Goal: Task Accomplishment & Management: Manage account settings

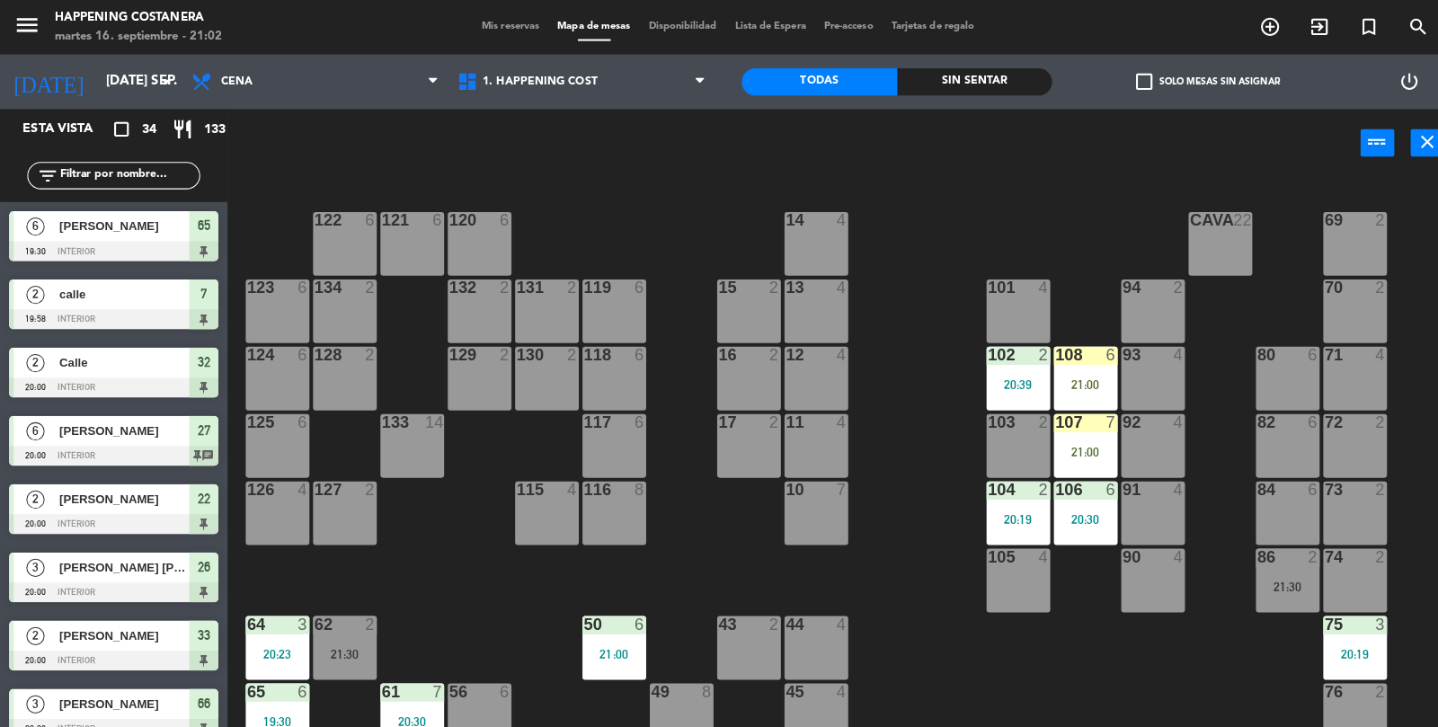
click at [1142, 76] on label "check_box_outline_blank Solo mesas sin asignar" at bounding box center [1193, 81] width 142 height 16
click at [1193, 81] on input "check_box_outline_blank Solo mesas sin asignar" at bounding box center [1193, 81] width 0 height 0
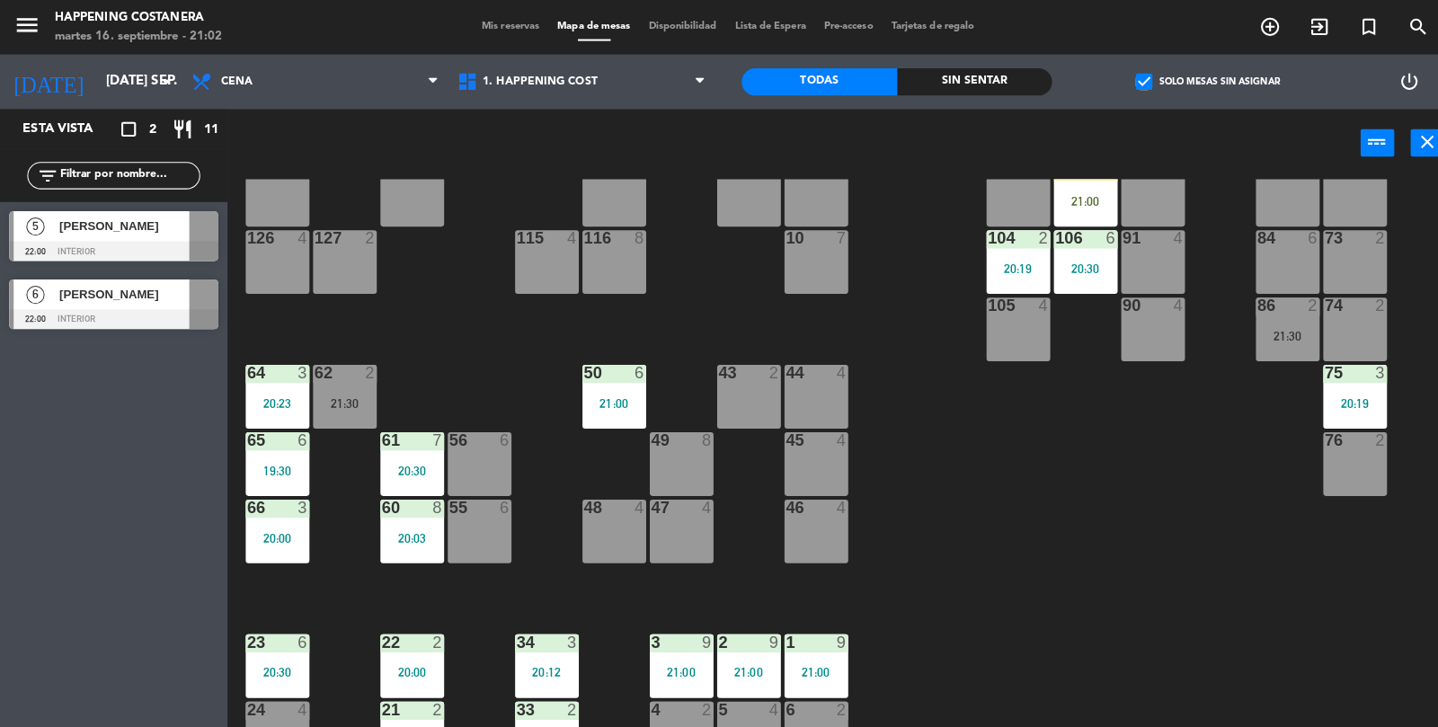
scroll to position [474, 0]
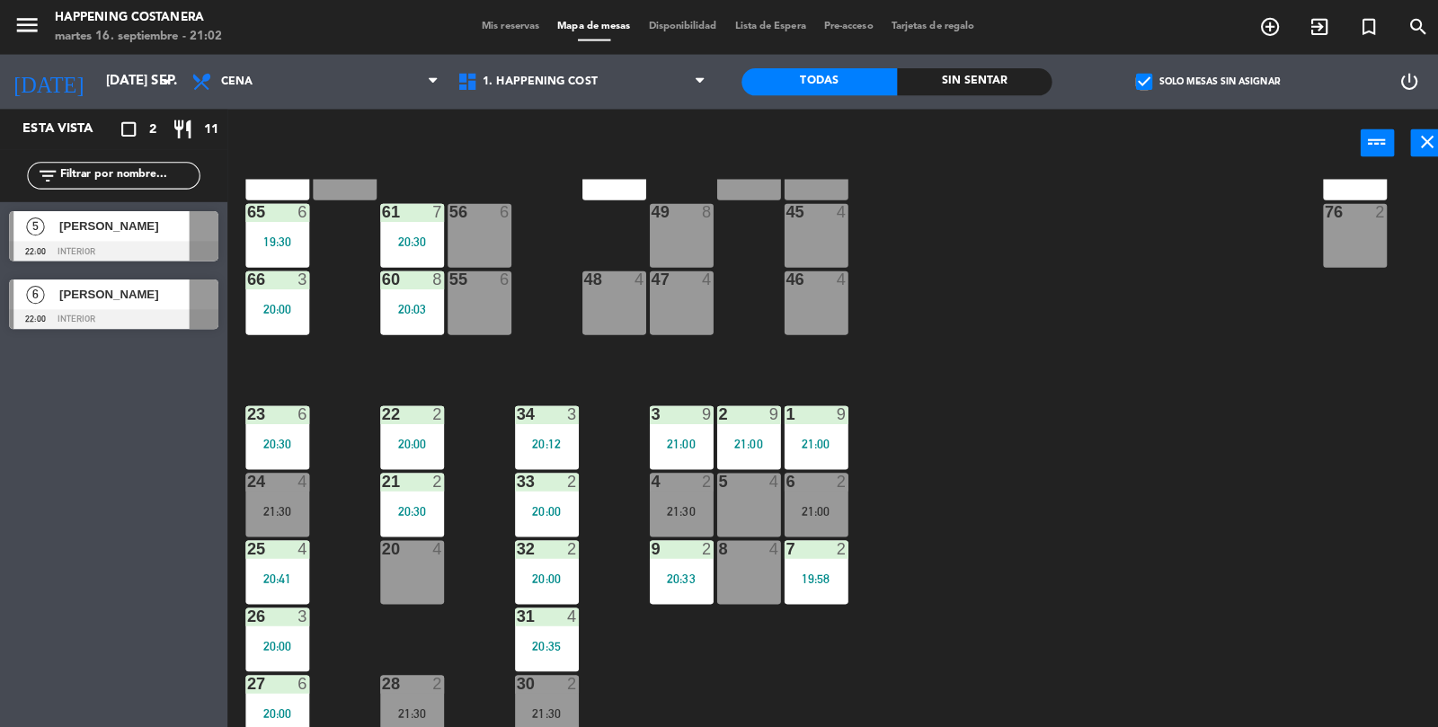
click at [285, 506] on div "21:30" at bounding box center [274, 505] width 63 height 13
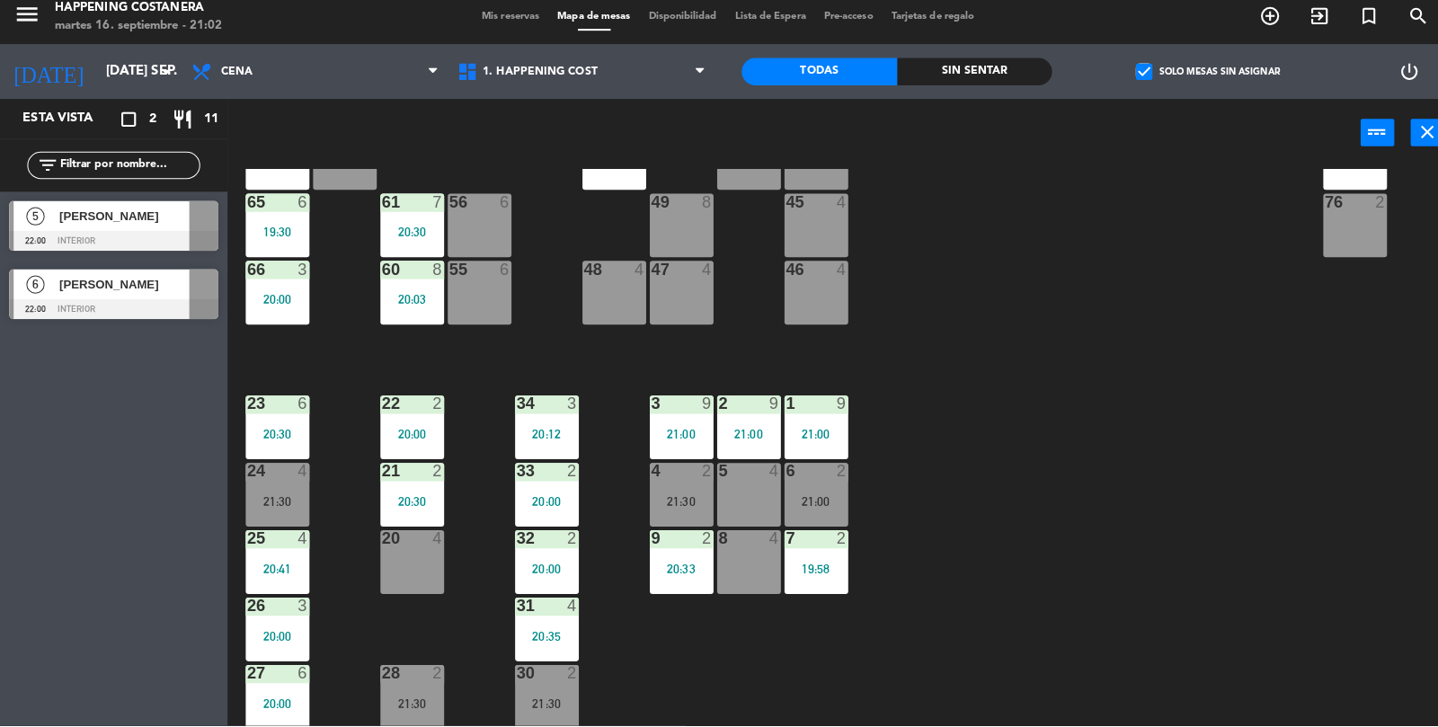
click at [545, 518] on div "33 2 20:00" at bounding box center [540, 498] width 63 height 63
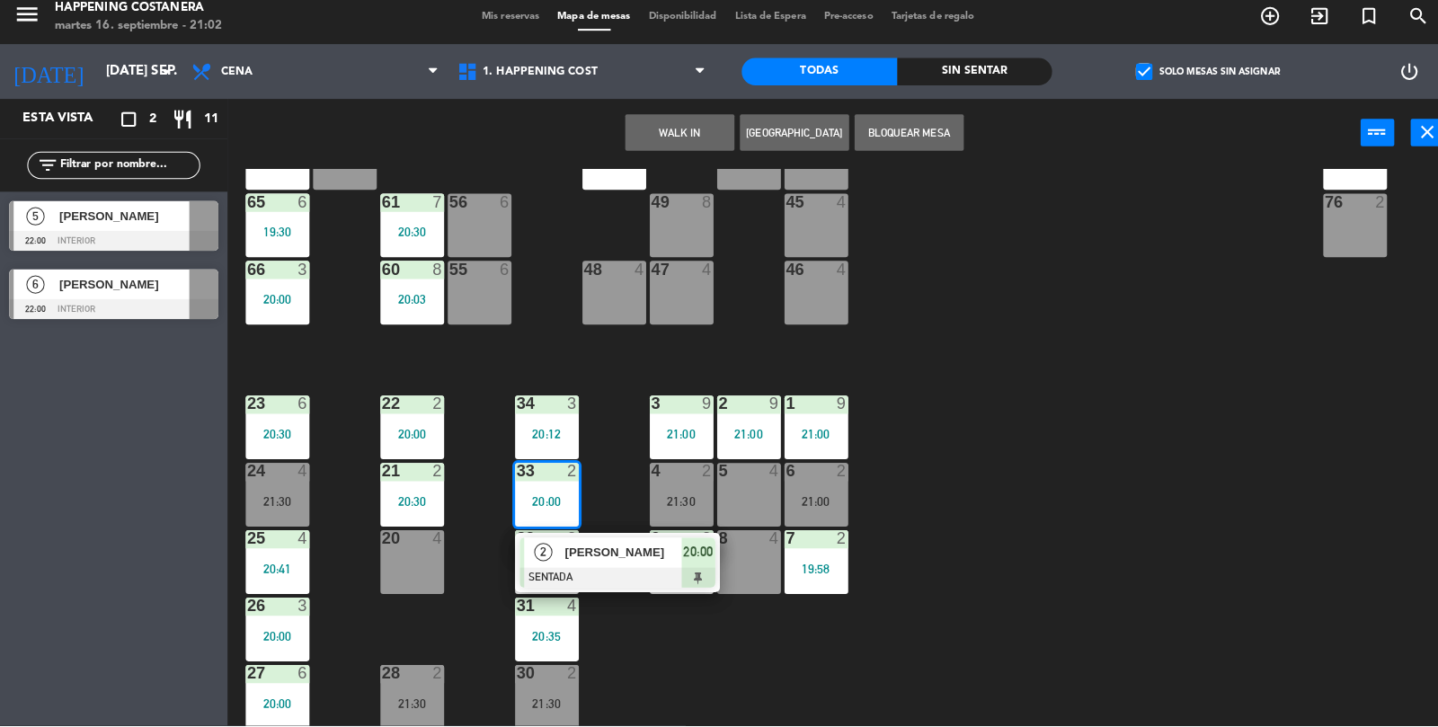
click at [619, 579] on div at bounding box center [609, 581] width 193 height 20
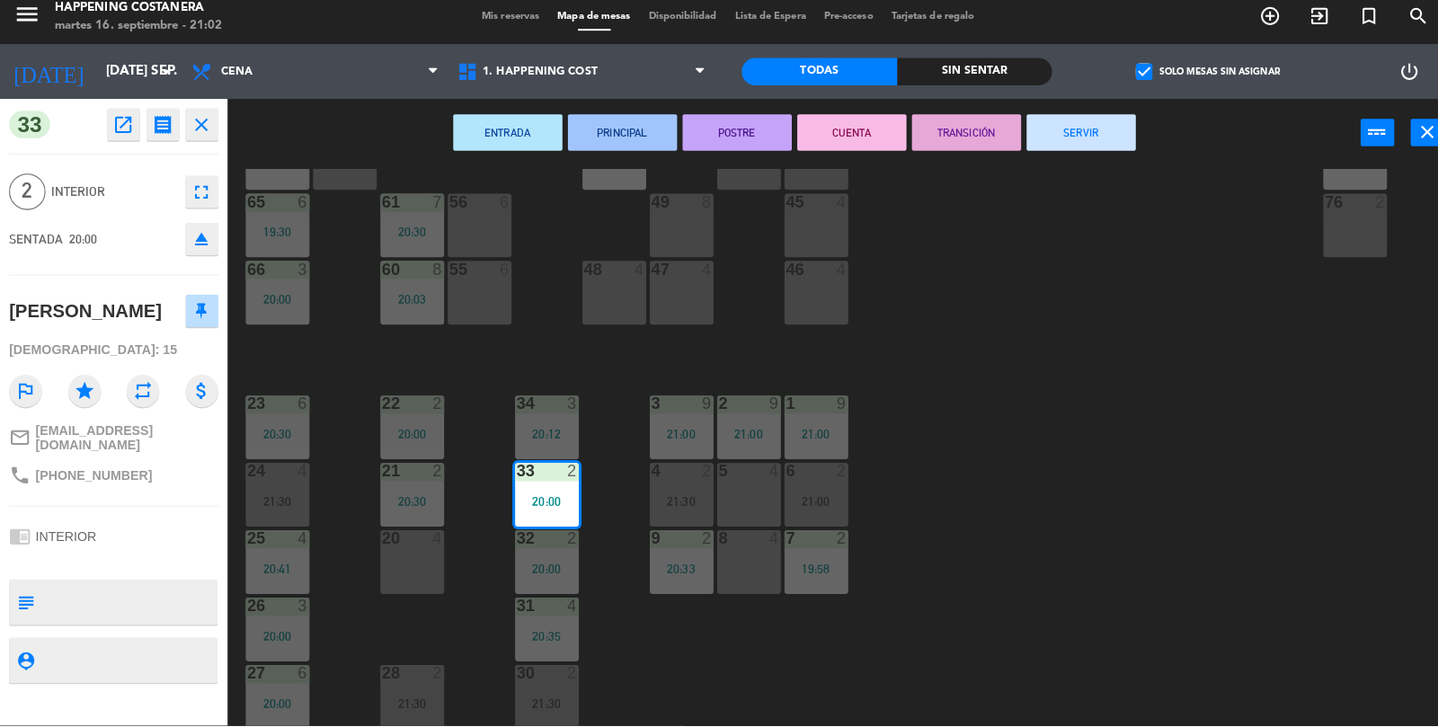
click at [1108, 142] on button "SERVIR" at bounding box center [1068, 141] width 108 height 36
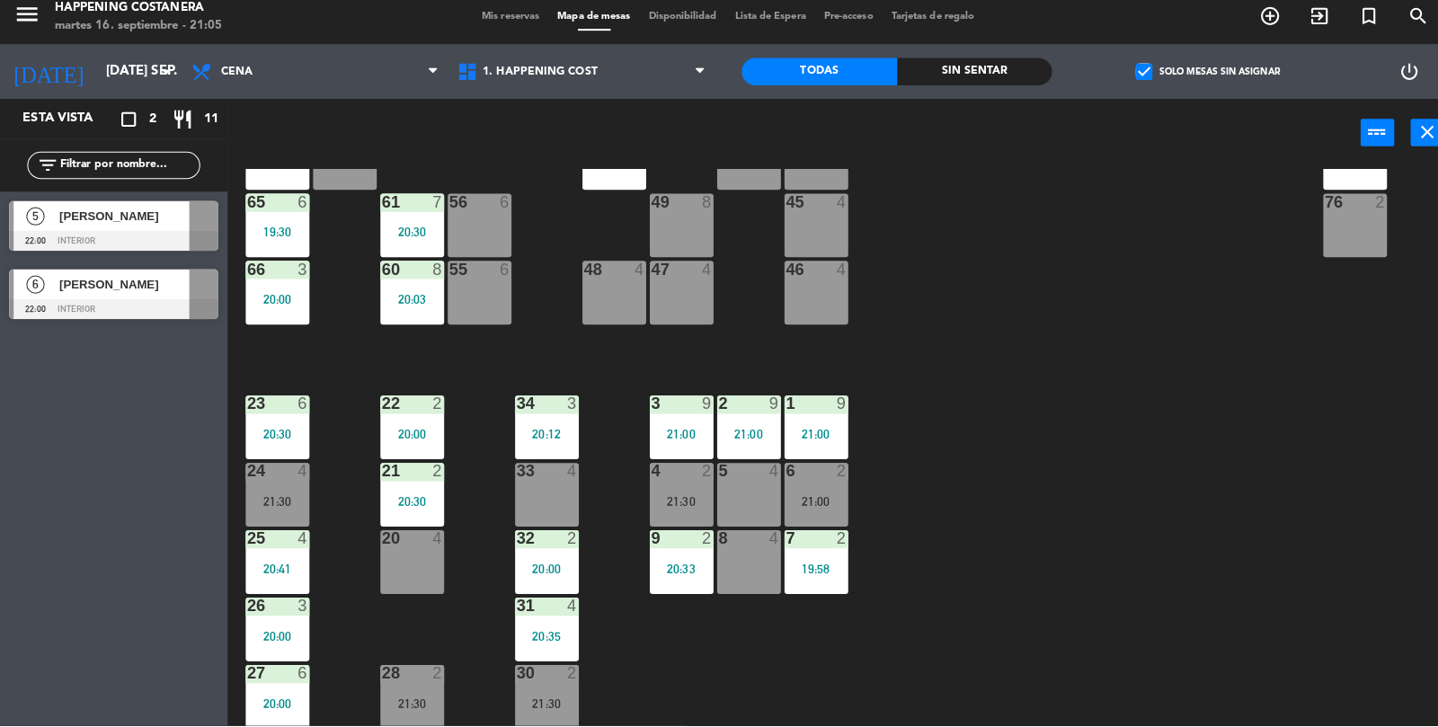
click at [119, 173] on input "text" at bounding box center [127, 174] width 139 height 20
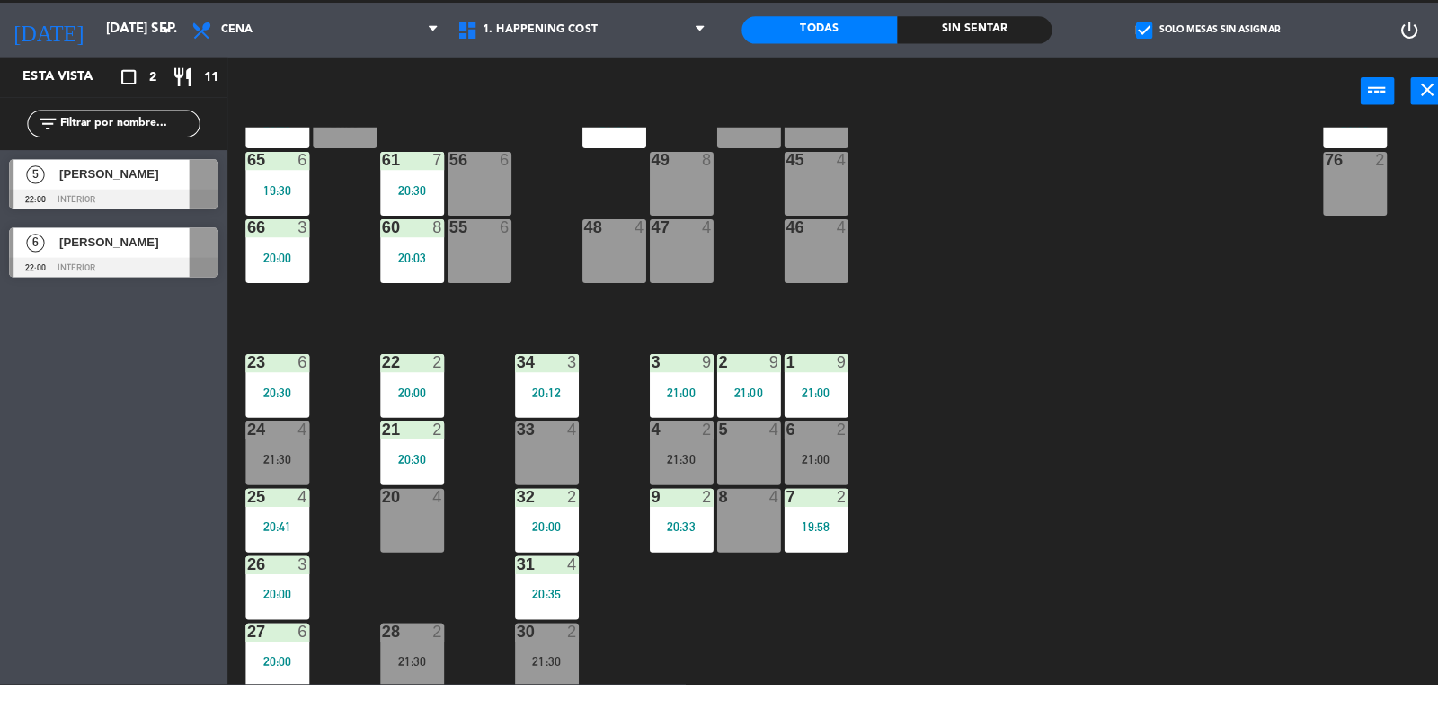
scroll to position [44, 0]
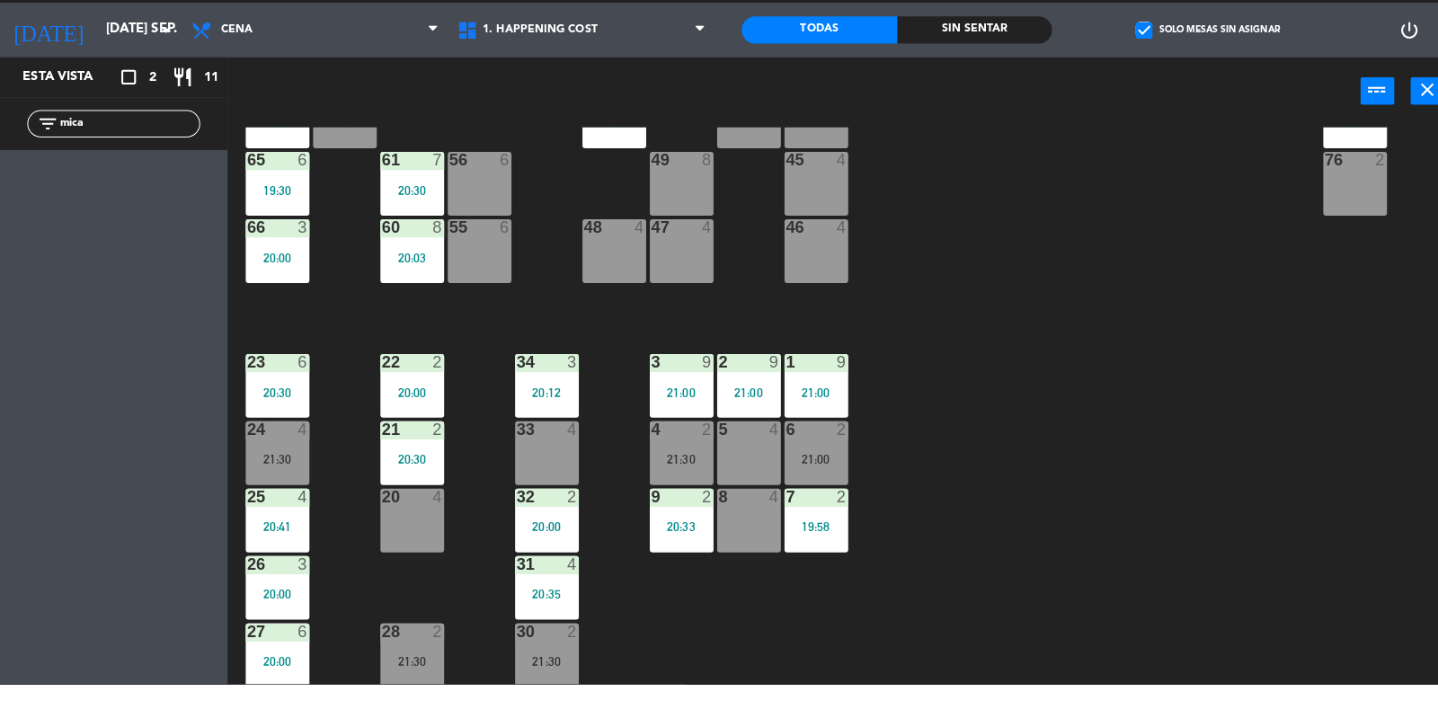
type input "mica"
click at [1148, 80] on label "check_box Solo mesas sin asignar" at bounding box center [1193, 81] width 142 height 16
click at [1193, 81] on input "check_box Solo mesas sin asignar" at bounding box center [1193, 81] width 0 height 0
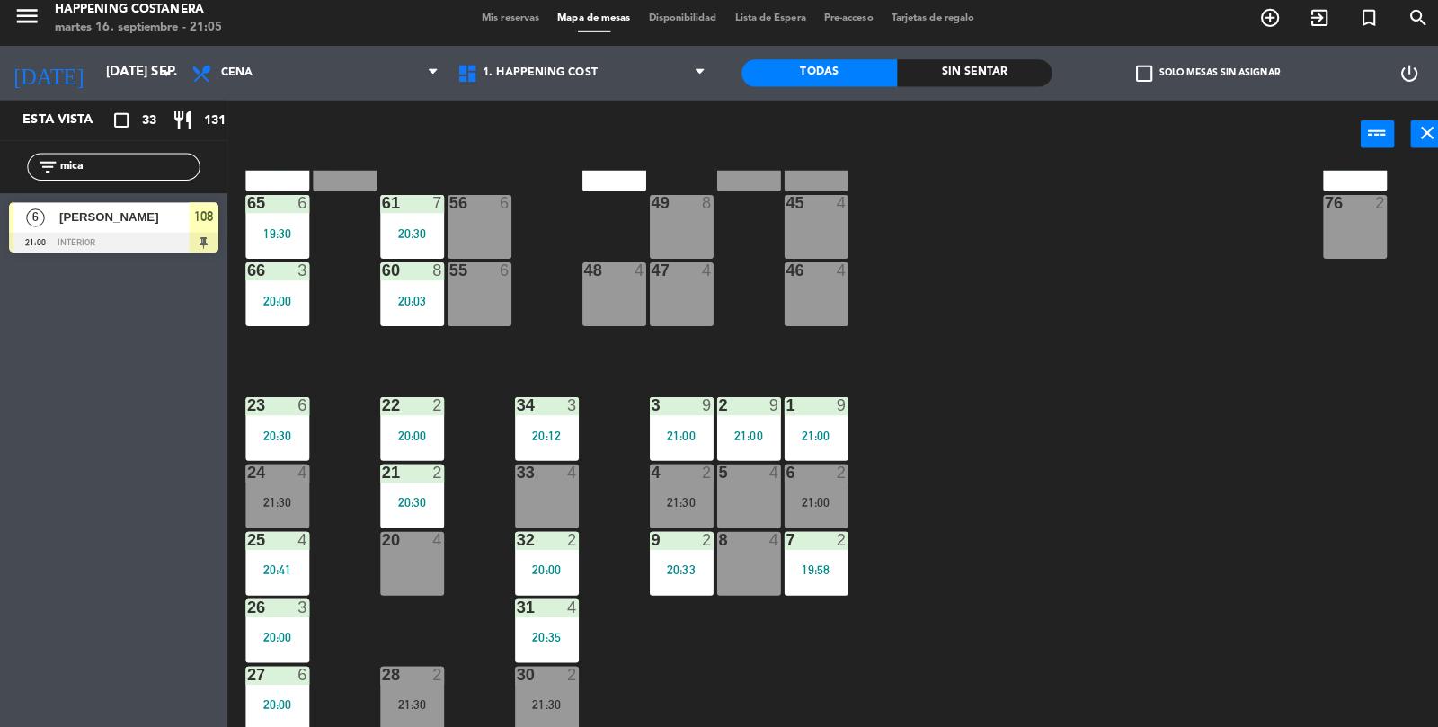
click at [164, 235] on div "[PERSON_NAME]" at bounding box center [122, 224] width 130 height 30
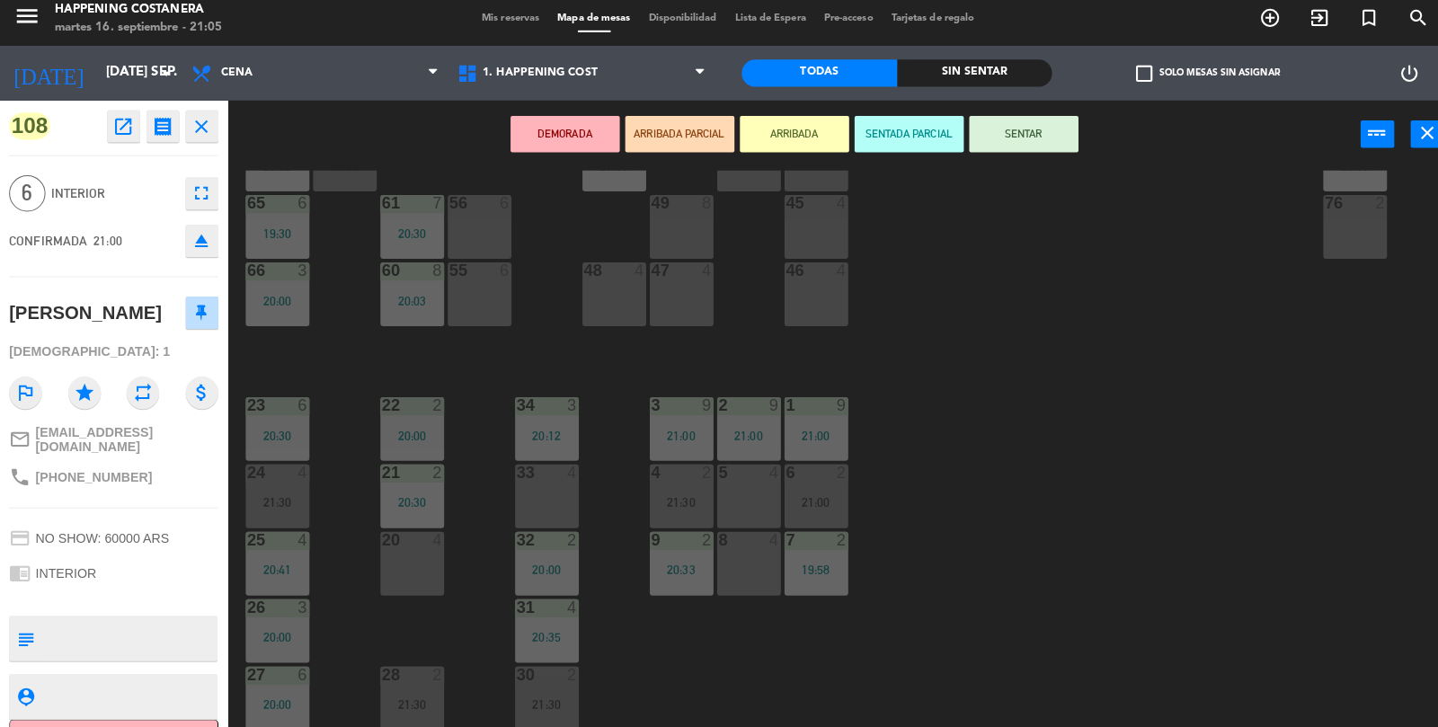
click at [1061, 141] on button "SENTAR" at bounding box center [1011, 141] width 108 height 36
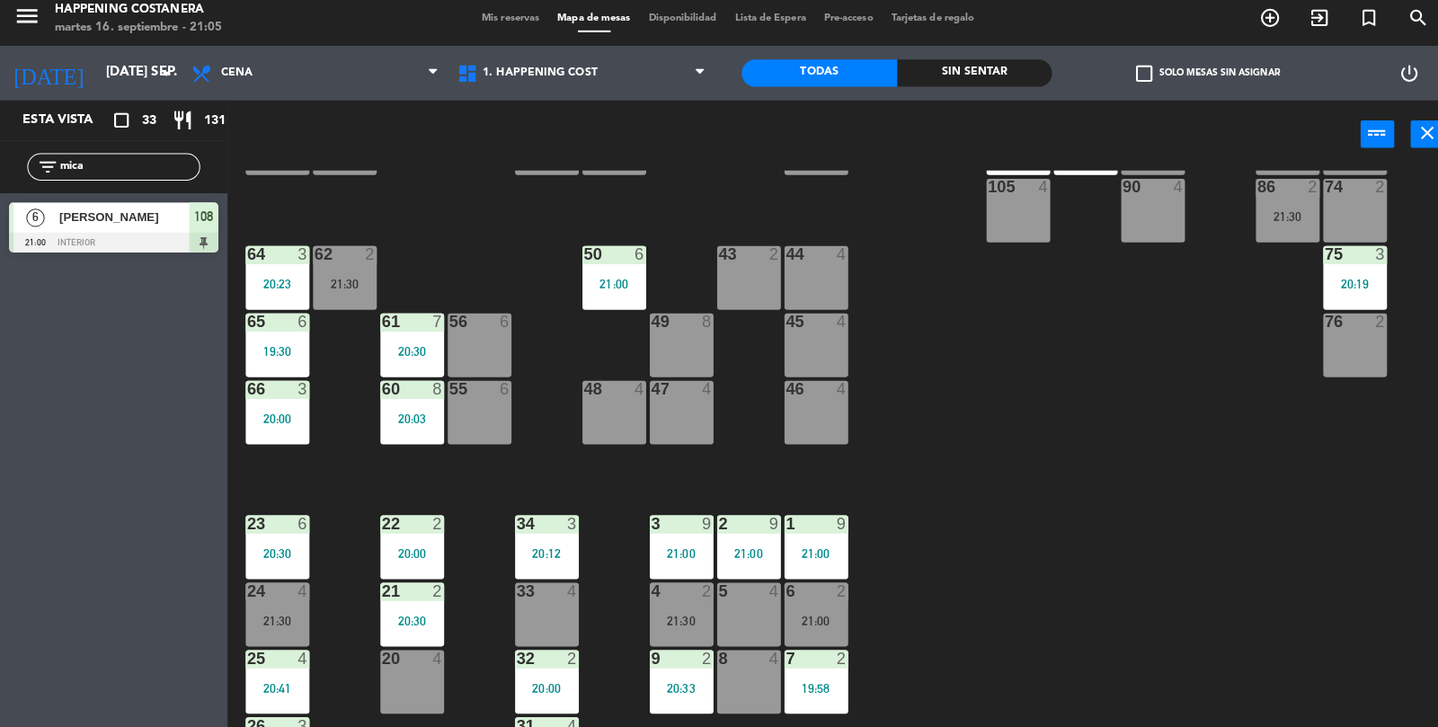
scroll to position [474, 0]
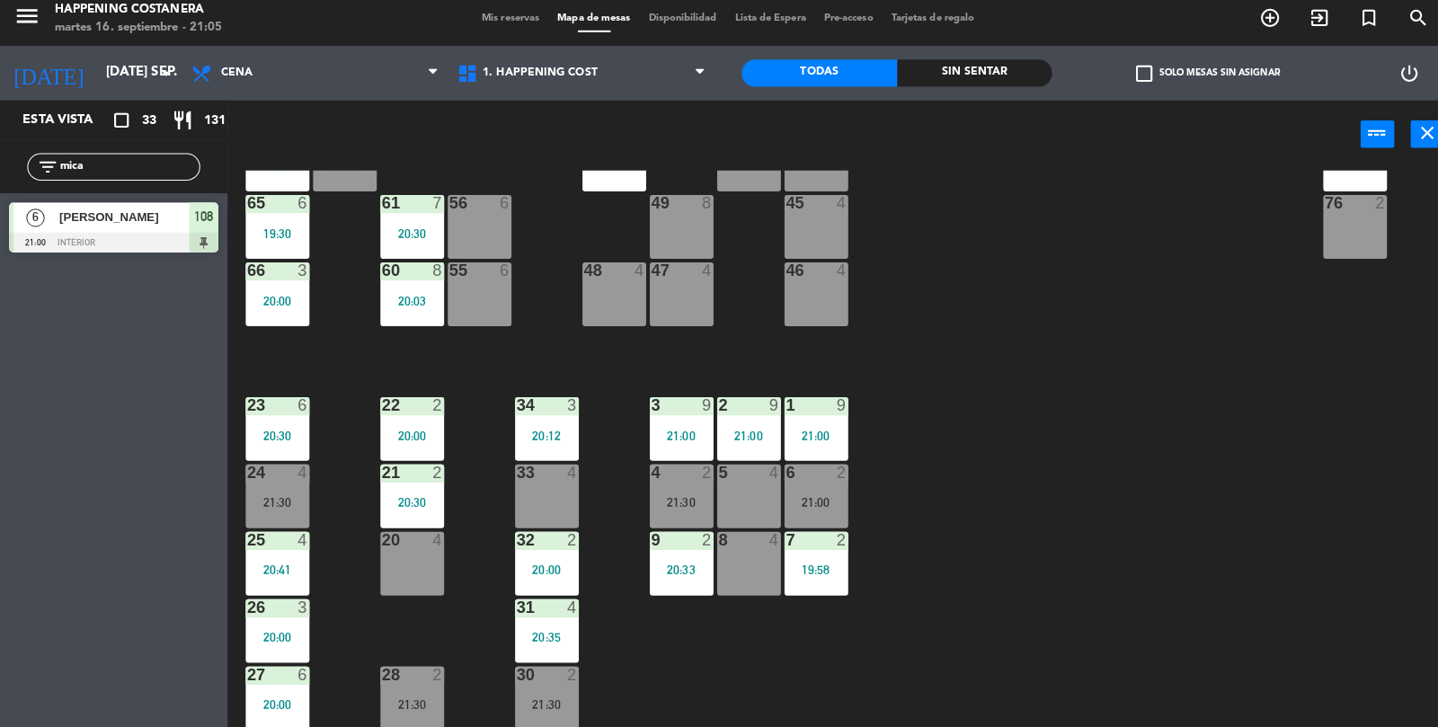
click at [145, 200] on div "6 [PERSON_NAME] 21:00 INTERIOR 108" at bounding box center [112, 233] width 225 height 67
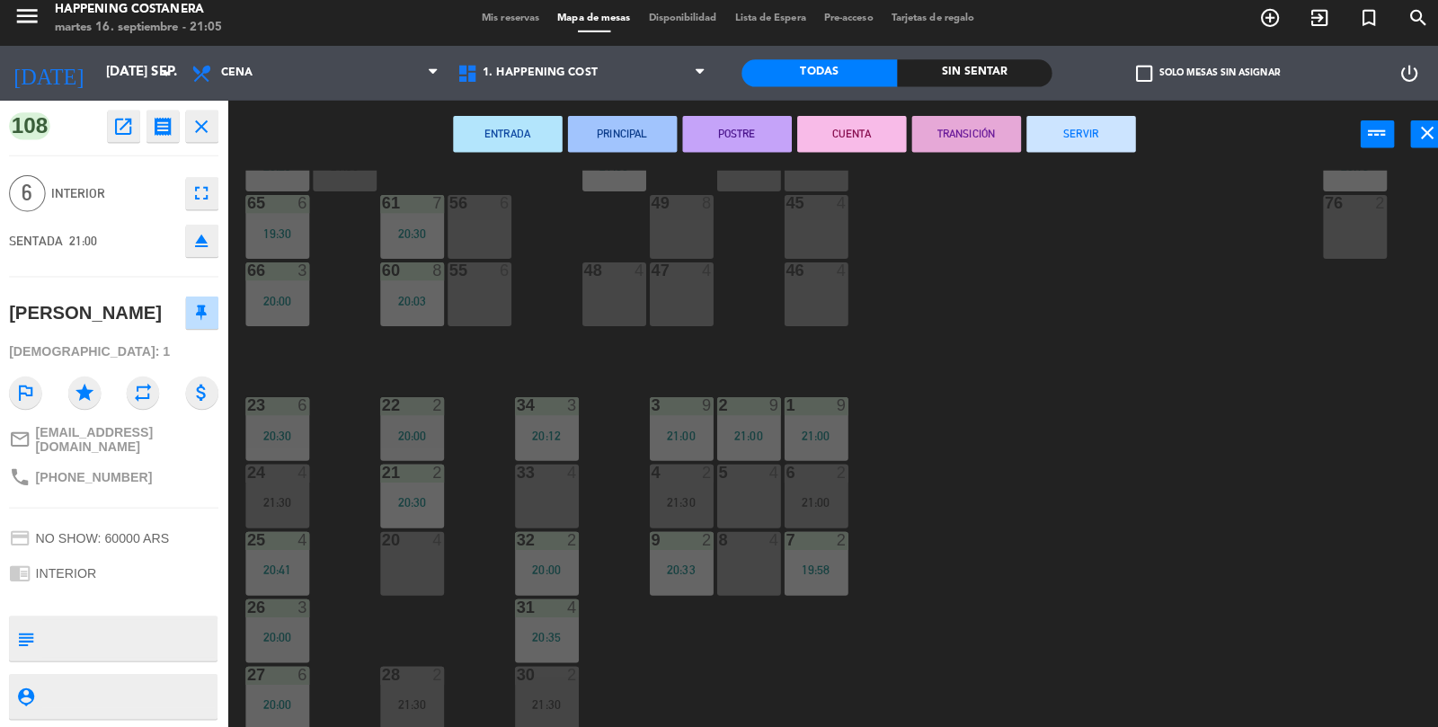
click at [1096, 500] on div "69 2 122 6 121 6 120 6 14 4 CAVA 22 101 4 94 2 70 2 123 6 131 2 134 2 132 2 13 …" at bounding box center [838, 453] width 1199 height 552
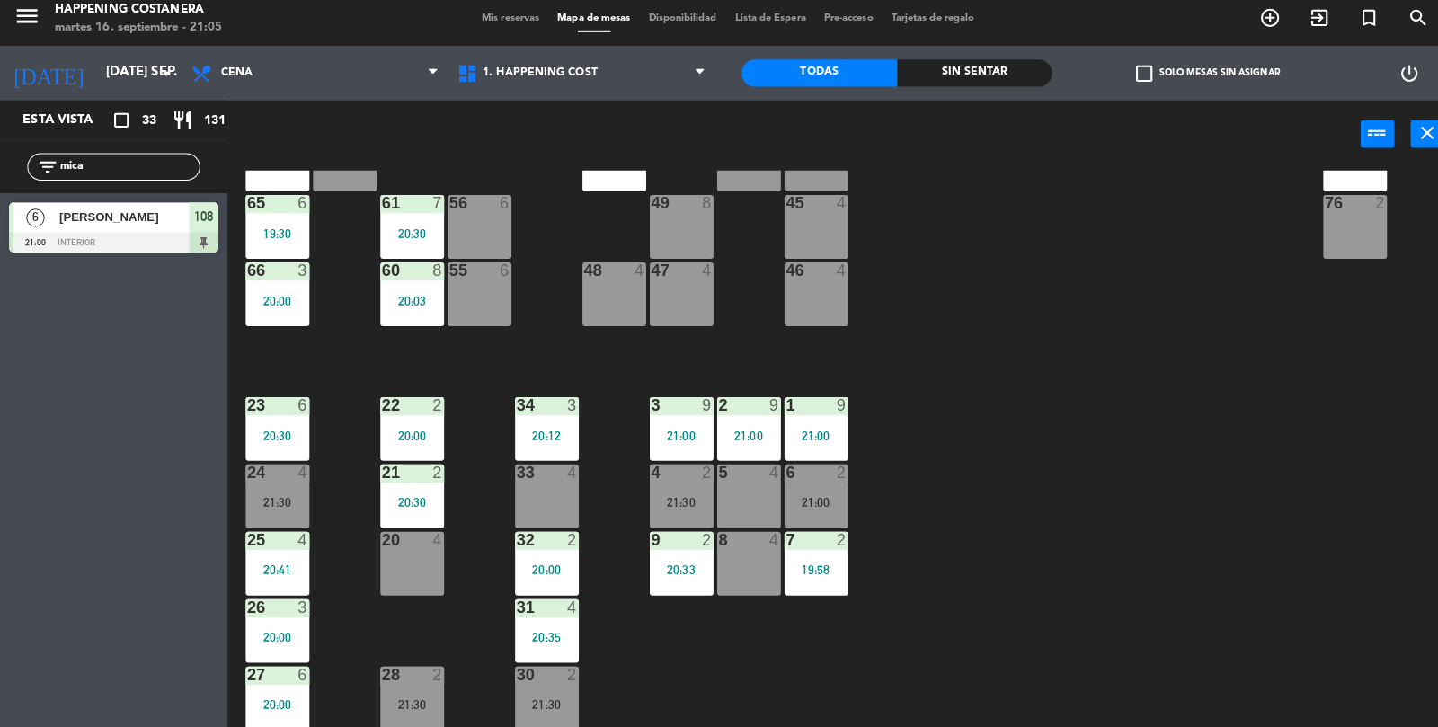
click at [128, 174] on input "mica" at bounding box center [127, 174] width 139 height 20
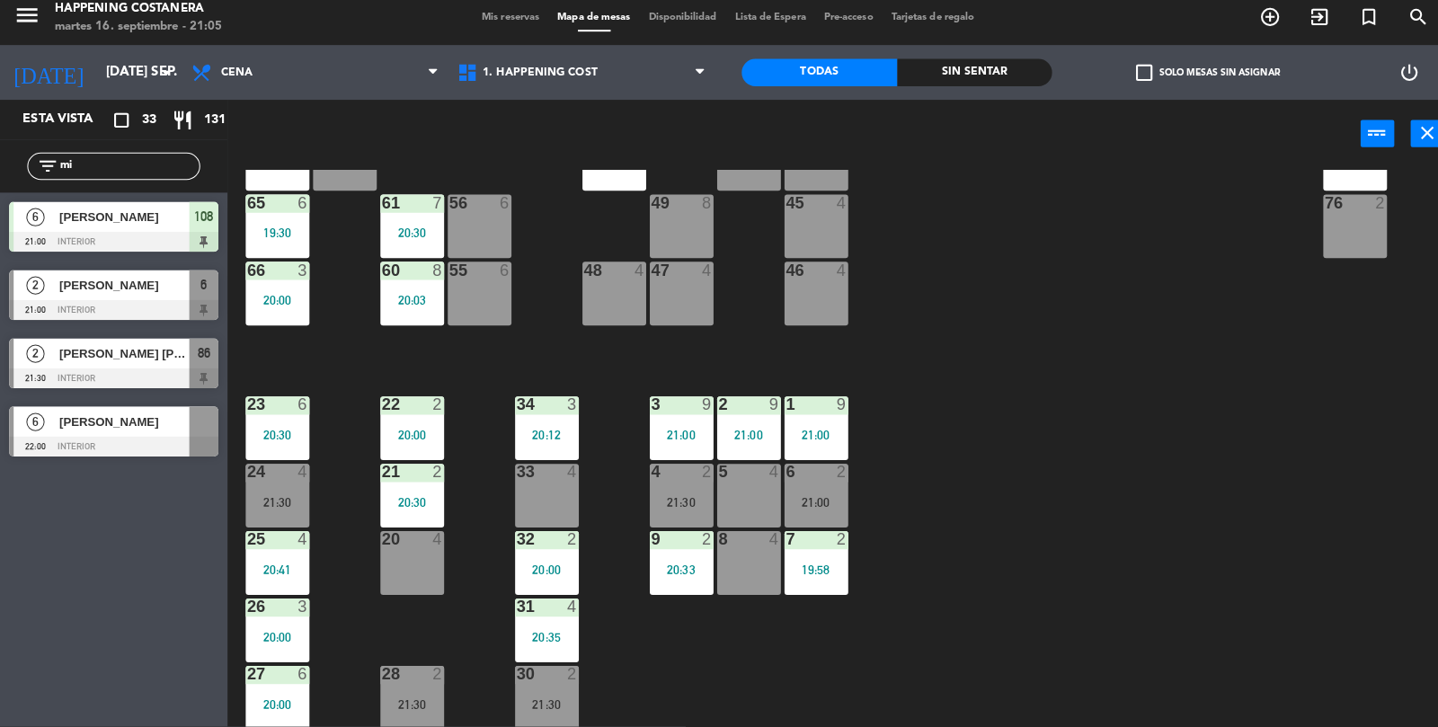
type input "m"
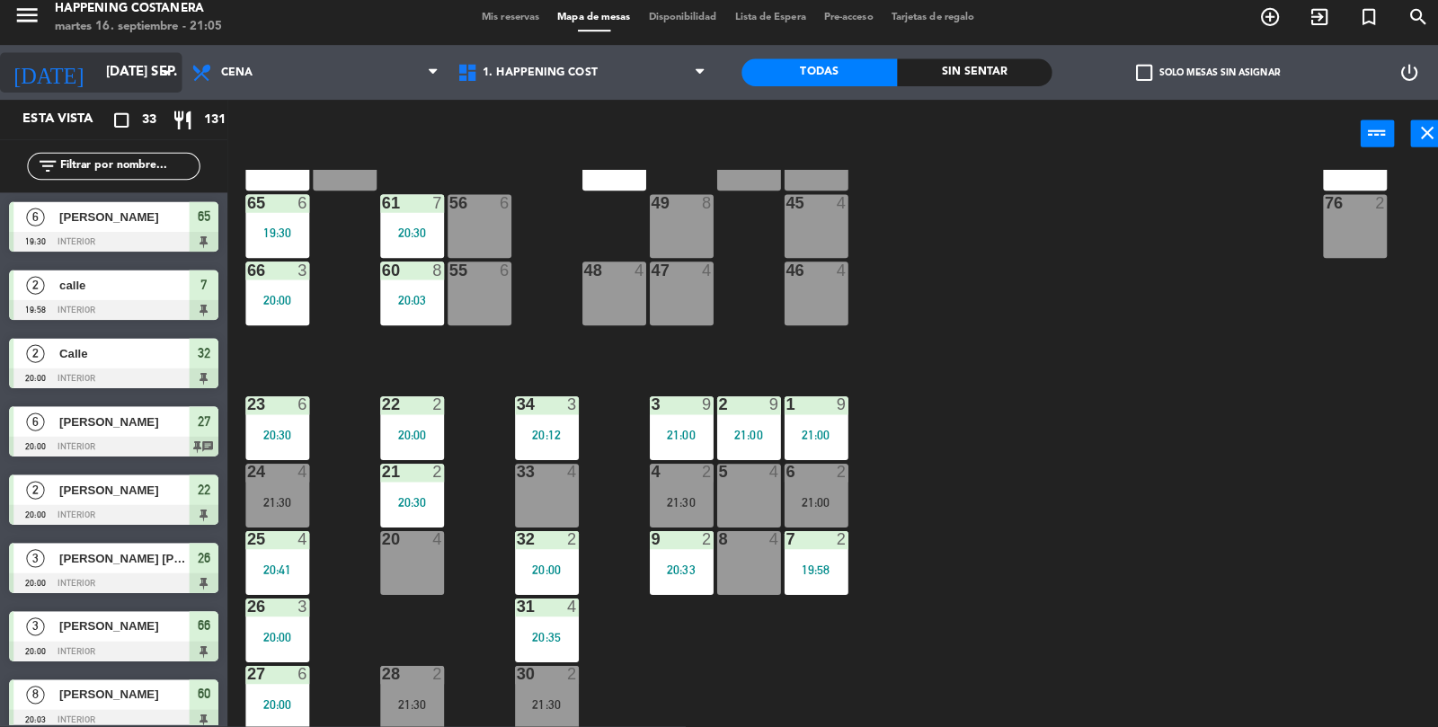
click at [111, 82] on input "[DATE] sep." at bounding box center [181, 81] width 173 height 34
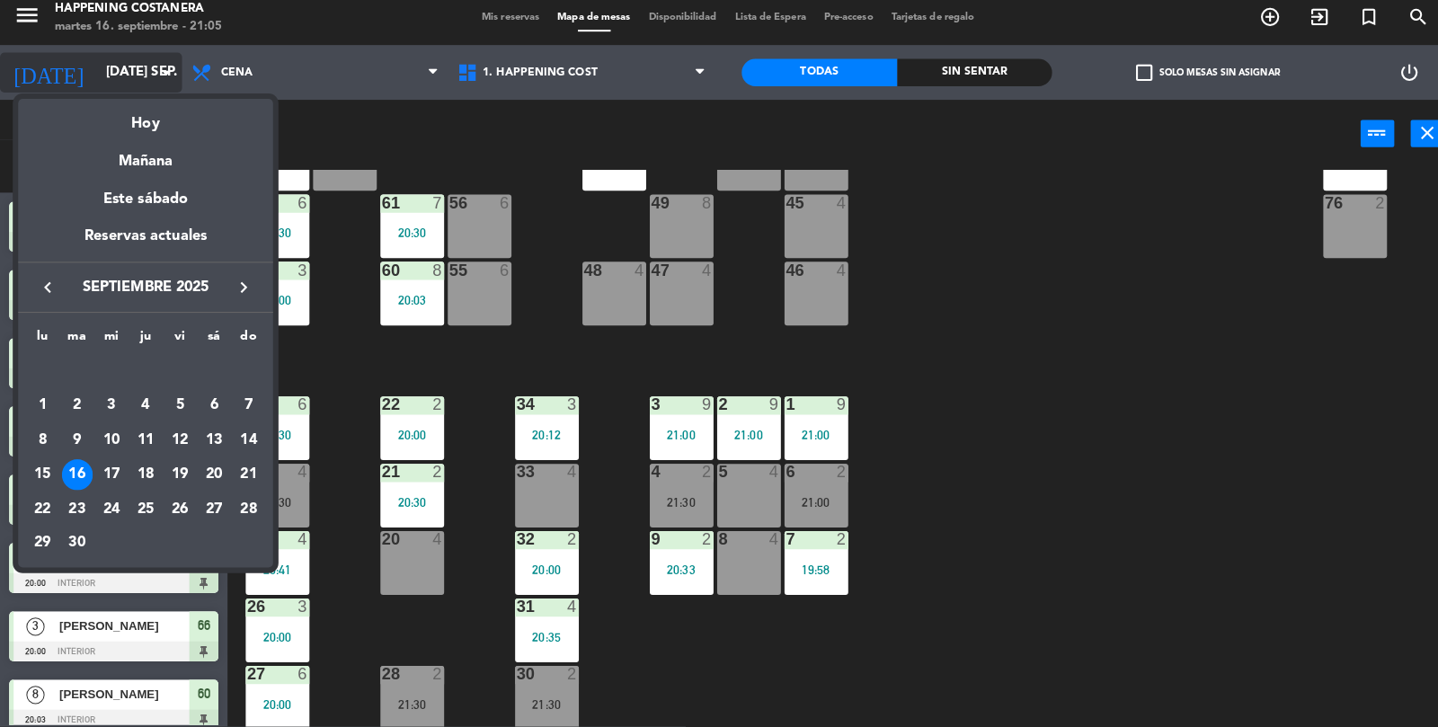
scroll to position [0, 0]
click at [204, 478] on div "20" at bounding box center [211, 478] width 31 height 31
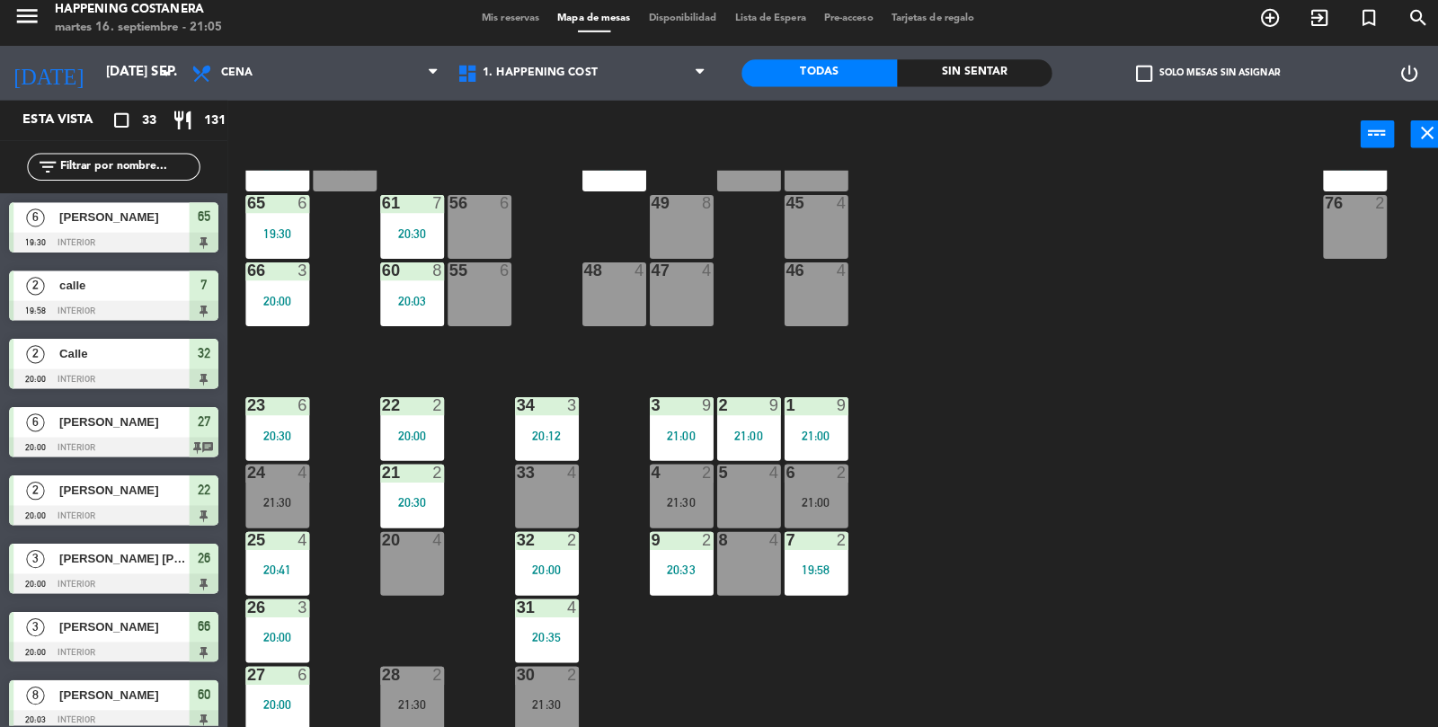
type input "sáb. [DATE]"
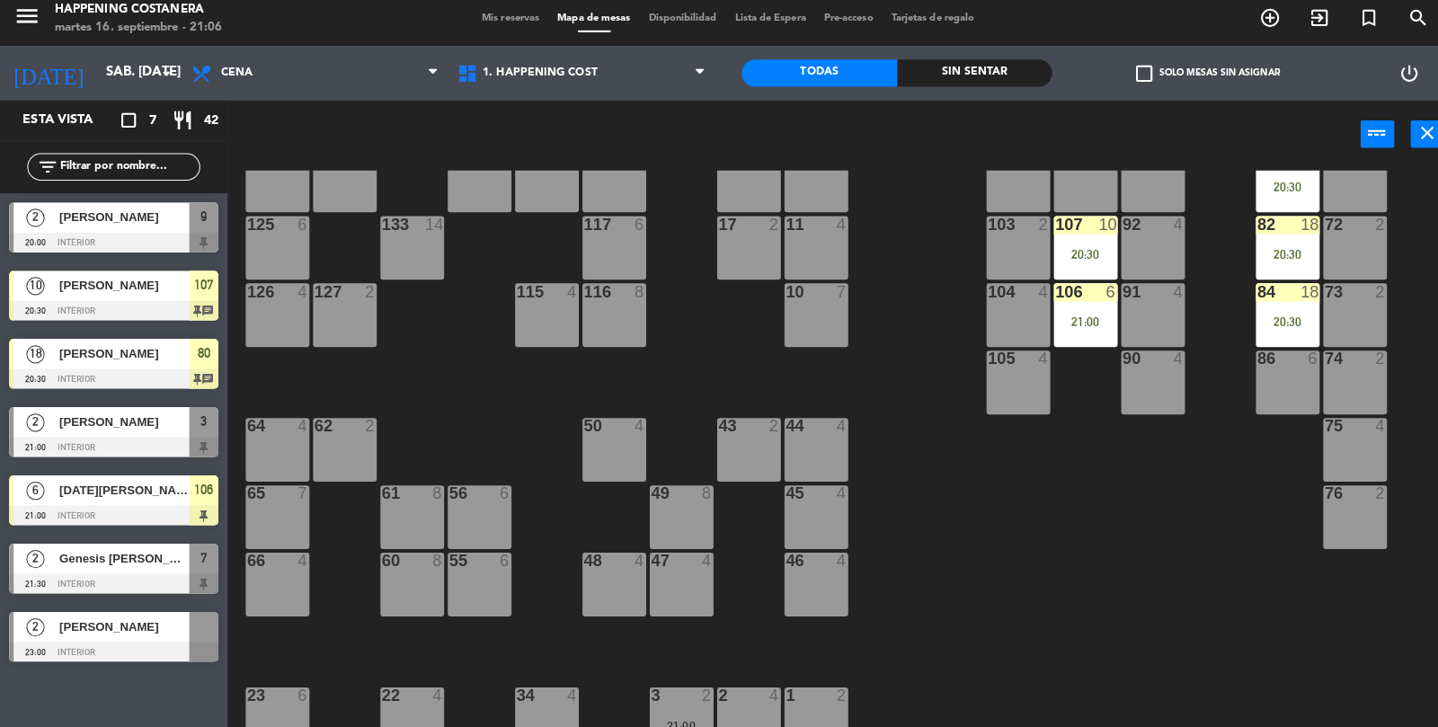
scroll to position [178, 0]
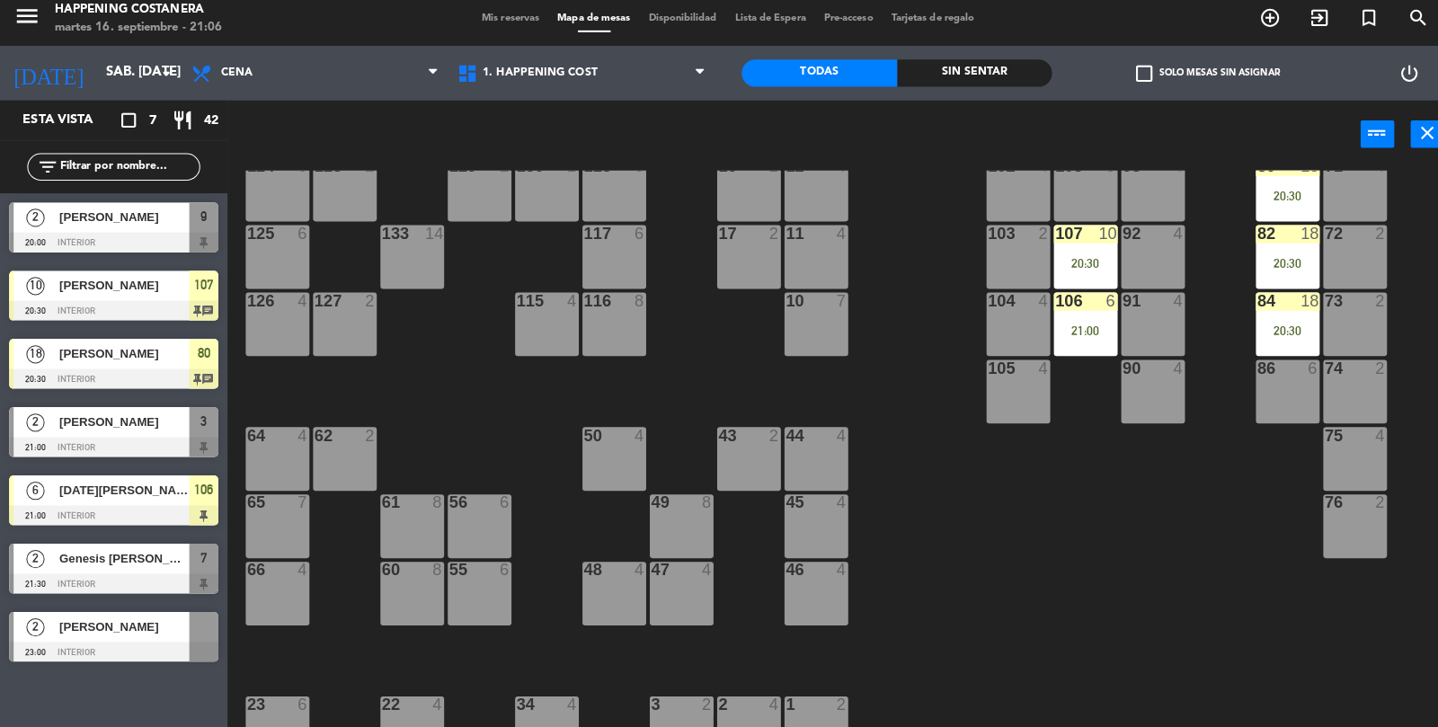
click at [1334, 523] on div "76 2" at bounding box center [1338, 528] width 63 height 63
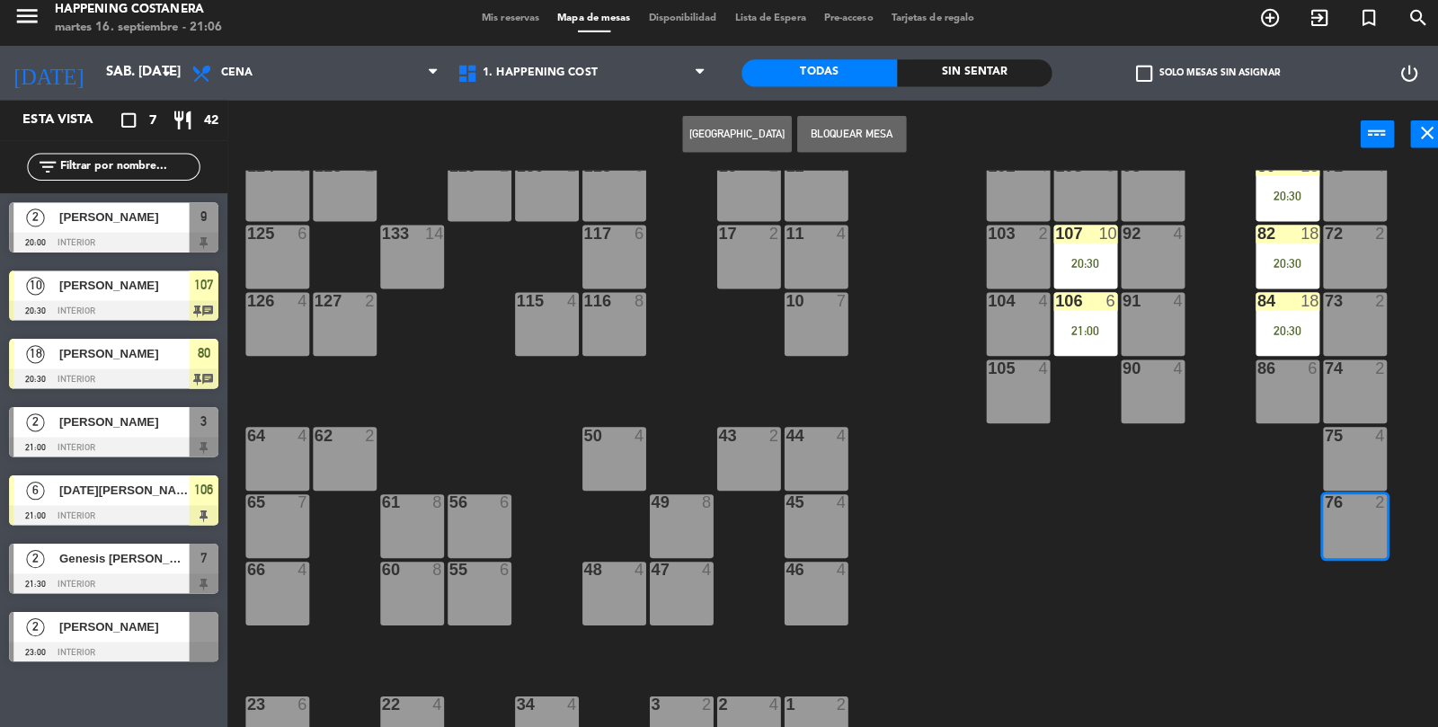
click at [1342, 460] on div "75 4" at bounding box center [1338, 462] width 63 height 63
click at [1332, 411] on div "74 2" at bounding box center [1338, 395] width 63 height 63
click at [722, 142] on button "[GEOGRAPHIC_DATA]" at bounding box center [728, 141] width 108 height 36
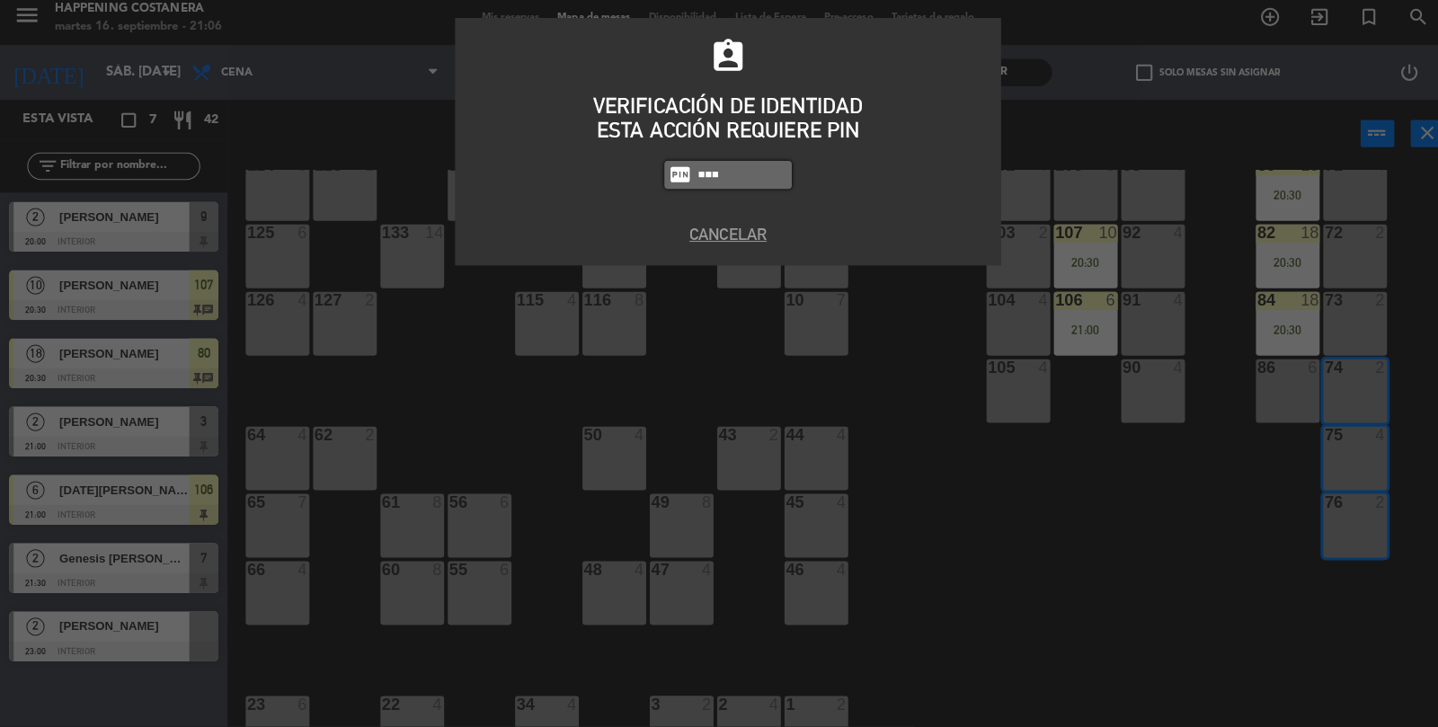
type input "5758"
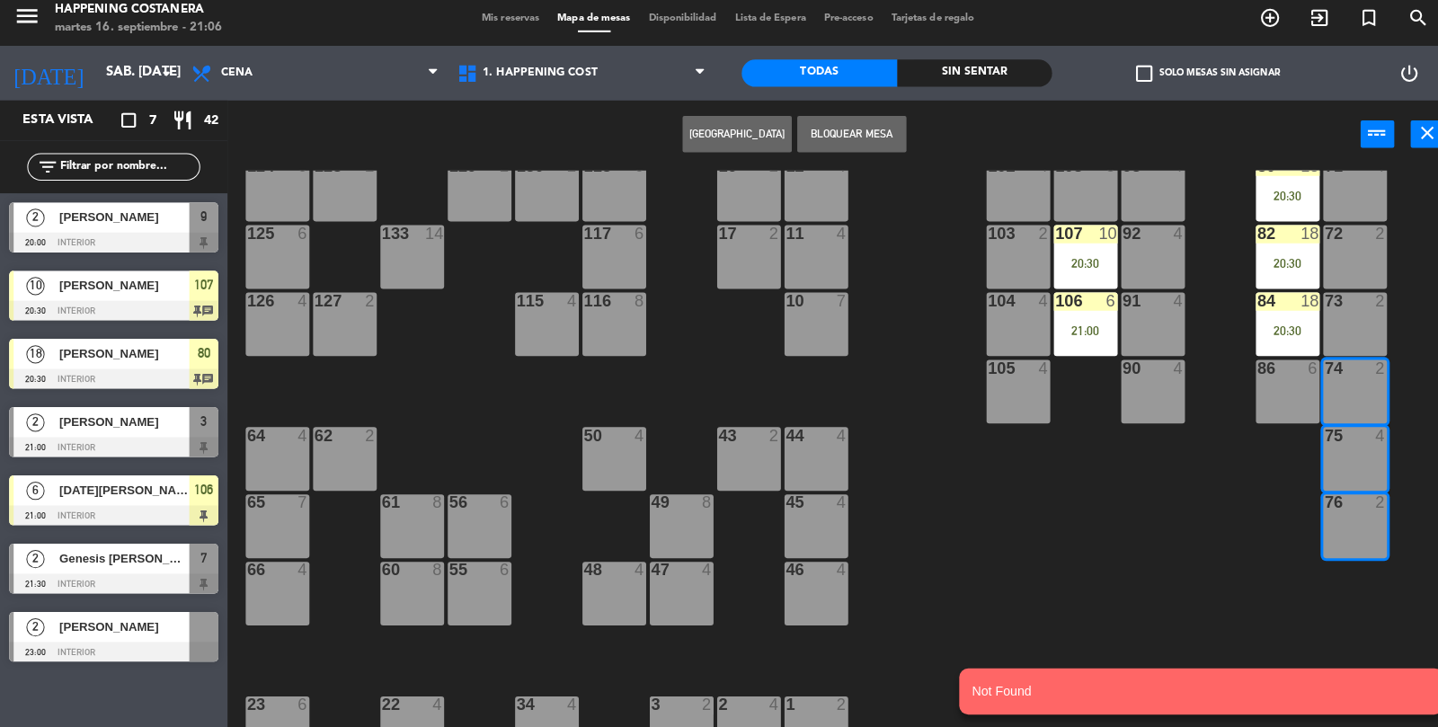
click at [742, 150] on button "[GEOGRAPHIC_DATA]" at bounding box center [728, 141] width 108 height 36
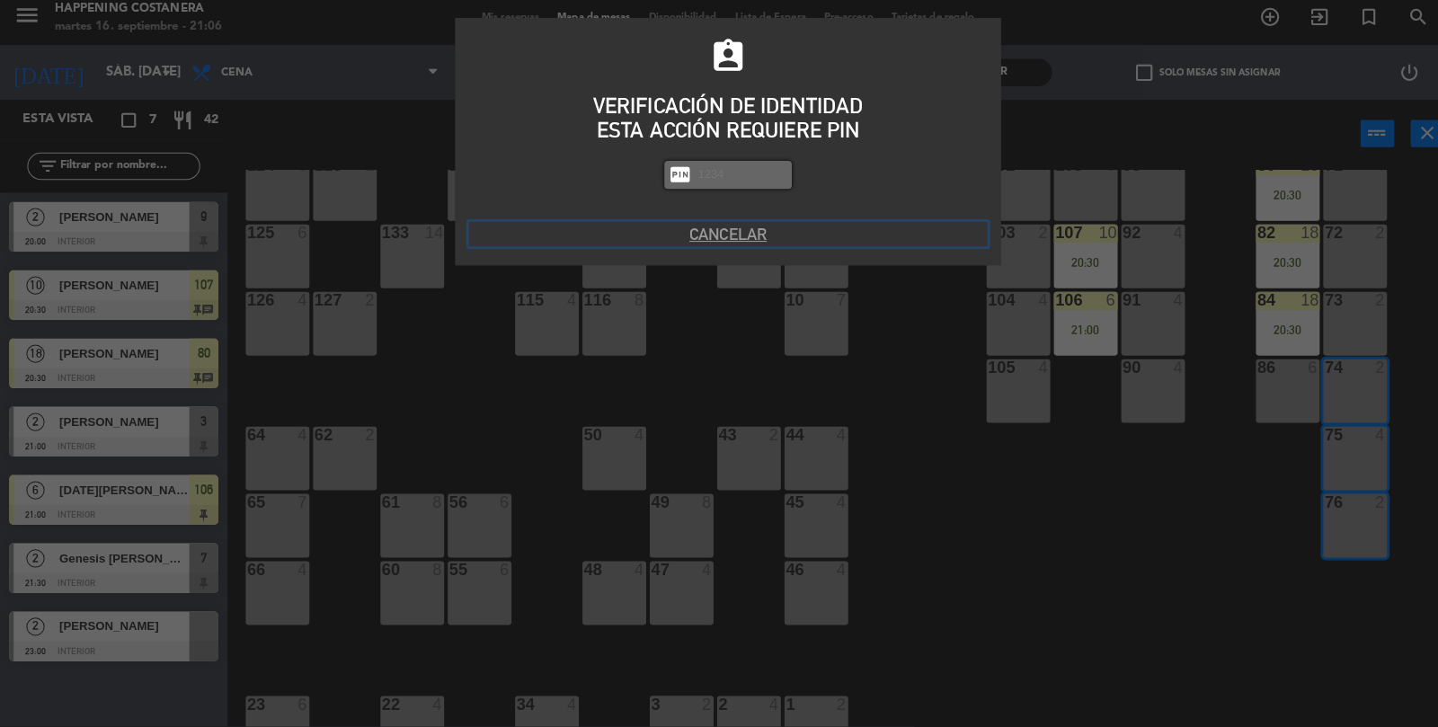
click at [697, 235] on button "Cancelar" at bounding box center [719, 240] width 512 height 24
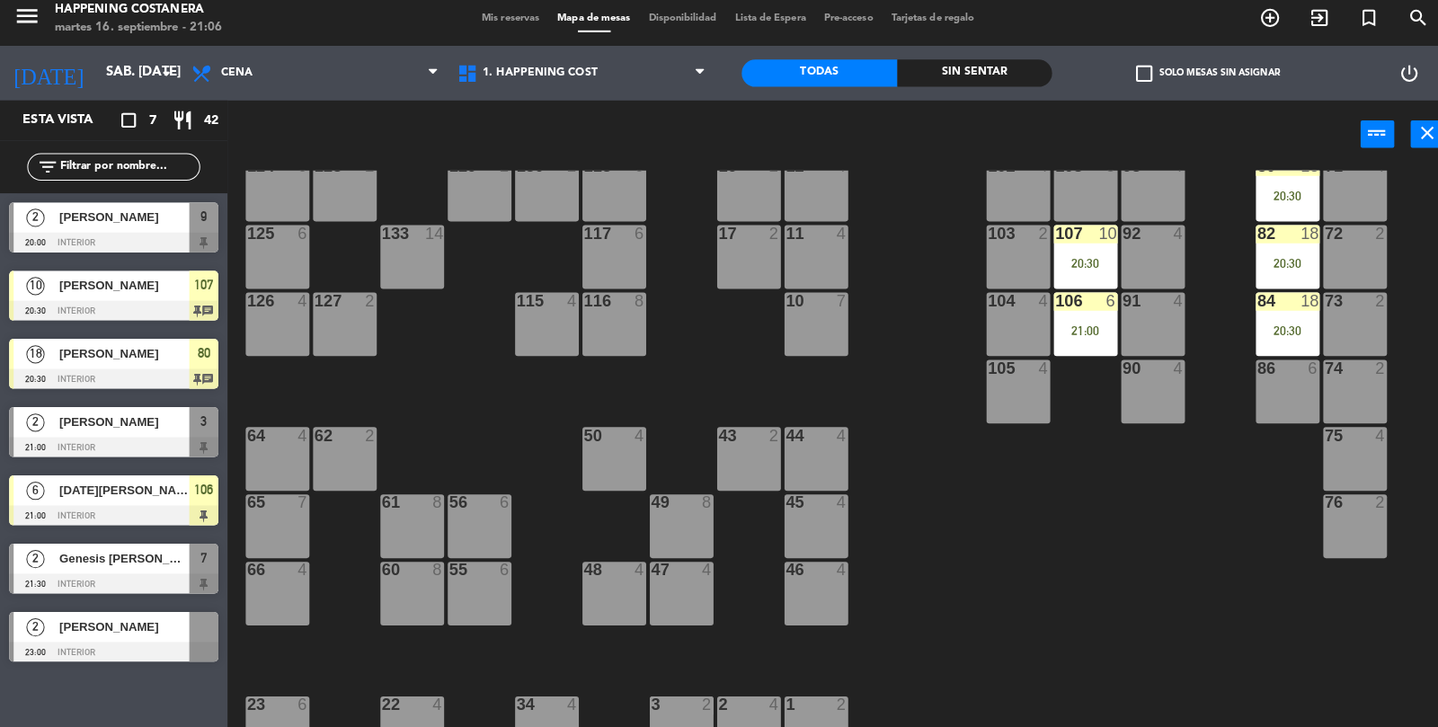
click at [1206, 576] on div "69 2 122 6 121 6 120 6 14 4 CAVA 22 101 4 94 2 70 2 123 6 131 2 134 2 132 2 13 …" at bounding box center [838, 453] width 1199 height 552
click at [1365, 523] on div "76 2" at bounding box center [1338, 528] width 63 height 63
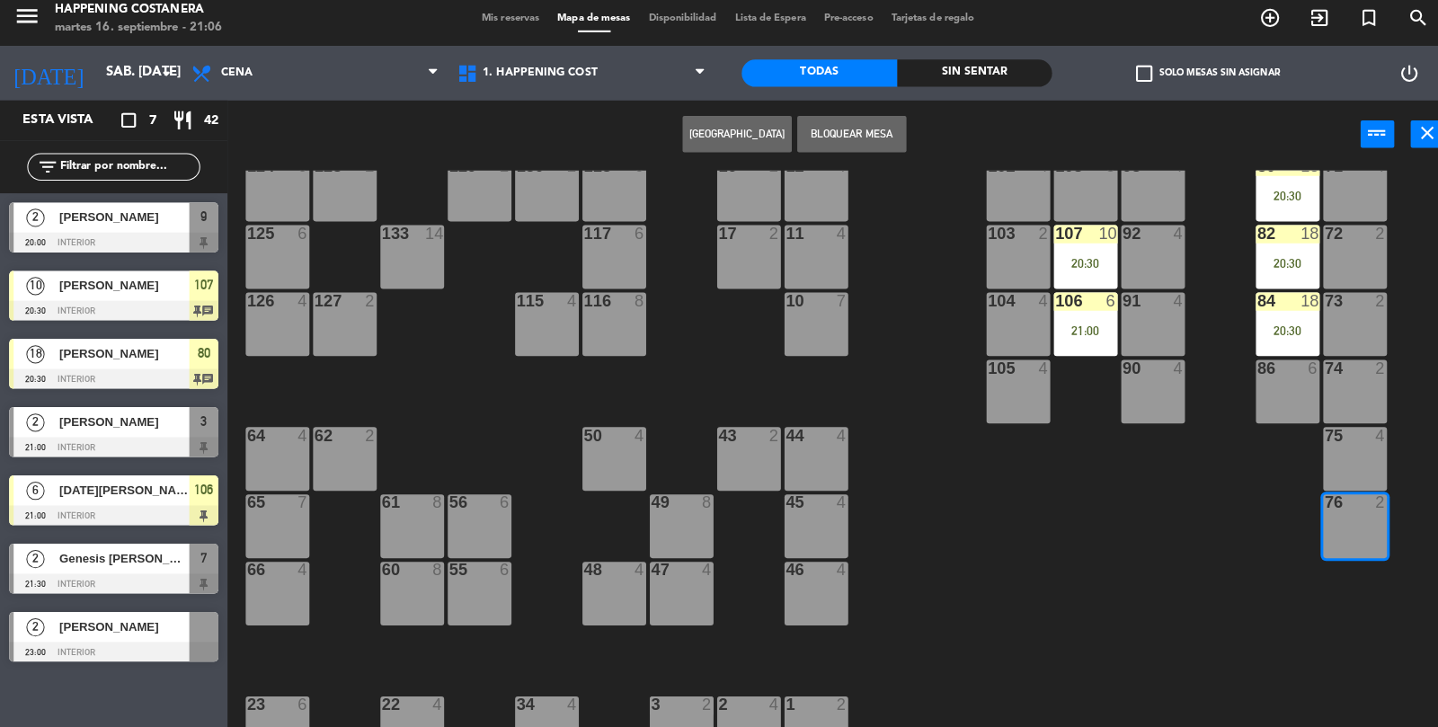
click at [1345, 469] on div "75 4" at bounding box center [1338, 462] width 63 height 63
click at [1345, 382] on div "74 2" at bounding box center [1338, 395] width 63 height 63
click at [741, 157] on button "[GEOGRAPHIC_DATA]" at bounding box center [728, 141] width 108 height 36
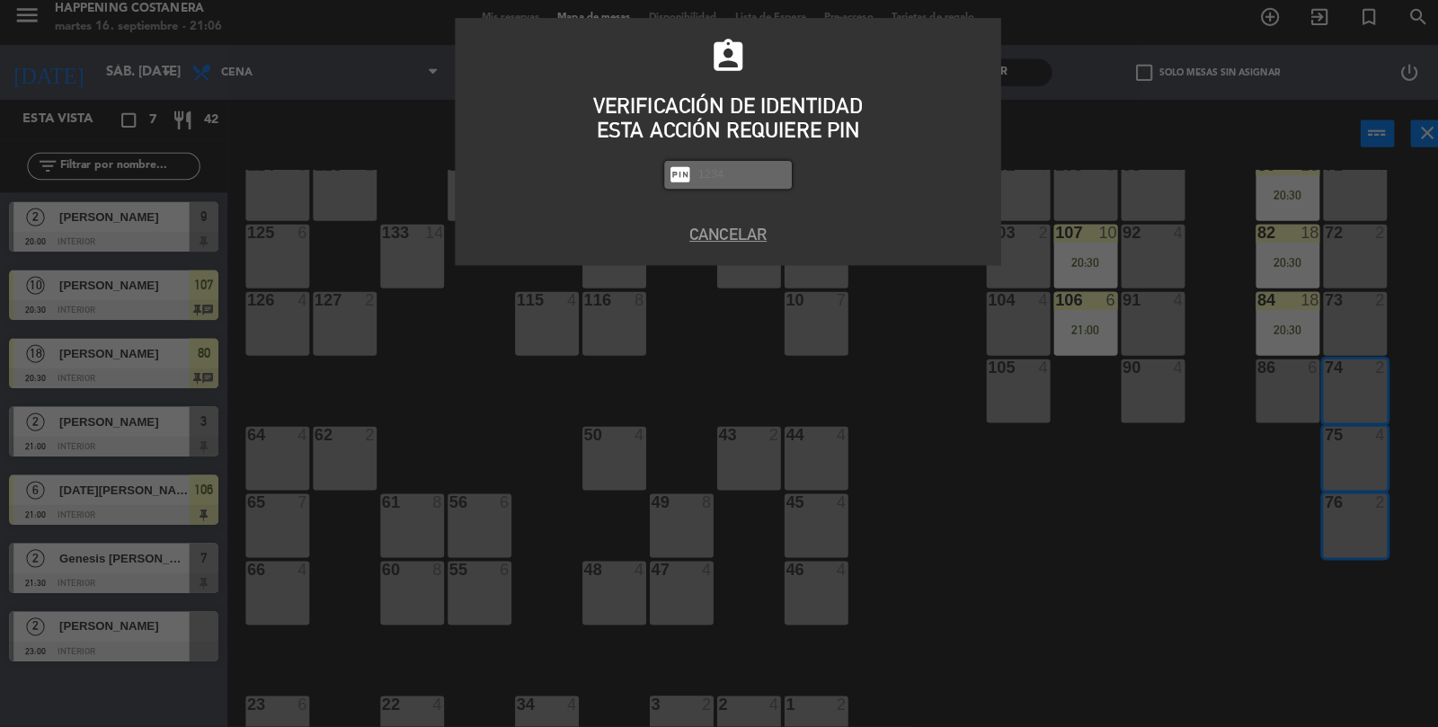
scroll to position [41, 0]
type input "5759"
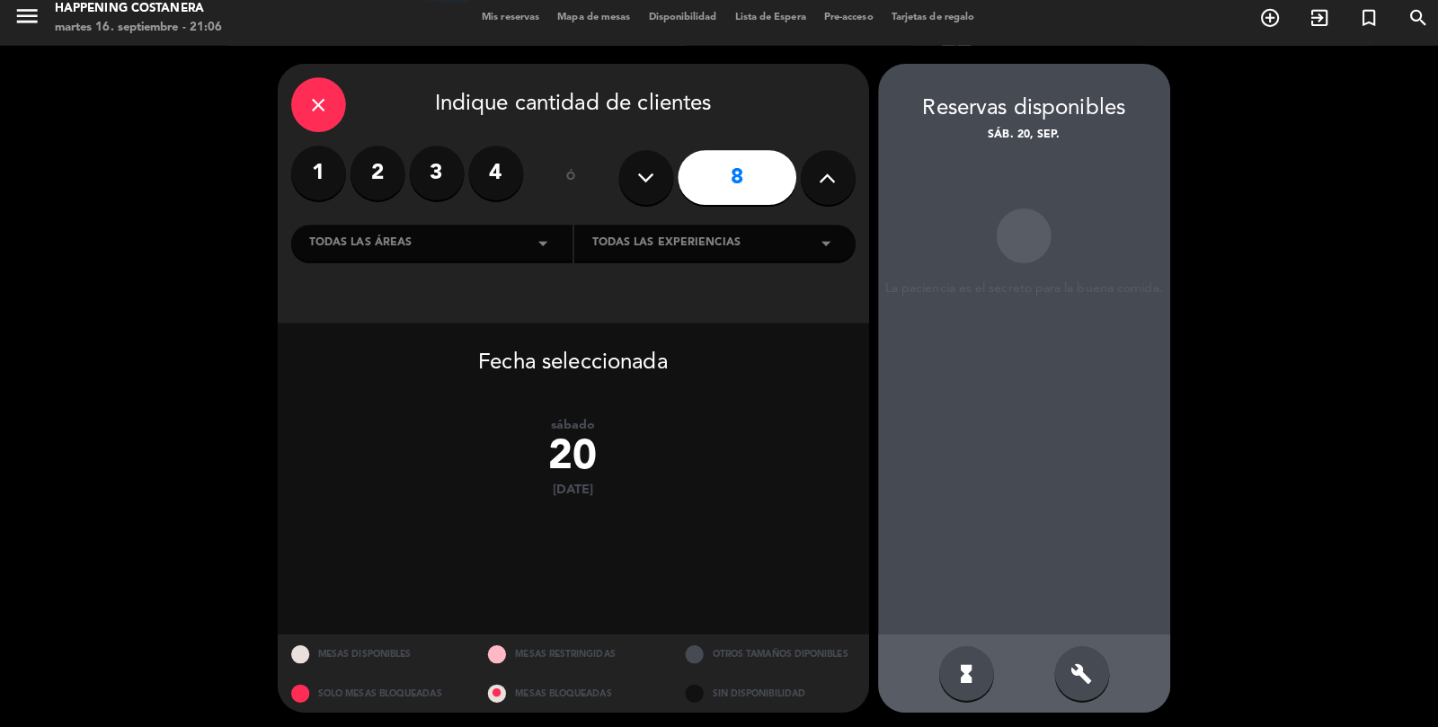
click at [818, 157] on button at bounding box center [818, 184] width 54 height 54
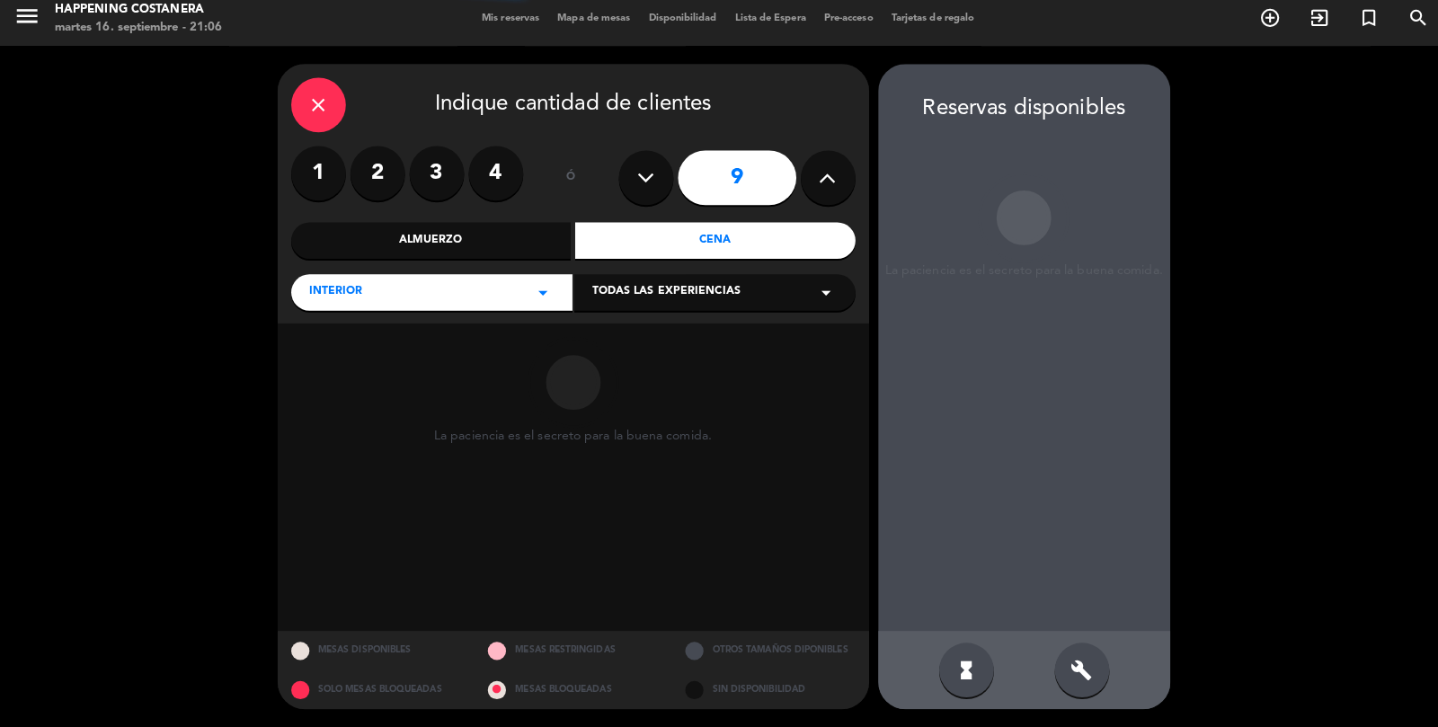
click at [803, 165] on div "9" at bounding box center [728, 184] width 234 height 63
click at [811, 171] on icon at bounding box center [817, 184] width 17 height 27
type input "10"
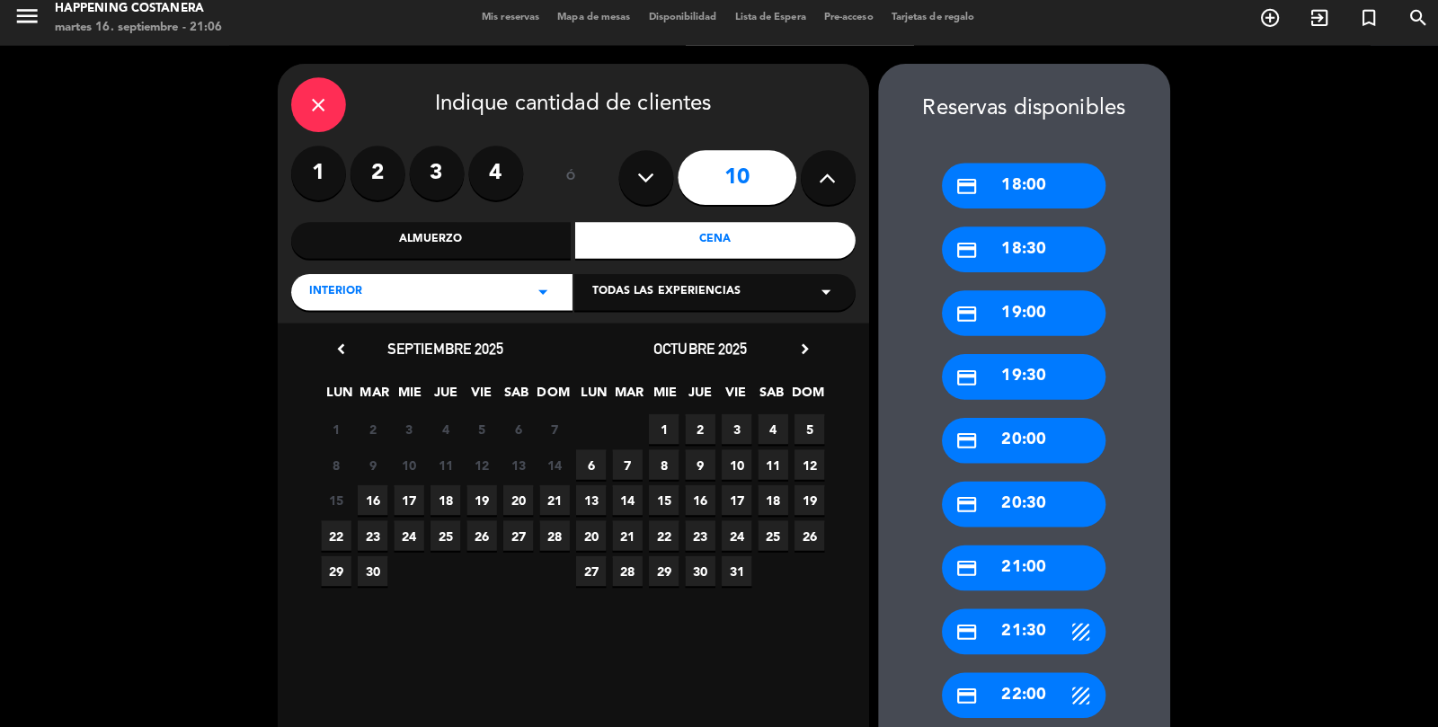
click at [339, 85] on div "close" at bounding box center [315, 112] width 54 height 54
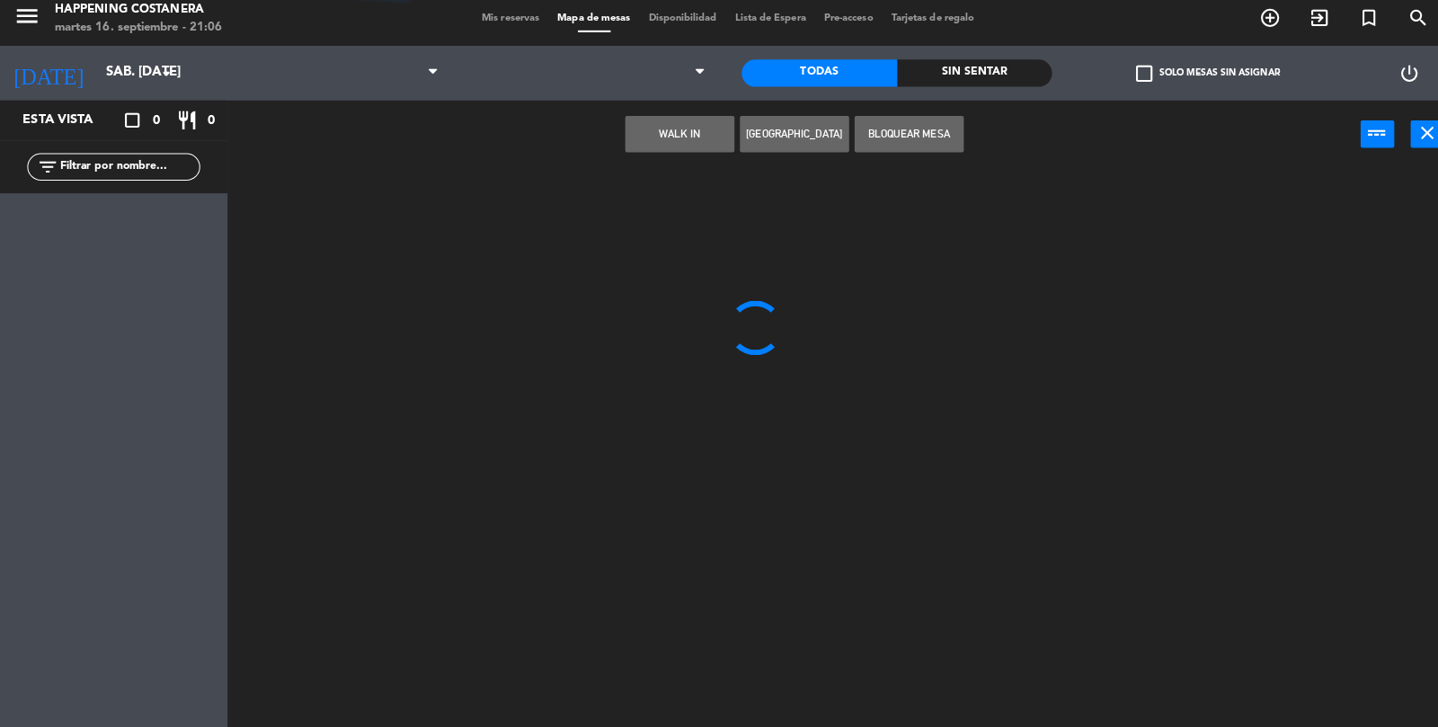
click at [904, 442] on div at bounding box center [838, 453] width 1199 height 552
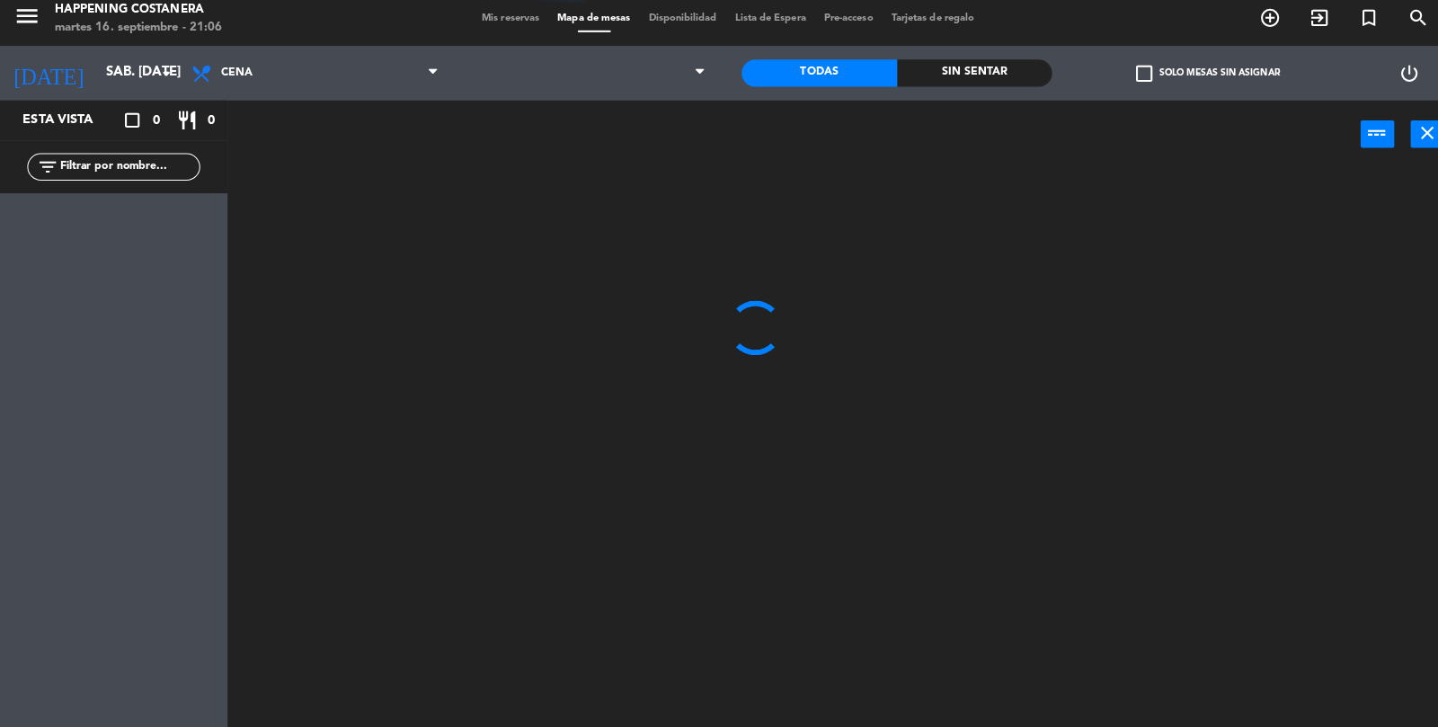
click at [1258, 31] on icon "add_circle_outline" at bounding box center [1255, 26] width 22 height 22
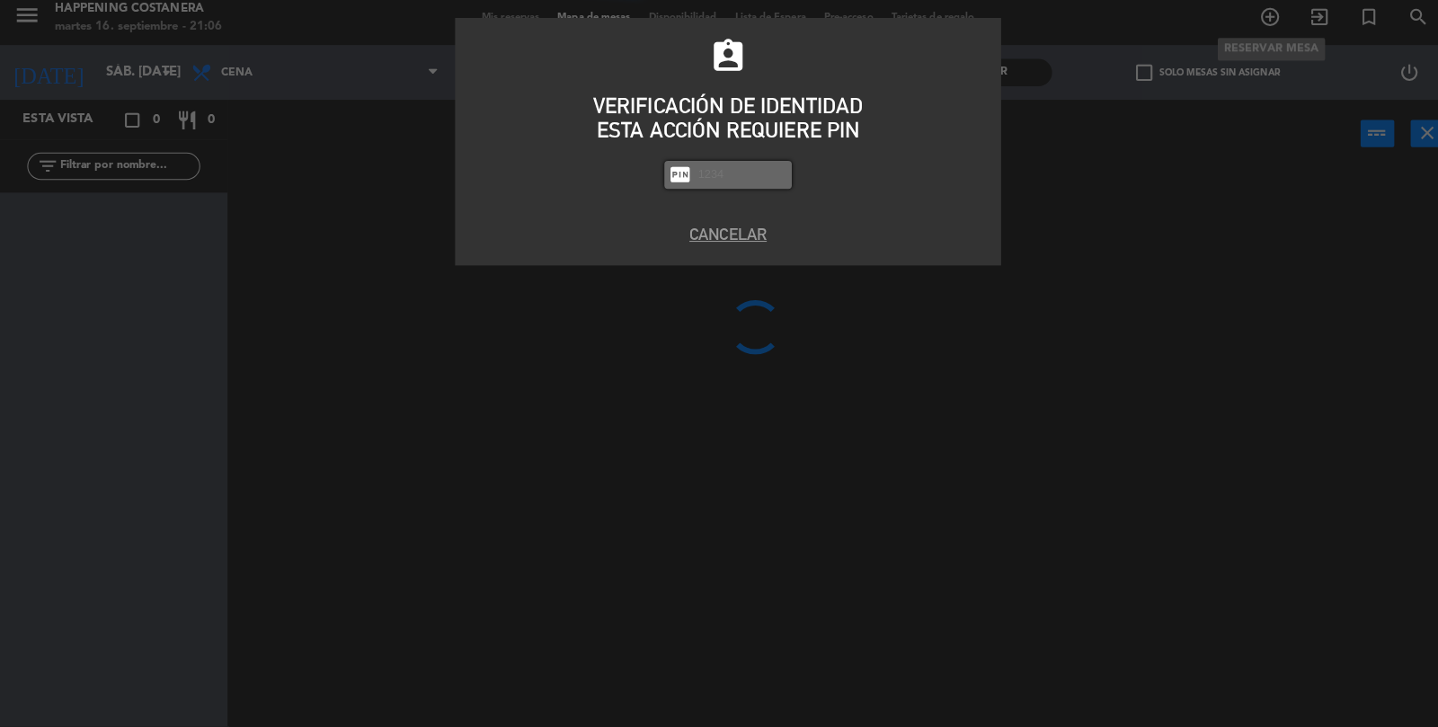
scroll to position [41, 0]
type input "5759"
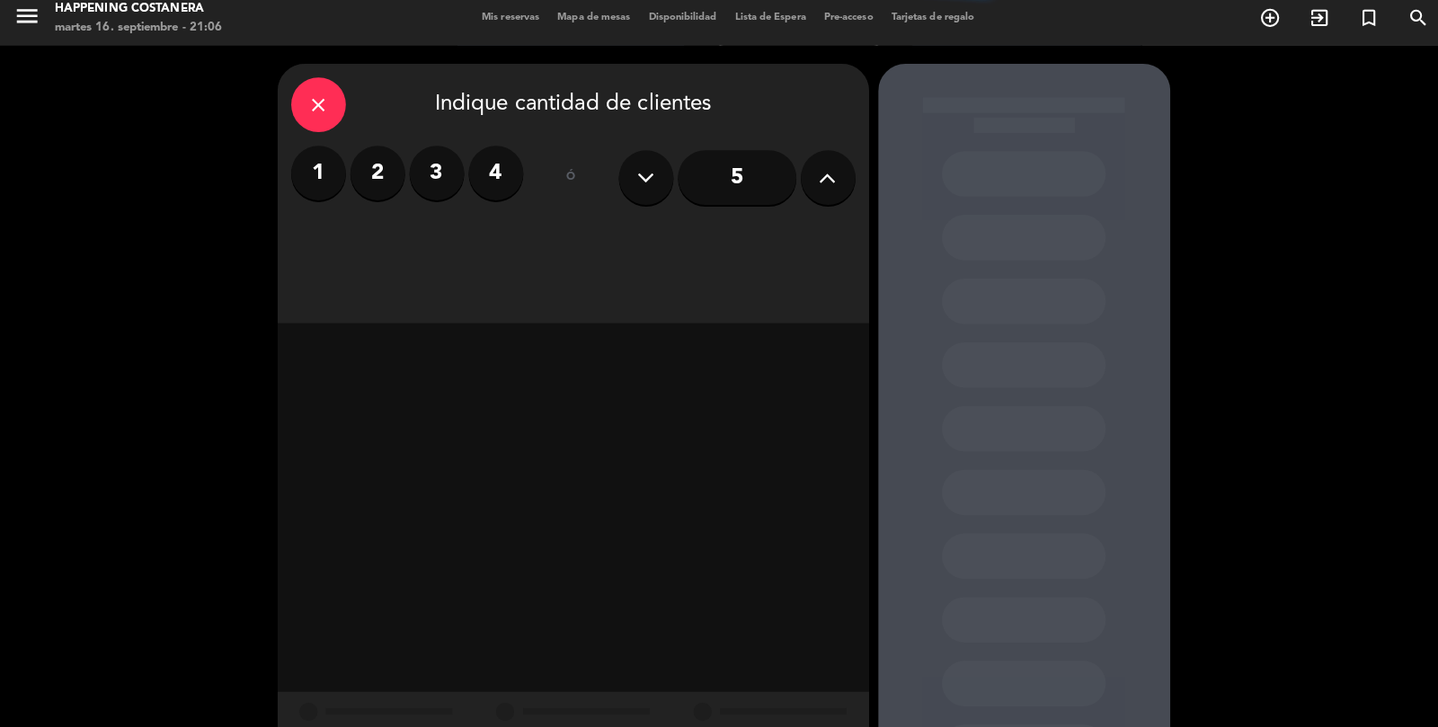
click at [831, 162] on button at bounding box center [818, 184] width 54 height 54
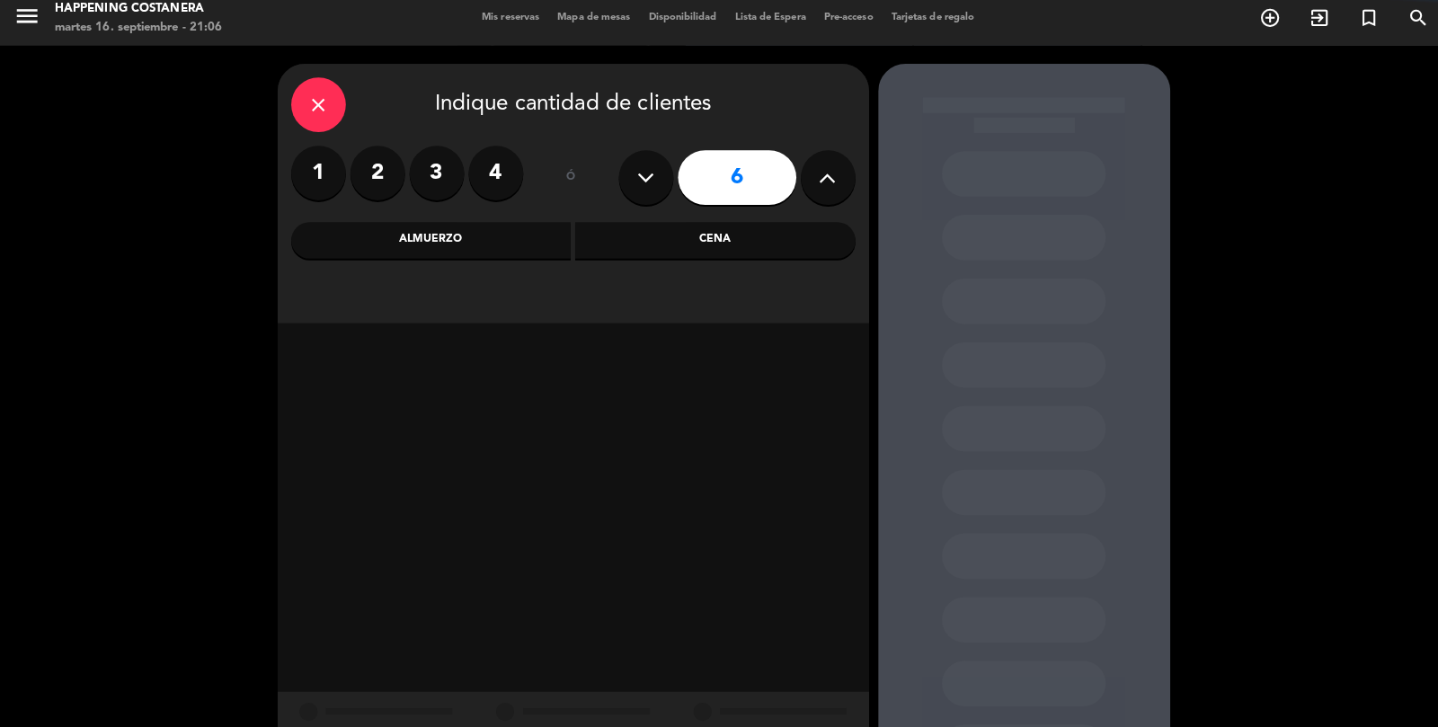
click at [825, 171] on icon at bounding box center [817, 184] width 17 height 27
click at [824, 171] on icon at bounding box center [817, 184] width 17 height 27
type input "8"
click at [304, 102] on icon "close" at bounding box center [315, 113] width 22 height 22
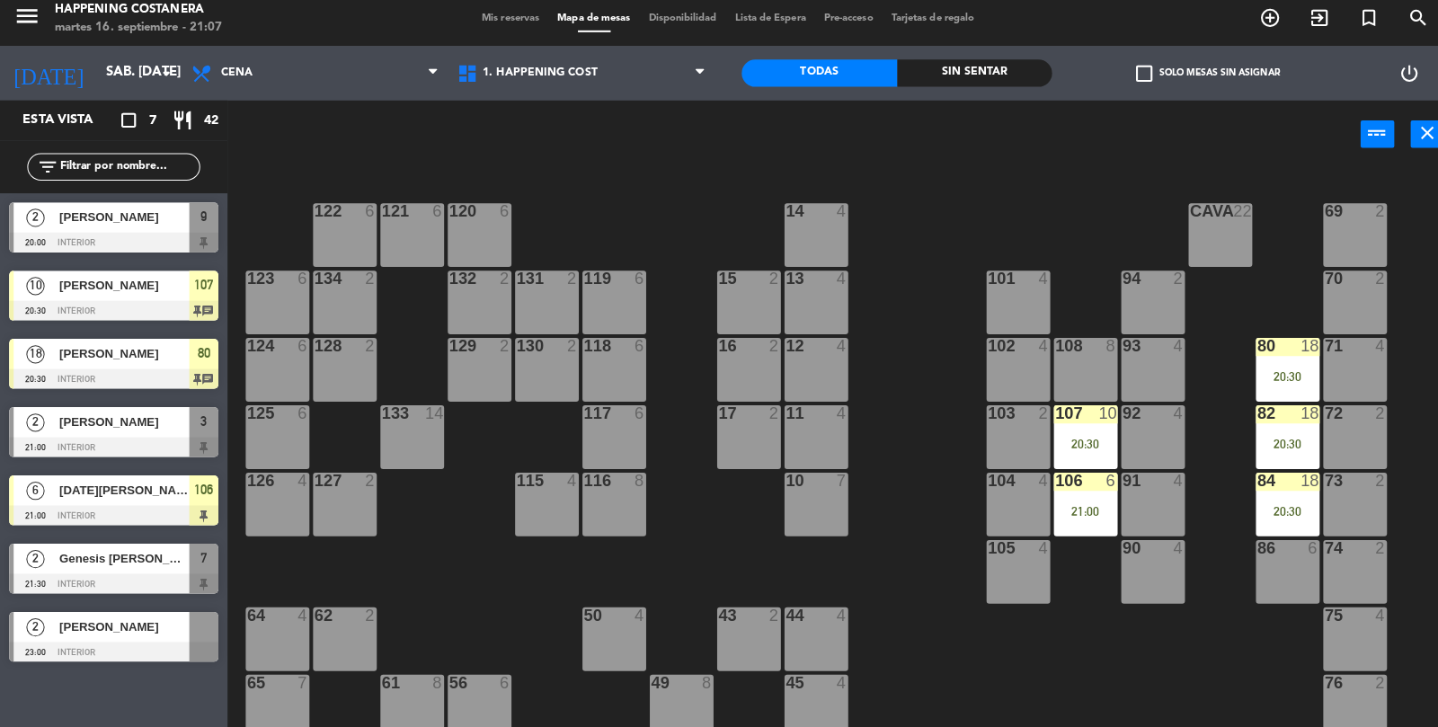
click at [1232, 38] on span "add_circle_outline" at bounding box center [1254, 26] width 49 height 31
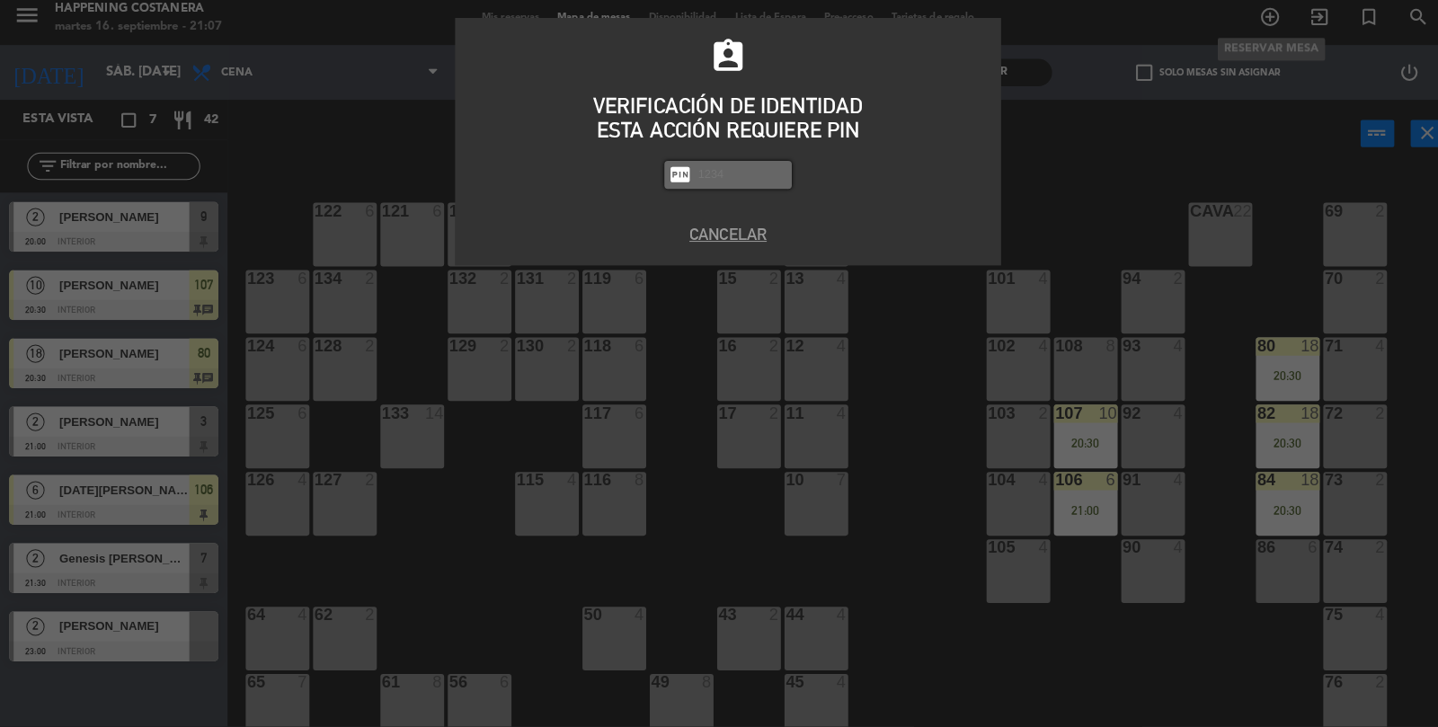
scroll to position [40, 0]
type input "5759"
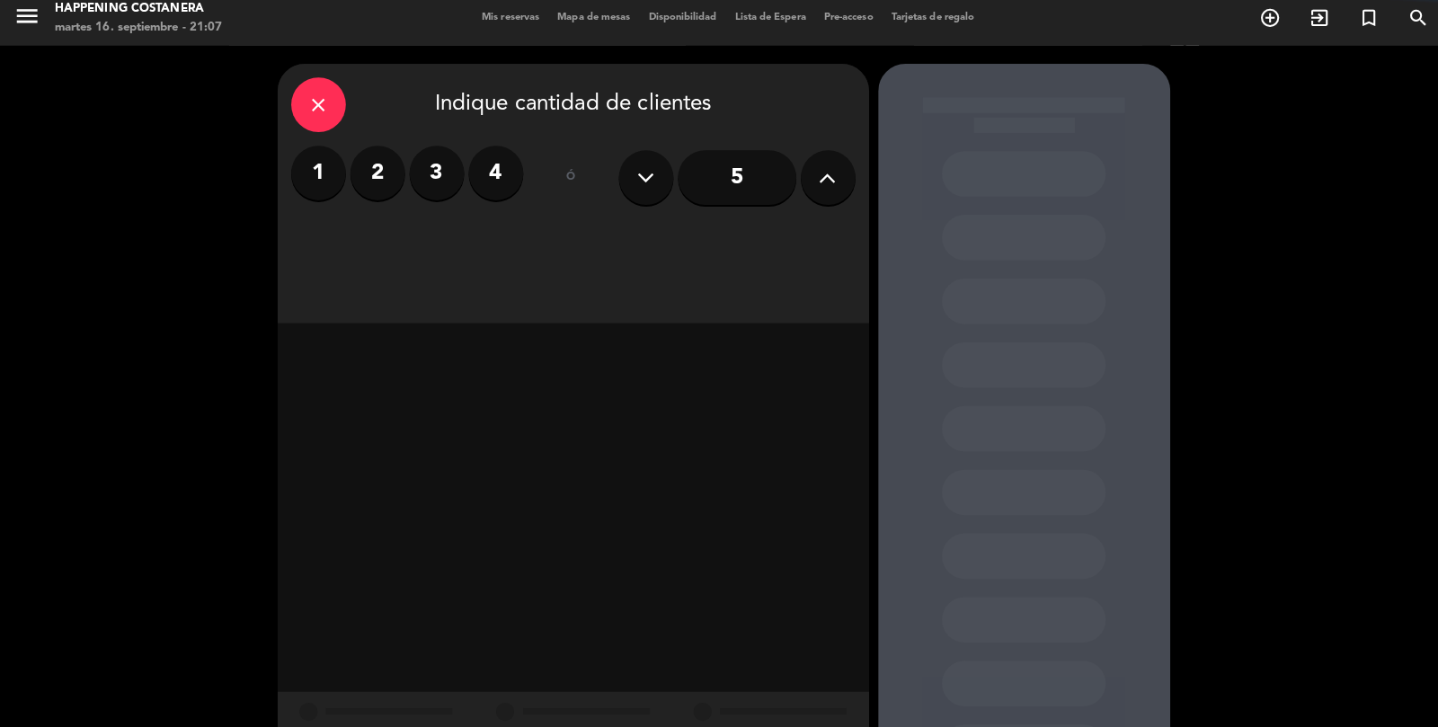
click at [814, 171] on icon at bounding box center [817, 184] width 17 height 27
click at [808, 160] on button at bounding box center [818, 184] width 54 height 54
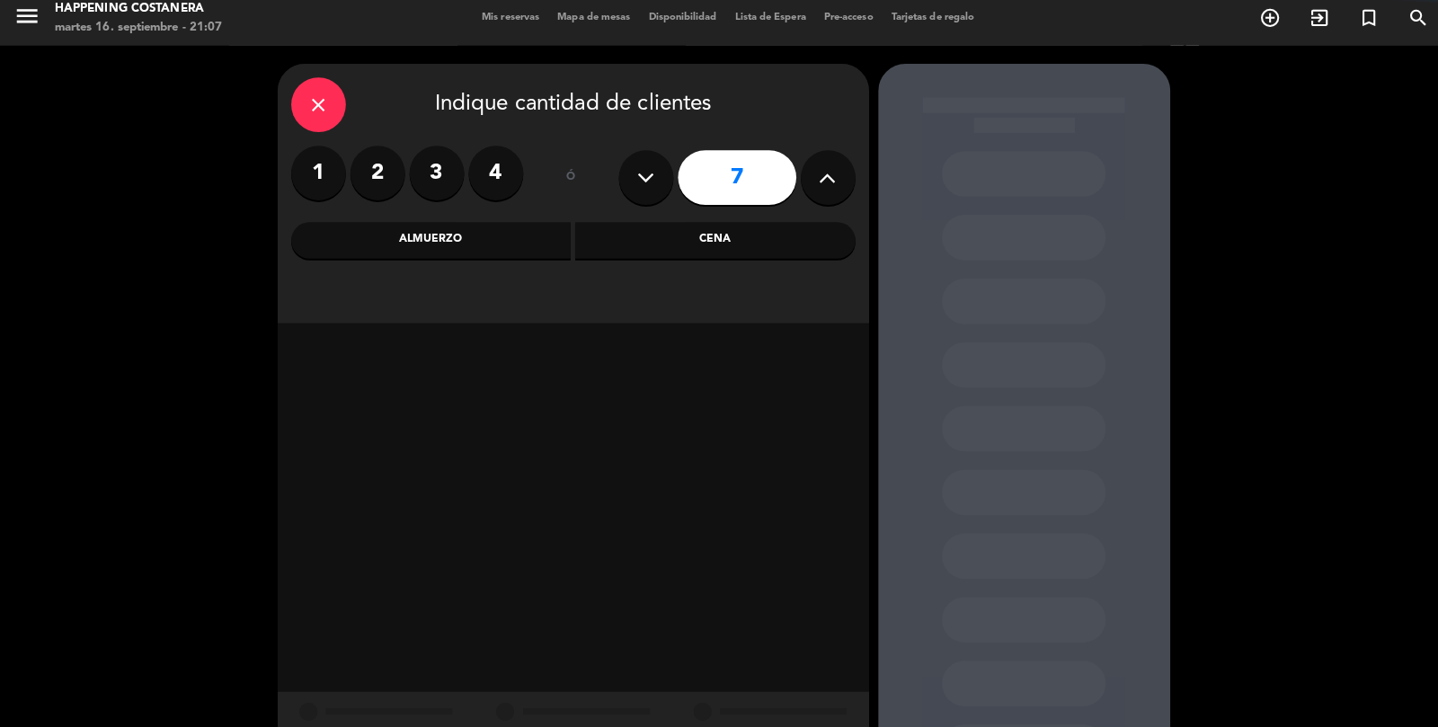
click at [810, 157] on button at bounding box center [818, 184] width 54 height 54
click at [823, 171] on icon at bounding box center [817, 184] width 17 height 27
click at [821, 171] on icon at bounding box center [817, 184] width 17 height 27
click at [810, 171] on icon at bounding box center [817, 184] width 17 height 27
type input "11"
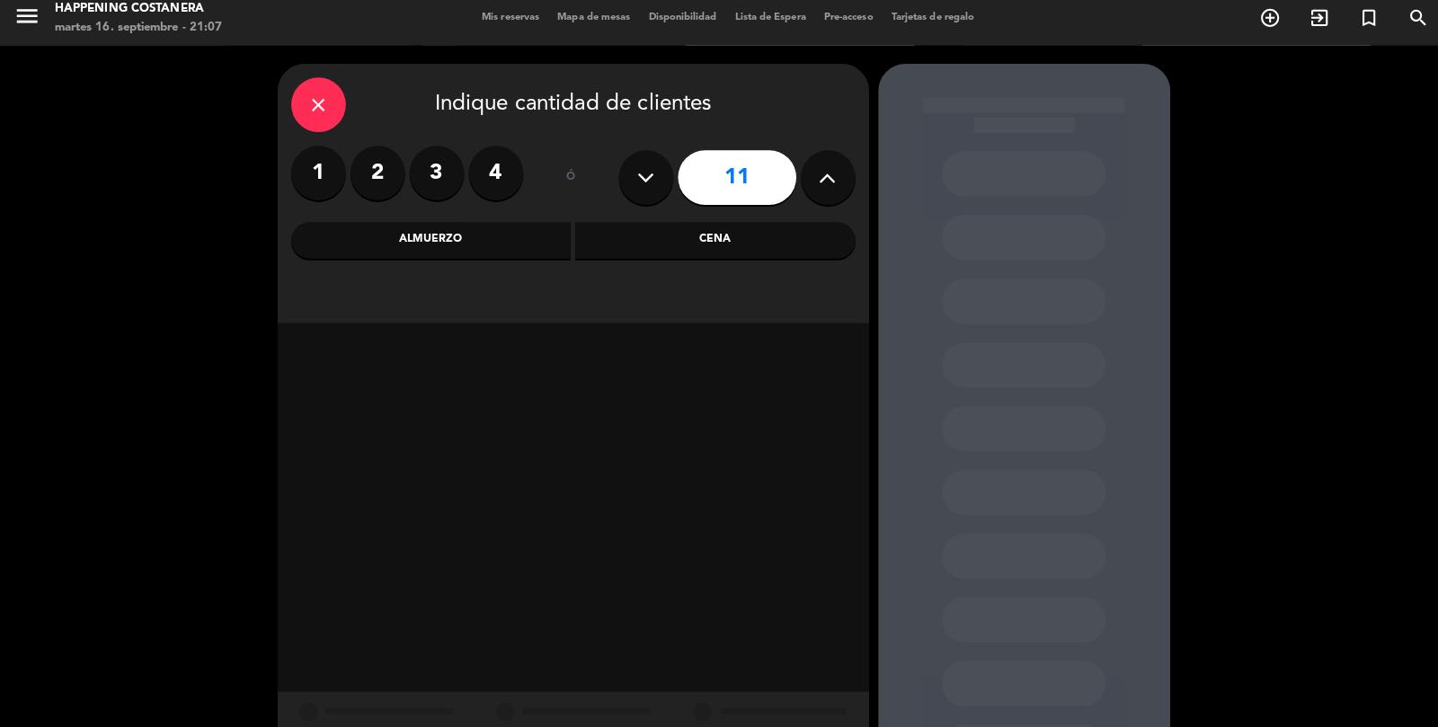
click at [636, 228] on div "Cena" at bounding box center [706, 246] width 277 height 36
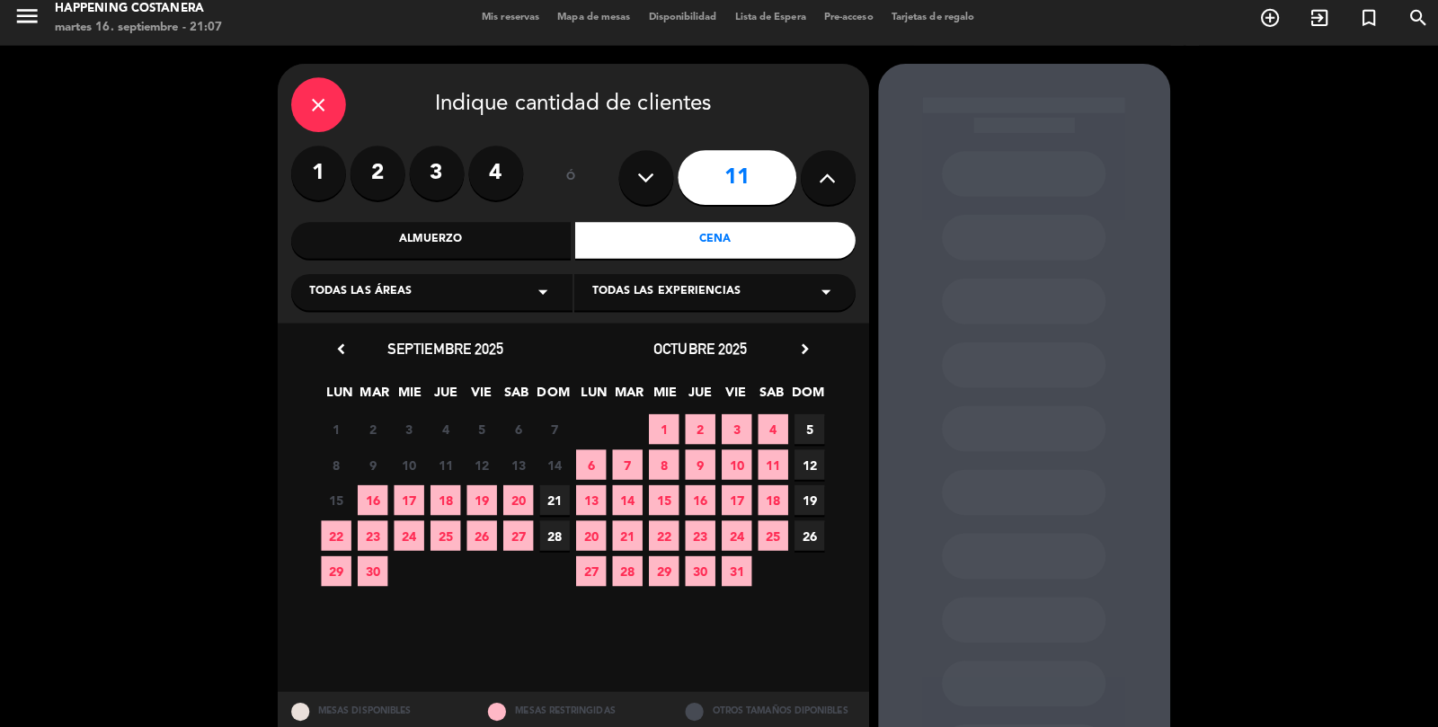
click at [499, 488] on span "20" at bounding box center [512, 503] width 30 height 30
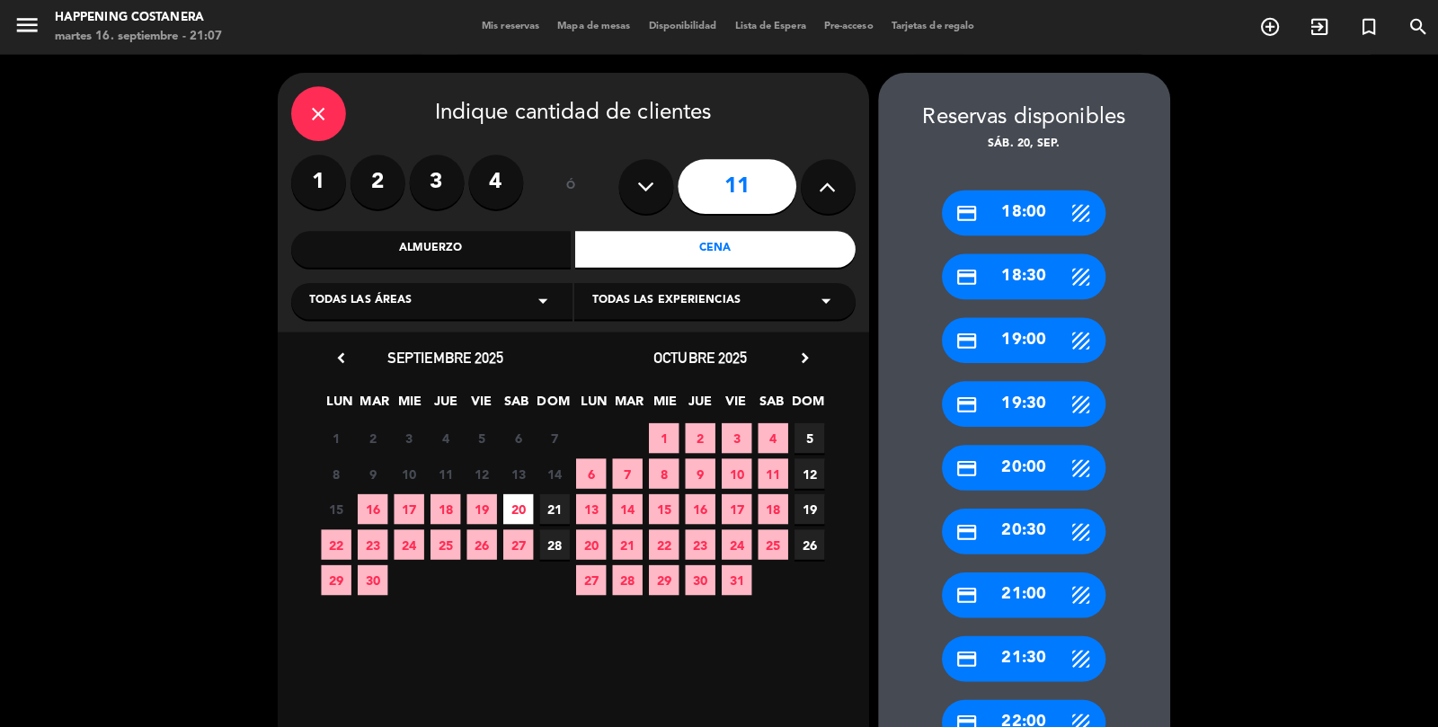
click at [1006, 502] on div "credit_card 20:30" at bounding box center [1011, 524] width 162 height 45
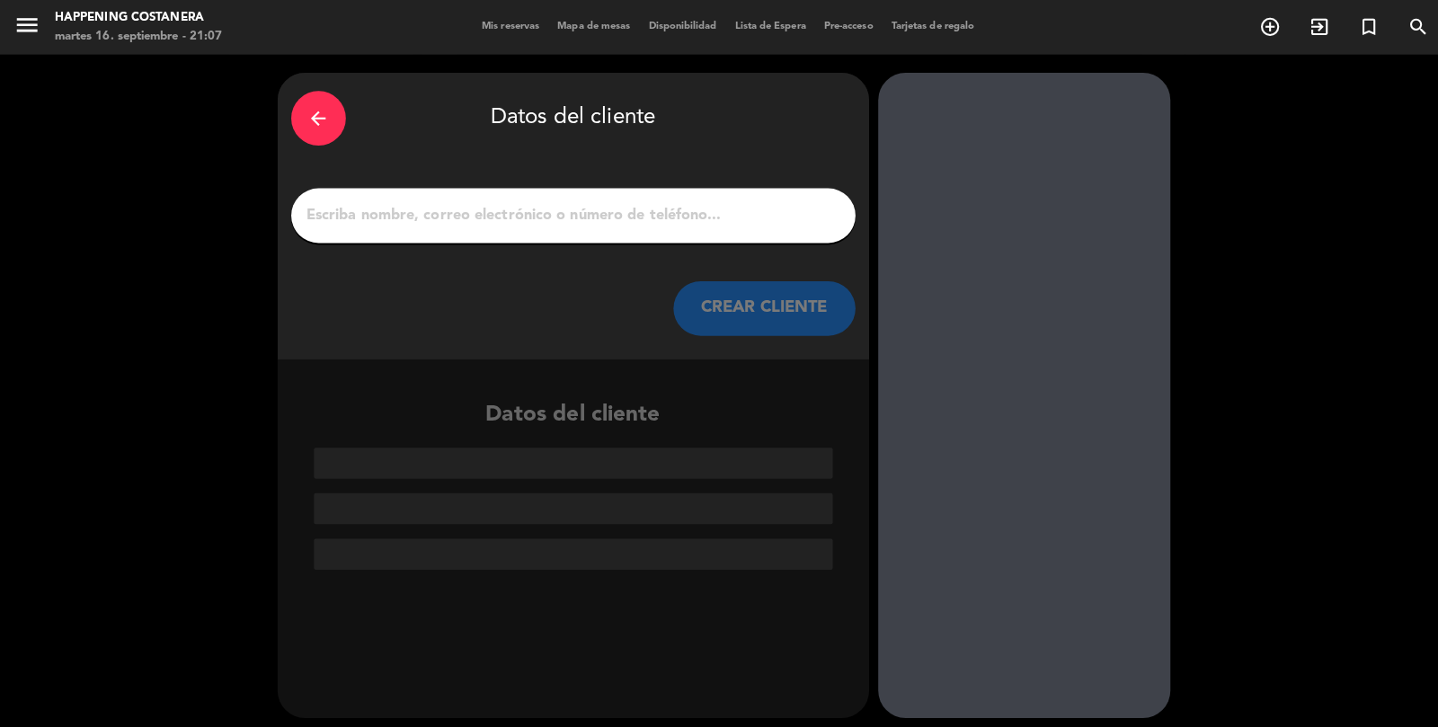
click at [599, 200] on input "1" at bounding box center [566, 212] width 530 height 25
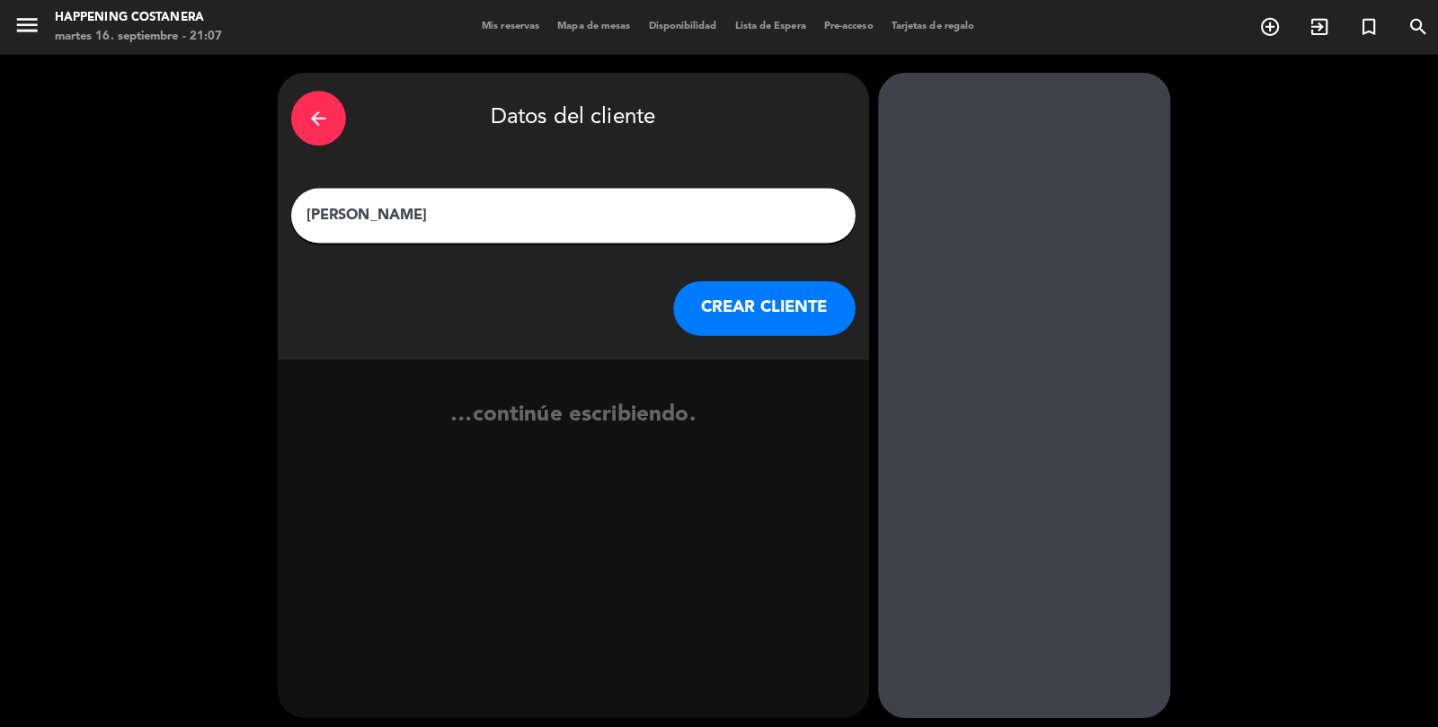
type input "[PERSON_NAME]"
click at [777, 289] on button "CREAR CLIENTE" at bounding box center [755, 305] width 180 height 54
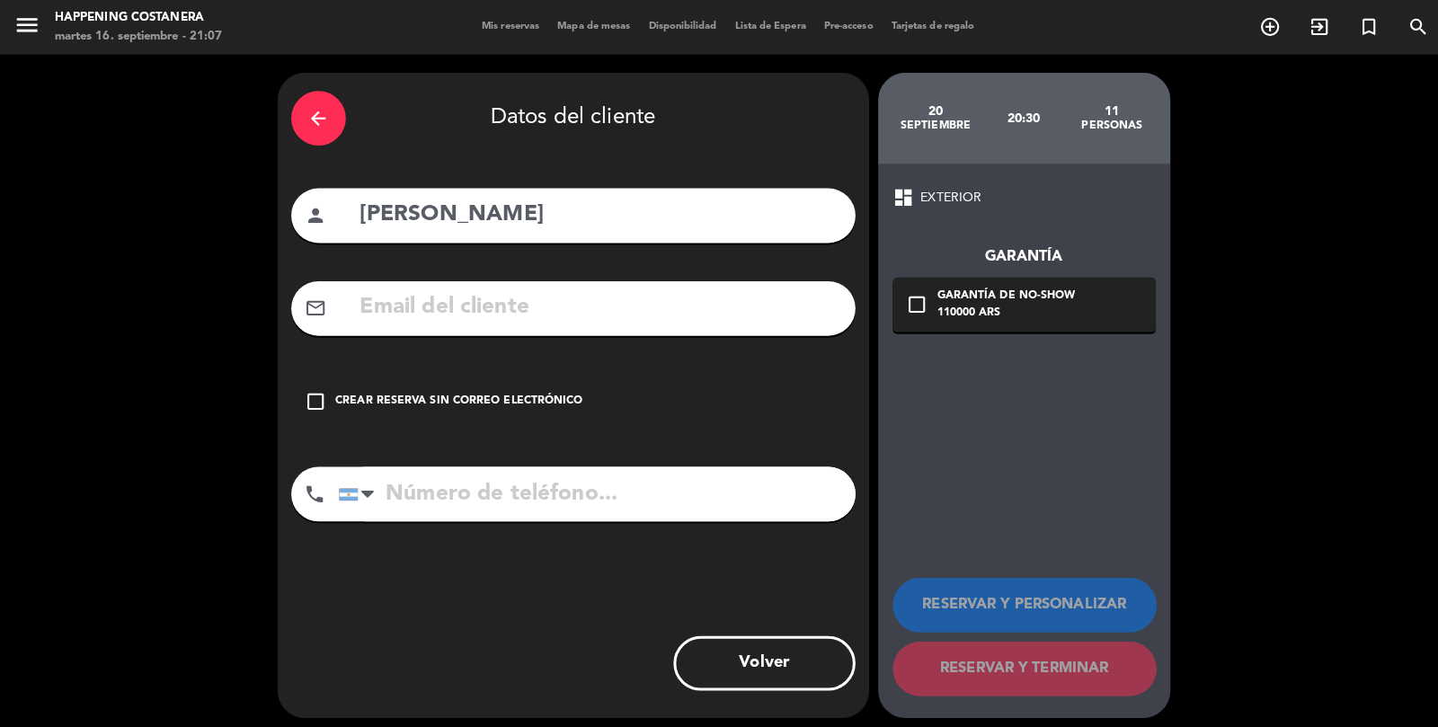
click at [593, 286] on input "text" at bounding box center [592, 304] width 477 height 37
type input "M"
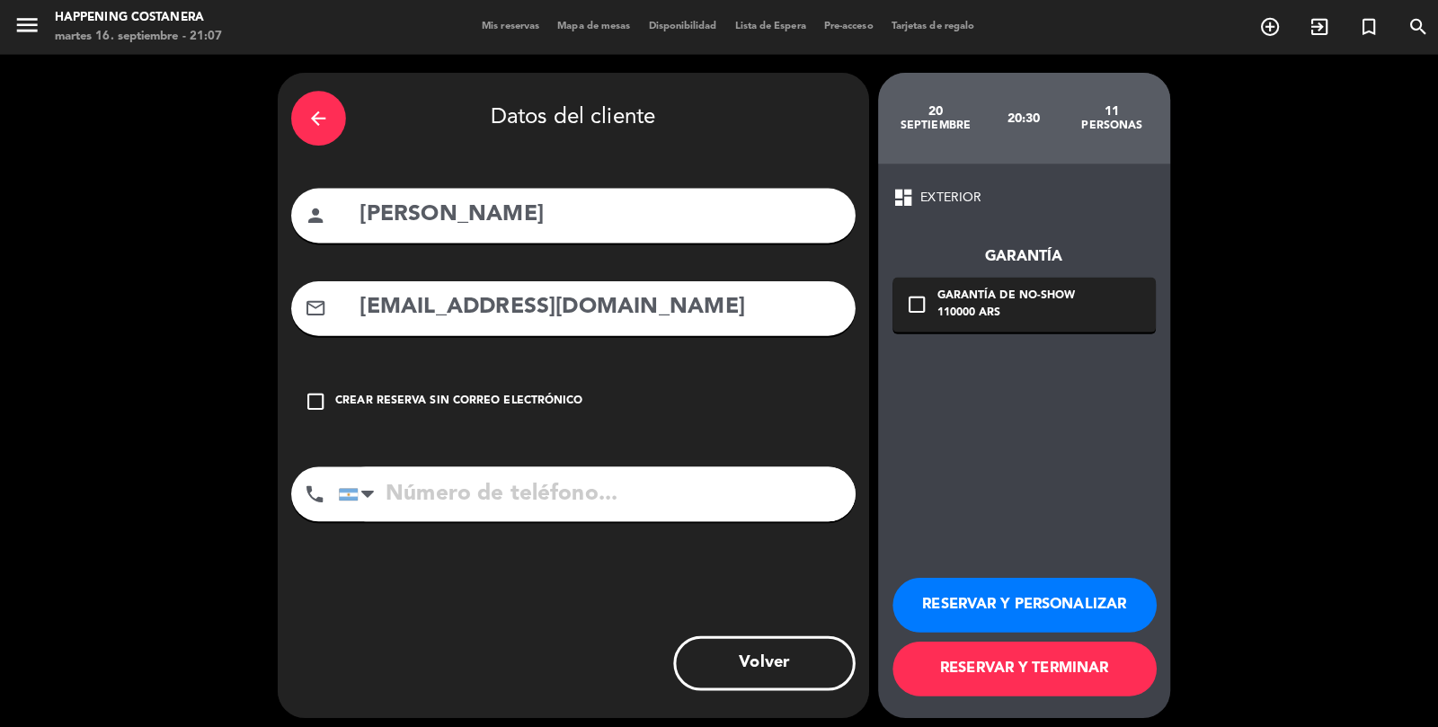
type input "[EMAIL_ADDRESS][DOMAIN_NAME]"
click at [910, 274] on div "check_box_outline_blank Garantía de no-show 110000 ARS" at bounding box center [1012, 301] width 260 height 54
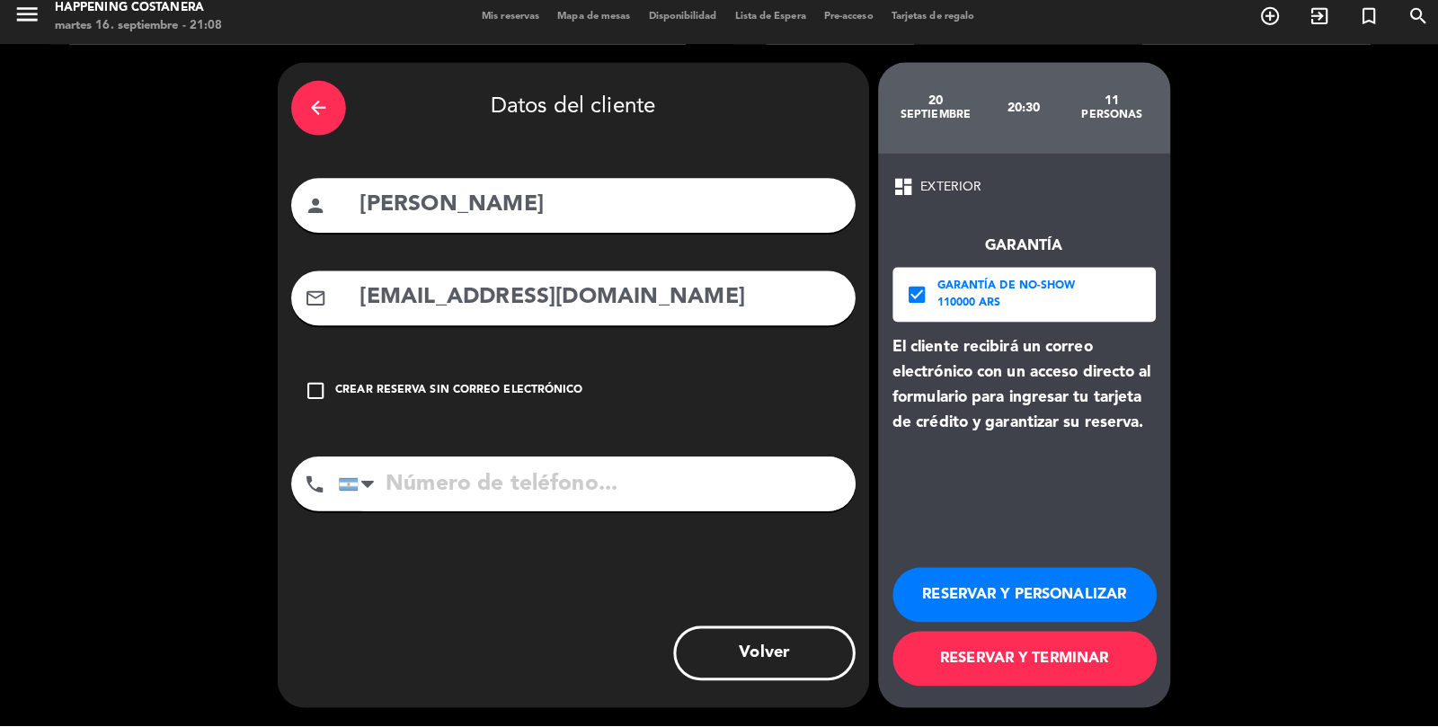
scroll to position [0, 0]
click at [1088, 688] on button "RESERVAR Y TERMINAR" at bounding box center [1012, 661] width 261 height 54
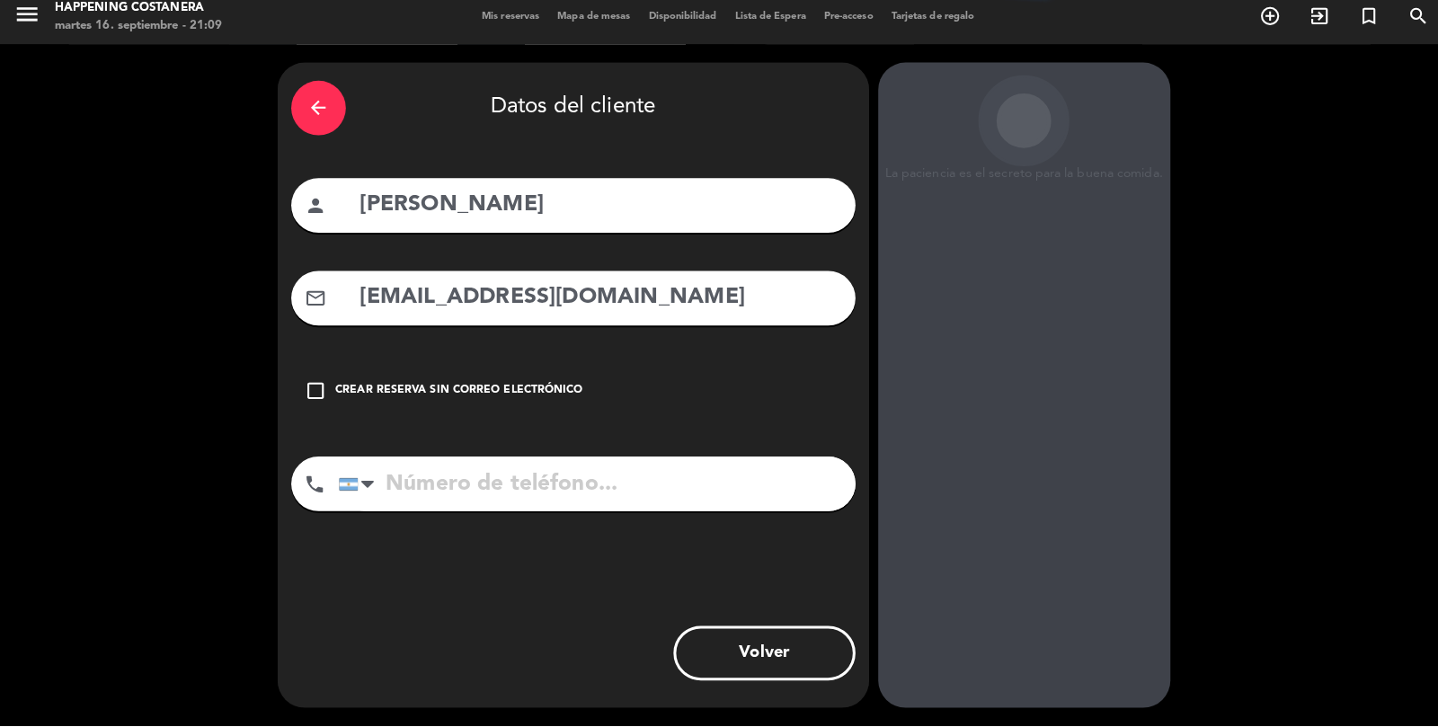
click at [558, 477] on input "tel" at bounding box center [589, 488] width 510 height 54
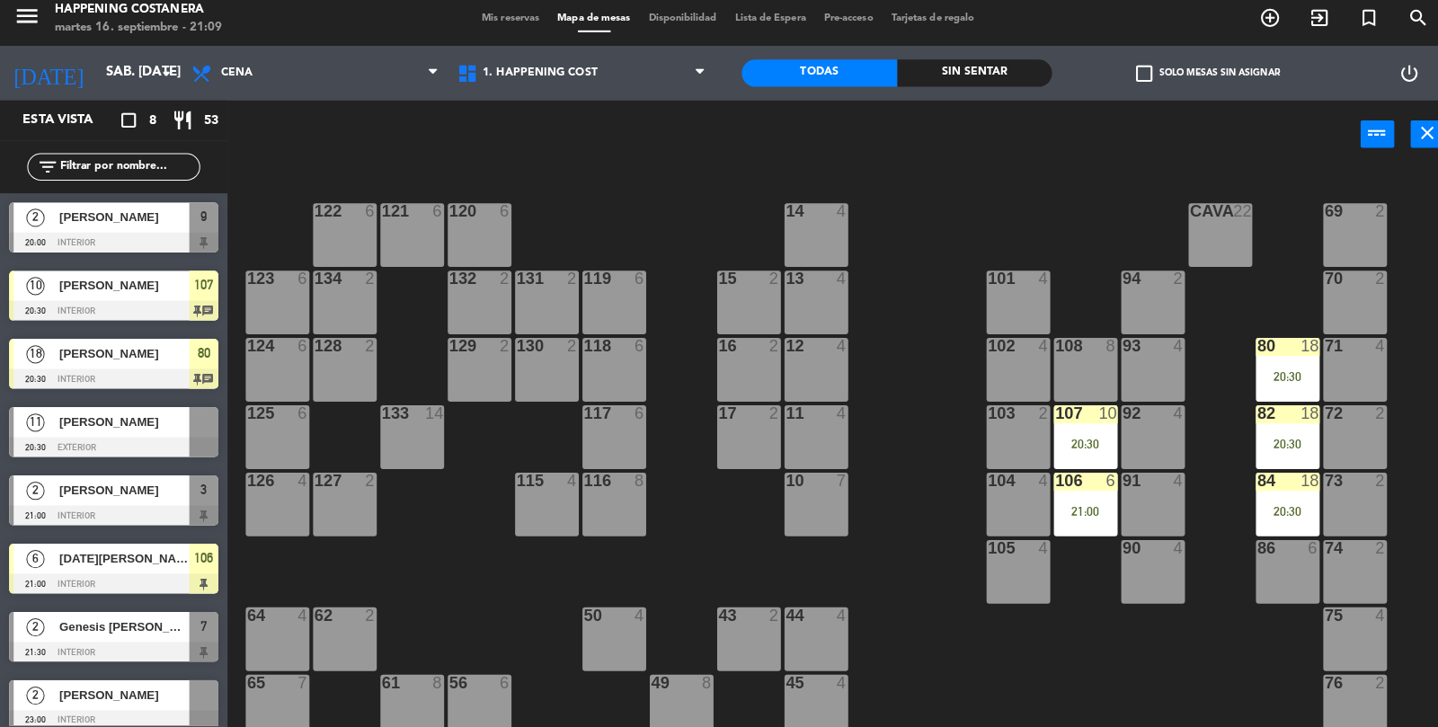
click at [1148, 74] on label "check_box_outline_blank Solo mesas sin asignar" at bounding box center [1193, 81] width 142 height 16
click at [1193, 81] on input "check_box_outline_blank Solo mesas sin asignar" at bounding box center [1193, 81] width 0 height 0
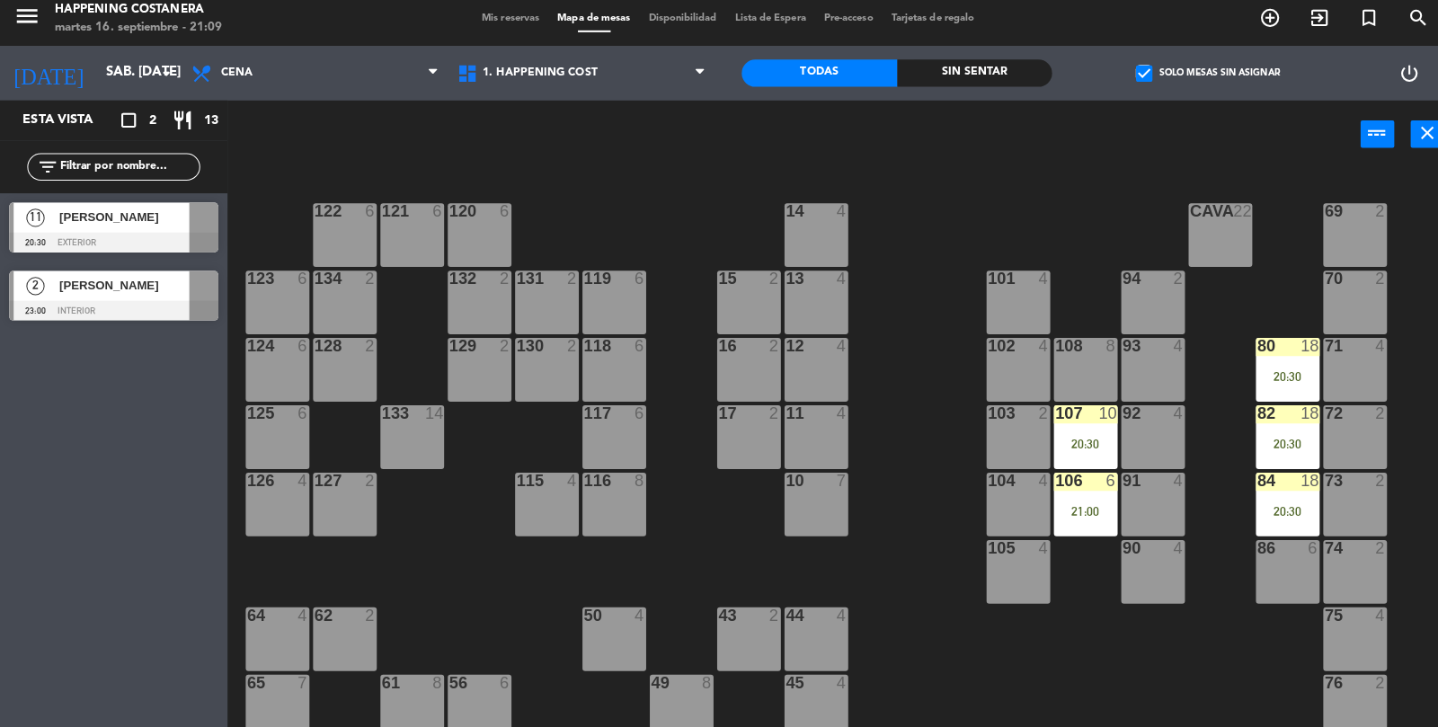
click at [159, 216] on span "[PERSON_NAME]" at bounding box center [122, 223] width 129 height 19
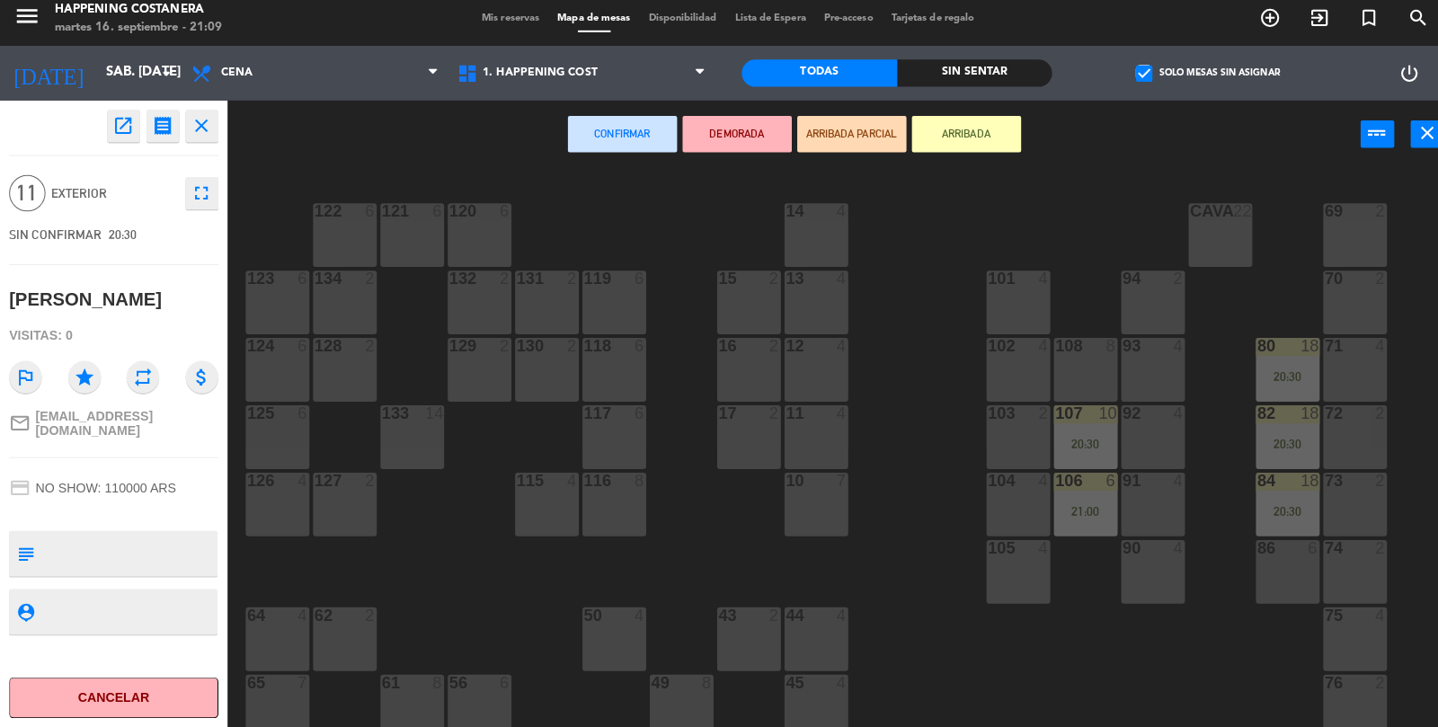
click at [1336, 707] on div "76 2" at bounding box center [1338, 706] width 63 height 63
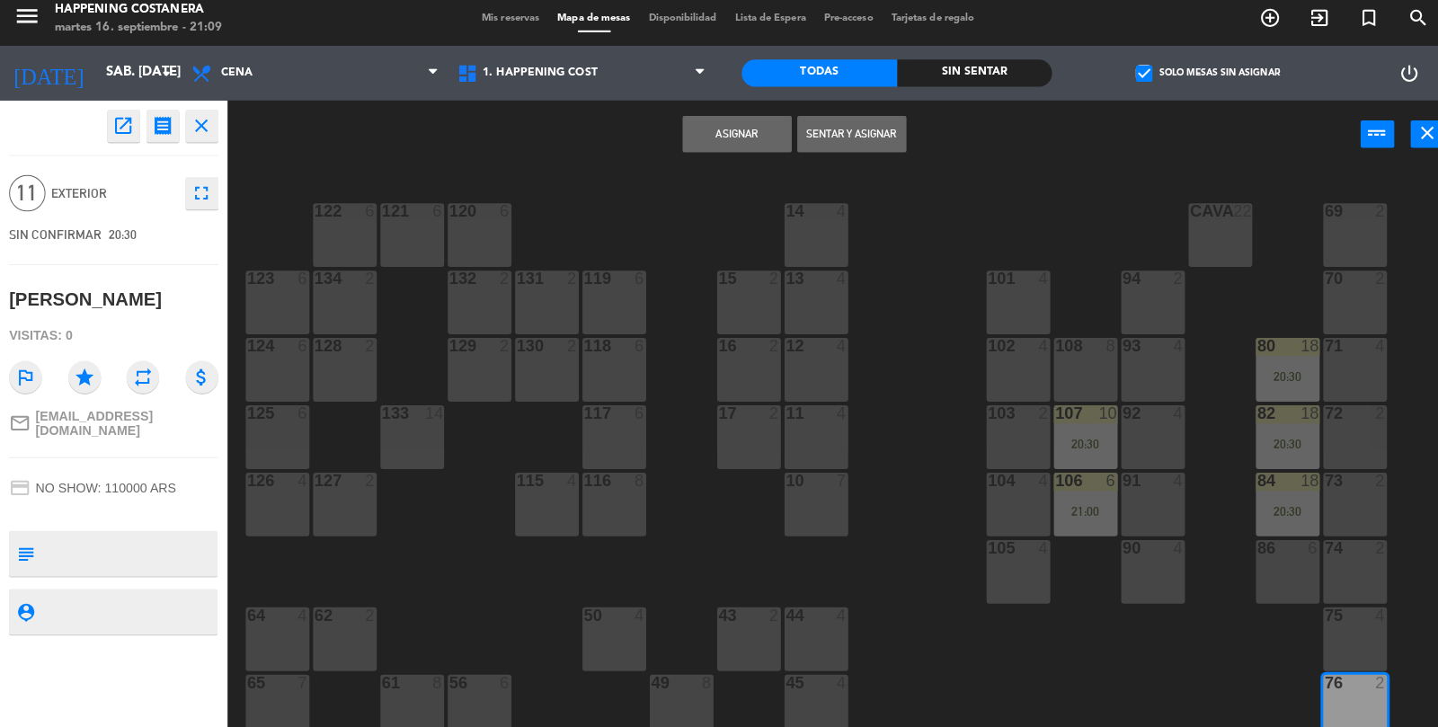
click at [1325, 644] on div "75 4" at bounding box center [1338, 639] width 63 height 63
click at [1338, 593] on div "74 2" at bounding box center [1338, 573] width 63 height 63
click at [751, 130] on button "Asignar" at bounding box center [728, 141] width 108 height 36
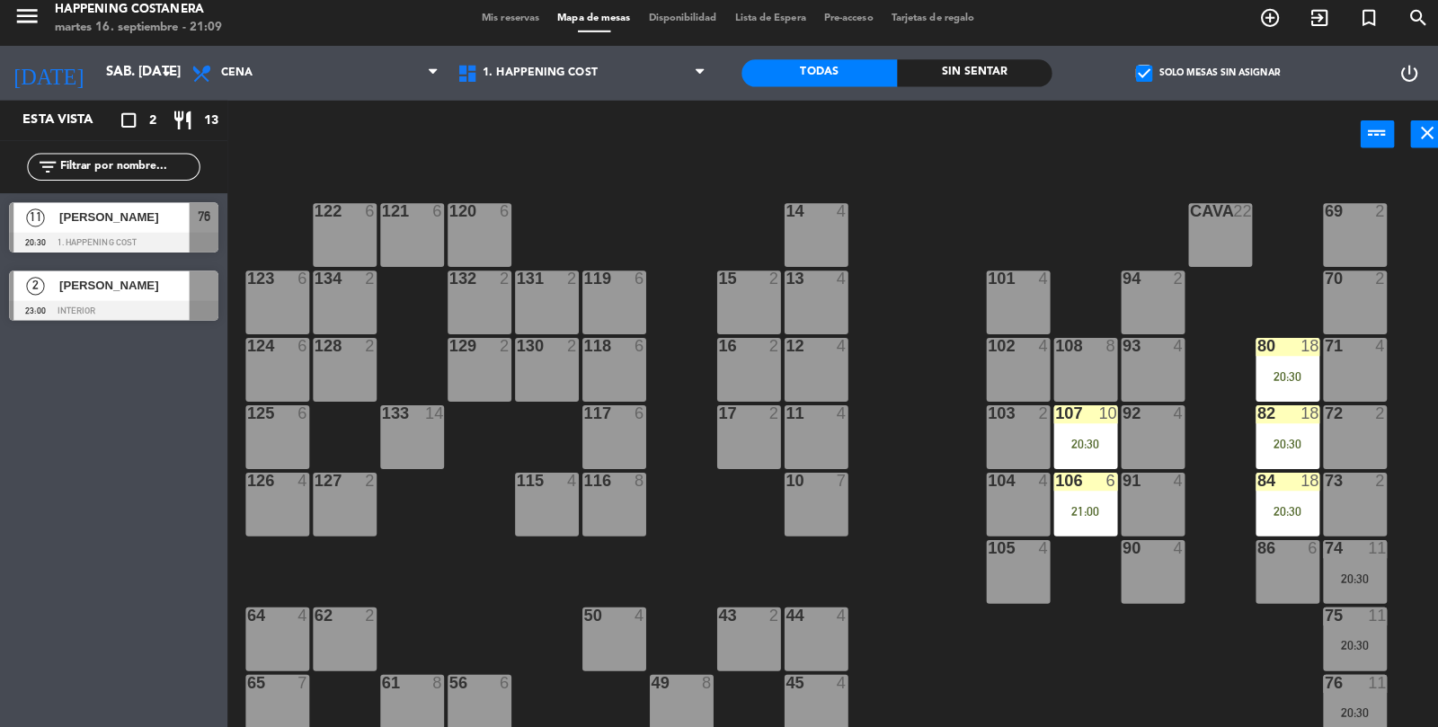
click at [1368, 619] on div "11" at bounding box center [1360, 616] width 18 height 16
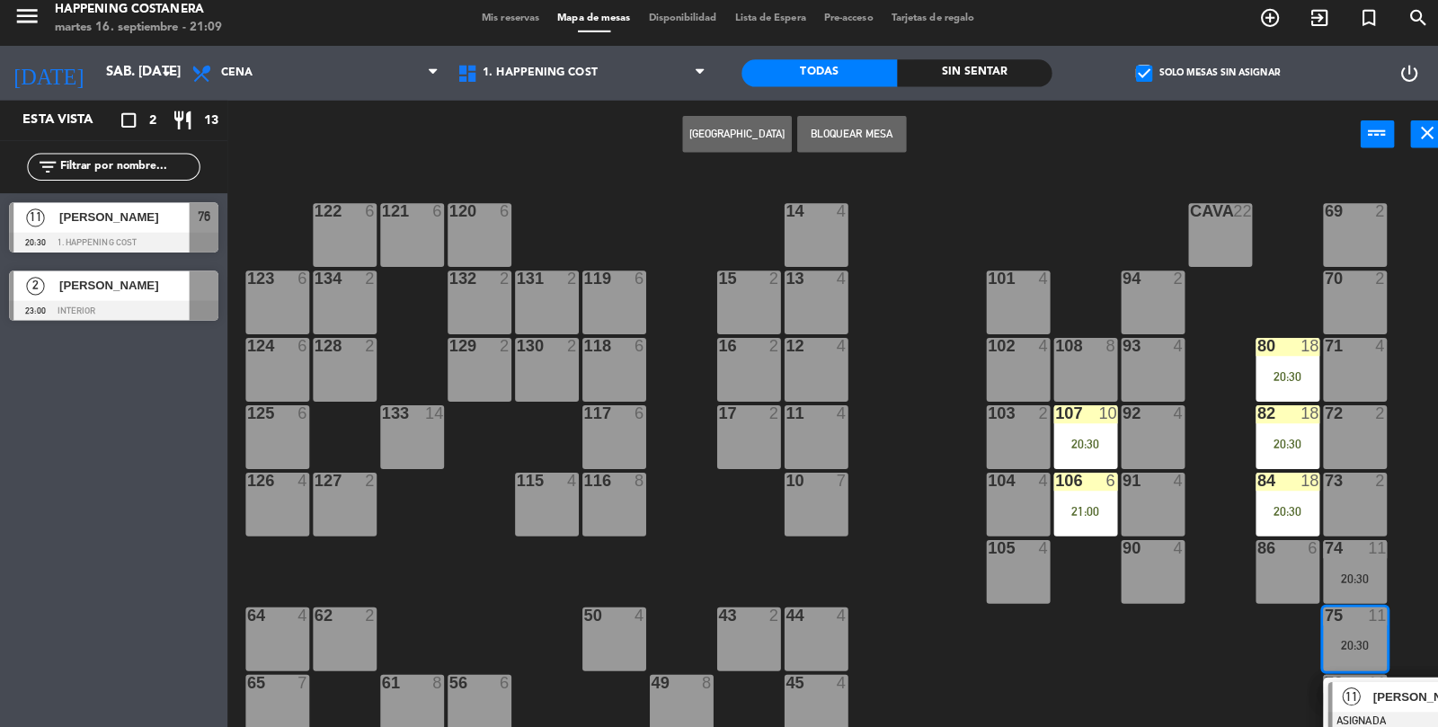
click at [1374, 699] on span "[PERSON_NAME]" at bounding box center [1413, 697] width 115 height 19
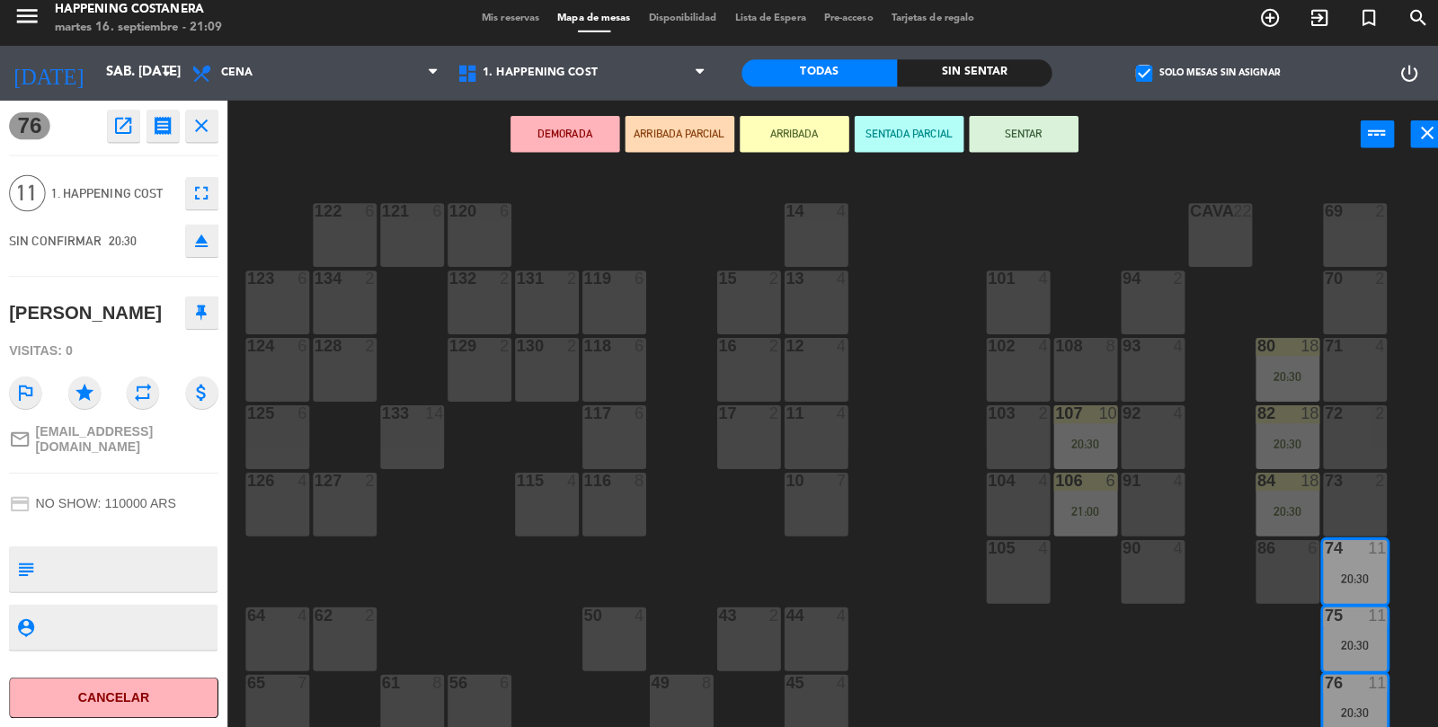
click at [115, 130] on icon "open_in_new" at bounding box center [122, 133] width 22 height 22
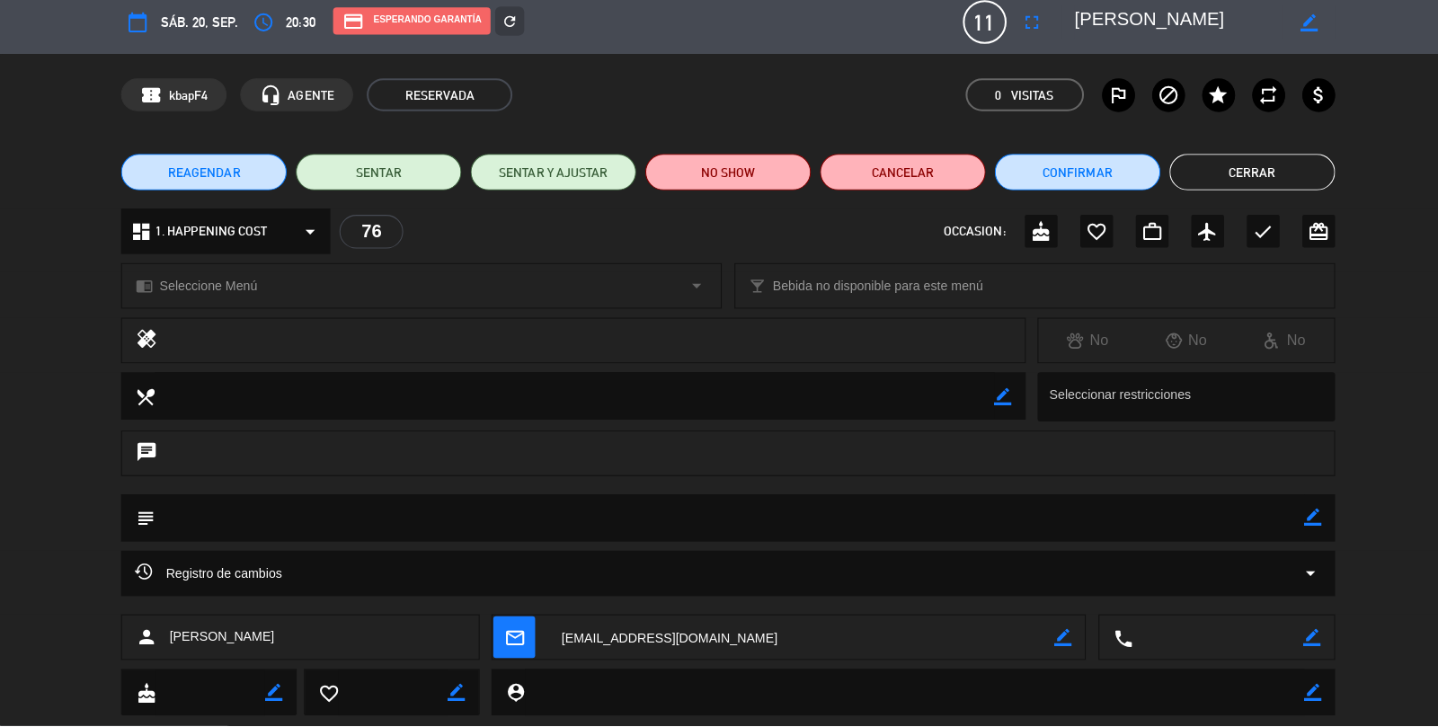
click at [1313, 645] on div "local_phone border_color" at bounding box center [1202, 639] width 232 height 45
click at [1171, 636] on textarea at bounding box center [1203, 639] width 168 height 45
click at [1278, 637] on textarea at bounding box center [1203, 639] width 168 height 45
click at [1283, 640] on textarea at bounding box center [1203, 639] width 168 height 45
click at [1302, 645] on icon "border_color" at bounding box center [1295, 639] width 17 height 17
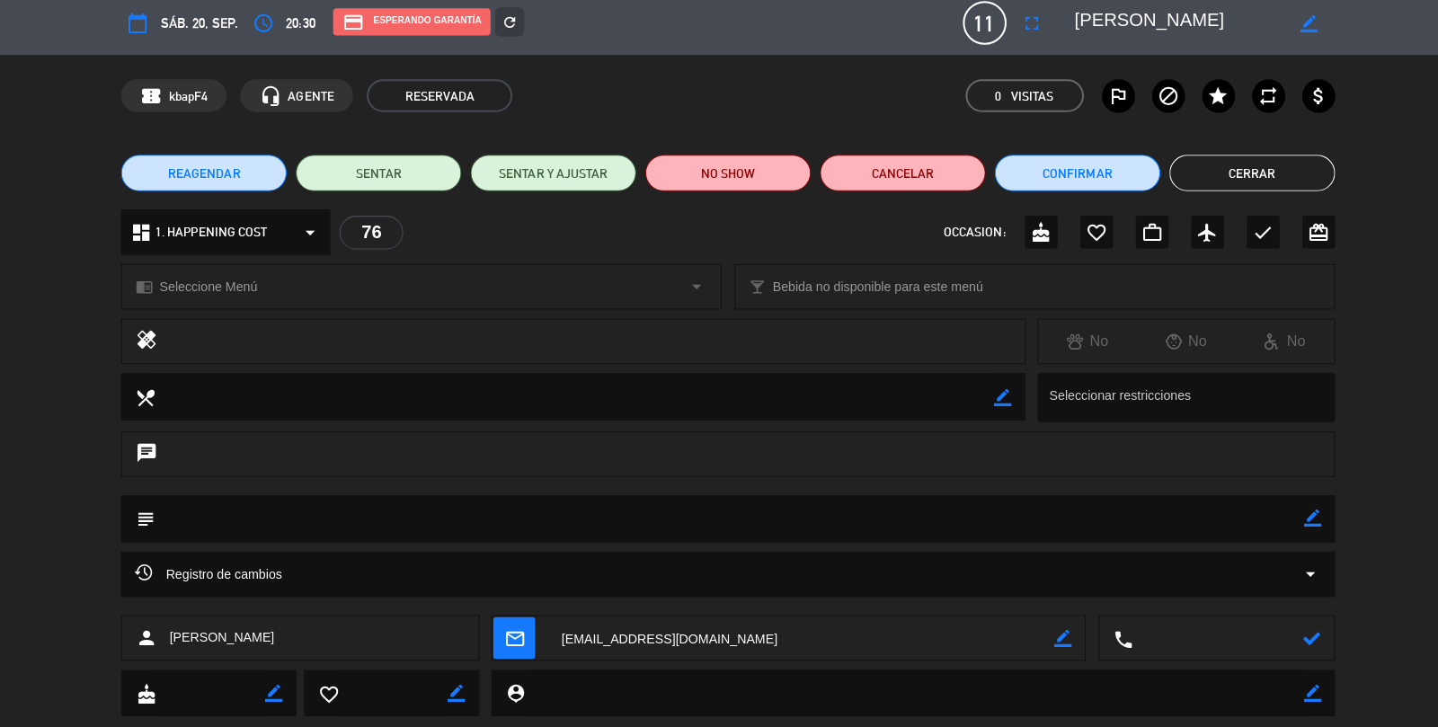
scroll to position [79, 0]
click at [1203, 555] on div "Registro de cambios arrow_drop_down" at bounding box center [719, 576] width 1198 height 45
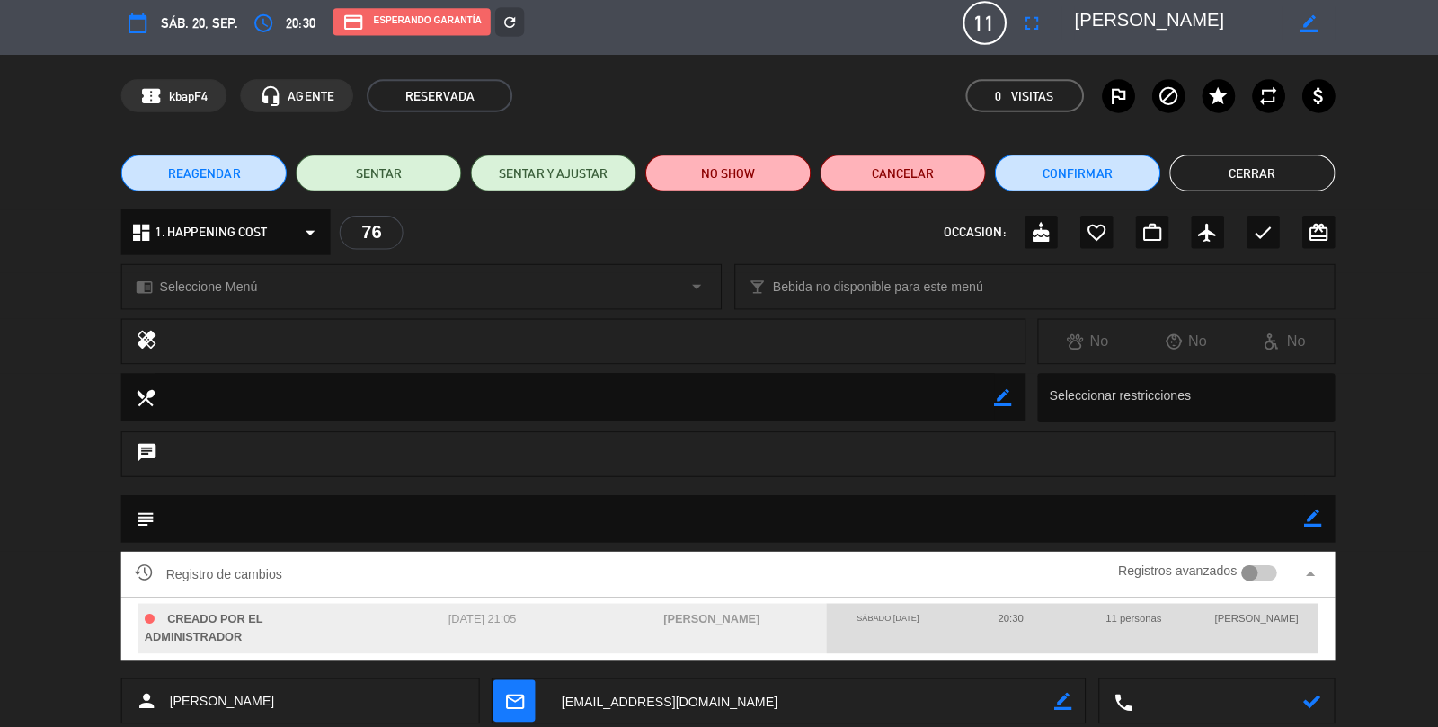
click at [1314, 573] on div "Registro de cambios Registros avanzados arrow_drop_up" at bounding box center [719, 576] width 1198 height 45
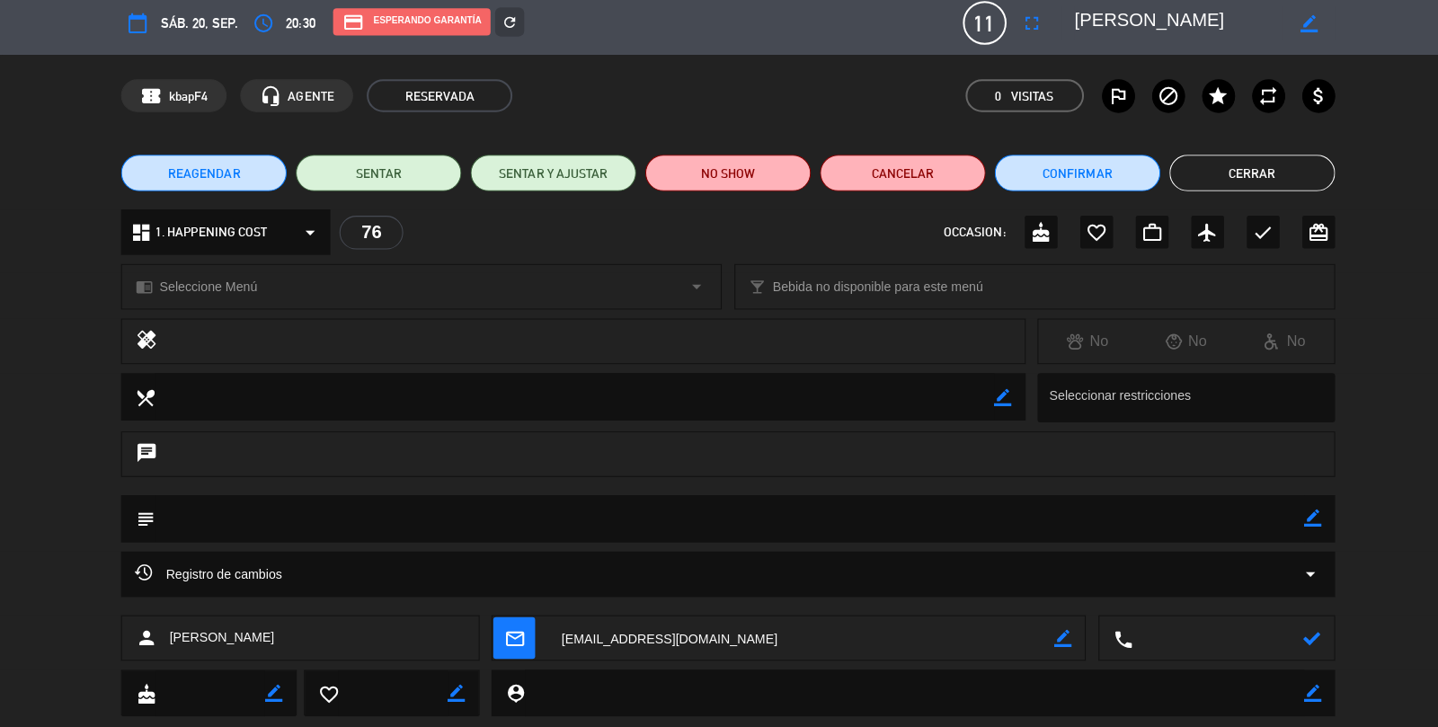
click at [1198, 648] on textarea at bounding box center [1203, 639] width 168 height 45
type textarea "1149736113"
click at [1300, 647] on icon at bounding box center [1295, 639] width 17 height 17
click at [1239, 175] on button "Cerrar" at bounding box center [1237, 180] width 164 height 36
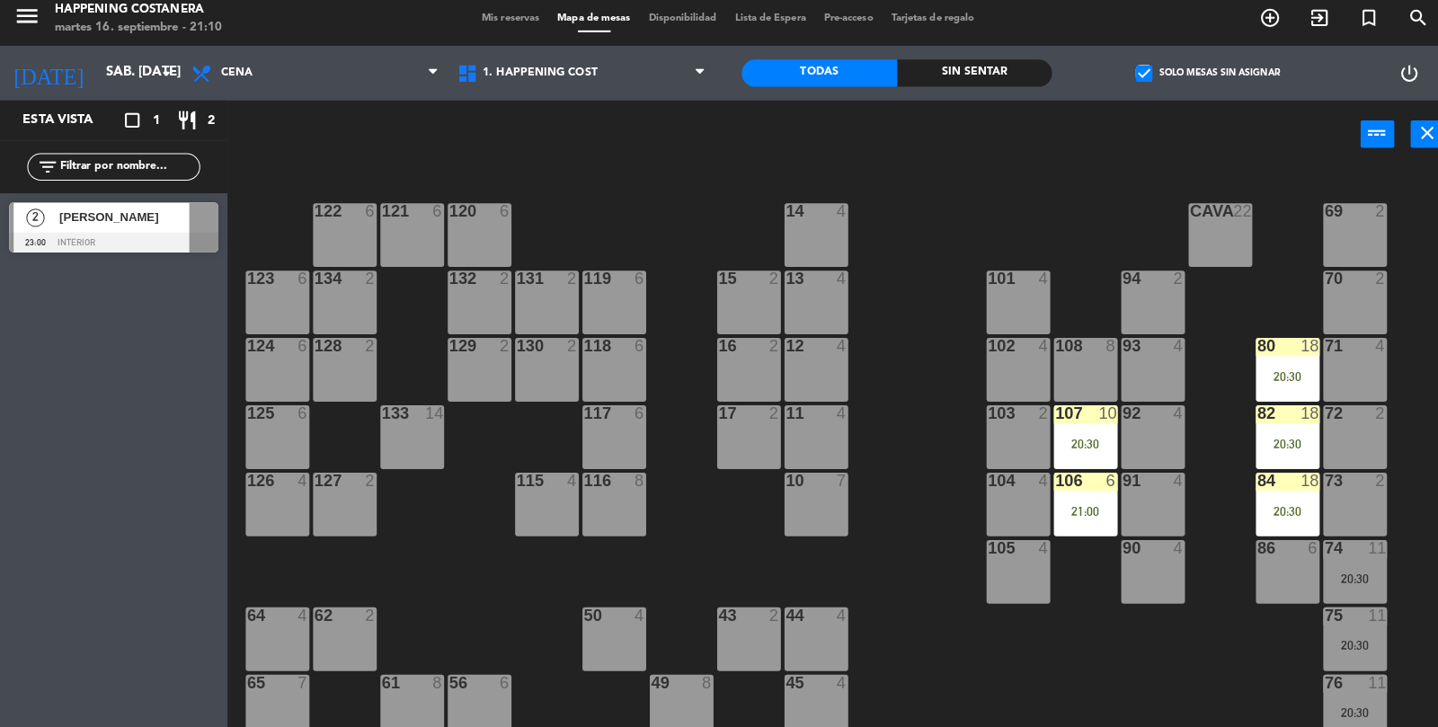
click at [1334, 635] on div "75 11 20:30" at bounding box center [1338, 639] width 63 height 63
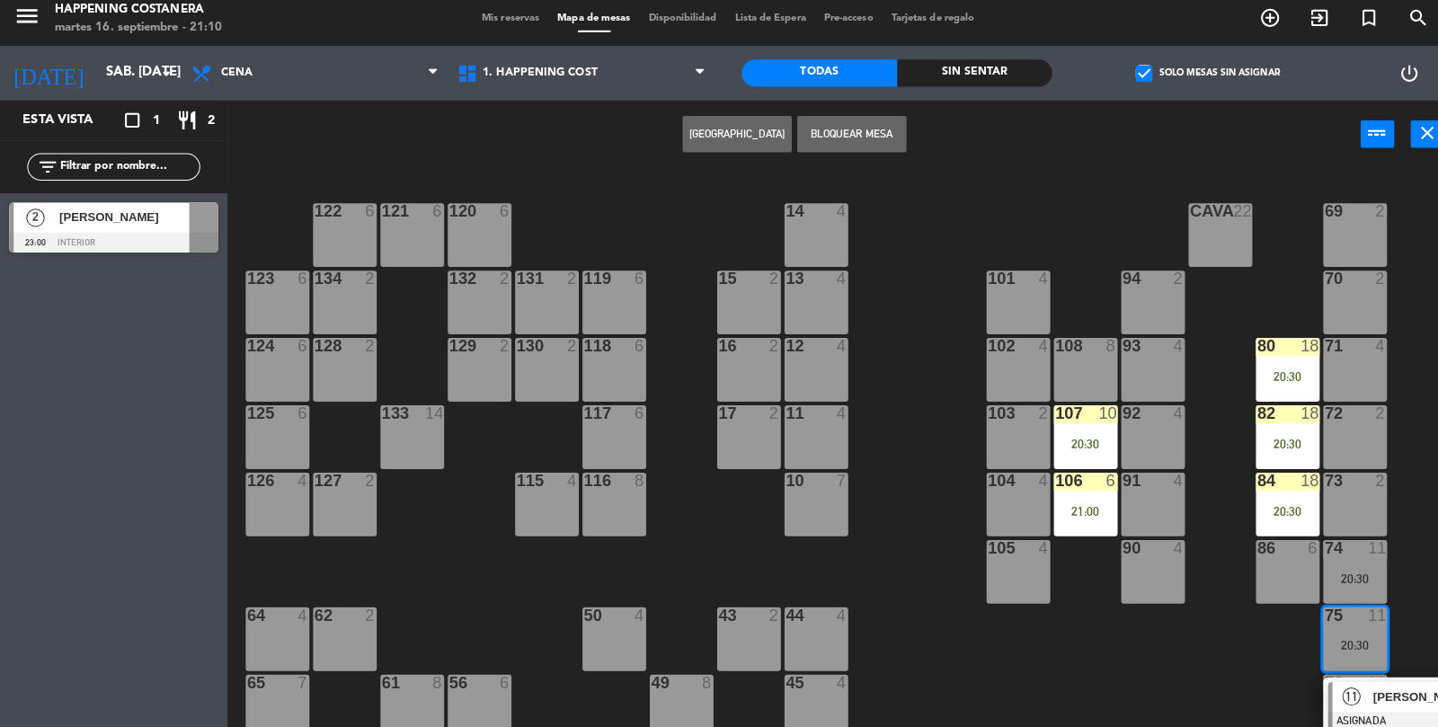
click at [1350, 706] on div "11" at bounding box center [1335, 697] width 39 height 30
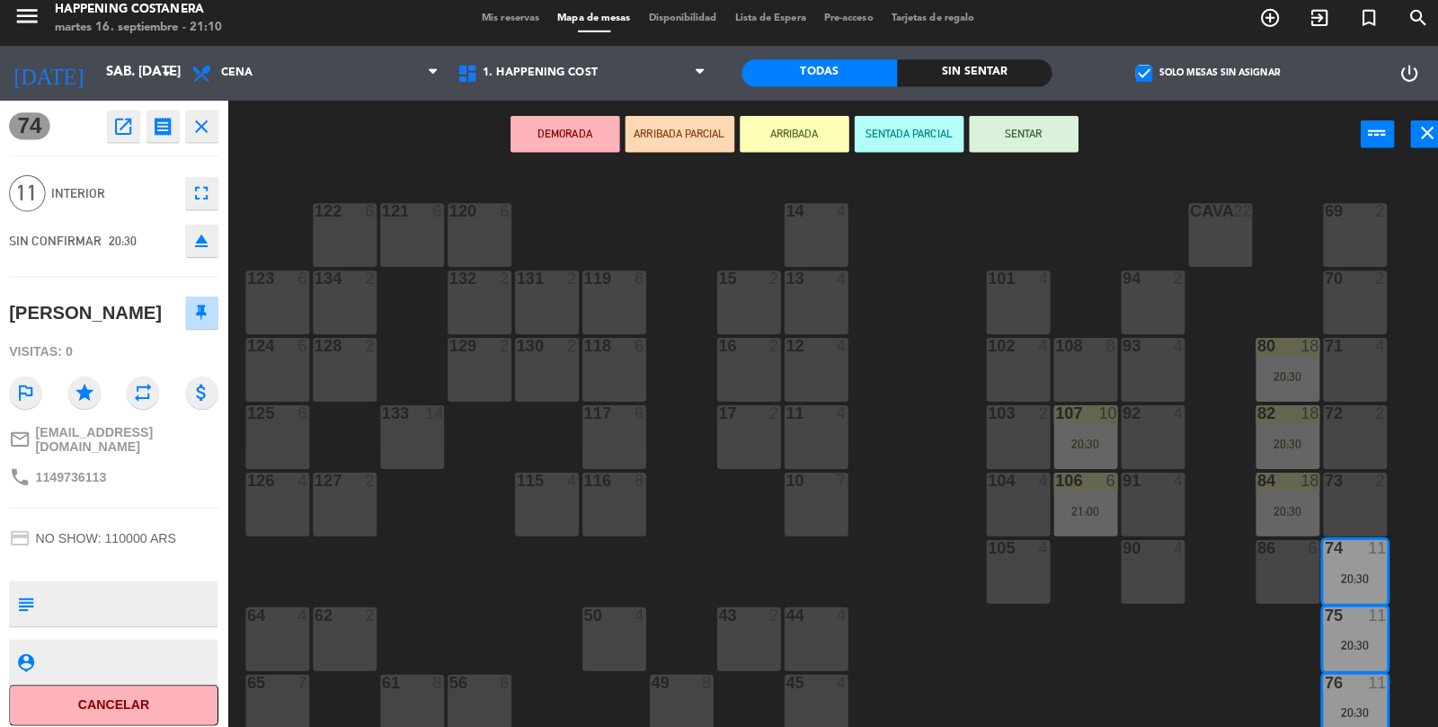
click at [785, 140] on button "ARRIBADA" at bounding box center [785, 141] width 108 height 36
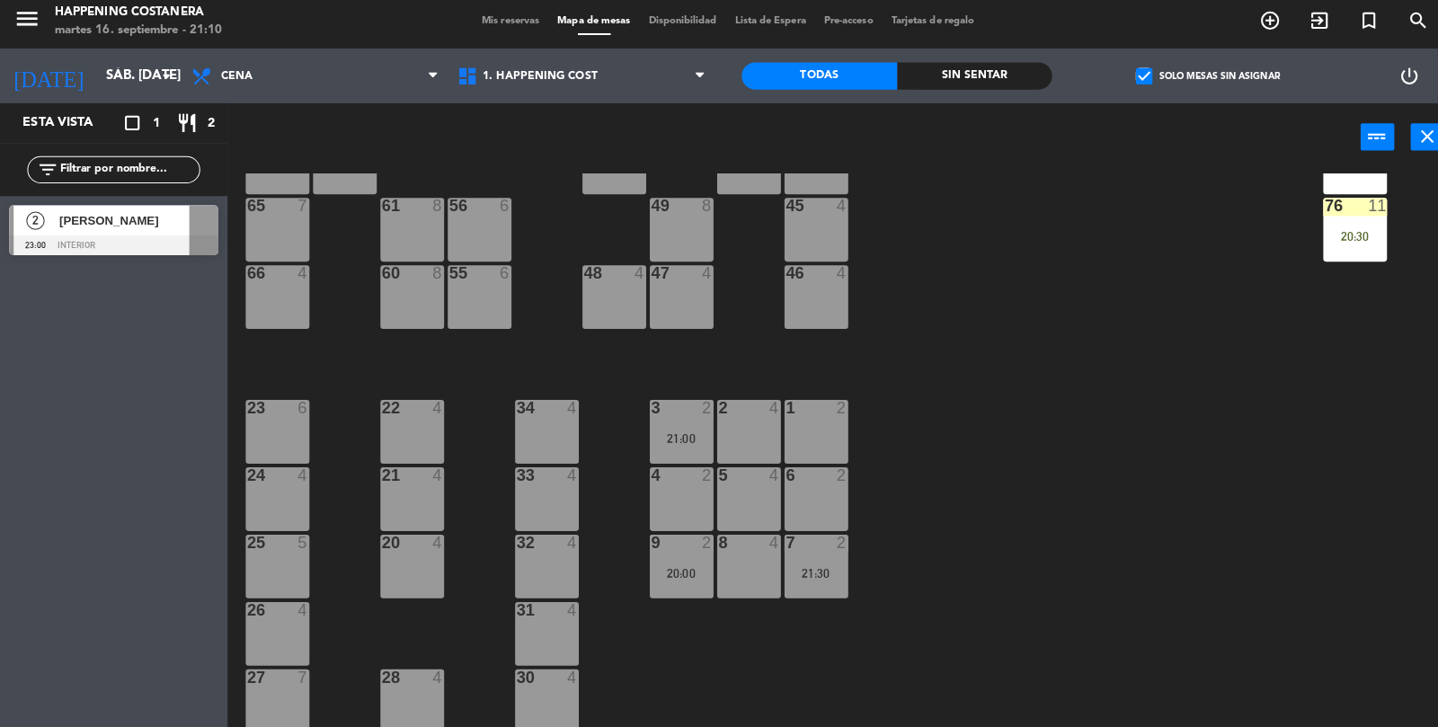
scroll to position [0, 0]
click at [1132, 58] on div "check_box Solo mesas sin asignar" at bounding box center [1192, 81] width 306 height 54
click at [1153, 83] on label "check_box Solo mesas sin asignar" at bounding box center [1193, 81] width 142 height 16
click at [1193, 81] on input "check_box Solo mesas sin asignar" at bounding box center [1193, 81] width 0 height 0
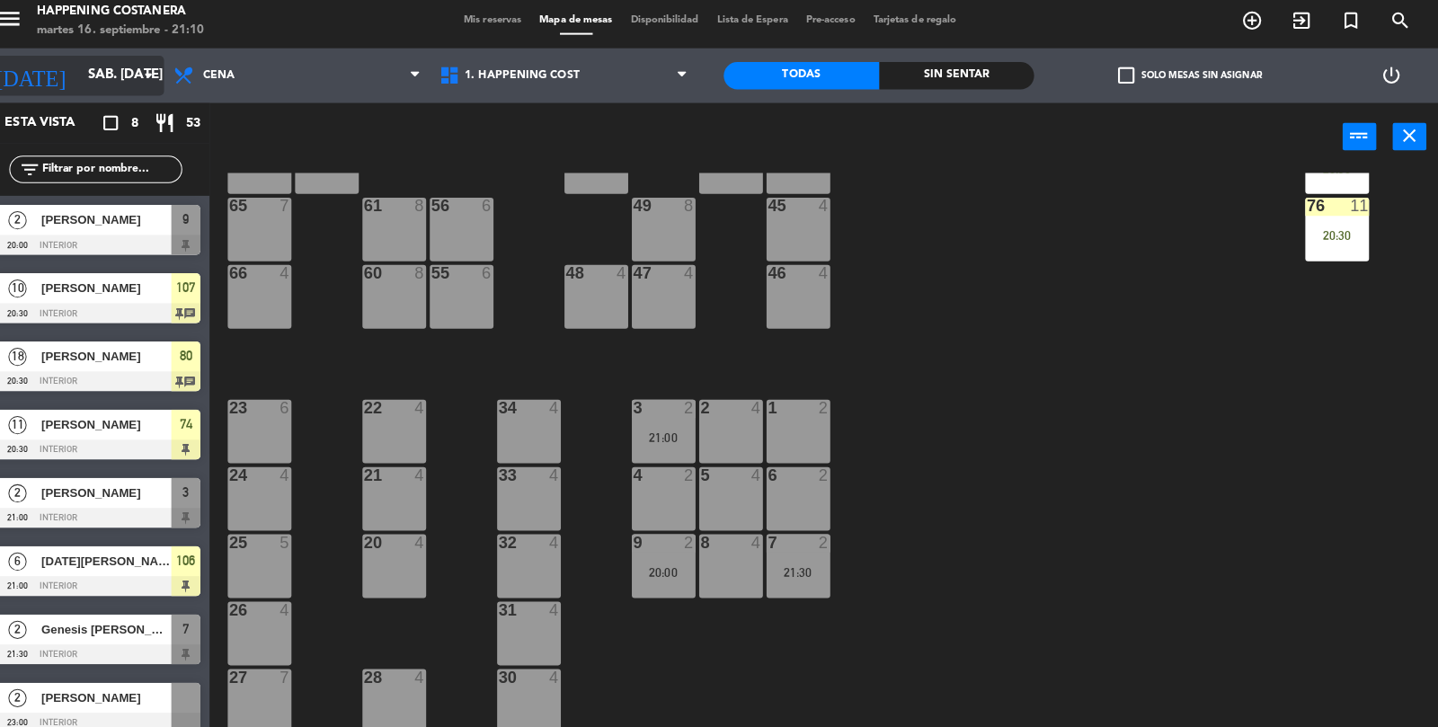
click at [95, 79] on input "sáb. [DATE]" at bounding box center [181, 81] width 173 height 34
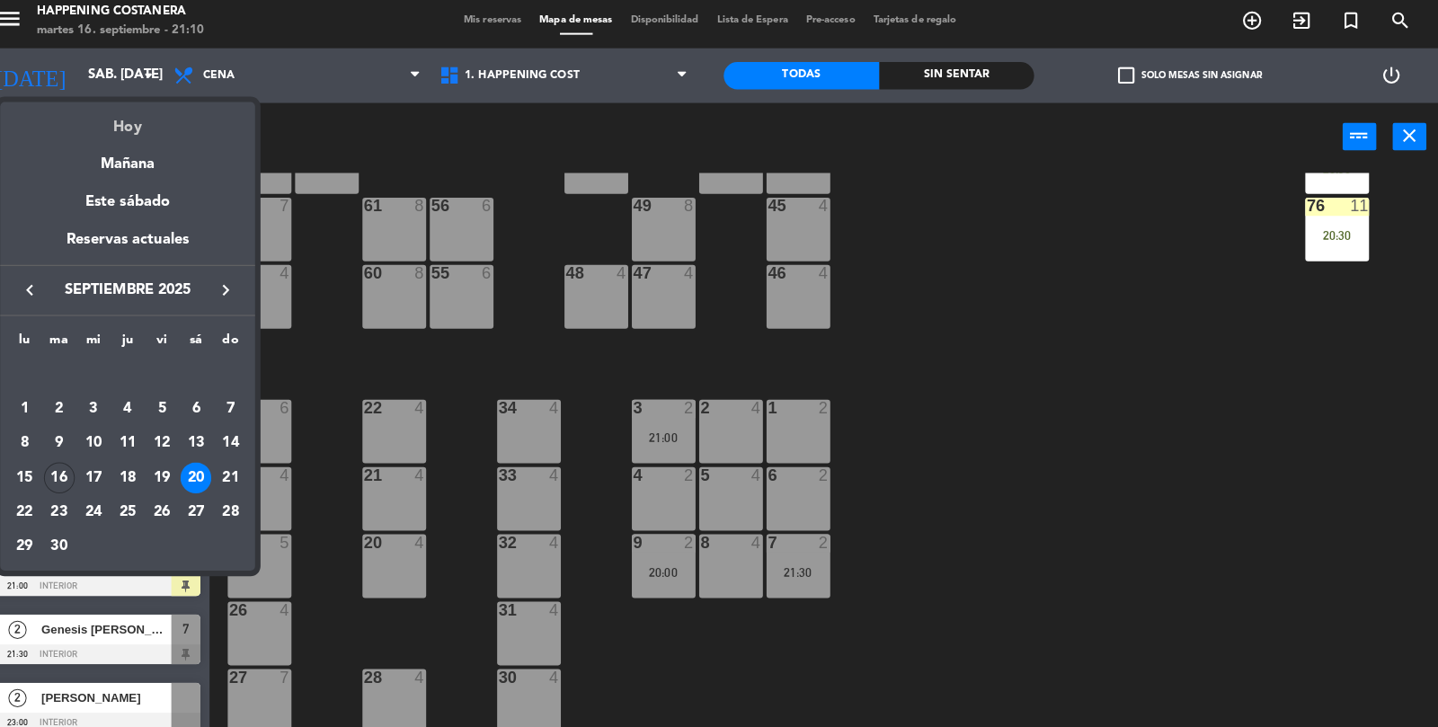
click at [118, 139] on div "Hoy" at bounding box center [144, 125] width 252 height 37
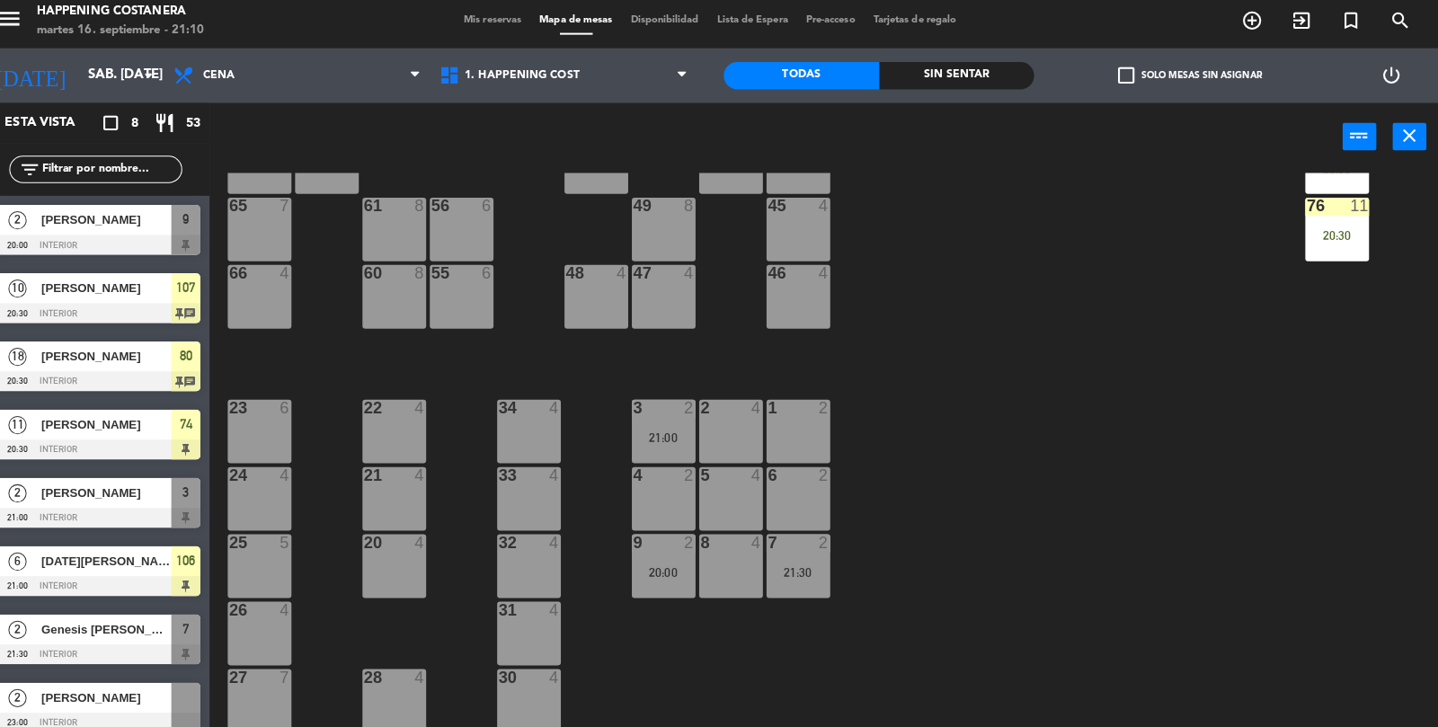
type input "[DATE] sep."
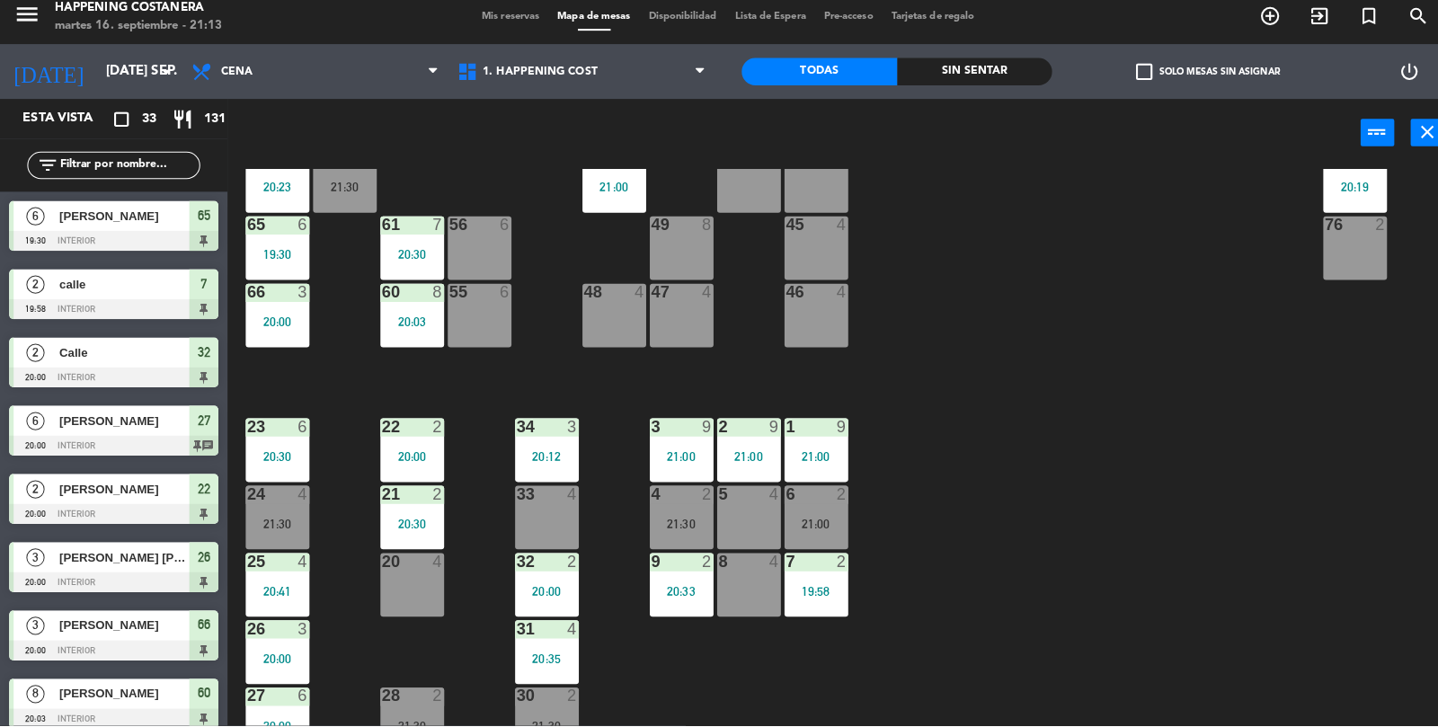
scroll to position [474, 0]
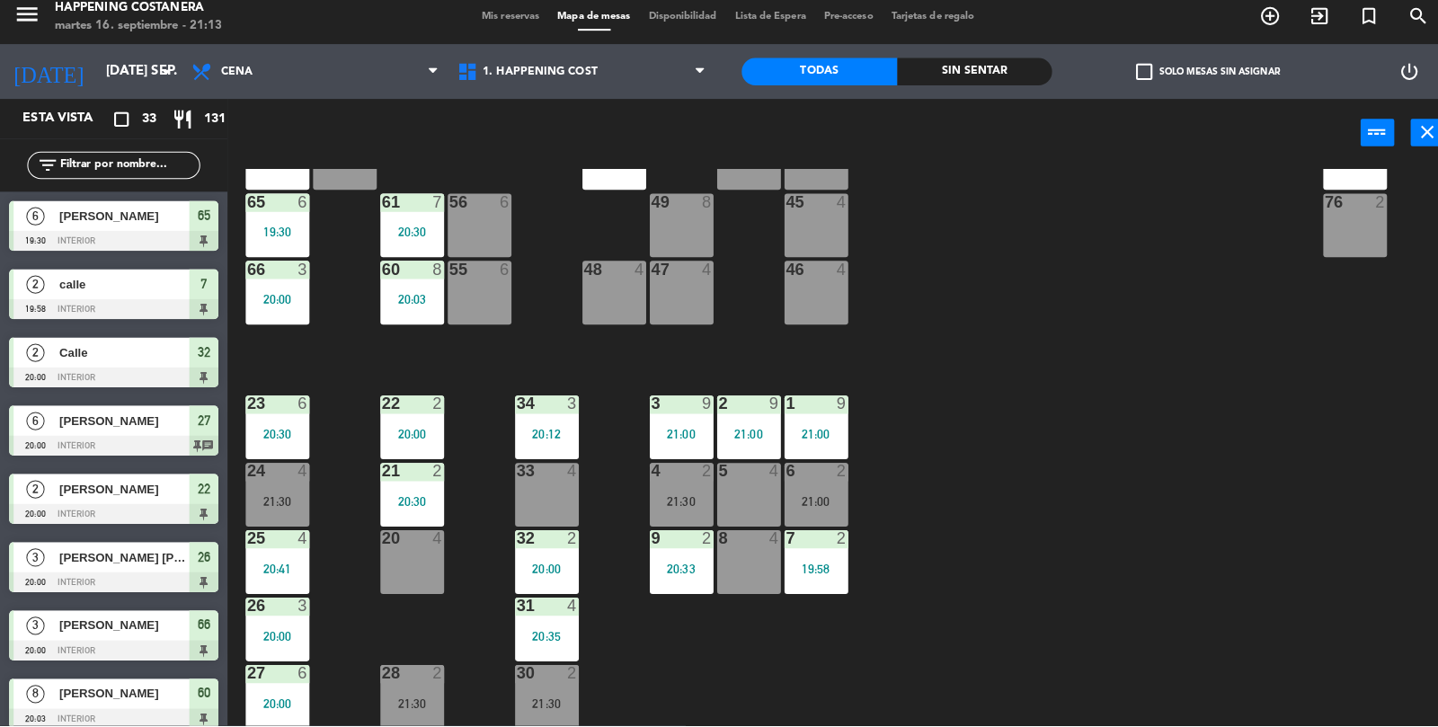
click at [146, 176] on input "text" at bounding box center [127, 174] width 139 height 20
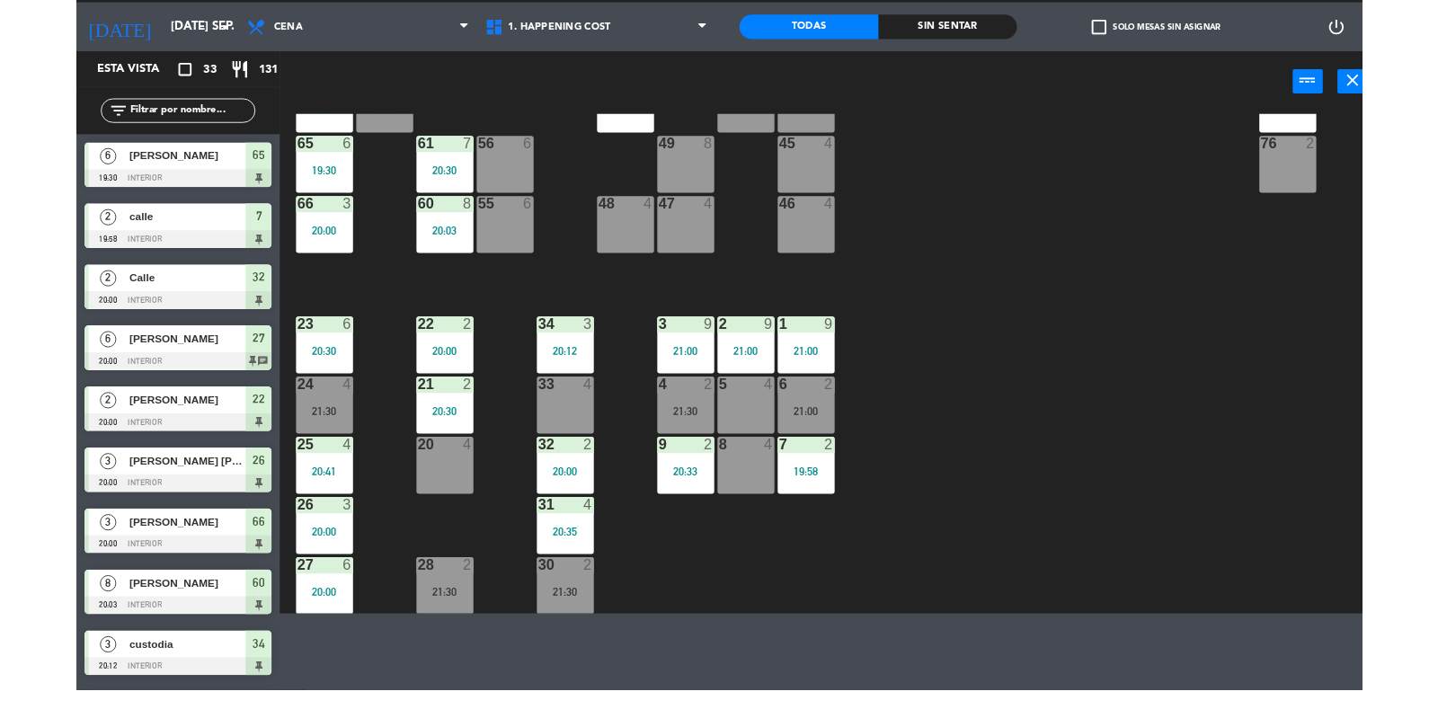
scroll to position [0, 0]
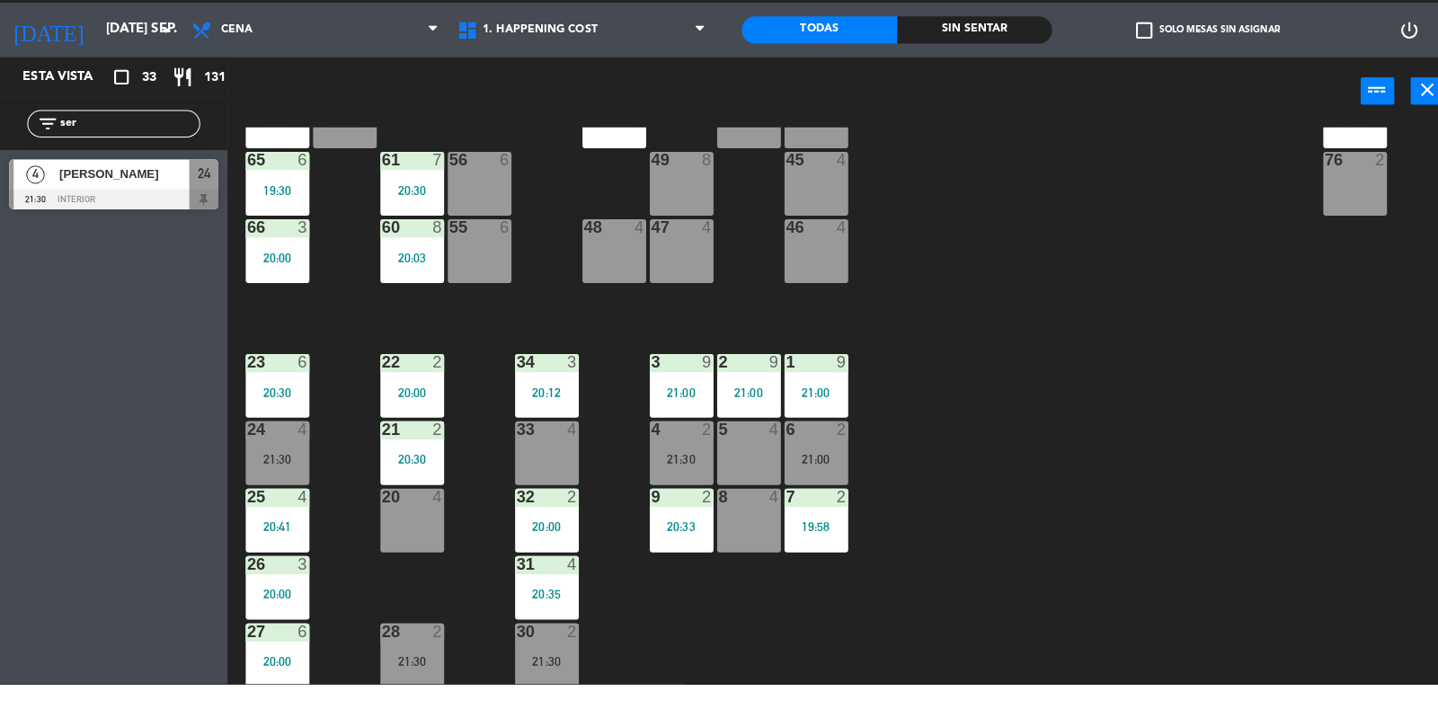
type input "ser"
click at [1167, 389] on div "69 2 122 6 121 6 120 6 14 4 CAVA 22 101 4 94 2 70 2 123 6 131 2 134 2 132 2 13 …" at bounding box center [838, 453] width 1199 height 552
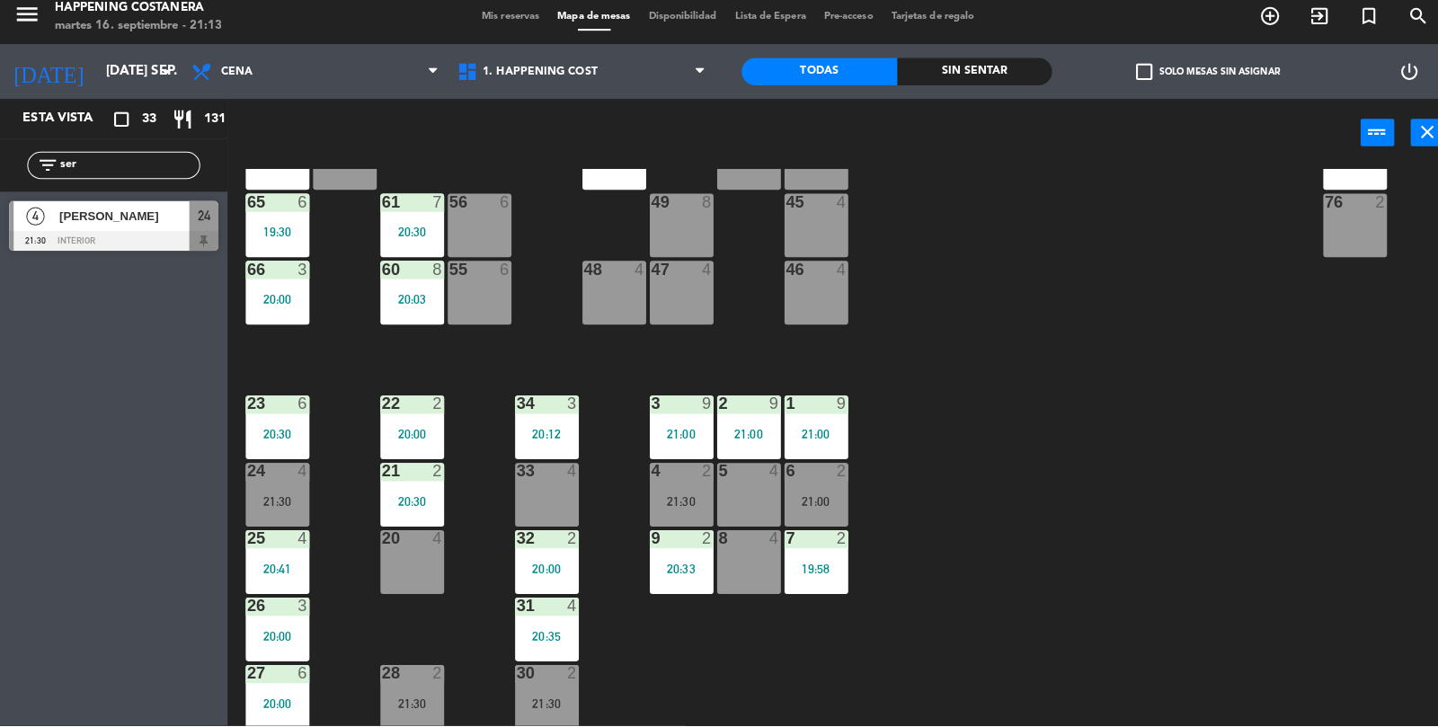
click at [132, 246] on div at bounding box center [112, 248] width 207 height 20
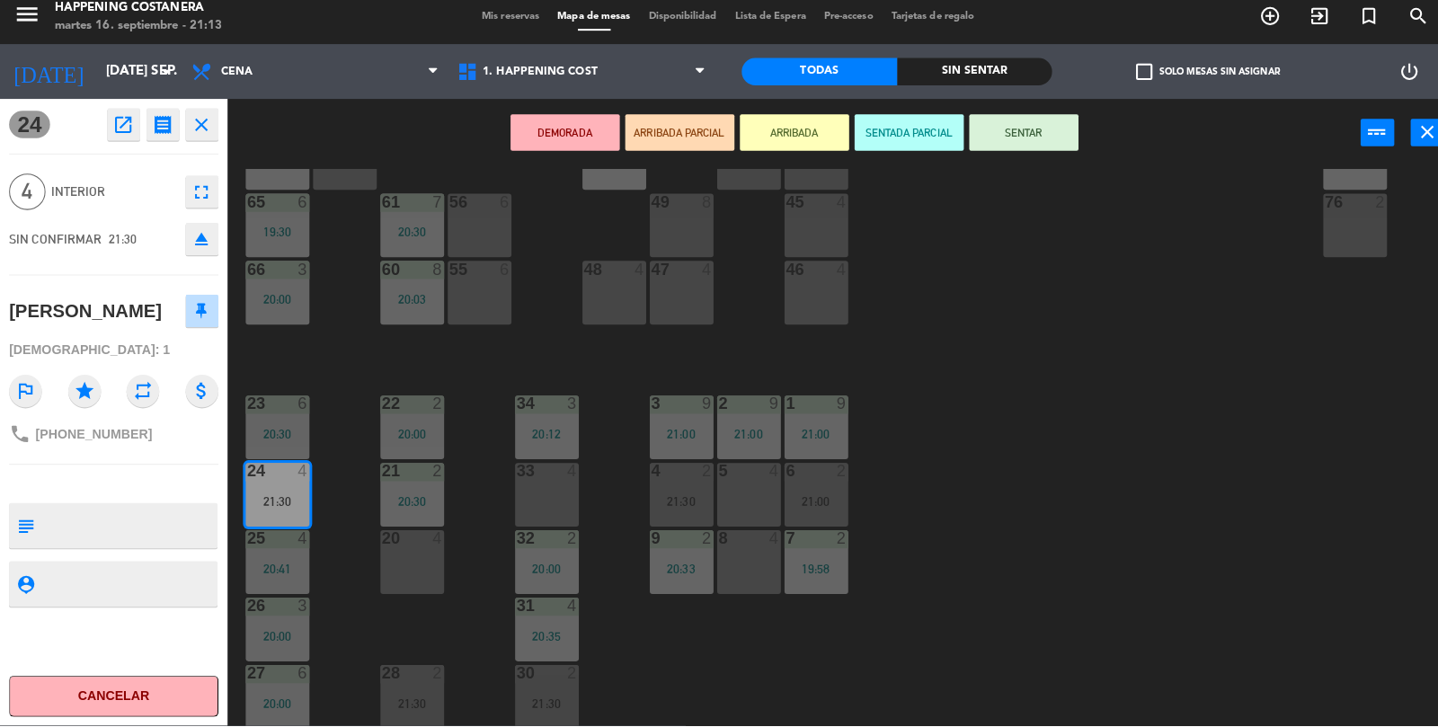
click at [511, 706] on div "21:30" at bounding box center [540, 704] width 63 height 13
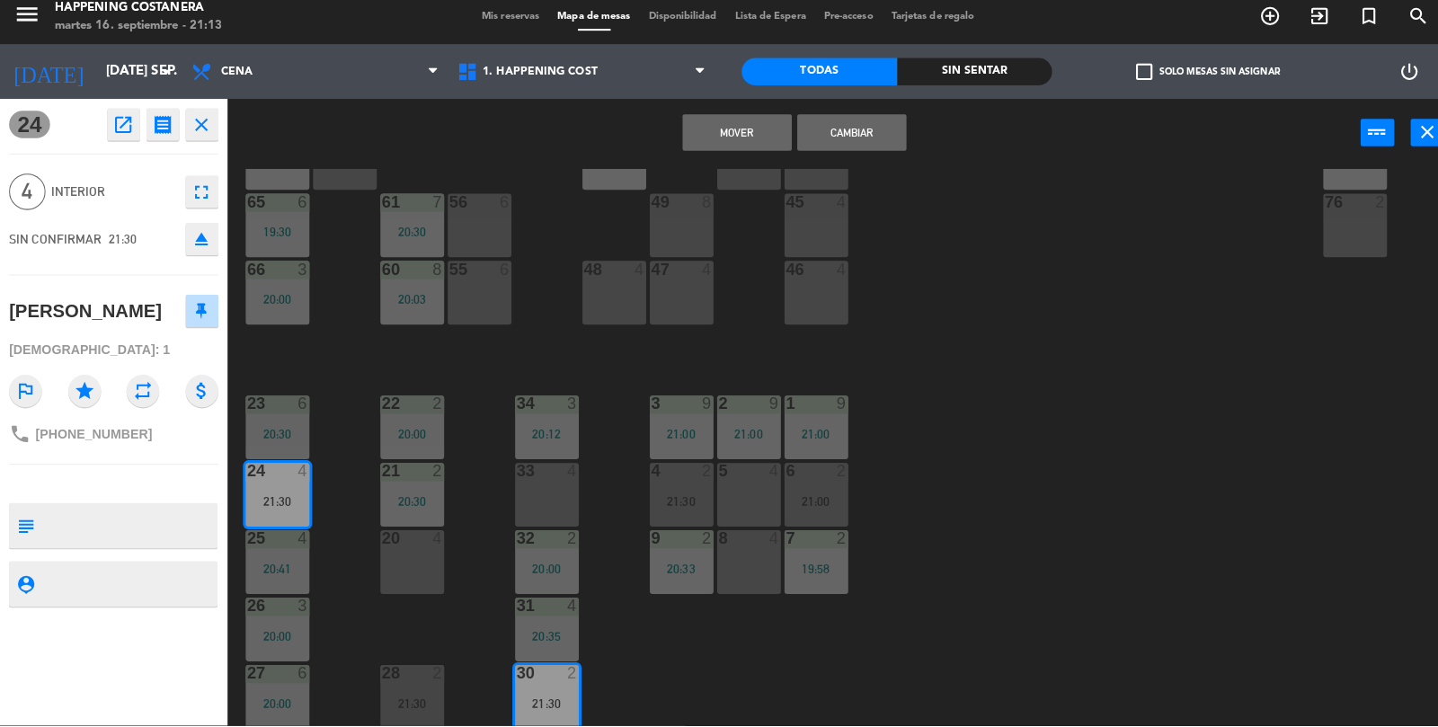
click at [860, 139] on button "Cambiar" at bounding box center [841, 141] width 108 height 36
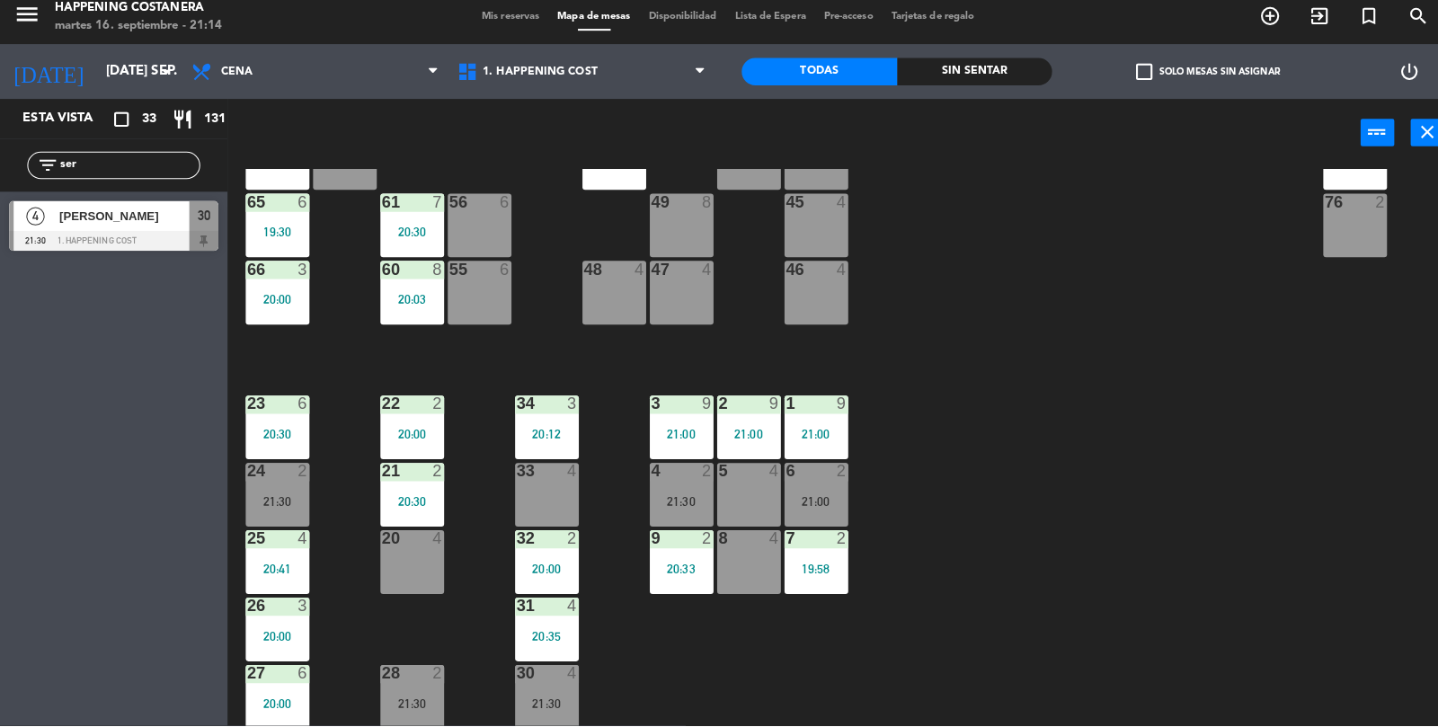
click at [553, 687] on div "30 4 21:30" at bounding box center [540, 698] width 63 height 63
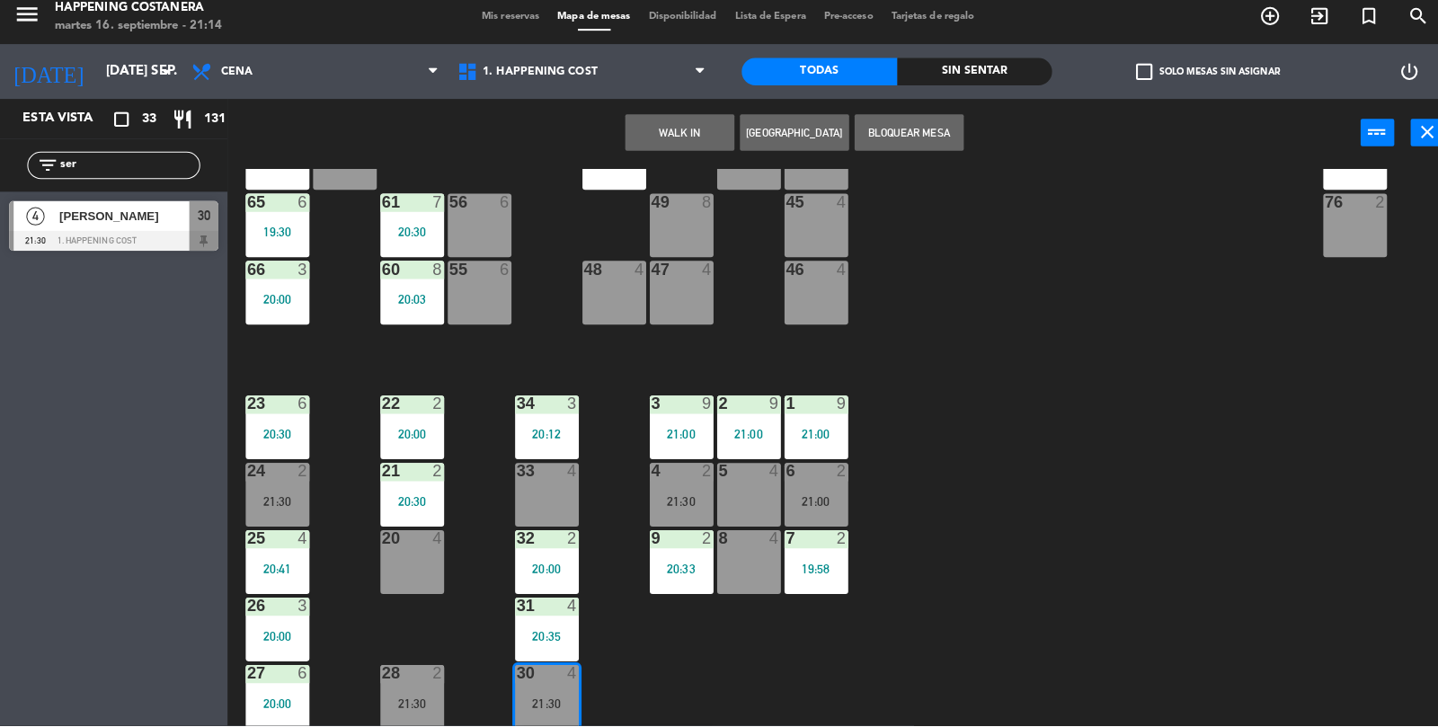
click at [569, 706] on div "21:30" at bounding box center [540, 704] width 63 height 13
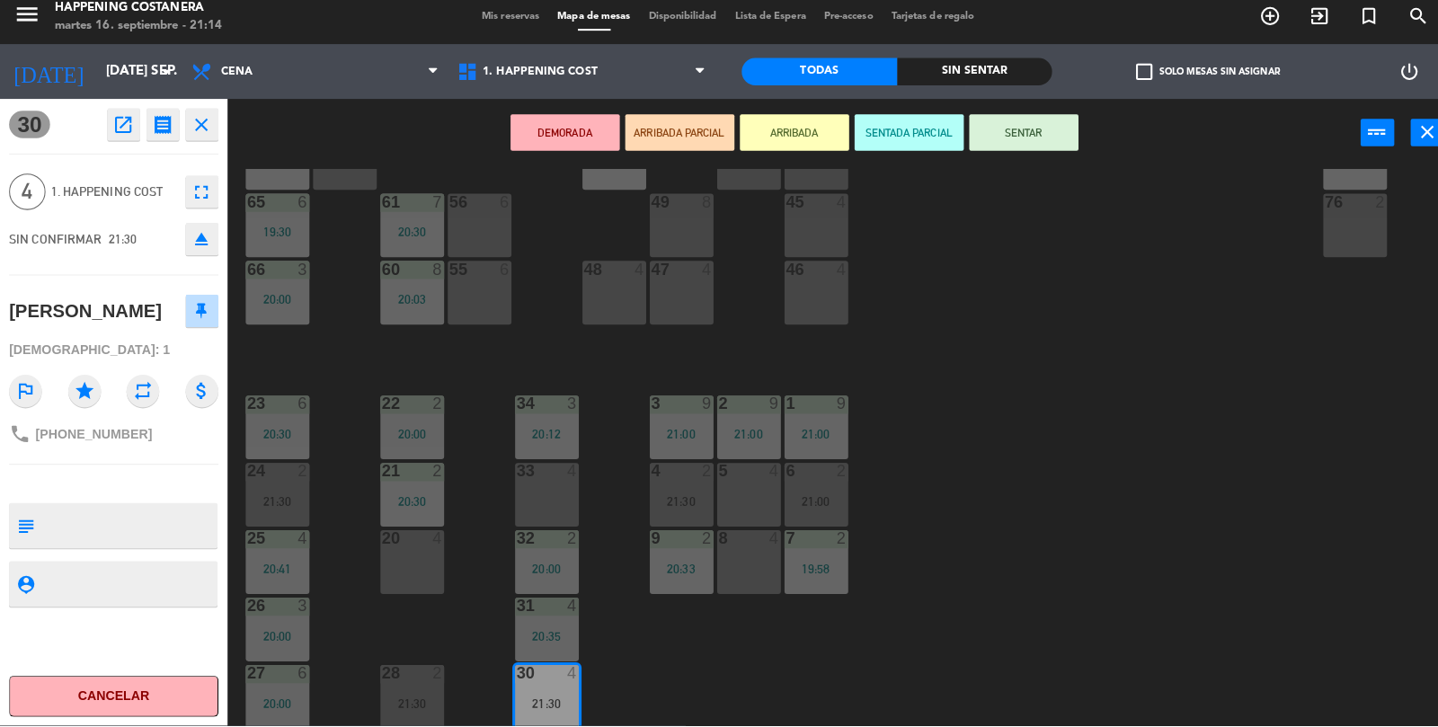
click at [1001, 139] on button "SENTAR" at bounding box center [1011, 141] width 108 height 36
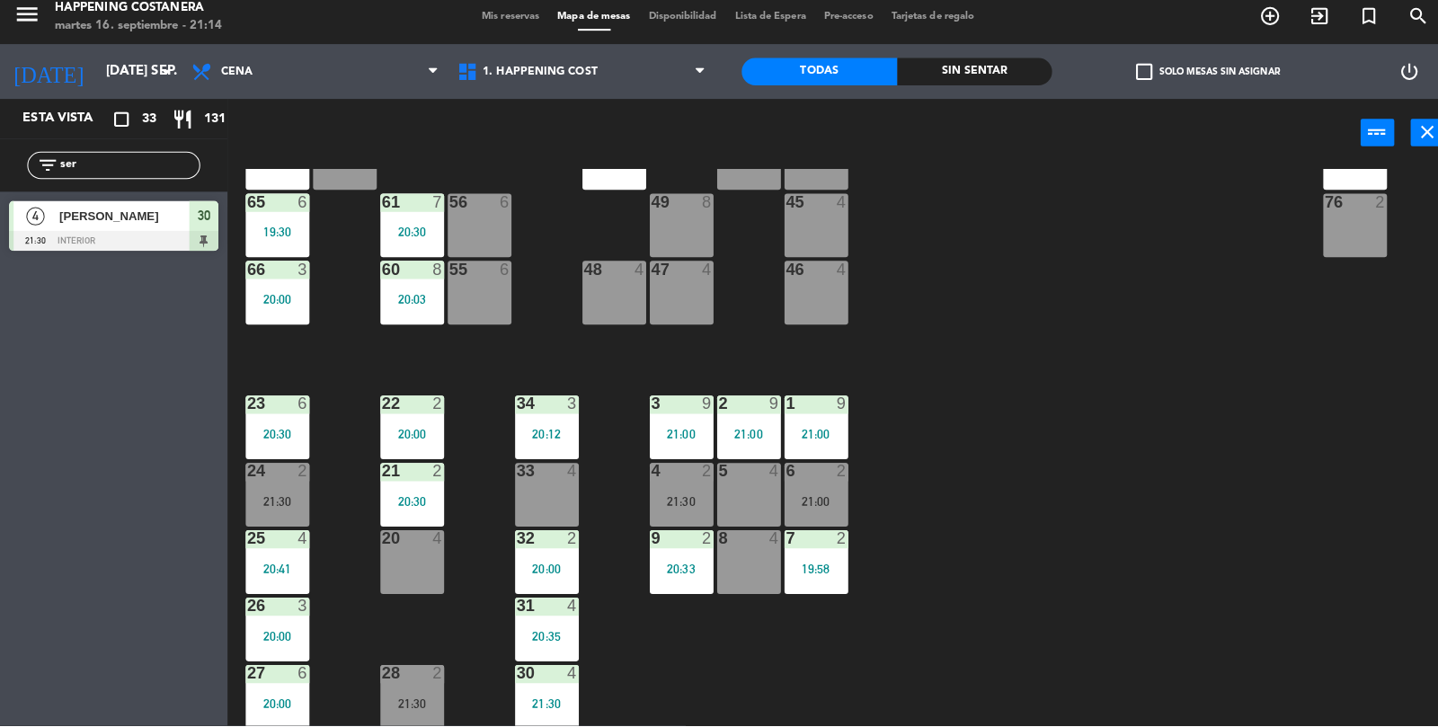
click at [1096, 529] on div "69 2 122 6 121 6 120 6 14 4 CAVA 22 101 4 94 2 70 2 123 6 131 2 134 2 132 2 13 …" at bounding box center [838, 453] width 1199 height 552
click at [1206, 487] on div "69 2 122 6 121 6 120 6 14 4 CAVA 22 101 4 94 2 70 2 123 6 131 2 134 2 132 2 13 …" at bounding box center [838, 453] width 1199 height 552
click at [284, 475] on div at bounding box center [274, 475] width 30 height 16
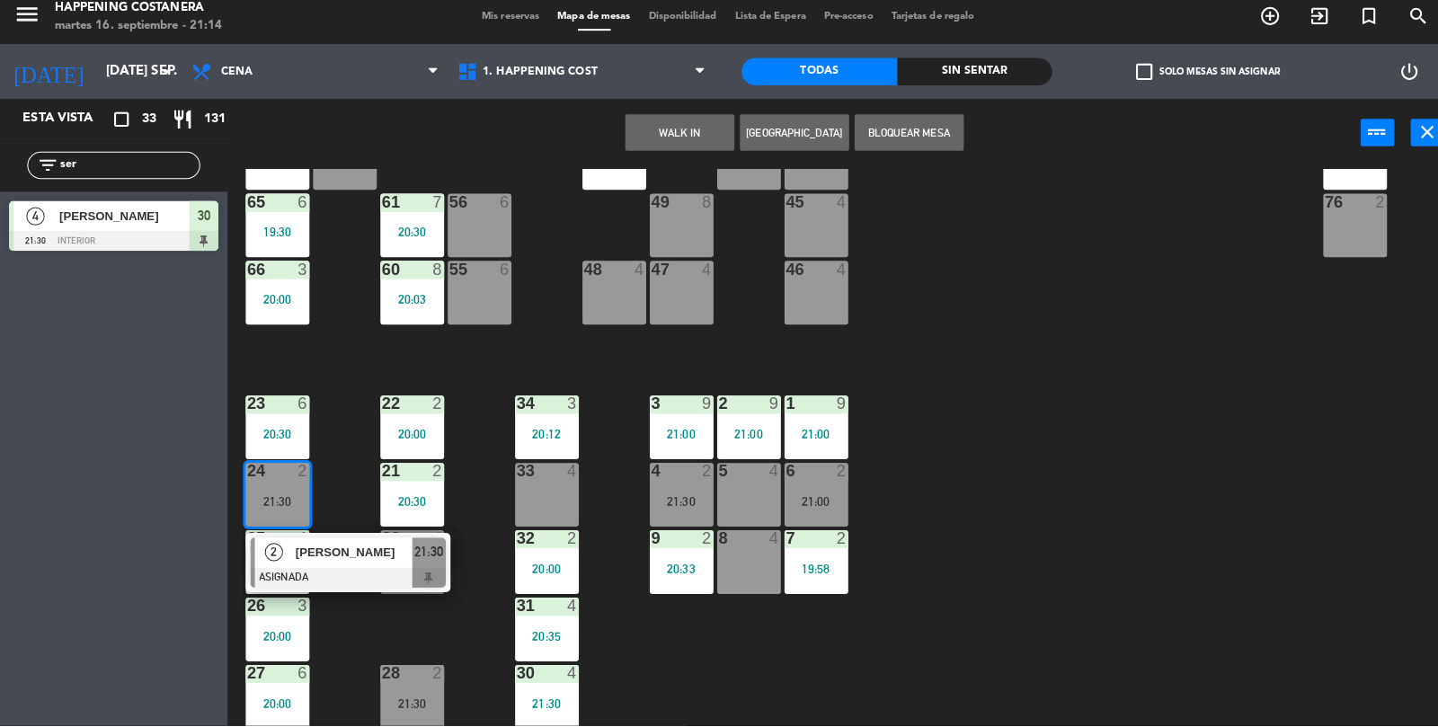
click at [511, 536] on div "32" at bounding box center [510, 542] width 1 height 16
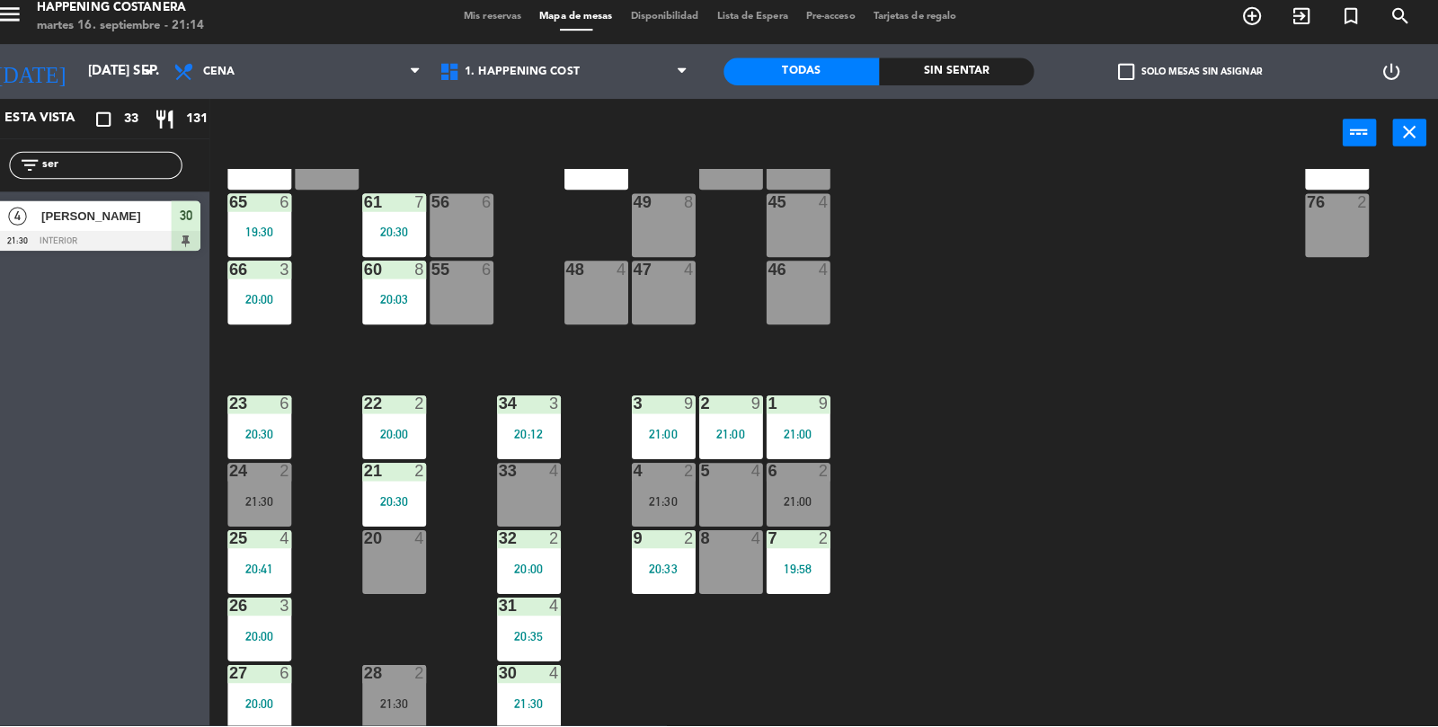
click at [274, 514] on div "24 2 21:30" at bounding box center [274, 498] width 63 height 63
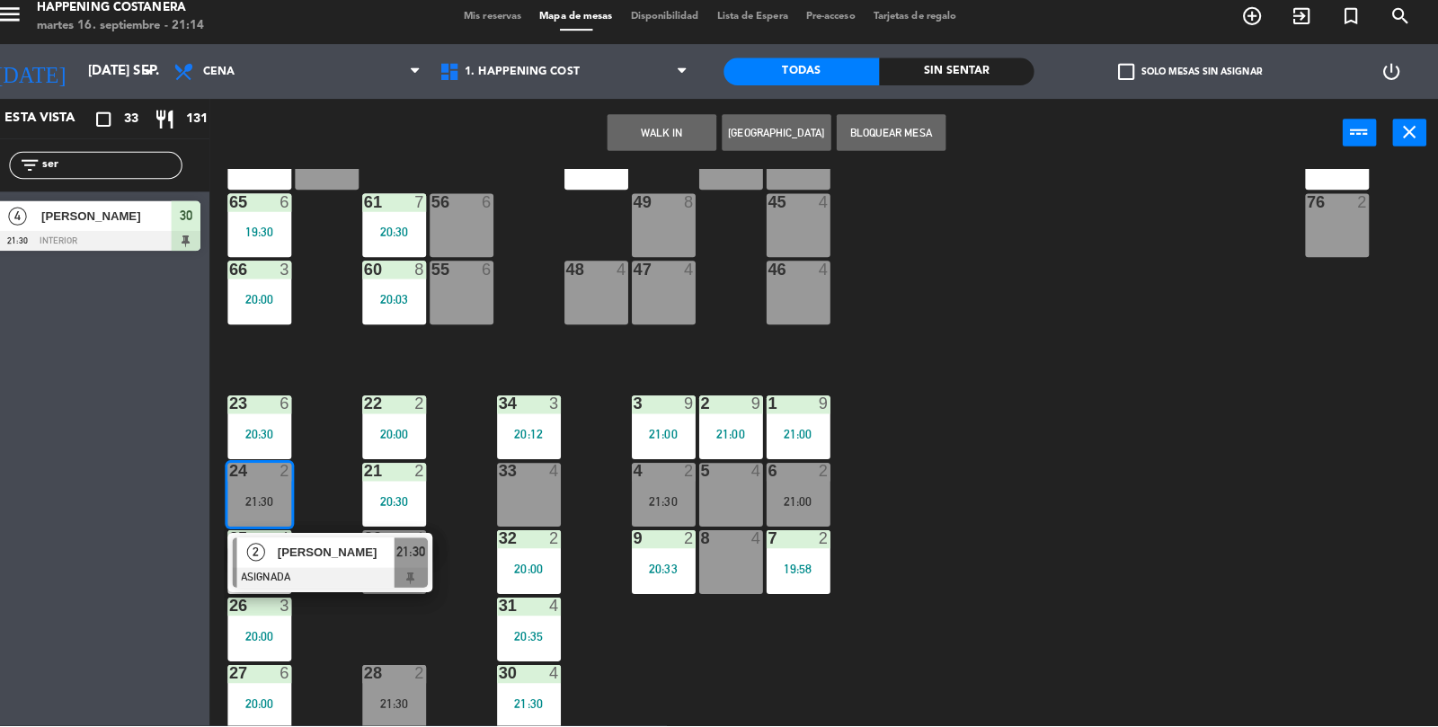
click at [570, 492] on div "33 4" at bounding box center [540, 498] width 63 height 63
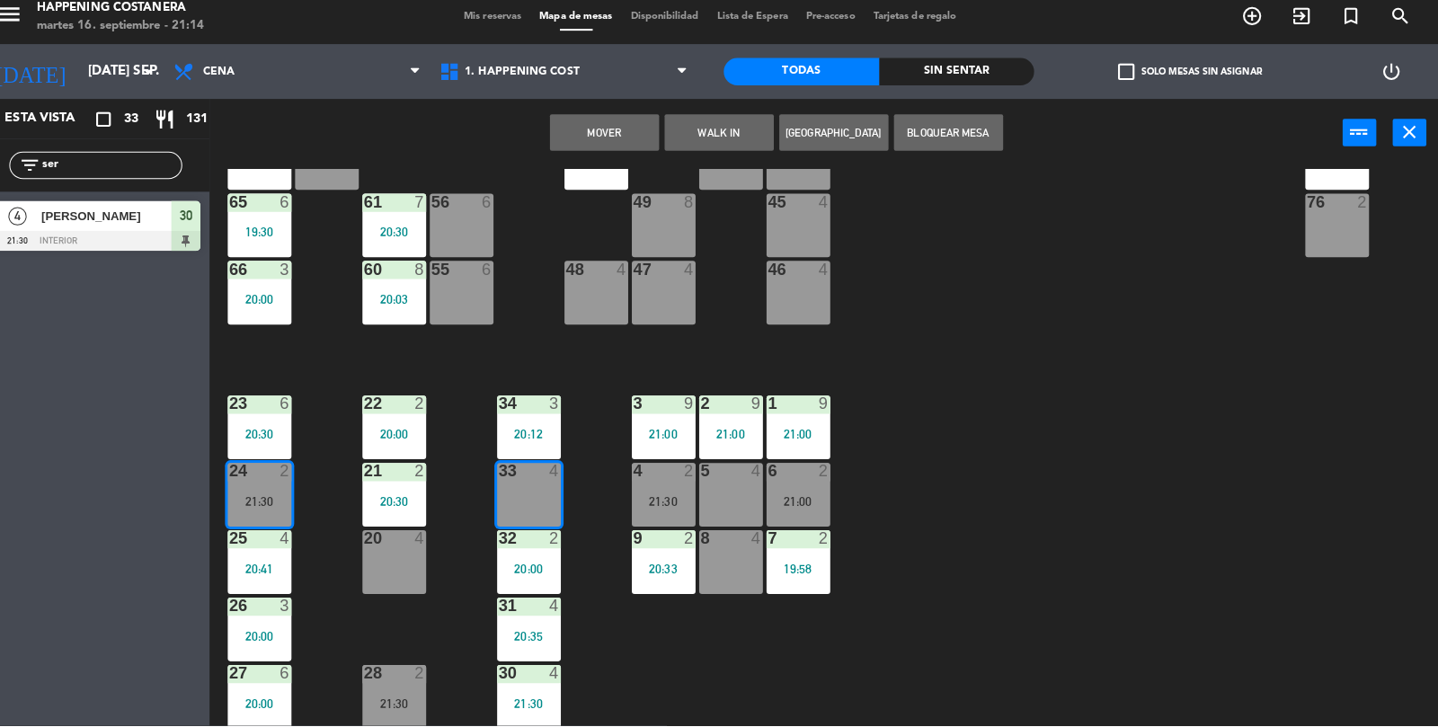
click at [590, 158] on button "Mover" at bounding box center [615, 141] width 108 height 36
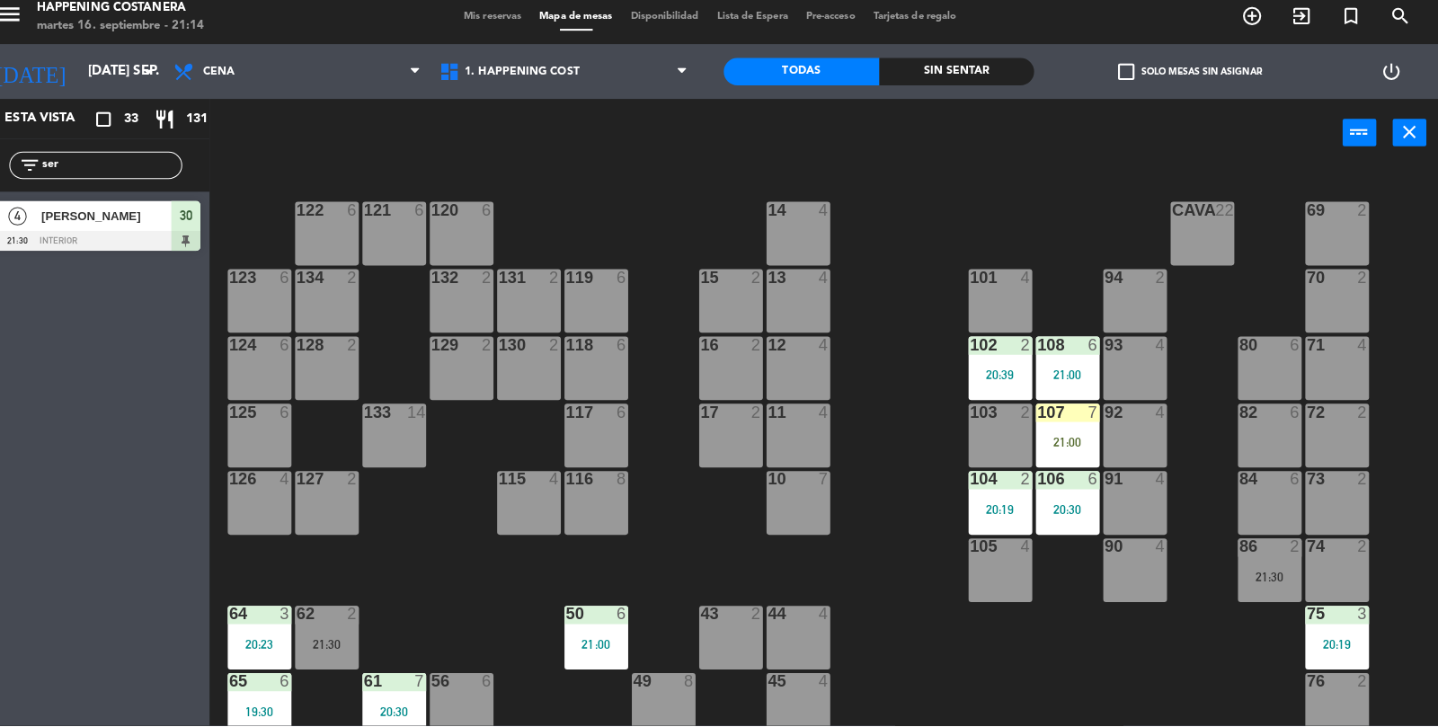
click at [902, 680] on div "69 2 122 6 121 6 120 6 14 4 CAVA 22 101 4 94 2 70 2 123 6 131 2 134 2 132 2 13 …" at bounding box center [838, 453] width 1199 height 552
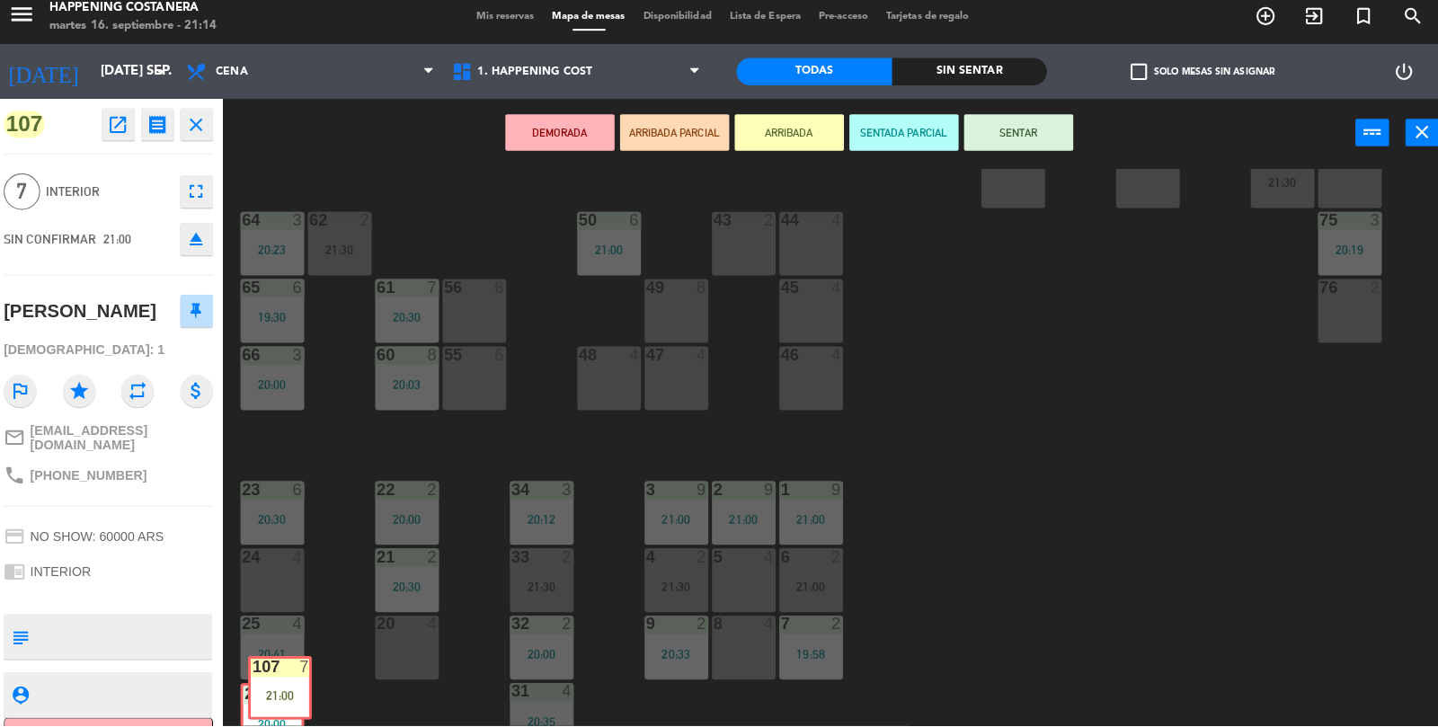
scroll to position [410, 0]
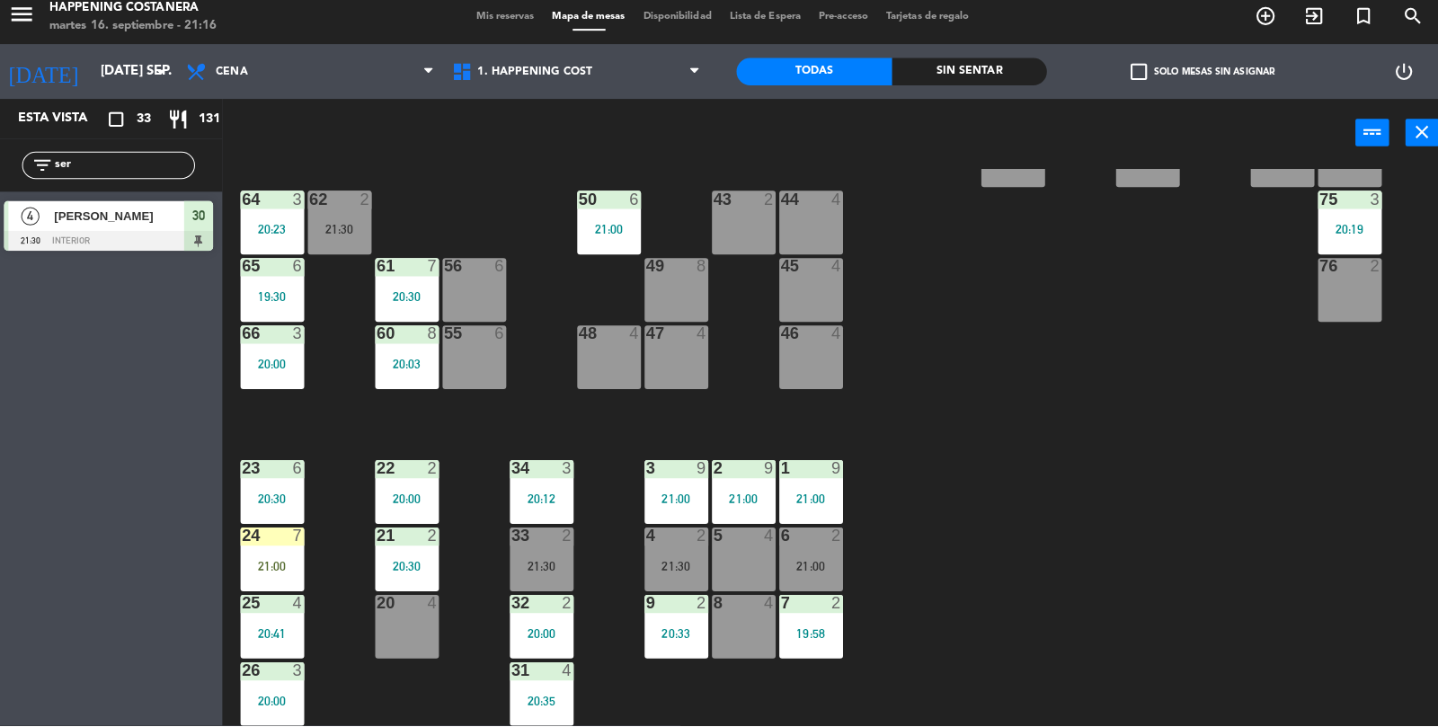
click at [127, 173] on input "ser" at bounding box center [127, 174] width 139 height 20
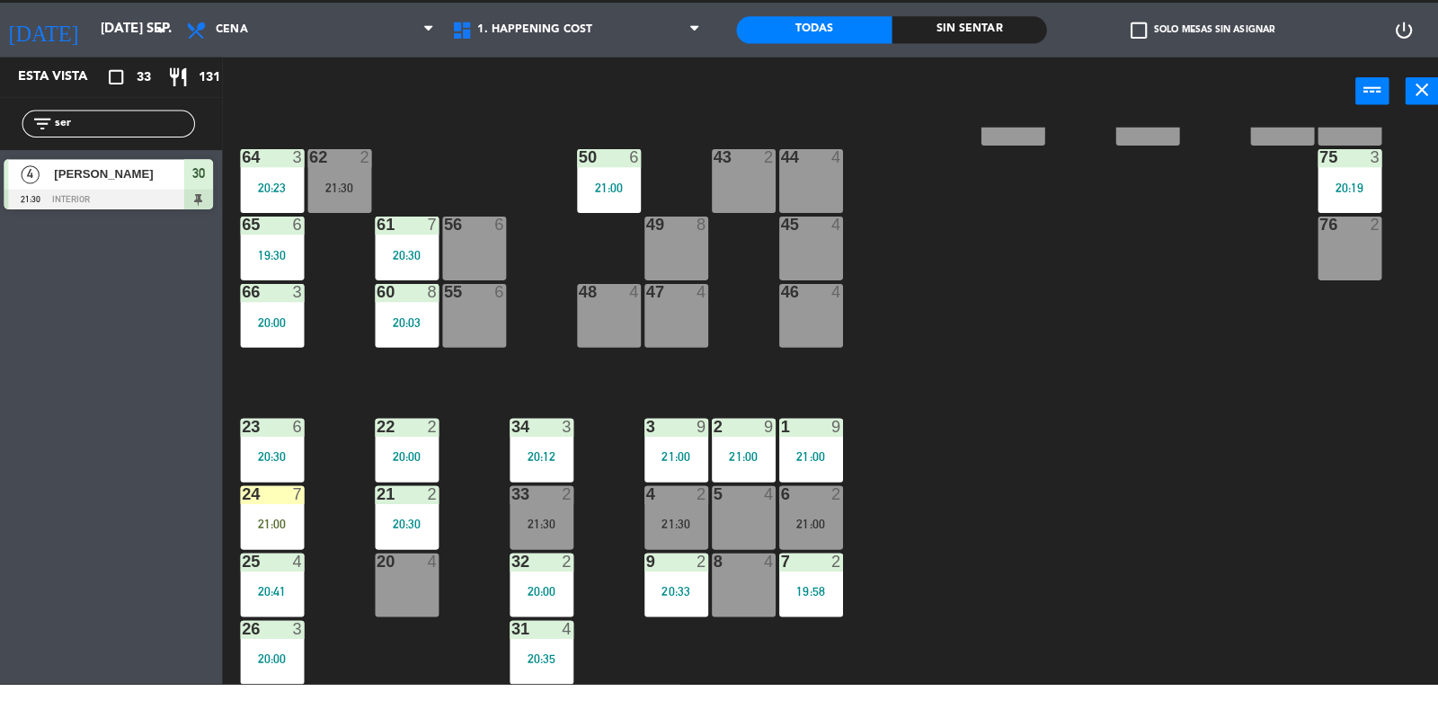
scroll to position [43, 0]
type input "s"
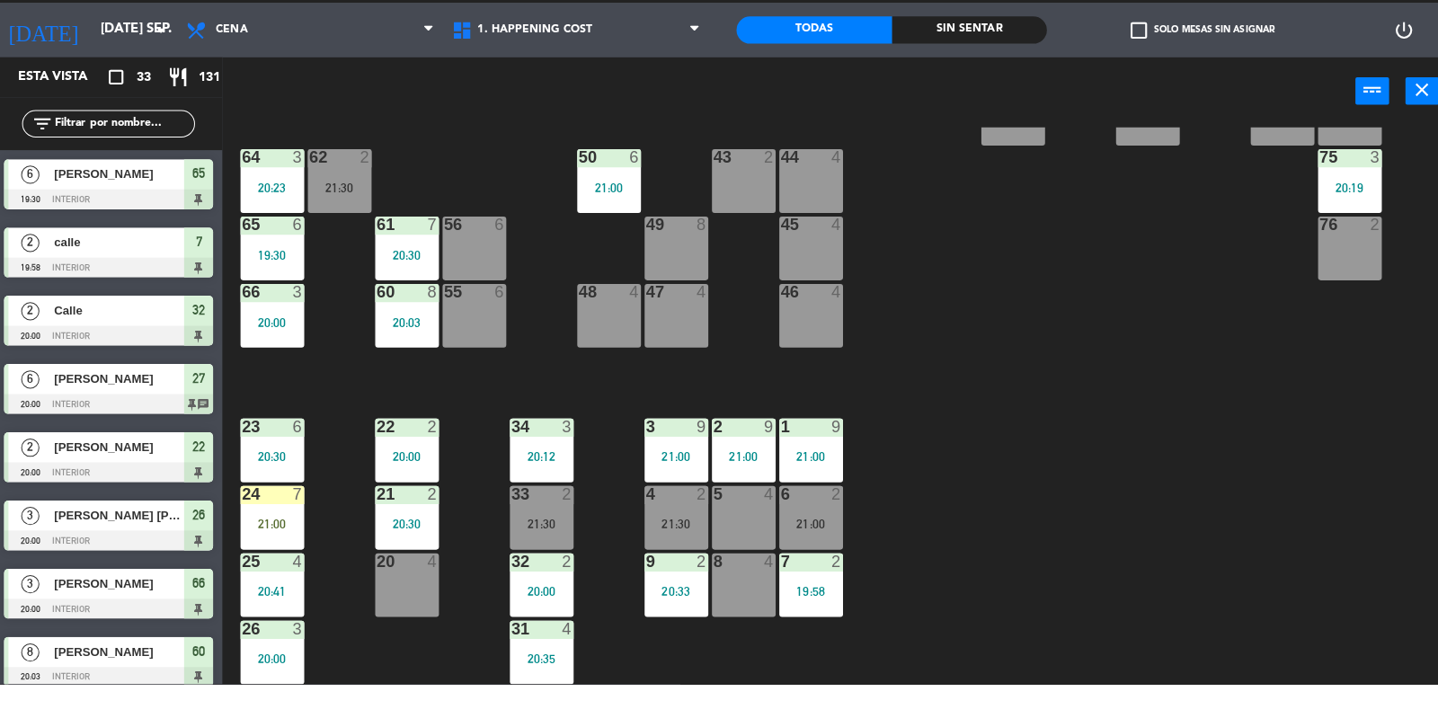
click at [265, 544] on div at bounding box center [274, 539] width 30 height 16
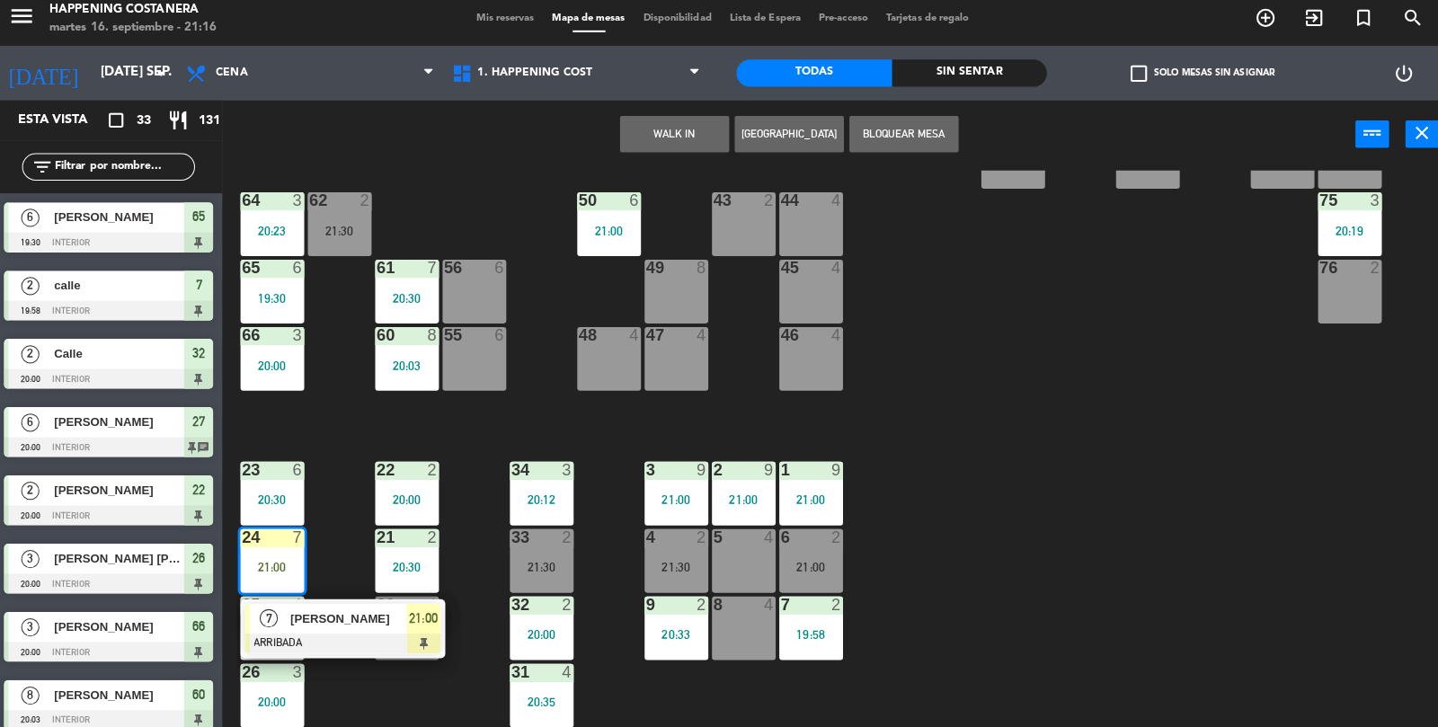
click at [355, 637] on div at bounding box center [343, 645] width 193 height 20
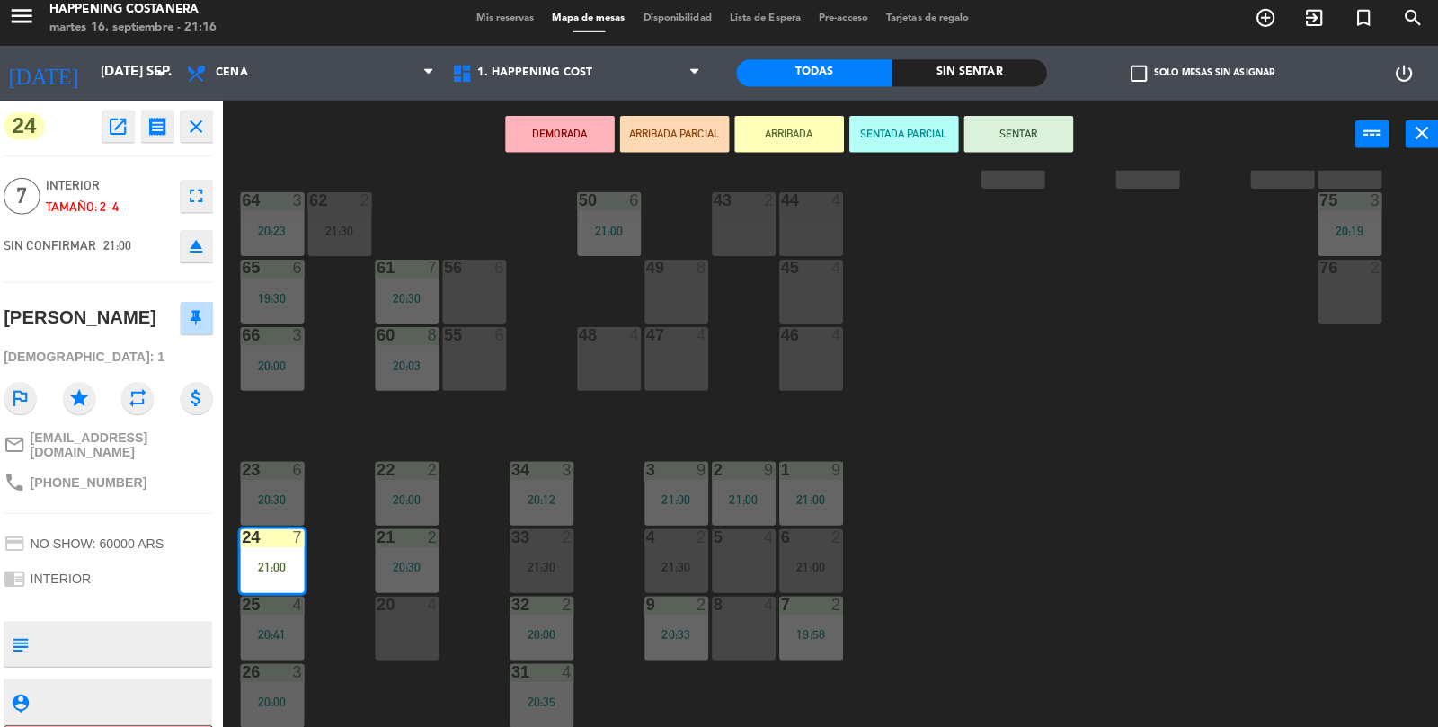
click at [1025, 128] on button "SENTAR" at bounding box center [1011, 141] width 108 height 36
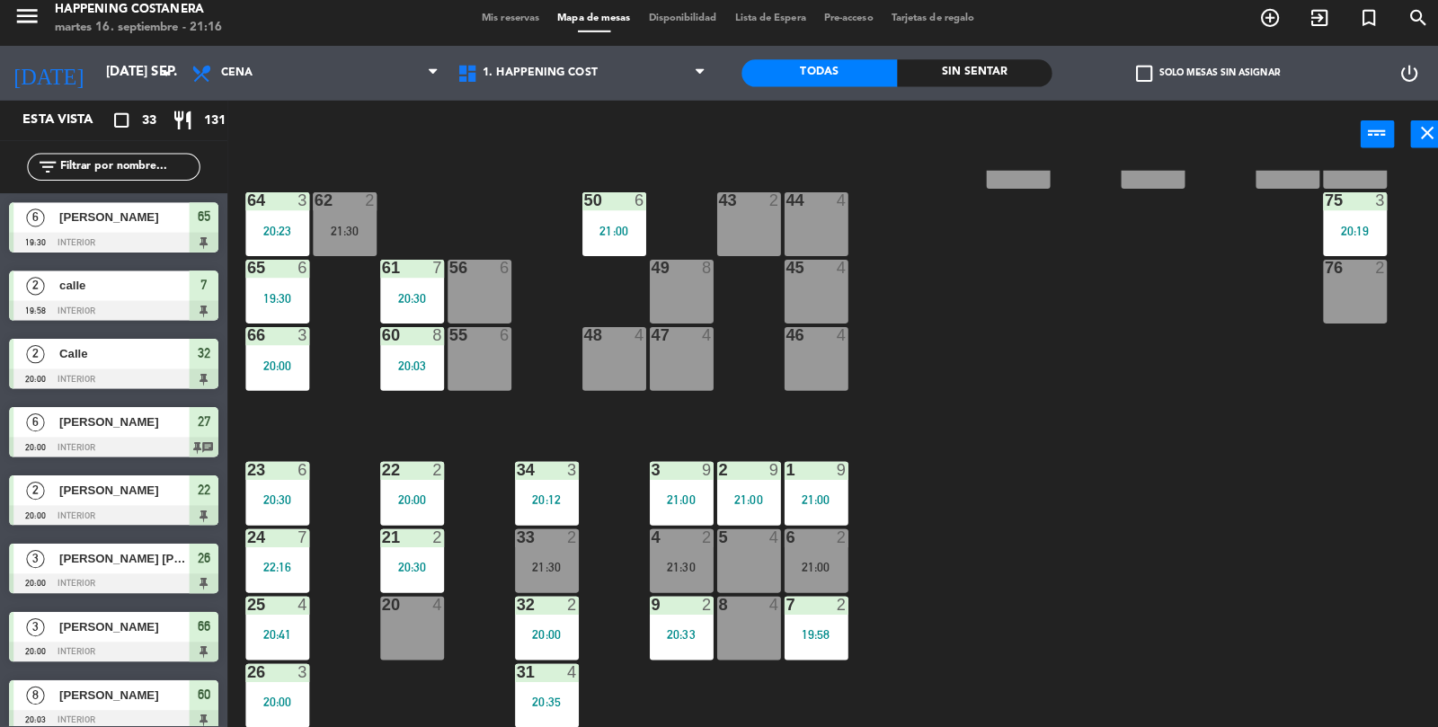
scroll to position [1, 0]
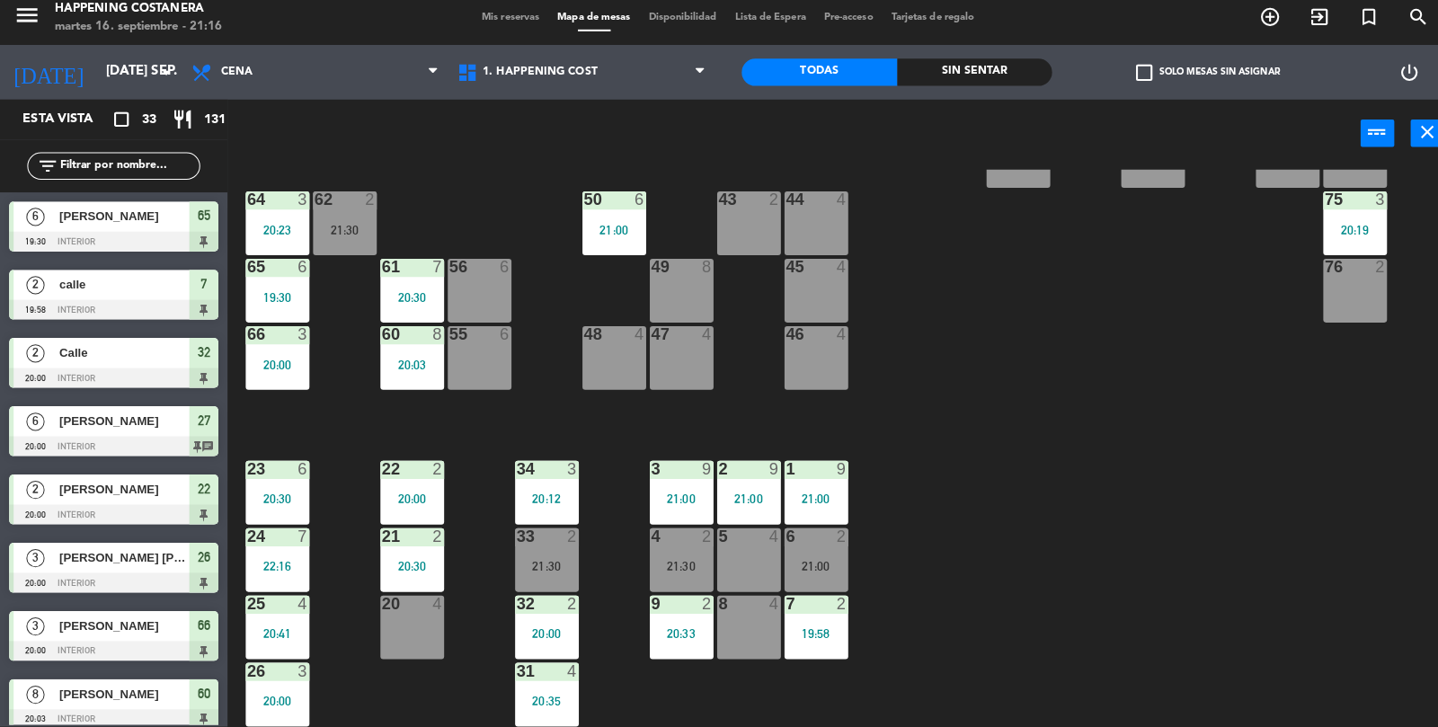
click at [1171, 546] on div "69 2 122 6 121 6 120 6 14 4 CAVA 22 101 4 94 2 70 2 123 6 131 2 134 2 132 2 13 …" at bounding box center [838, 452] width 1199 height 552
click at [540, 546] on div "33 2" at bounding box center [540, 539] width 63 height 18
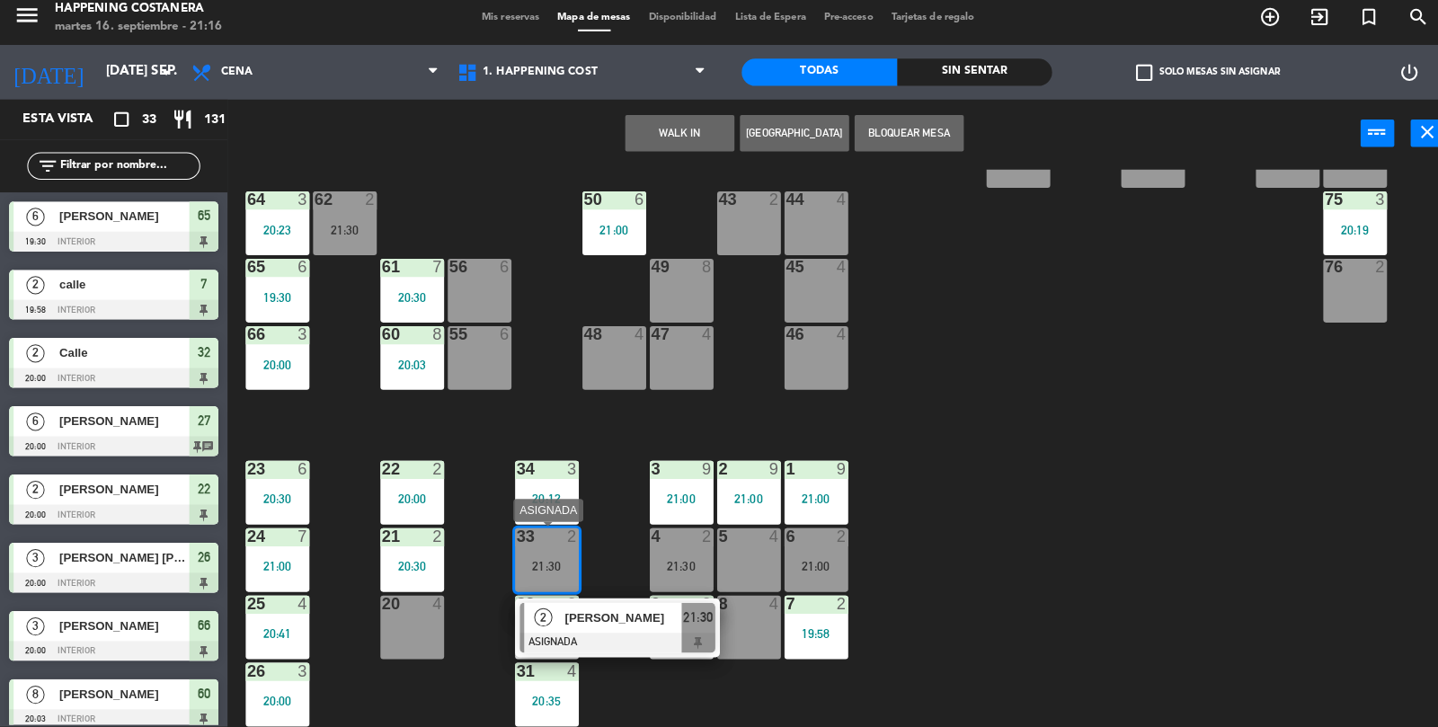
click at [397, 635] on div "20 4" at bounding box center [407, 628] width 63 height 63
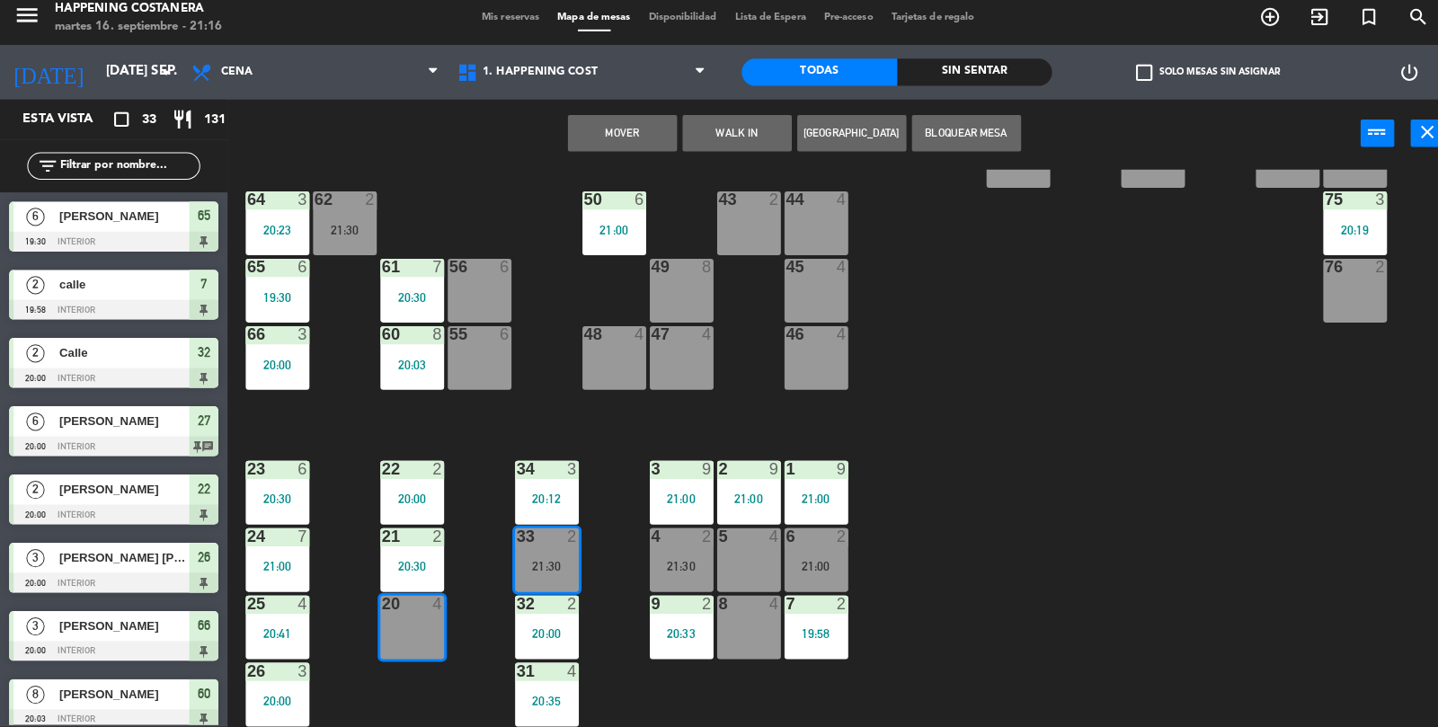
click at [597, 153] on button "Mover" at bounding box center [615, 140] width 108 height 36
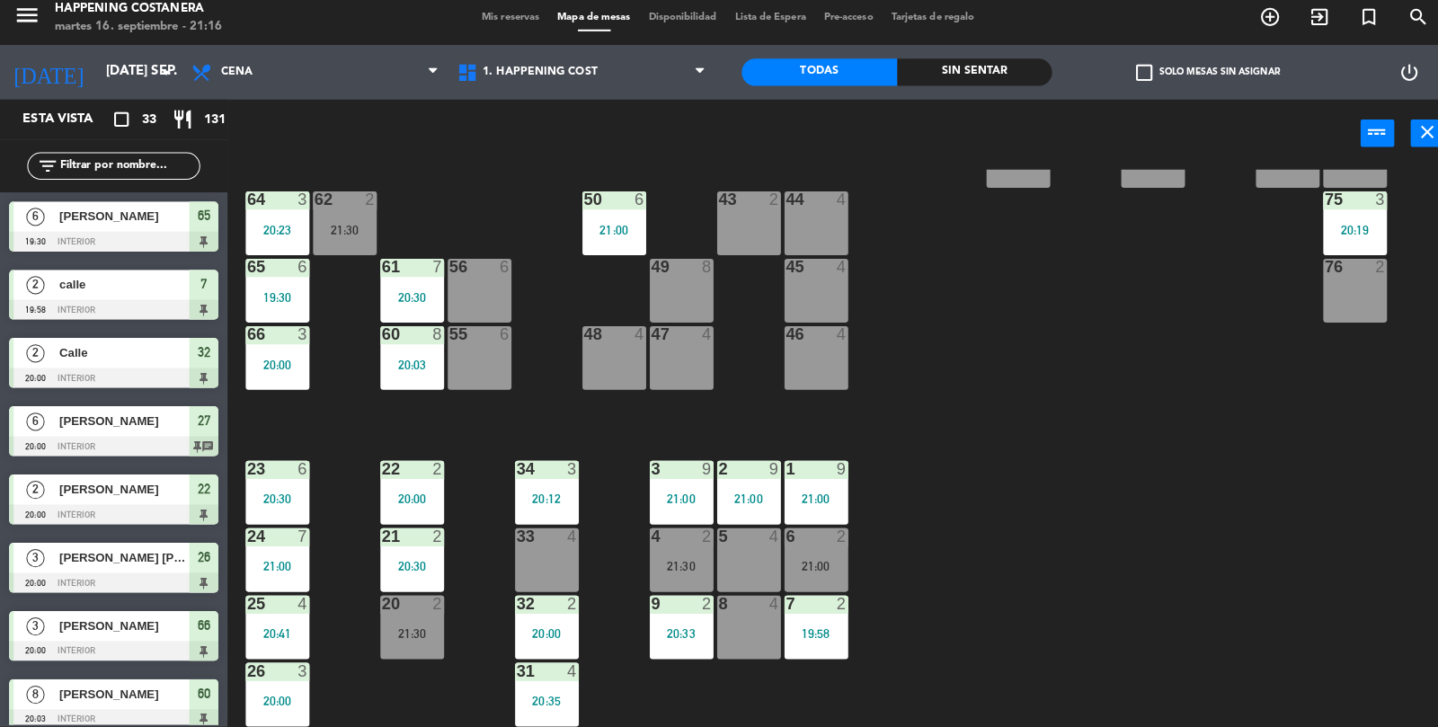
click at [1246, 465] on div "69 2 122 6 121 6 120 6 14 4 CAVA 22 101 4 94 2 70 2 123 6 131 2 134 2 132 2 13 …" at bounding box center [838, 452] width 1199 height 552
click at [102, 178] on input "text" at bounding box center [127, 173] width 139 height 20
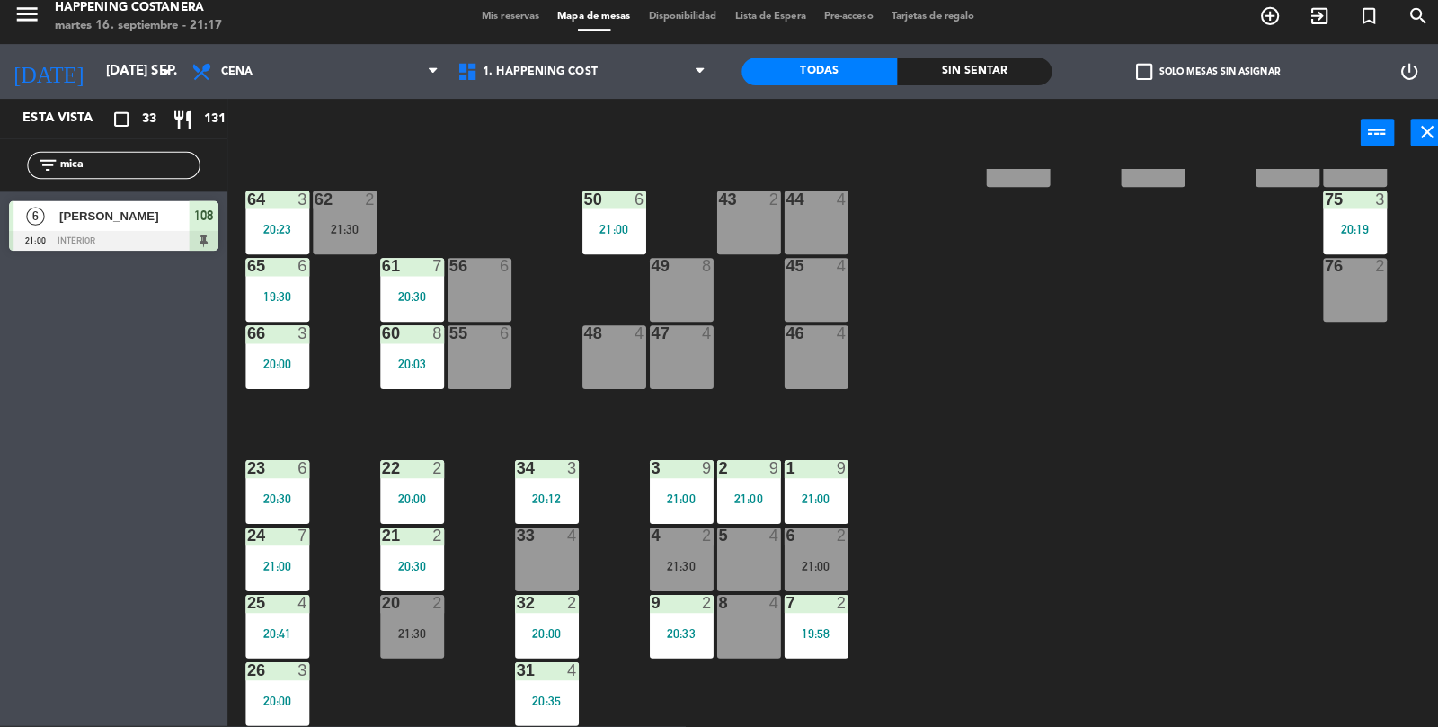
type input "mica"
click at [694, 343] on div "4" at bounding box center [698, 339] width 11 height 16
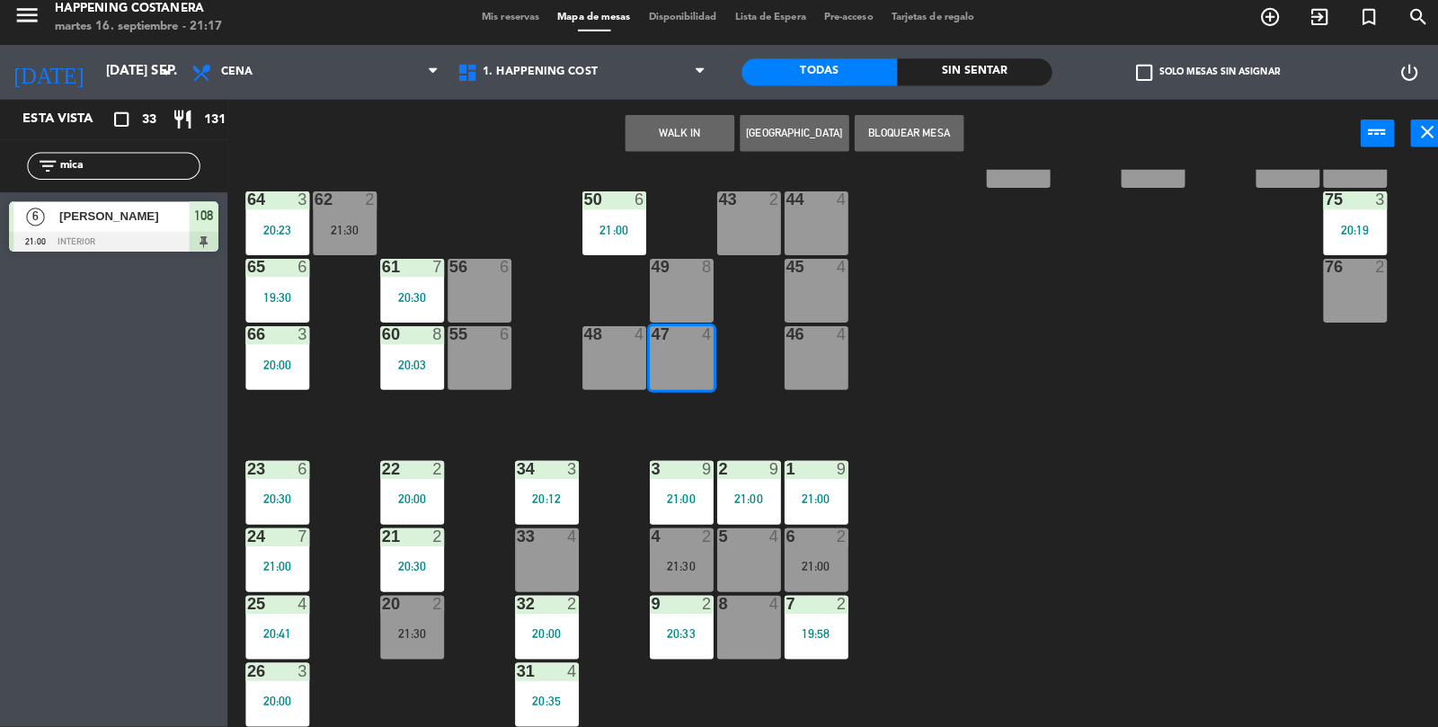
click at [679, 149] on button "WALK IN" at bounding box center [671, 140] width 108 height 36
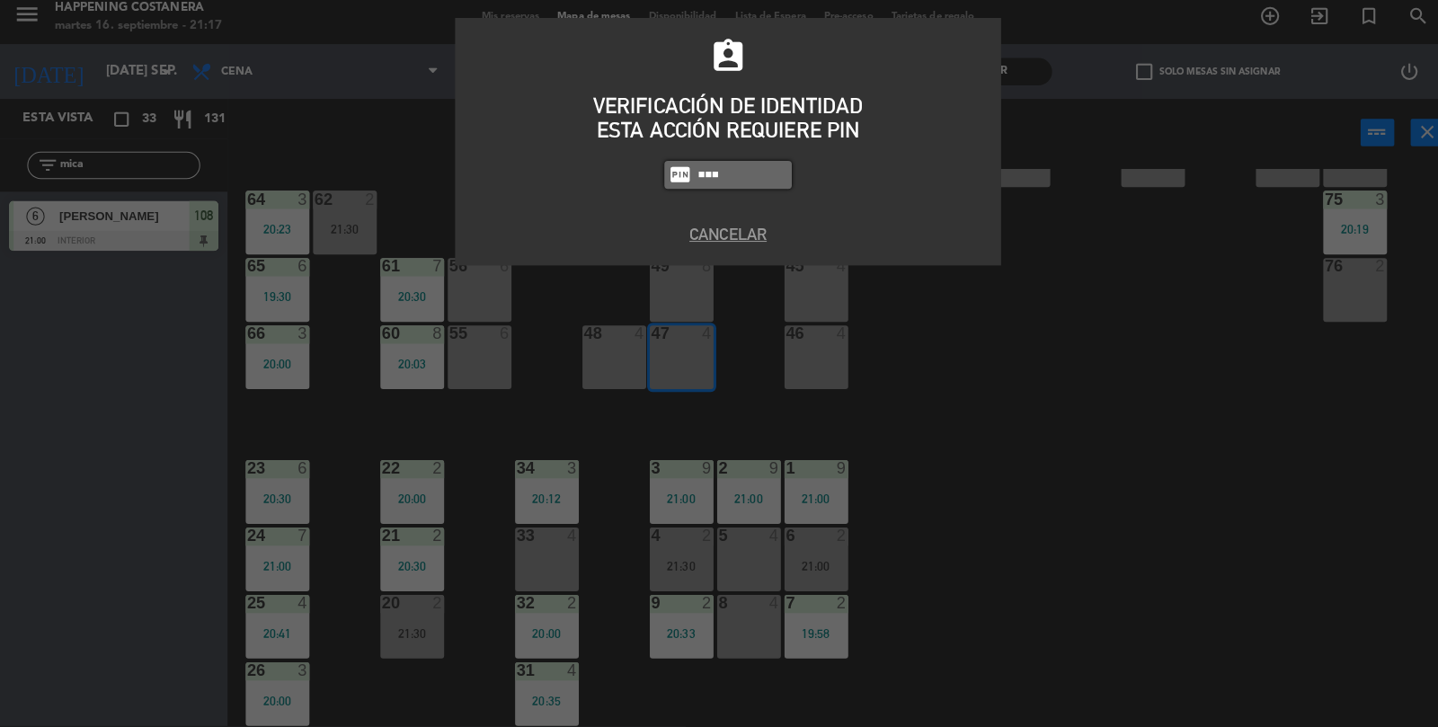
type input "5759"
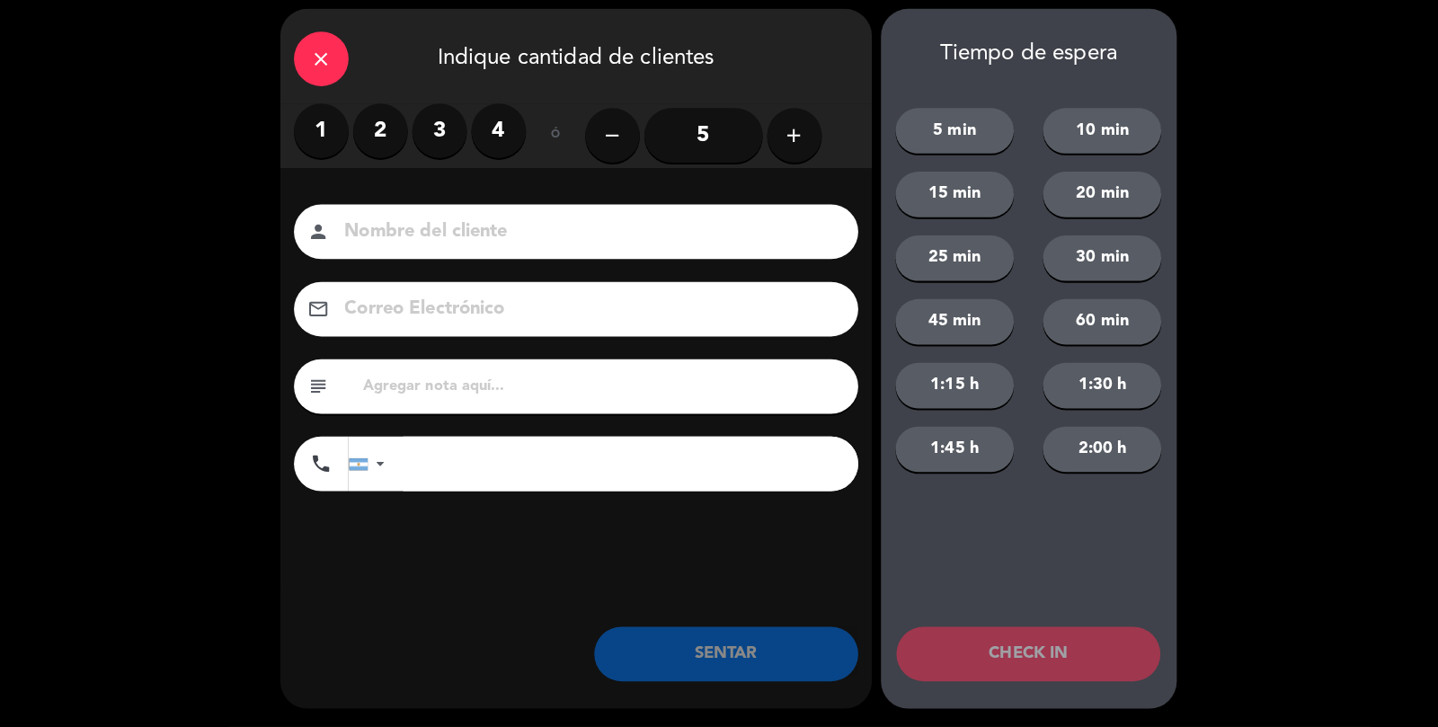
scroll to position [41, 0]
click at [439, 146] on label "3" at bounding box center [434, 138] width 54 height 54
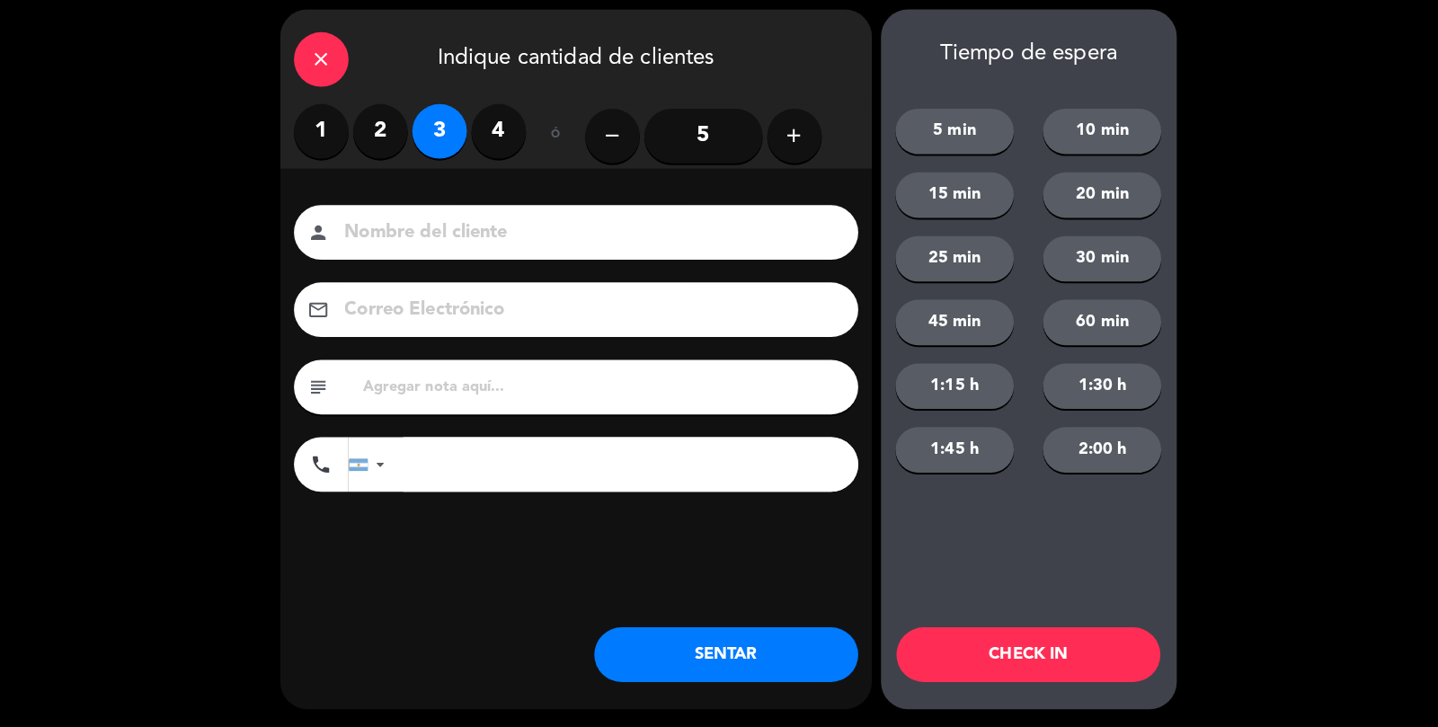
click at [365, 135] on label "2" at bounding box center [376, 138] width 54 height 54
click at [446, 245] on input at bounding box center [581, 238] width 485 height 31
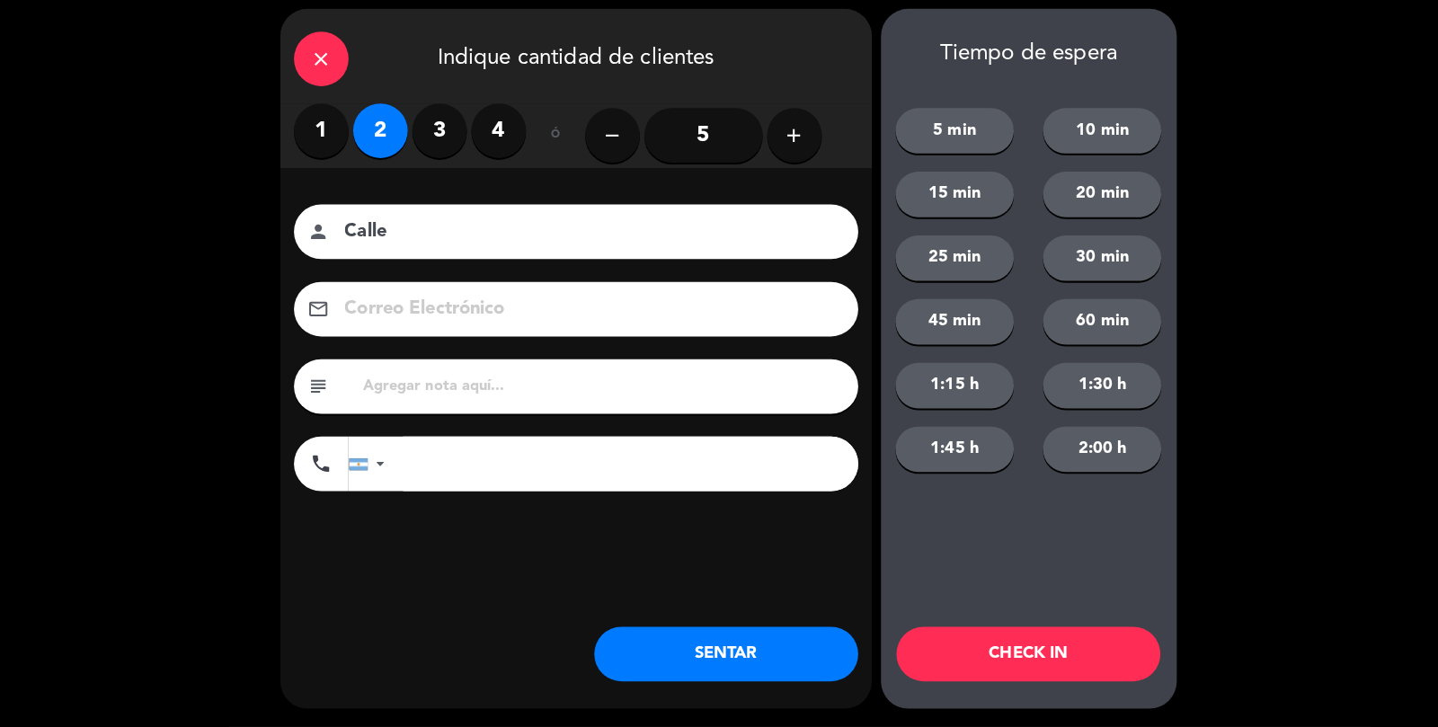
type input "Calle"
click at [730, 652] on button "SENTAR" at bounding box center [717, 655] width 261 height 54
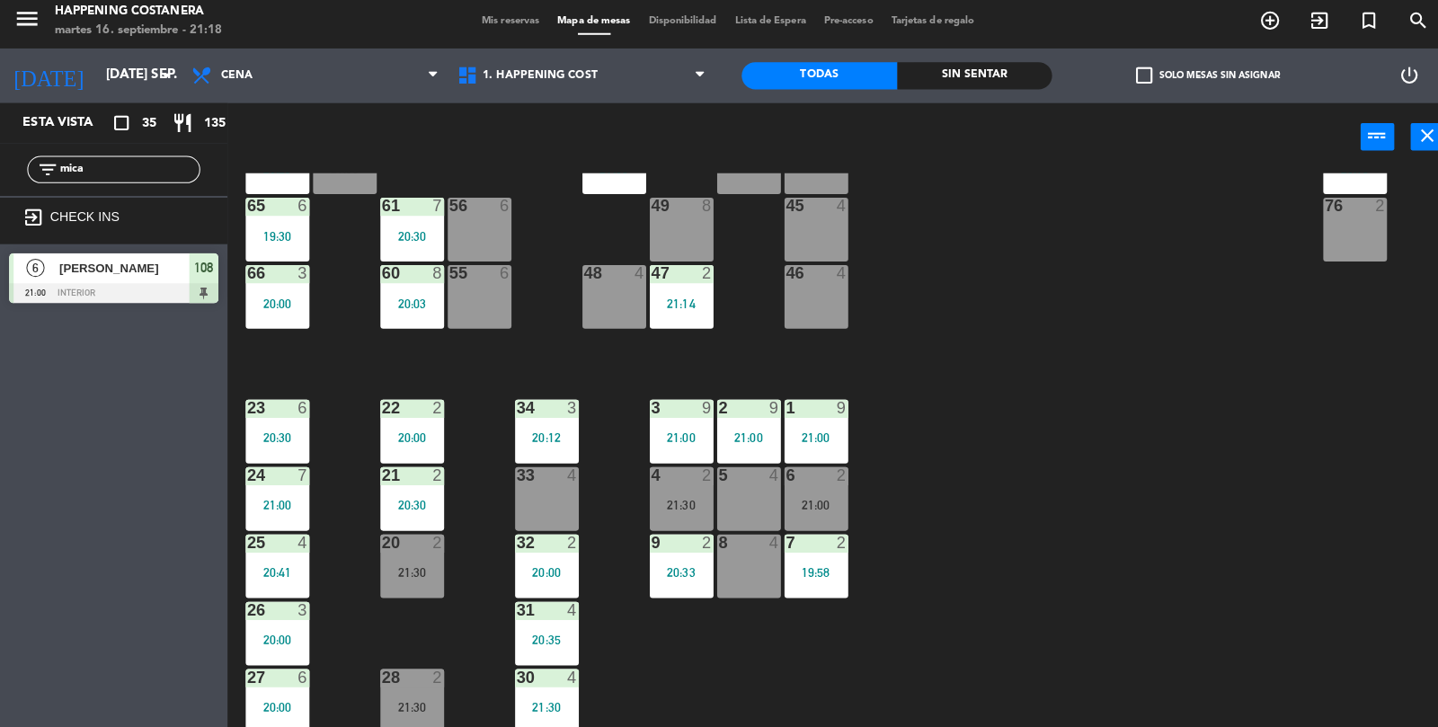
scroll to position [0, 0]
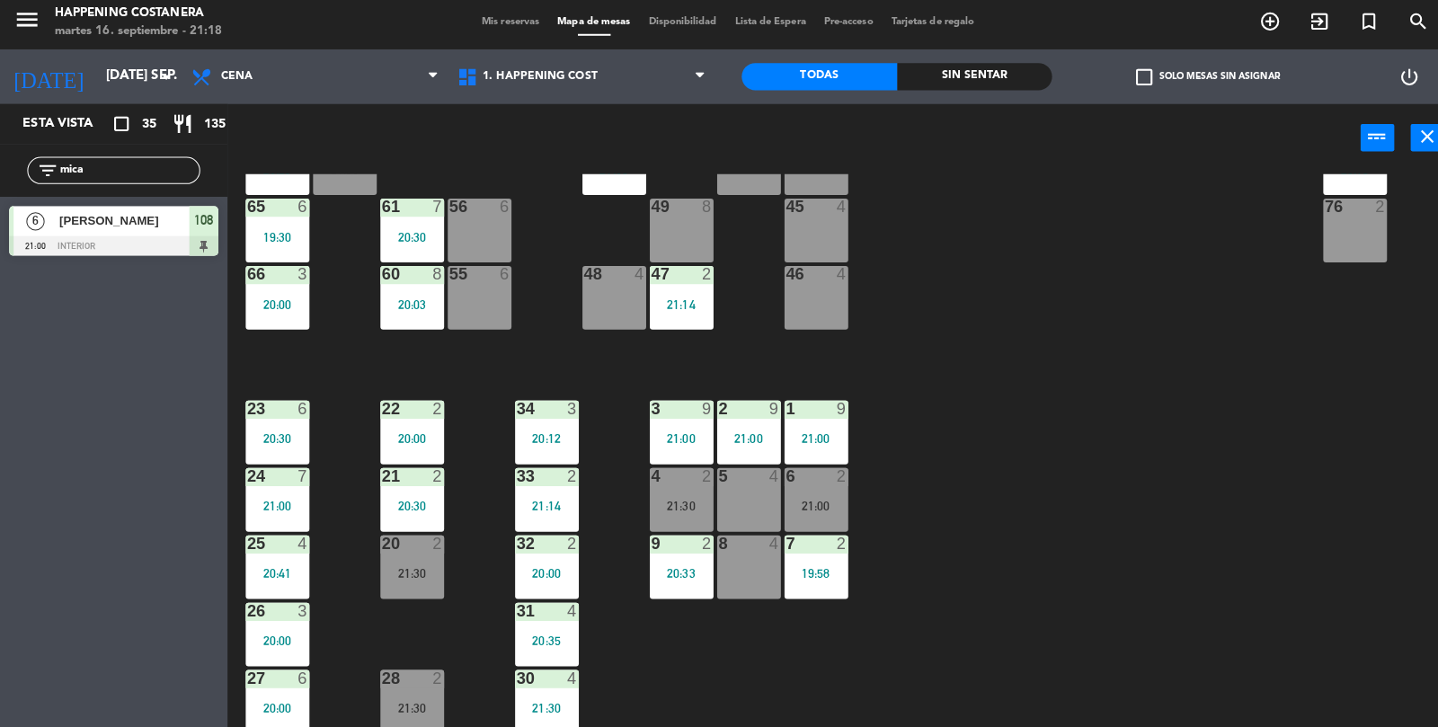
click at [160, 200] on div "6 [PERSON_NAME] 21:00 INTERIOR 108" at bounding box center [112, 233] width 225 height 67
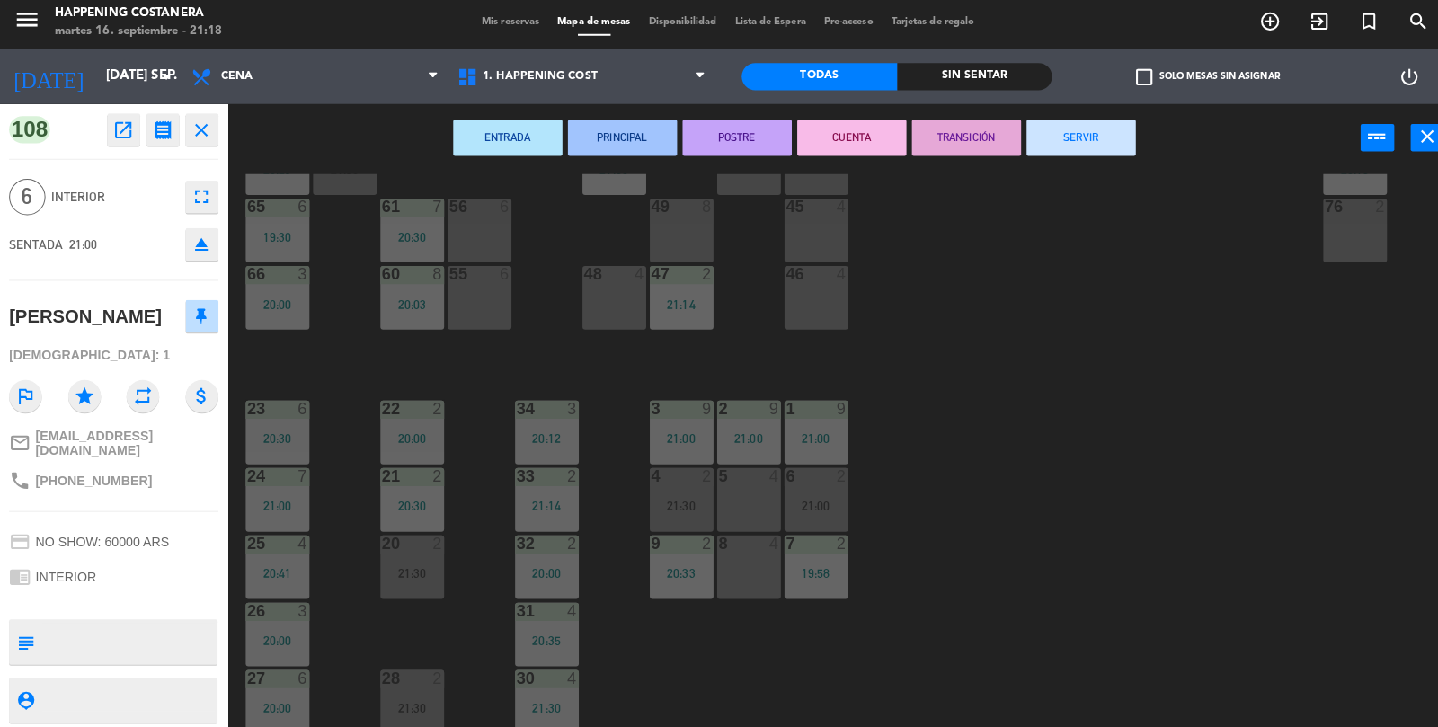
click at [1313, 591] on div "69 2 122 6 121 6 120 6 14 4 CAVA 22 101 4 94 2 70 2 123 6 131 2 134 2 132 2 13 …" at bounding box center [838, 453] width 1199 height 552
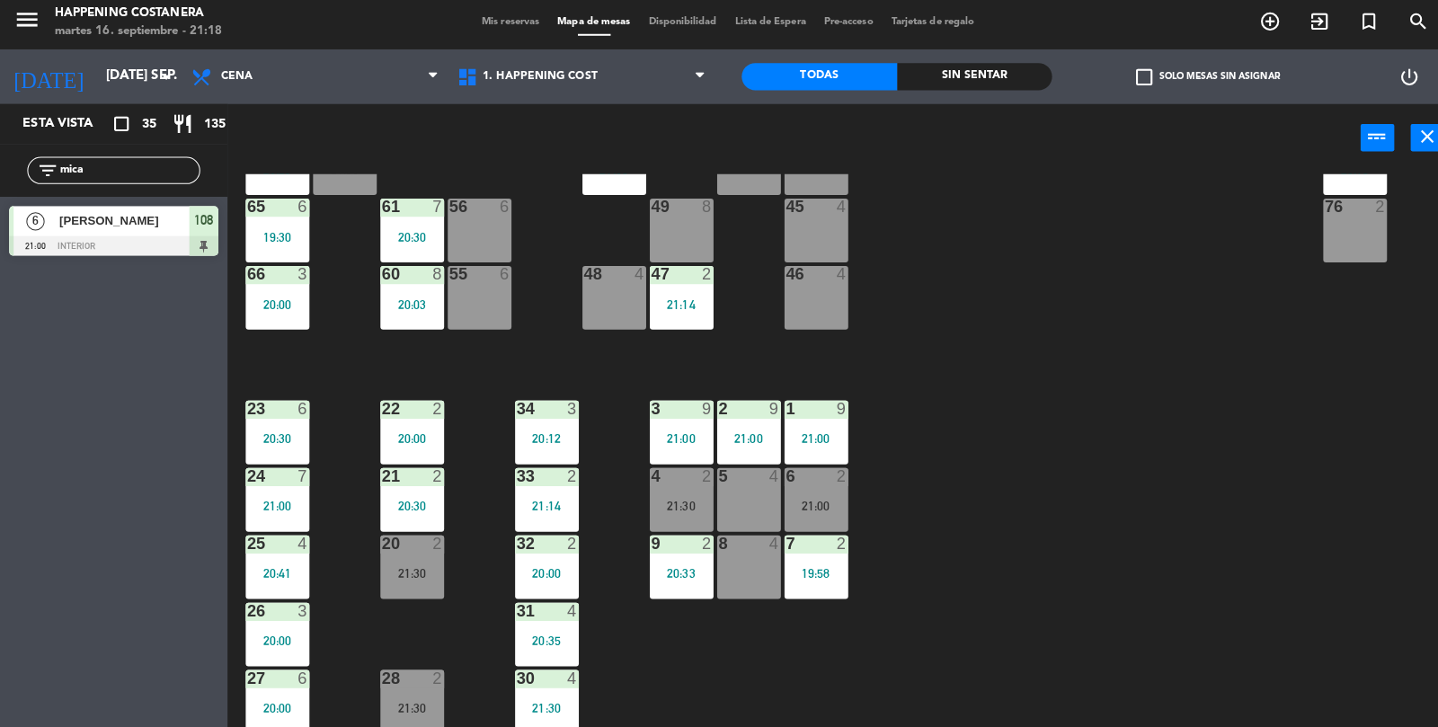
click at [158, 174] on input "mica" at bounding box center [127, 174] width 139 height 20
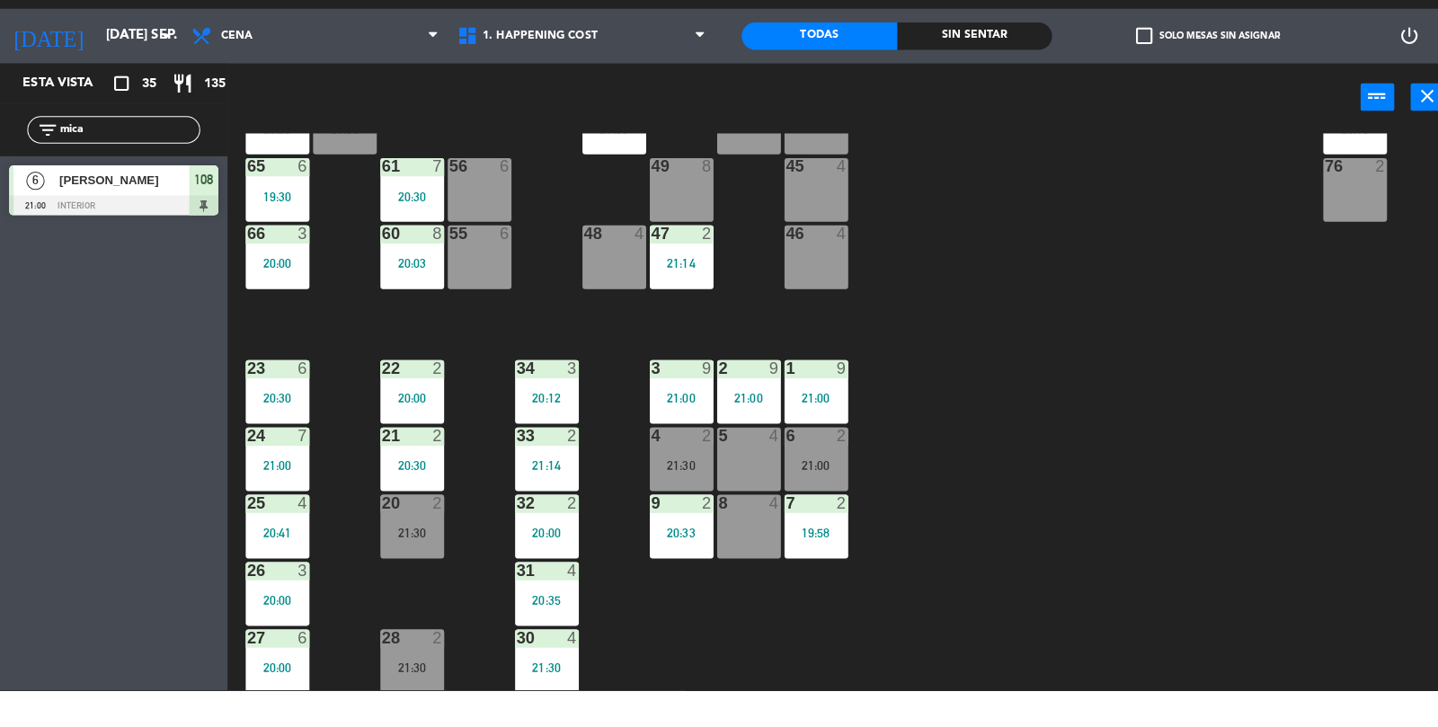
scroll to position [36, 0]
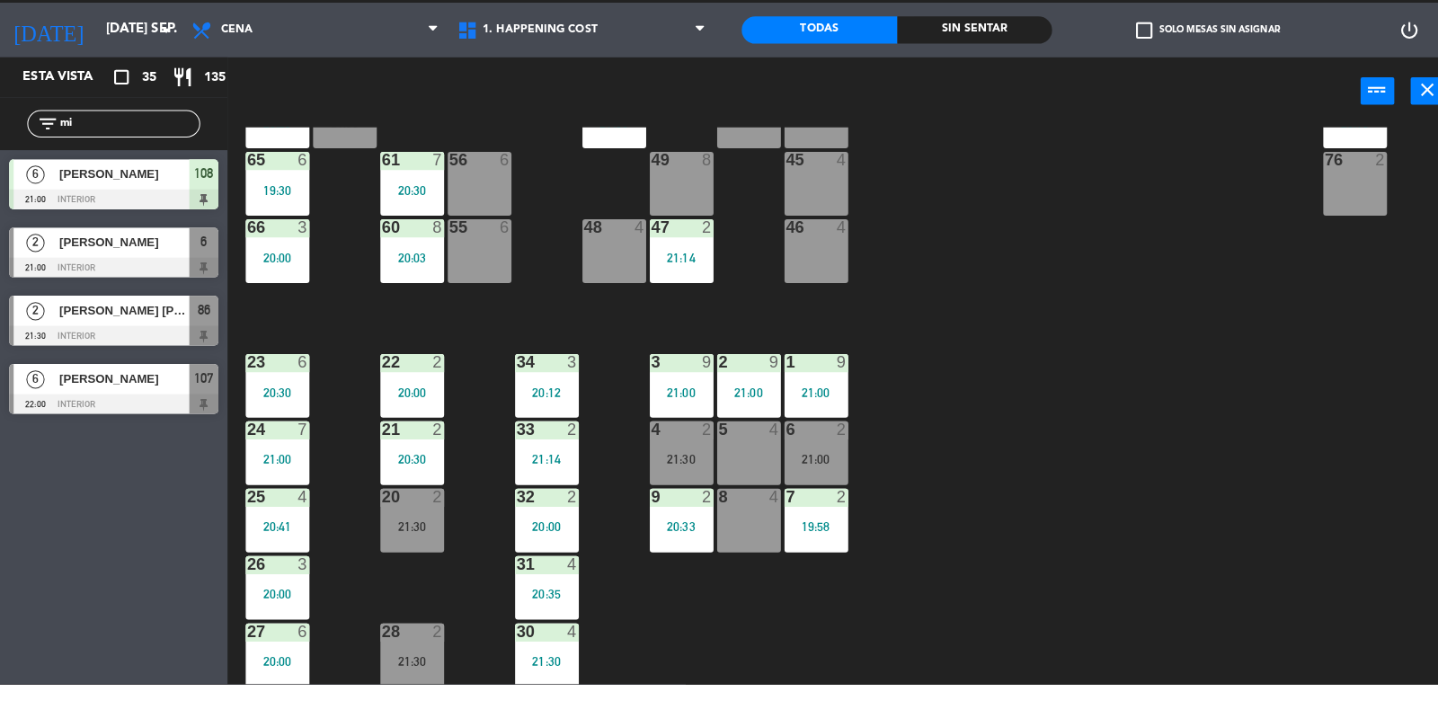
type input "m"
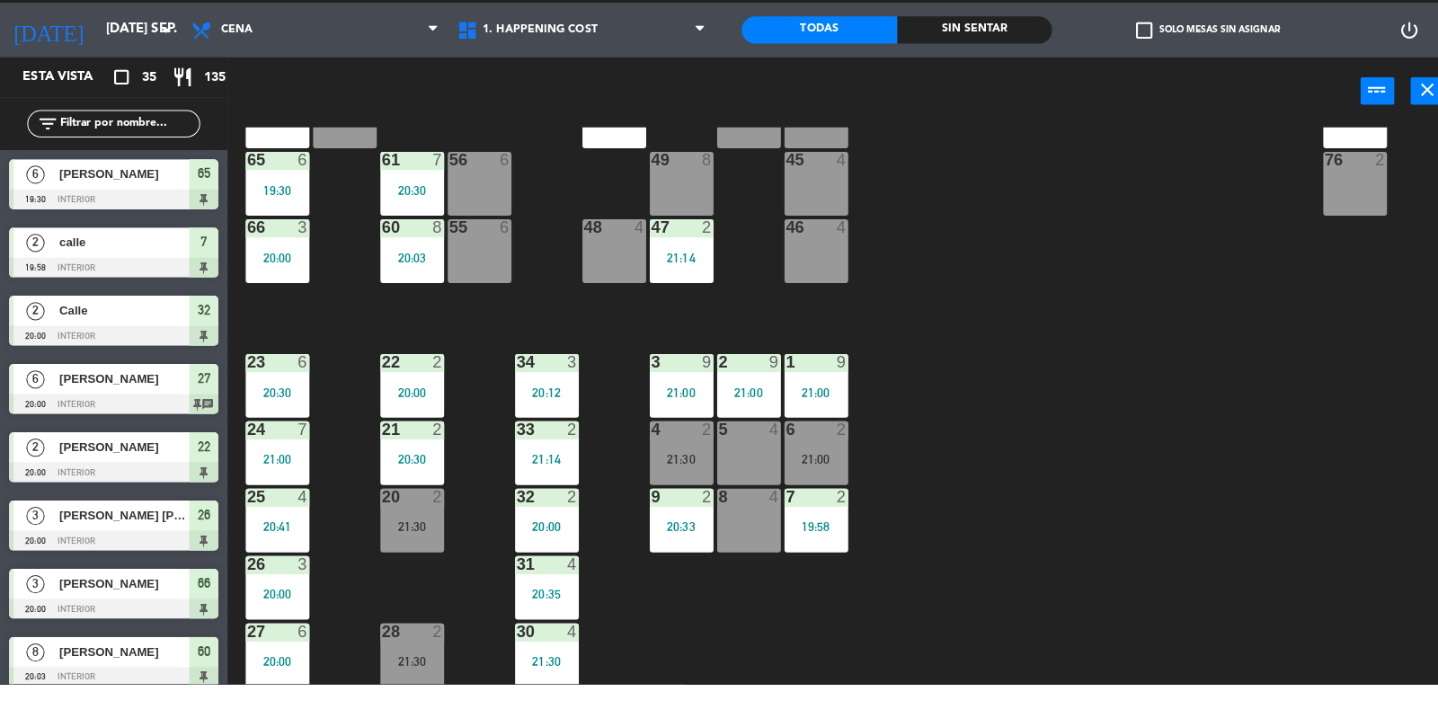
click at [547, 493] on div "33 2 21:14" at bounding box center [540, 498] width 63 height 63
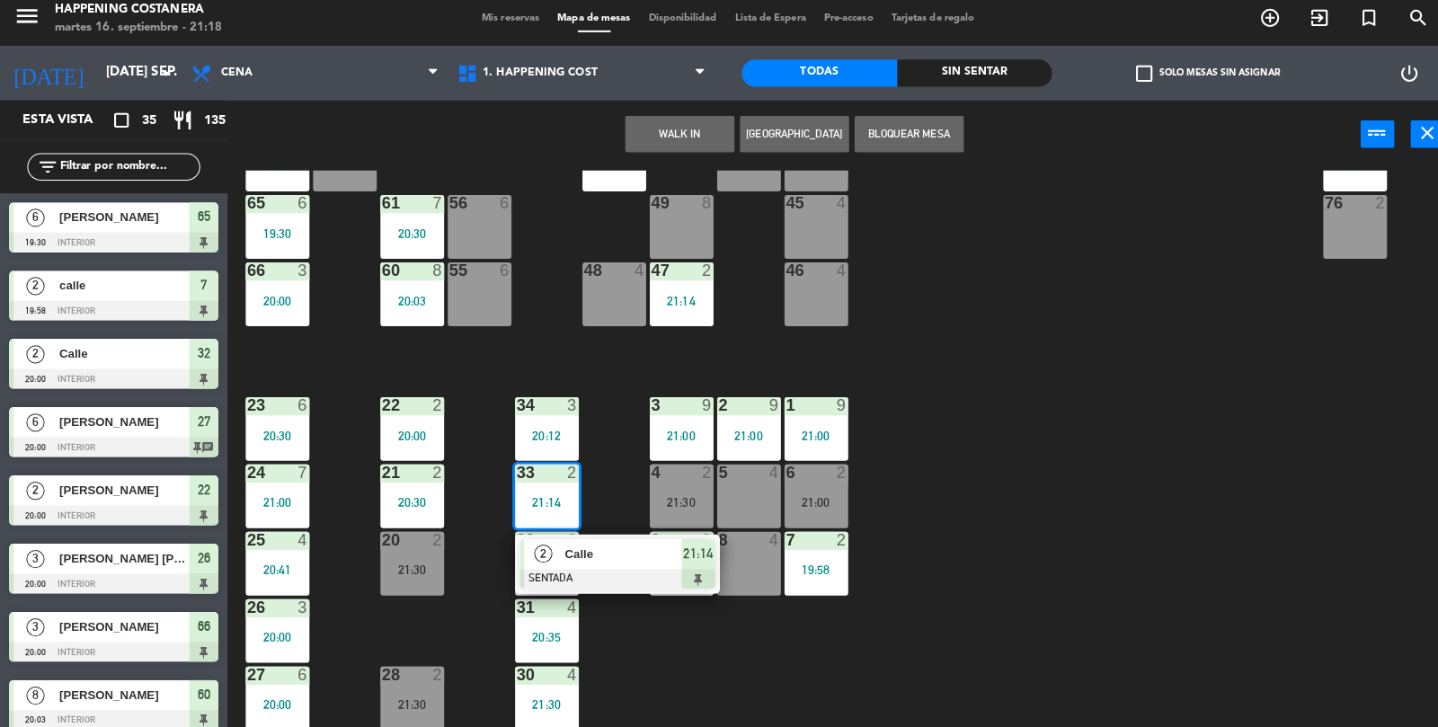
click at [1095, 405] on div "69 2 122 6 121 6 120 6 14 4 CAVA 22 101 4 94 2 70 2 123 6 131 2 134 2 132 2 13 …" at bounding box center [838, 453] width 1199 height 552
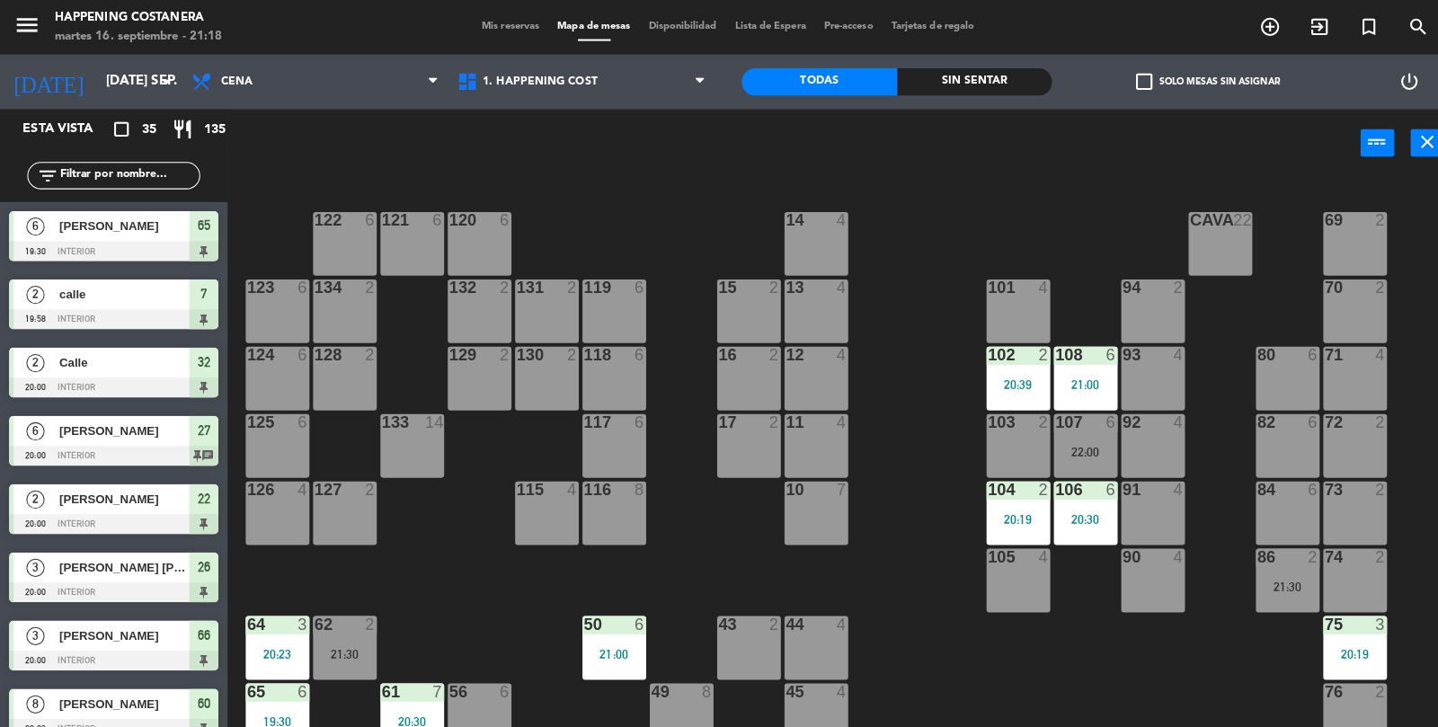
scroll to position [36, 0]
click at [1099, 95] on div "check_box_outline_blank Solo mesas sin asignar" at bounding box center [1192, 81] width 306 height 54
click at [997, 81] on div "Sin sentar" at bounding box center [963, 80] width 154 height 27
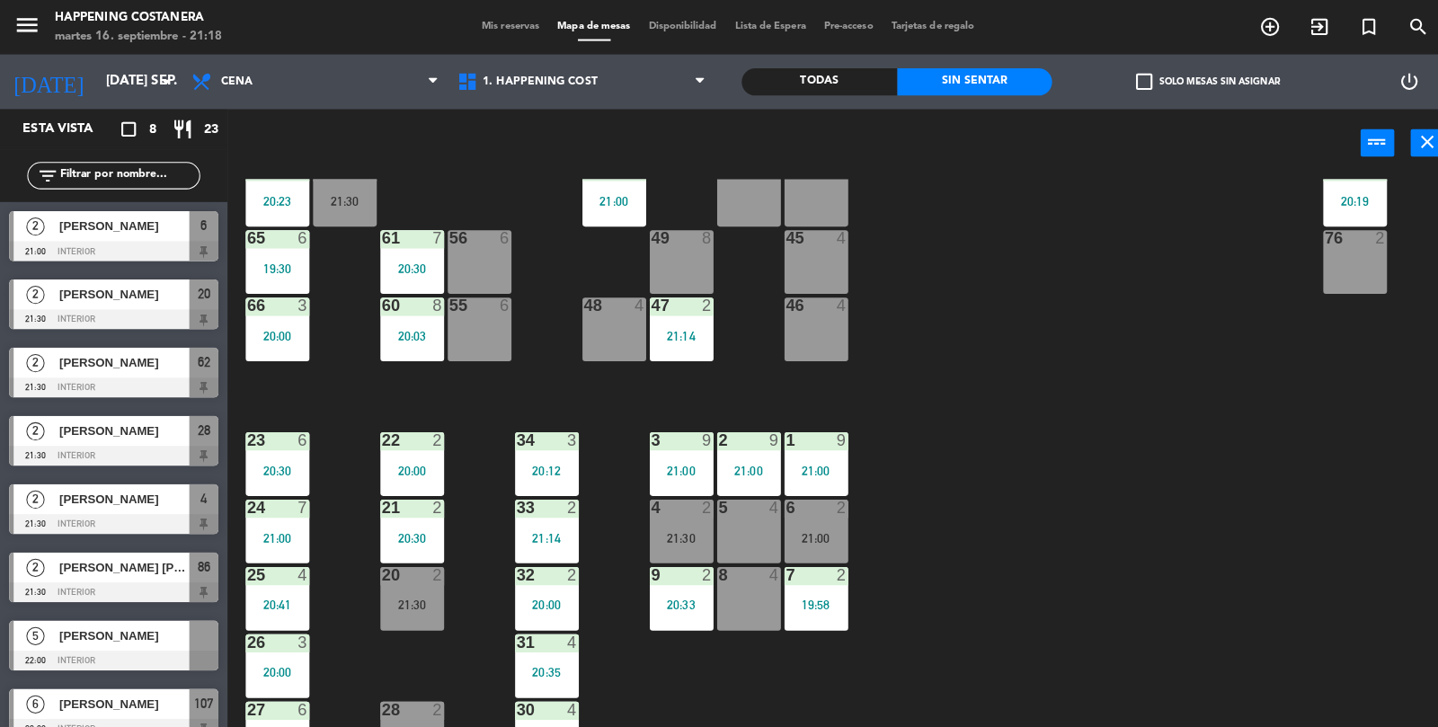
scroll to position [474, 0]
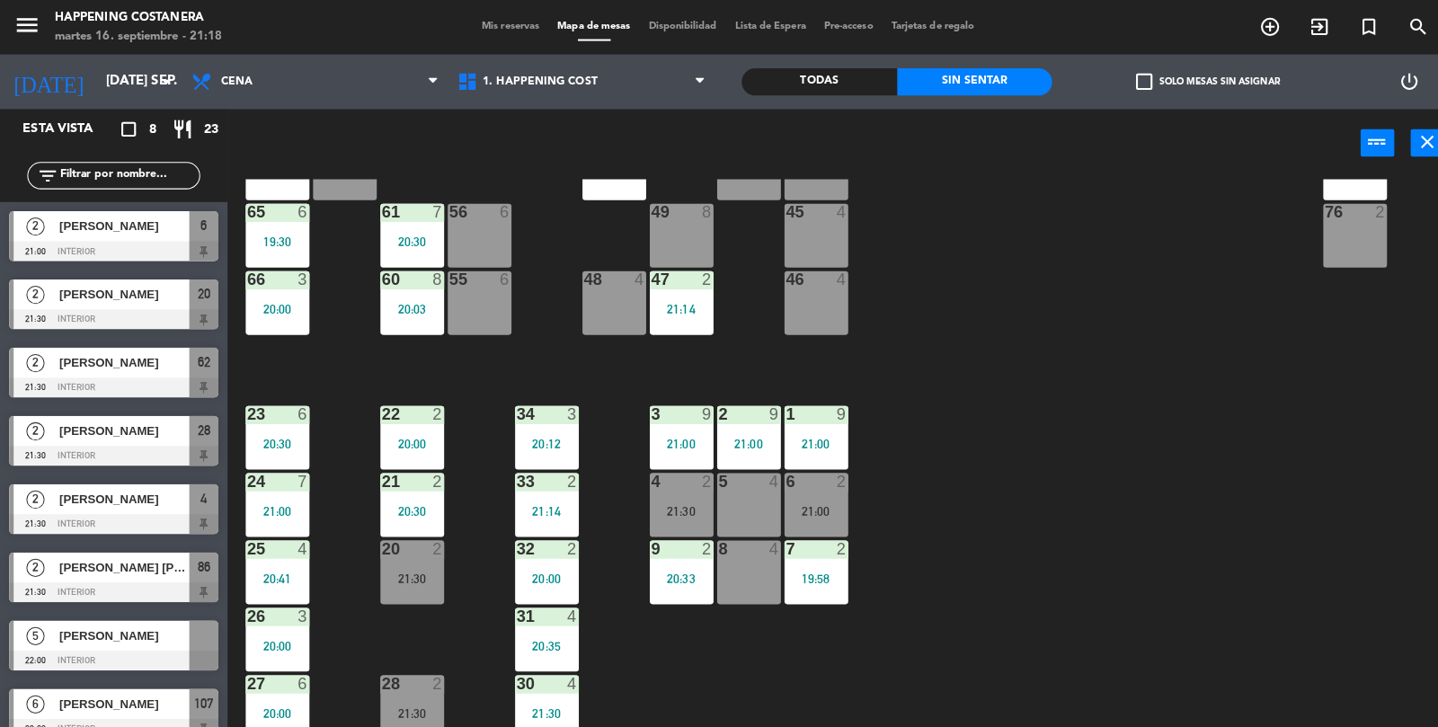
click at [1132, 73] on span "check_box_outline_blank" at bounding box center [1130, 81] width 16 height 16
click at [1193, 81] on input "check_box_outline_blank Solo mesas sin asignar" at bounding box center [1193, 81] width 0 height 0
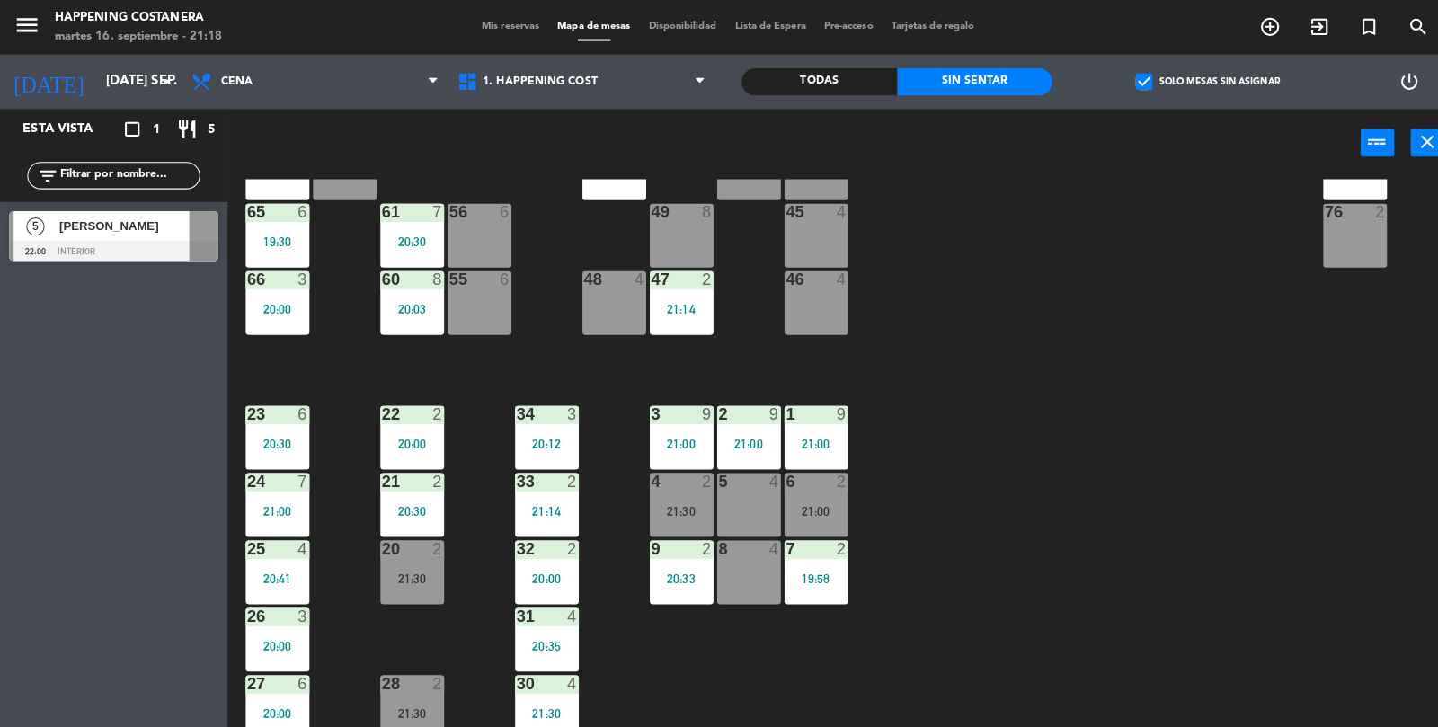
click at [1137, 76] on span "check_box" at bounding box center [1130, 81] width 16 height 16
click at [1193, 81] on input "check_box Solo mesas sin asignar" at bounding box center [1193, 81] width 0 height 0
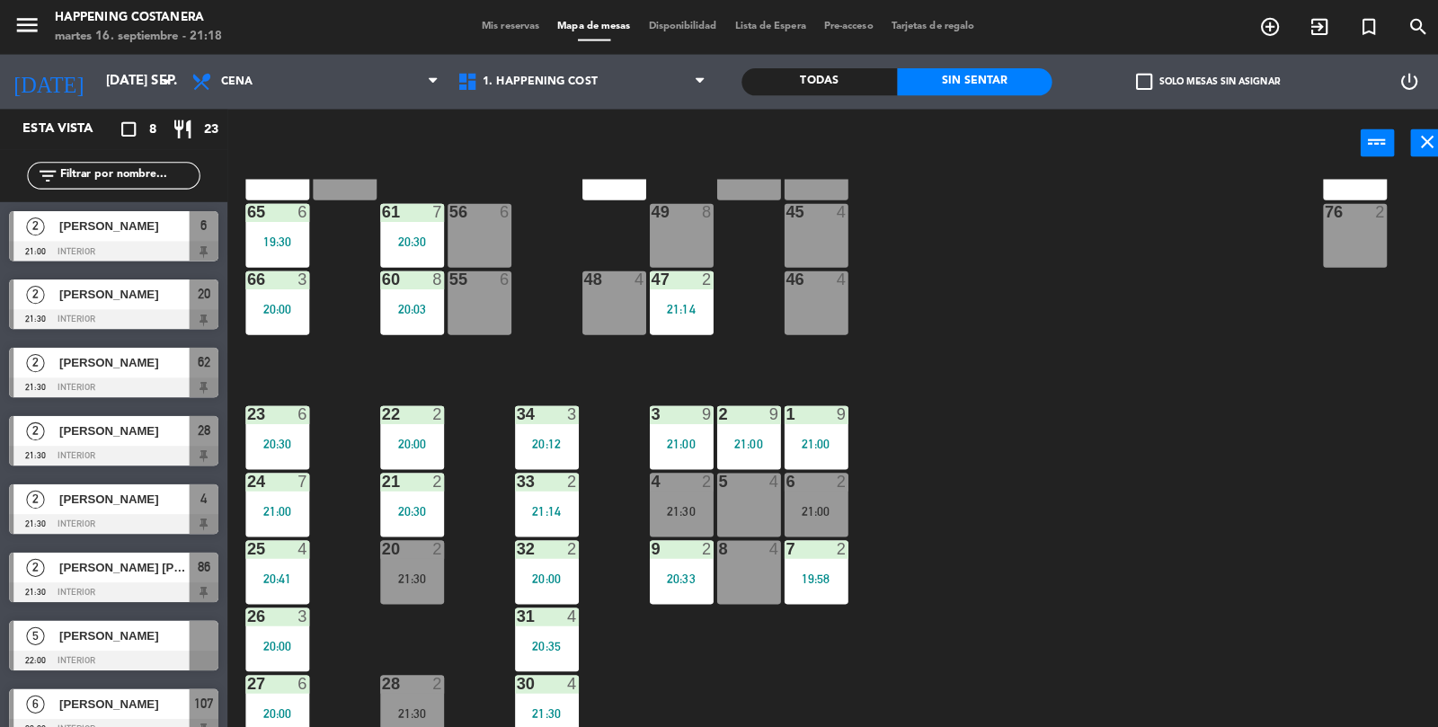
click at [828, 92] on div "Todas" at bounding box center [809, 80] width 154 height 27
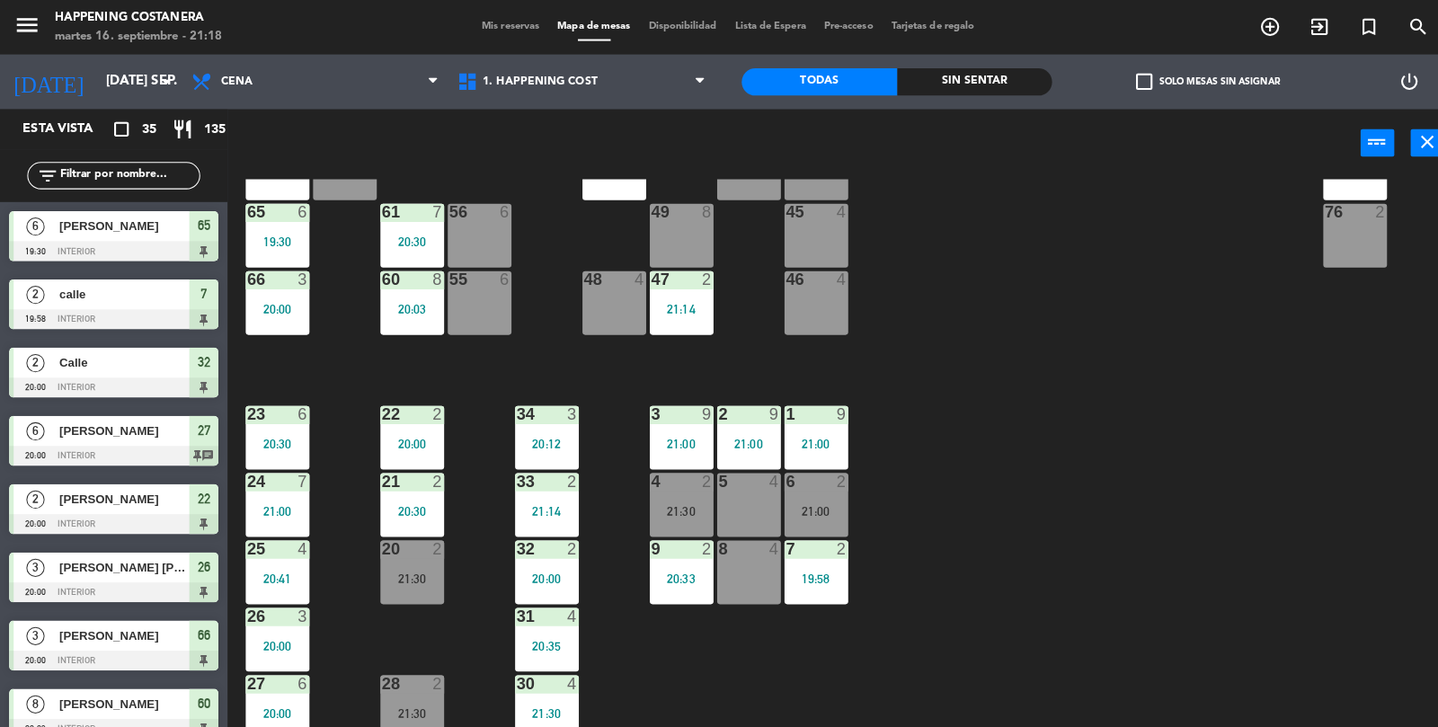
click at [1158, 80] on label "check_box_outline_blank Solo mesas sin asignar" at bounding box center [1193, 81] width 142 height 16
click at [1193, 81] on input "check_box_outline_blank Solo mesas sin asignar" at bounding box center [1193, 81] width 0 height 0
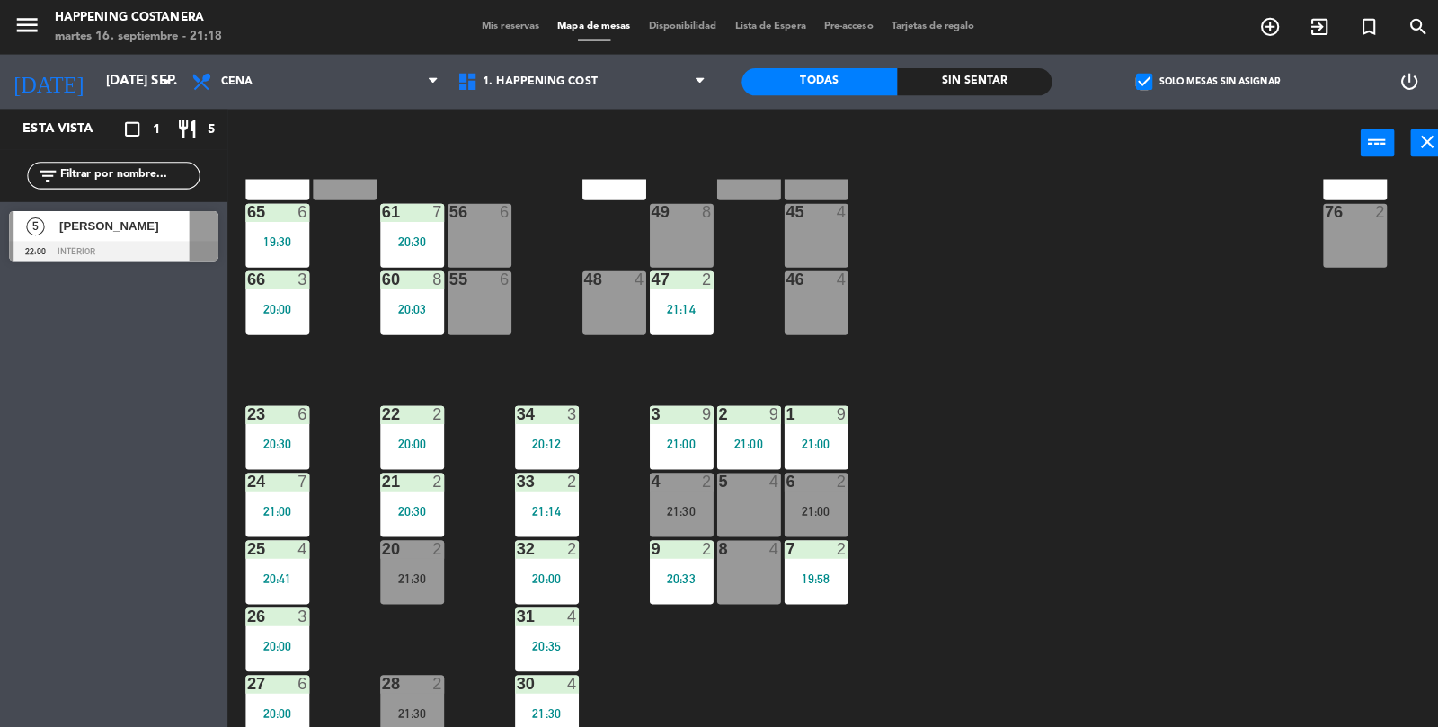
click at [1147, 85] on label "check_box Solo mesas sin asignar" at bounding box center [1193, 81] width 142 height 16
click at [1193, 81] on input "check_box Solo mesas sin asignar" at bounding box center [1193, 81] width 0 height 0
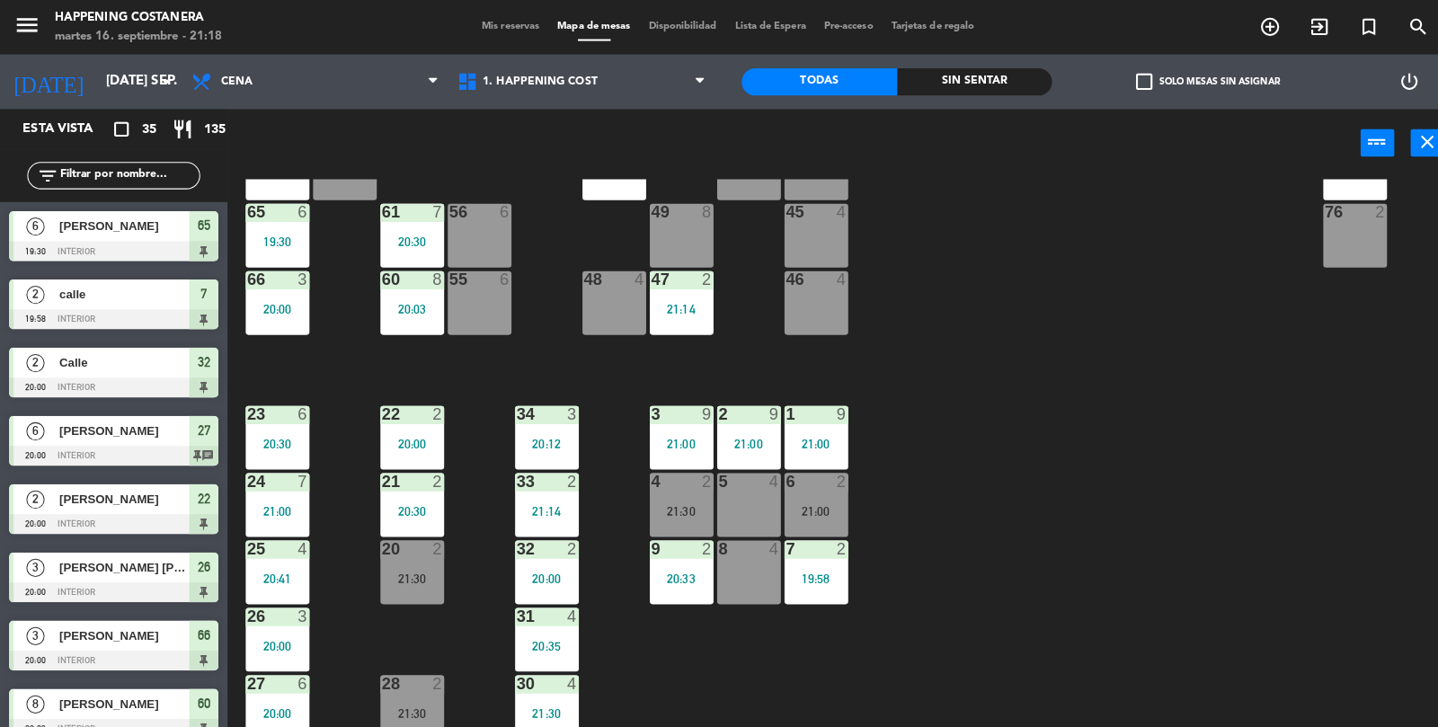
scroll to position [0, 0]
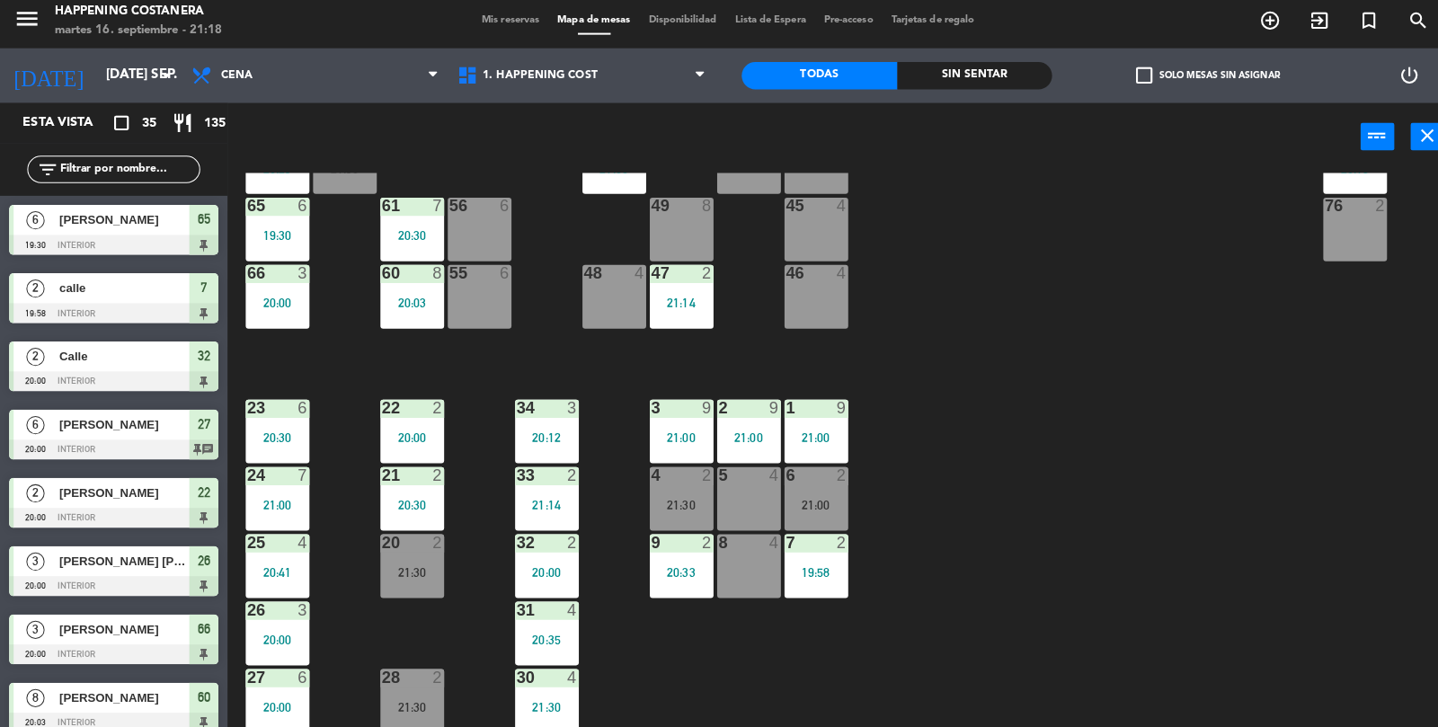
click at [1014, 84] on div "Sin sentar" at bounding box center [963, 80] width 154 height 27
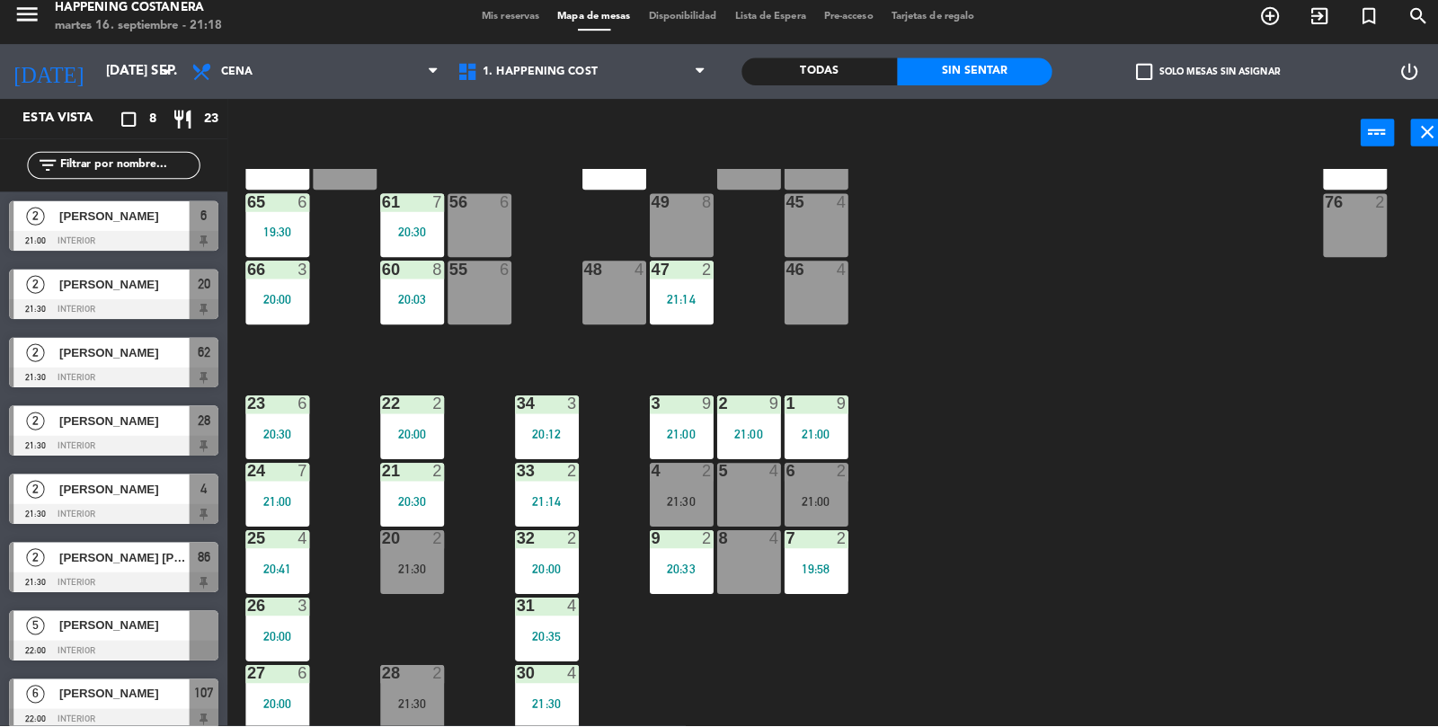
click at [817, 85] on div "Todas" at bounding box center [809, 80] width 154 height 27
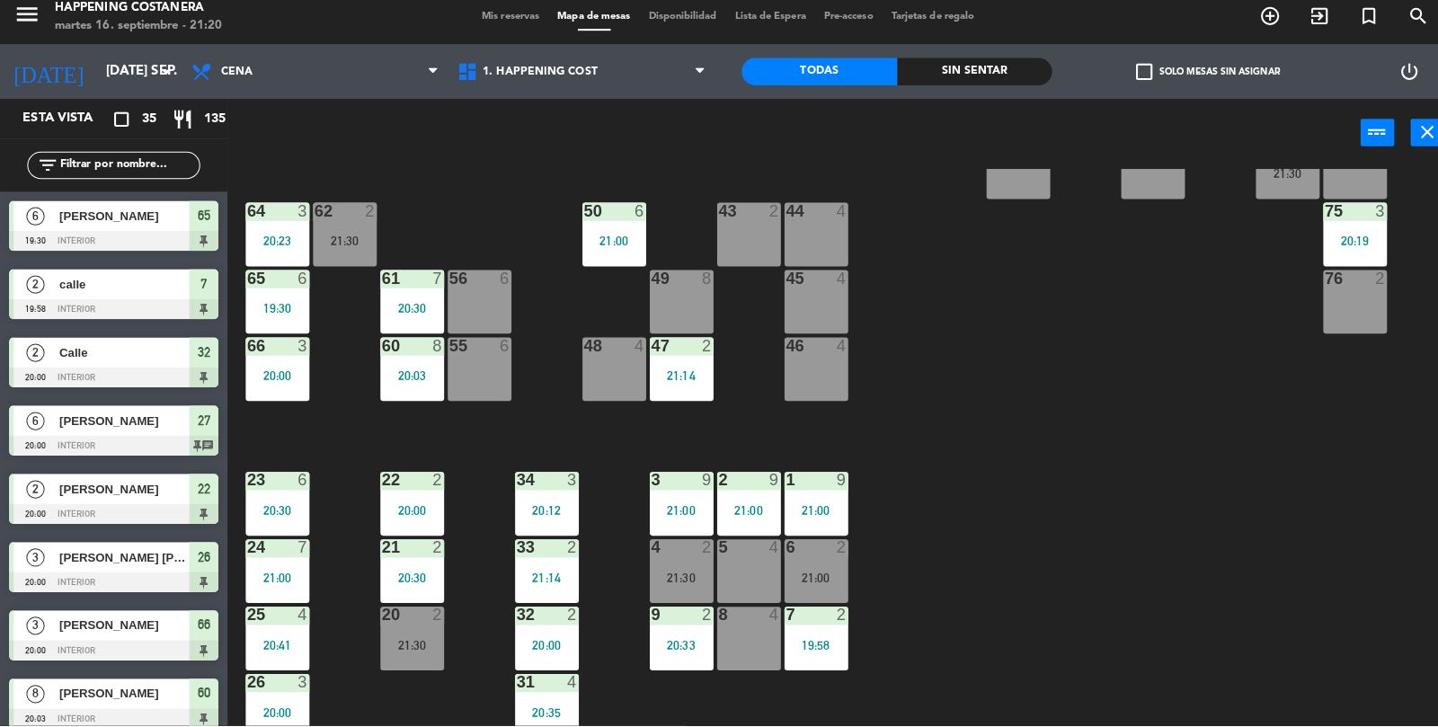
scroll to position [397, 0]
click at [1202, 564] on div "69 2 122 6 121 6 120 6 14 4 CAVA 22 101 4 94 2 70 2 123 6 131 2 134 2 132 2 13 …" at bounding box center [838, 453] width 1199 height 552
click at [1292, 681] on div "69 2 122 6 121 6 120 6 14 4 CAVA 22 101 4 94 2 70 2 123 6 131 2 134 2 132 2 13 …" at bounding box center [838, 453] width 1199 height 552
click at [352, 237] on div "62 2 21:30" at bounding box center [340, 242] width 63 height 63
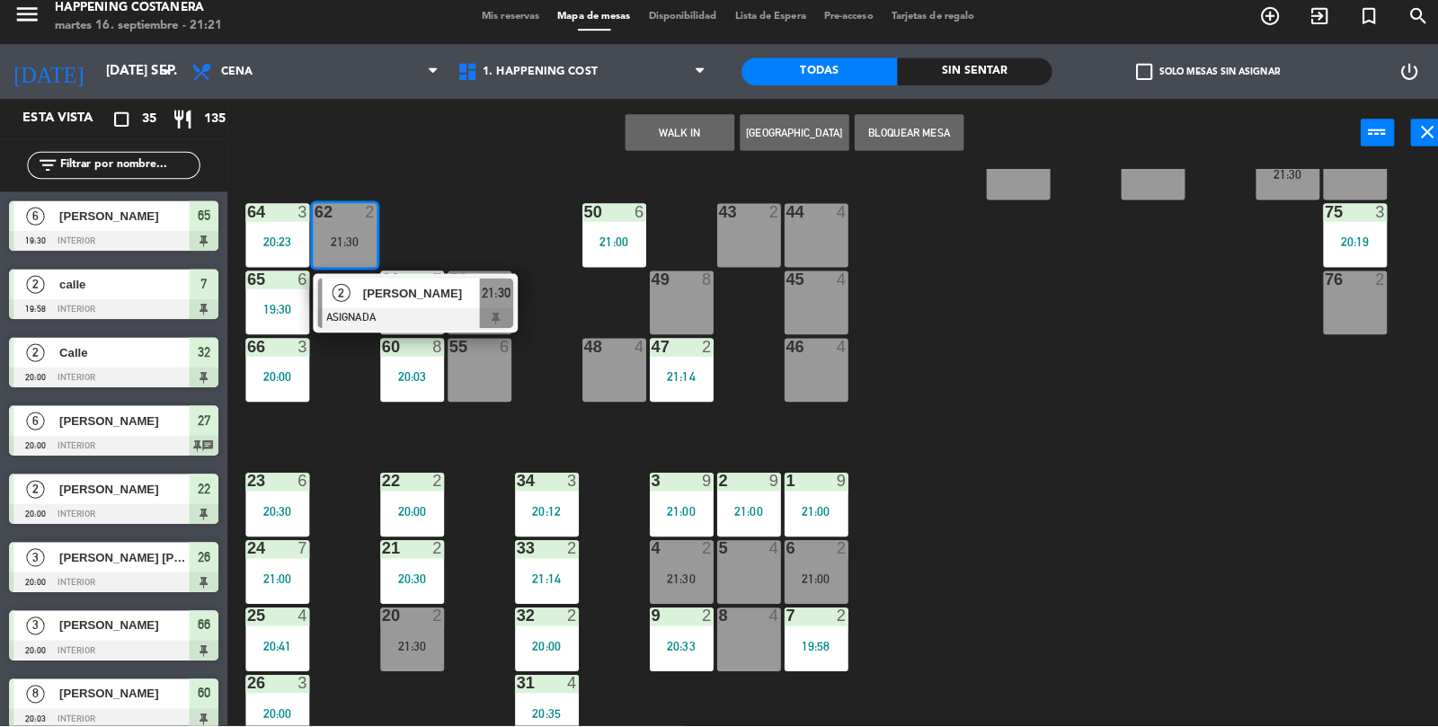
click at [1068, 425] on div "69 2 122 6 121 6 120 6 14 4 CAVA 22 101 4 94 2 70 2 123 6 131 2 134 2 132 2 13 …" at bounding box center [838, 453] width 1199 height 552
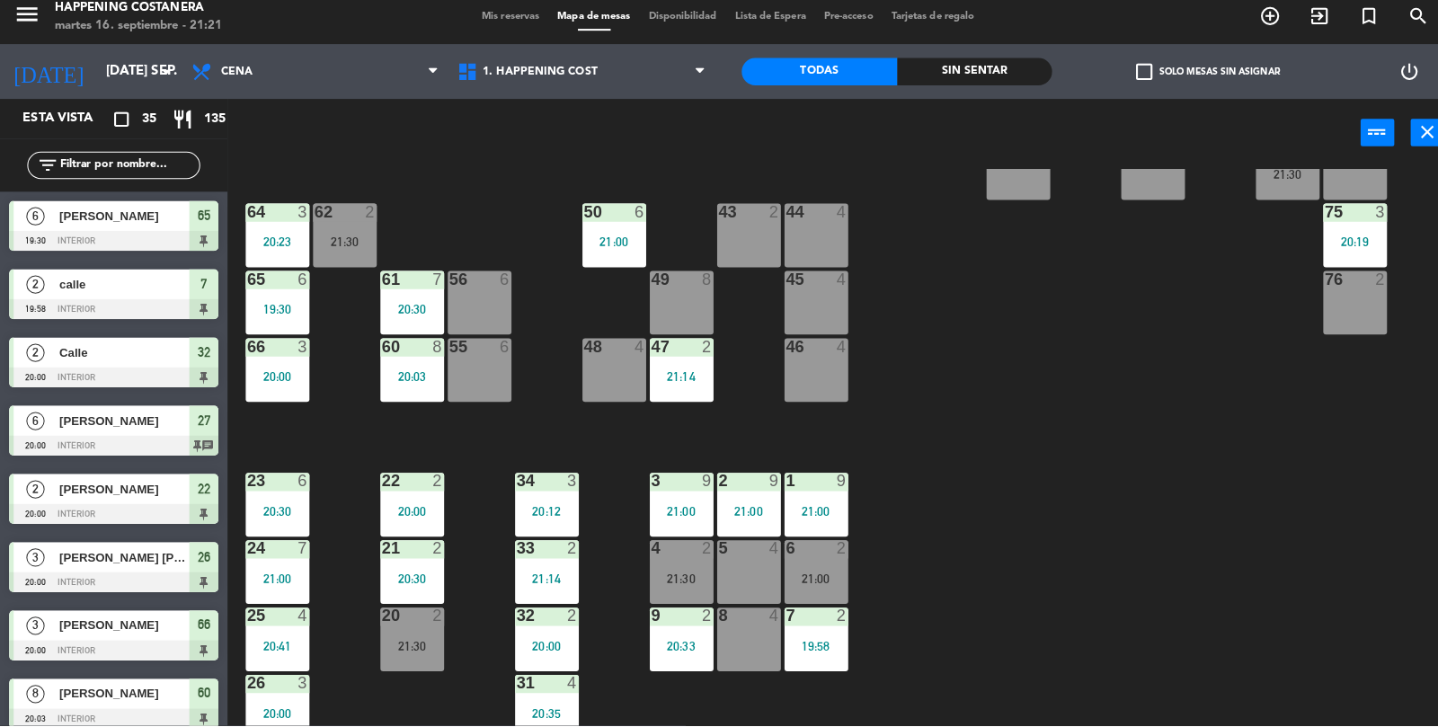
click at [1004, 522] on div "69 2 122 6 121 6 120 6 14 4 CAVA 22 101 4 94 2 70 2 123 6 131 2 134 2 132 2 13 …" at bounding box center [838, 453] width 1199 height 552
click at [818, 360] on div "46 4" at bounding box center [806, 353] width 63 height 18
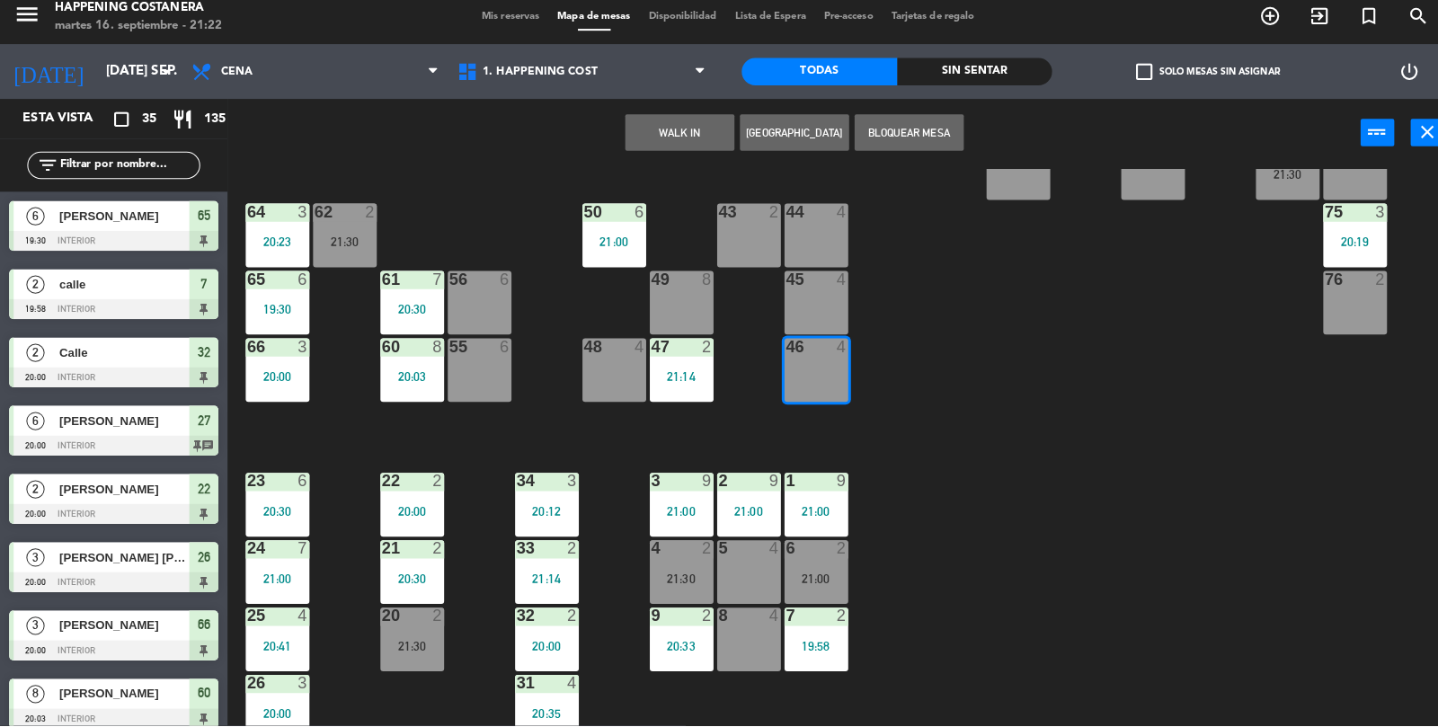
click at [1175, 509] on div "69 2 122 6 121 6 120 6 14 4 CAVA 22 101 4 94 2 70 2 123 6 131 2 134 2 132 2 13 …" at bounding box center [838, 453] width 1199 height 552
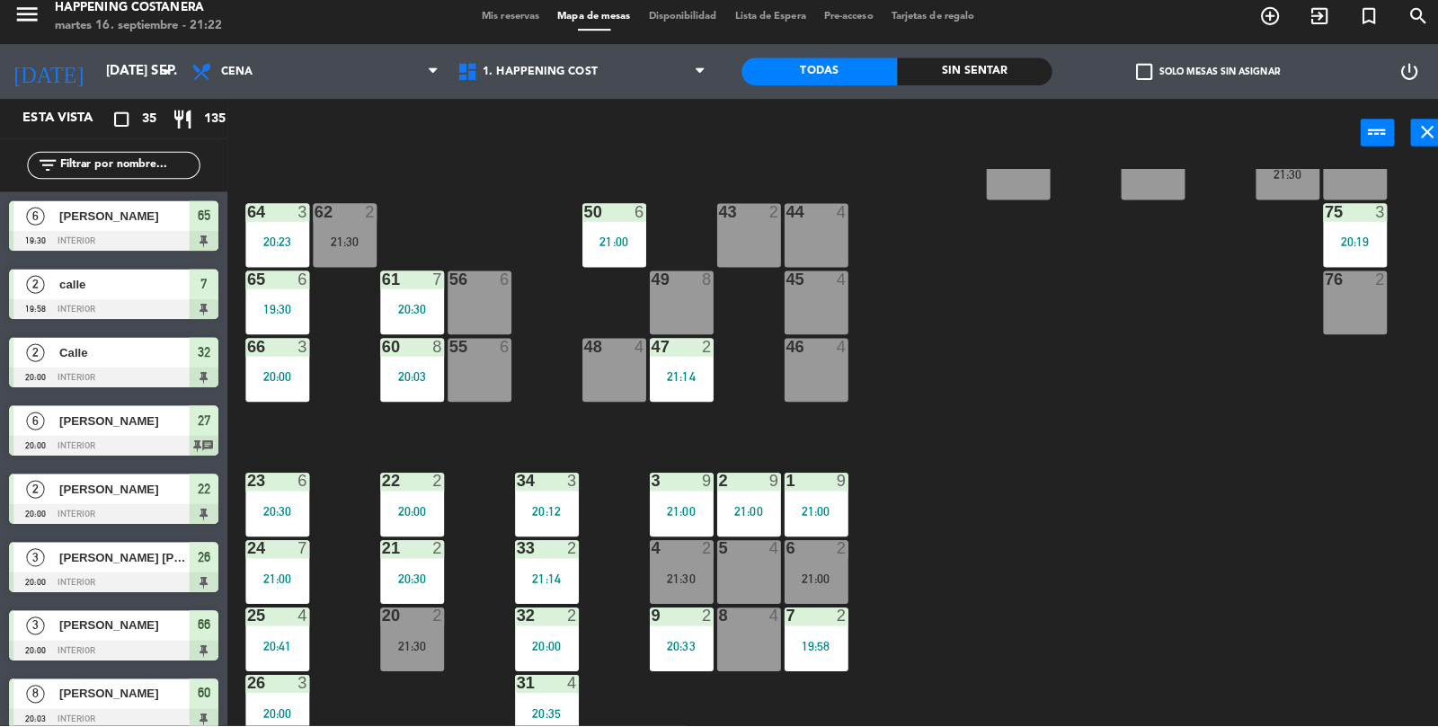
click at [818, 298] on div "45 4" at bounding box center [806, 309] width 63 height 63
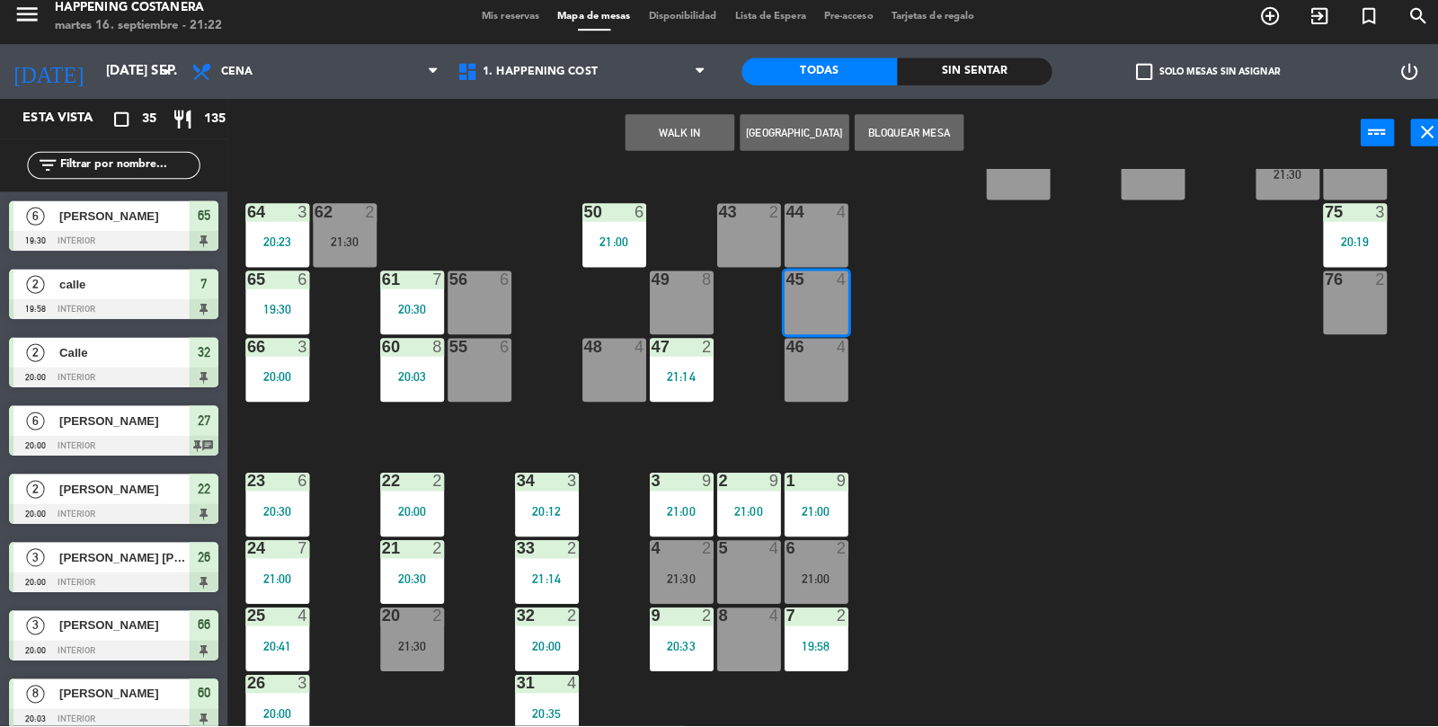
click at [656, 150] on button "WALK IN" at bounding box center [671, 141] width 108 height 36
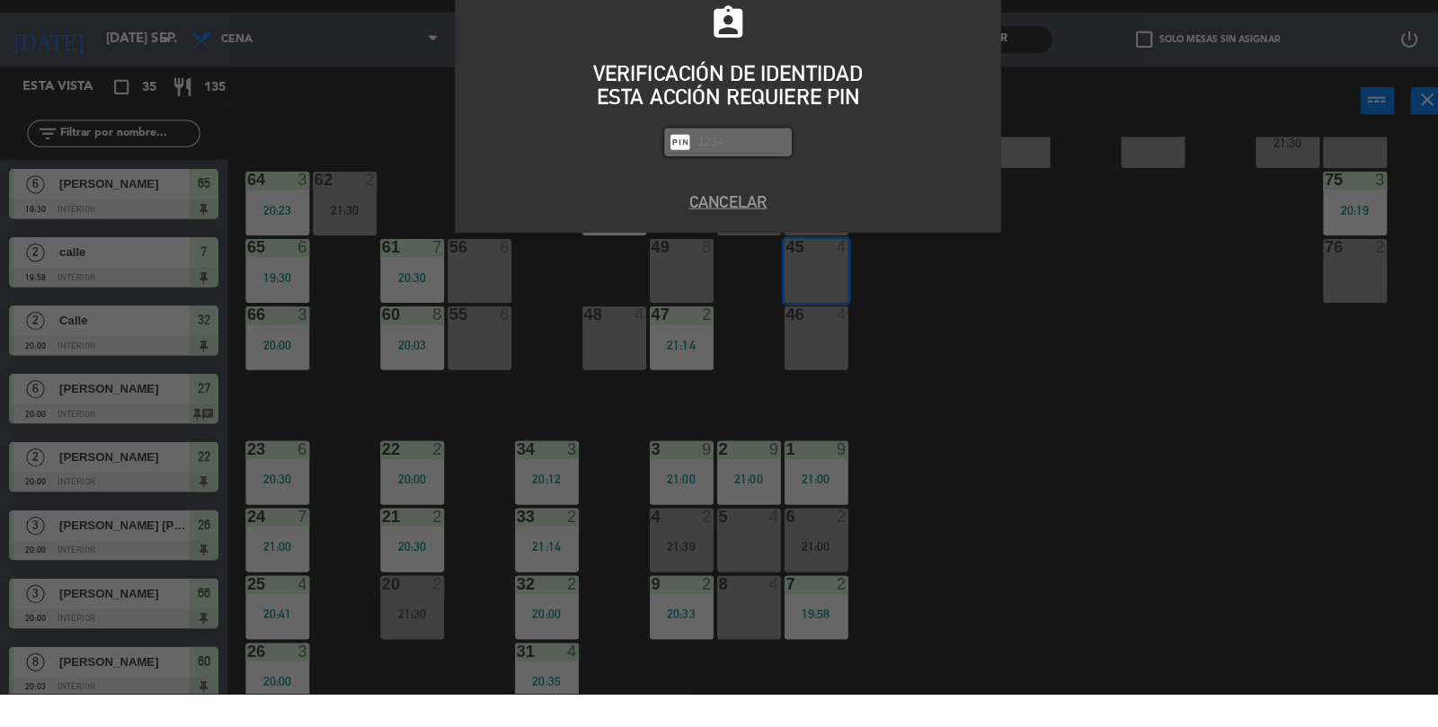
scroll to position [40, 0]
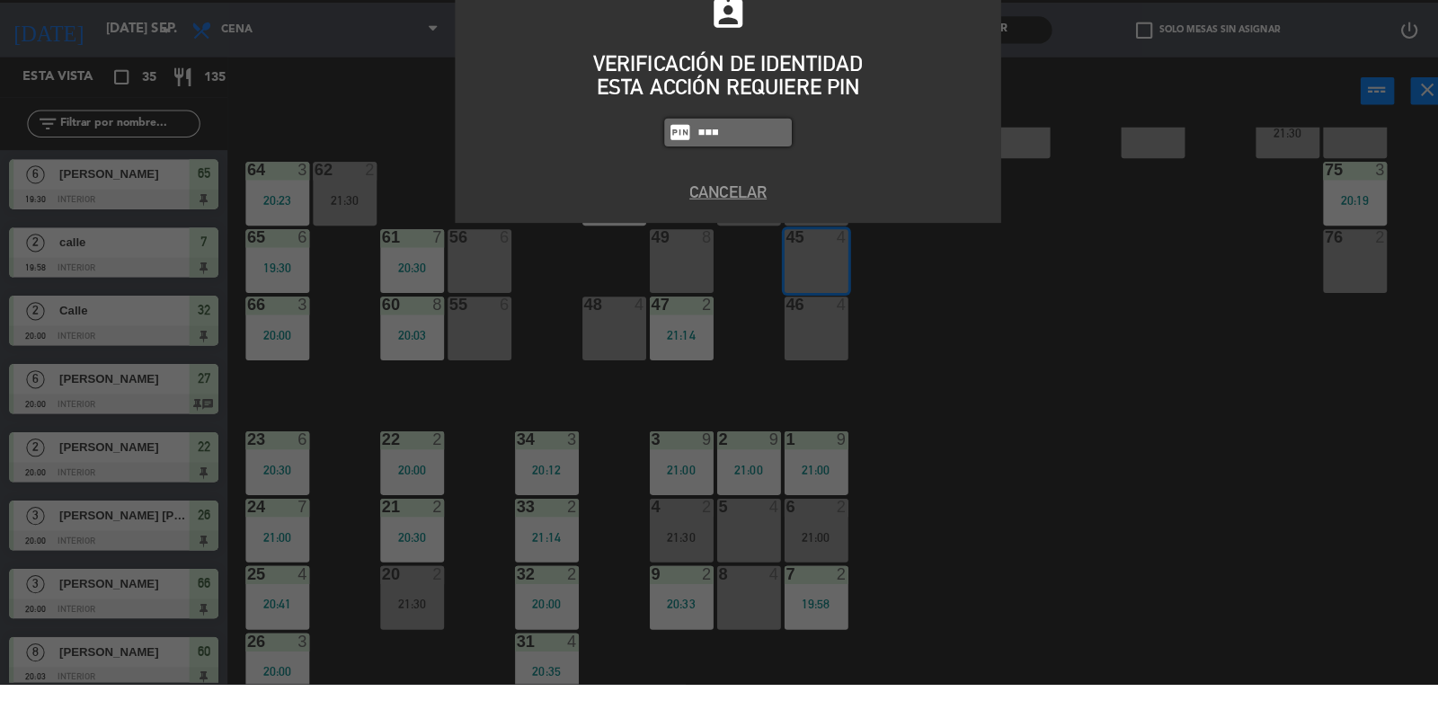
type input "5759"
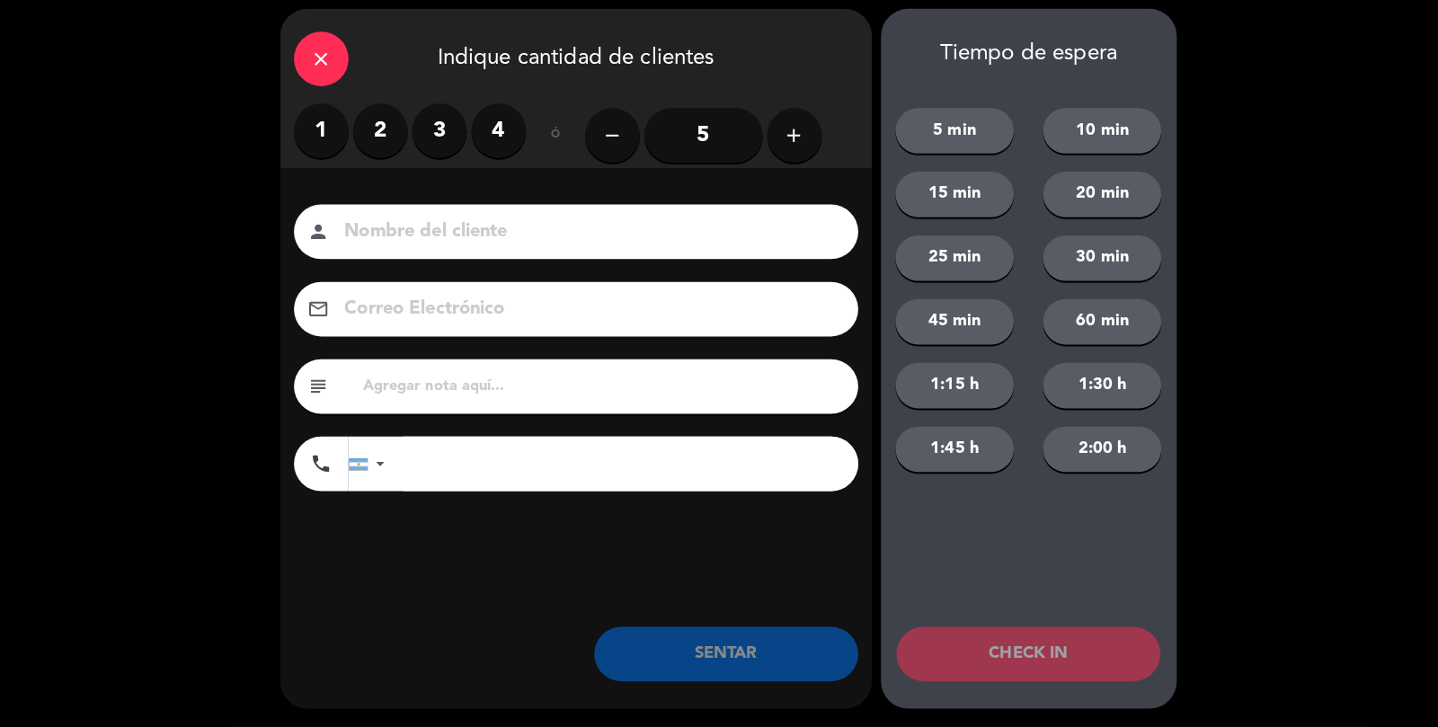
click at [399, 135] on label "2" at bounding box center [376, 138] width 54 height 54
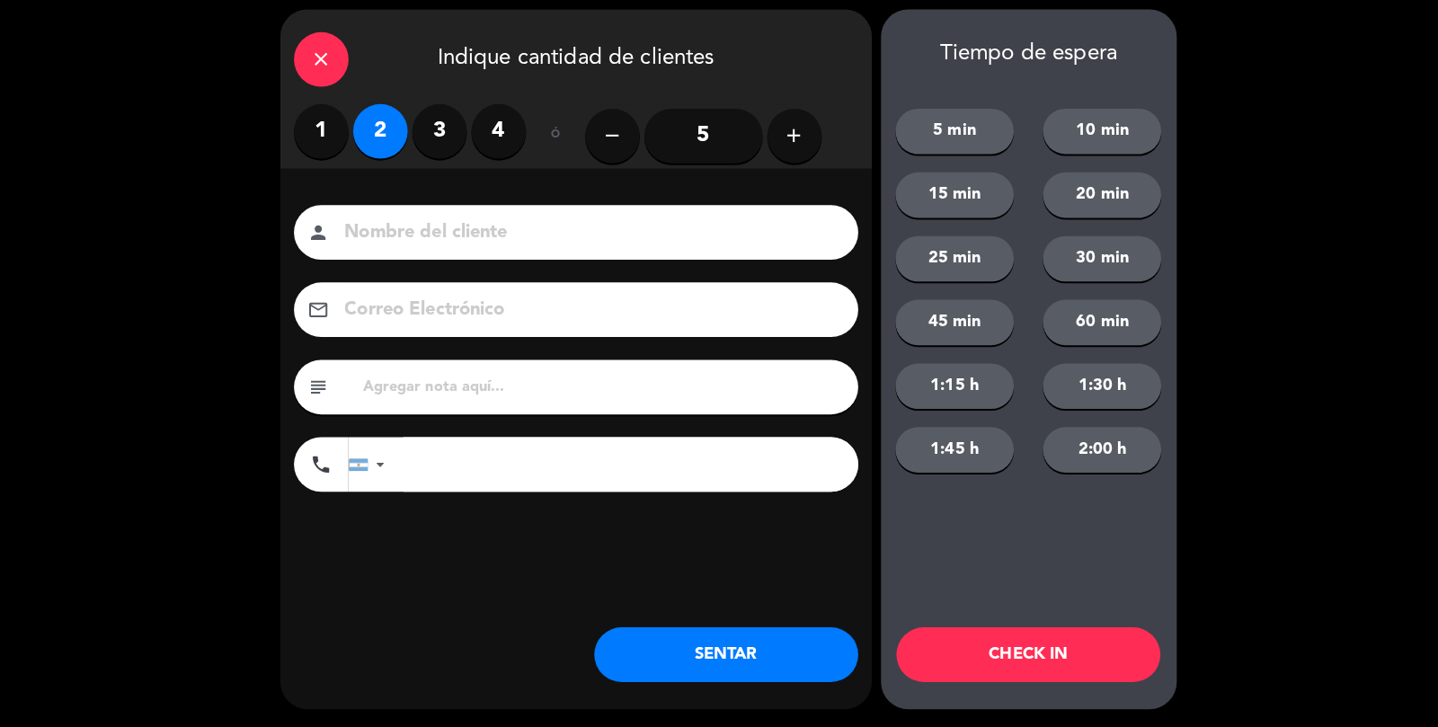
click at [418, 226] on input at bounding box center [581, 238] width 485 height 31
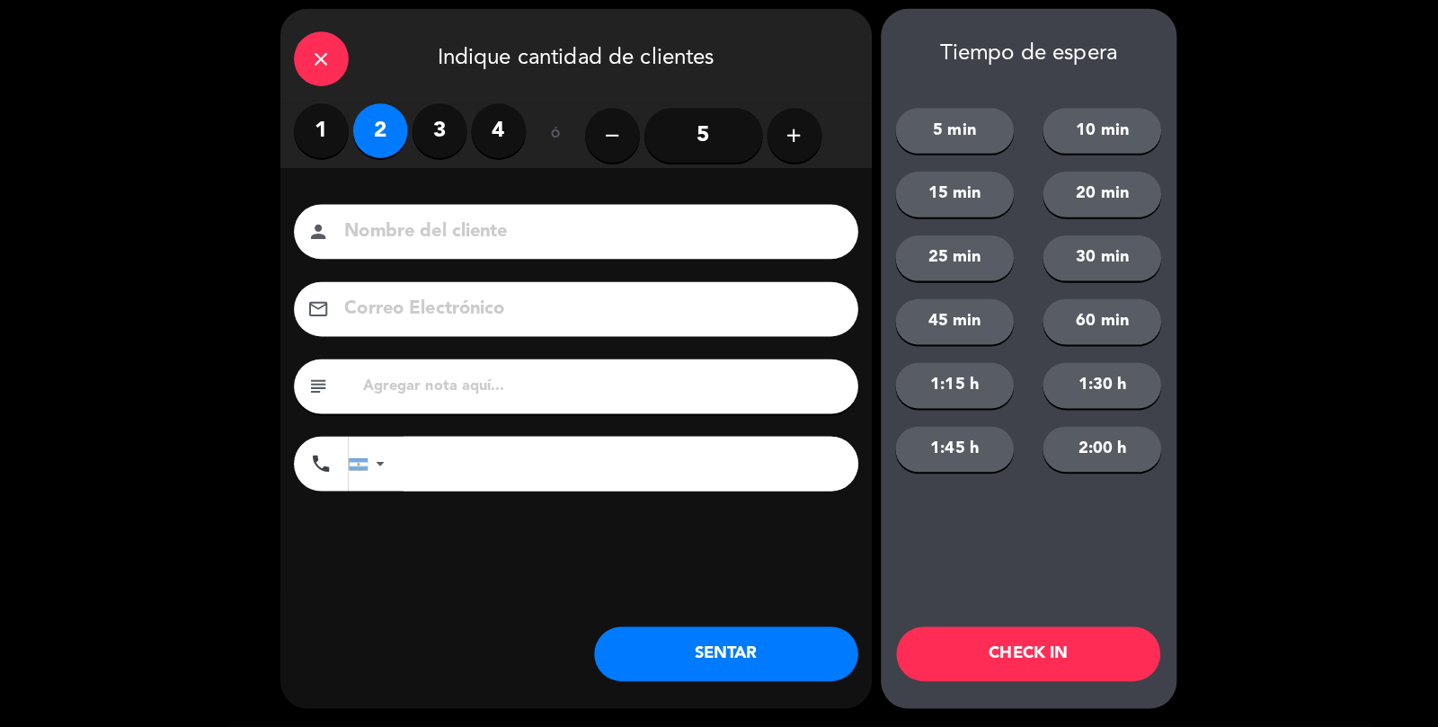
scroll to position [39, 0]
type input "Calle"
click at [755, 654] on button "SENTAR" at bounding box center [717, 655] width 261 height 54
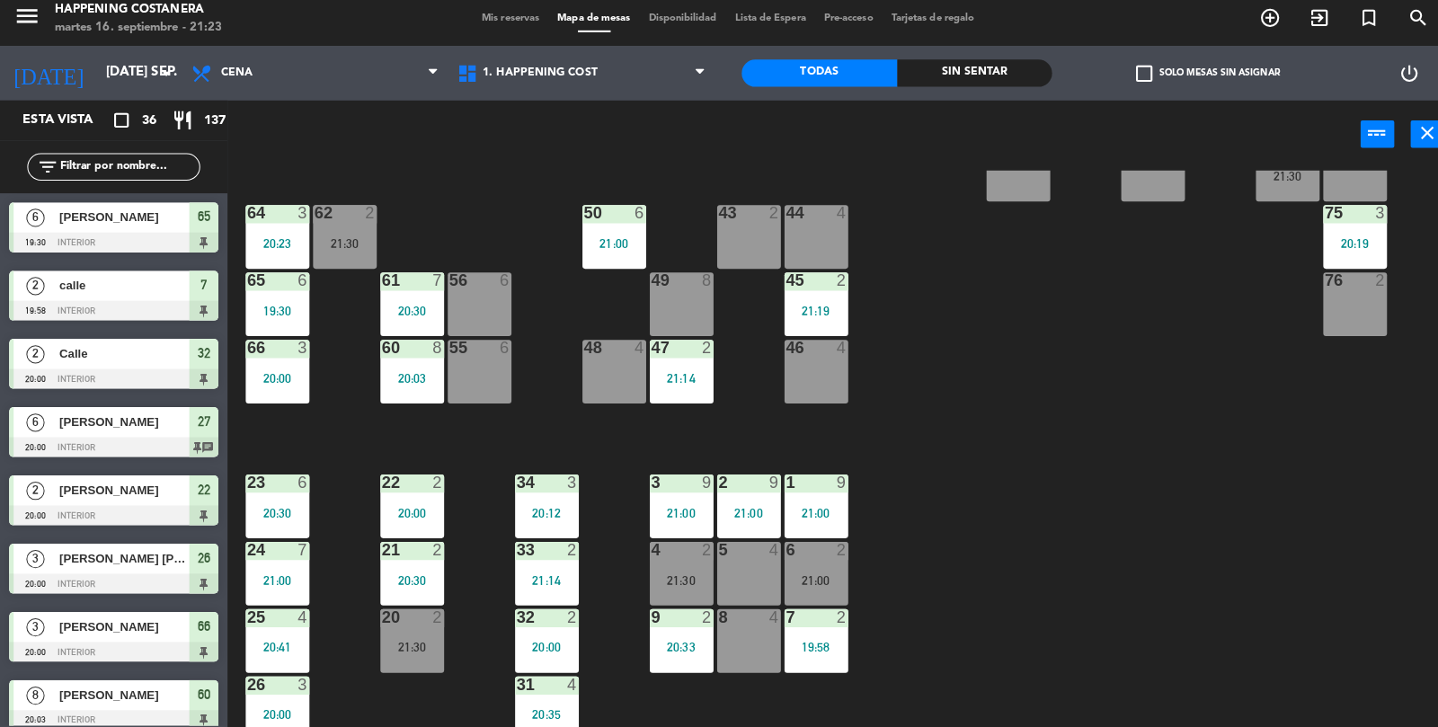
click at [89, 174] on input "text" at bounding box center [127, 174] width 139 height 20
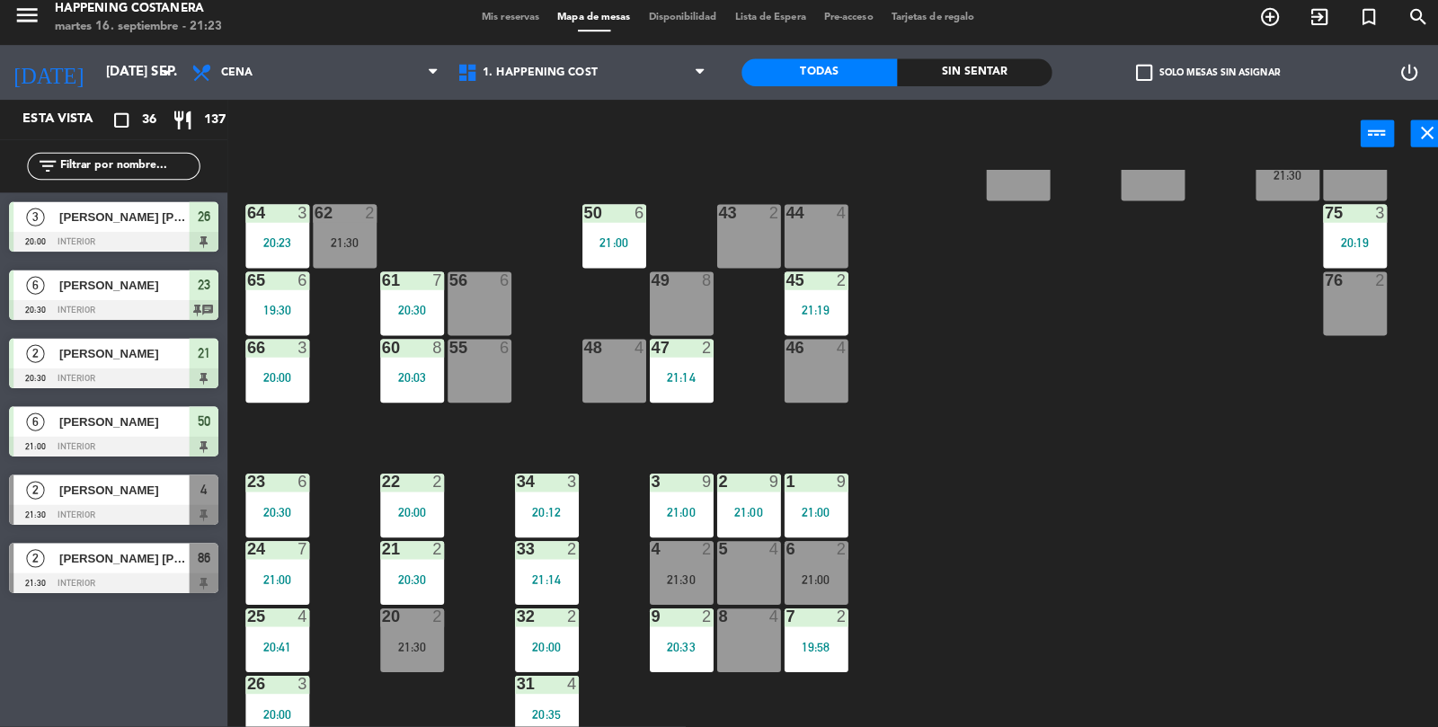
type input "p"
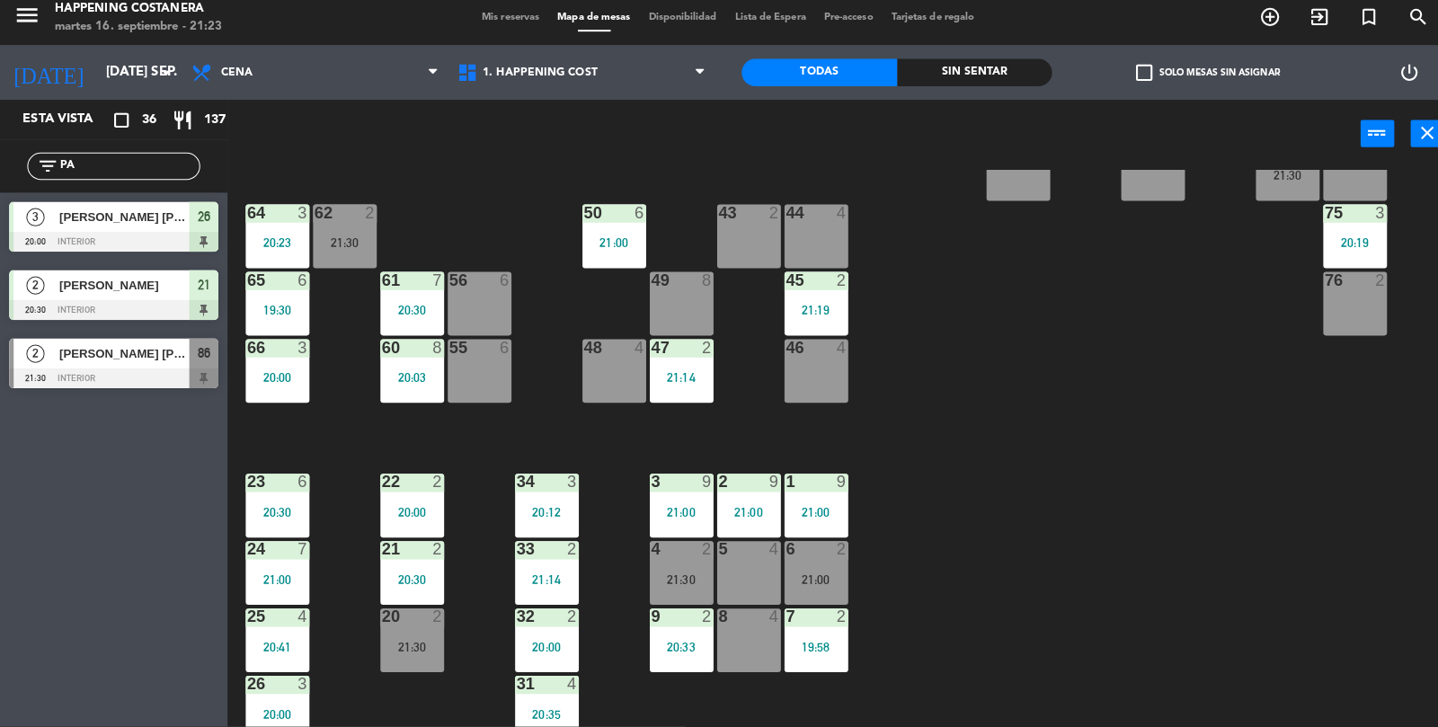
type input "PA"
click at [63, 374] on div at bounding box center [112, 383] width 207 height 20
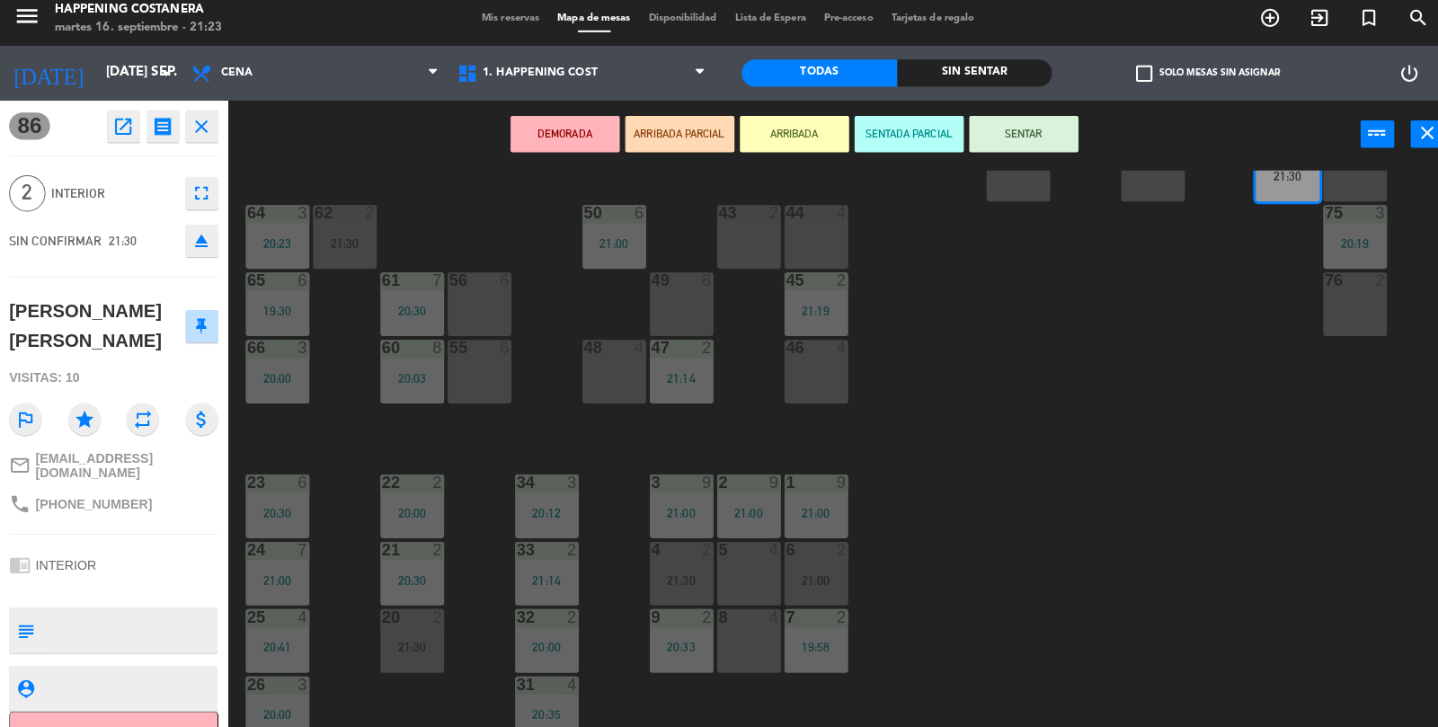
scroll to position [25, 0]
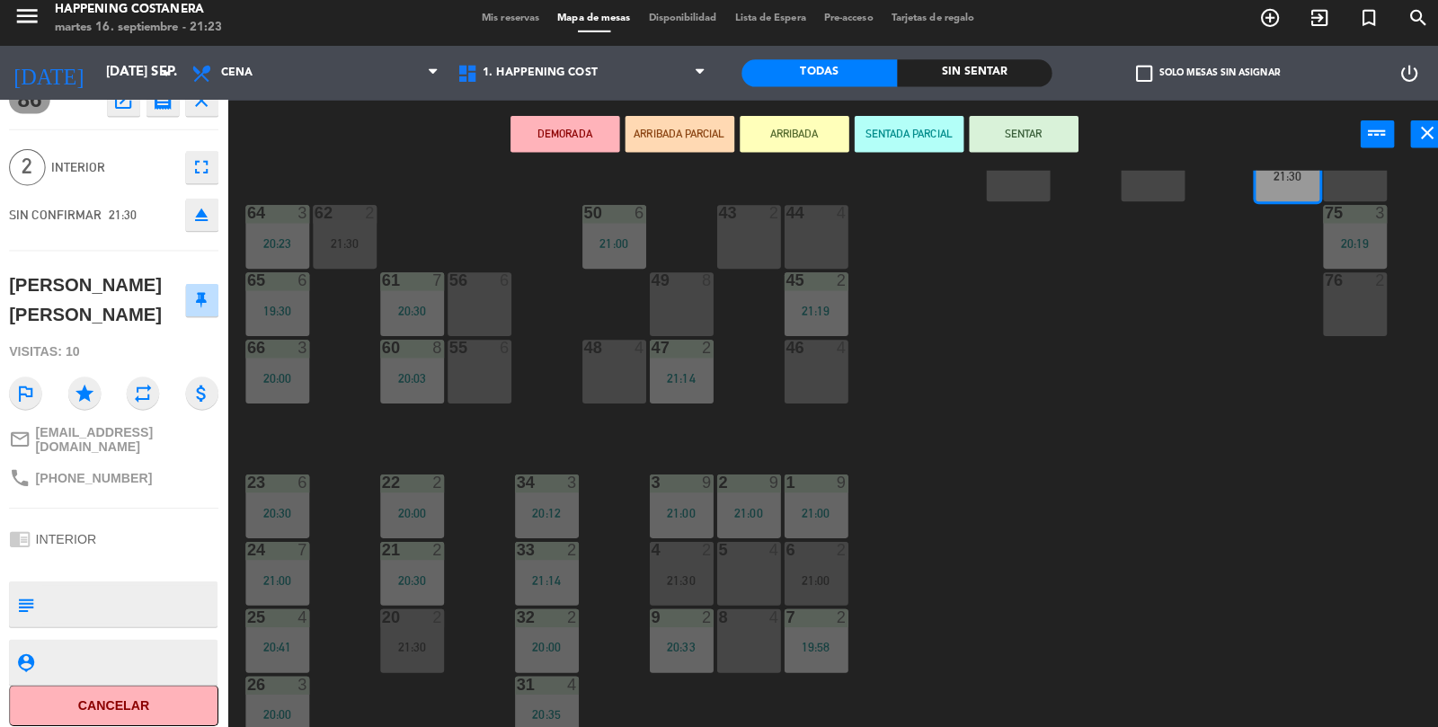
click at [1260, 603] on div "69 2 122 6 121 6 120 6 14 4 CAVA 22 101 4 94 2 70 2 123 6 131 2 134 2 132 2 13 …" at bounding box center [838, 453] width 1199 height 552
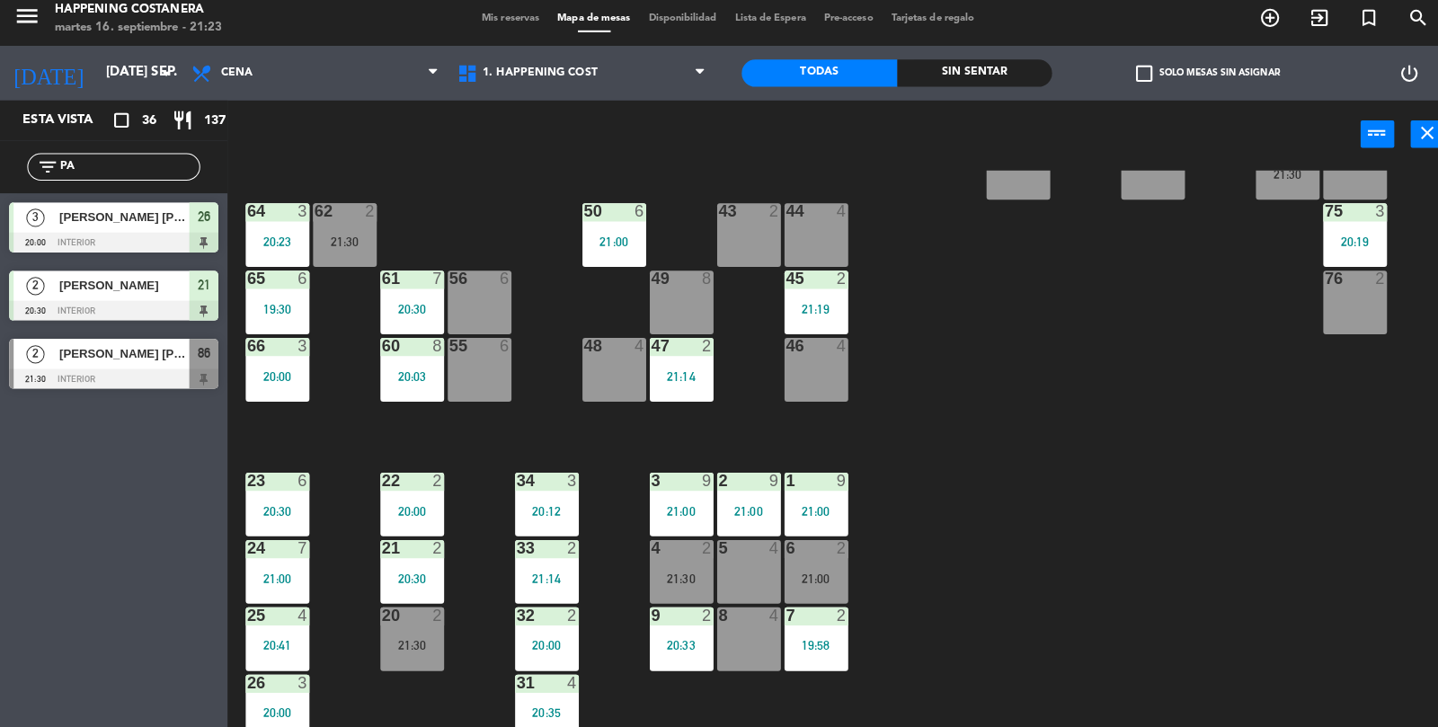
scroll to position [380, 0]
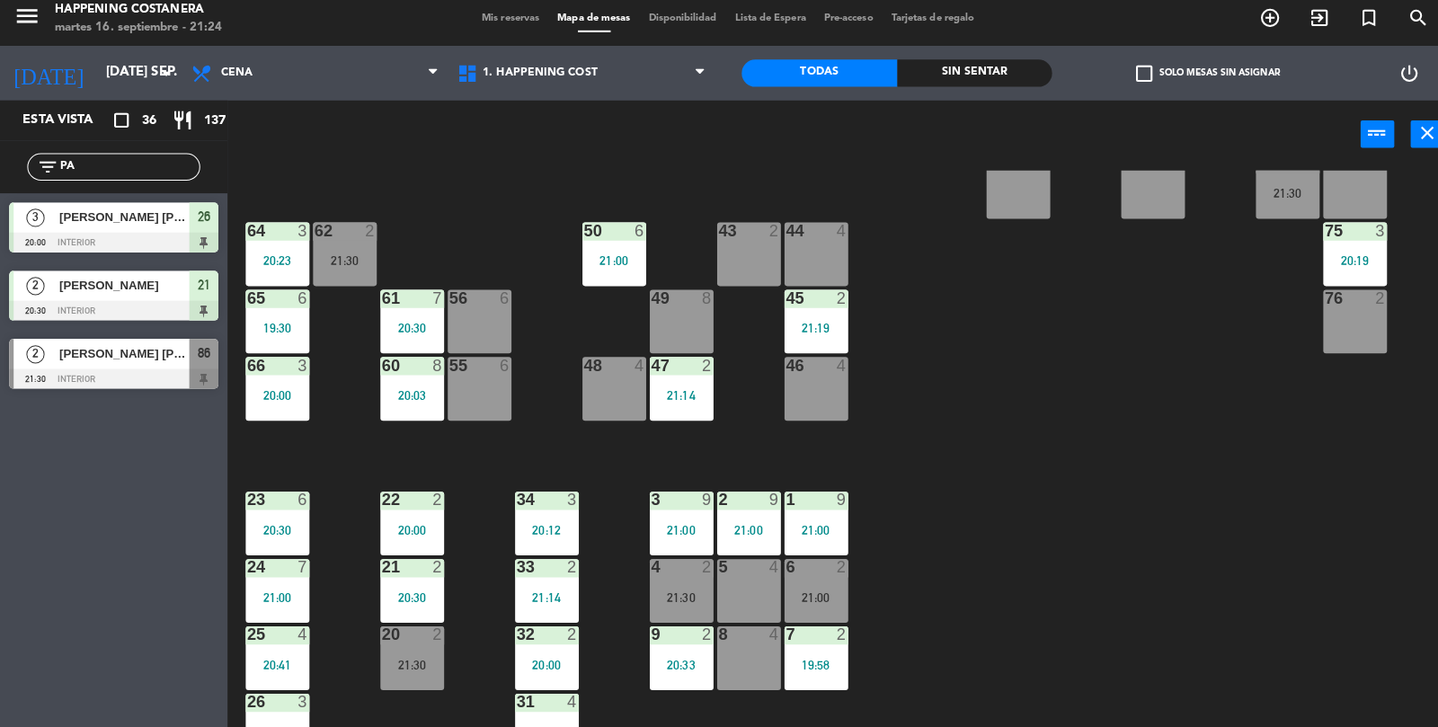
click at [346, 238] on div at bounding box center [340, 236] width 30 height 16
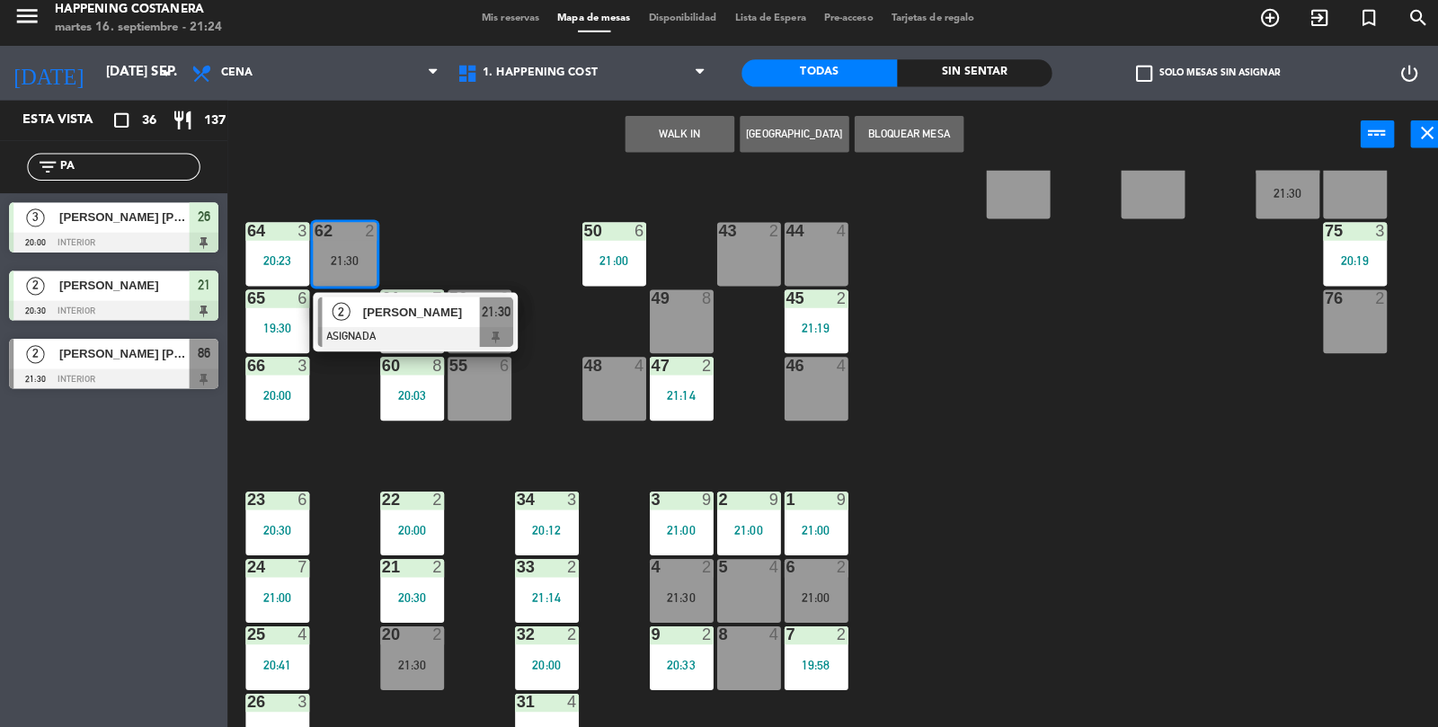
click at [712, 273] on div "43 2" at bounding box center [739, 259] width 63 height 63
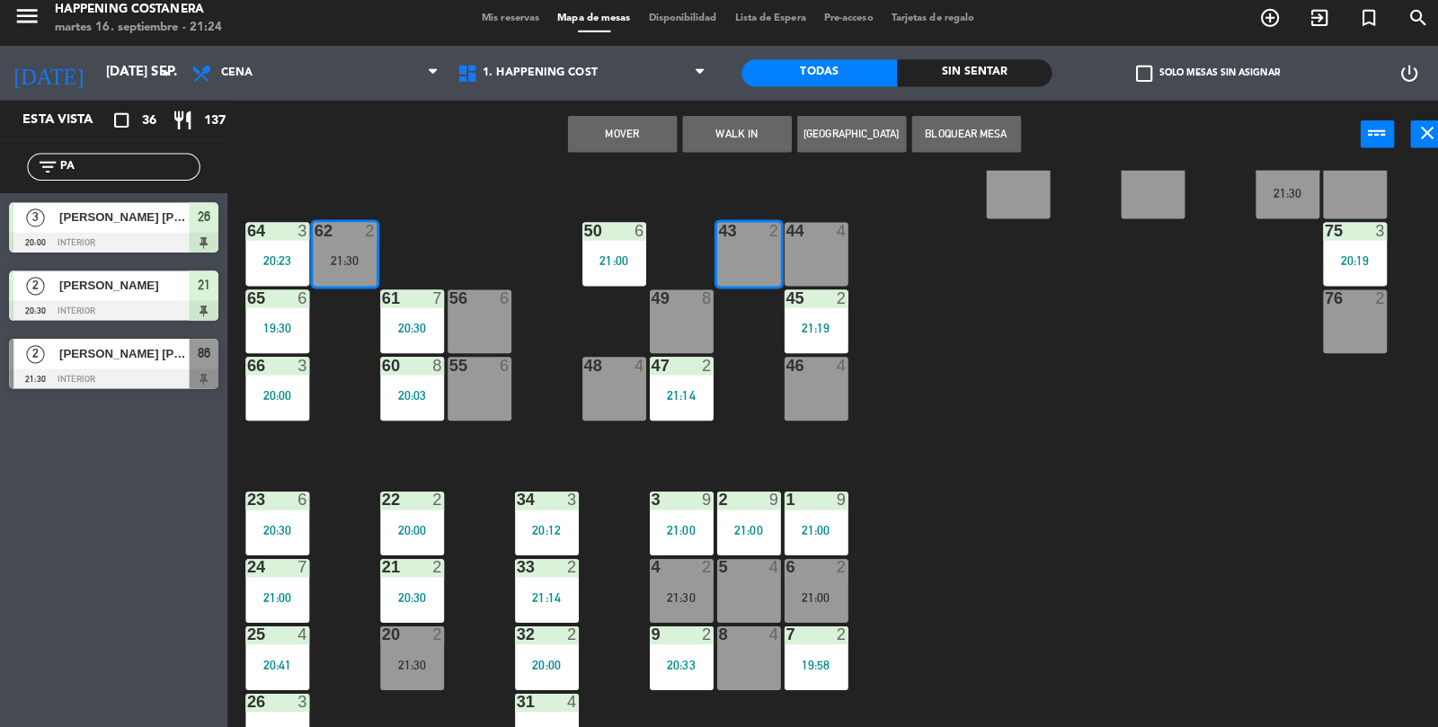
click at [622, 137] on button "Mover" at bounding box center [615, 141] width 108 height 36
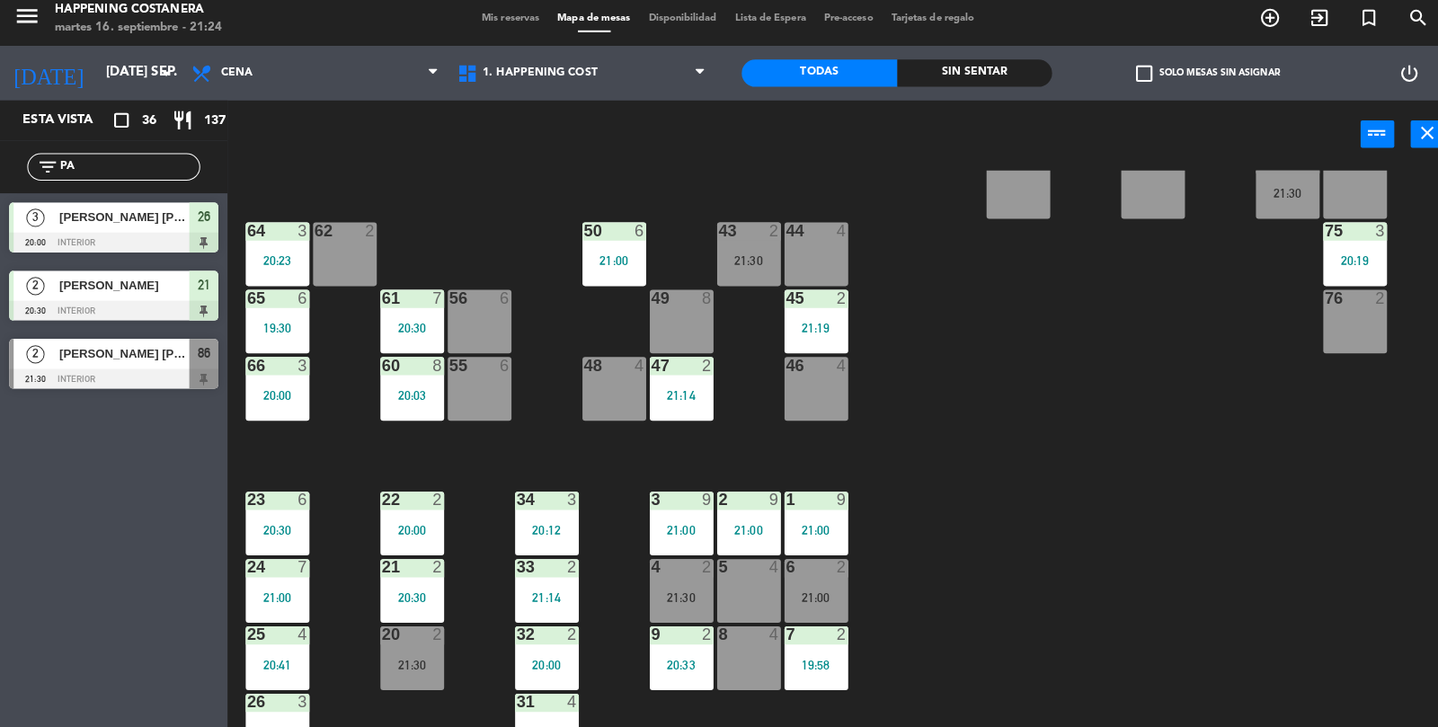
click at [351, 243] on div at bounding box center [340, 236] width 30 height 16
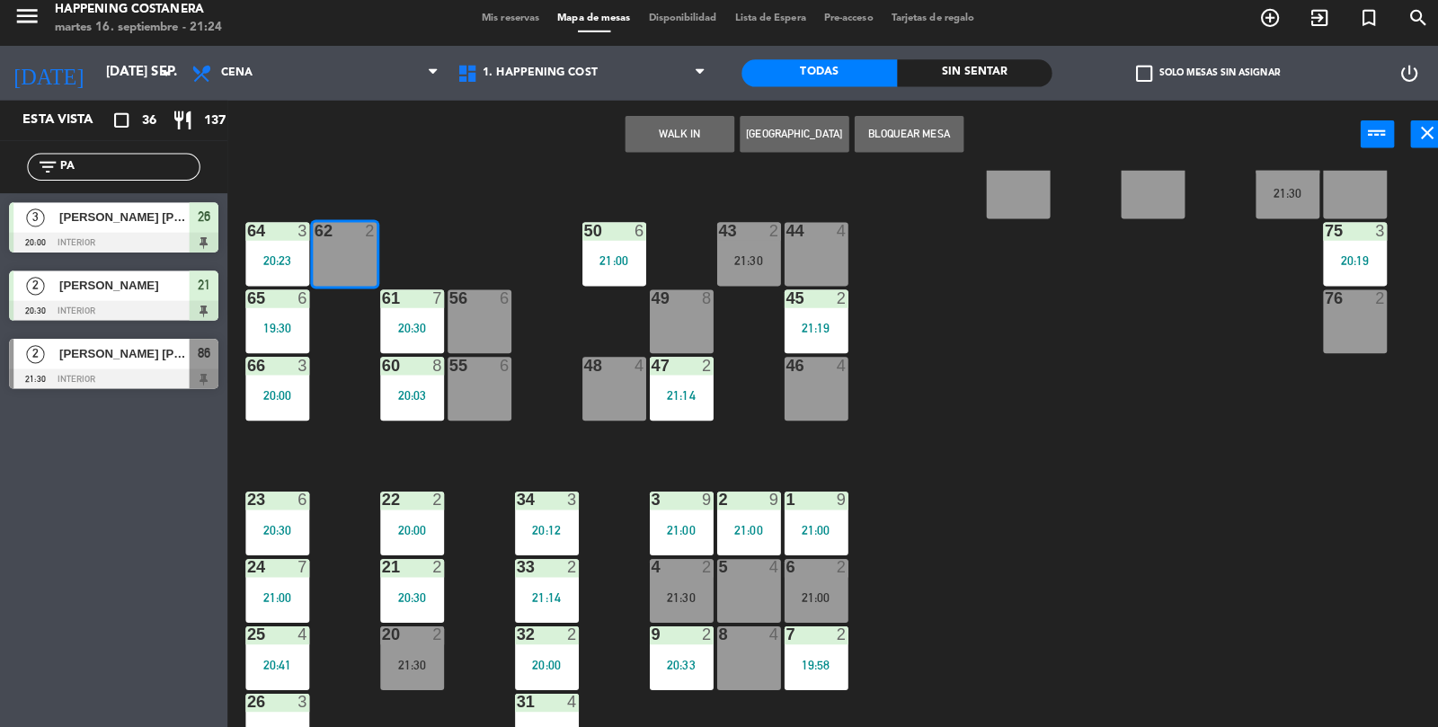
click at [667, 111] on div "WALK IN [GEOGRAPHIC_DATA] Bloquear Mesa power_input close" at bounding box center [784, 142] width 1119 height 68
click at [1074, 317] on div "69 2 122 6 121 6 120 6 14 4 CAVA 22 101 4 94 2 70 2 123 6 131 2 134 2 132 2 13 …" at bounding box center [838, 453] width 1199 height 552
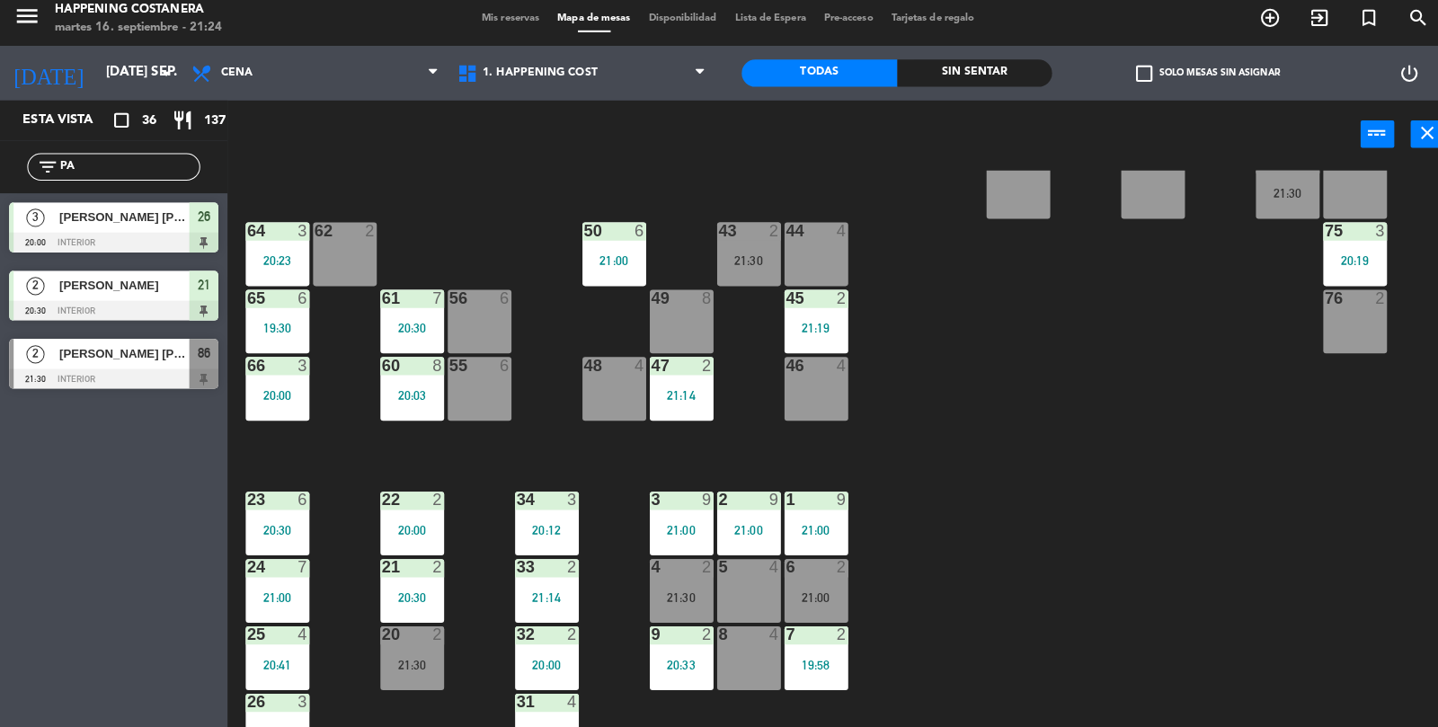
click at [730, 241] on div at bounding box center [739, 236] width 30 height 16
click at [1115, 347] on div "69 2 122 6 121 6 120 6 14 4 CAVA 22 101 4 94 2 70 2 123 6 131 2 134 2 132 2 13 …" at bounding box center [838, 453] width 1199 height 552
click at [185, 364] on span "[PERSON_NAME] [PERSON_NAME]" at bounding box center [122, 358] width 129 height 19
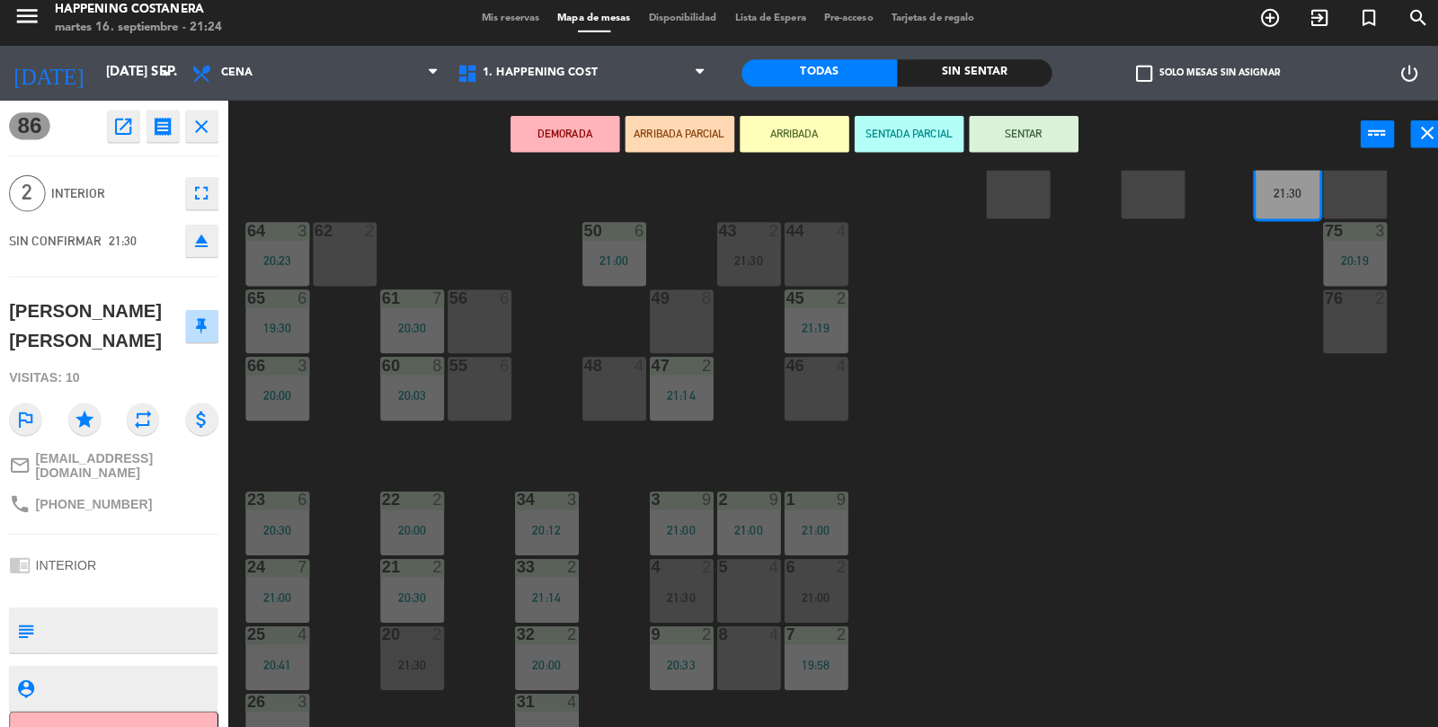
click at [729, 253] on div "43 2 21:30" at bounding box center [739, 259] width 63 height 63
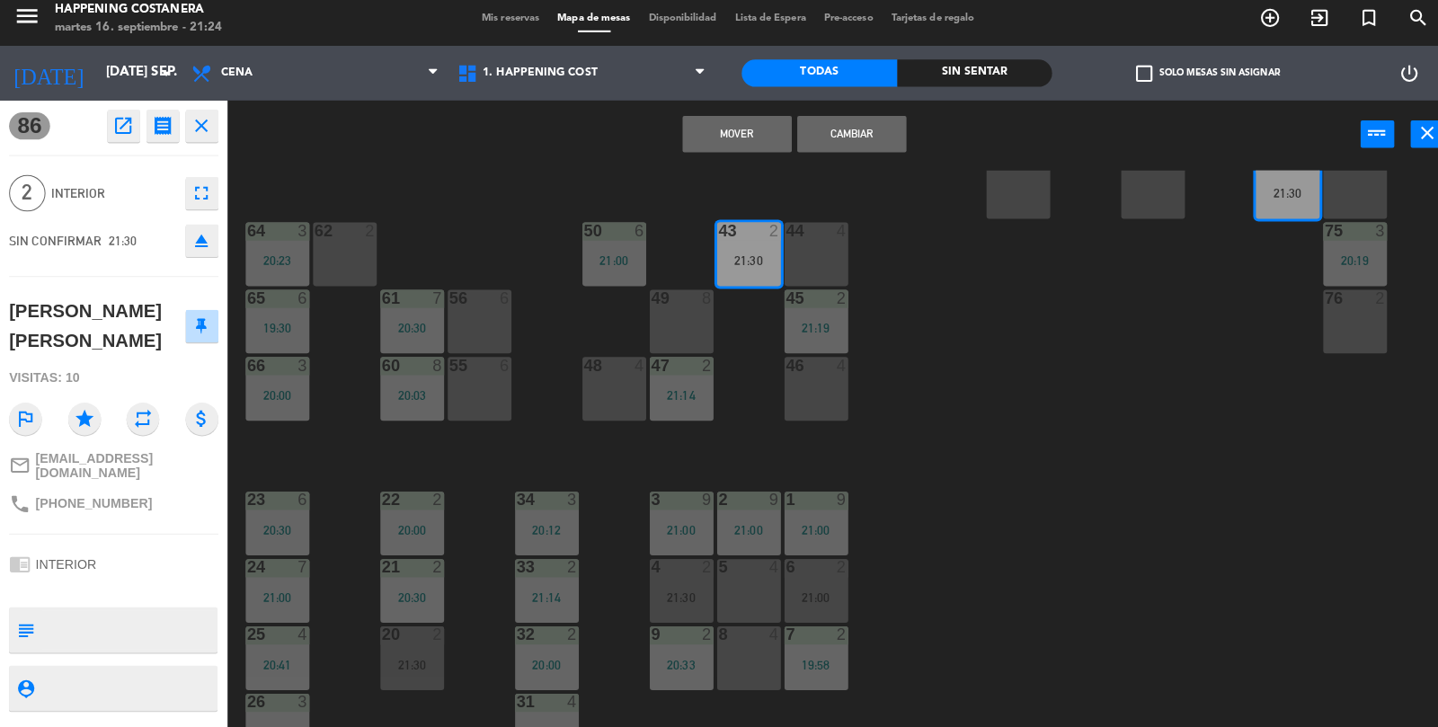
click at [845, 152] on button "Cambiar" at bounding box center [841, 141] width 108 height 36
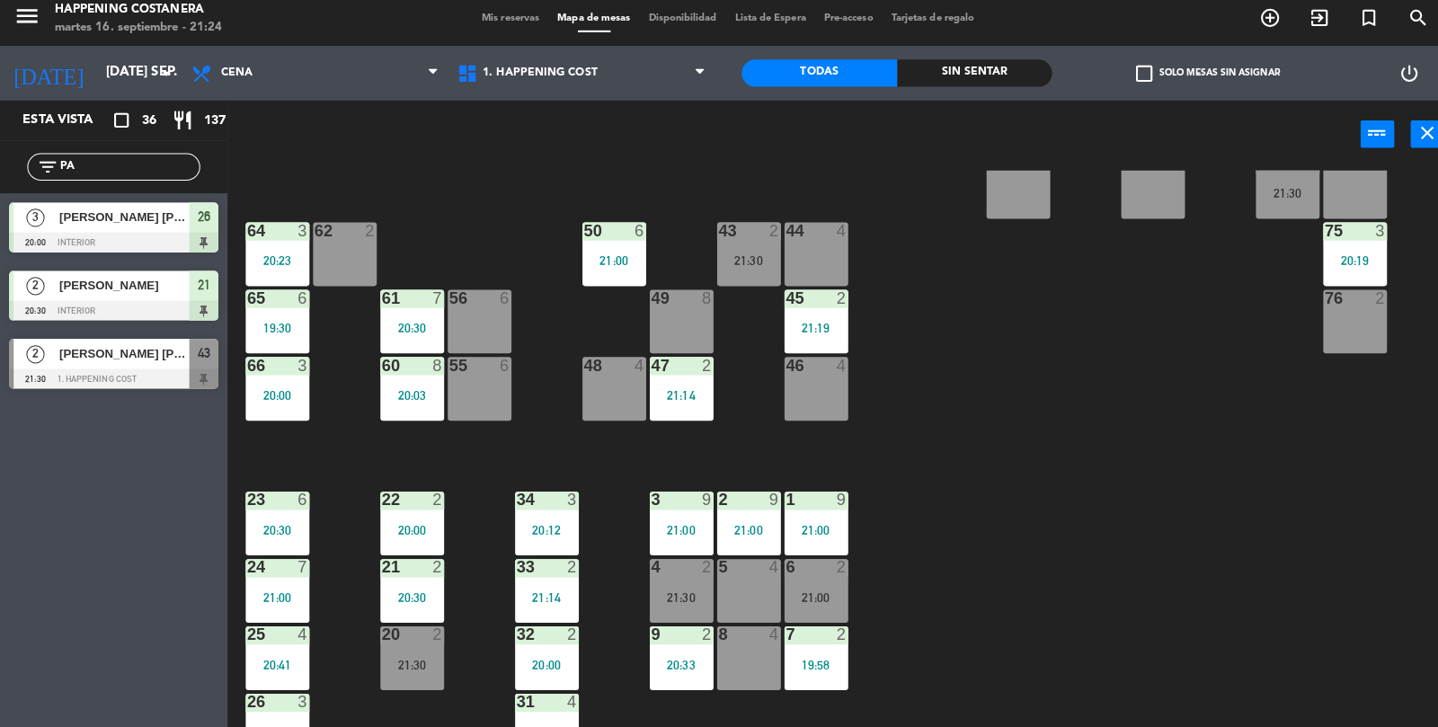
scroll to position [0, 0]
click at [711, 266] on div "21:30" at bounding box center [739, 266] width 63 height 13
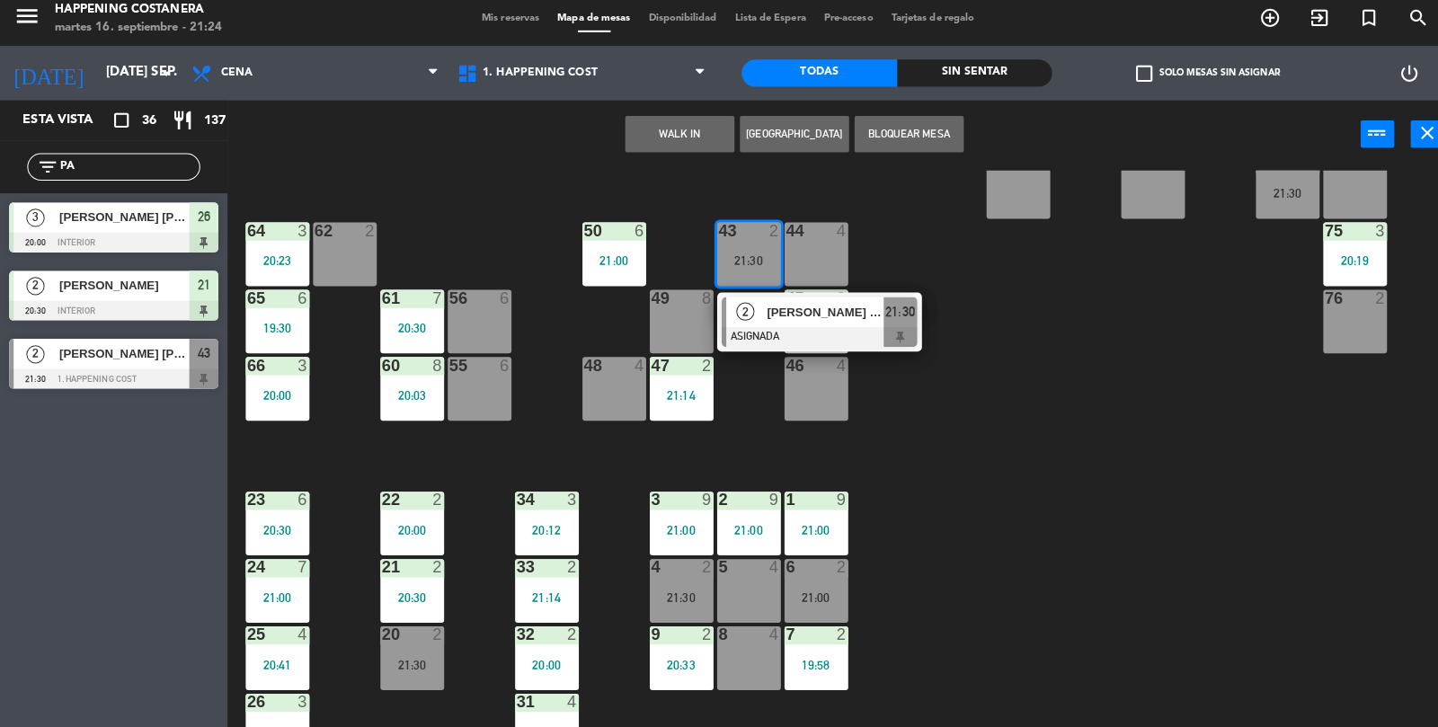
click at [855, 332] on div at bounding box center [809, 342] width 193 height 20
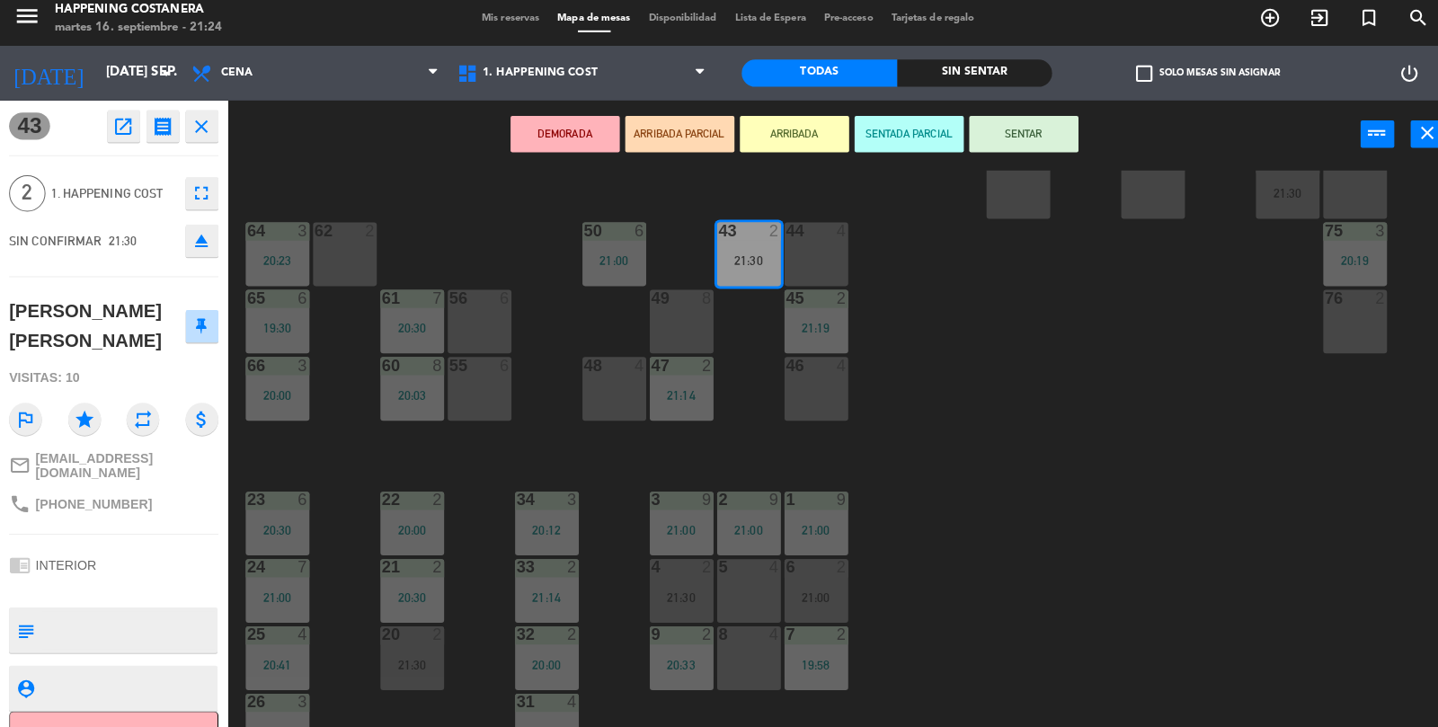
click at [1062, 134] on button "SENTAR" at bounding box center [1011, 141] width 108 height 36
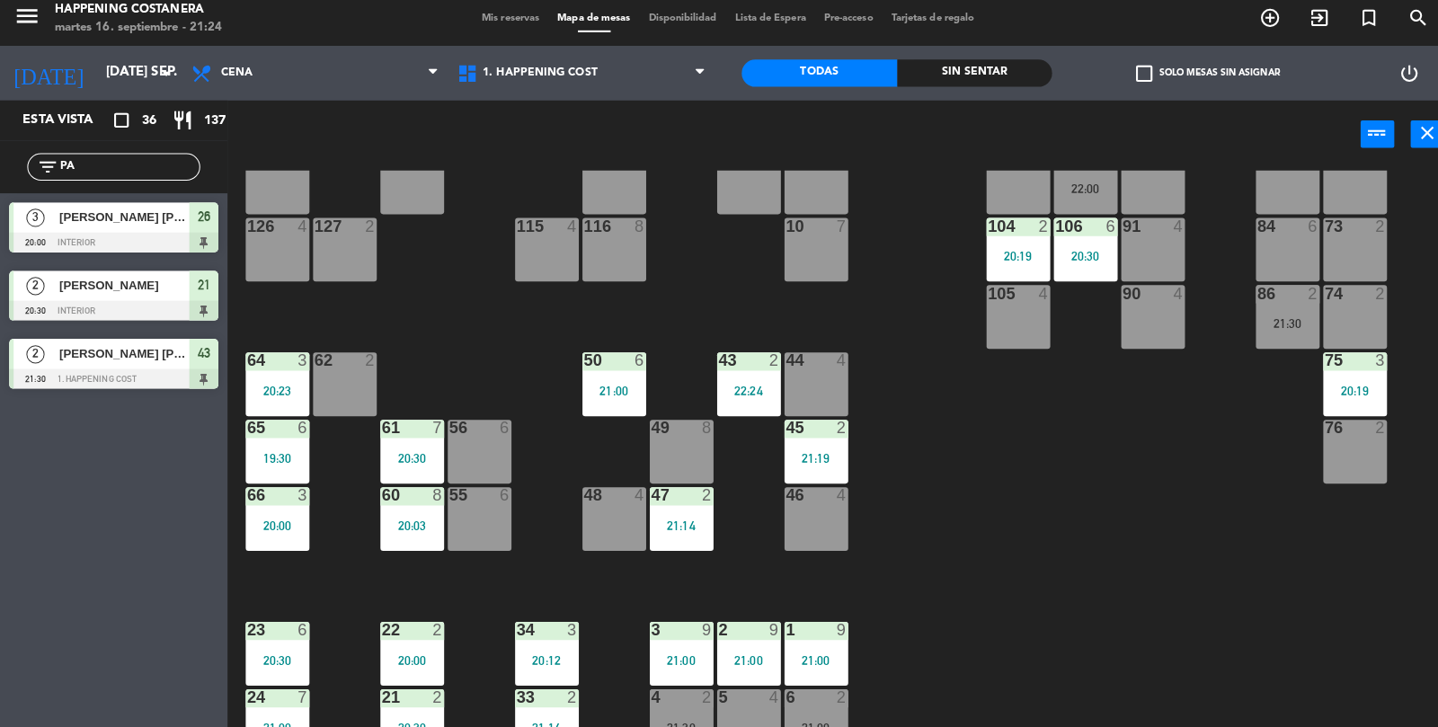
scroll to position [243, 0]
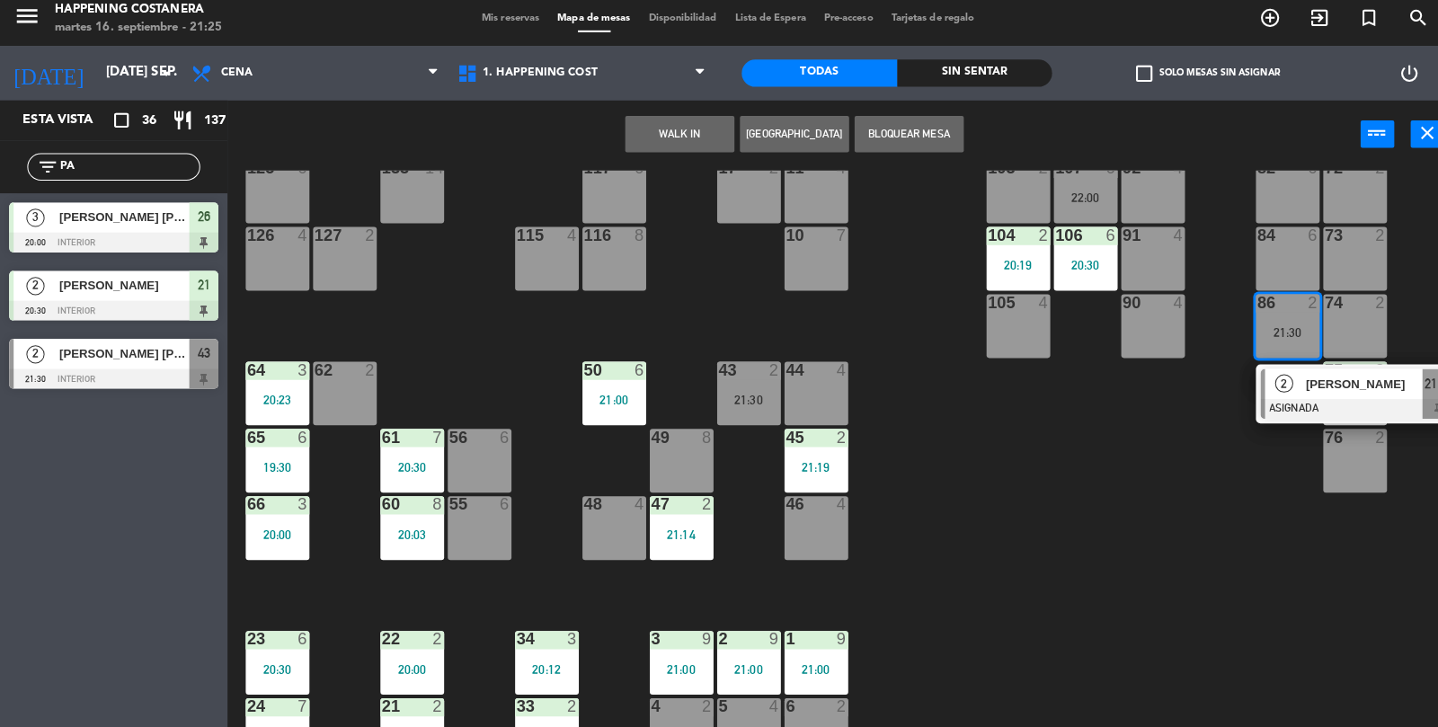
click at [1007, 212] on div "103 2" at bounding box center [1005, 197] width 63 height 63
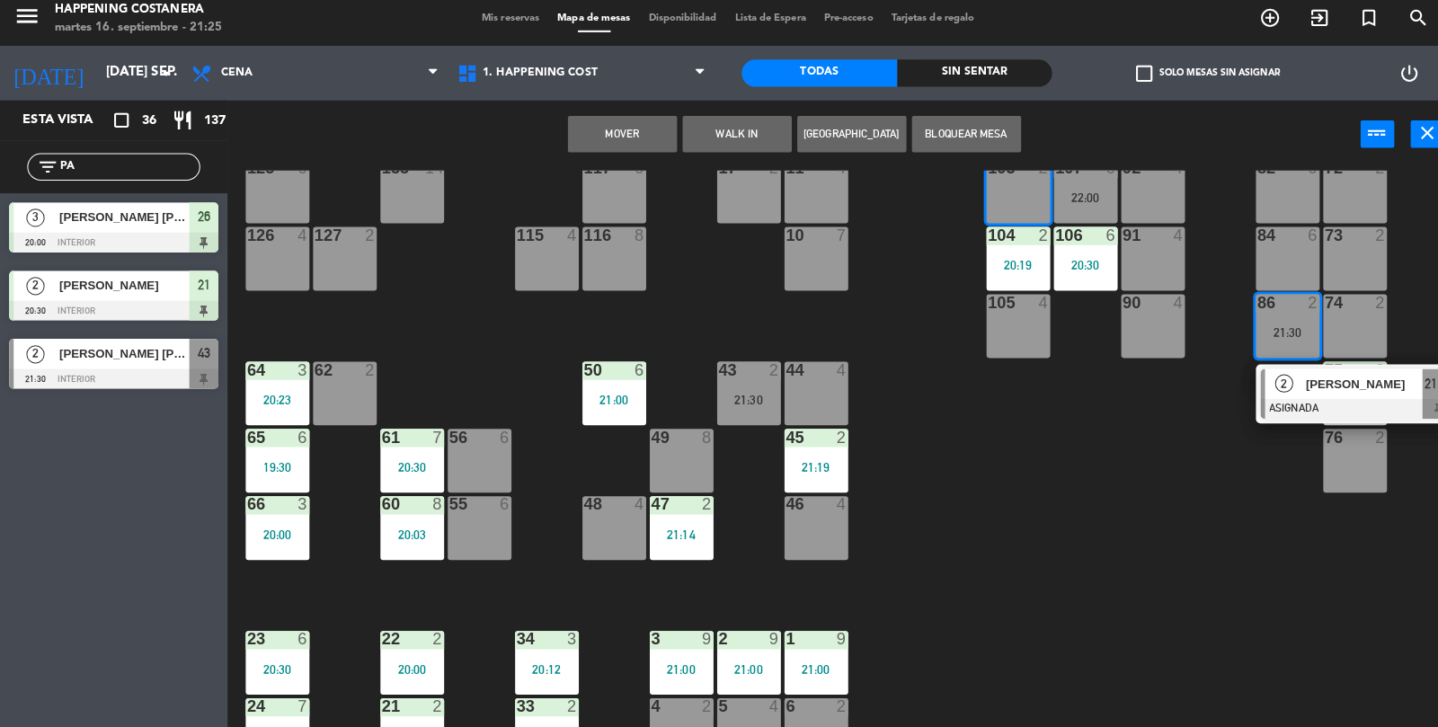
click at [652, 152] on button "Mover" at bounding box center [615, 141] width 108 height 36
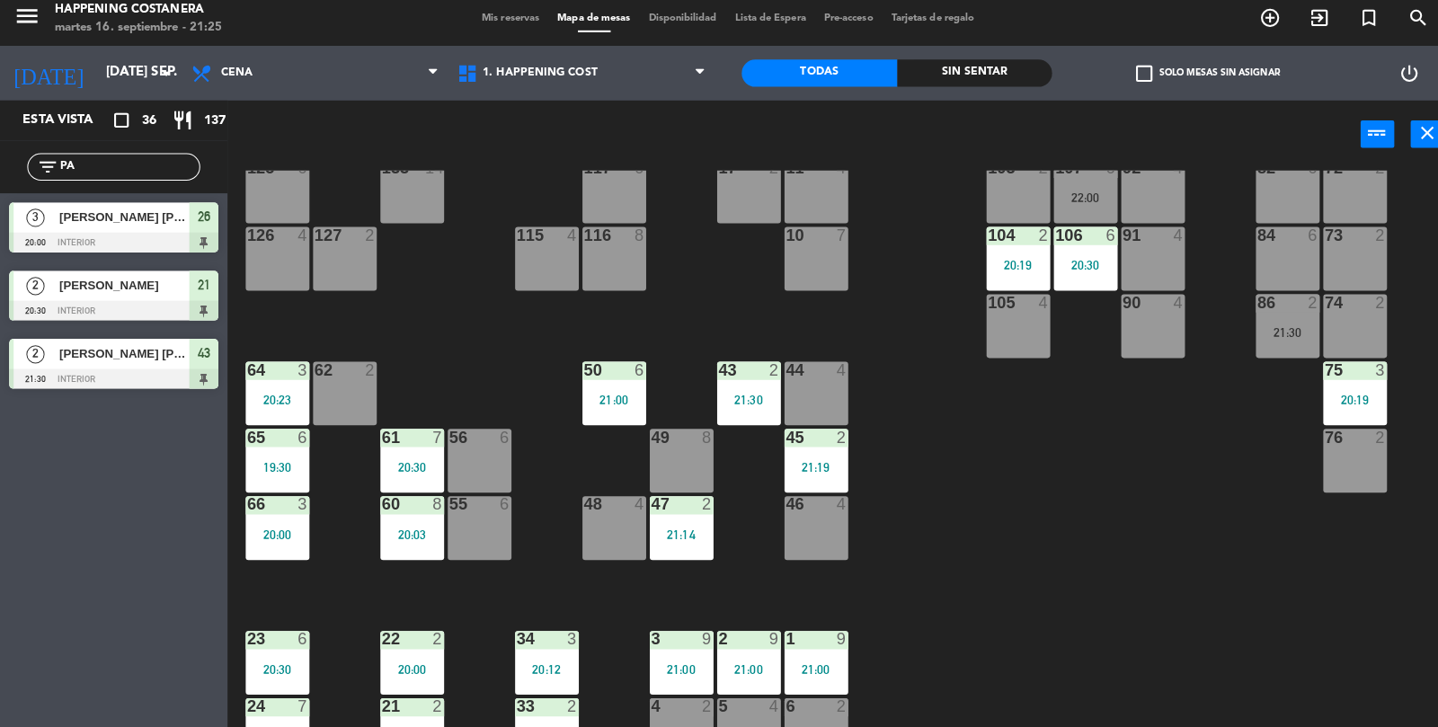
click at [1001, 589] on div "69 2 122 6 121 6 120 6 14 4 CAVA 22 101 4 94 2 70 2 123 6 131 2 134 2 132 2 13 …" at bounding box center [838, 453] width 1199 height 552
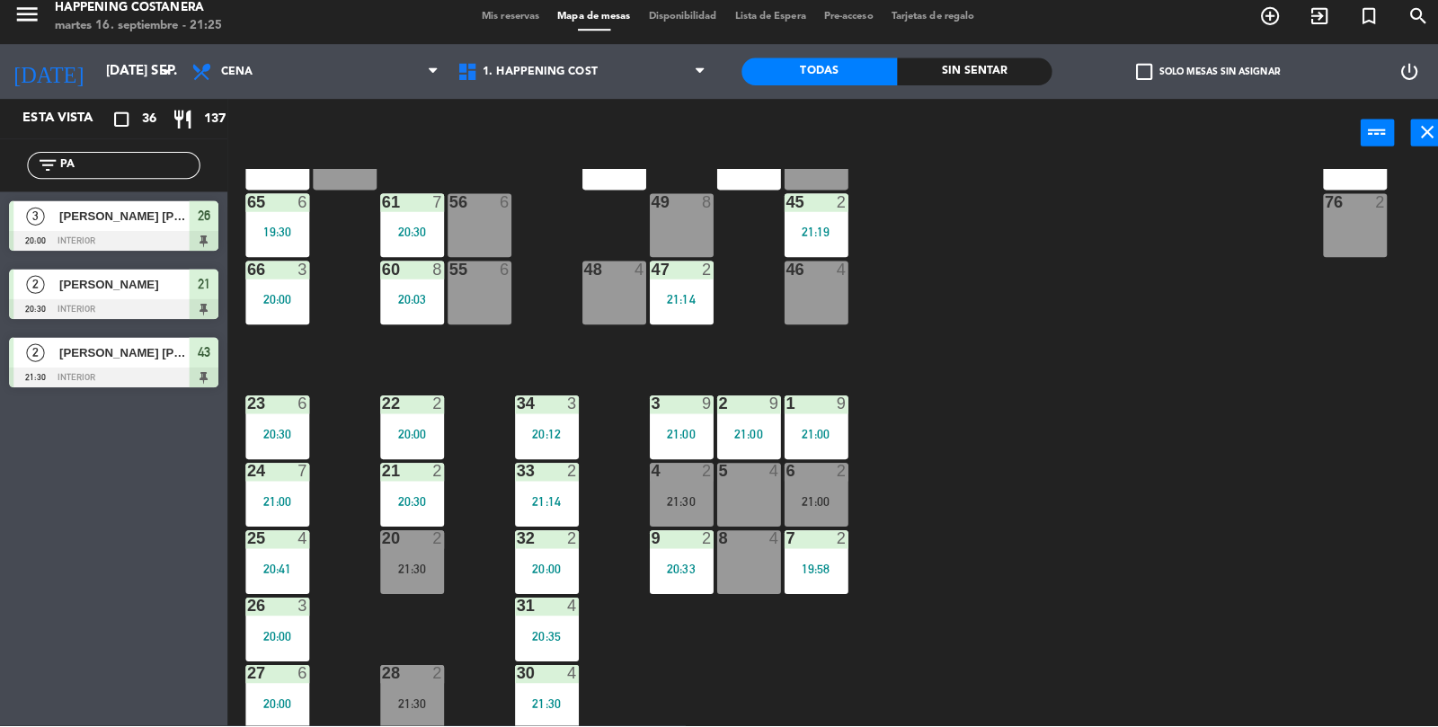
scroll to position [0, 0]
click at [119, 181] on input "PA" at bounding box center [127, 174] width 139 height 20
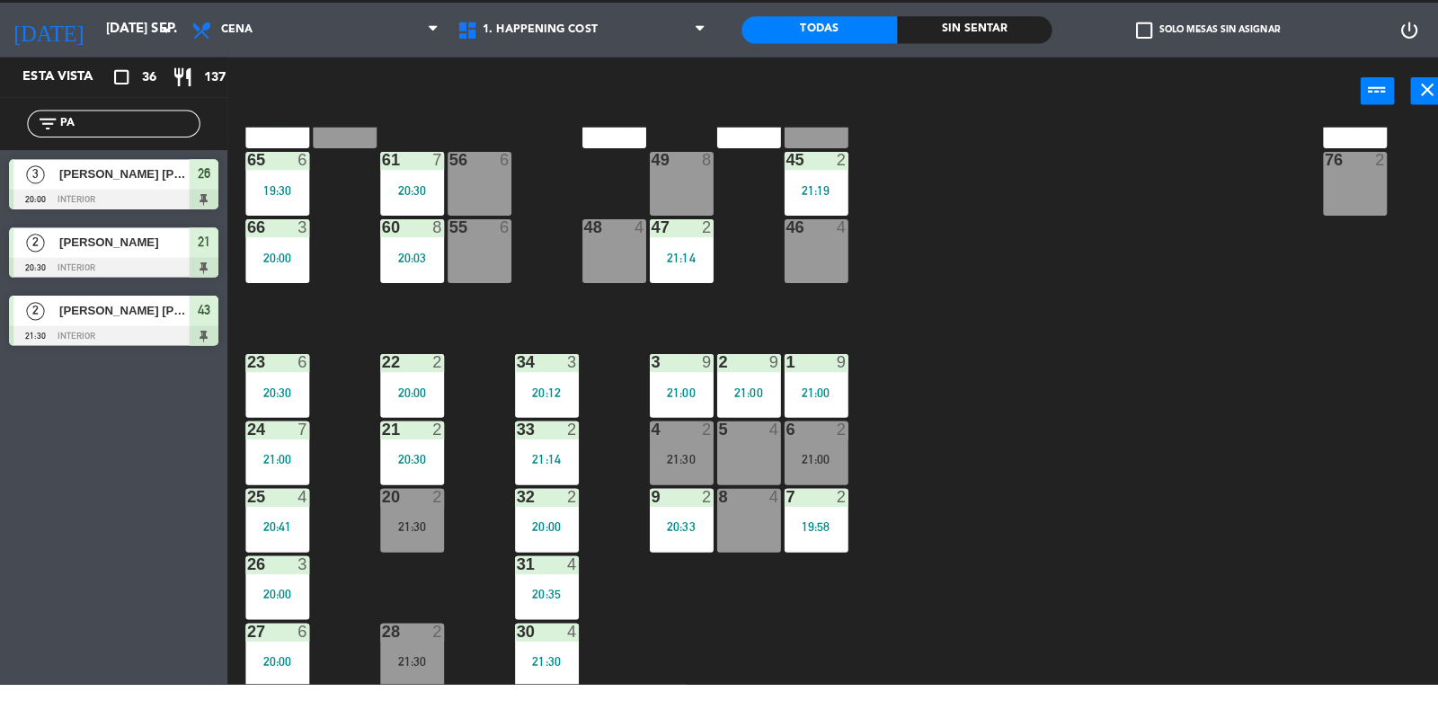
scroll to position [43, 0]
type input "P"
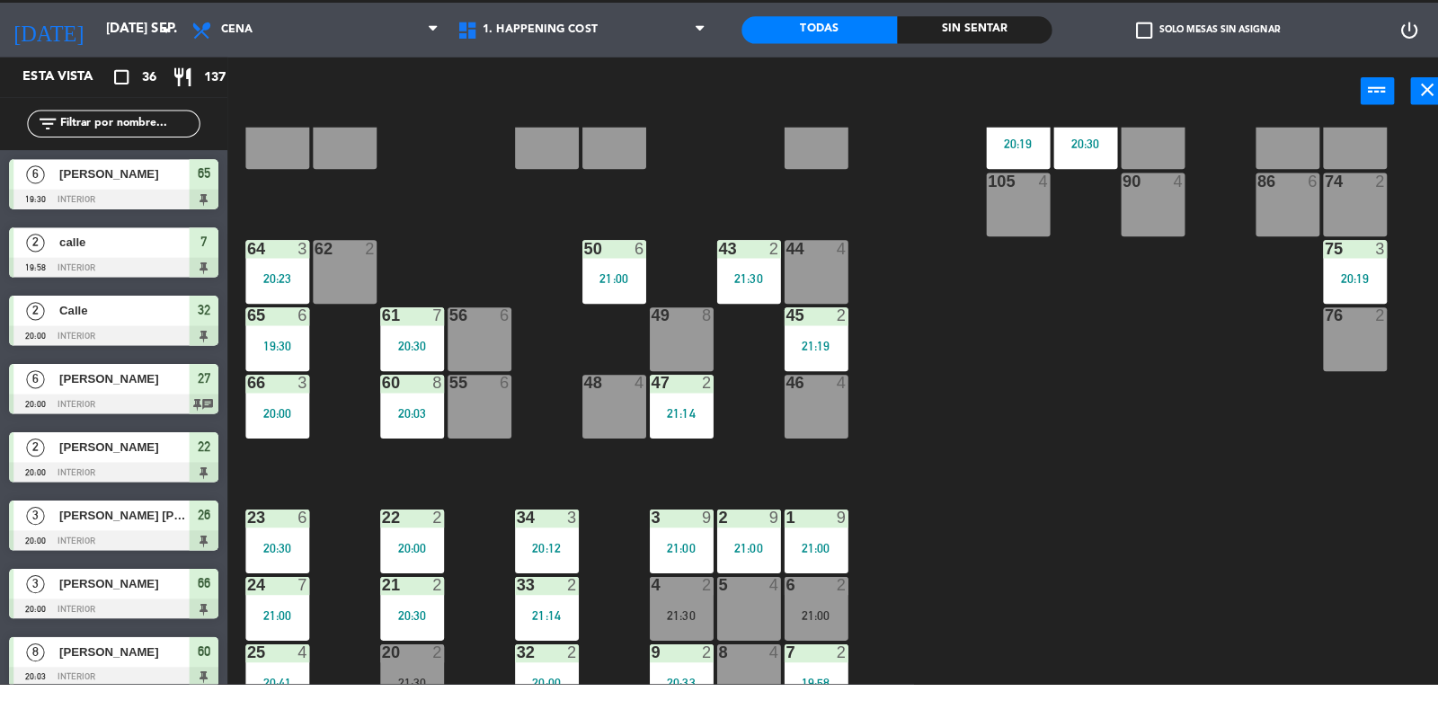
scroll to position [0, 0]
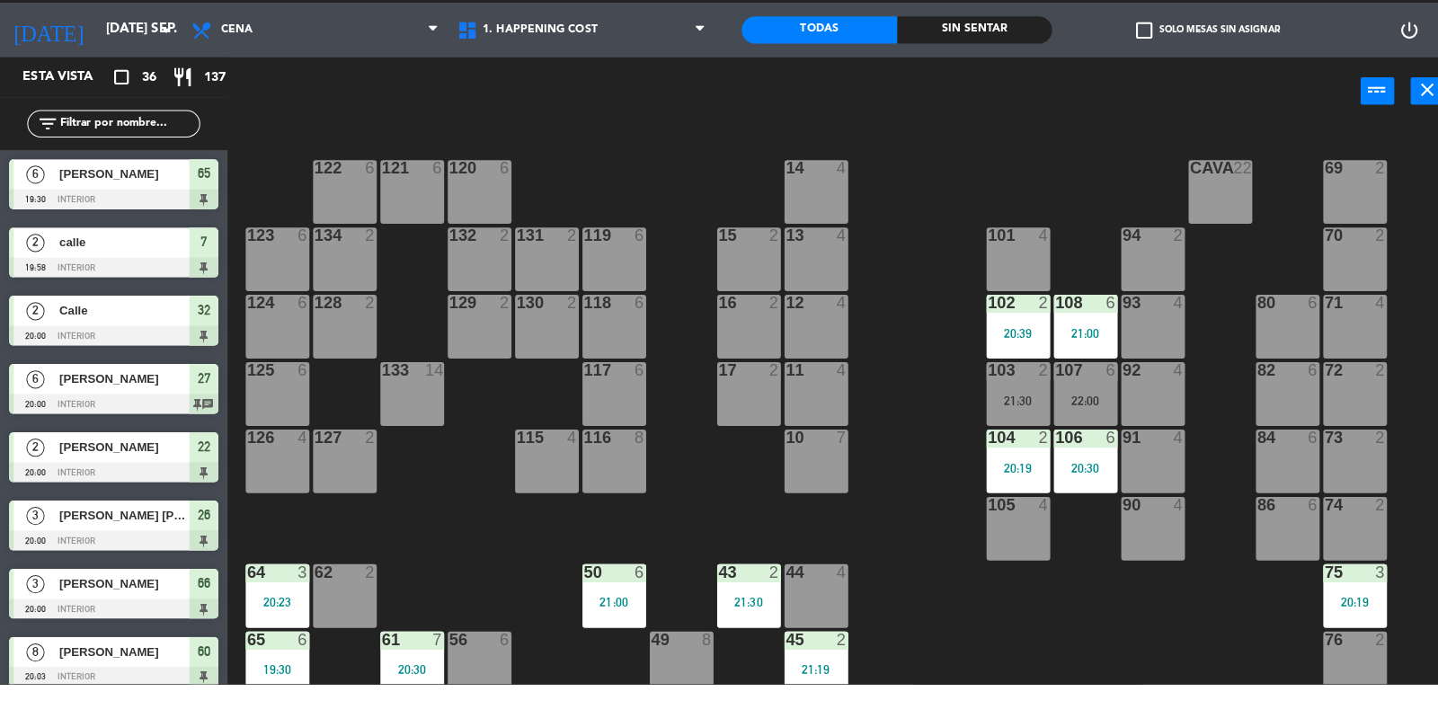
click at [1073, 448] on div "22:00" at bounding box center [1072, 446] width 63 height 13
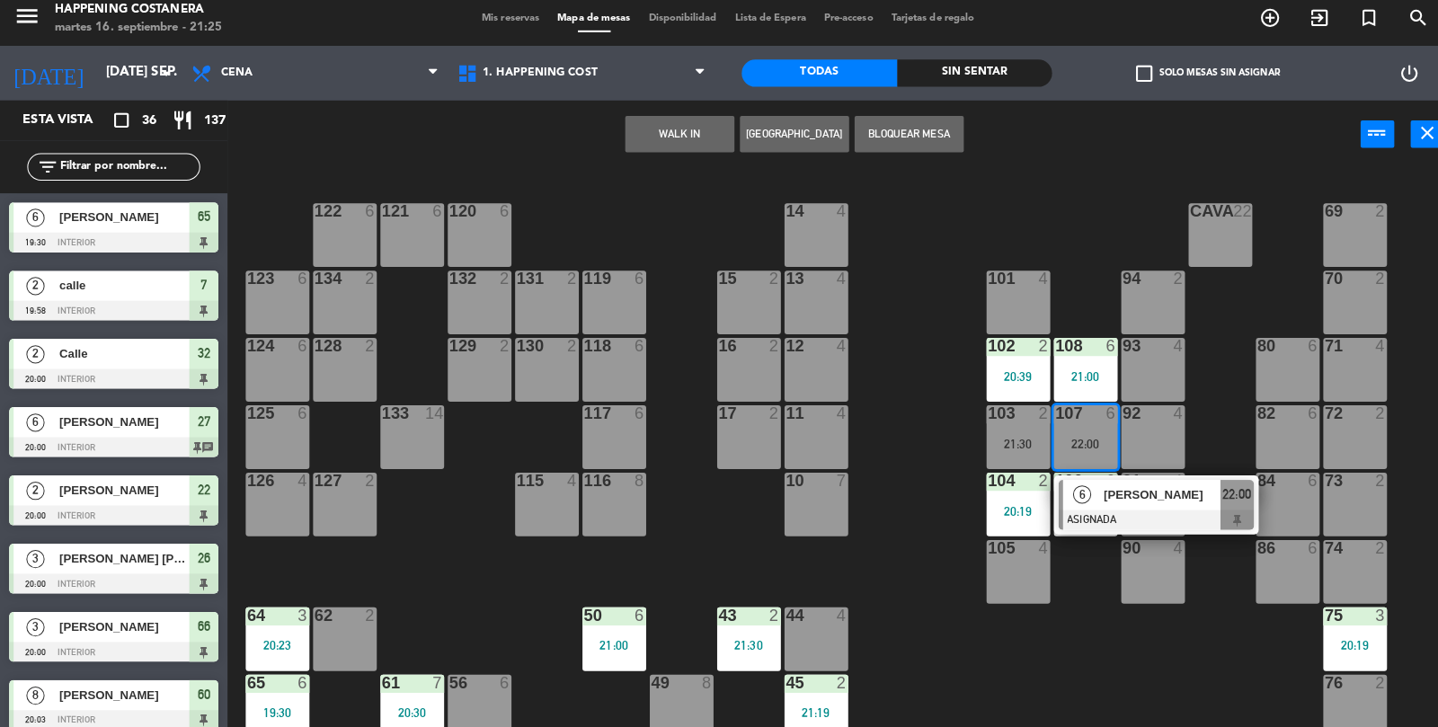
click at [1080, 641] on div "69 2 122 6 121 6 120 6 14 4 CAVA 22 101 4 94 2 70 2 123 6 131 2 134 2 132 2 13 …" at bounding box center [838, 453] width 1199 height 552
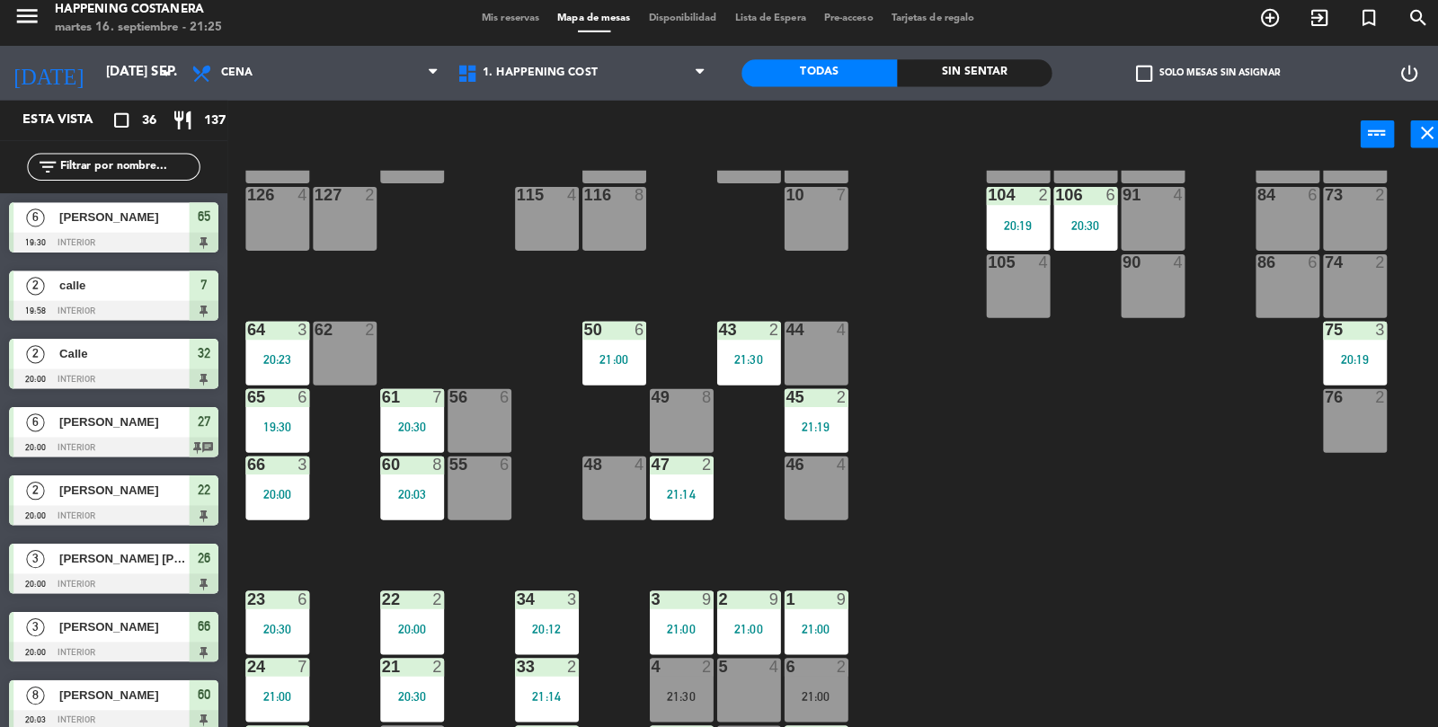
scroll to position [474, 0]
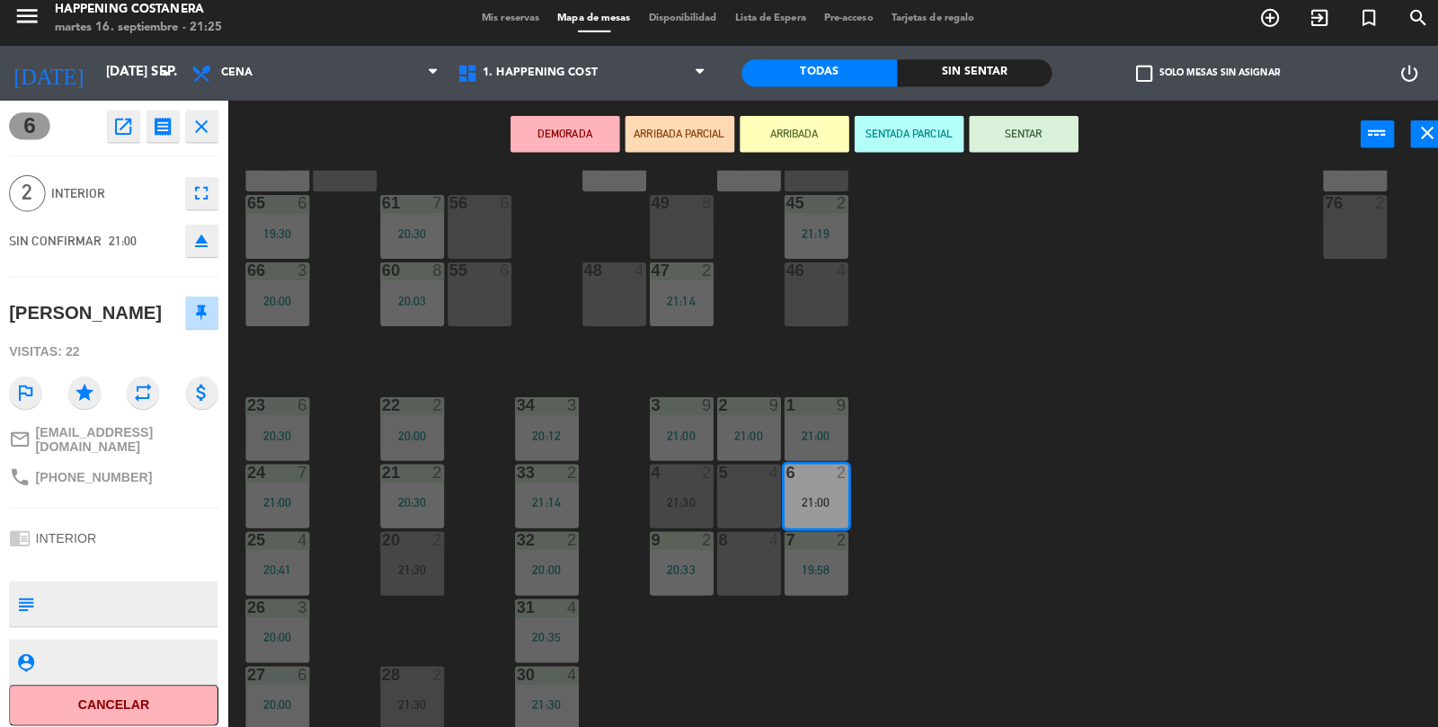
click at [199, 260] on button "eject" at bounding box center [199, 246] width 32 height 32
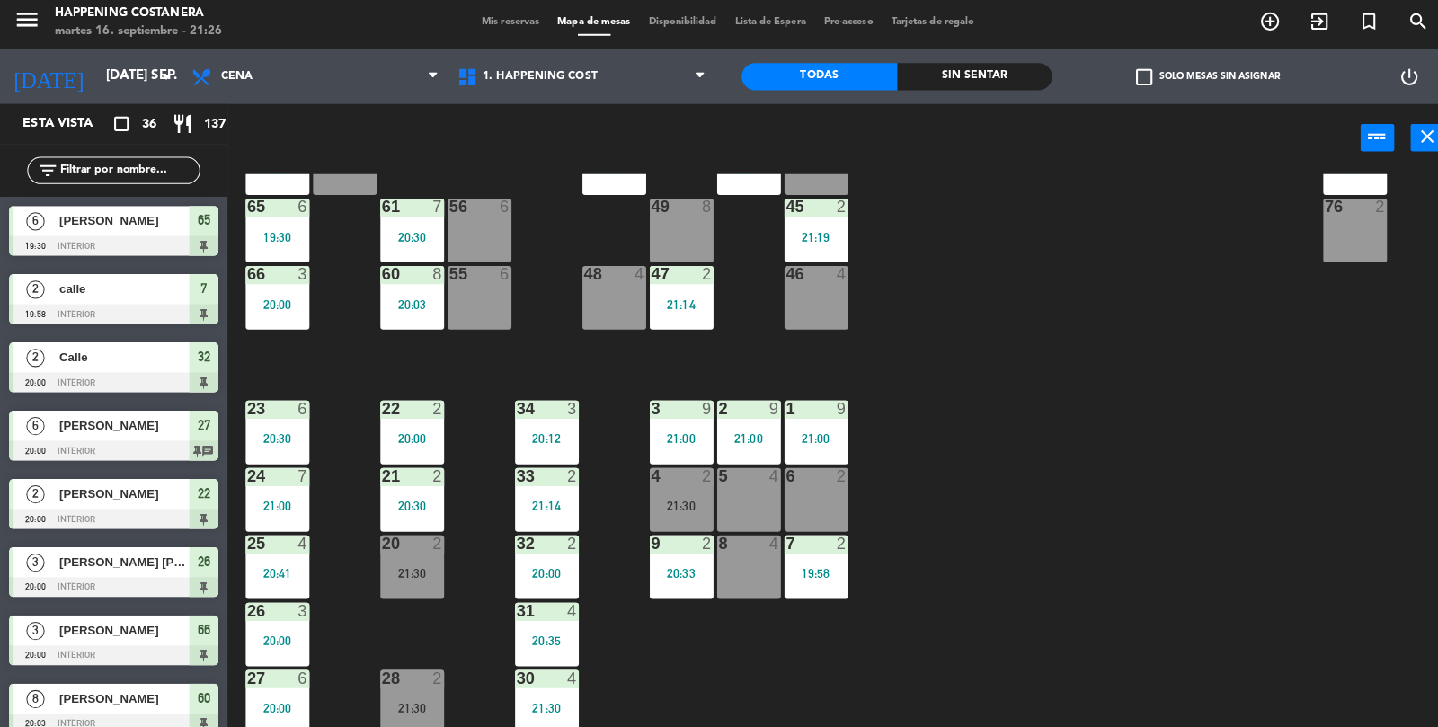
click at [1150, 83] on label "check_box_outline_blank Solo mesas sin asignar" at bounding box center [1193, 81] width 142 height 16
click at [1193, 81] on input "check_box_outline_blank Solo mesas sin asignar" at bounding box center [1193, 81] width 0 height 0
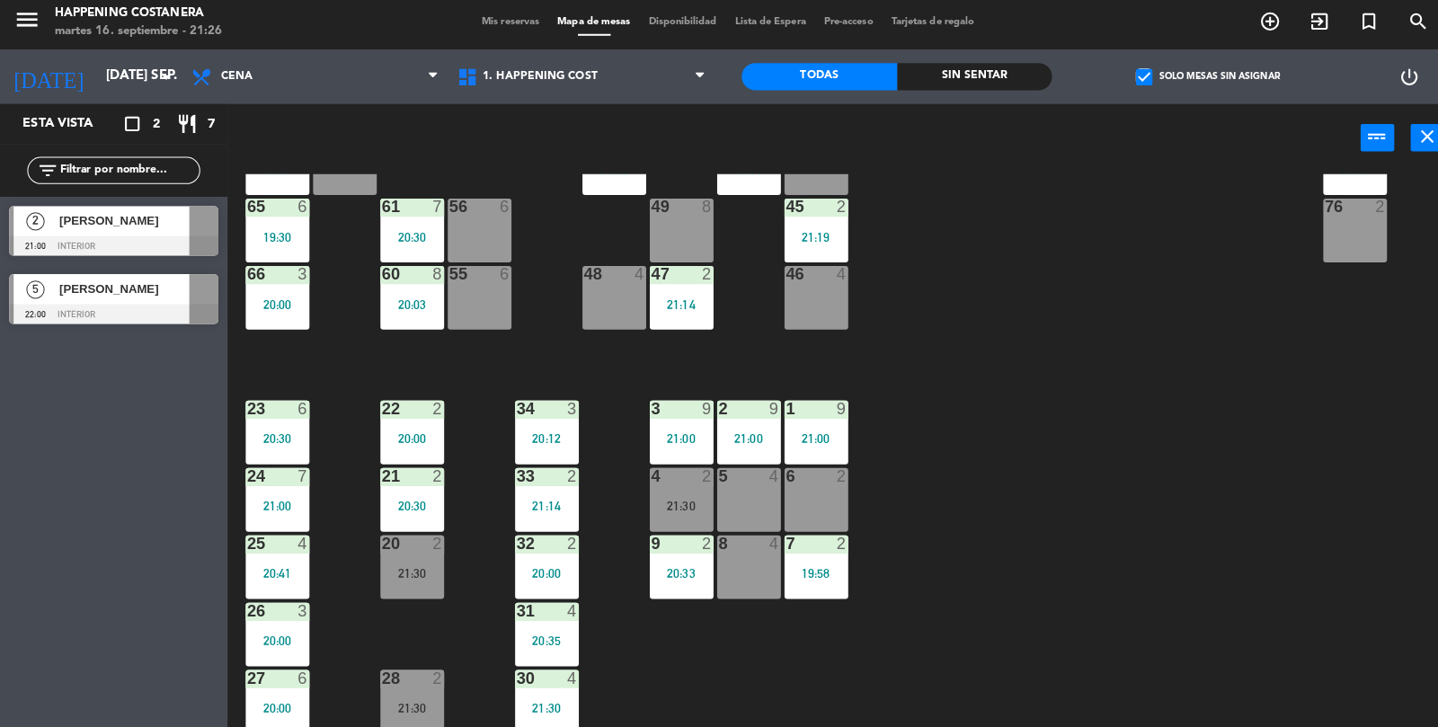
click at [101, 249] on div at bounding box center [112, 248] width 207 height 20
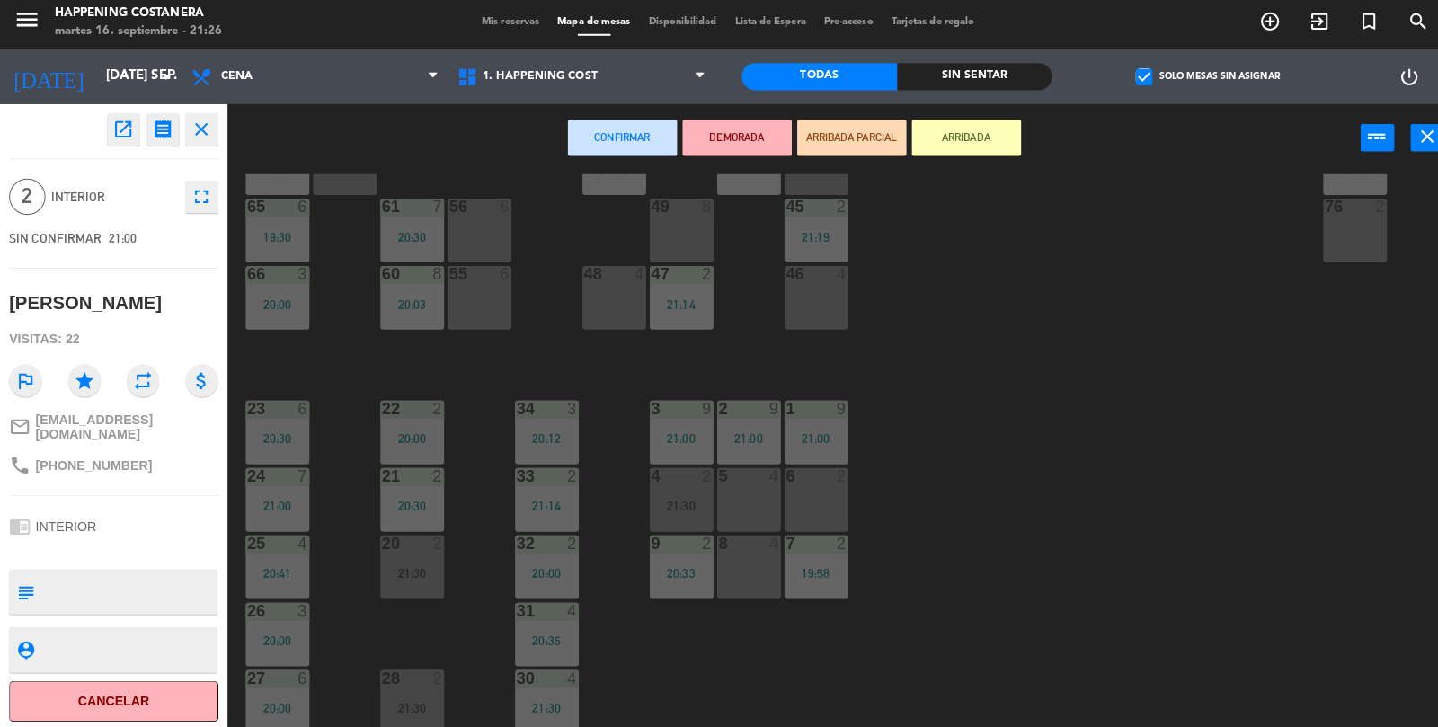
click at [116, 139] on icon "open_in_new" at bounding box center [122, 133] width 22 height 22
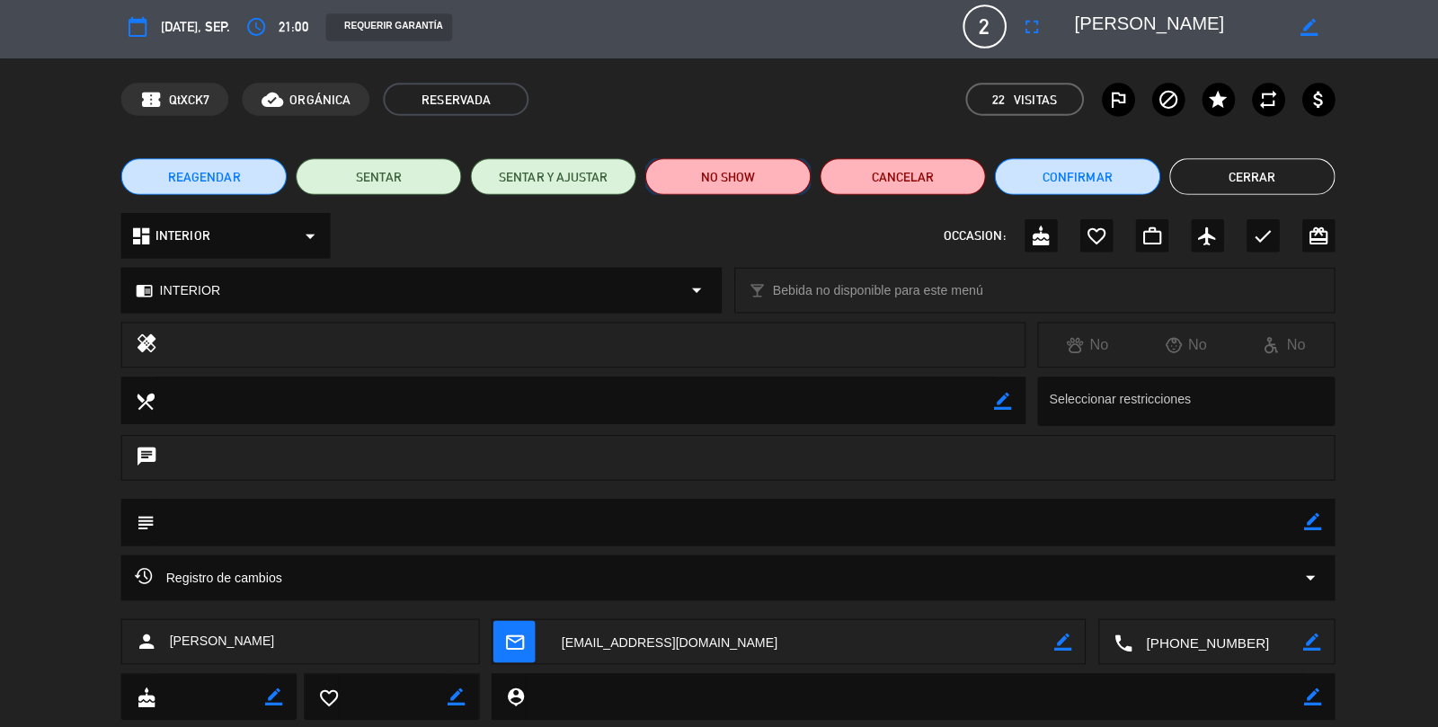
click at [739, 188] on button "NO SHOW" at bounding box center [719, 180] width 164 height 36
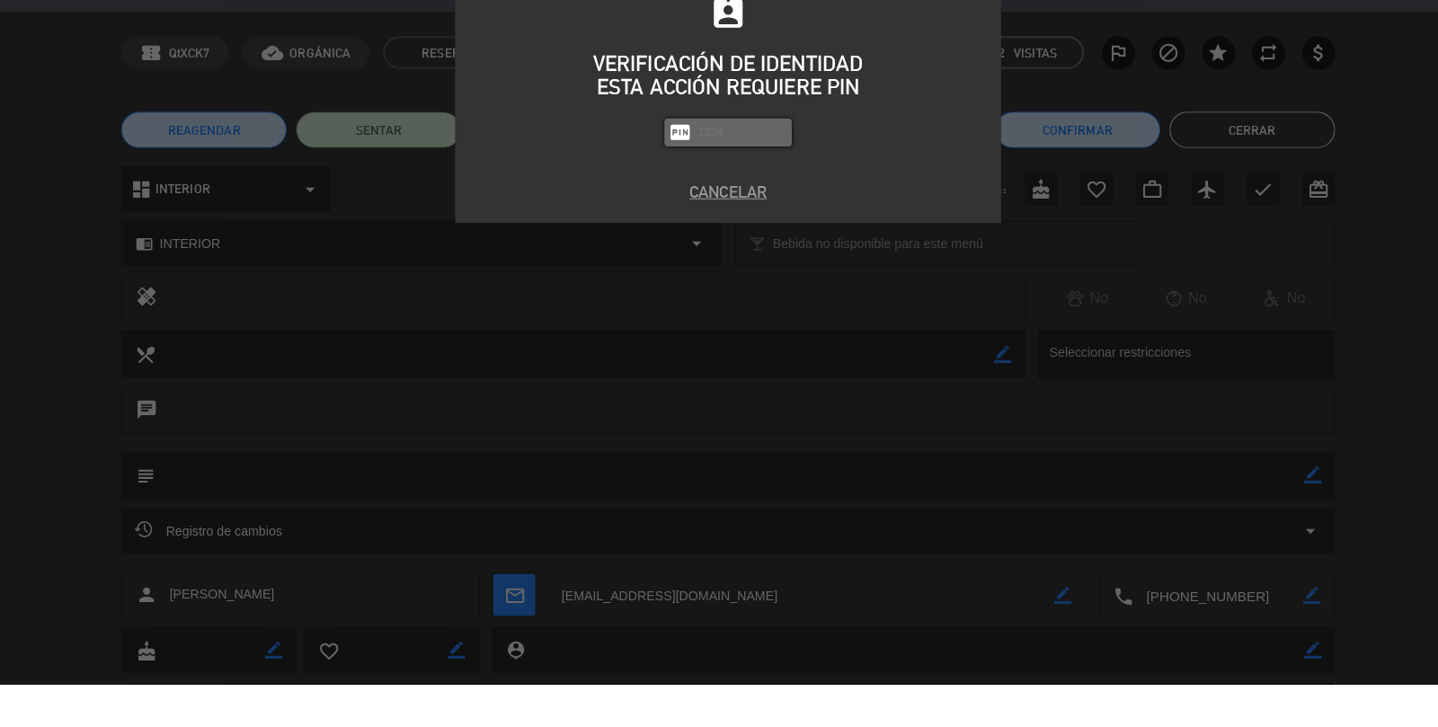
scroll to position [32, 0]
type input "5447"
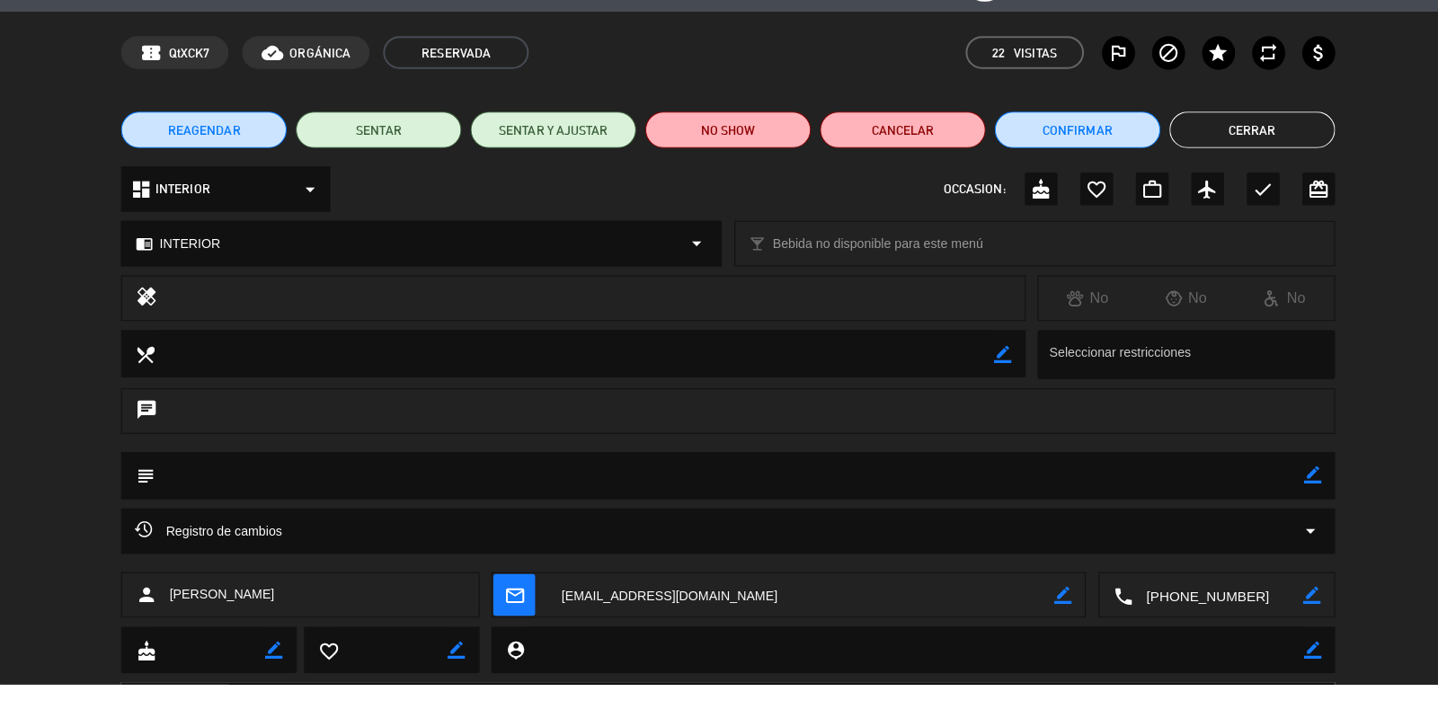
scroll to position [0, 0]
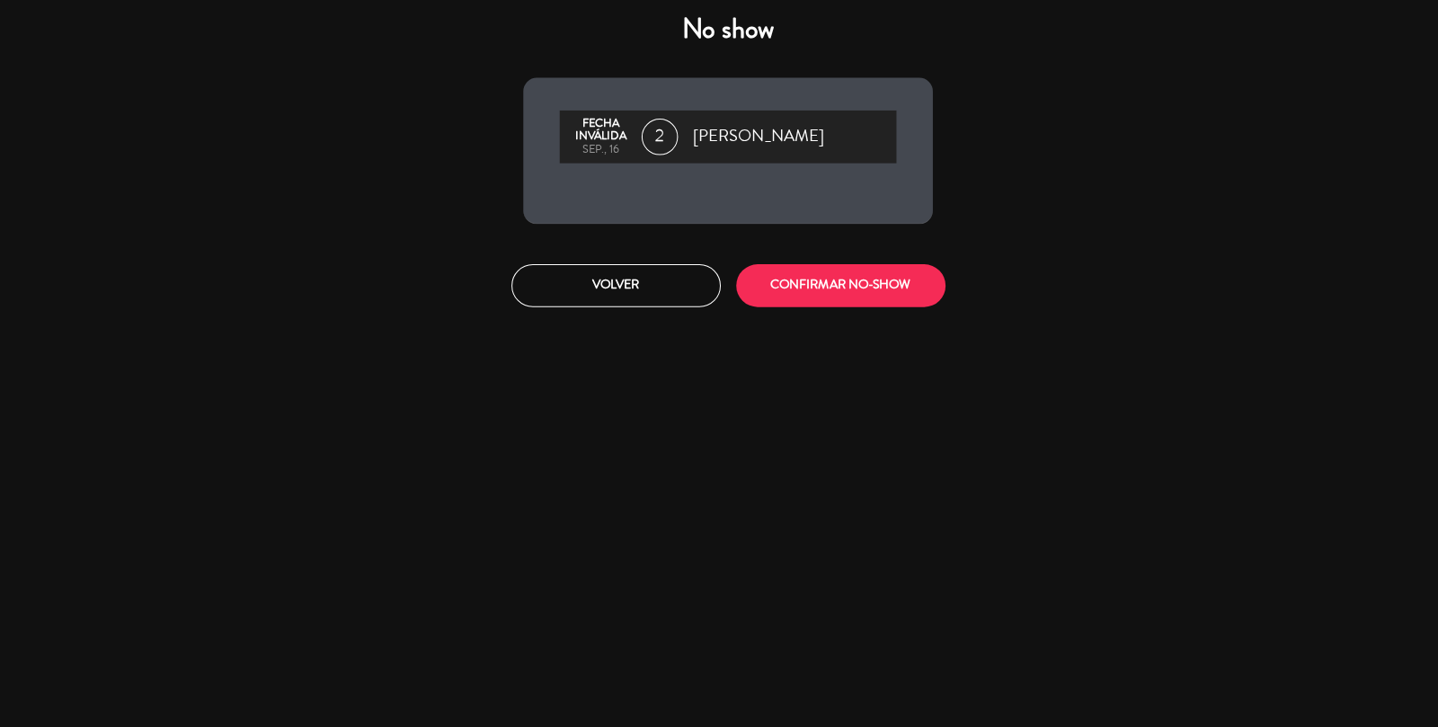
click at [887, 235] on div "No show Fecha inválida sep., 16 2 [PERSON_NAME] Volver CONFIRMAR NO-SHOW" at bounding box center [718, 166] width 431 height 315
click at [893, 282] on button "CONFIRMAR NO-SHOW" at bounding box center [830, 291] width 207 height 42
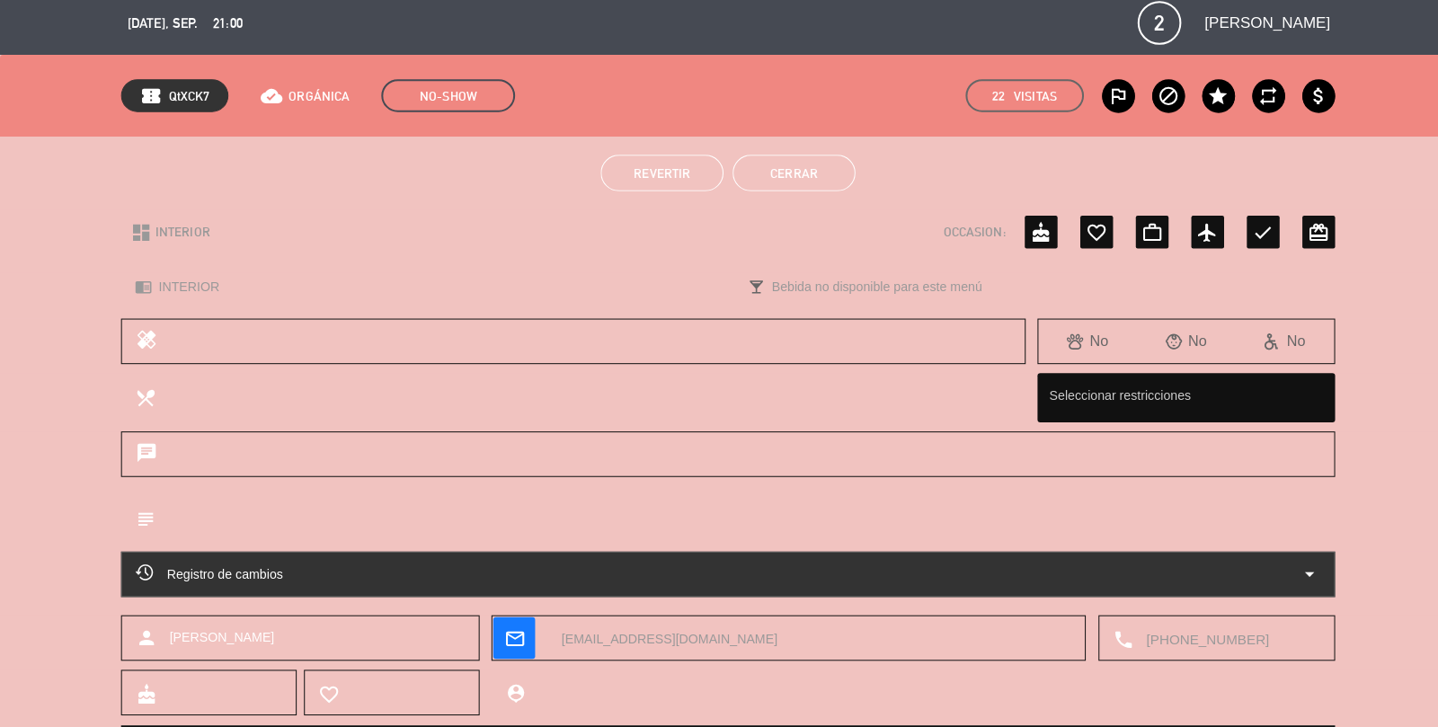
click at [780, 194] on button "Cerrar" at bounding box center [784, 180] width 121 height 36
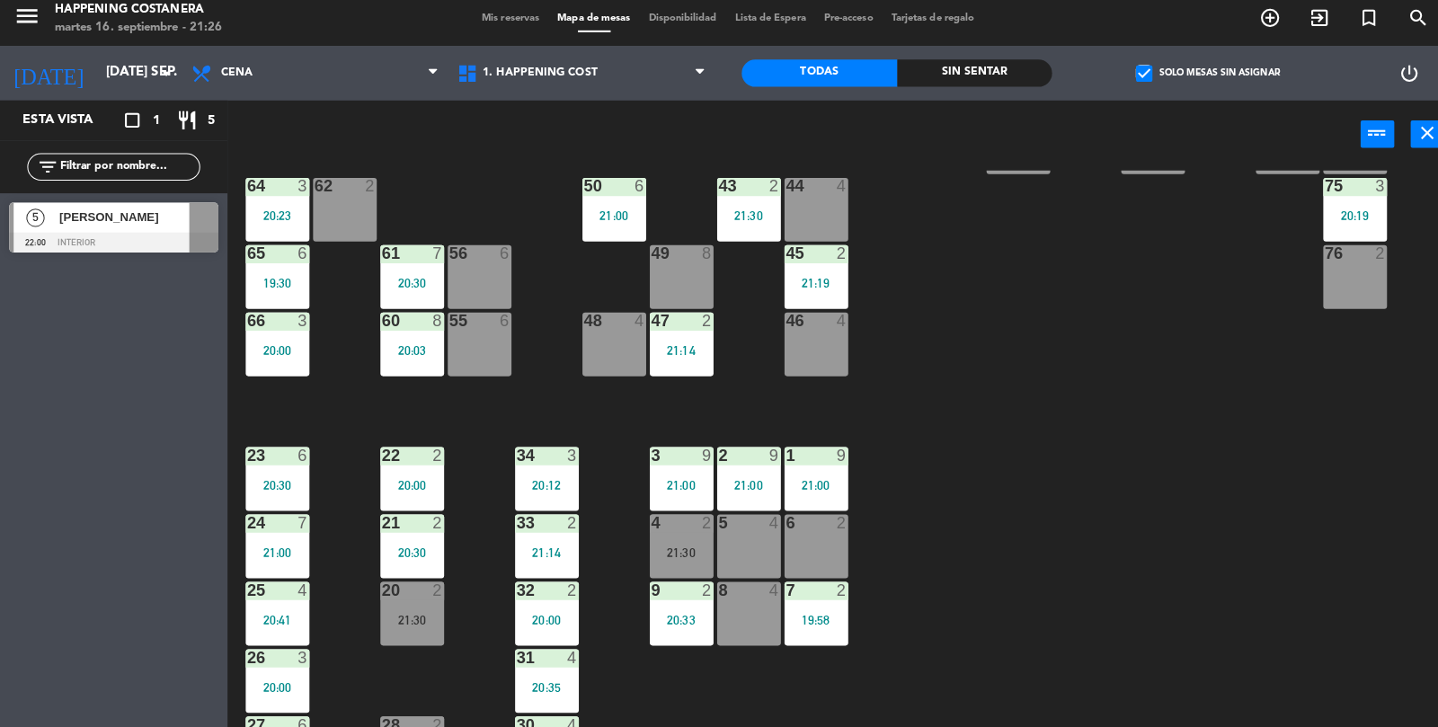
scroll to position [193, 0]
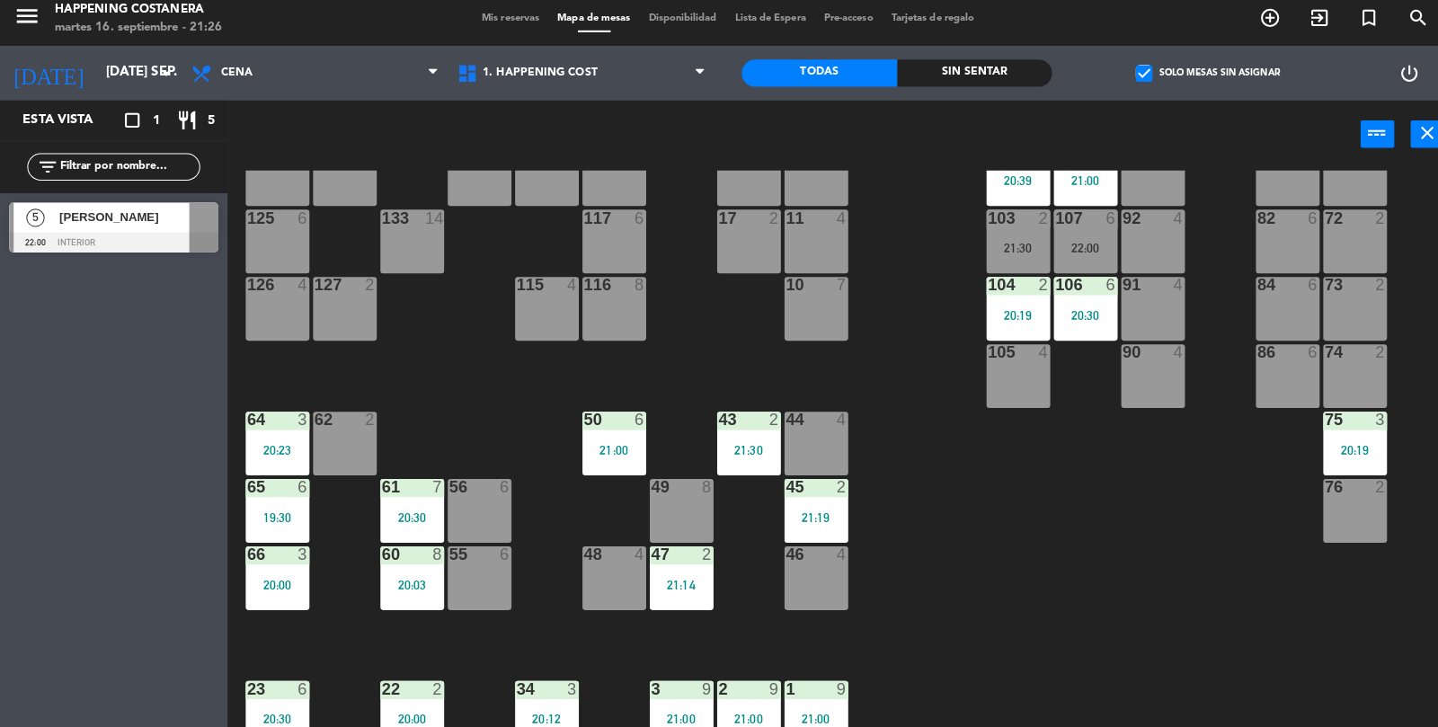
click at [1082, 230] on div at bounding box center [1072, 224] width 30 height 16
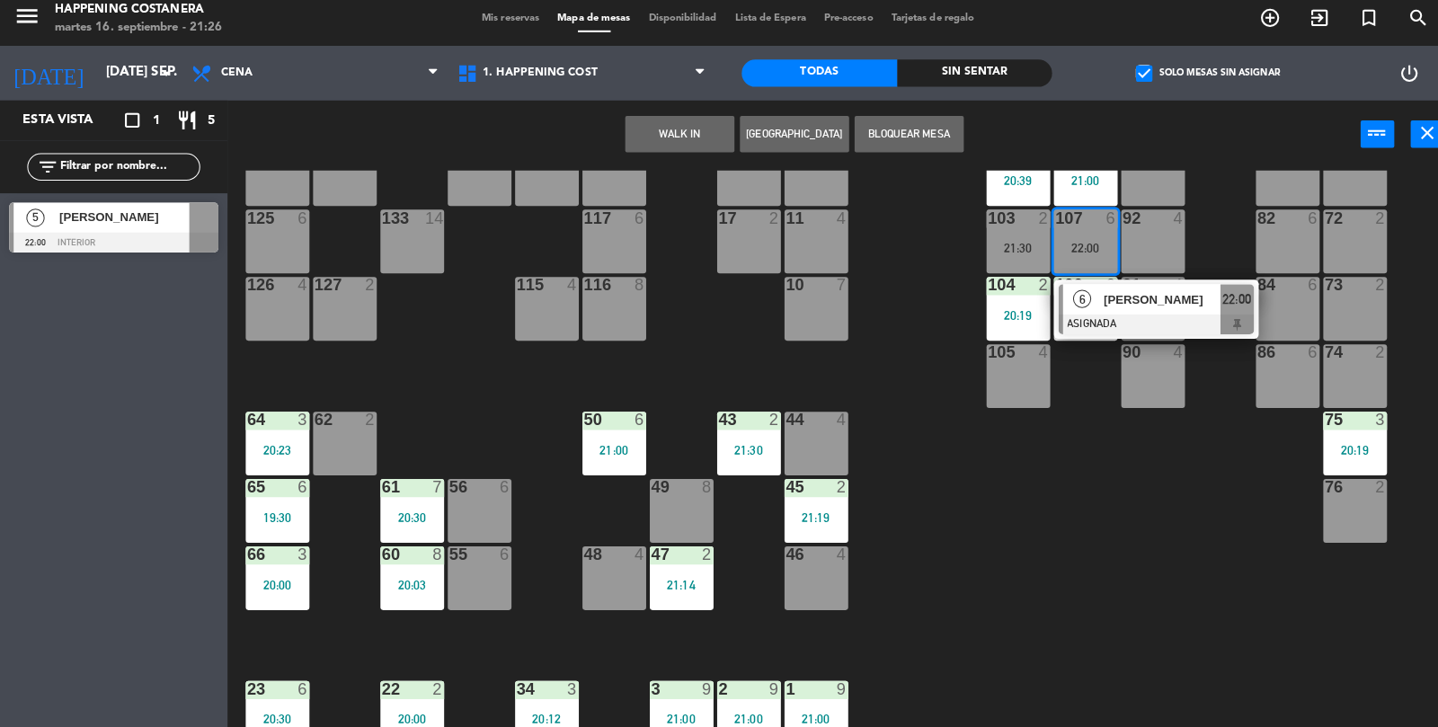
click at [876, 507] on div "69 2 122 6 121 6 120 6 14 4 CAVA 22 101 4 94 2 70 2 123 6 131 2 134 2 132 2 13 …" at bounding box center [838, 453] width 1199 height 552
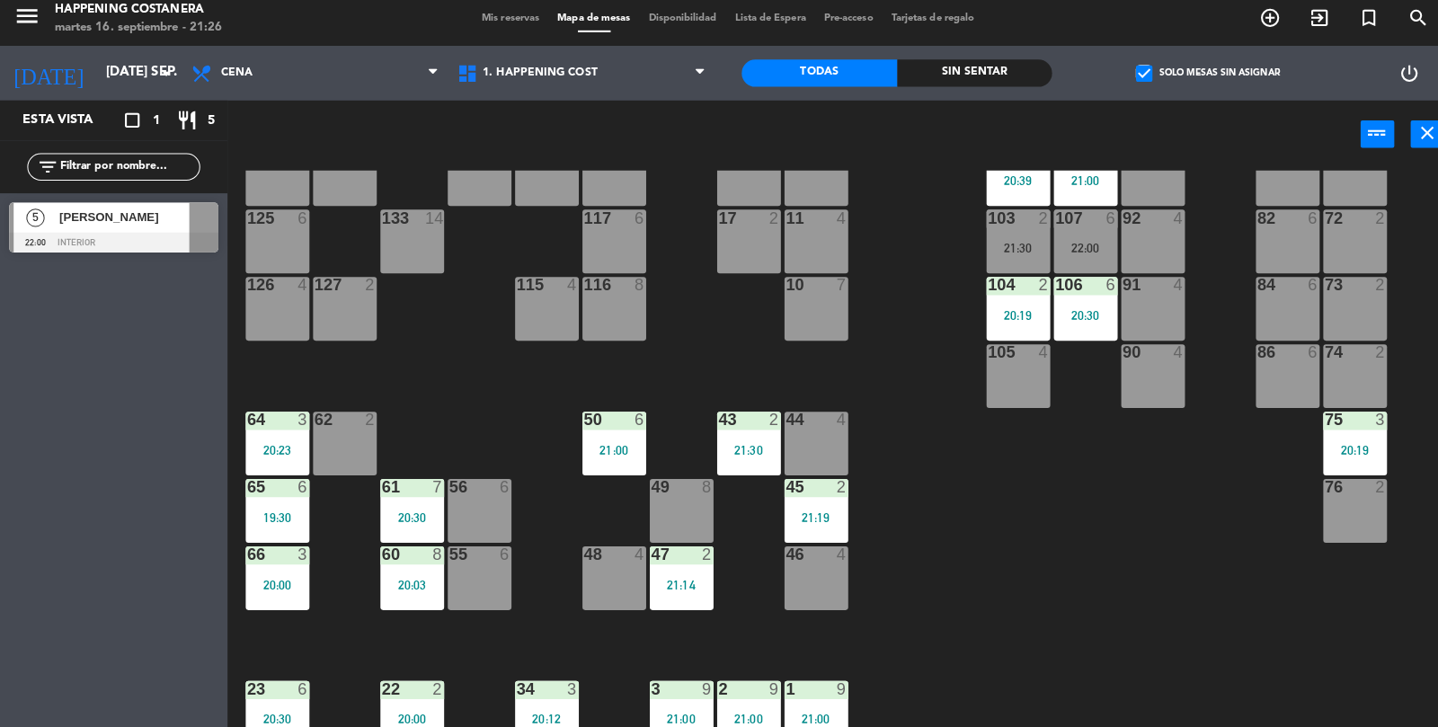
click at [963, 360] on div "105" at bounding box center [976, 357] width 30 height 16
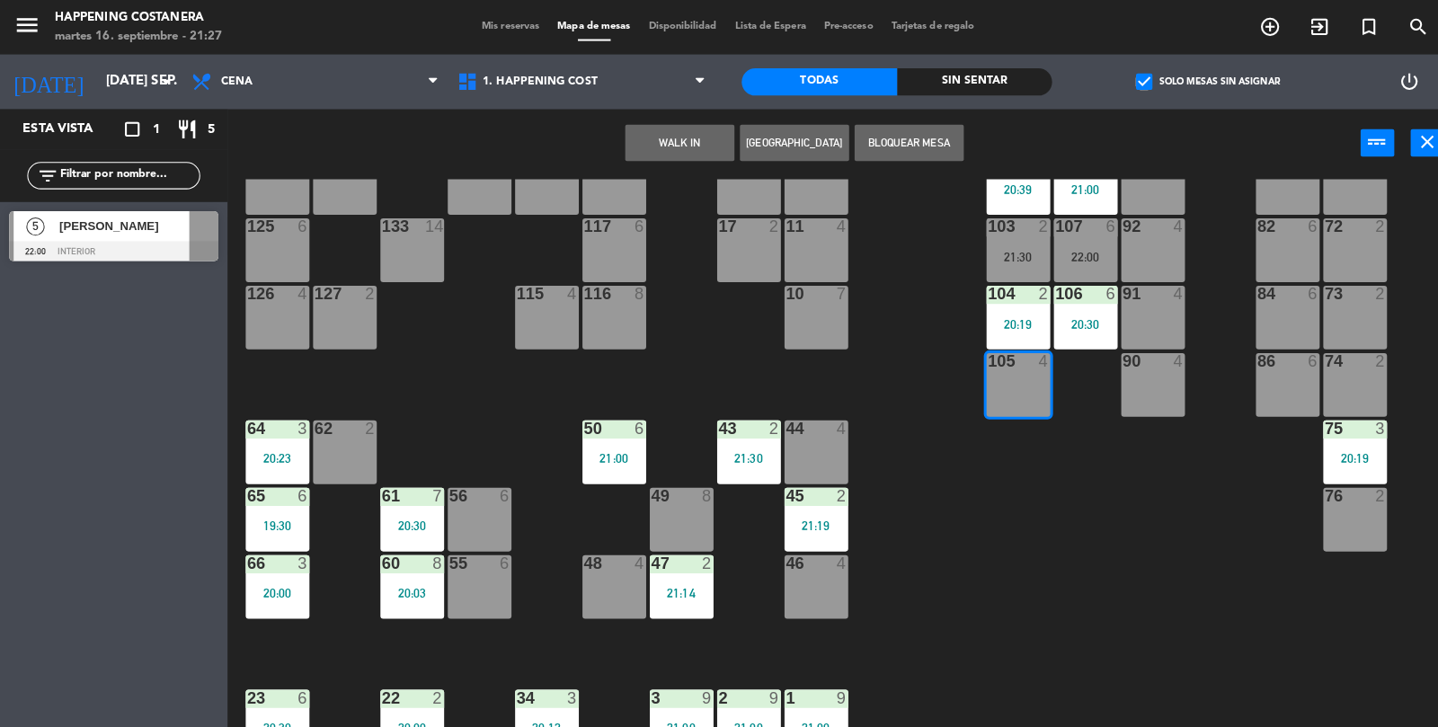
scroll to position [0, 0]
click at [1140, 75] on label "check_box Solo mesas sin asignar" at bounding box center [1193, 81] width 142 height 16
click at [1193, 81] on input "check_box Solo mesas sin asignar" at bounding box center [1193, 81] width 0 height 0
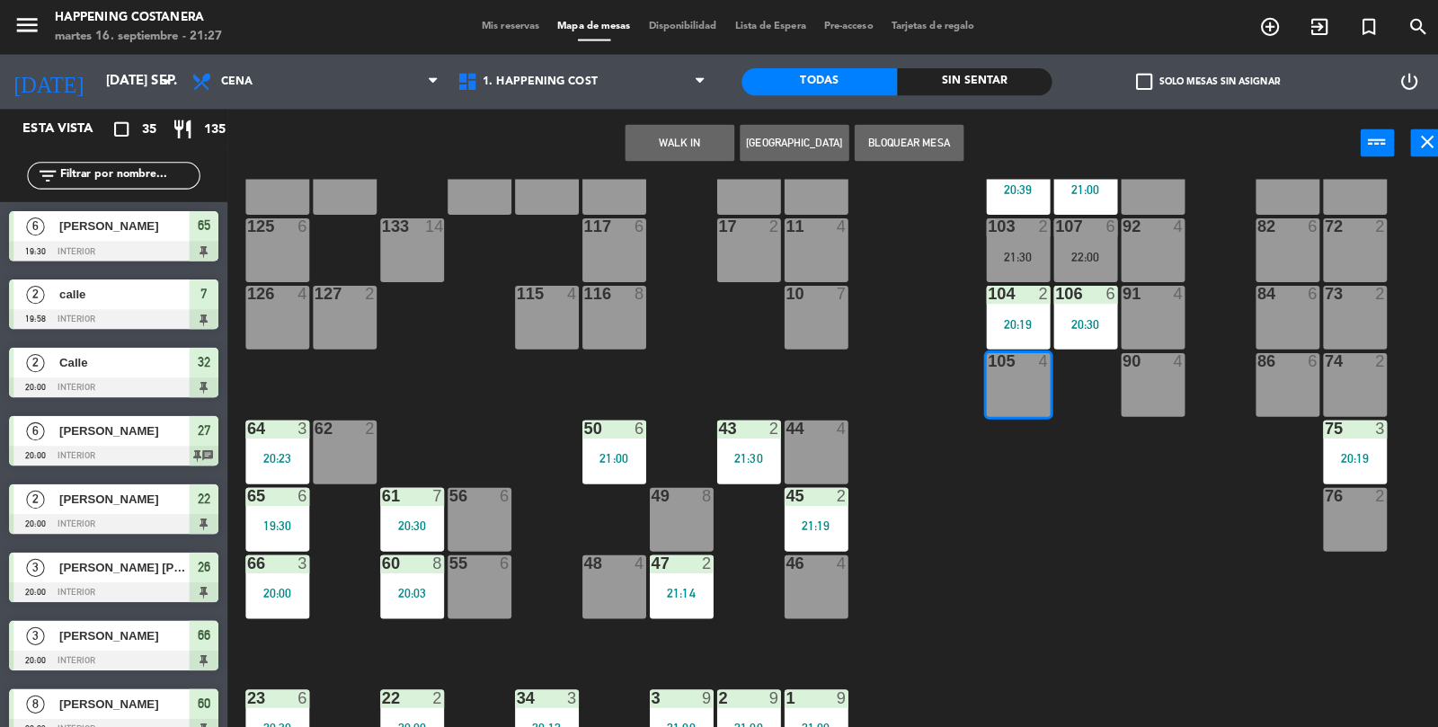
click at [987, 428] on div "69 2 122 6 121 6 120 6 14 4 CAVA 22 101 4 94 2 70 2 123 6 131 2 134 2 132 2 13 …" at bounding box center [838, 453] width 1199 height 552
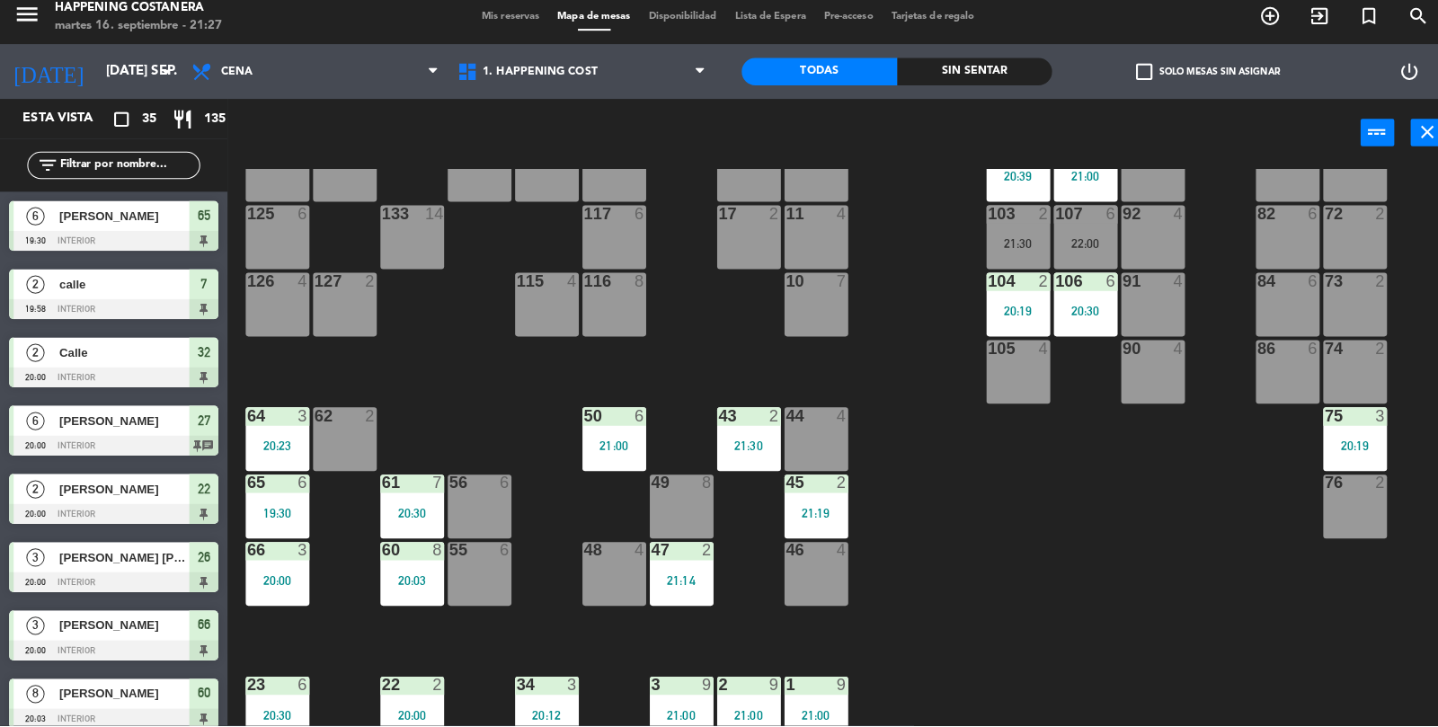
scroll to position [336, 0]
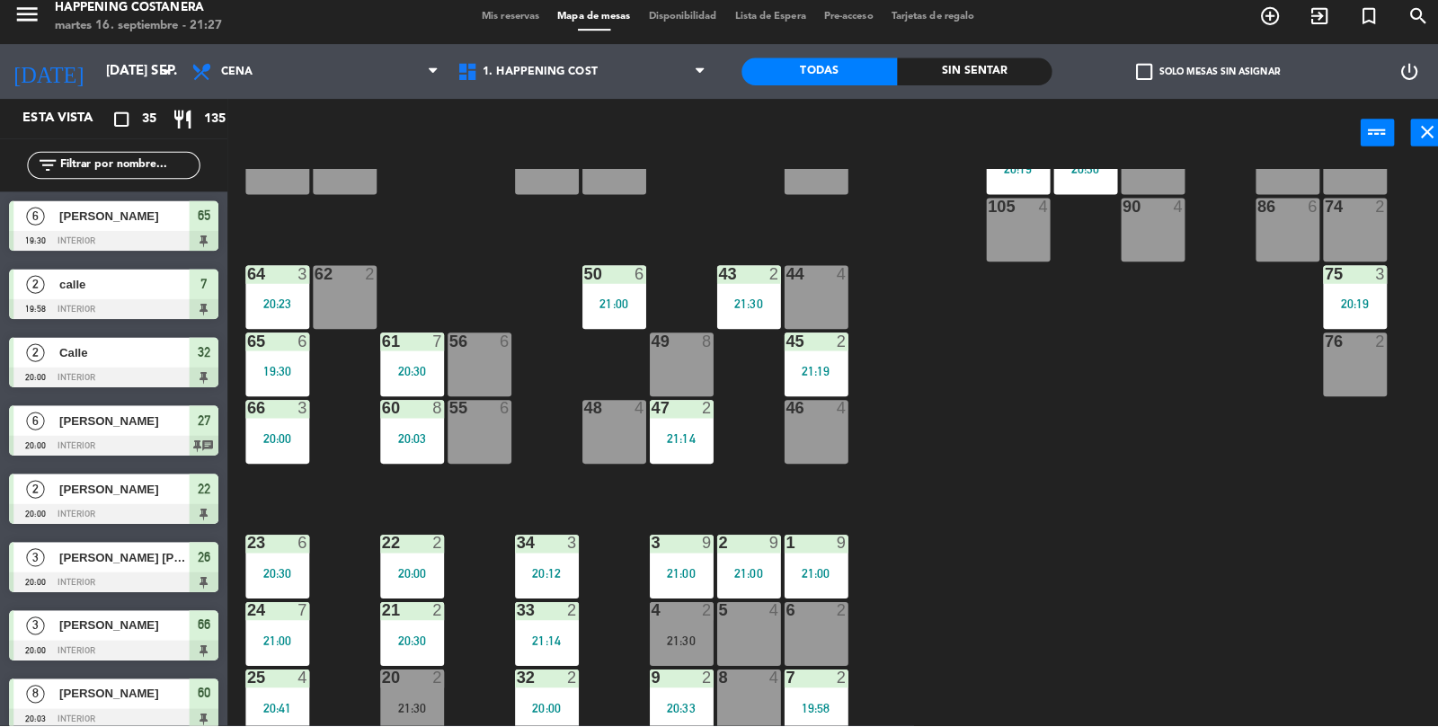
click at [795, 368] on div "45 2 21:19" at bounding box center [806, 370] width 63 height 63
click at [1008, 459] on div "69 2 122 6 121 6 120 6 14 4 CAVA 22 101 4 94 2 70 2 123 6 131 2 134 2 132 2 13 …" at bounding box center [838, 453] width 1199 height 552
click at [649, 395] on div "49 8" at bounding box center [673, 370] width 63 height 63
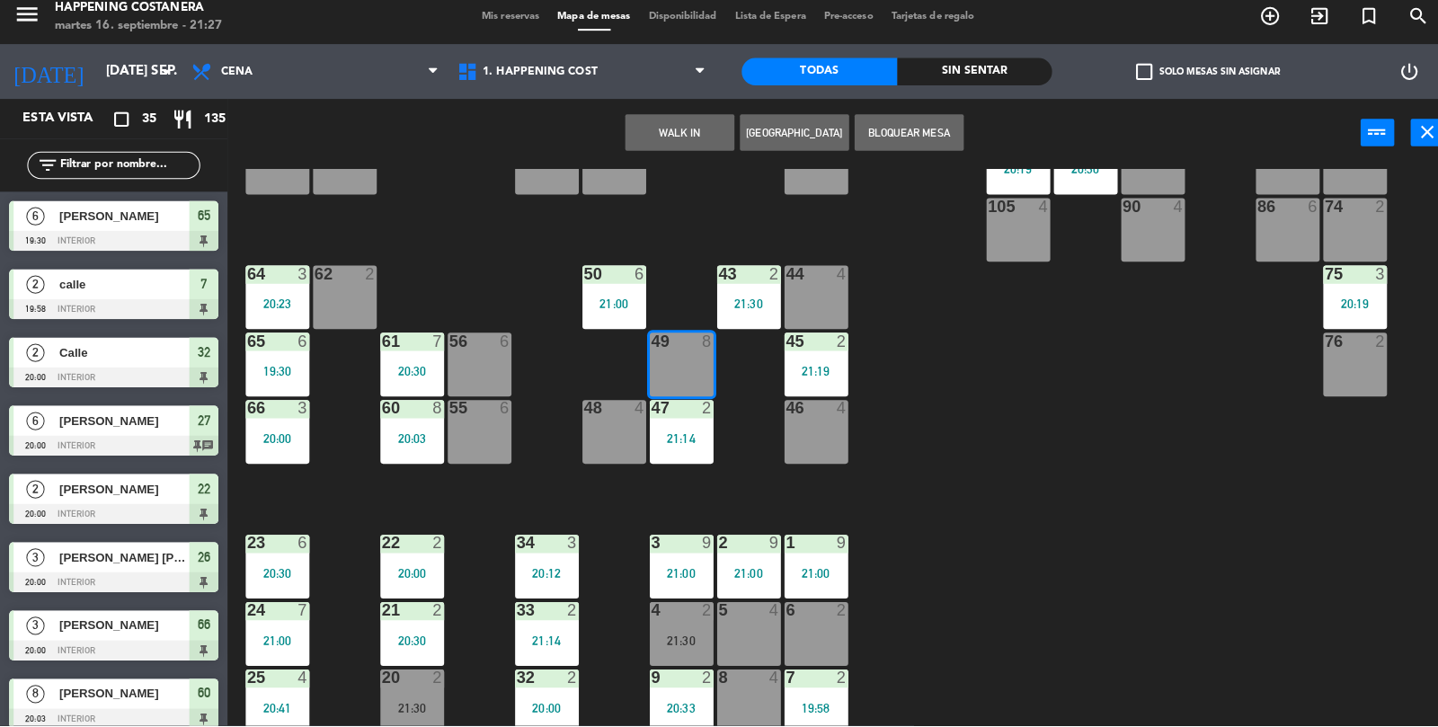
click at [954, 341] on div "69 2 122 6 121 6 120 6 14 4 CAVA 22 101 4 94 2 70 2 123 6 131 2 134 2 132 2 13 …" at bounding box center [838, 453] width 1199 height 552
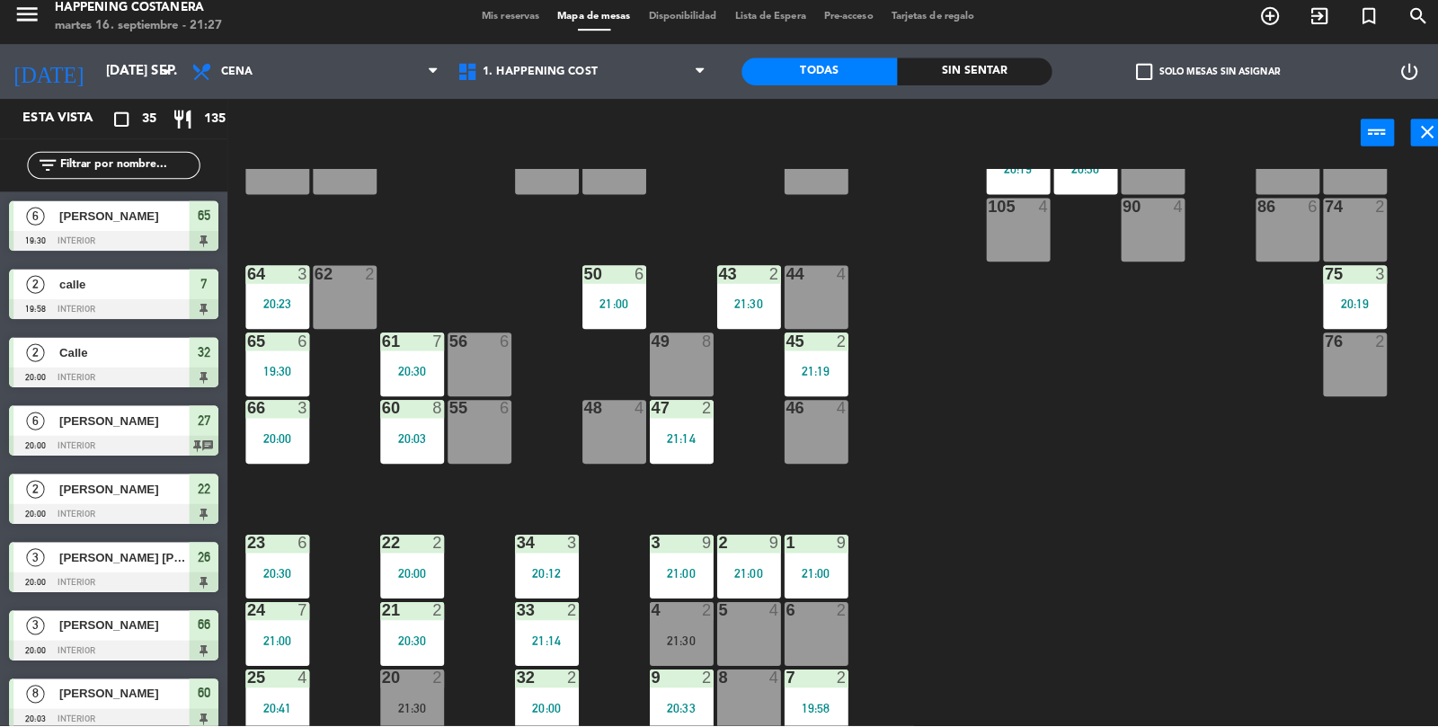
click at [680, 464] on div "47 2 21:14" at bounding box center [673, 436] width 63 height 63
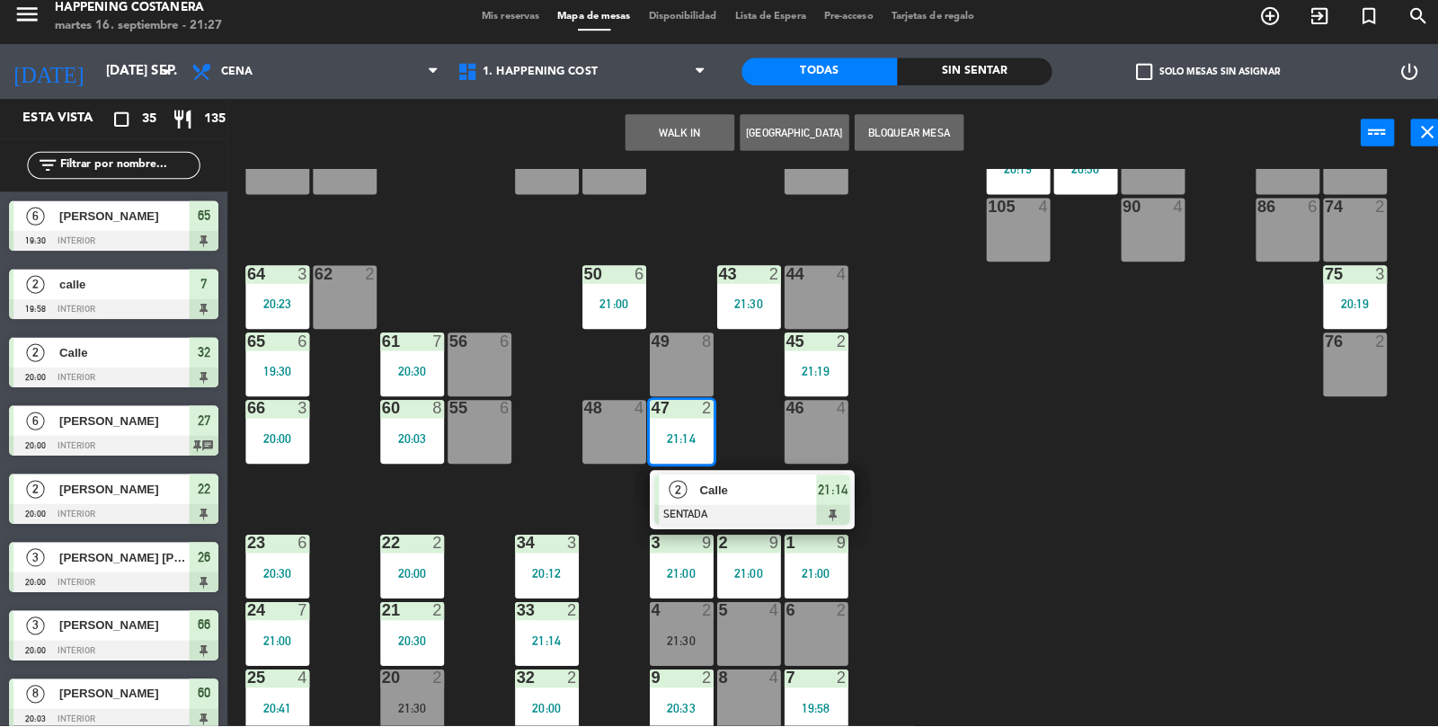
click at [995, 396] on div "69 2 122 6 121 6 120 6 14 4 CAVA 22 101 4 94 2 70 2 123 6 131 2 134 2 132 2 13 …" at bounding box center [838, 453] width 1199 height 552
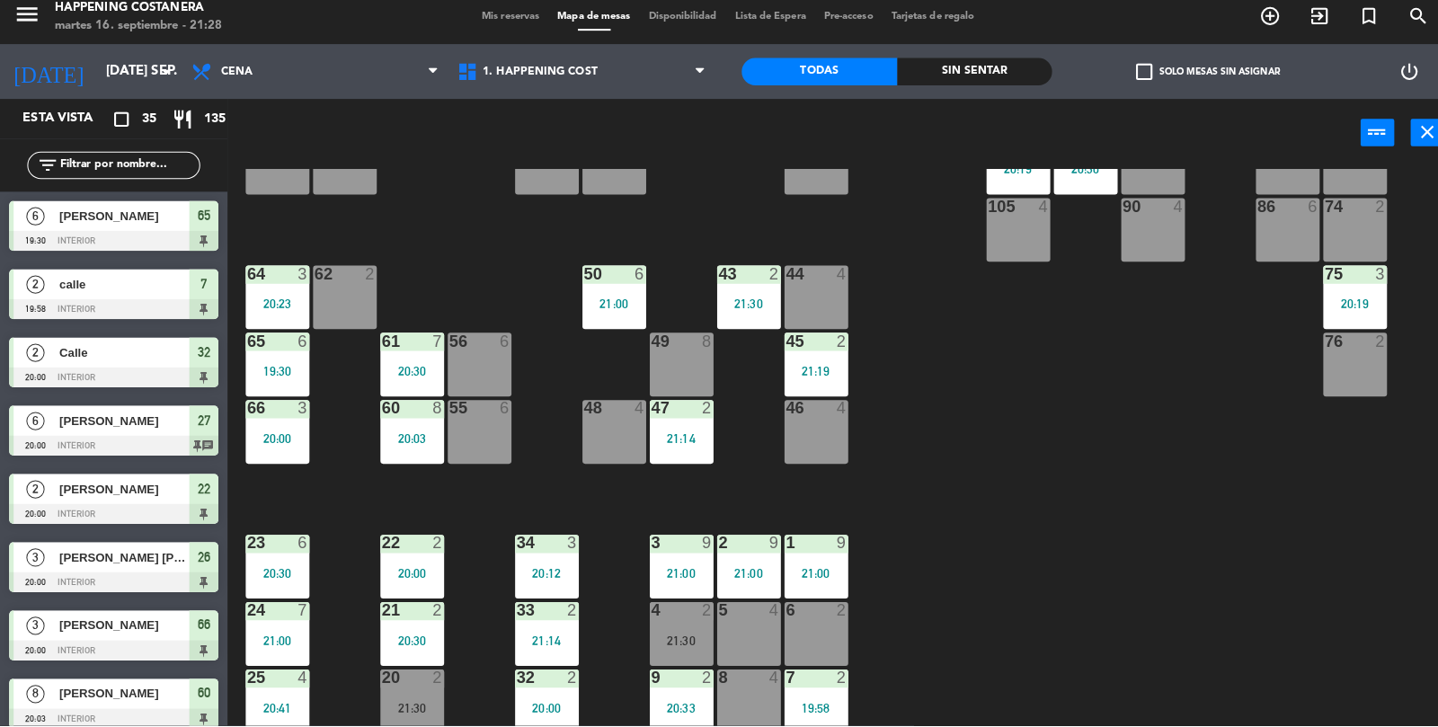
click at [137, 166] on input "text" at bounding box center [127, 174] width 139 height 20
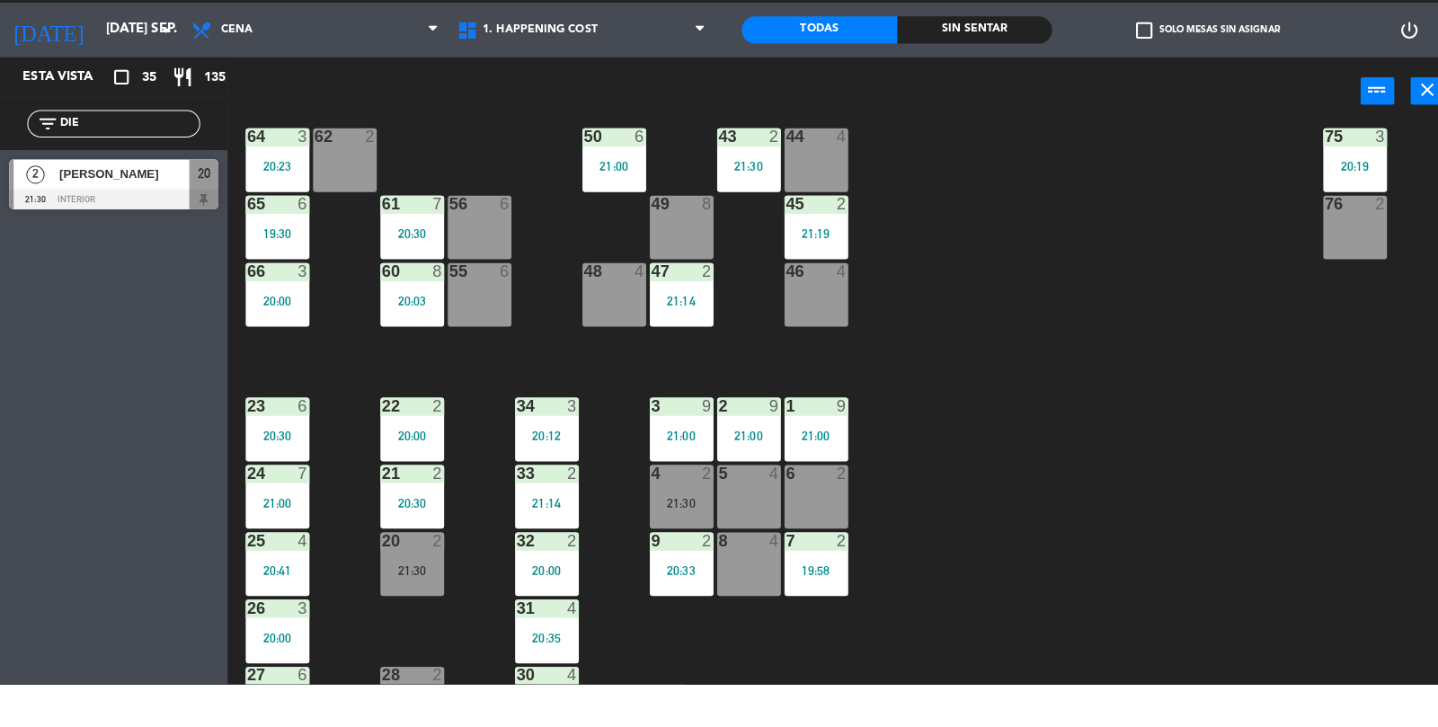
scroll to position [447, 0]
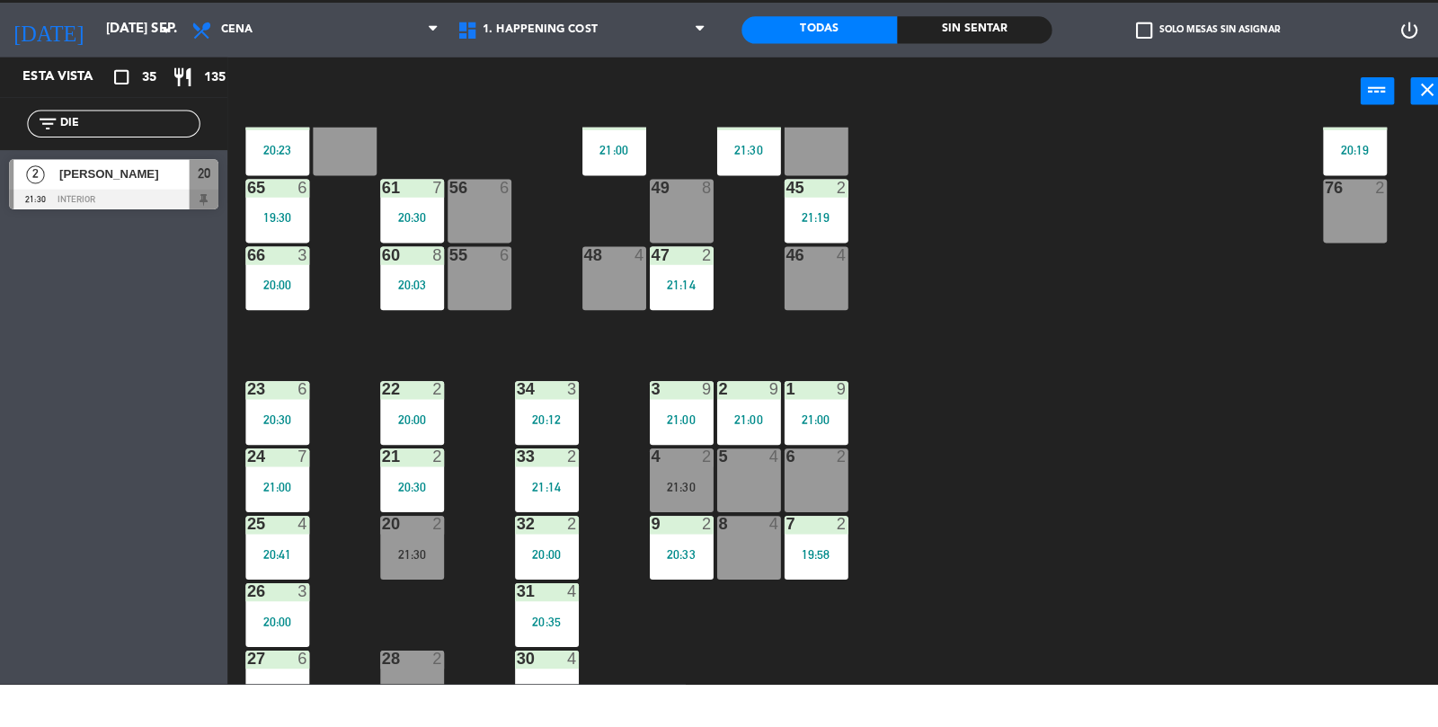
type input "DIE"
click at [184, 245] on div at bounding box center [112, 248] width 207 height 20
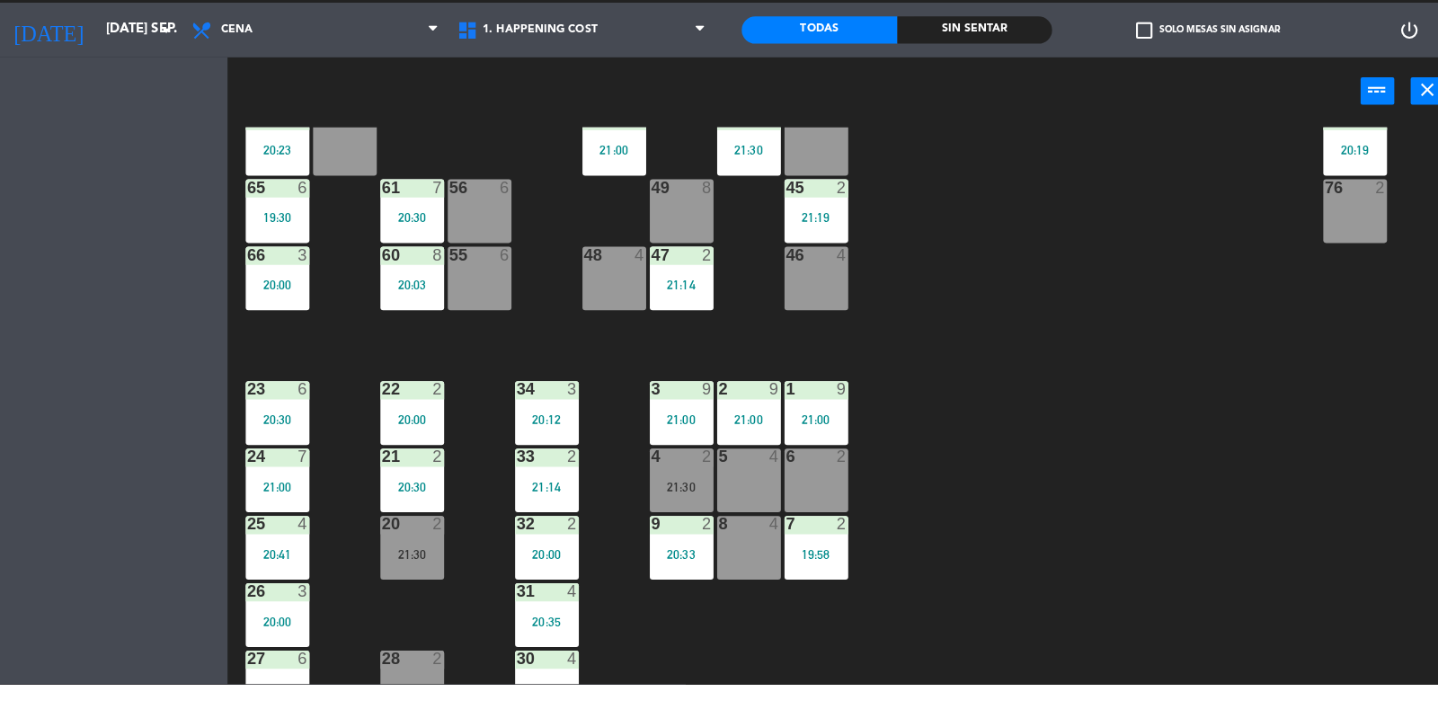
scroll to position [0, 0]
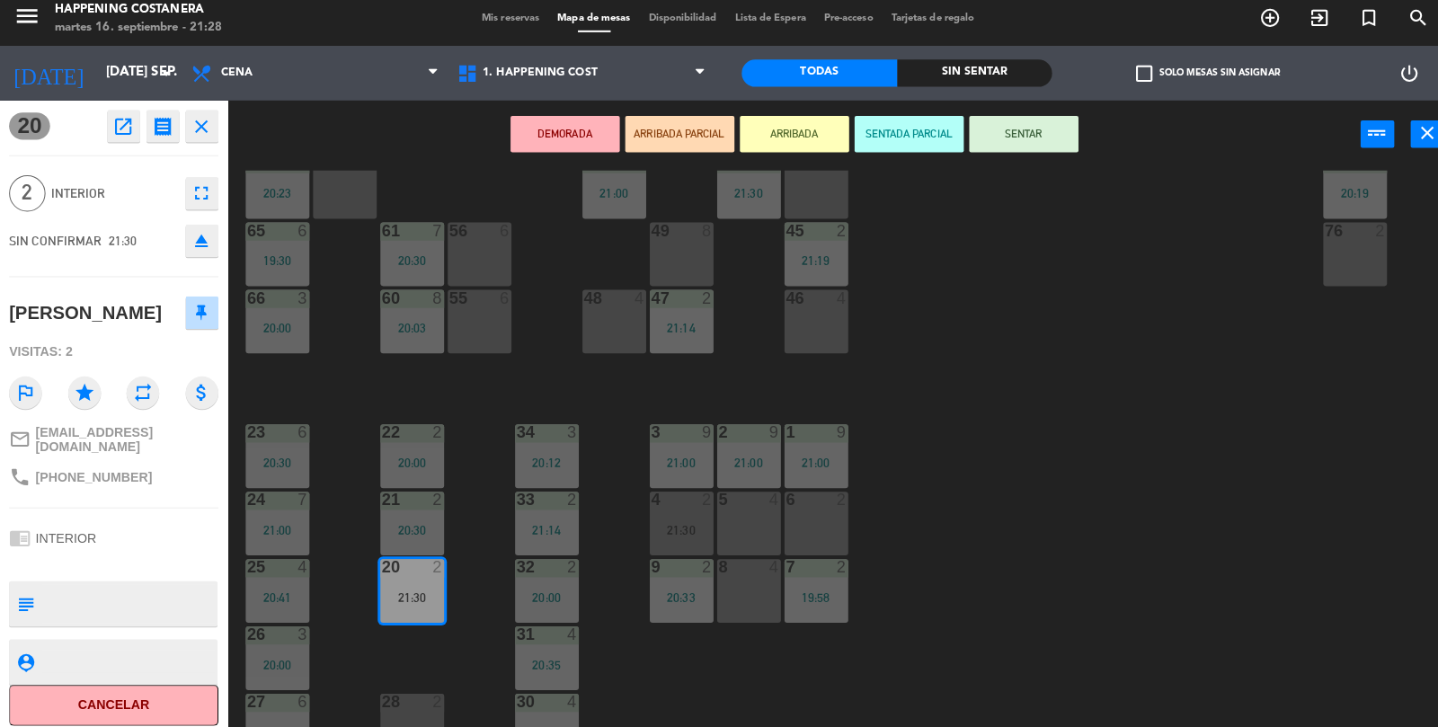
click at [576, 334] on div "48 4" at bounding box center [606, 326] width 63 height 63
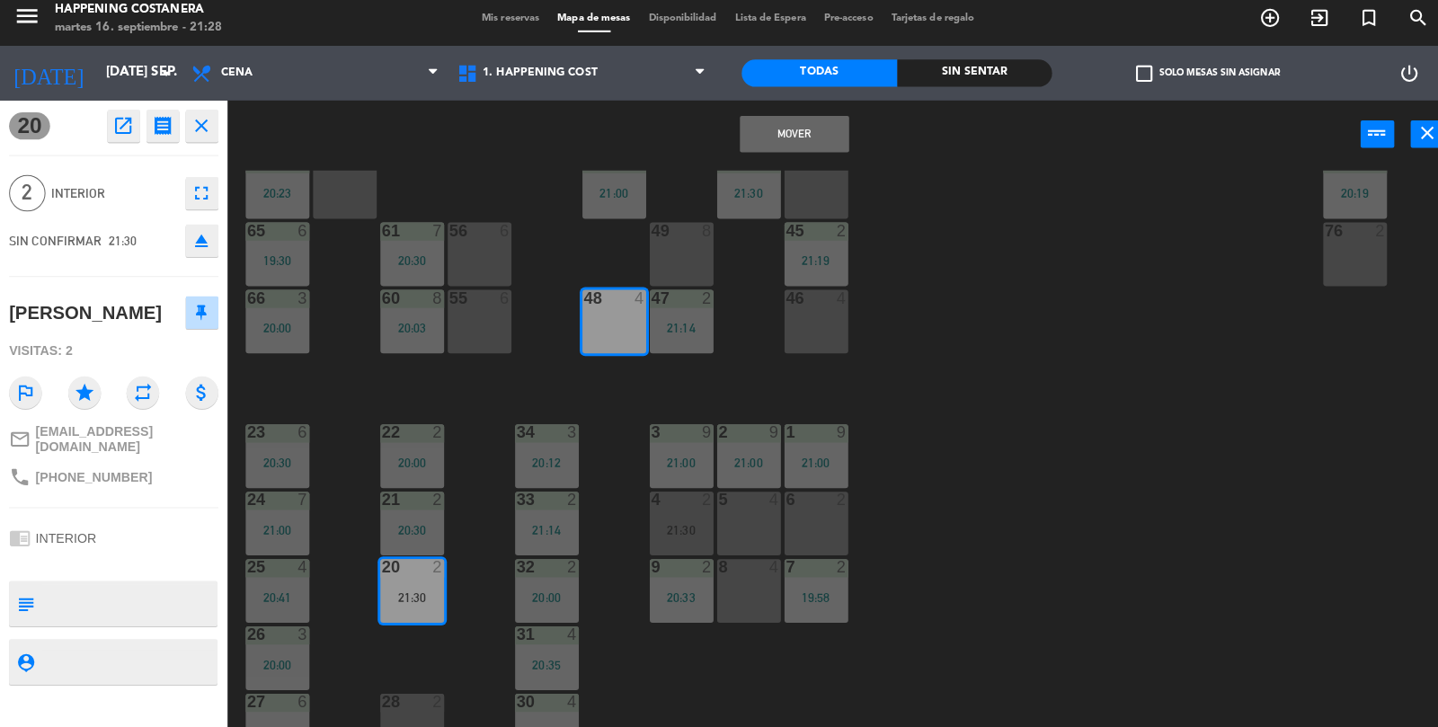
click at [795, 153] on button "Mover" at bounding box center [785, 141] width 108 height 36
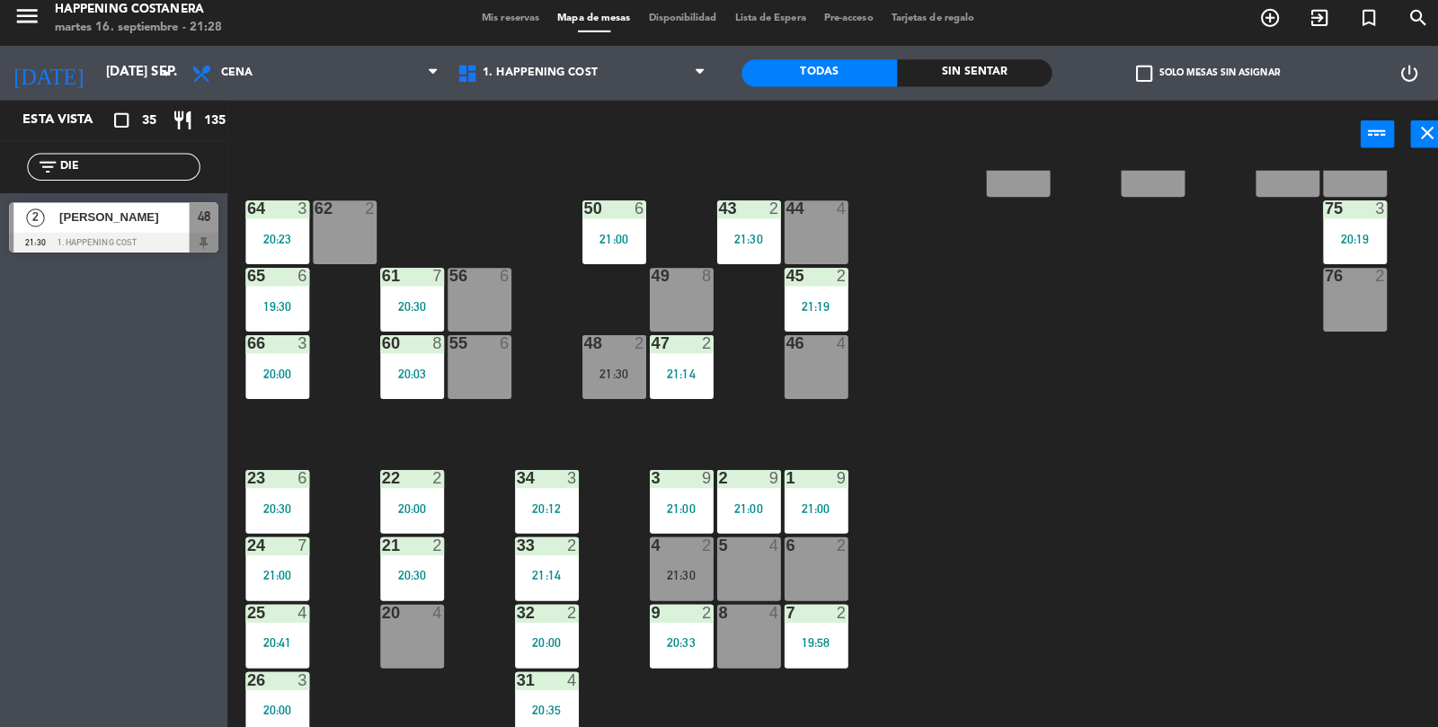
scroll to position [407, 0]
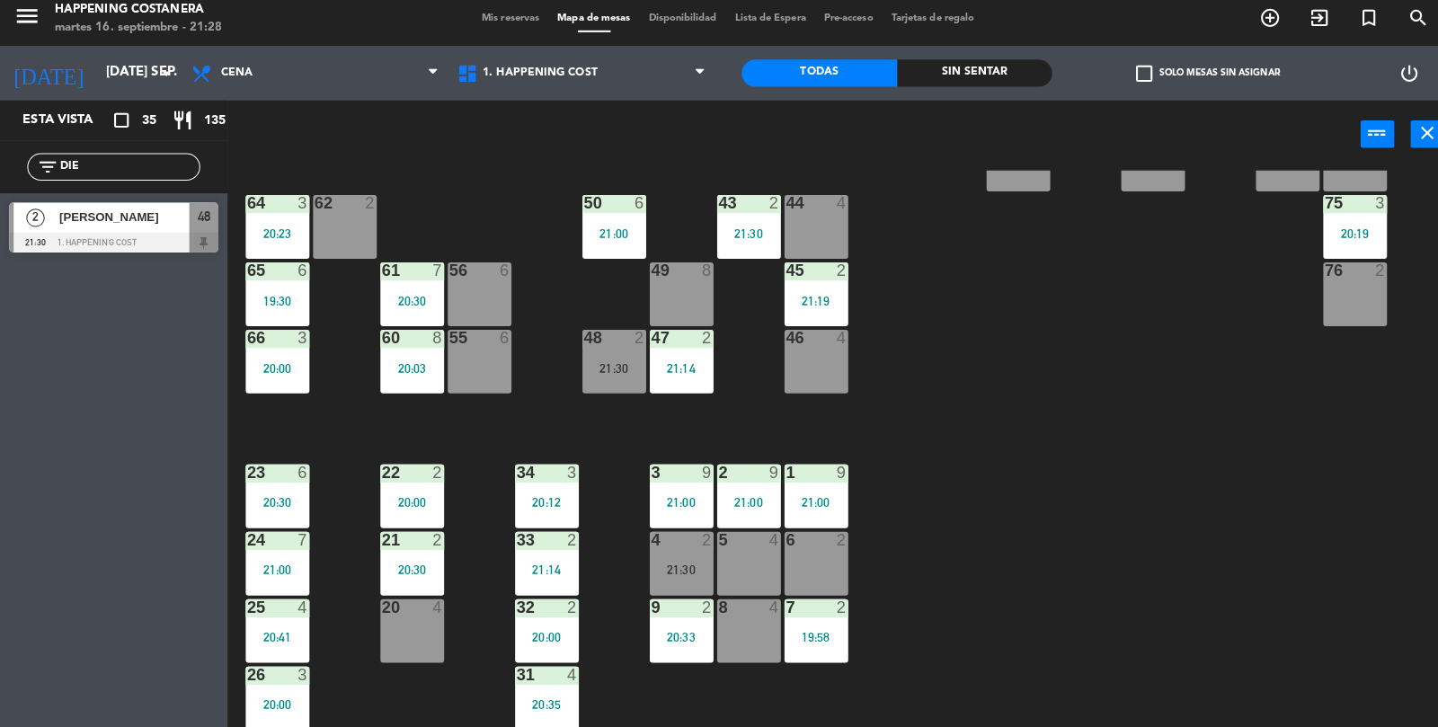
click at [618, 376] on div "21:30" at bounding box center [606, 372] width 63 height 13
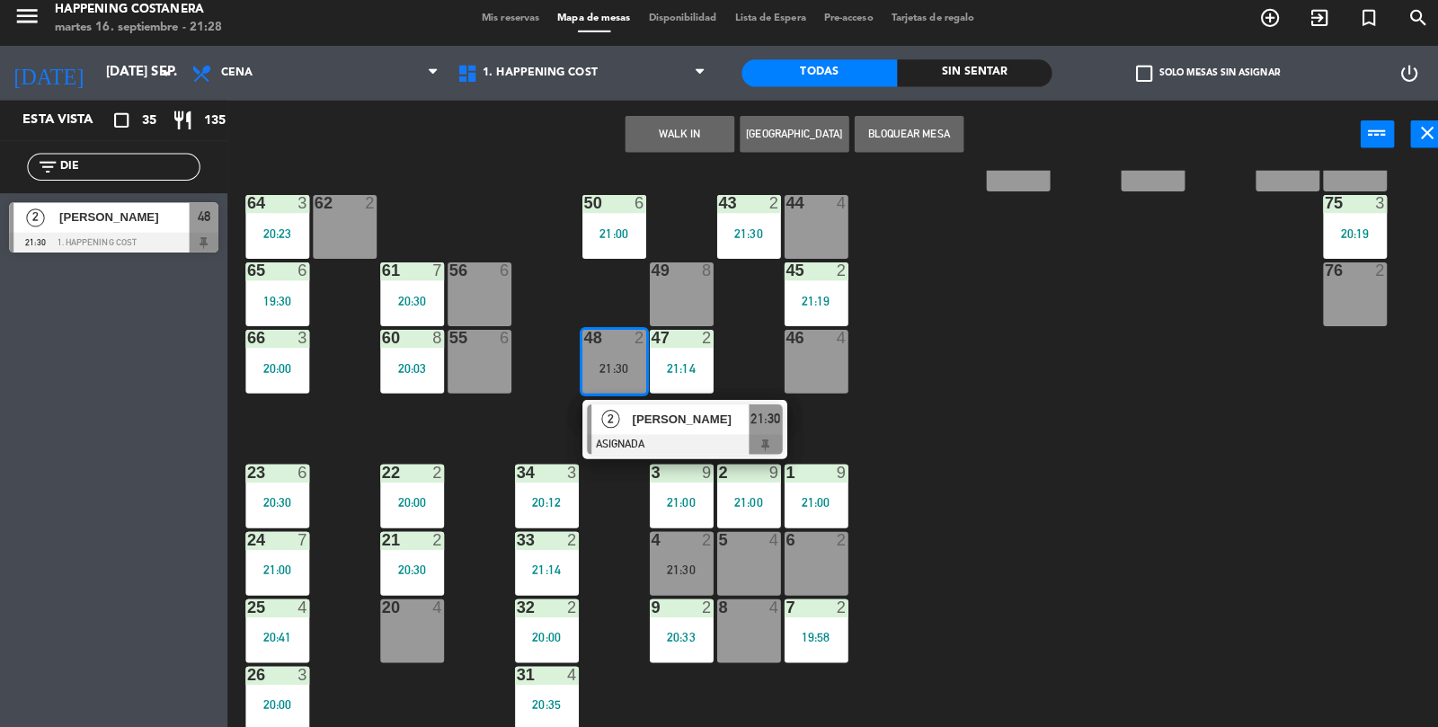
click at [646, 417] on span "[PERSON_NAME]" at bounding box center [682, 422] width 115 height 19
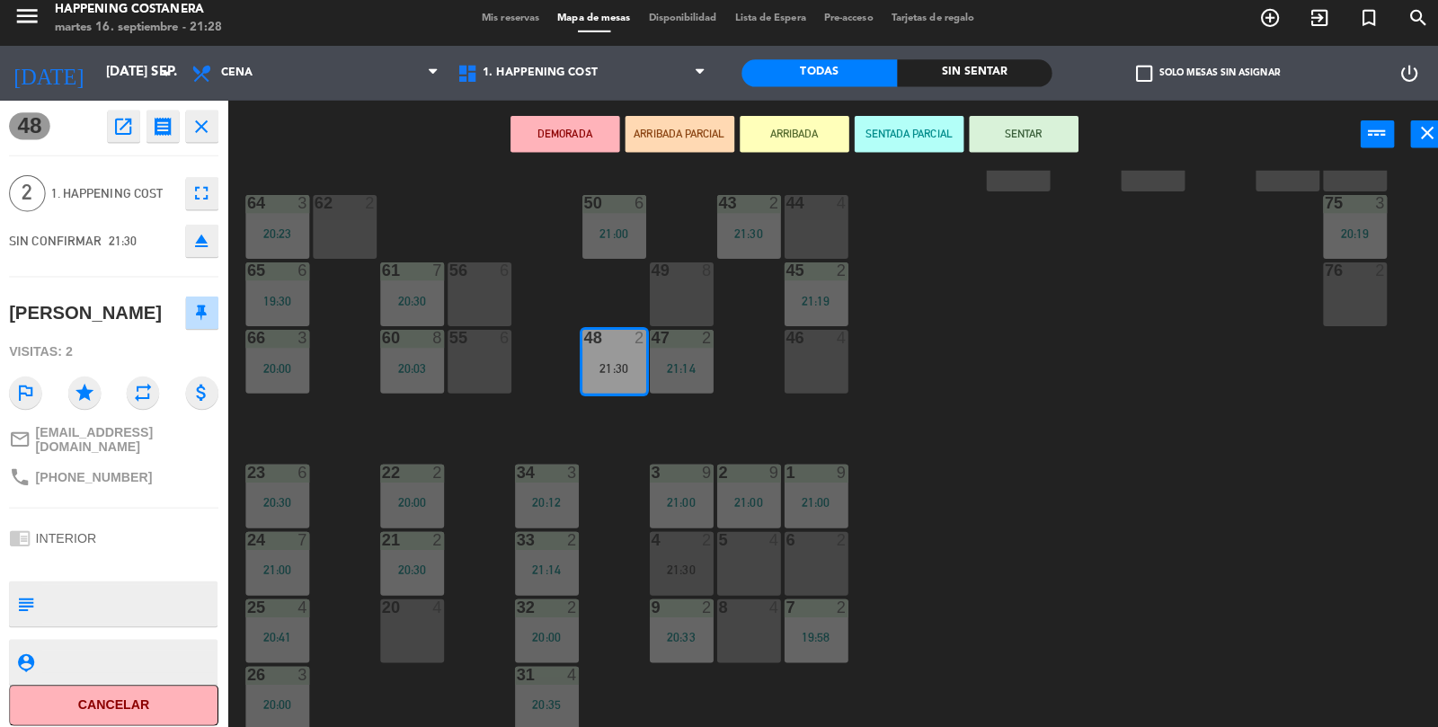
click at [1016, 158] on button "SENTAR" at bounding box center [1011, 141] width 108 height 36
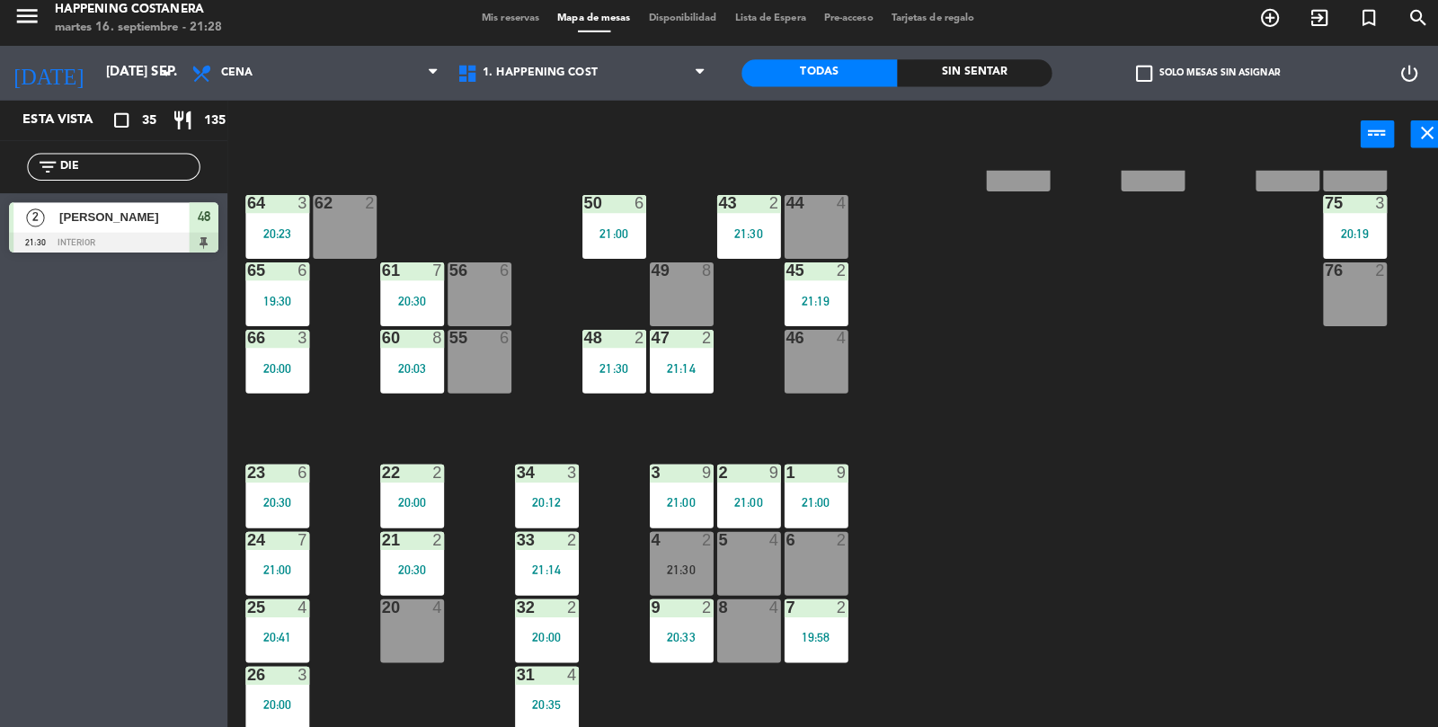
click at [1111, 483] on div "69 2 122 6 121 6 120 6 14 4 CAVA 22 101 4 94 2 70 2 123 6 131 2 134 2 132 2 13 …" at bounding box center [838, 453] width 1199 height 552
click at [1123, 413] on div "69 2 122 6 121 6 120 6 14 4 CAVA 22 101 4 94 2 70 2 123 6 131 2 134 2 132 2 13 …" at bounding box center [838, 453] width 1199 height 552
click at [133, 180] on input "DIE" at bounding box center [127, 174] width 139 height 20
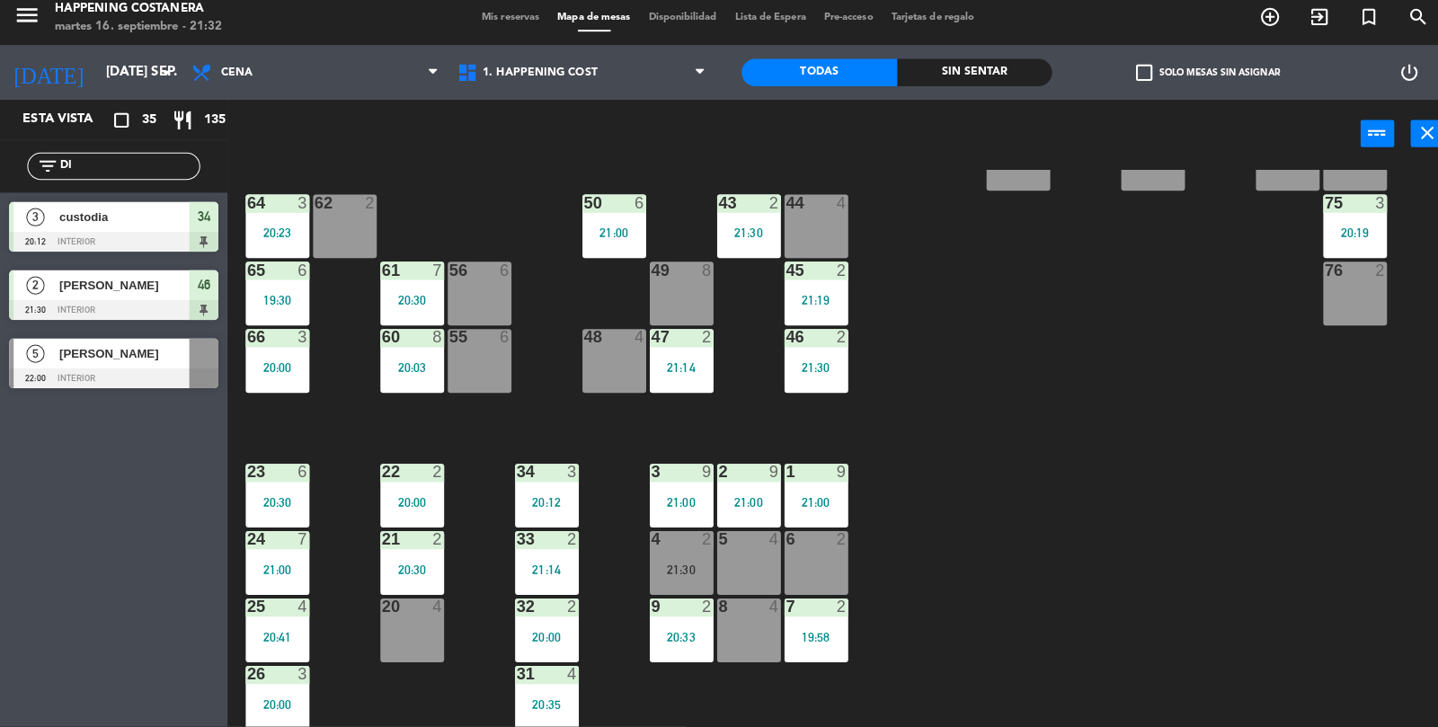
type input "D"
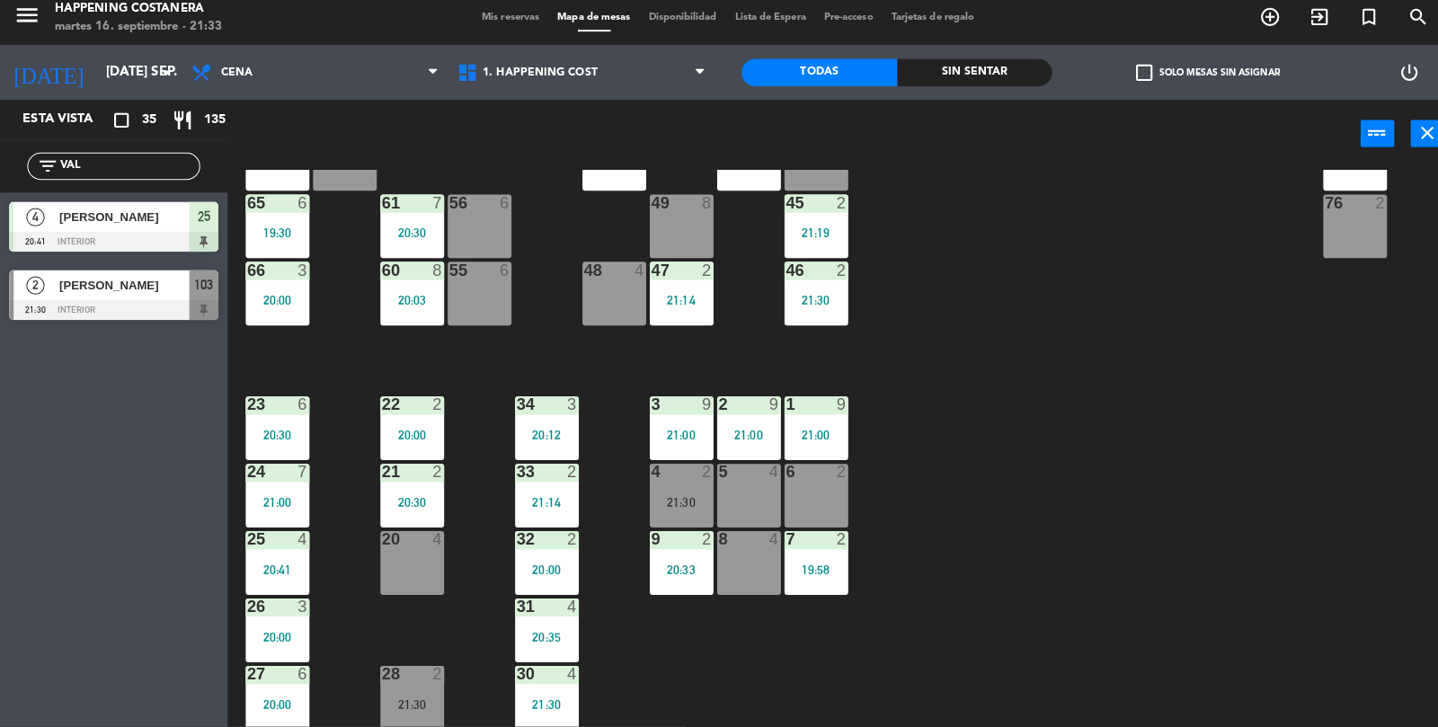
scroll to position [0, 0]
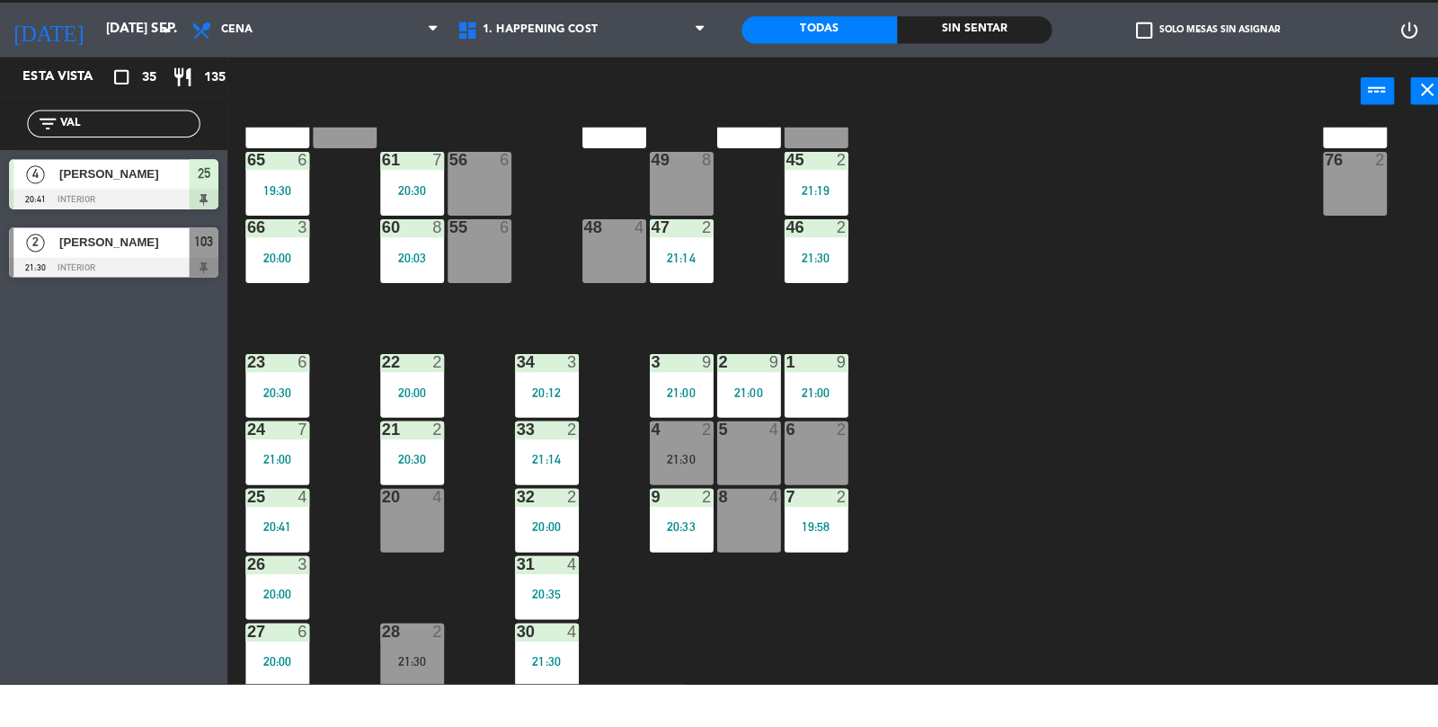
click at [107, 165] on input "VAL" at bounding box center [127, 174] width 139 height 20
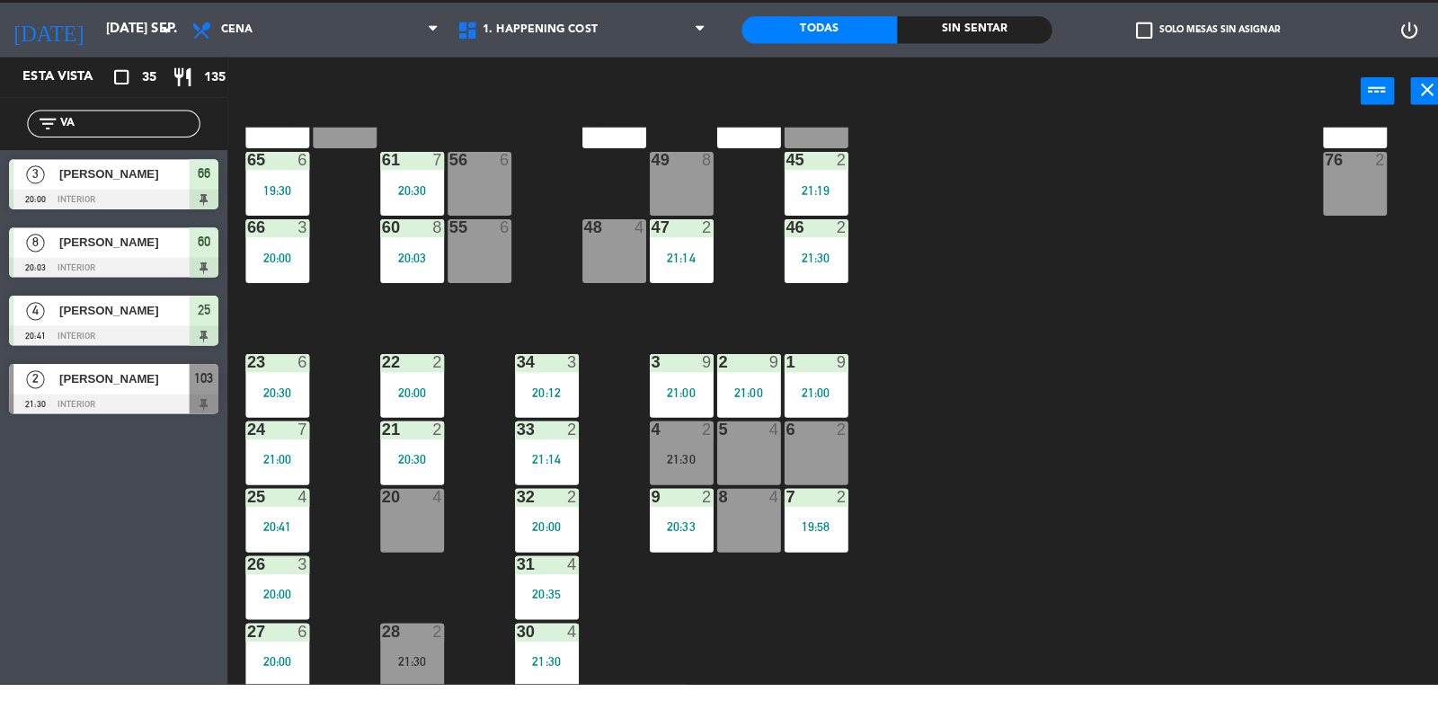
type input "V"
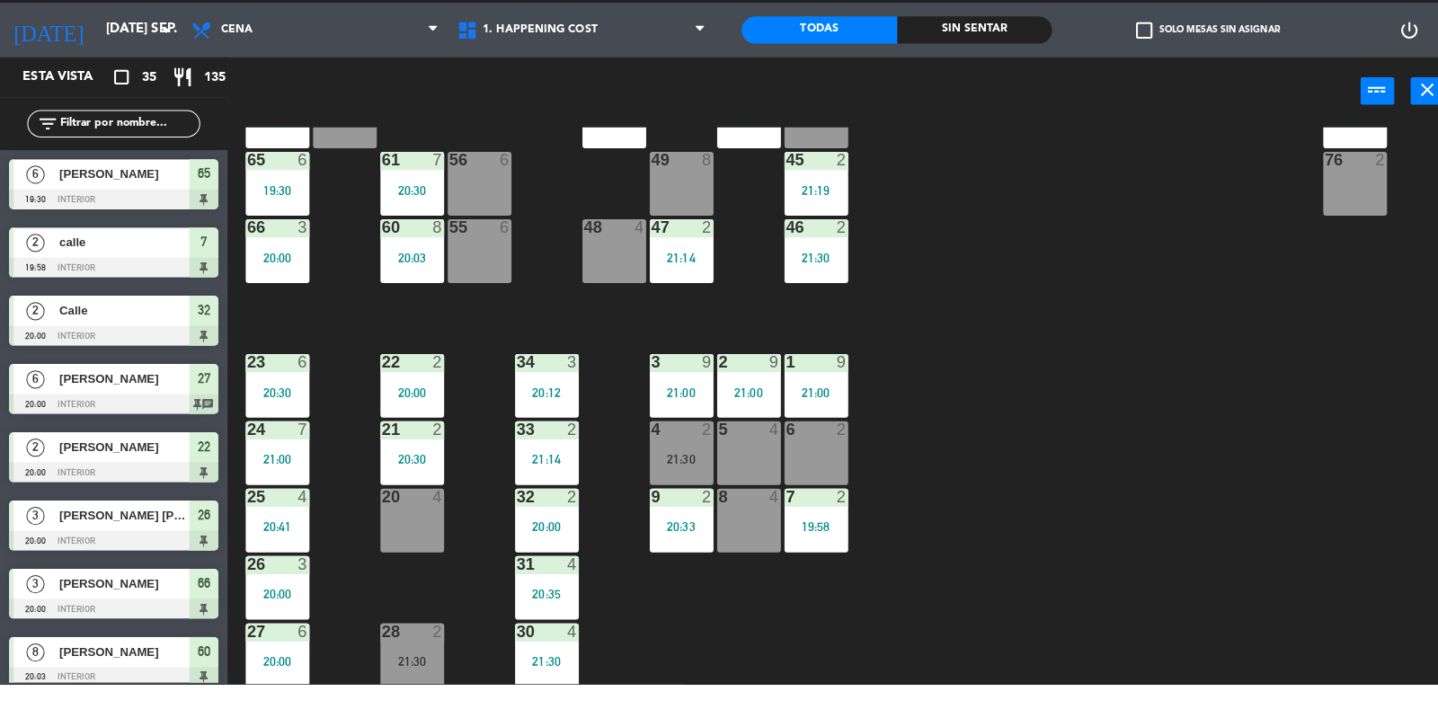
click at [144, 126] on span "35" at bounding box center [147, 128] width 14 height 21
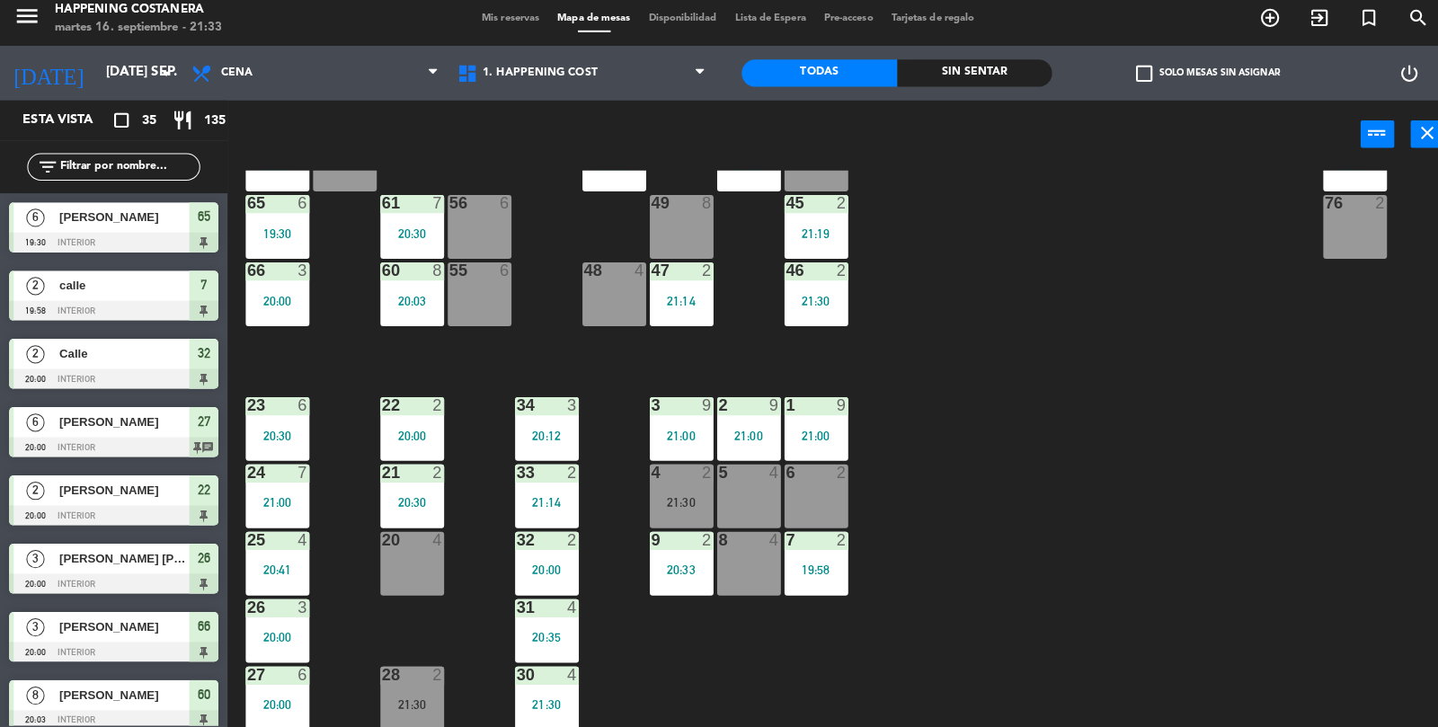
click at [102, 135] on div "Esta vista" at bounding box center [69, 128] width 120 height 22
click at [120, 179] on input "text" at bounding box center [127, 174] width 139 height 20
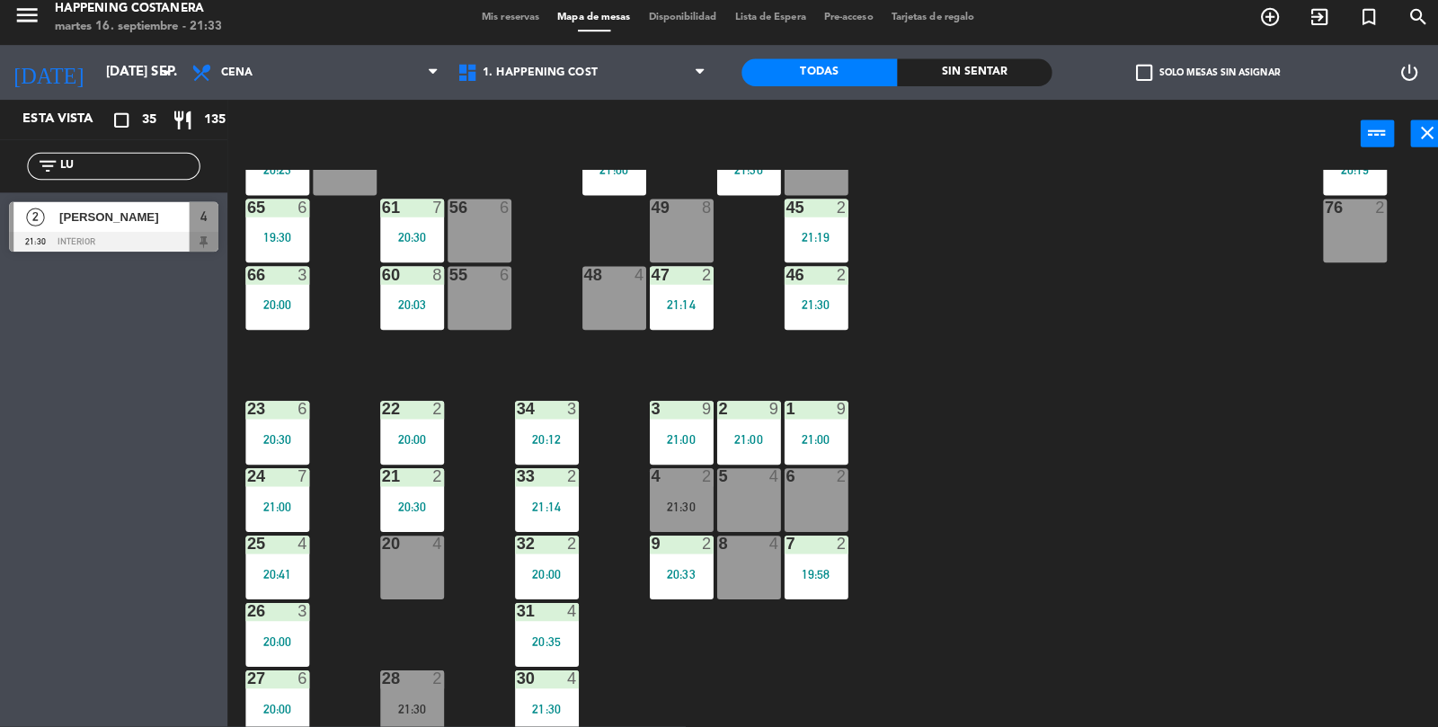
scroll to position [474, 0]
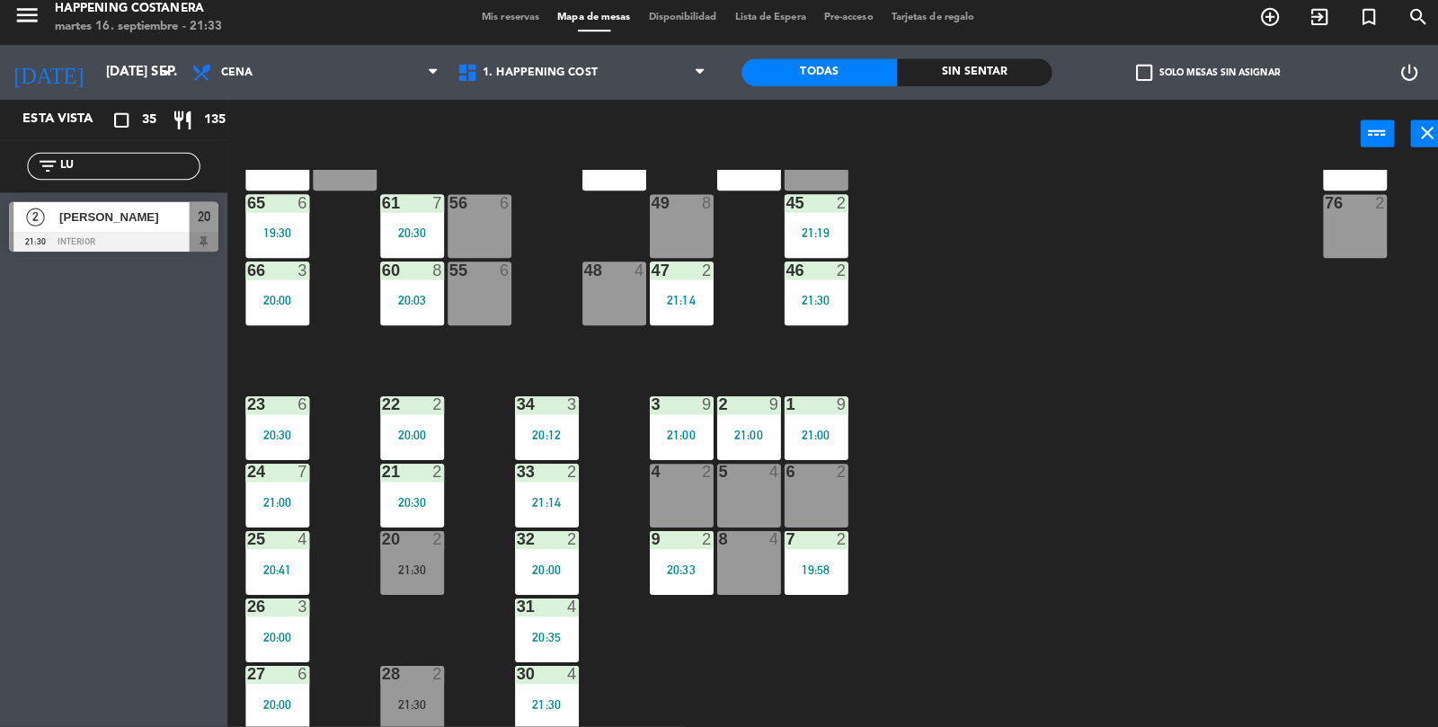
type input "LU"
click at [408, 562] on div "20 2 21:30" at bounding box center [407, 565] width 63 height 63
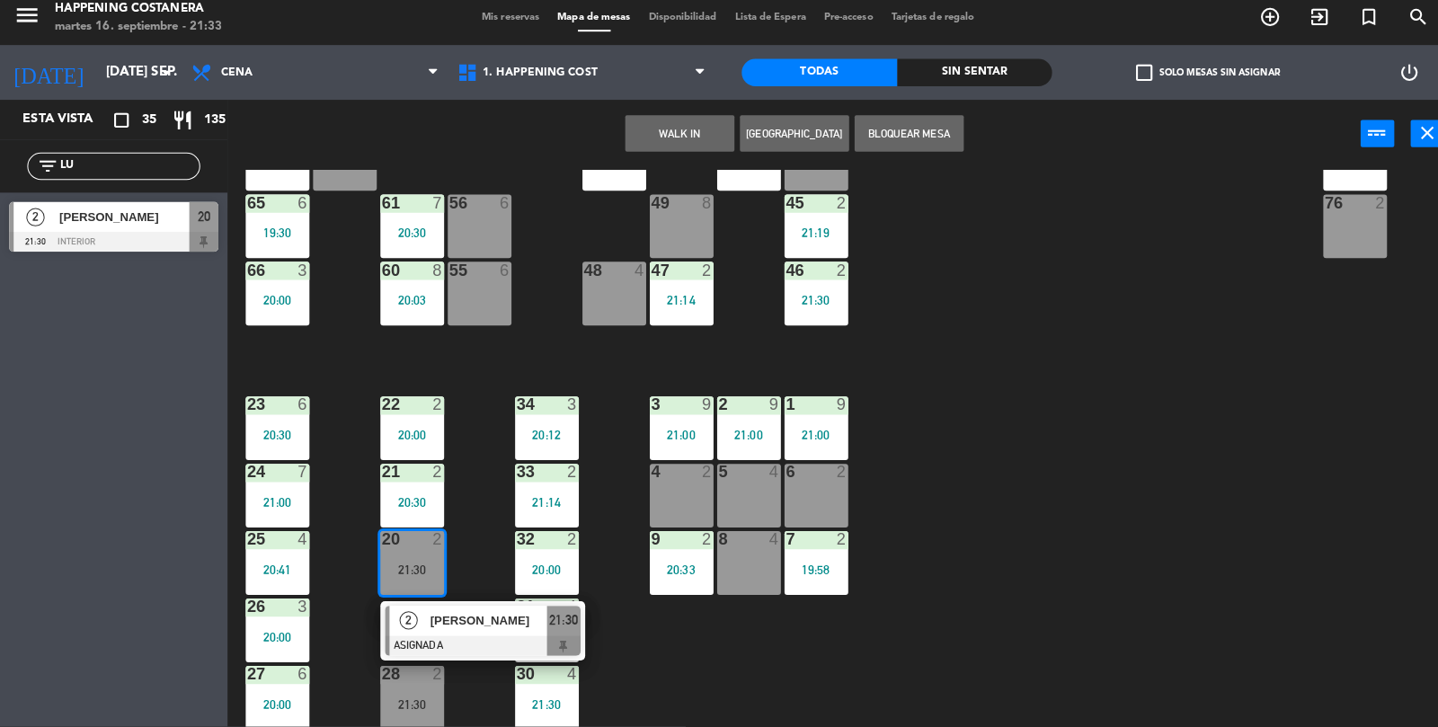
scroll to position [0, 0]
click at [443, 647] on div at bounding box center [476, 647] width 193 height 20
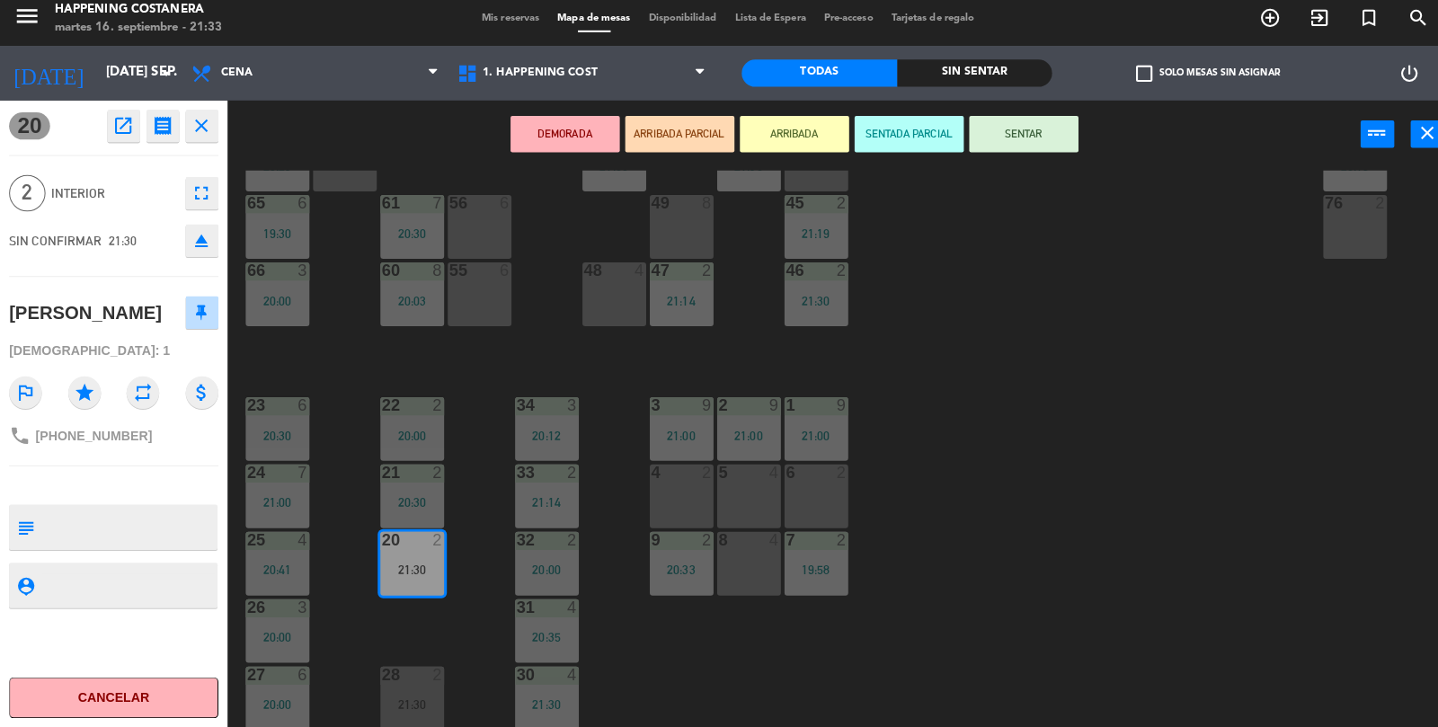
click at [546, 168] on div "DEMORADA ARRIBADA PARCIAL ARRIBADA SENTADA PARCIAL SENTAR power_input close" at bounding box center [784, 142] width 1119 height 68
click at [540, 155] on button "DEMORADA" at bounding box center [558, 141] width 108 height 36
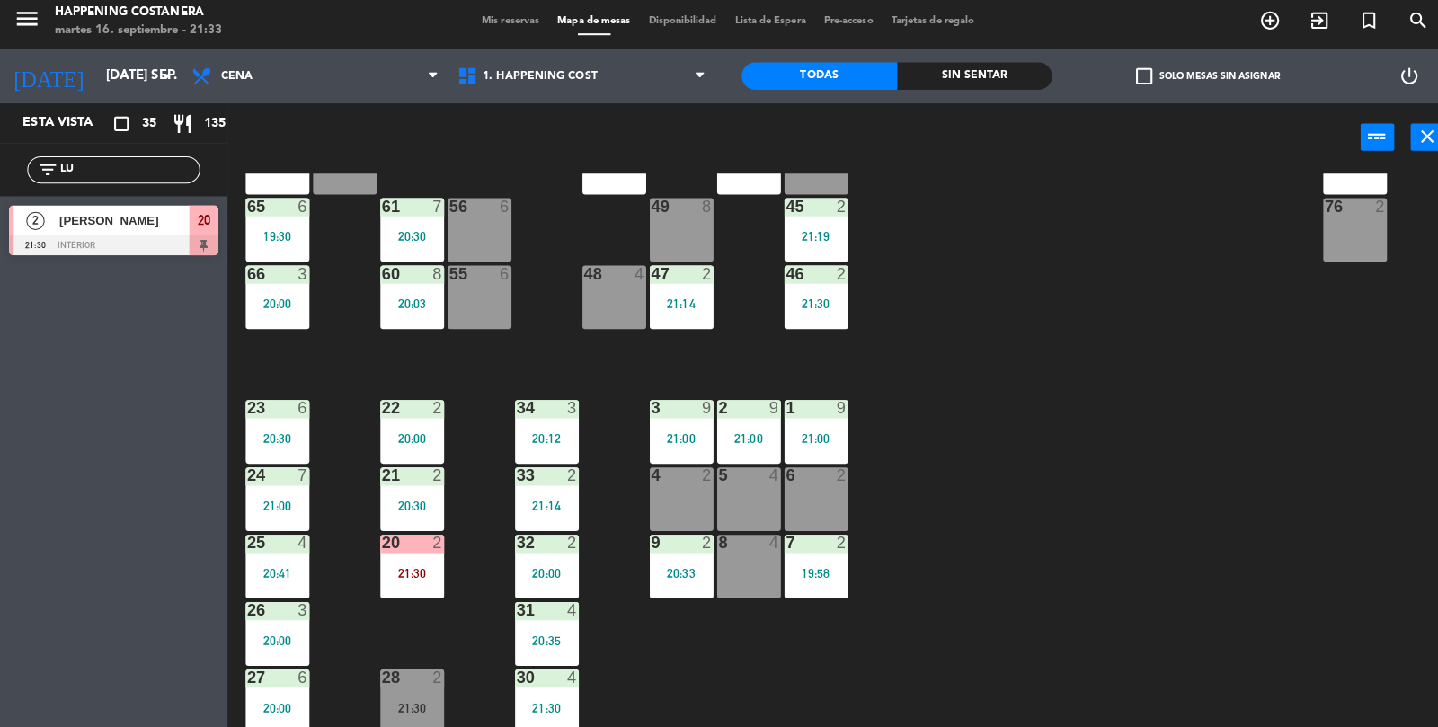
click at [111, 179] on input "LU" at bounding box center [127, 174] width 139 height 20
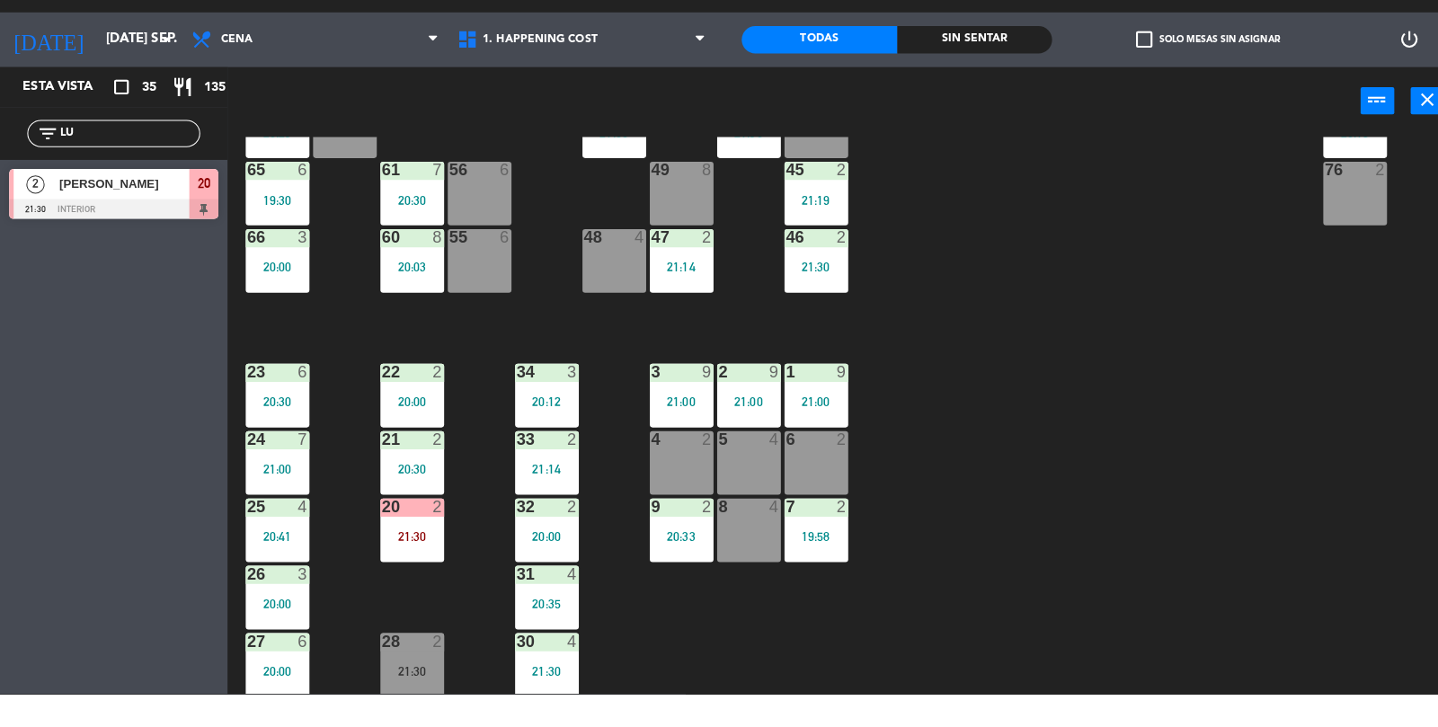
scroll to position [40, 0]
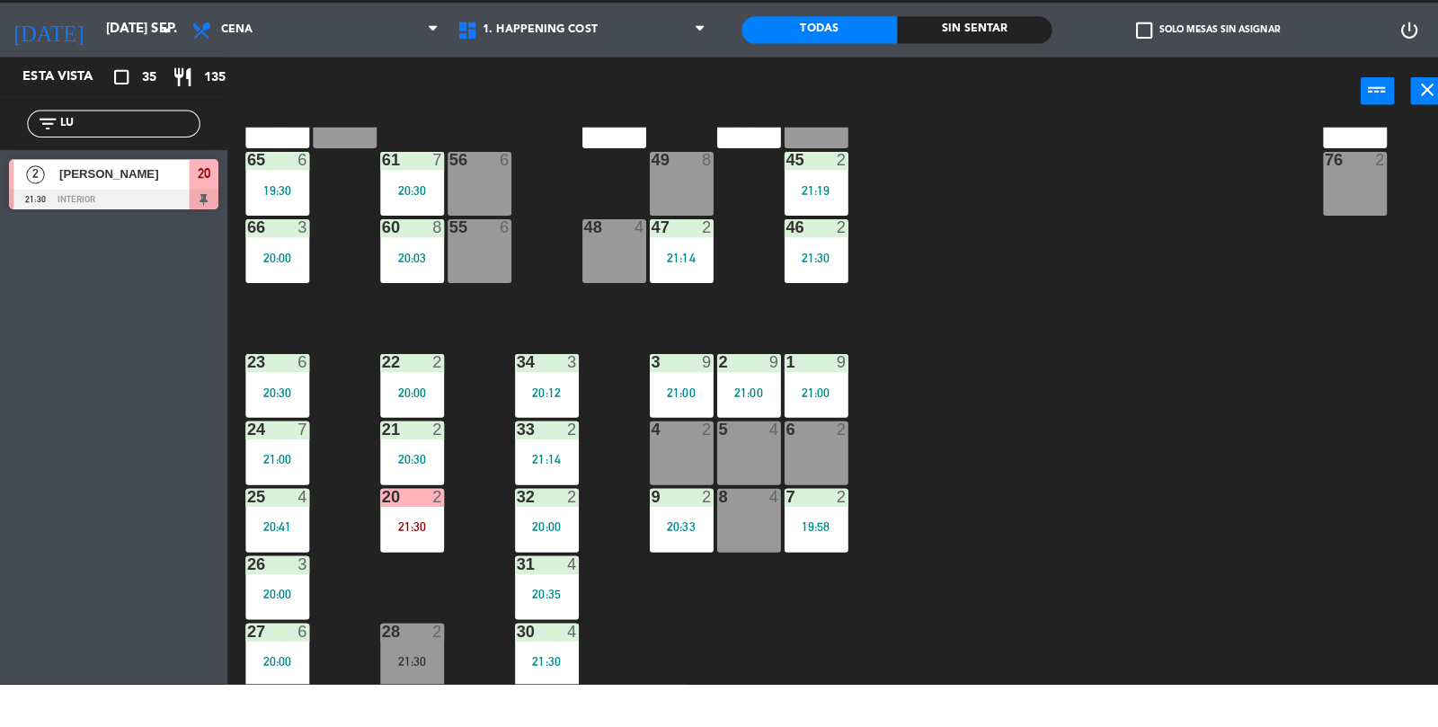
type input "L"
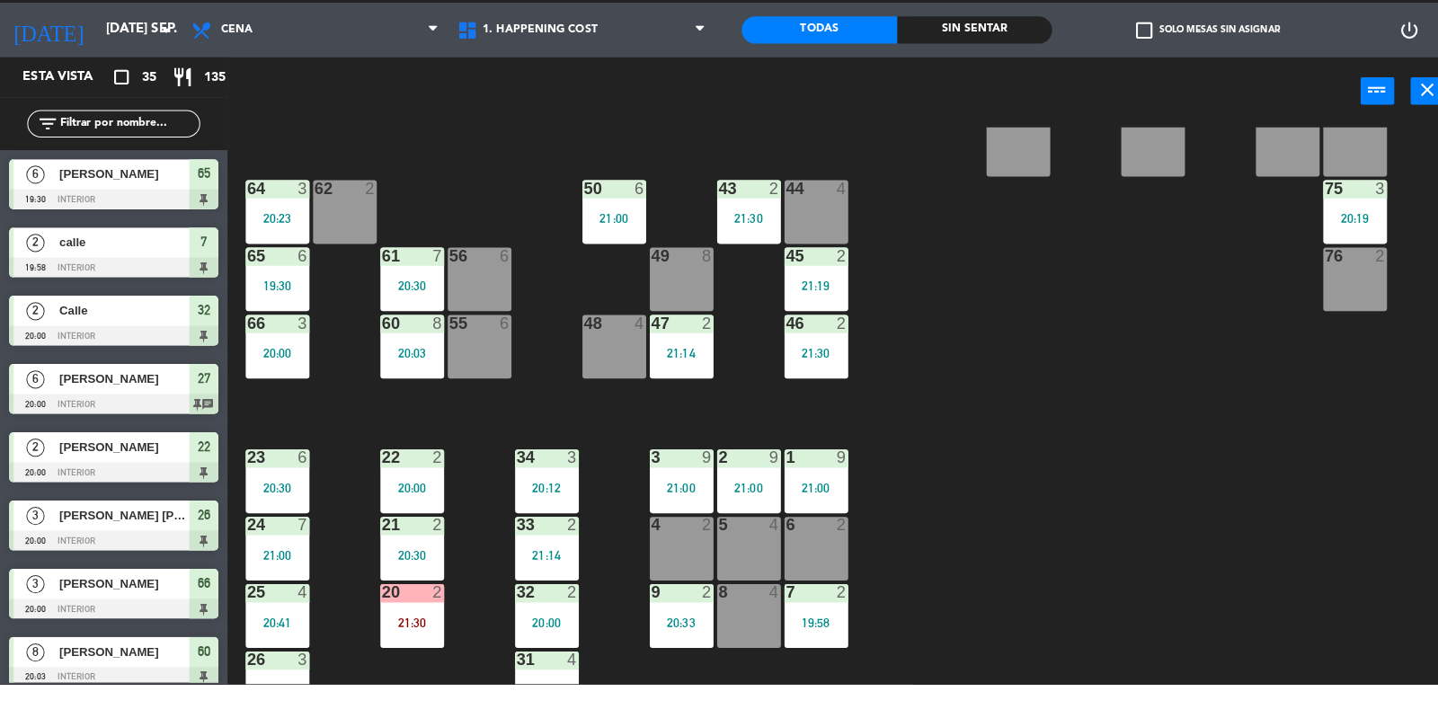
scroll to position [367, 0]
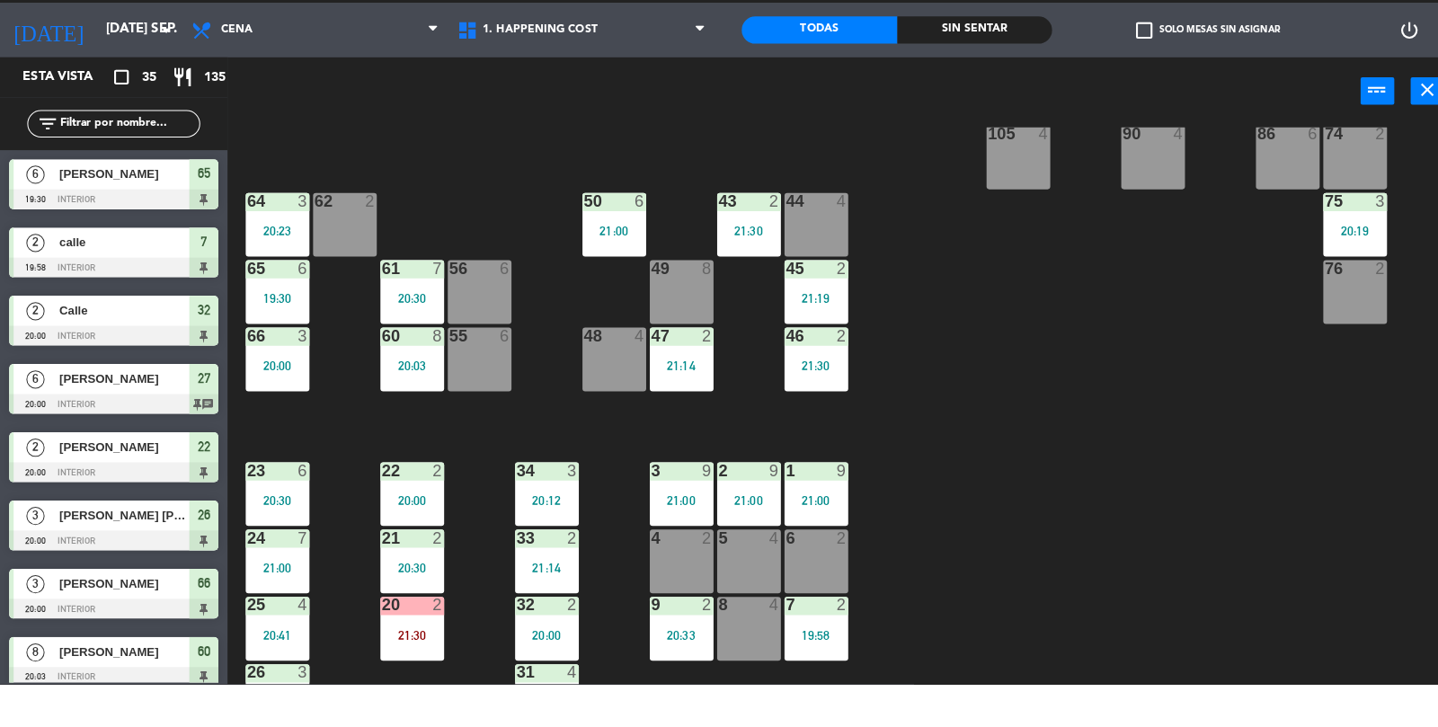
click at [807, 257] on div "44 4" at bounding box center [806, 251] width 63 height 18
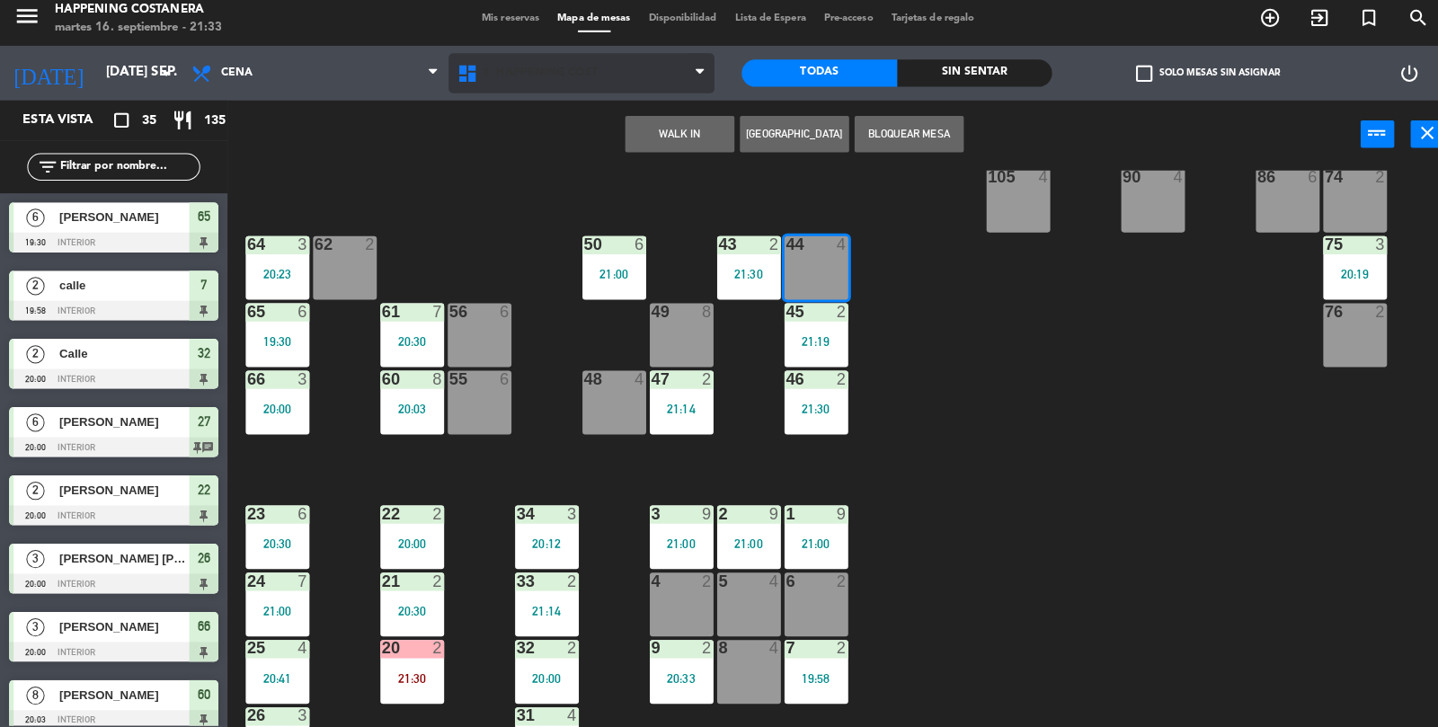
click at [590, 95] on span "1. HAPPENING COST" at bounding box center [574, 81] width 263 height 40
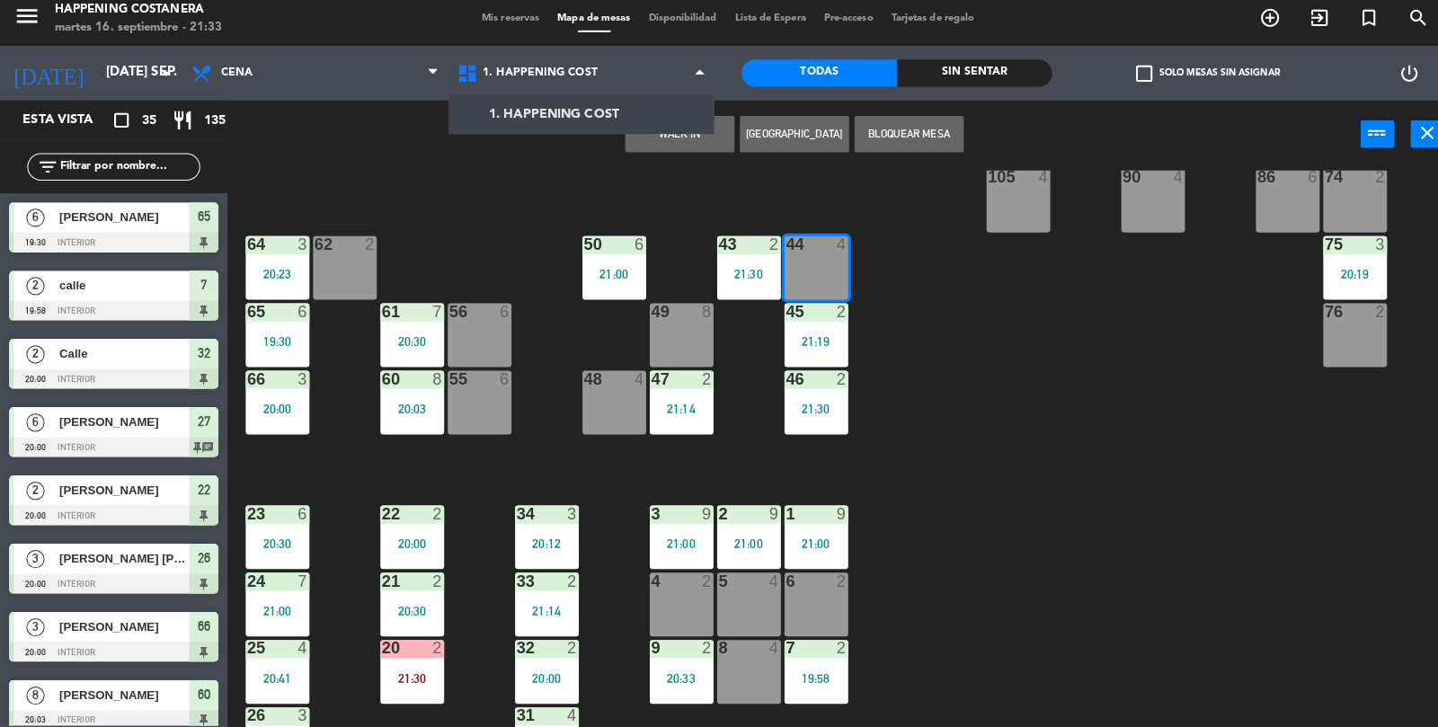
click at [1070, 324] on div "69 2 122 6 121 6 120 6 14 4 CAVA 22 101 4 94 2 70 2 123 6 131 2 134 2 132 2 13 …" at bounding box center [838, 453] width 1199 height 552
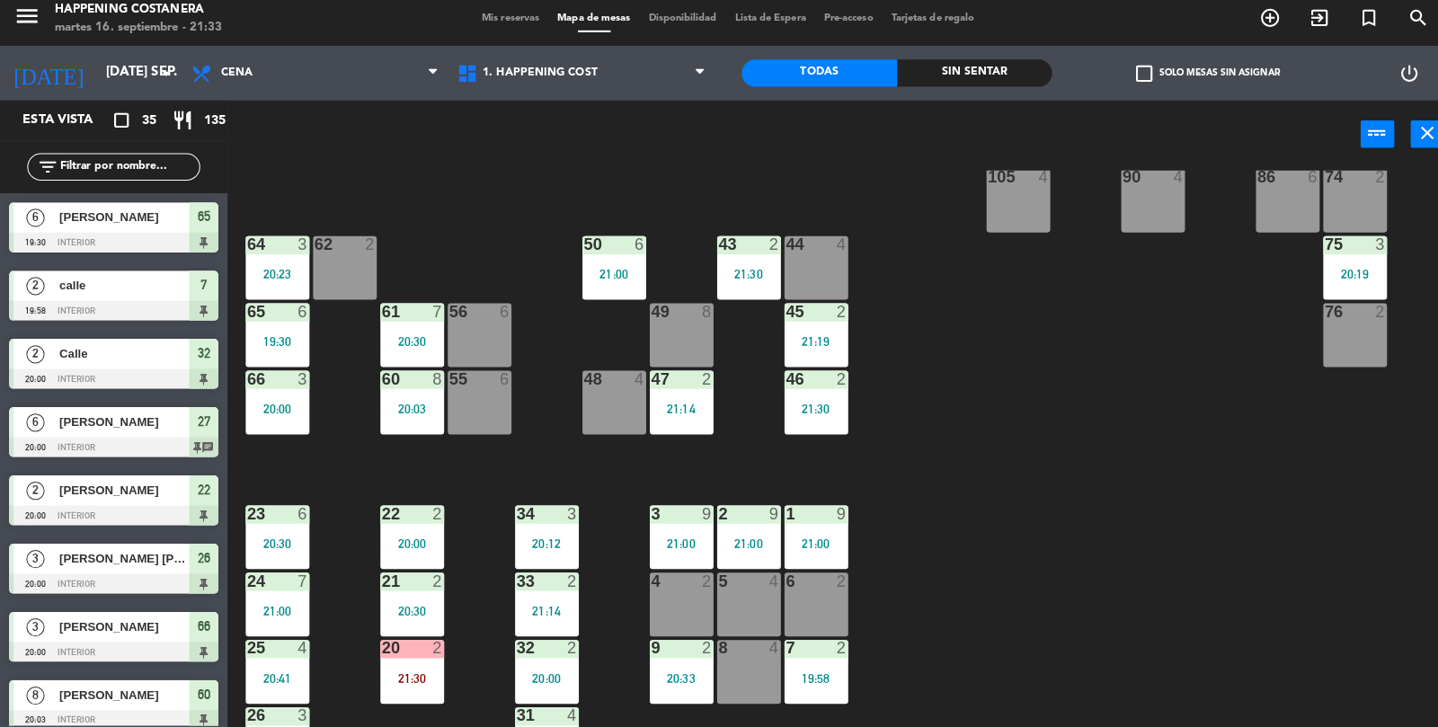
click at [812, 253] on div at bounding box center [806, 250] width 30 height 16
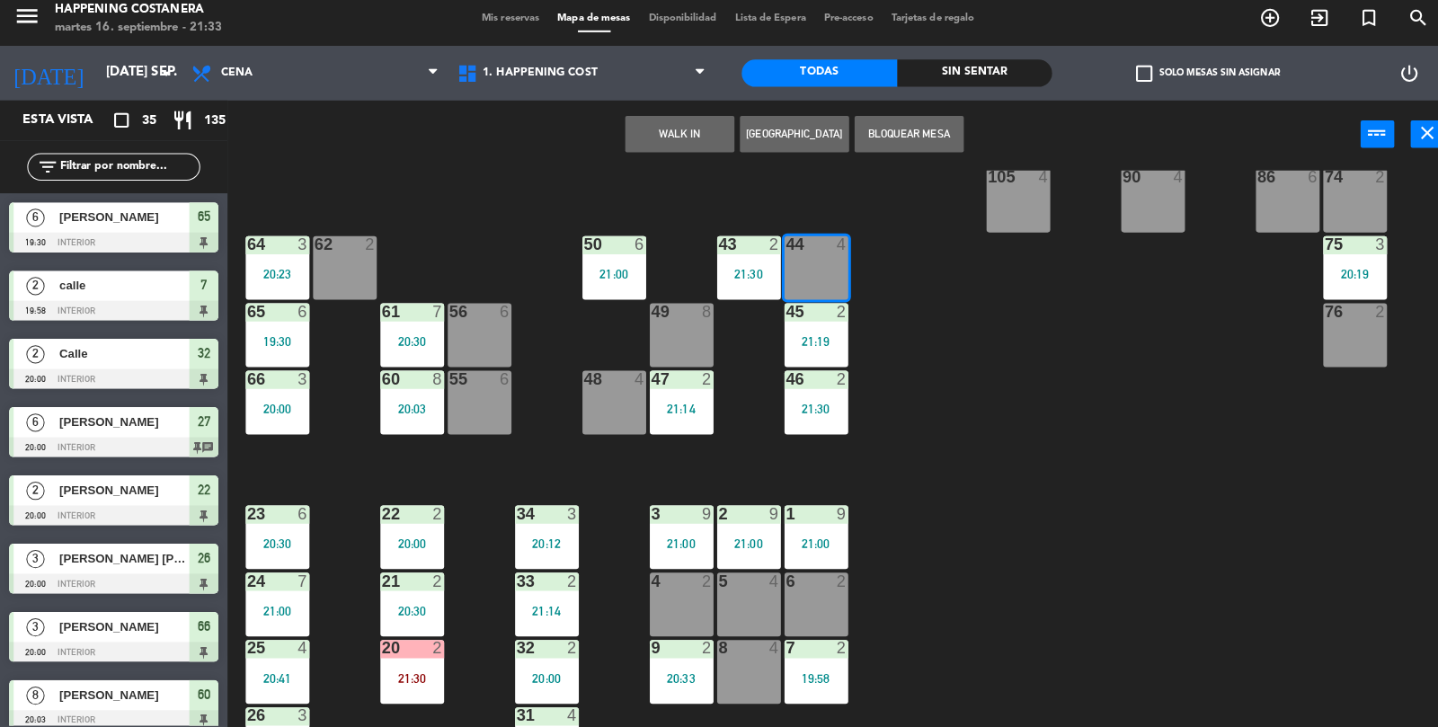
click at [653, 133] on button "WALK IN" at bounding box center [671, 141] width 108 height 36
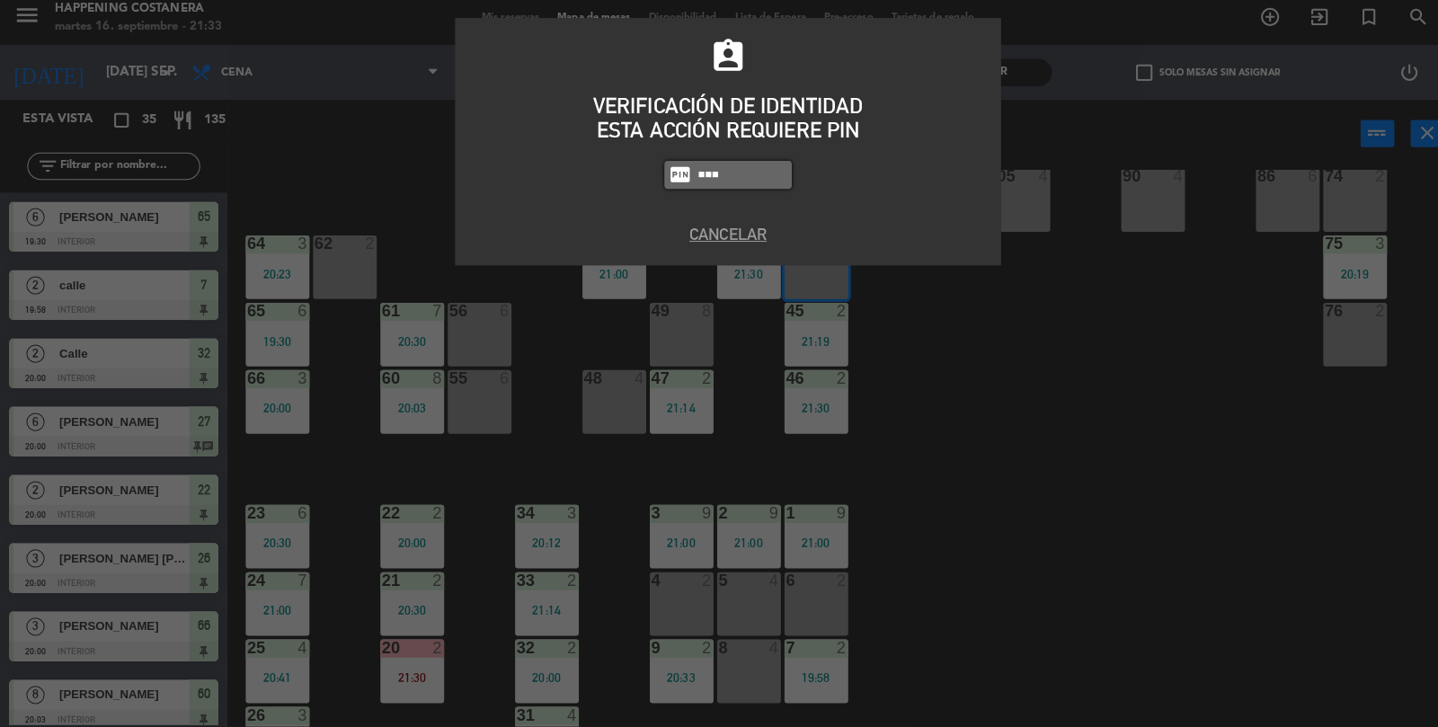
type input "5447"
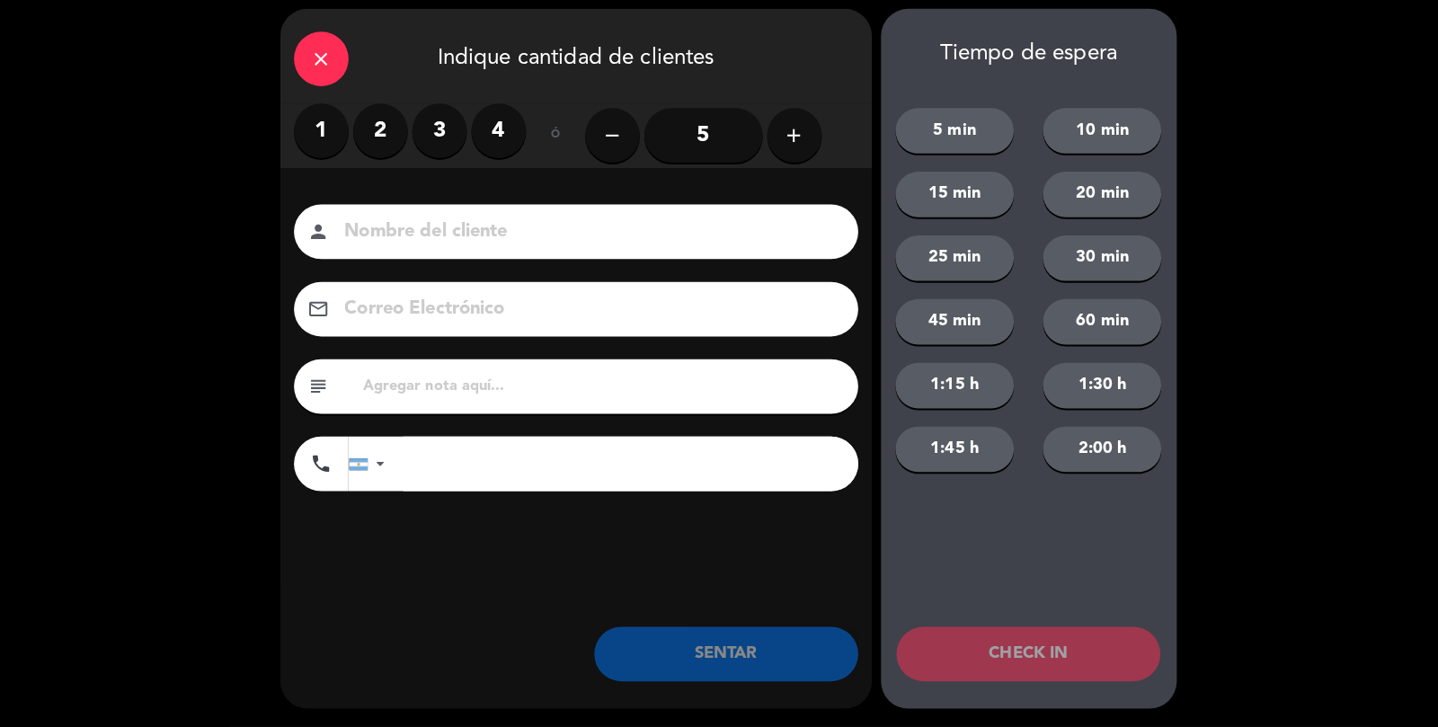
scroll to position [38, 0]
click at [368, 153] on label "2" at bounding box center [376, 138] width 54 height 54
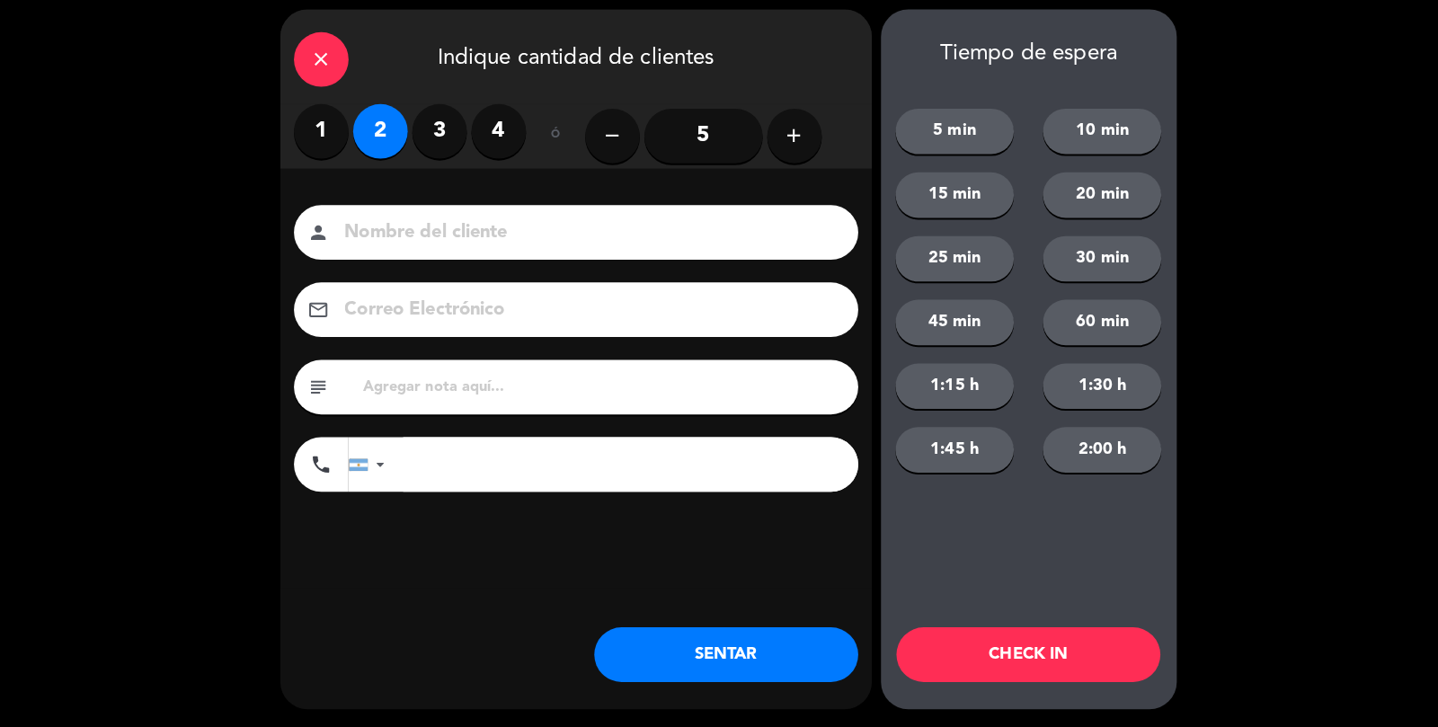
click at [481, 140] on label "4" at bounding box center [493, 138] width 54 height 54
click at [461, 234] on input at bounding box center [581, 238] width 485 height 31
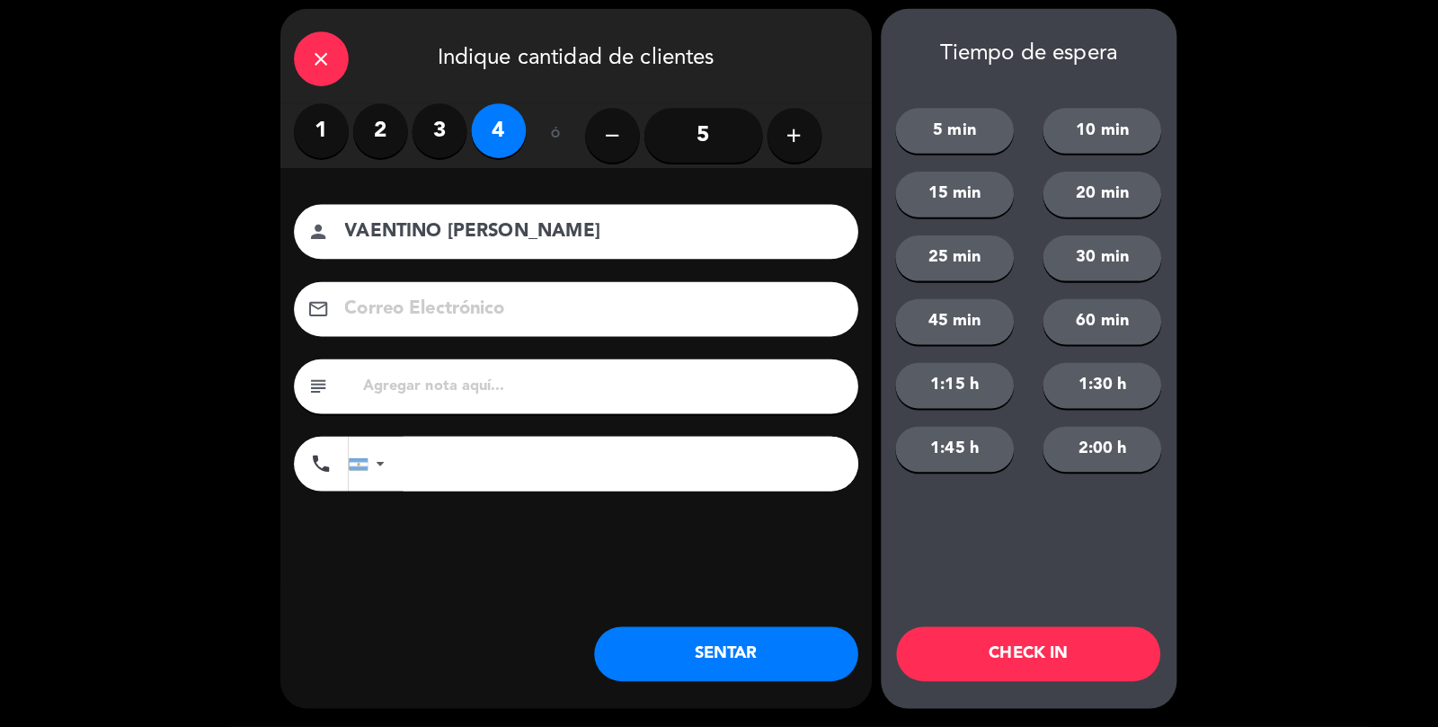
click at [450, 228] on input "VAENTINO [PERSON_NAME]" at bounding box center [581, 238] width 485 height 31
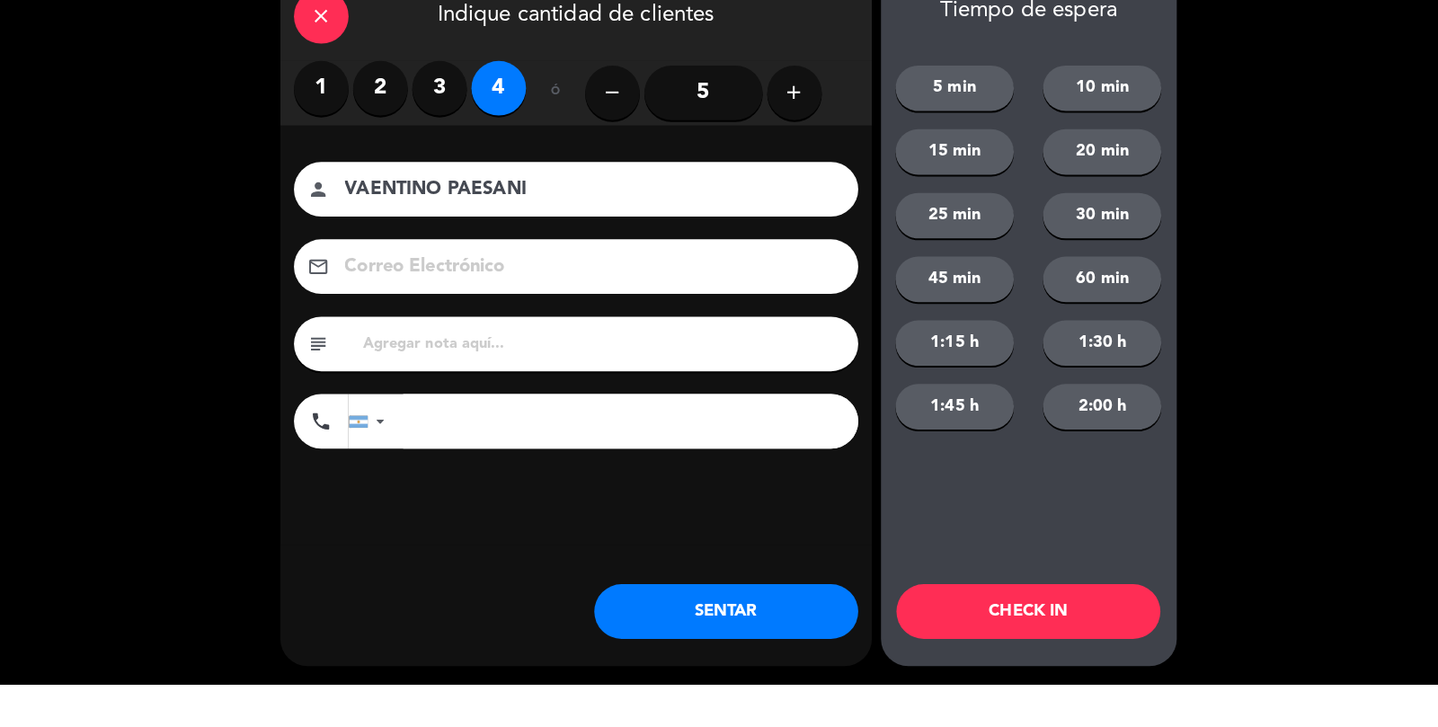
type input "VAENTINO PAESANI"
click at [774, 656] on button "SENTAR" at bounding box center [717, 655] width 261 height 54
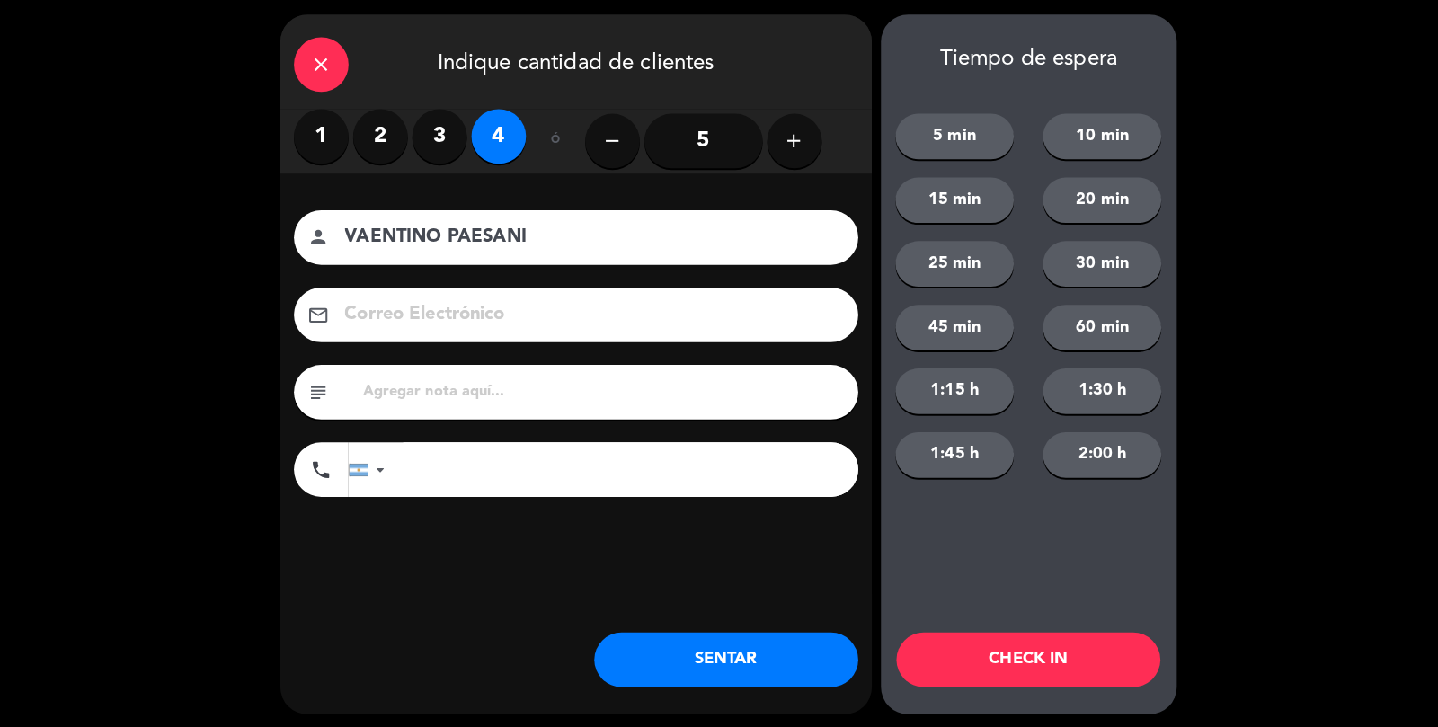
scroll to position [37, 0]
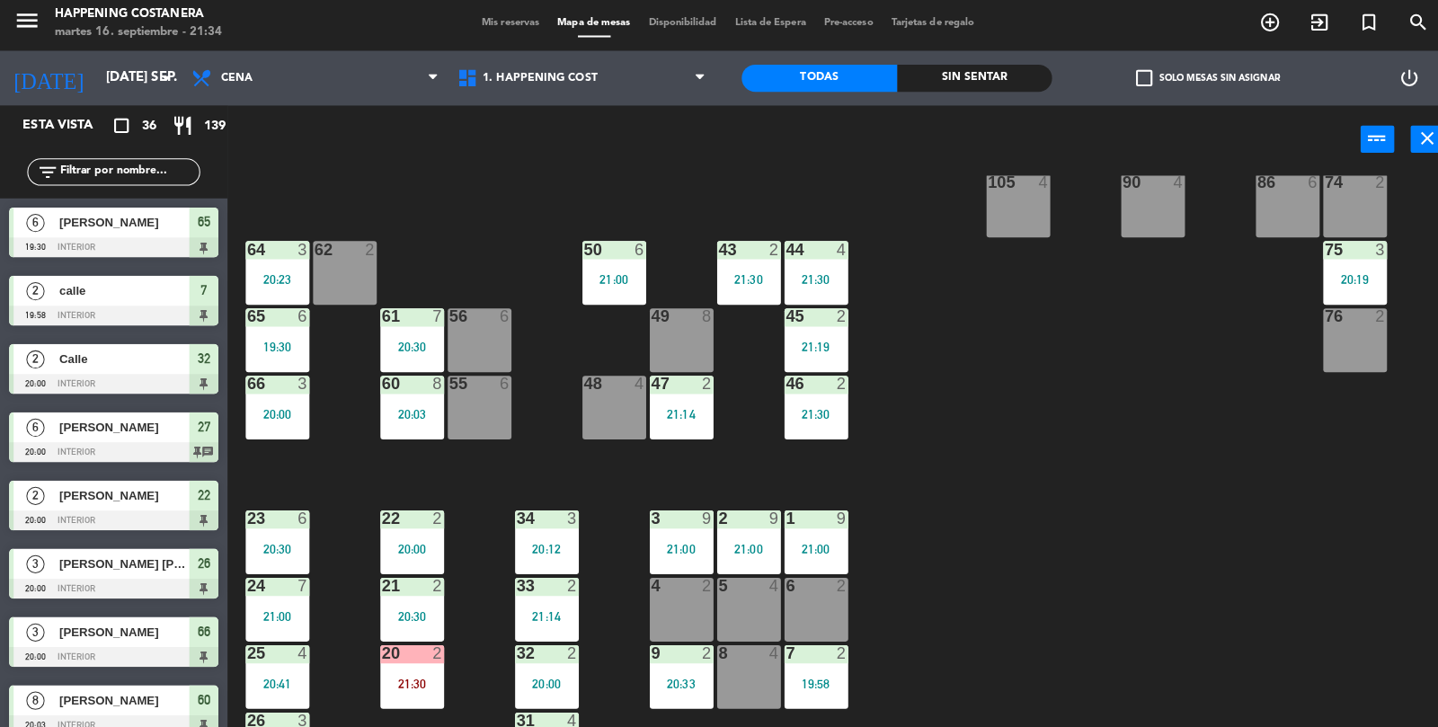
click at [147, 177] on input "text" at bounding box center [127, 174] width 139 height 20
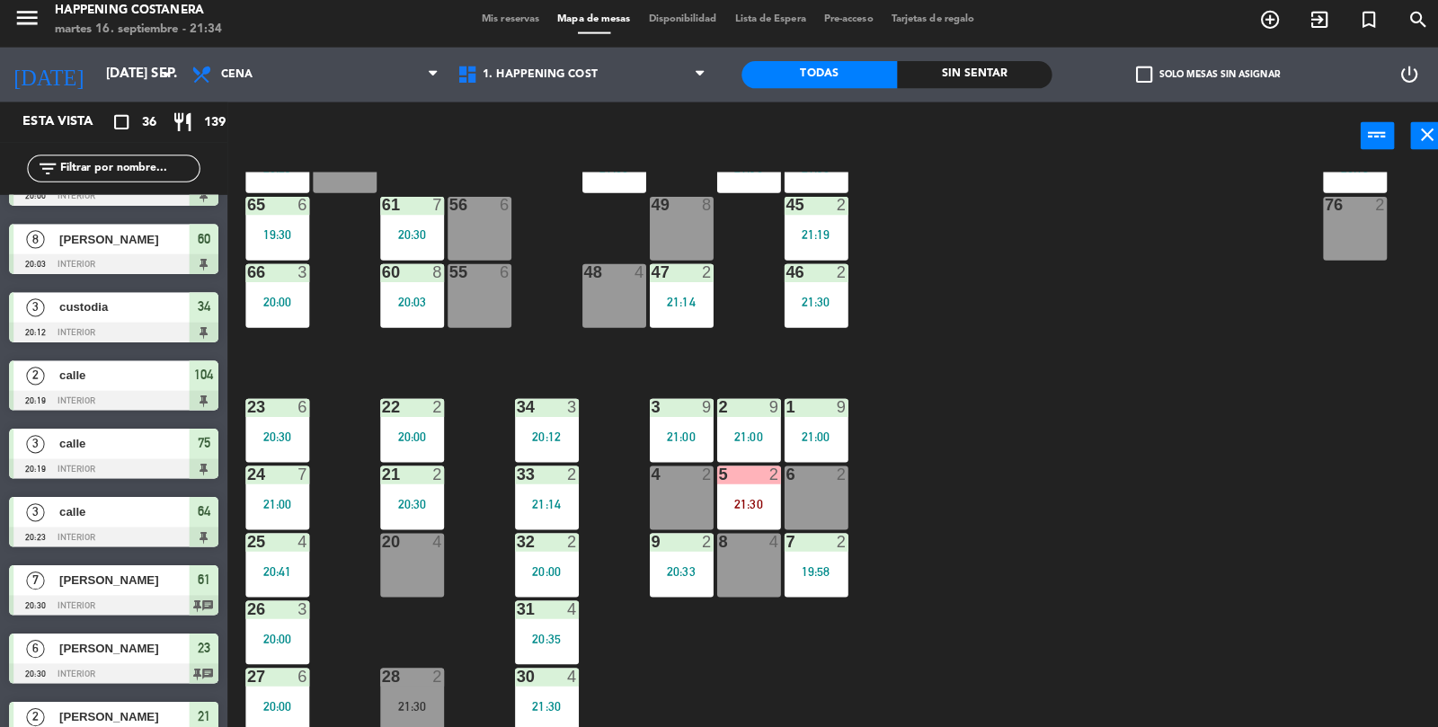
scroll to position [0, 0]
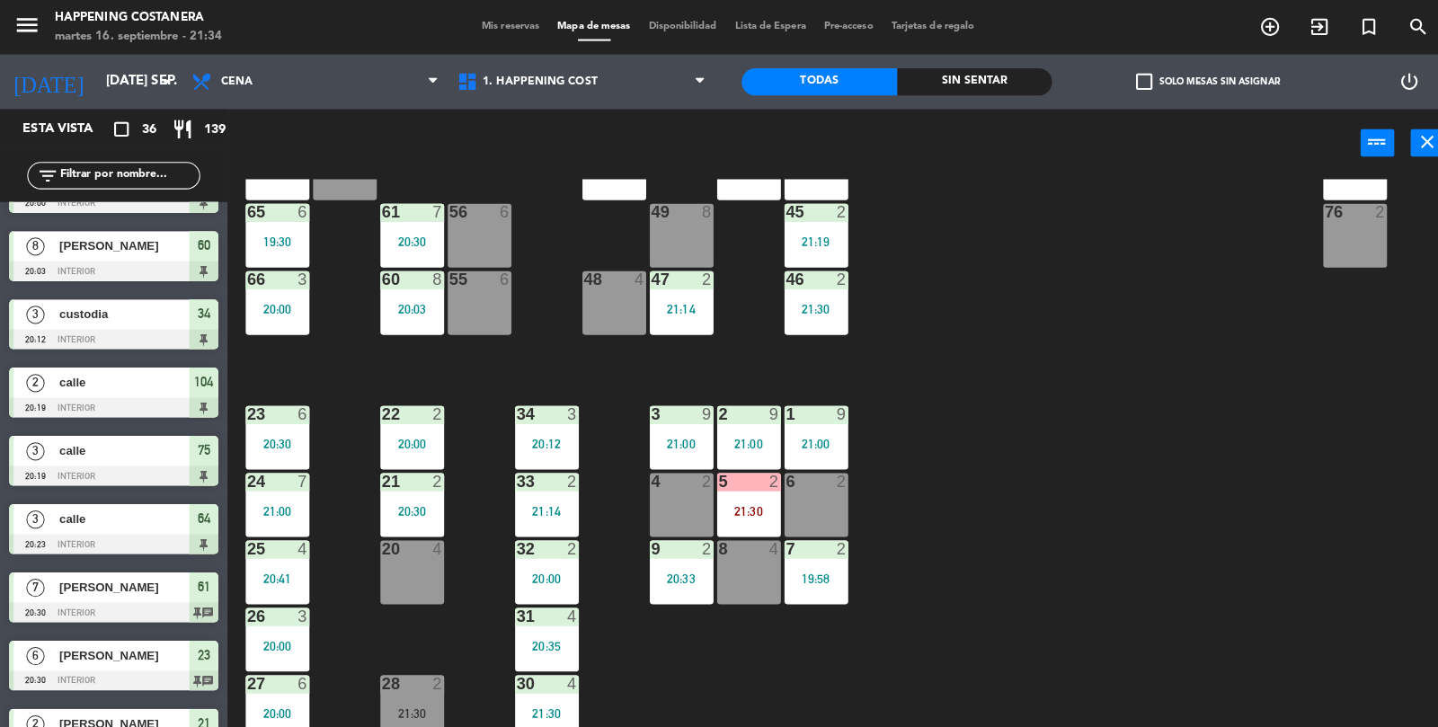
click at [1132, 87] on span "check_box_outline_blank" at bounding box center [1130, 81] width 16 height 16
click at [1193, 81] on input "check_box_outline_blank Solo mesas sin asignar" at bounding box center [1193, 81] width 0 height 0
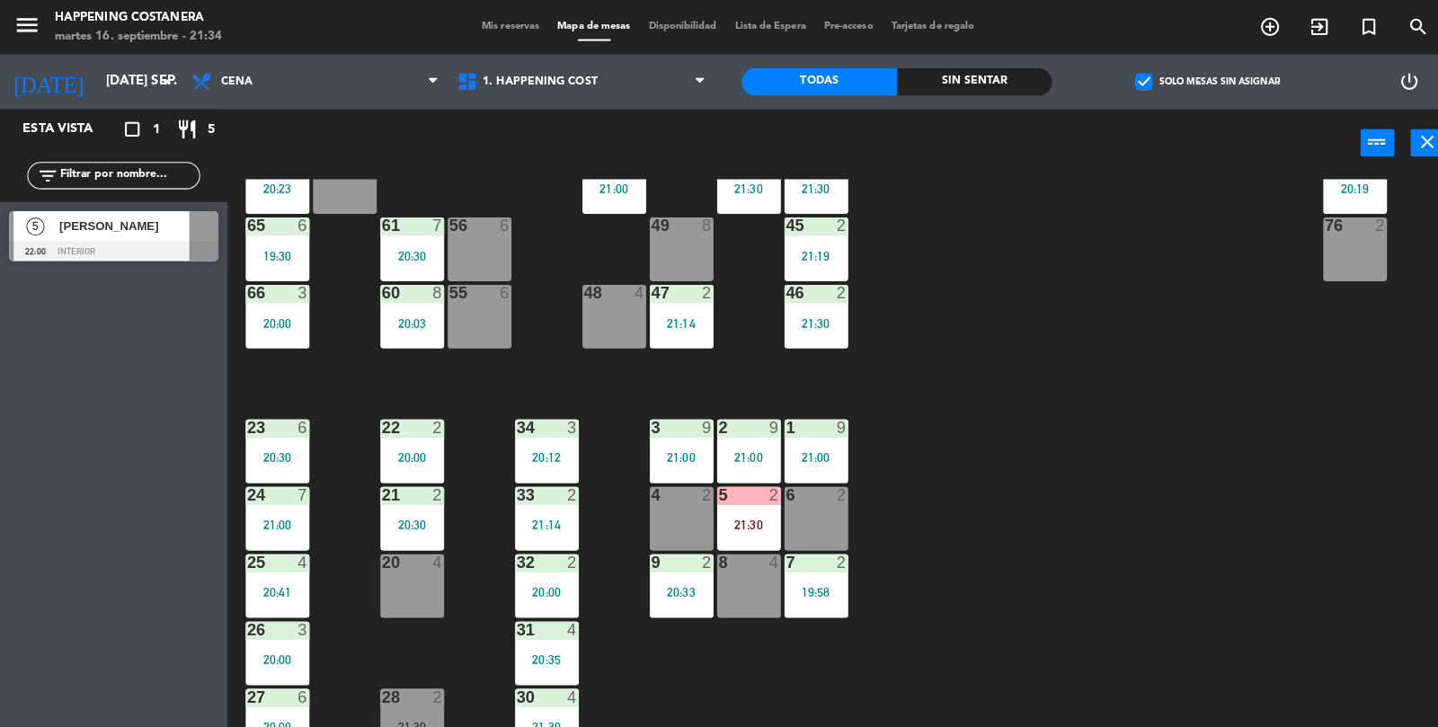
click at [1138, 76] on span "check_box" at bounding box center [1130, 81] width 16 height 16
click at [1193, 81] on input "check_box Solo mesas sin asignar" at bounding box center [1193, 81] width 0 height 0
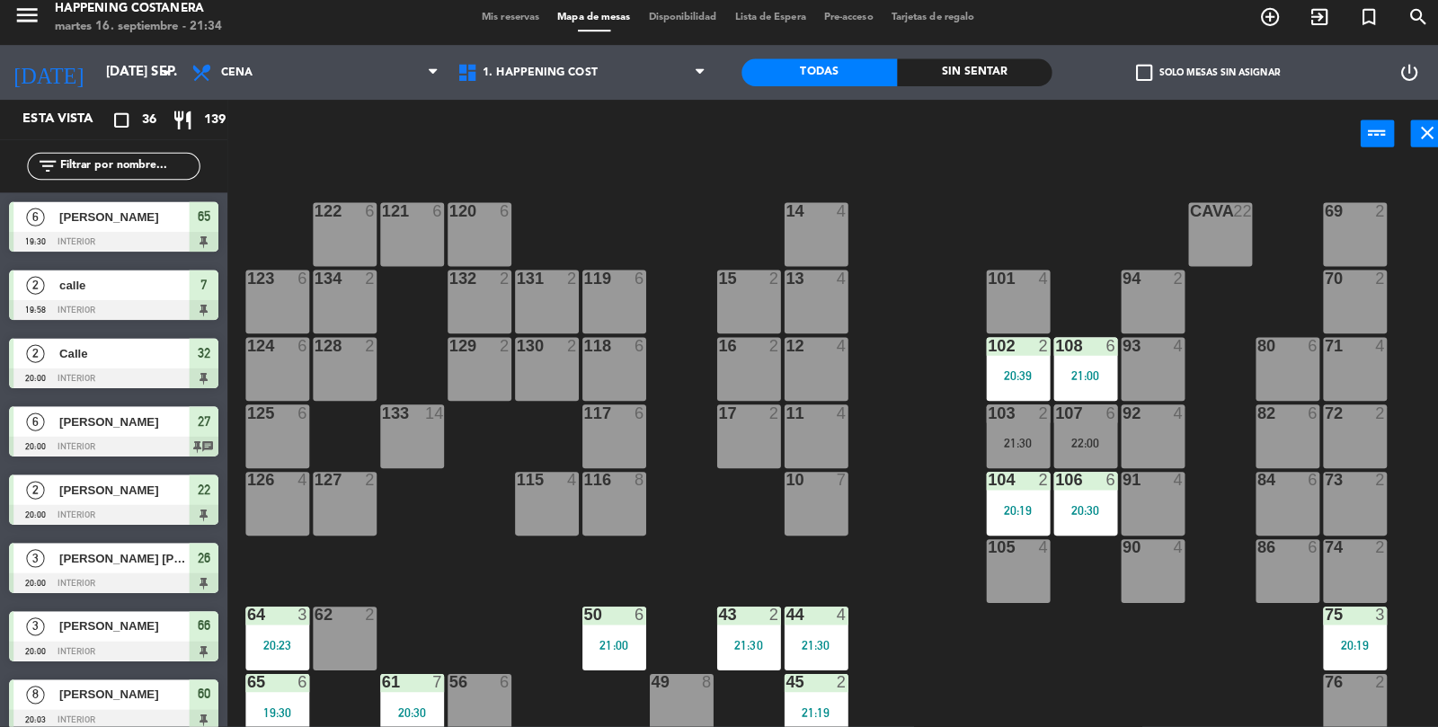
click at [1176, 695] on div "69 2 122 6 121 6 120 6 14 4 CAVA 22 101 4 94 2 70 2 123 6 131 2 134 2 132 2 13 …" at bounding box center [838, 453] width 1199 height 552
click at [1114, 693] on div "69 2 122 6 121 6 120 6 14 4 CAVA 22 101 4 94 2 70 2 123 6 131 2 134 2 132 2 13 …" at bounding box center [838, 453] width 1199 height 552
click at [1146, 691] on div "69 2 122 6 121 6 120 6 14 4 CAVA 22 101 4 94 2 70 2 123 6 131 2 134 2 132 2 13 …" at bounding box center [838, 453] width 1199 height 552
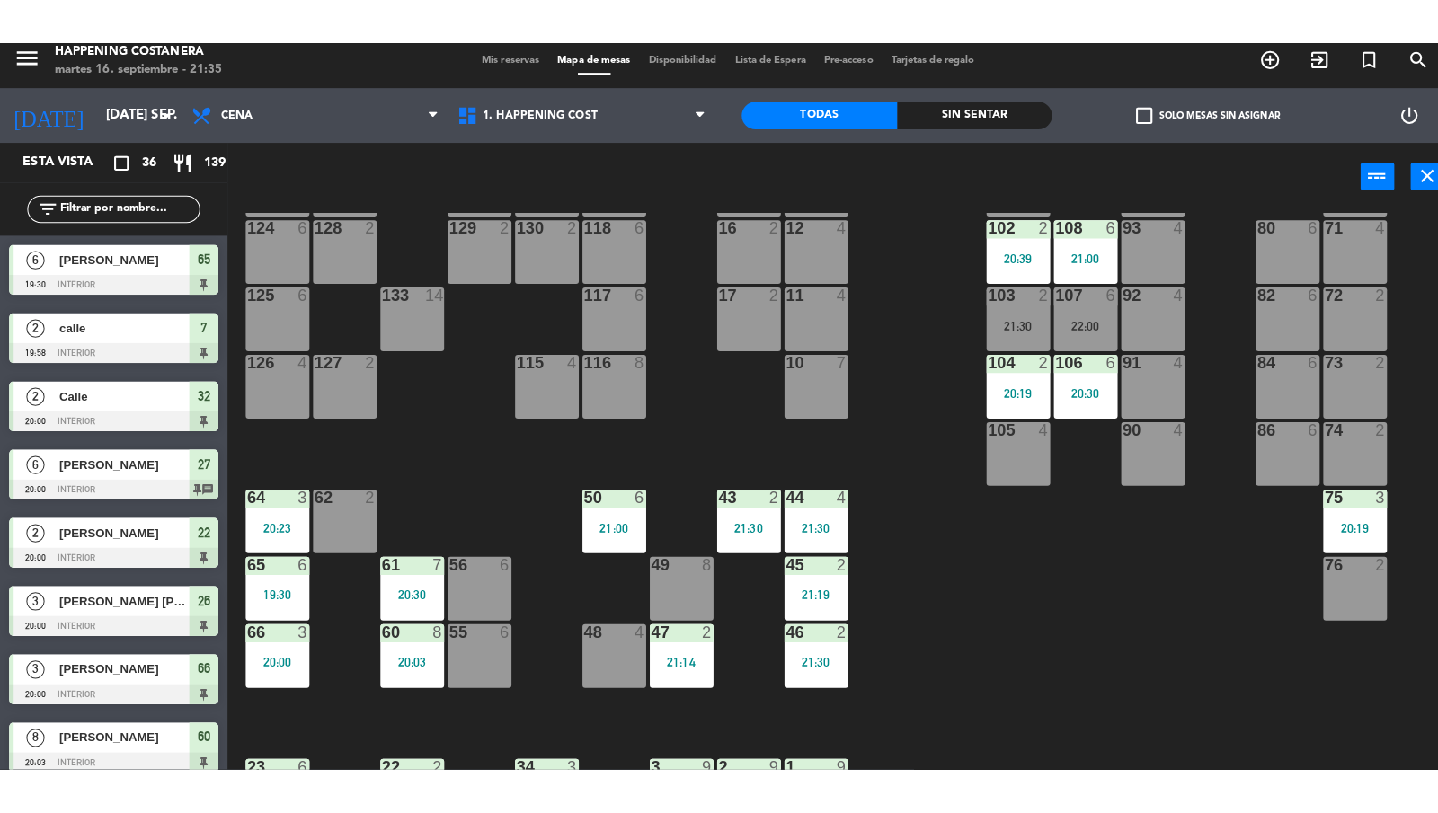
scroll to position [179, 0]
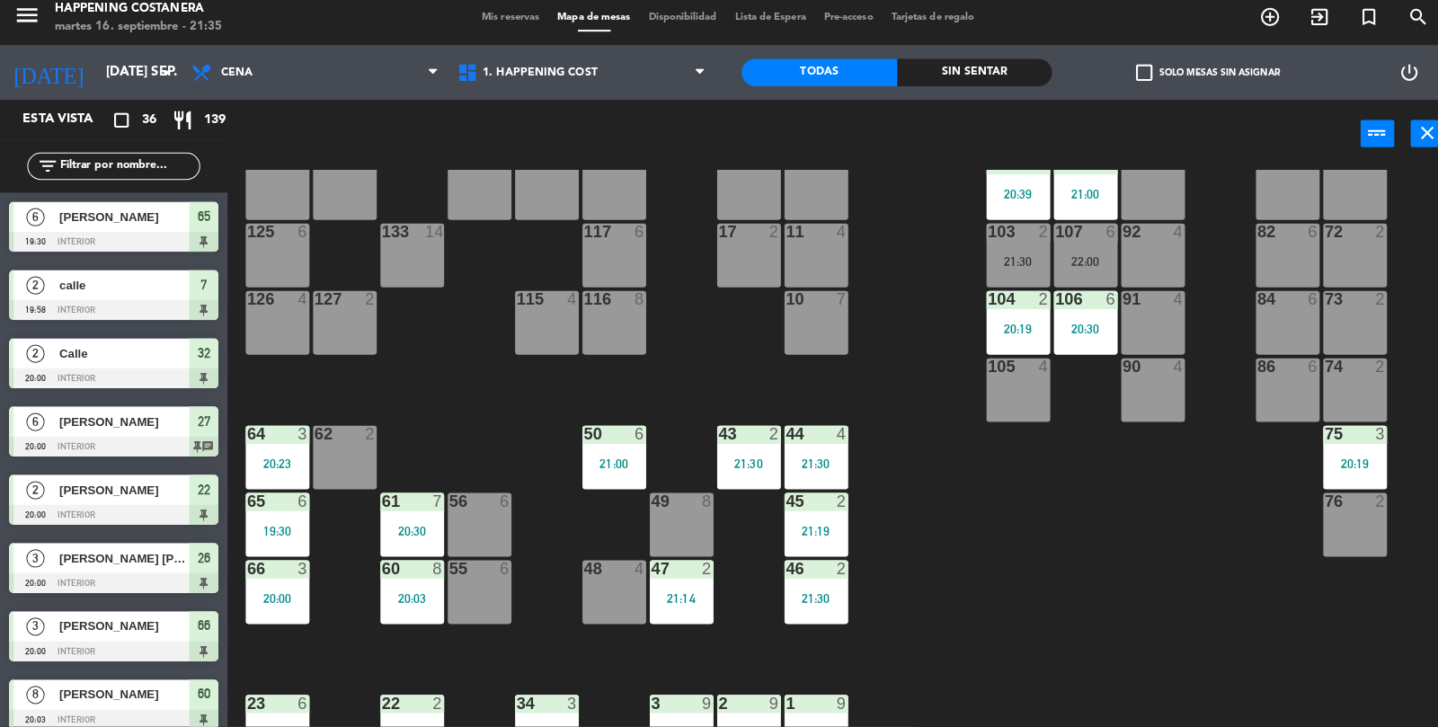
click at [816, 517] on div "45 2 21:19" at bounding box center [806, 527] width 63 height 63
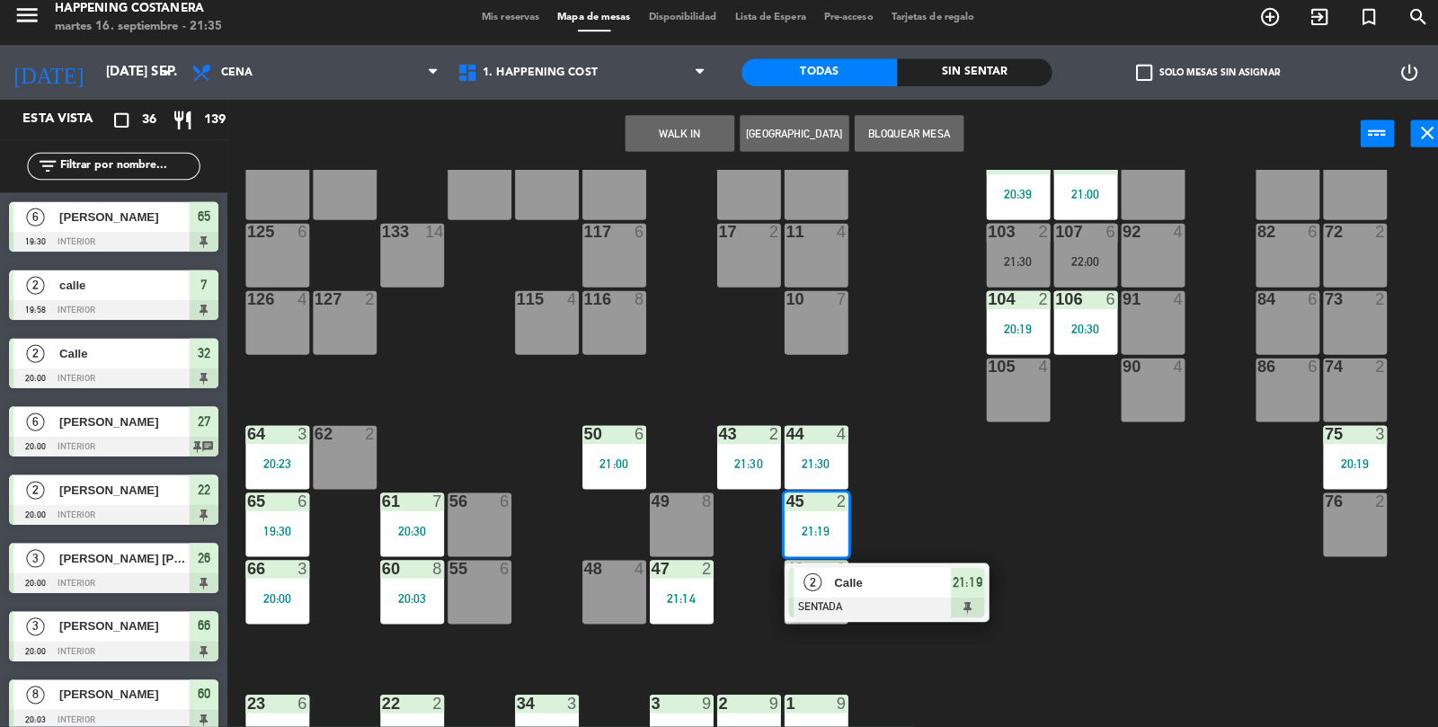
click at [1093, 544] on div "69 2 122 6 121 6 120 6 14 4 CAVA 22 101 4 94 2 70 2 123 6 131 2 134 2 132 2 13 …" at bounding box center [838, 453] width 1199 height 552
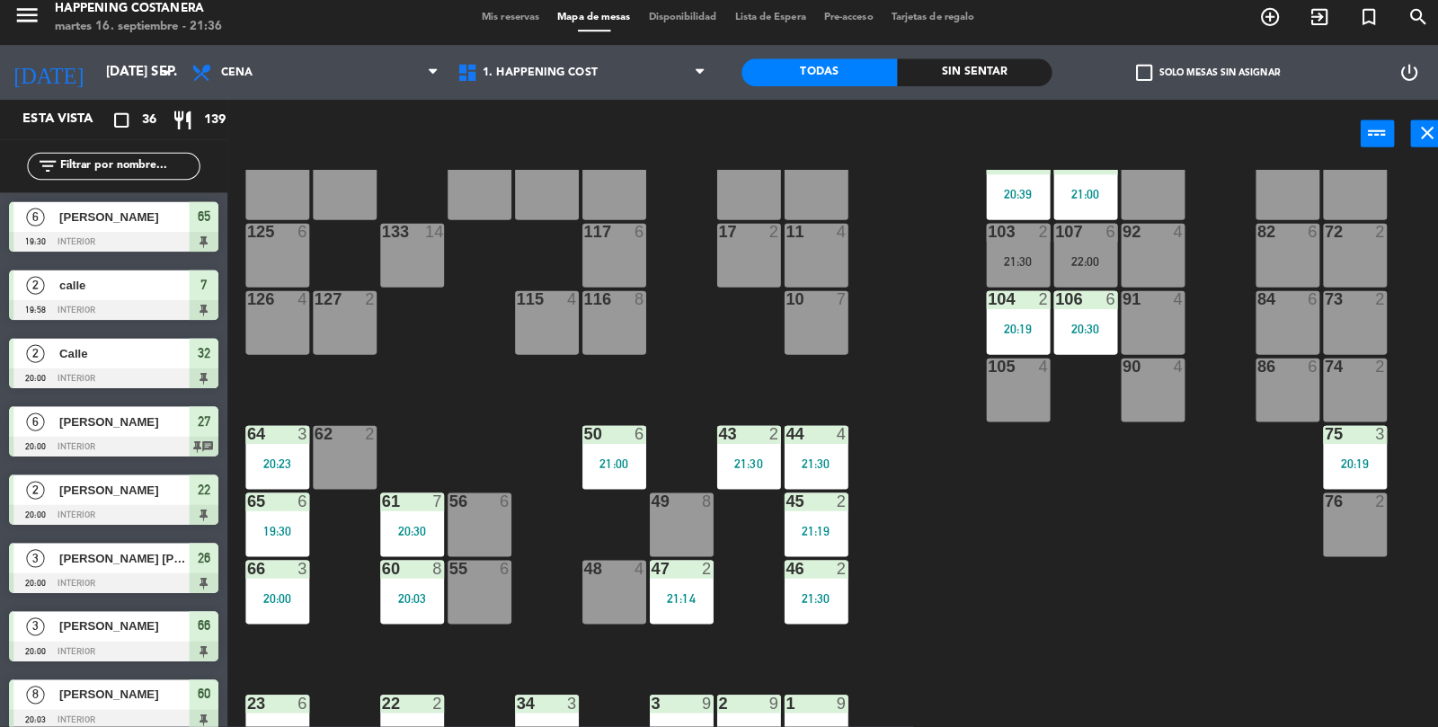
click at [129, 176] on input "text" at bounding box center [127, 174] width 139 height 20
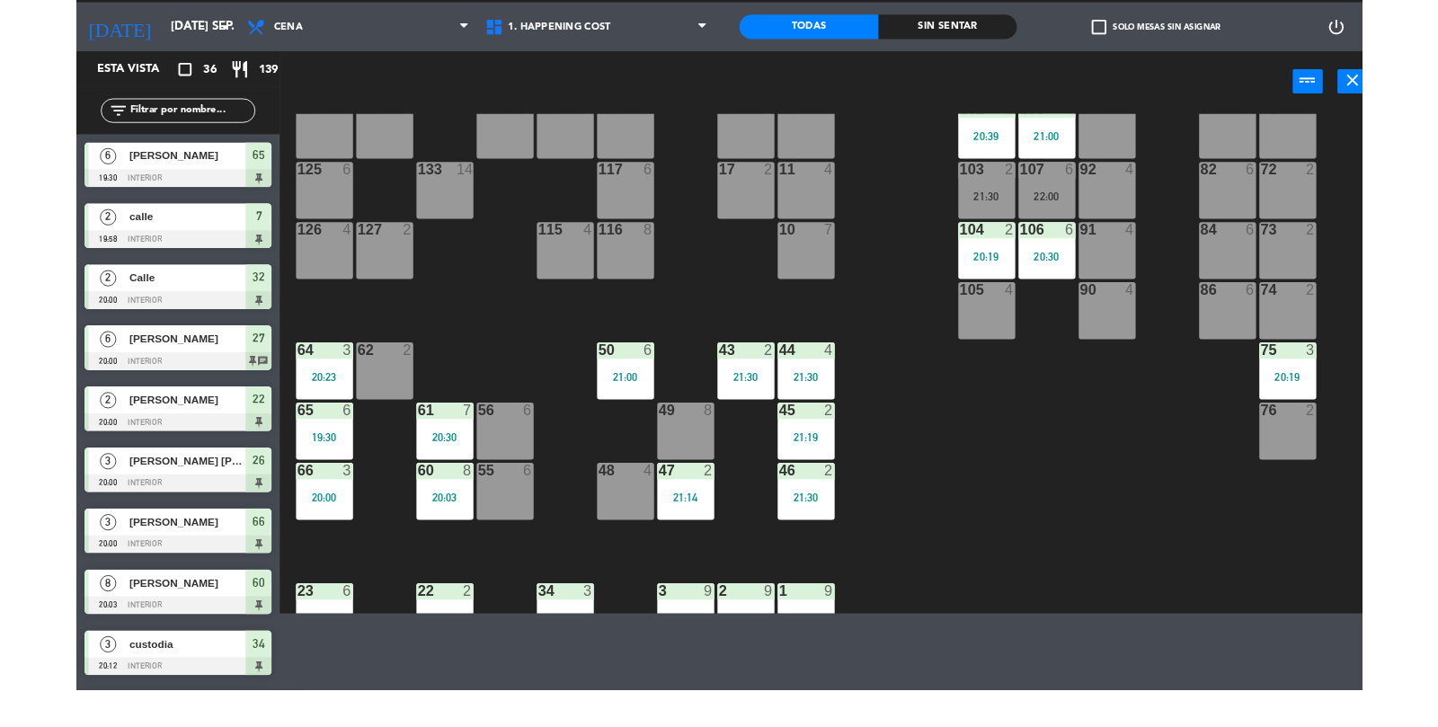
scroll to position [0, 0]
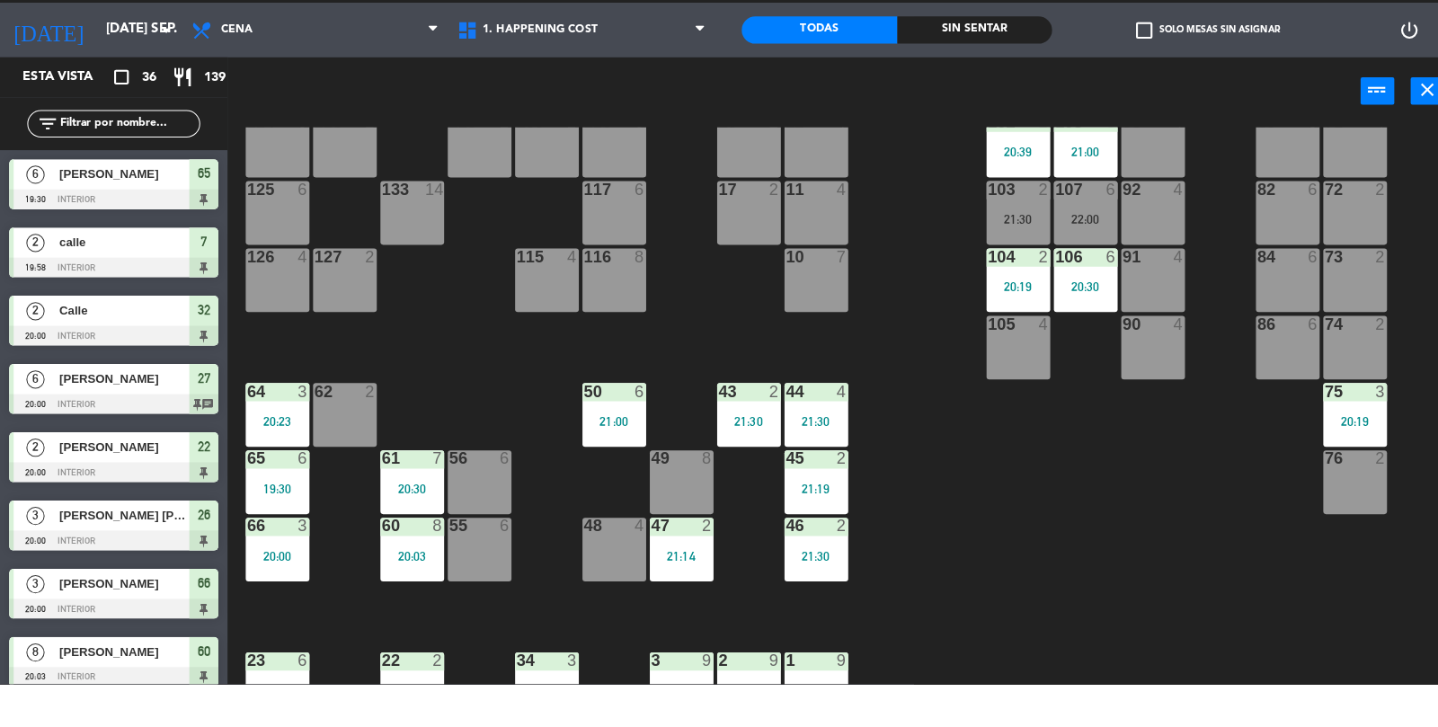
type input "V"
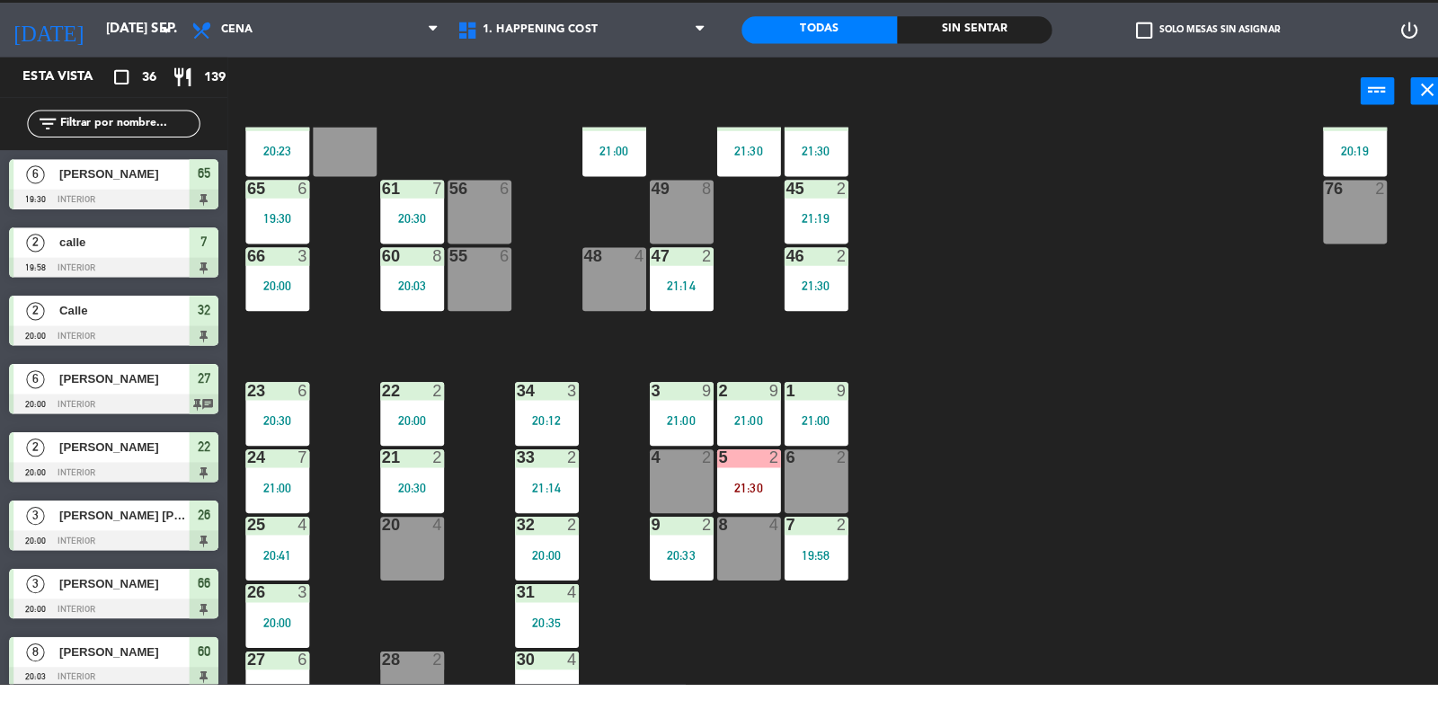
scroll to position [474, 0]
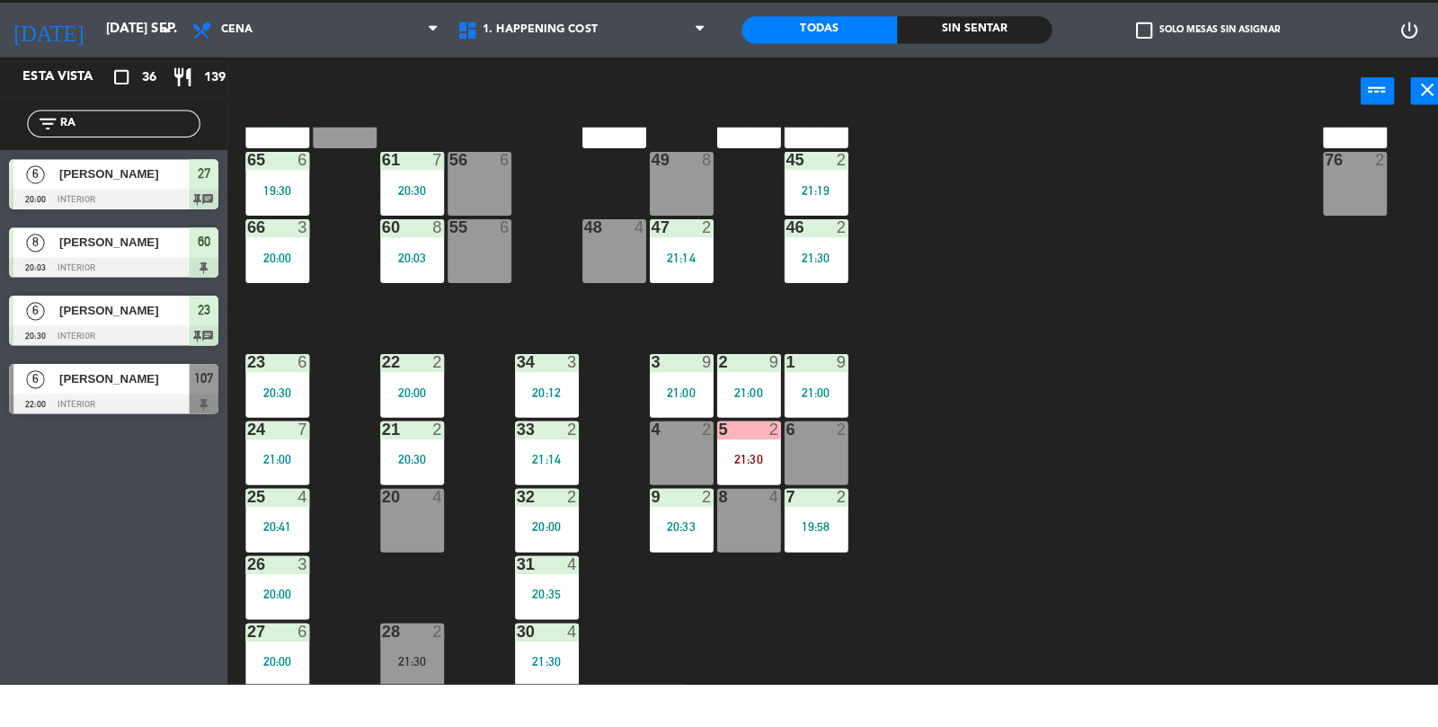
type input "R"
type input "r"
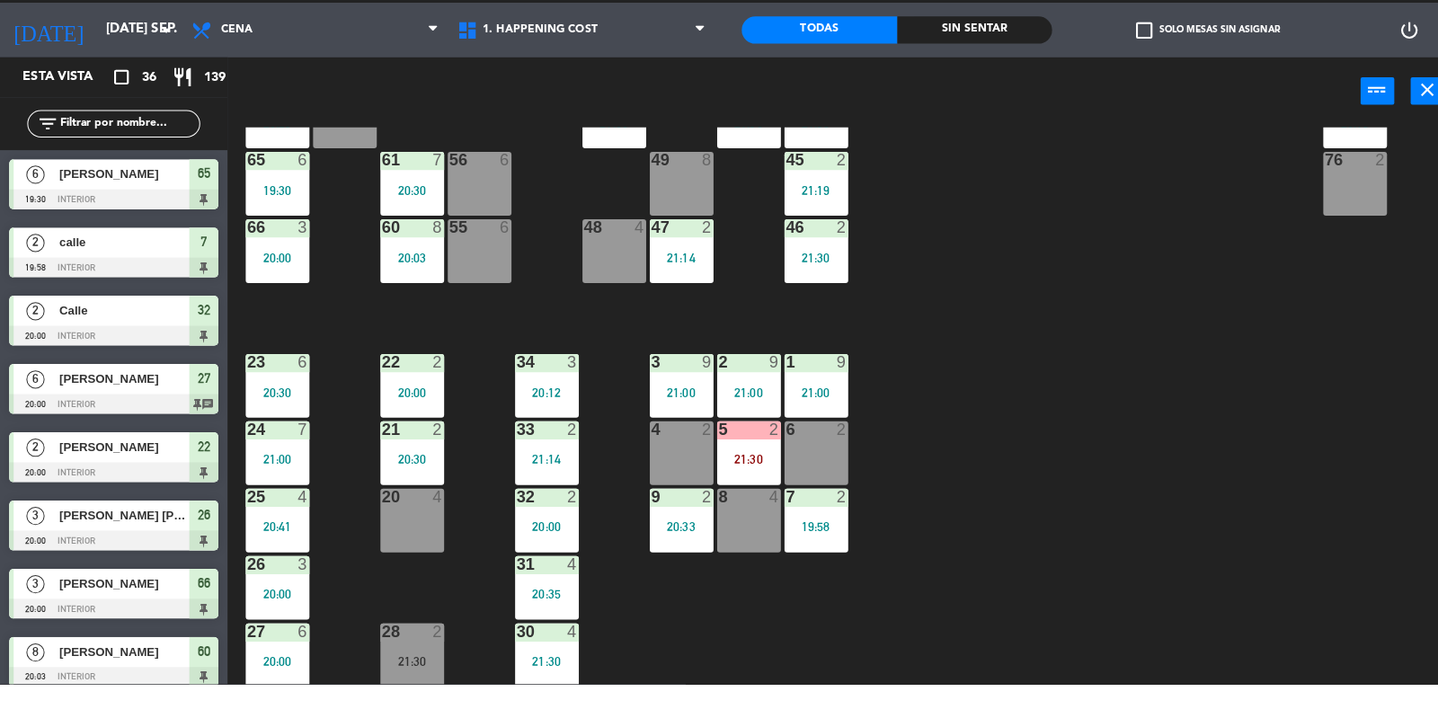
click at [417, 548] on div at bounding box center [407, 542] width 30 height 16
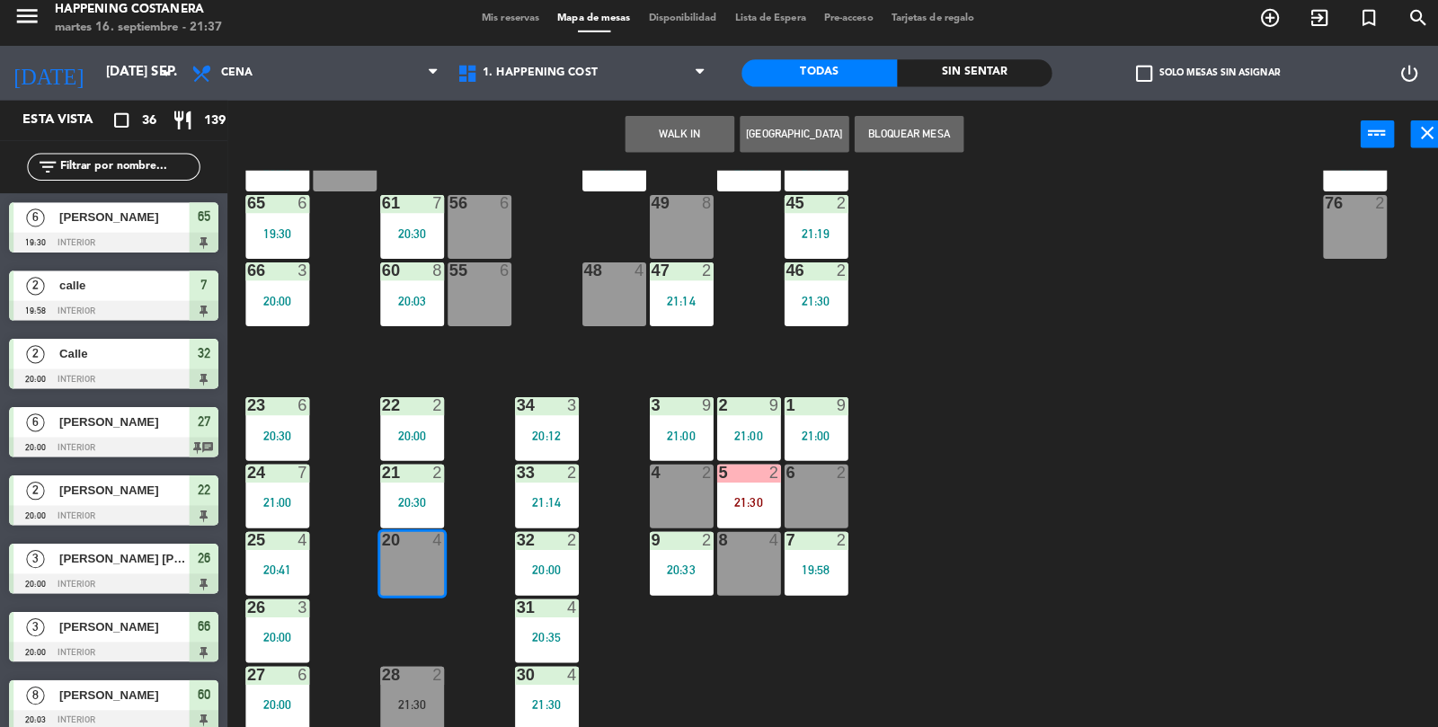
click at [1083, 449] on div "69 2 122 6 121 6 120 6 14 4 CAVA 22 101 4 94 2 70 2 123 6 131 2 134 2 132 2 13 …" at bounding box center [838, 453] width 1199 height 552
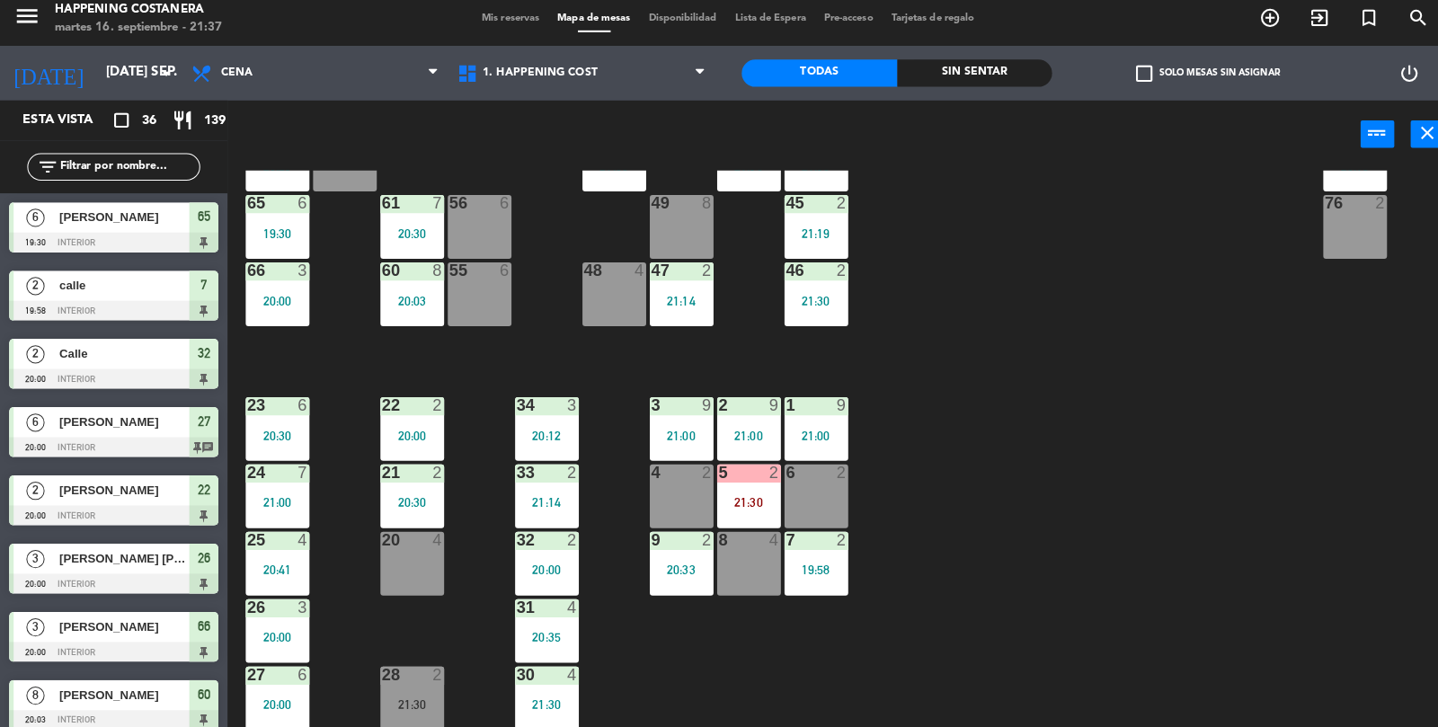
click at [530, 635] on div "20:35" at bounding box center [540, 638] width 63 height 13
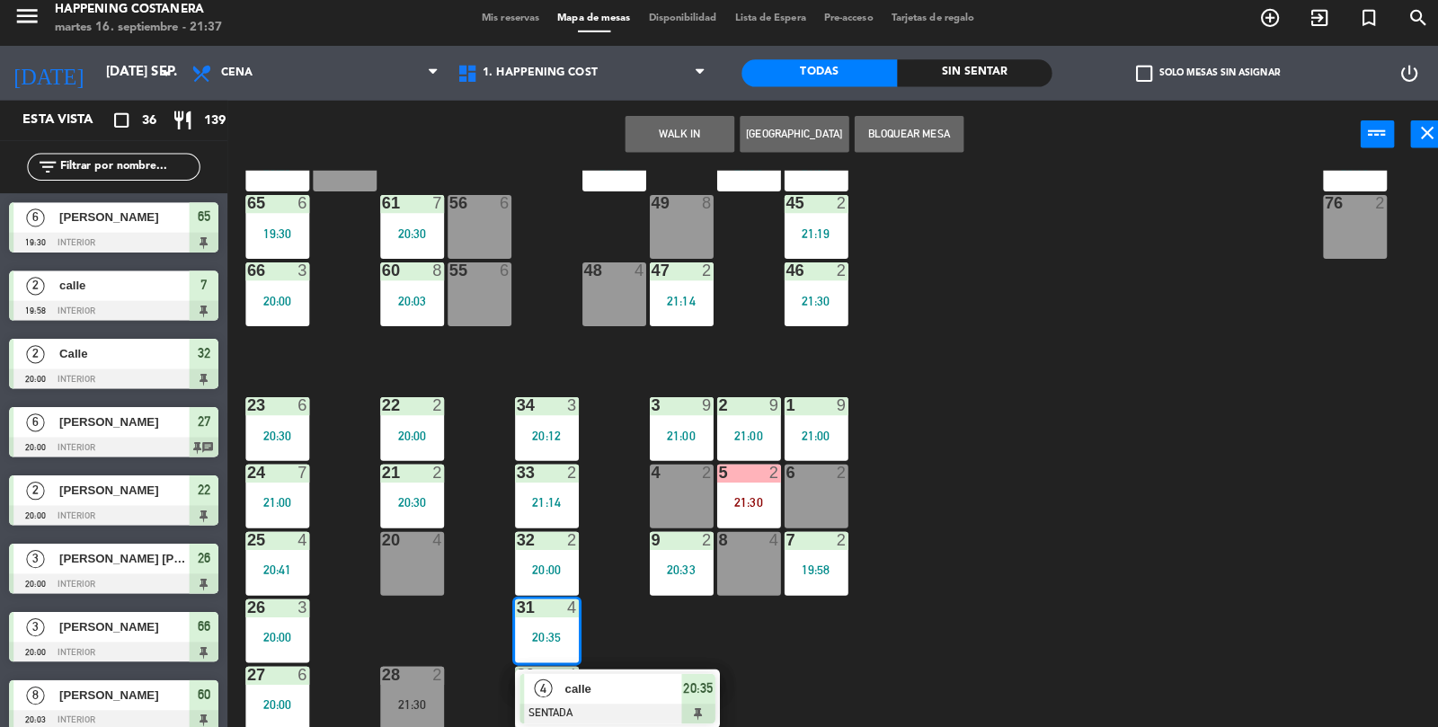
click at [983, 580] on div "69 2 122 6 121 6 120 6 14 4 CAVA 22 101 4 94 2 70 2 123 6 131 2 134 2 132 2 13 …" at bounding box center [838, 453] width 1199 height 552
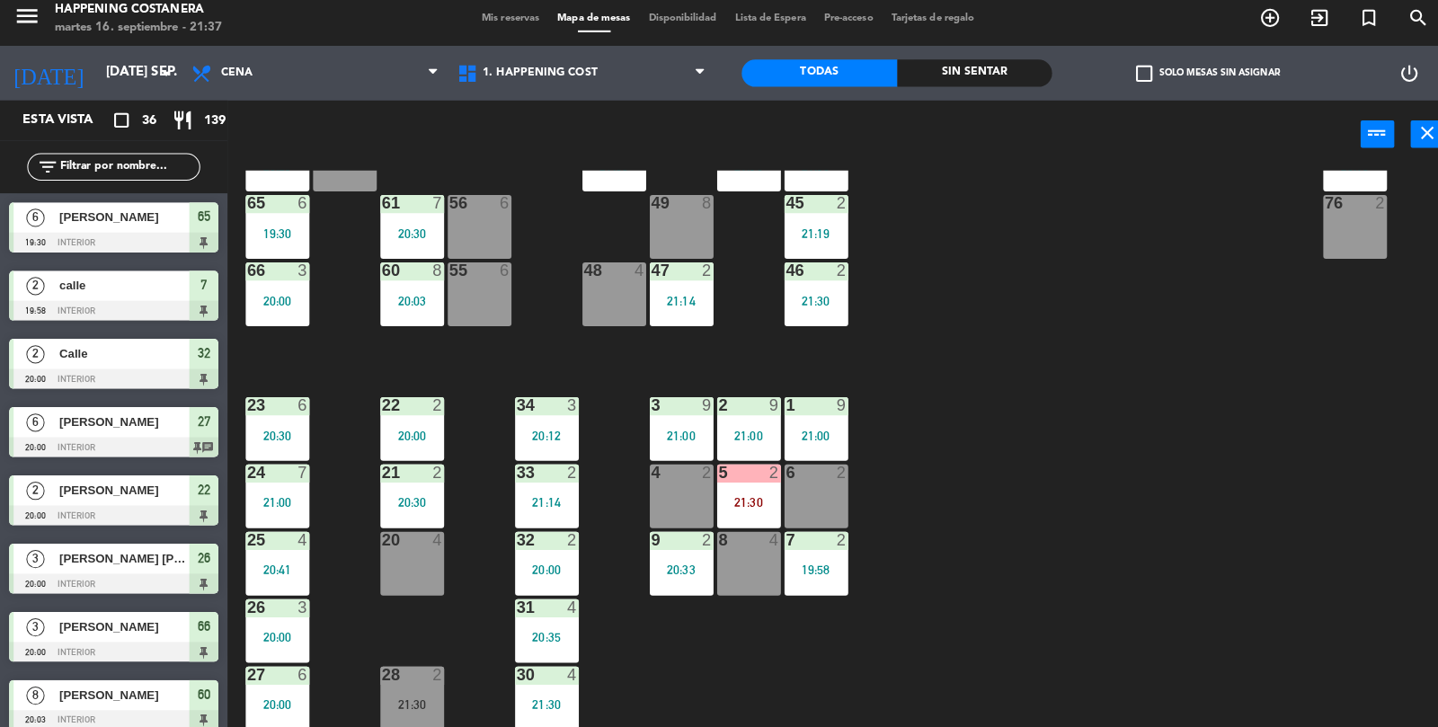
click at [1132, 89] on span "check_box_outline_blank" at bounding box center [1130, 81] width 16 height 16
click at [1193, 81] on input "check_box_outline_blank Solo mesas sin asignar" at bounding box center [1193, 81] width 0 height 0
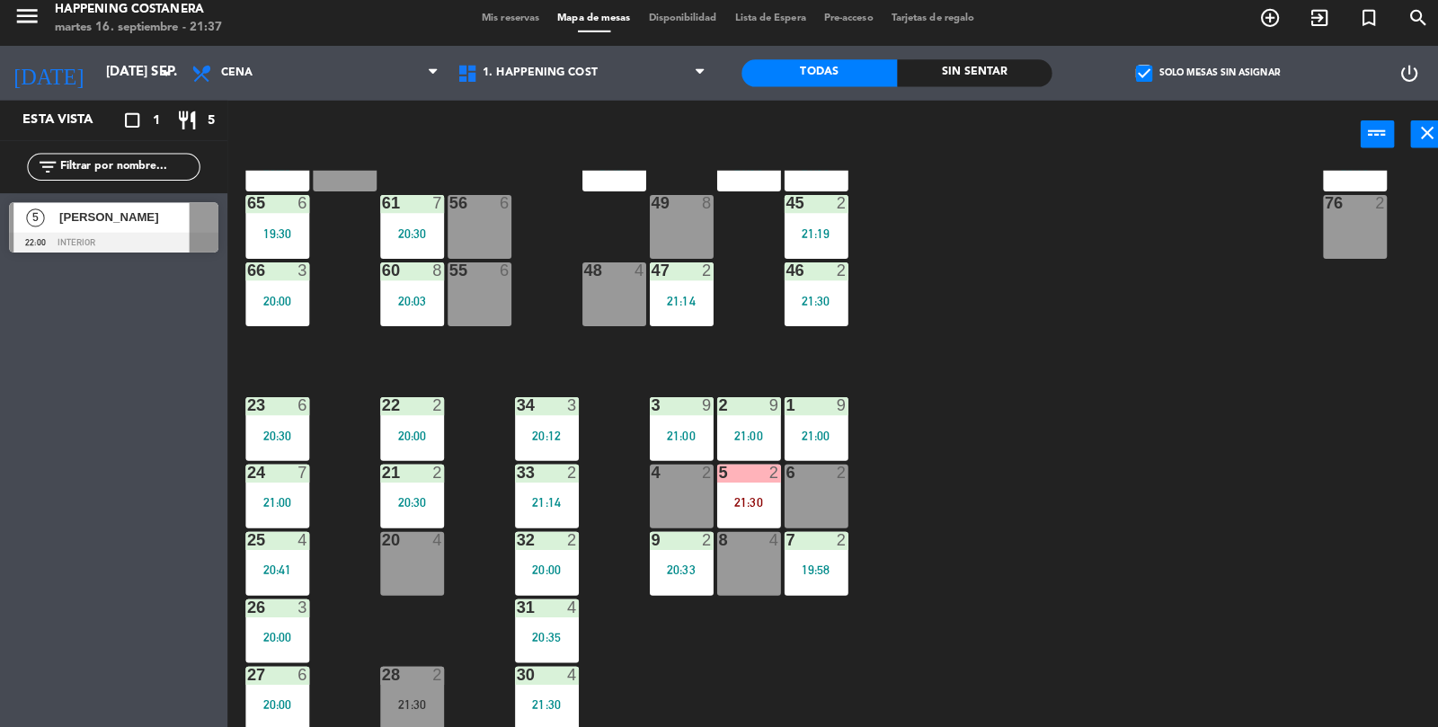
click at [1163, 63] on div "check_box Solo mesas sin asignar" at bounding box center [1192, 81] width 306 height 54
click at [1136, 76] on span "check_box" at bounding box center [1130, 81] width 16 height 16
click at [1193, 81] on input "check_box Solo mesas sin asignar" at bounding box center [1193, 81] width 0 height 0
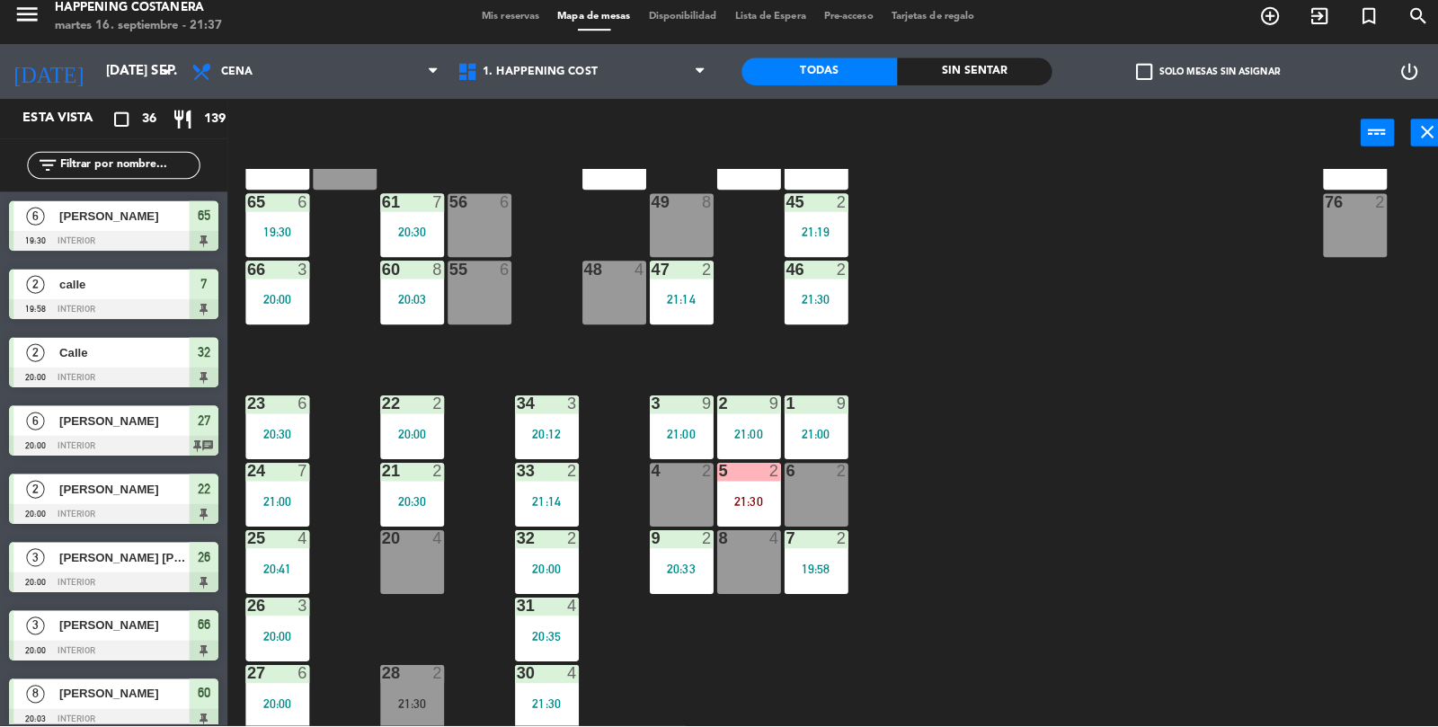
click at [745, 508] on div "21:30" at bounding box center [739, 505] width 63 height 13
click at [764, 660] on div "69 2 122 6 121 6 120 6 14 4 CAVA 22 101 4 94 2 70 2 123 6 131 2 134 2 132 2 13 …" at bounding box center [838, 453] width 1199 height 552
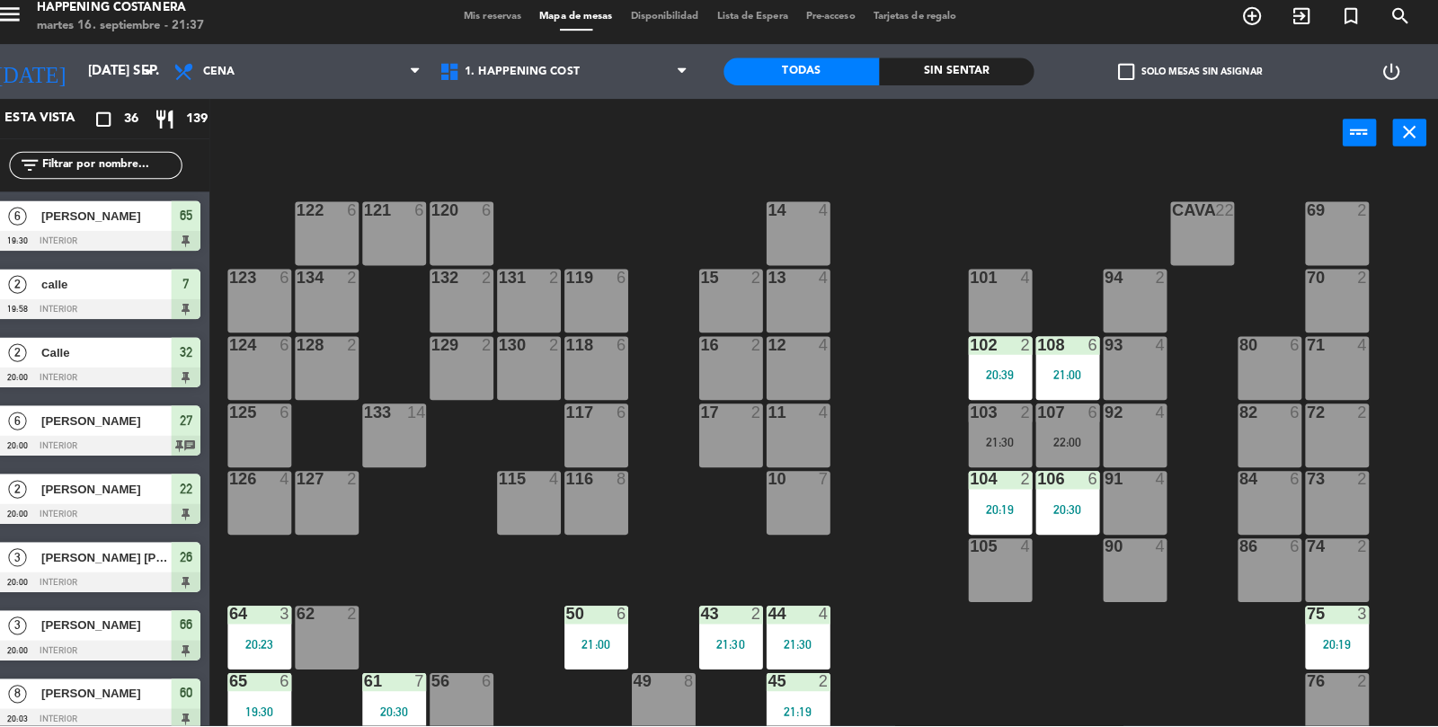
click at [1059, 361] on div "108 6 21:00" at bounding box center [1072, 373] width 63 height 63
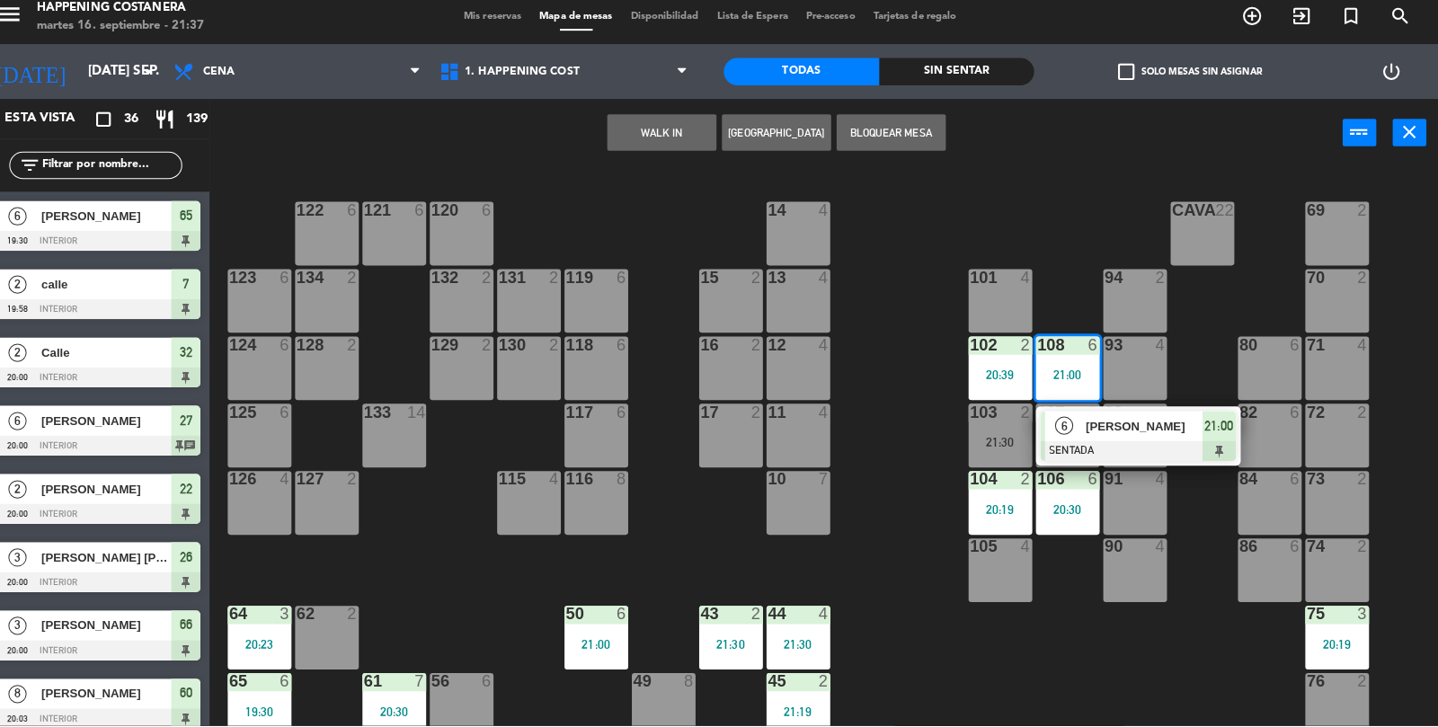
click at [1072, 357] on div at bounding box center [1072, 350] width 30 height 16
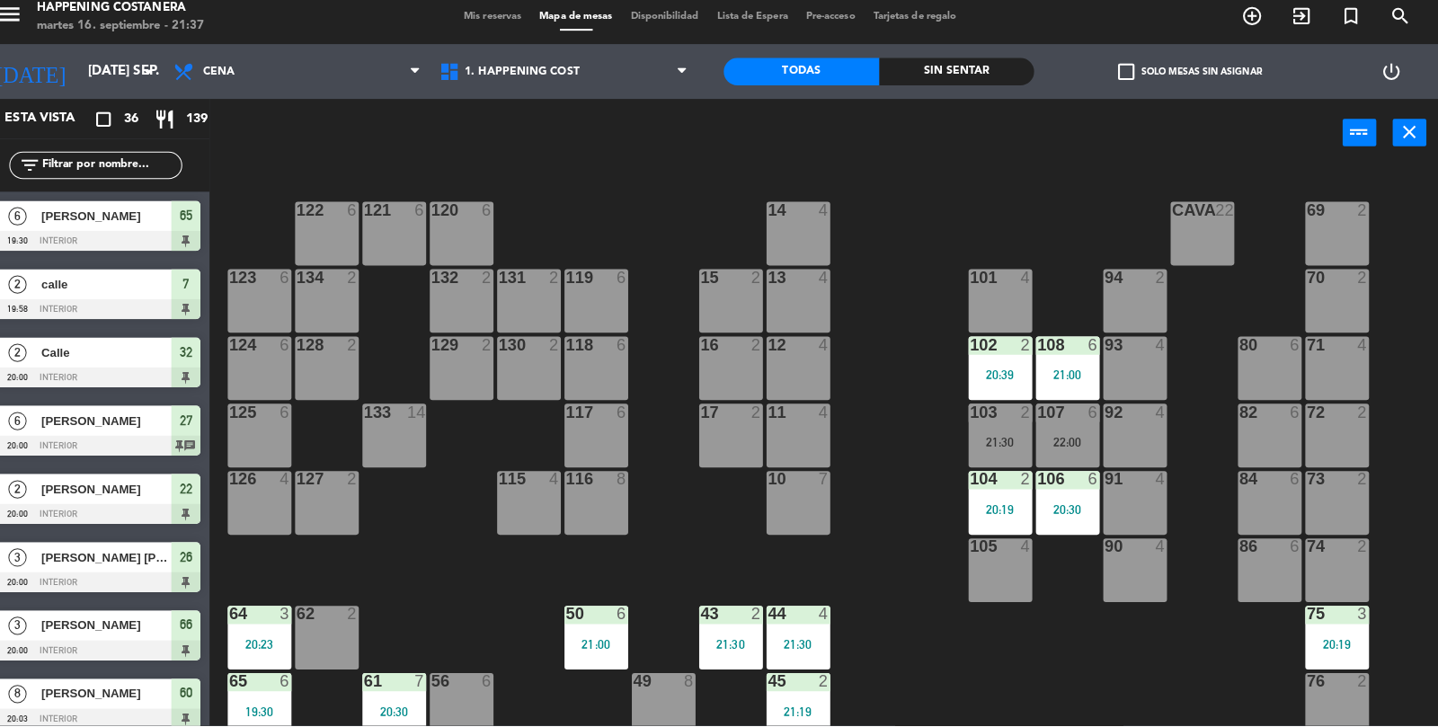
click at [1087, 259] on div "69 2 122 6 121 6 120 6 14 4 CAVA 22 101 4 94 2 70 2 123 6 131 2 134 2 132 2 13 …" at bounding box center [838, 453] width 1199 height 552
click at [850, 310] on div "69 2 122 6 121 6 120 6 14 4 CAVA 22 101 4 94 2 70 2 123 6 131 2 134 2 132 2 13 …" at bounding box center [838, 453] width 1199 height 552
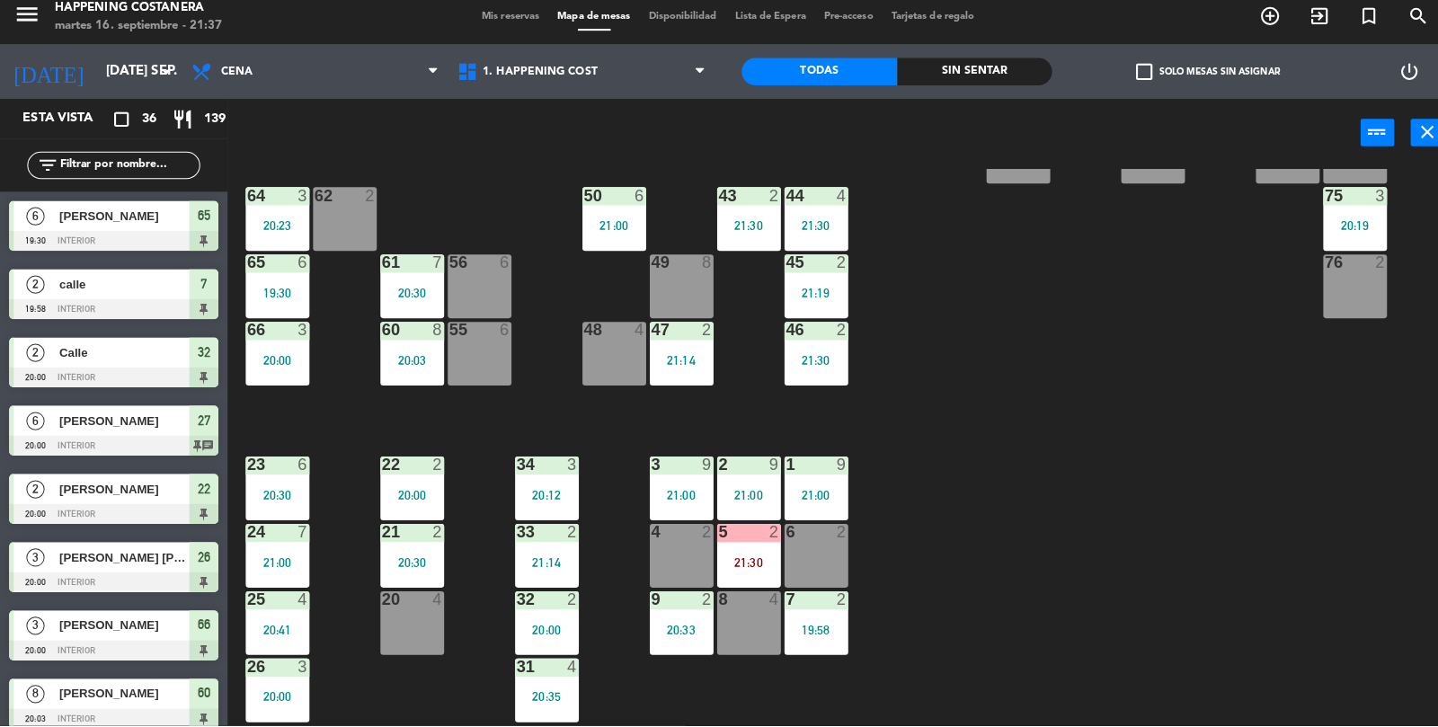
scroll to position [474, 0]
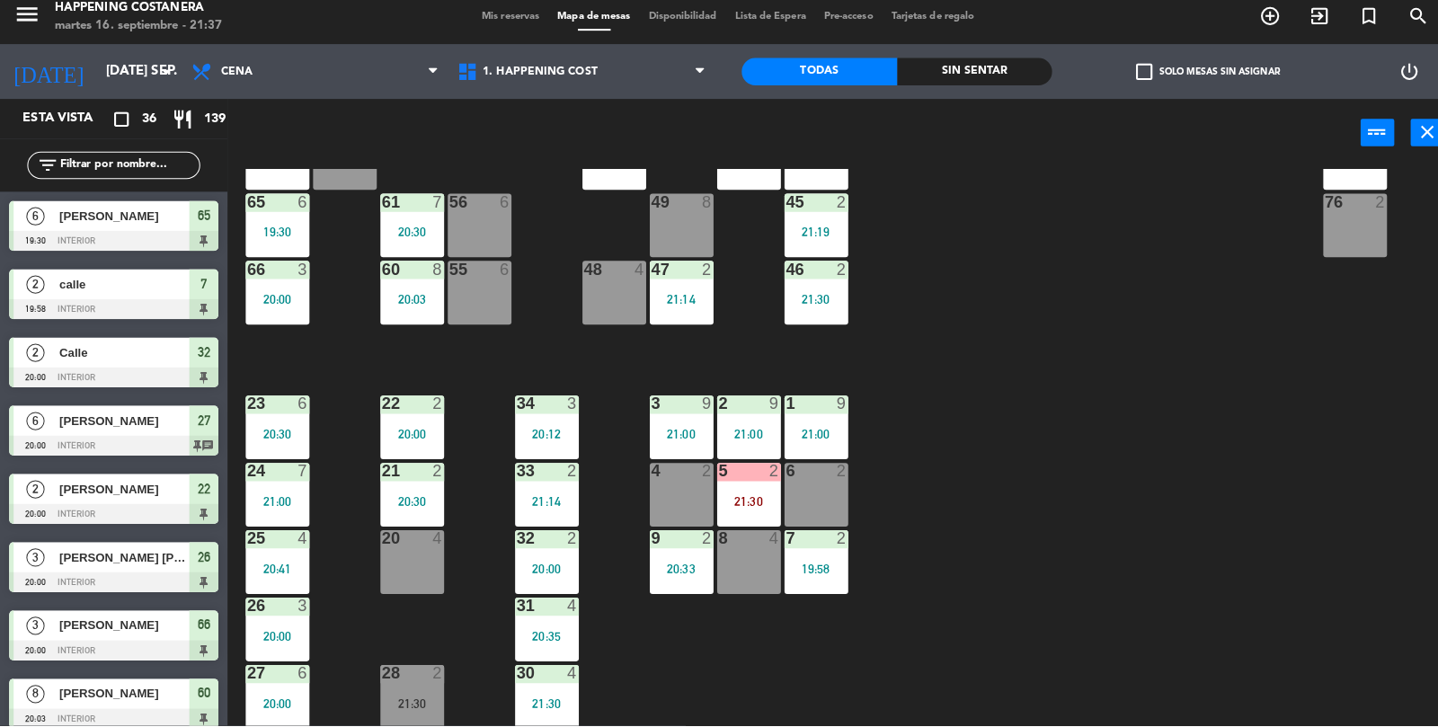
click at [746, 499] on div "21:30" at bounding box center [739, 505] width 63 height 13
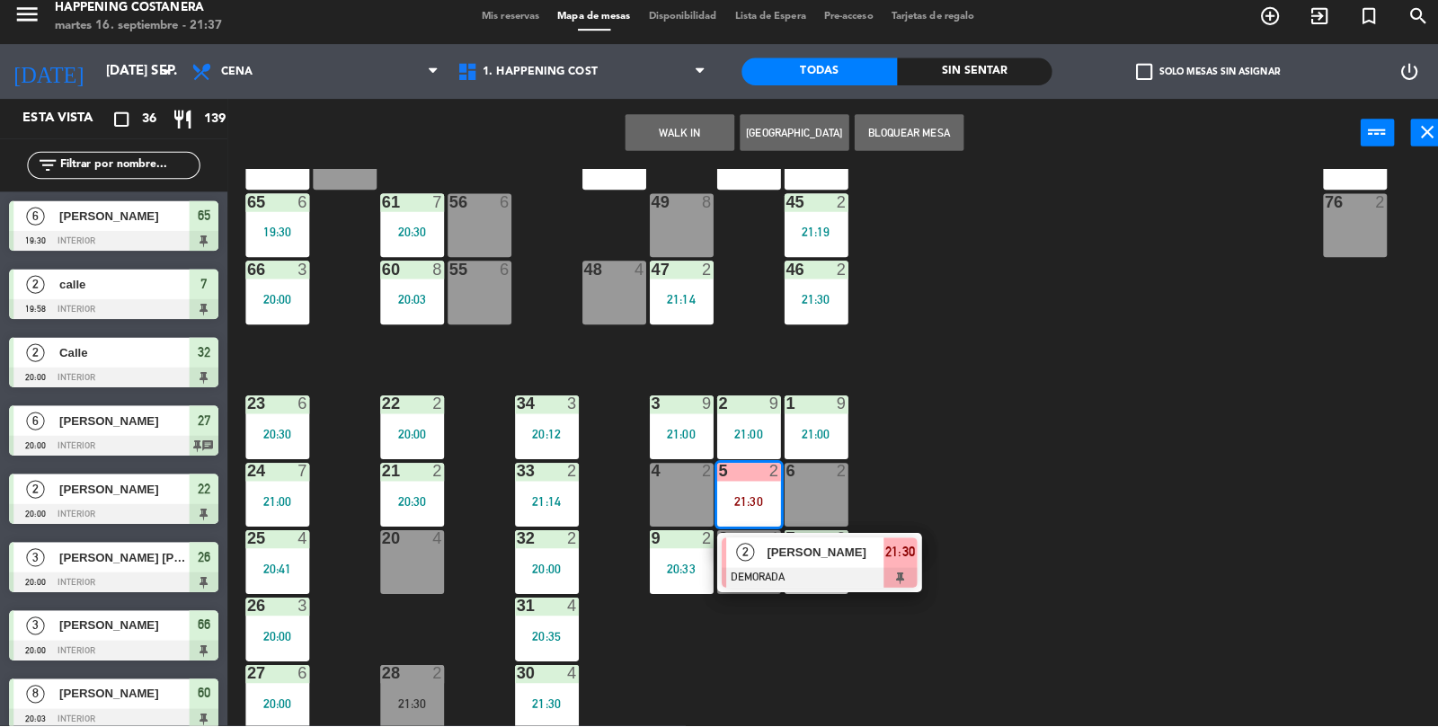
click at [1109, 462] on div "69 2 122 6 121 6 120 6 14 4 CAVA 22 101 4 94 2 70 2 123 6 131 2 134 2 132 2 13 …" at bounding box center [838, 453] width 1199 height 552
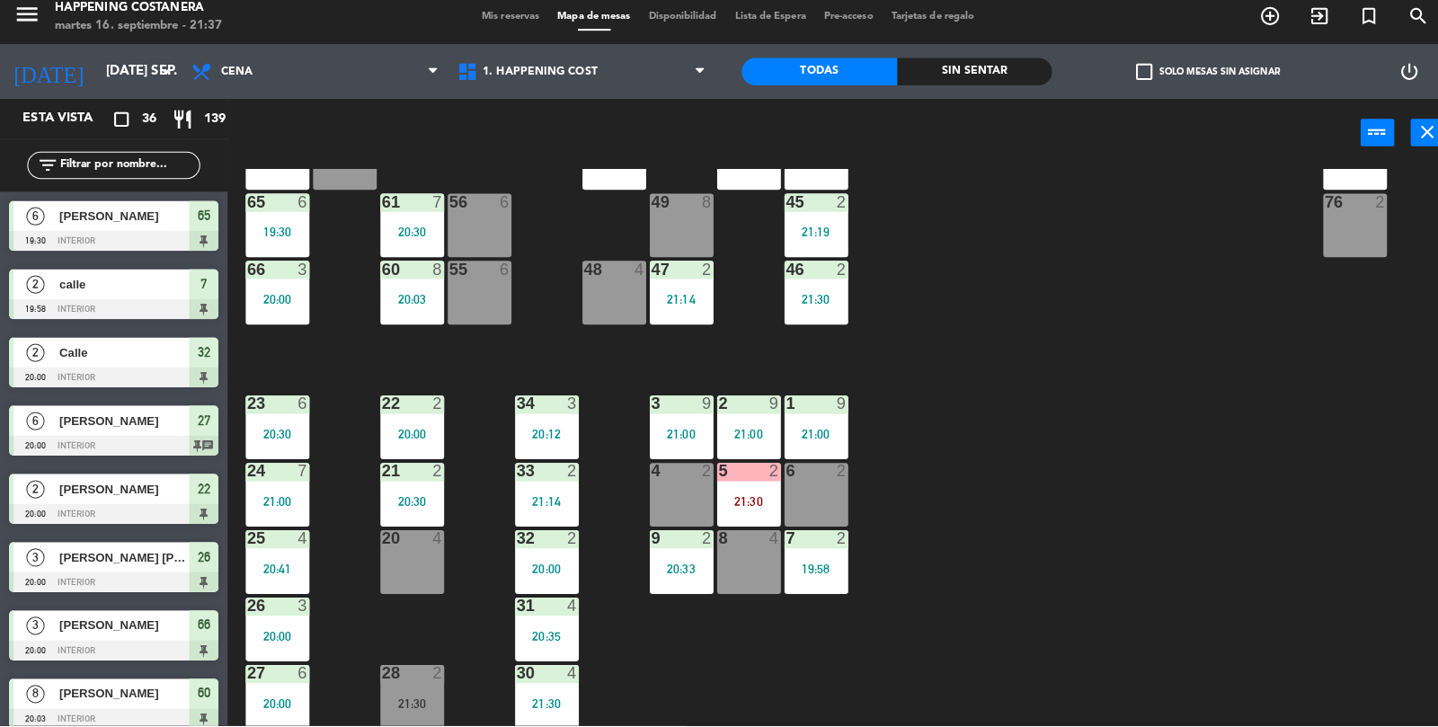
click at [1118, 387] on div "69 2 122 6 121 6 120 6 14 4 CAVA 22 101 4 94 2 70 2 123 6 131 2 134 2 132 2 13 …" at bounding box center [838, 453] width 1199 height 552
click at [706, 415] on div "2" at bounding box center [710, 409] width 30 height 16
click at [1083, 383] on div "69 2 122 6 121 6 120 6 14 4 CAVA 22 101 4 94 2 70 2 123 6 131 2 134 2 132 2 13 …" at bounding box center [838, 453] width 1199 height 552
click at [1034, 361] on div "69 2 122 6 121 6 120 6 14 4 CAVA 22 101 4 94 2 70 2 123 6 131 2 134 2 132 2 13 …" at bounding box center [838, 453] width 1199 height 552
click at [393, 219] on div "61 7 20:30" at bounding box center [407, 232] width 63 height 63
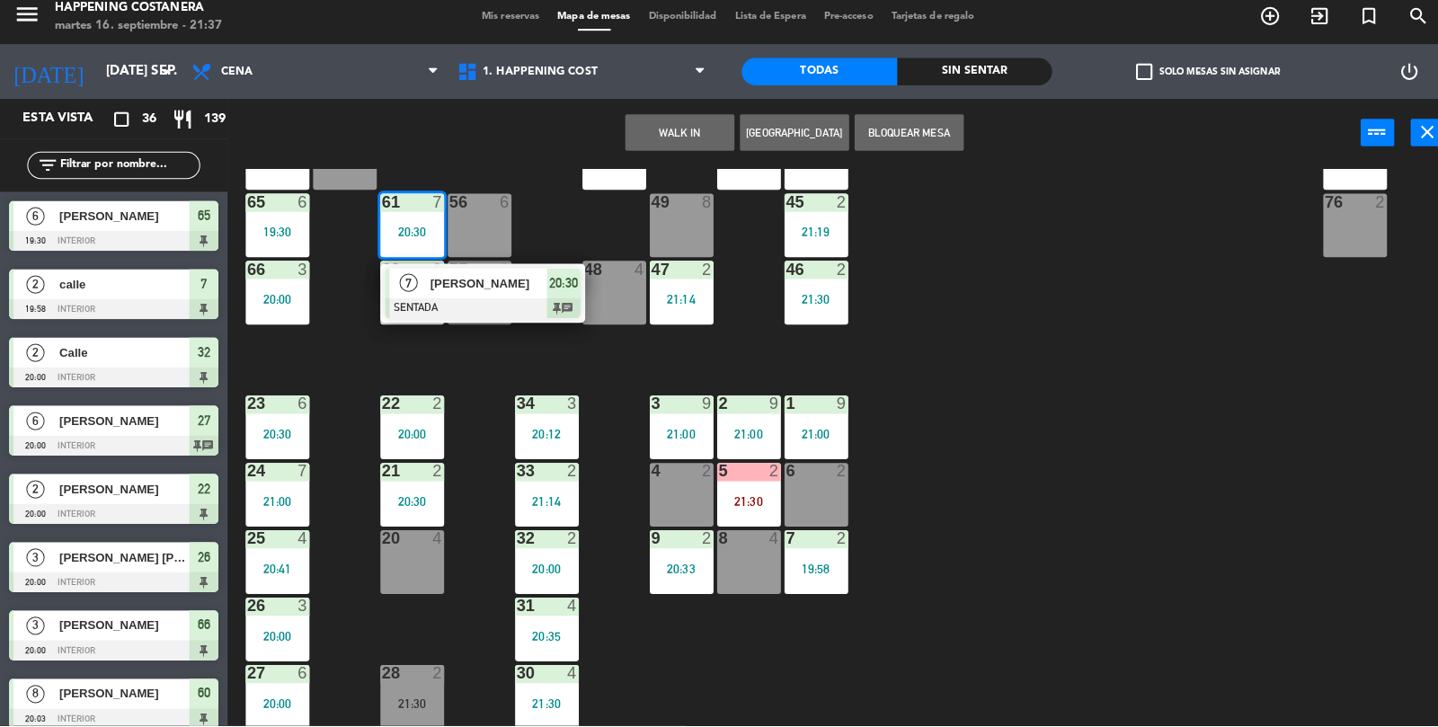
click at [502, 312] on div at bounding box center [476, 315] width 193 height 20
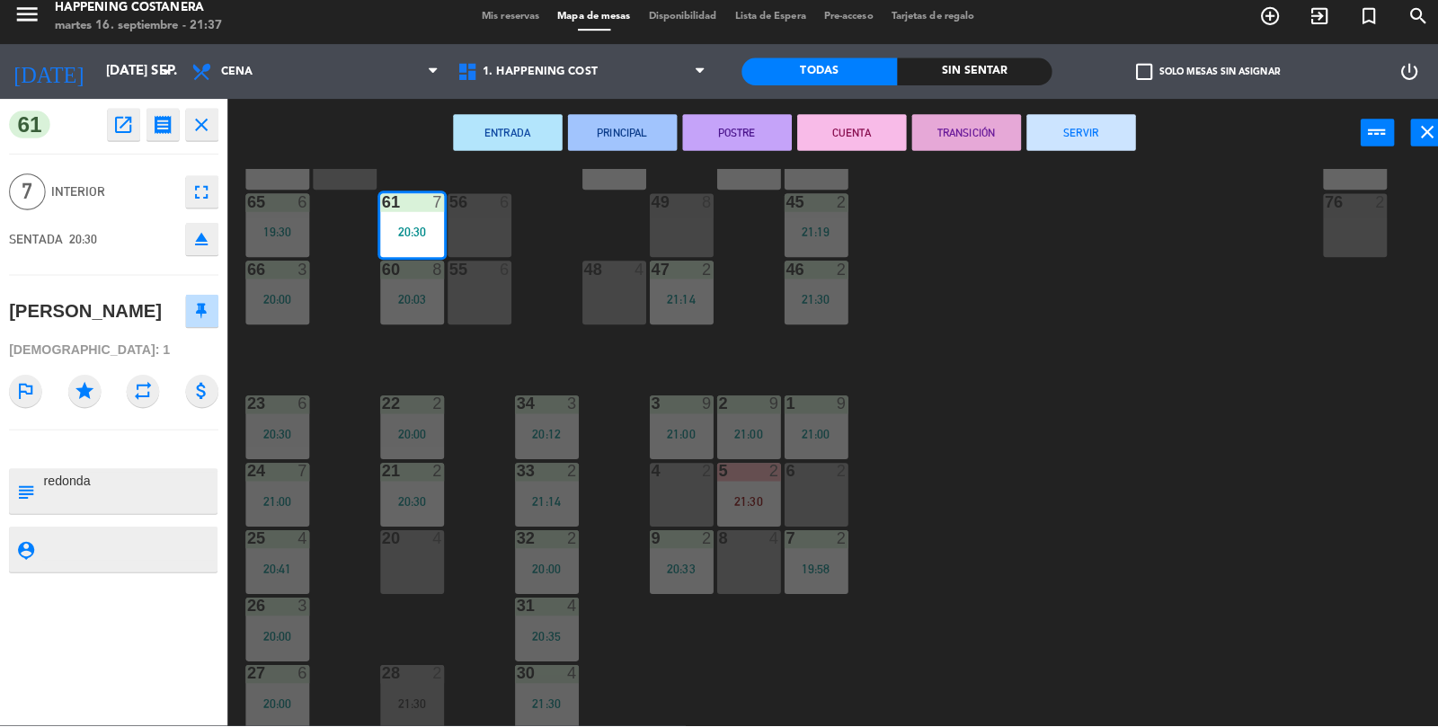
click at [1084, 431] on div "69 2 122 6 121 6 120 6 14 4 CAVA 22 101 4 94 2 70 2 123 6 131 2 134 2 132 2 13 …" at bounding box center [838, 453] width 1199 height 552
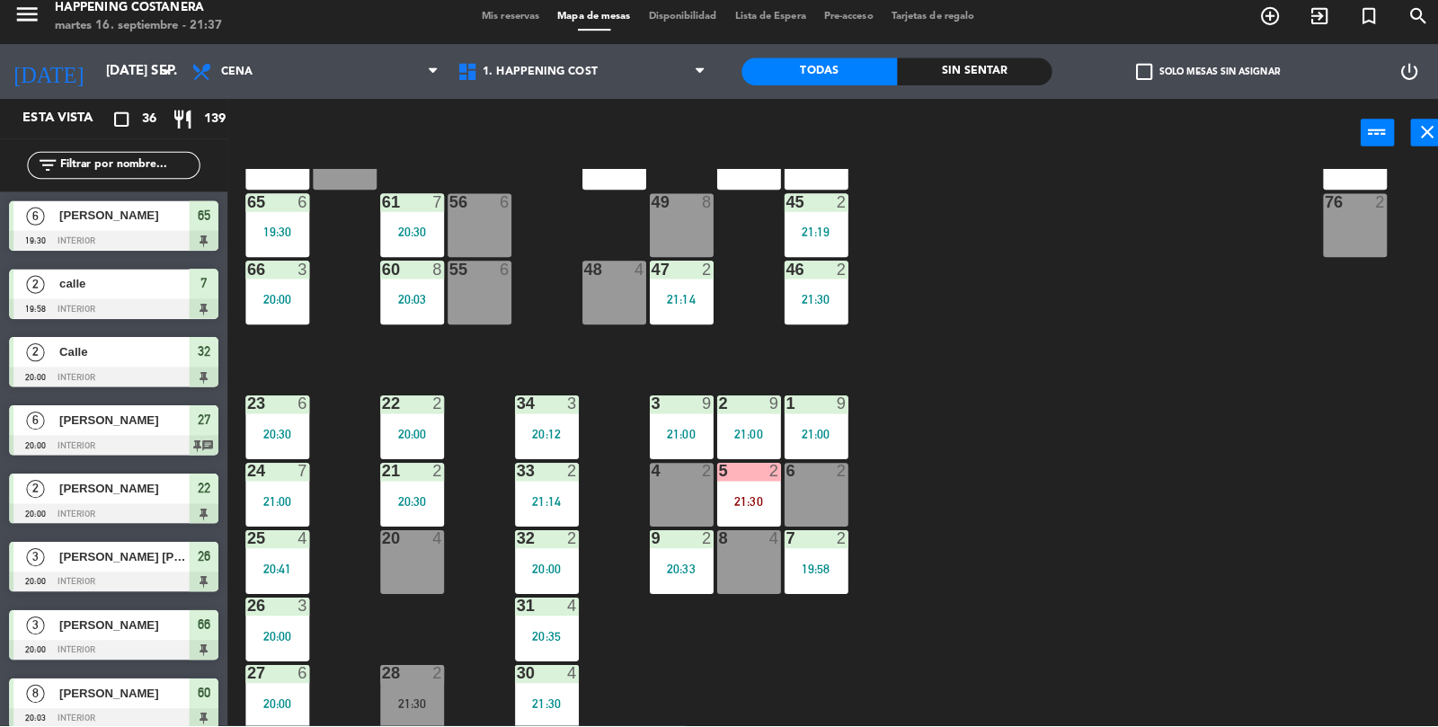
scroll to position [0, 0]
click at [180, 306] on div at bounding box center [112, 316] width 207 height 20
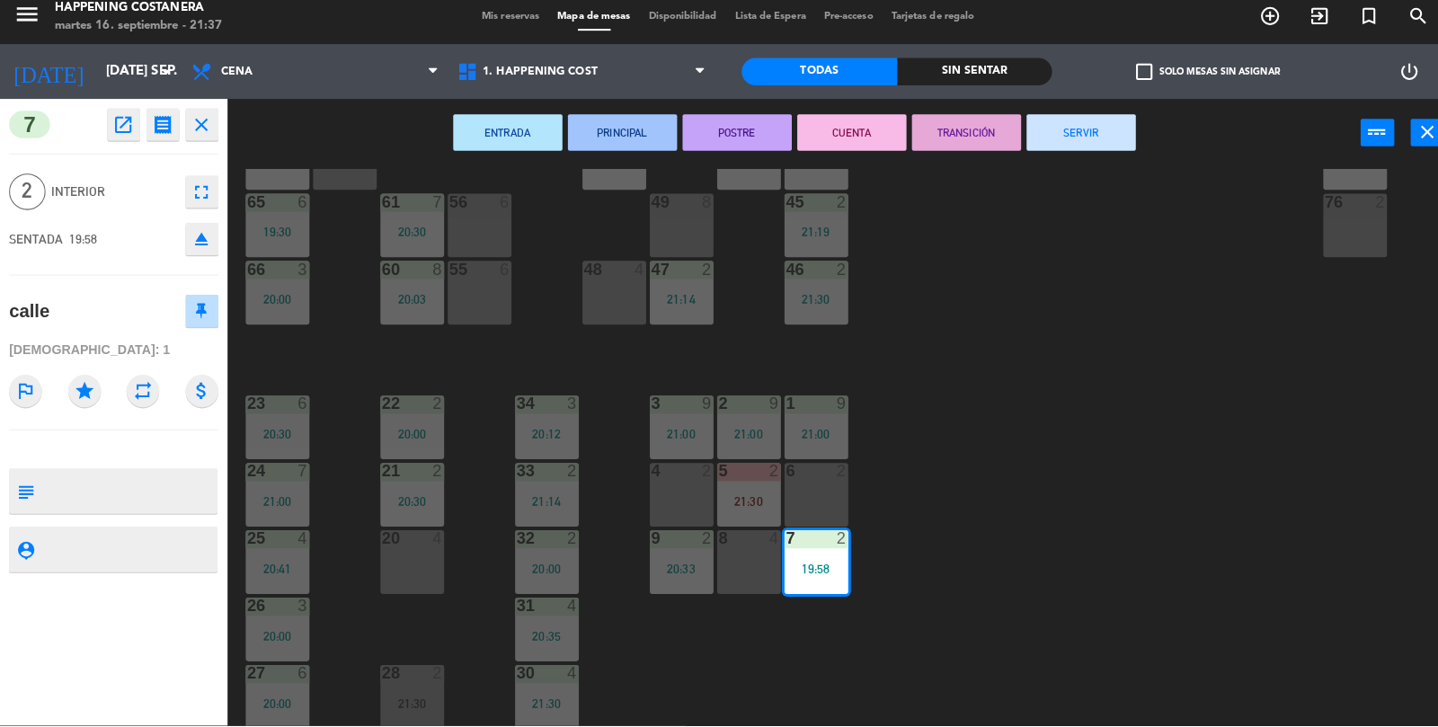
click at [1167, 576] on div "69 2 122 6 121 6 120 6 14 4 CAVA 22 101 4 94 2 70 2 123 6 131 2 134 2 132 2 13 …" at bounding box center [838, 453] width 1199 height 552
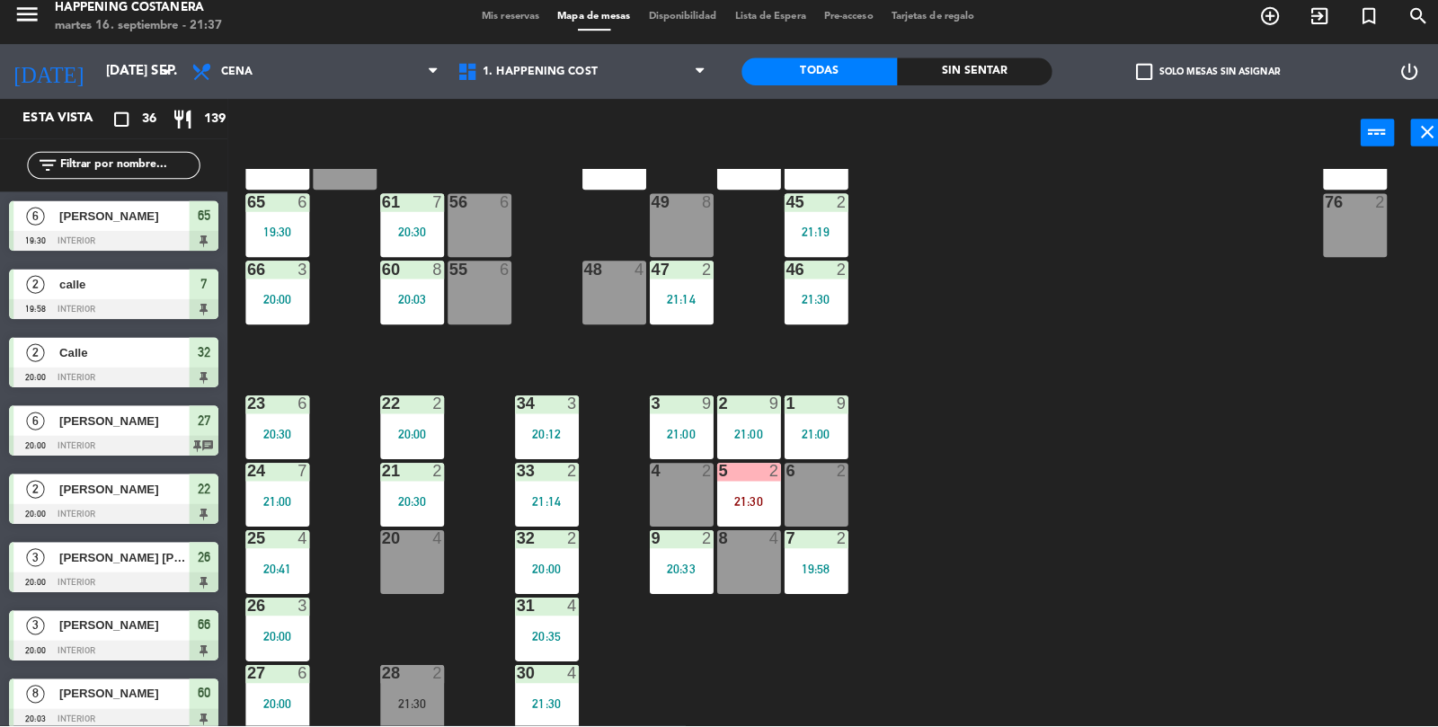
click at [1026, 467] on div "69 2 122 6 121 6 120 6 14 4 CAVA 22 101 4 94 2 70 2 123 6 131 2 134 2 132 2 13 …" at bounding box center [838, 453] width 1199 height 552
click at [760, 500] on div "21:30" at bounding box center [739, 505] width 63 height 13
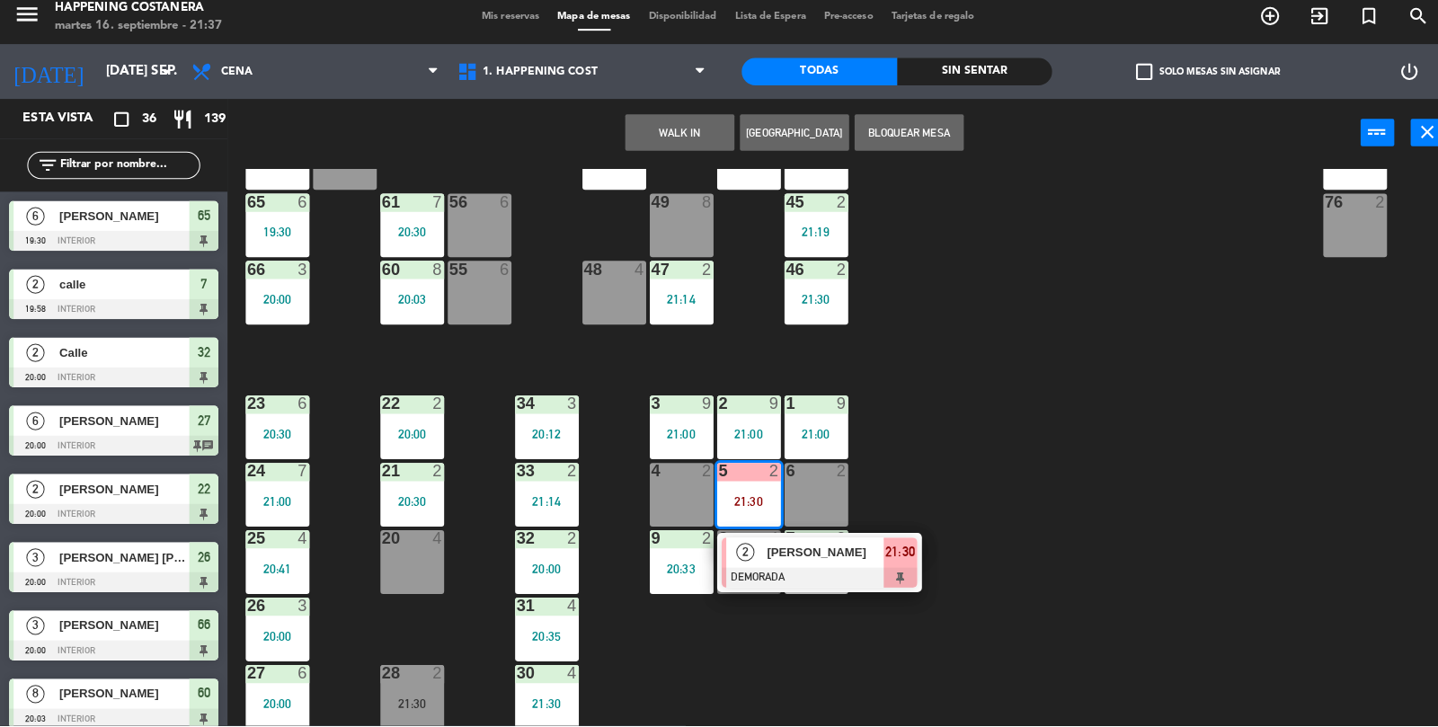
click at [1118, 510] on div "69 2 122 6 121 6 120 6 14 4 CAVA 22 101 4 94 2 70 2 123 6 131 2 134 2 132 2 13 …" at bounding box center [838, 453] width 1199 height 552
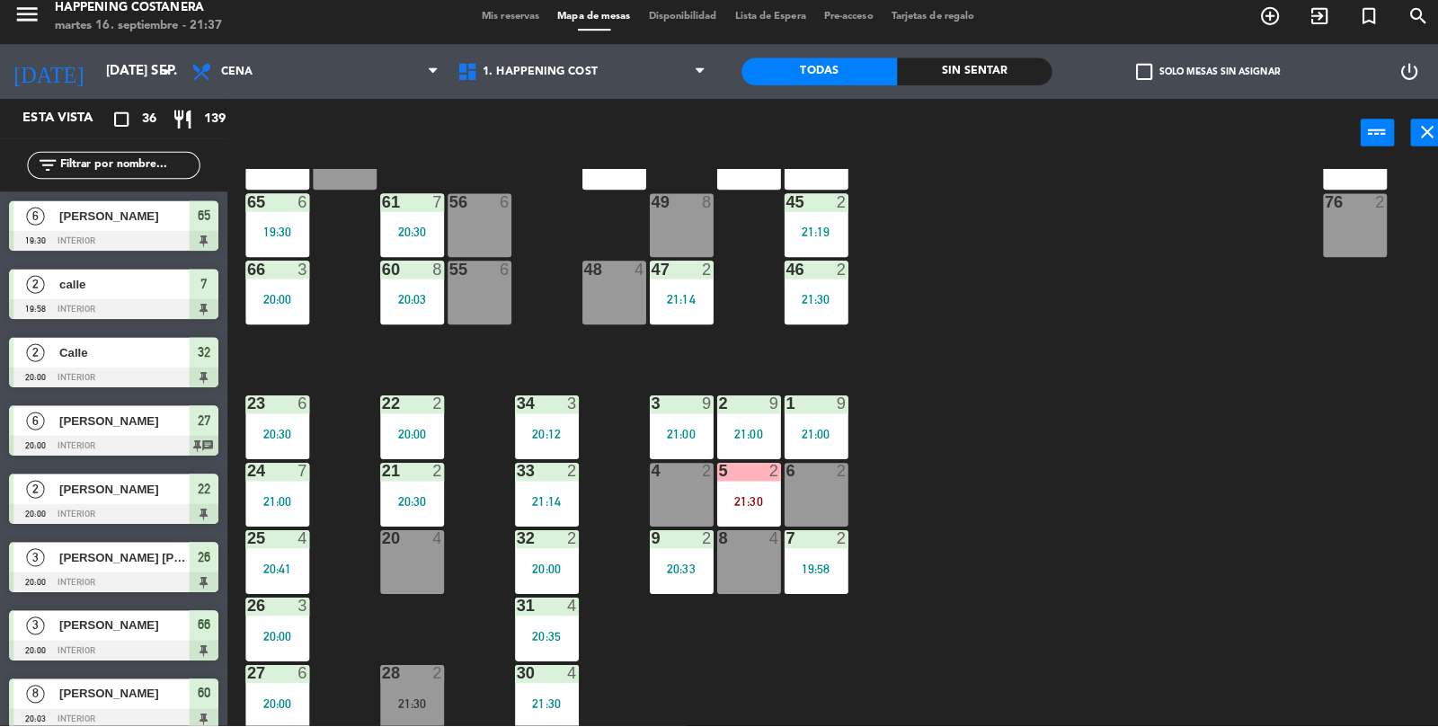
click at [913, 512] on div "69 2 122 6 121 6 120 6 14 4 CAVA 22 101 4 94 2 70 2 123 6 131 2 134 2 132 2 13 …" at bounding box center [838, 453] width 1199 height 552
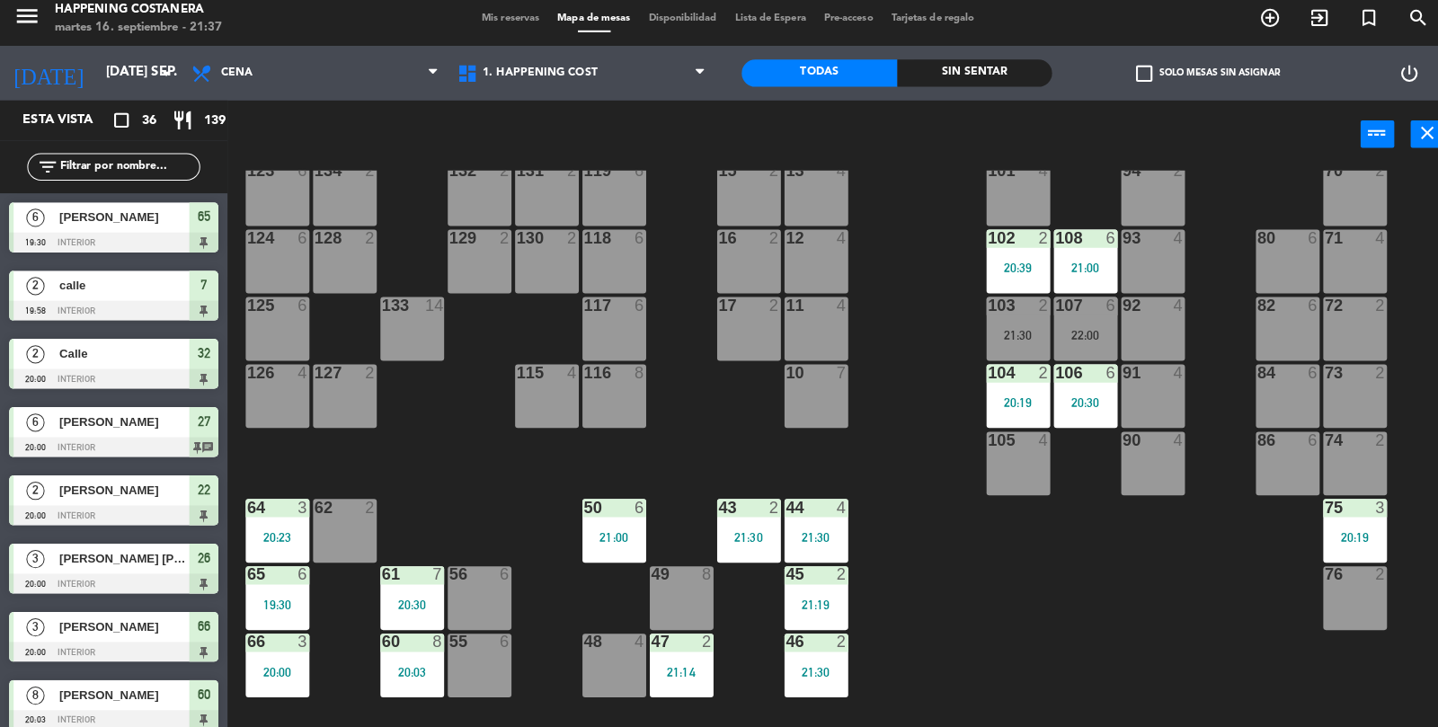
scroll to position [90, 0]
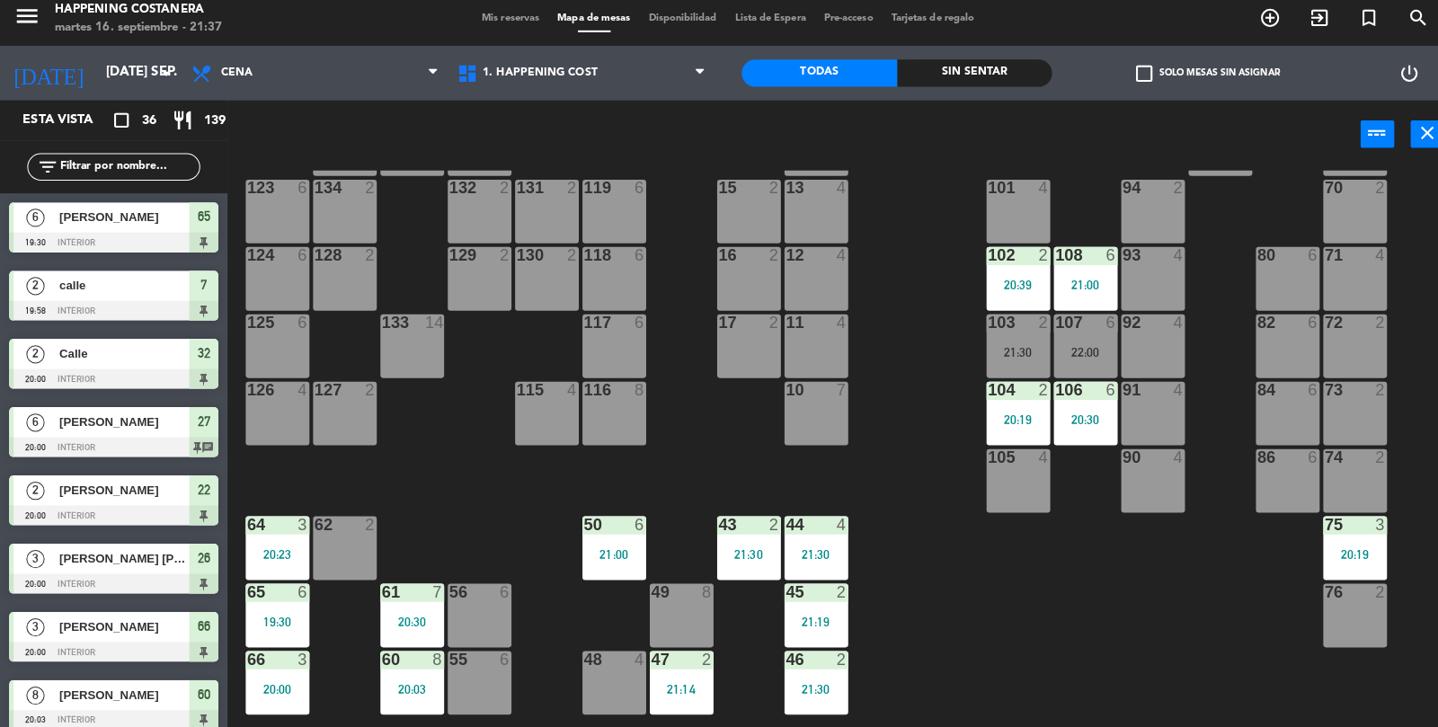
click at [1148, 357] on div "92 4" at bounding box center [1138, 350] width 63 height 63
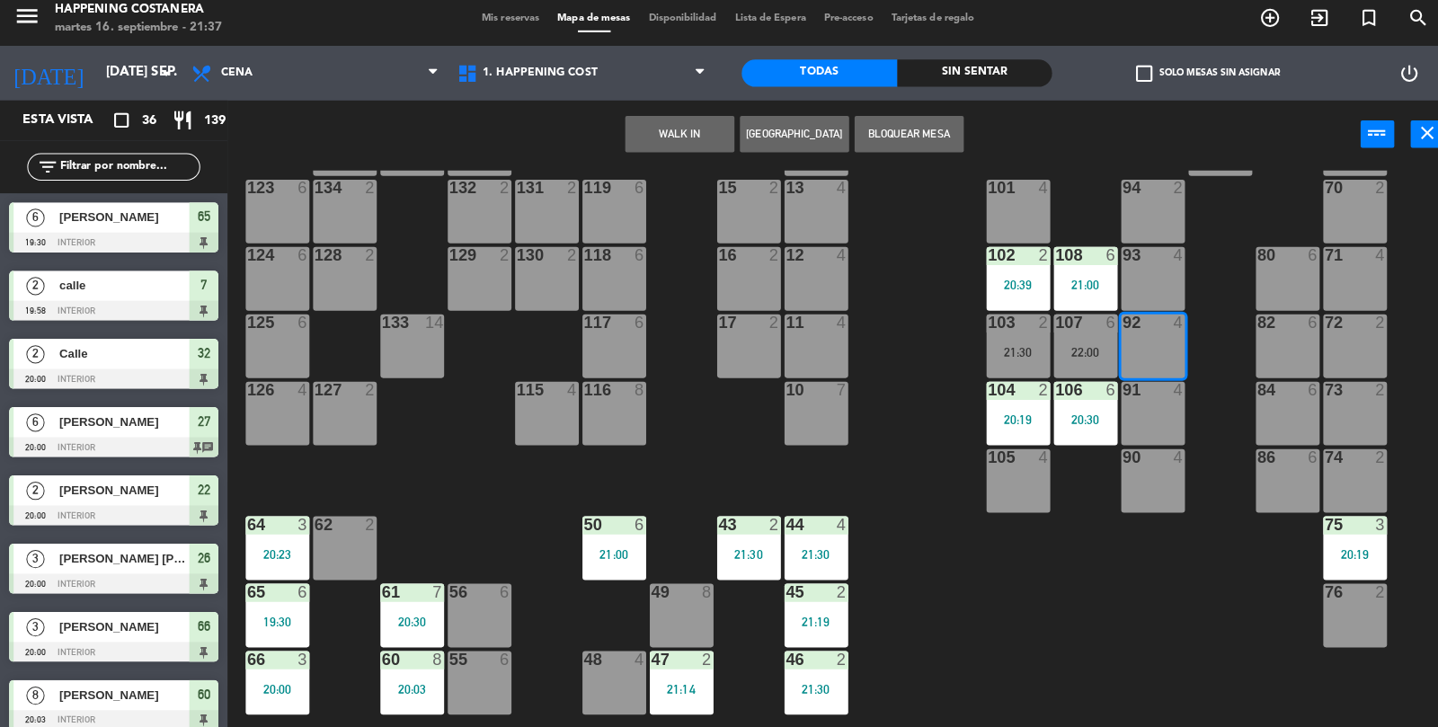
click at [675, 153] on button "WALK IN" at bounding box center [671, 141] width 108 height 36
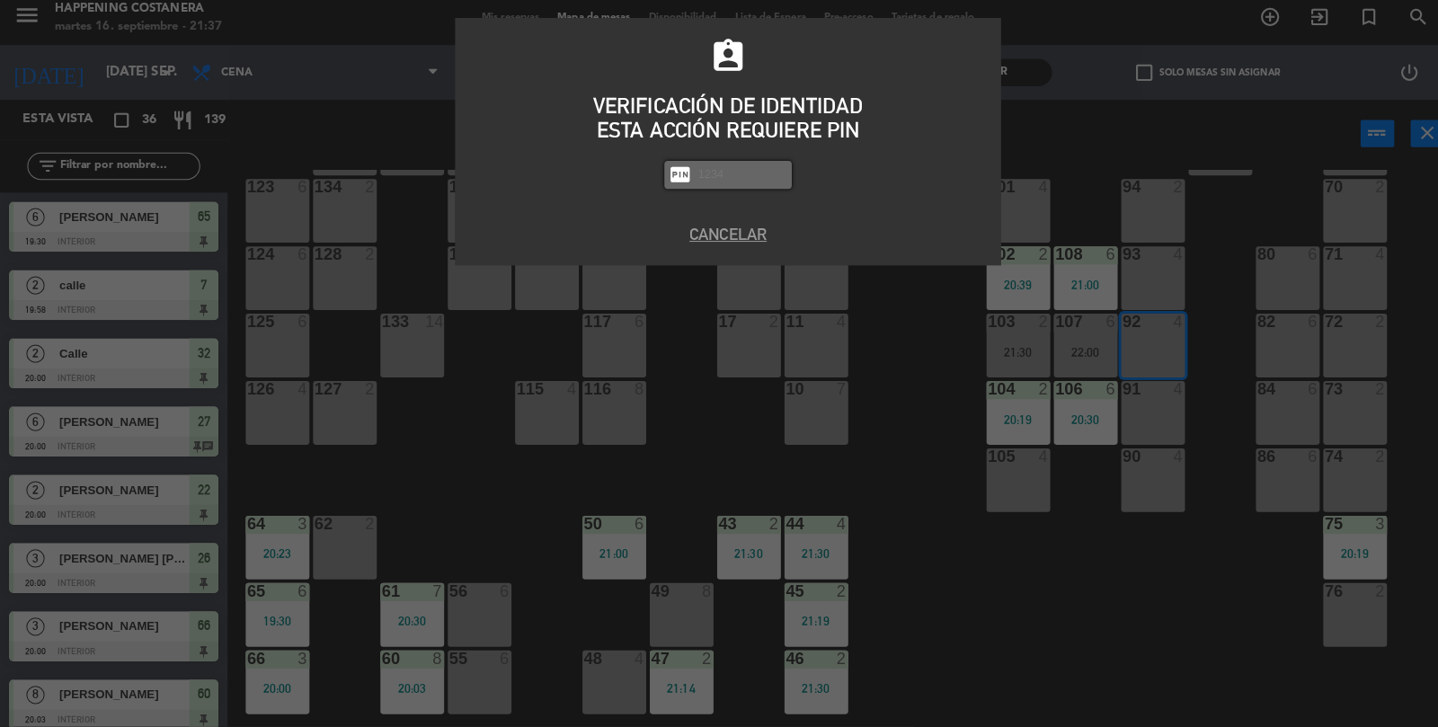
scroll to position [49, 0]
click at [748, 230] on button "Cancelar" at bounding box center [719, 240] width 512 height 24
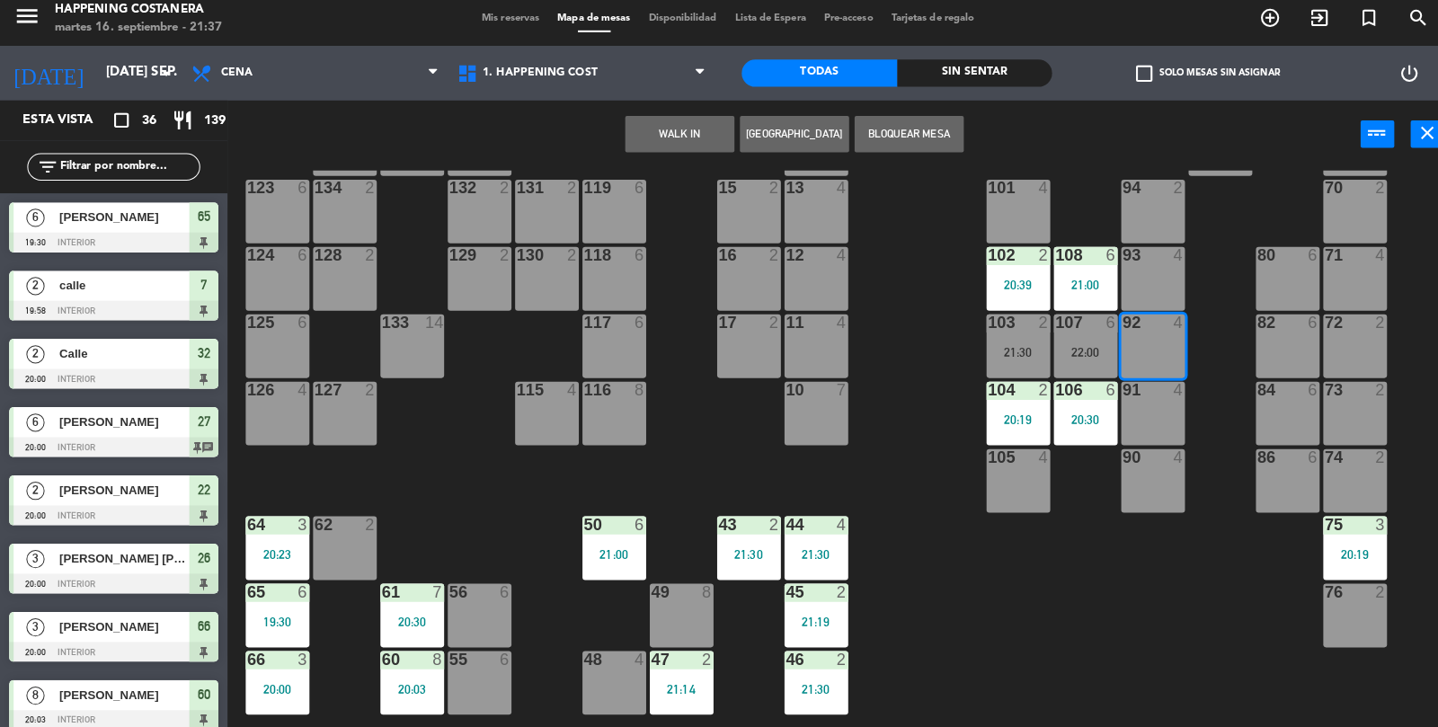
click at [651, 137] on button "WALK IN" at bounding box center [671, 141] width 108 height 36
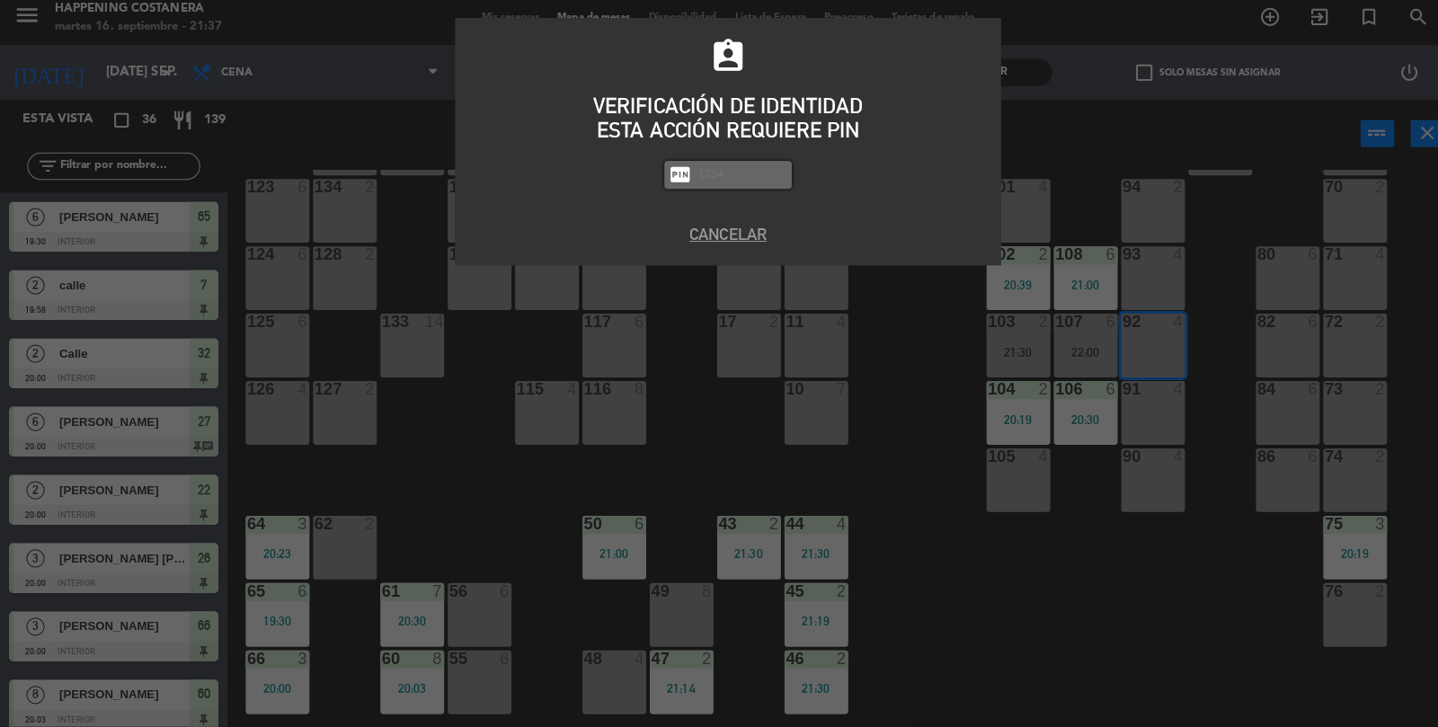
scroll to position [49, 0]
type input "5759"
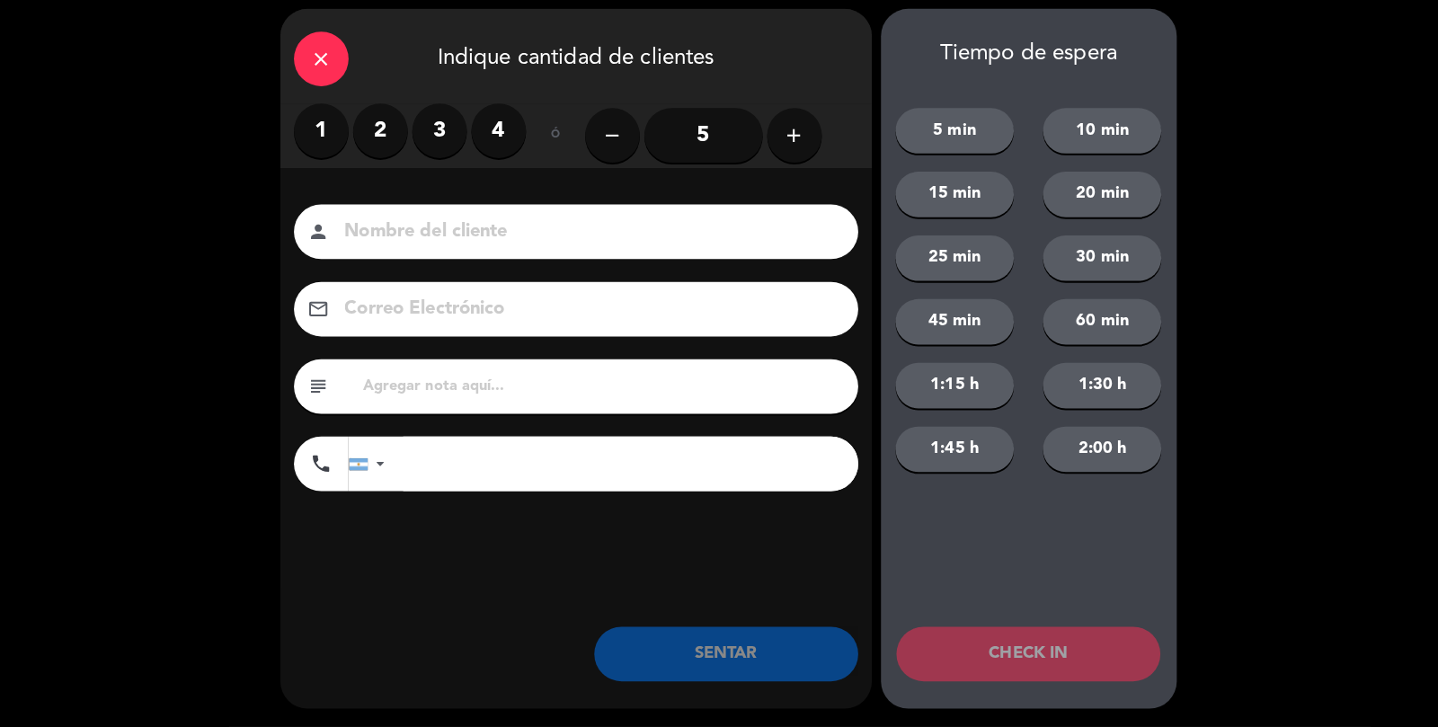
scroll to position [48, 0]
click at [694, 141] on input "5" at bounding box center [694, 143] width 117 height 54
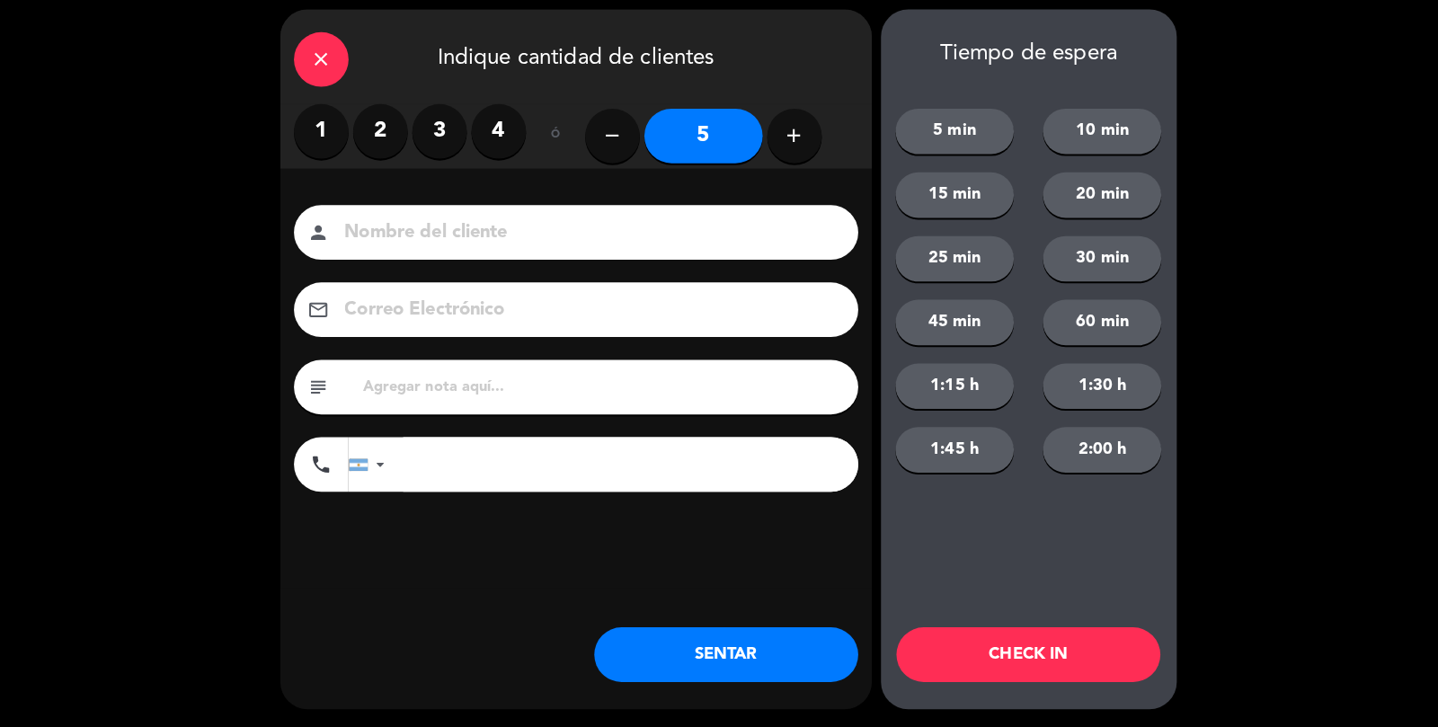
click at [551, 235] on input at bounding box center [581, 238] width 485 height 31
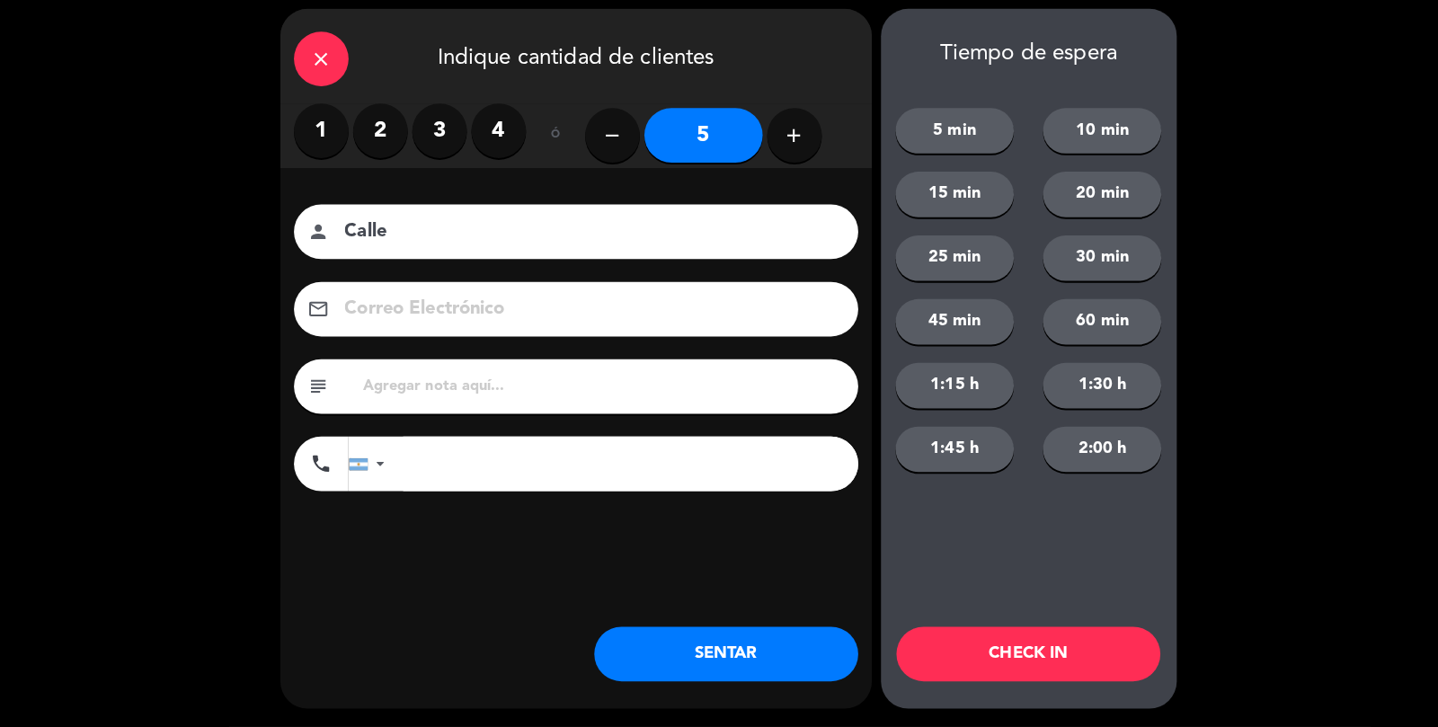
type input "Calle"
click at [719, 659] on button "SENTAR" at bounding box center [717, 655] width 261 height 54
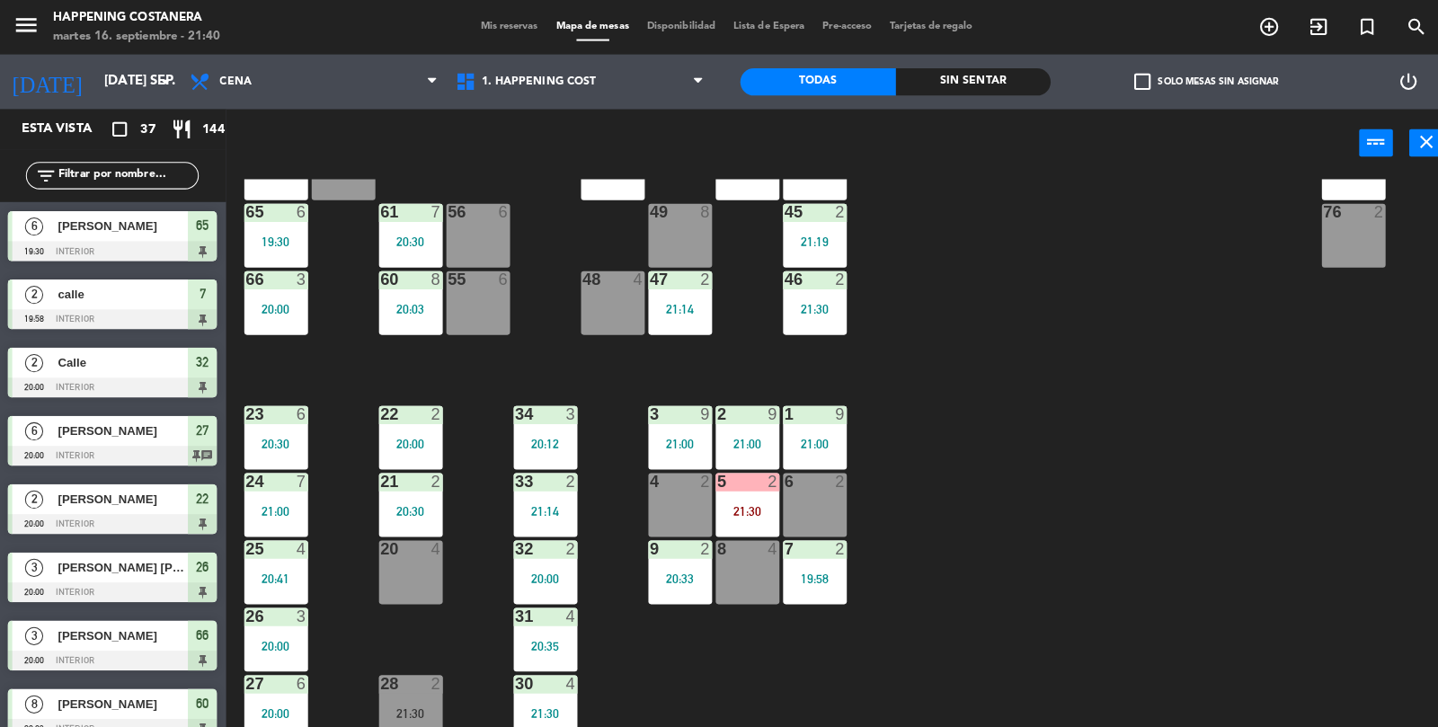
scroll to position [47, 0]
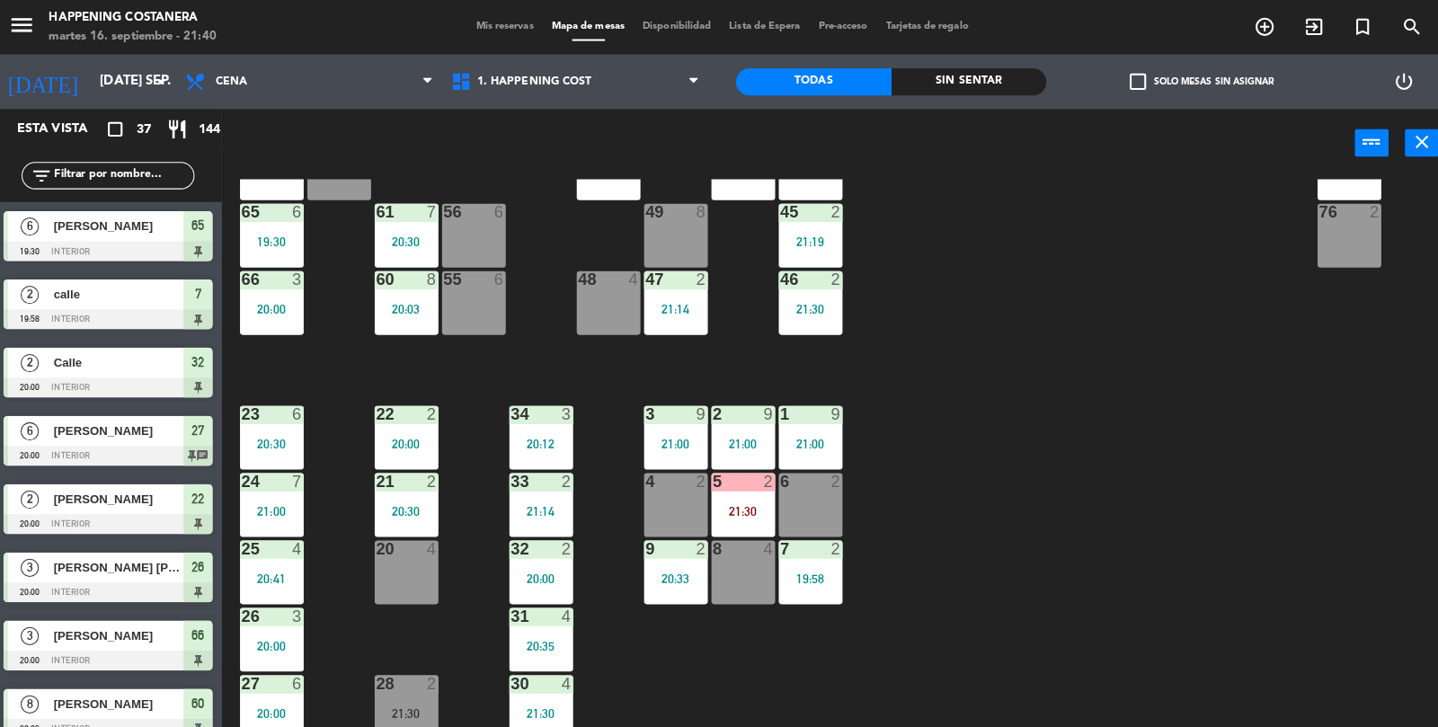
click at [267, 242] on div "19:30" at bounding box center [274, 239] width 63 height 13
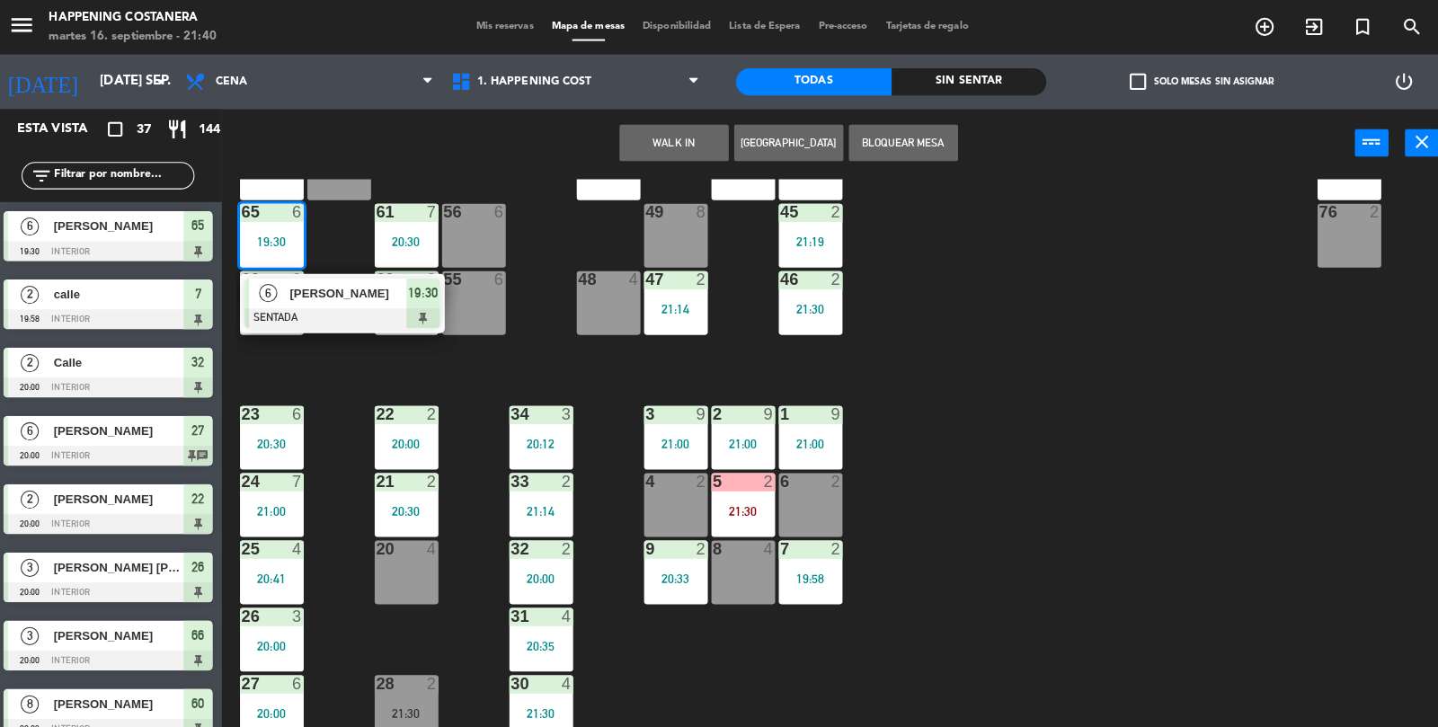
click at [303, 307] on div at bounding box center [343, 315] width 193 height 20
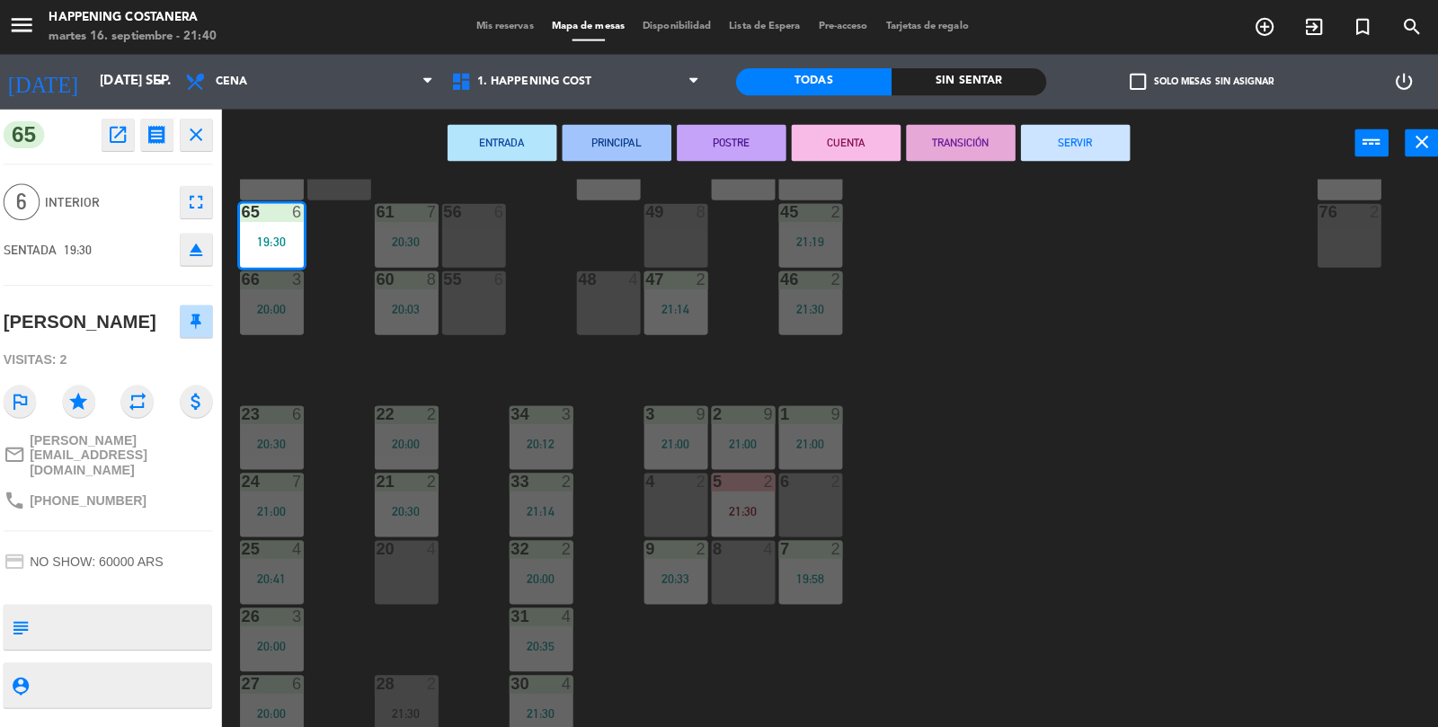
click at [1076, 148] on button "SERVIR" at bounding box center [1068, 141] width 108 height 36
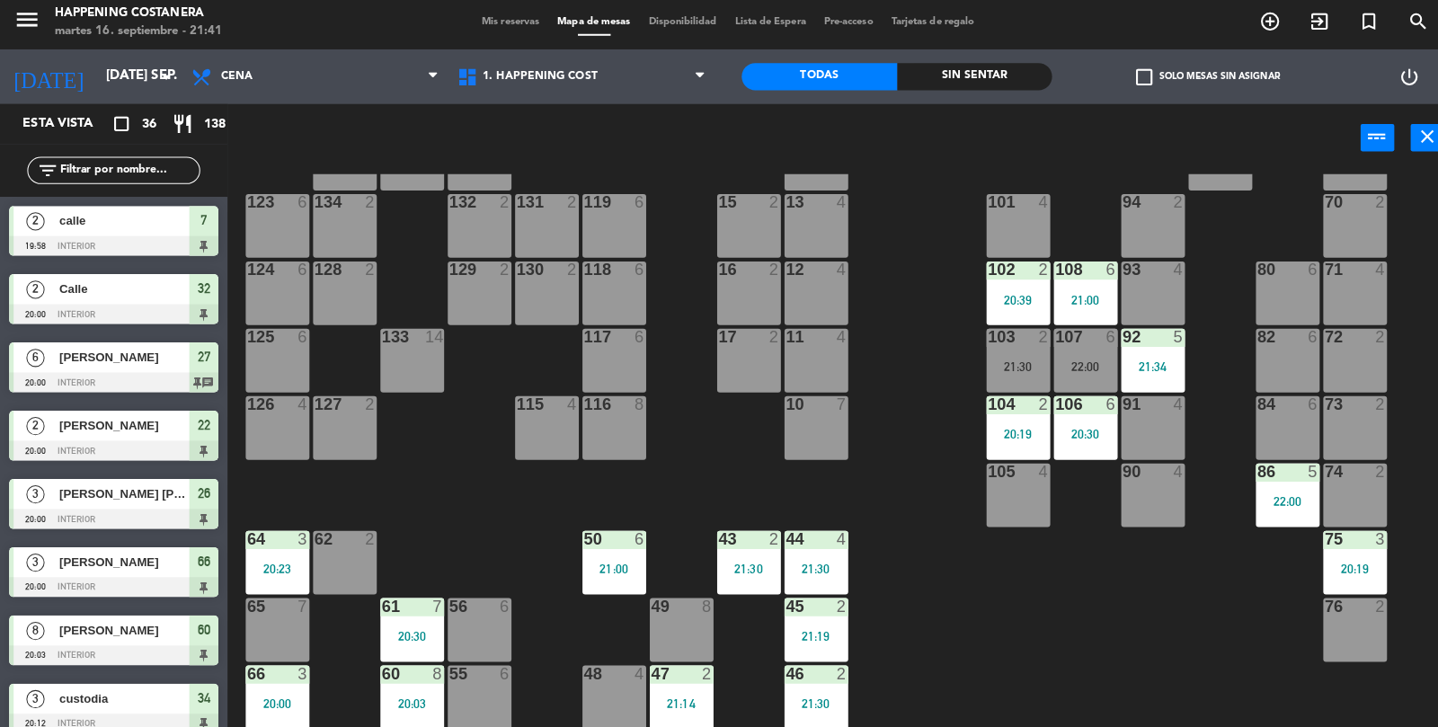
scroll to position [74, 0]
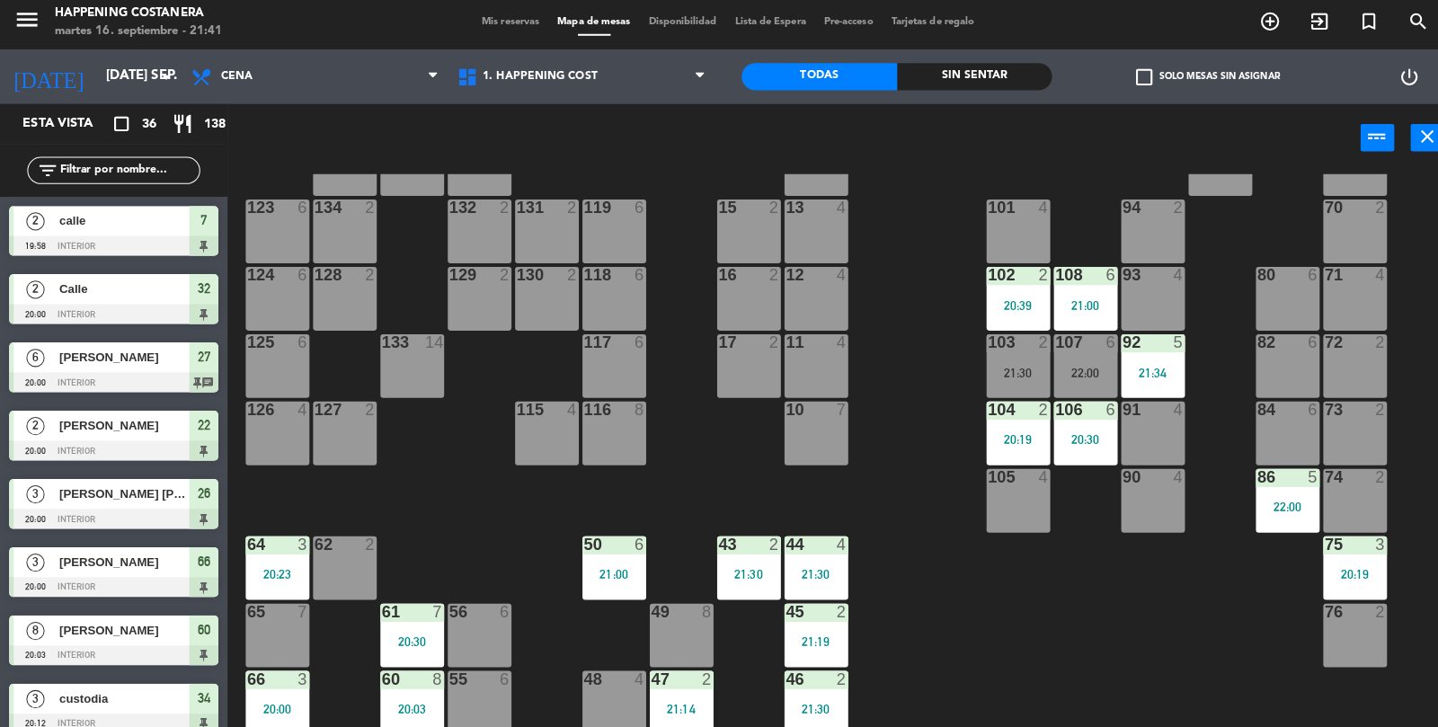
click at [126, 169] on input "text" at bounding box center [127, 174] width 139 height 20
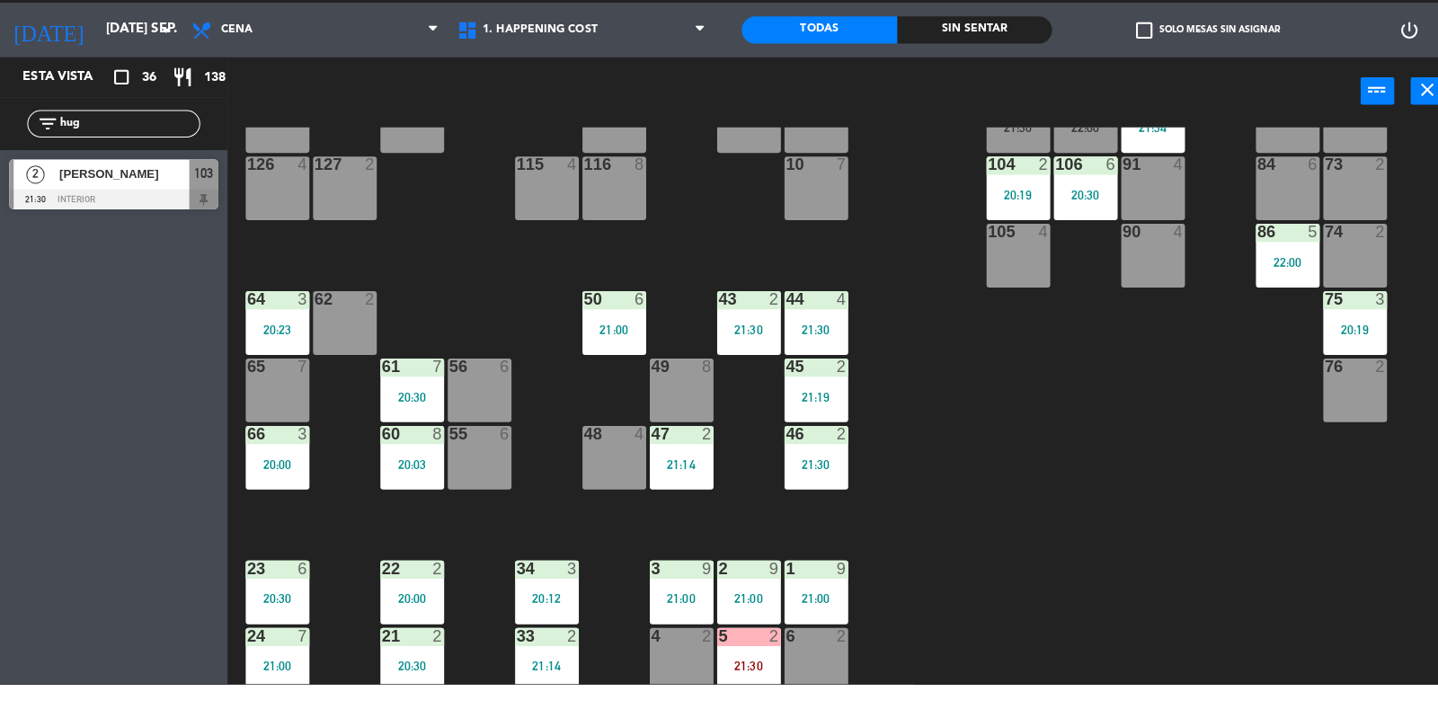
scroll to position [474, 0]
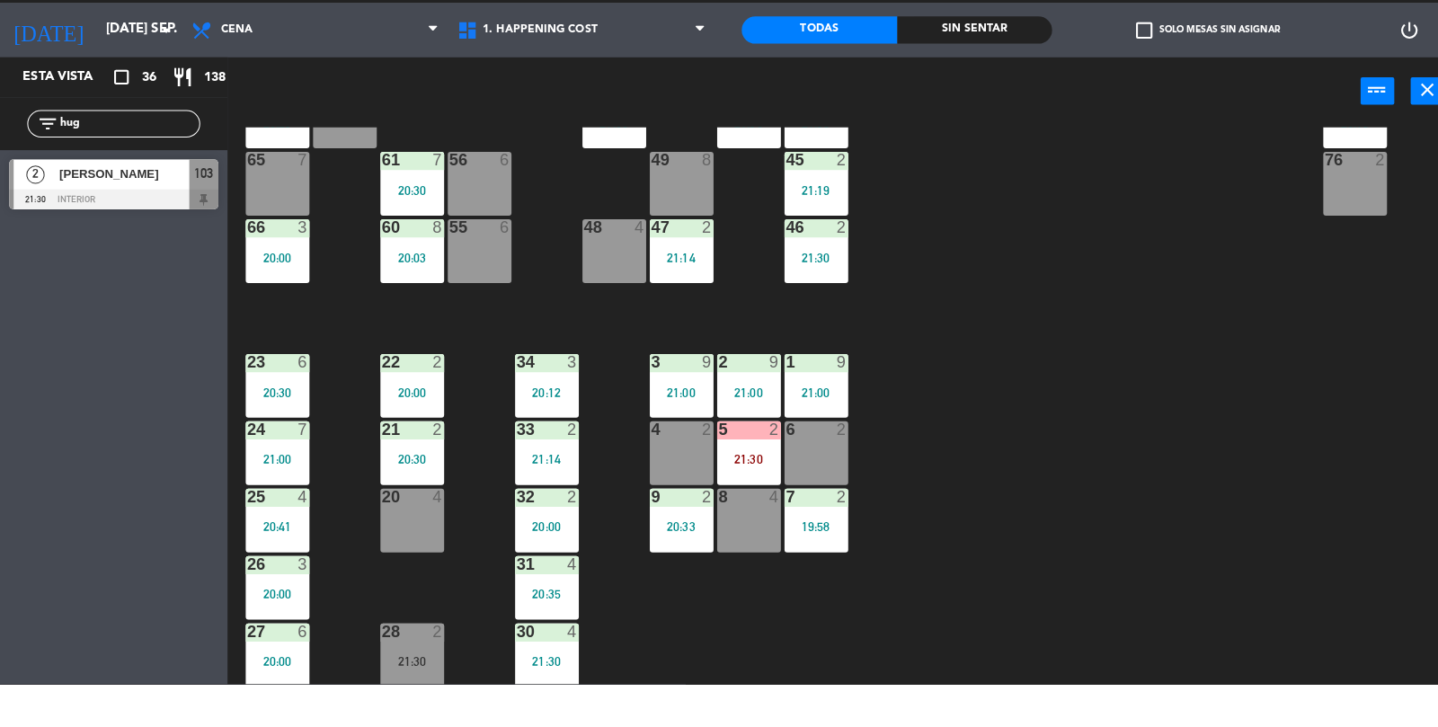
type input "hug"
click at [117, 257] on div at bounding box center [112, 248] width 207 height 20
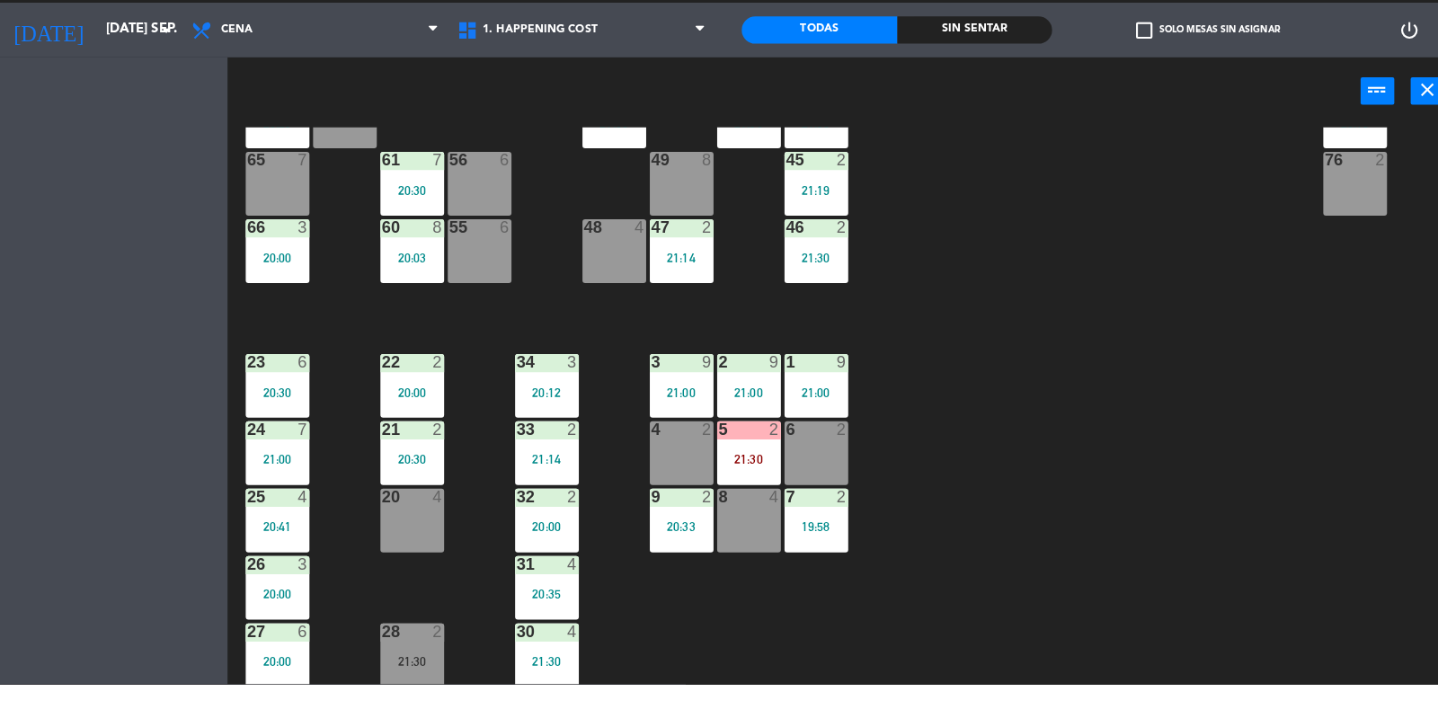
scroll to position [0, 0]
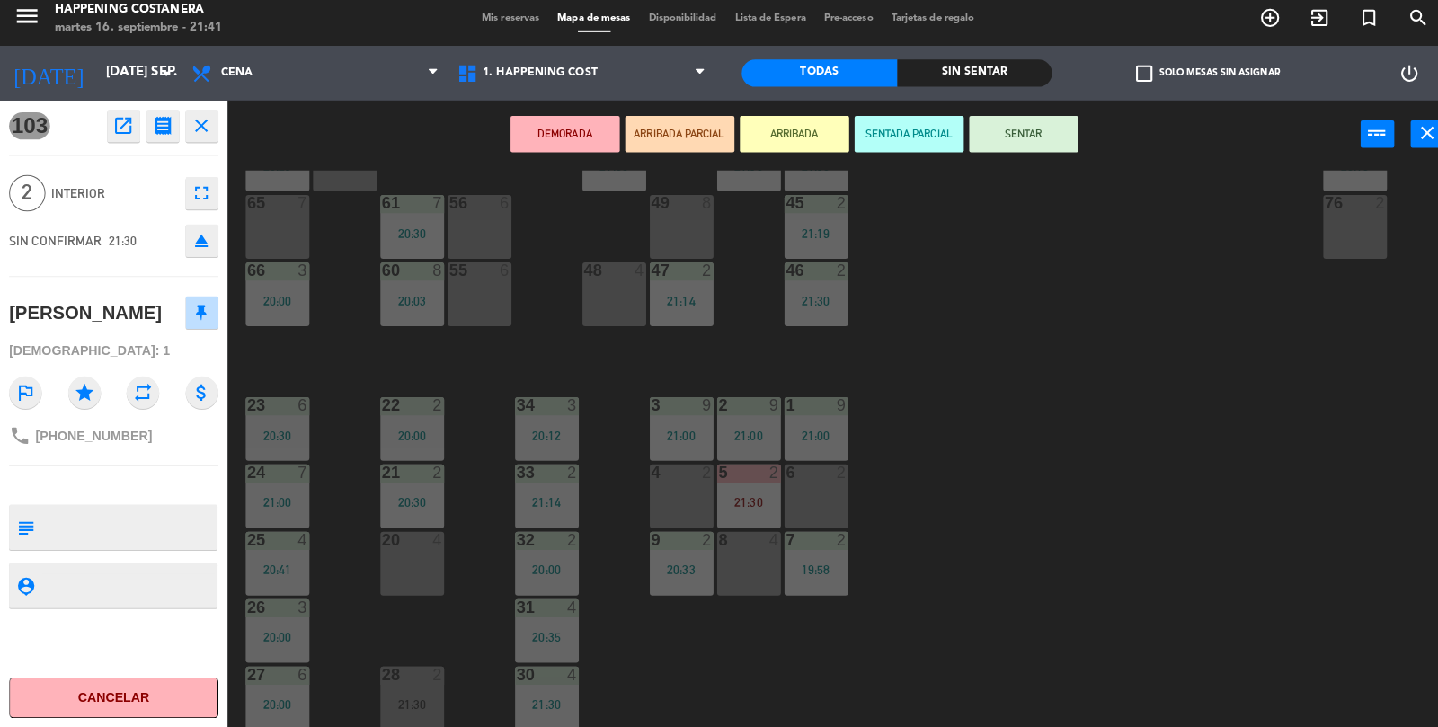
click at [803, 634] on div "69 2 122 6 121 6 120 6 14 4 CAVA 22 101 4 94 2 70 2 123 6 131 2 134 2 132 2 13 …" at bounding box center [838, 453] width 1199 height 552
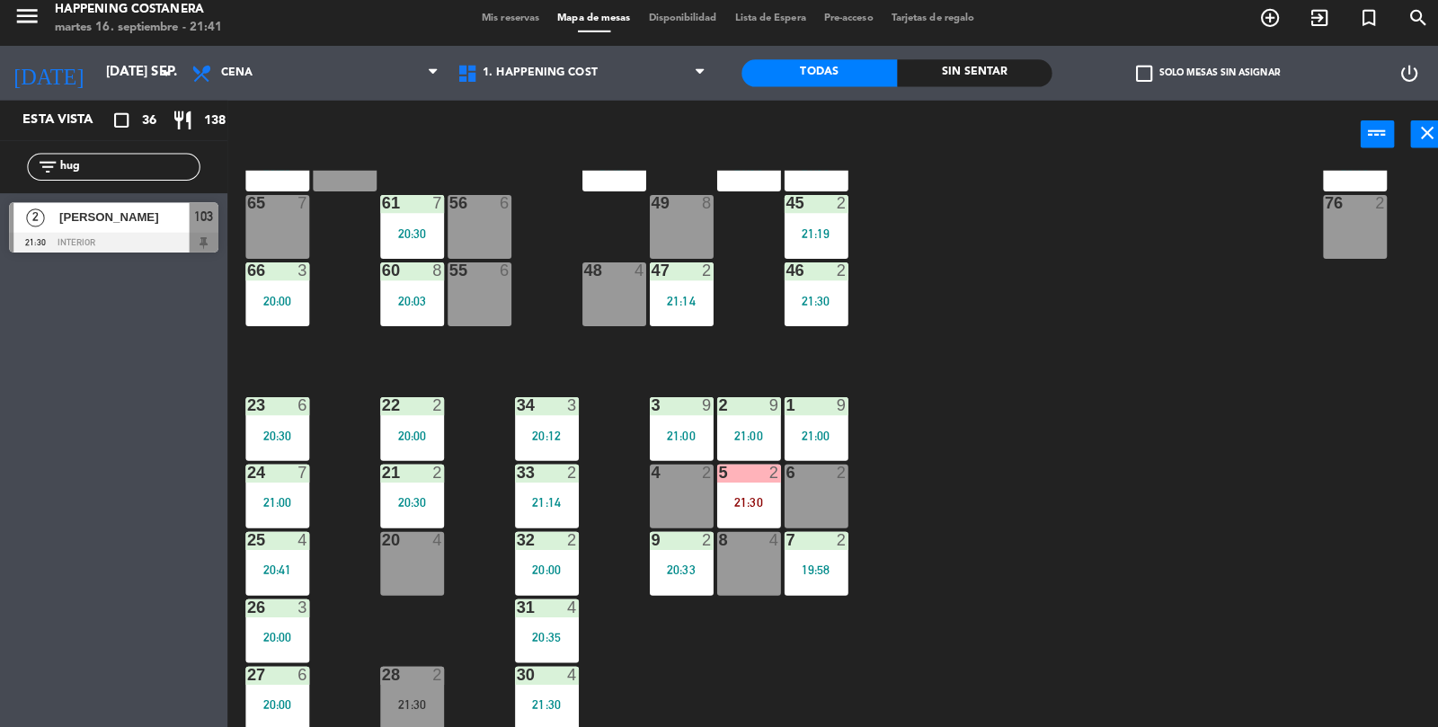
click at [551, 648] on div "31 4 20:35" at bounding box center [540, 631] width 63 height 63
click at [519, 574] on div "20:00" at bounding box center [540, 571] width 63 height 13
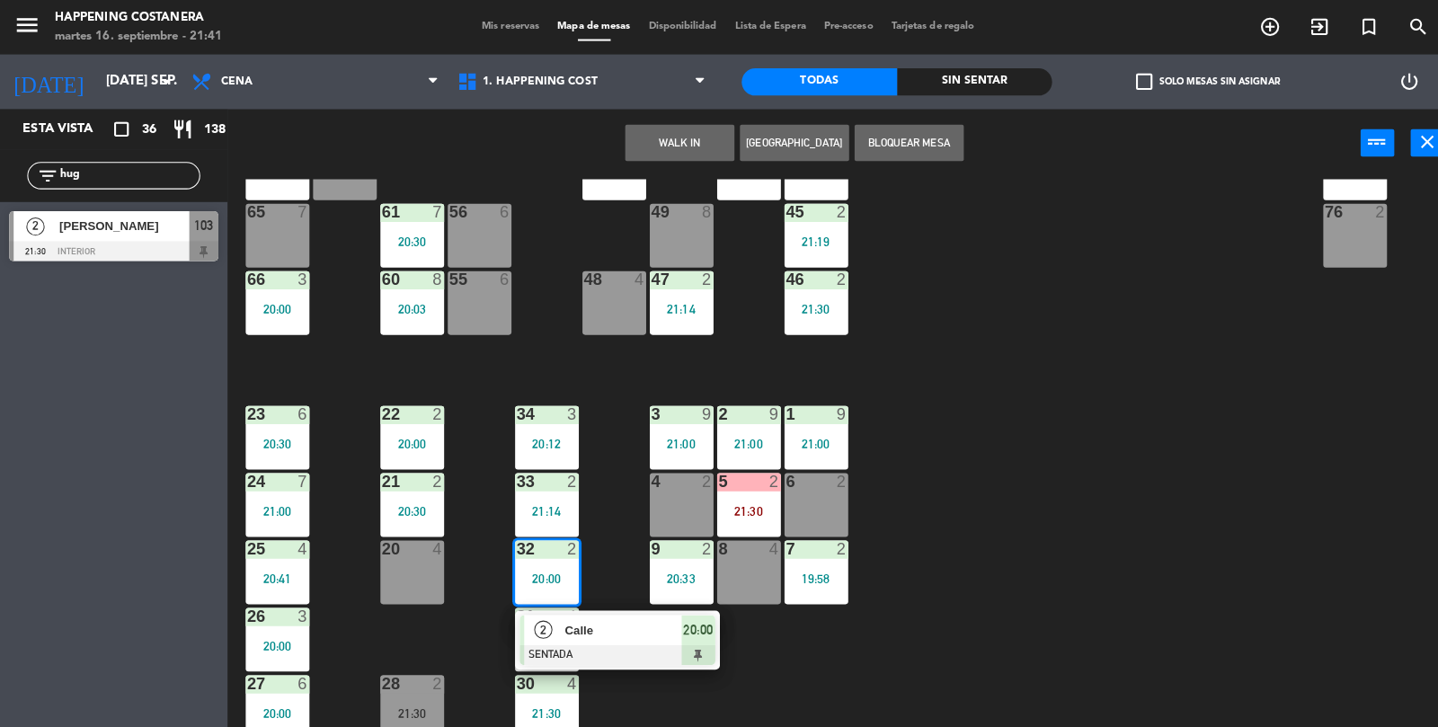
scroll to position [0, 0]
click at [609, 642] on div at bounding box center [609, 647] width 193 height 20
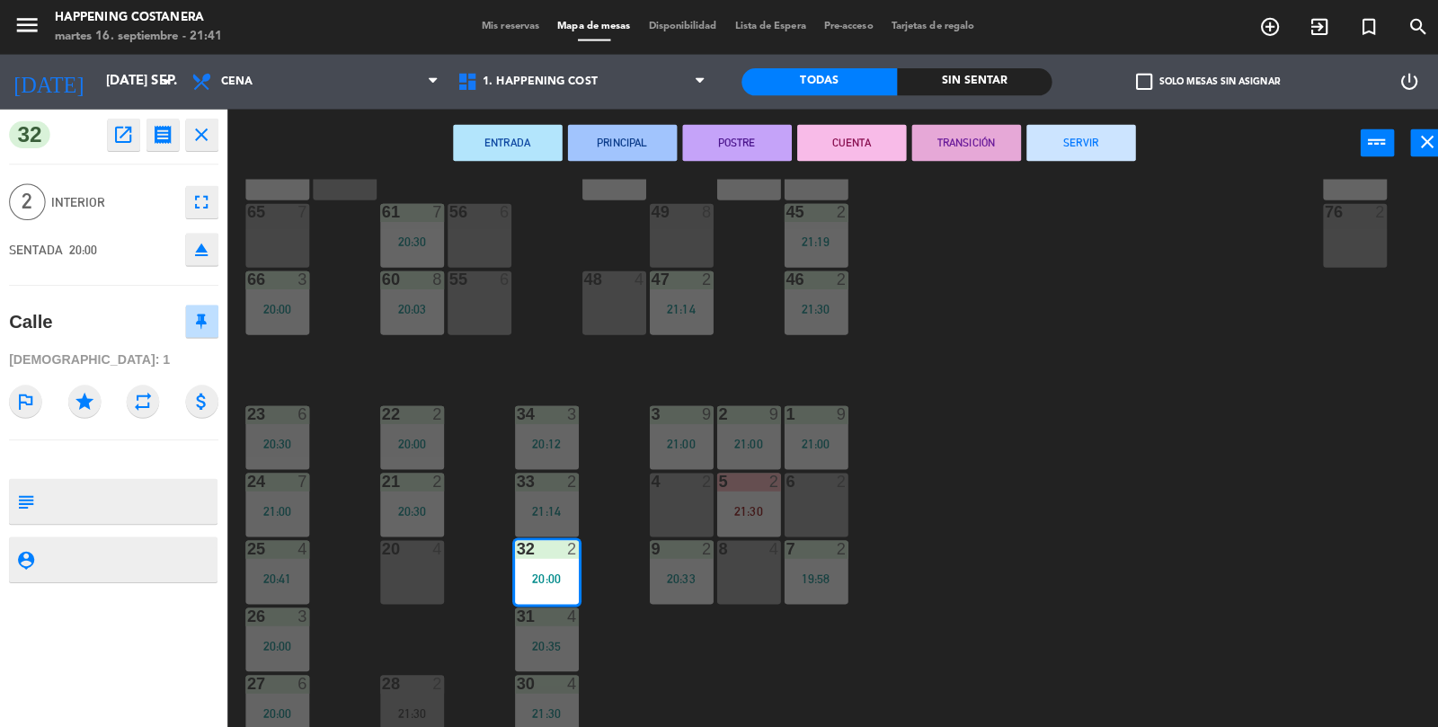
click at [1061, 138] on button "SERVIR" at bounding box center [1068, 141] width 108 height 36
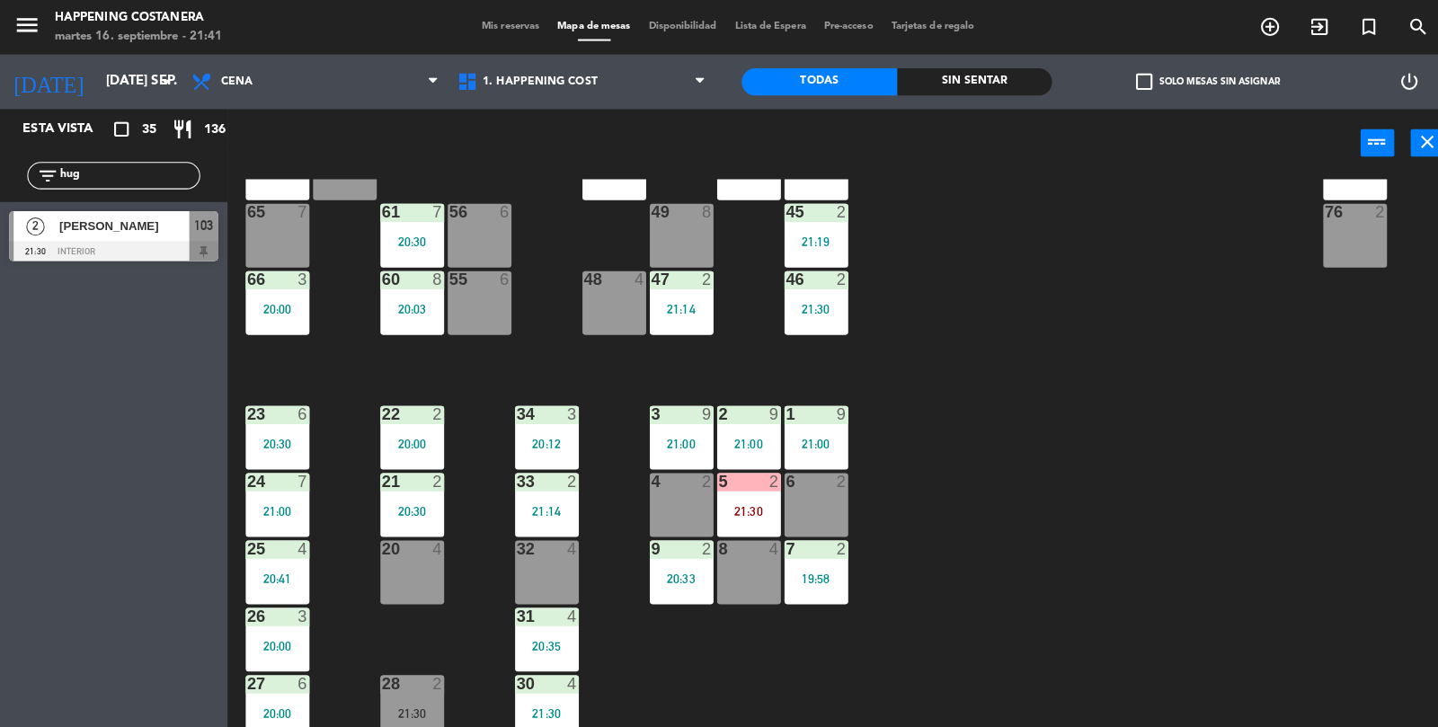
click at [68, 210] on div "[PERSON_NAME]" at bounding box center [122, 224] width 130 height 30
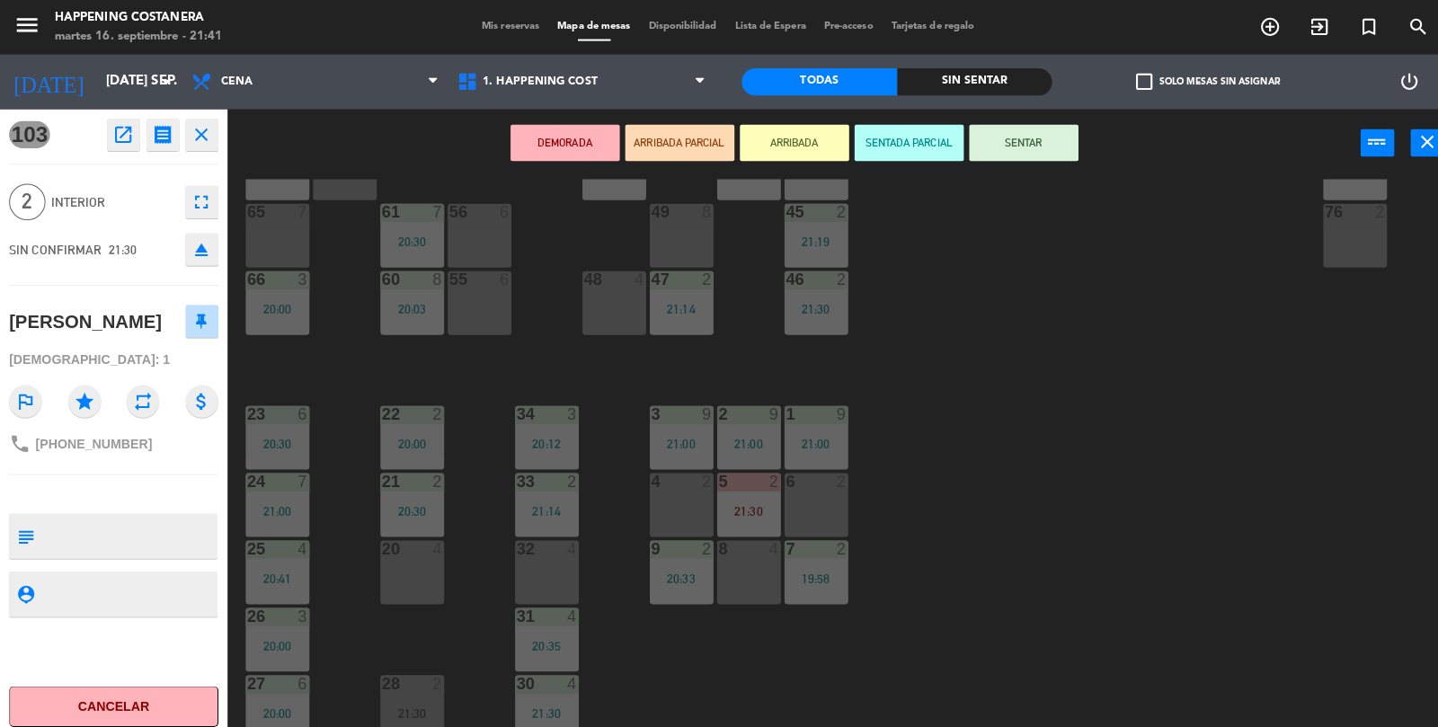
click at [533, 569] on div "32 4" at bounding box center [540, 565] width 63 height 63
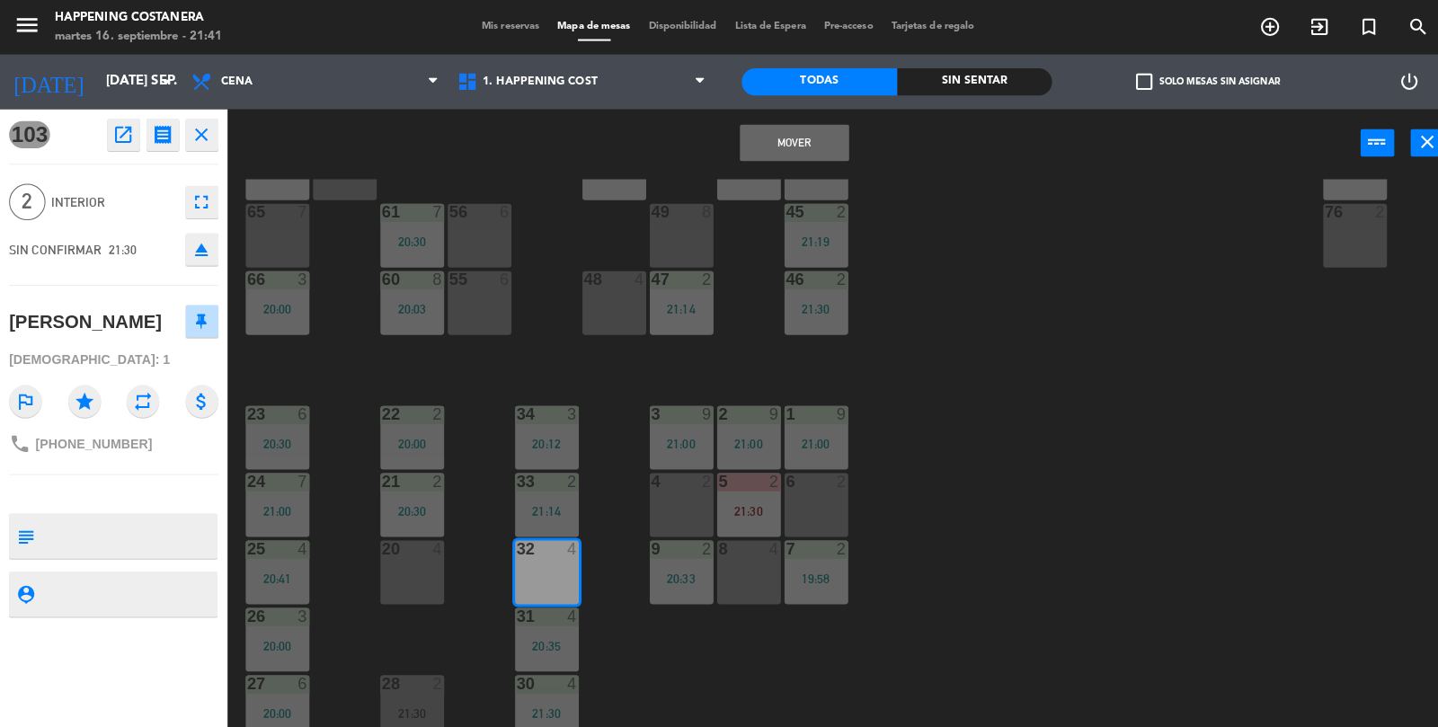
click at [813, 140] on button "Mover" at bounding box center [785, 141] width 108 height 36
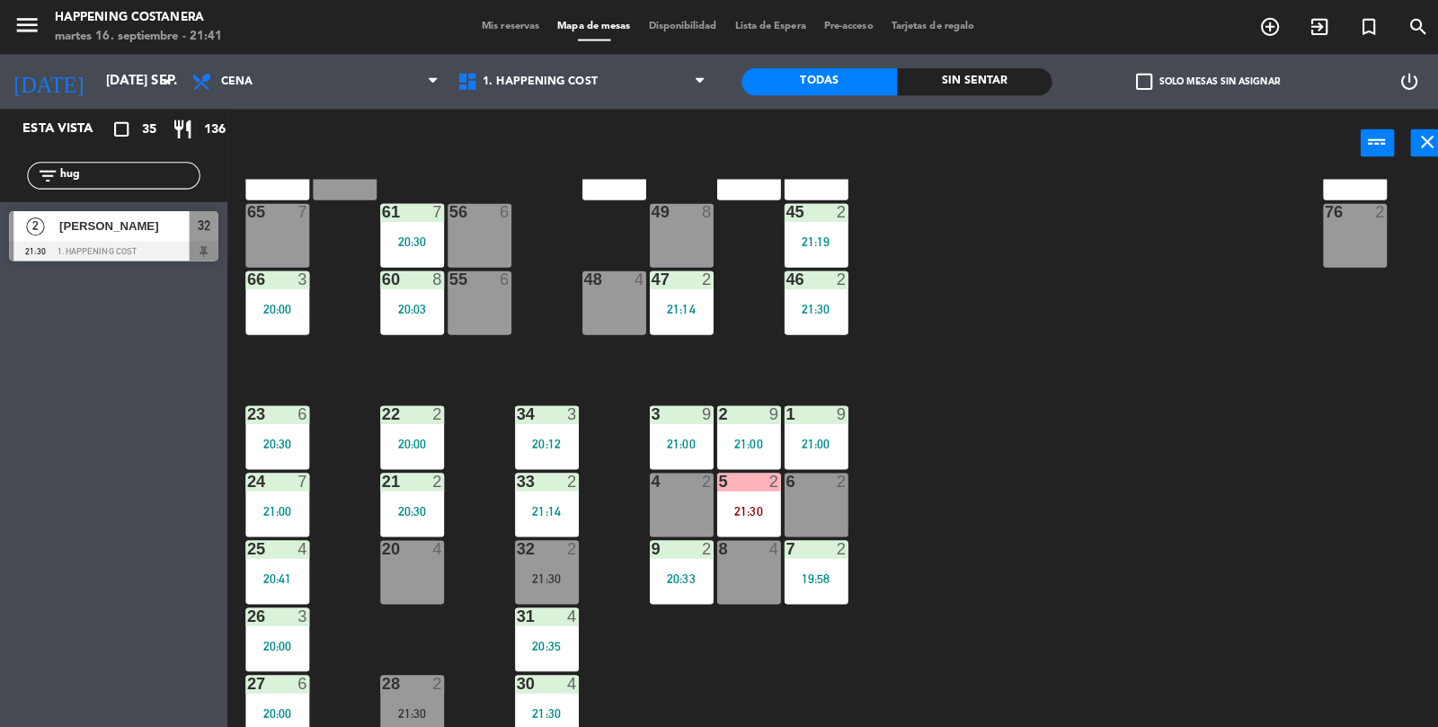
click at [545, 573] on div "21:30" at bounding box center [540, 571] width 63 height 13
click at [980, 670] on div "69 2 122 6 121 6 120 6 14 4 CAVA 22 101 4 94 2 70 2 123 6 131 2 134 2 132 2 13 …" at bounding box center [838, 453] width 1199 height 552
click at [150, 153] on div "filter_list hug" at bounding box center [112, 173] width 225 height 52
click at [111, 164] on input "hug" at bounding box center [127, 174] width 139 height 20
type input "h"
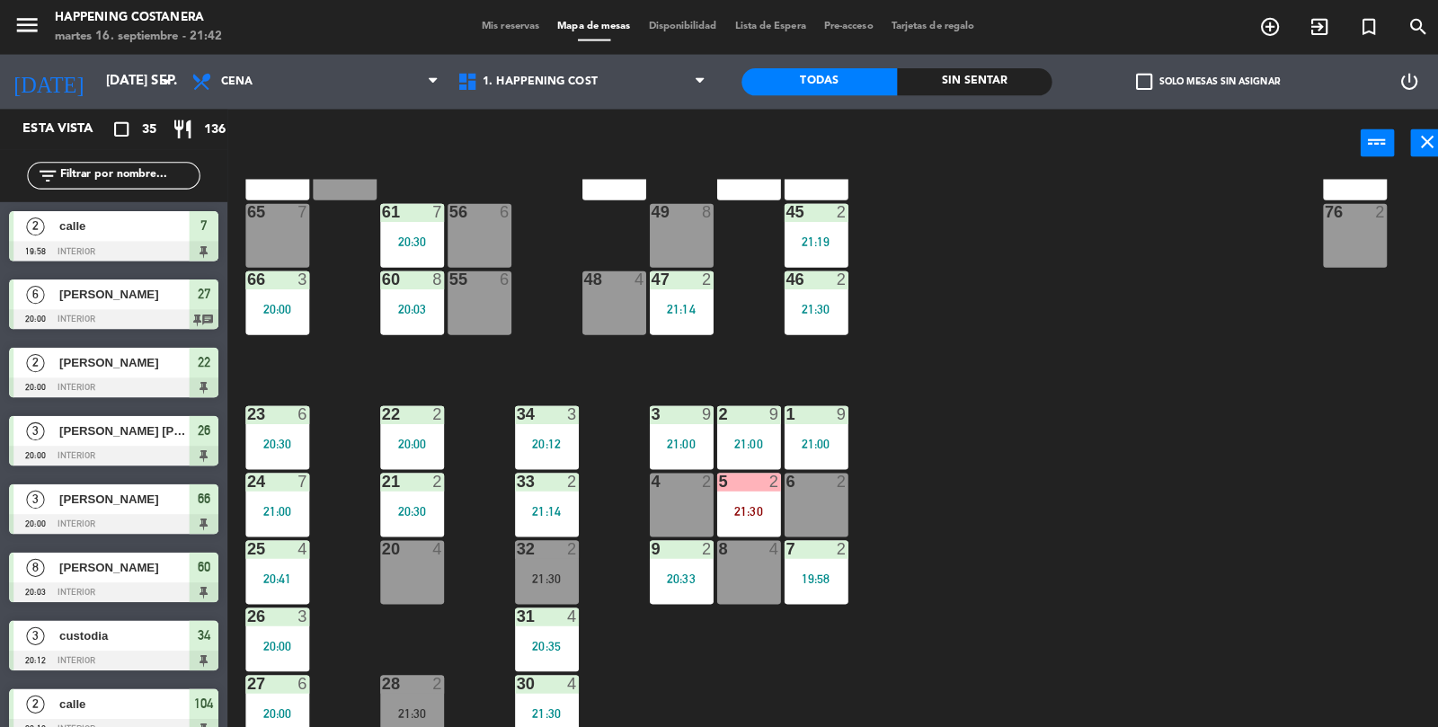
click at [407, 536] on div at bounding box center [407, 542] width 30 height 16
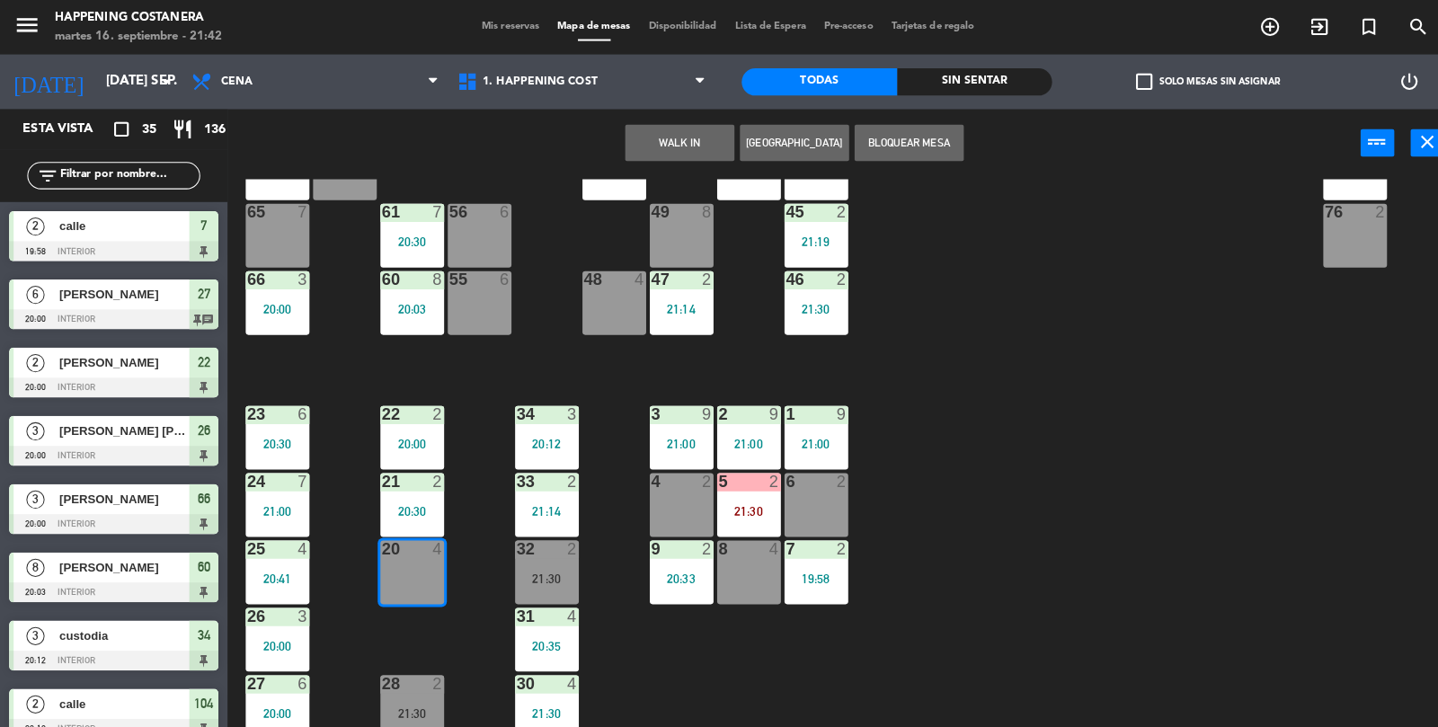
click at [664, 153] on button "WALK IN" at bounding box center [671, 141] width 108 height 36
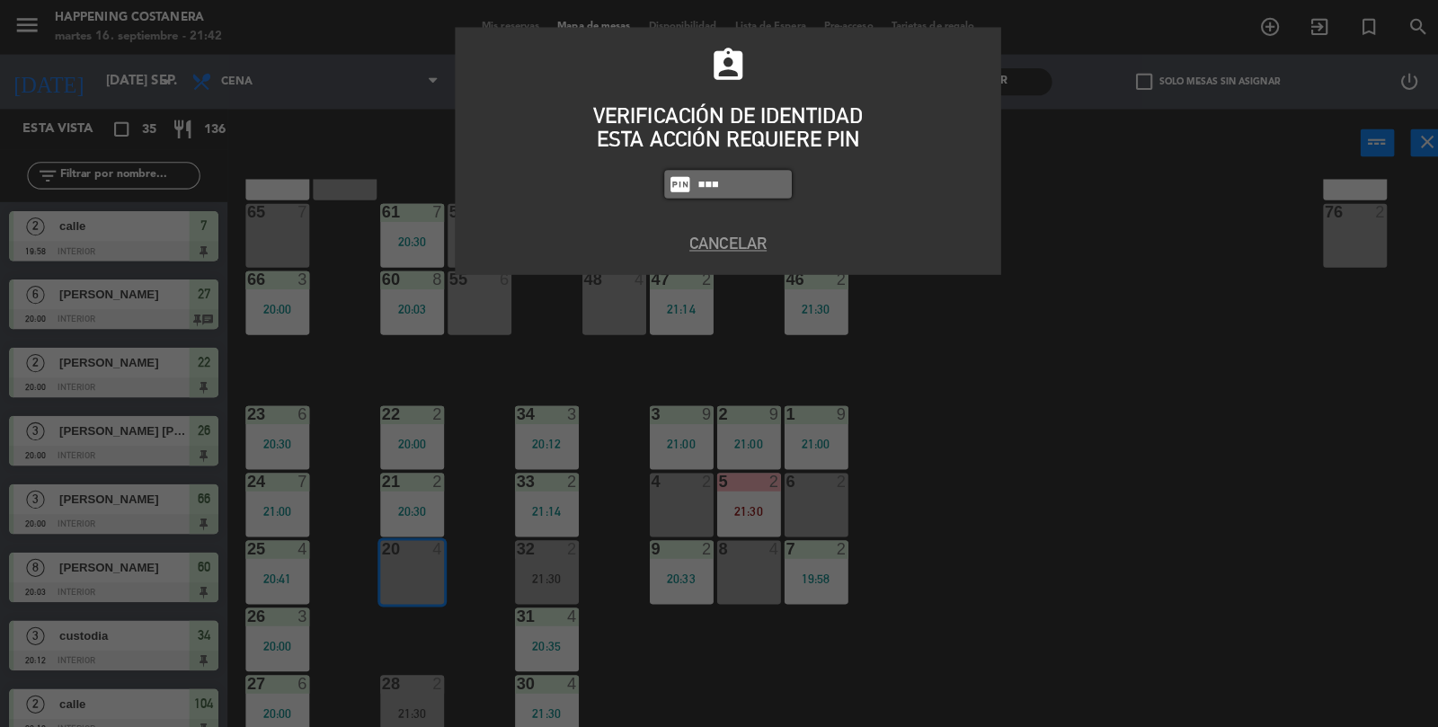
type input "5759"
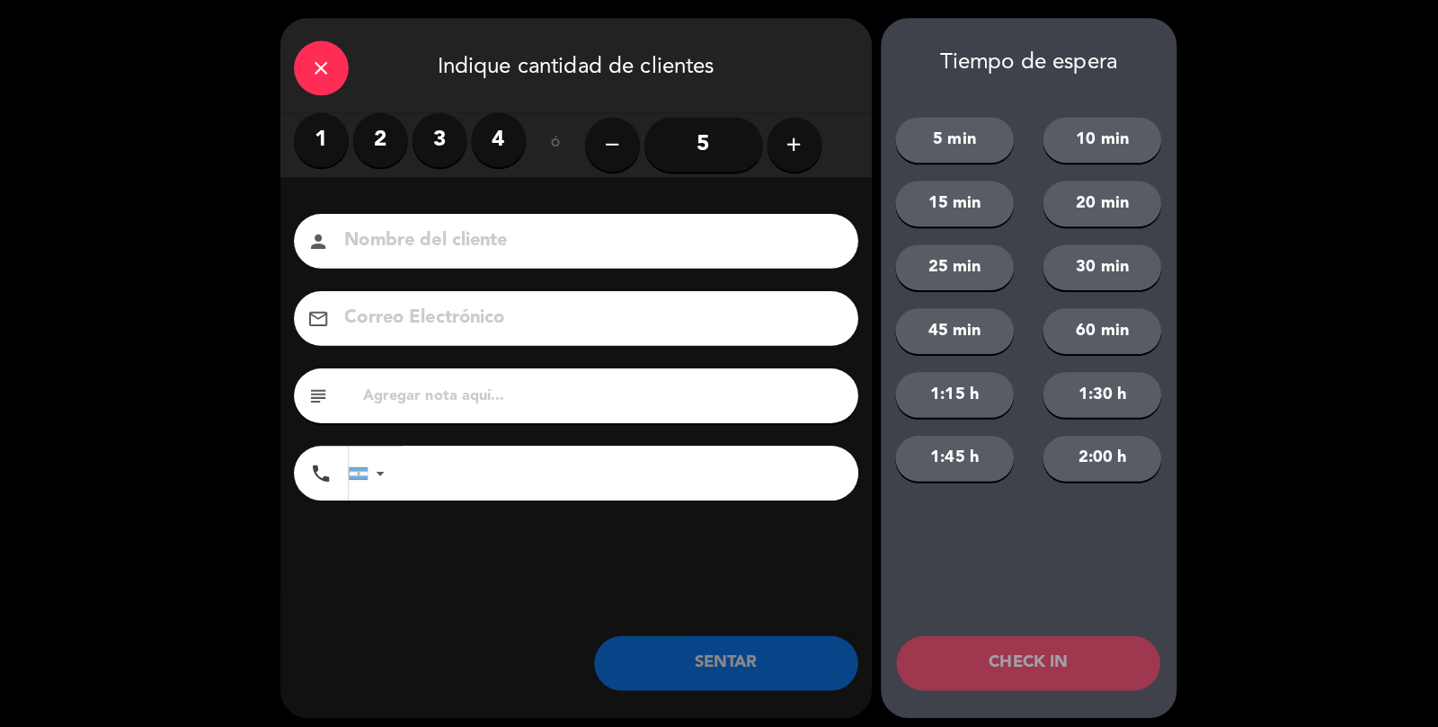
click at [368, 146] on label "2" at bounding box center [376, 138] width 54 height 54
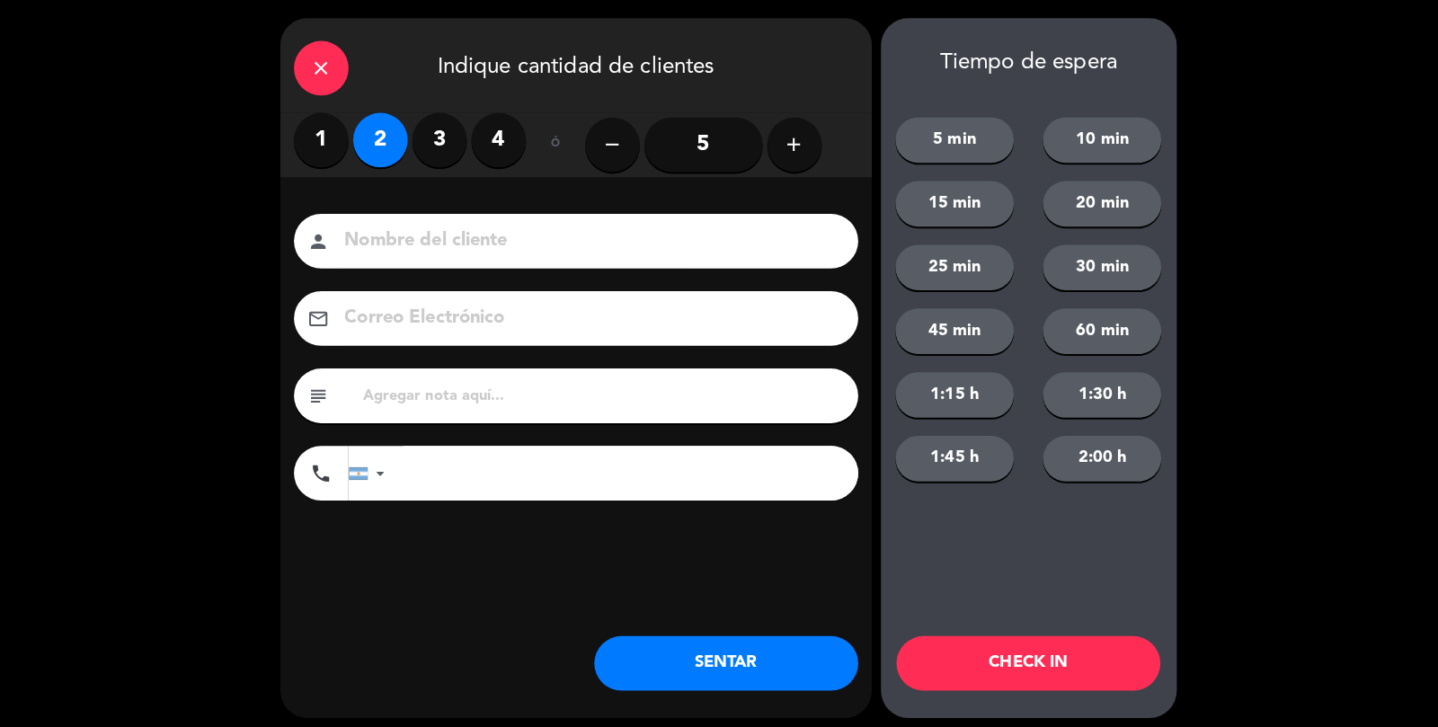
click at [390, 237] on input at bounding box center [581, 238] width 485 height 31
type input "Calle"
click at [746, 663] on button "SENTAR" at bounding box center [717, 655] width 261 height 54
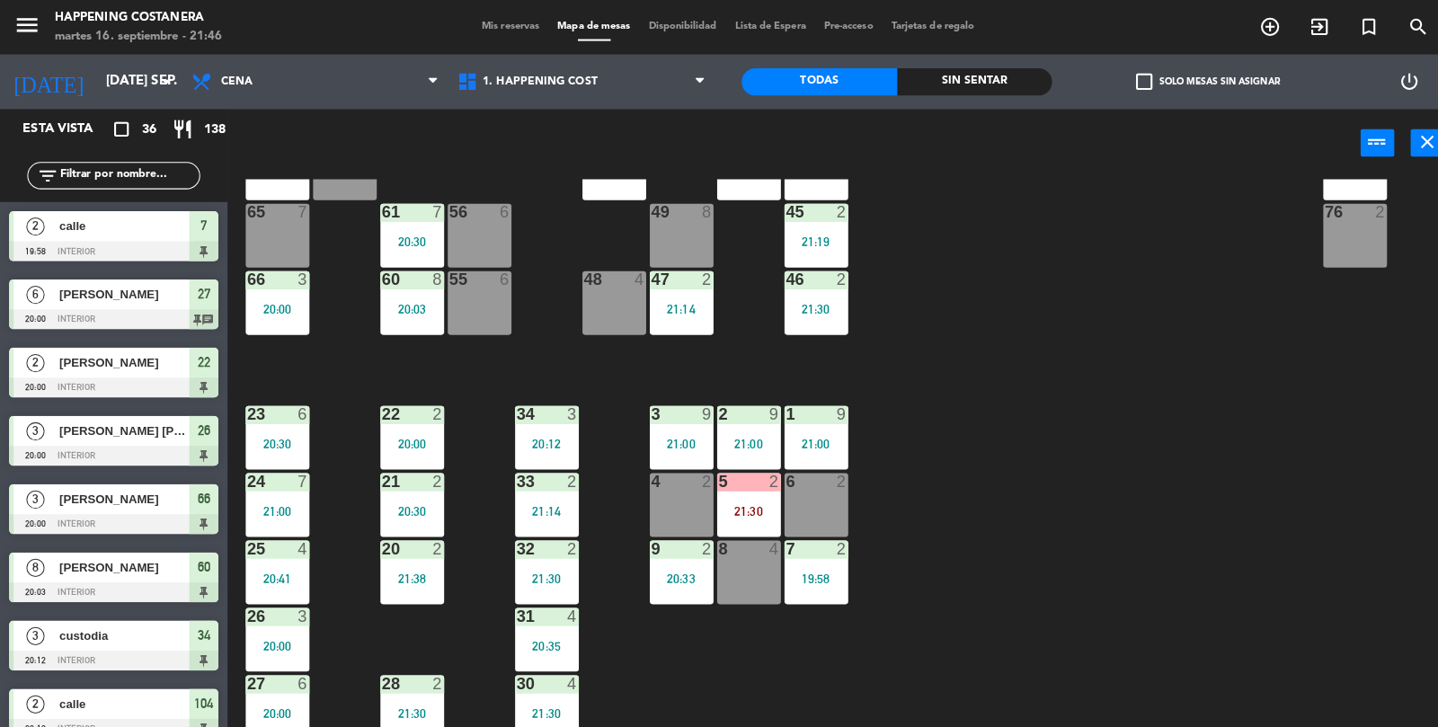
click at [820, 235] on div "21:19" at bounding box center [806, 239] width 63 height 13
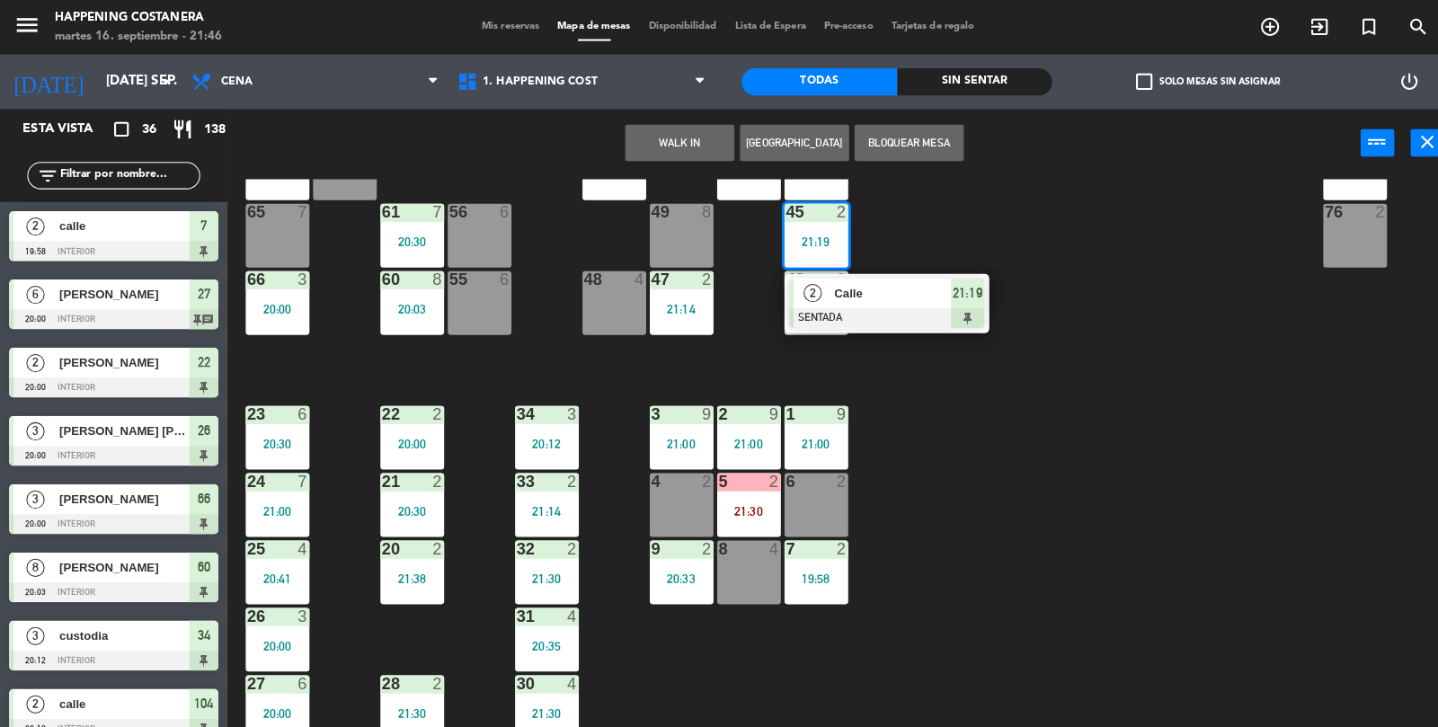
click at [1042, 446] on div "69 2 122 6 121 6 120 6 14 4 CAVA 22 101 4 94 2 70 2 123 6 131 2 134 2 132 2 13 …" at bounding box center [838, 453] width 1199 height 552
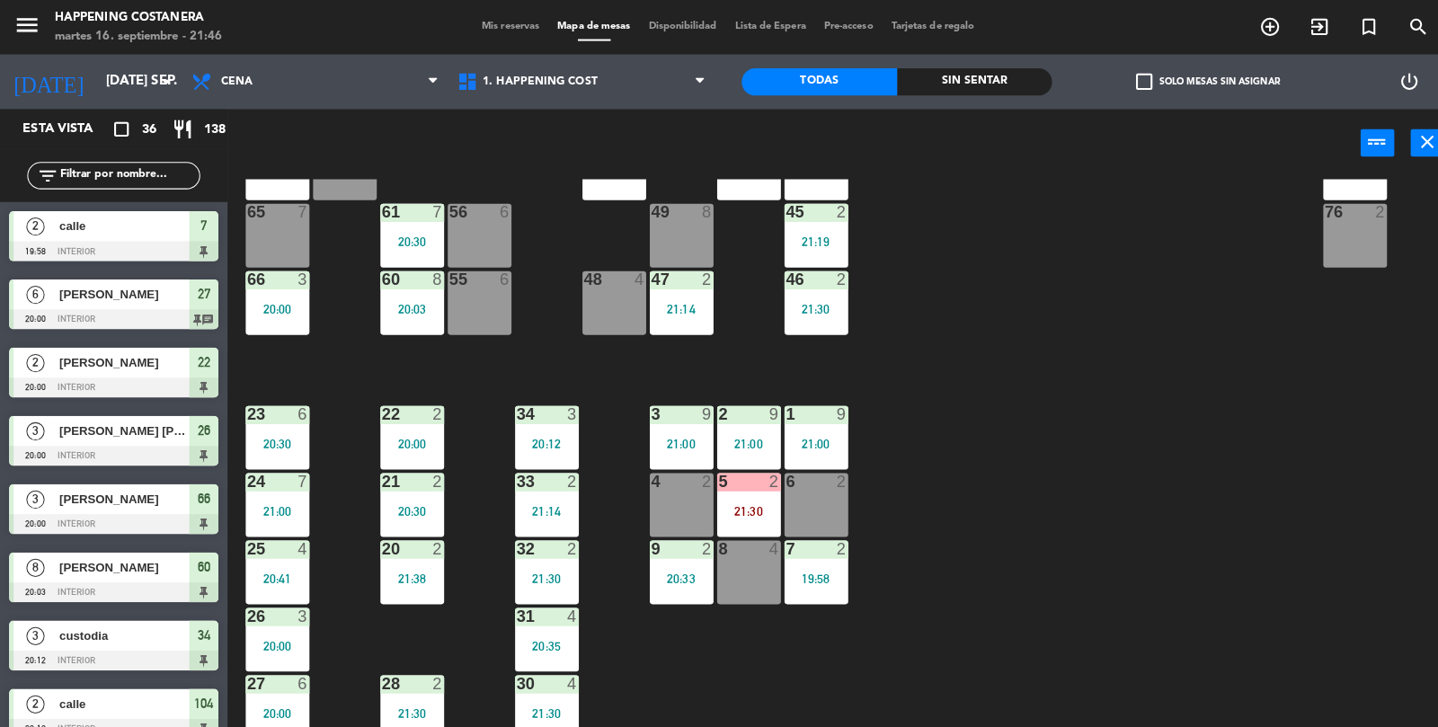
click at [327, 455] on div "69 2 122 6 121 6 120 6 14 4 CAVA 22 101 4 94 2 70 2 123 6 131 2 134 2 132 2 13 …" at bounding box center [838, 453] width 1199 height 552
click at [816, 253] on div "45 2 21:19" at bounding box center [806, 232] width 63 height 63
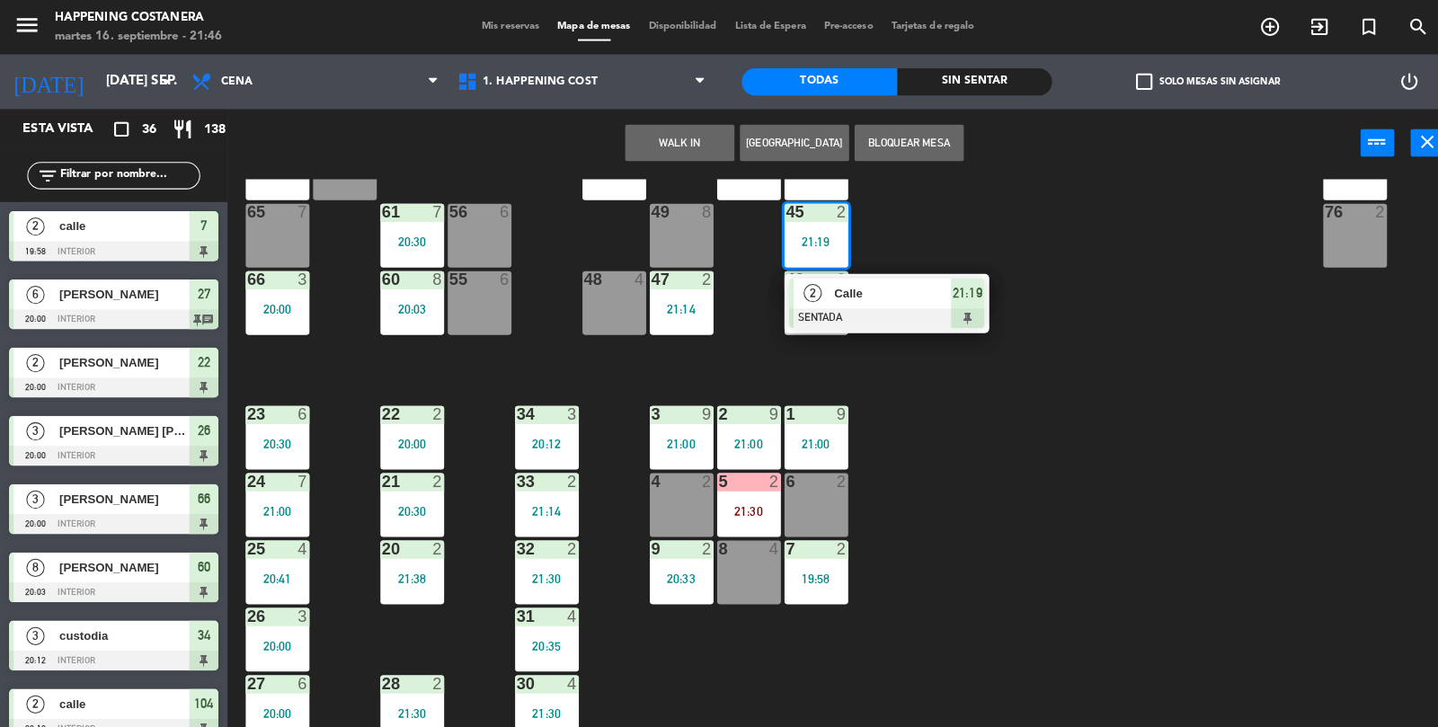
click at [830, 302] on div "Calle" at bounding box center [880, 290] width 117 height 30
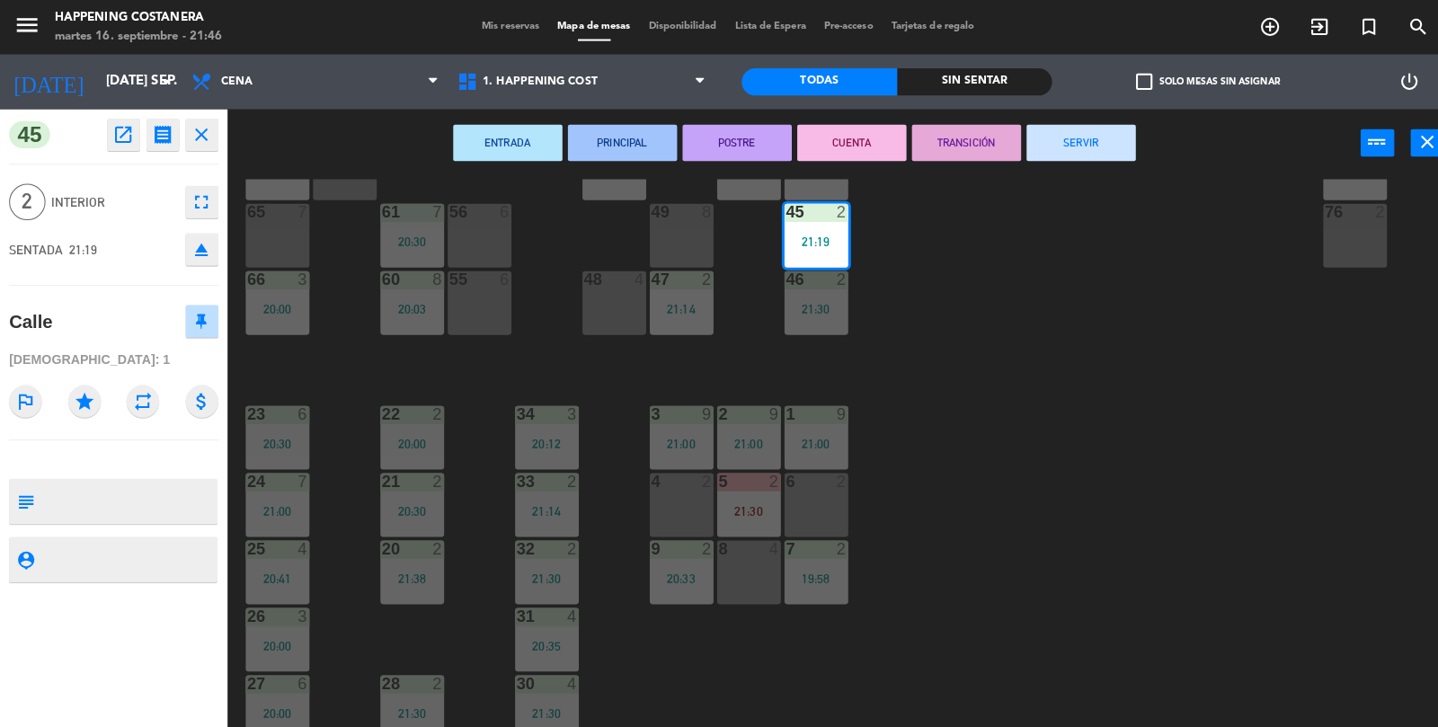
click at [116, 140] on icon "open_in_new" at bounding box center [122, 133] width 22 height 22
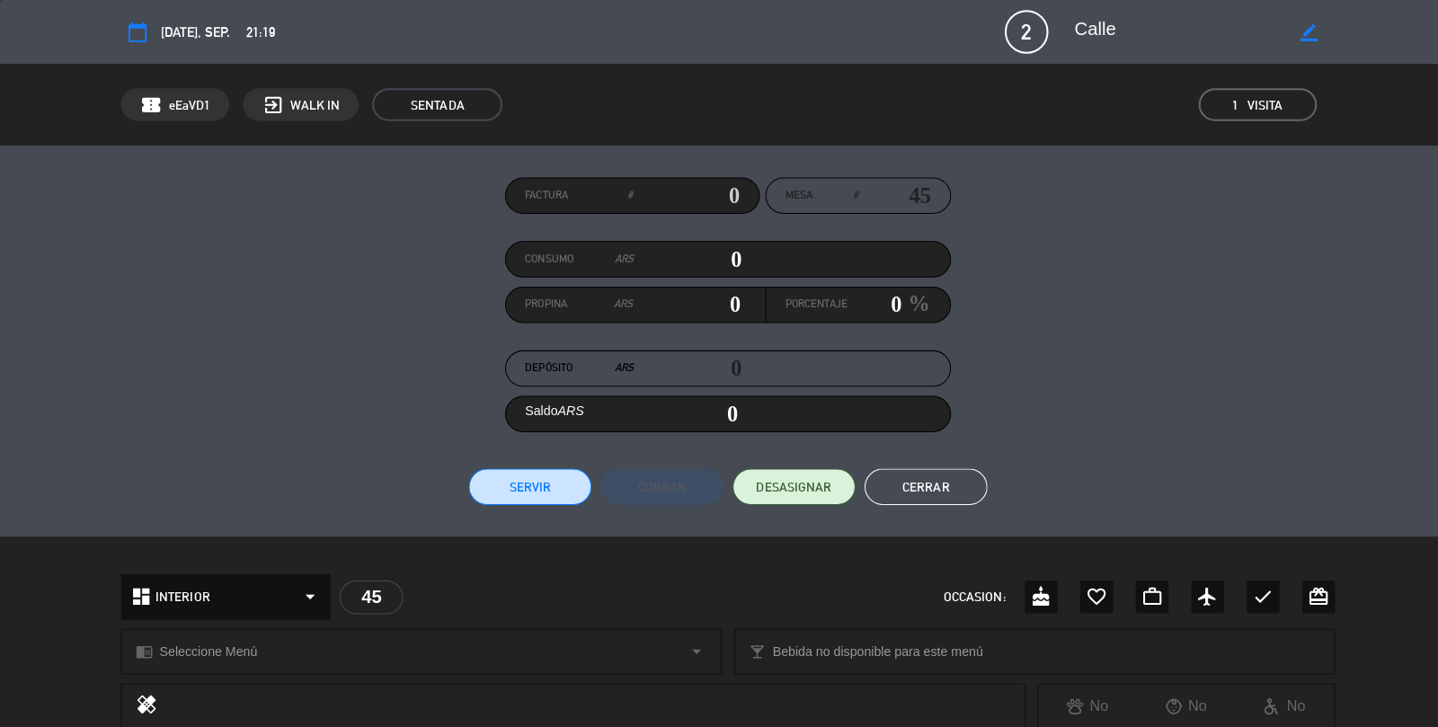
click at [1287, 39] on icon "border_color" at bounding box center [1292, 31] width 17 height 17
type textarea "C"
type textarea "[PERSON_NAME]"
click at [1327, 14] on div "calendar_today [DATE], sep. 21:19 2 Calle phone mail_outline" at bounding box center [719, 31] width 1438 height 63
click at [1298, 33] on icon at bounding box center [1292, 31] width 17 height 17
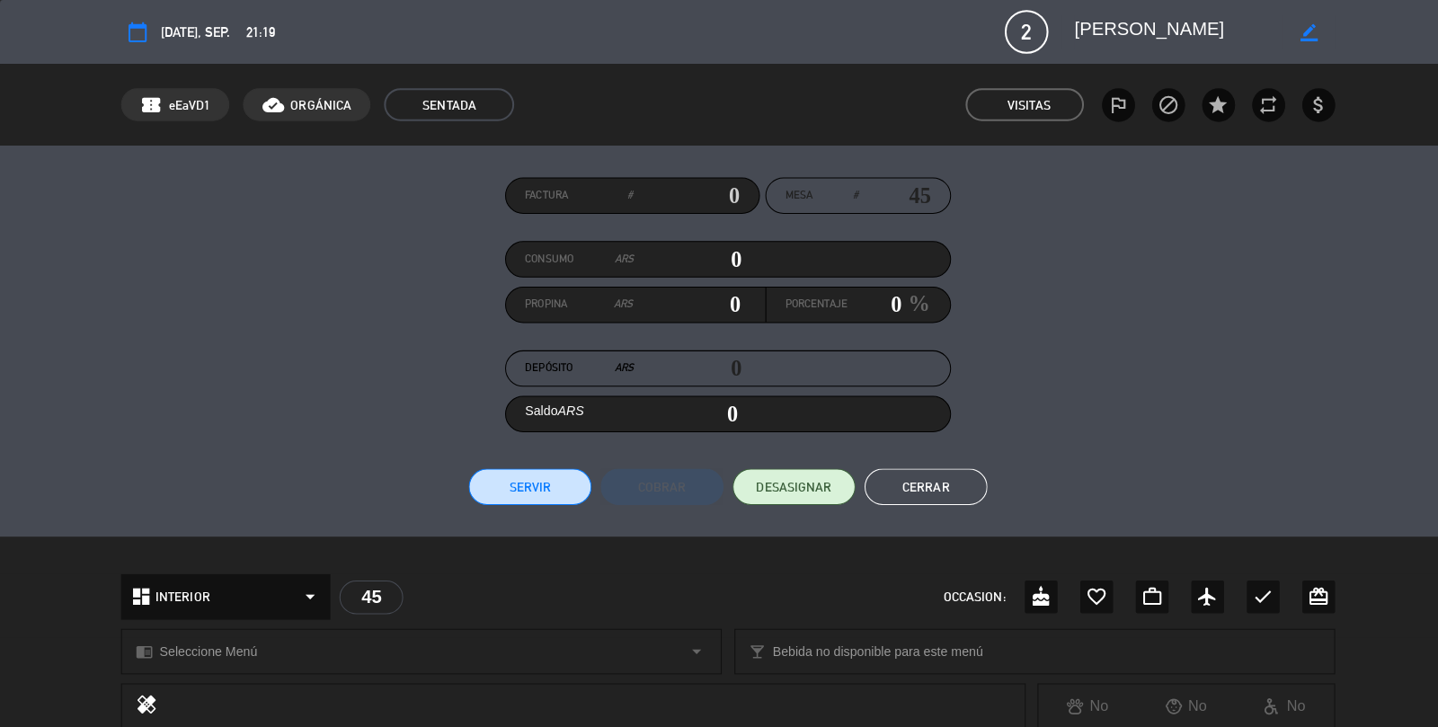
click at [914, 472] on button "Cerrar" at bounding box center [914, 481] width 121 height 36
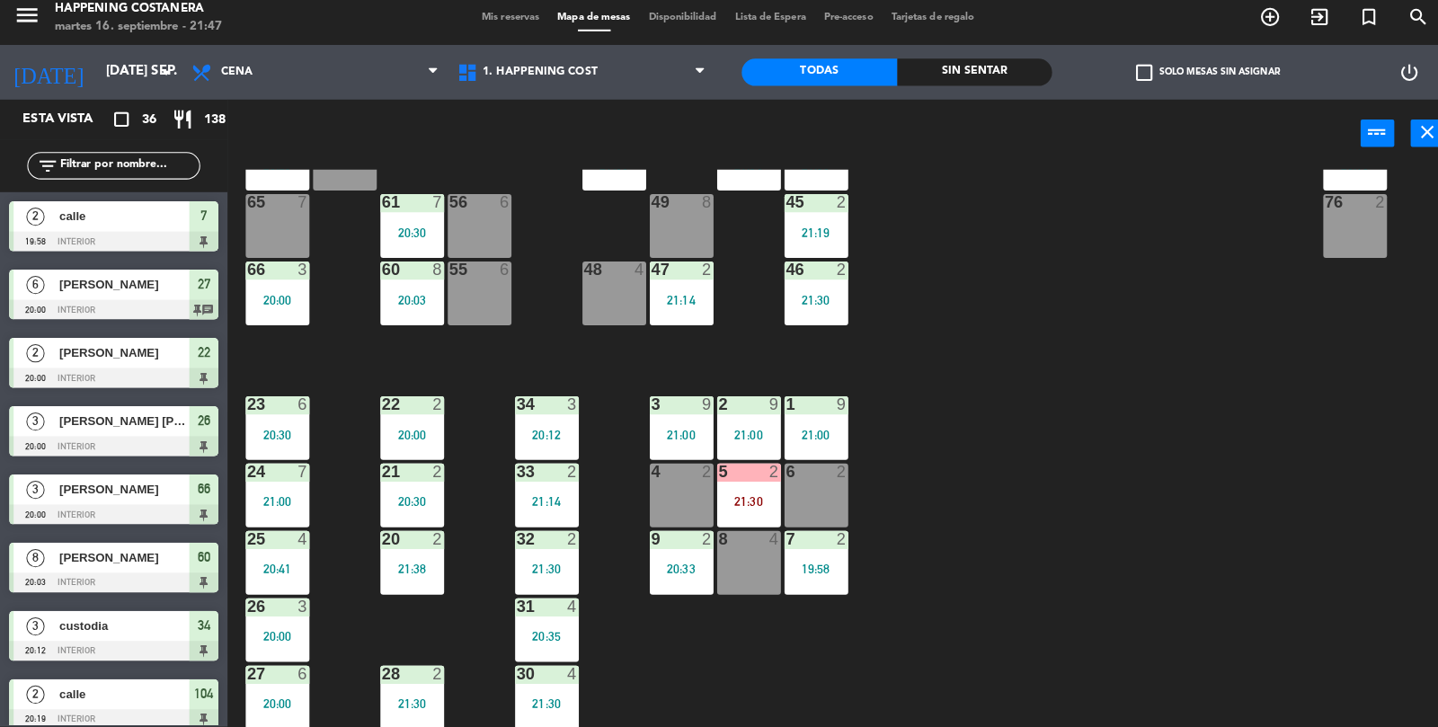
scroll to position [48, 0]
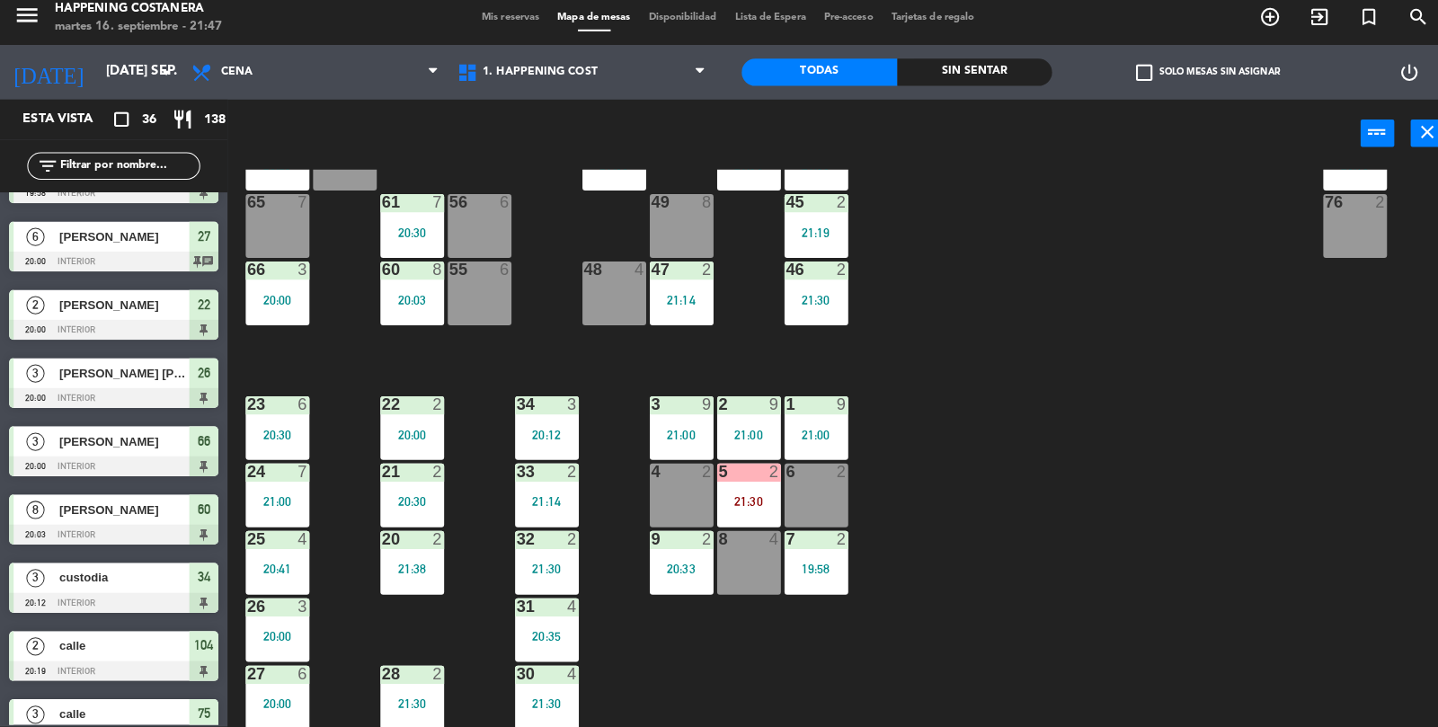
click at [960, 570] on div "69 2 122 6 121 6 120 6 14 4 CAVA 22 101 4 94 2 70 2 123 6 131 2 134 2 132 2 13 …" at bounding box center [838, 452] width 1199 height 552
click at [824, 253] on div "45 2 21:19" at bounding box center [806, 231] width 63 height 63
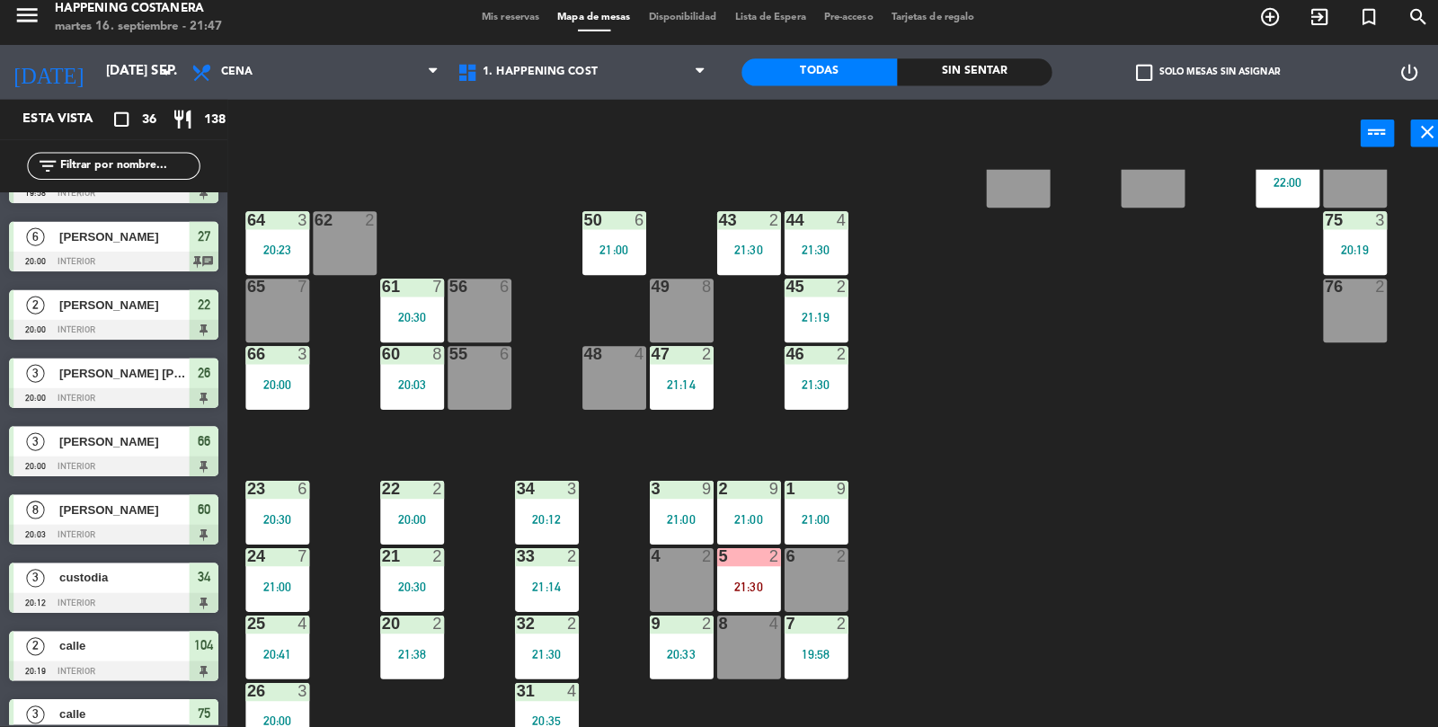
scroll to position [374, 0]
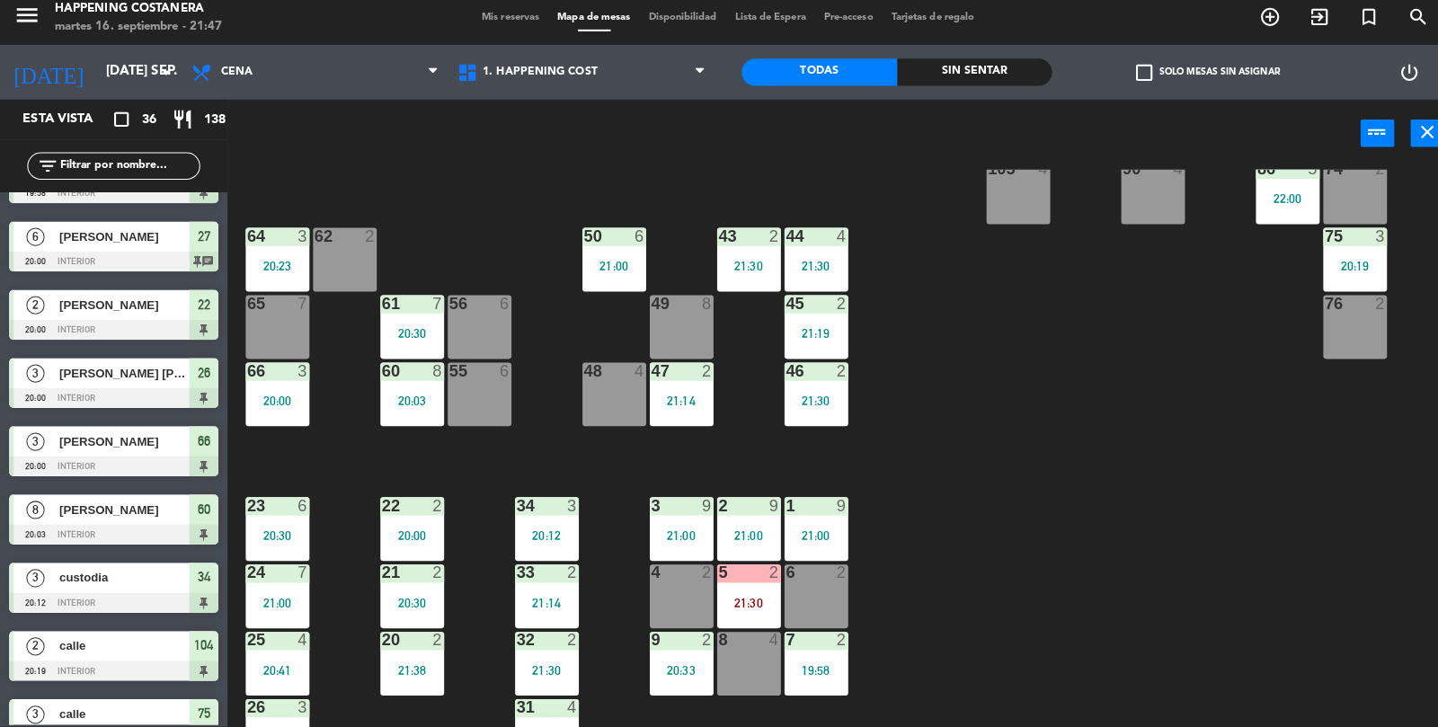
click at [807, 278] on div "44 4 21:30" at bounding box center [806, 265] width 63 height 63
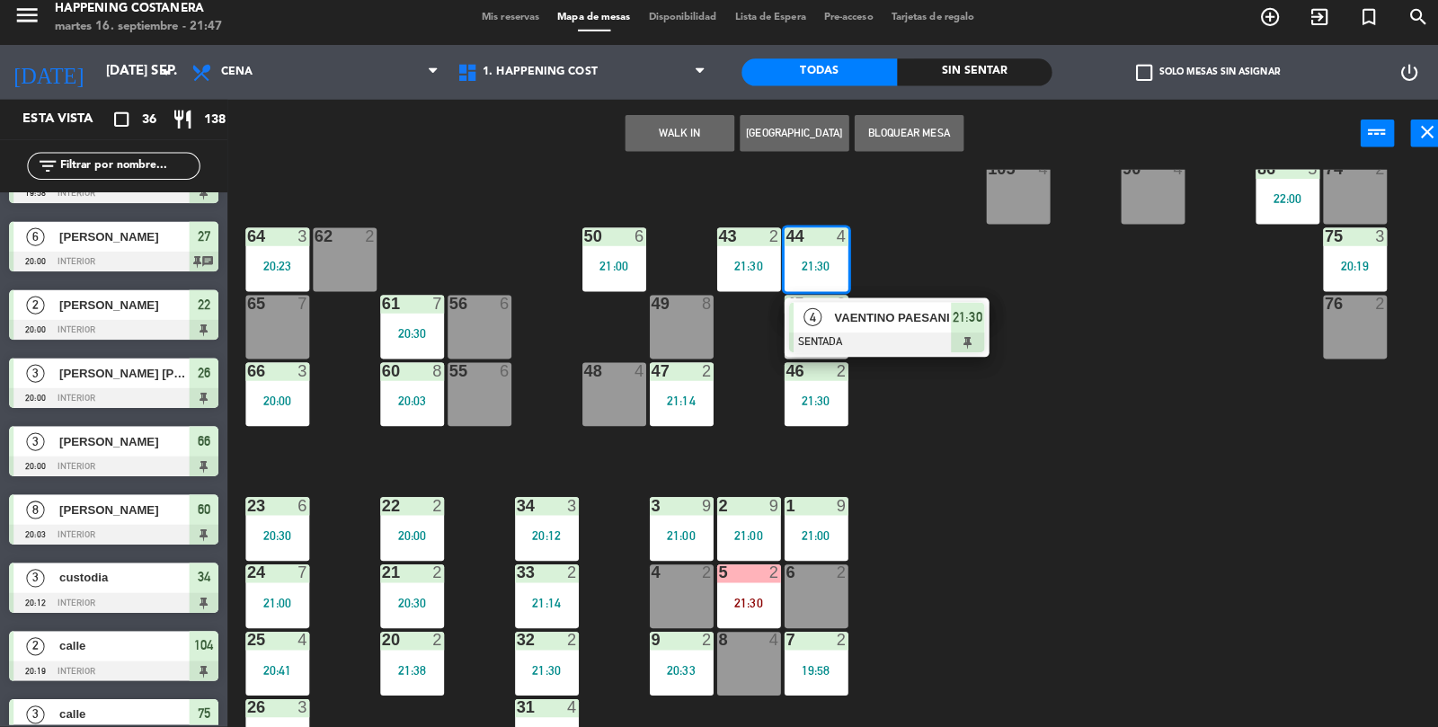
click at [921, 338] on div at bounding box center [875, 347] width 193 height 20
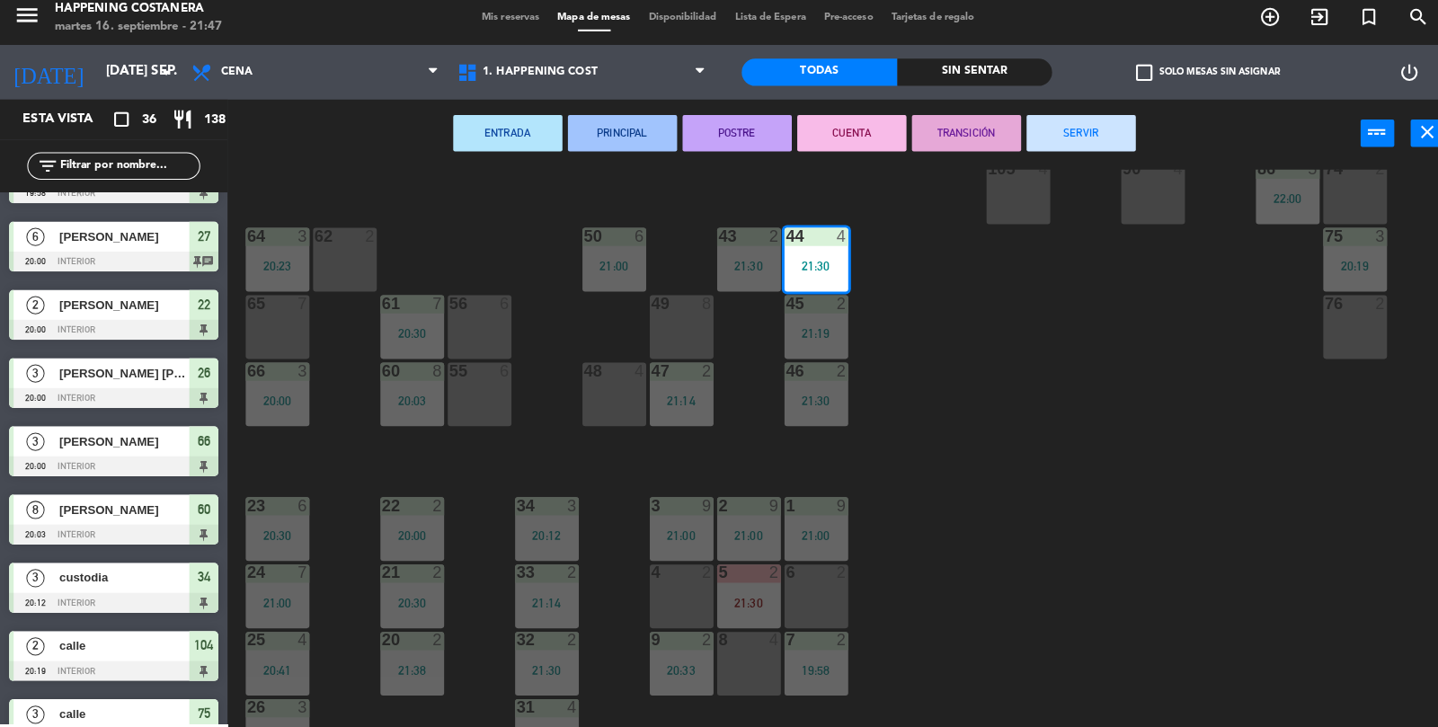
click at [1007, 385] on div "69 2 122 6 121 6 120 6 14 4 CAVA 22 101 4 94 2 70 2 123 6 131 2 134 2 132 2 13 …" at bounding box center [838, 452] width 1199 height 552
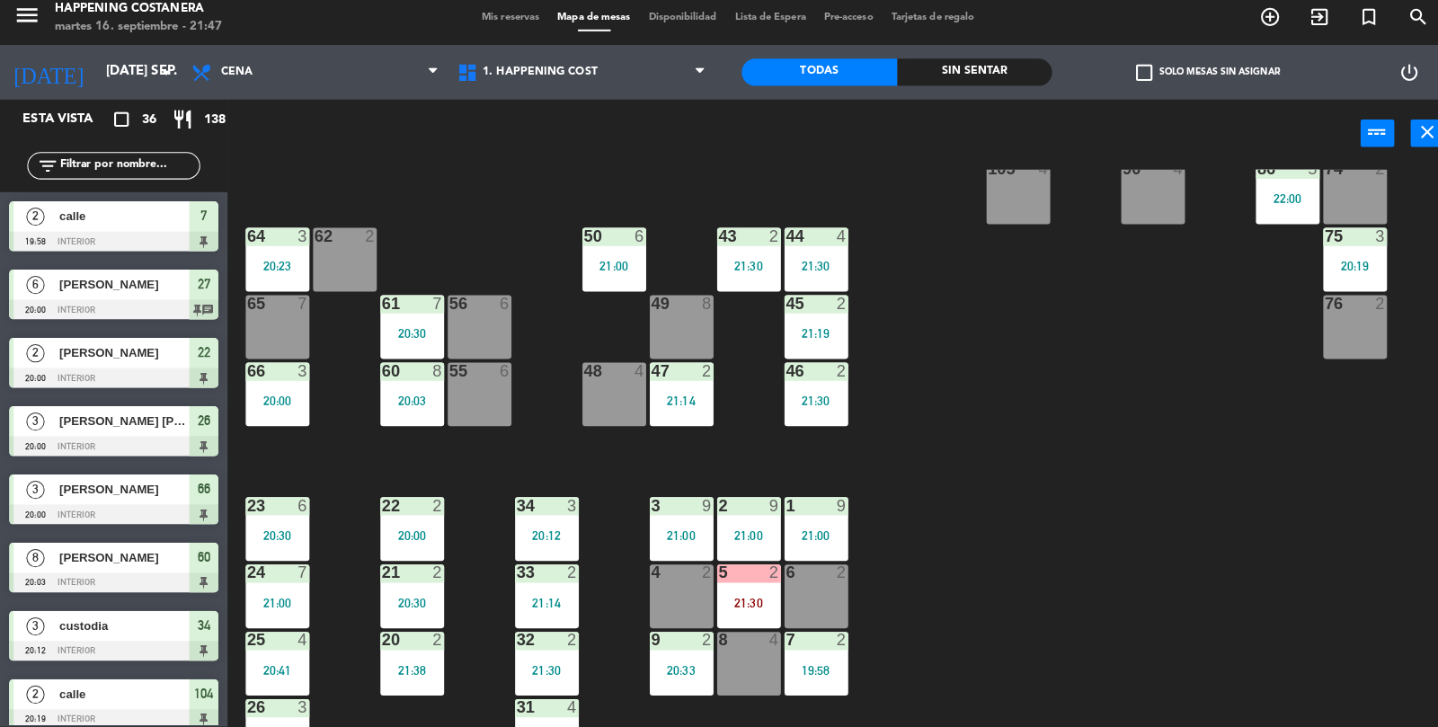
scroll to position [519, 0]
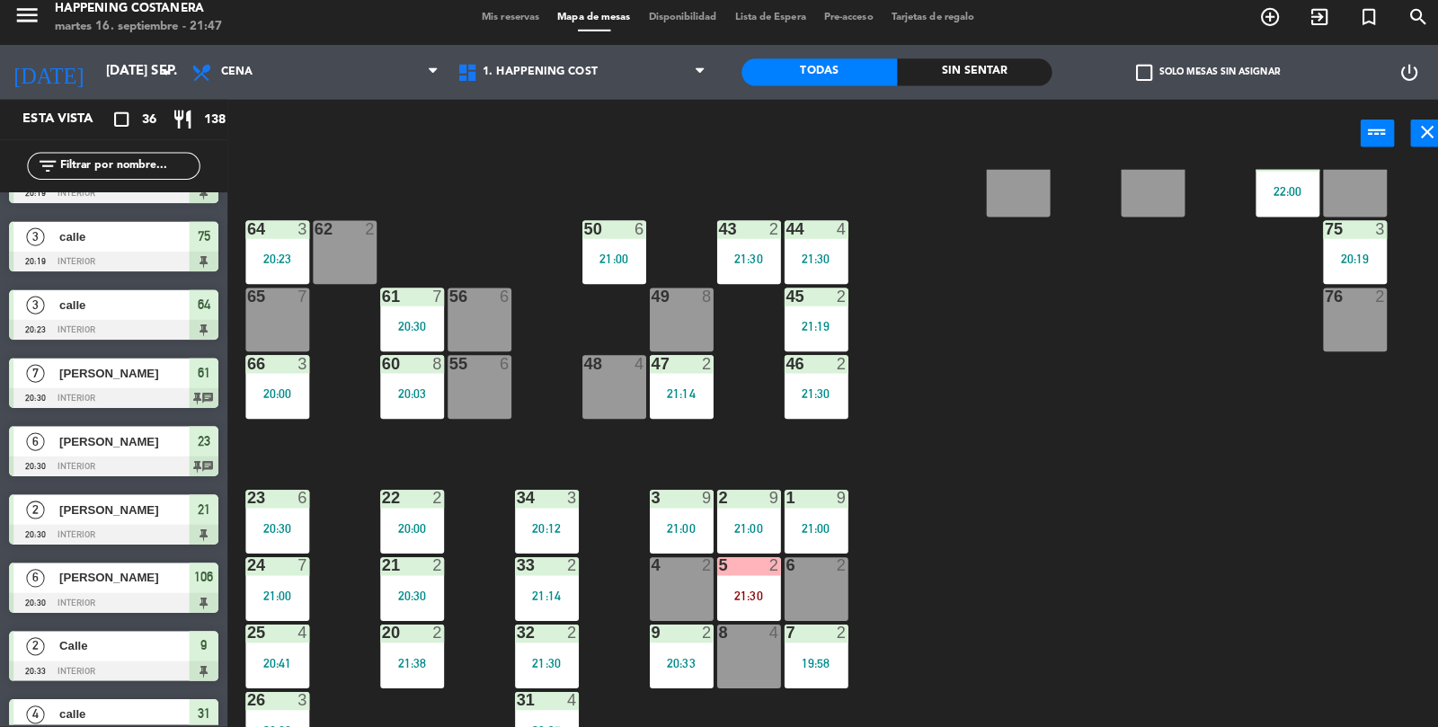
click at [795, 230] on div at bounding box center [806, 234] width 30 height 16
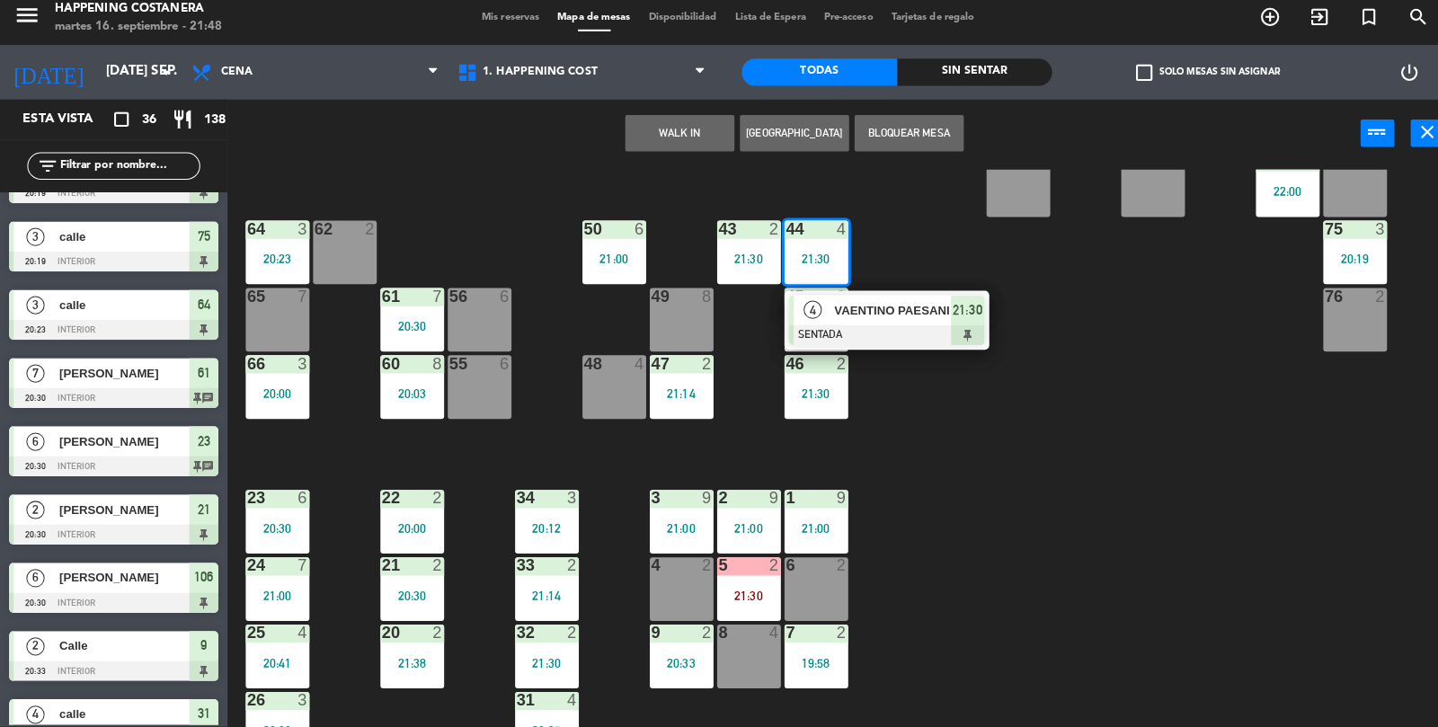
click at [1073, 452] on div "69 2 122 6 121 6 120 6 14 4 CAVA 22 101 4 94 2 70 2 123 6 131 2 134 2 132 2 13 …" at bounding box center [838, 452] width 1199 height 552
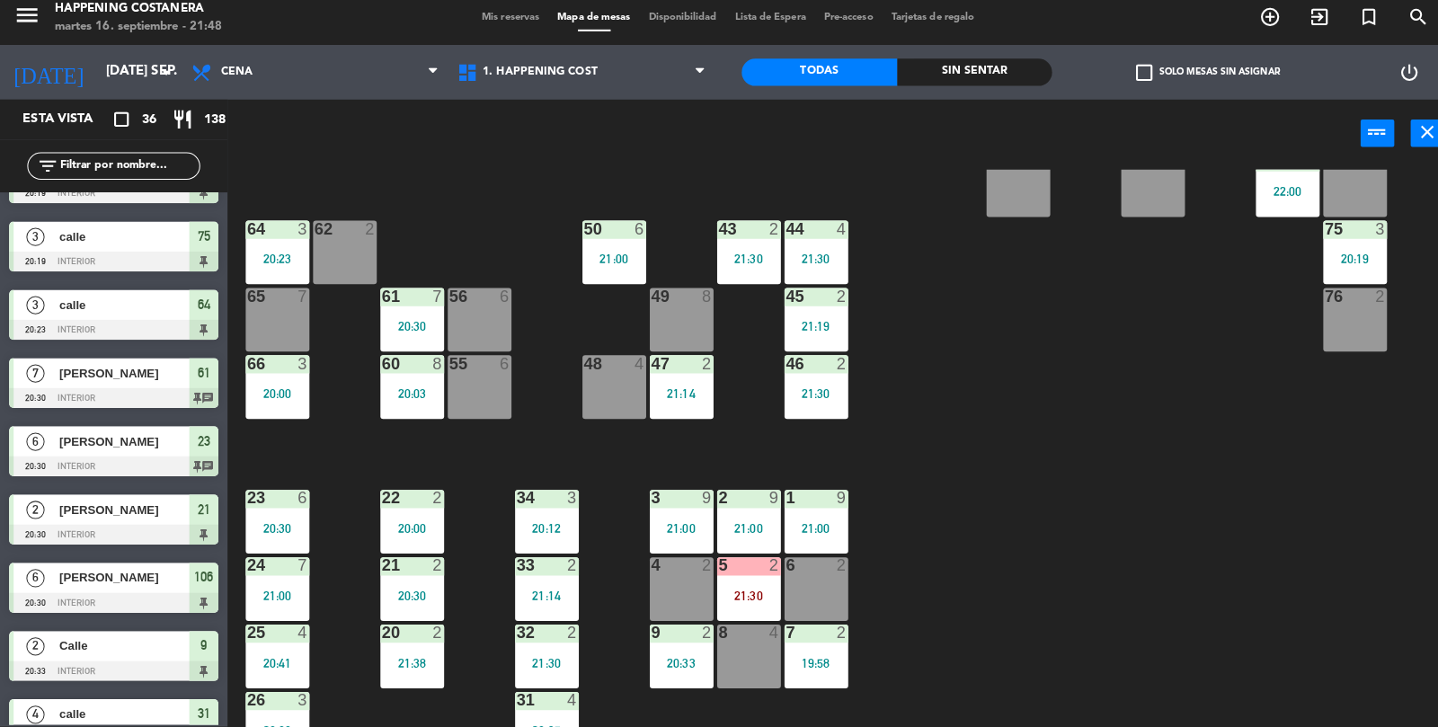
click at [807, 298] on div at bounding box center [806, 301] width 30 height 16
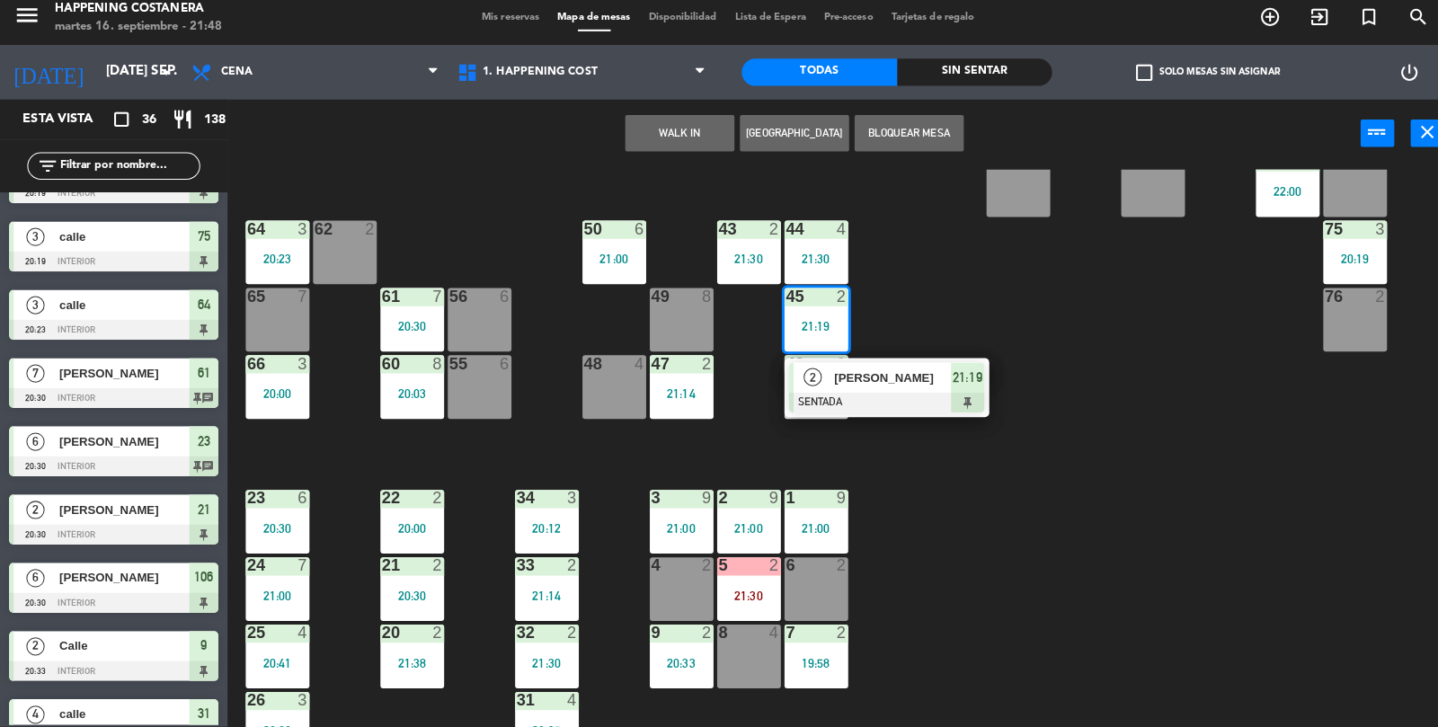
click at [1152, 349] on div "69 2 122 6 121 6 120 6 14 4 CAVA 22 101 4 94 2 70 2 123 6 131 2 134 2 132 2 13 …" at bounding box center [838, 452] width 1199 height 552
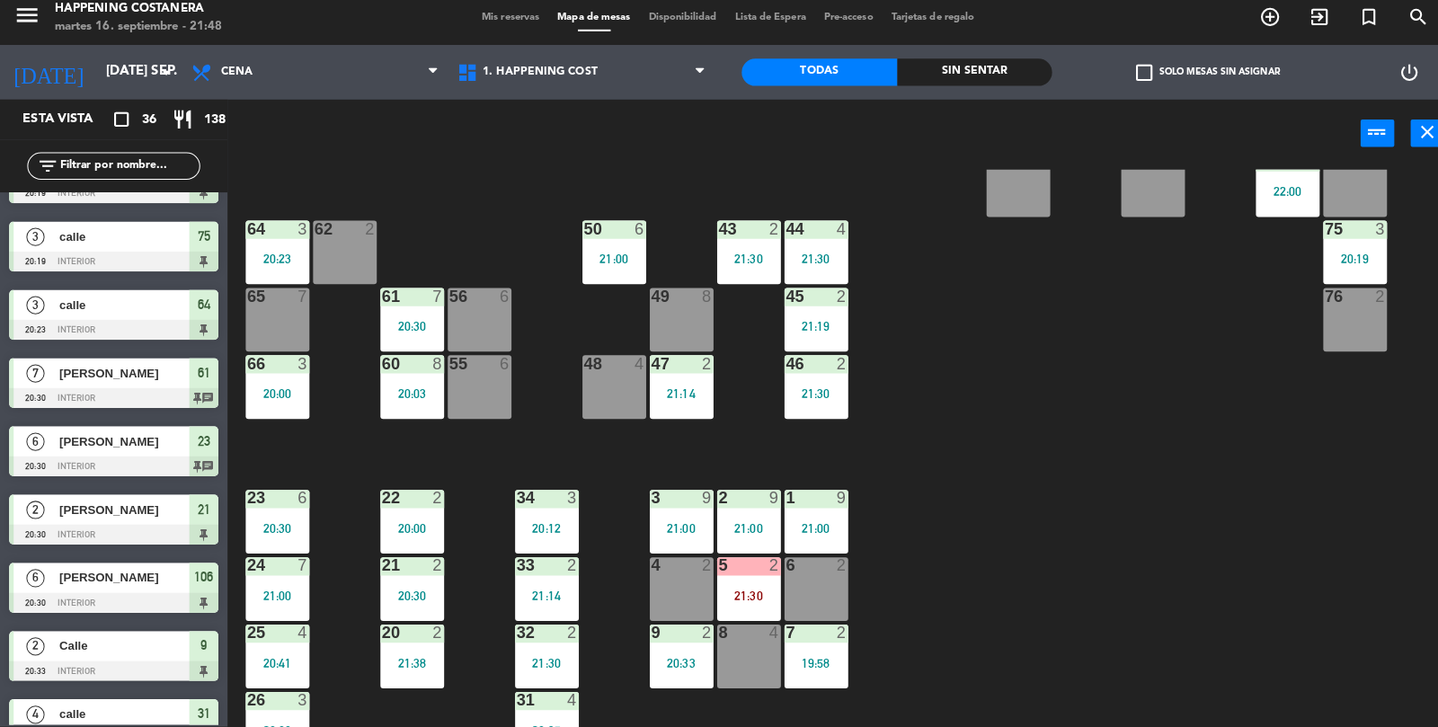
click at [803, 299] on div at bounding box center [806, 301] width 30 height 16
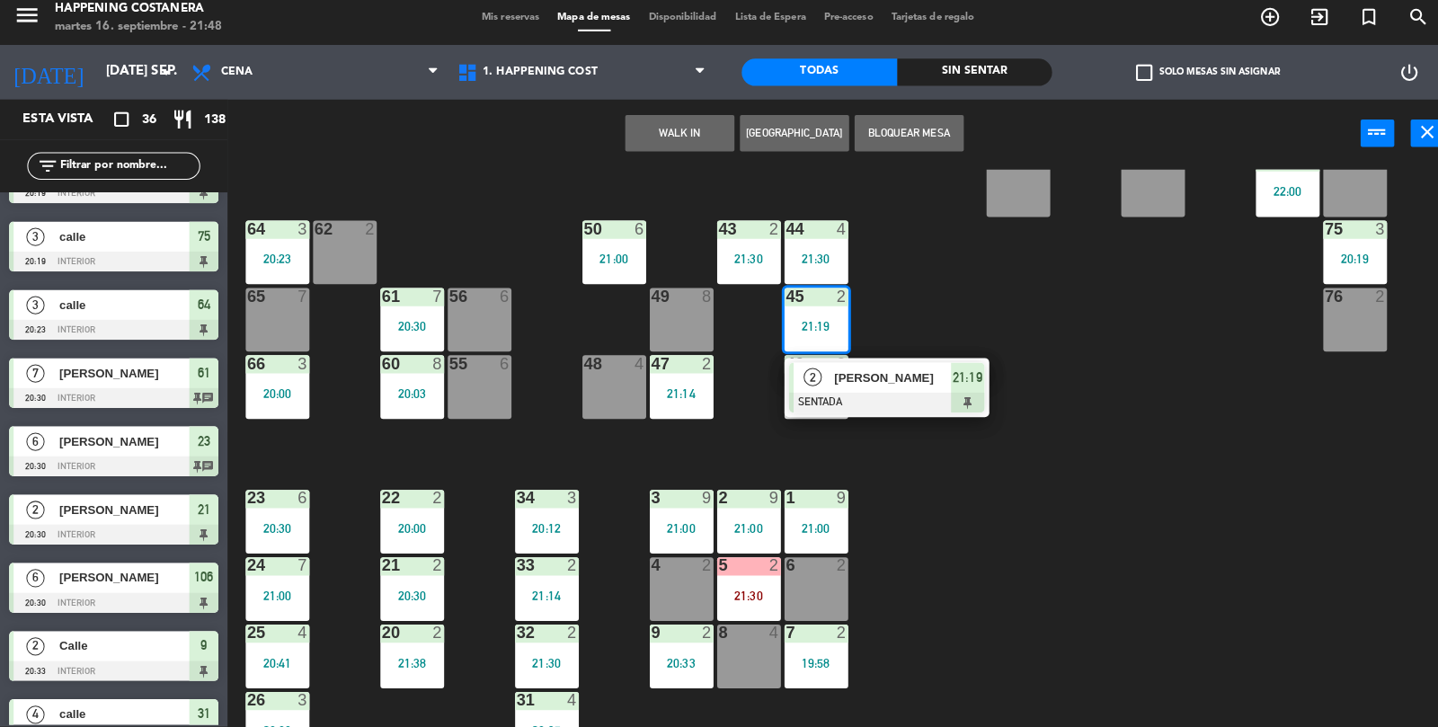
click at [921, 367] on div "[PERSON_NAME]" at bounding box center [880, 382] width 117 height 30
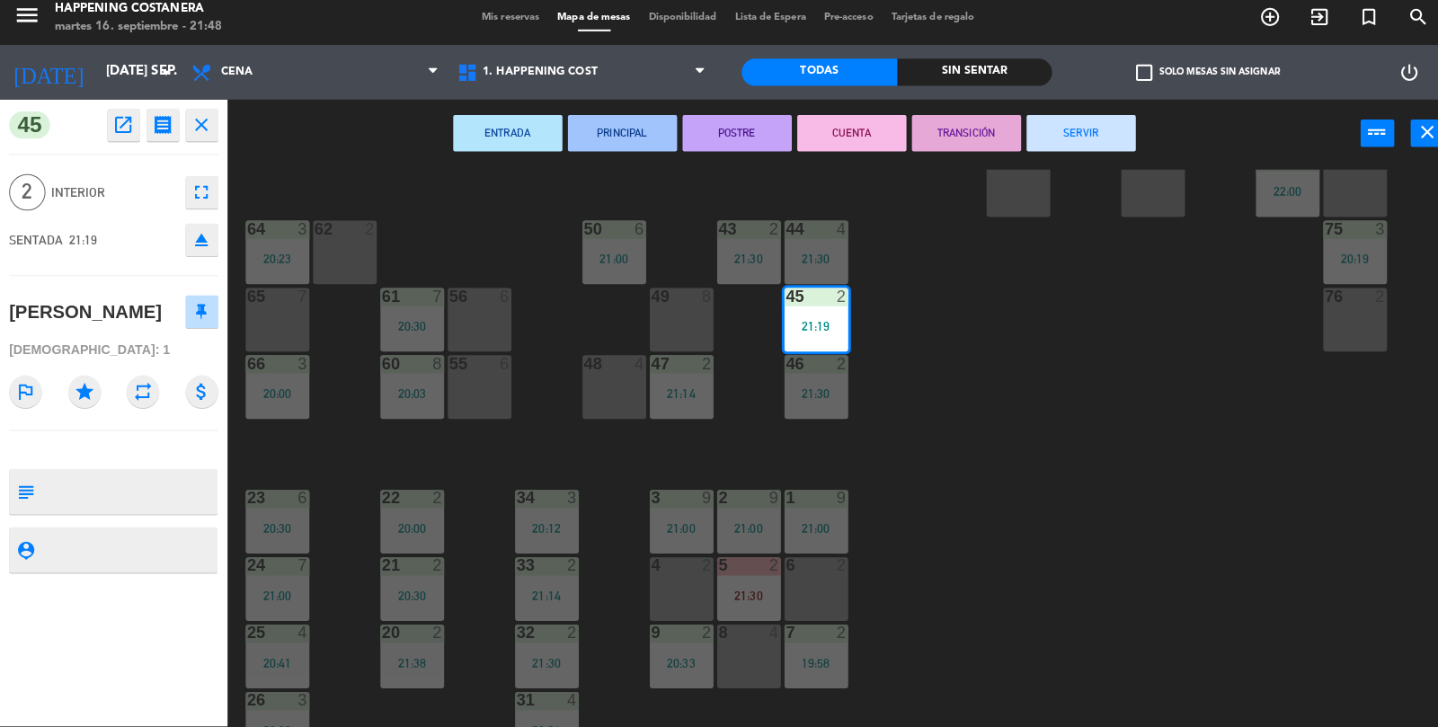
click at [1262, 450] on div "69 2 122 6 121 6 120 6 14 4 CAVA 22 101 4 94 2 70 2 123 6 131 2 134 2 132 2 13 …" at bounding box center [838, 452] width 1199 height 552
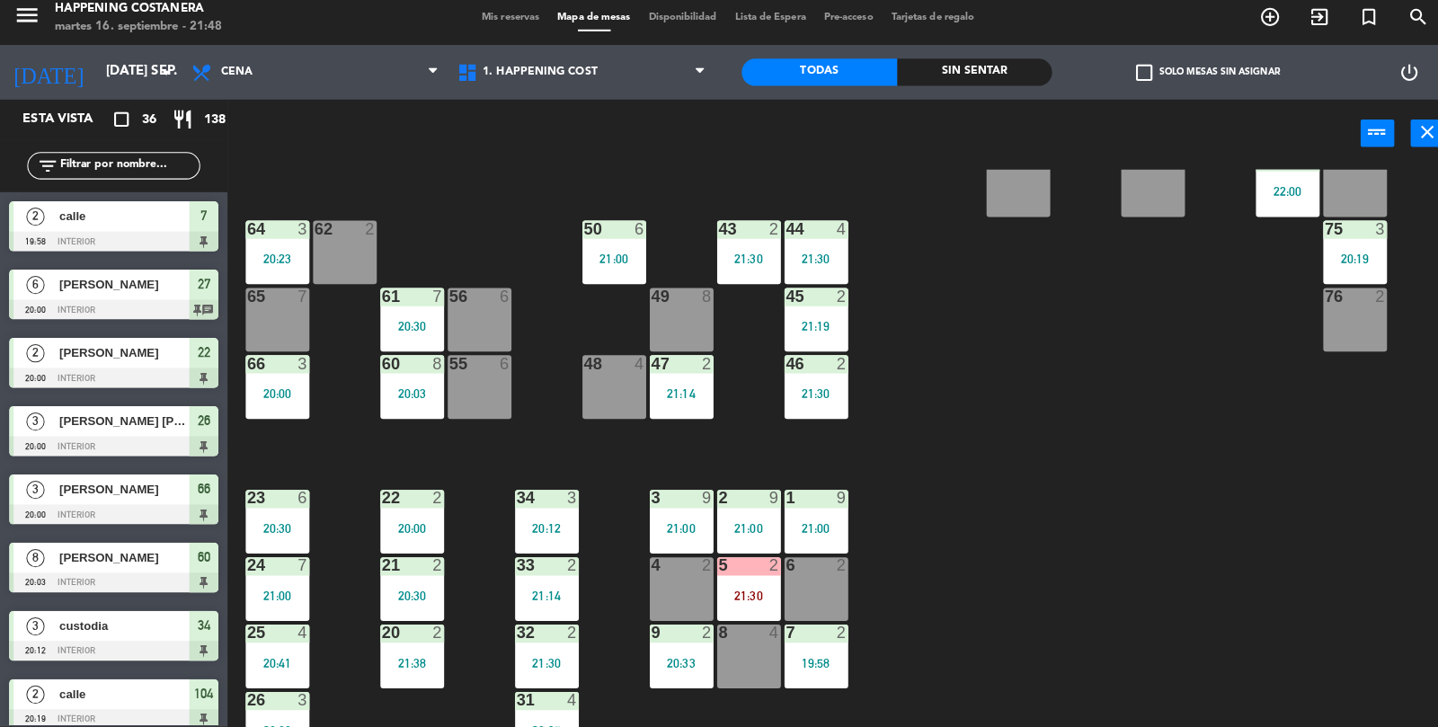
scroll to position [48, 0]
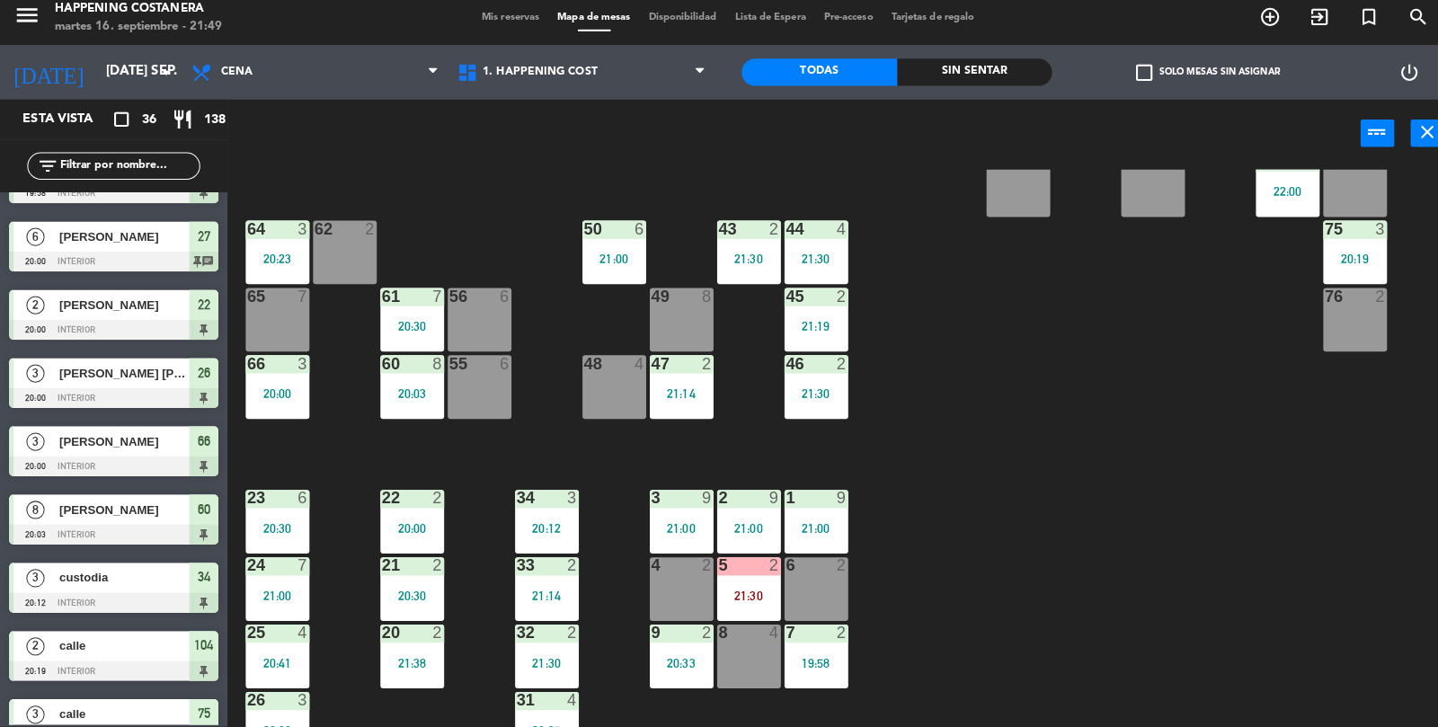
click at [786, 327] on div "21:19" at bounding box center [806, 330] width 63 height 13
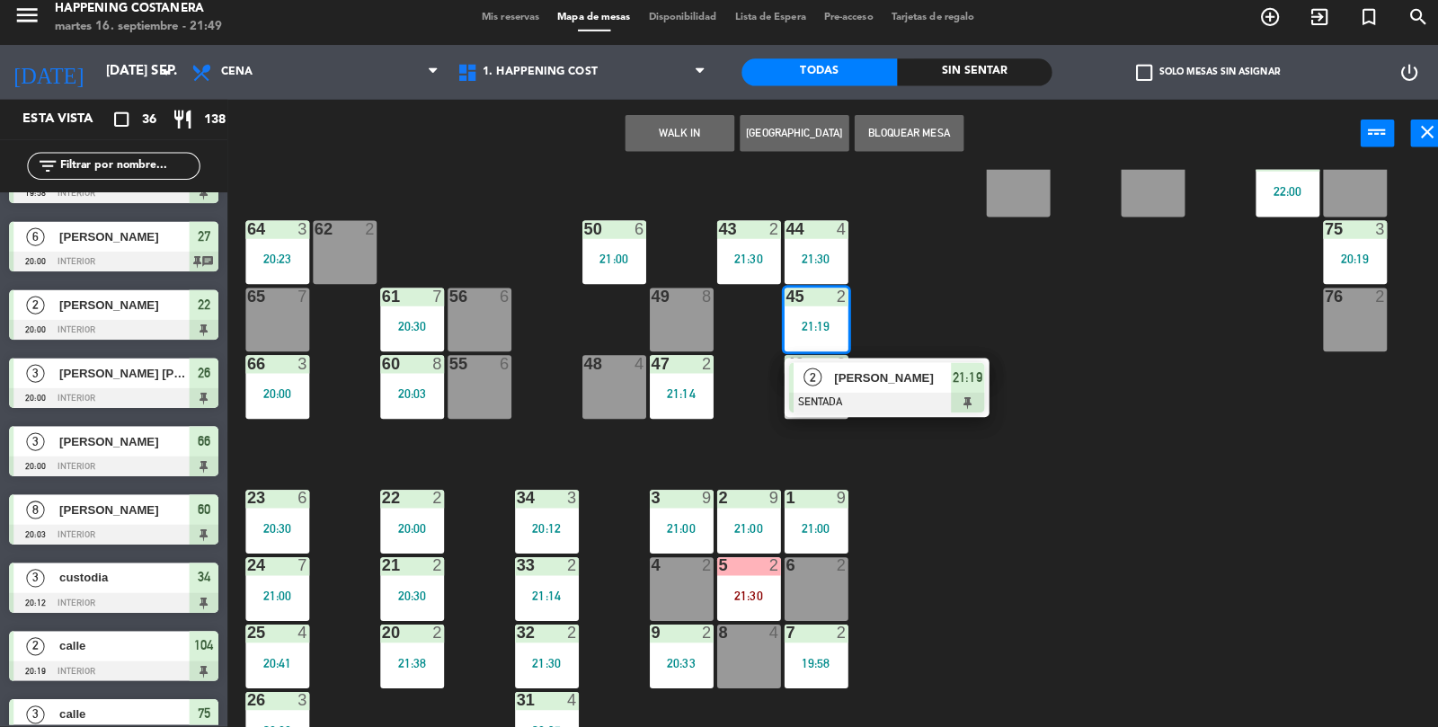
click at [1016, 314] on div "69 2 122 6 121 6 120 6 14 4 CAVA 22 101 4 94 2 70 2 123 6 131 2 134 2 132 2 13 …" at bounding box center [838, 452] width 1199 height 552
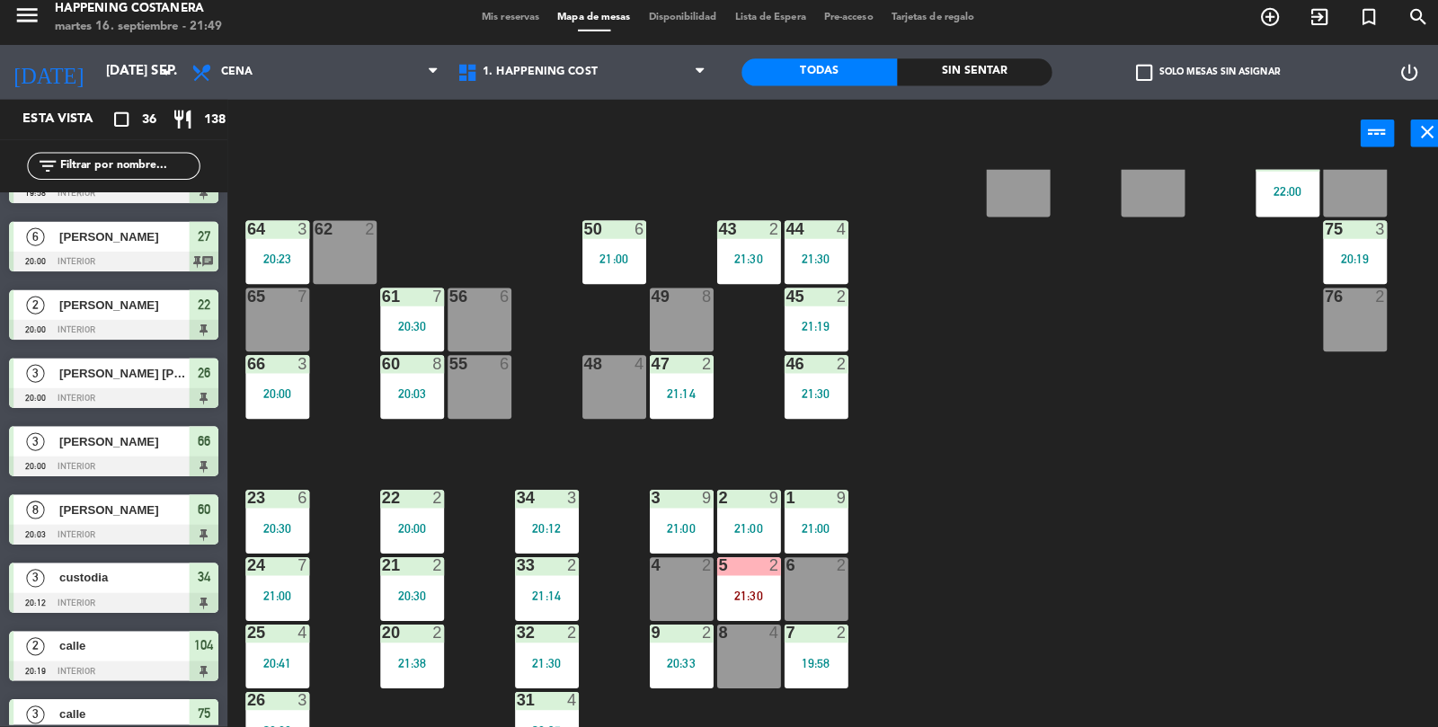
click at [830, 226] on div "4" at bounding box center [831, 234] width 11 height 16
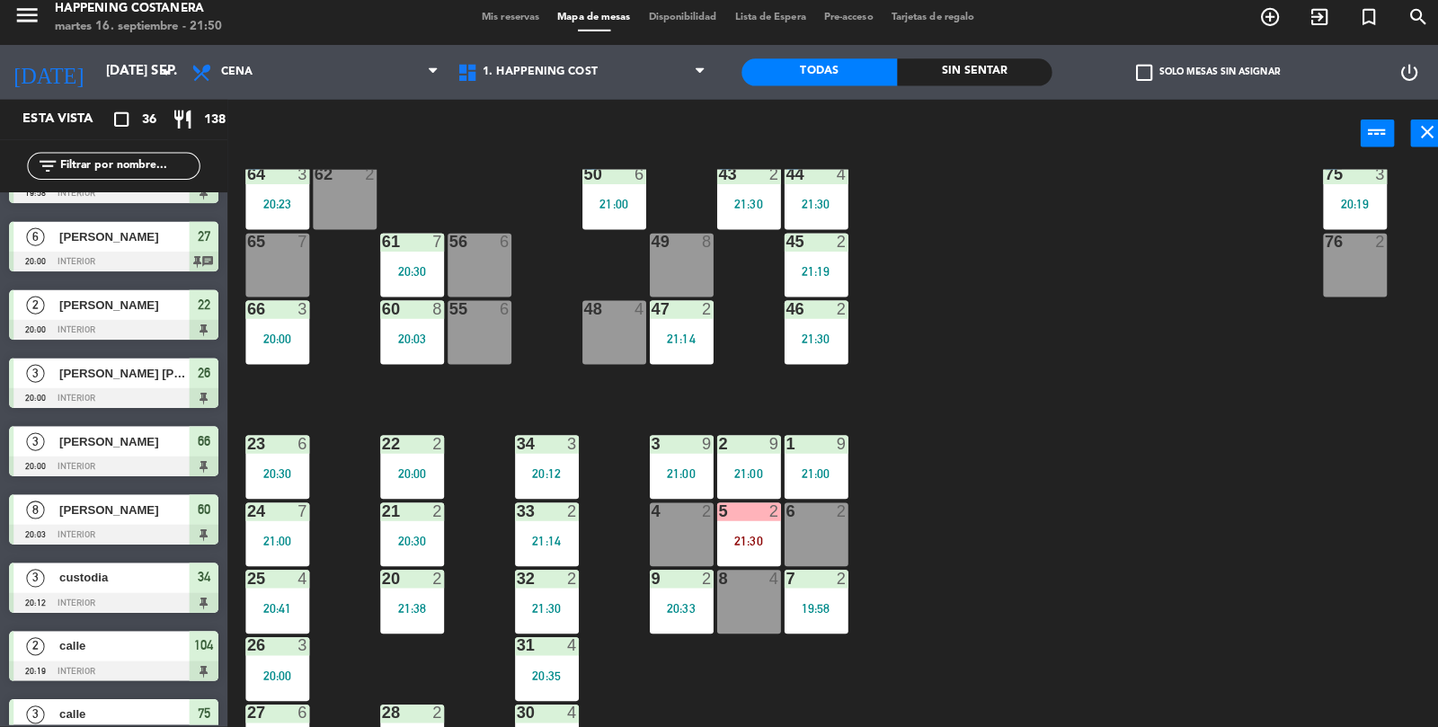
scroll to position [439, 0]
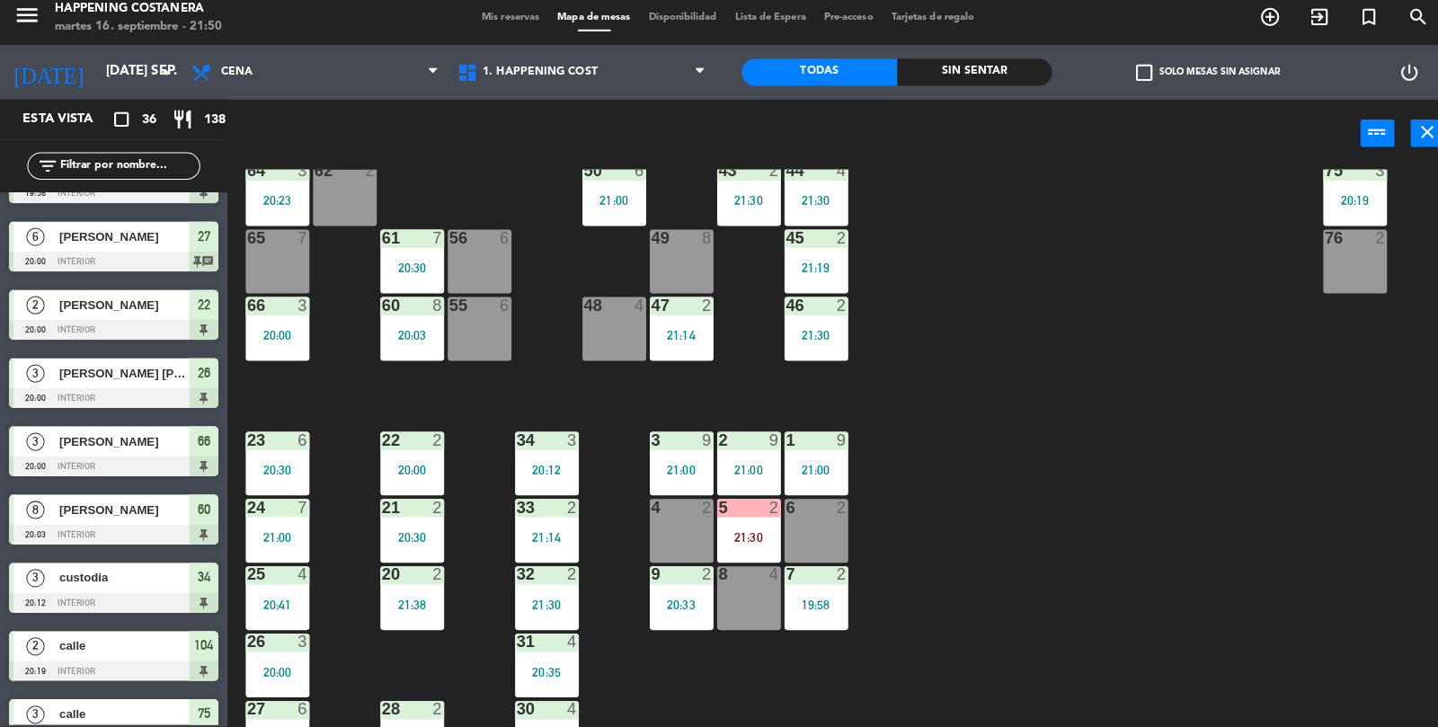
click at [708, 548] on div "5 2 21:30" at bounding box center [739, 533] width 63 height 63
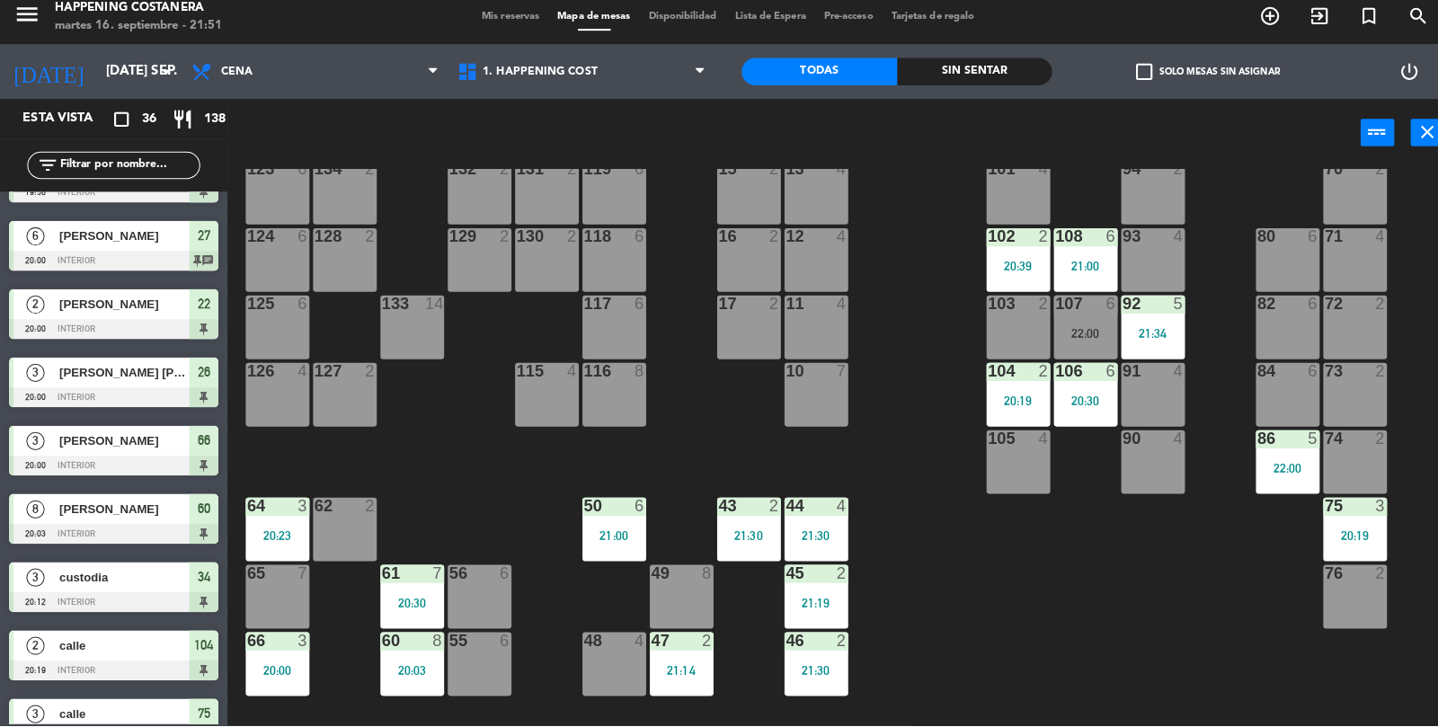
scroll to position [105, 0]
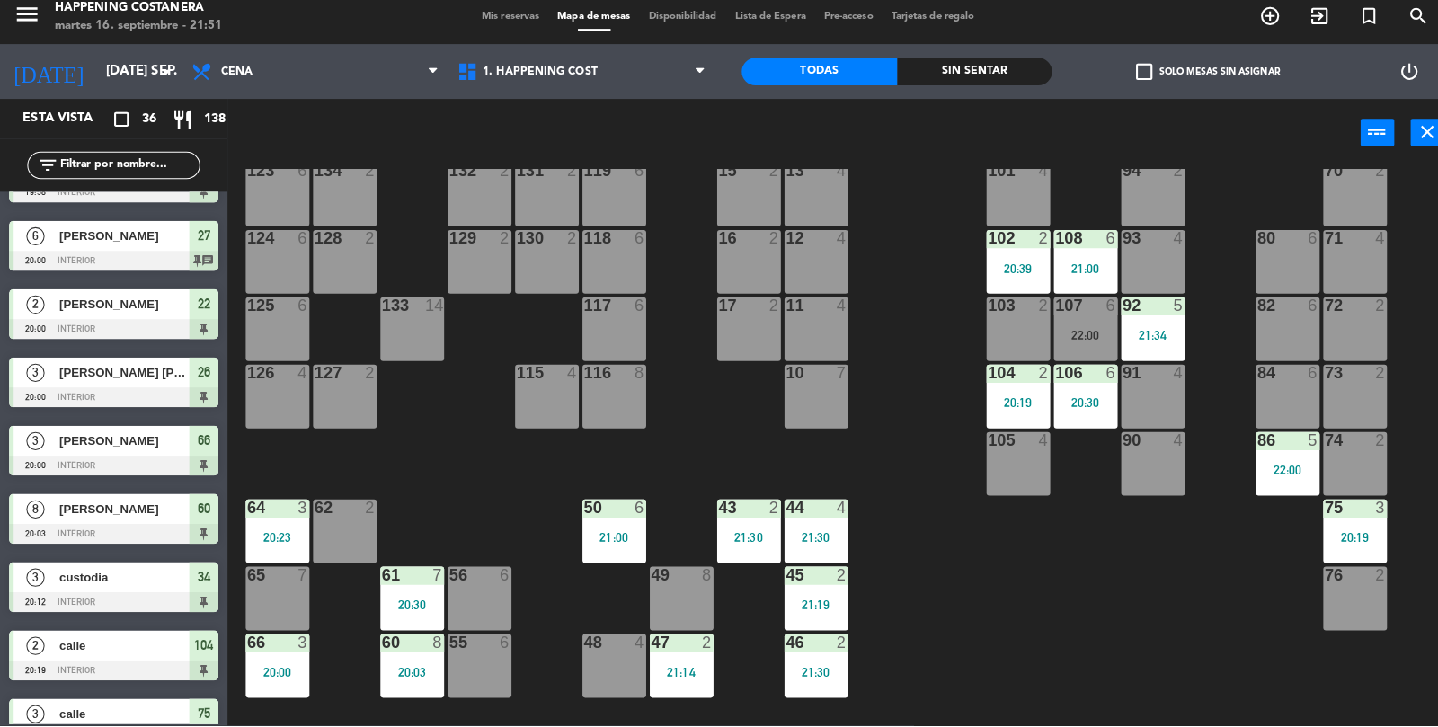
click at [1357, 542] on div "20:19" at bounding box center [1338, 541] width 63 height 13
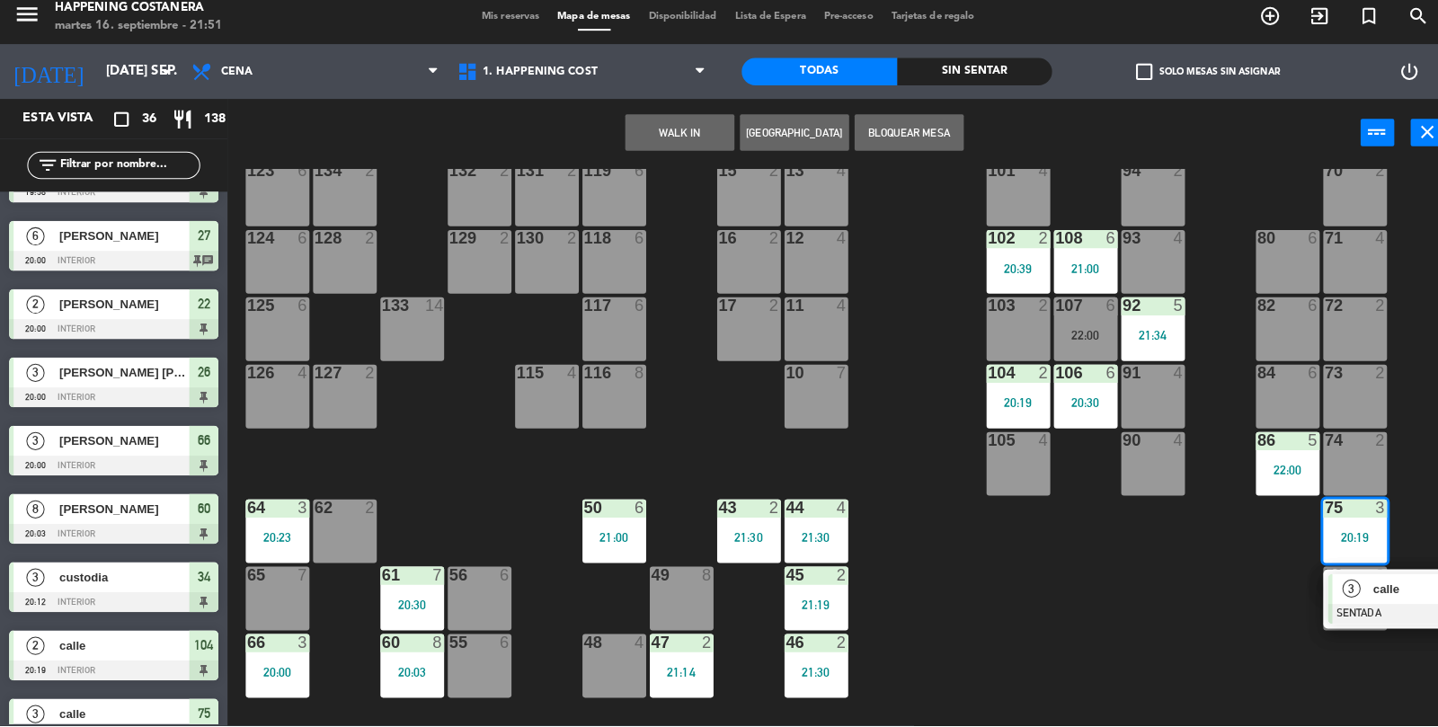
click at [1349, 605] on div "3" at bounding box center [1335, 592] width 39 height 30
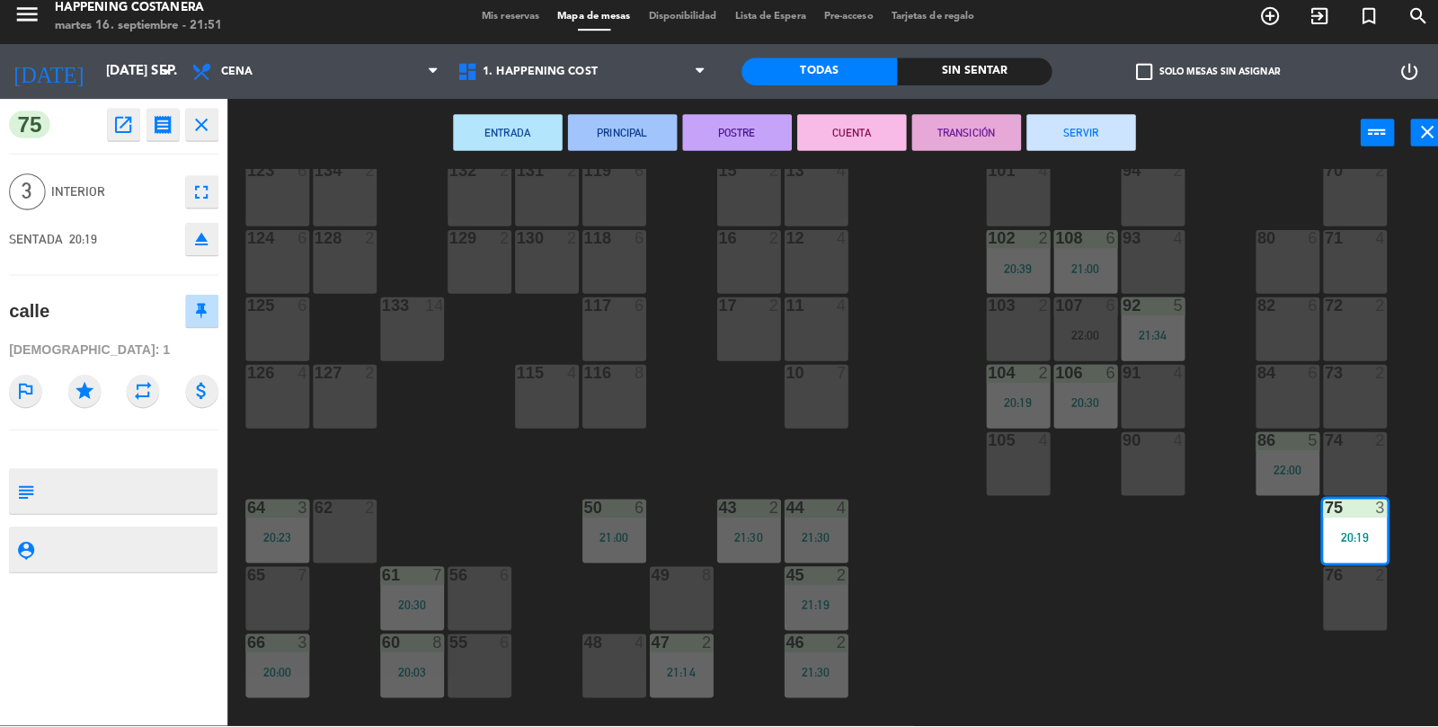
click at [1119, 125] on button "SERVIR" at bounding box center [1068, 141] width 108 height 36
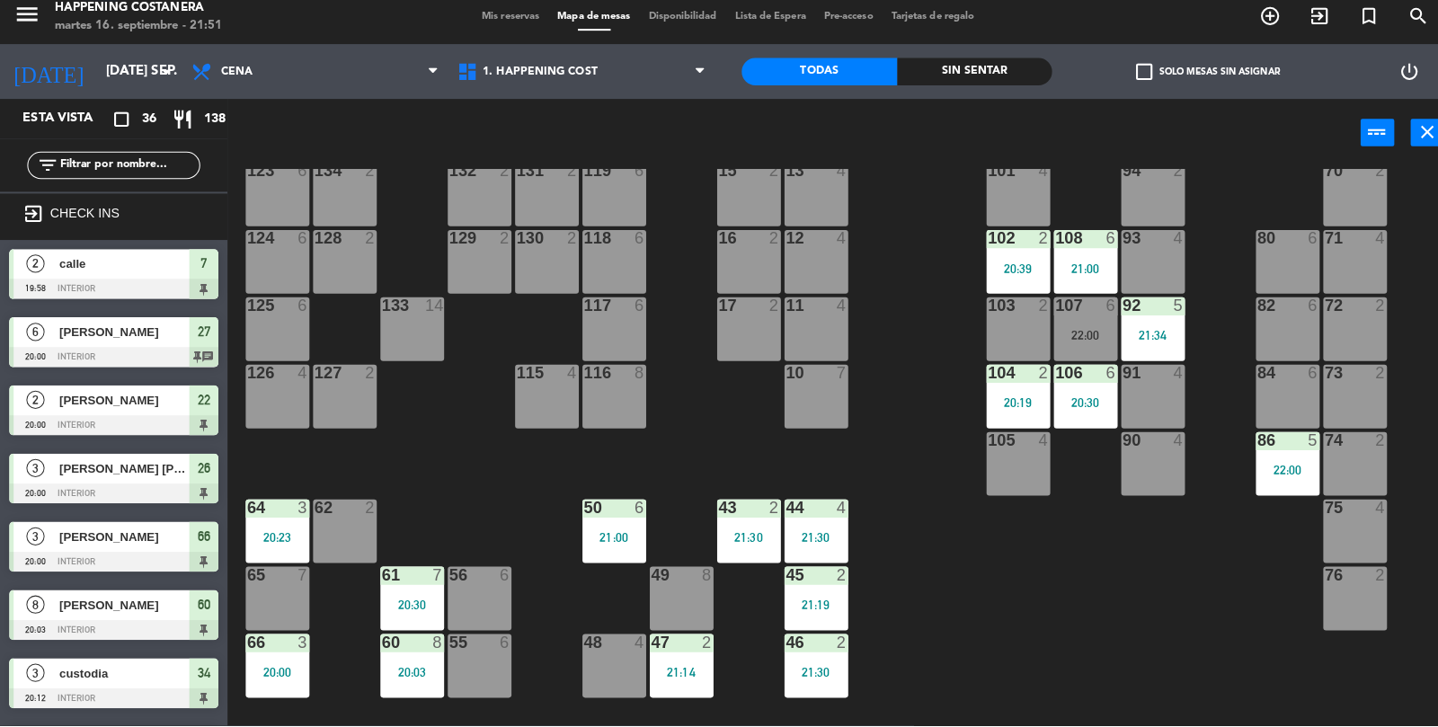
scroll to position [0, 0]
click at [1123, 295] on div "93 4" at bounding box center [1138, 268] width 63 height 63
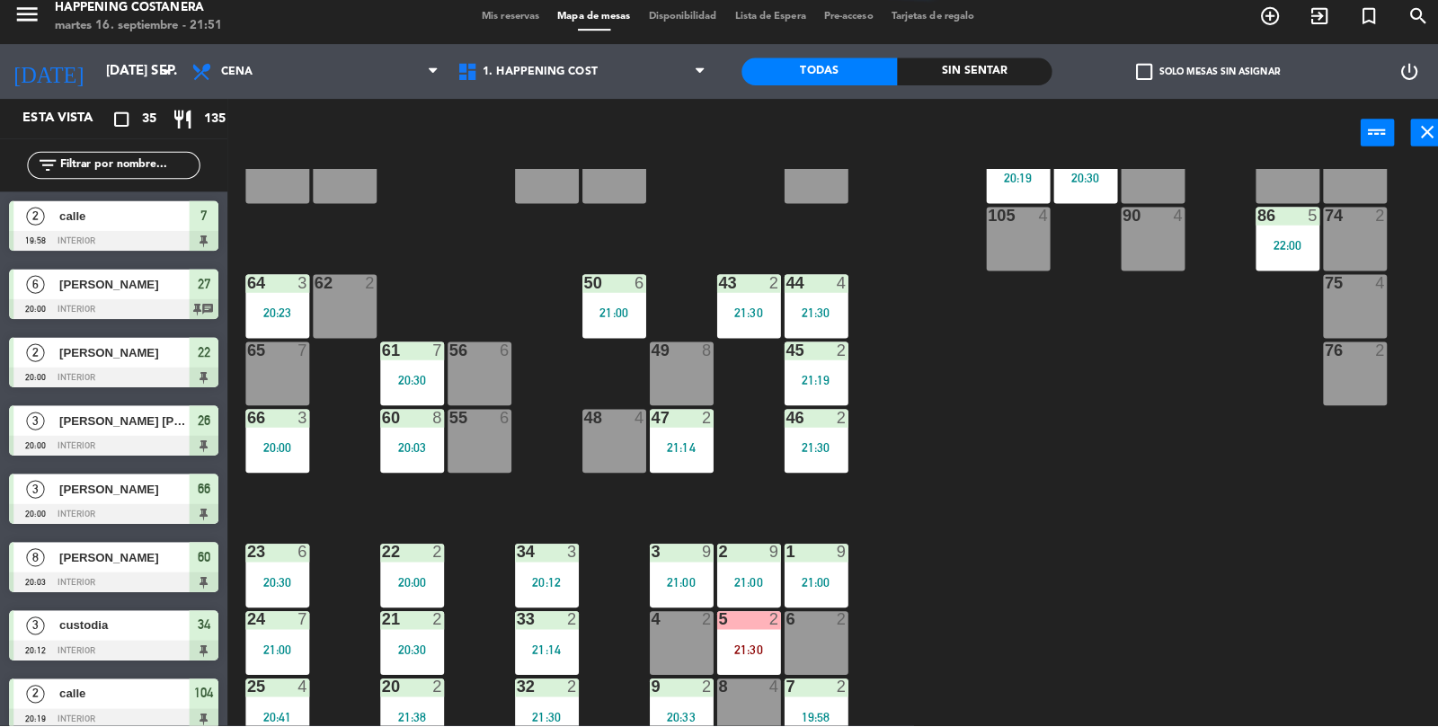
scroll to position [220, 0]
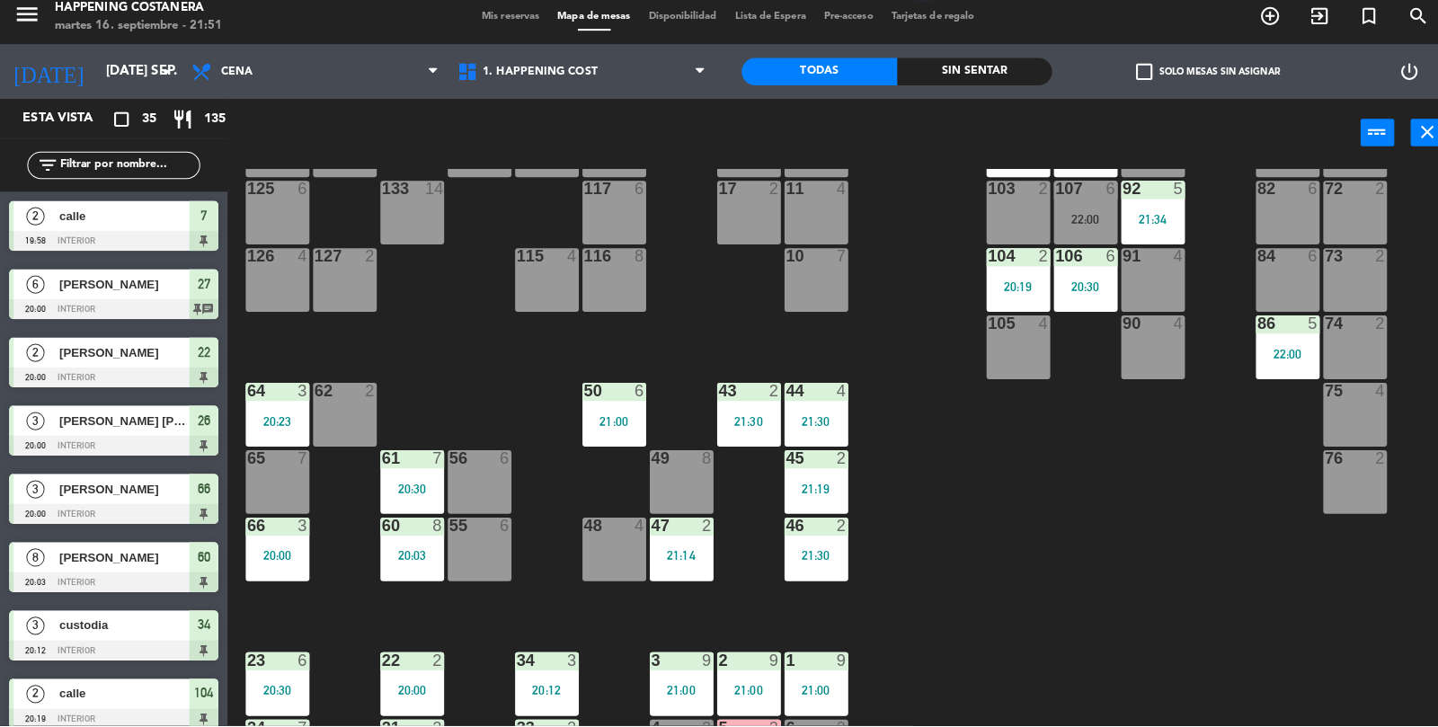
click at [1010, 465] on div "69 2 122 6 121 6 120 6 14 4 CAVA 22 101 4 94 2 70 2 123 6 131 2 134 2 132 2 13 …" at bounding box center [838, 453] width 1199 height 552
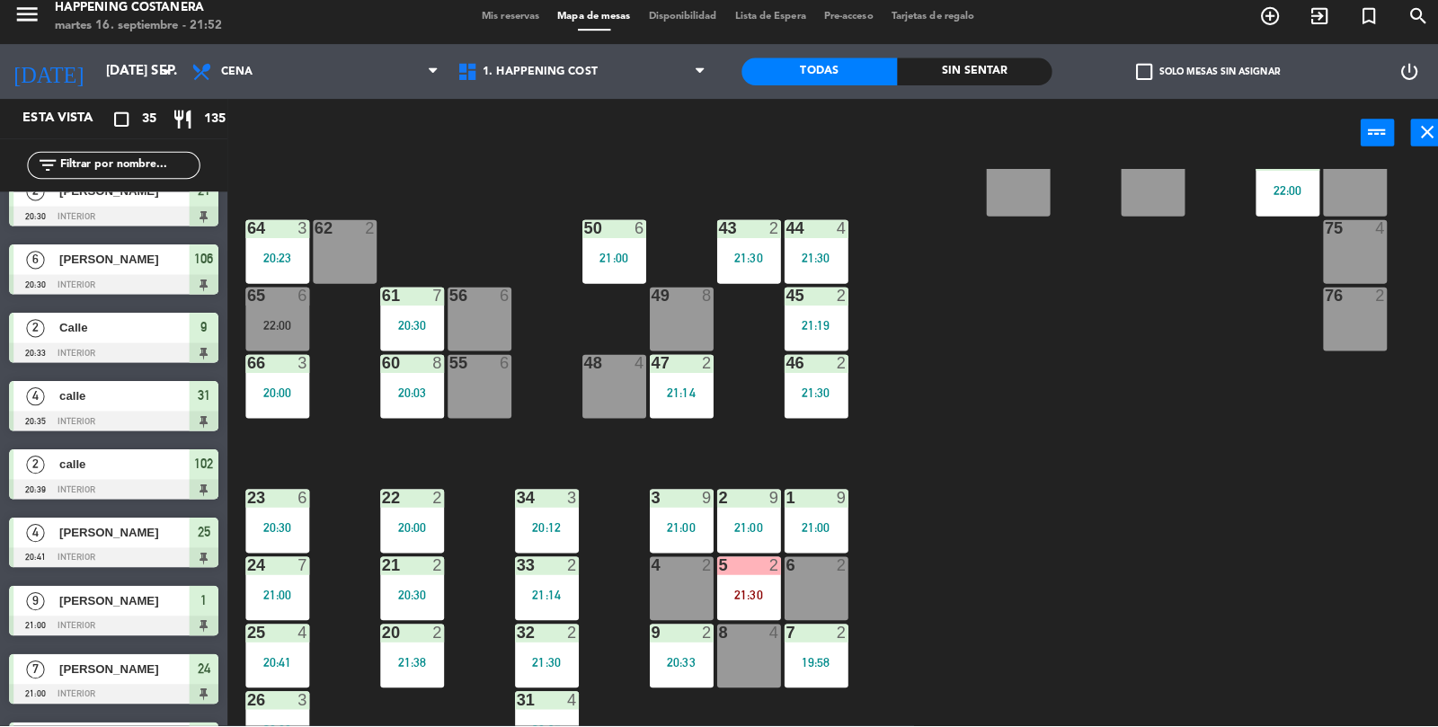
scroll to position [474, 0]
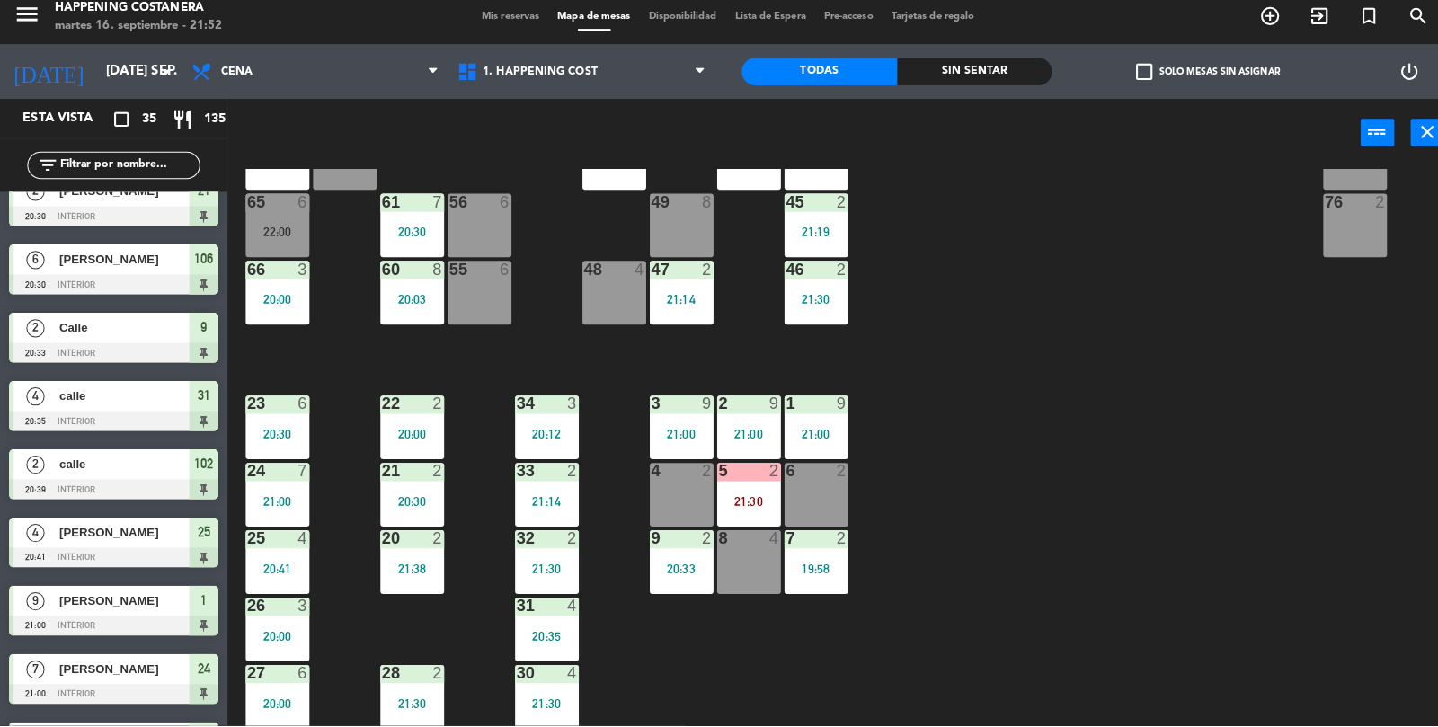
click at [298, 236] on div "22:00" at bounding box center [274, 239] width 63 height 13
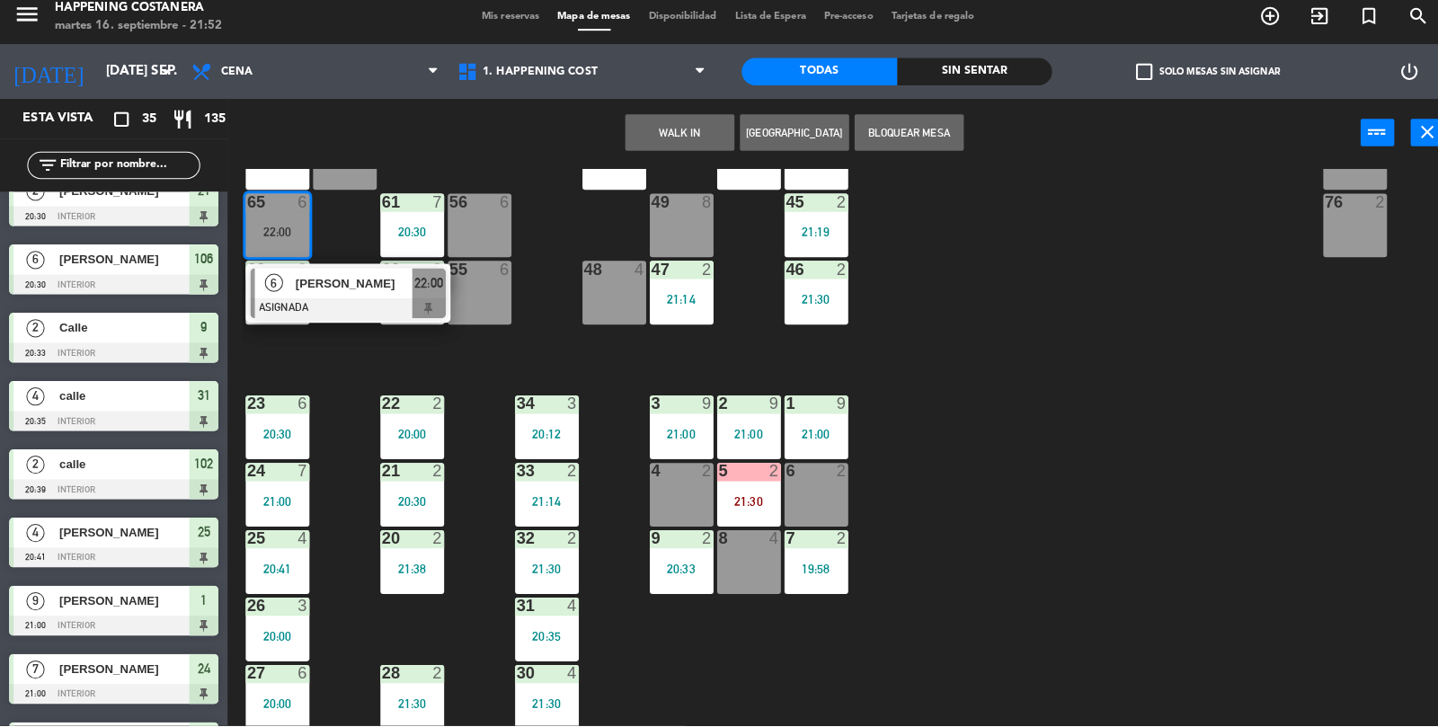
click at [1001, 422] on div "69 2 122 6 121 6 120 6 14 4 CAVA 22 101 4 94 2 70 2 123 6 131 2 134 2 132 2 13 …" at bounding box center [838, 453] width 1199 height 552
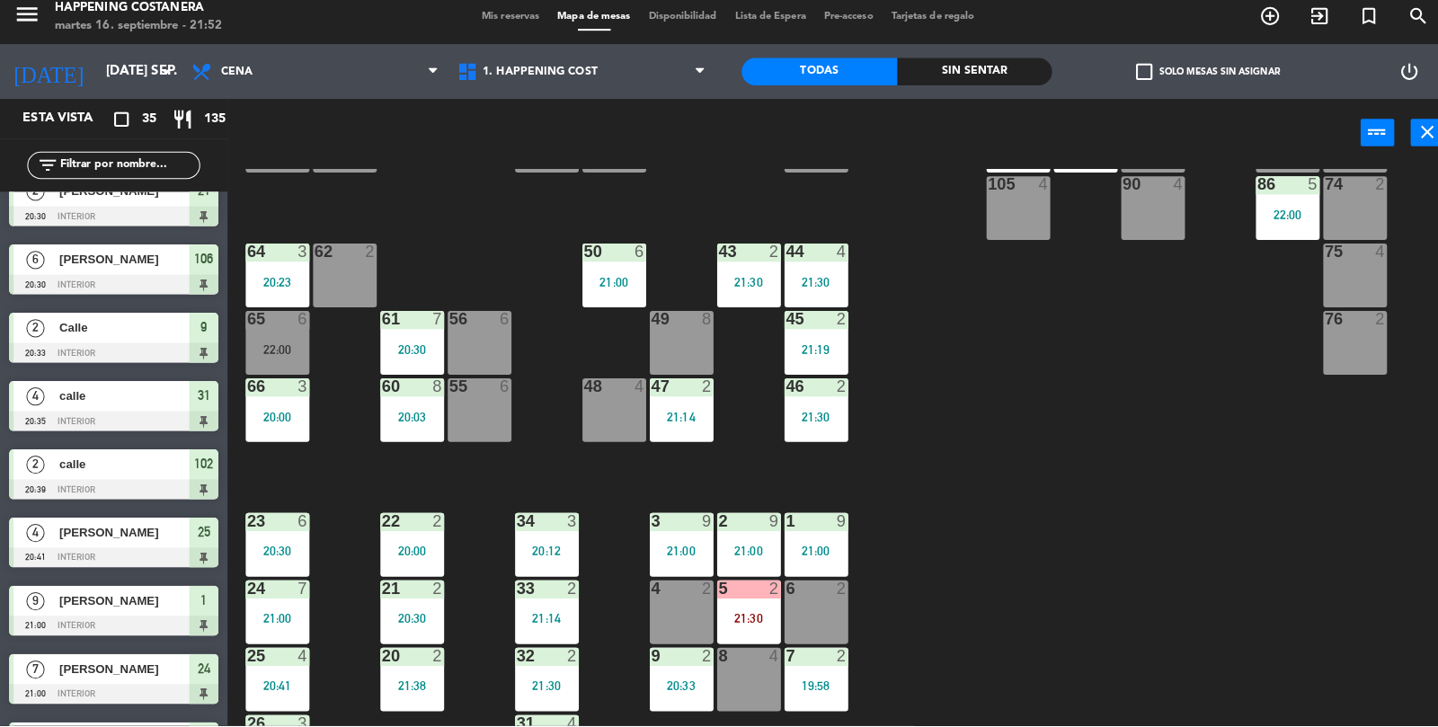
scroll to position [372, 0]
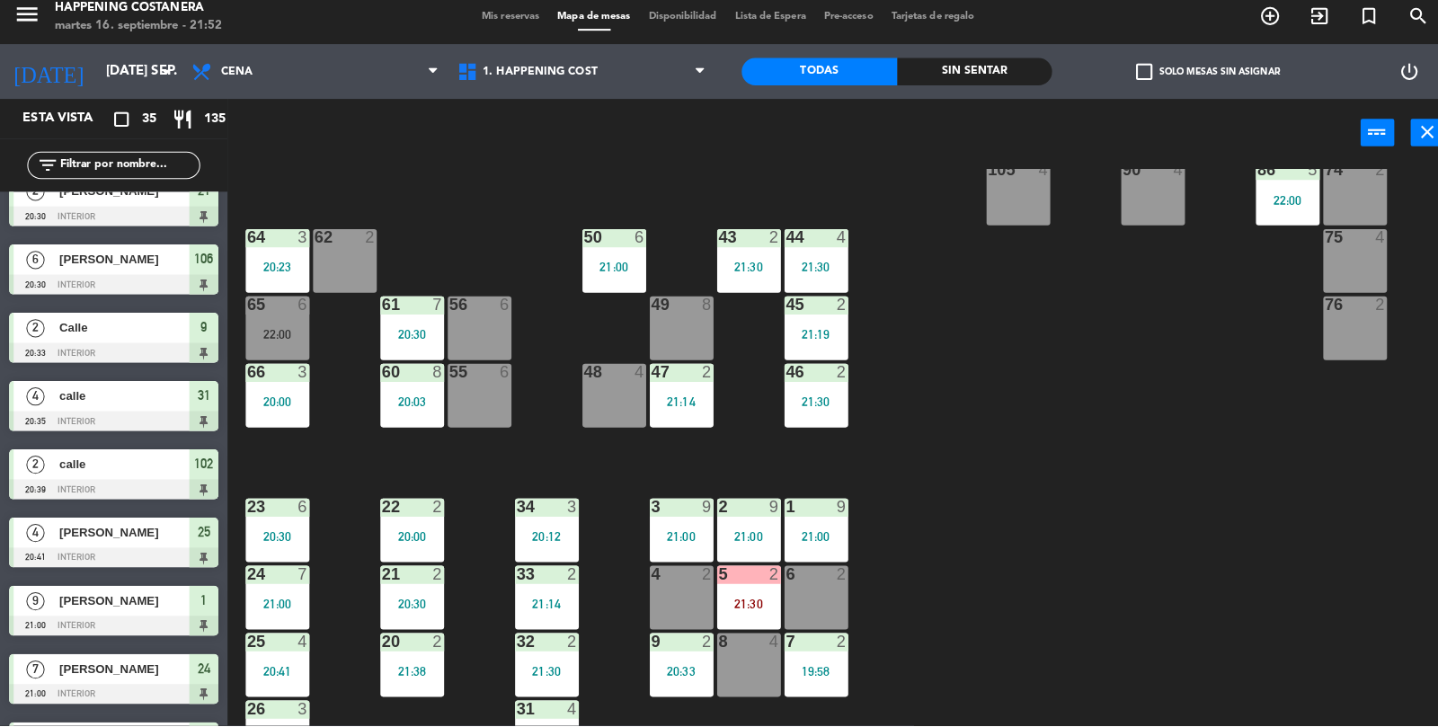
click at [182, 179] on input "text" at bounding box center [127, 174] width 139 height 20
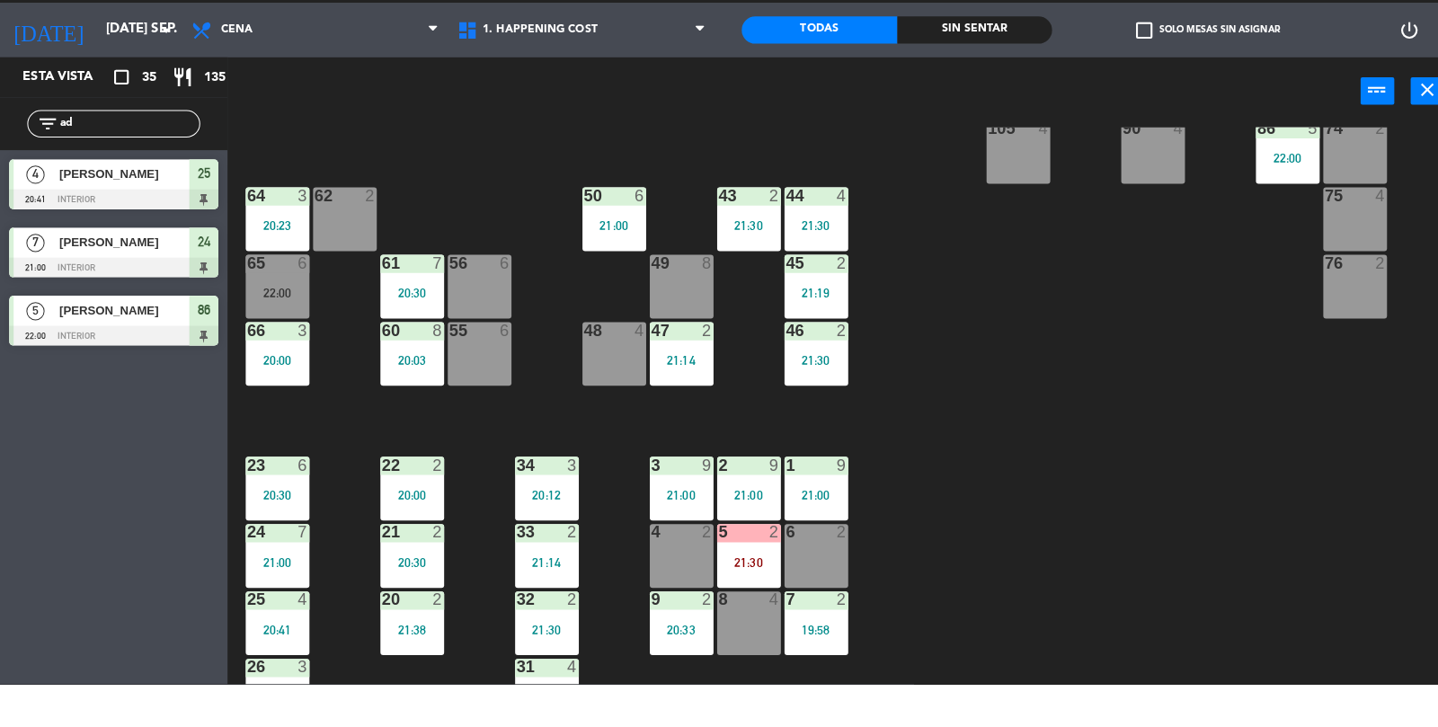
scroll to position [0, 0]
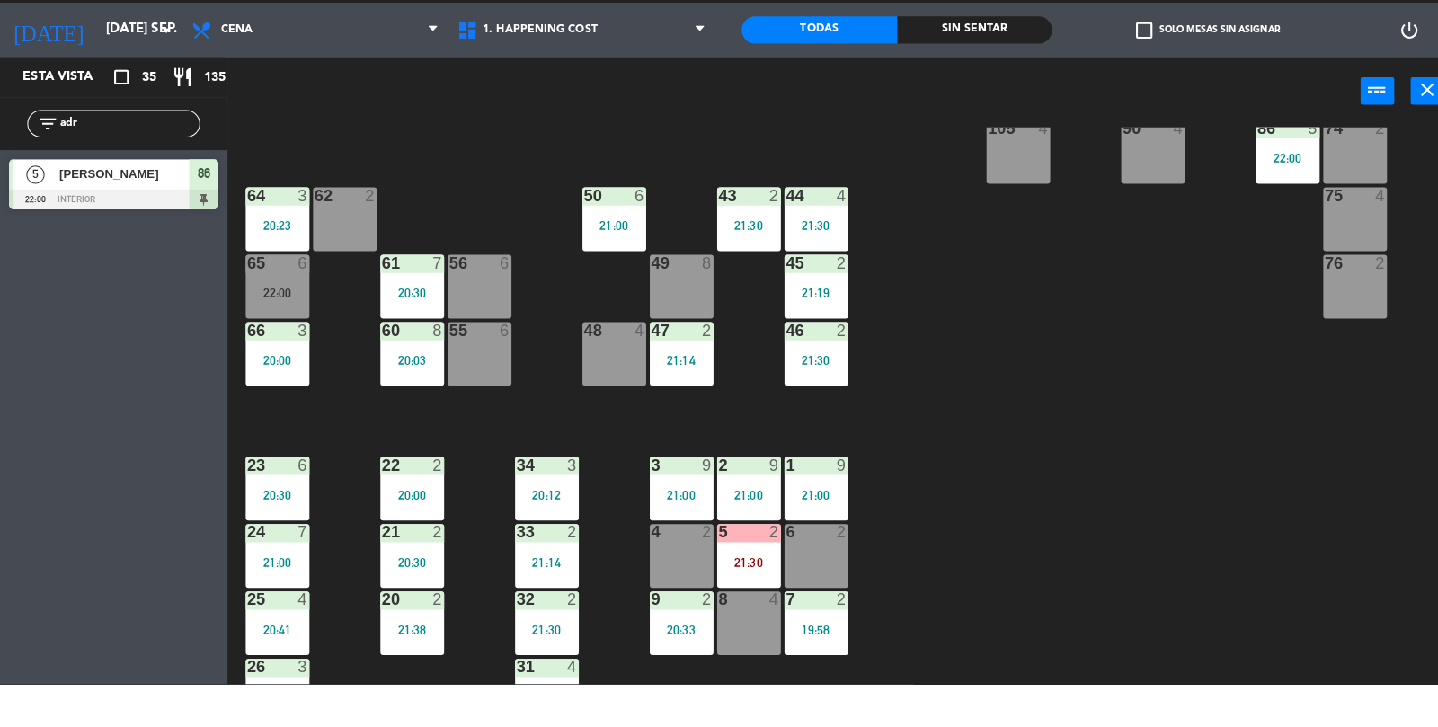
type input "adr"
click at [1093, 429] on div "69 2 122 6 121 6 120 6 14 4 CAVA 22 101 4 94 2 70 2 123 6 131 2 134 2 132 2 13 …" at bounding box center [838, 453] width 1199 height 552
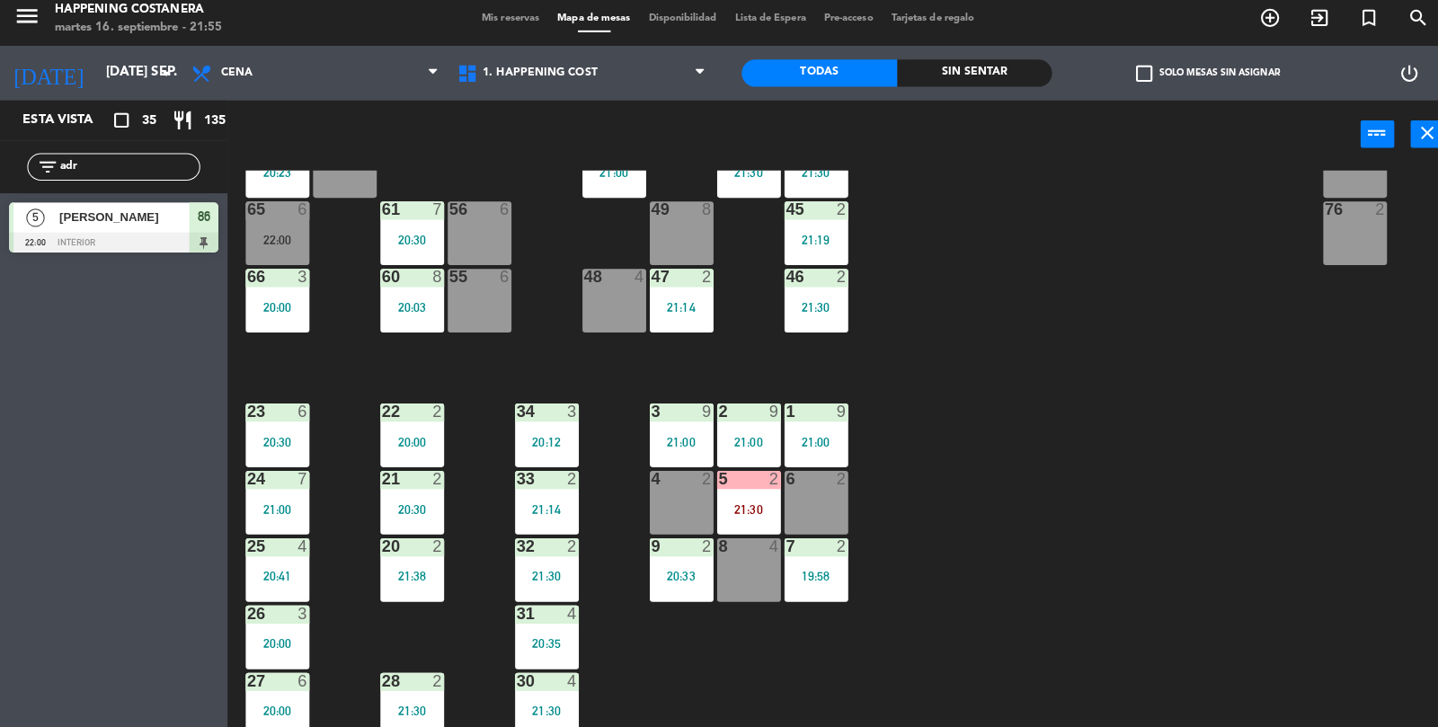
scroll to position [474, 0]
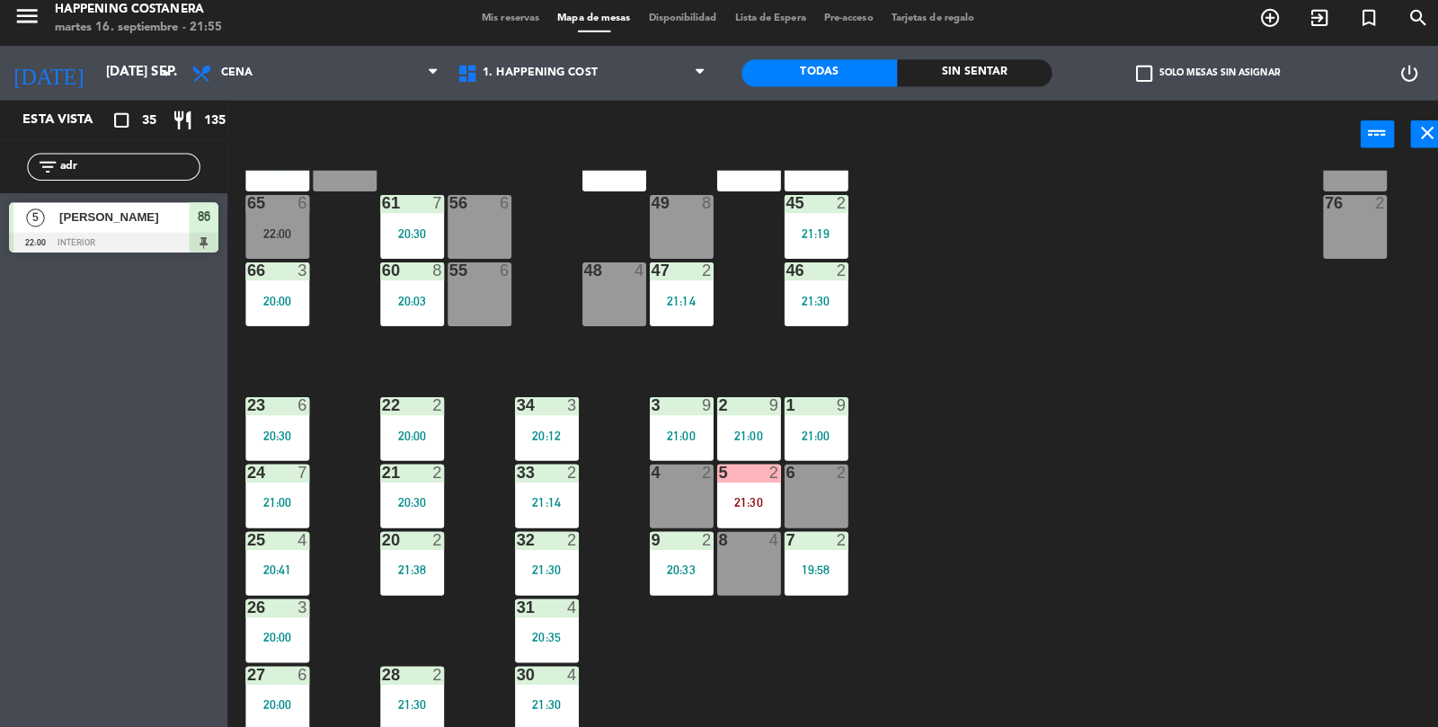
click at [257, 306] on div "20:00" at bounding box center [274, 305] width 63 height 13
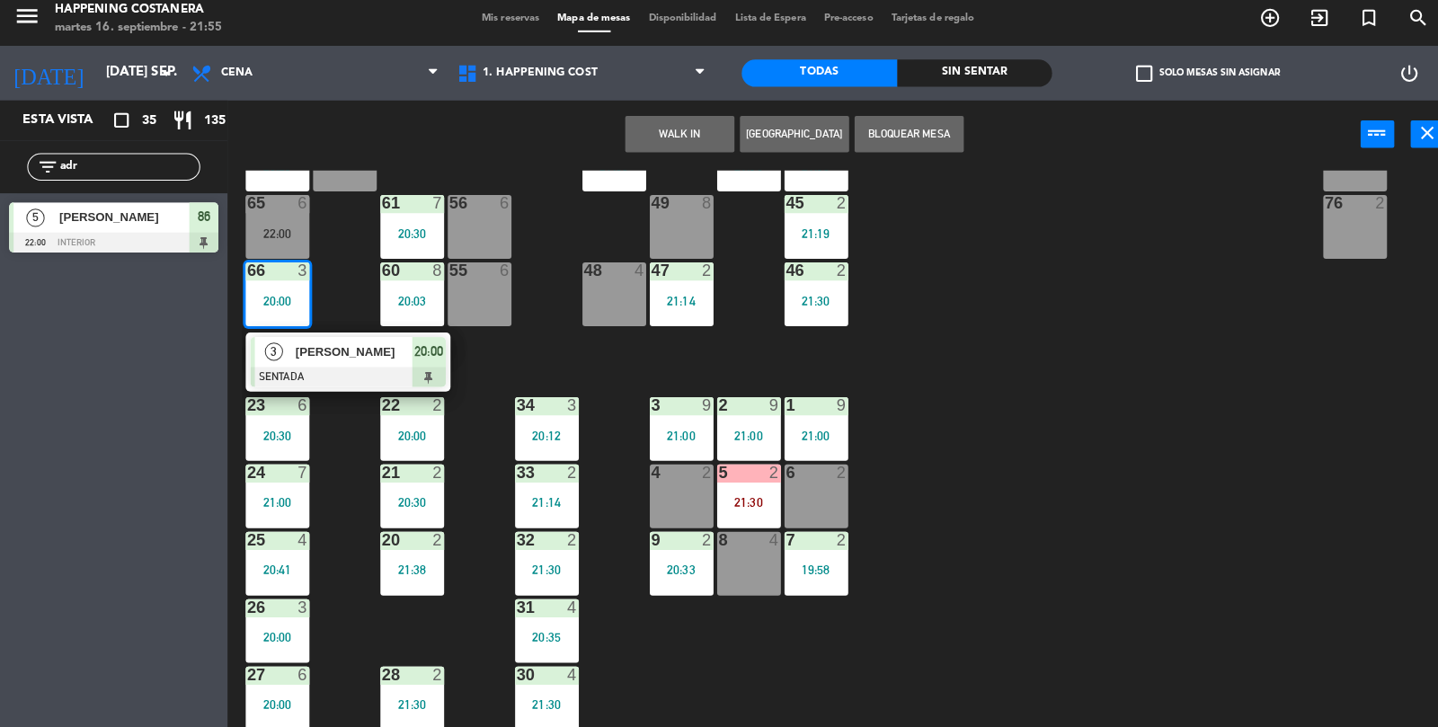
click at [309, 386] on div at bounding box center [343, 381] width 193 height 20
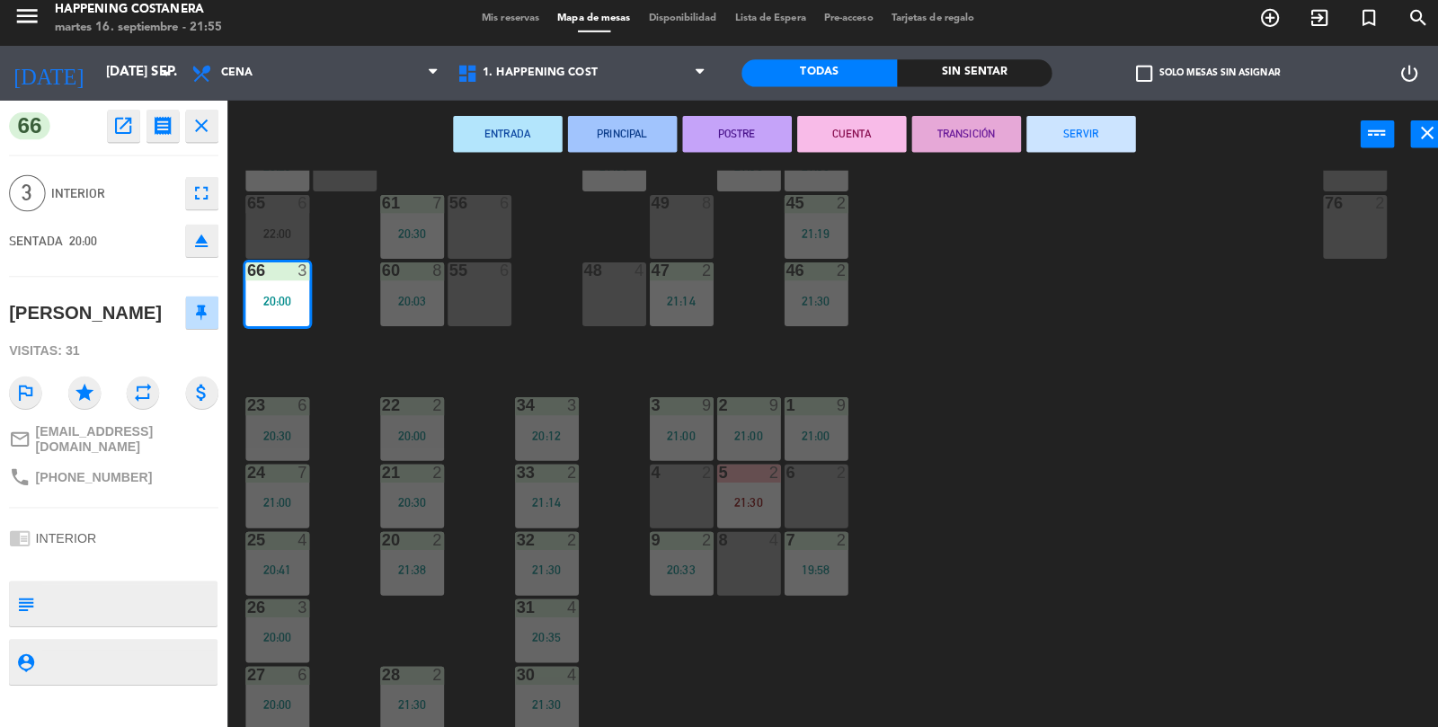
click at [1057, 146] on button "SERVIR" at bounding box center [1068, 141] width 108 height 36
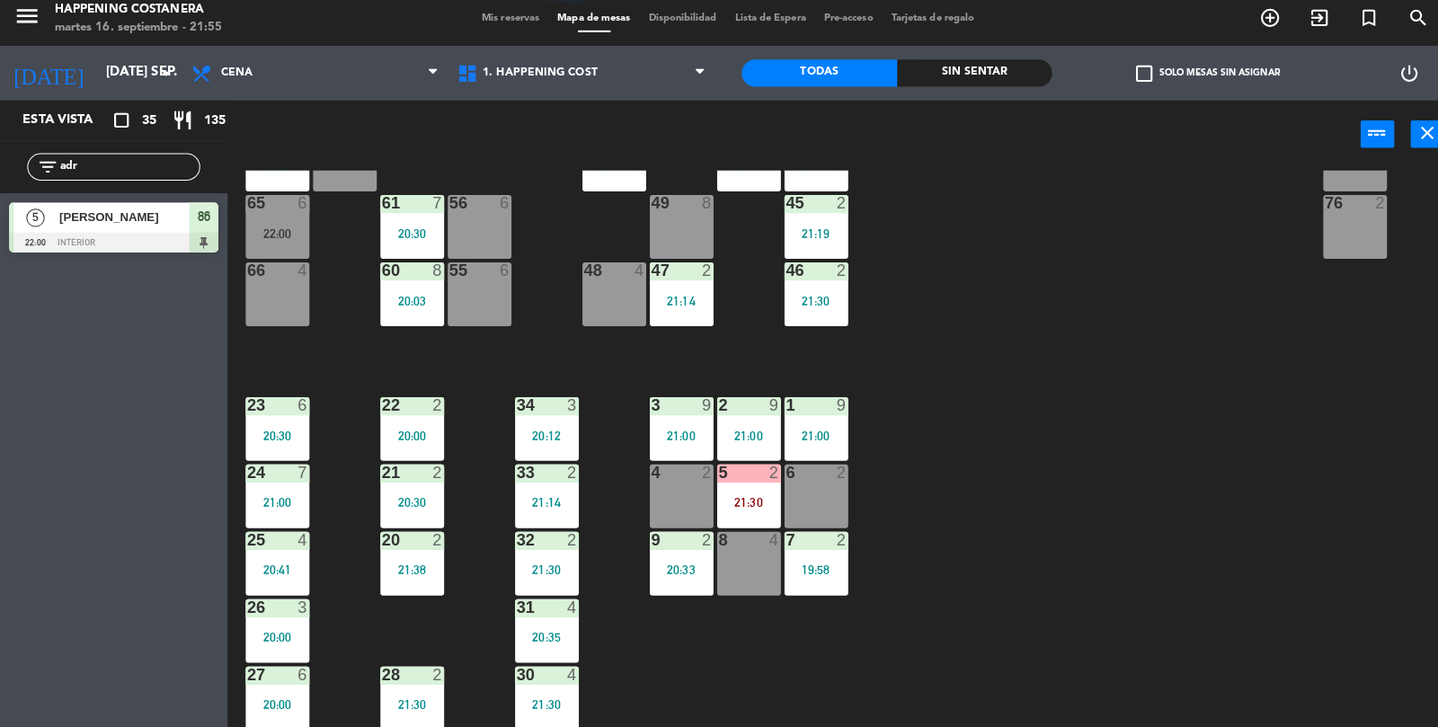
click at [174, 166] on input "adr" at bounding box center [127, 174] width 139 height 20
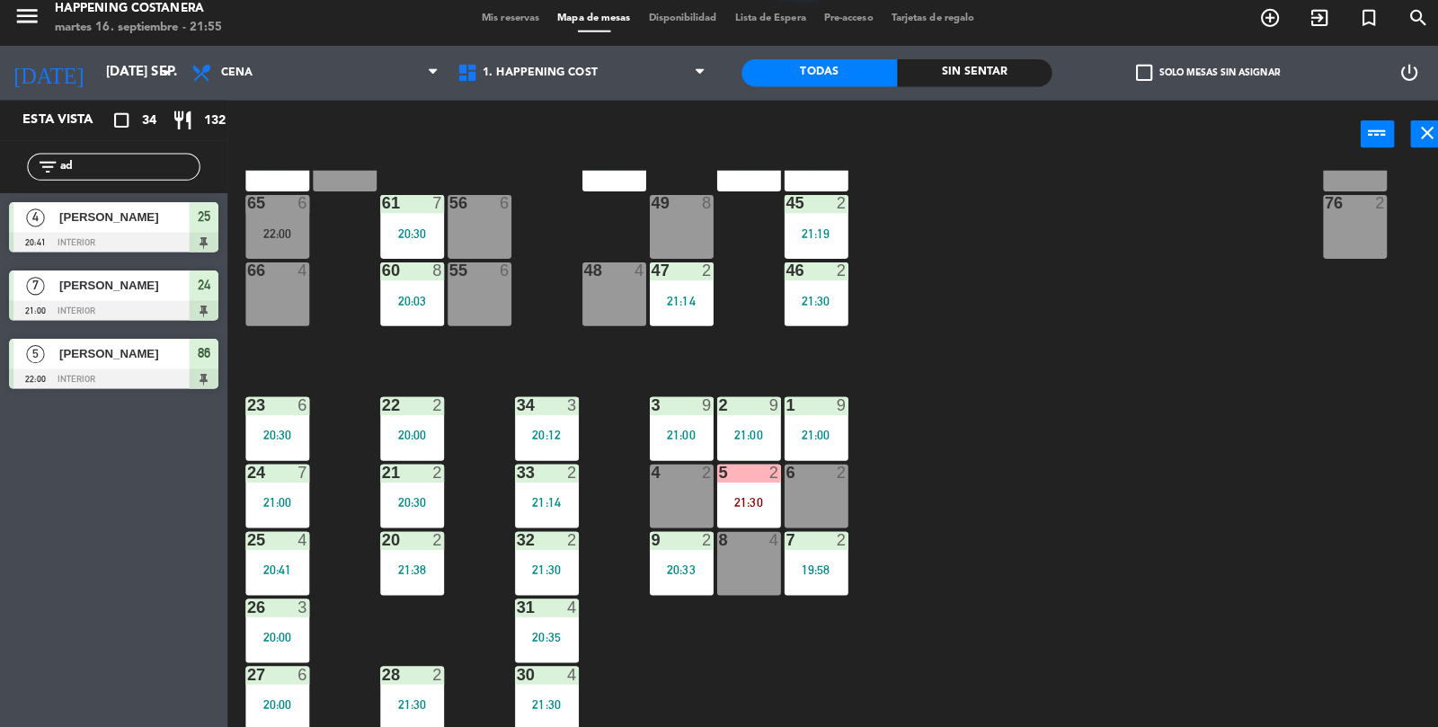
type input "a"
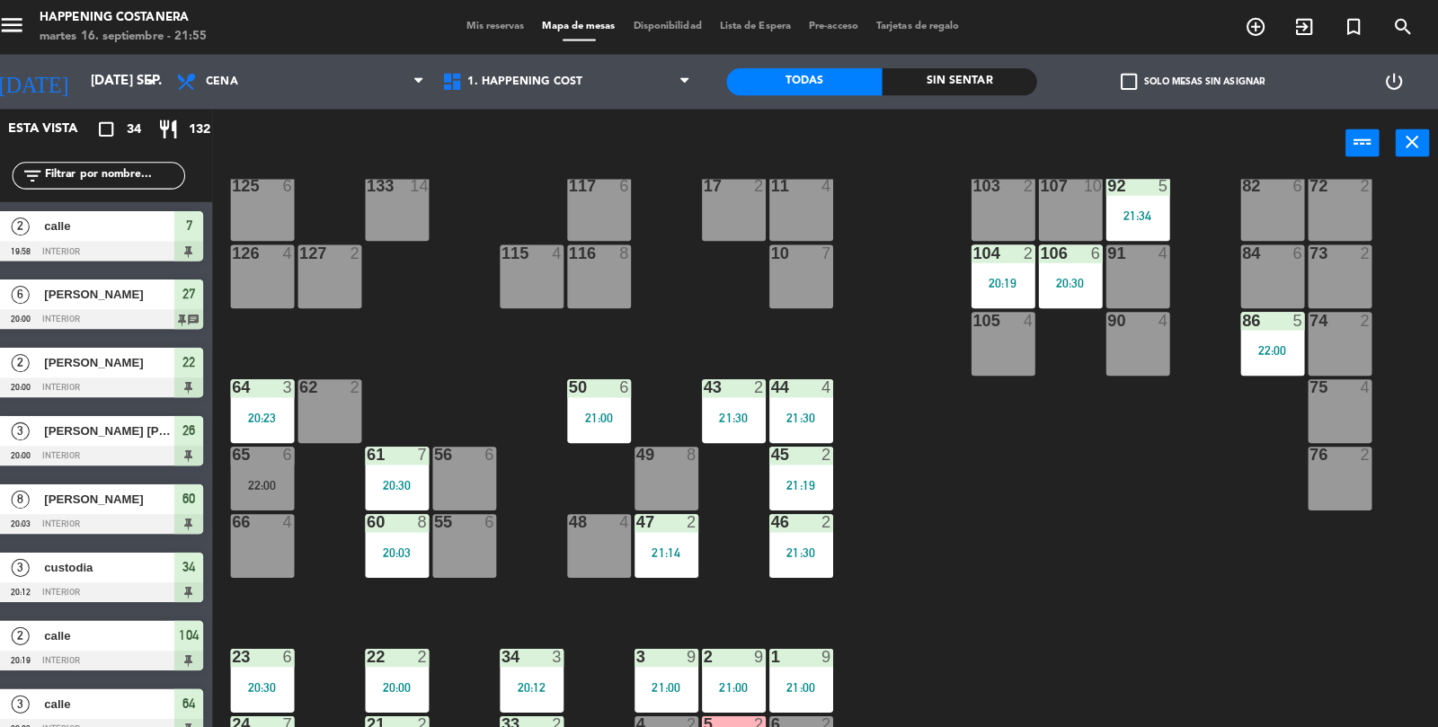
scroll to position [474, 0]
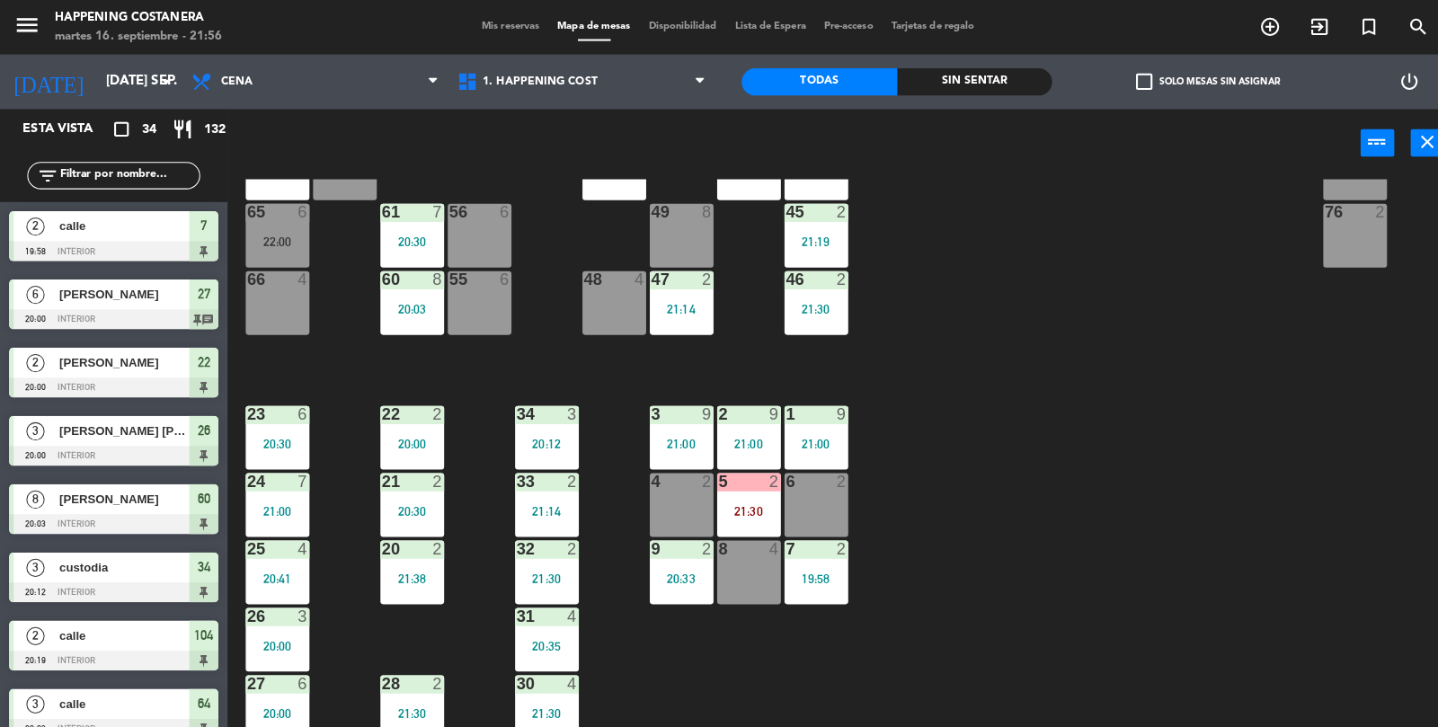
click at [605, 292] on div "48 4" at bounding box center [606, 299] width 63 height 63
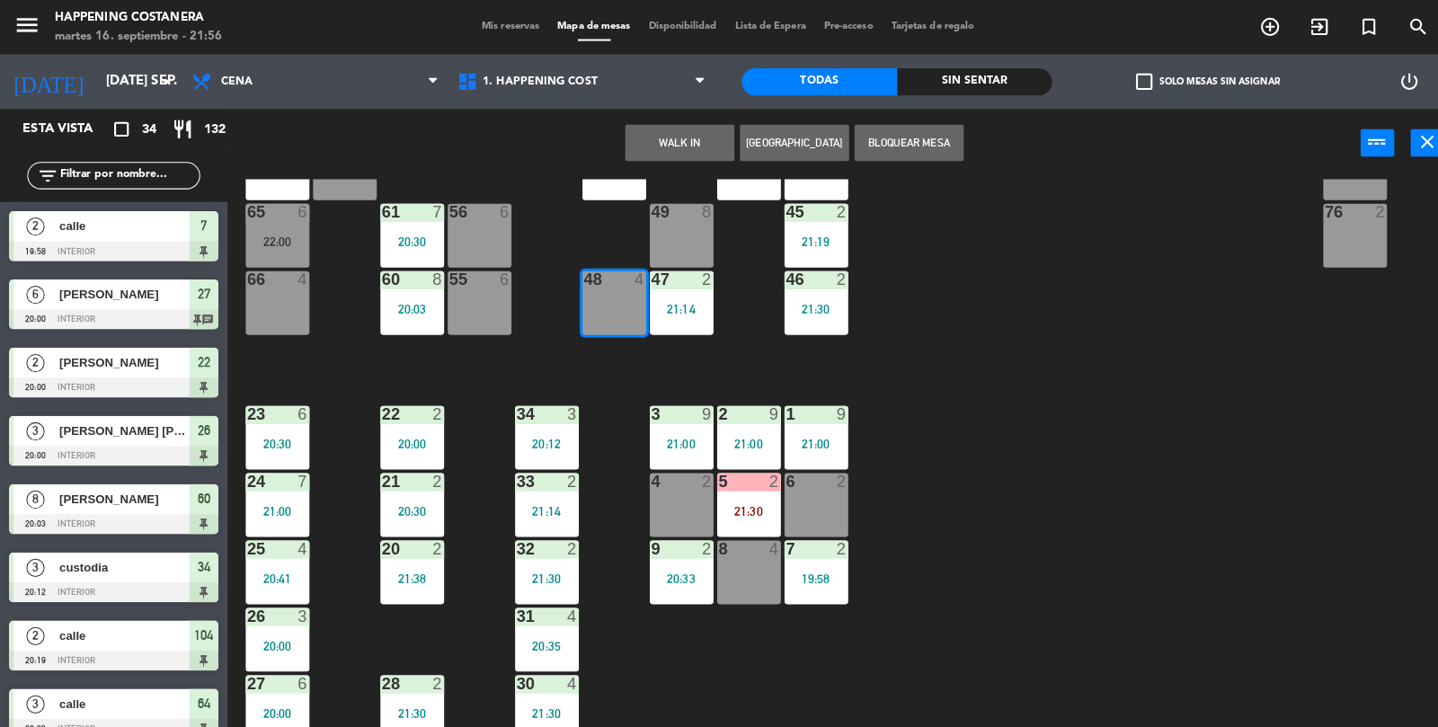
click at [697, 145] on button "WALK IN" at bounding box center [671, 141] width 108 height 36
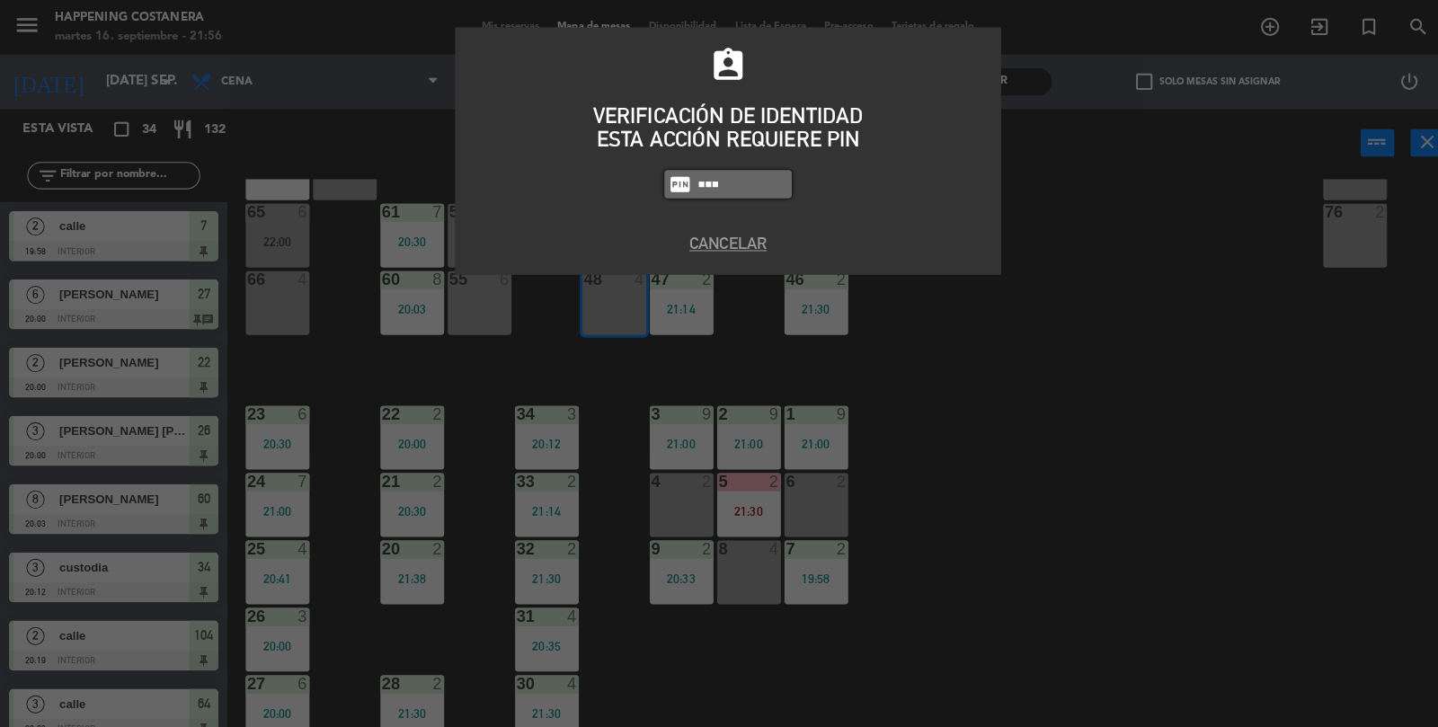
type input "5447"
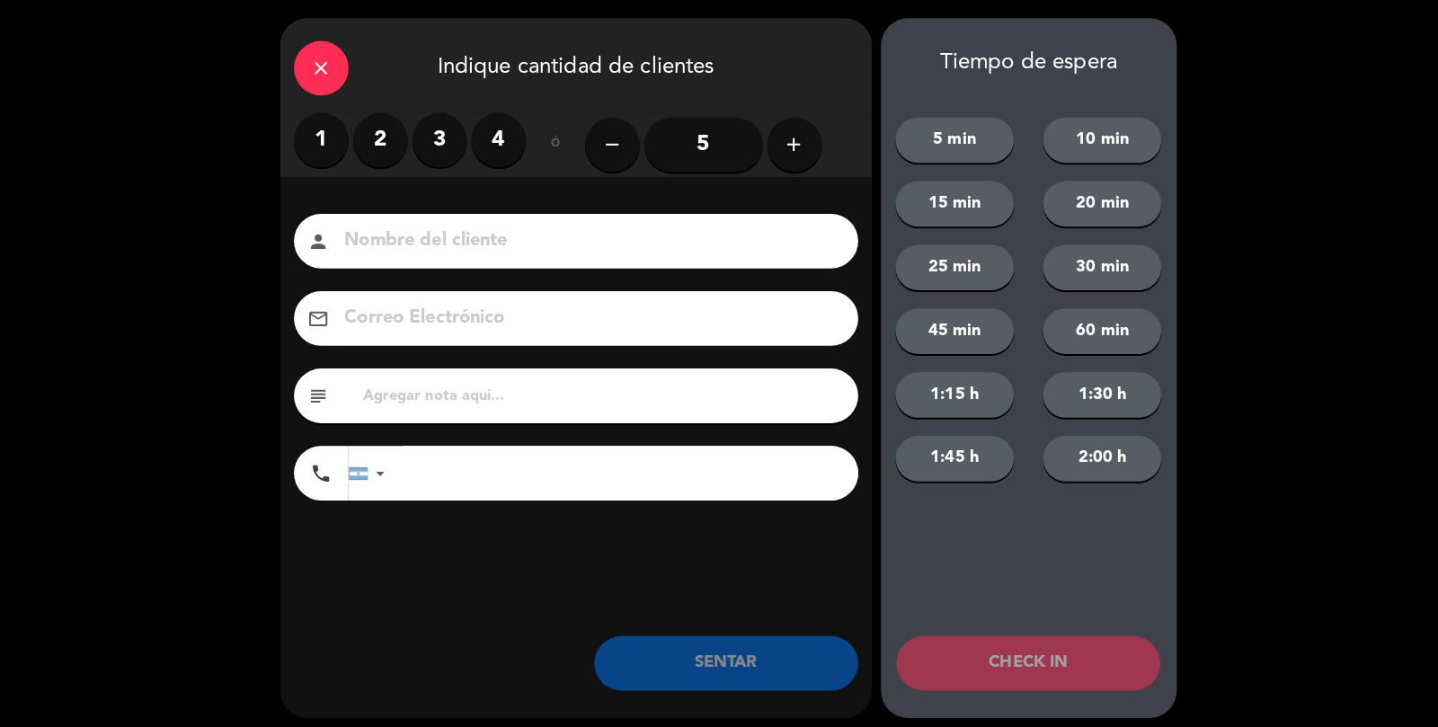
click at [383, 146] on label "2" at bounding box center [376, 138] width 54 height 54
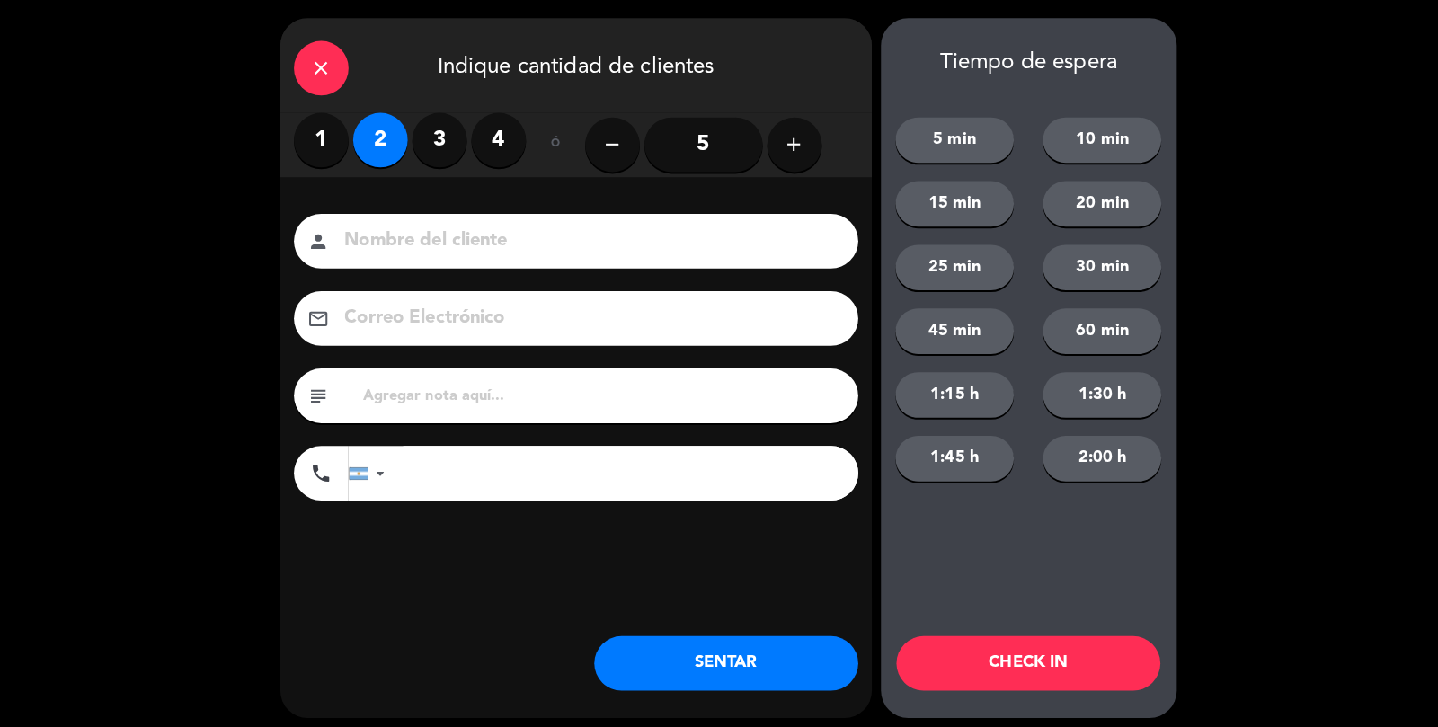
click at [497, 225] on input at bounding box center [581, 238] width 485 height 31
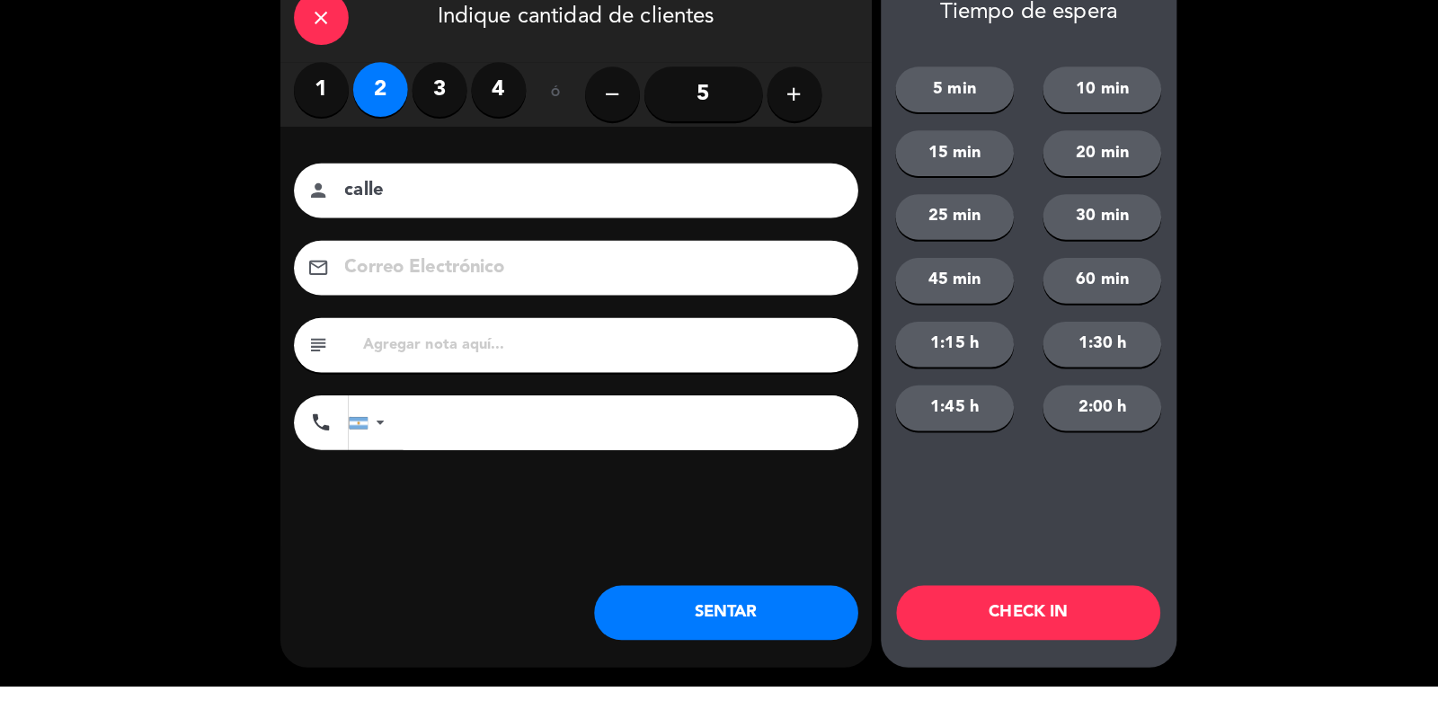
scroll to position [0, 0]
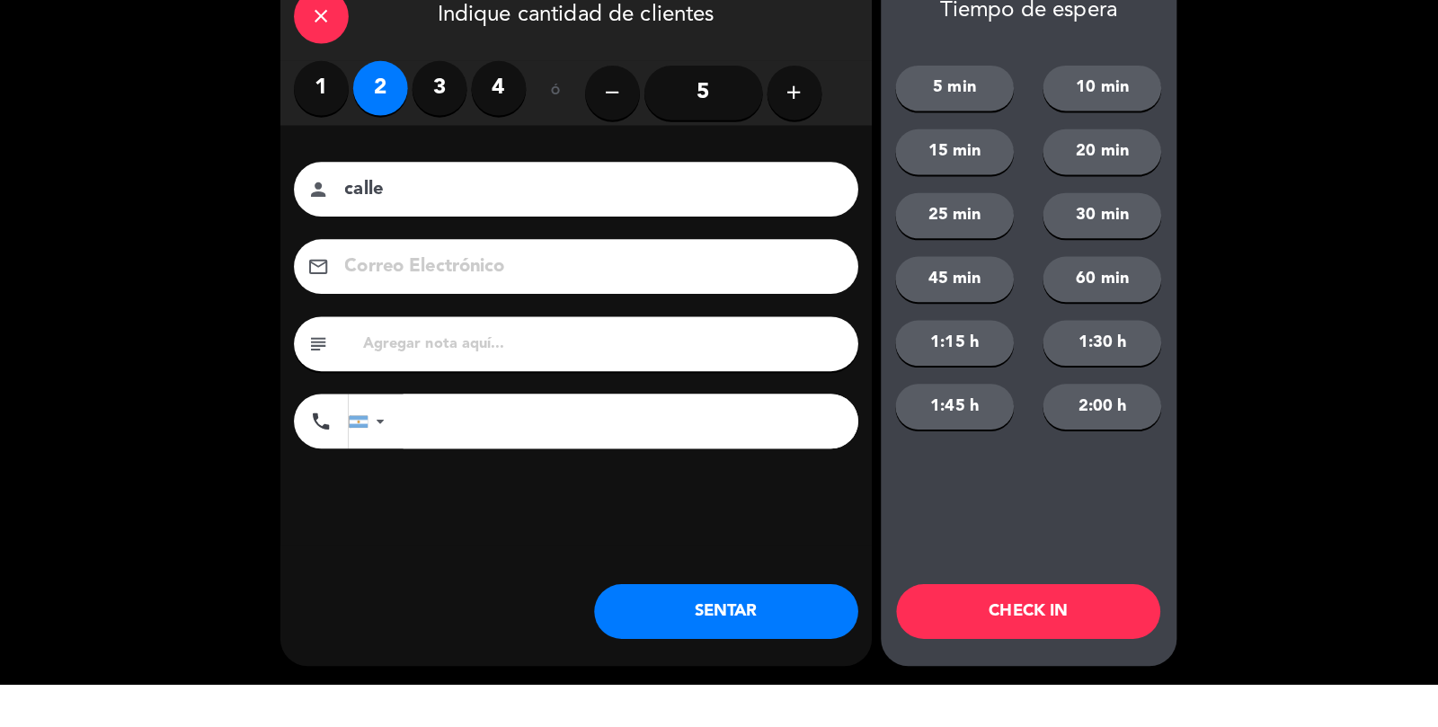
type input "calle"
click at [493, 150] on label "4" at bounding box center [493, 138] width 54 height 54
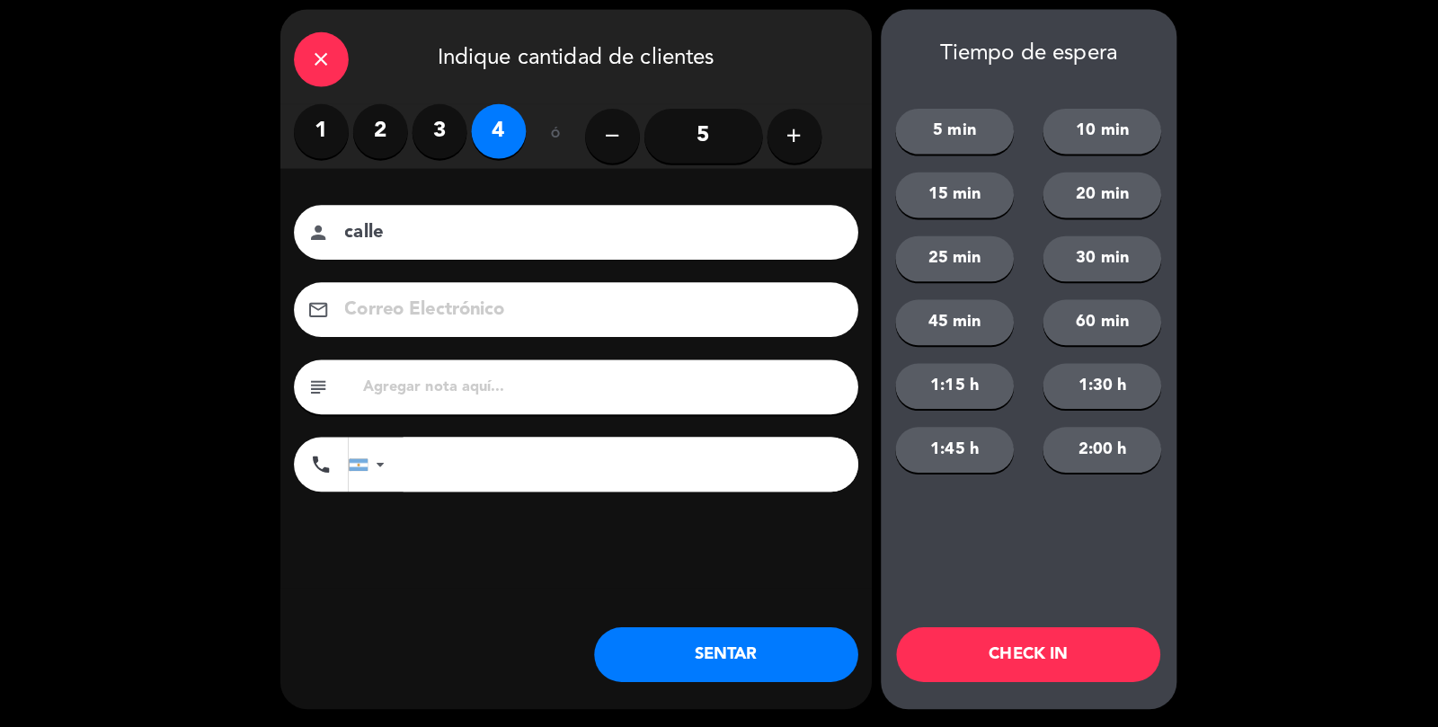
click at [721, 668] on button "SENTAR" at bounding box center [717, 655] width 261 height 54
click at [747, 619] on div "close Indique cantidad de clientes 1 2 3 4 ó remove 5 add Nombre del cliente pe…" at bounding box center [569, 363] width 584 height 691
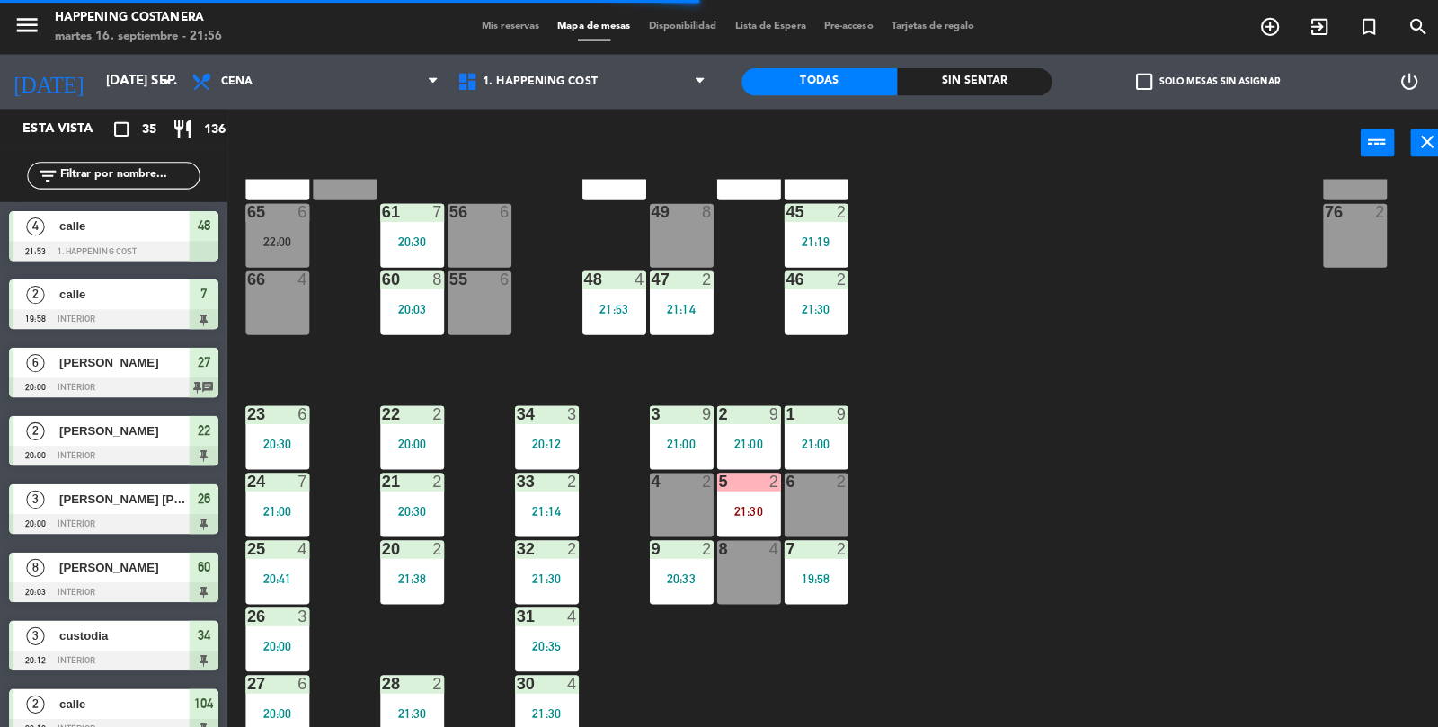
click at [1141, 73] on label "check_box_outline_blank Solo mesas sin asignar" at bounding box center [1193, 81] width 142 height 16
click at [1193, 81] on input "check_box_outline_blank Solo mesas sin asignar" at bounding box center [1193, 81] width 0 height 0
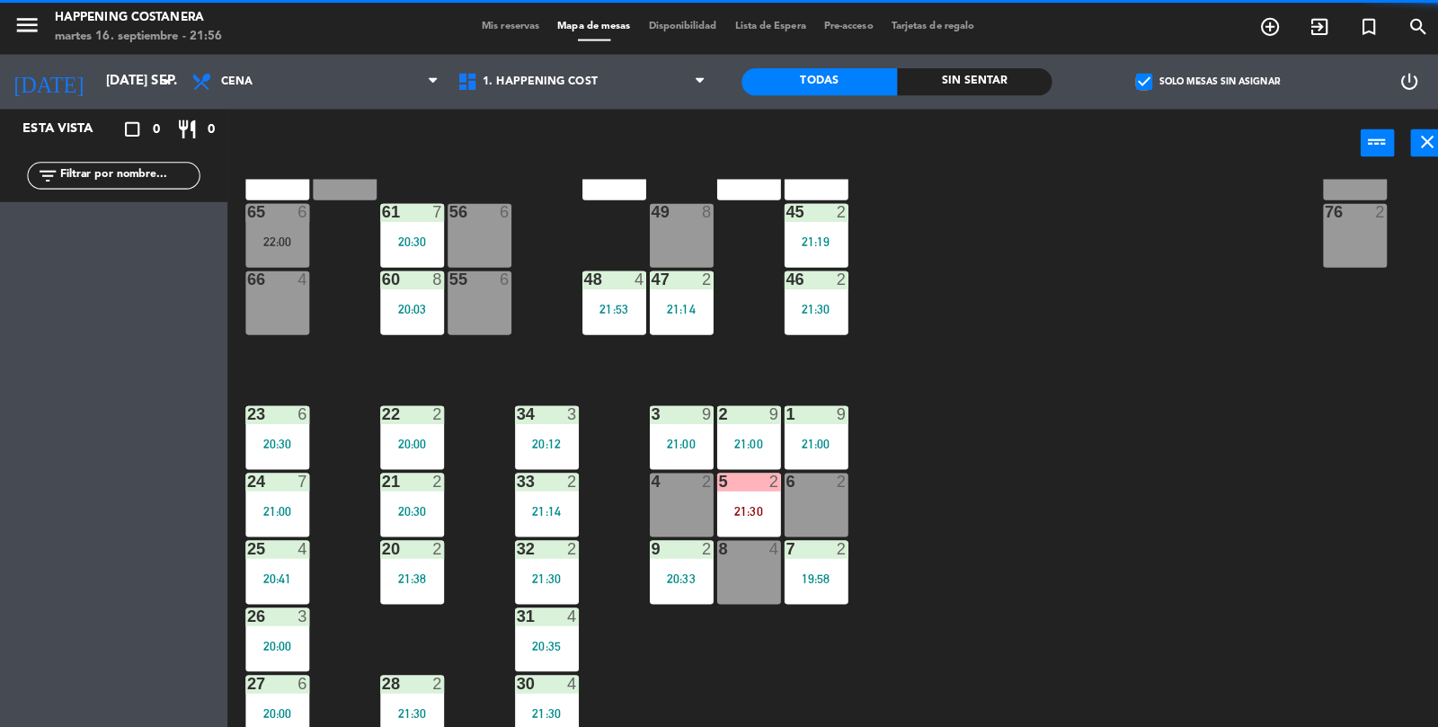
click at [1174, 101] on div "check_box Solo mesas sin asignar" at bounding box center [1192, 81] width 306 height 54
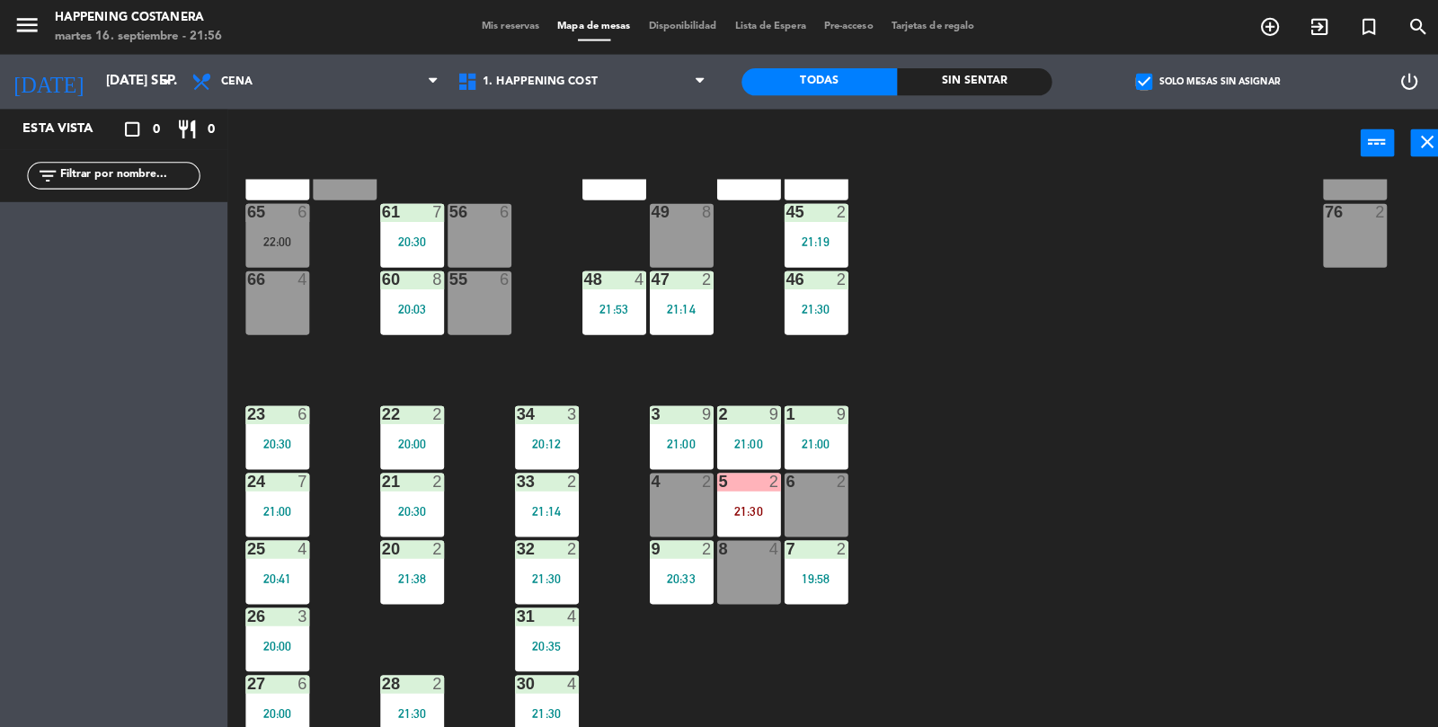
click at [1141, 82] on label "check_box Solo mesas sin asignar" at bounding box center [1193, 81] width 142 height 16
click at [1193, 81] on input "check_box Solo mesas sin asignar" at bounding box center [1193, 81] width 0 height 0
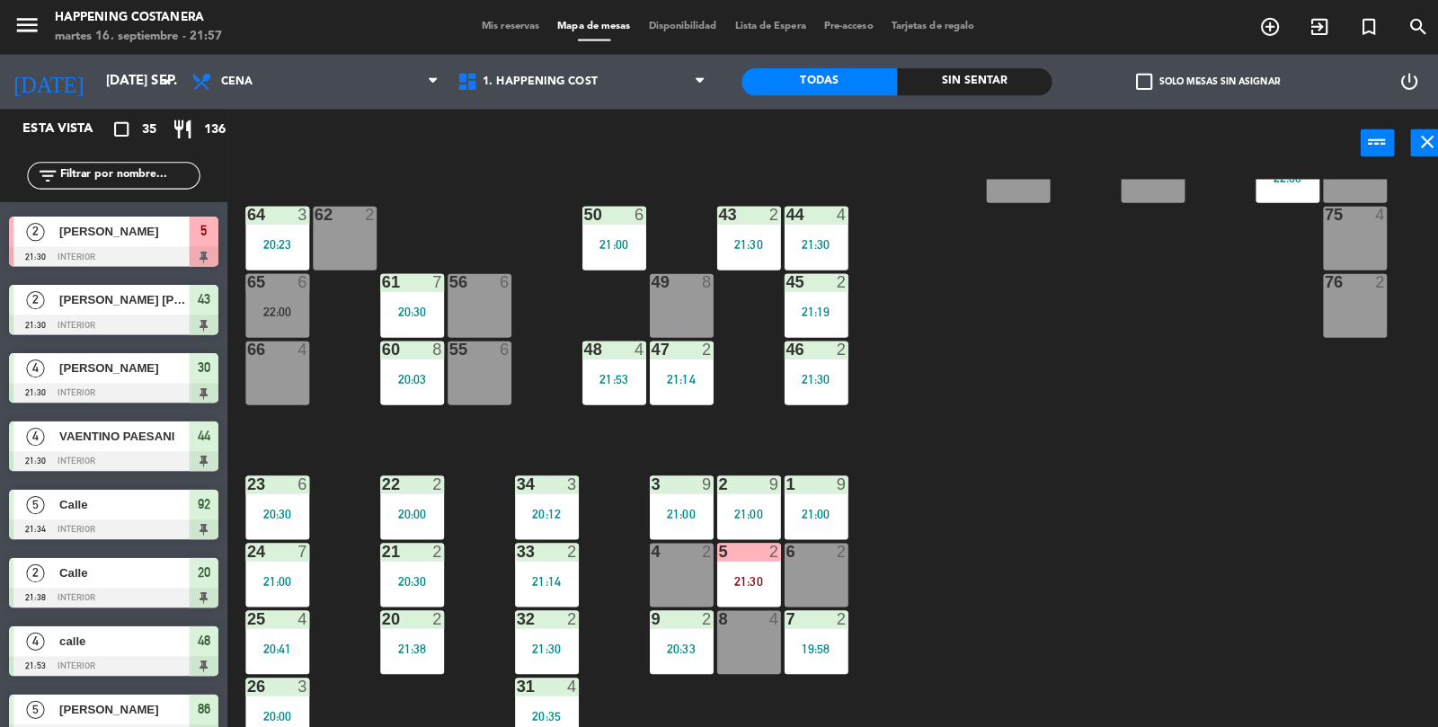
scroll to position [406, 0]
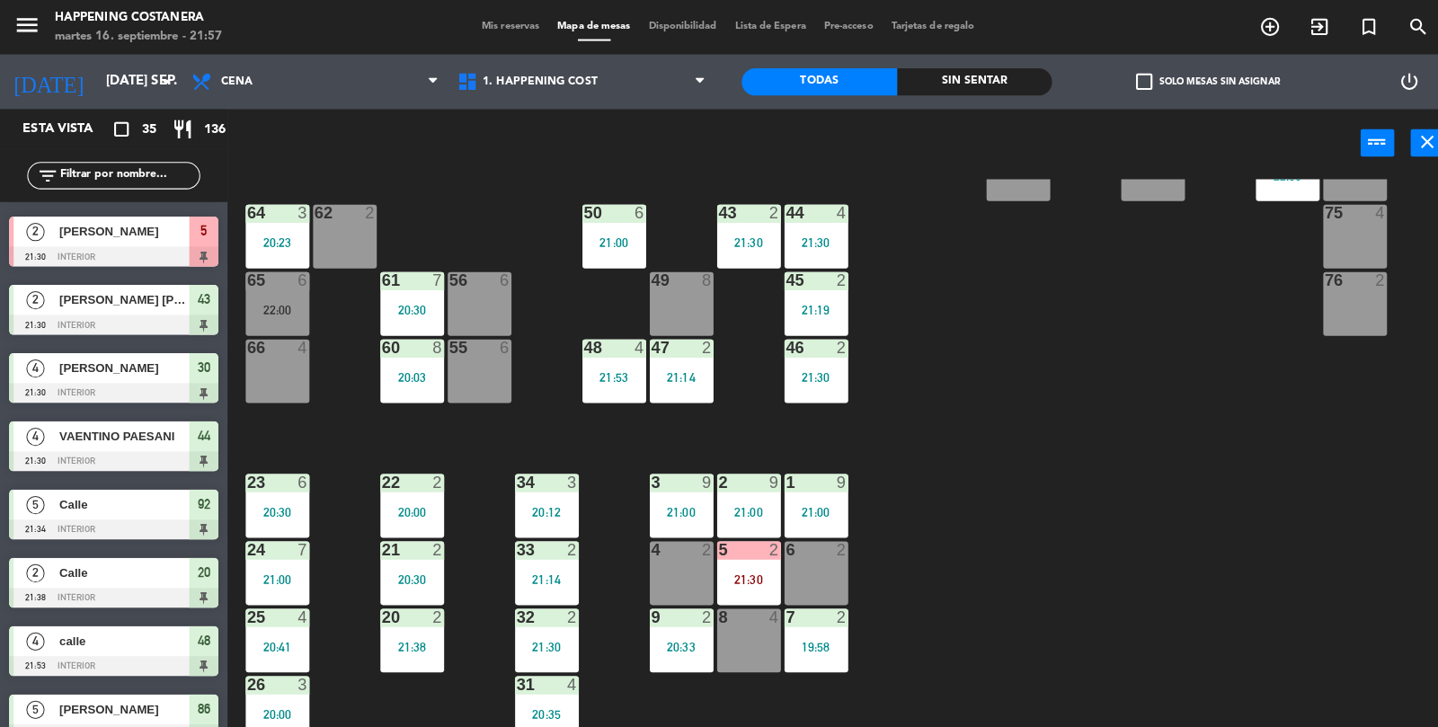
click at [259, 263] on div "64 3 20:23" at bounding box center [274, 233] width 63 height 63
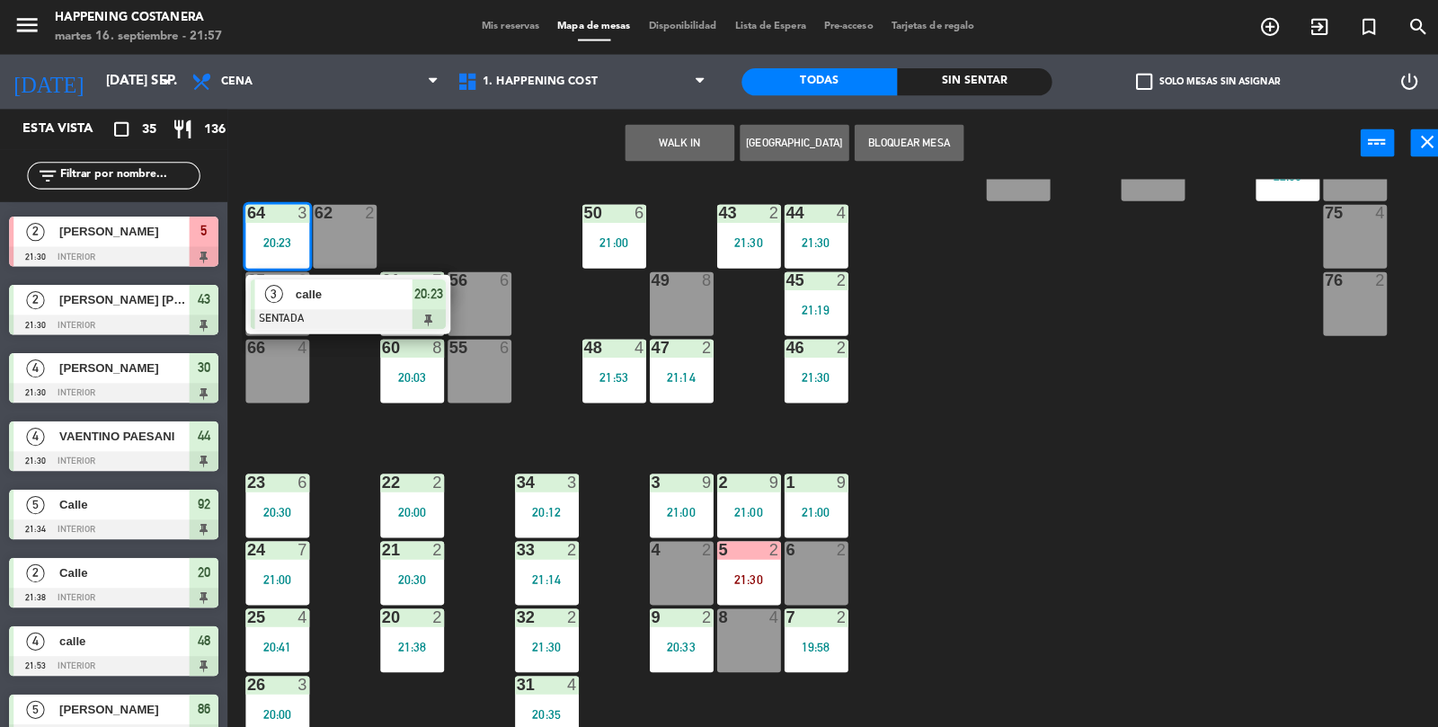
click at [1112, 457] on div "69 2 122 6 121 6 120 6 14 4 CAVA 22 101 4 94 2 70 2 123 6 131 2 134 2 132 2 13 …" at bounding box center [838, 453] width 1199 height 552
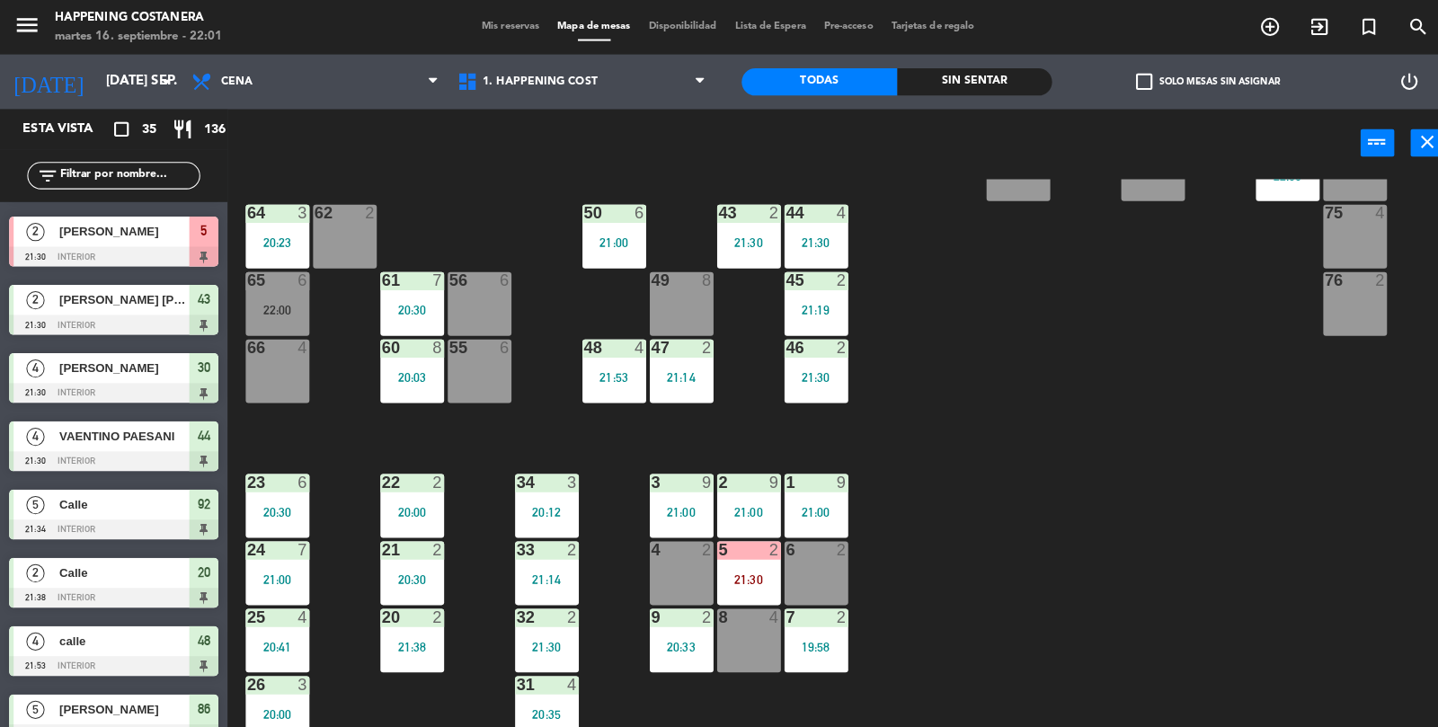
click at [1145, 75] on label "check_box_outline_blank Solo mesas sin asignar" at bounding box center [1193, 81] width 142 height 16
click at [1193, 81] on input "check_box_outline_blank Solo mesas sin asignar" at bounding box center [1193, 81] width 0 height 0
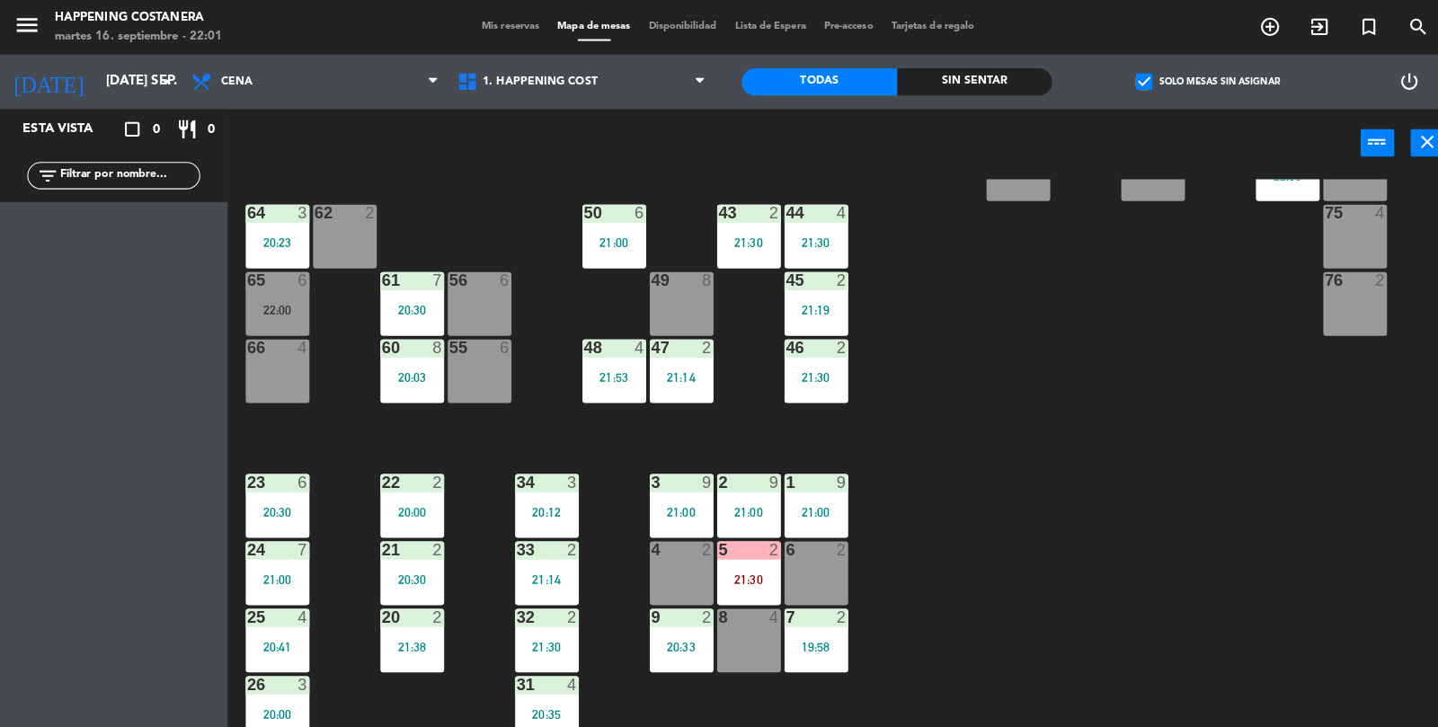
scroll to position [0, 0]
click at [1162, 75] on label "check_box Solo mesas sin asignar" at bounding box center [1193, 81] width 142 height 16
click at [1193, 81] on input "check_box Solo mesas sin asignar" at bounding box center [1193, 81] width 0 height 0
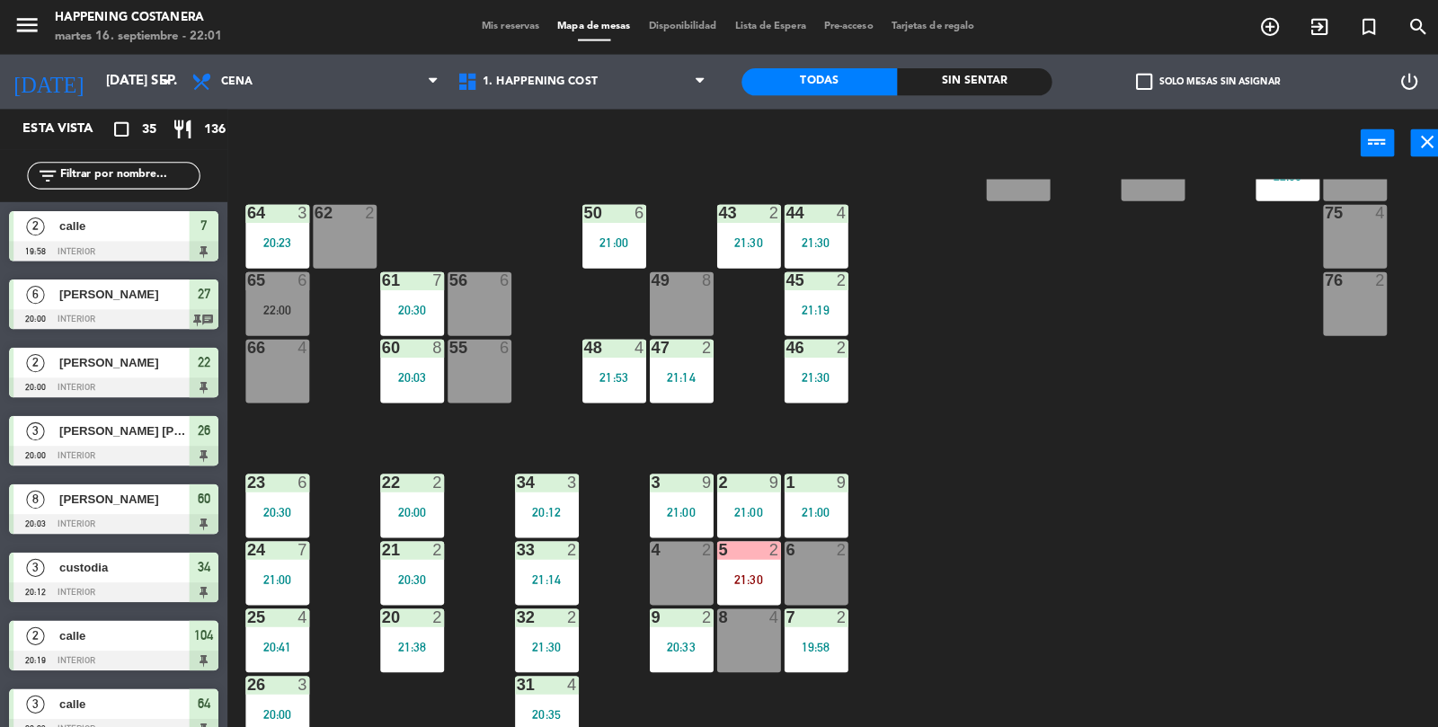
click at [102, 200] on div "2 calle 19:58 INTERIOR 7" at bounding box center [112, 233] width 225 height 67
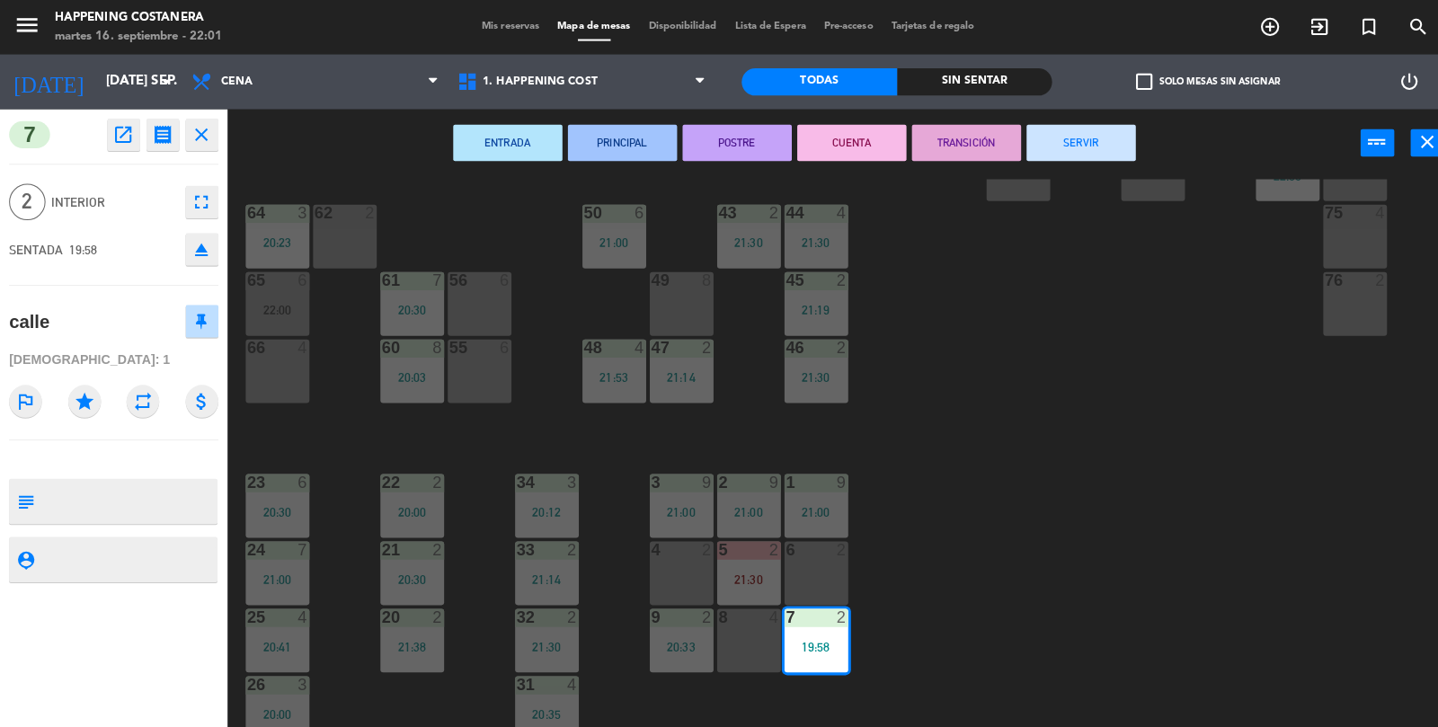
click at [1152, 502] on div "69 2 122 6 121 6 120 6 14 4 CAVA 22 101 4 94 2 70 2 123 6 131 2 134 2 132 2 13 …" at bounding box center [838, 453] width 1199 height 552
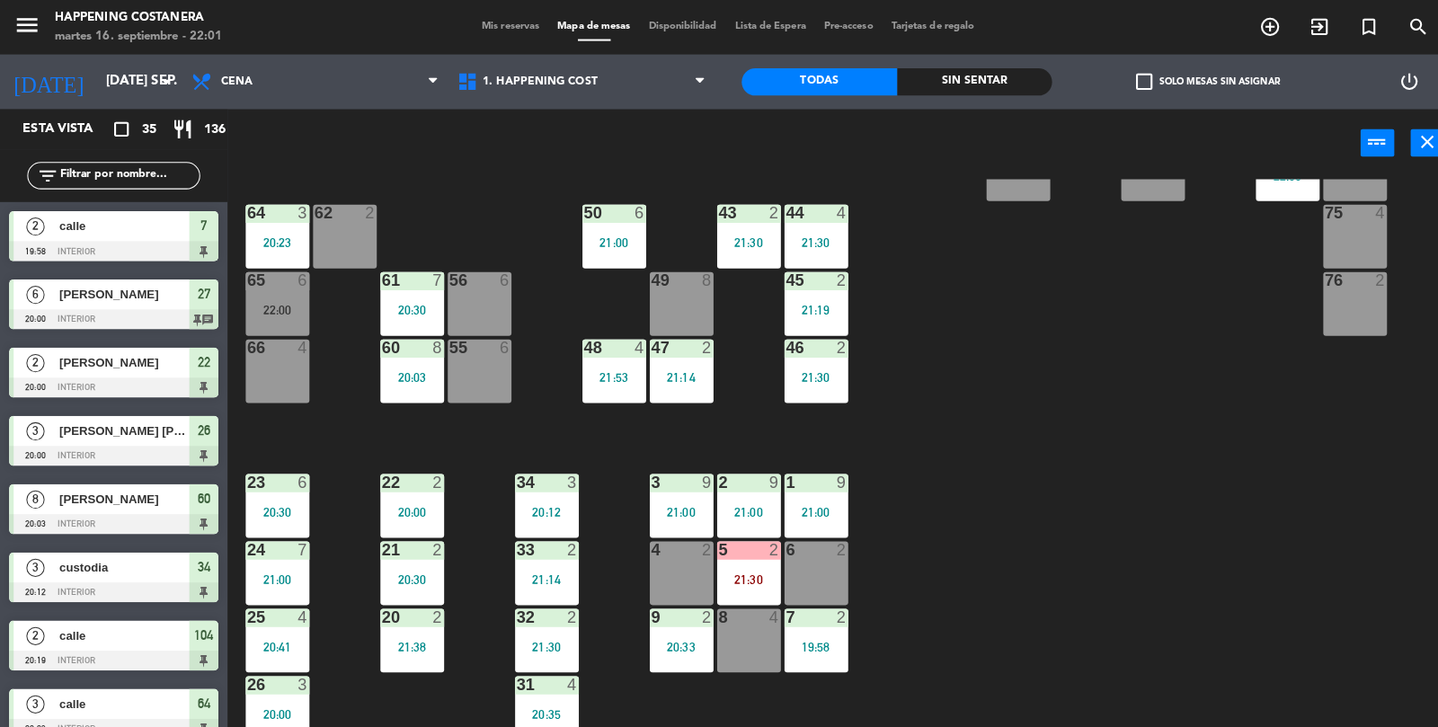
click at [152, 171] on input "text" at bounding box center [127, 174] width 139 height 20
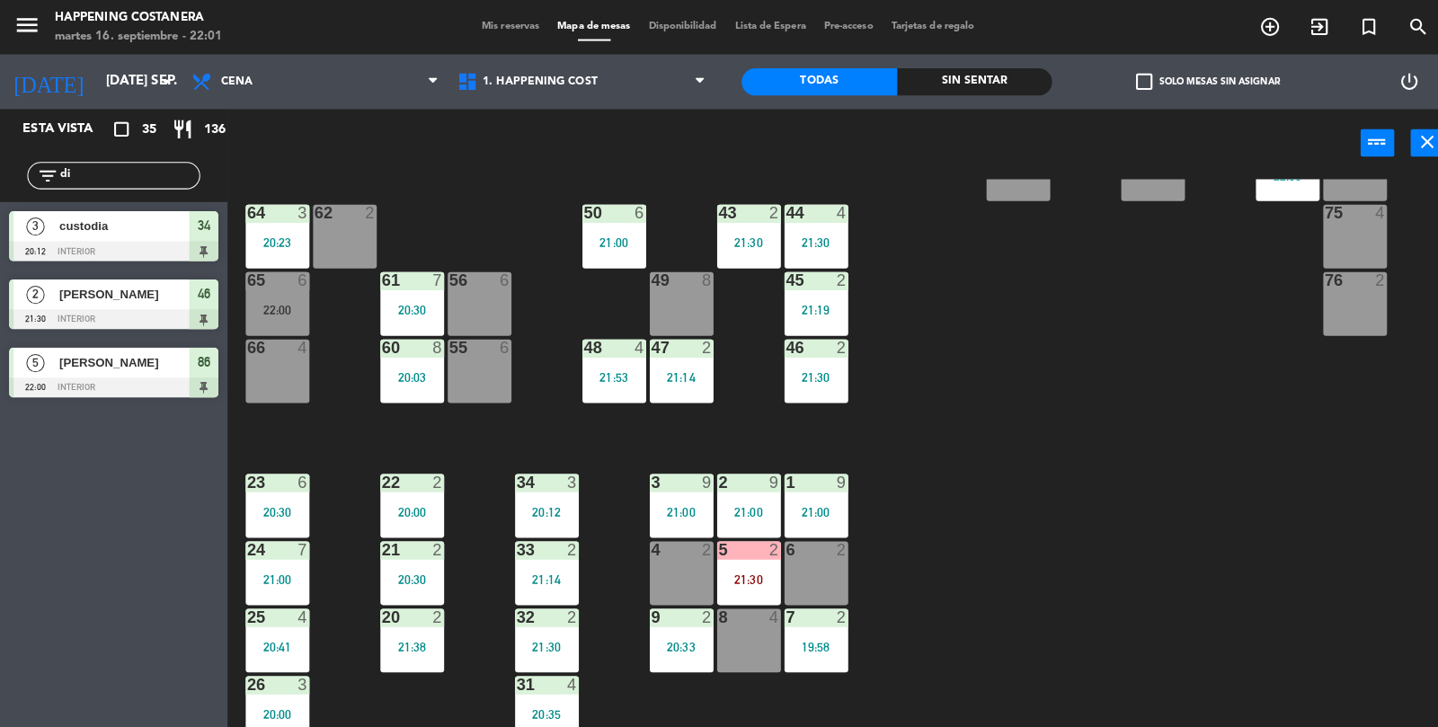
type input "d"
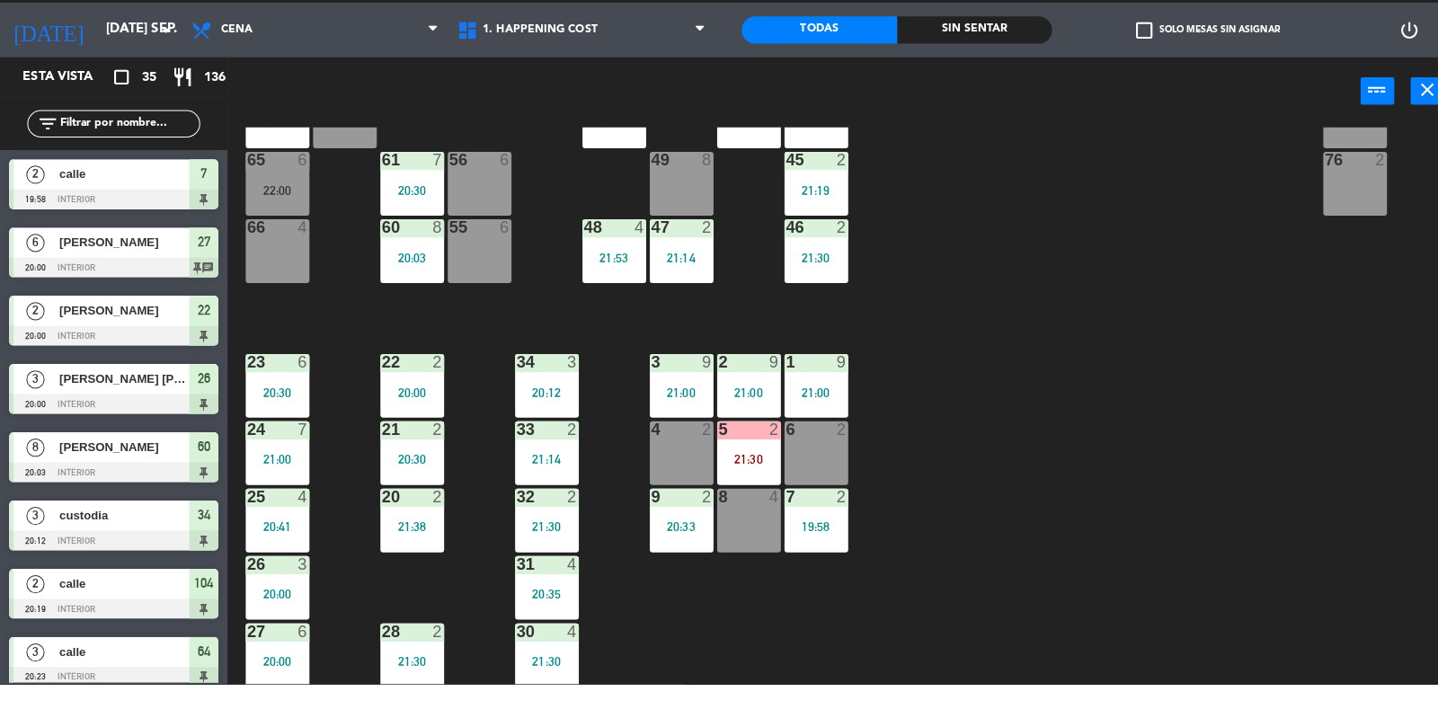
click at [953, 91] on div "Sin sentar" at bounding box center [963, 80] width 154 height 27
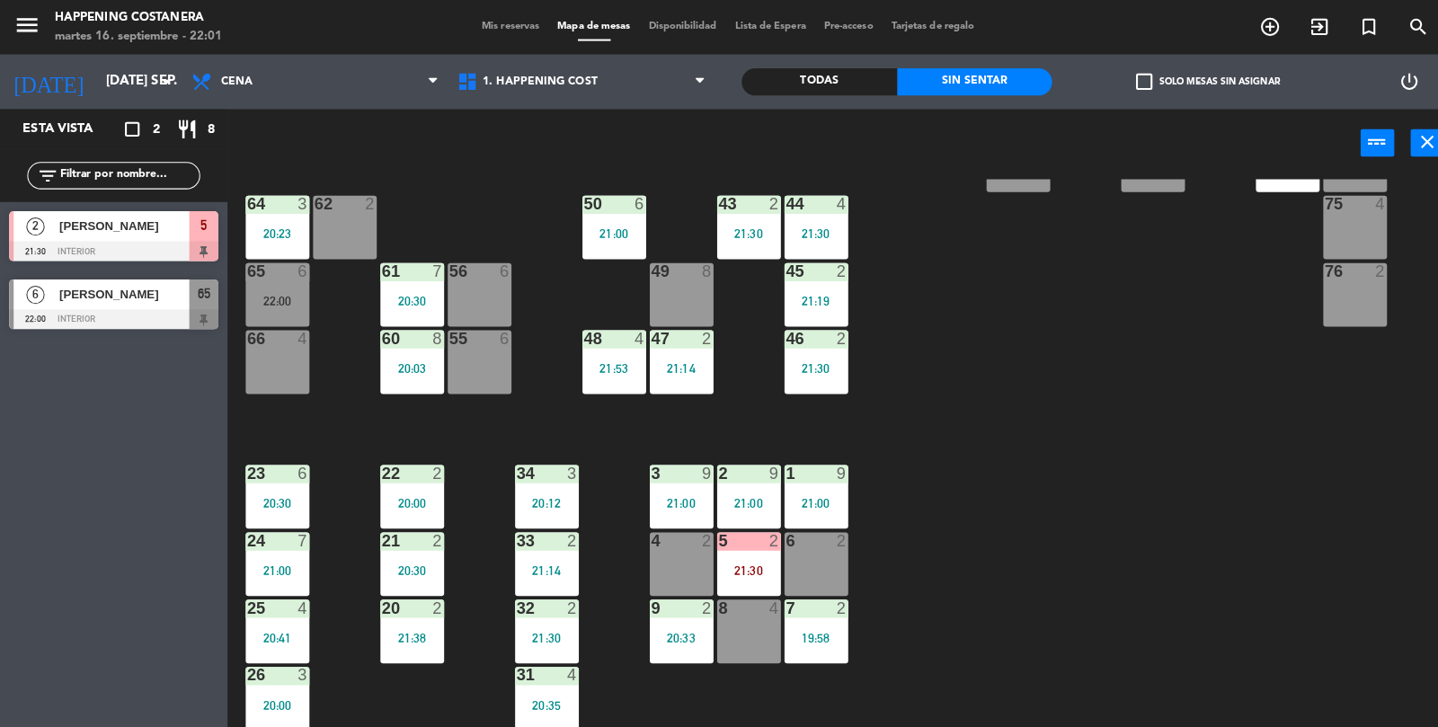
scroll to position [382, 0]
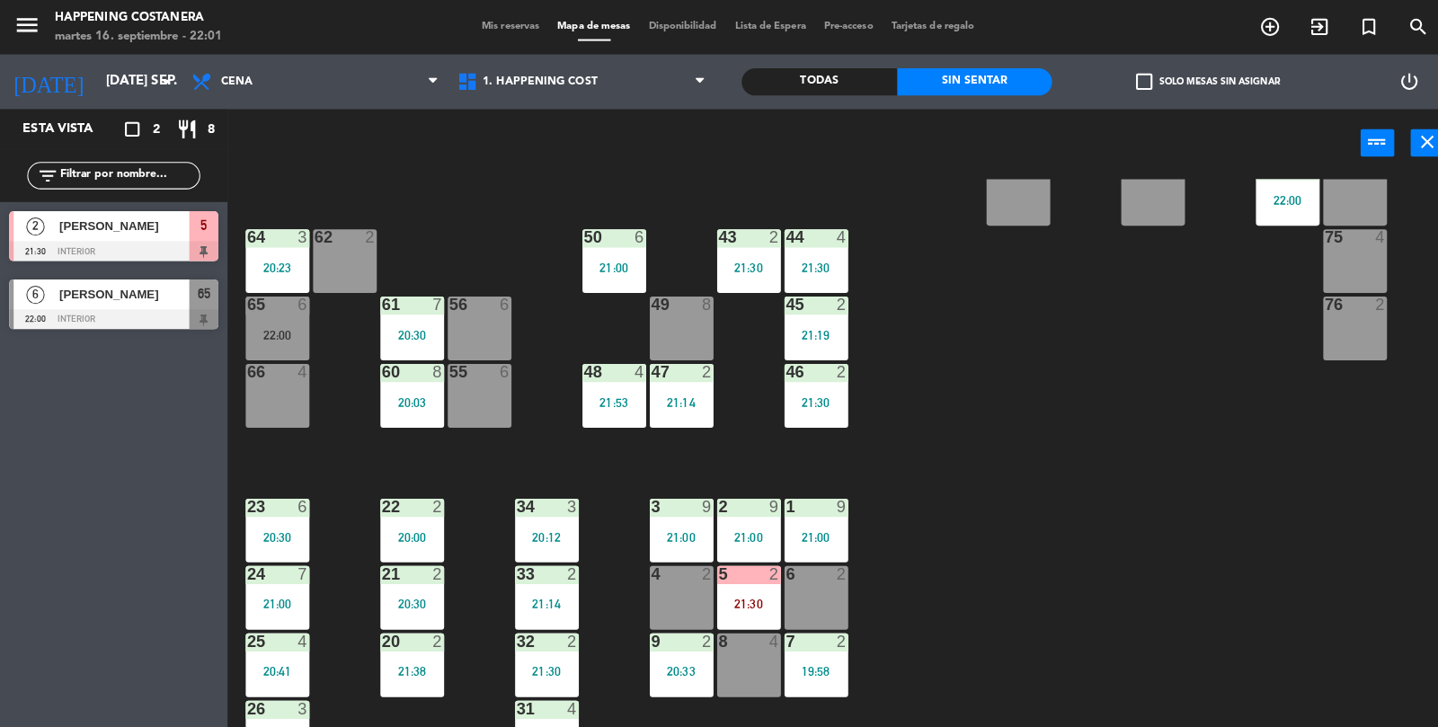
click at [161, 323] on div at bounding box center [112, 316] width 207 height 20
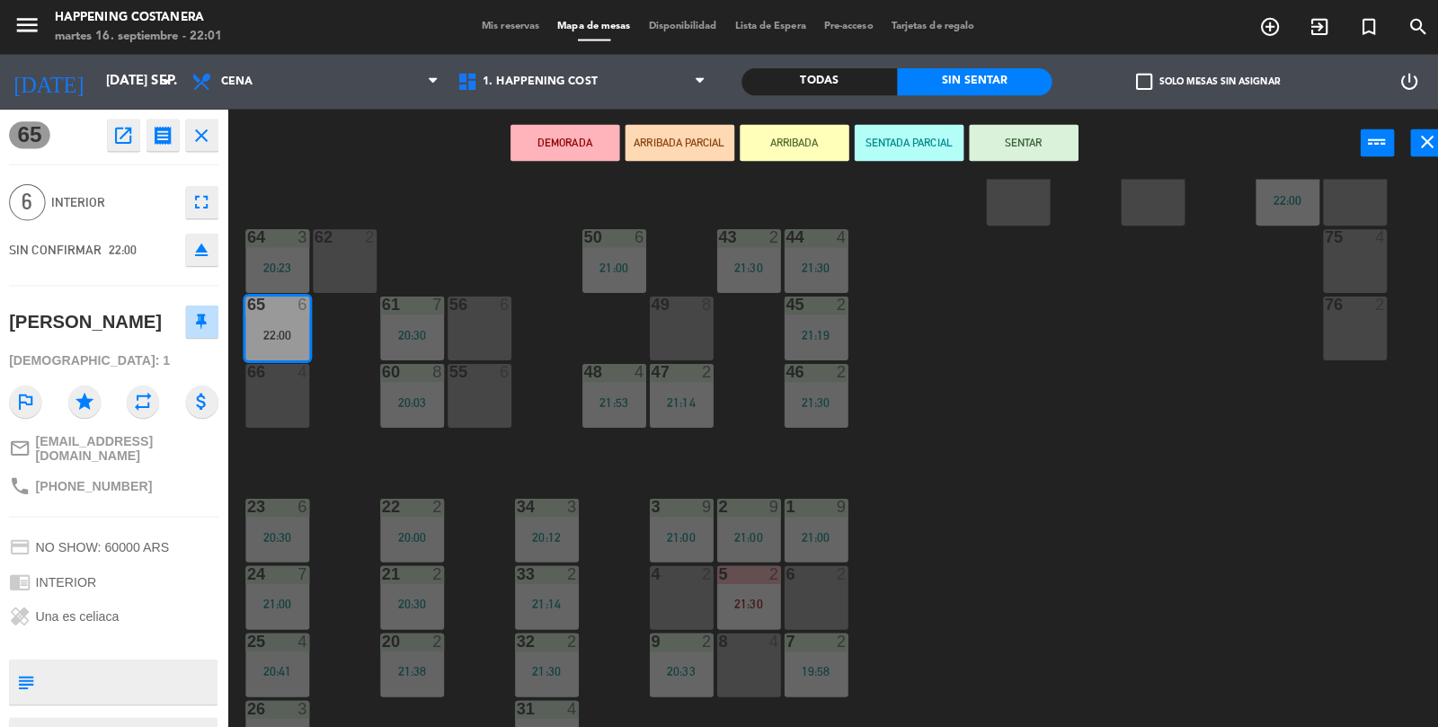
click at [1041, 135] on button "SENTAR" at bounding box center [1011, 141] width 108 height 36
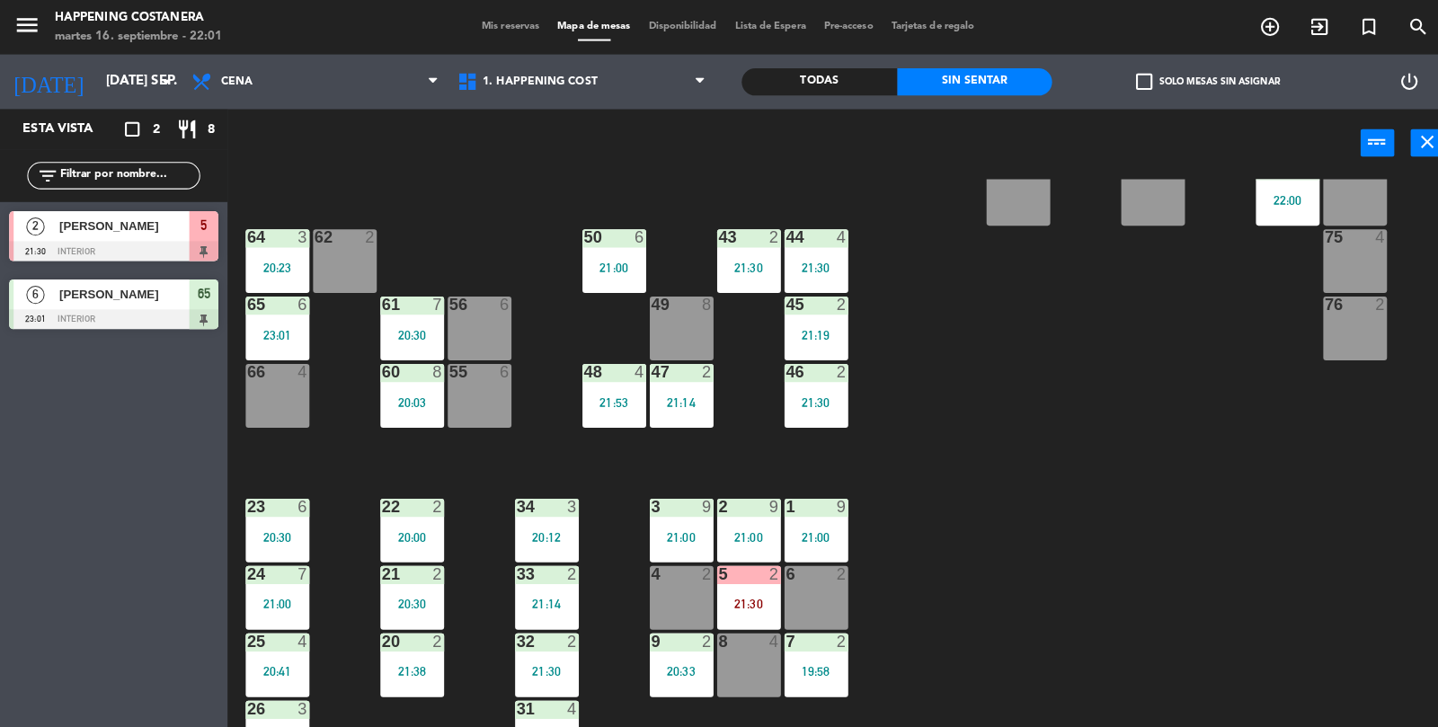
click at [1117, 352] on div "69 2 122 6 121 6 120 6 14 4 CAVA 22 101 4 94 2 70 2 123 6 131 2 134 2 132 2 13 …" at bounding box center [838, 453] width 1199 height 552
click at [255, 332] on div "23:01" at bounding box center [274, 330] width 63 height 13
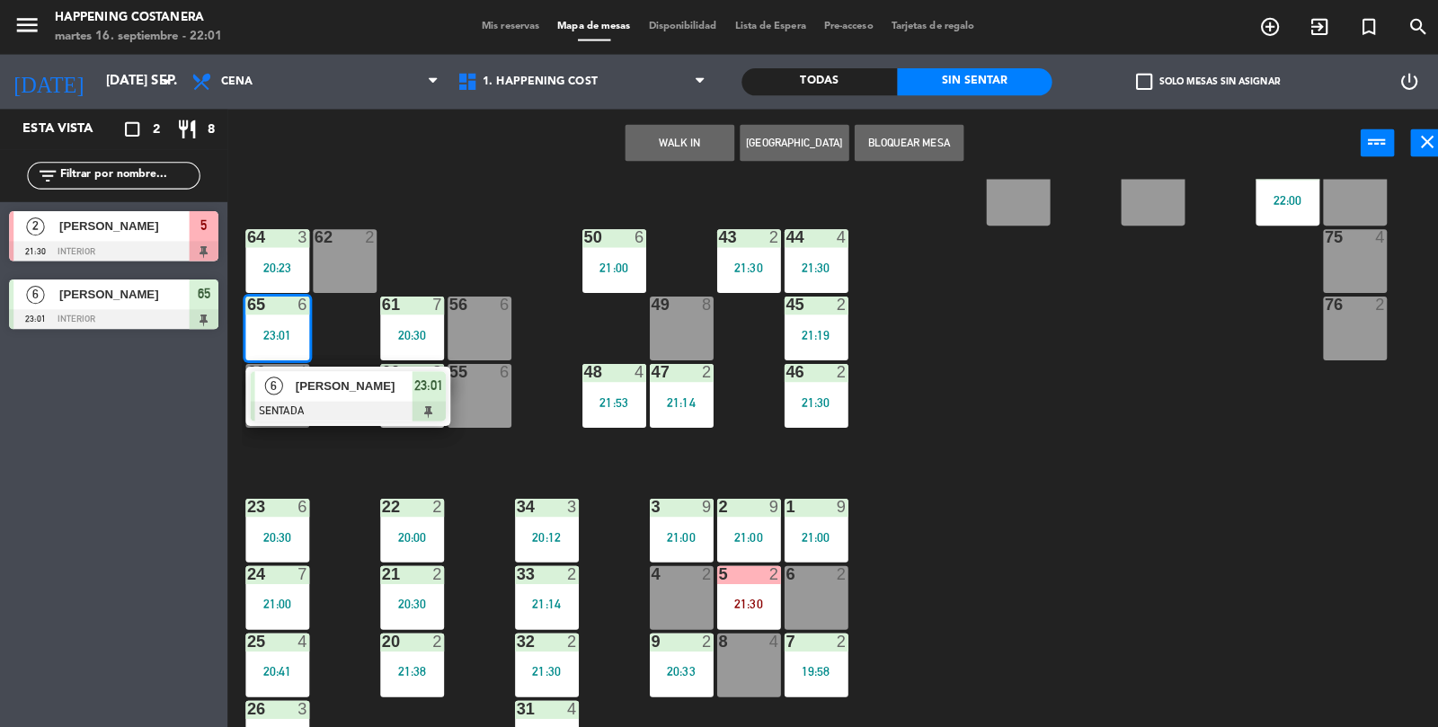
click at [980, 431] on div "69 2 122 6 121 6 120 6 14 4 CAVA 22 101 4 94 2 70 2 123 6 131 2 134 2 132 2 13 …" at bounding box center [838, 453] width 1199 height 552
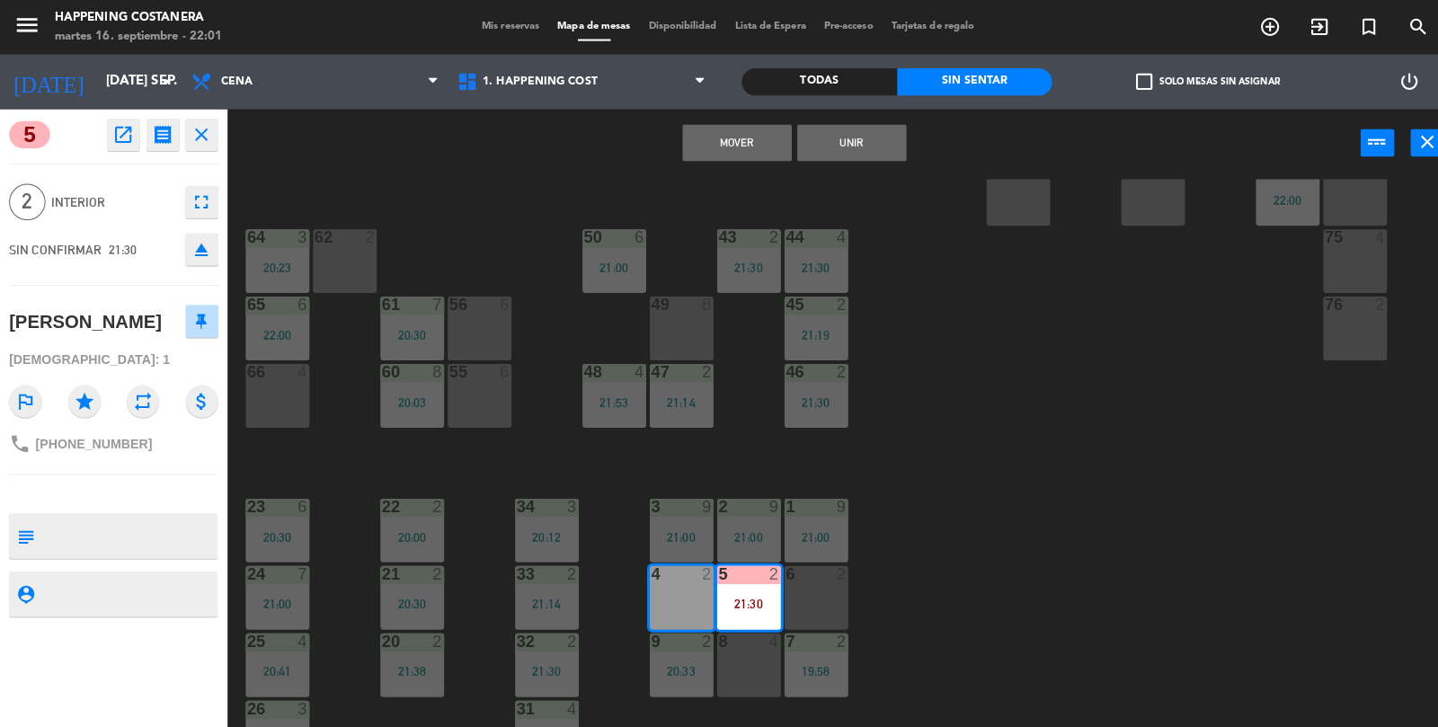
click at [724, 138] on button "Mover" at bounding box center [728, 141] width 108 height 36
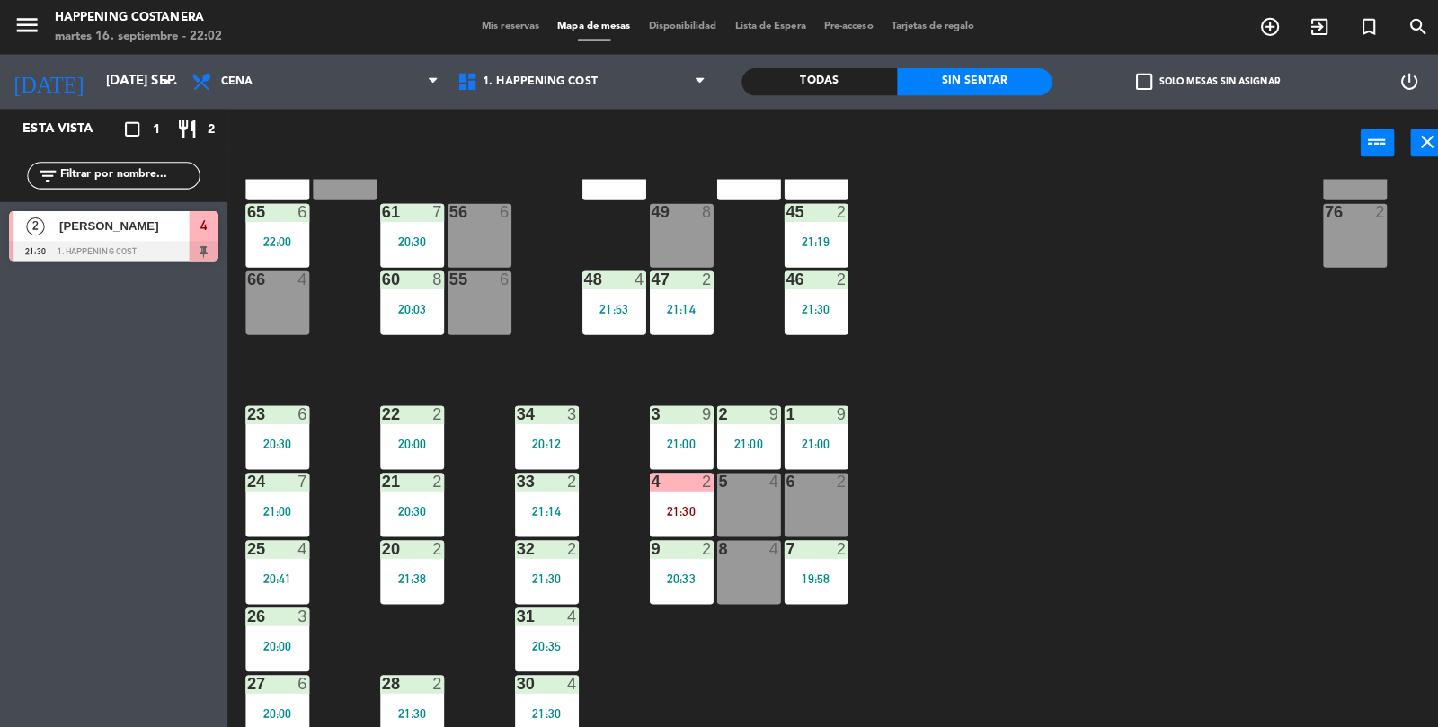
scroll to position [0, 0]
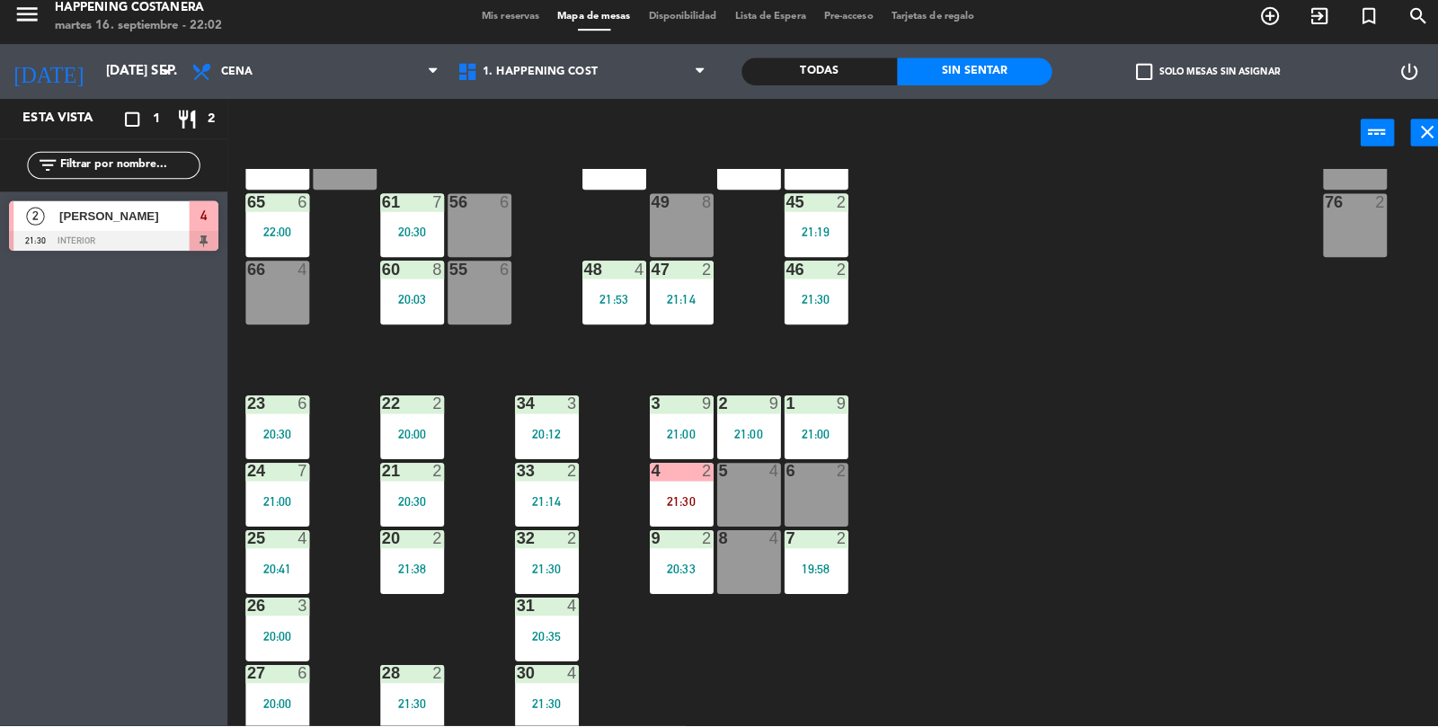
click at [136, 177] on input "text" at bounding box center [127, 174] width 139 height 20
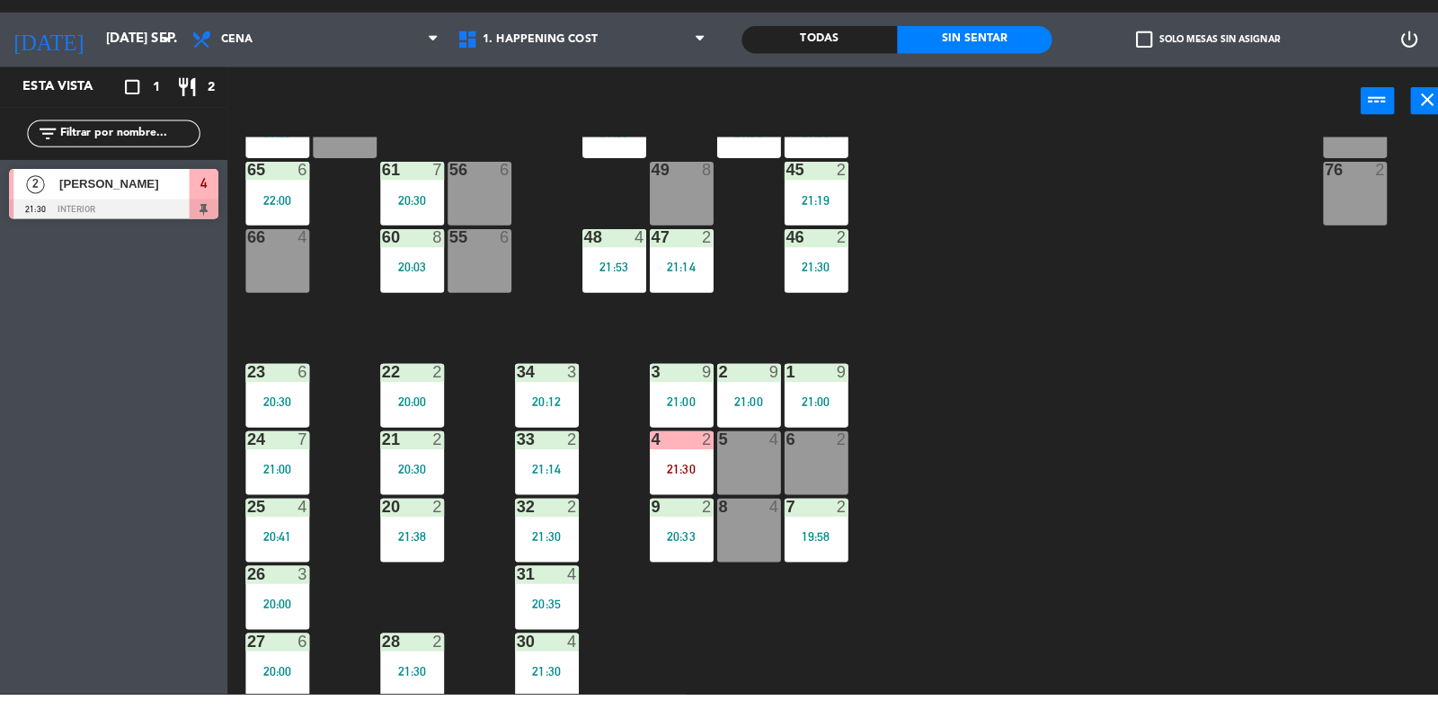
scroll to position [43, 0]
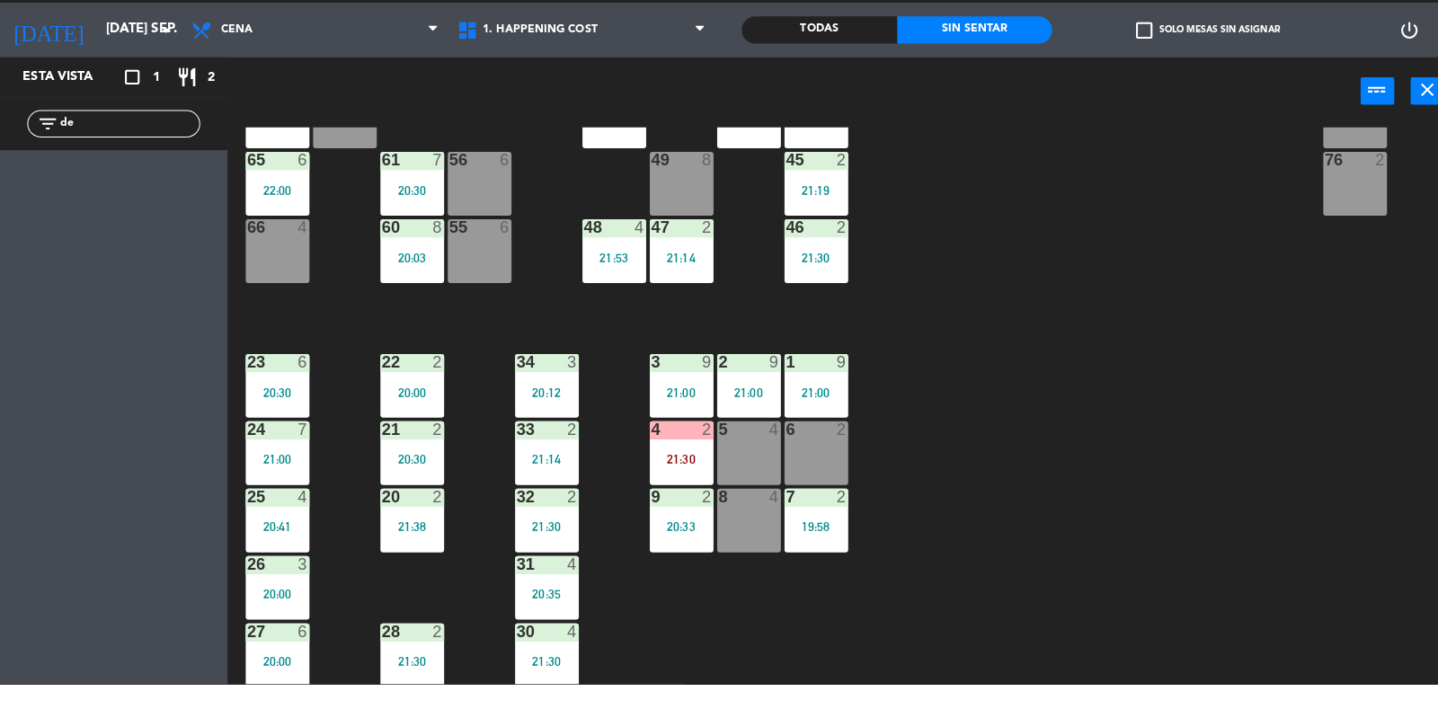
type input "d"
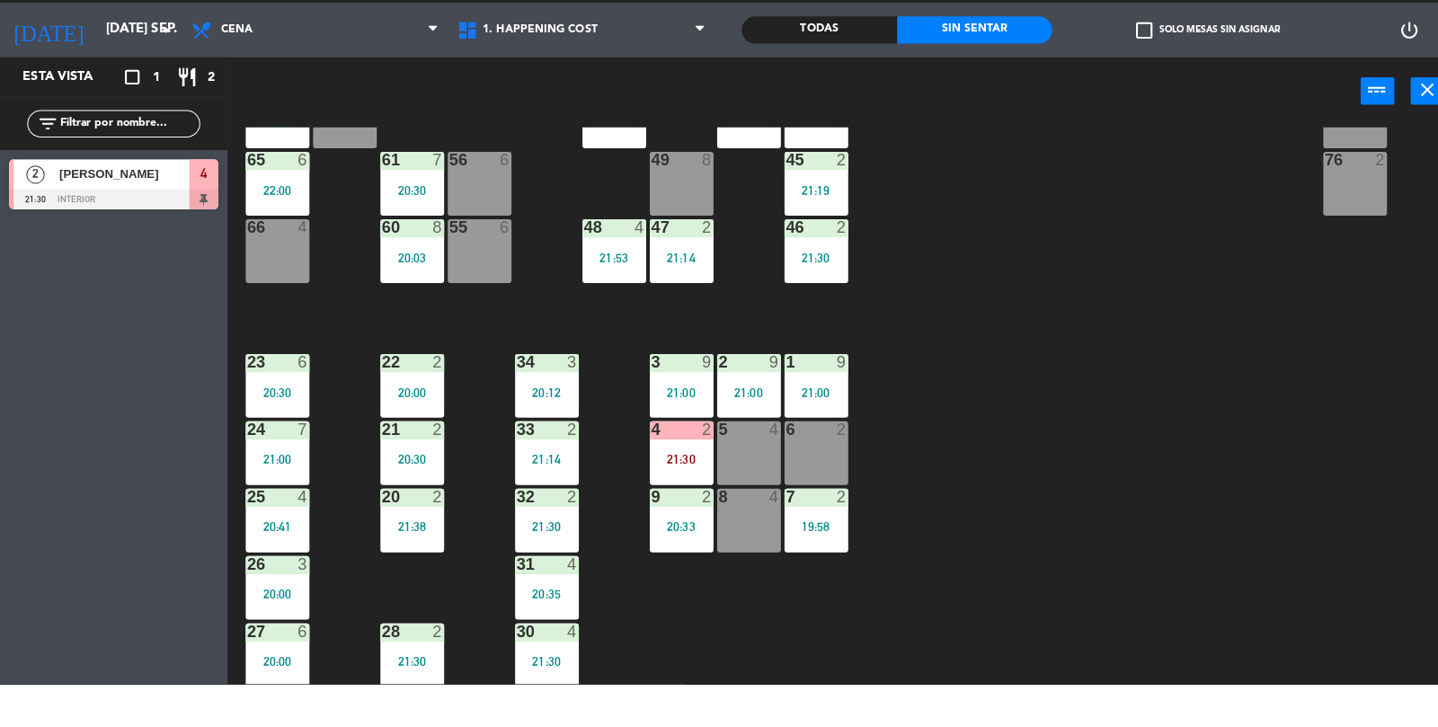
scroll to position [0, 0]
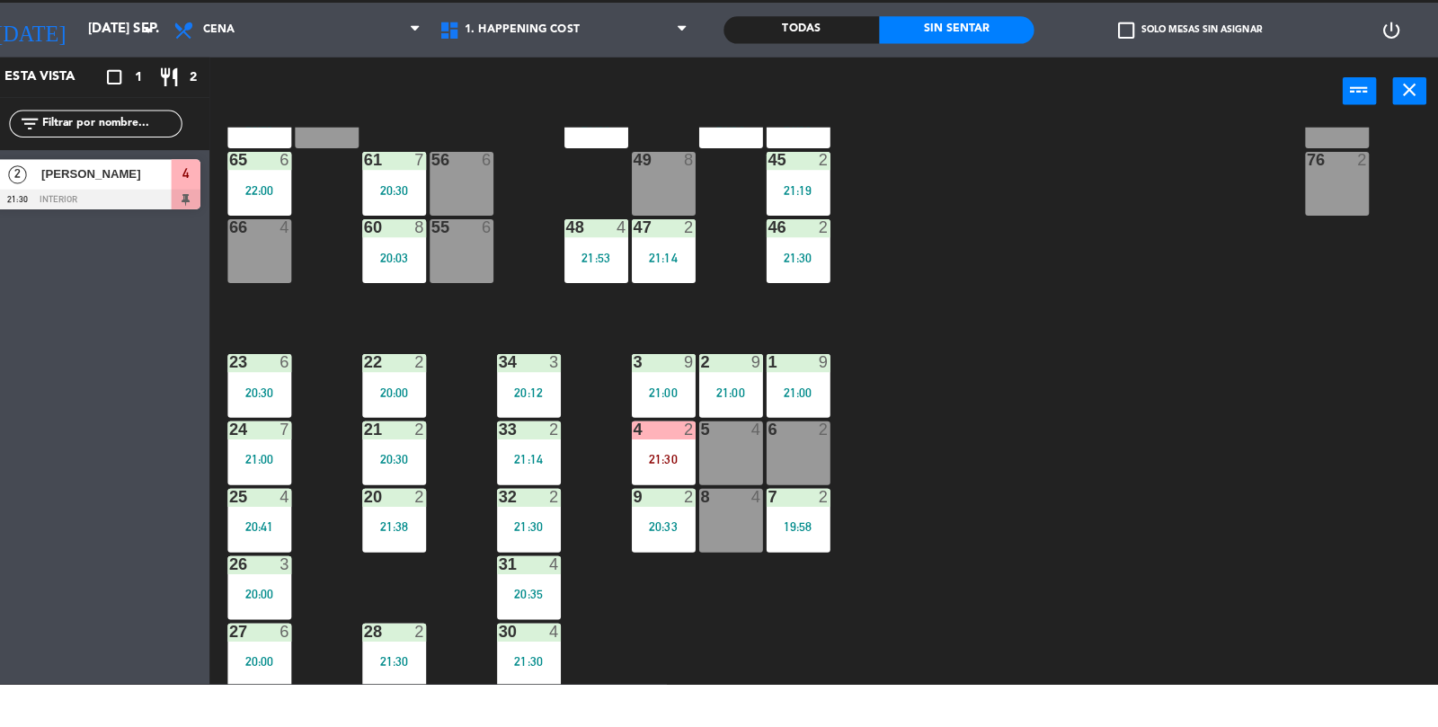
click at [1173, 315] on div "69 2 122 6 121 6 120 6 14 4 CAVA 22 101 4 94 2 70 2 123 6 131 2 134 2 132 2 13 …" at bounding box center [838, 453] width 1199 height 552
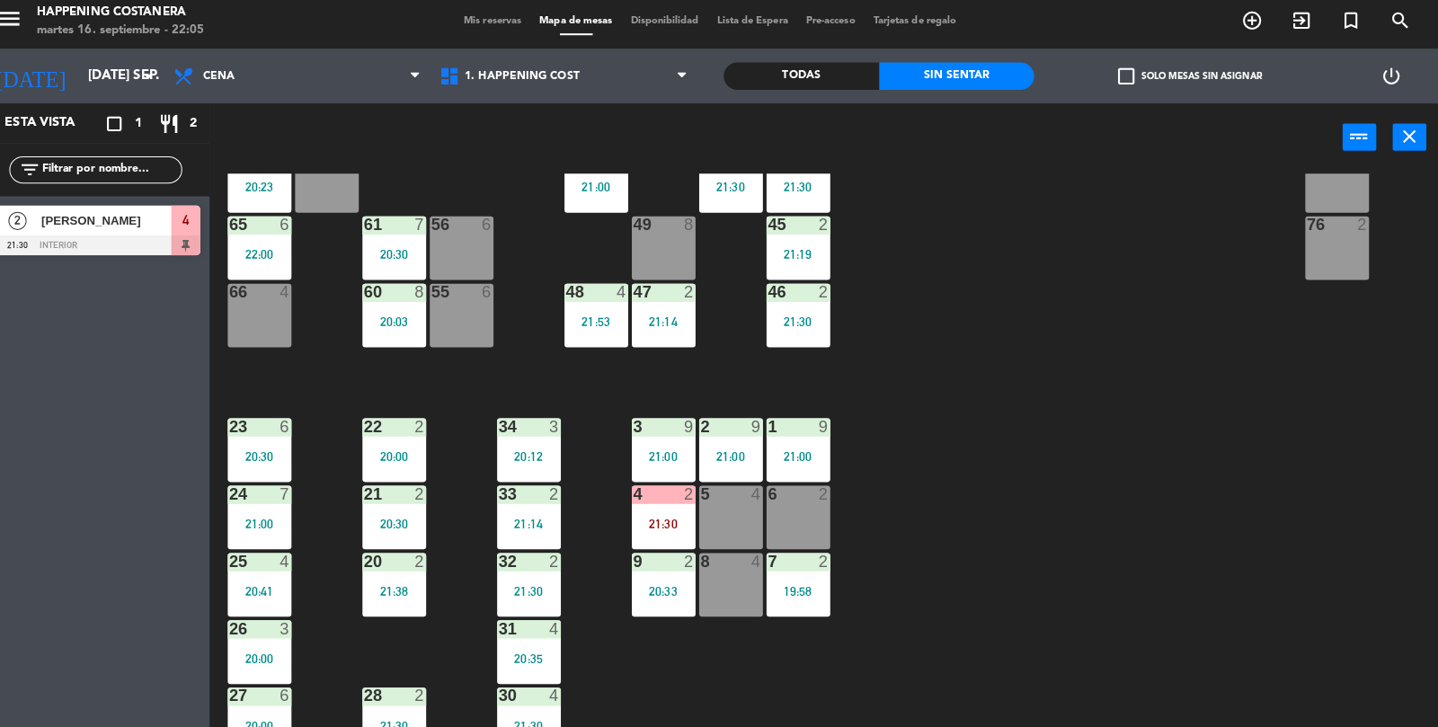
scroll to position [474, 0]
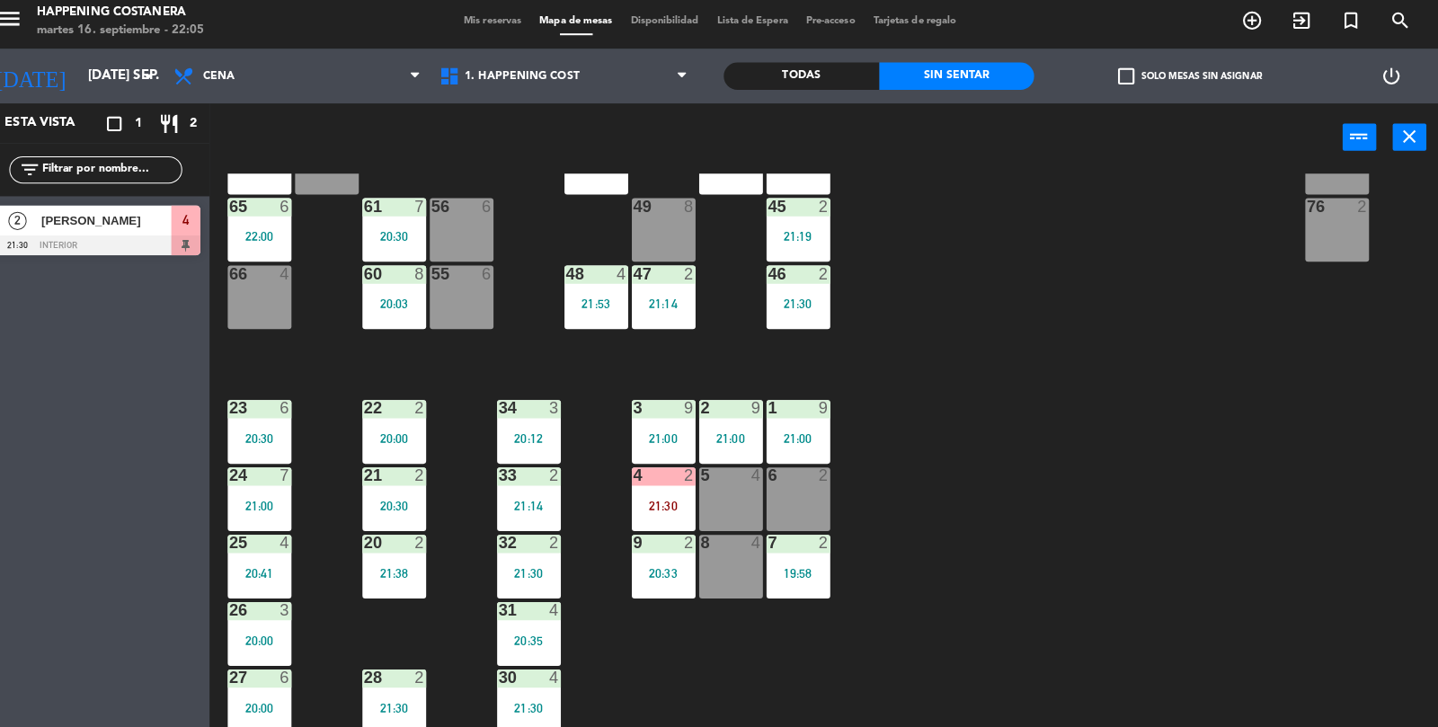
click at [163, 254] on div at bounding box center [112, 248] width 207 height 20
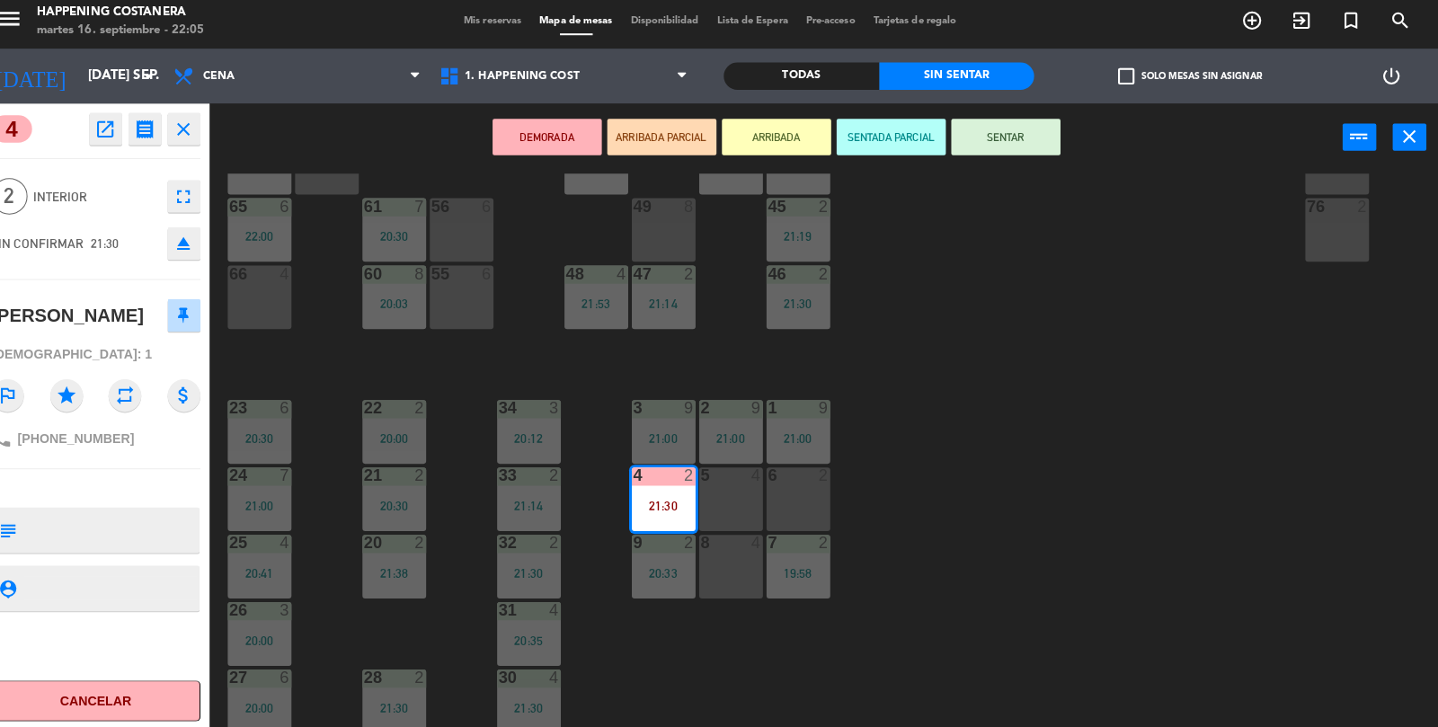
click at [978, 149] on button "SENTAR" at bounding box center [1011, 141] width 108 height 36
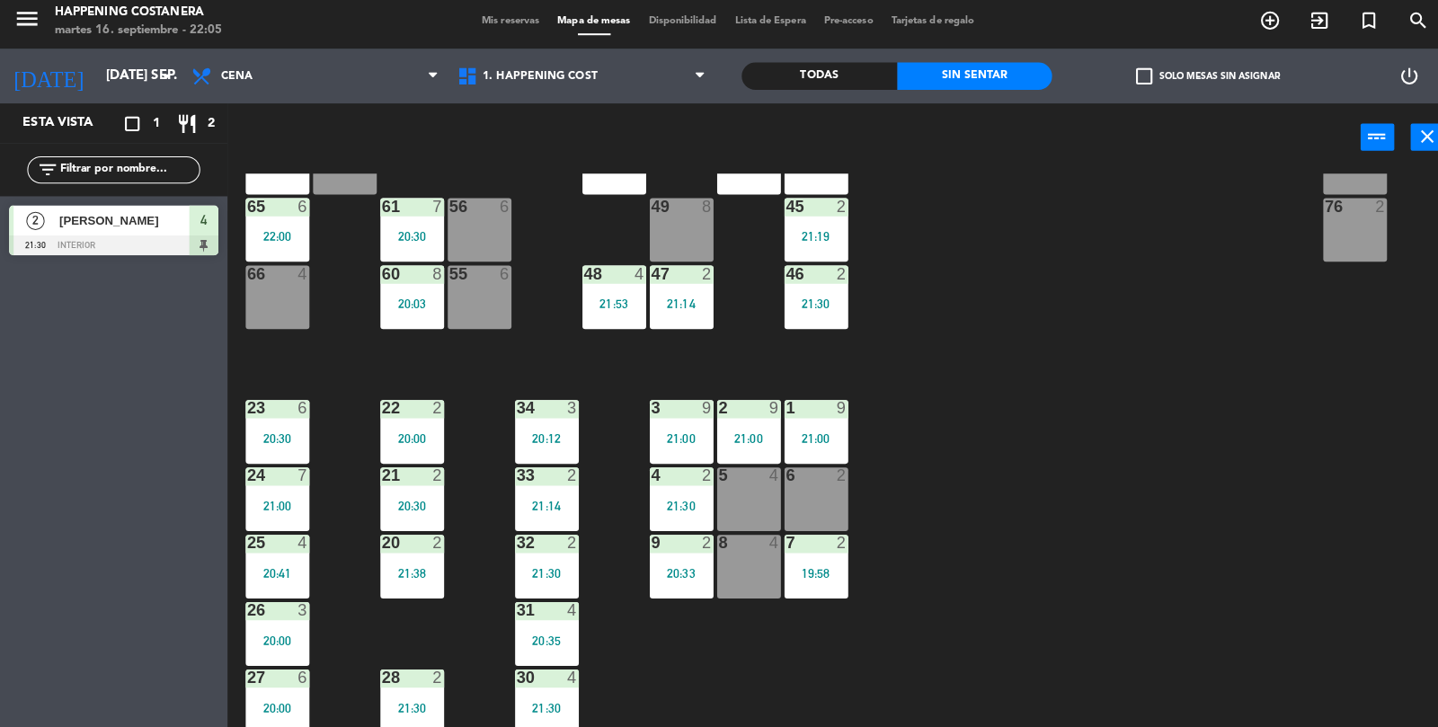
click at [1178, 465] on div "69 2 122 6 121 6 120 6 14 4 CAVA 22 101 4 94 2 70 2 123 6 131 2 134 2 132 2 13 …" at bounding box center [838, 453] width 1199 height 552
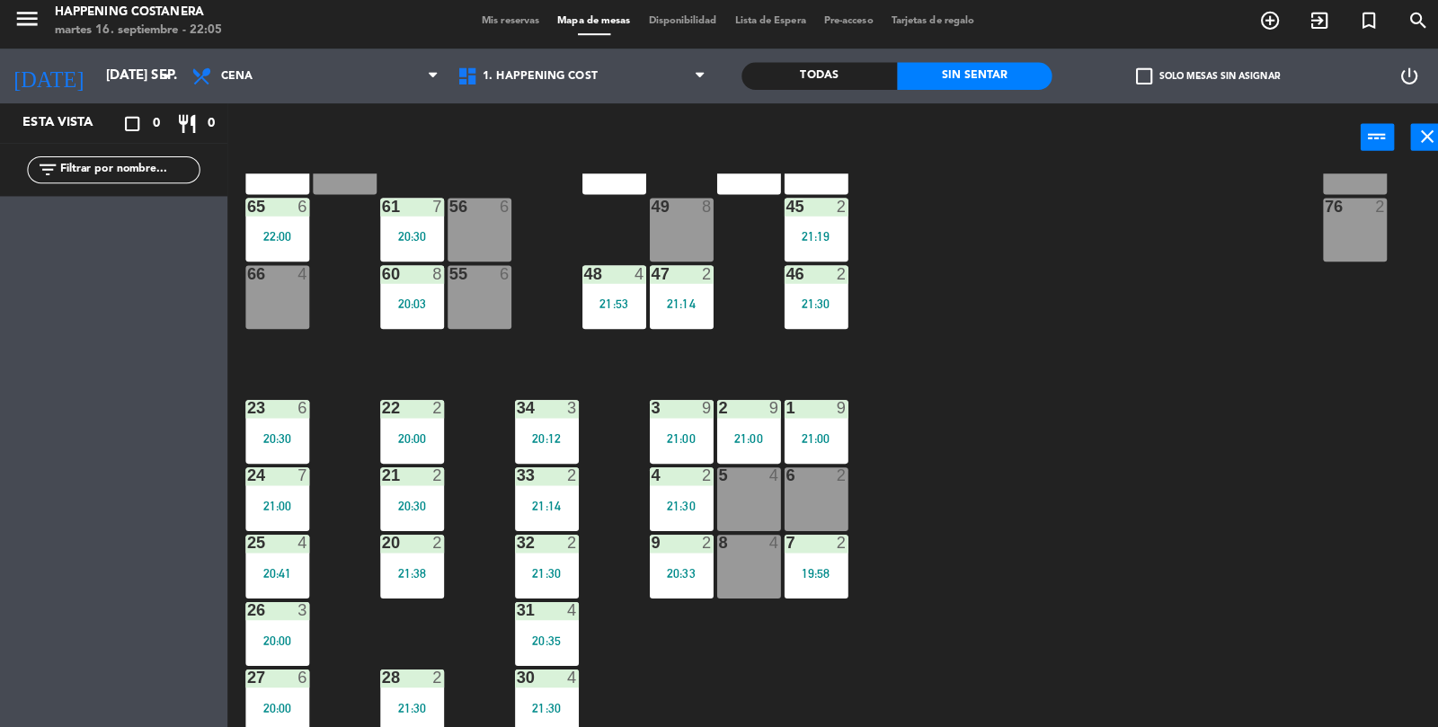
click at [753, 72] on div "Todas" at bounding box center [809, 80] width 154 height 27
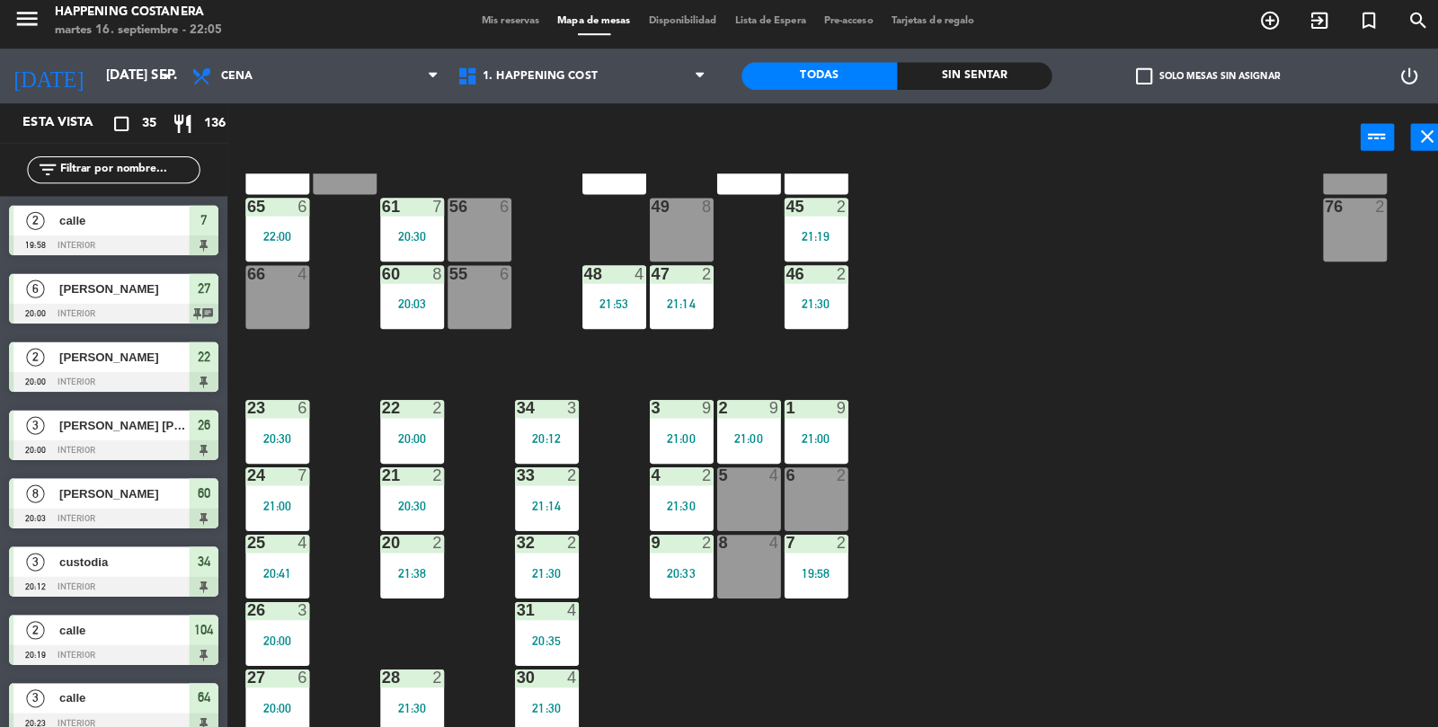
click at [86, 165] on input "text" at bounding box center [127, 174] width 139 height 20
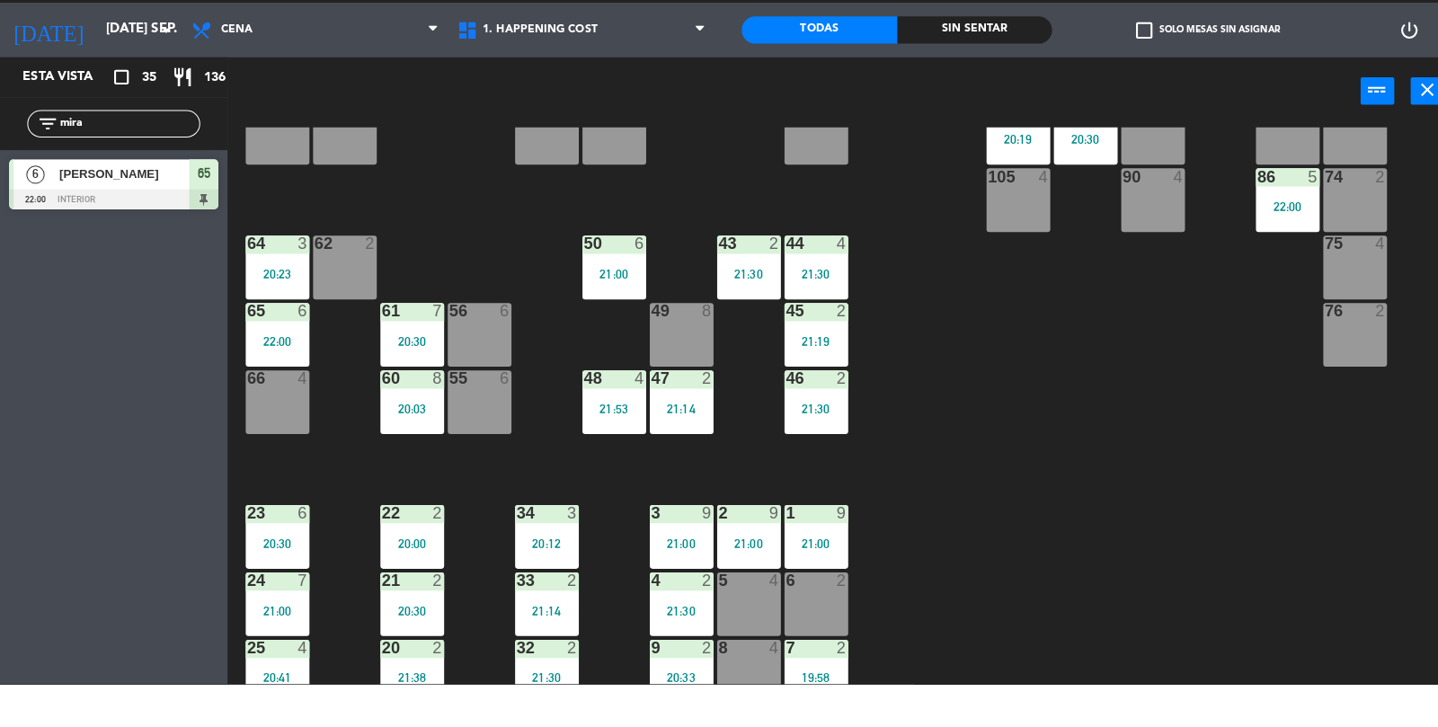
scroll to position [328, 0]
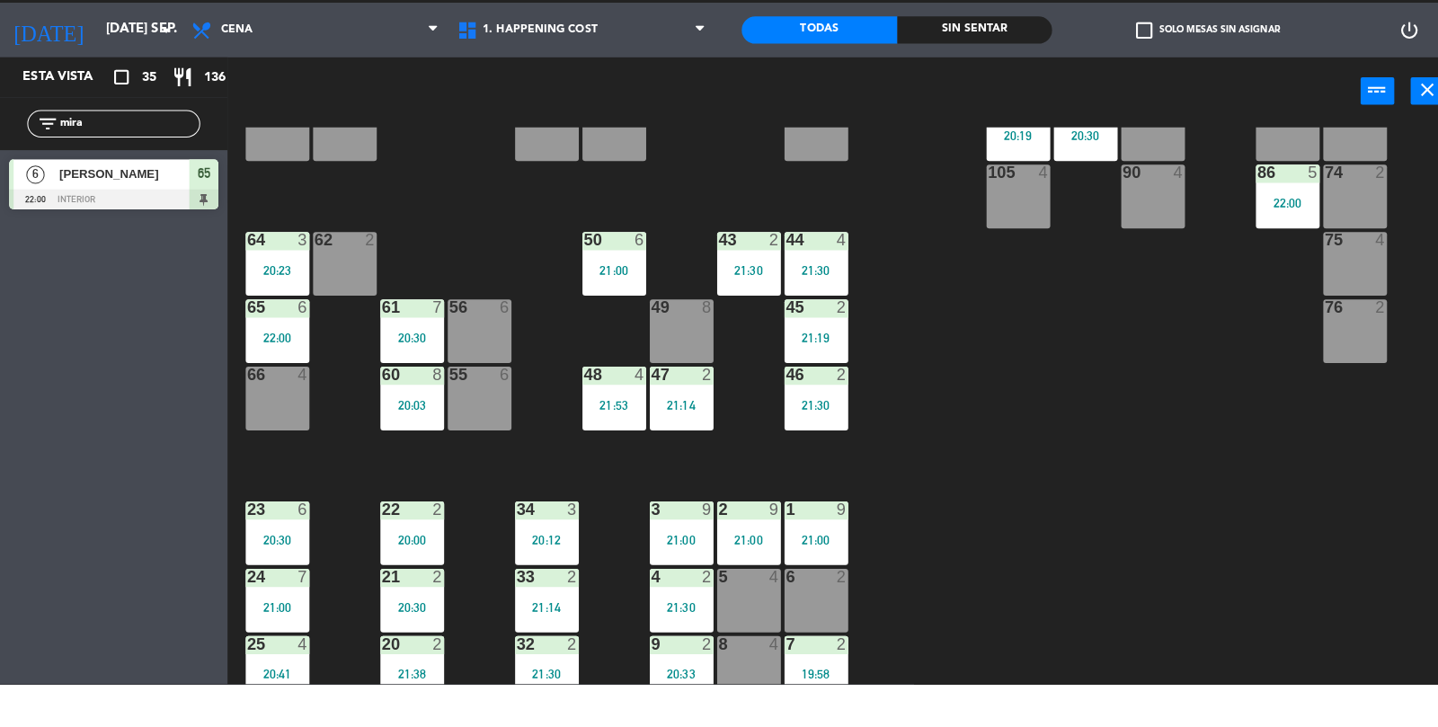
type input "mira"
click at [1221, 388] on div "69 2 122 6 121 6 120 6 14 4 CAVA 22 101 4 94 2 70 2 123 6 131 2 134 2 132 2 13 …" at bounding box center [838, 453] width 1199 height 552
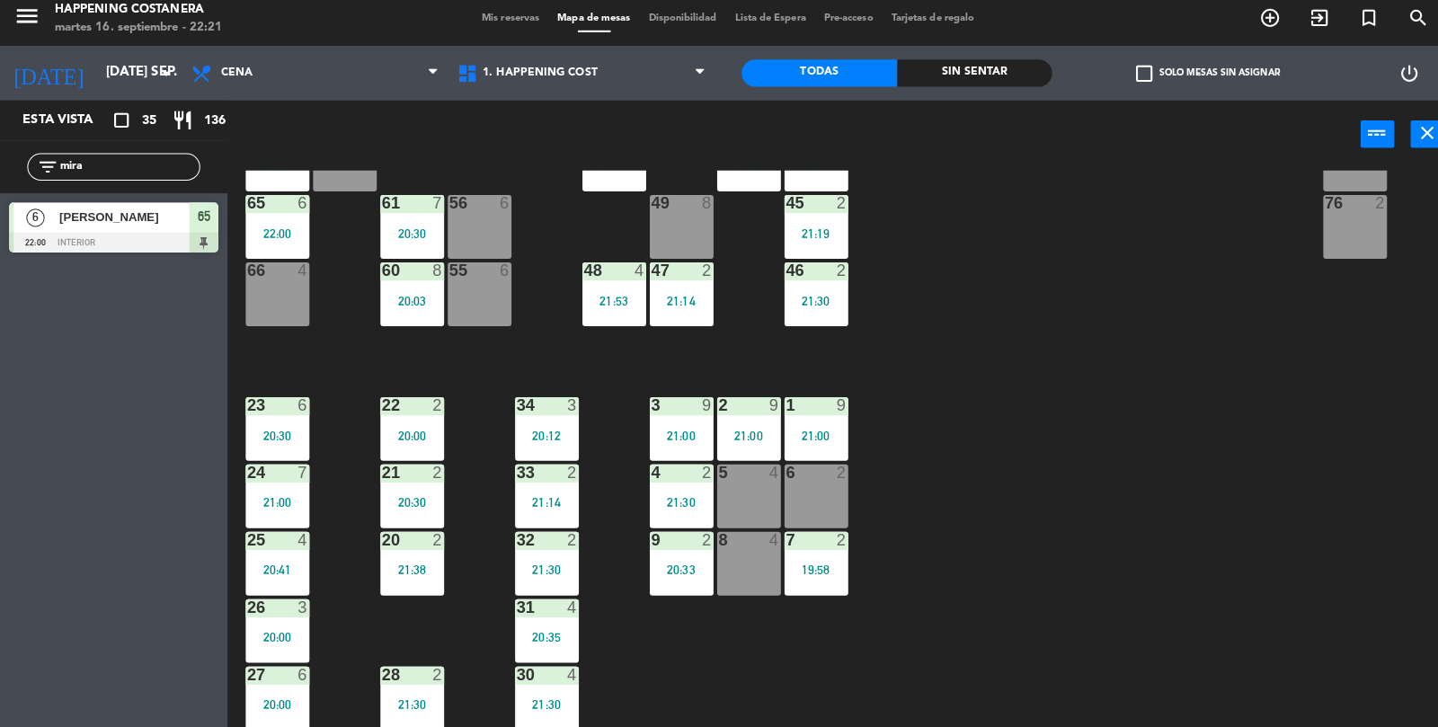
scroll to position [72, 0]
click at [8, 200] on div "6 [PERSON_NAME] 22:00 INTERIOR 65" at bounding box center [112, 233] width 225 height 67
click at [536, 404] on div at bounding box center [540, 409] width 30 height 16
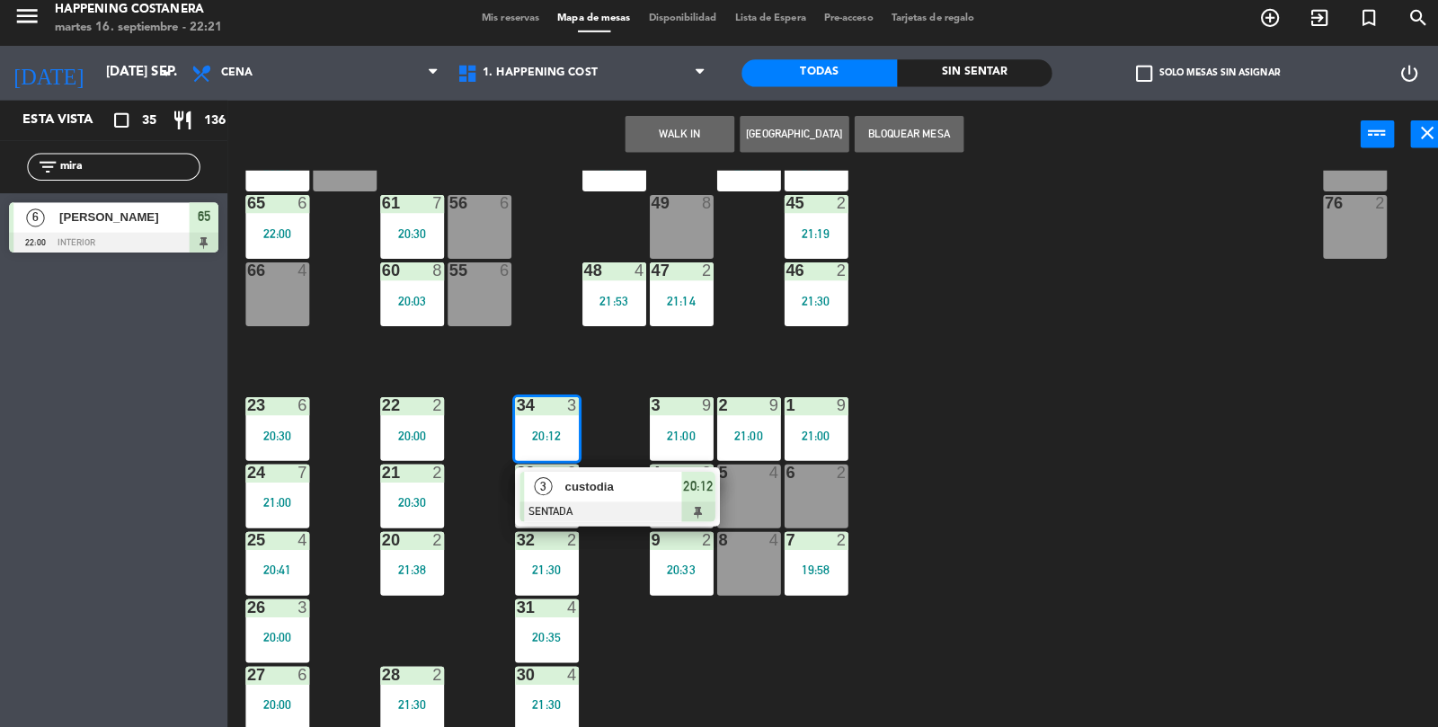
click at [610, 483] on span "custodia" at bounding box center [615, 489] width 115 height 19
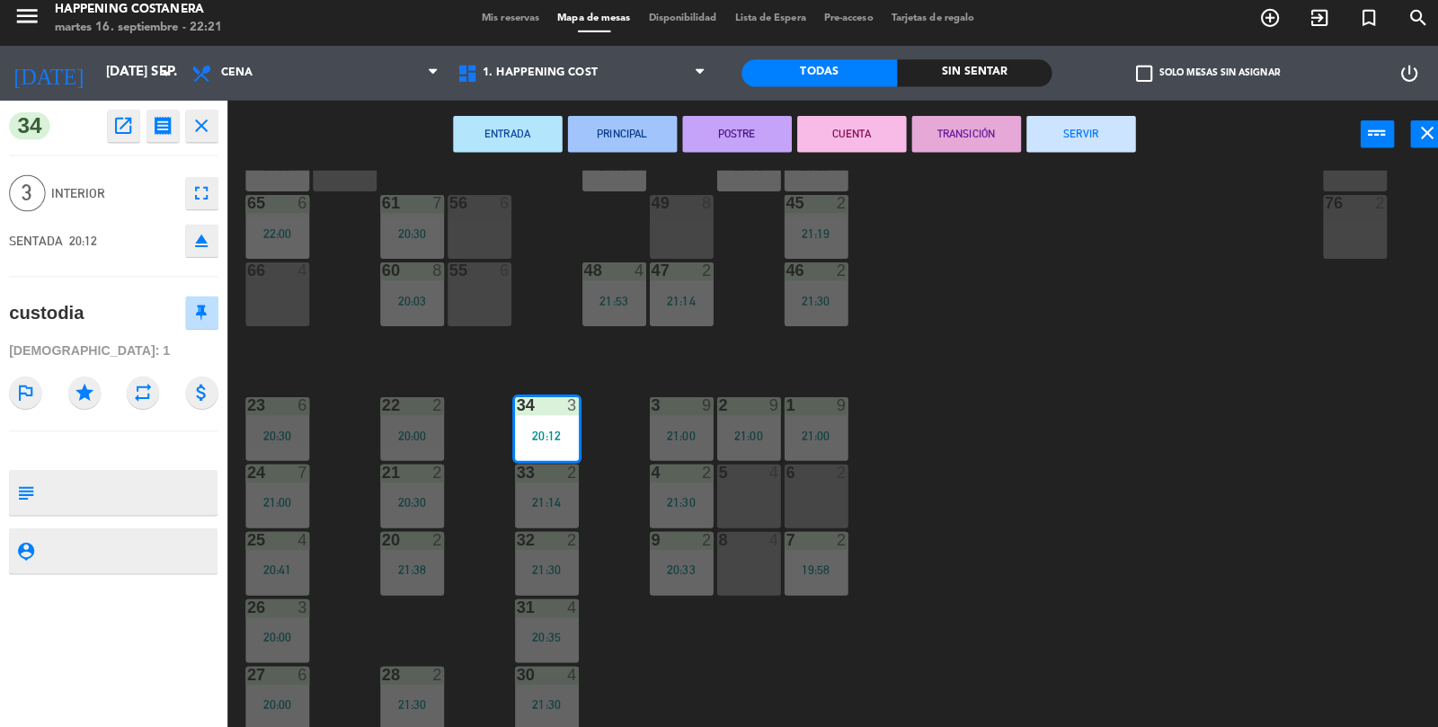
click at [1093, 148] on button "SERVIR" at bounding box center [1068, 141] width 108 height 36
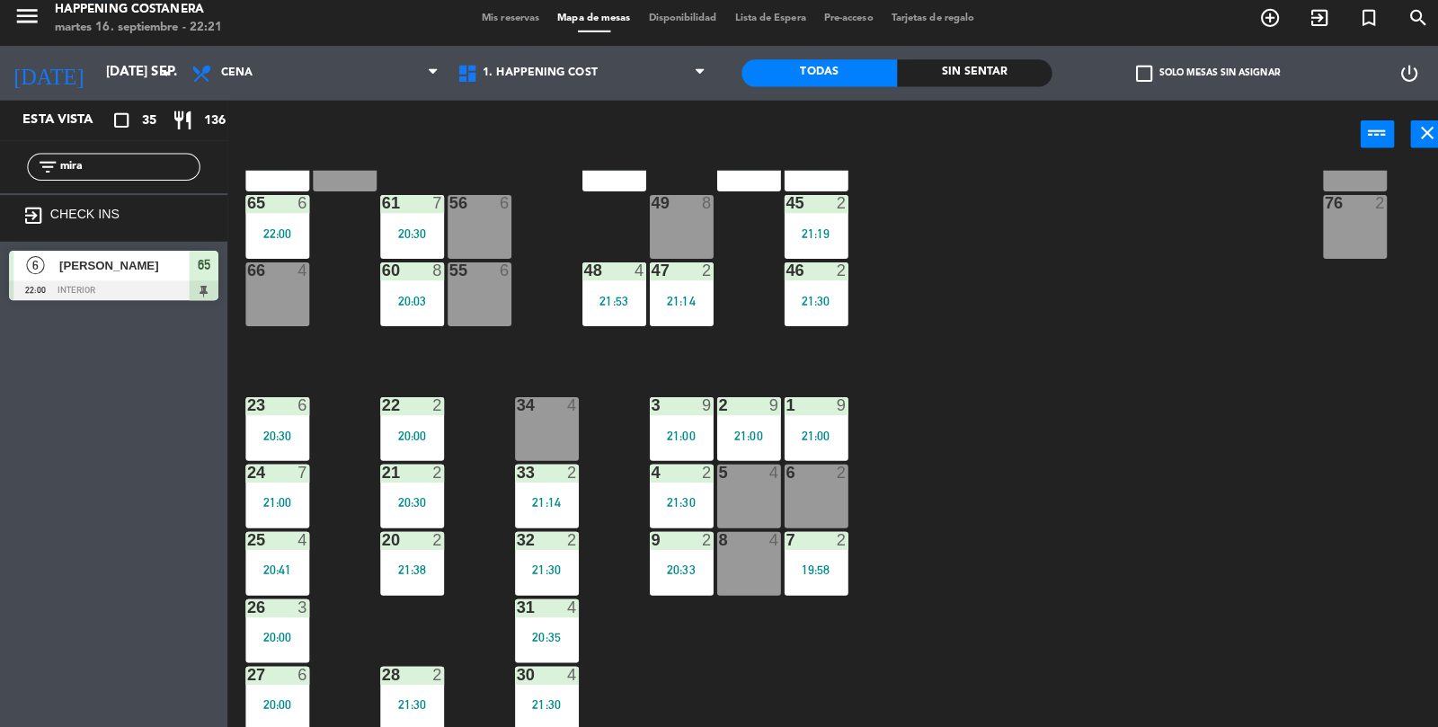
click at [1141, 458] on div "69 2 122 6 121 6 120 6 14 4 CAVA 22 101 4 94 2 70 2 123 6 131 2 134 2 132 2 13 …" at bounding box center [838, 453] width 1199 height 552
click at [427, 209] on div "7" at bounding box center [432, 209] width 11 height 16
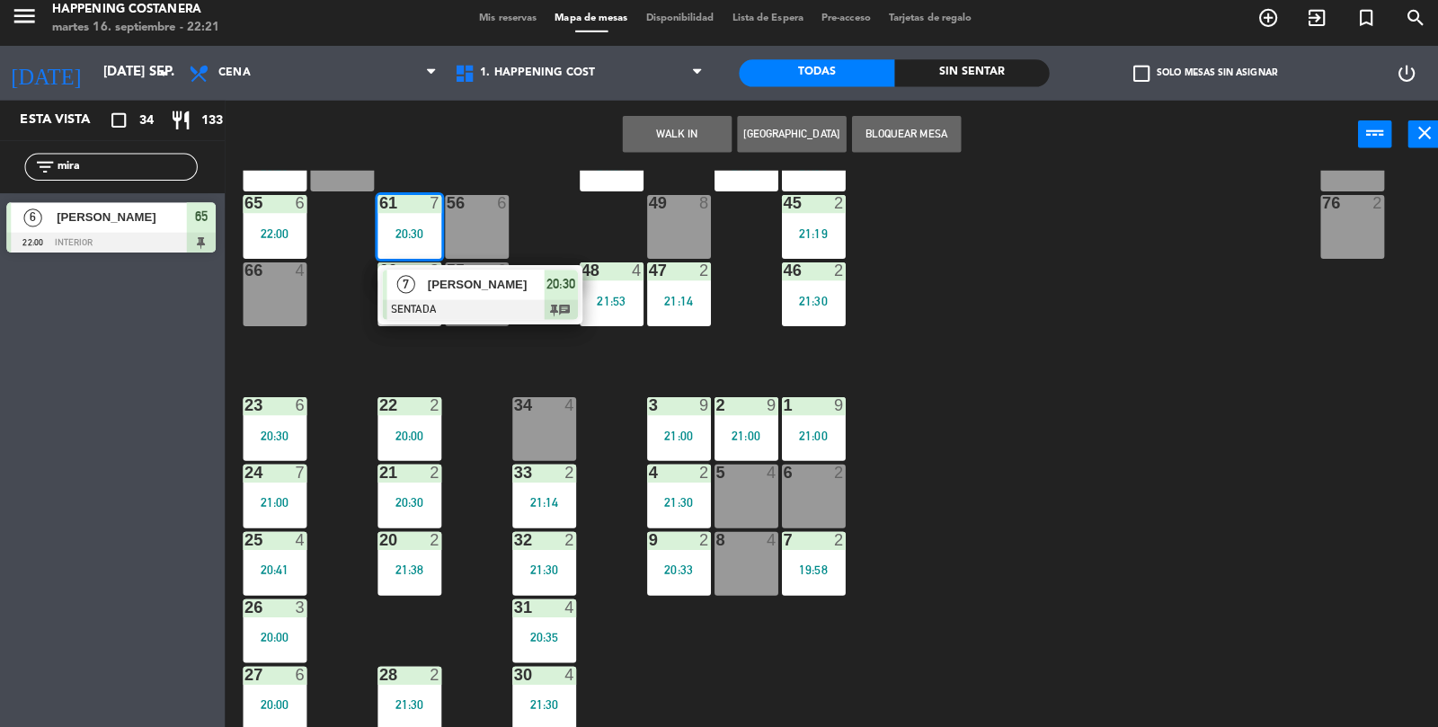
click at [527, 297] on span "[PERSON_NAME]" at bounding box center [482, 289] width 115 height 19
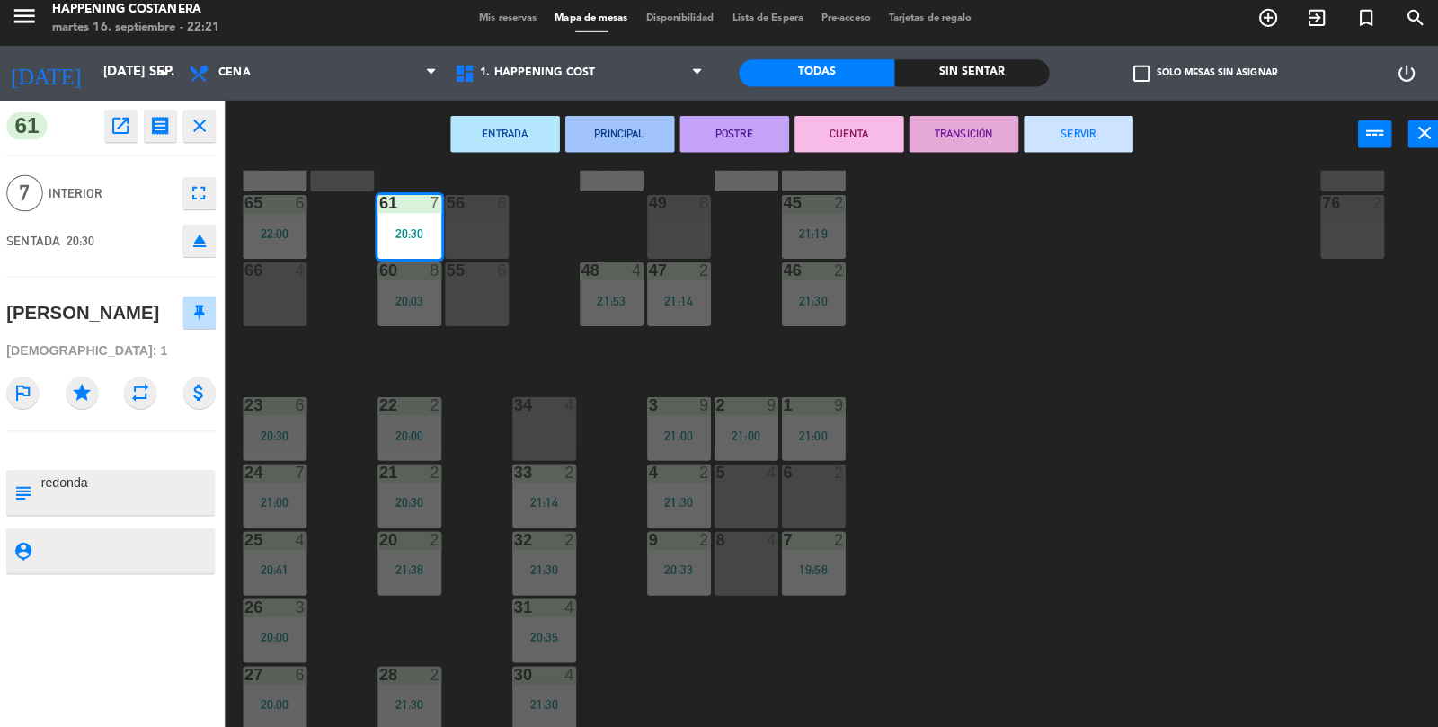
click at [1047, 151] on button "SERVIR" at bounding box center [1068, 141] width 108 height 36
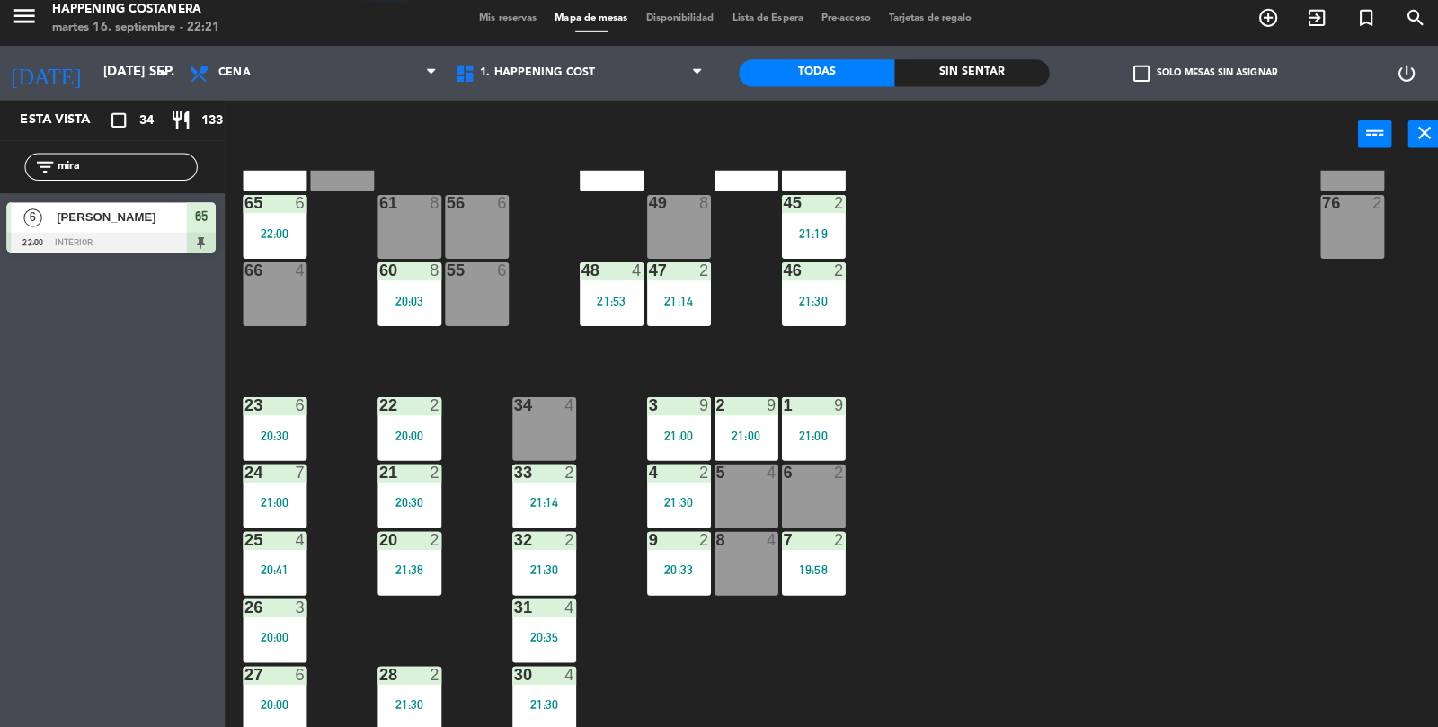
click at [1145, 379] on div "69 2 122 6 121 6 120 6 14 4 CAVA 22 101 4 94 2 70 2 123 6 131 2 134 2 132 2 13 …" at bounding box center [838, 453] width 1199 height 552
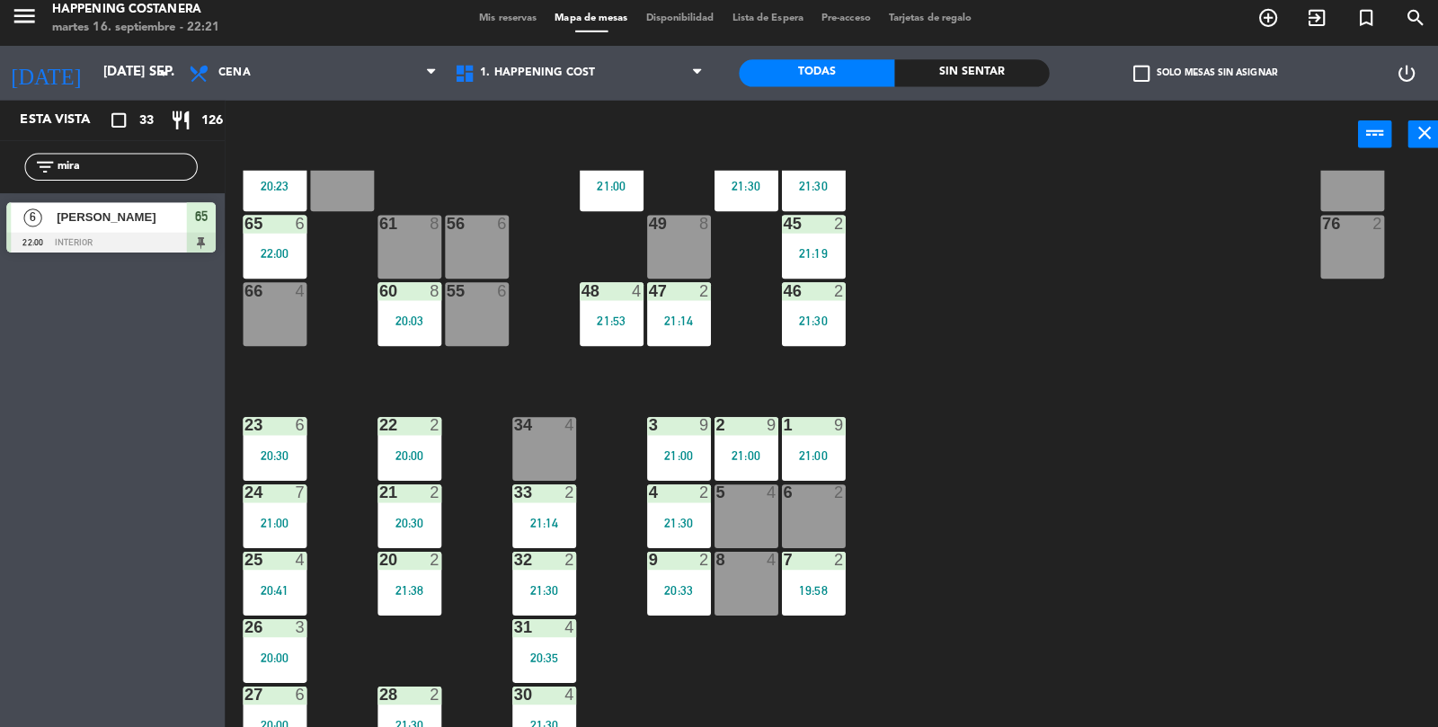
scroll to position [474, 0]
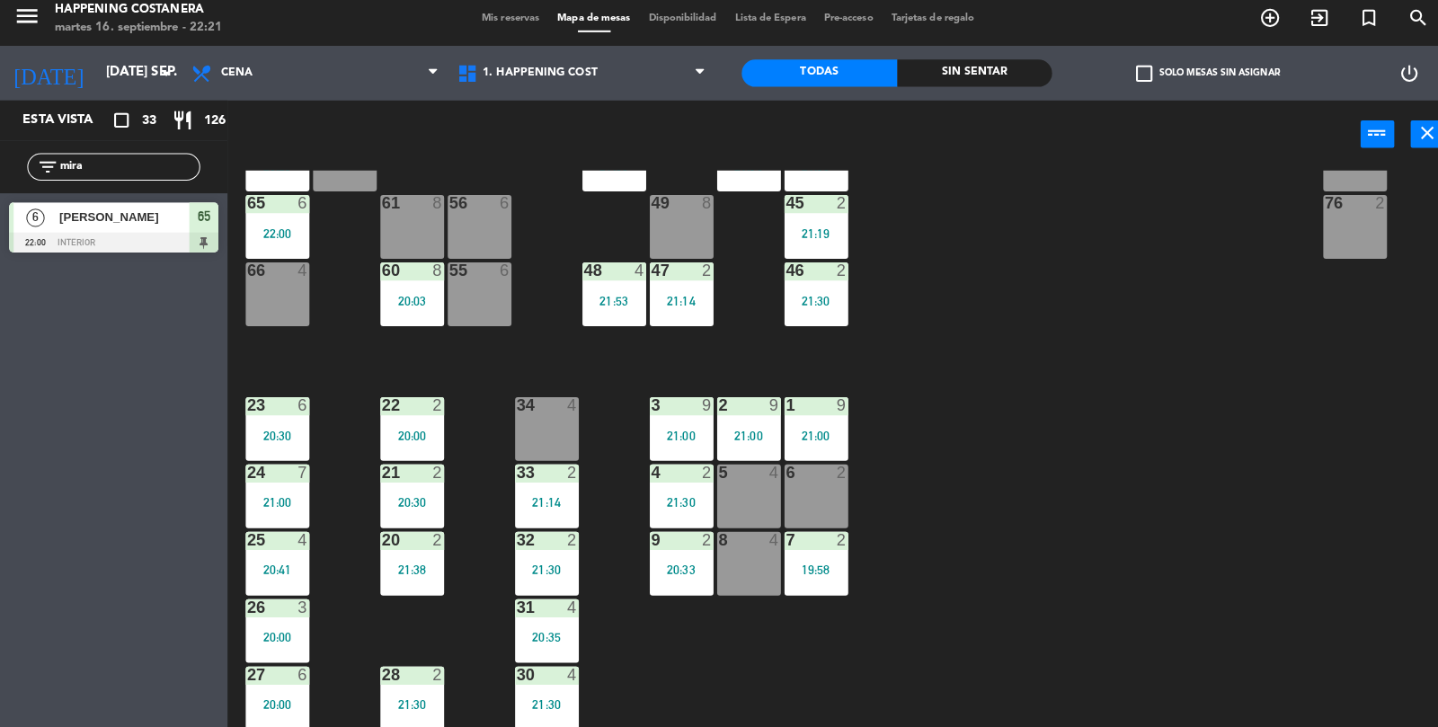
click at [555, 627] on div "31 4 20:35" at bounding box center [540, 631] width 63 height 63
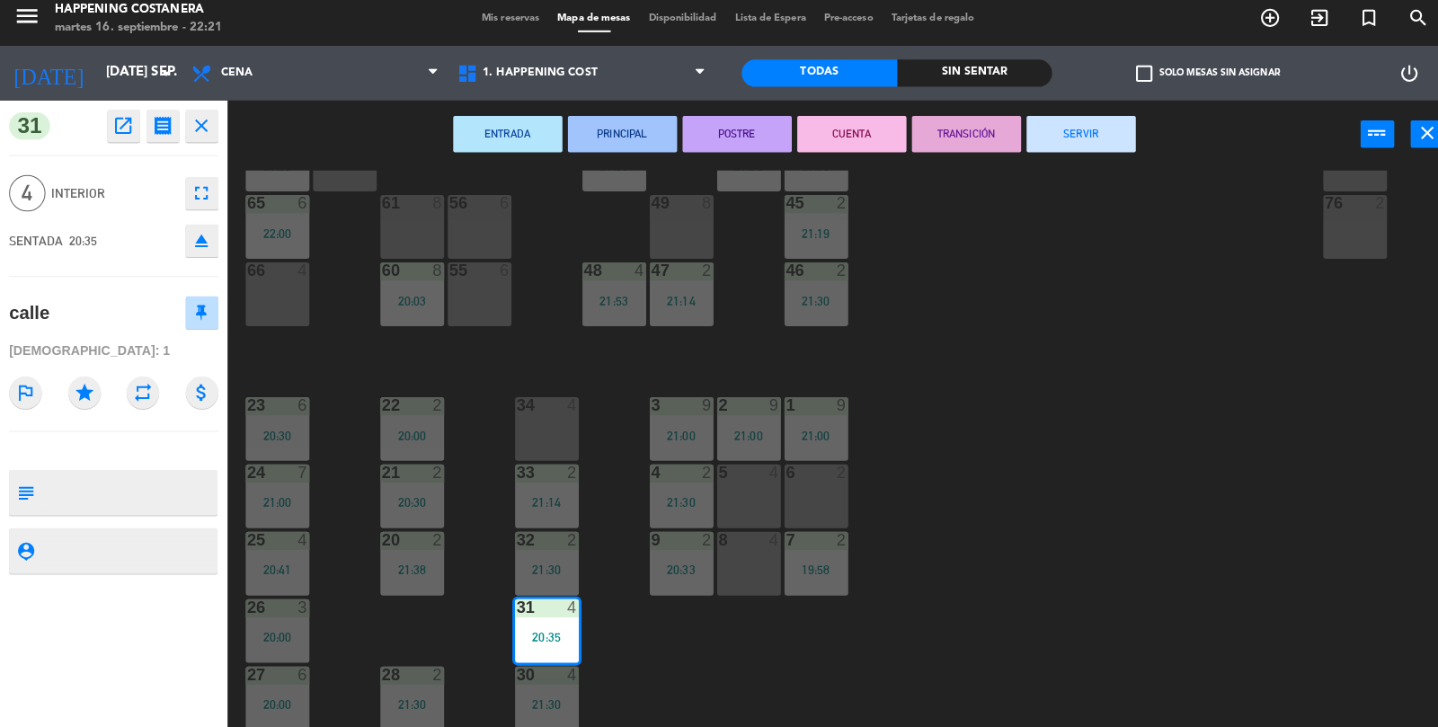
click at [1083, 132] on button "SERVIR" at bounding box center [1068, 141] width 108 height 36
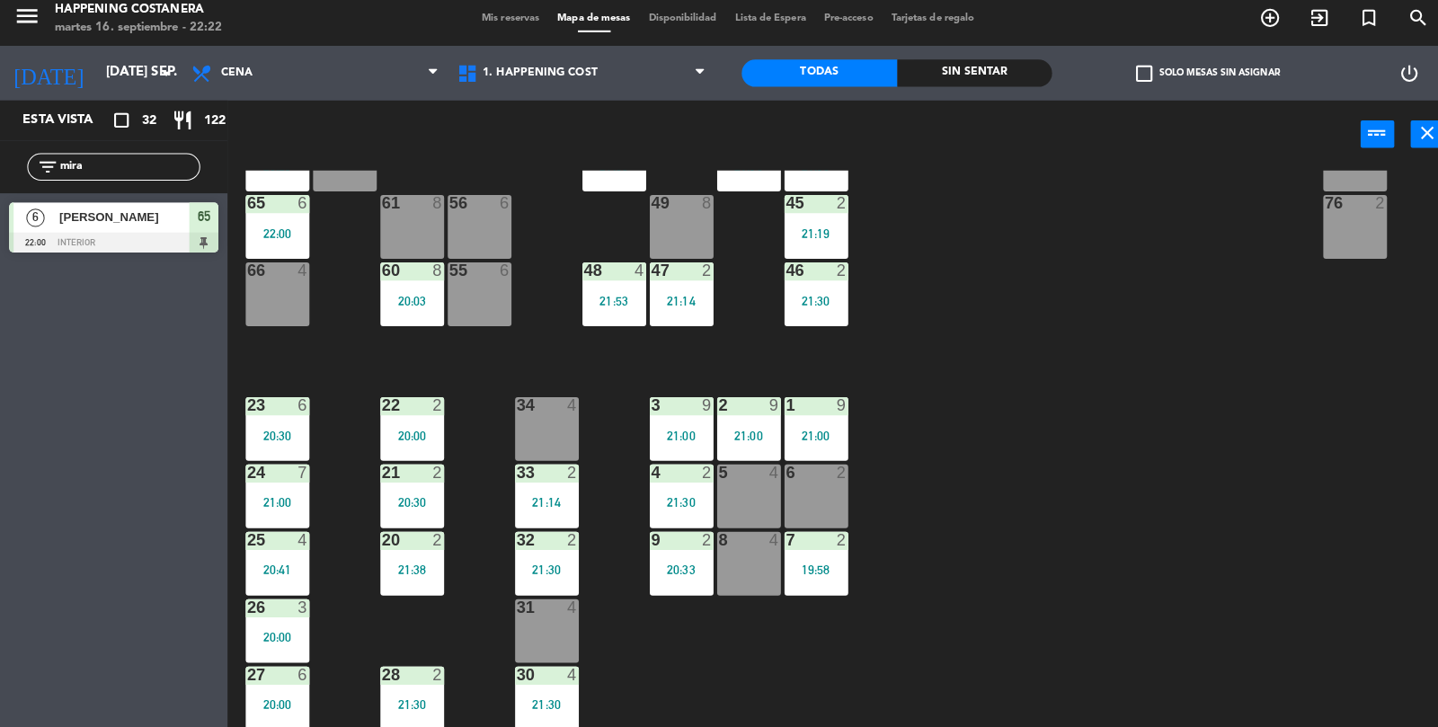
click at [799, 432] on div "21:00" at bounding box center [806, 438] width 63 height 13
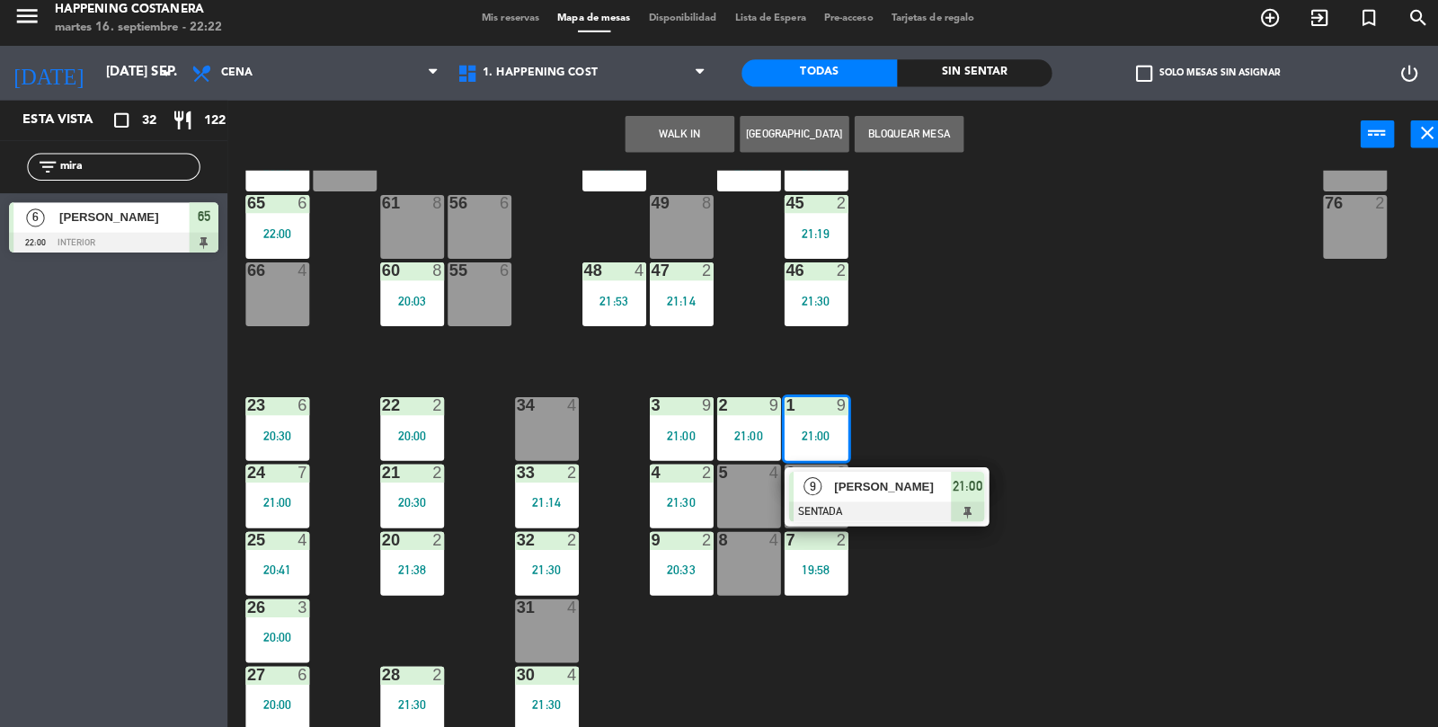
click at [911, 493] on span "[PERSON_NAME]" at bounding box center [881, 489] width 115 height 19
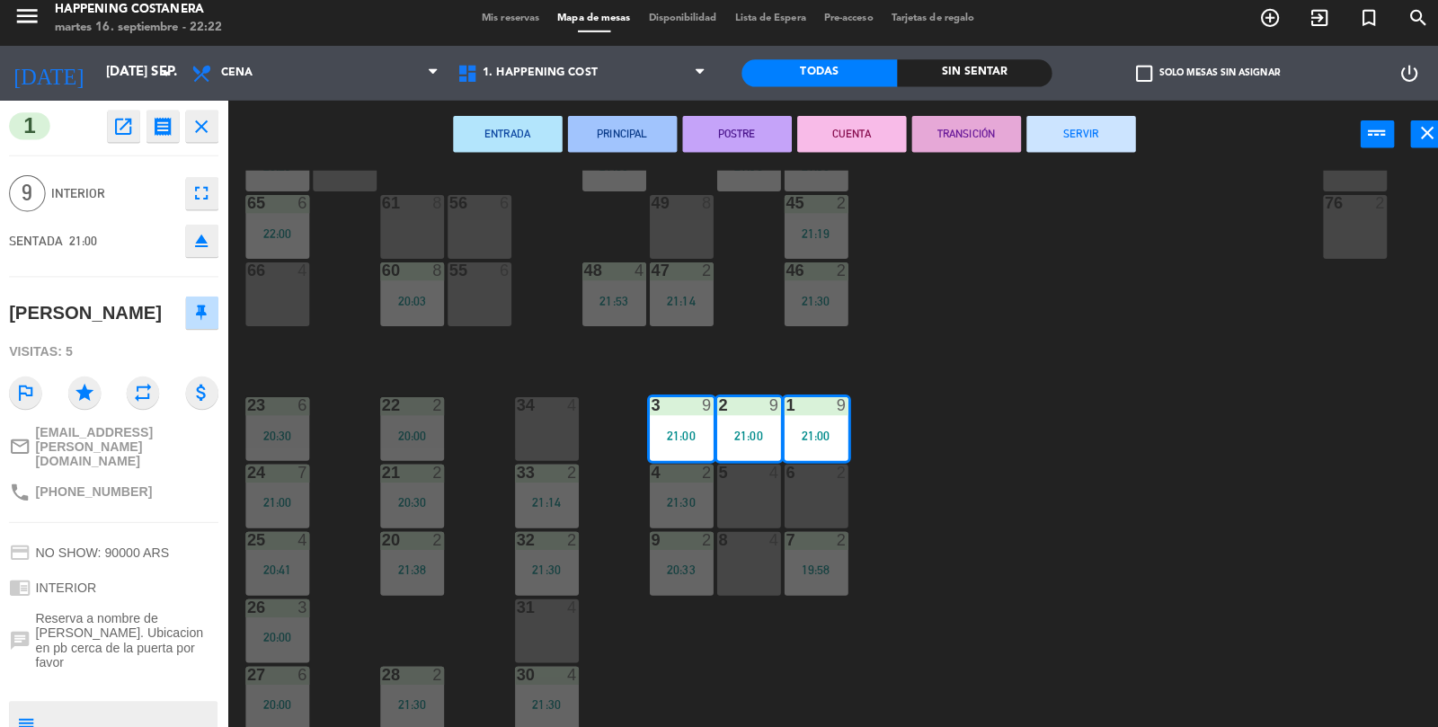
click at [1102, 112] on div "ENTRADA PRINCIPAL POSTRE CUENTA TRANSICIÓN SERVIR power_input close" at bounding box center [784, 142] width 1119 height 68
click at [1095, 153] on button "SERVIR" at bounding box center [1068, 141] width 108 height 36
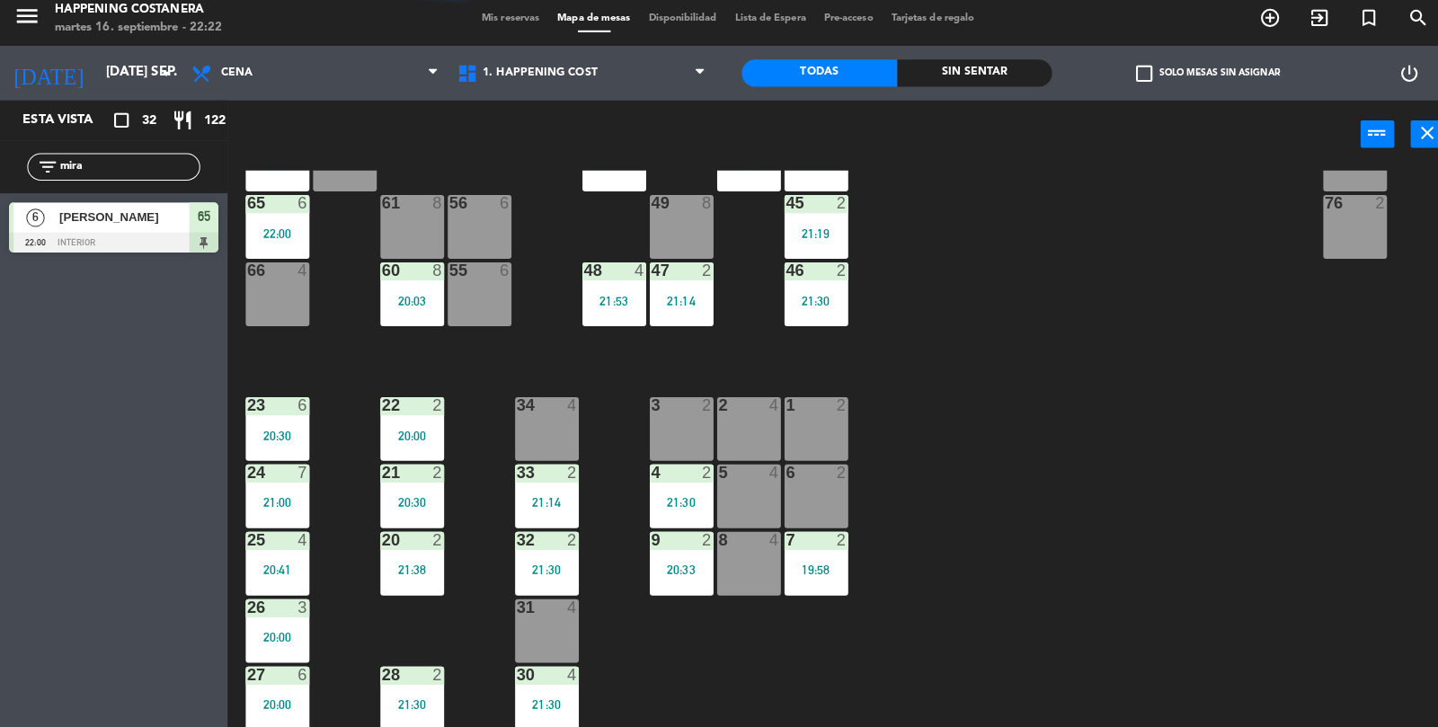
scroll to position [86, 0]
click at [249, 569] on div "20:41" at bounding box center [274, 571] width 63 height 13
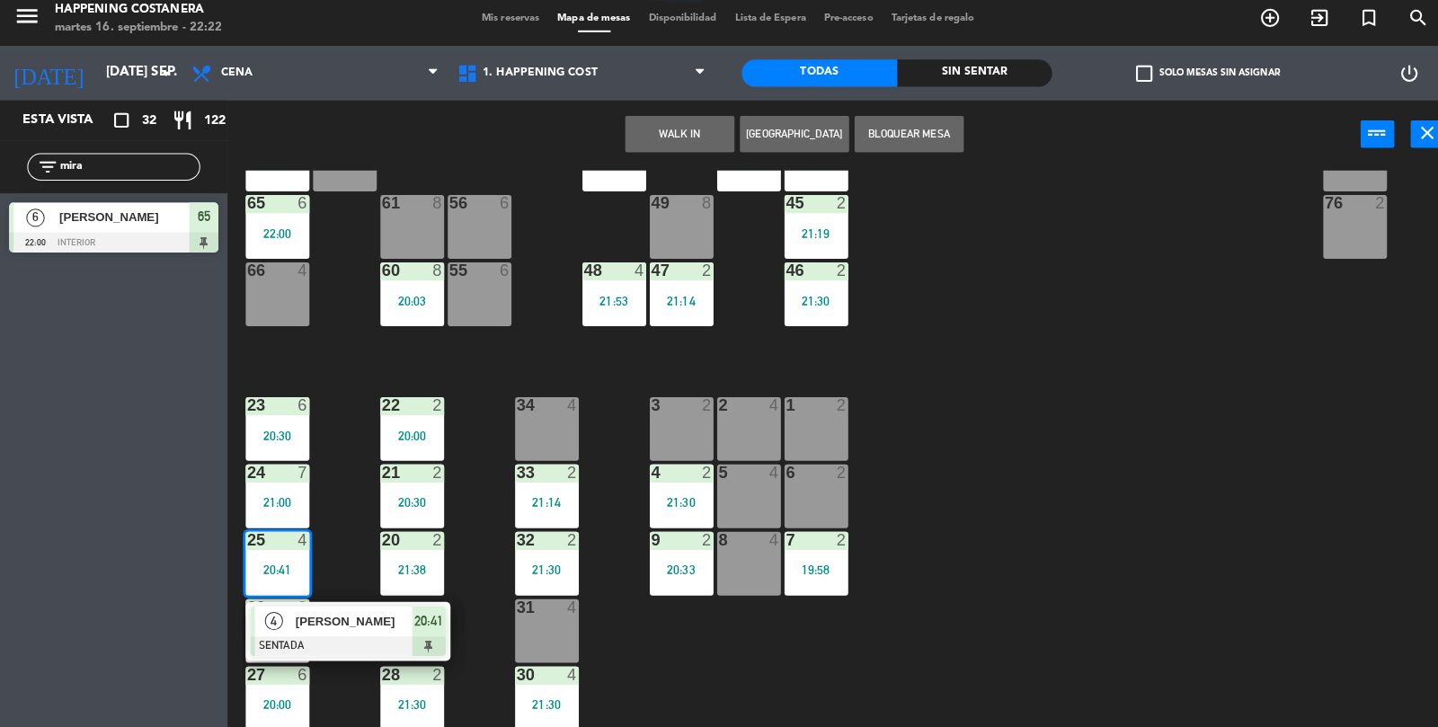
click at [343, 634] on div "[PERSON_NAME]" at bounding box center [348, 623] width 117 height 30
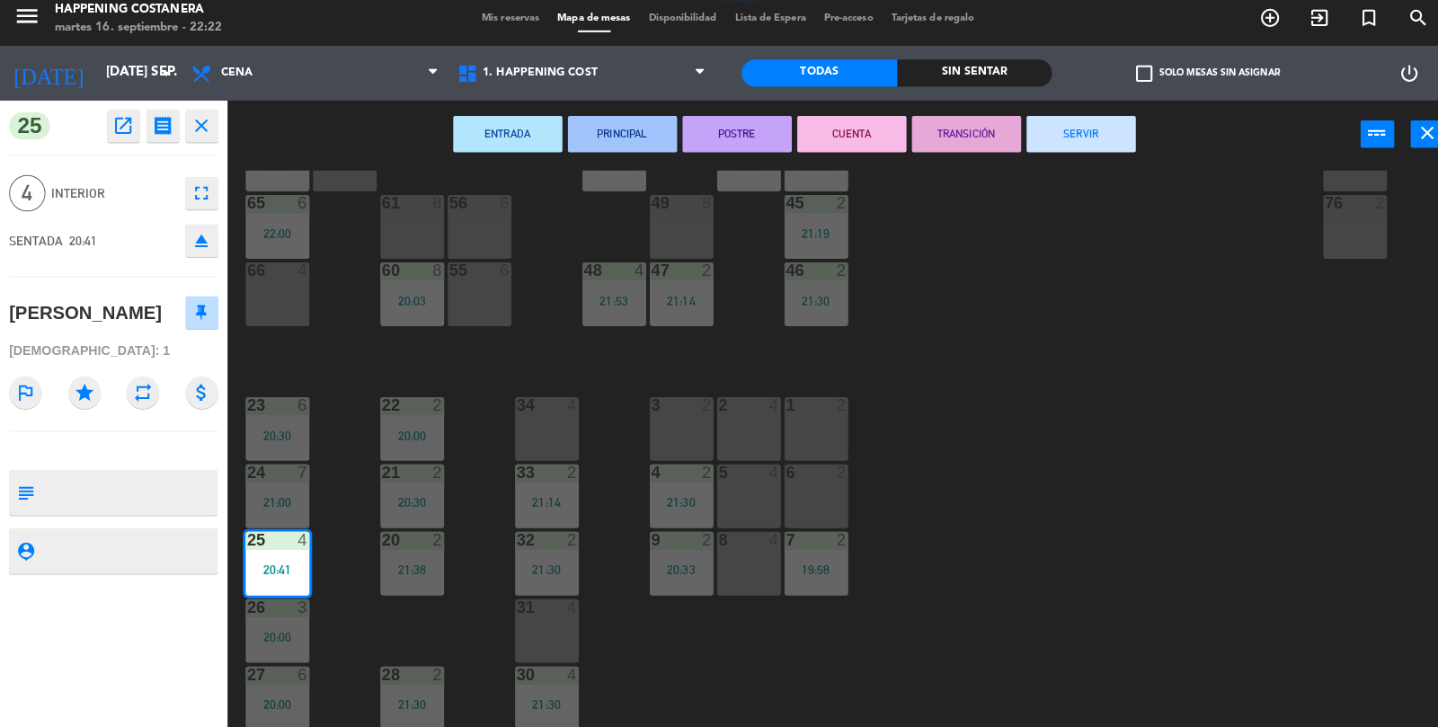
click at [1117, 148] on button "SERVIR" at bounding box center [1068, 141] width 108 height 36
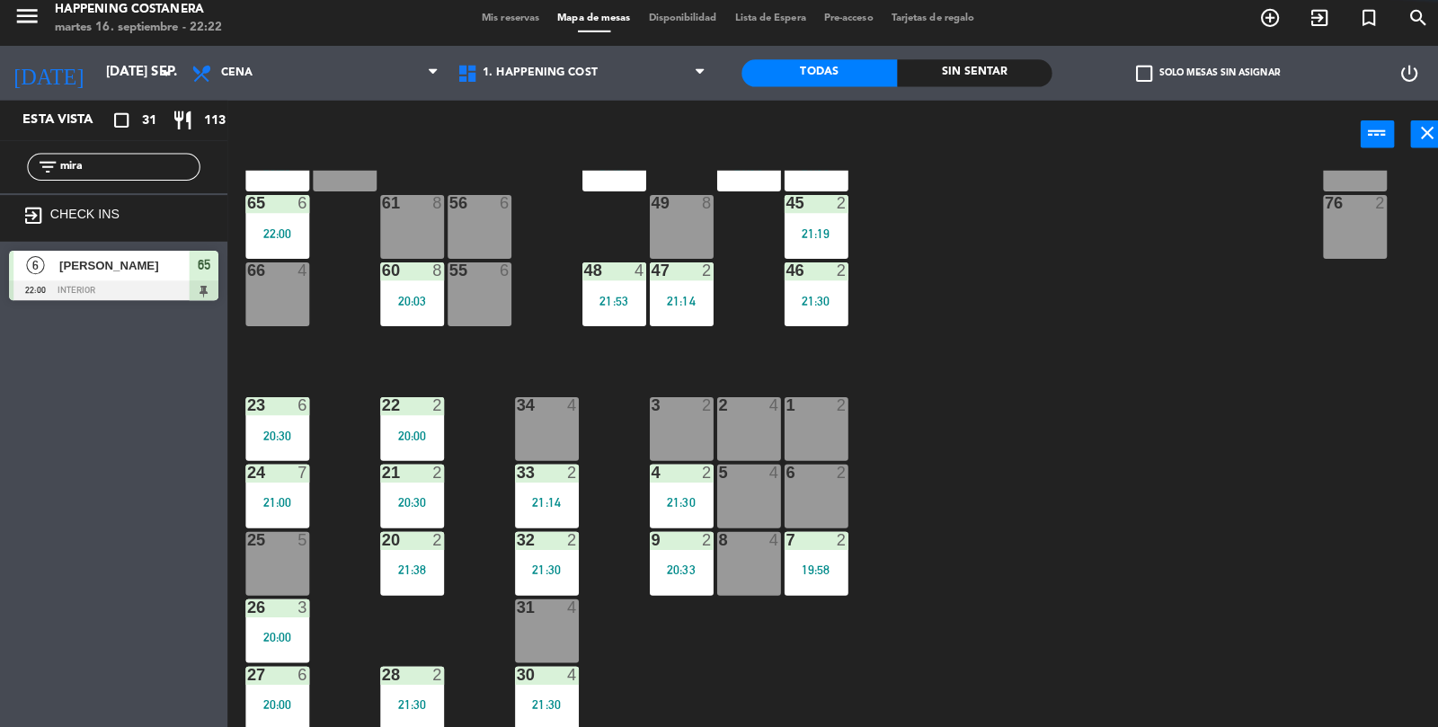
click at [803, 233] on div "21:19" at bounding box center [806, 239] width 63 height 13
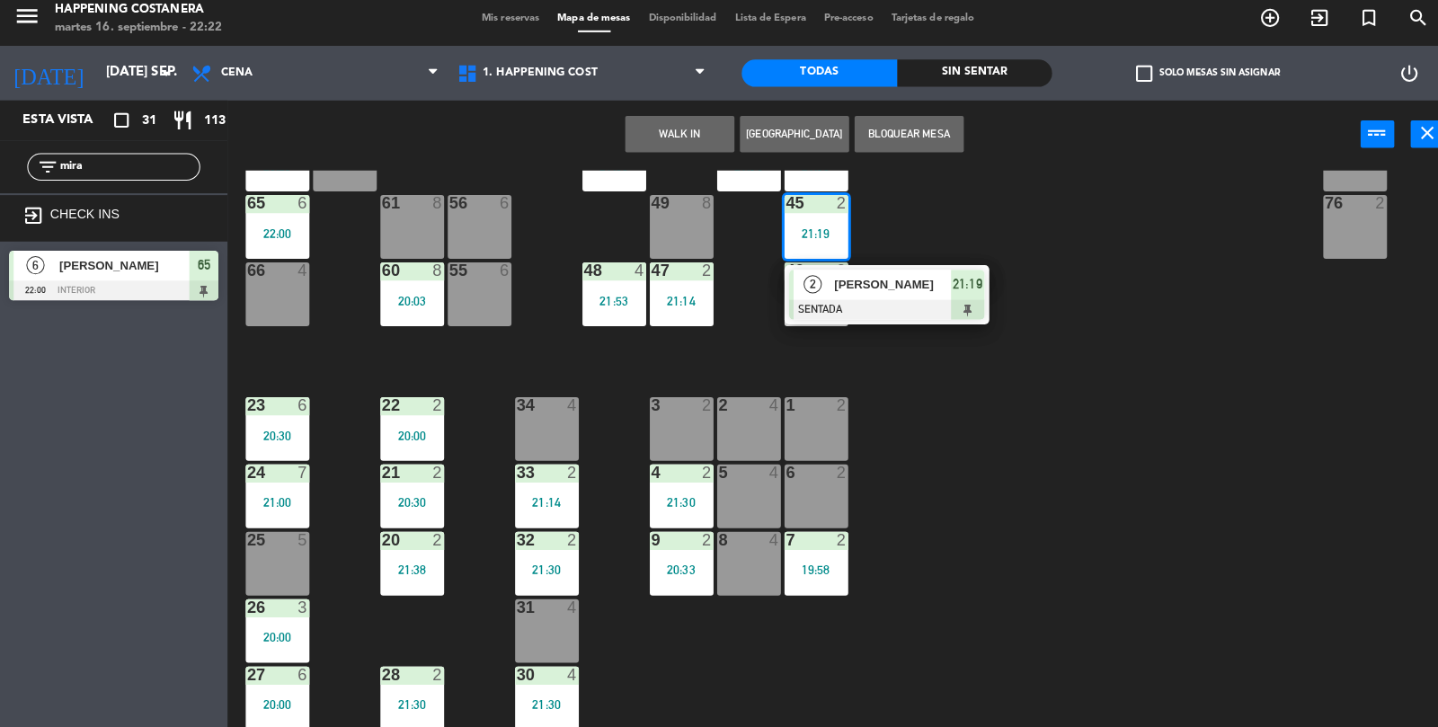
click at [871, 320] on div at bounding box center [875, 315] width 193 height 20
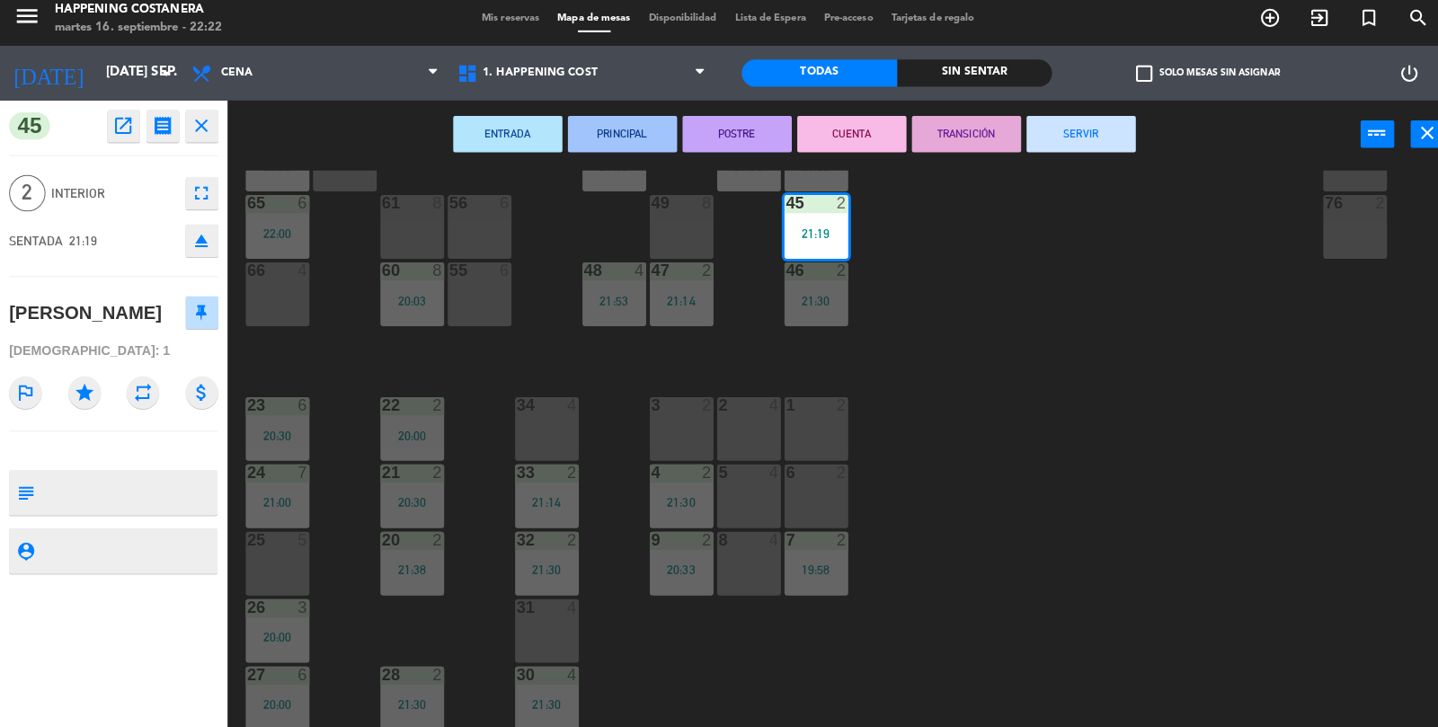
click at [1135, 141] on div "ENTRADA PRINCIPAL POSTRE CUENTA TRANSICIÓN SERVIR power_input close" at bounding box center [784, 142] width 1119 height 68
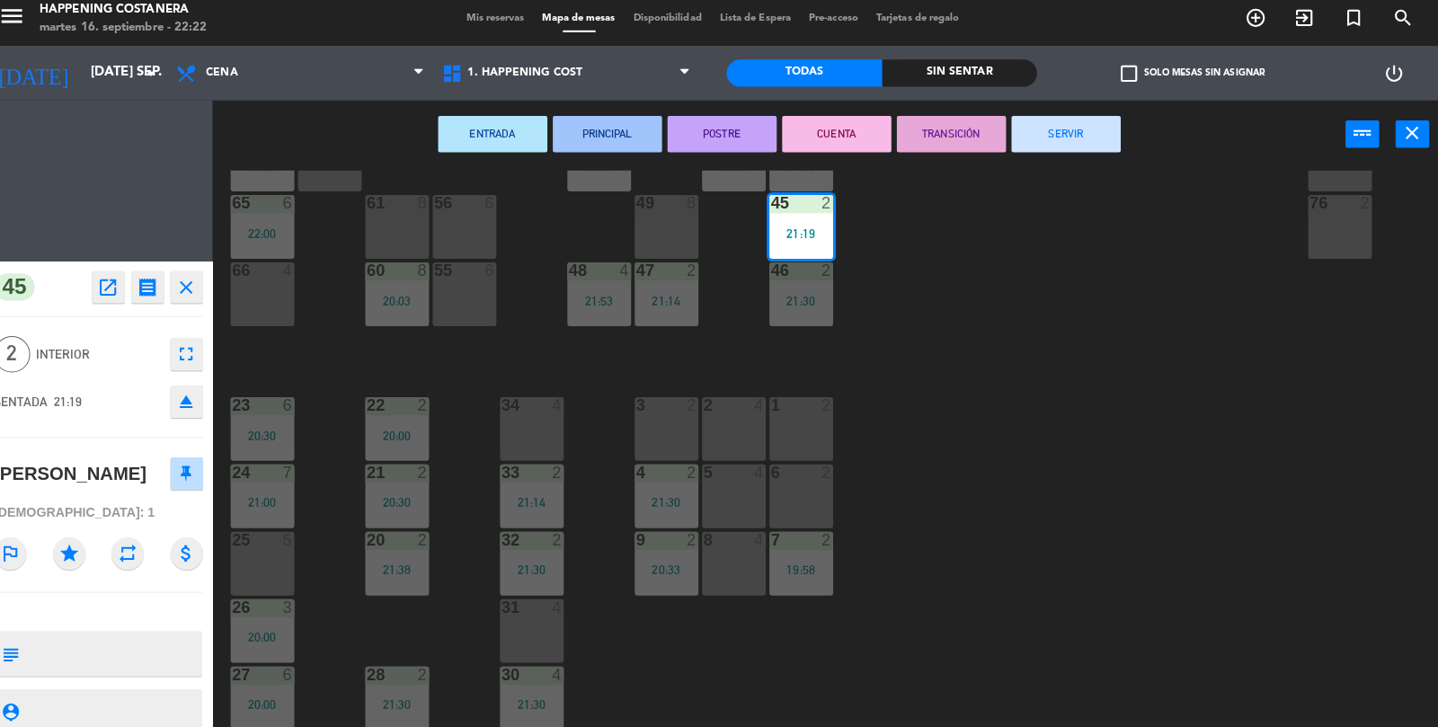
scroll to position [0, 0]
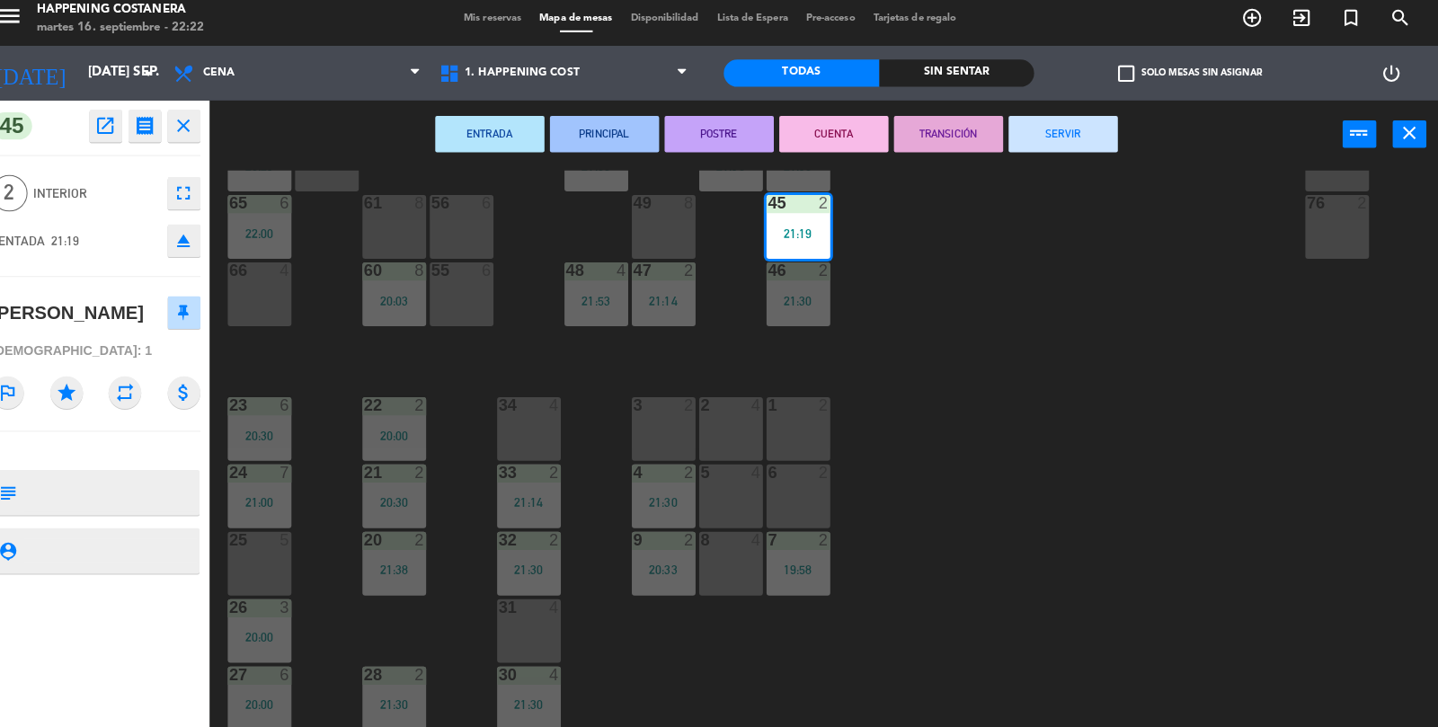
click at [1081, 146] on button "SERVIR" at bounding box center [1068, 141] width 108 height 36
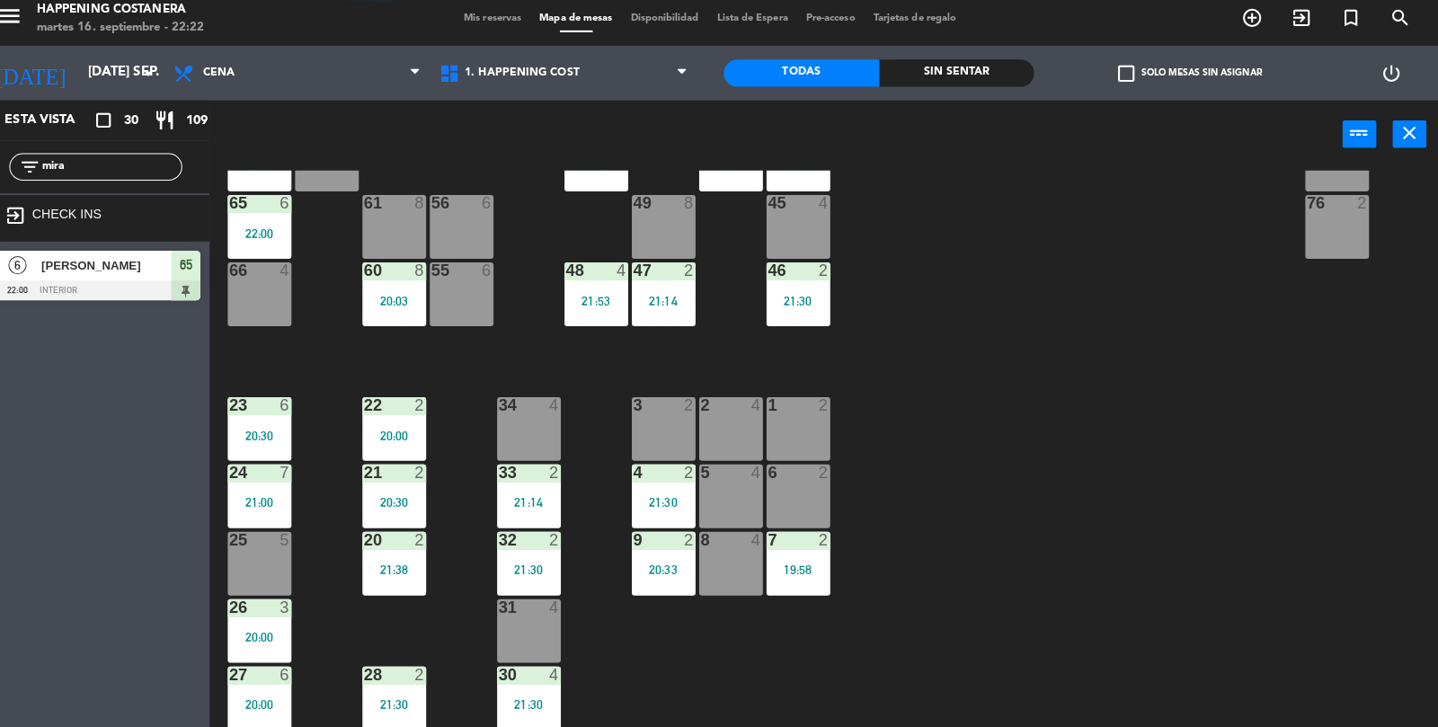
click at [421, 327] on div "60 8 20:03" at bounding box center [407, 299] width 63 height 63
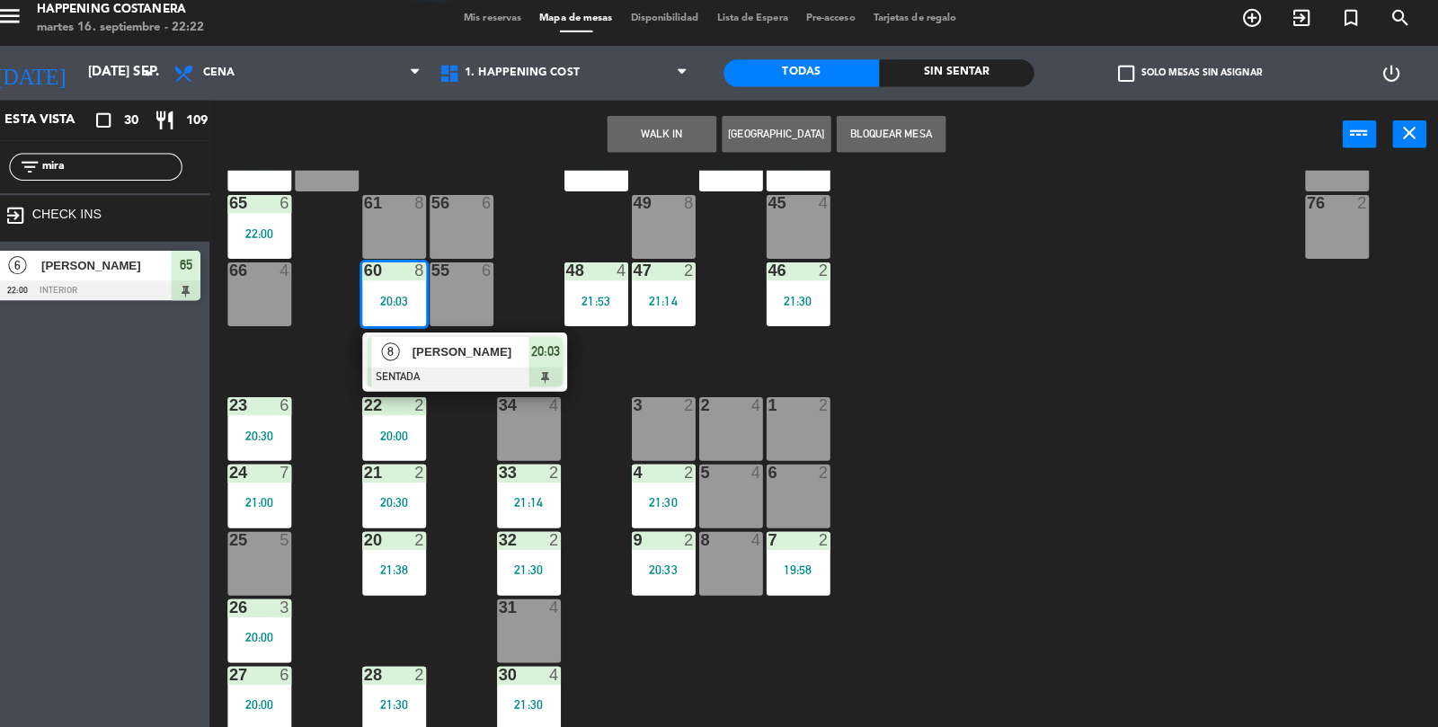
click at [510, 362] on span "[PERSON_NAME]" at bounding box center [482, 356] width 115 height 19
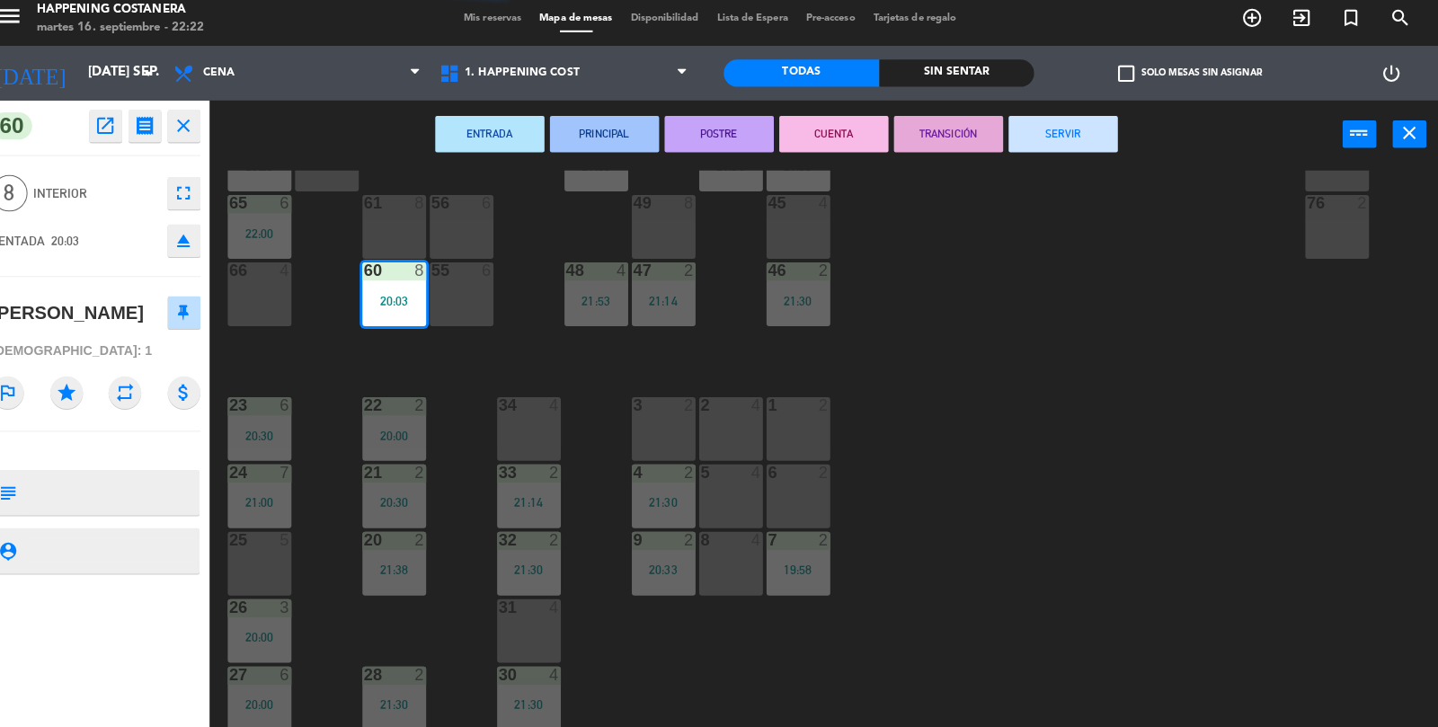
click at [1120, 155] on button "SERVIR" at bounding box center [1068, 141] width 108 height 36
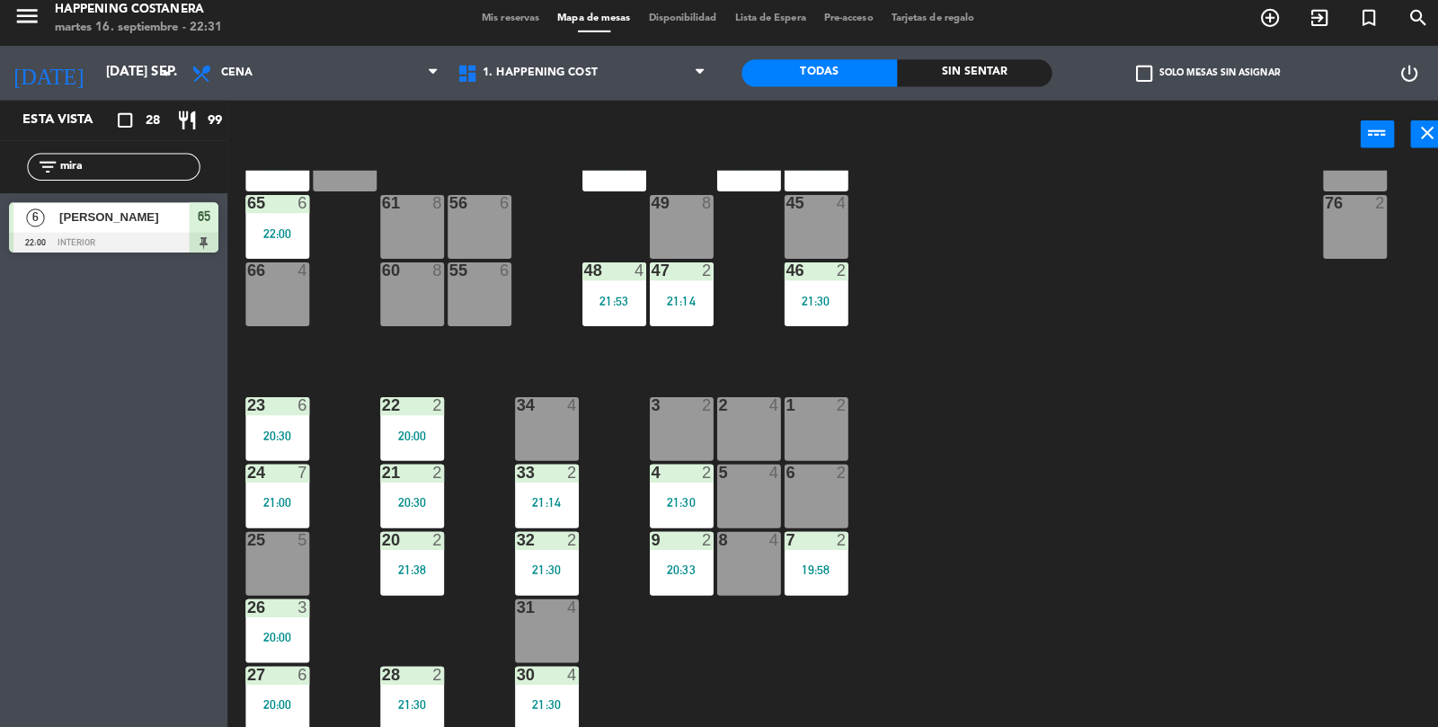
click at [108, 165] on input "mira" at bounding box center [127, 174] width 139 height 20
type input "m"
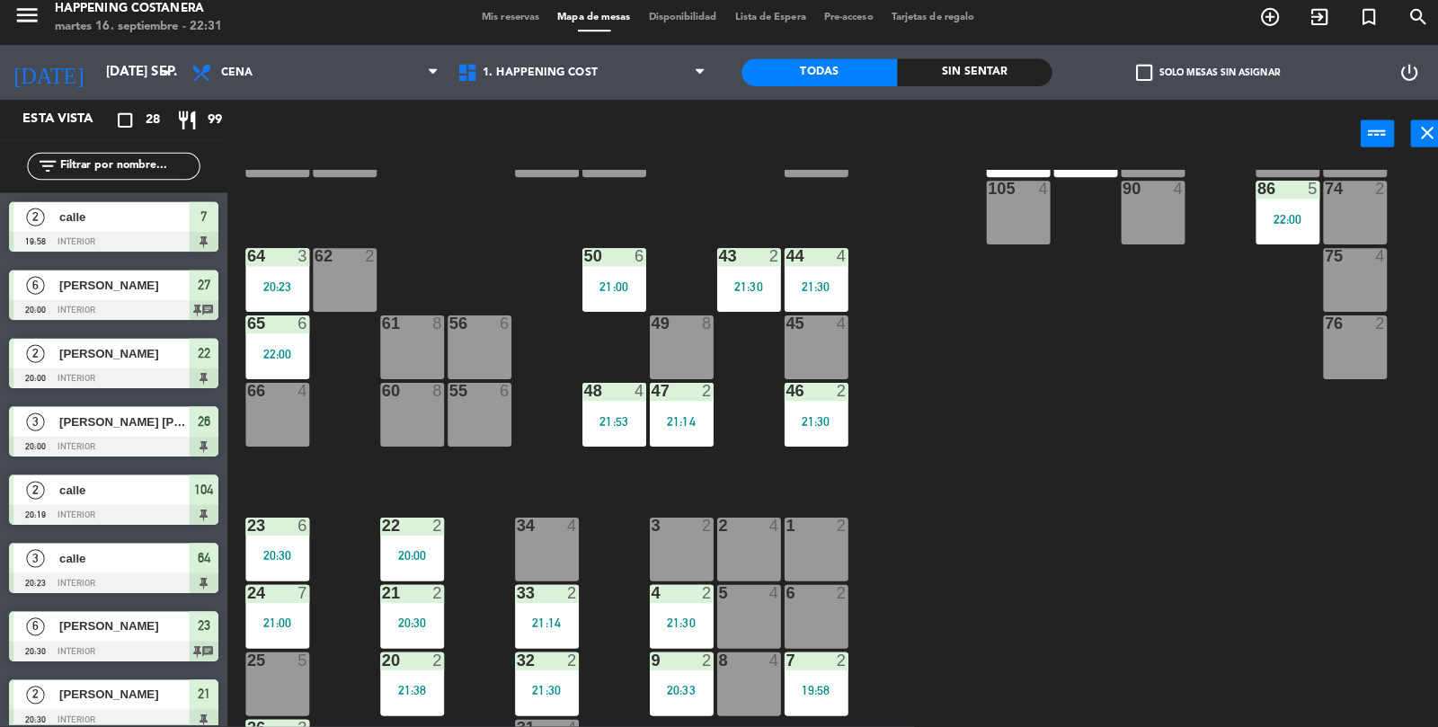
scroll to position [351, 0]
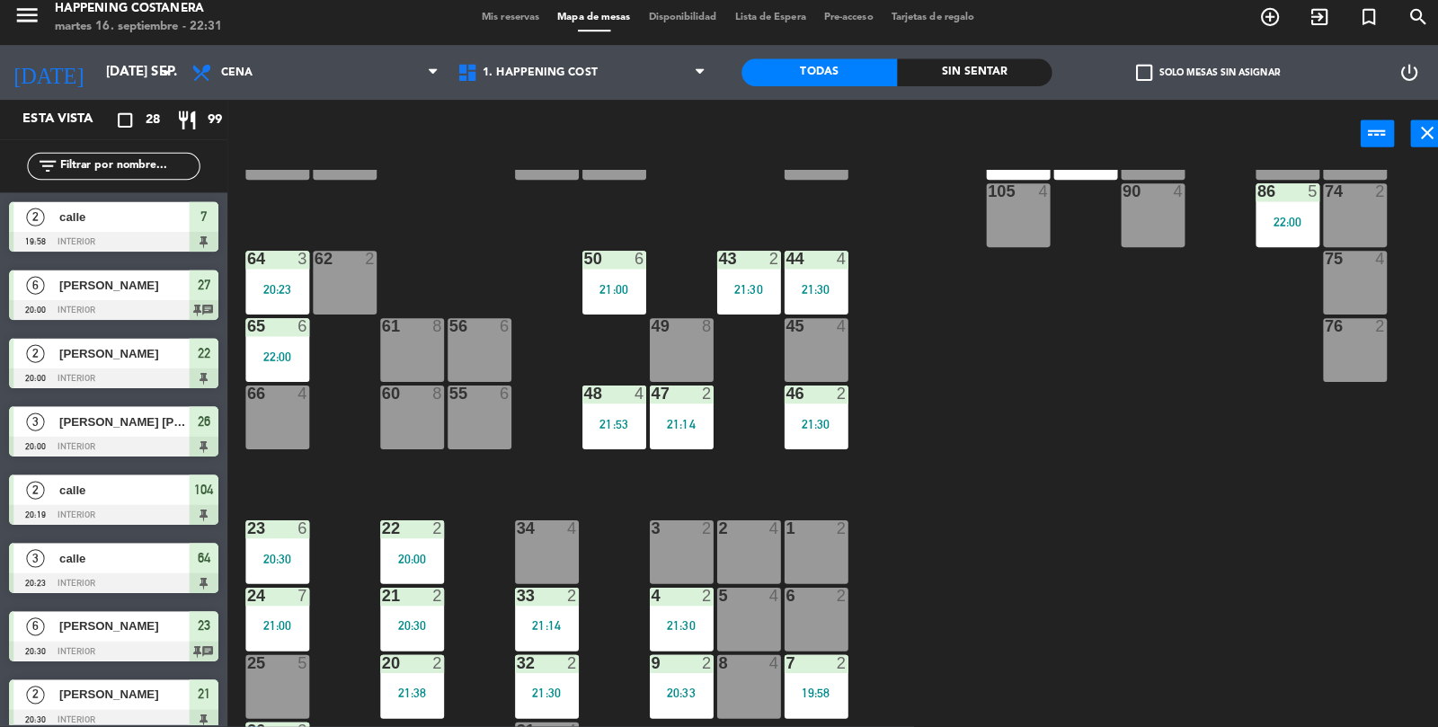
click at [1256, 20] on icon "add_circle_outline" at bounding box center [1255, 26] width 22 height 22
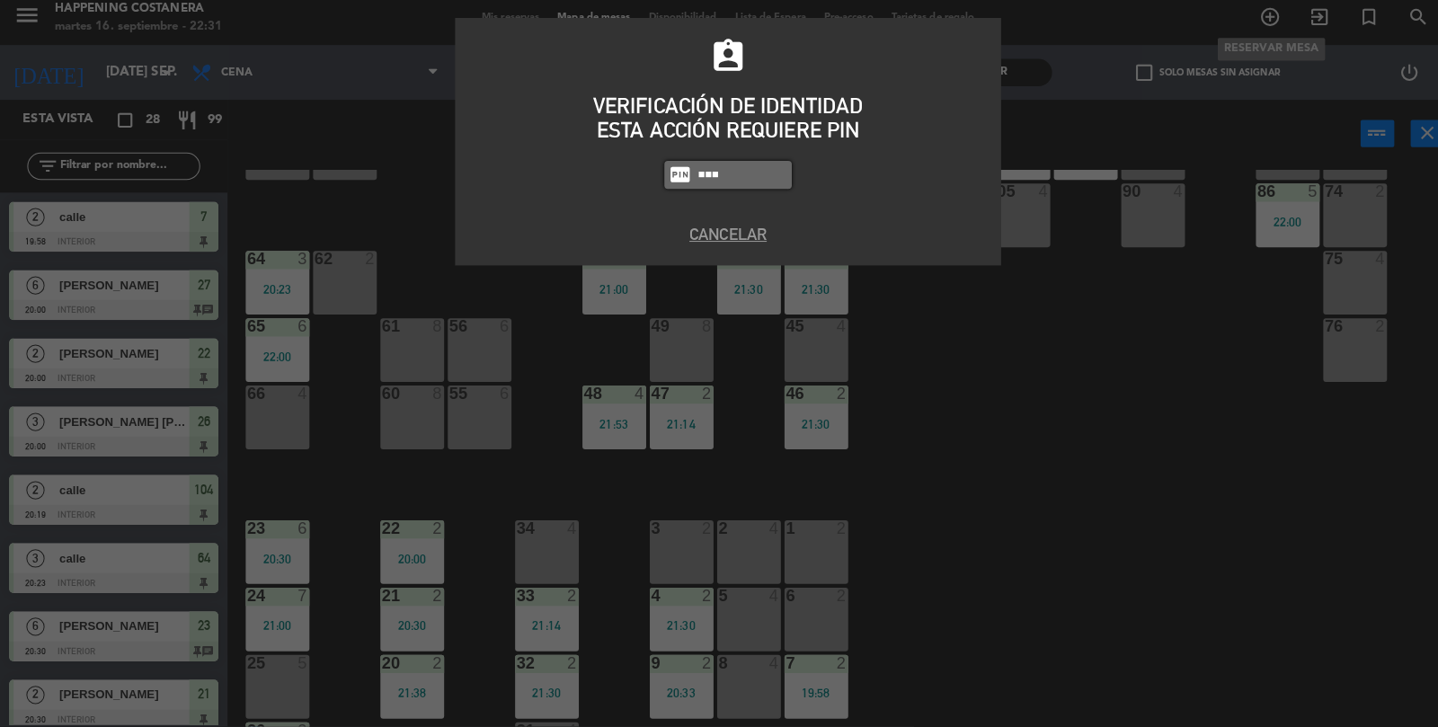
type input "5759"
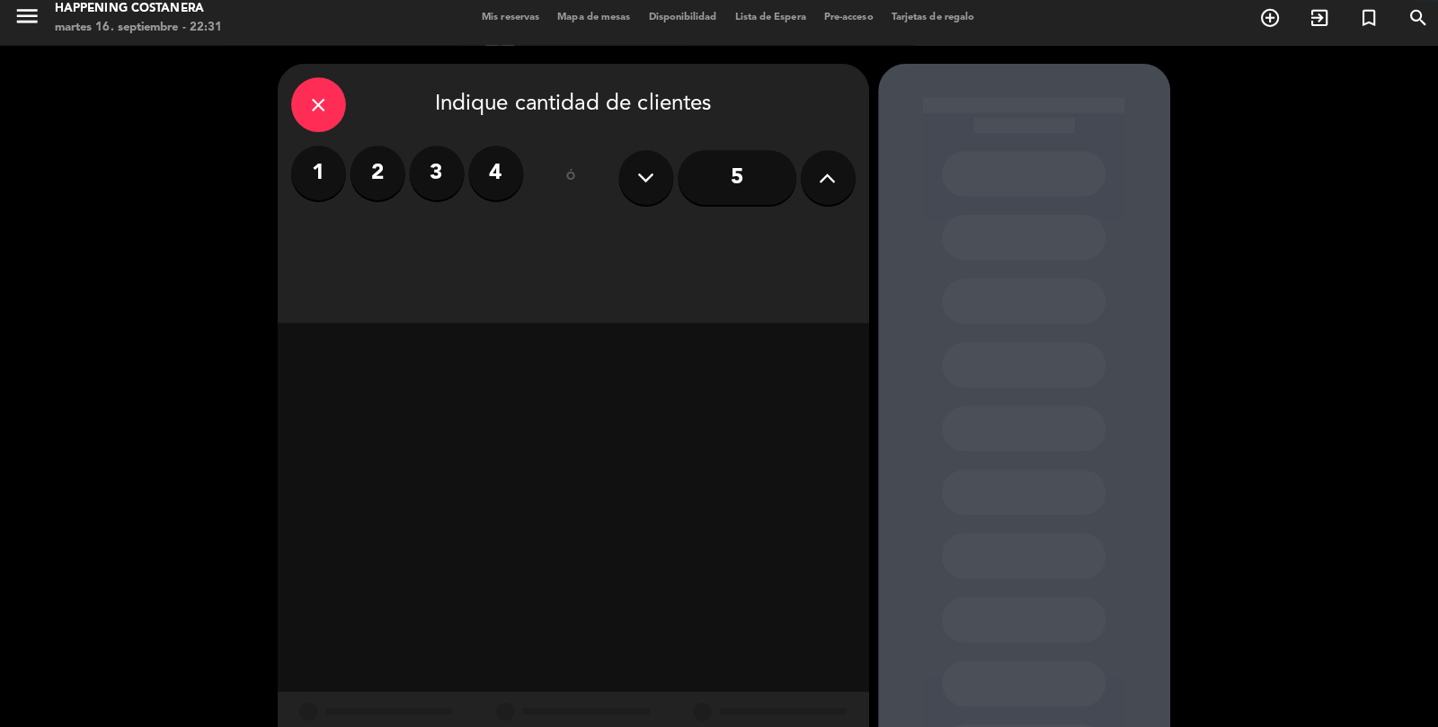
click at [368, 153] on label "2" at bounding box center [373, 180] width 54 height 54
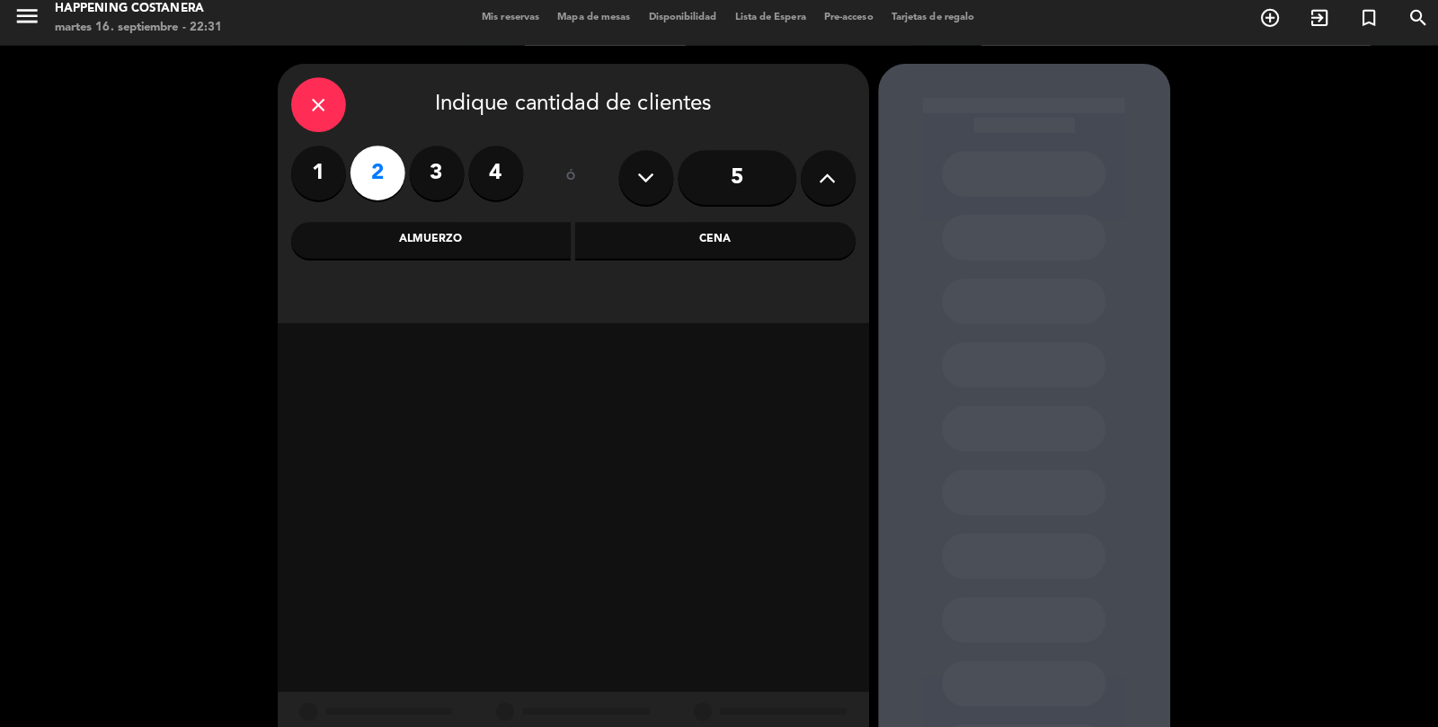
click at [315, 85] on div "close" at bounding box center [315, 112] width 54 height 54
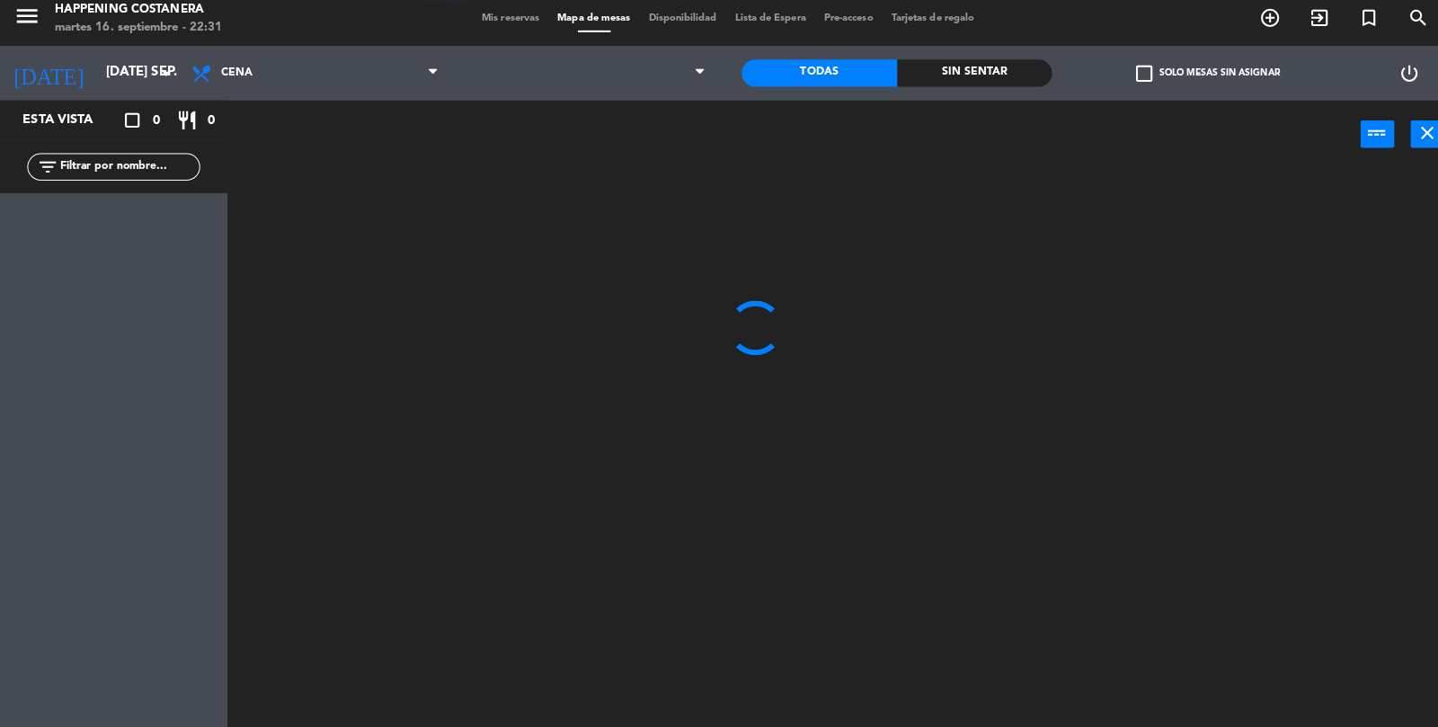
click at [1246, 29] on icon "add_circle_outline" at bounding box center [1255, 26] width 22 height 22
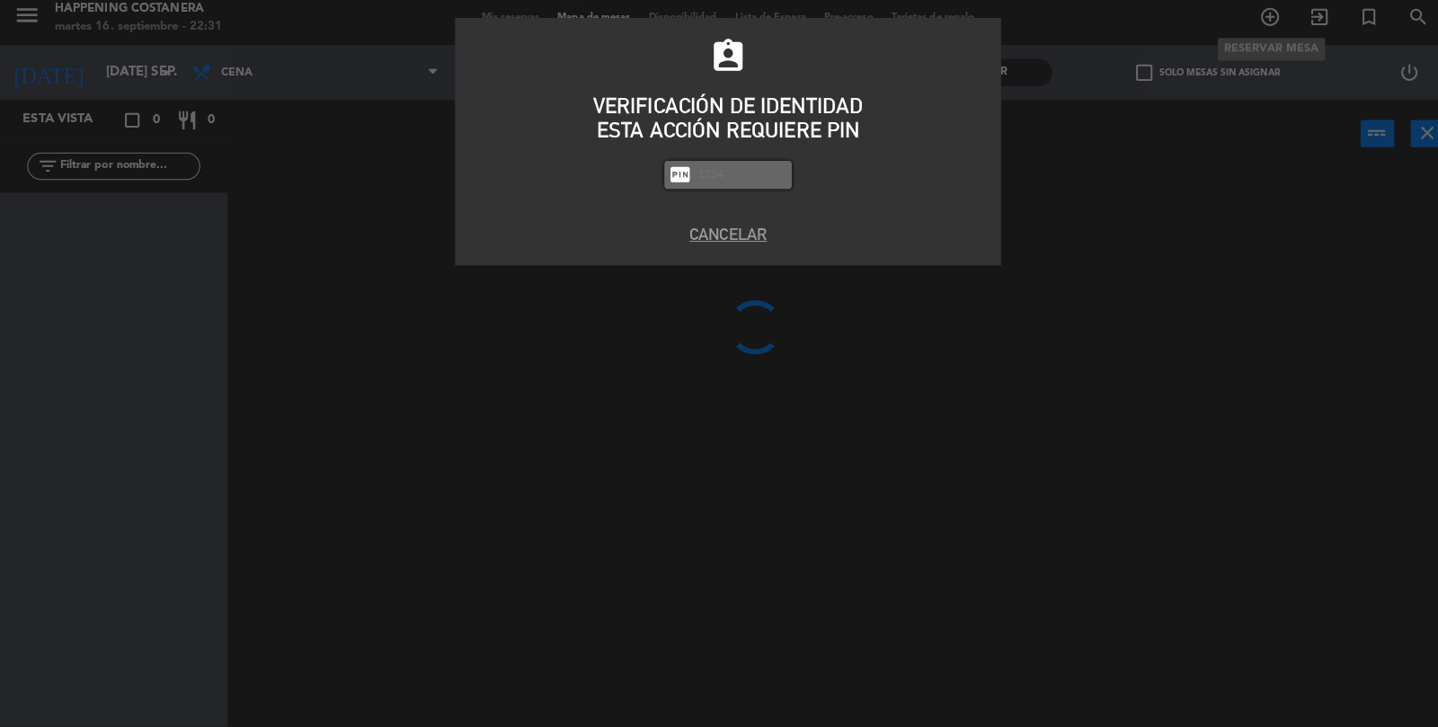
scroll to position [84, 0]
type input "5759"
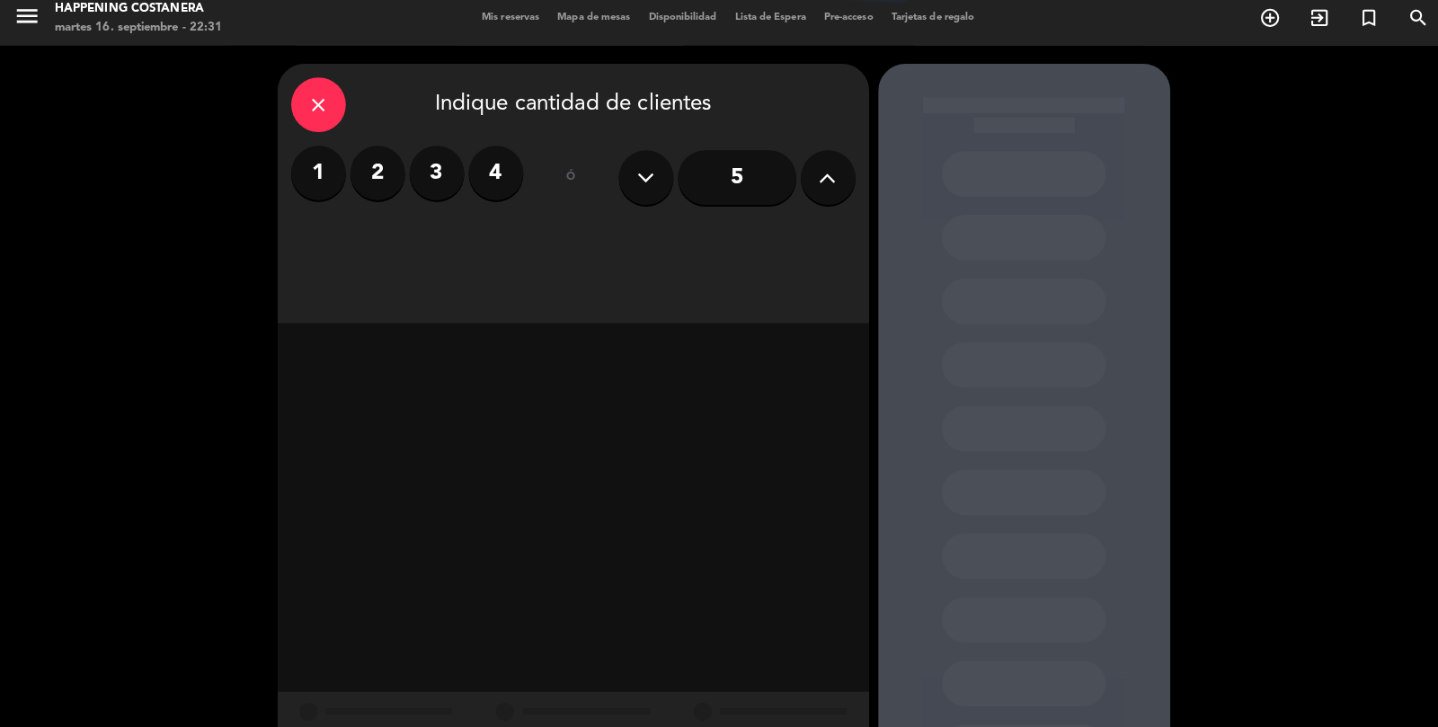
click at [377, 153] on label "2" at bounding box center [373, 180] width 54 height 54
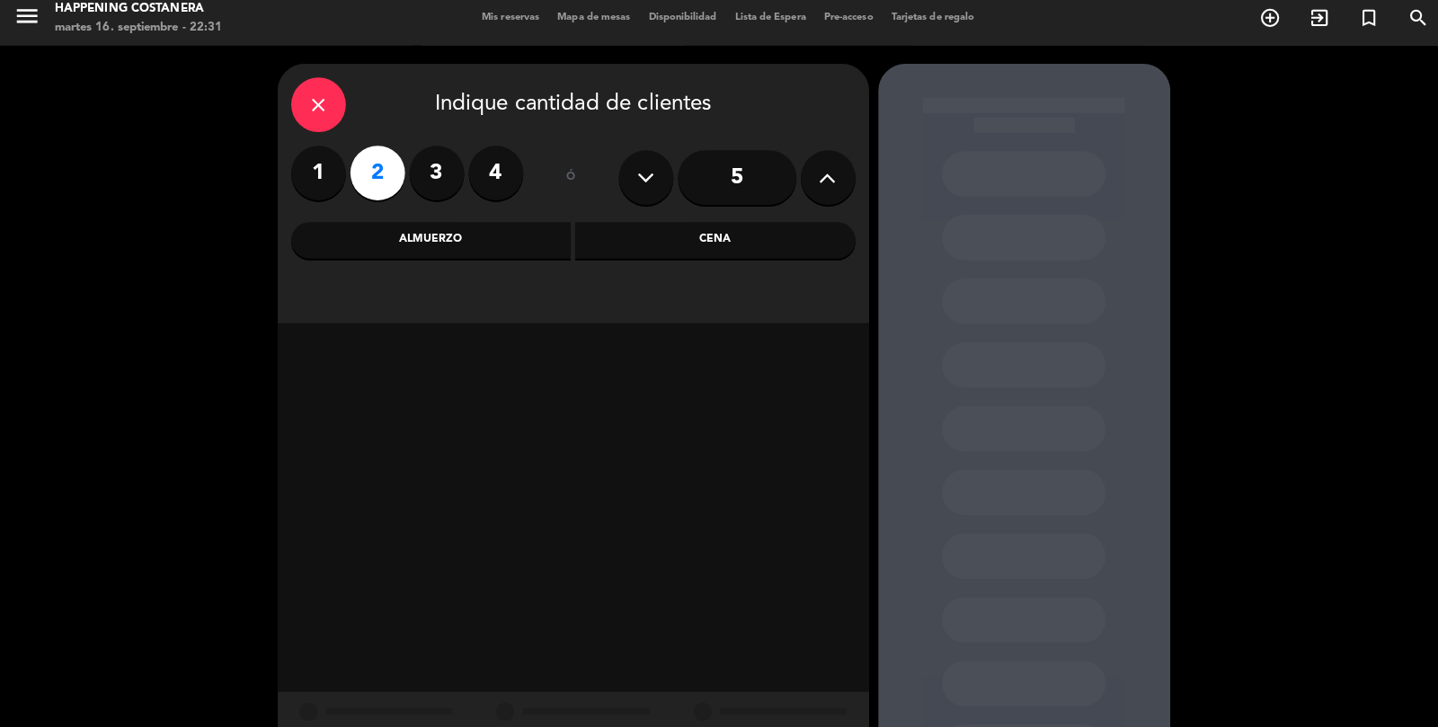
click at [689, 228] on div "Cena" at bounding box center [706, 246] width 277 height 36
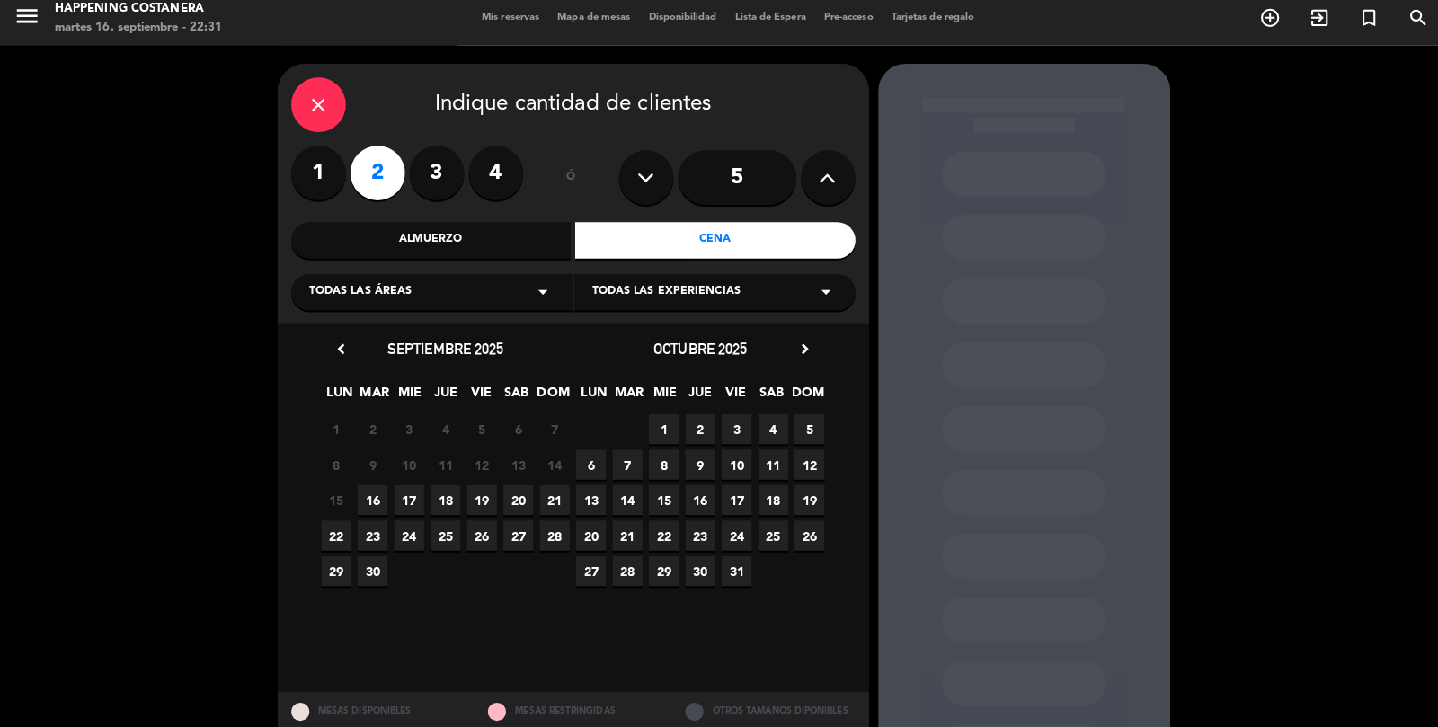
click at [378, 488] on span "16" at bounding box center [368, 503] width 30 height 30
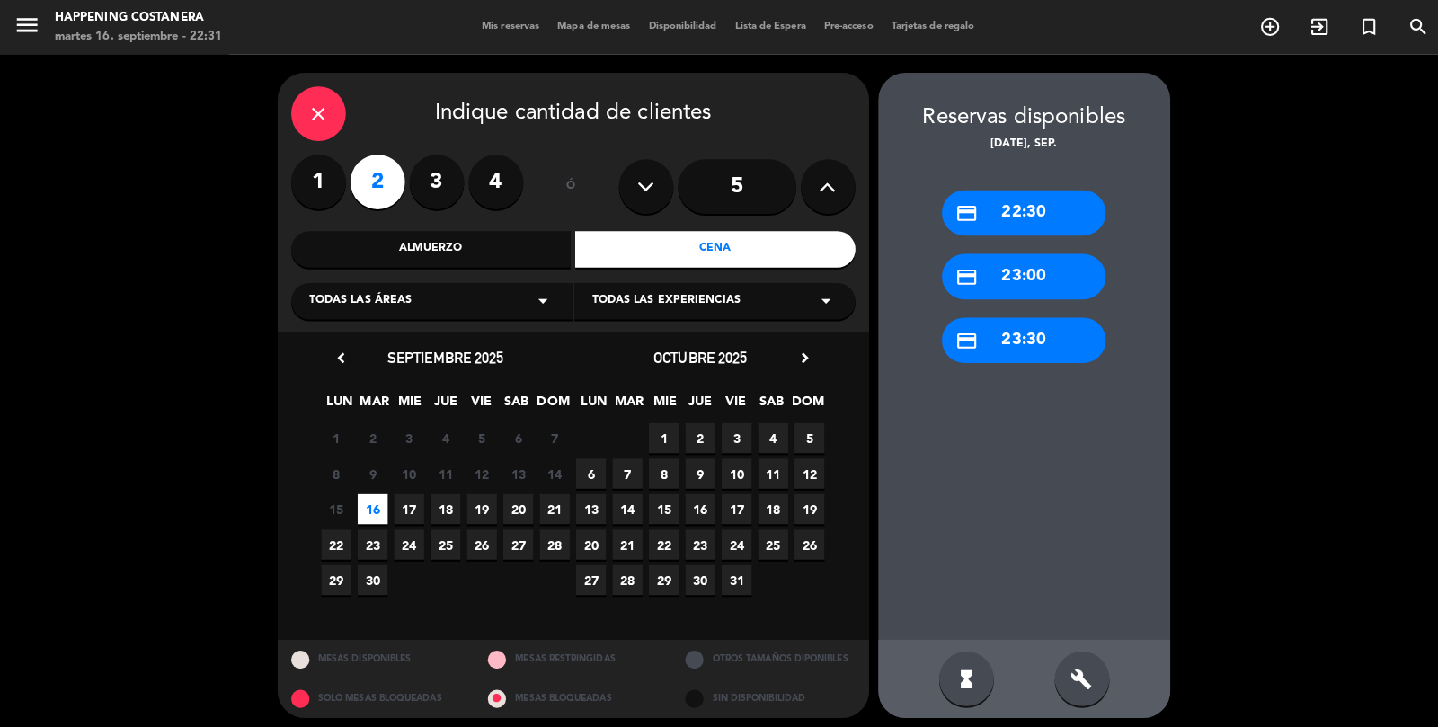
click at [1017, 188] on div "credit_card 22:30" at bounding box center [1011, 210] width 162 height 45
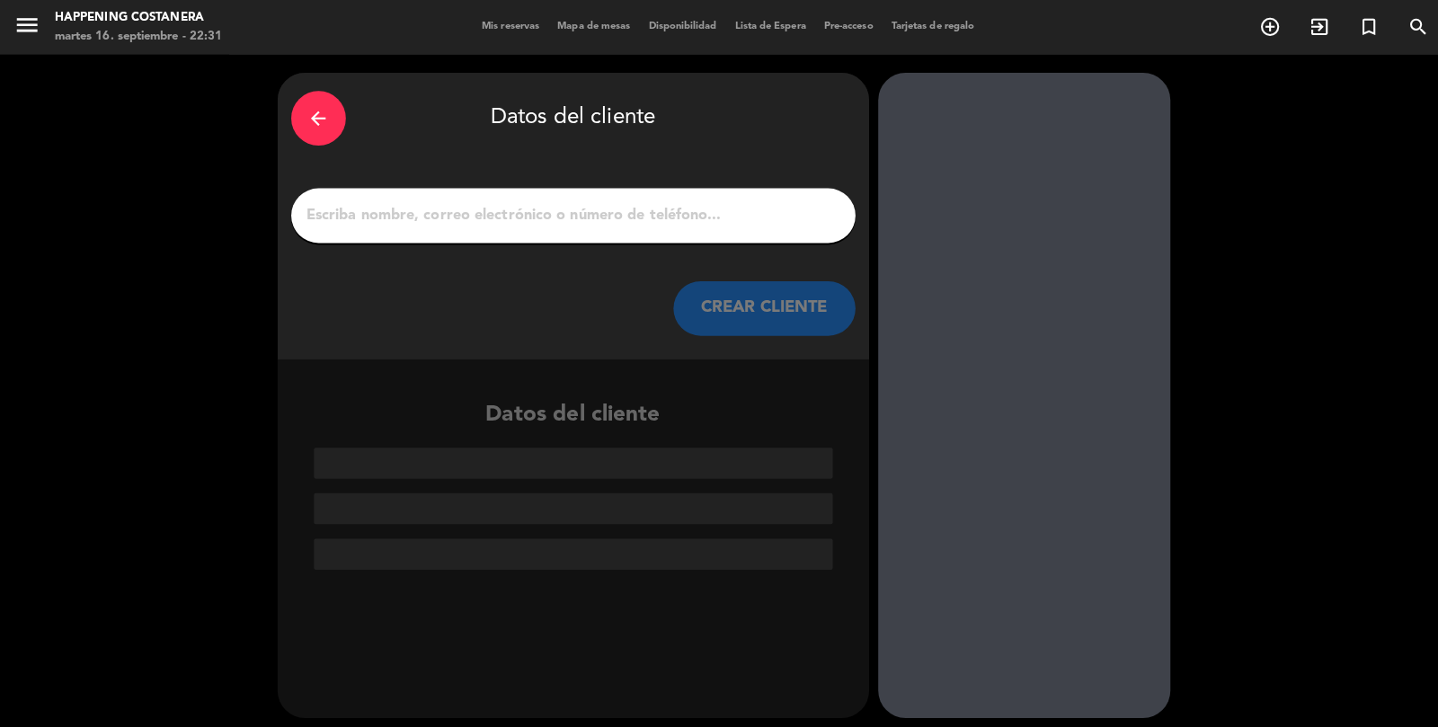
click at [581, 186] on div at bounding box center [566, 213] width 557 height 54
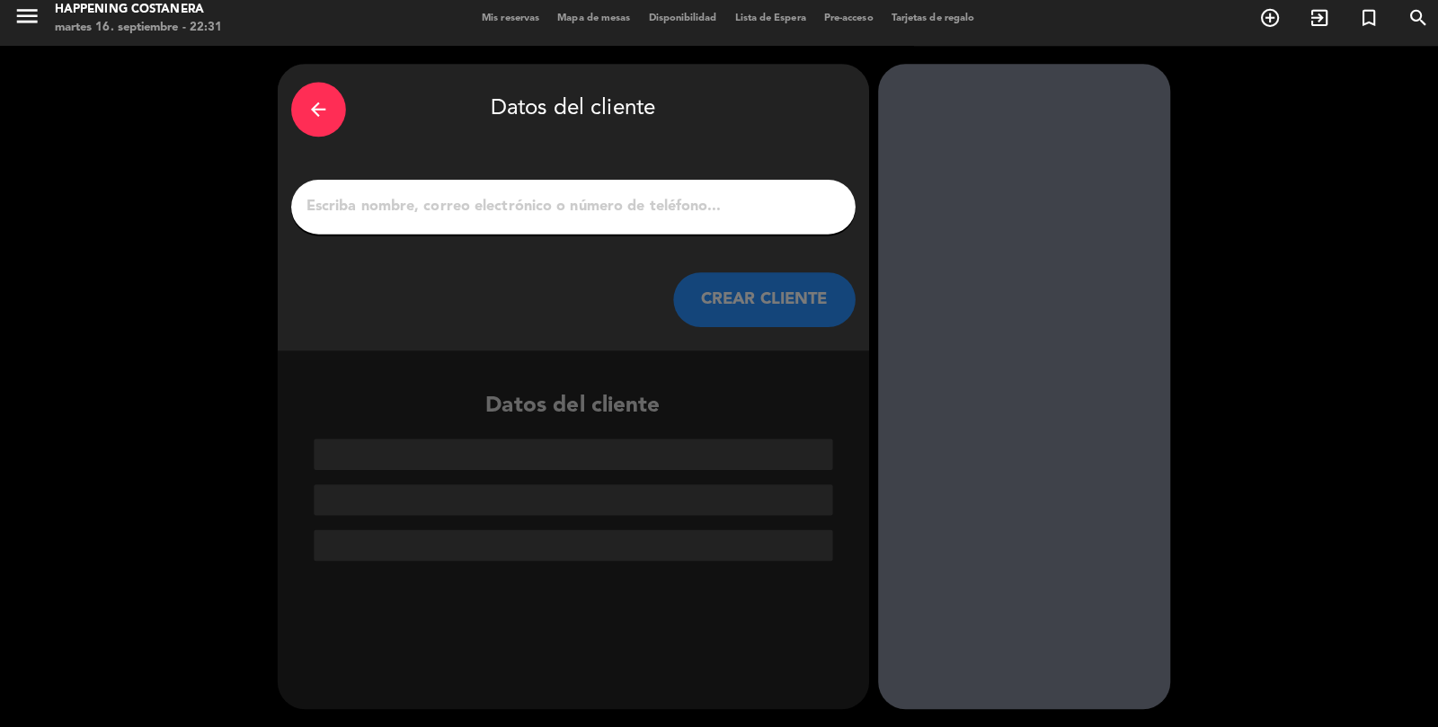
scroll to position [86, 0]
click at [559, 200] on input "1" at bounding box center [566, 212] width 530 height 25
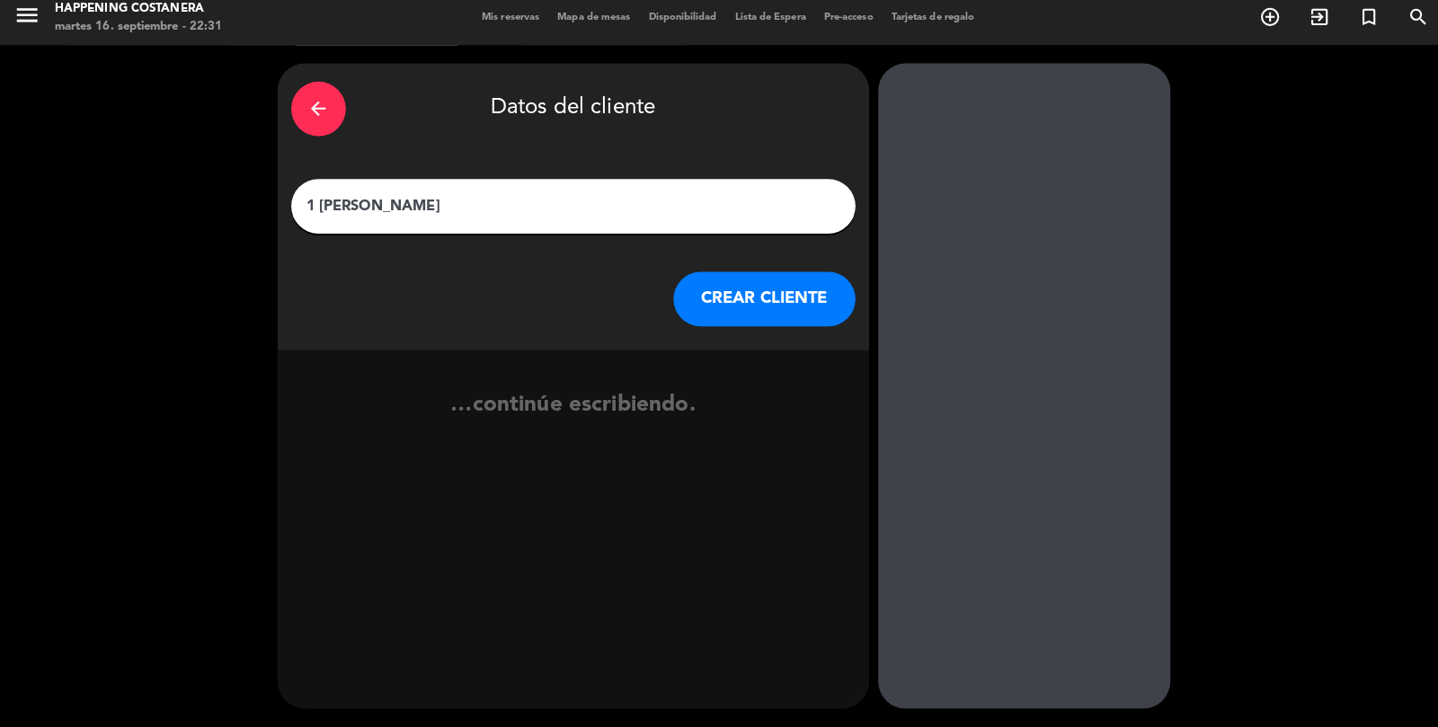
type input "1 [PERSON_NAME]"
click at [775, 278] on button "CREAR CLIENTE" at bounding box center [755, 305] width 180 height 54
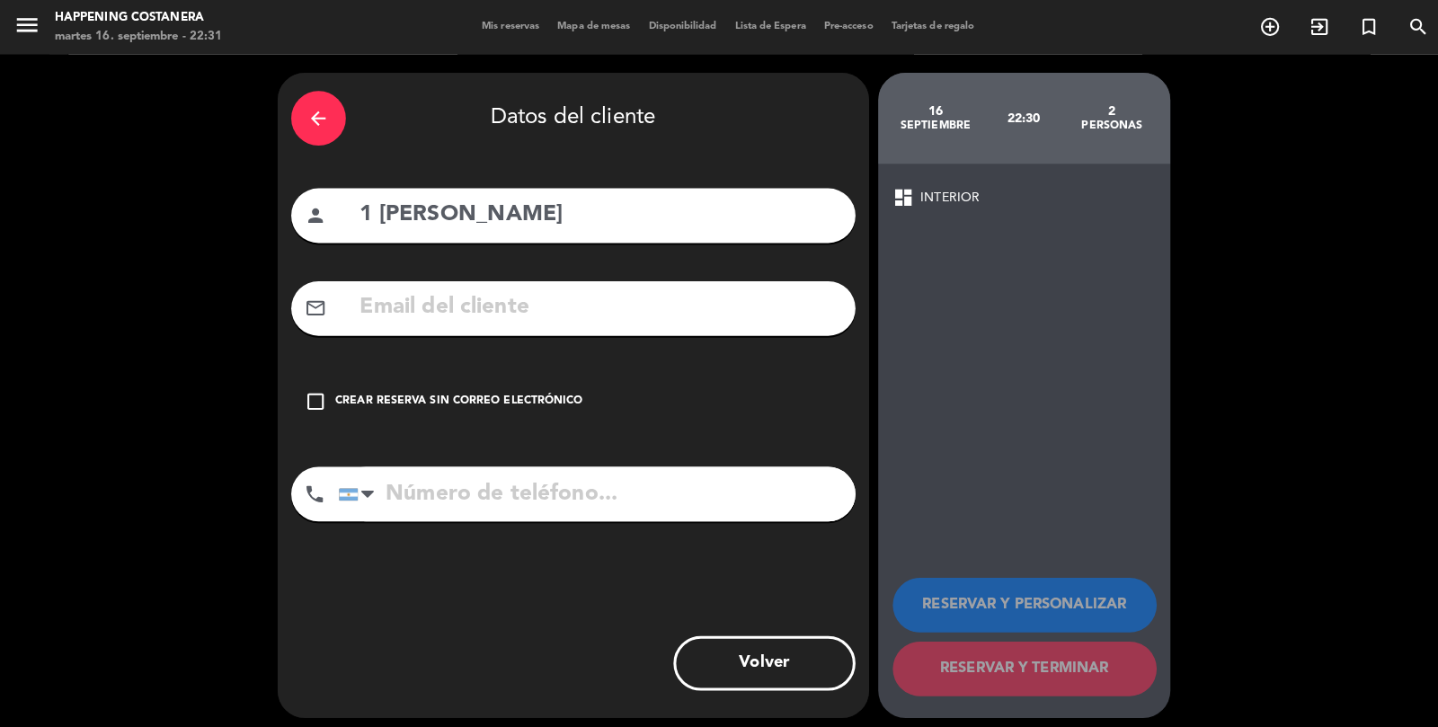
scroll to position [40, 0]
click at [437, 387] on div "Crear reserva sin correo electrónico" at bounding box center [454, 396] width 244 height 18
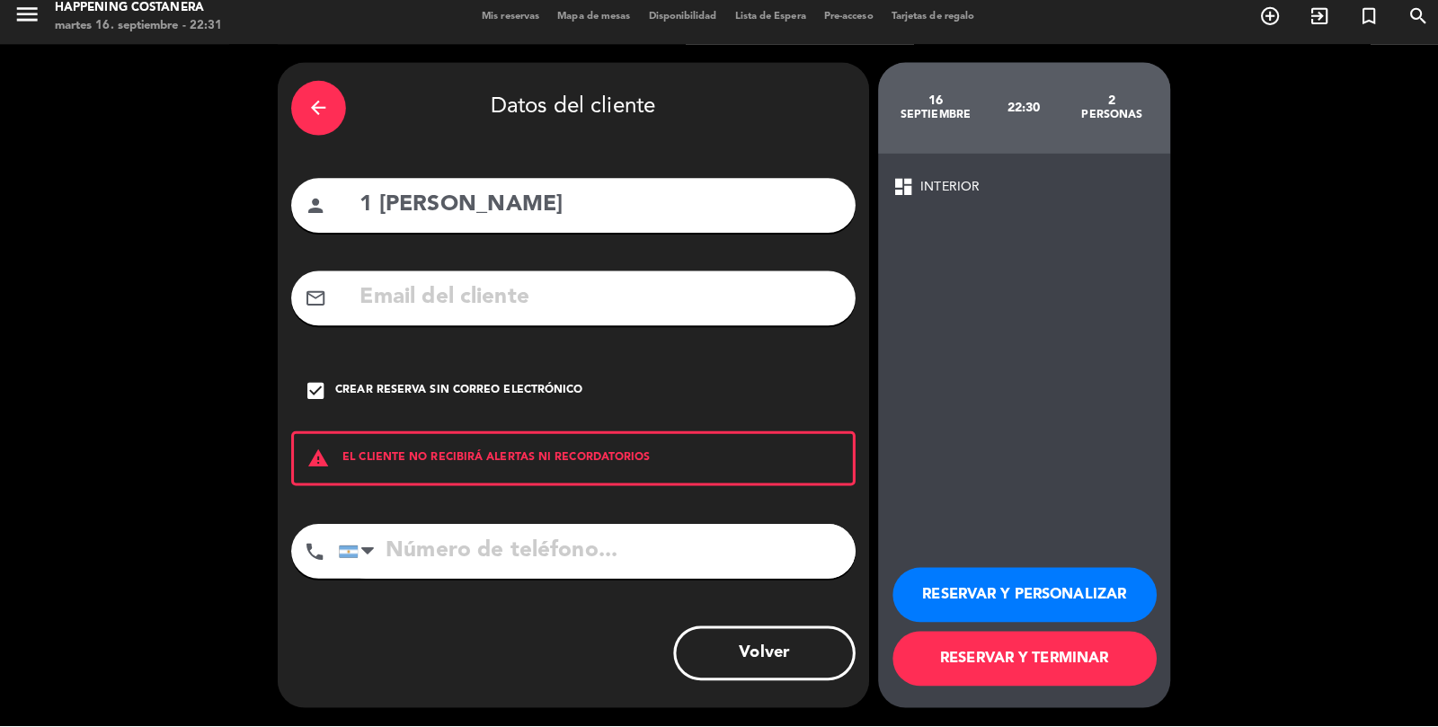
scroll to position [0, 0]
click at [1028, 688] on button "RESERVAR Y TERMINAR" at bounding box center [1012, 661] width 261 height 54
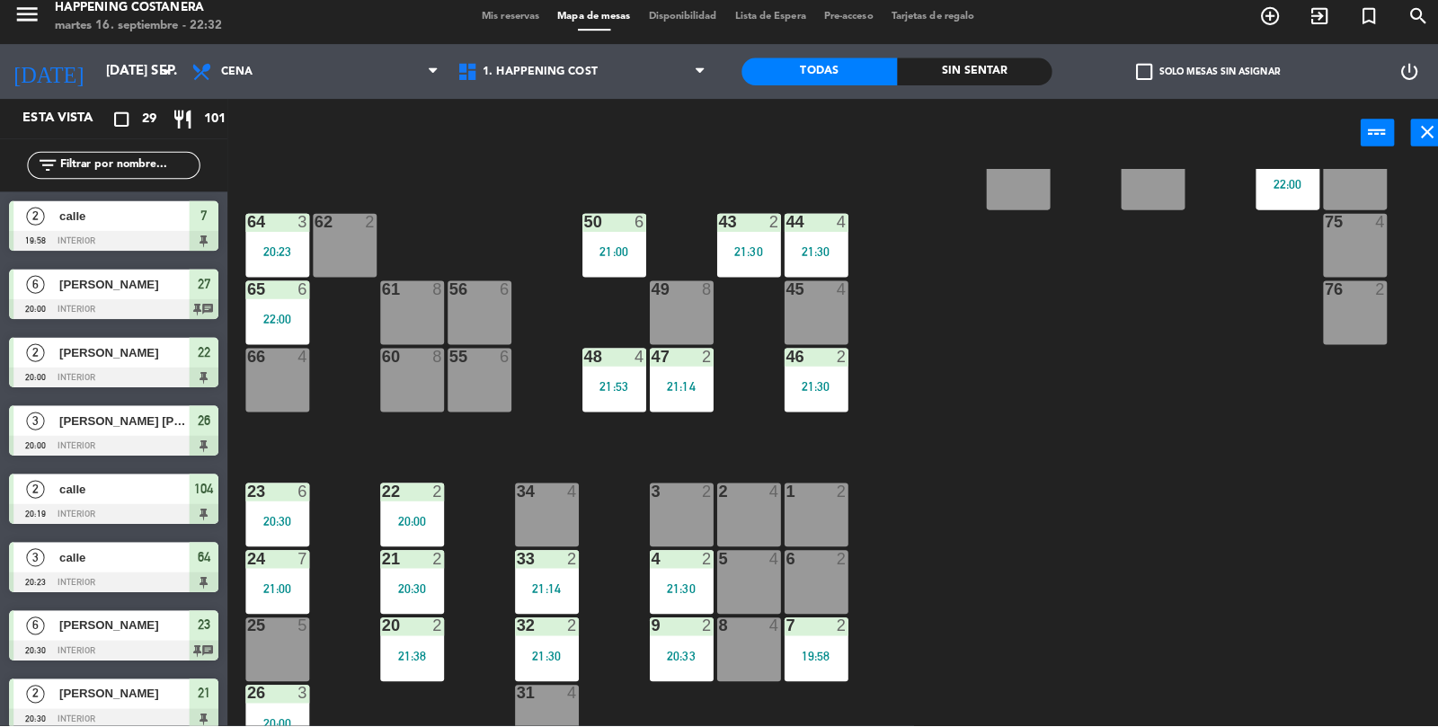
click at [295, 493] on div "6" at bounding box center [299, 495] width 11 height 16
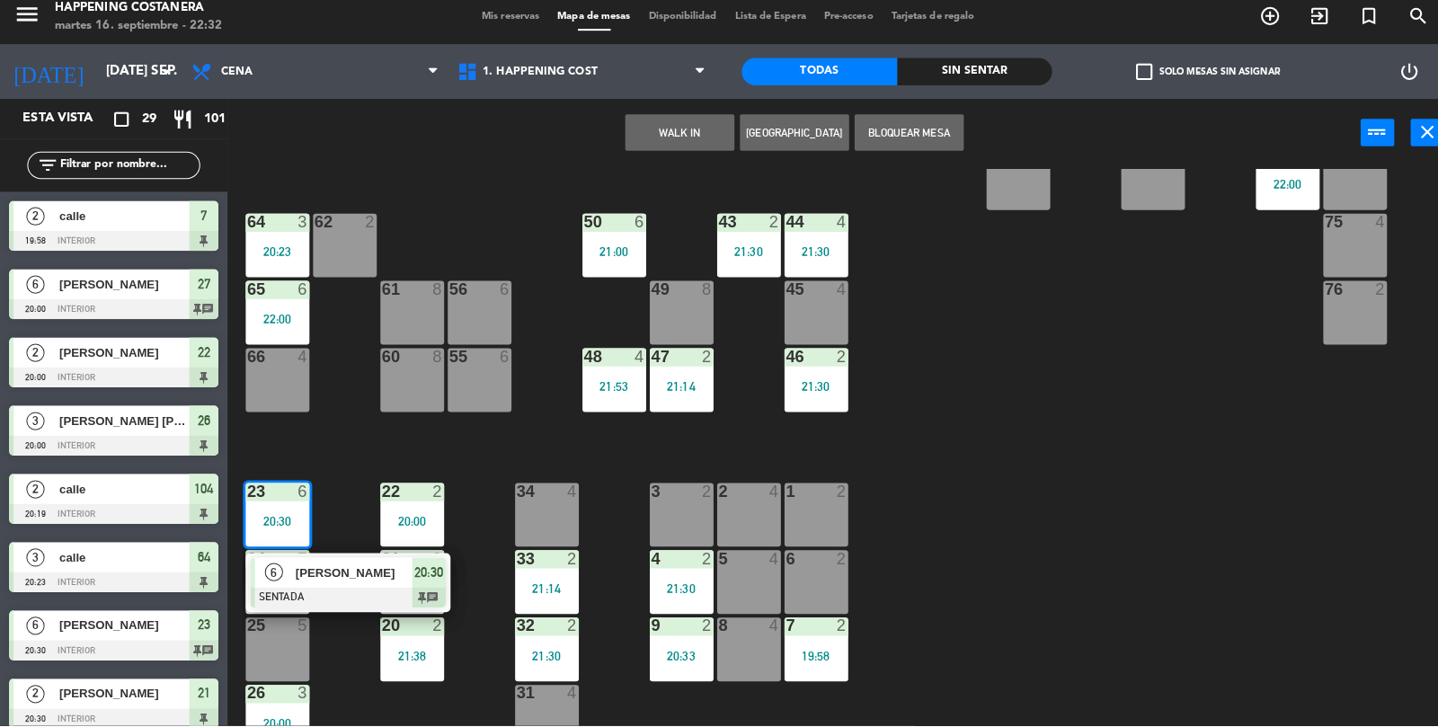
click at [325, 605] on div at bounding box center [343, 600] width 193 height 20
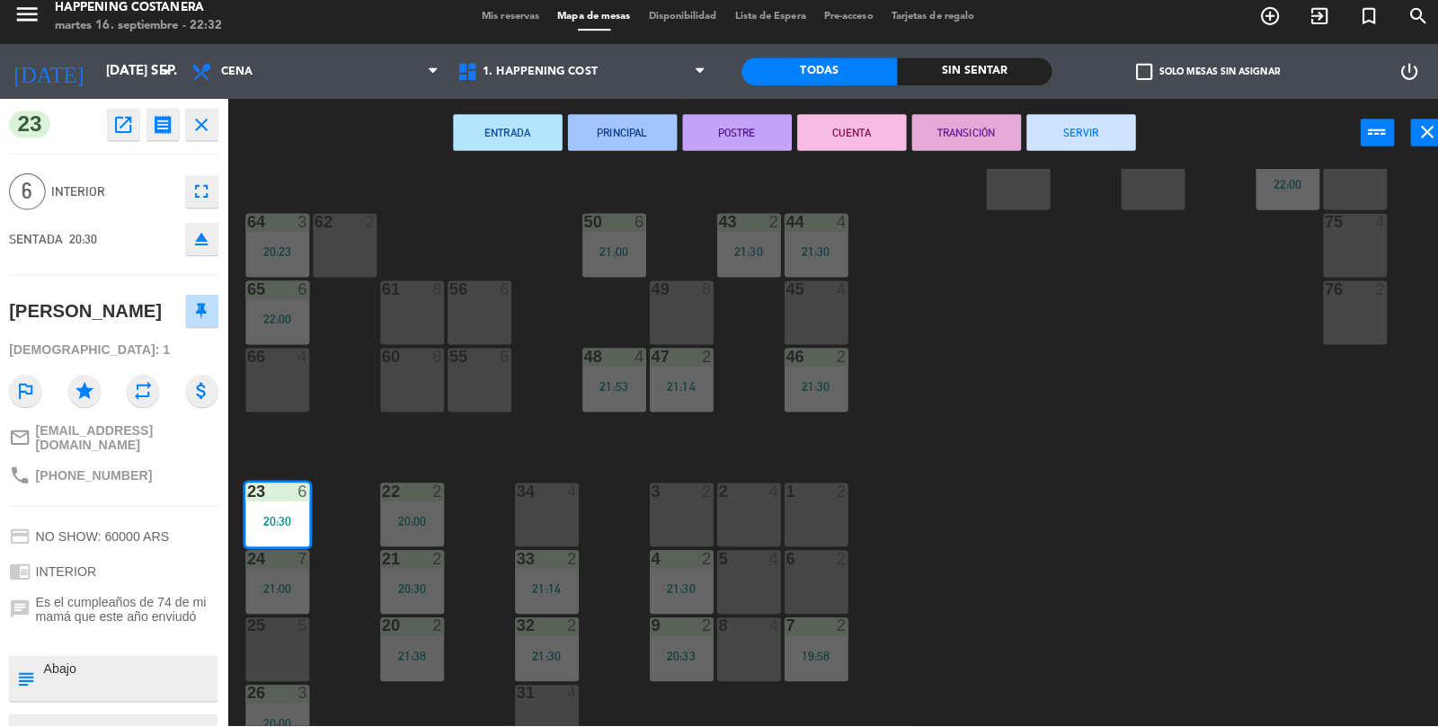
click at [1061, 126] on button "SERVIR" at bounding box center [1068, 141] width 108 height 36
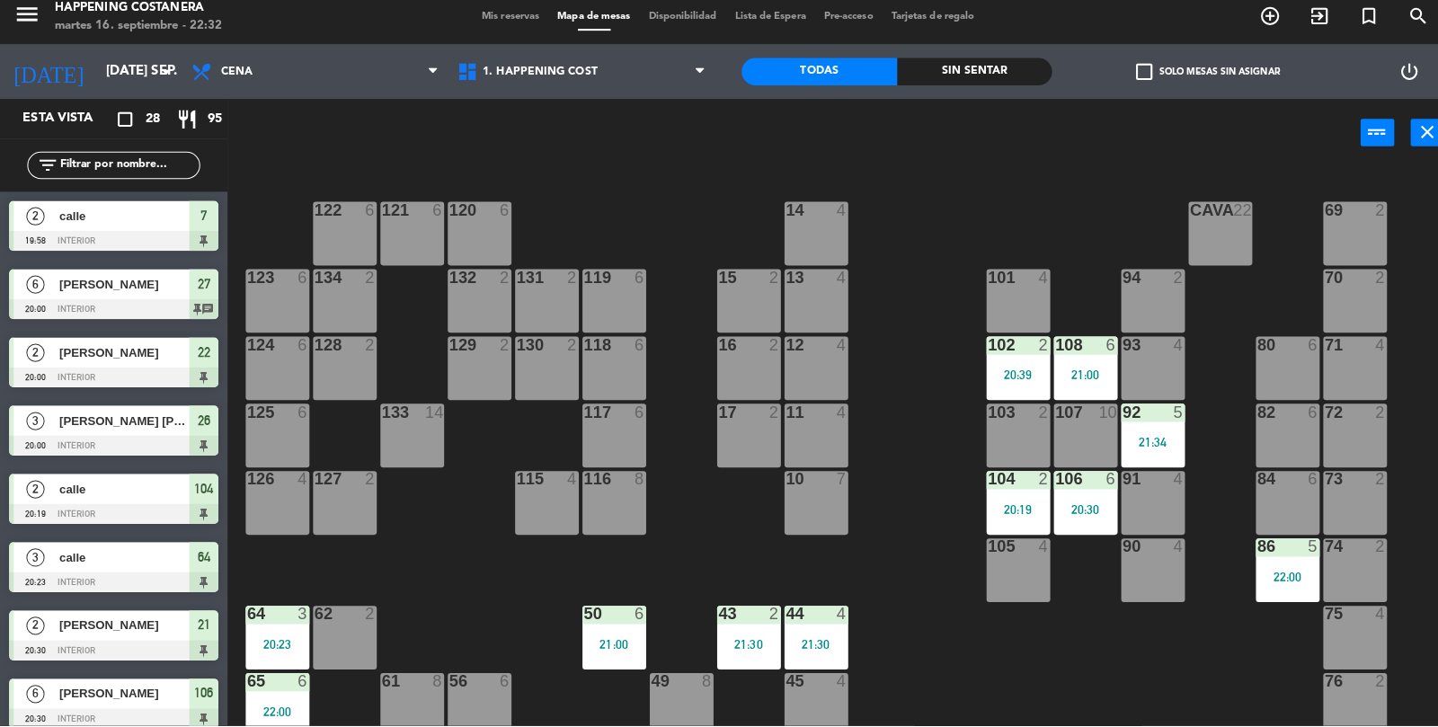
click at [882, 570] on div "69 2 122 6 121 6 120 6 14 4 CAVA 22 101 4 94 2 70 2 123 6 131 2 134 2 132 2 13 …" at bounding box center [838, 496] width 1199 height 638
click at [1087, 487] on div "6" at bounding box center [1102, 483] width 30 height 16
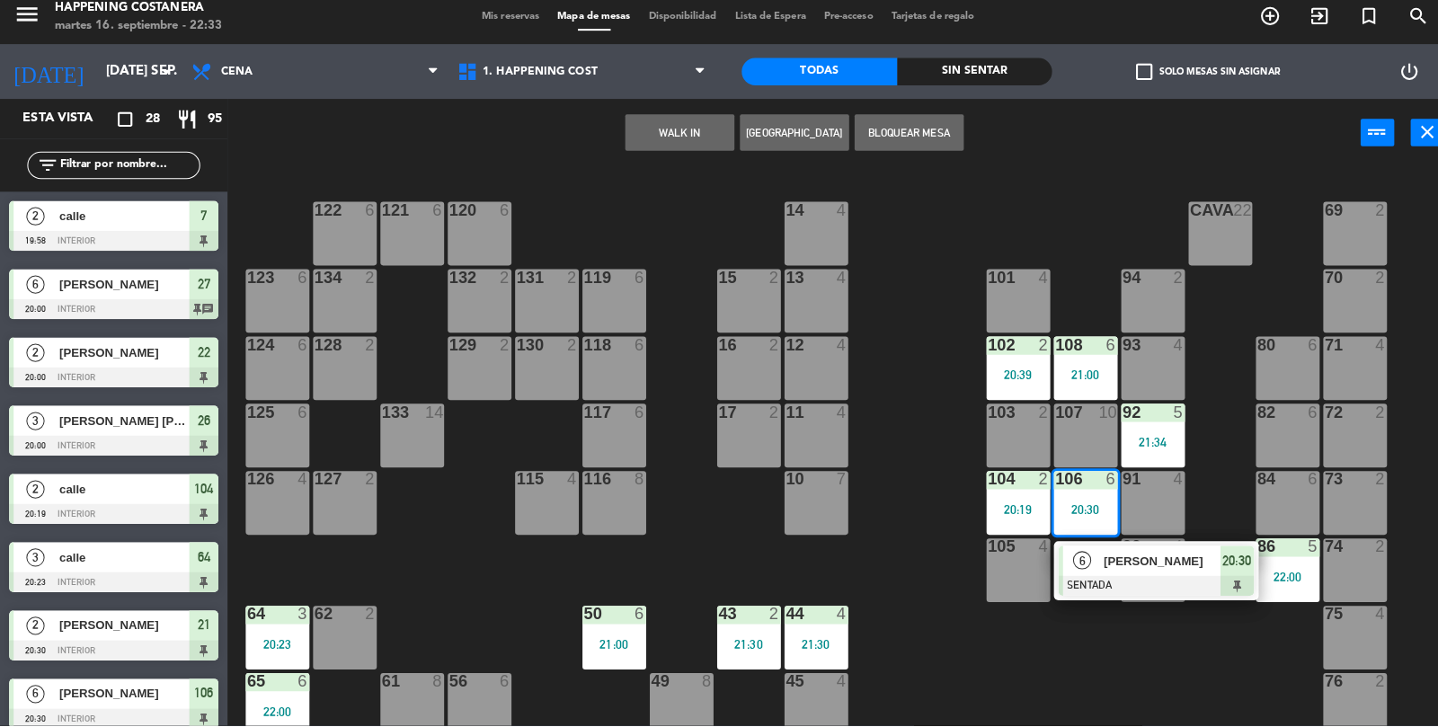
click at [1176, 567] on span "[PERSON_NAME]" at bounding box center [1147, 564] width 115 height 19
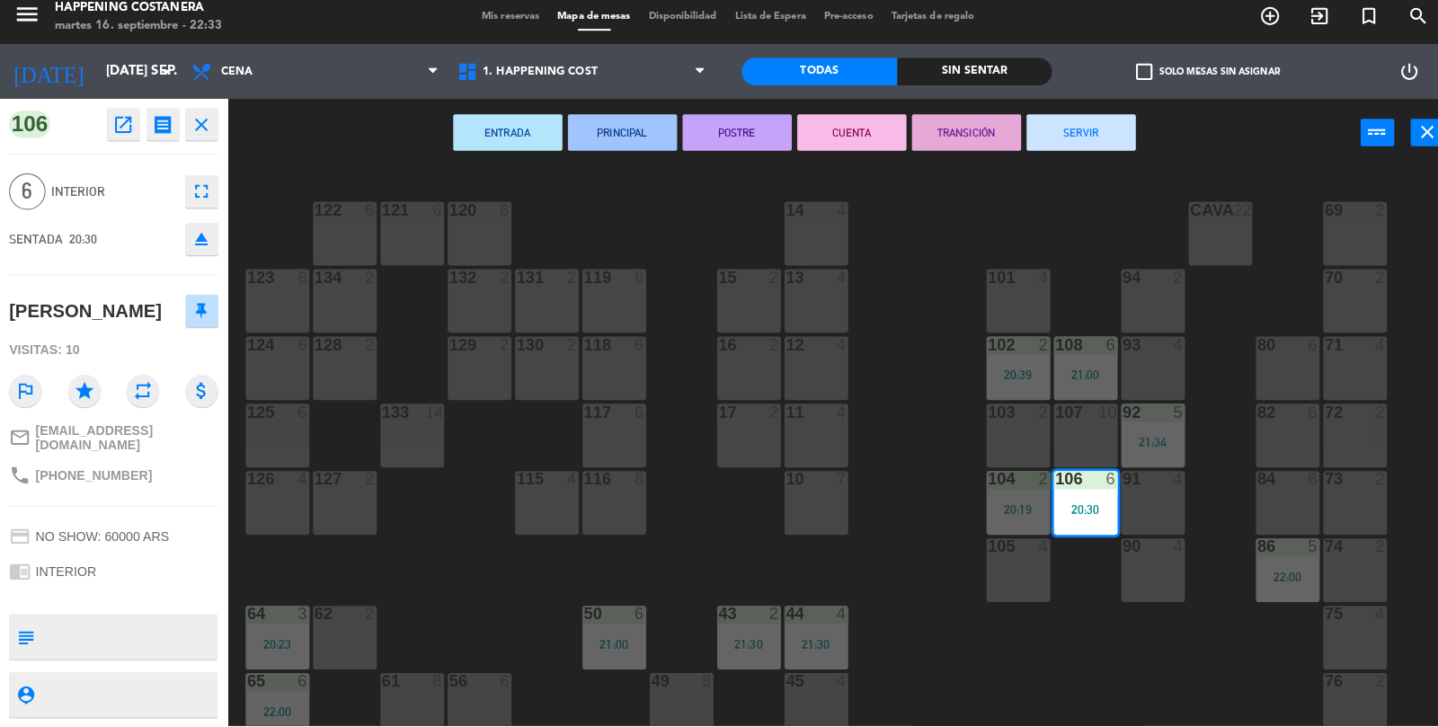
click at [1034, 673] on div "69 2 122 6 121 6 120 6 14 4 CAVA 22 101 4 94 2 70 2 123 6 131 2 134 2 132 2 13 …" at bounding box center [838, 496] width 1199 height 638
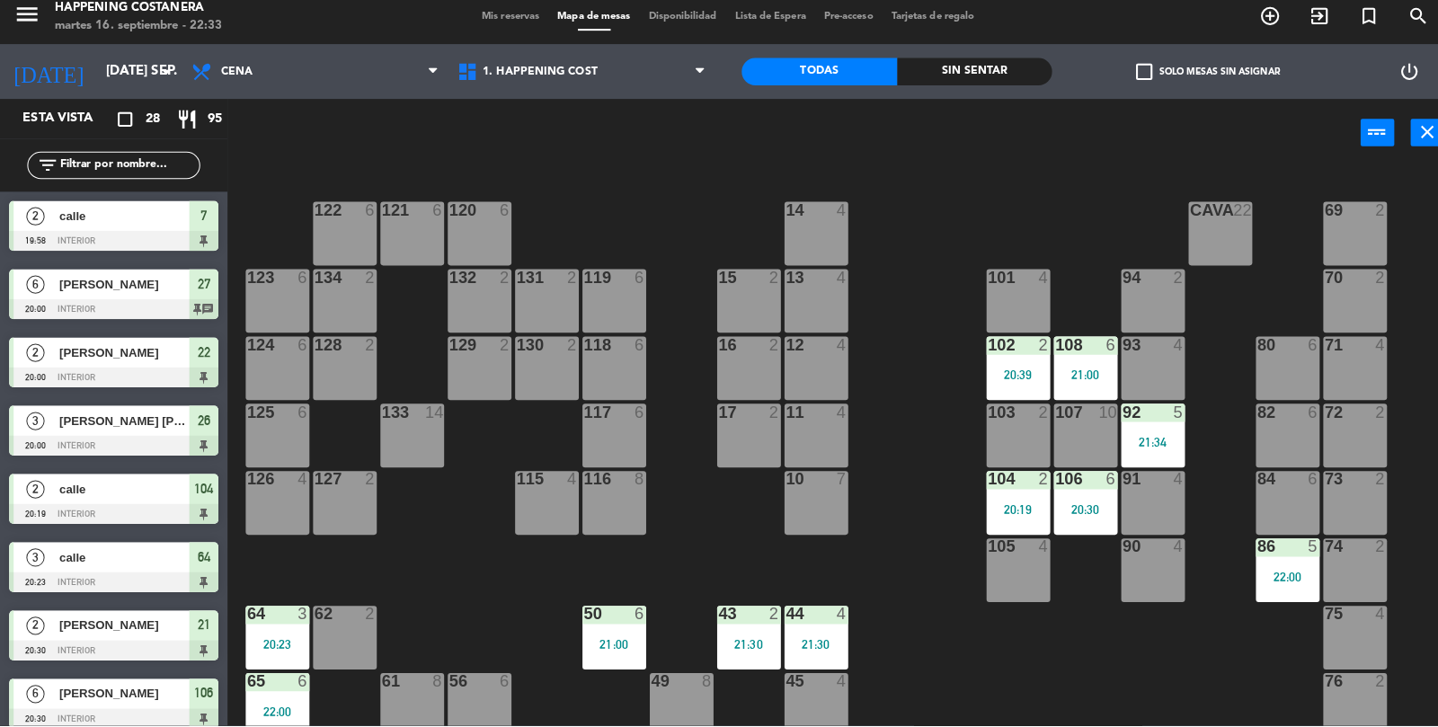
click at [1030, 670] on div "69 2 122 6 121 6 120 6 14 4 CAVA 22 101 4 94 2 70 2 123 6 131 2 134 2 132 2 13 …" at bounding box center [838, 496] width 1199 height 638
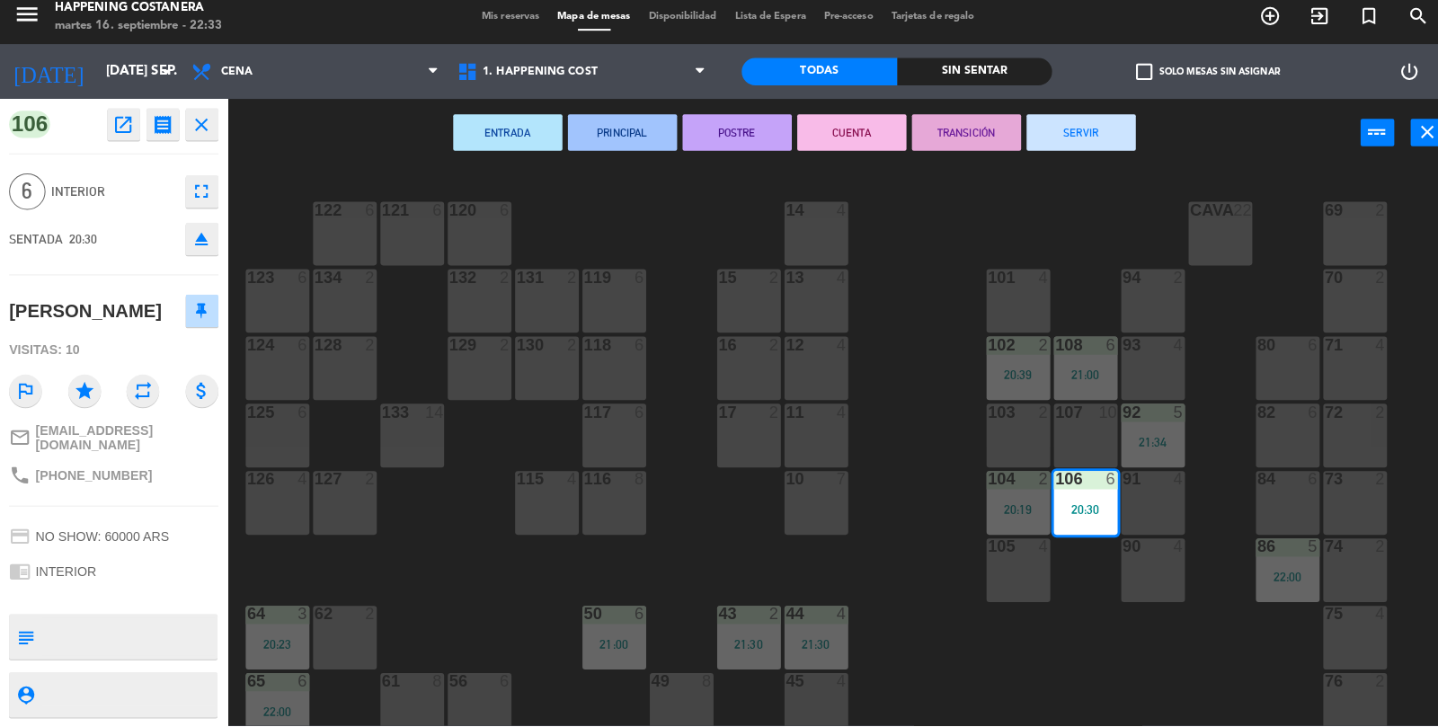
click at [1135, 102] on div "check_box_outline_blank Solo mesas sin asignar" at bounding box center [1192, 81] width 306 height 54
click at [1073, 143] on button "SERVIR" at bounding box center [1068, 141] width 108 height 36
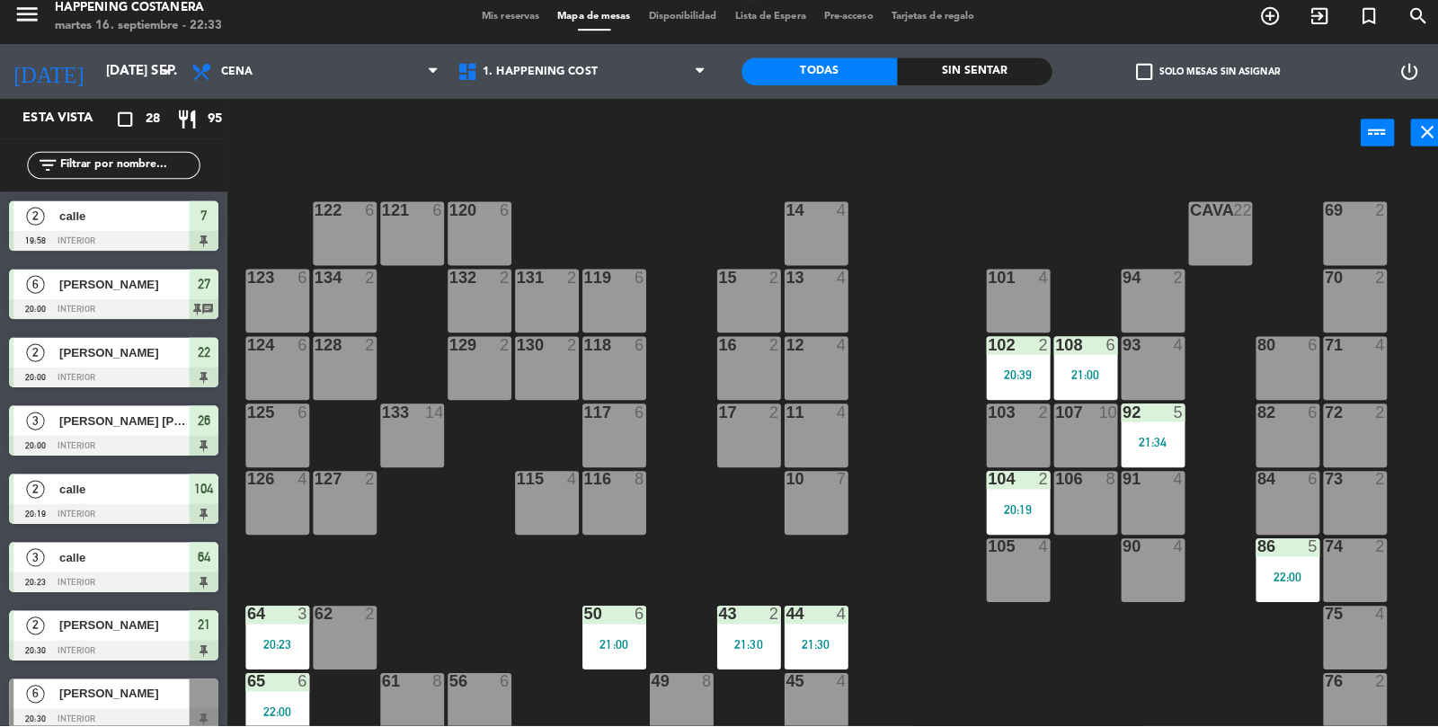
click at [974, 653] on div "69 2 122 6 121 6 120 6 14 4 CAVA 22 101 4 94 2 70 2 123 6 131 2 134 2 132 2 13 …" at bounding box center [838, 496] width 1199 height 638
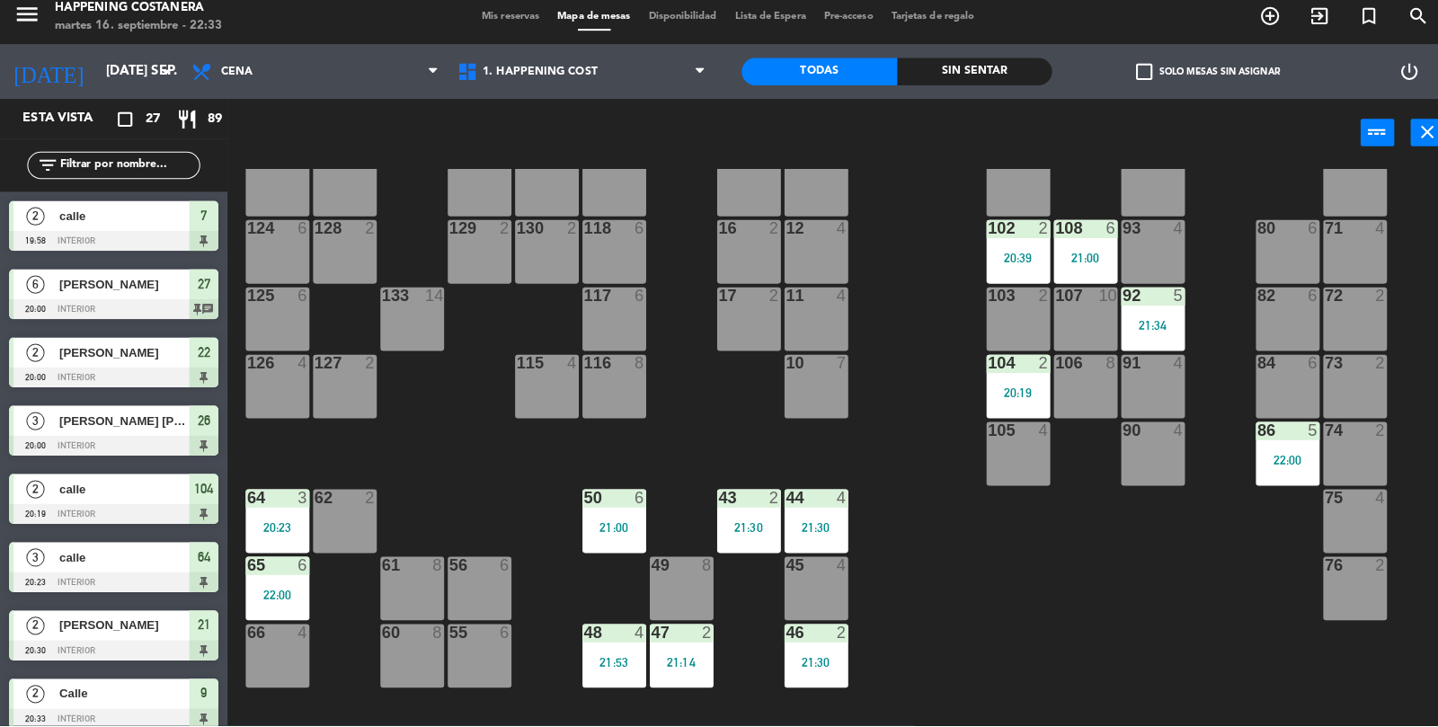
scroll to position [387, 0]
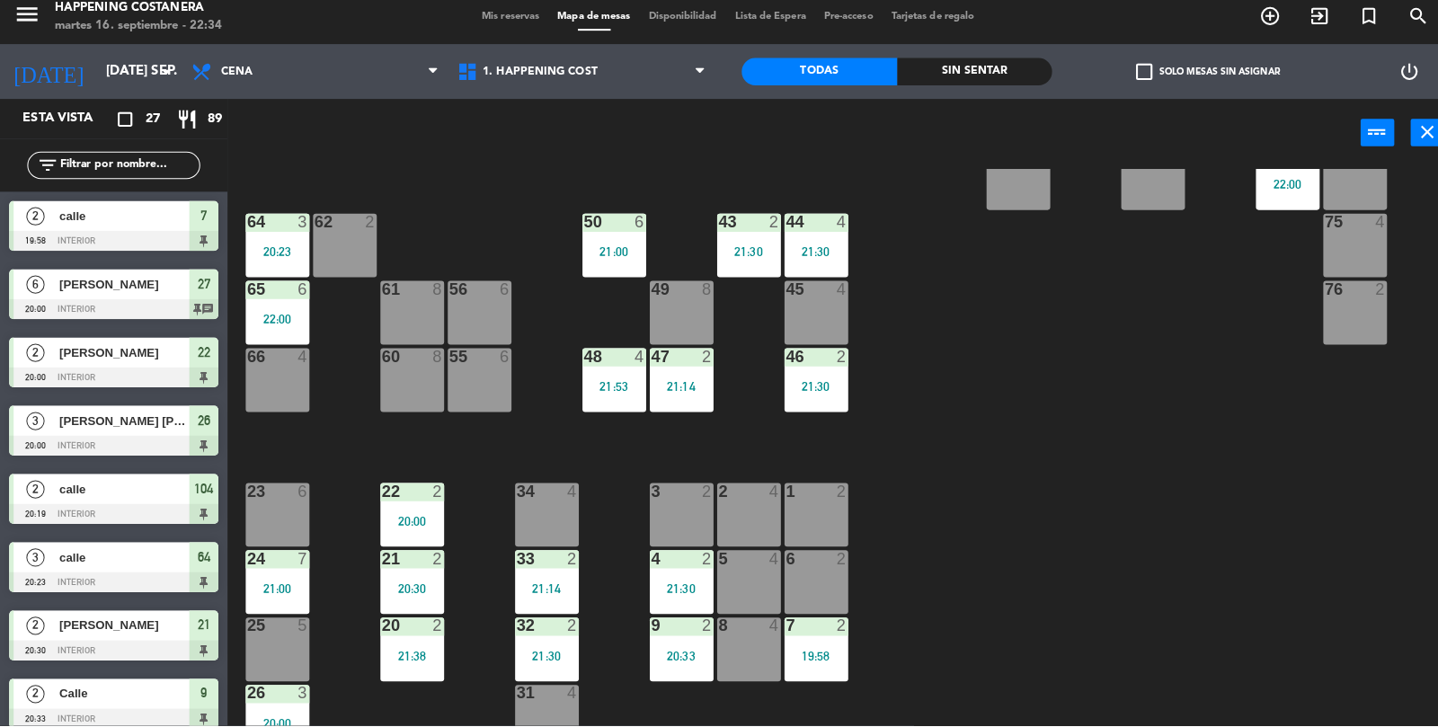
click at [1189, 554] on div "69 2 122 6 121 6 120 6 14 4 CAVA 22 101 4 94 2 70 2 123 6 131 2 134 2 132 2 13 …" at bounding box center [838, 496] width 1199 height 638
click at [661, 652] on div "20:33" at bounding box center [673, 658] width 63 height 13
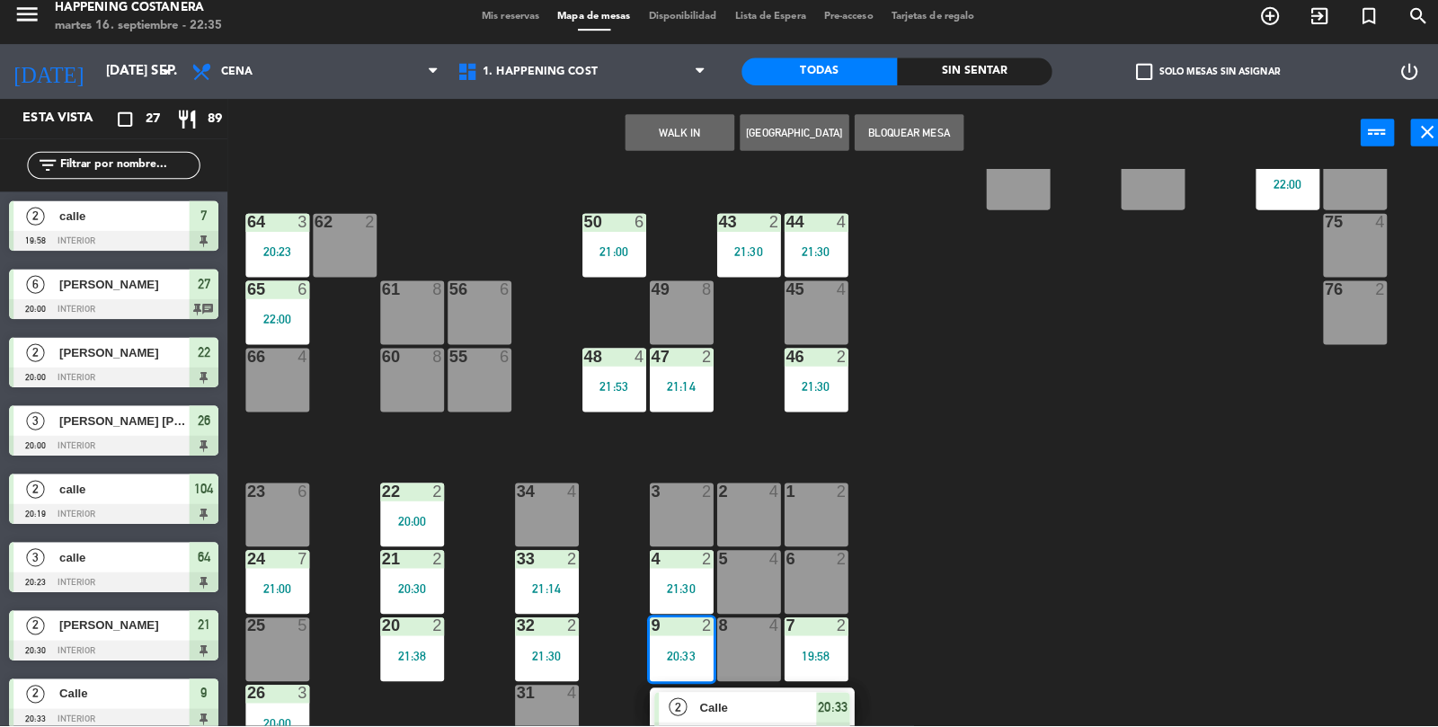
click at [1070, 370] on div "69 2 122 6 121 6 120 6 14 4 CAVA 22 101 4 94 2 70 2 123 6 131 2 134 2 132 2 13 …" at bounding box center [838, 496] width 1199 height 638
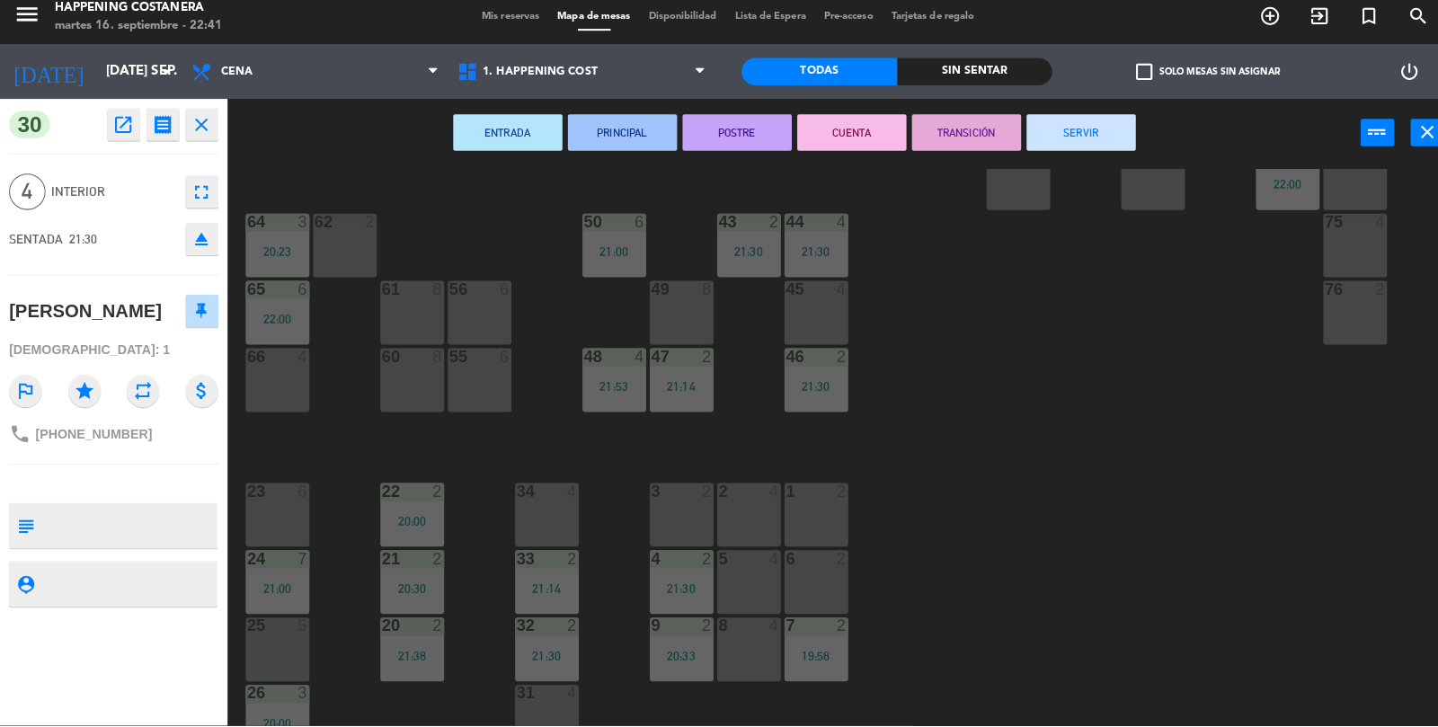
click at [1072, 126] on button "SERVIR" at bounding box center [1068, 141] width 108 height 36
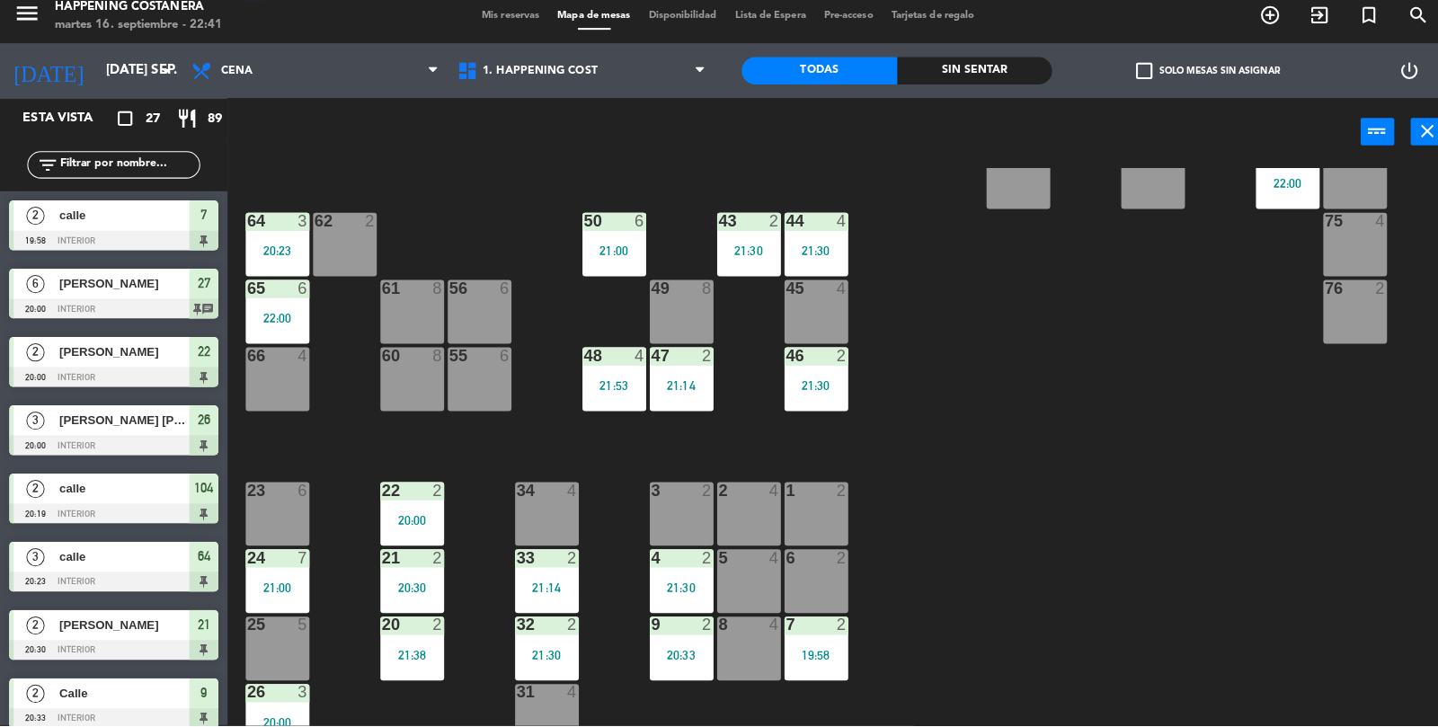
scroll to position [105, 0]
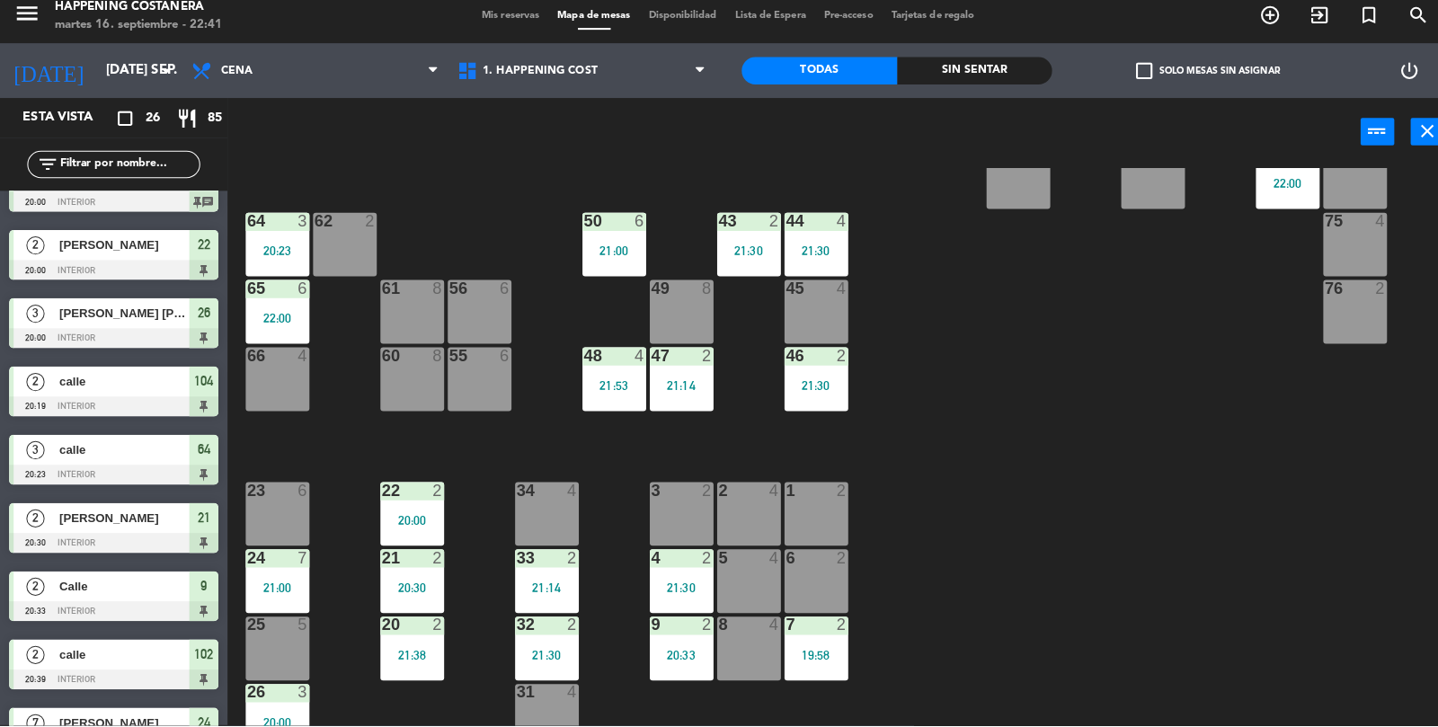
click at [655, 575] on div "4 2 21:30" at bounding box center [673, 584] width 63 height 63
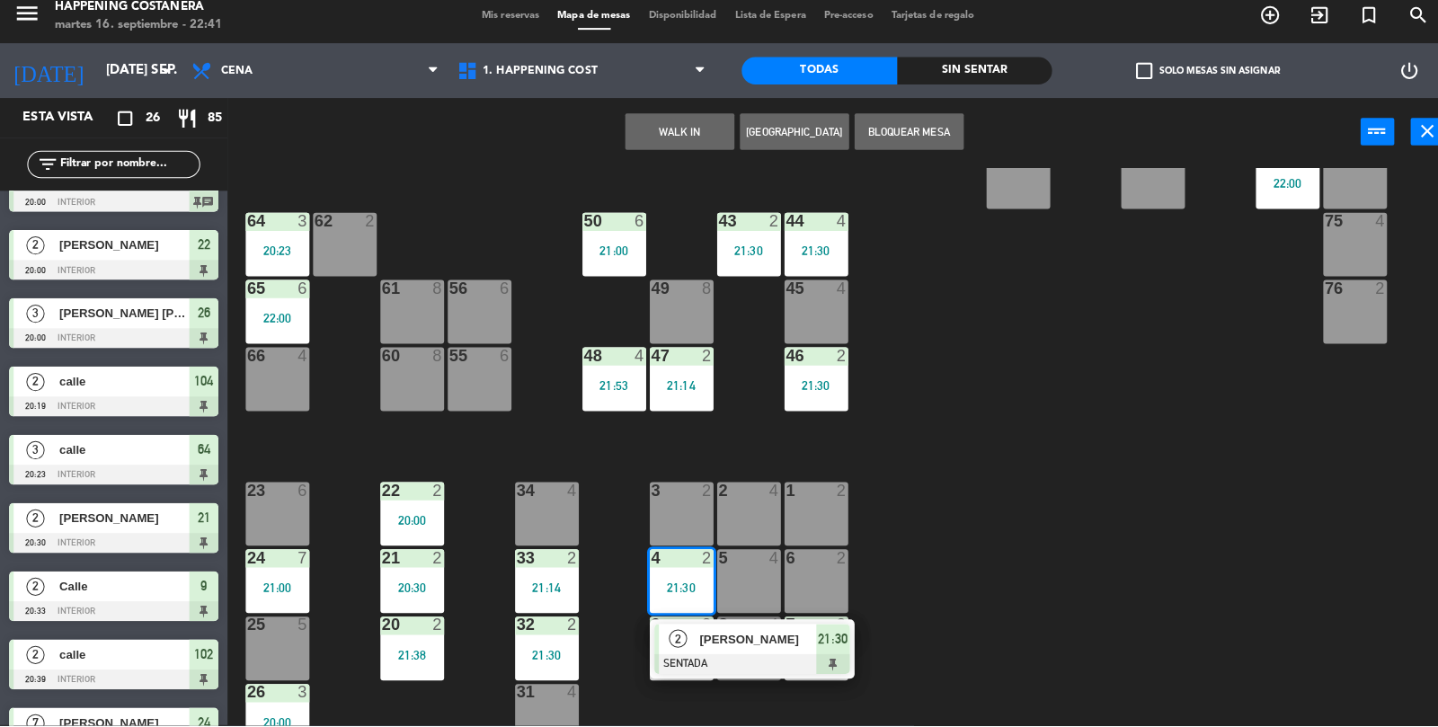
click at [830, 573] on div "6 2" at bounding box center [806, 584] width 63 height 63
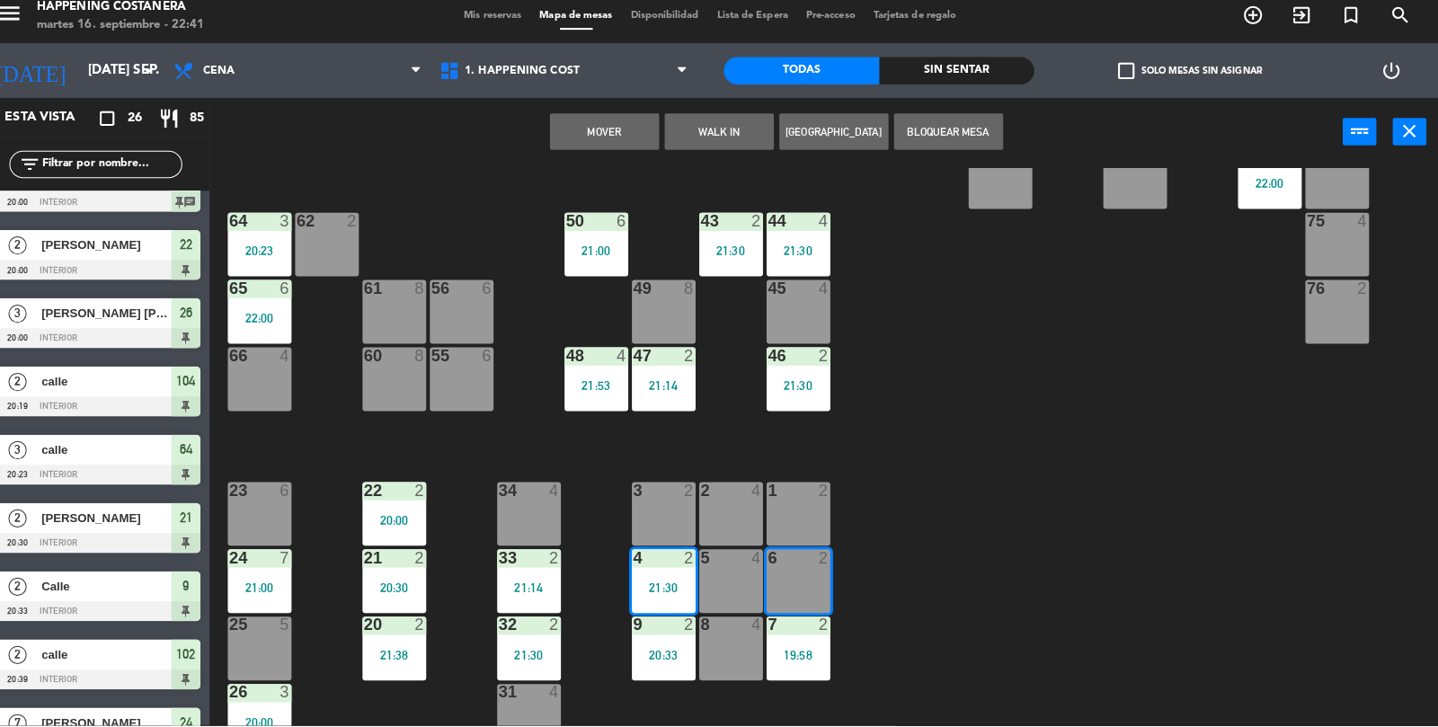
scroll to position [0, 0]
click at [613, 140] on button "Mover" at bounding box center [615, 140] width 108 height 36
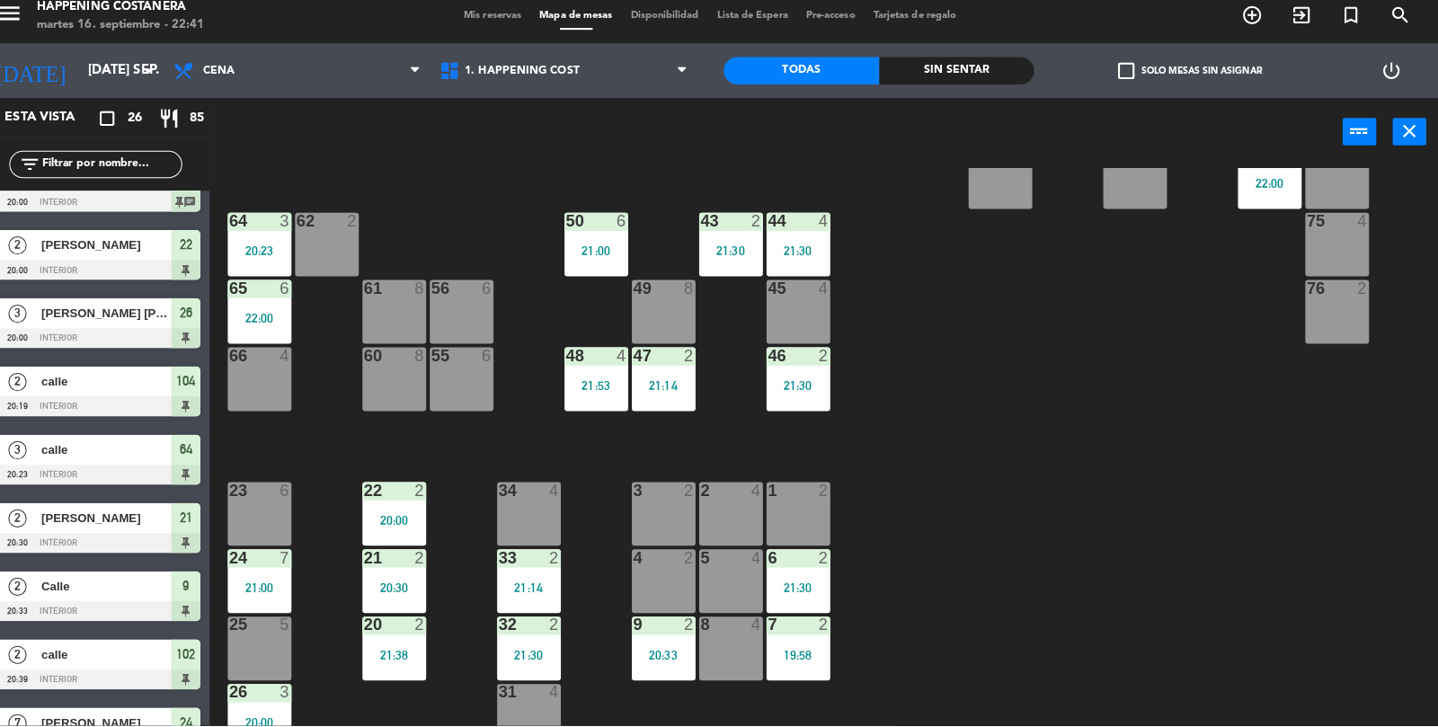
click at [680, 662] on div "20:33" at bounding box center [673, 657] width 63 height 13
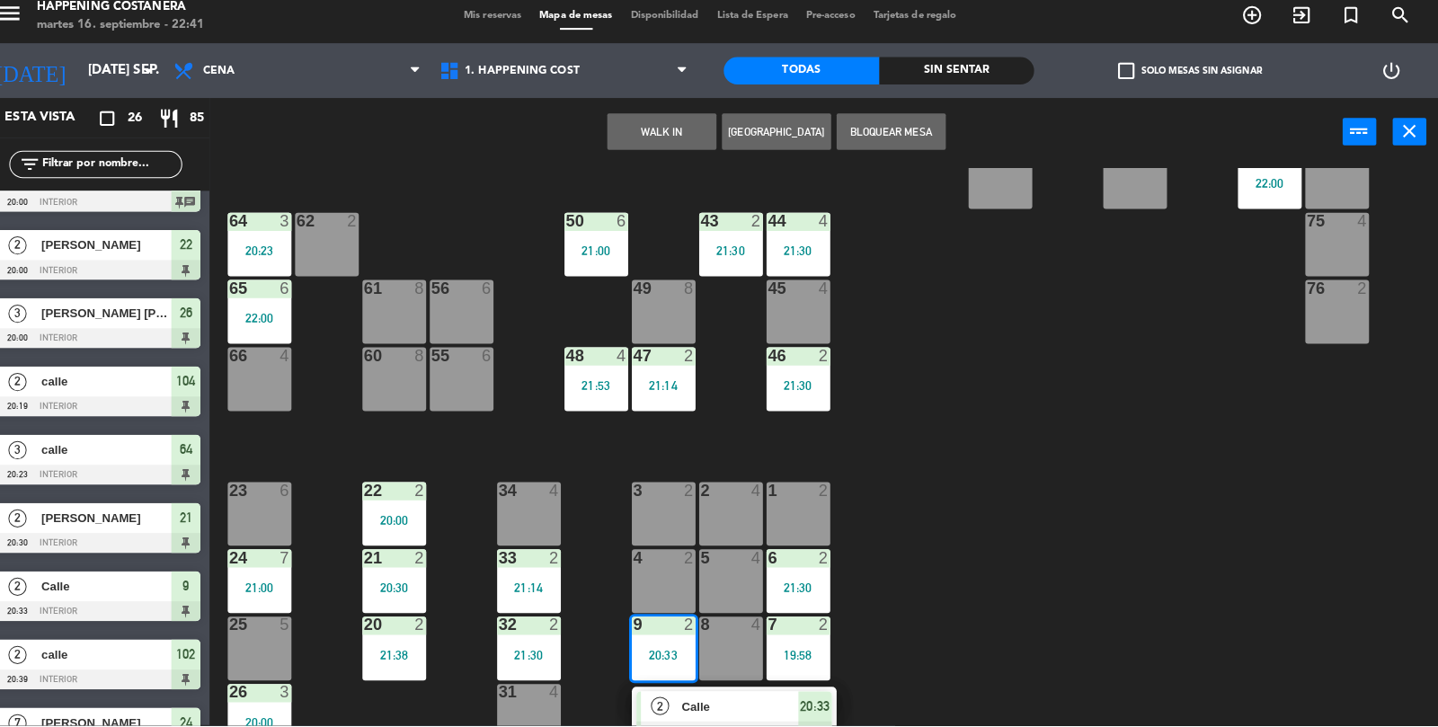
click at [730, 688] on div "2 Calle SENTADA 20:33" at bounding box center [743, 717] width 202 height 58
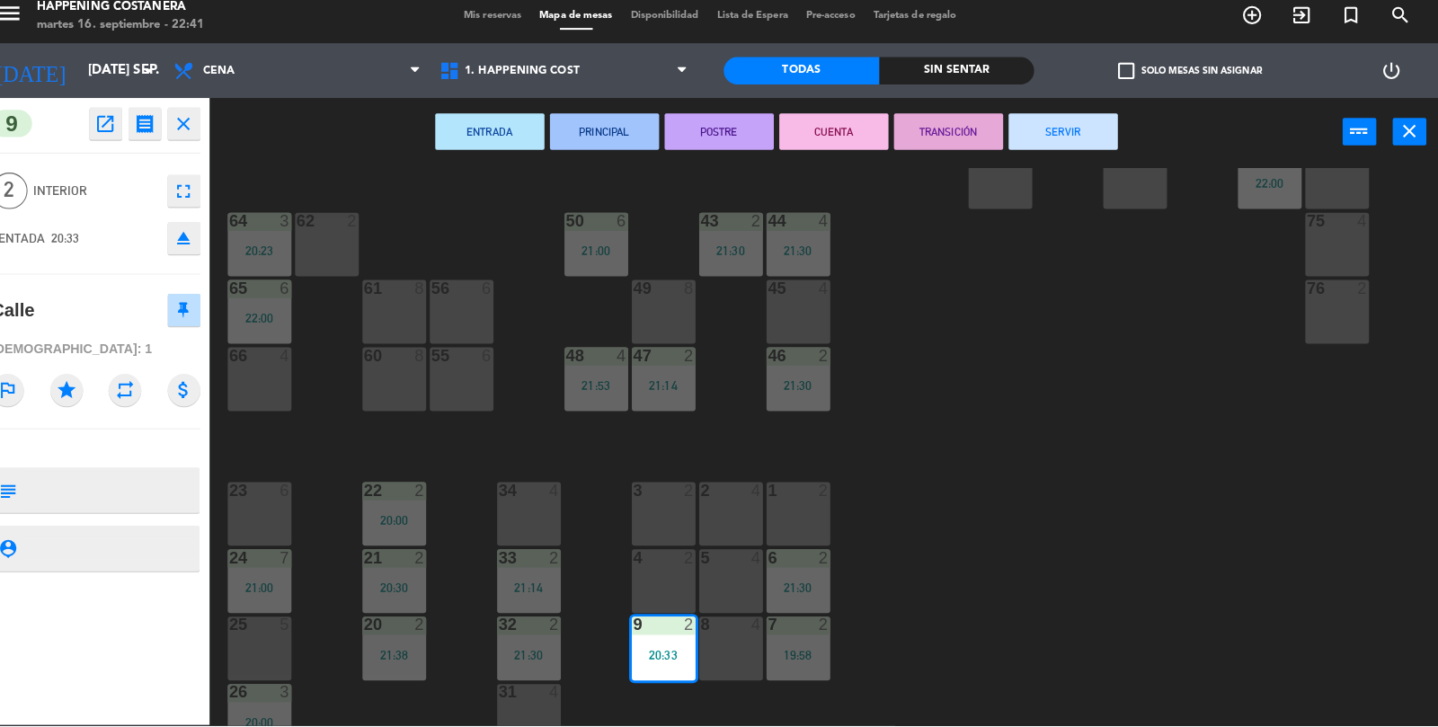
click at [768, 645] on div "8 4" at bounding box center [739, 650] width 63 height 63
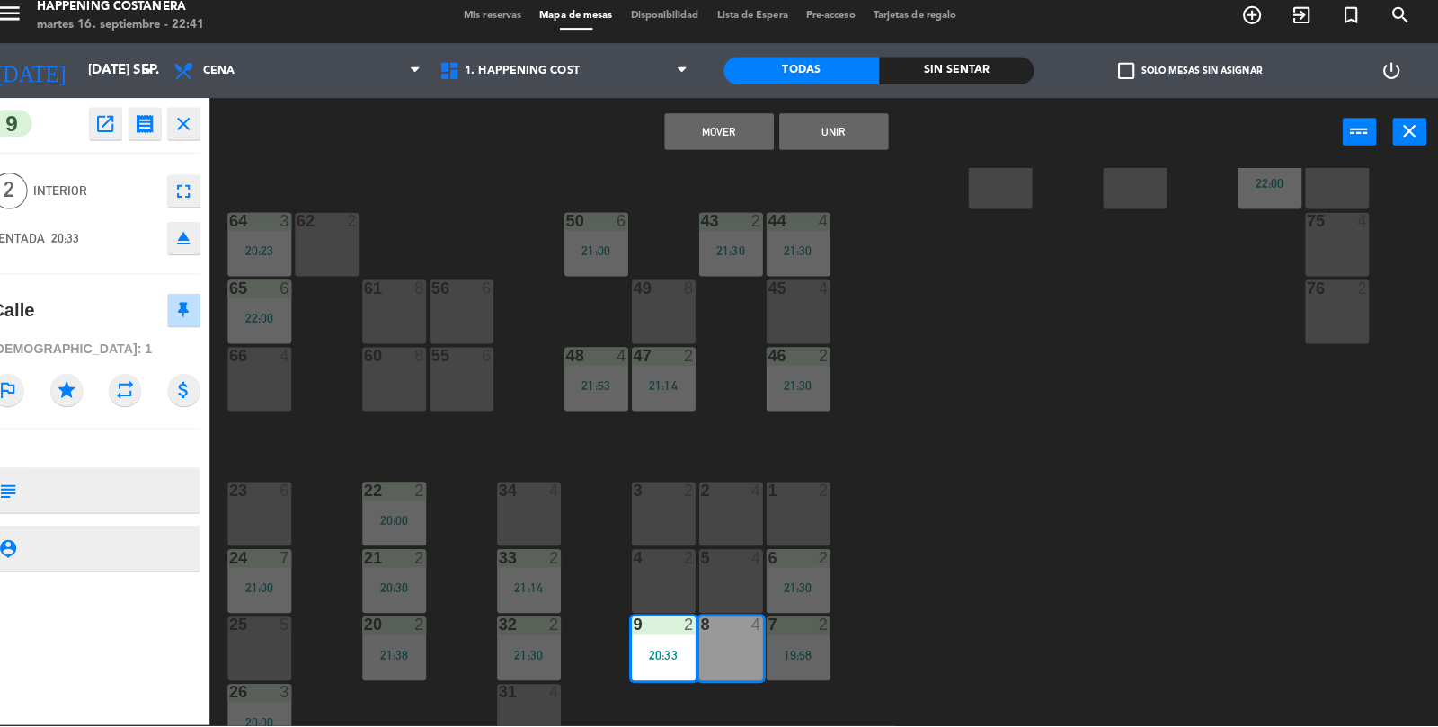
click at [700, 108] on div "Mover Unir power_input close" at bounding box center [784, 141] width 1119 height 68
click at [717, 172] on div "Mover Unir power_input close" at bounding box center [784, 141] width 1119 height 68
click at [764, 129] on button "Mover" at bounding box center [728, 140] width 108 height 36
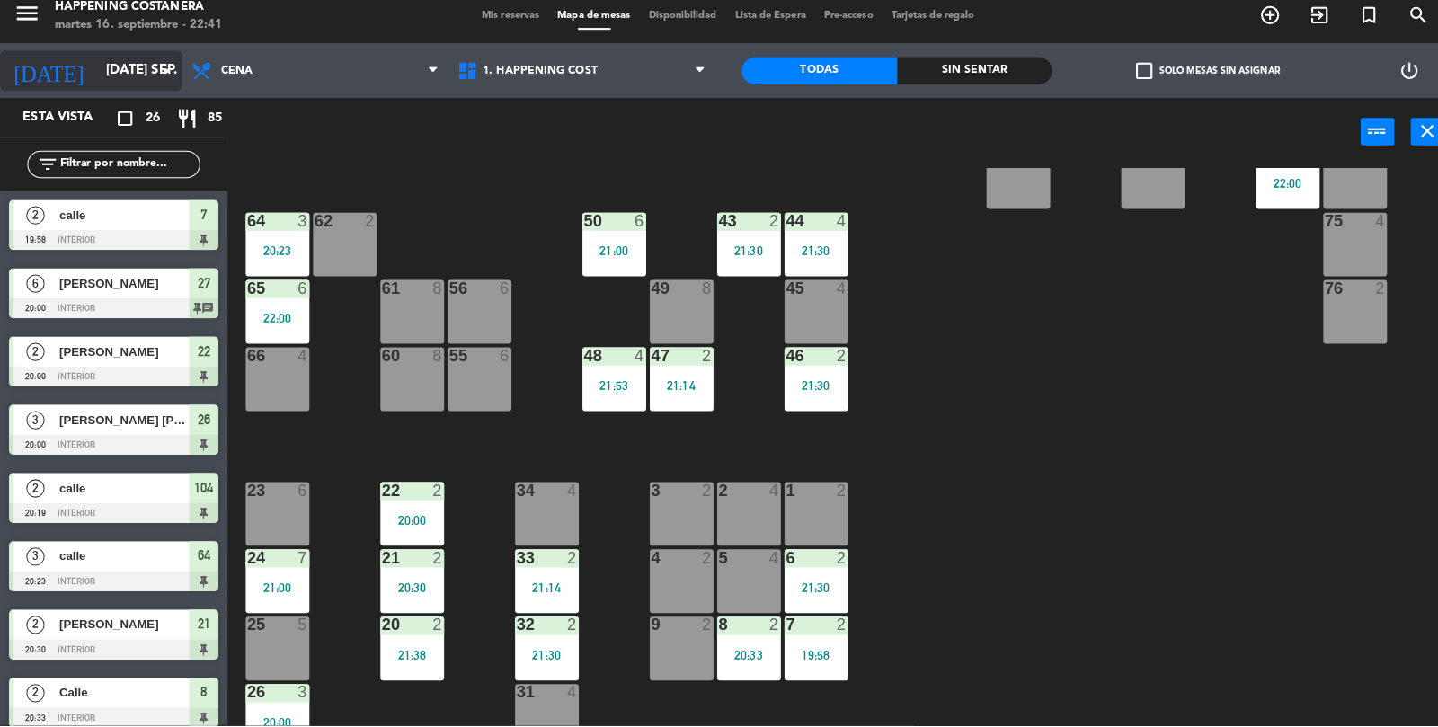
click at [155, 81] on icon "arrow_drop_down" at bounding box center [165, 80] width 22 height 22
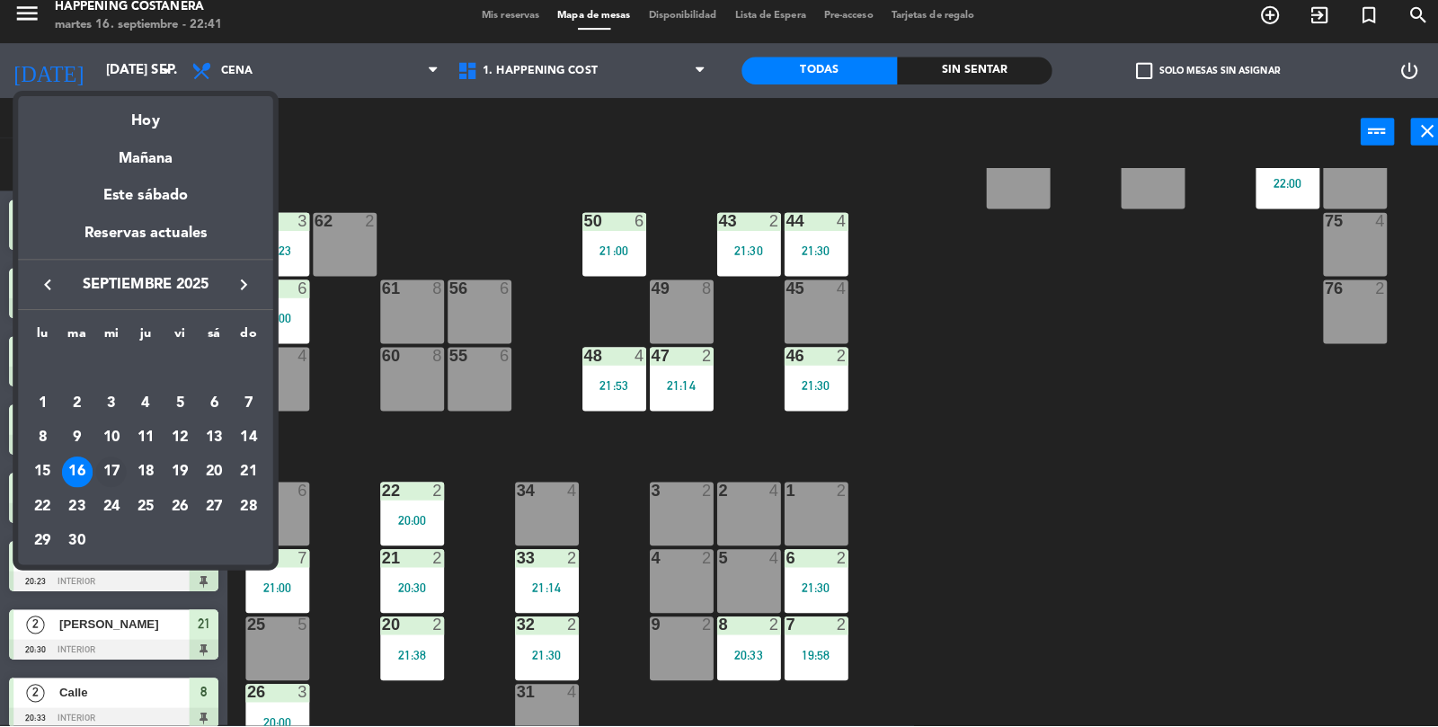
click at [108, 477] on div "17" at bounding box center [109, 476] width 31 height 31
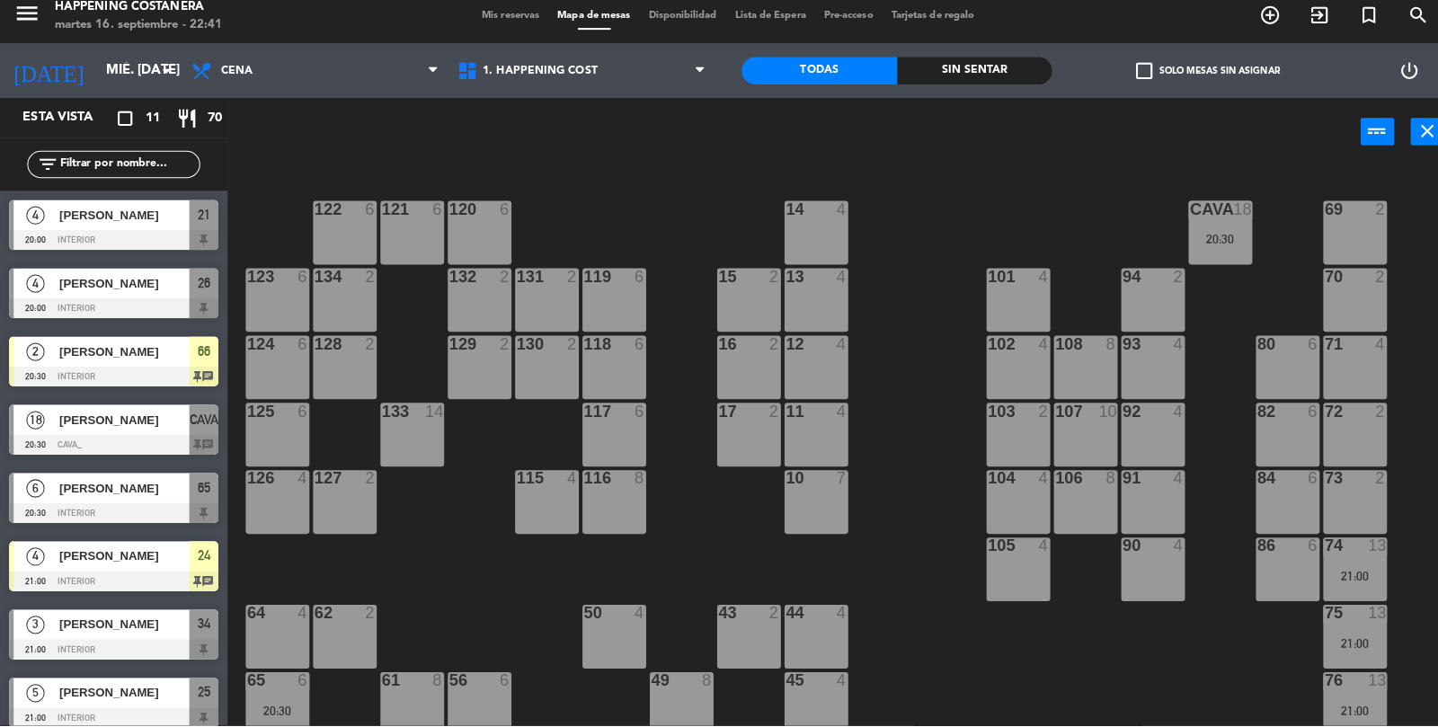
click at [1127, 76] on span "check_box_outline_blank" at bounding box center [1130, 80] width 16 height 16
click at [1193, 80] on input "check_box_outline_blank Solo mesas sin asignar" at bounding box center [1193, 80] width 0 height 0
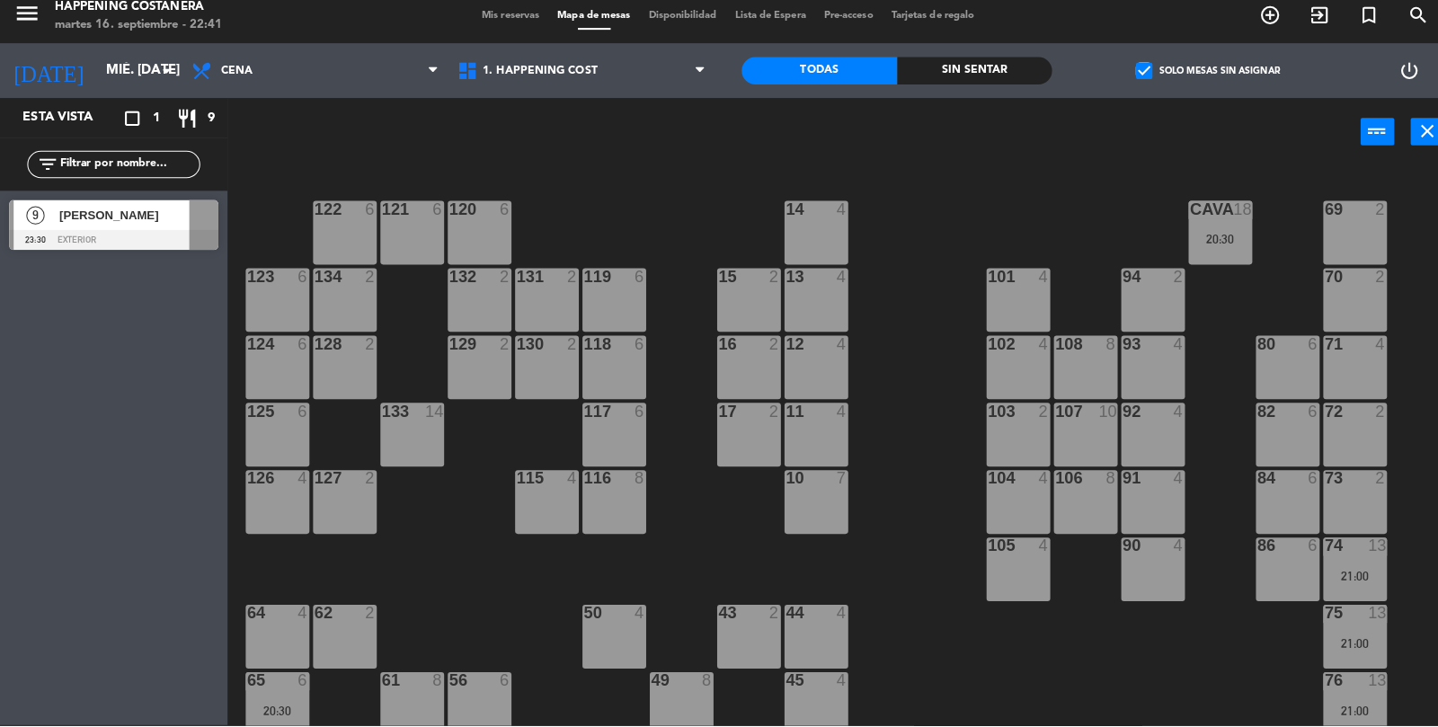
click at [1144, 73] on label "check_box Solo mesas sin asignar" at bounding box center [1193, 80] width 142 height 16
click at [1193, 80] on input "check_box Solo mesas sin asignar" at bounding box center [1193, 80] width 0 height 0
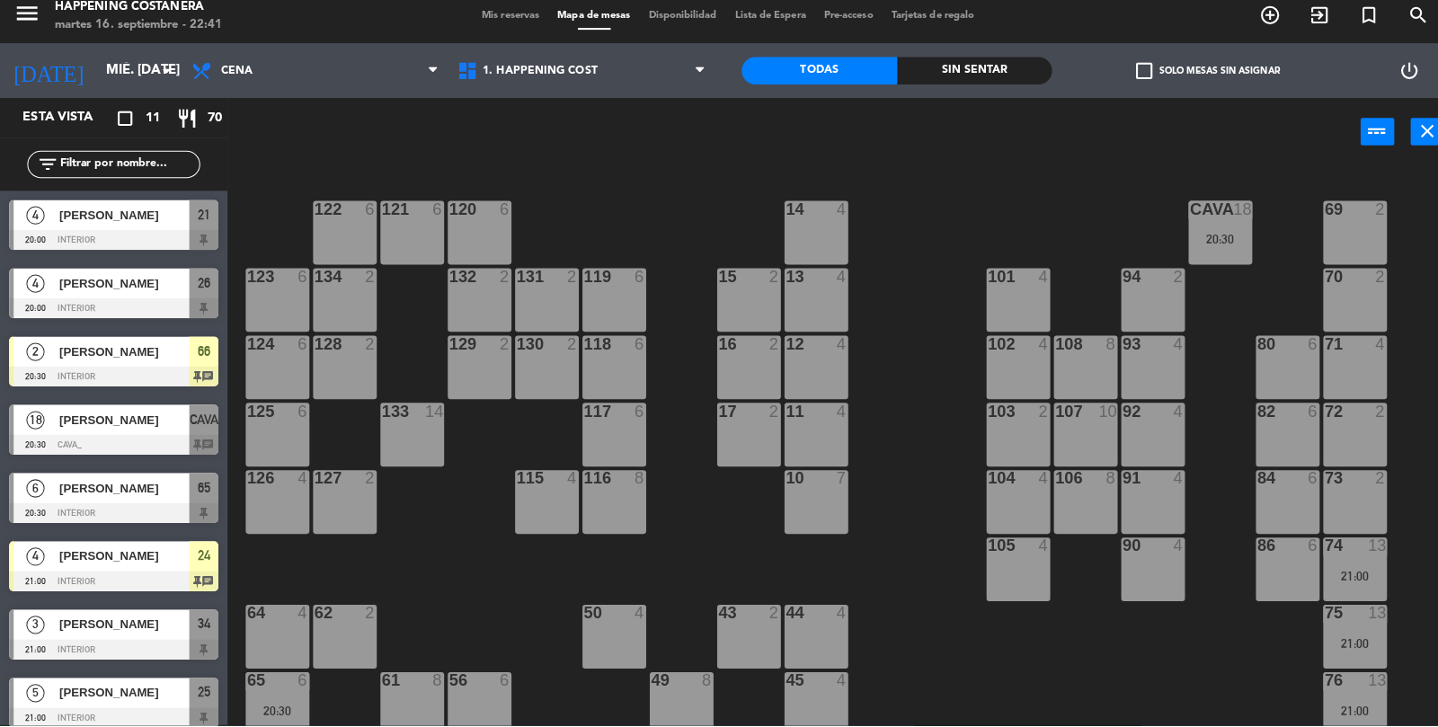
scroll to position [129, 0]
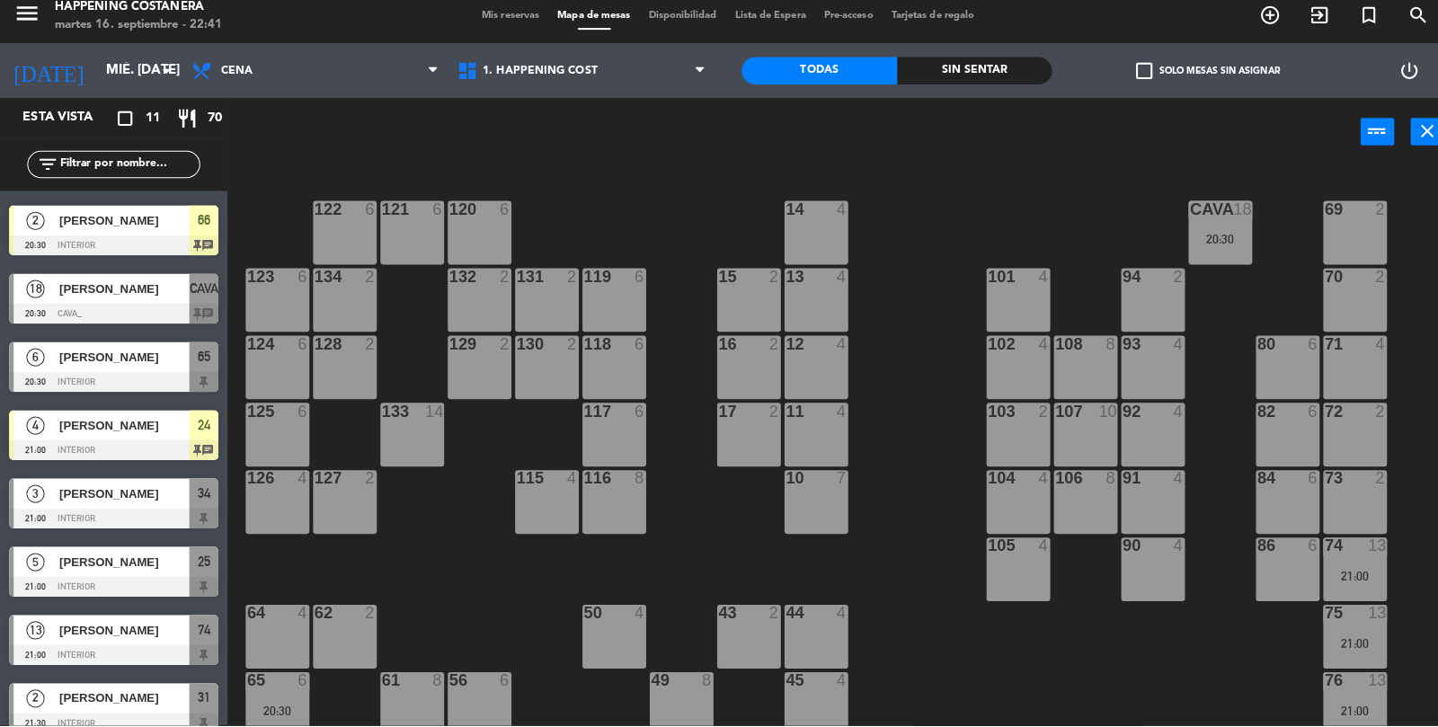
click at [1222, 239] on div "20:30" at bounding box center [1205, 245] width 63 height 13
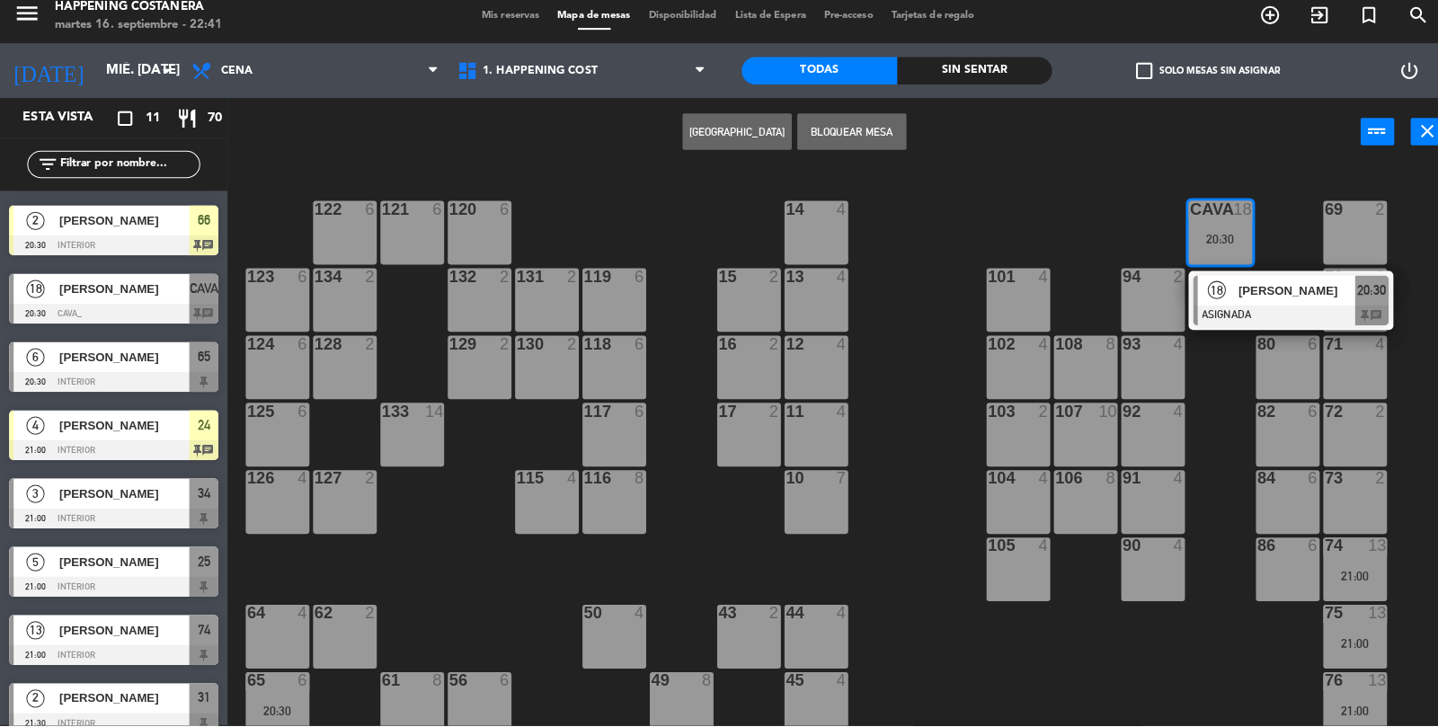
click at [1225, 333] on div "18 [PERSON_NAME] ASIGNADA 20:30 chat" at bounding box center [1275, 307] width 202 height 58
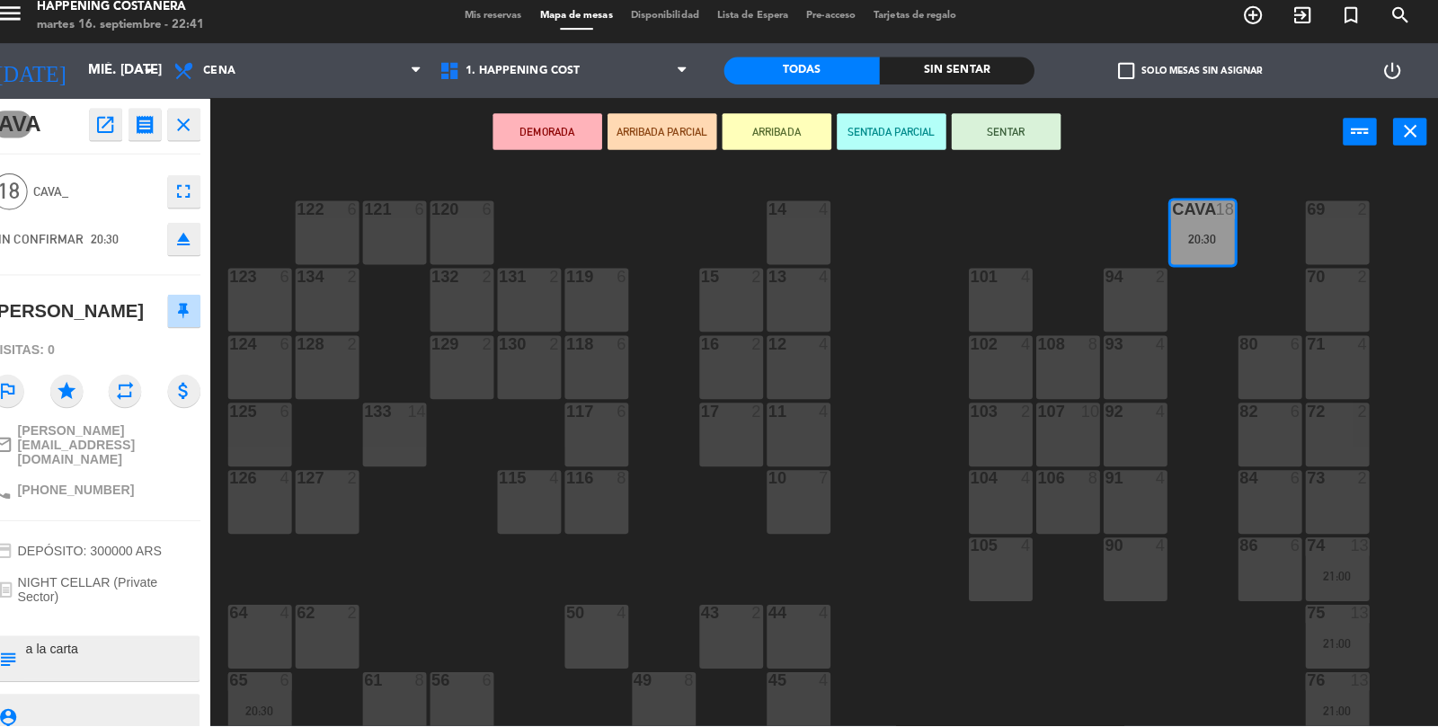
click at [134, 138] on button "open_in_new" at bounding box center [122, 132] width 32 height 32
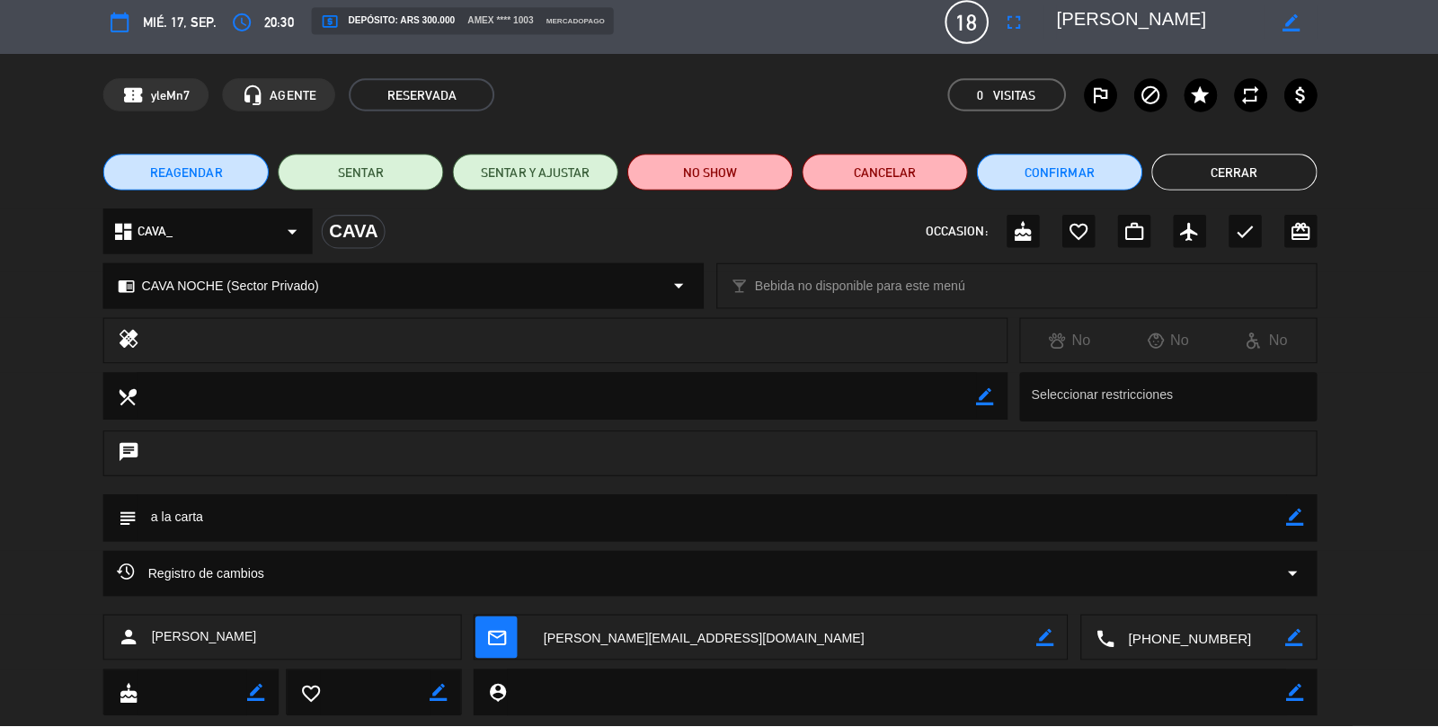
click at [1309, 163] on li "Cerrar" at bounding box center [1237, 180] width 164 height 36
click at [1297, 190] on button "Cerrar" at bounding box center [1237, 180] width 164 height 36
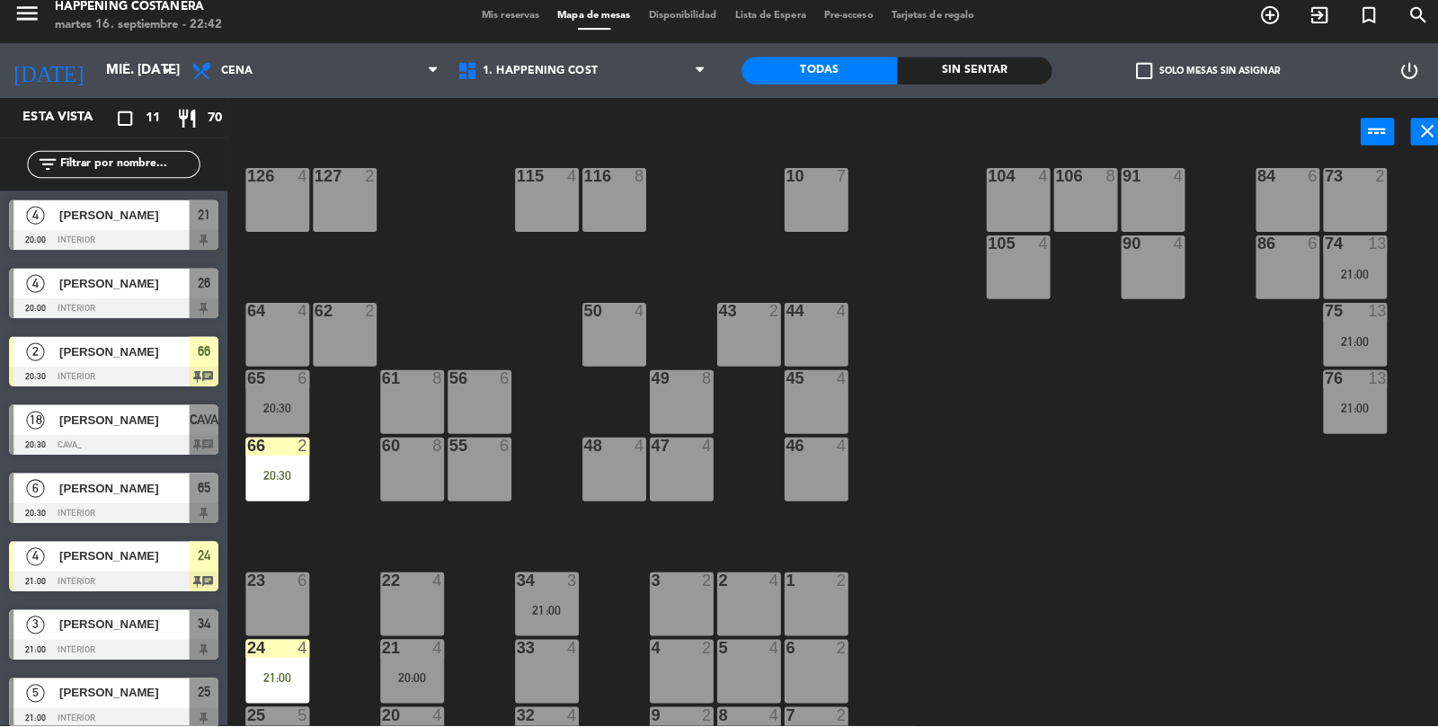
scroll to position [387, 0]
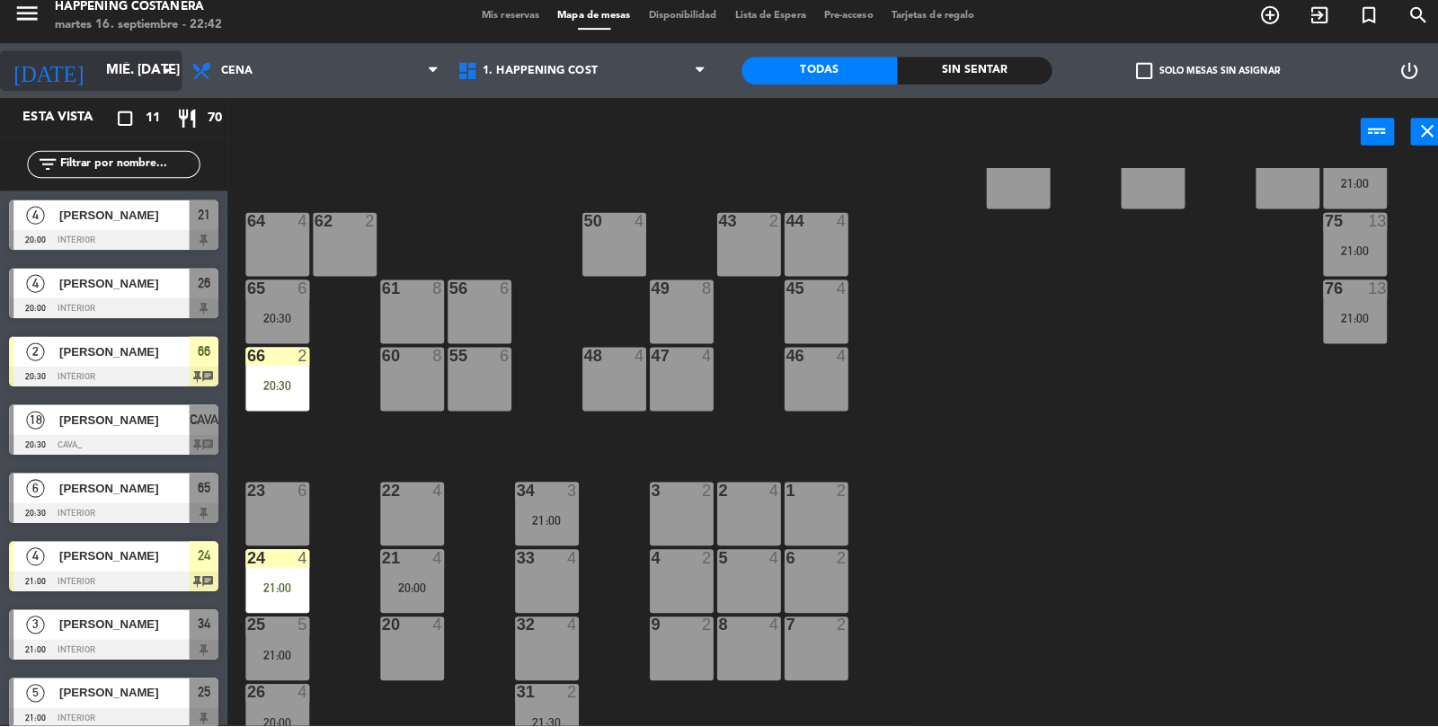
click at [138, 74] on input "mié. [DATE]" at bounding box center [181, 80] width 173 height 34
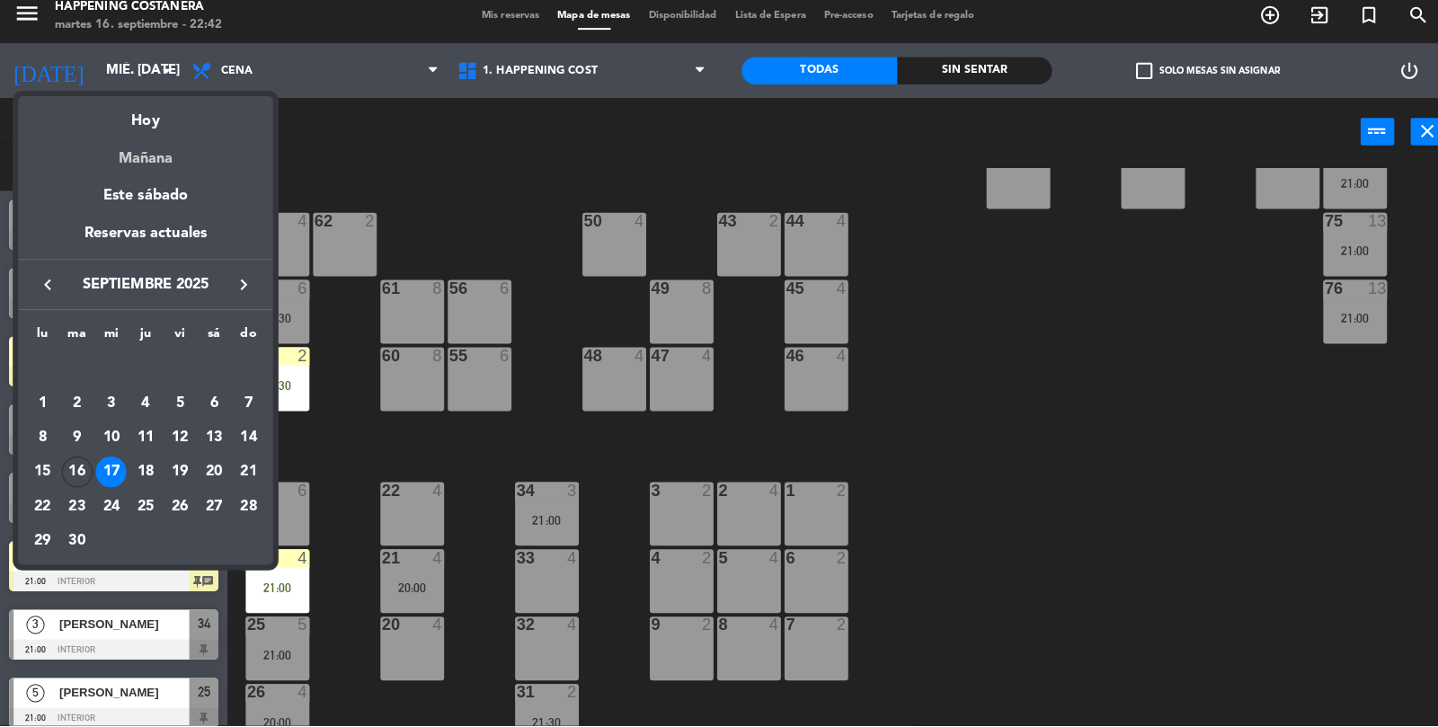
click at [186, 142] on div "Mañana" at bounding box center [144, 160] width 252 height 37
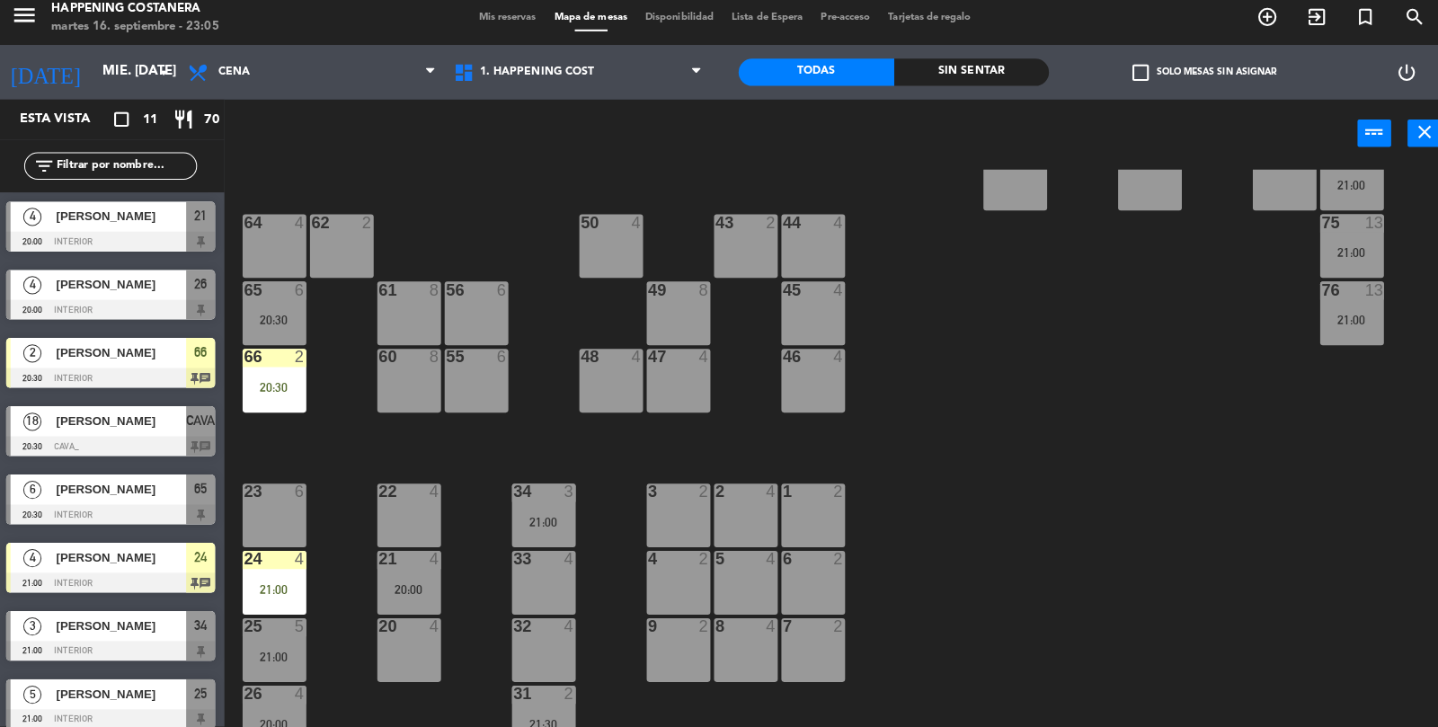
scroll to position [0, 0]
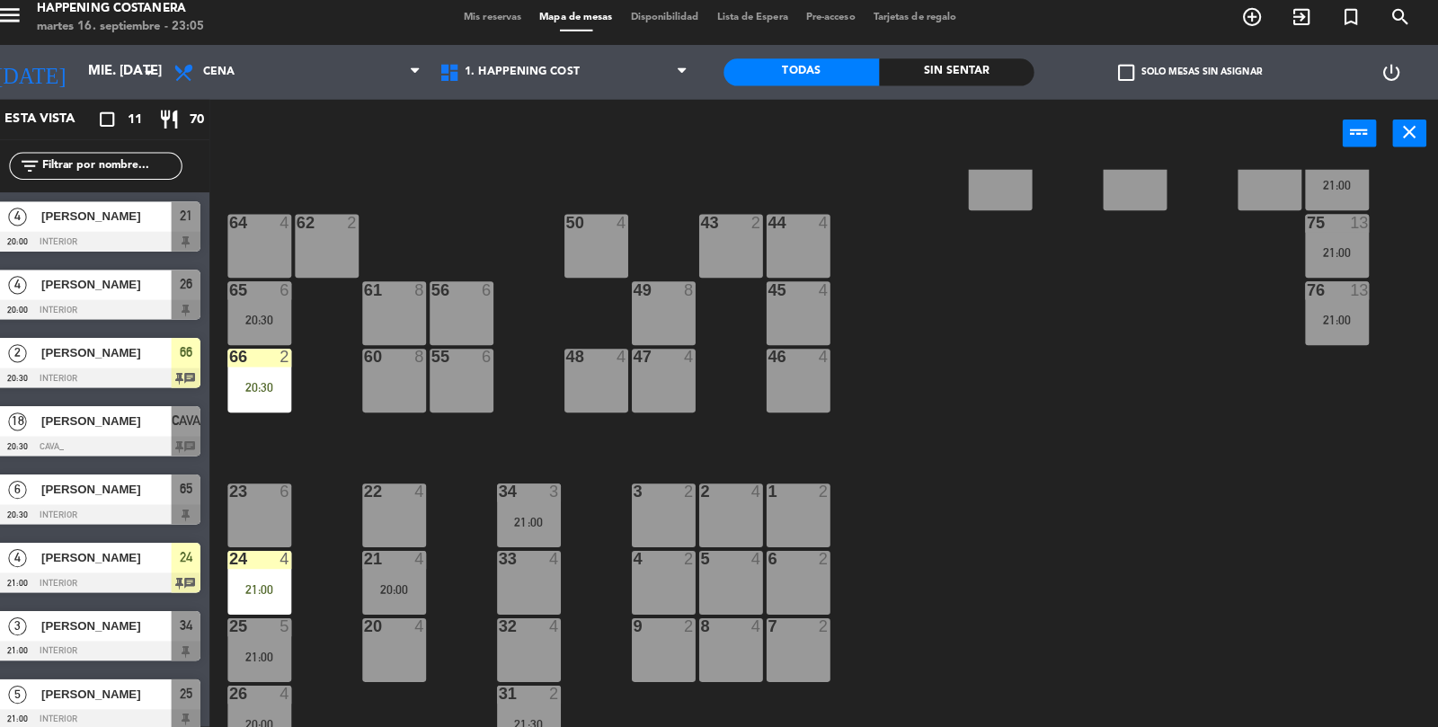
click at [1132, 83] on span "check_box_outline_blank" at bounding box center [1130, 80] width 16 height 16
click at [1193, 80] on input "check_box_outline_blank Solo mesas sin asignar" at bounding box center [1193, 80] width 0 height 0
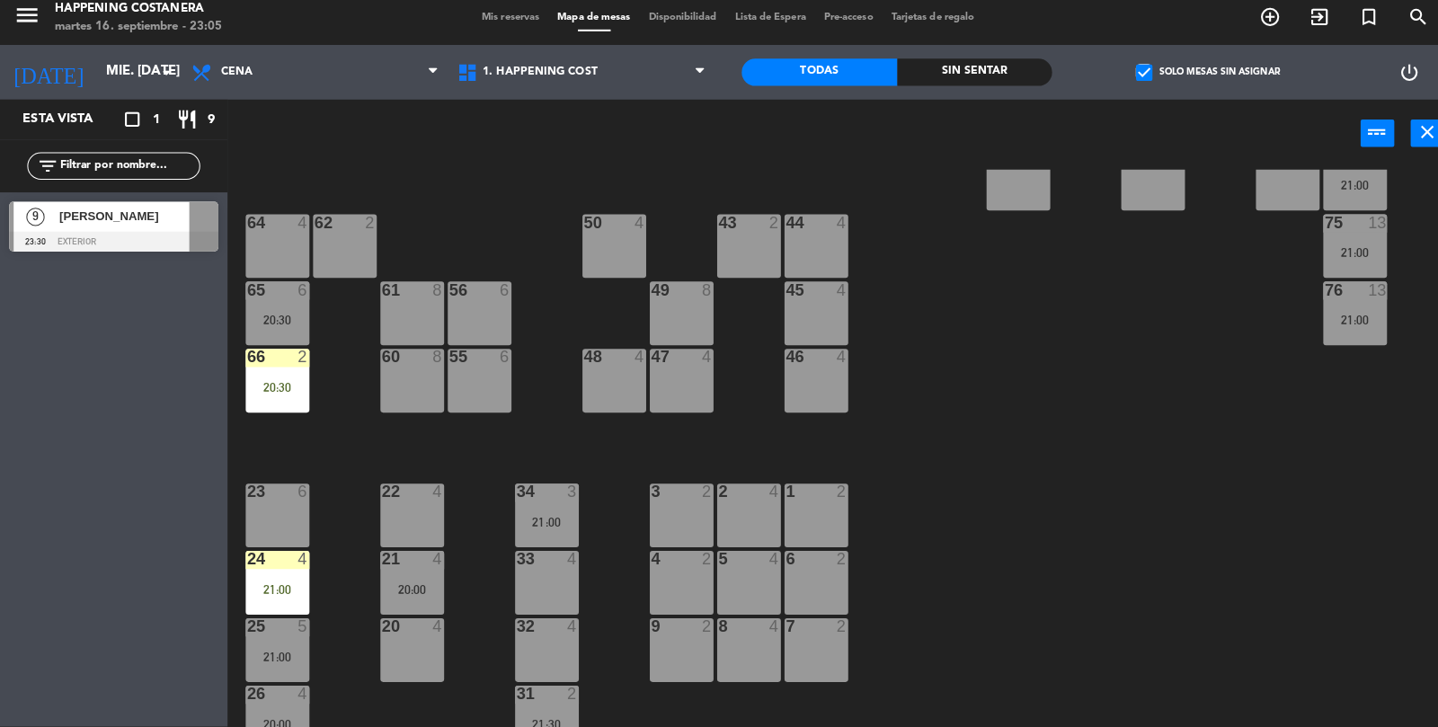
scroll to position [86, 0]
click at [95, 95] on input "mié. [DATE]" at bounding box center [181, 80] width 173 height 34
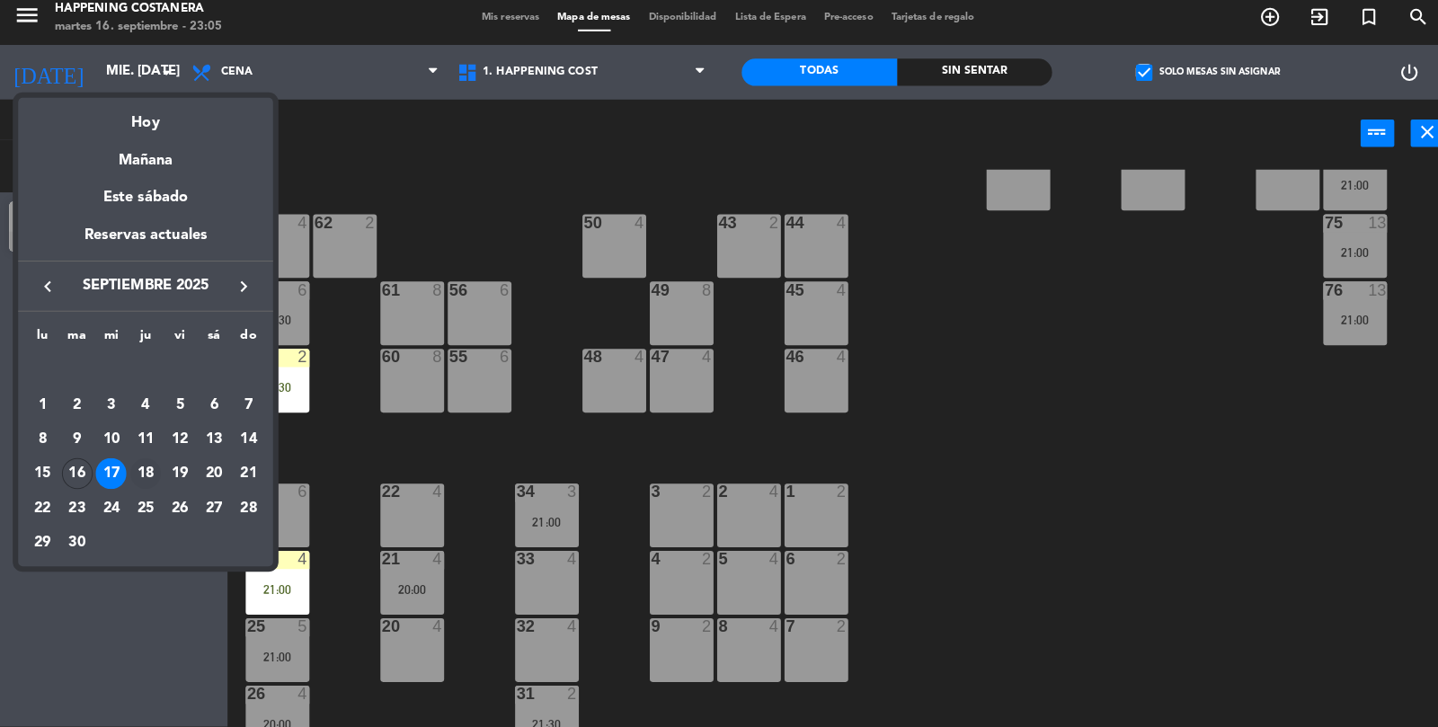
click at [155, 478] on div "18" at bounding box center [144, 476] width 31 height 31
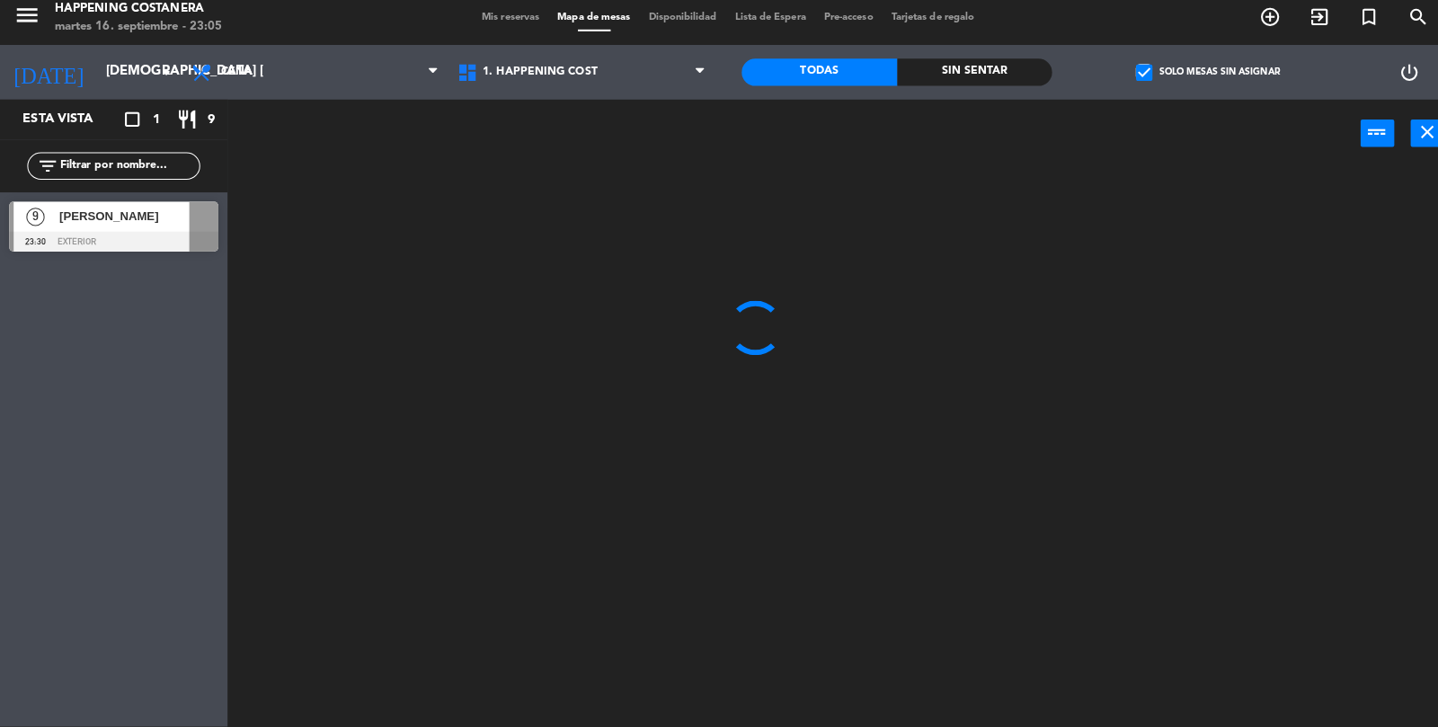
scroll to position [0, 0]
click at [122, 64] on input "[DEMOGRAPHIC_DATA] [DATE]" at bounding box center [181, 80] width 173 height 34
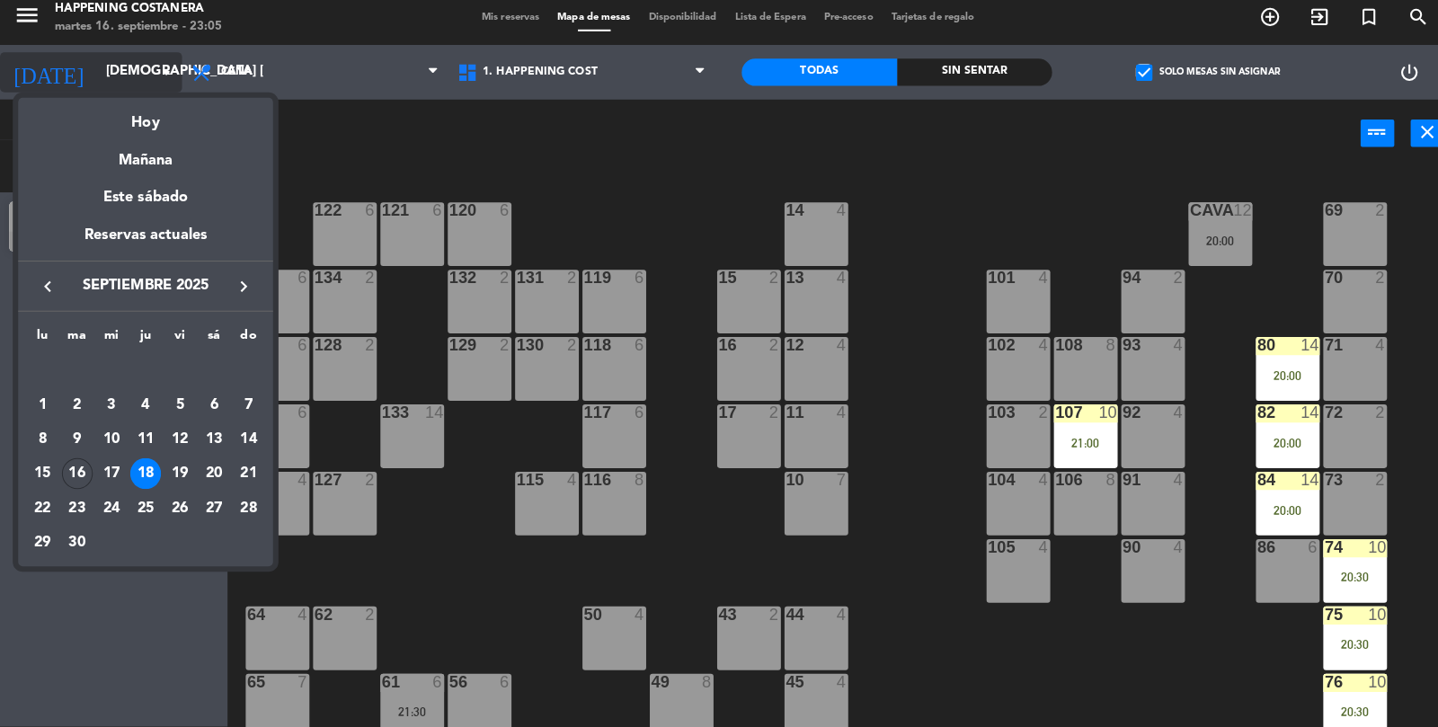
scroll to position [86, 0]
click at [936, 171] on div at bounding box center [719, 363] width 1438 height 727
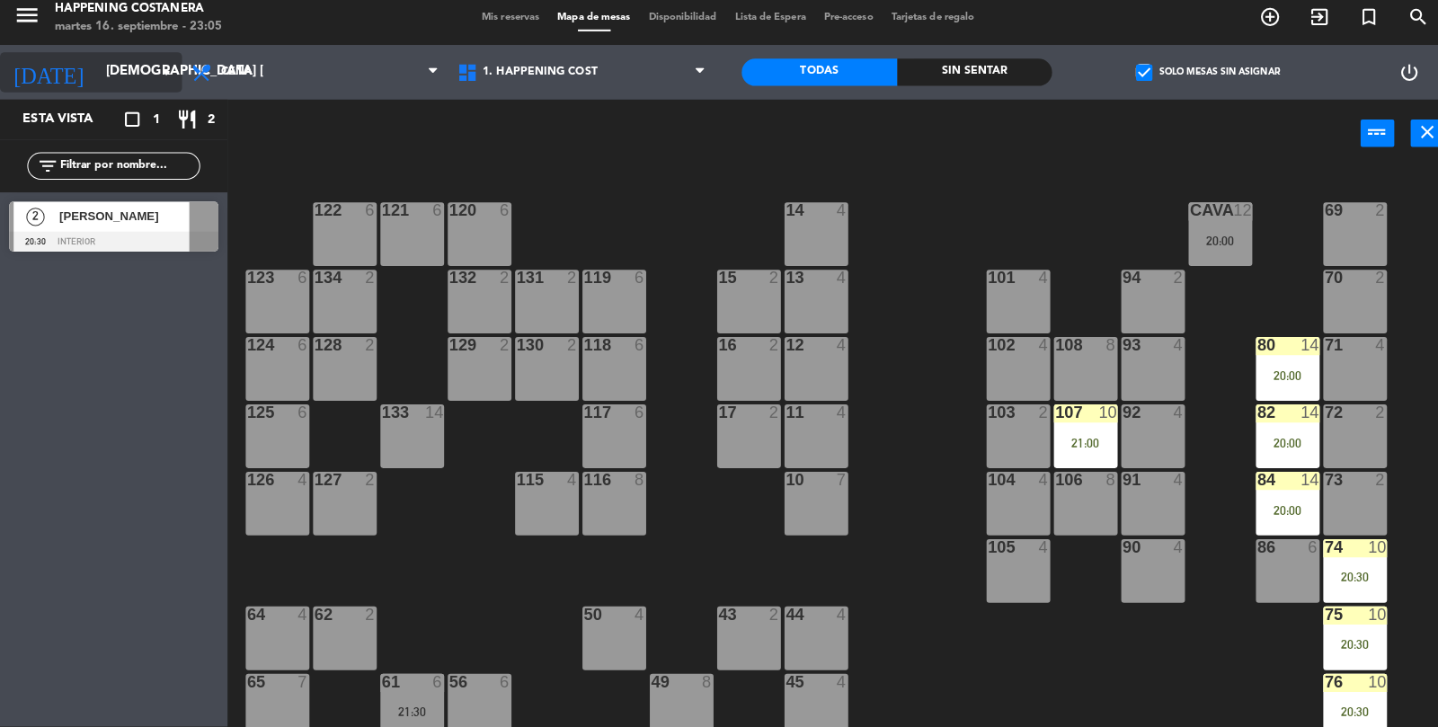
click at [144, 64] on input "[DEMOGRAPHIC_DATA] [DATE]" at bounding box center [181, 80] width 173 height 34
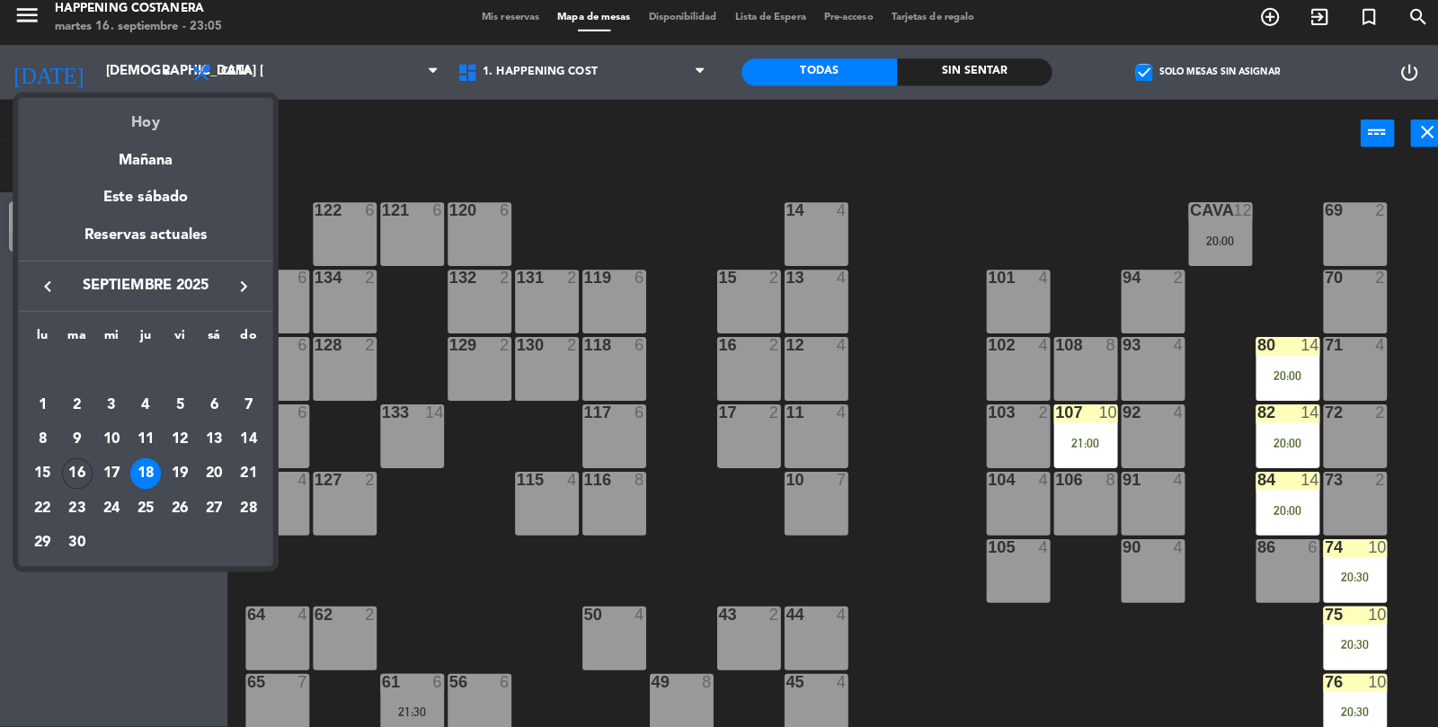
click at [190, 113] on div "Hoy" at bounding box center [144, 123] width 252 height 37
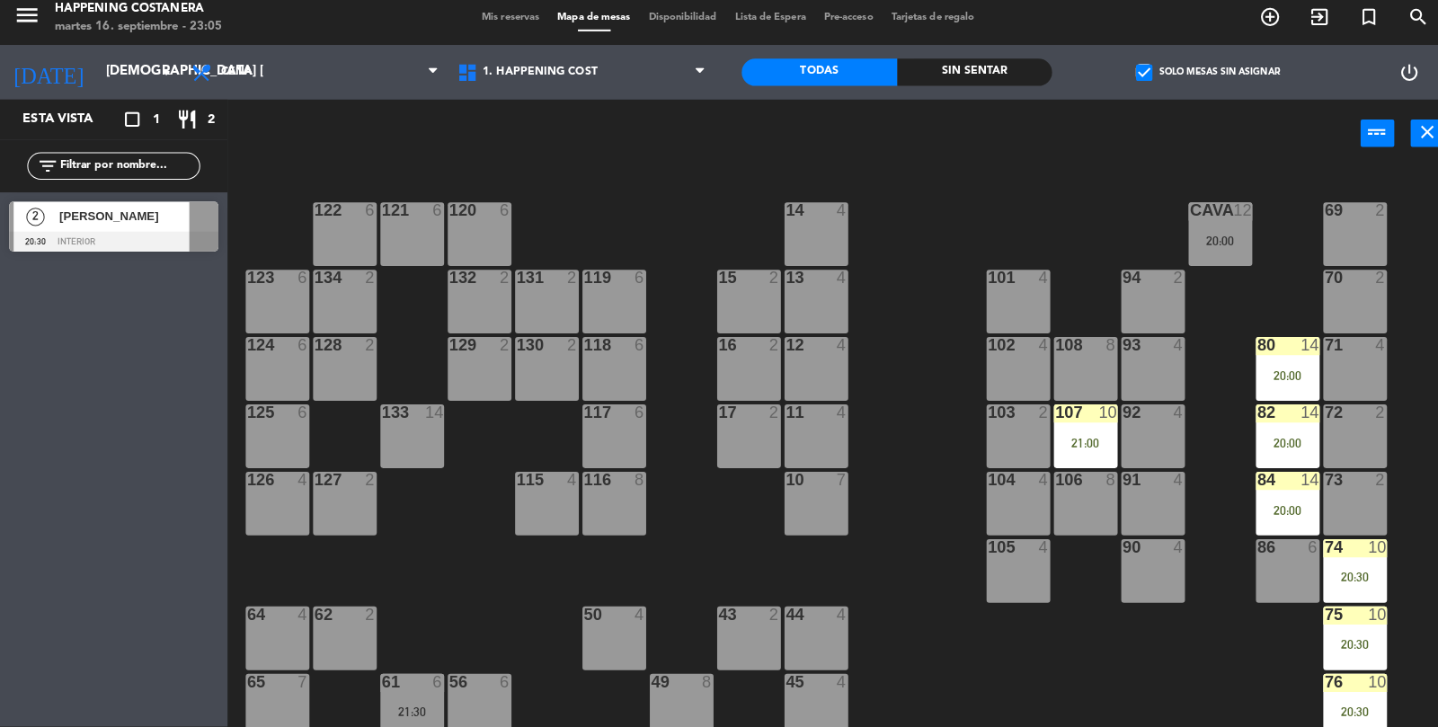
type input "[DATE] sep."
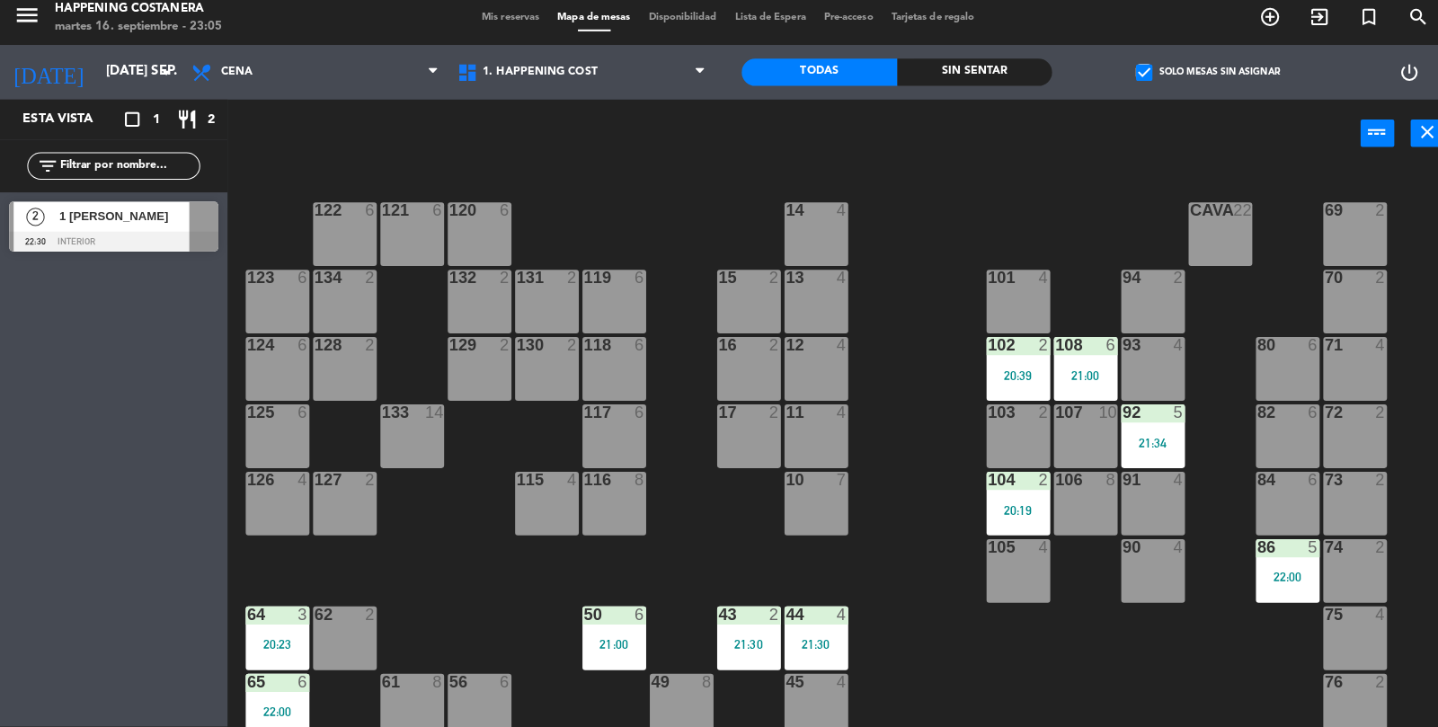
scroll to position [387, 0]
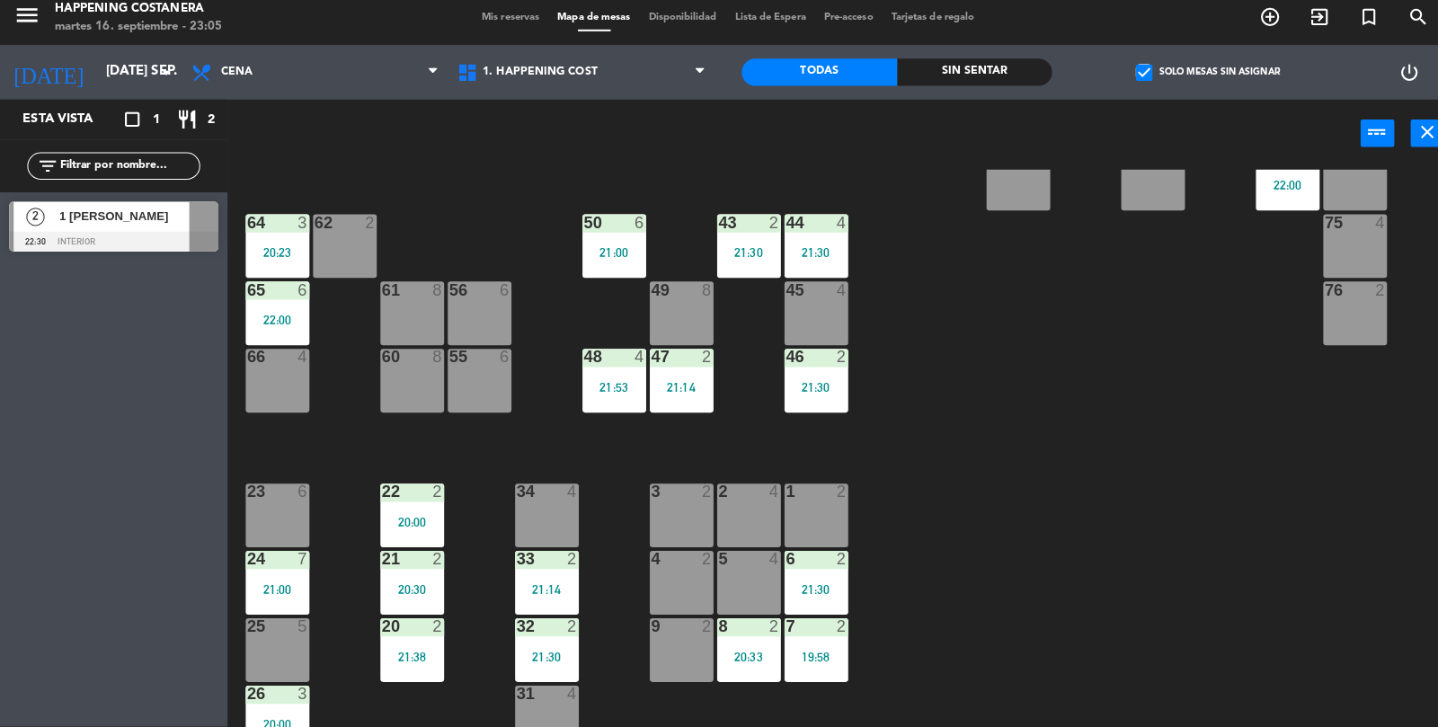
click at [601, 389] on div "21:53" at bounding box center [606, 391] width 63 height 13
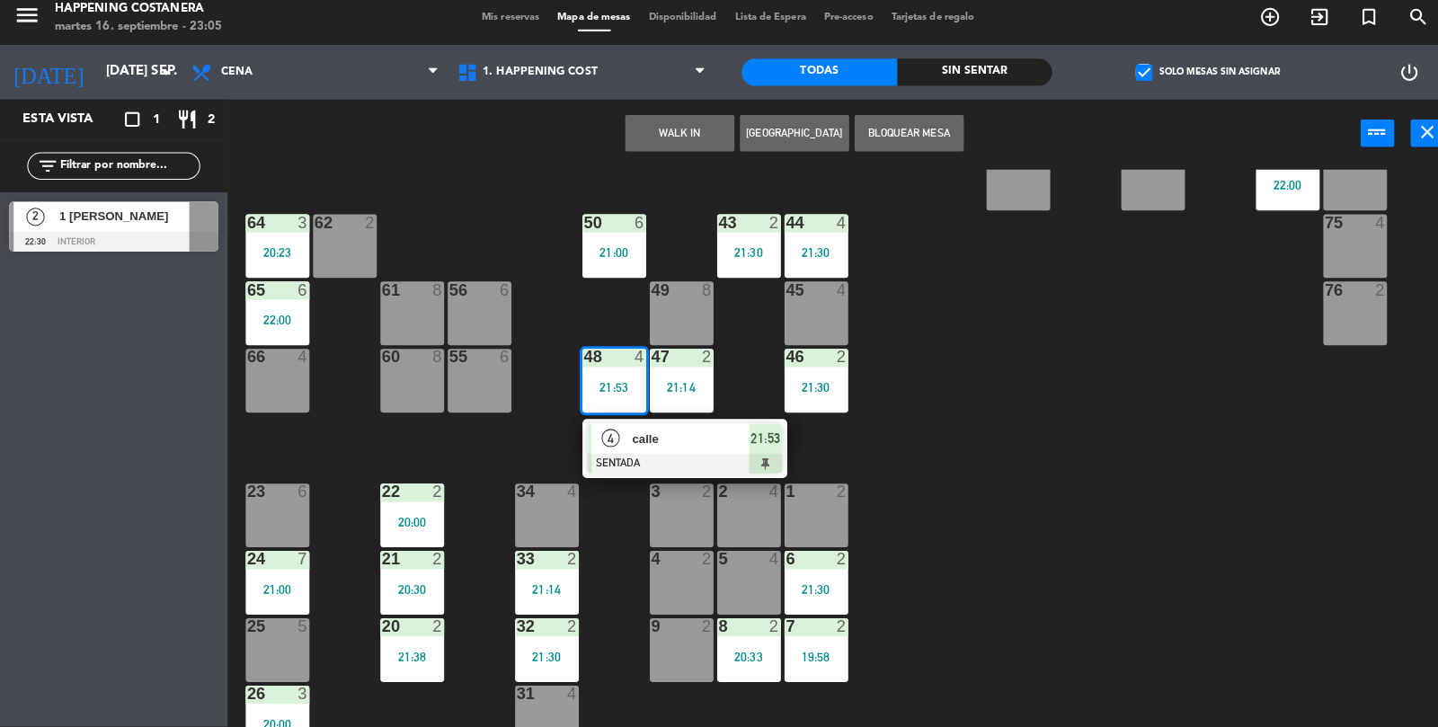
click at [644, 512] on div "3 2" at bounding box center [673, 517] width 63 height 63
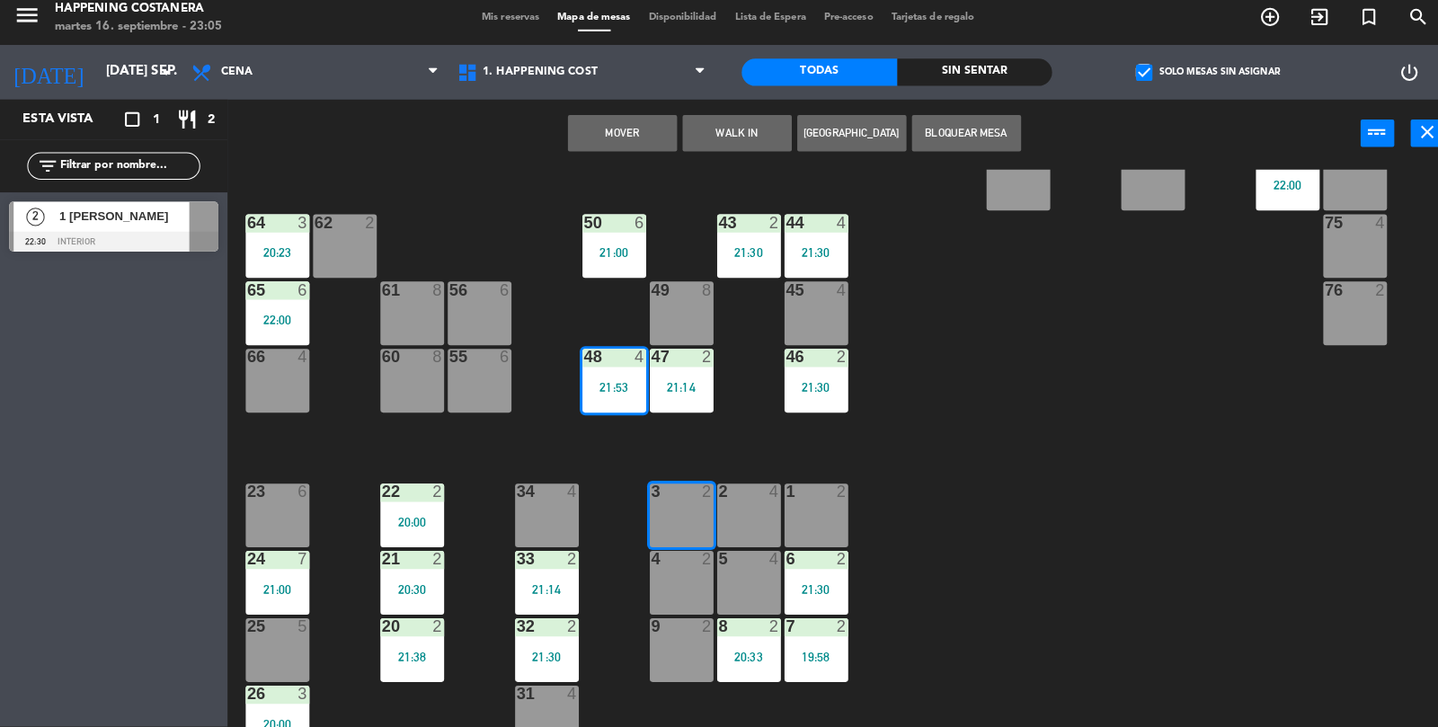
click at [950, 332] on div "69 2 122 6 121 6 120 6 14 4 CAVA 22 101 4 94 2 70 2 123 6 131 2 134 2 132 2 13 …" at bounding box center [838, 495] width 1199 height 638
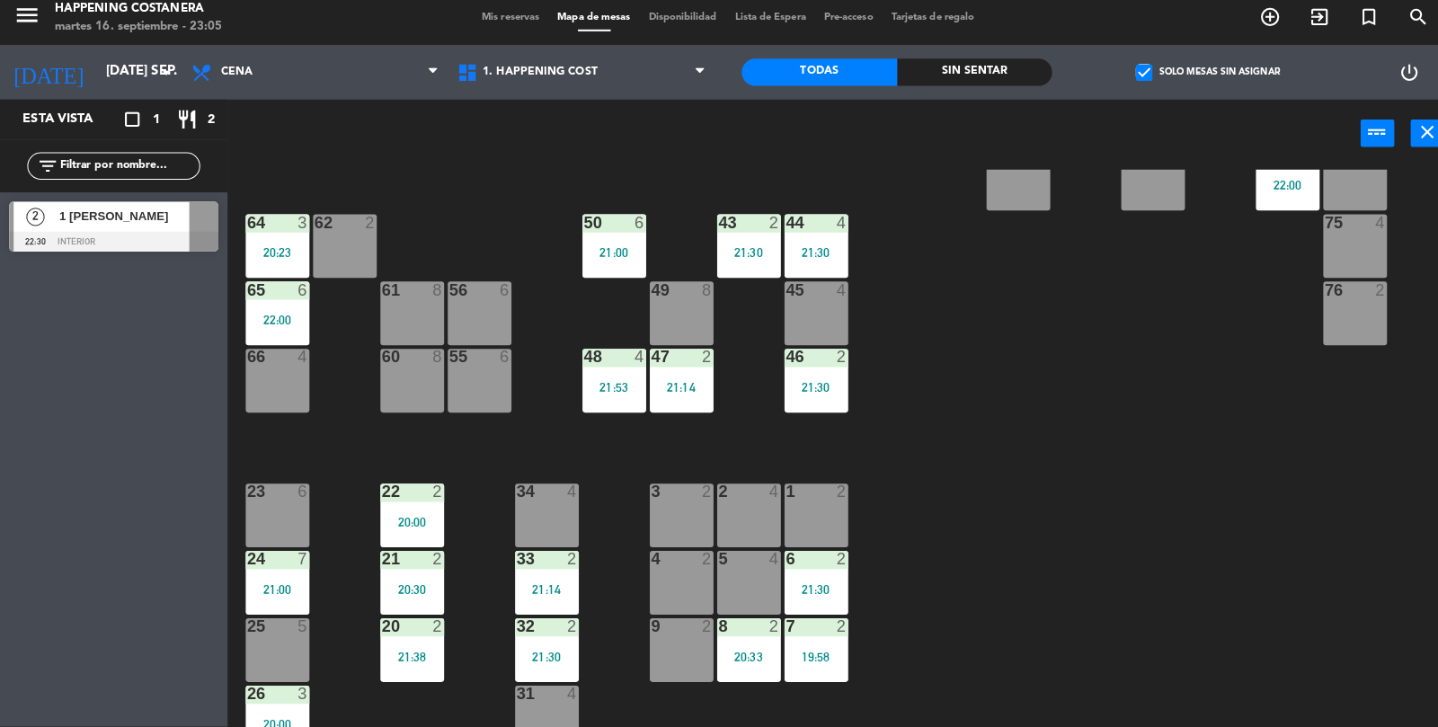
click at [586, 377] on div "48 4 21:53" at bounding box center [606, 384] width 63 height 63
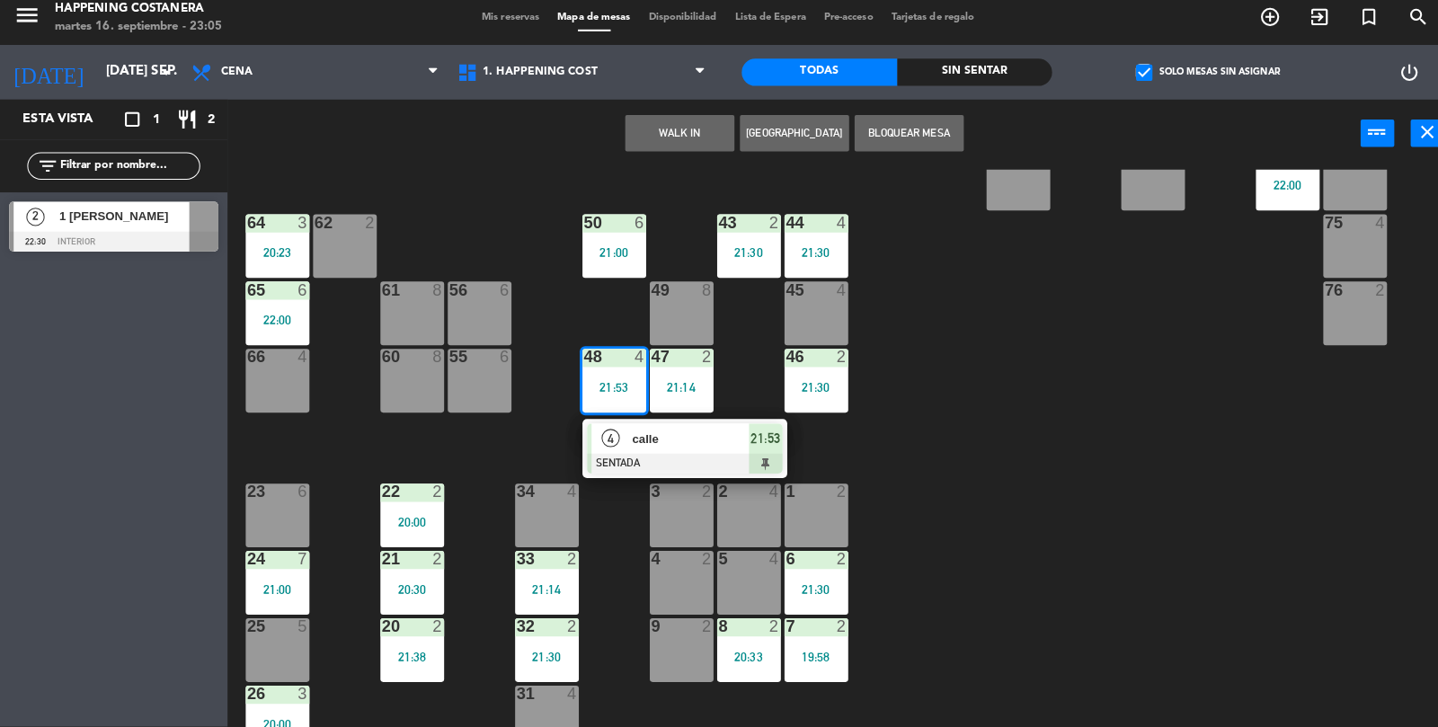
click at [667, 457] on div at bounding box center [676, 467] width 193 height 20
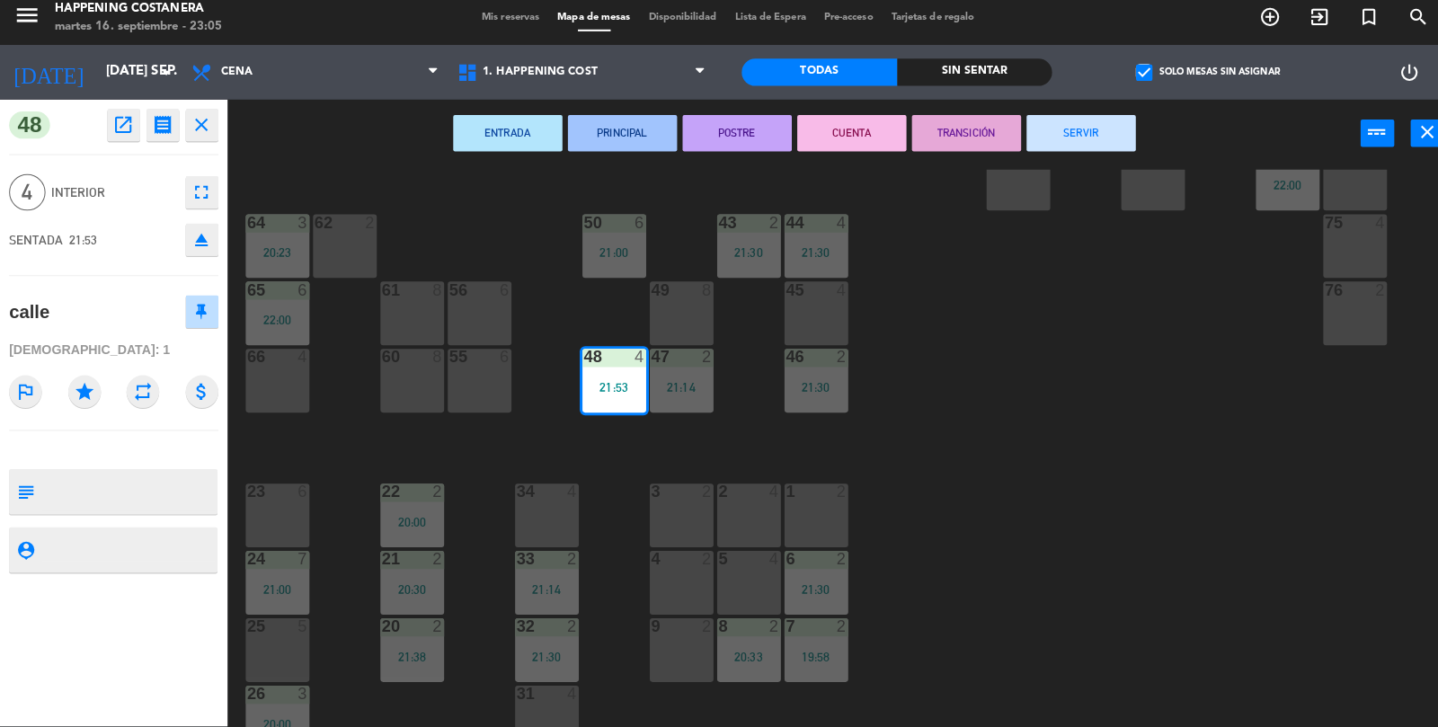
click at [1094, 138] on button "SERVIR" at bounding box center [1068, 140] width 108 height 36
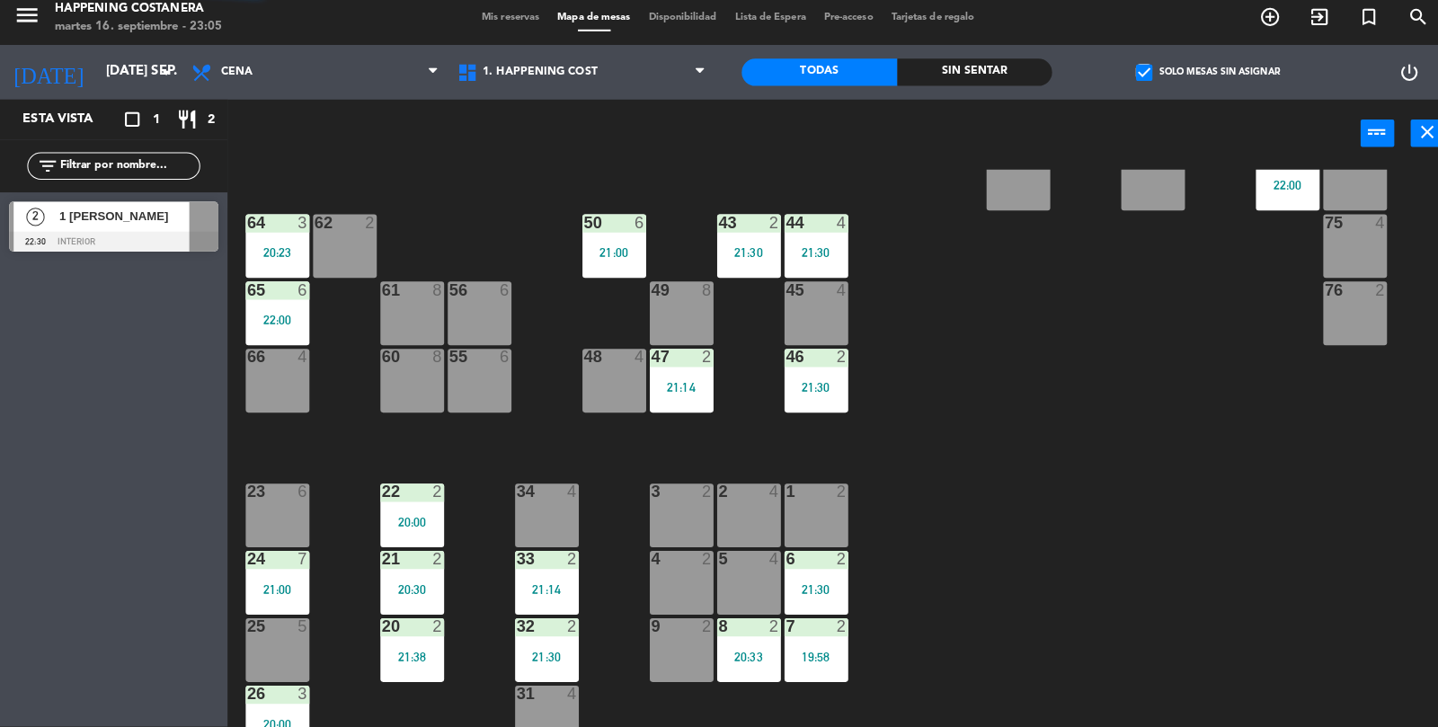
click at [1030, 332] on div "69 2 122 6 121 6 120 6 14 4 CAVA 22 101 4 94 2 70 2 123 6 131 2 134 2 132 2 13 …" at bounding box center [838, 495] width 1199 height 638
click at [363, 561] on div "21" at bounding box center [377, 561] width 30 height 16
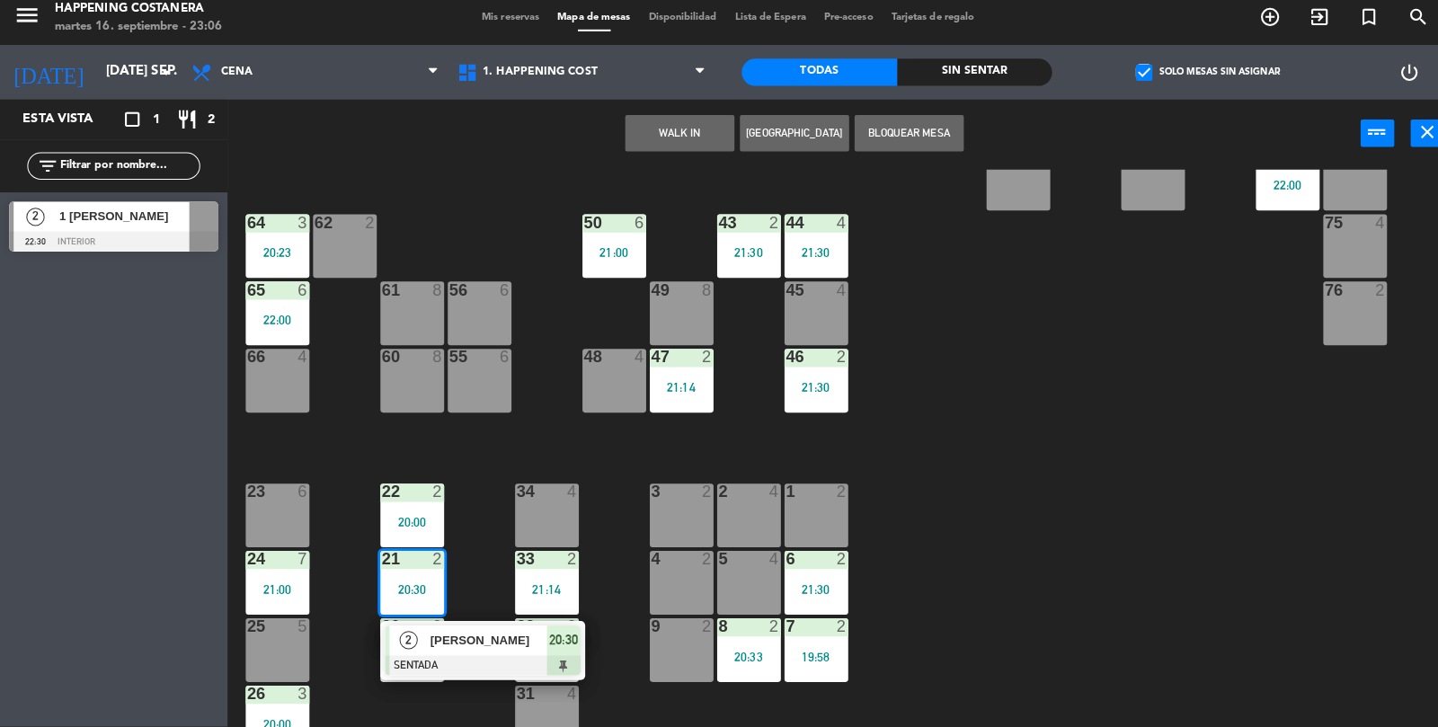
click at [501, 626] on div "[PERSON_NAME]" at bounding box center [481, 641] width 117 height 30
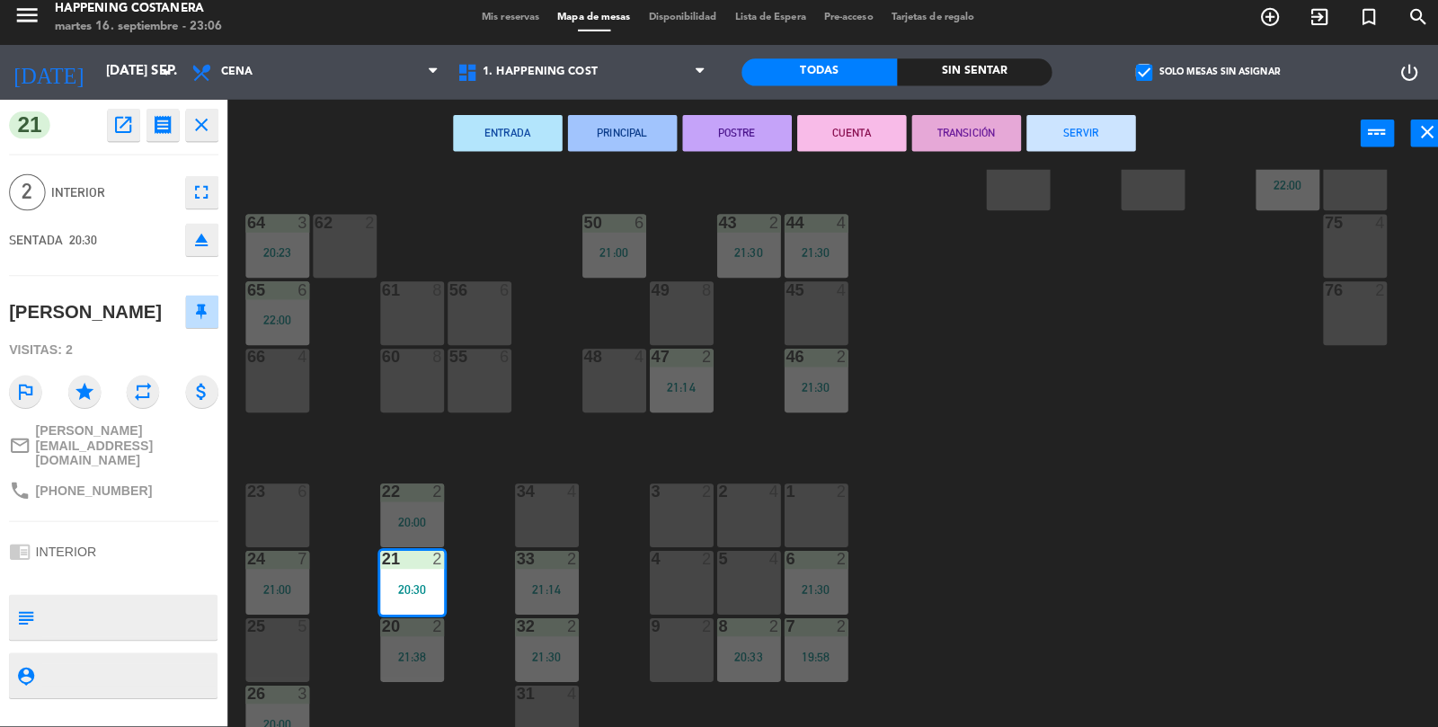
click at [1121, 153] on button "SERVIR" at bounding box center [1068, 140] width 108 height 36
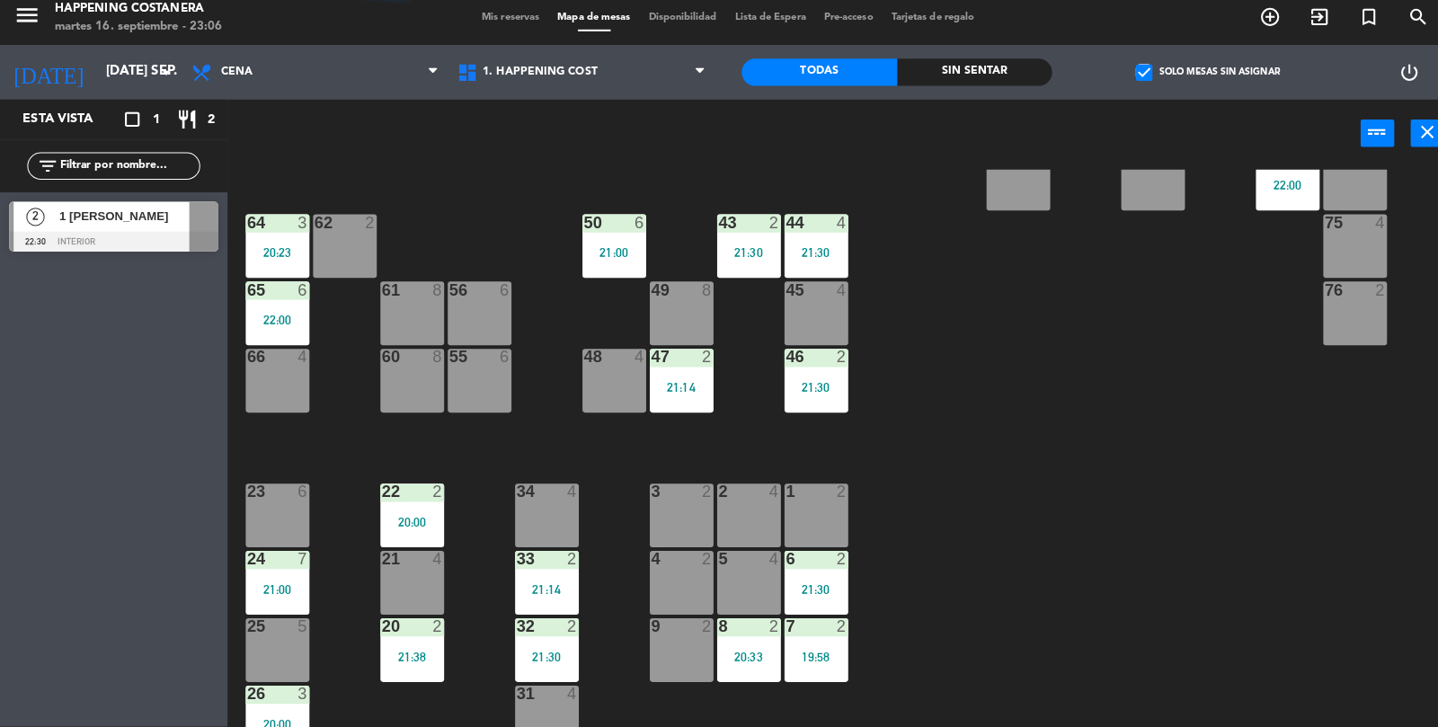
click at [390, 526] on div "20:00" at bounding box center [407, 524] width 63 height 13
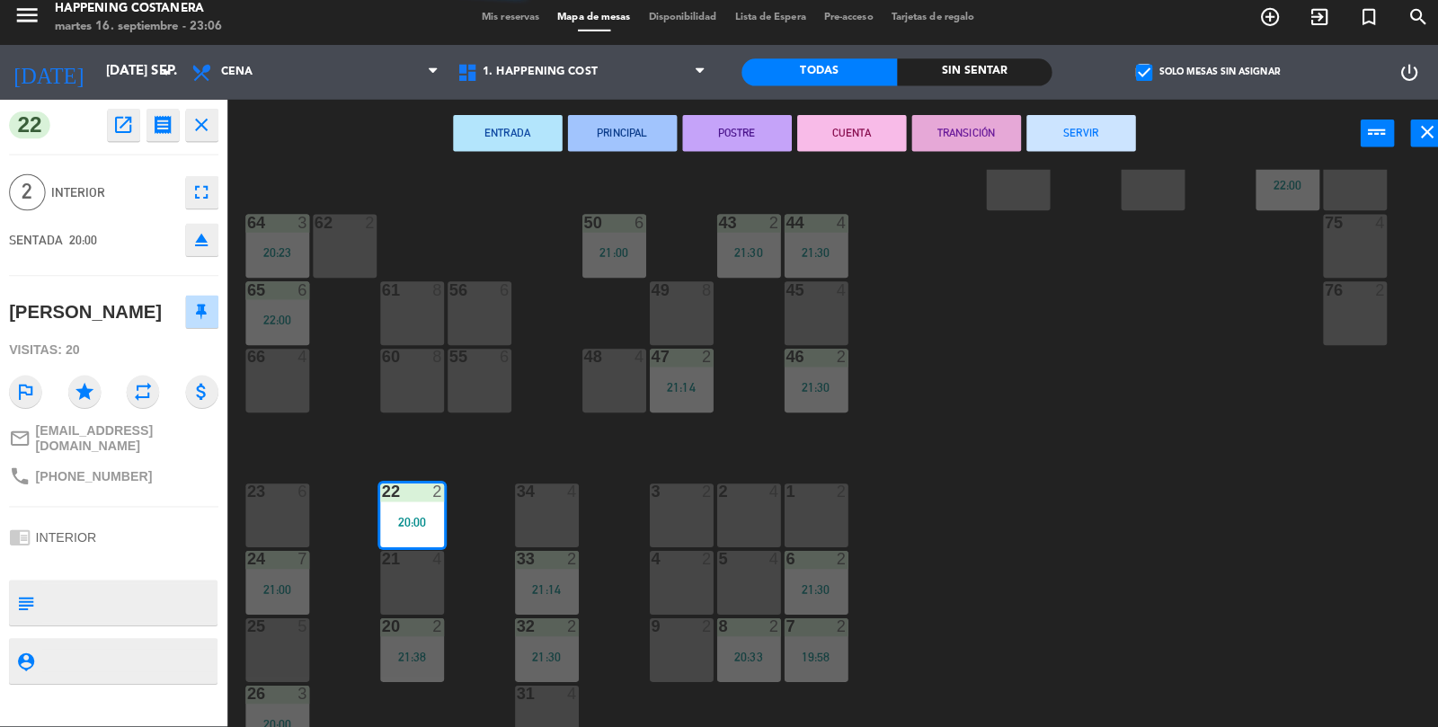
click at [1099, 154] on button "SERVIR" at bounding box center [1068, 140] width 108 height 36
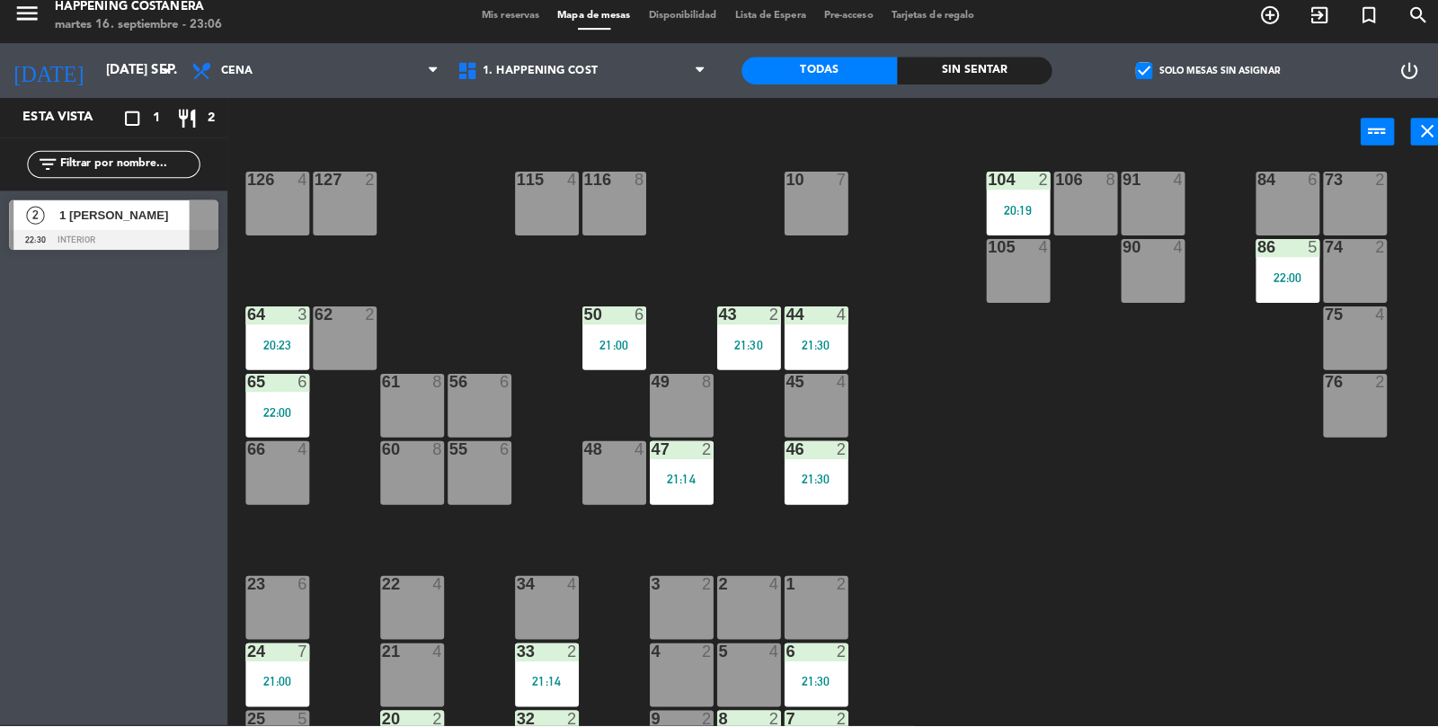
scroll to position [300, 0]
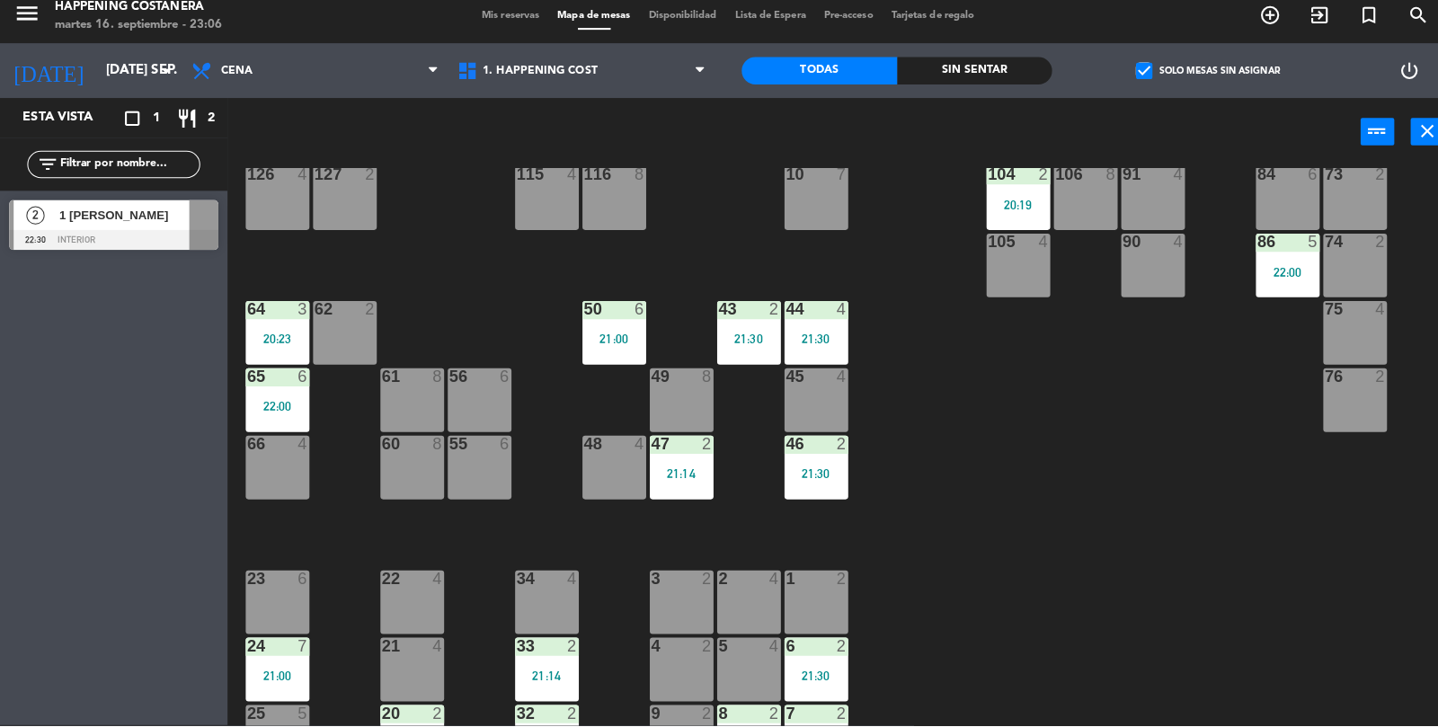
click at [685, 457] on div "47 2 21:14" at bounding box center [673, 471] width 63 height 63
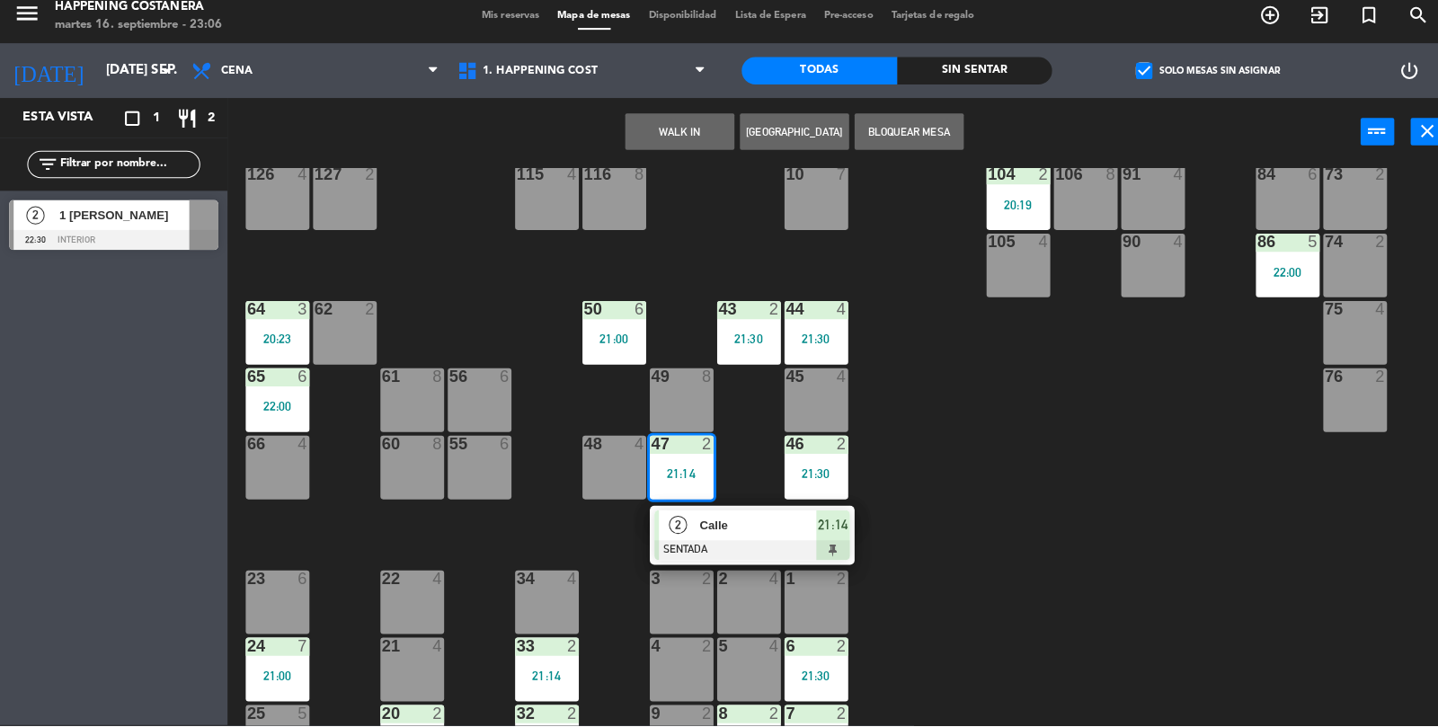
click at [777, 557] on div at bounding box center [742, 554] width 193 height 20
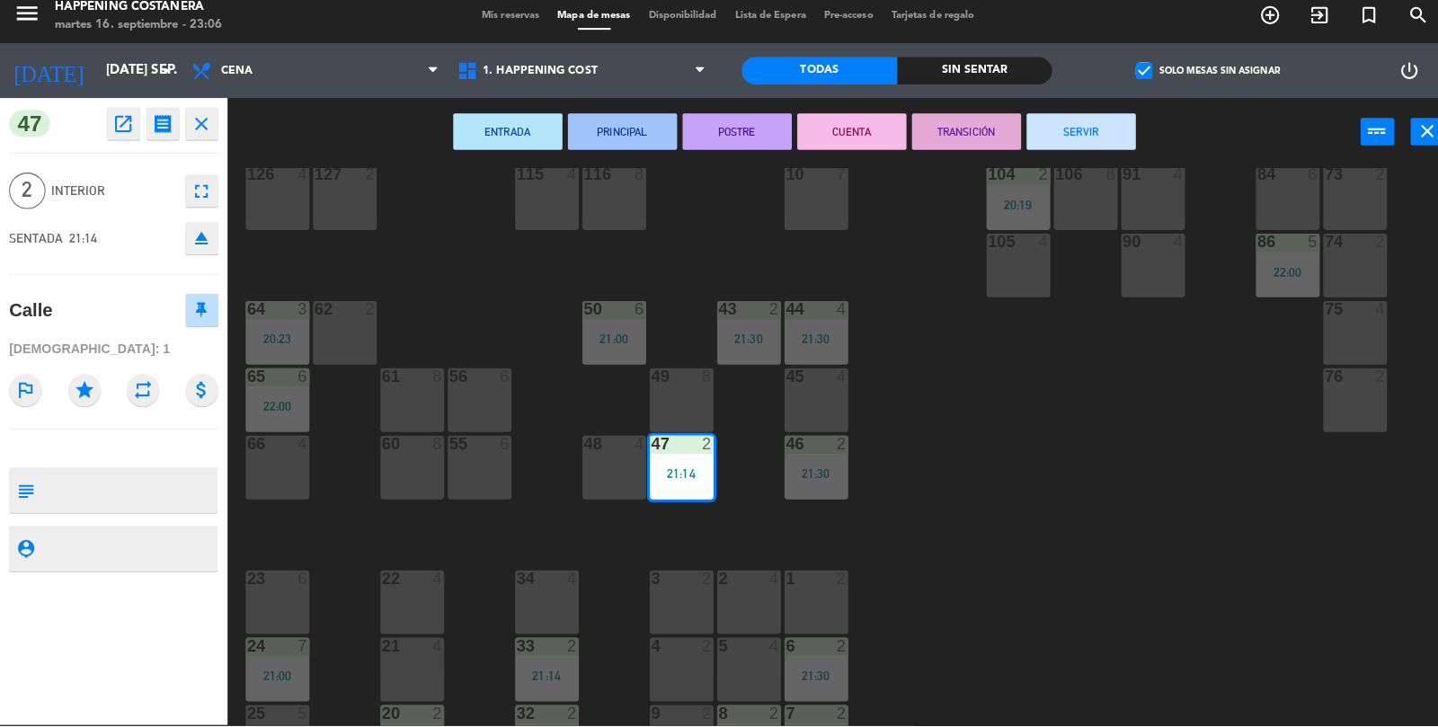
click at [1077, 132] on button "SERVIR" at bounding box center [1068, 140] width 108 height 36
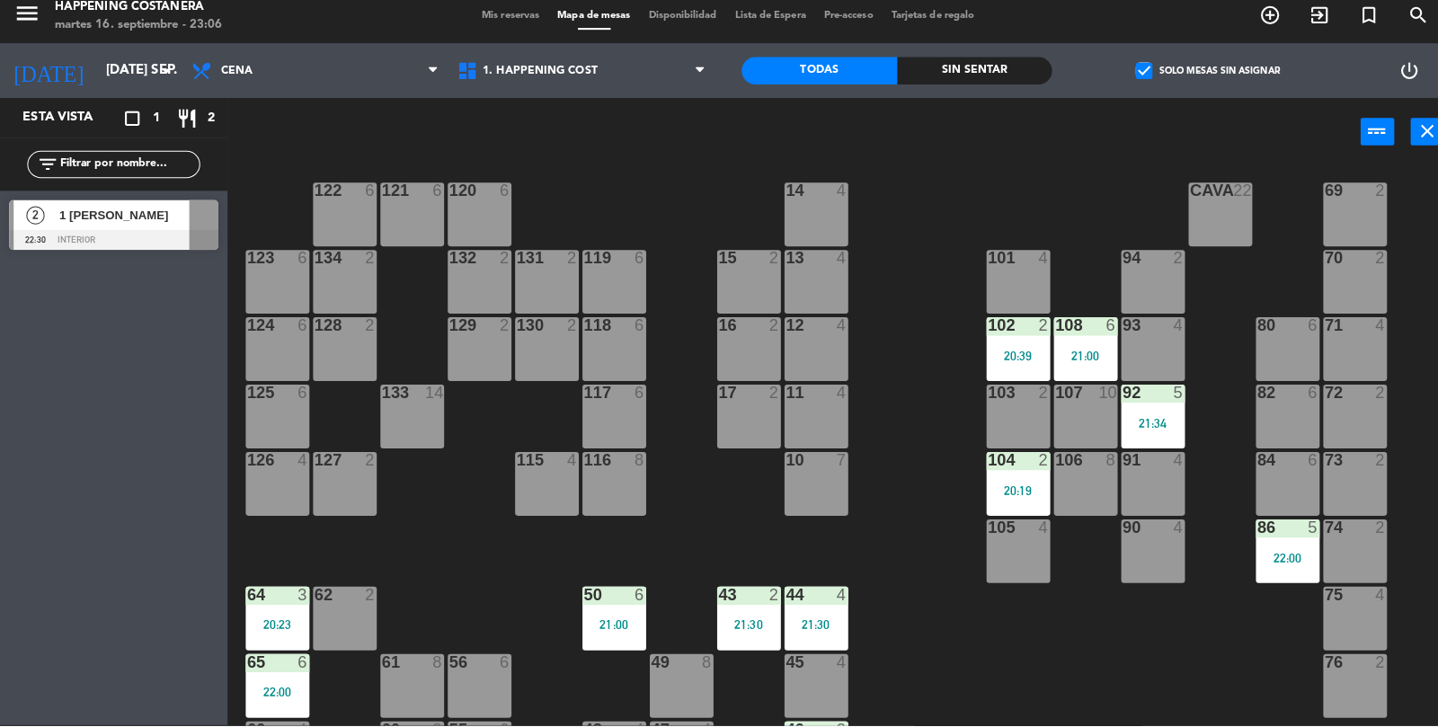
scroll to position [0, 0]
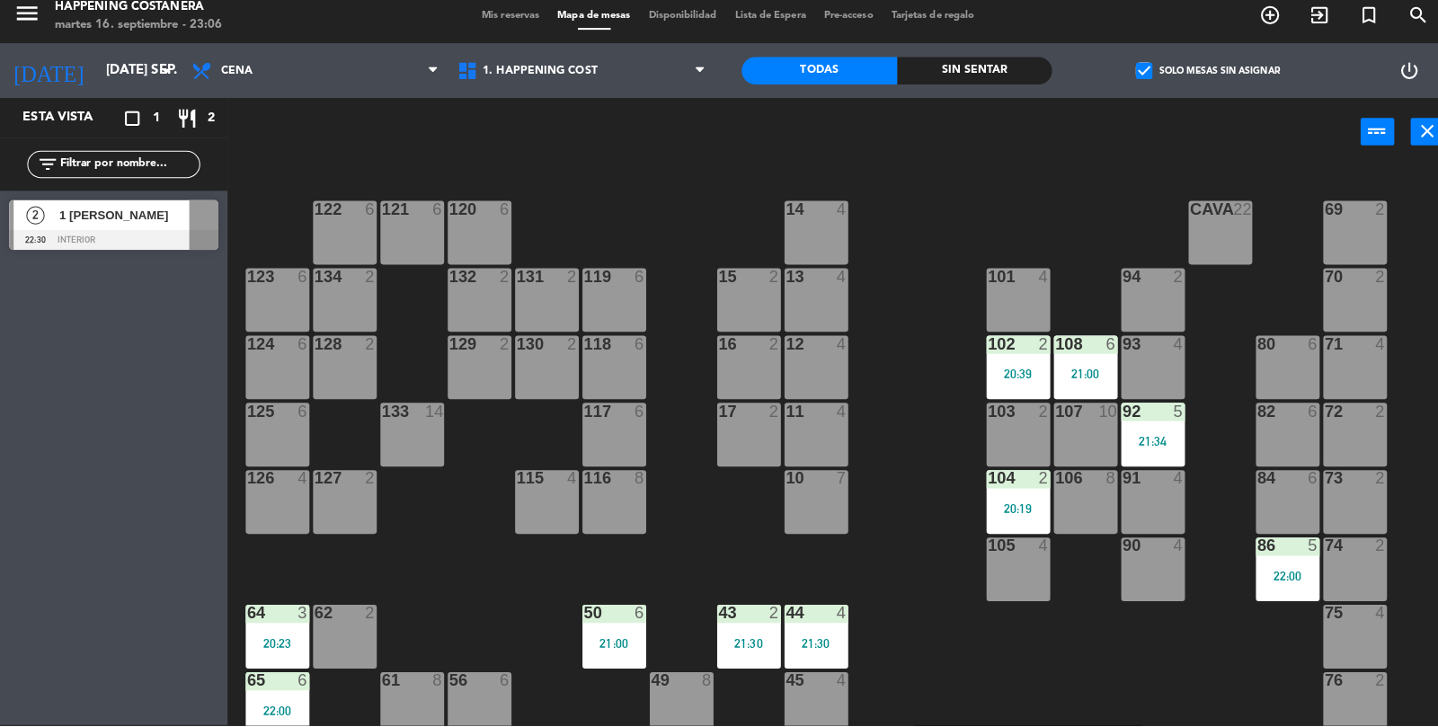
click at [909, 468] on div "69 2 122 6 121 6 120 6 14 4 CAVA 22 101 4 94 2 70 2 123 6 131 2 134 2 132 2 13 …" at bounding box center [838, 495] width 1199 height 638
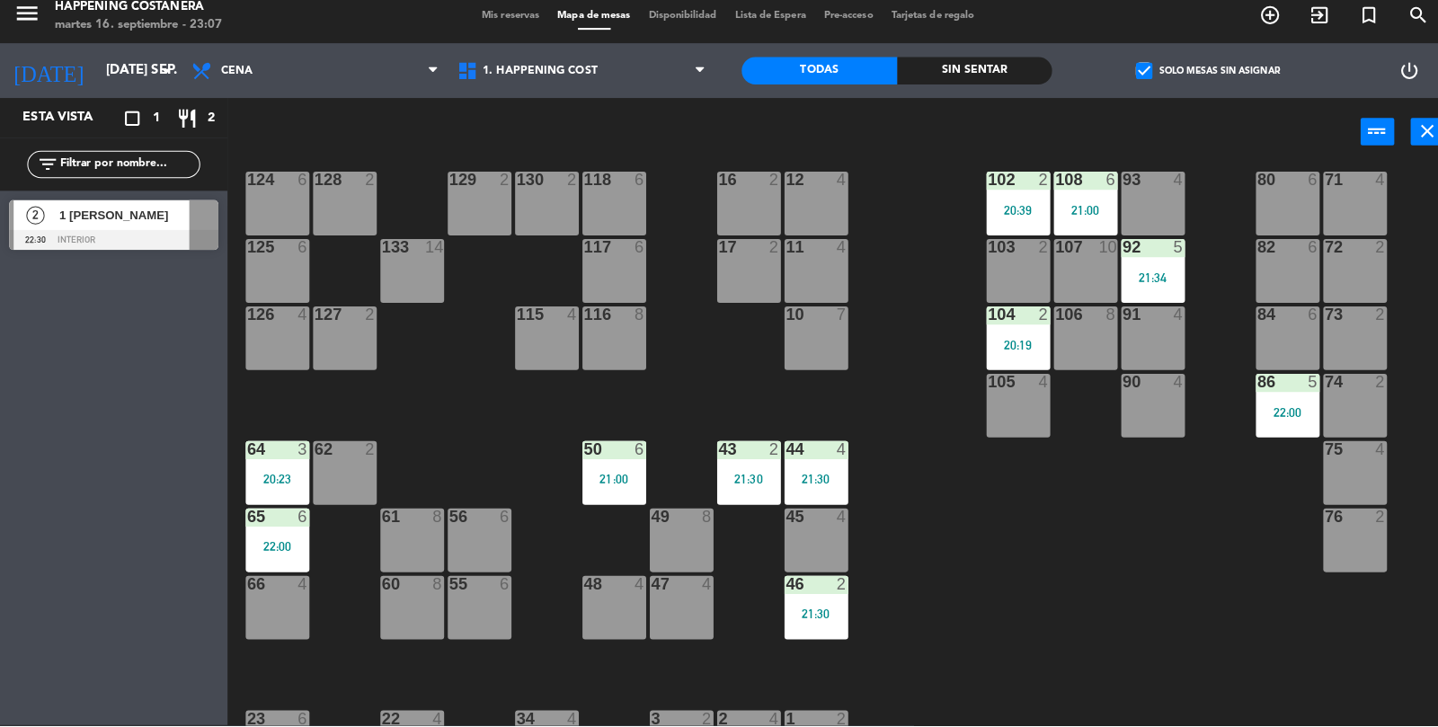
scroll to position [387, 0]
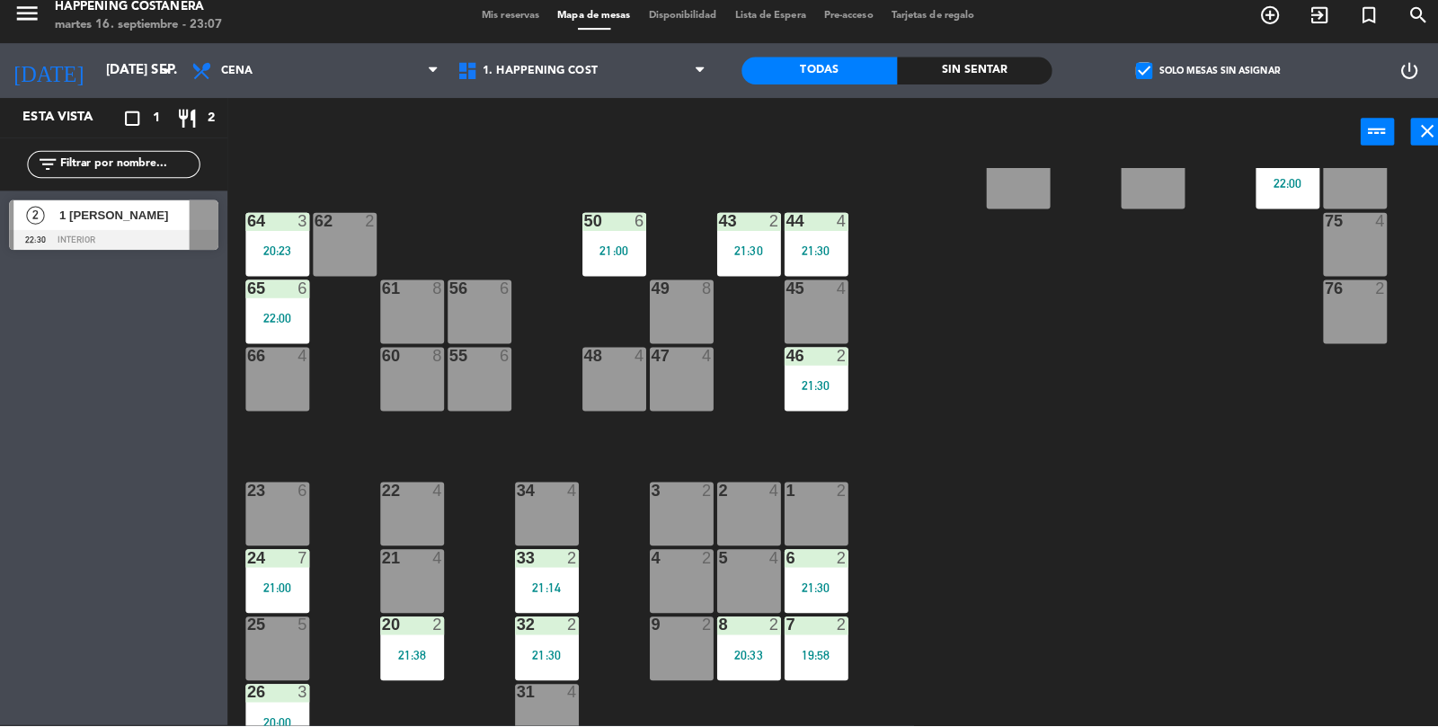
click at [711, 229] on div "43" at bounding box center [710, 228] width 1 height 16
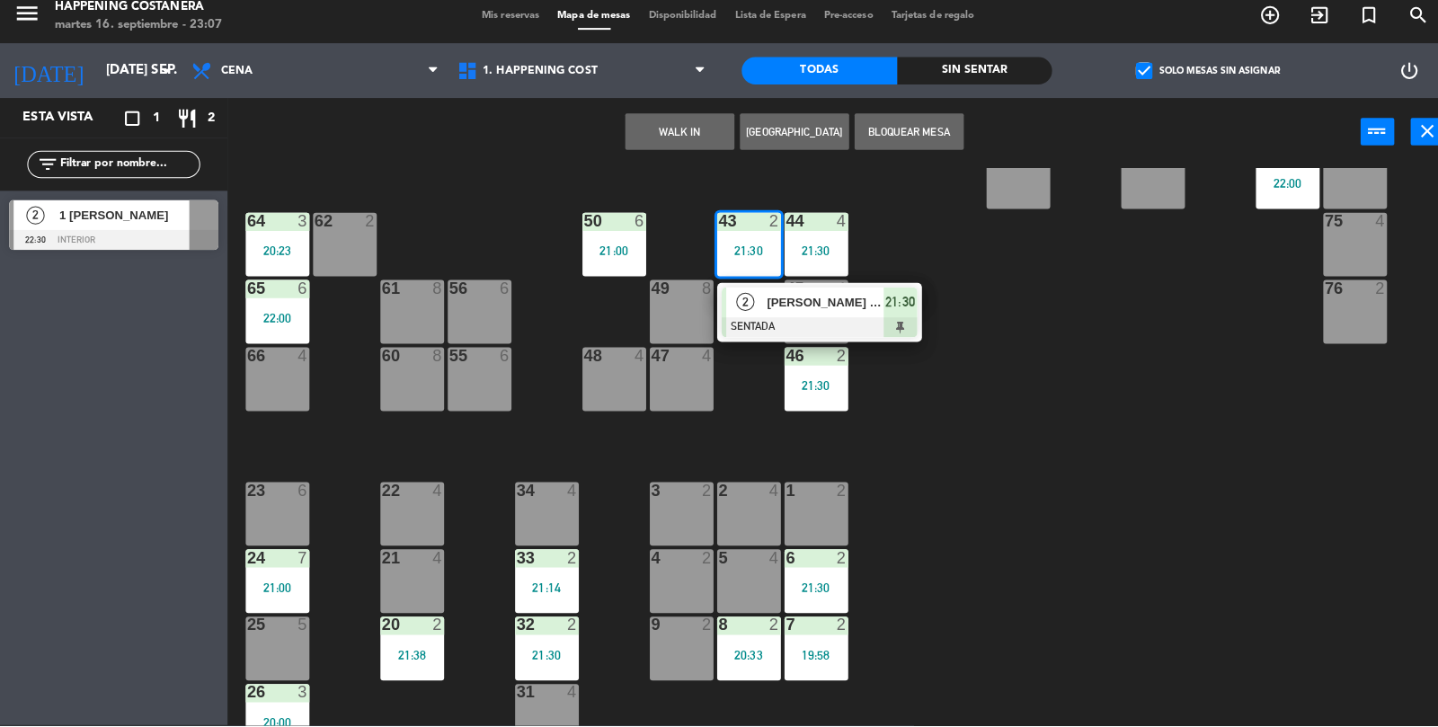
click at [852, 315] on span "[PERSON_NAME] [PERSON_NAME]" at bounding box center [815, 308] width 115 height 19
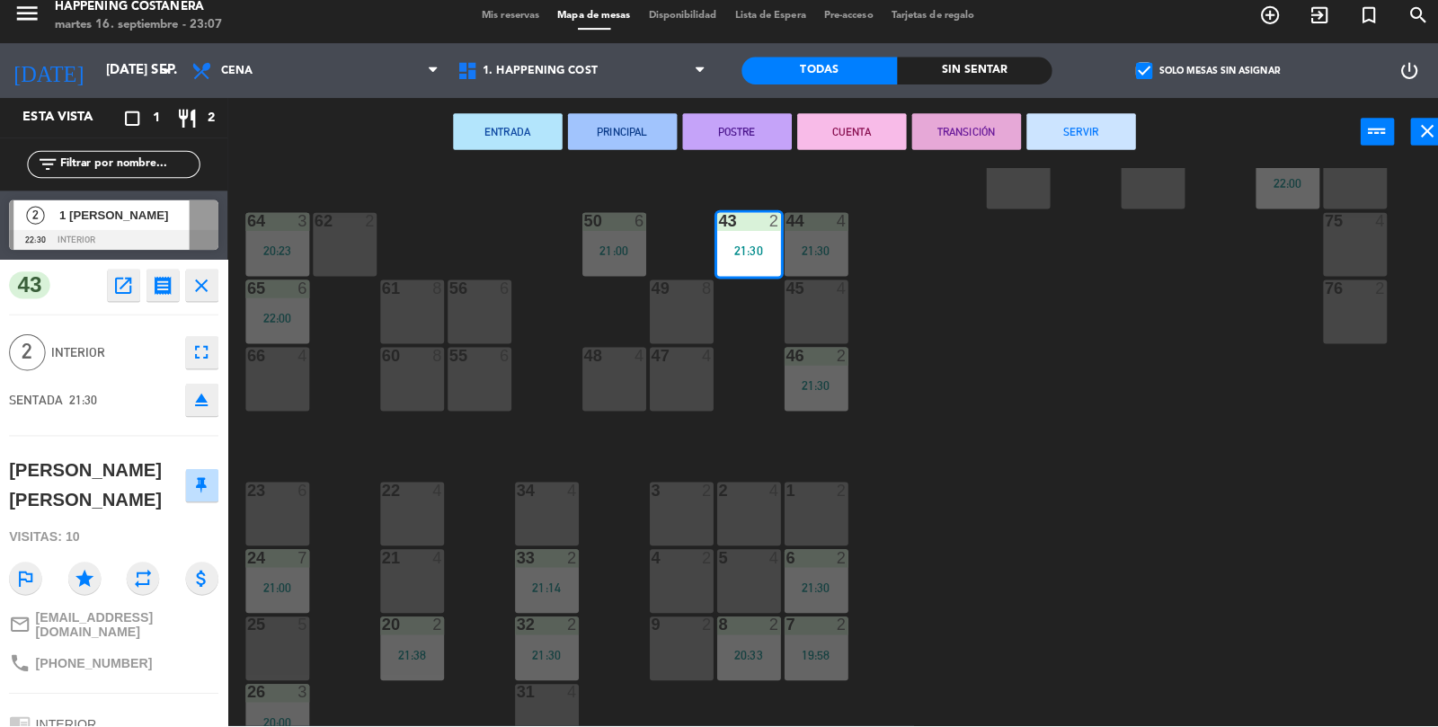
click at [1075, 144] on button "SERVIR" at bounding box center [1068, 140] width 108 height 36
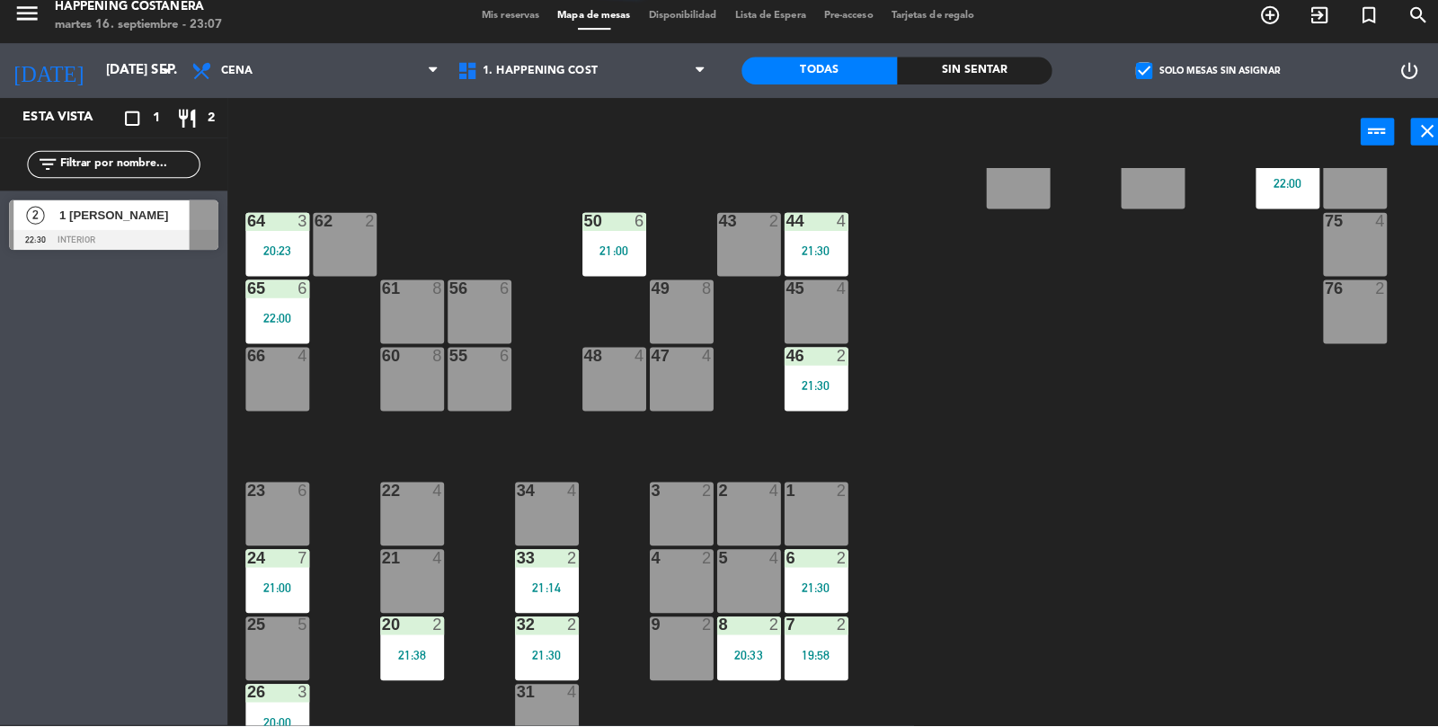
click at [996, 343] on div "69 2 122 6 121 6 120 6 14 4 CAVA 22 101 4 94 2 70 2 123 6 131 2 134 2 132 2 13 …" at bounding box center [838, 495] width 1199 height 638
click at [145, 244] on div at bounding box center [112, 247] width 207 height 20
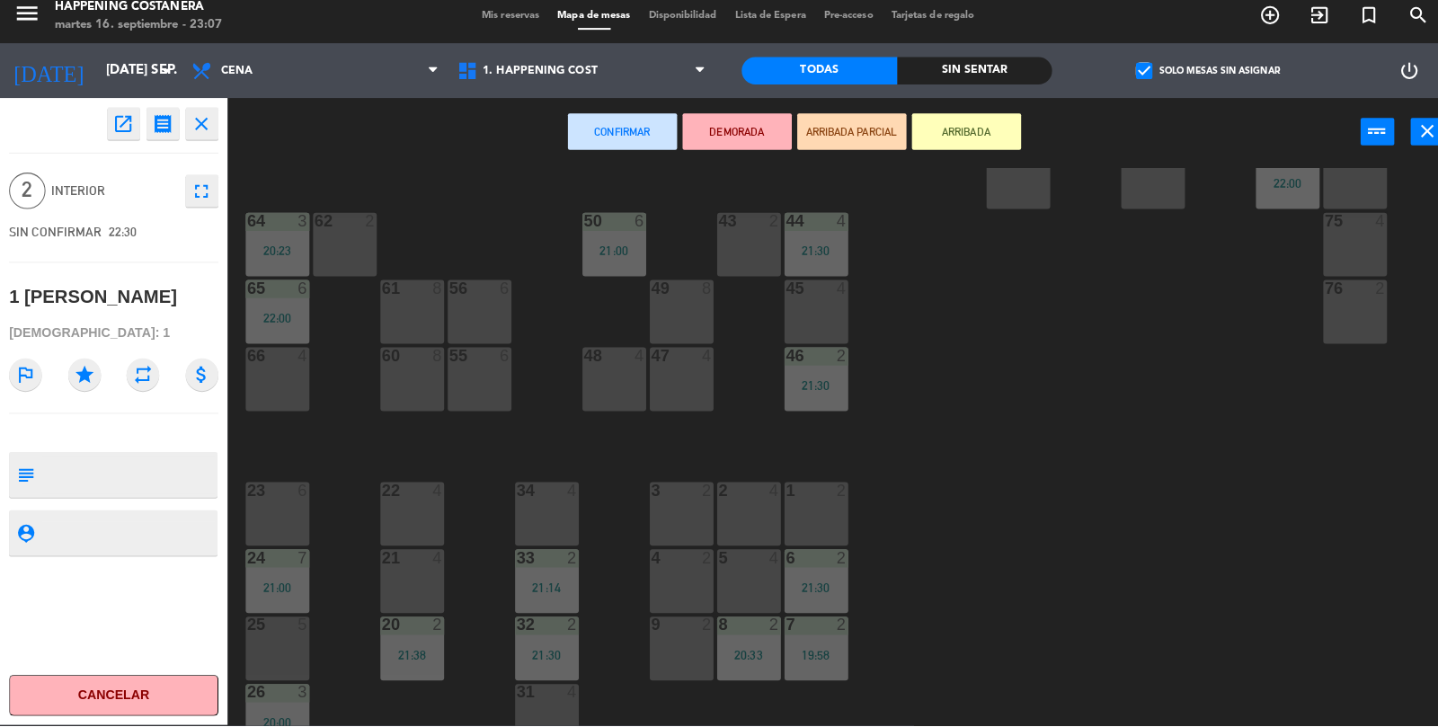
click at [666, 671] on div "9 2" at bounding box center [673, 650] width 63 height 63
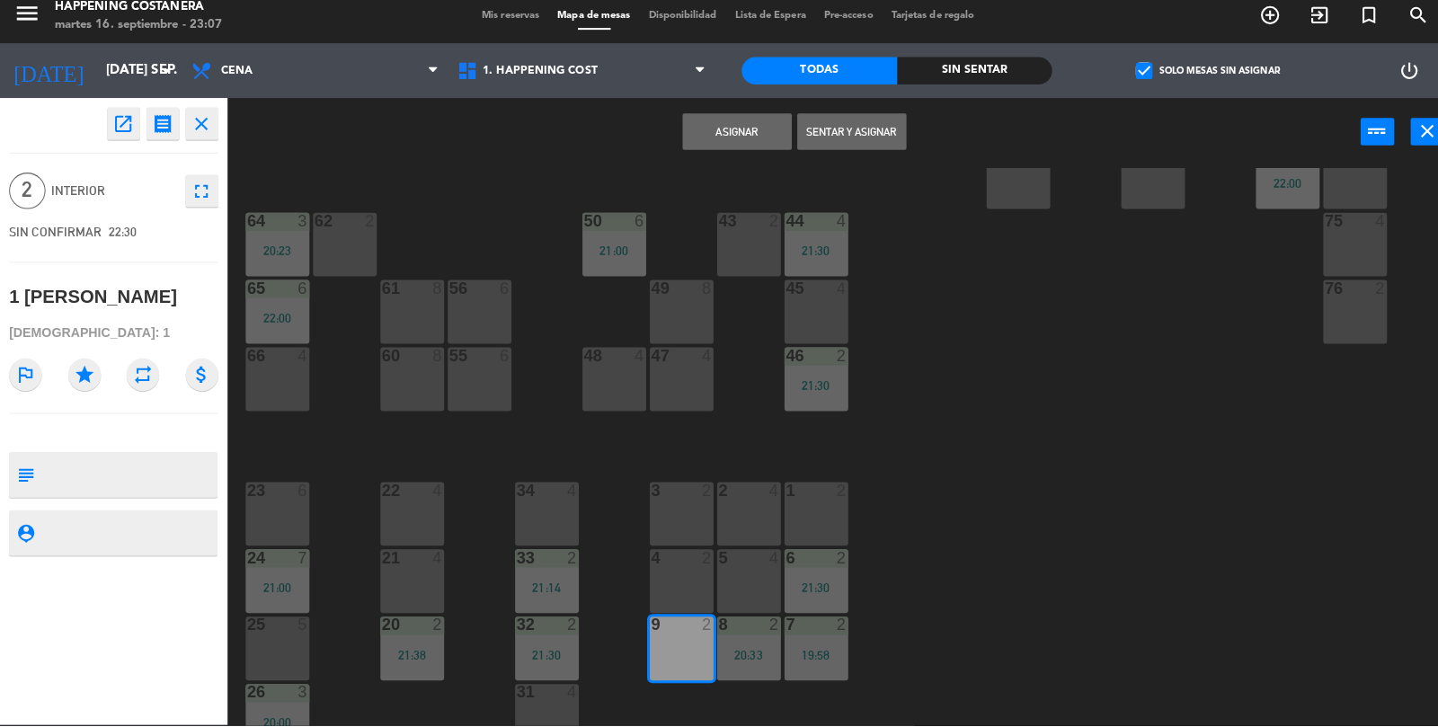
click at [842, 147] on button "Sentar y Asignar" at bounding box center [841, 140] width 108 height 36
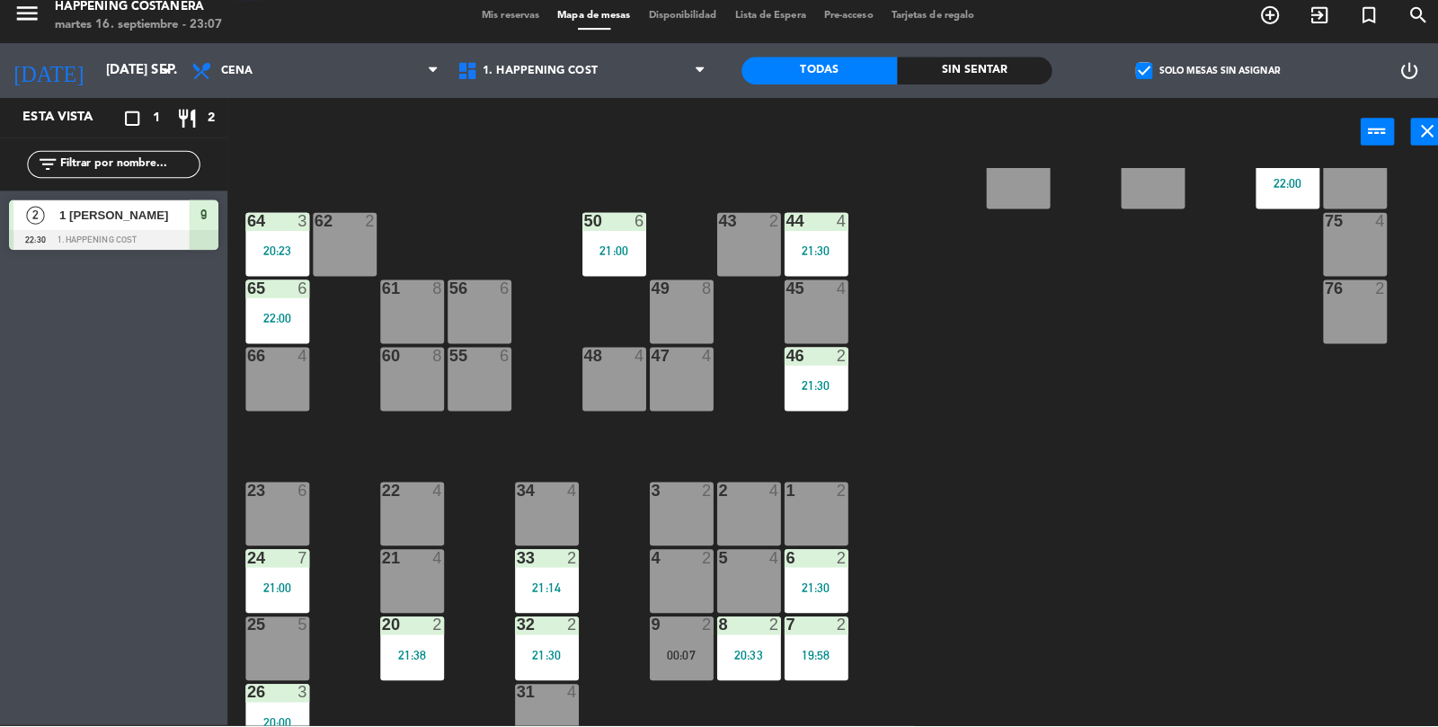
click at [683, 619] on div at bounding box center [673, 627] width 30 height 16
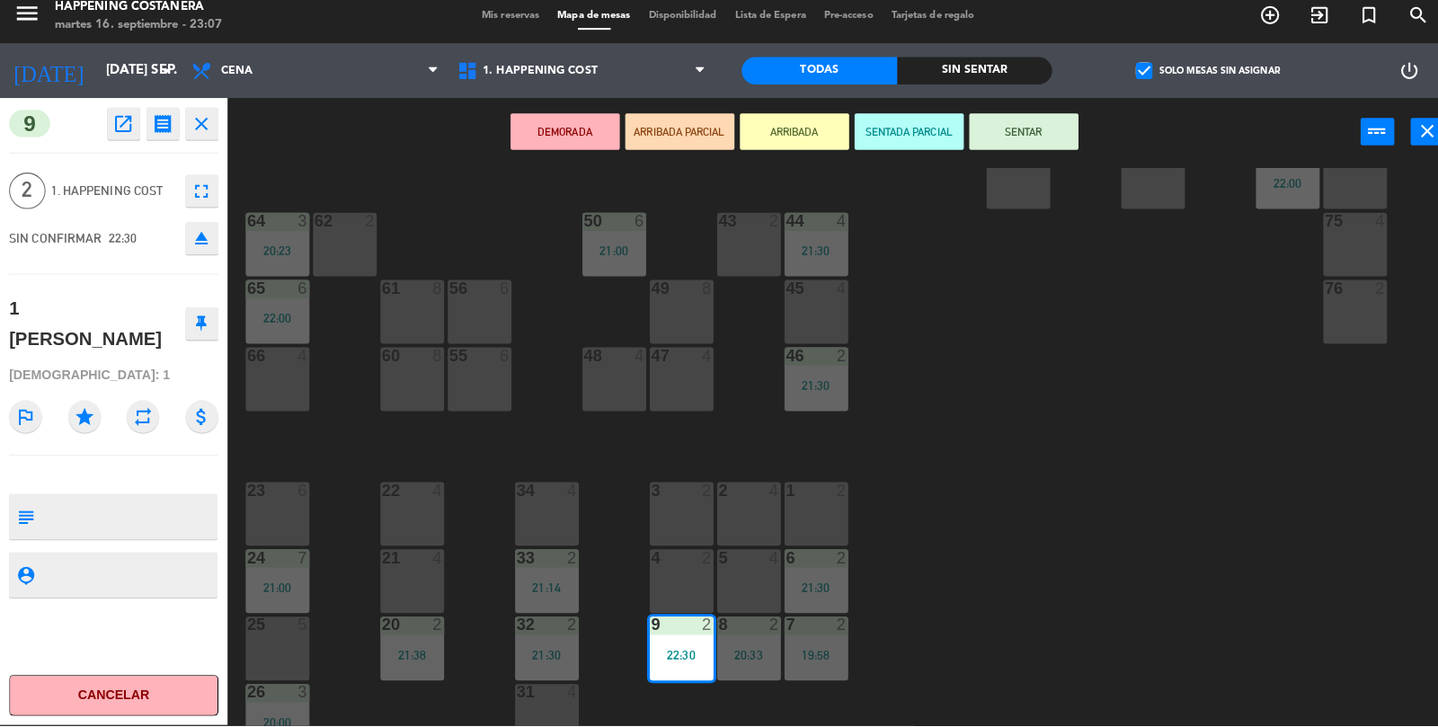
click at [1025, 152] on button "SENTAR" at bounding box center [1011, 140] width 108 height 36
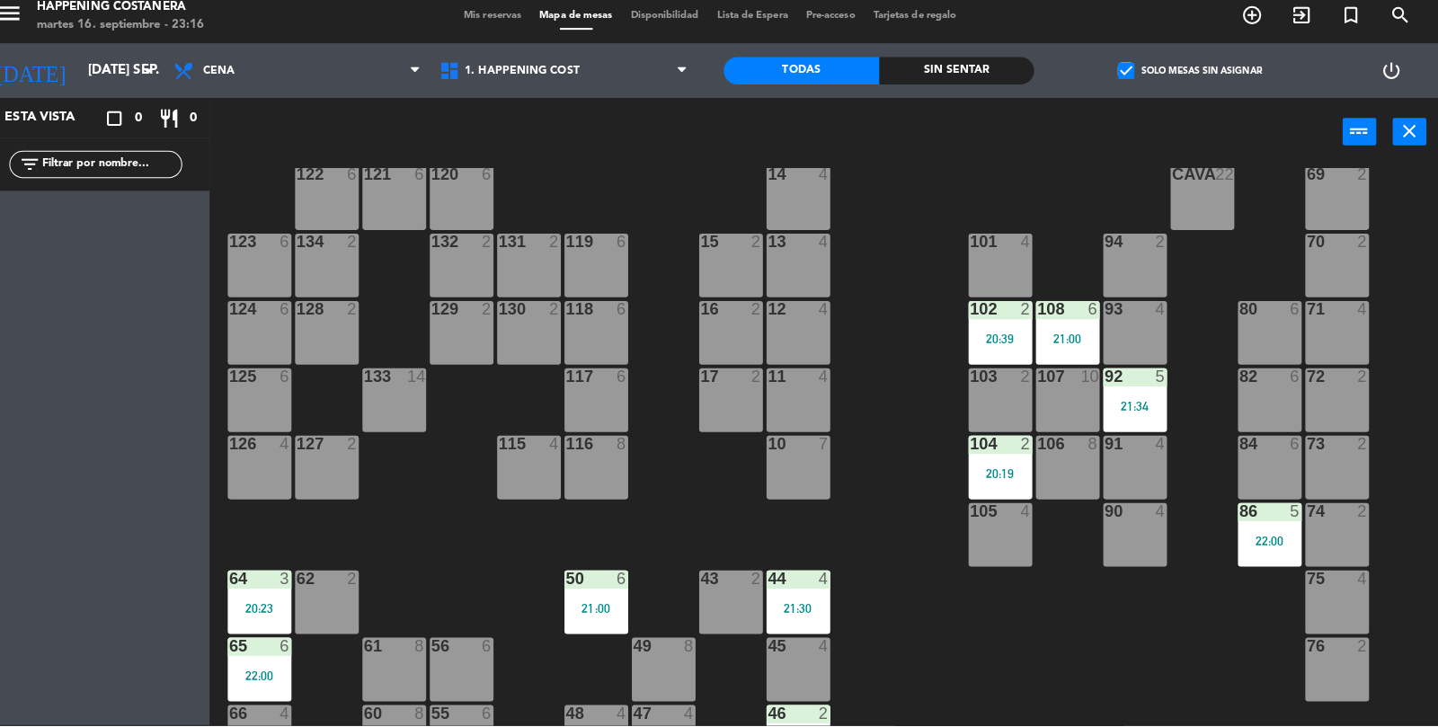
scroll to position [31, 0]
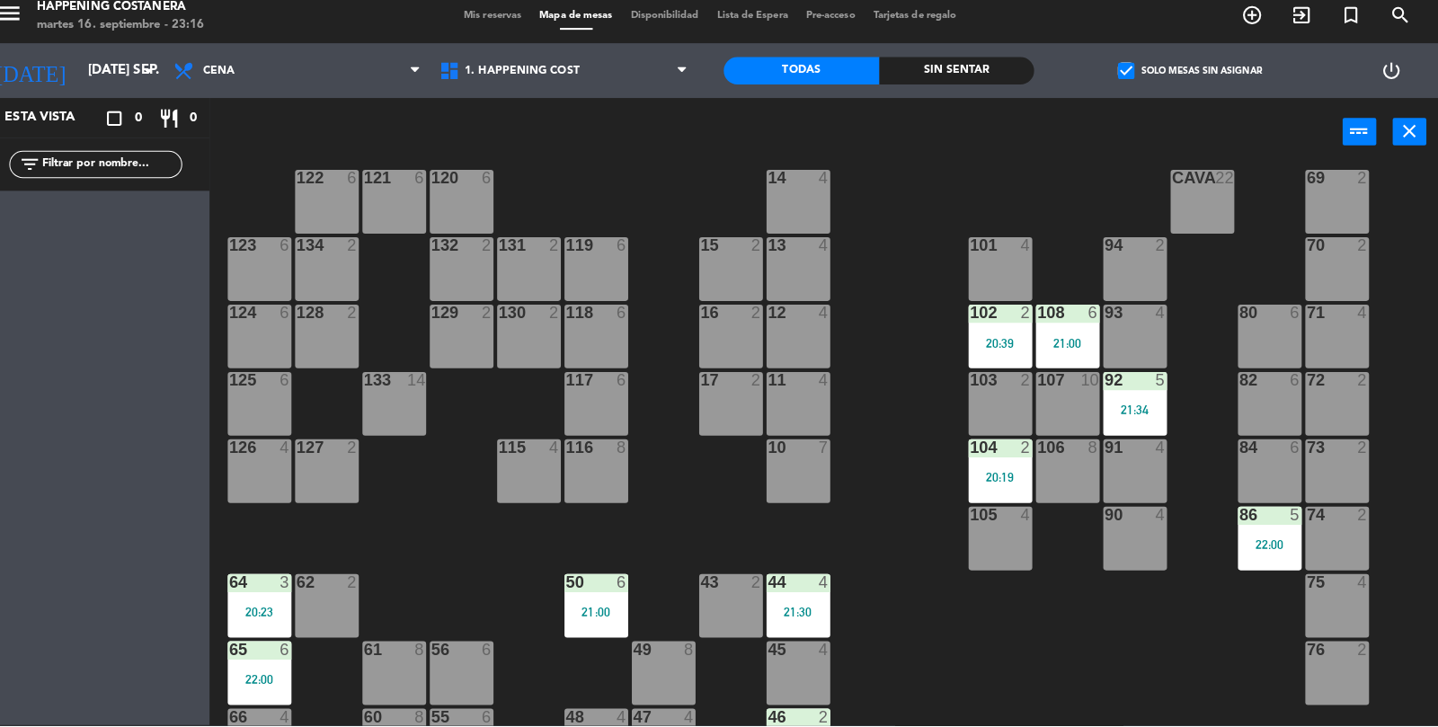
click at [1275, 542] on div "22:00" at bounding box center [1271, 548] width 63 height 13
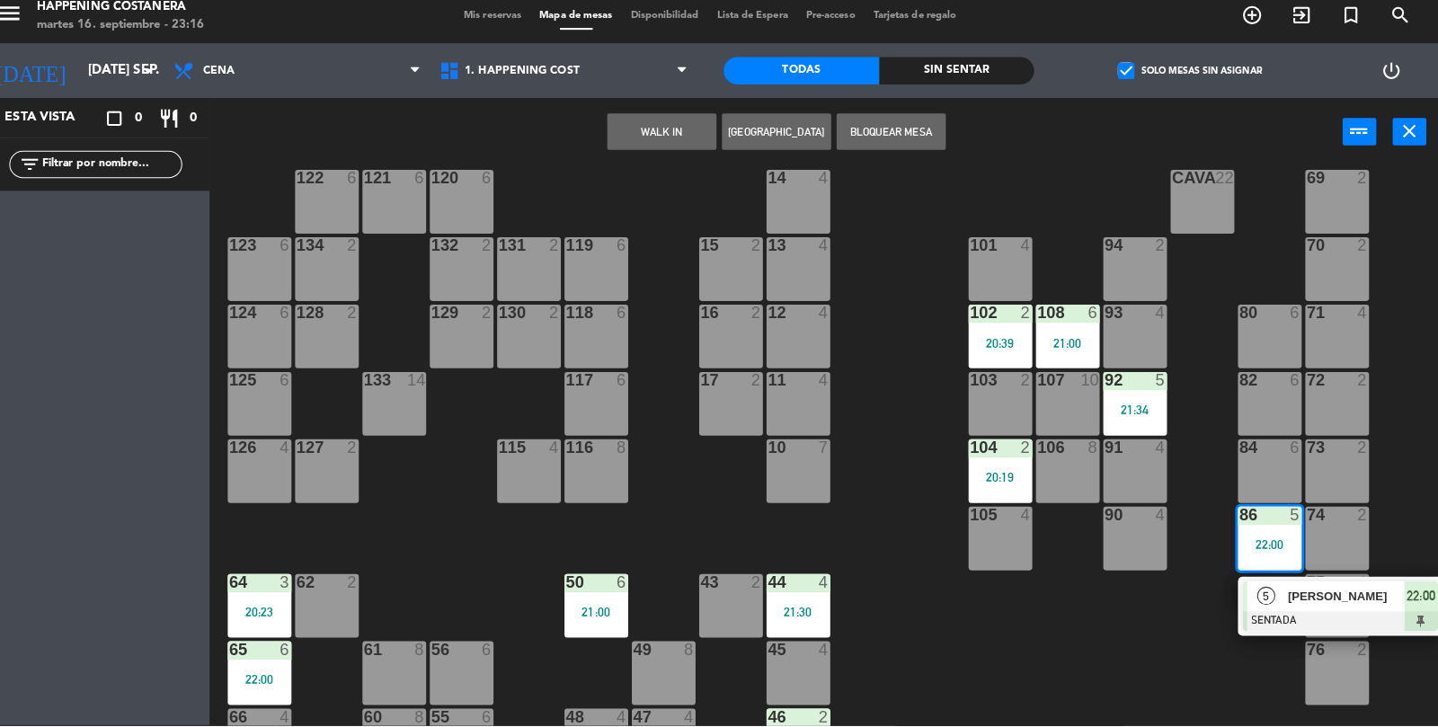
click at [1280, 631] on div at bounding box center [1341, 624] width 193 height 20
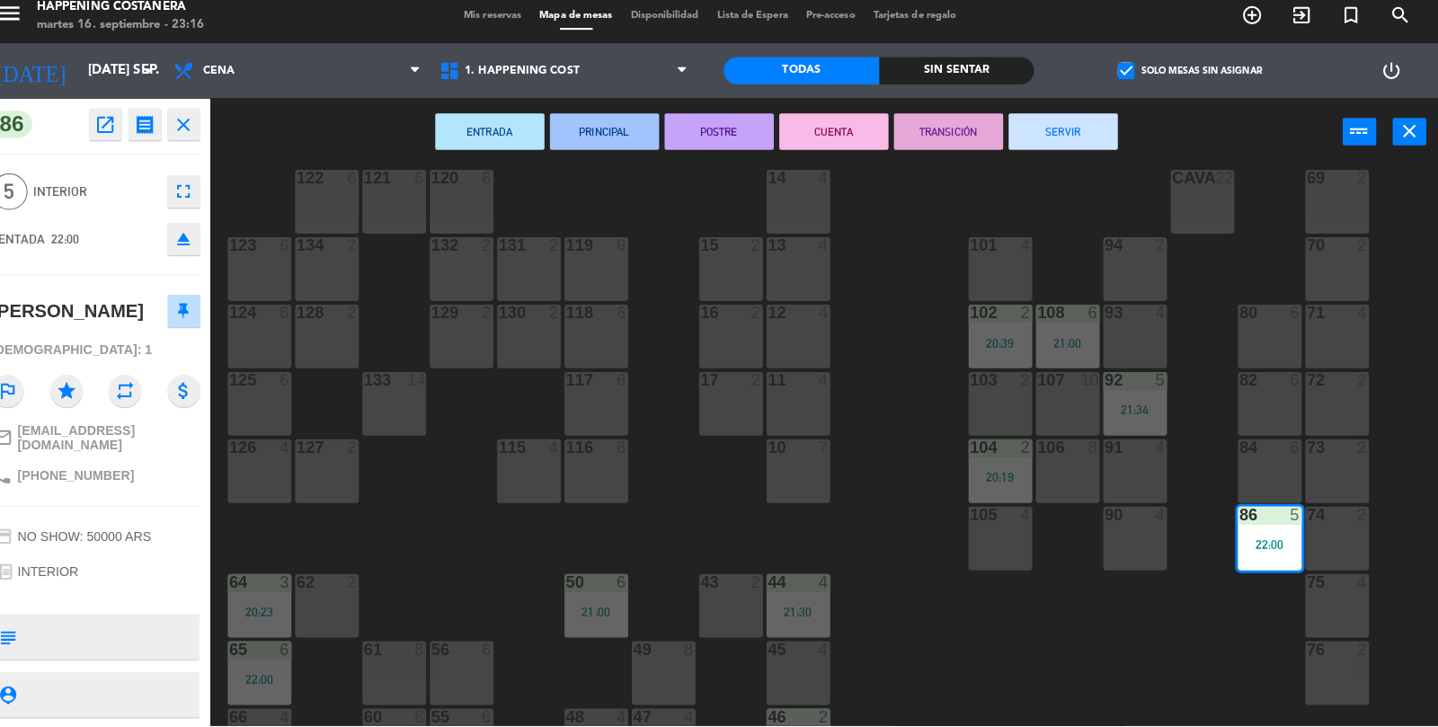
click at [1120, 146] on button "SERVIR" at bounding box center [1068, 140] width 108 height 36
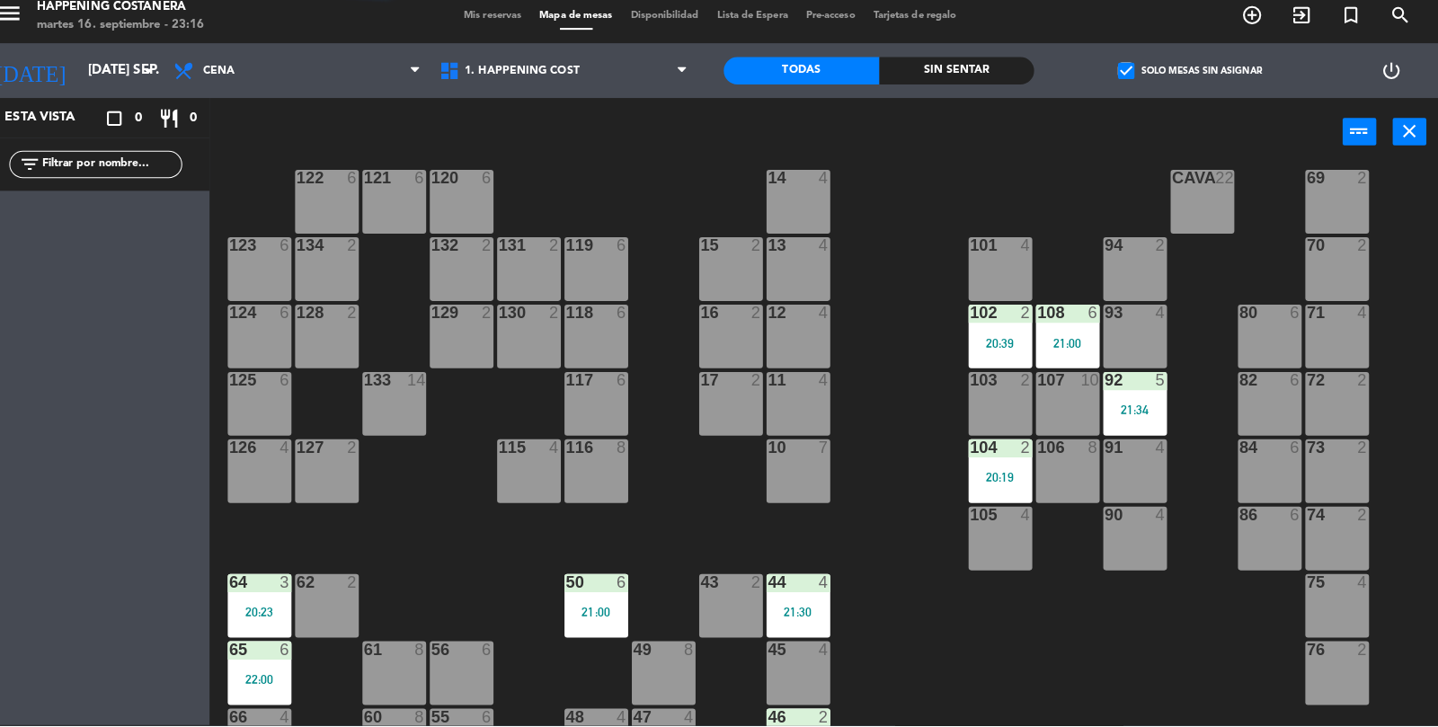
click at [1107, 397] on div "92 5 21:34" at bounding box center [1138, 408] width 63 height 63
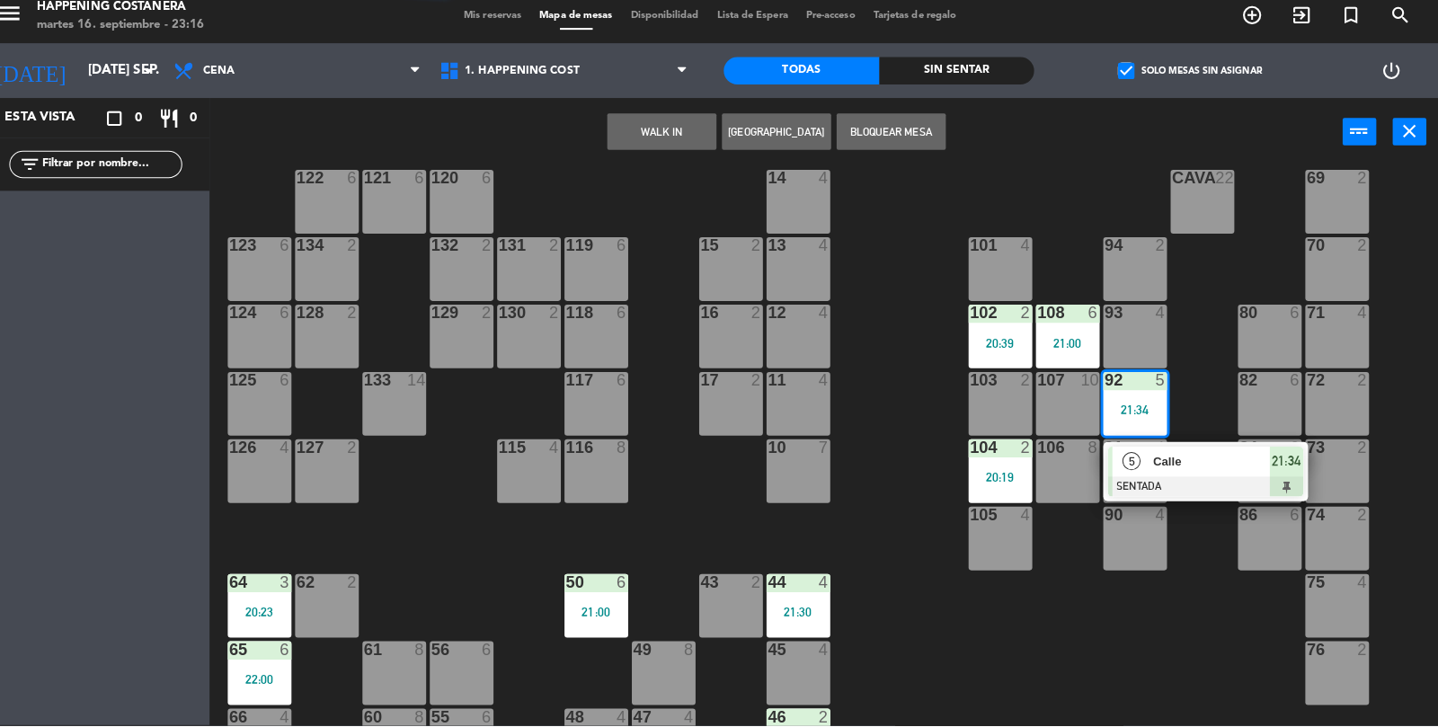
click at [1238, 512] on div "86" at bounding box center [1242, 518] width 30 height 16
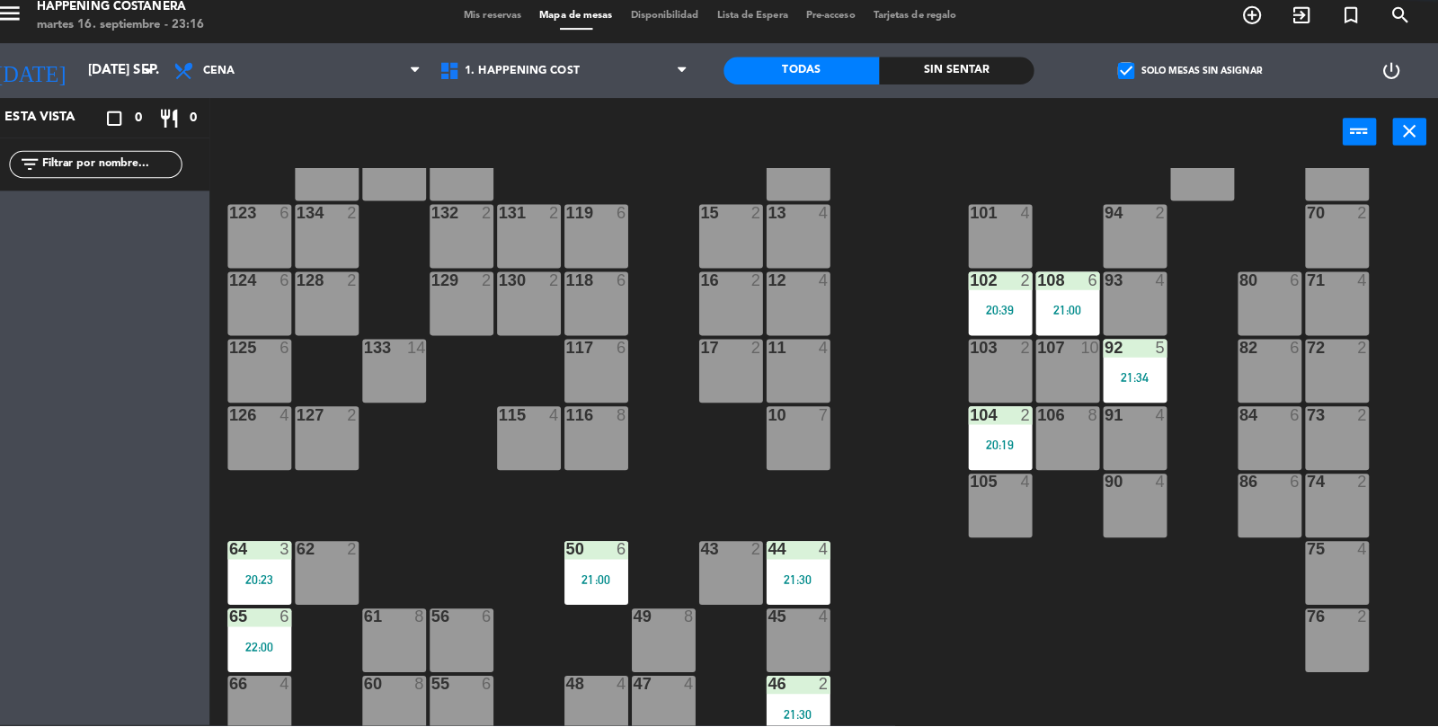
scroll to position [63, 0]
click at [1068, 285] on div at bounding box center [1072, 287] width 30 height 16
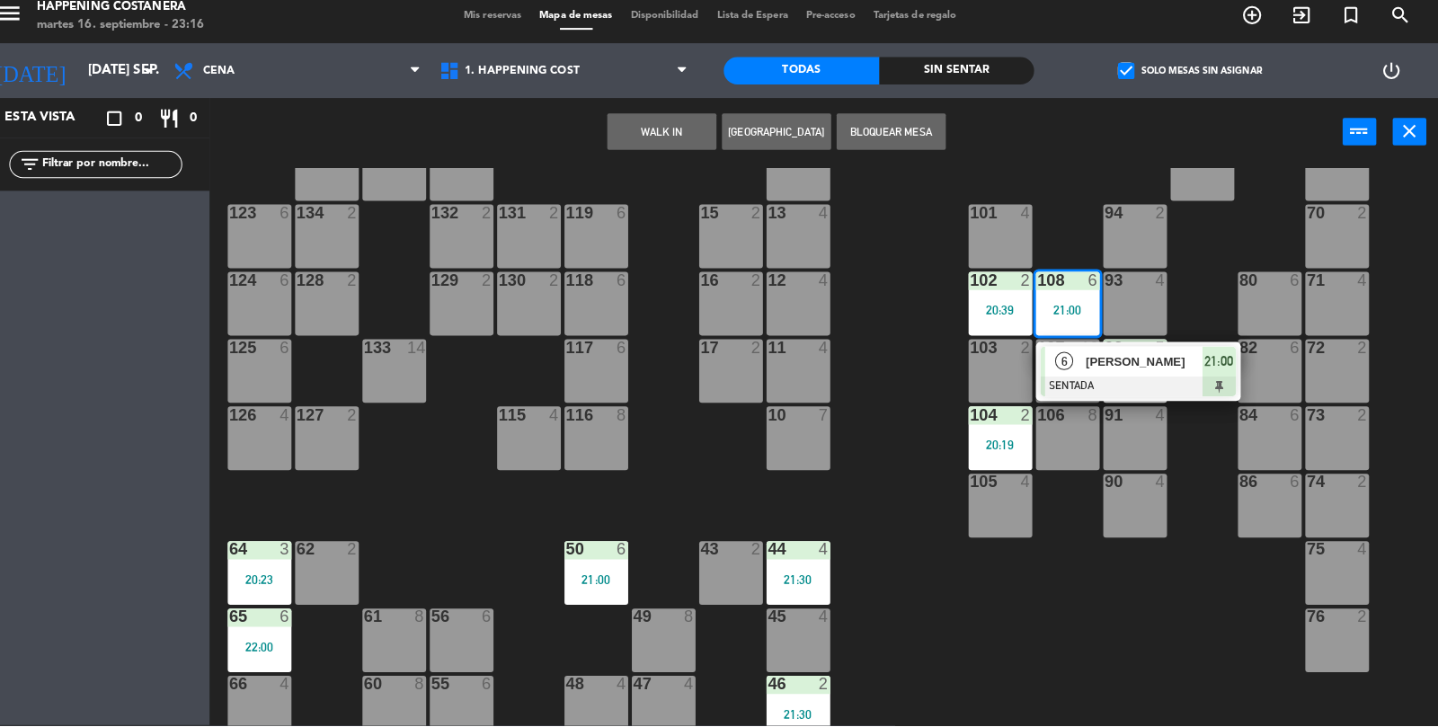
click at [1176, 371] on span "[PERSON_NAME]" at bounding box center [1147, 367] width 115 height 19
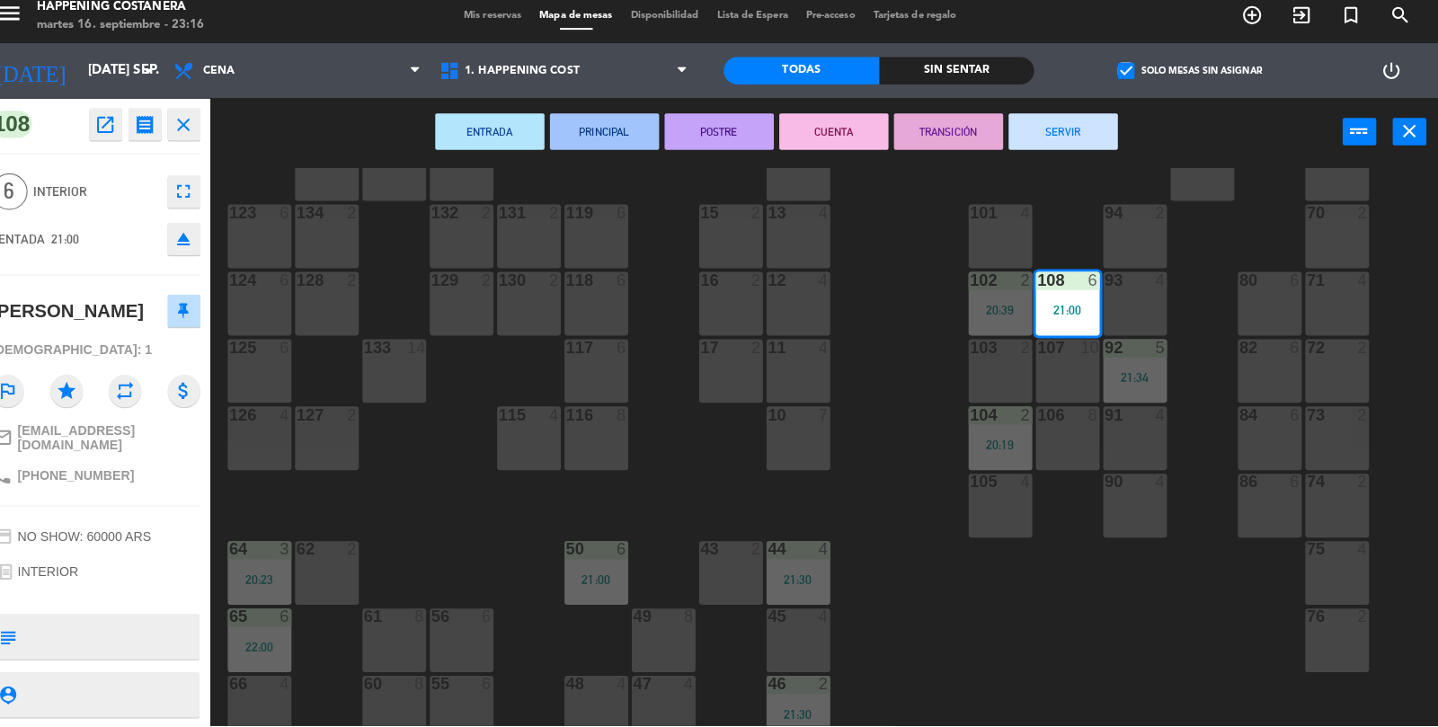
click at [1061, 154] on button "SERVIR" at bounding box center [1068, 140] width 108 height 36
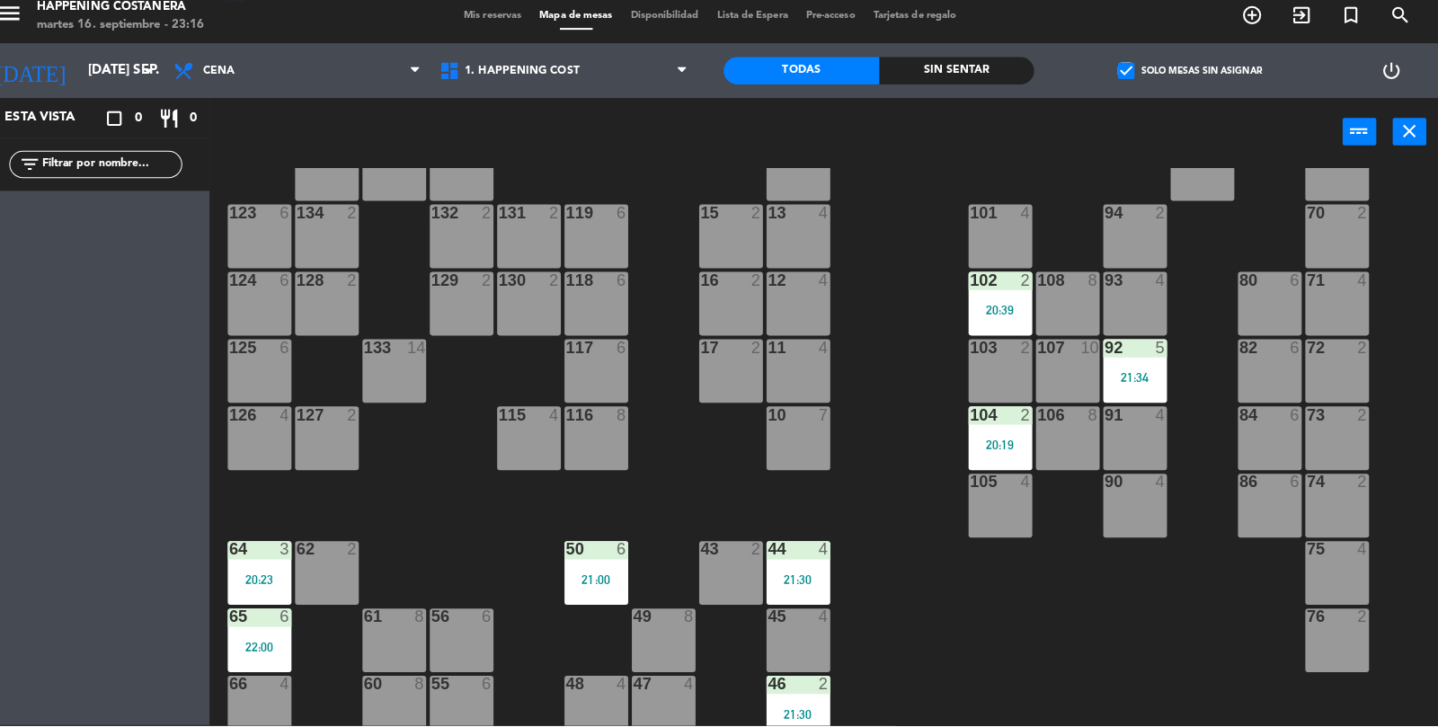
click at [1010, 318] on div "20:39" at bounding box center [1005, 316] width 63 height 13
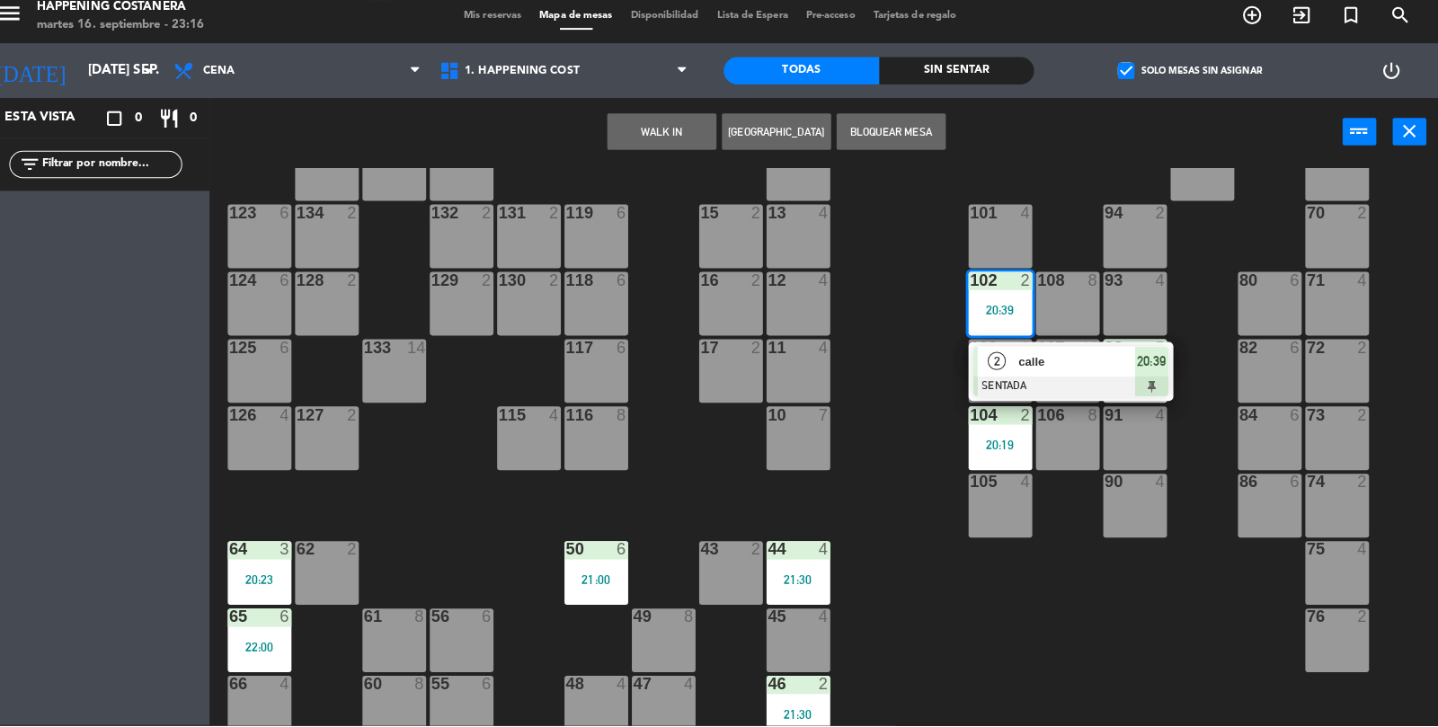
click at [1082, 389] on div at bounding box center [1075, 392] width 193 height 20
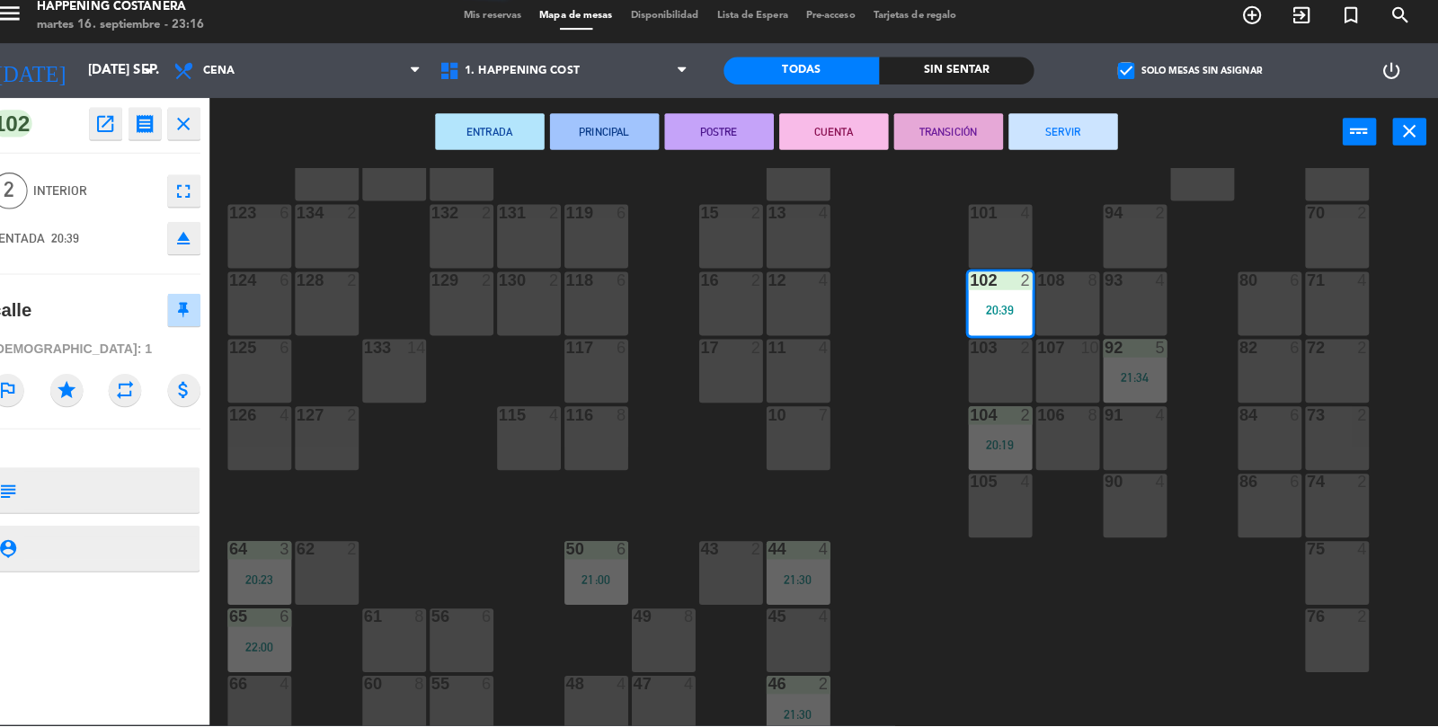
click at [1068, 149] on button "SERVIR" at bounding box center [1068, 140] width 108 height 36
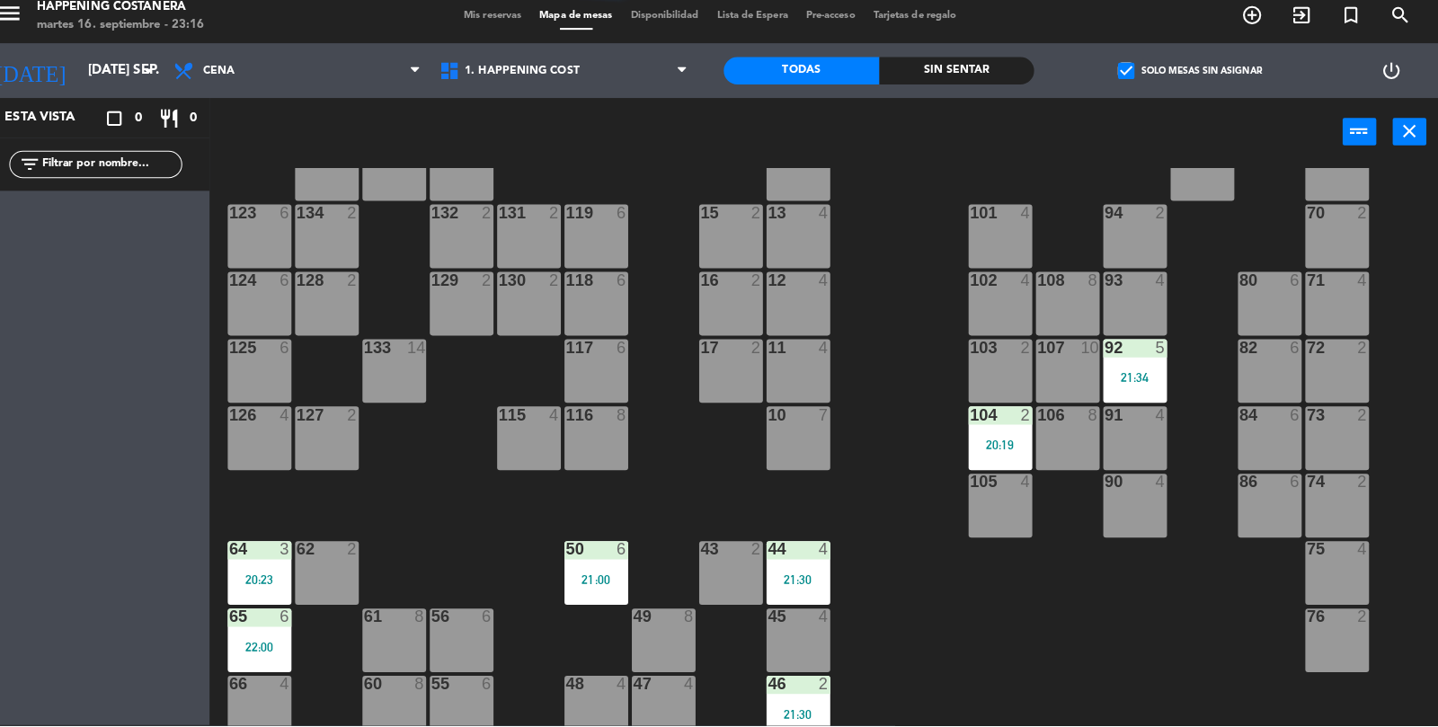
click at [990, 413] on div at bounding box center [1005, 420] width 30 height 16
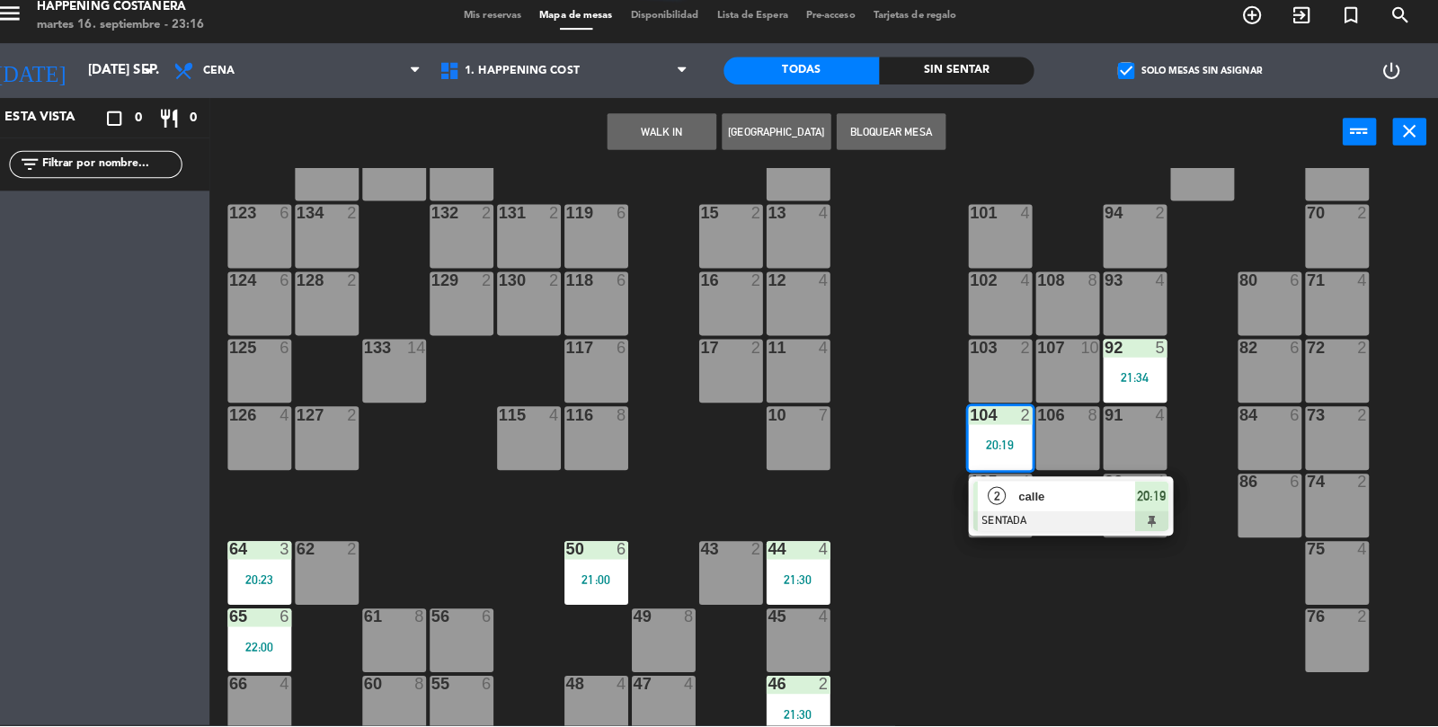
click at [1103, 526] on div at bounding box center [1075, 525] width 193 height 20
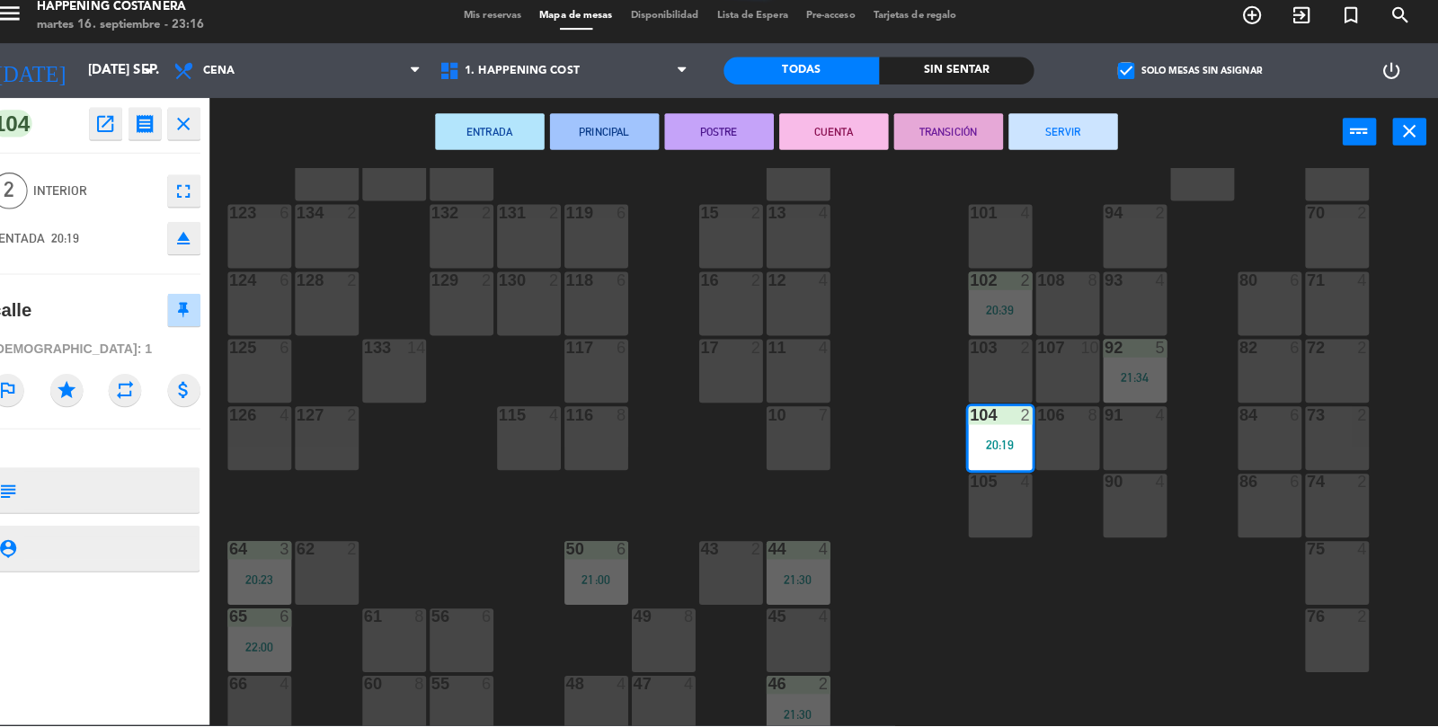
click at [1100, 145] on button "SERVIR" at bounding box center [1068, 140] width 108 height 36
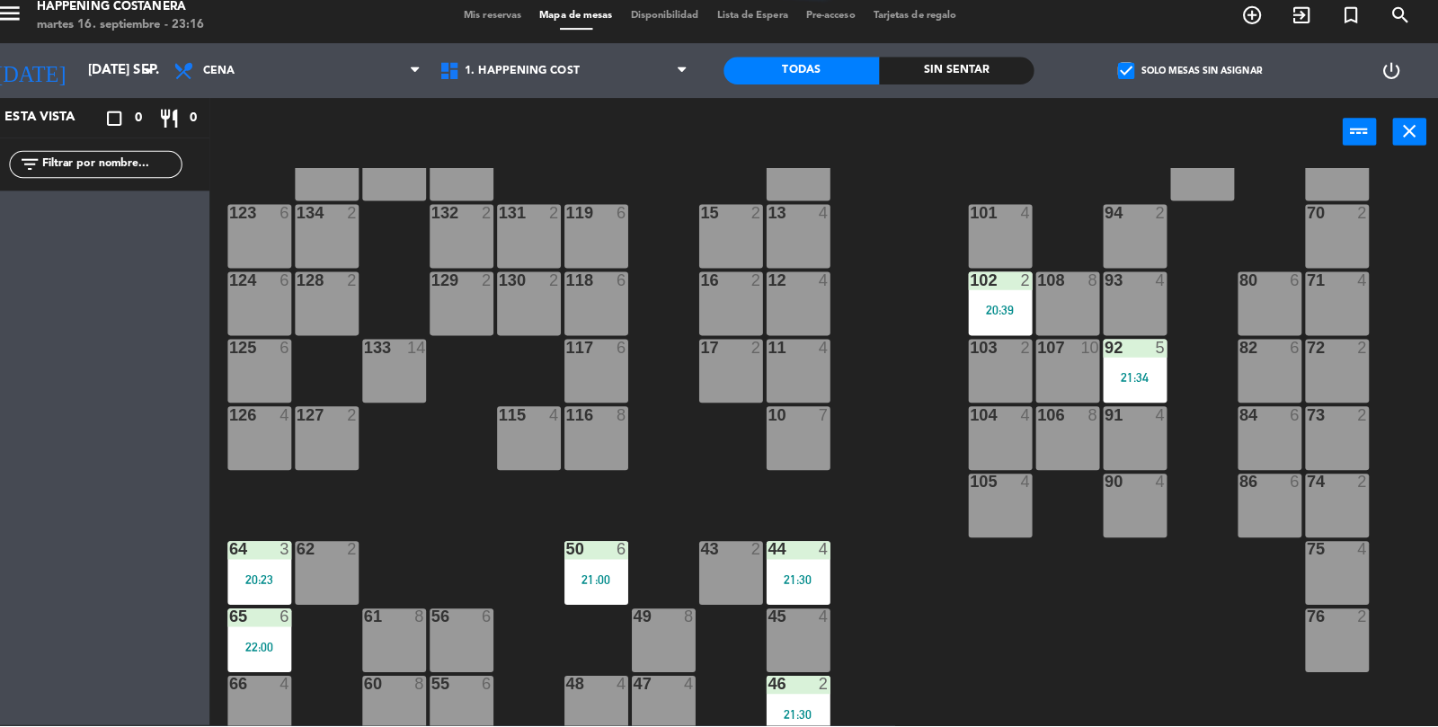
click at [1148, 381] on div "21:34" at bounding box center [1138, 383] width 63 height 13
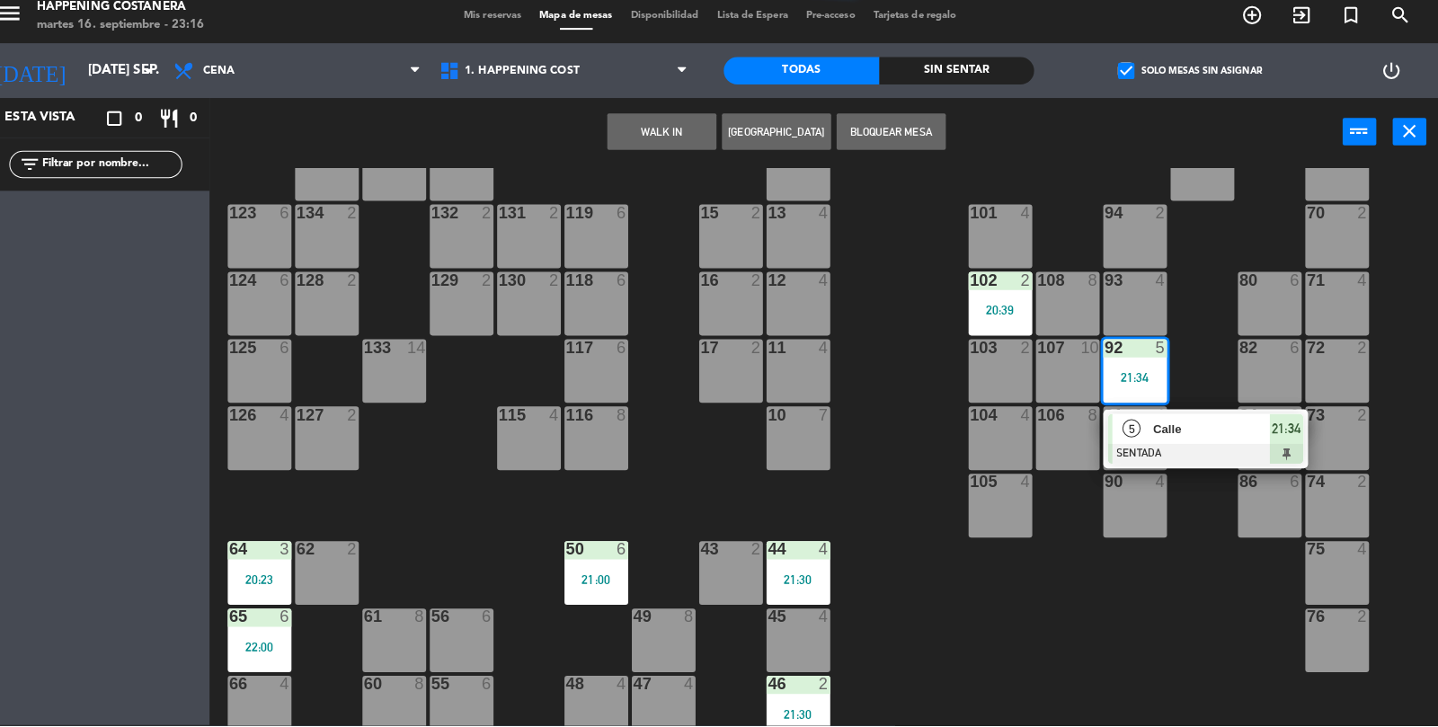
click at [1203, 452] on div at bounding box center [1208, 458] width 193 height 20
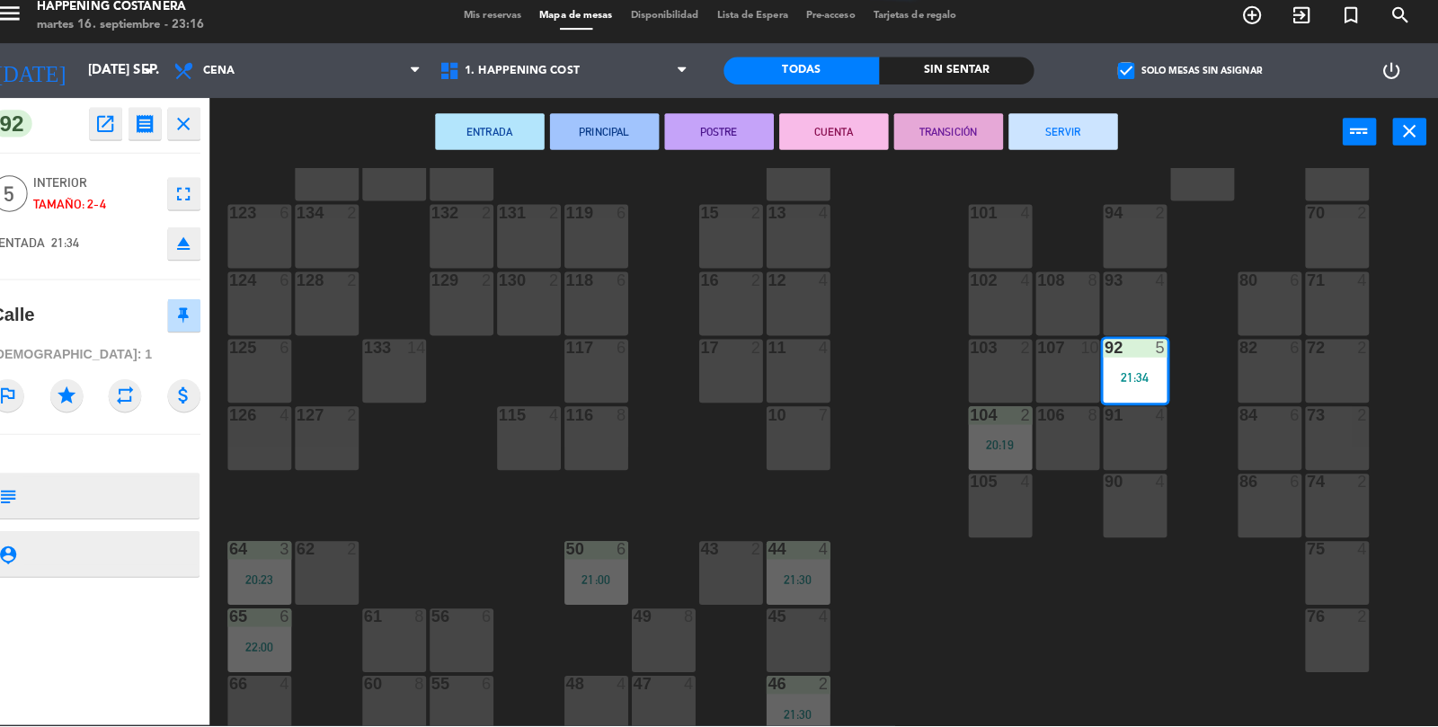
click at [991, 633] on div "69 2 122 6 121 6 120 6 14 4 CAVA 22 101 4 94 2 70 2 123 6 131 2 134 2 132 2 13 …" at bounding box center [838, 495] width 1199 height 638
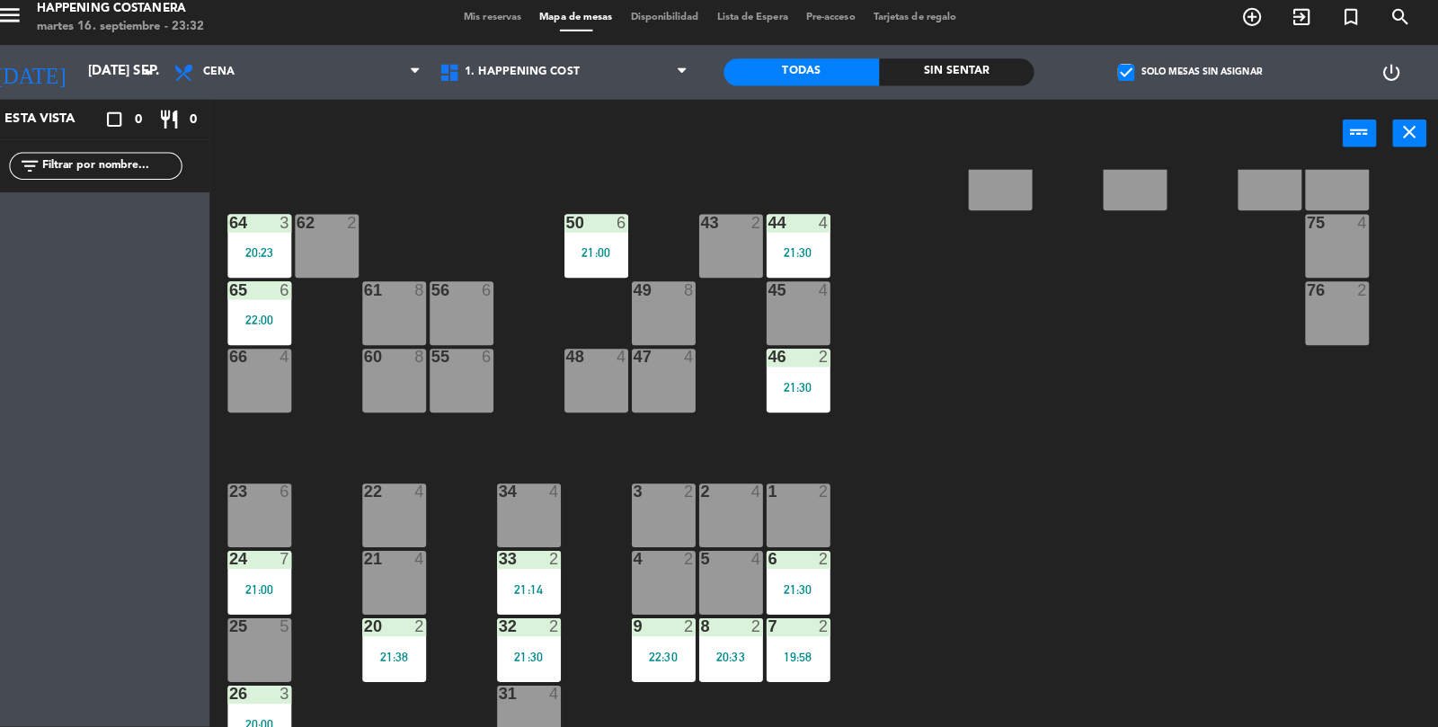
scroll to position [41, 0]
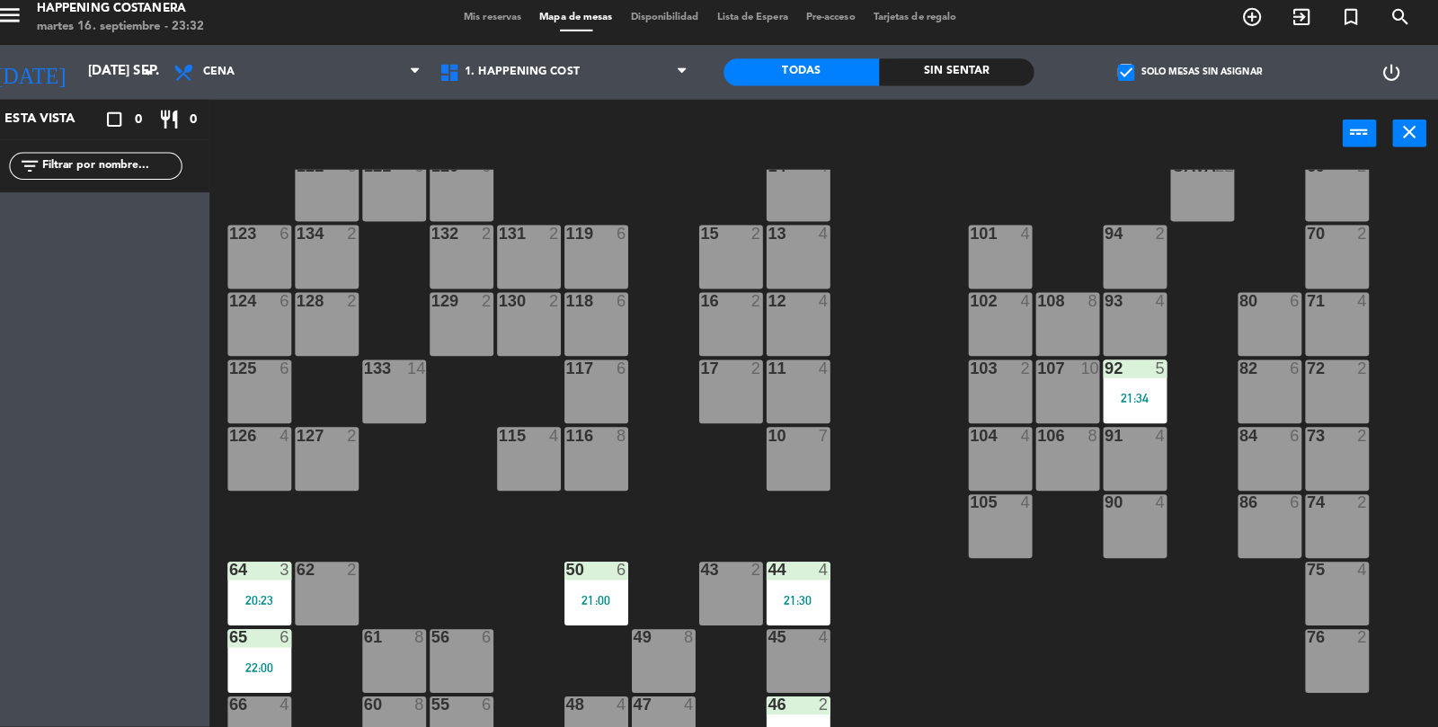
click at [1026, 519] on div "105 4" at bounding box center [1005, 528] width 63 height 63
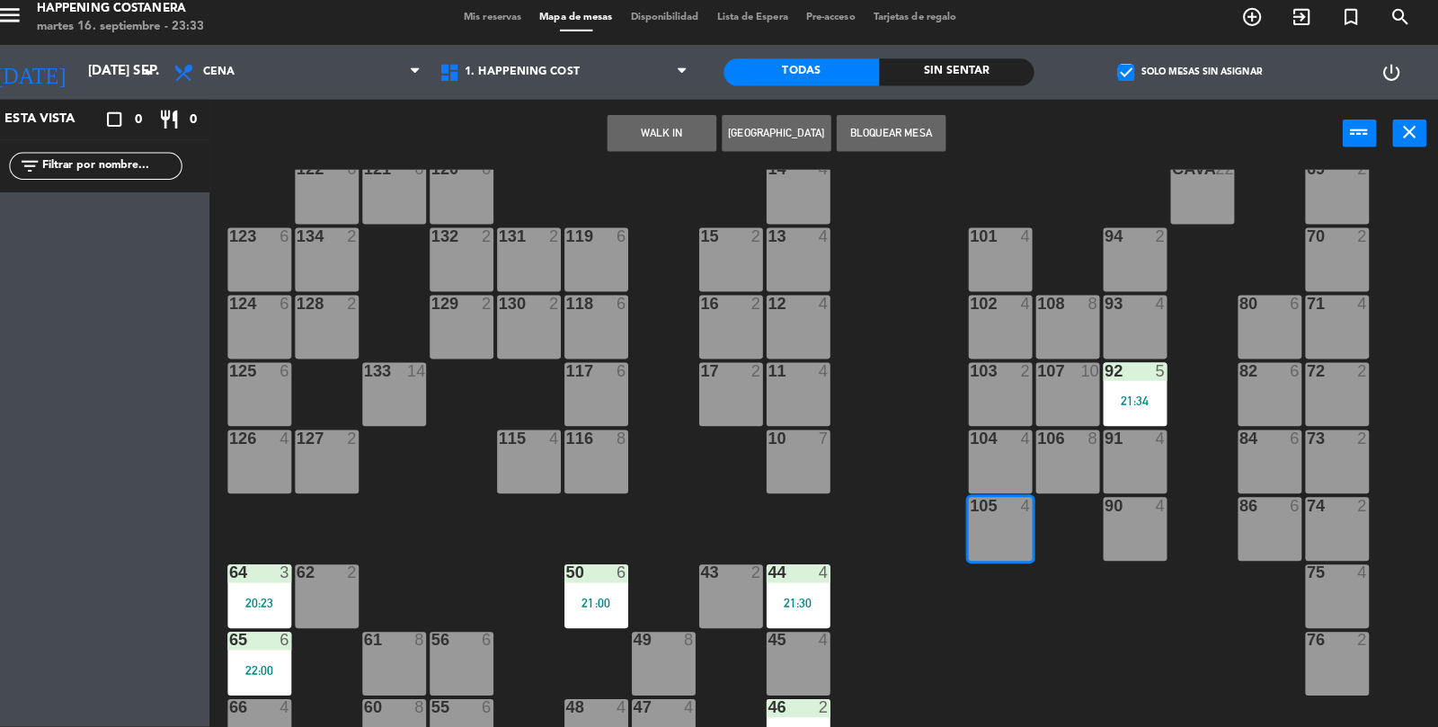
click at [931, 506] on div "69 2 122 6 121 6 120 6 14 4 CAVA 22 101 4 94 2 70 2 123 6 131 2 134 2 132 2 13 …" at bounding box center [838, 495] width 1199 height 638
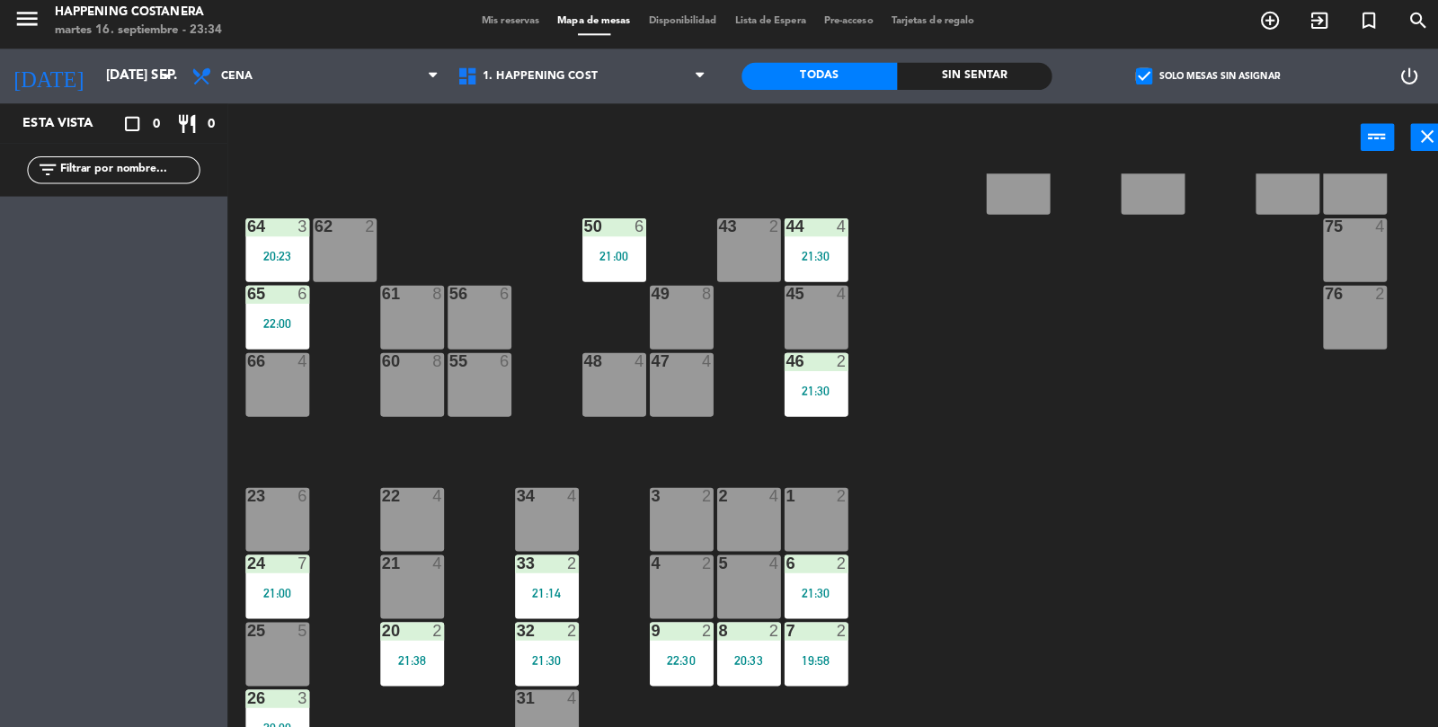
scroll to position [0, 0]
click at [303, 657] on div "25 5" at bounding box center [274, 650] width 63 height 63
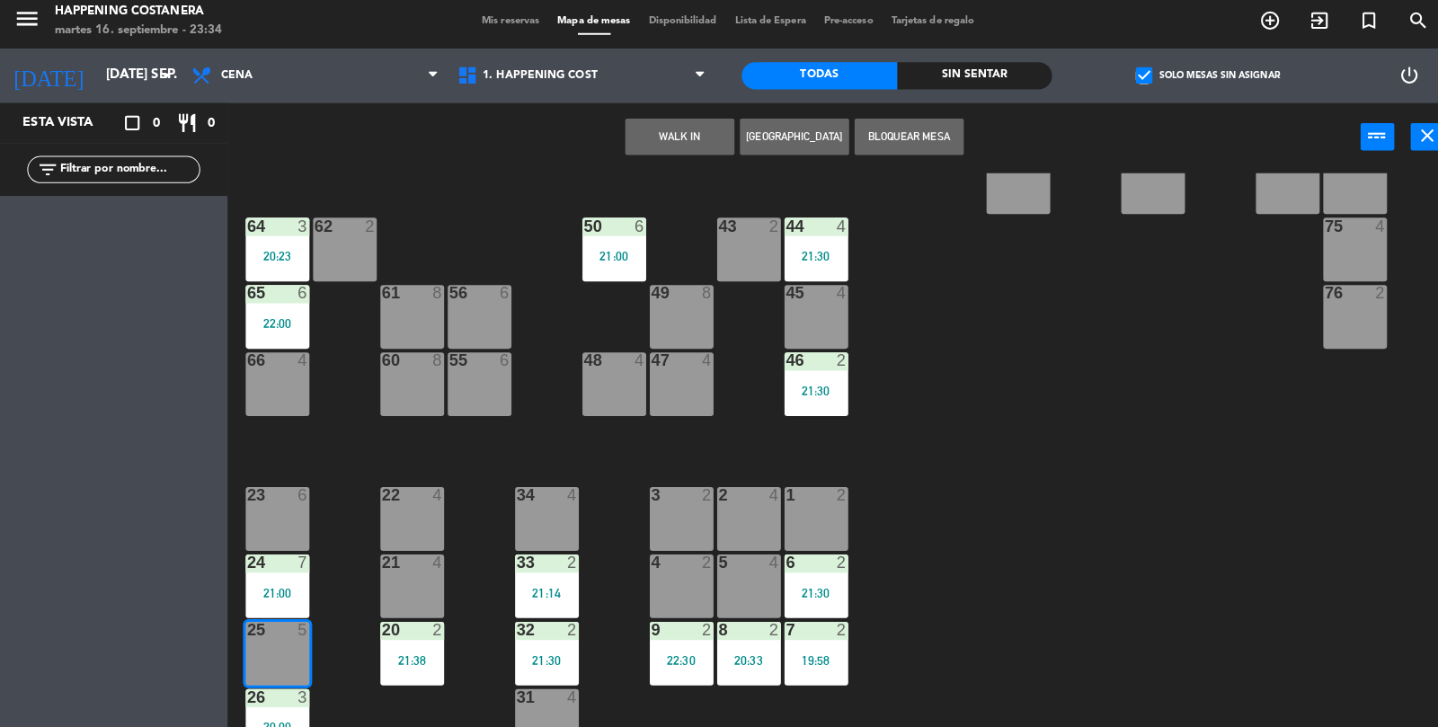
click at [865, 465] on div "69 2 122 6 121 6 120 6 14 4 CAVA 22 101 4 94 2 70 2 123 6 131 2 134 2 132 2 13 …" at bounding box center [838, 495] width 1199 height 638
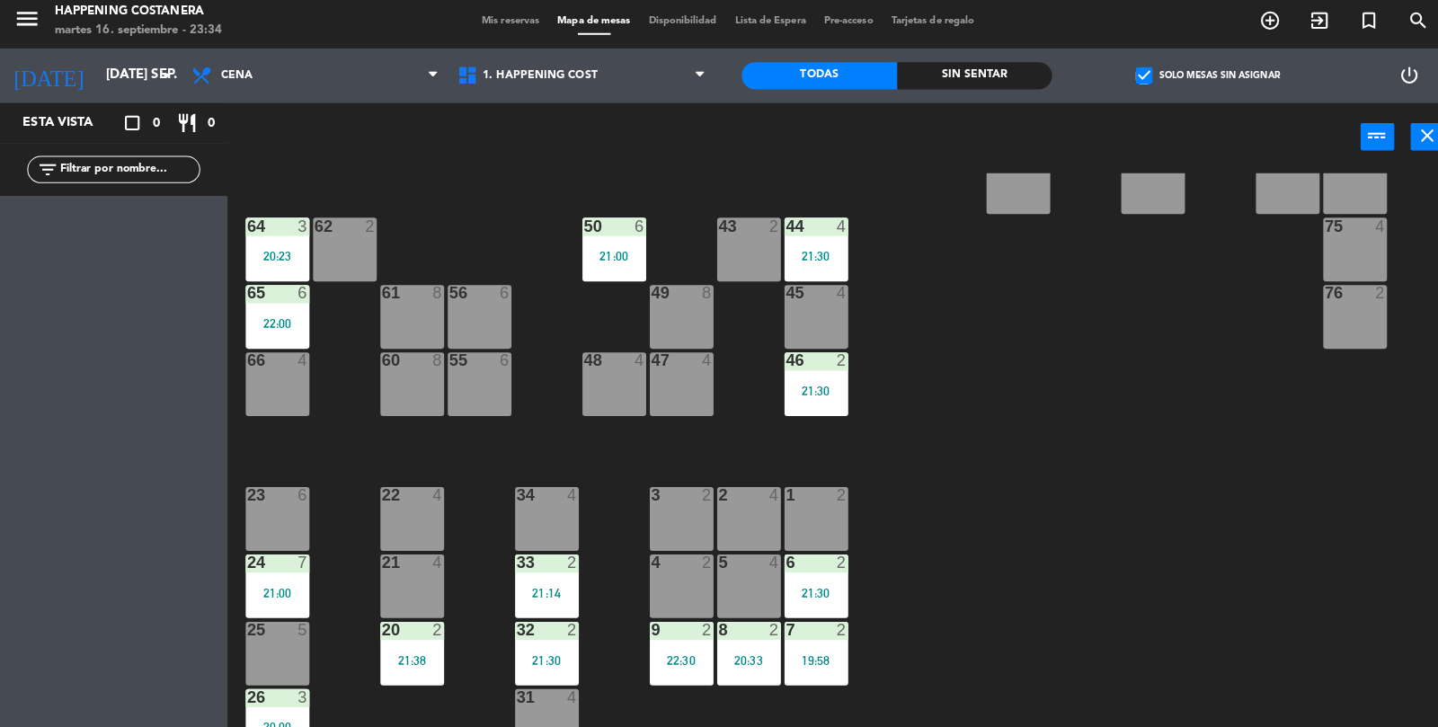
click at [254, 580] on div "24 7 21:00" at bounding box center [274, 584] width 63 height 63
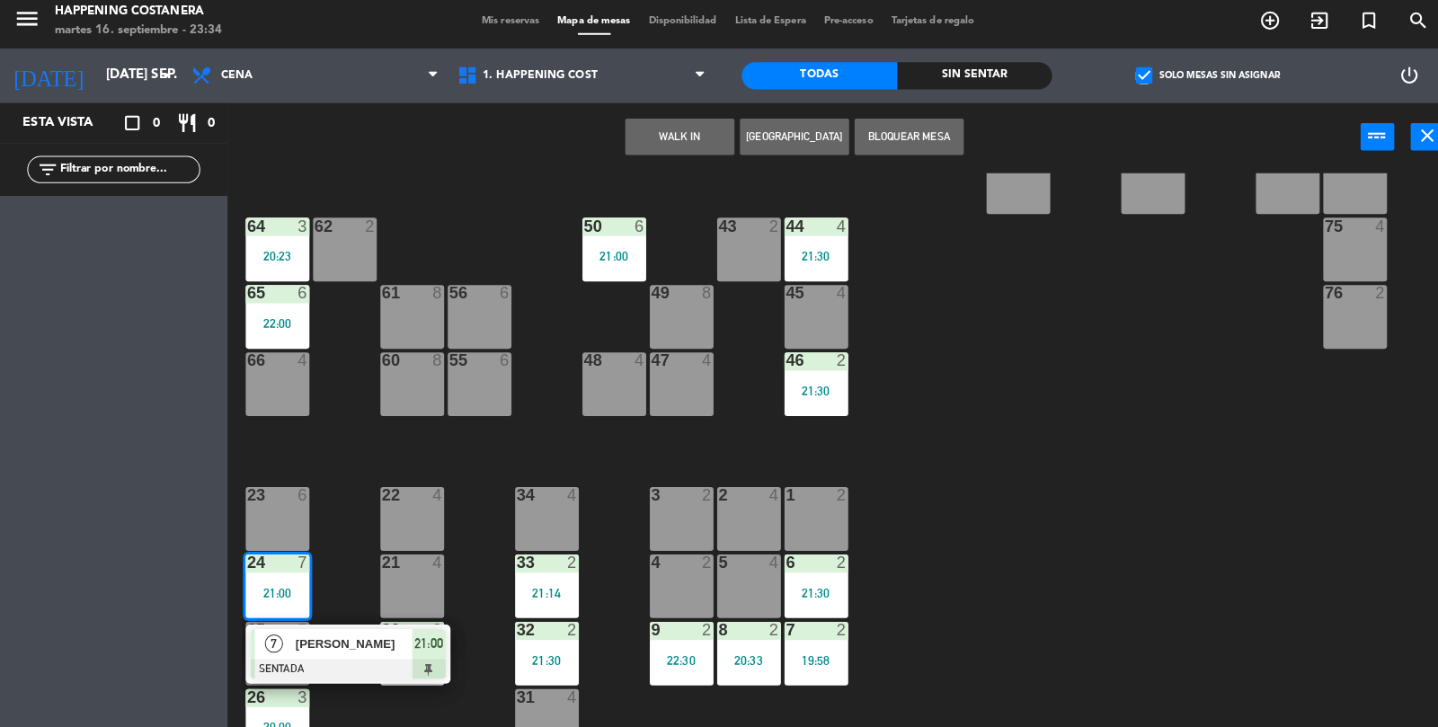
click at [331, 638] on span "[PERSON_NAME]" at bounding box center [349, 641] width 115 height 19
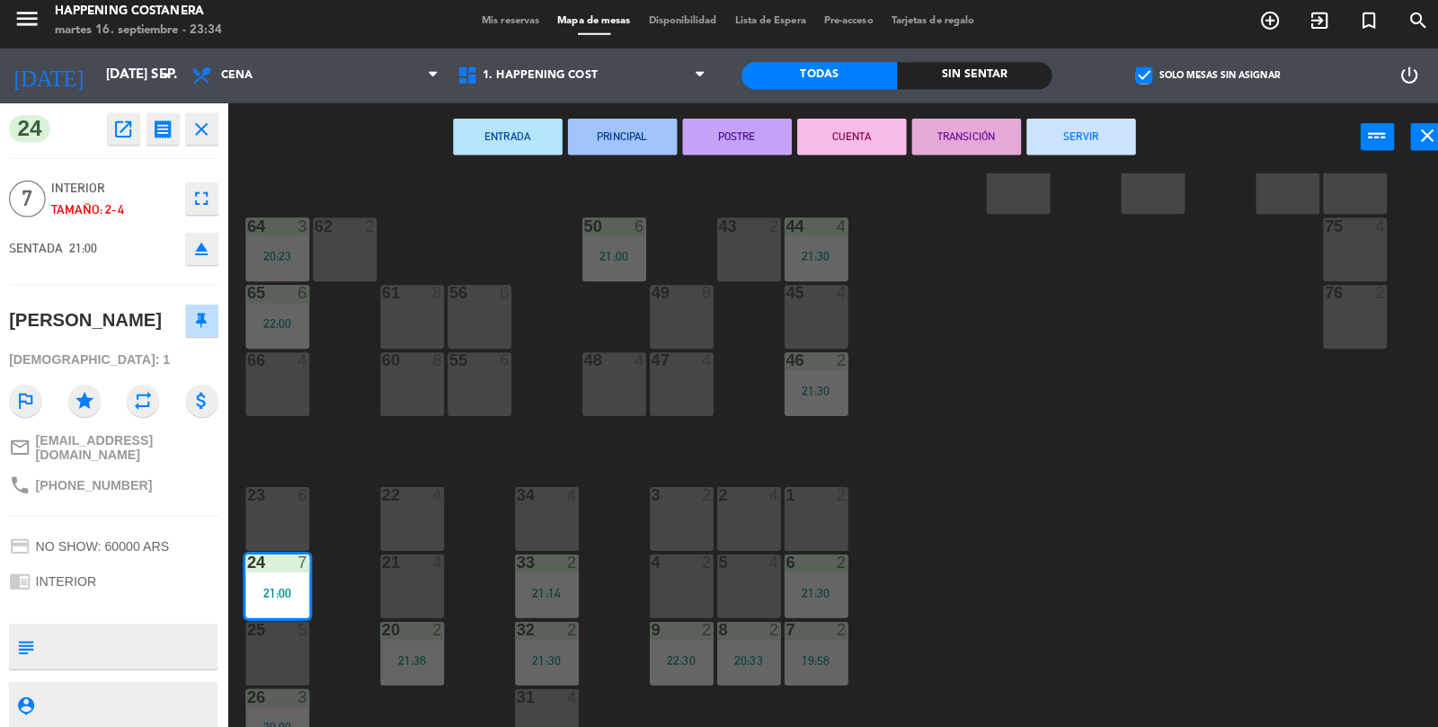
click at [1083, 152] on button "SERVIR" at bounding box center [1068, 140] width 108 height 36
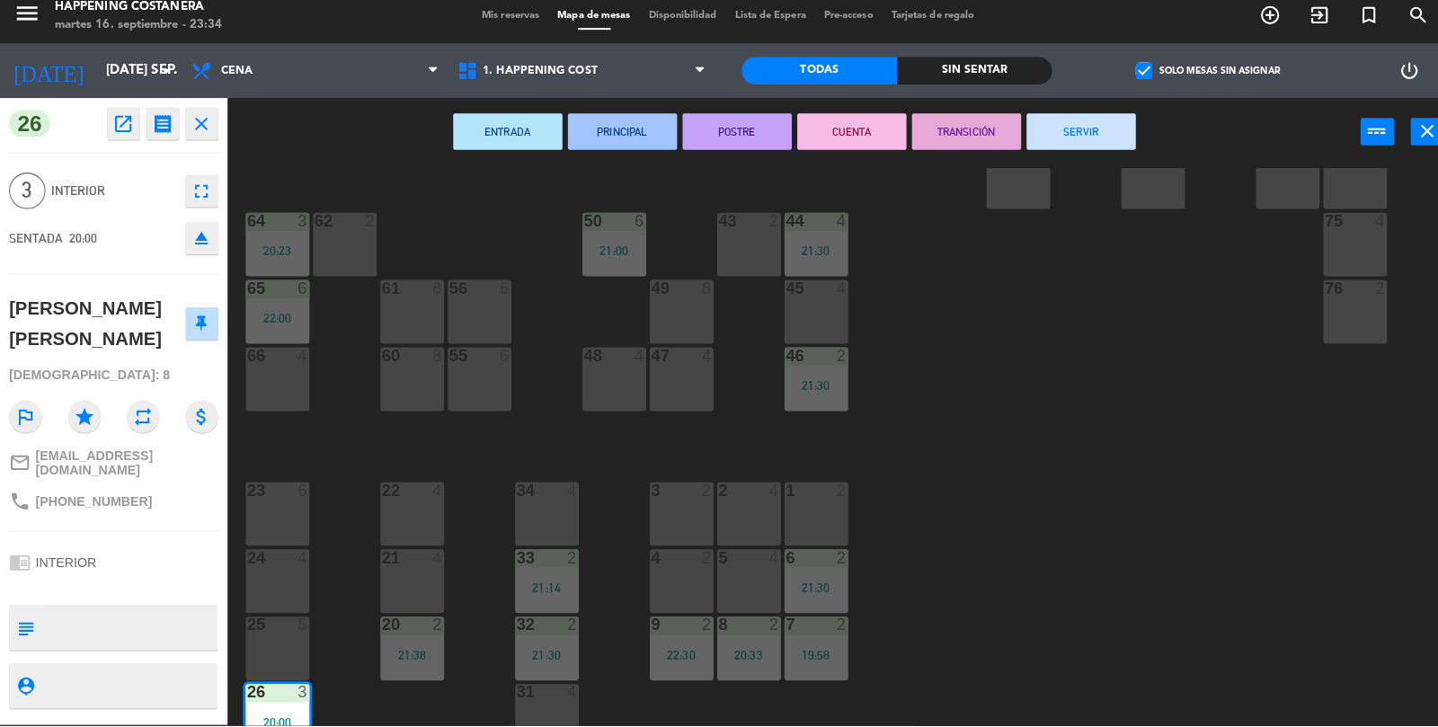
click at [1086, 140] on button "SERVIR" at bounding box center [1068, 140] width 108 height 36
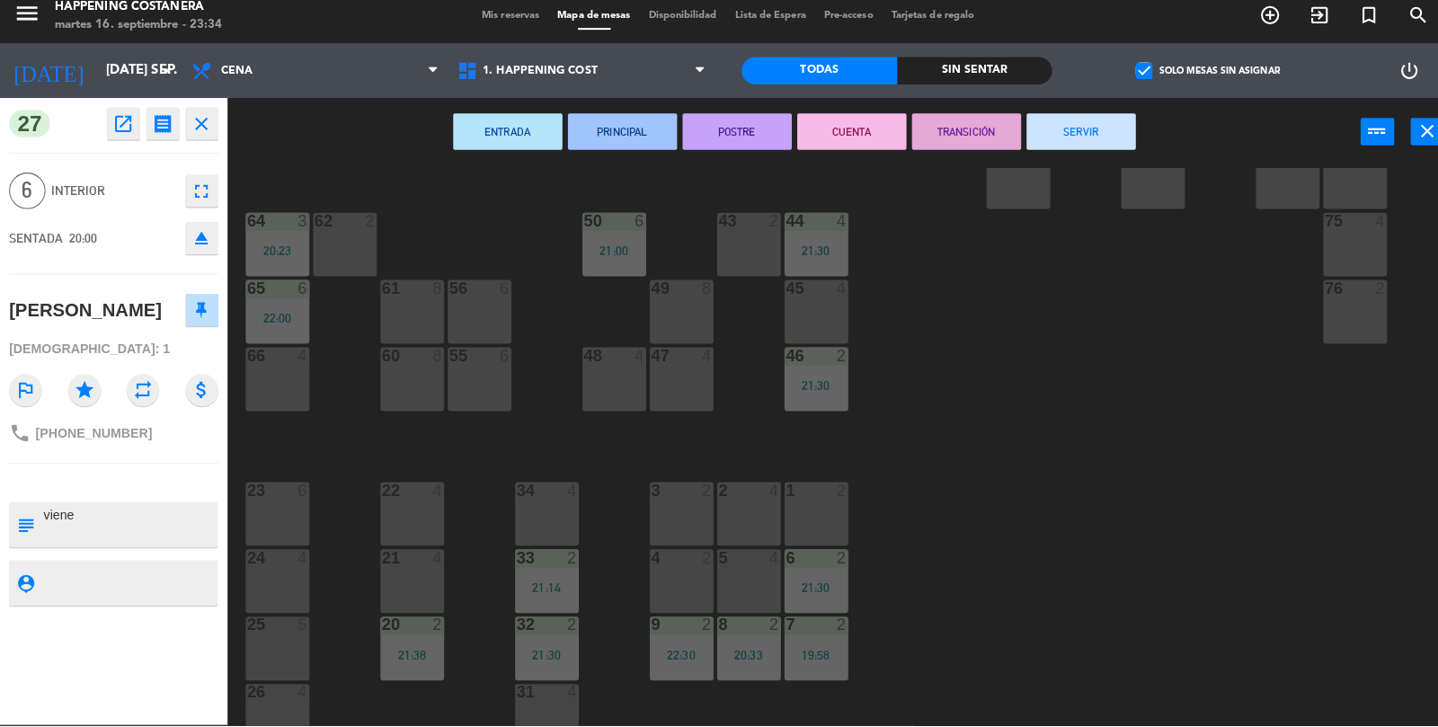
click at [1085, 122] on button "SERVIR" at bounding box center [1068, 140] width 108 height 36
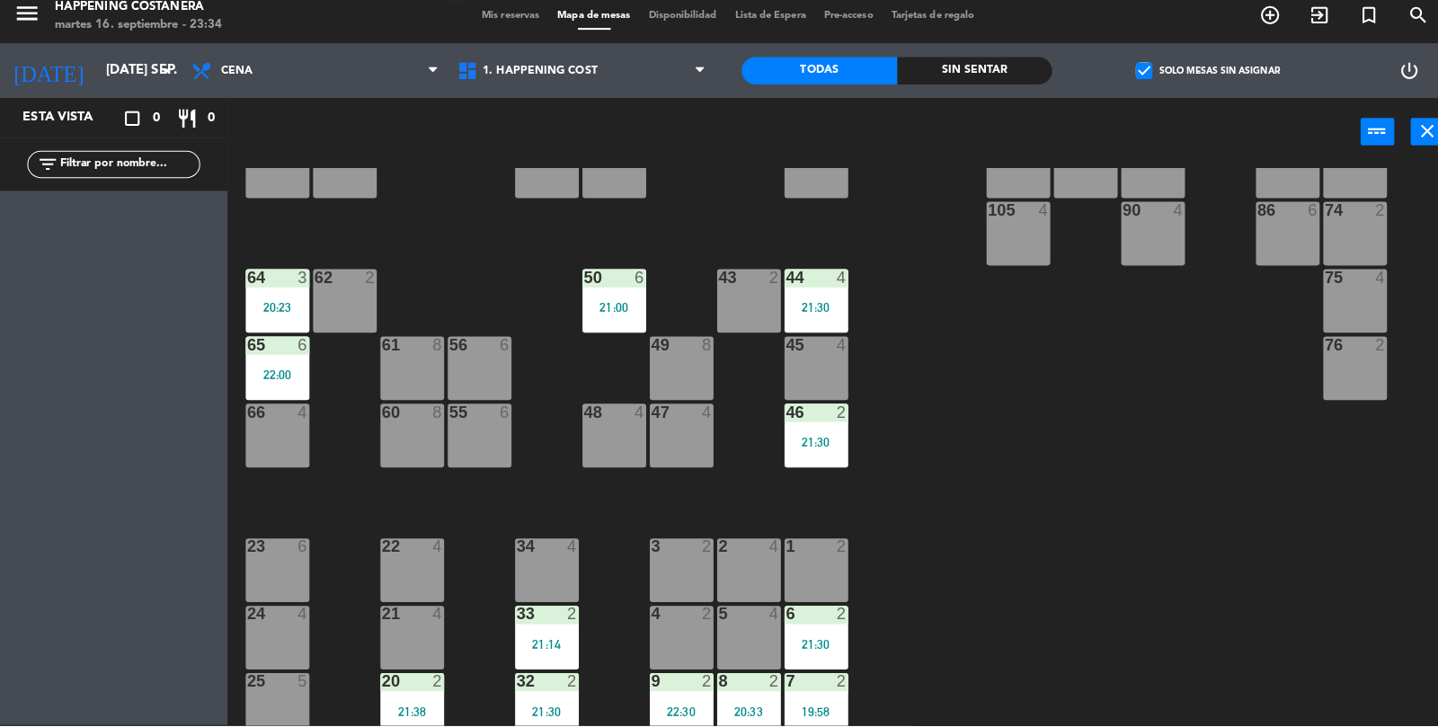
scroll to position [336, 0]
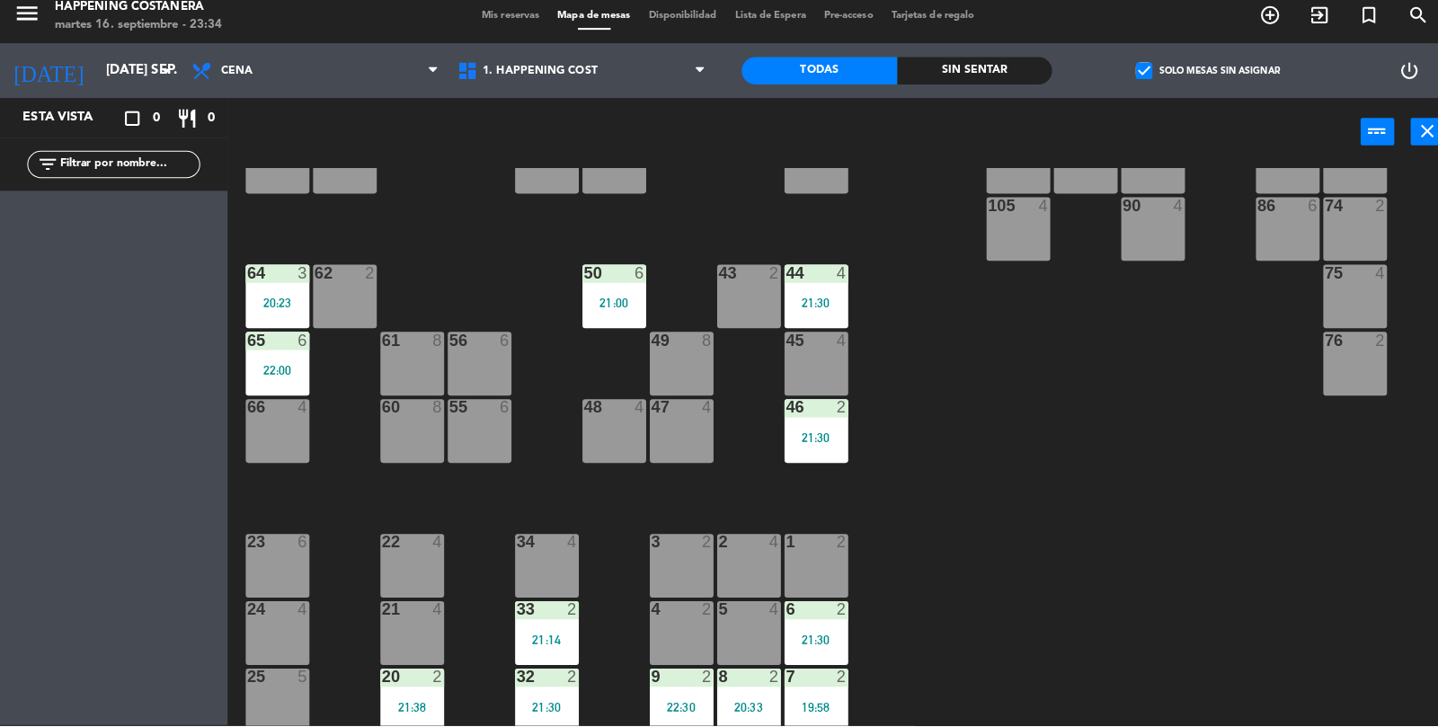
click at [834, 289] on div "44 4 21:30" at bounding box center [806, 302] width 63 height 63
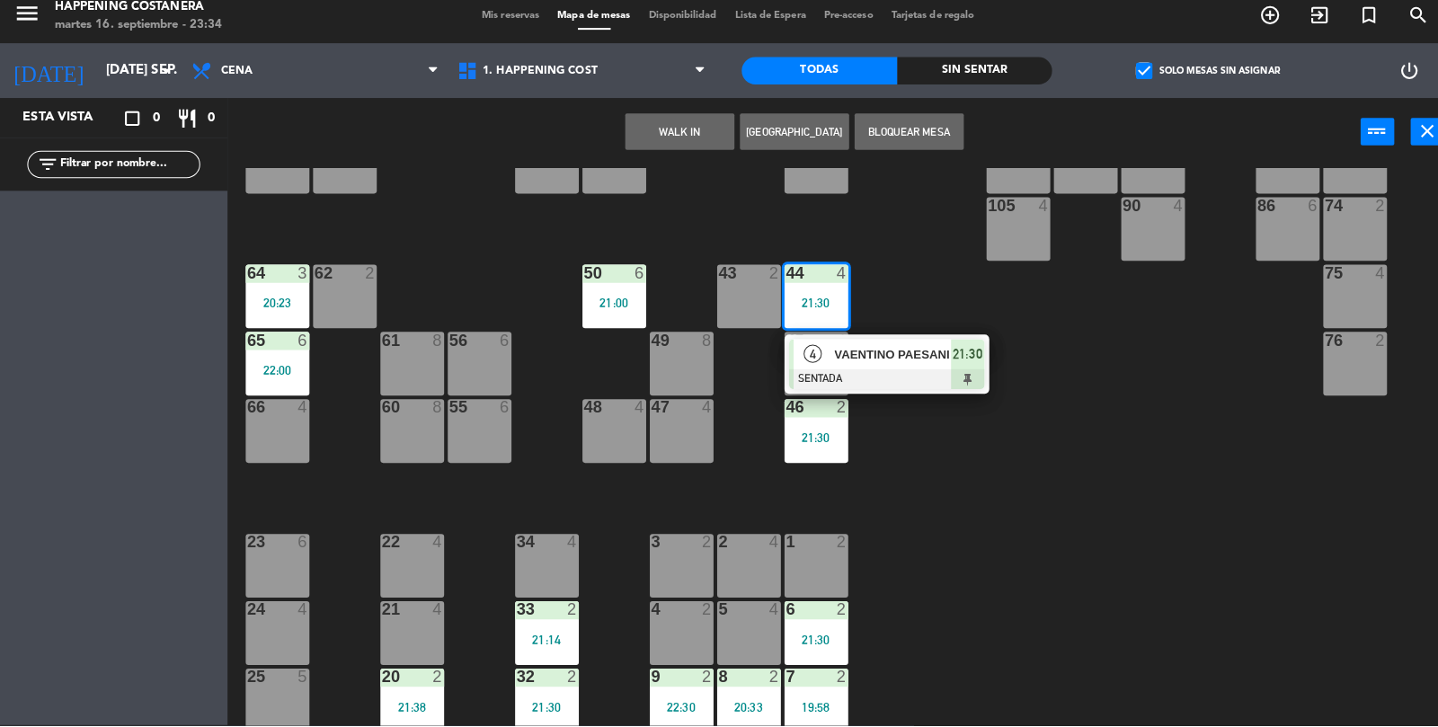
click at [895, 368] on span "VAENTINO PAESANI" at bounding box center [881, 360] width 115 height 19
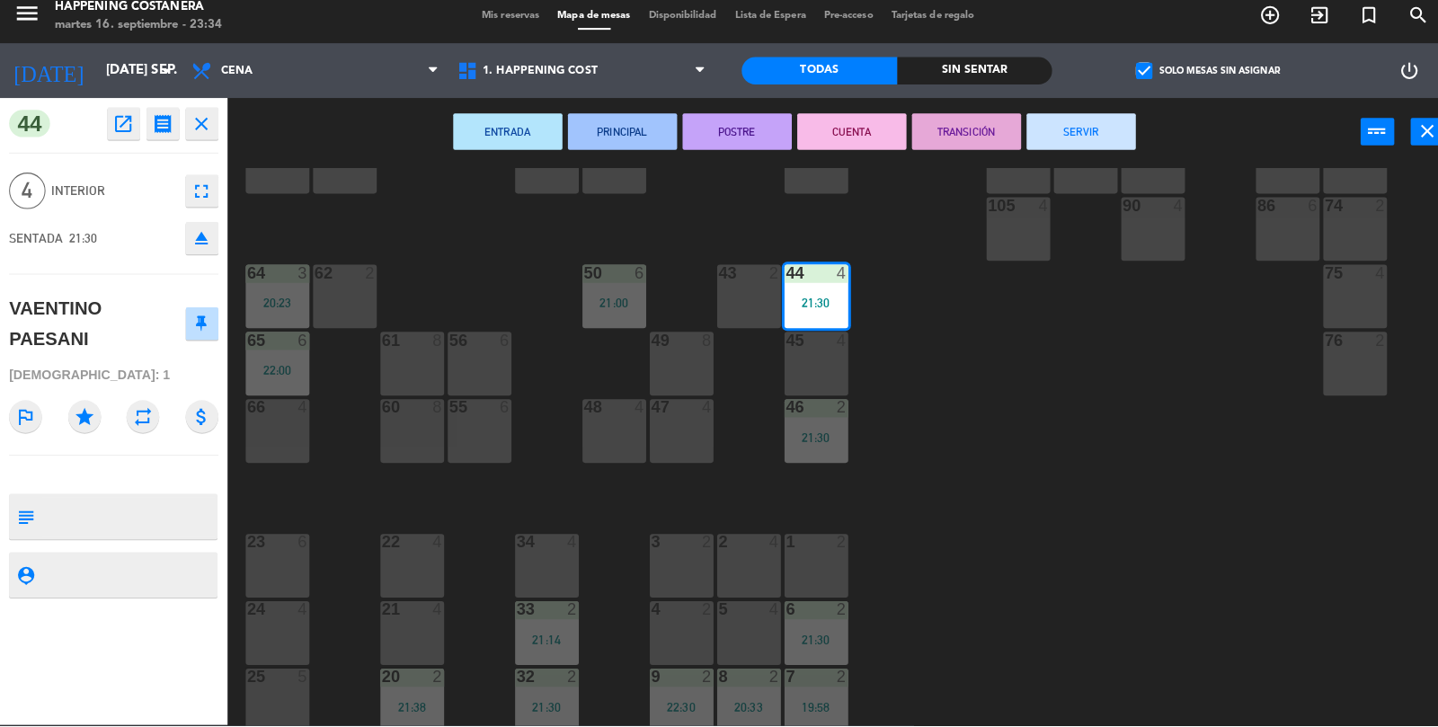
click at [1108, 145] on button "SERVIR" at bounding box center [1068, 140] width 108 height 36
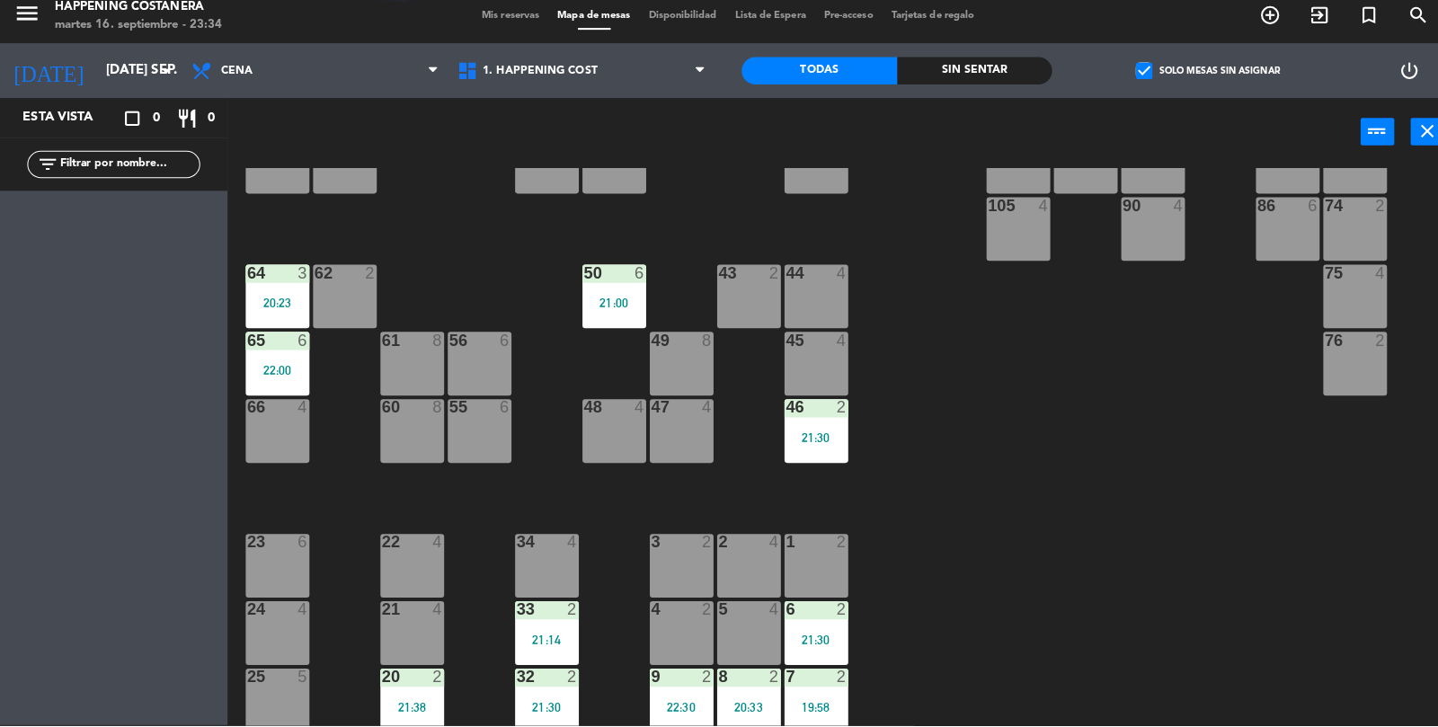
scroll to position [387, 0]
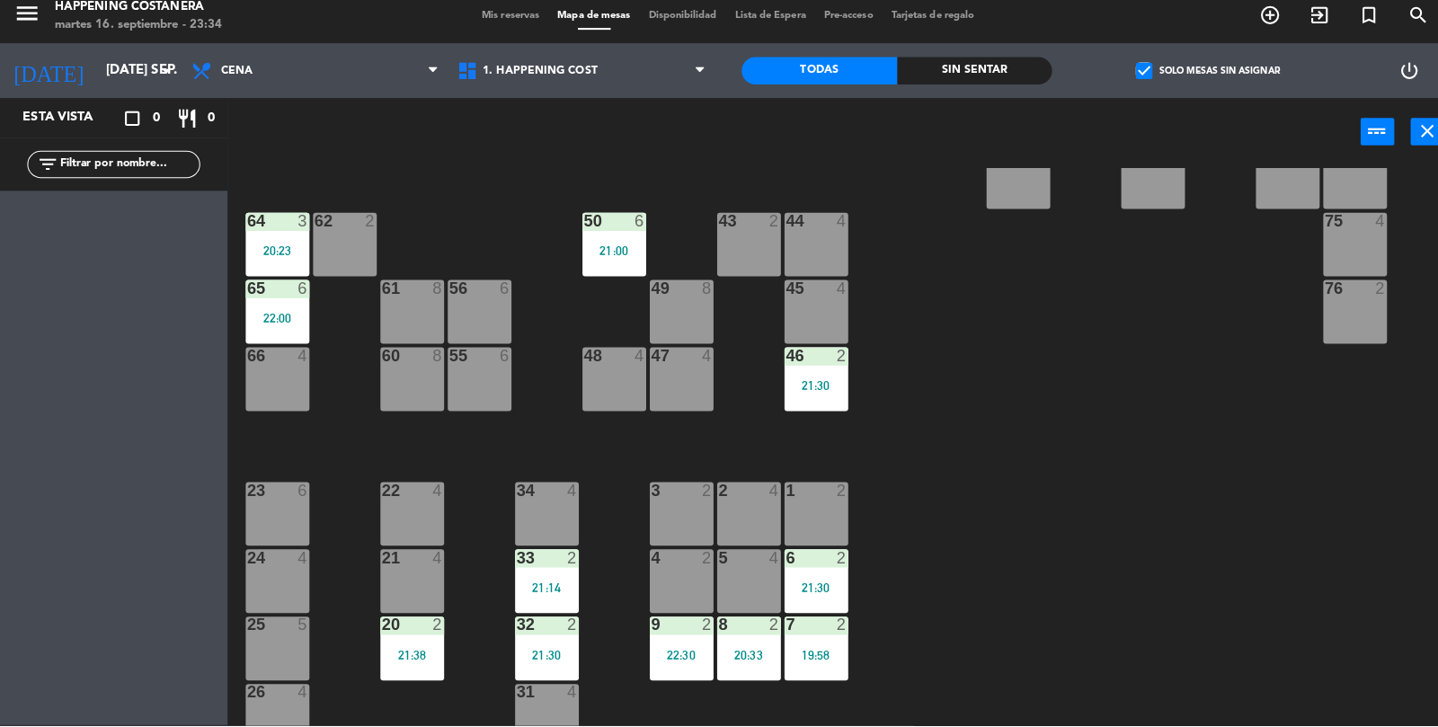
click at [275, 321] on div "22:00" at bounding box center [274, 324] width 63 height 13
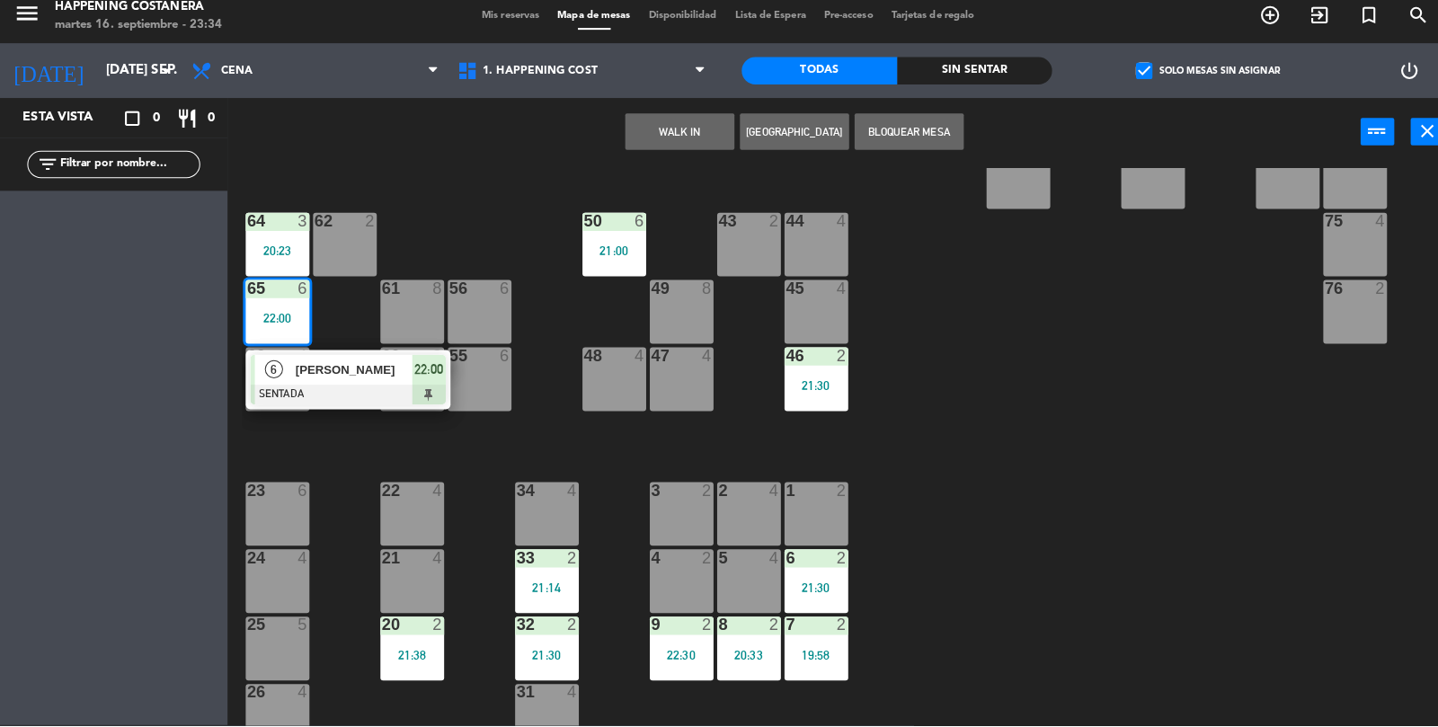
click at [375, 390] on div at bounding box center [343, 400] width 193 height 20
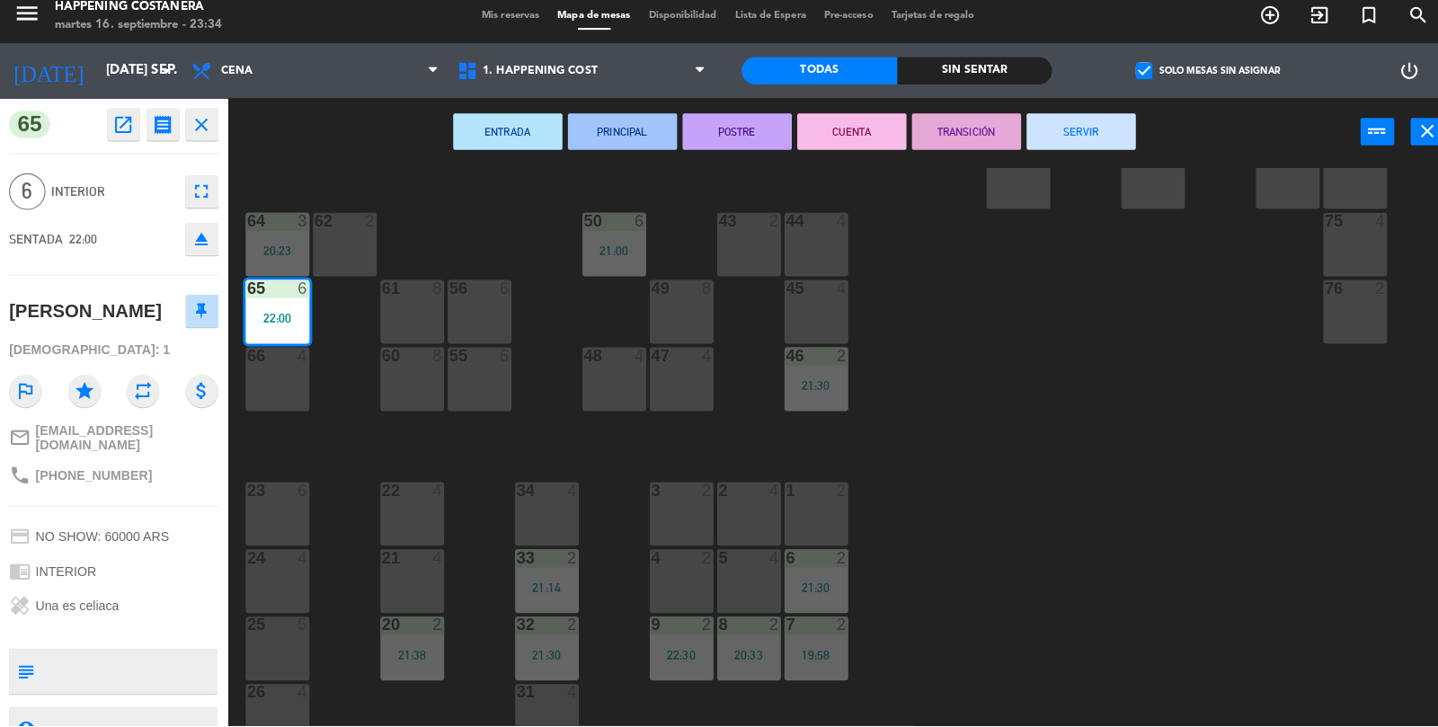
click at [1064, 140] on button "SERVIR" at bounding box center [1068, 140] width 108 height 36
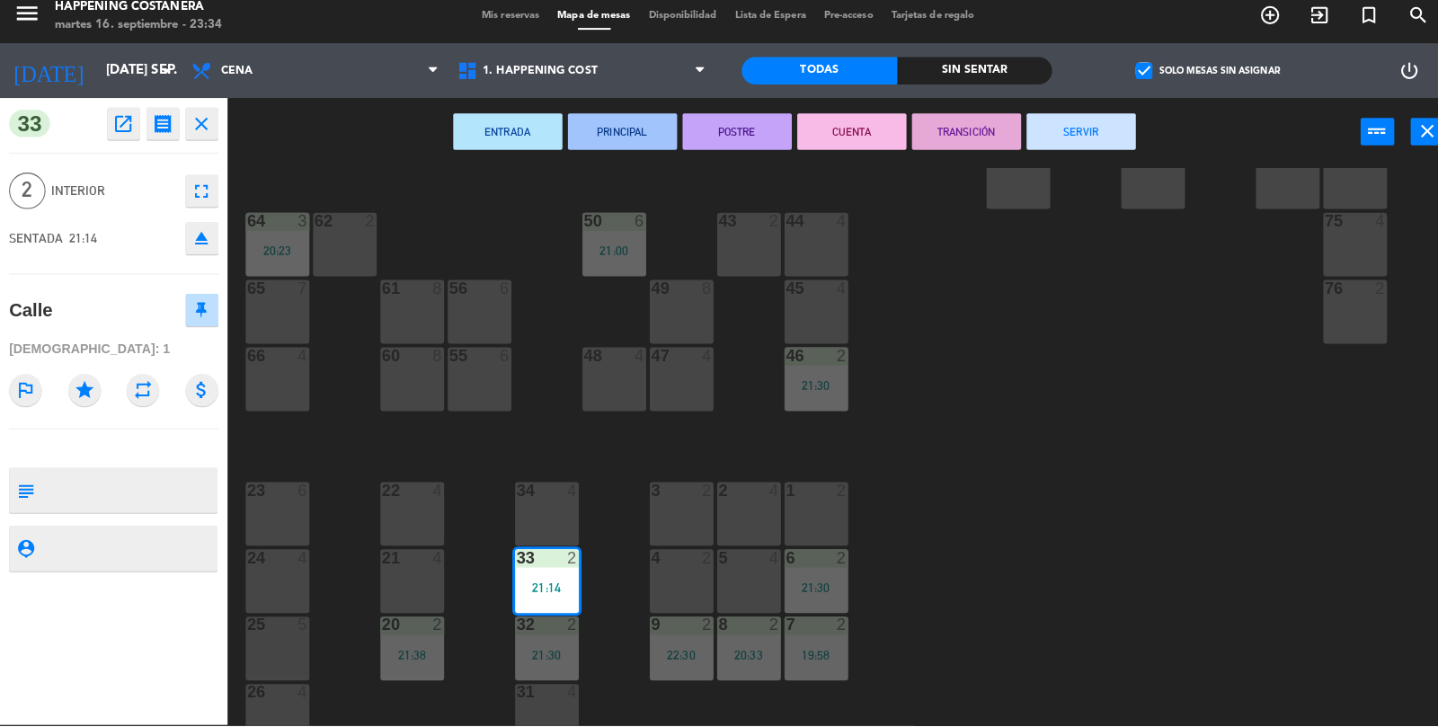
click at [1079, 152] on button "SERVIR" at bounding box center [1068, 140] width 108 height 36
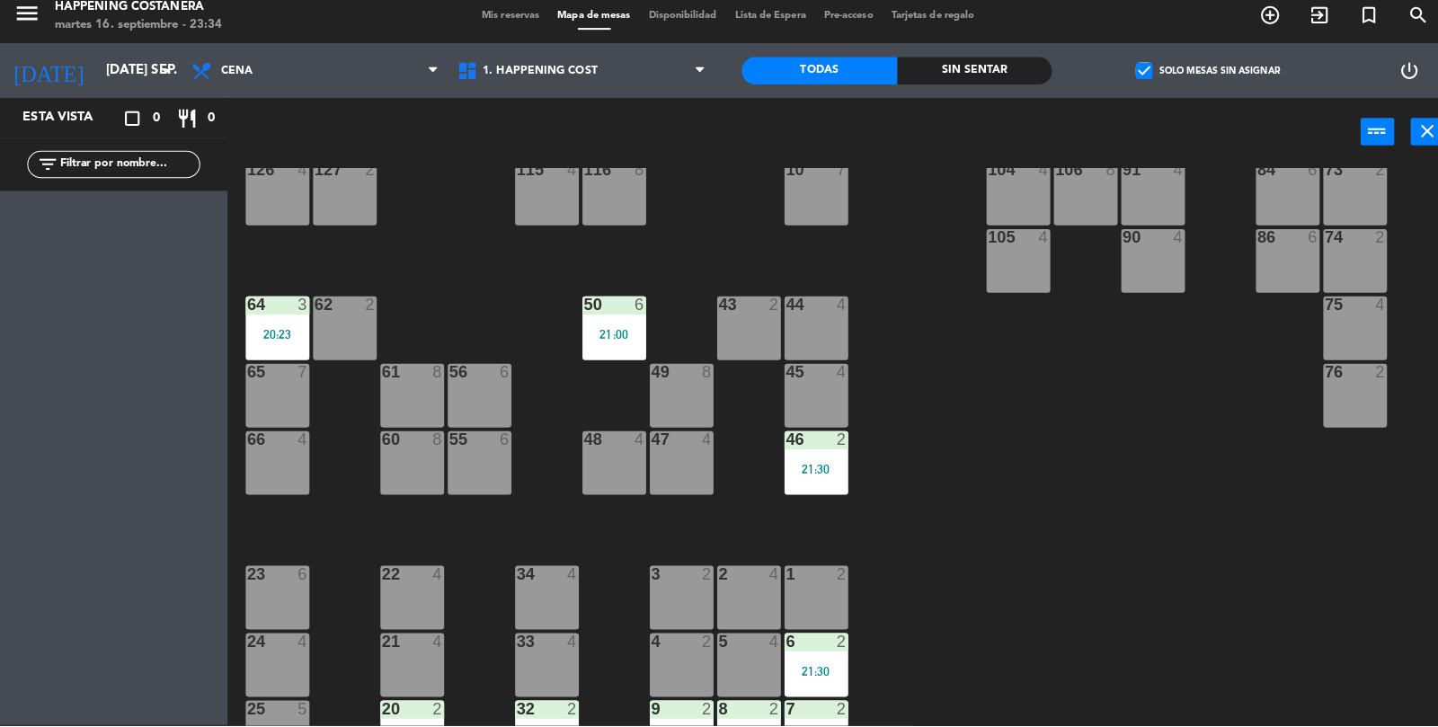
scroll to position [304, 0]
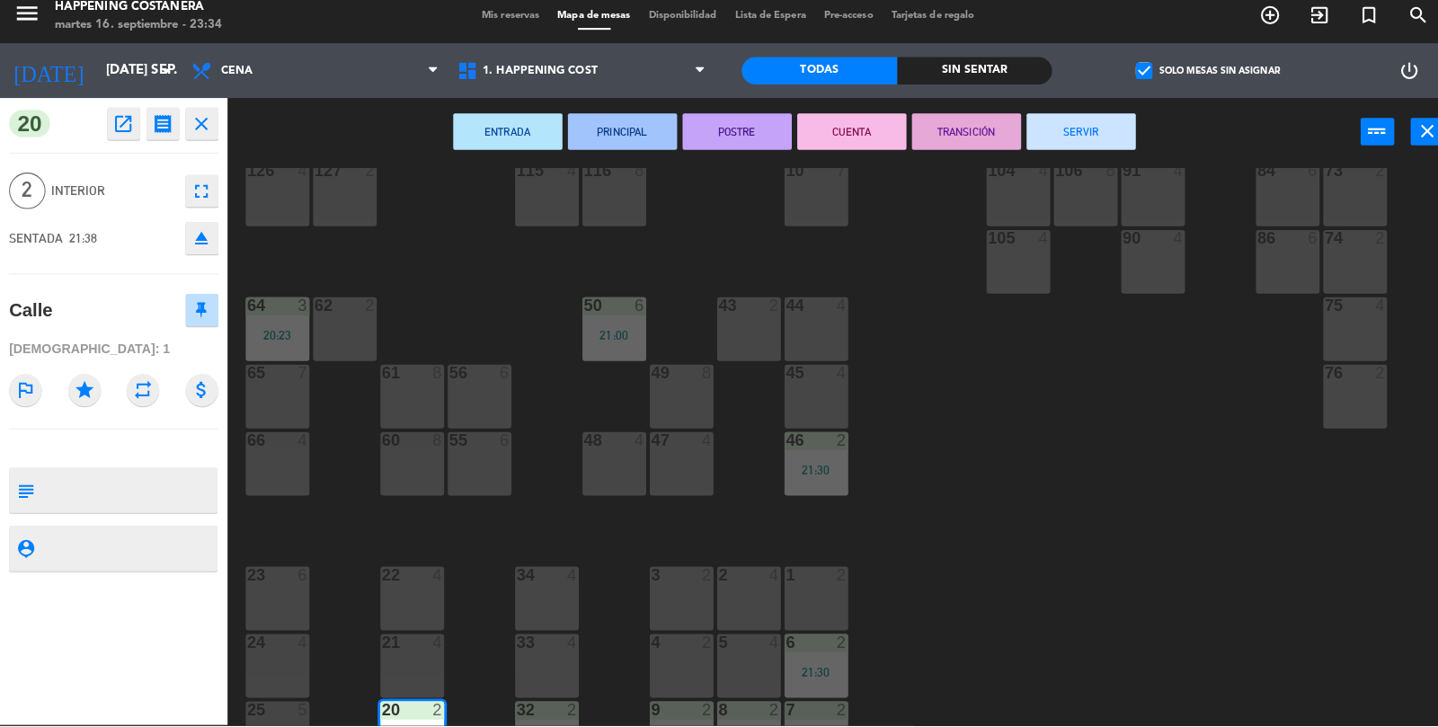
click at [1055, 151] on button "SERVIR" at bounding box center [1068, 140] width 108 height 36
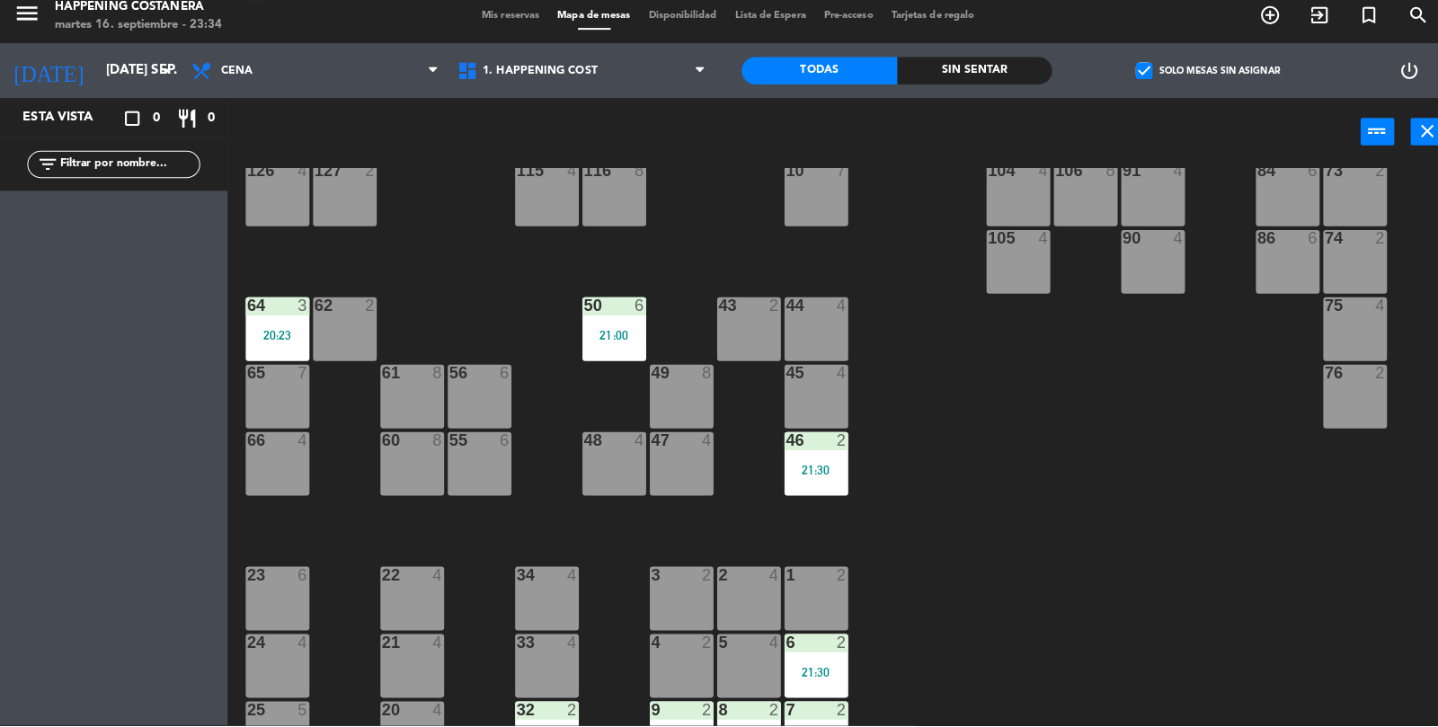
scroll to position [387, 0]
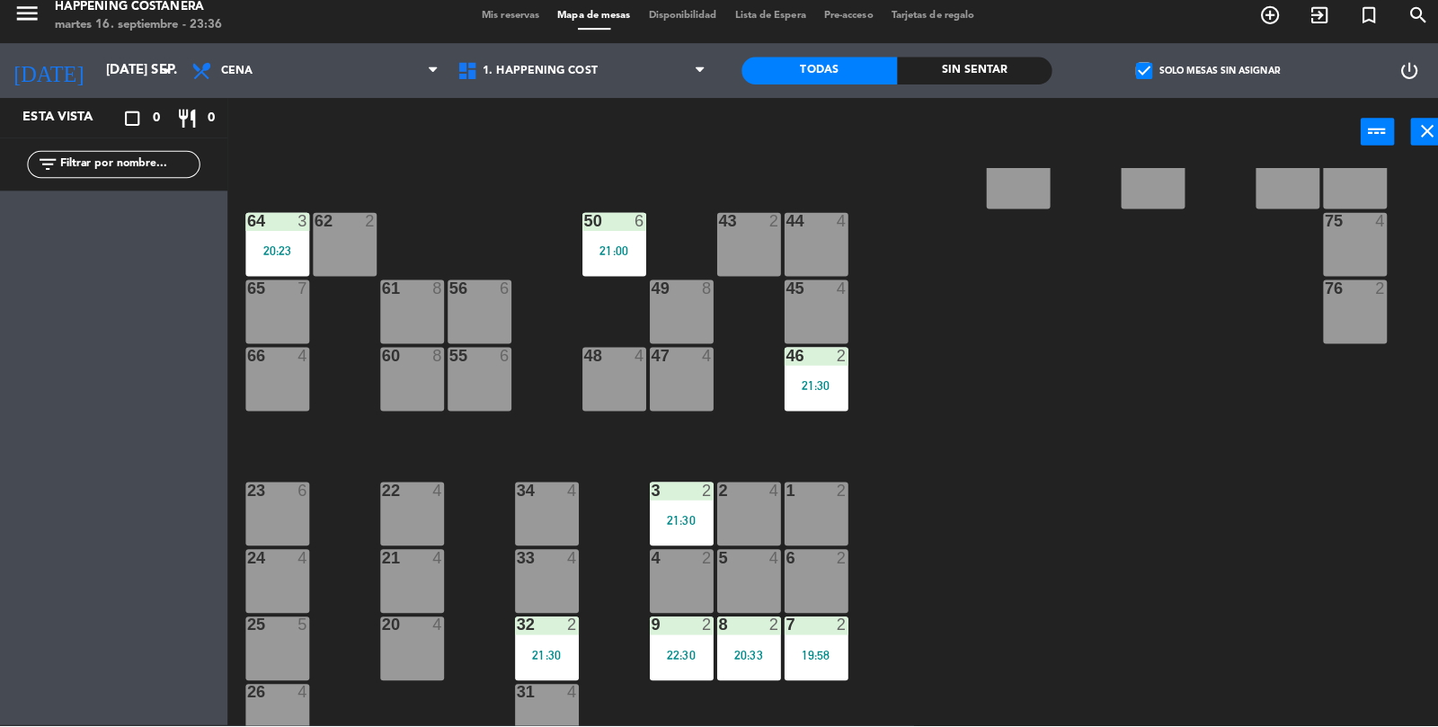
click at [749, 658] on div "20:33" at bounding box center [739, 657] width 63 height 13
click at [956, 638] on div "69 2 122 6 121 6 120 6 14 4 CAVA 22 101 4 94 2 70 2 123 6 131 2 134 2 132 2 13 …" at bounding box center [838, 495] width 1199 height 638
click at [805, 644] on div "7 2 19:58" at bounding box center [806, 650] width 63 height 63
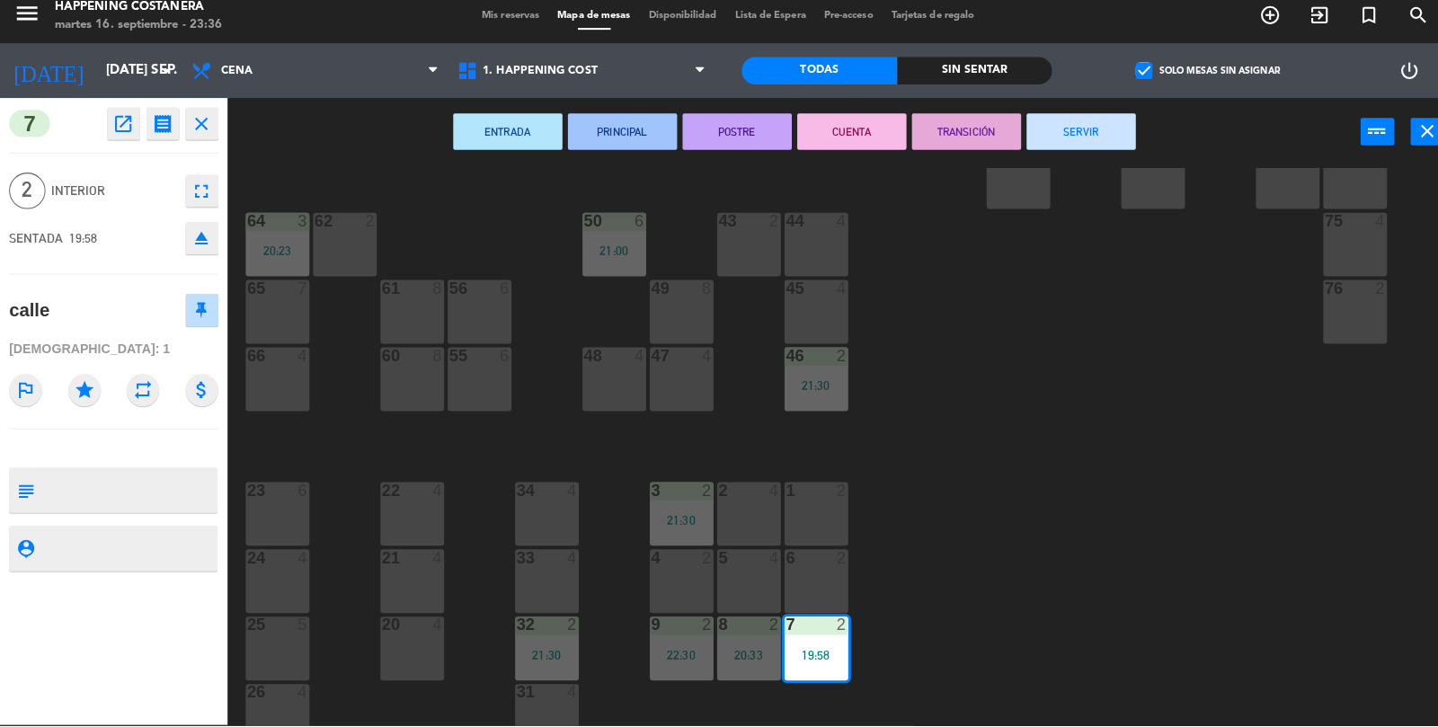
click at [1090, 145] on button "SERVIR" at bounding box center [1068, 140] width 108 height 36
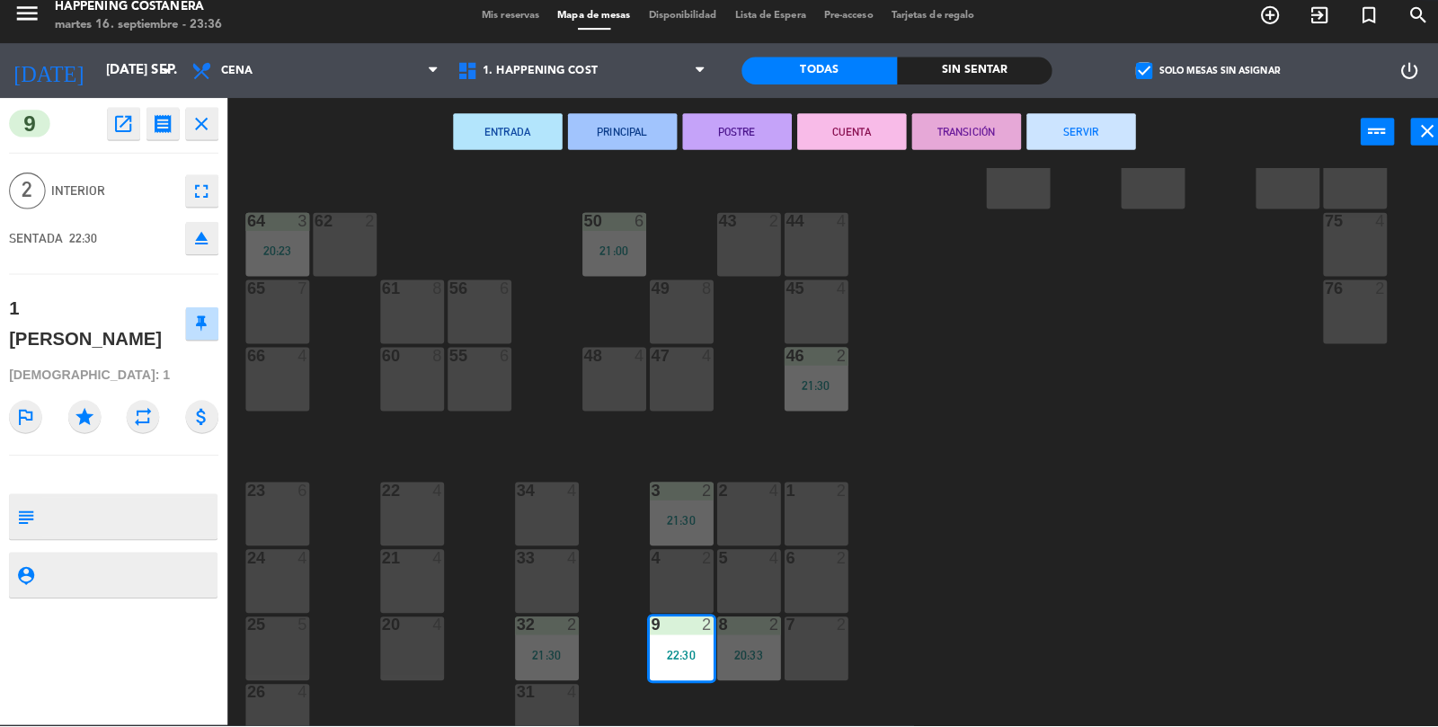
click at [1028, 468] on div "69 2 122 6 121 6 120 6 14 4 CAVA 22 101 4 94 2 70 2 123 6 131 2 134 2 132 2 13 …" at bounding box center [838, 495] width 1199 height 638
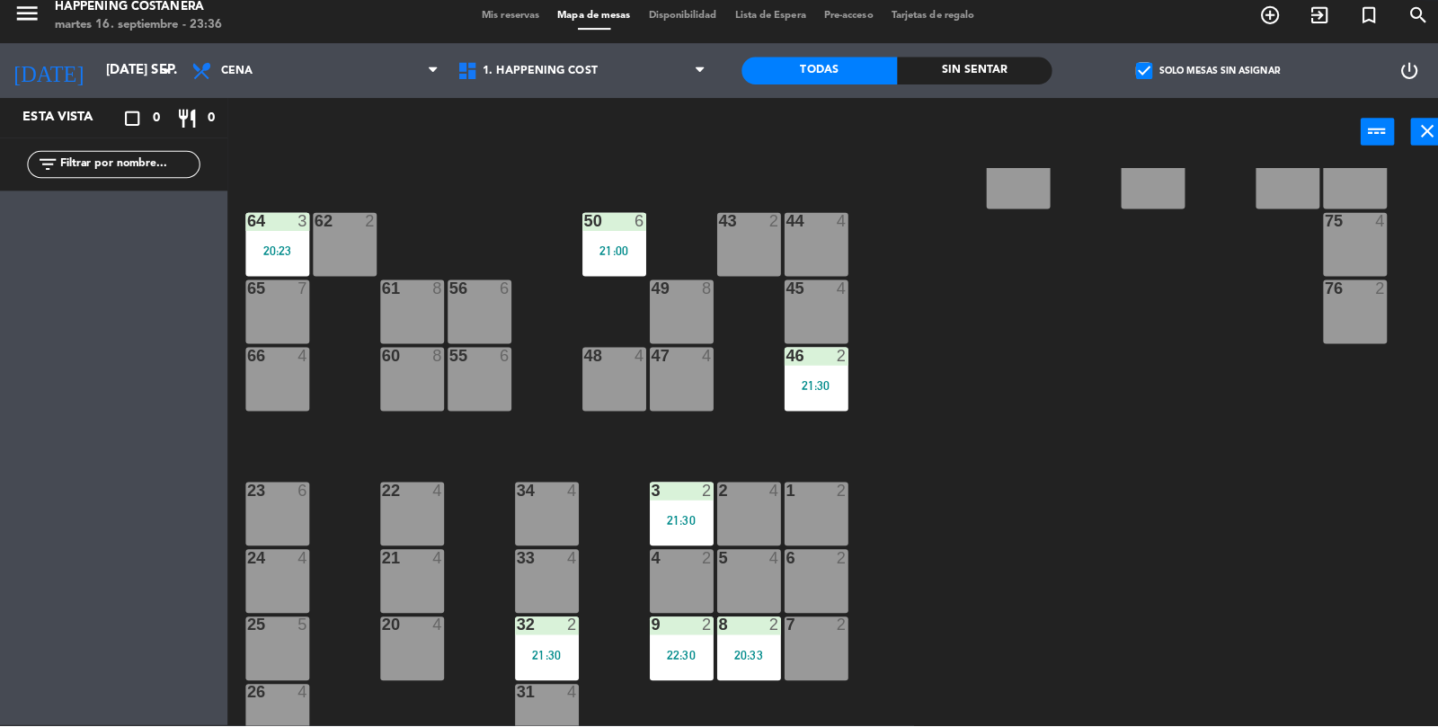
click at [688, 487] on div "2" at bounding box center [703, 494] width 30 height 16
click at [1030, 510] on div "69 2 122 6 121 6 120 6 14 4 CAVA 22 101 4 94 2 70 2 123 6 131 2 134 2 132 2 13 …" at bounding box center [838, 495] width 1199 height 638
click at [743, 640] on div "8 2 20:33" at bounding box center [739, 650] width 63 height 63
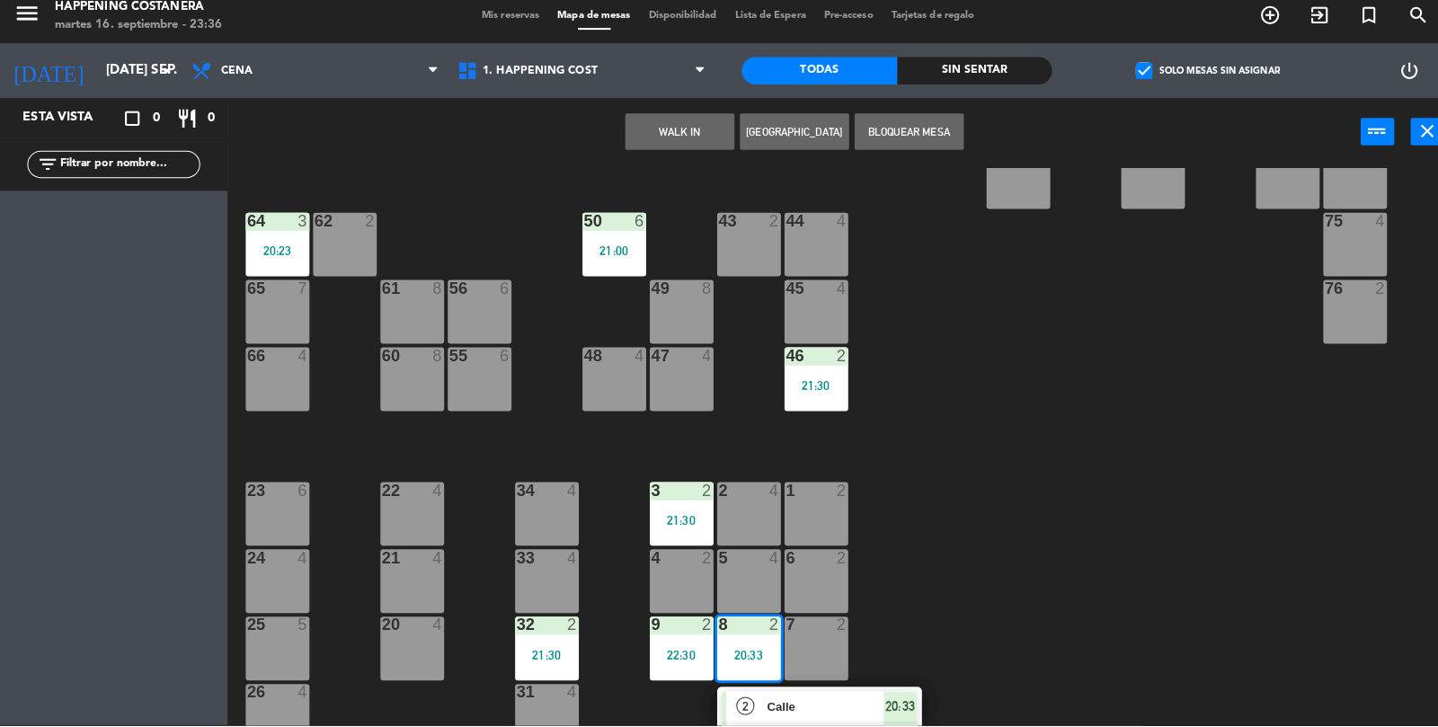
click at [1002, 534] on div "69 2 122 6 121 6 120 6 14 4 CAVA 22 101 4 94 2 70 2 123 6 131 2 134 2 132 2 13 …" at bounding box center [838, 495] width 1199 height 638
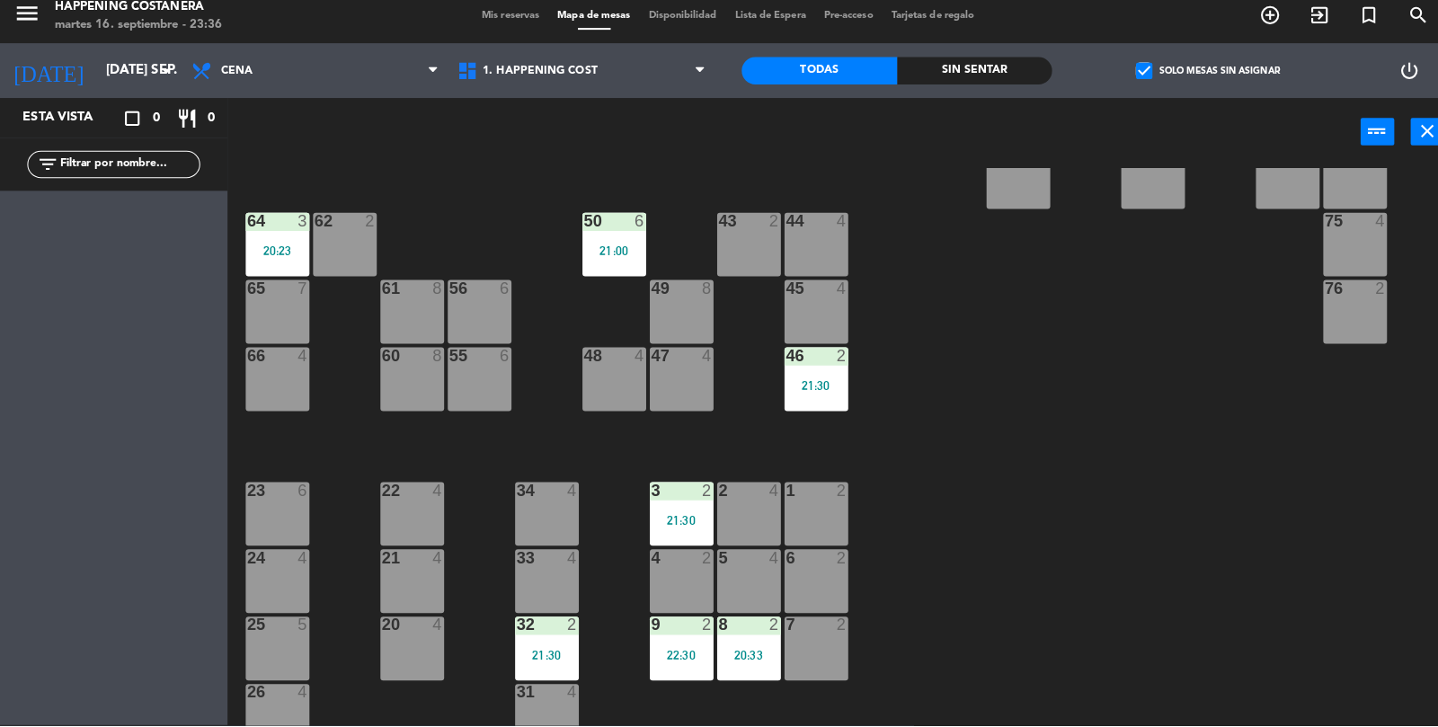
click at [683, 651] on div "22:30" at bounding box center [673, 657] width 63 height 13
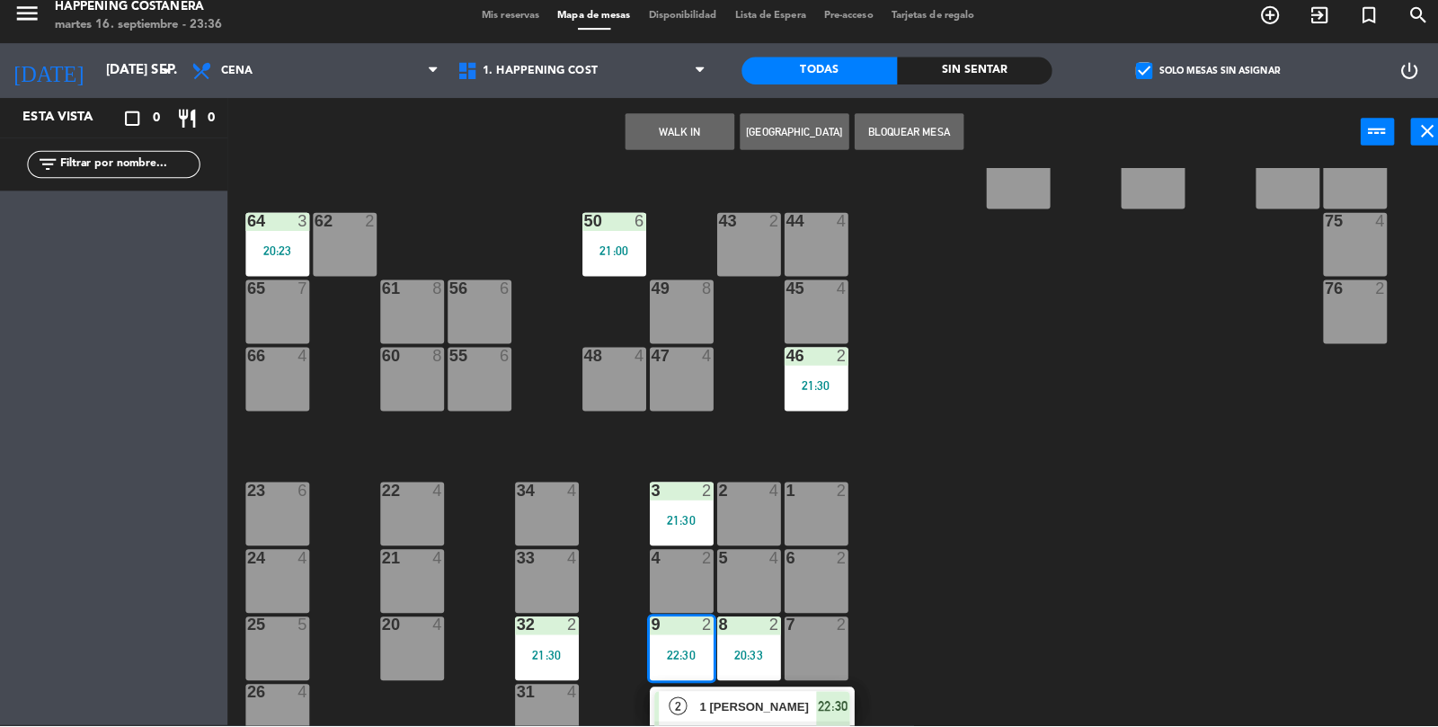
click at [1051, 490] on div "69 2 122 6 121 6 120 6 14 4 CAVA 22 101 4 94 2 70 2 123 6 131 2 134 2 132 2 13 …" at bounding box center [838, 495] width 1199 height 638
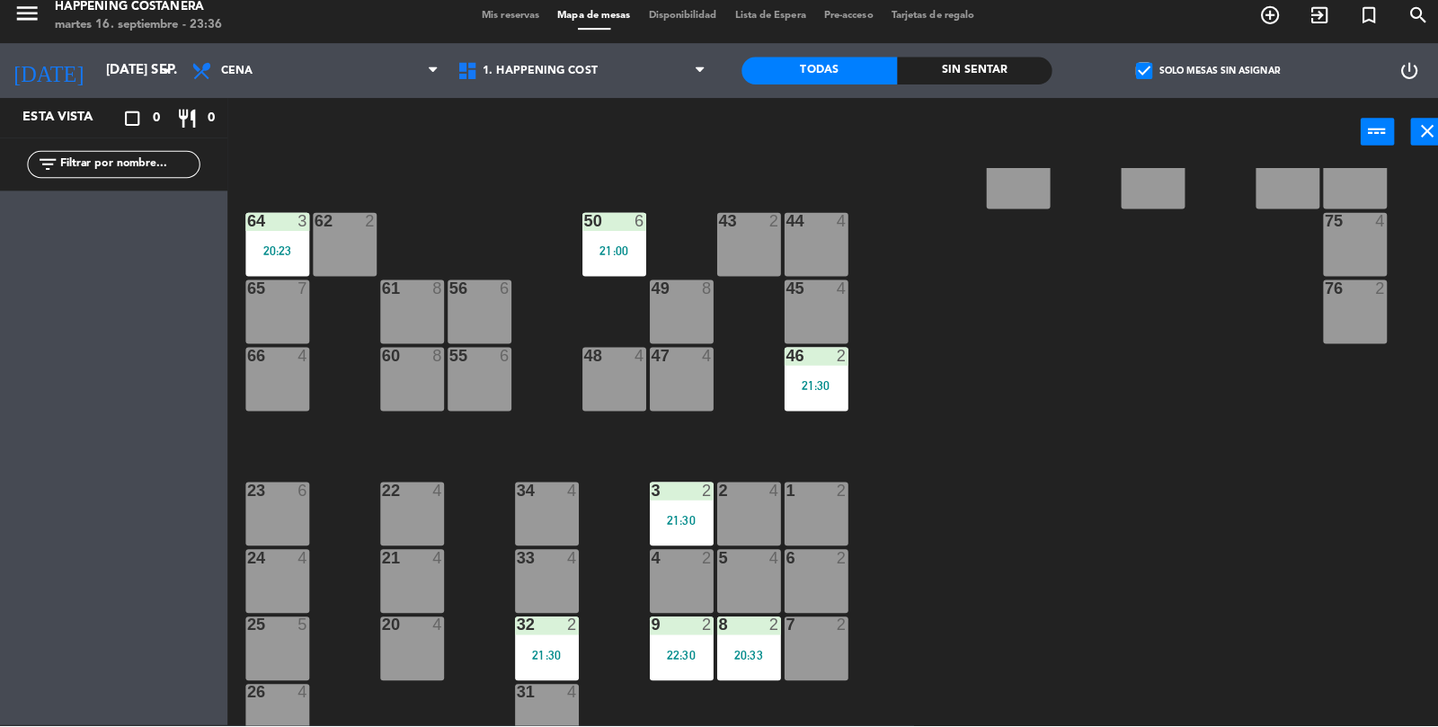
click at [679, 637] on div "9 2 22:30" at bounding box center [673, 650] width 63 height 63
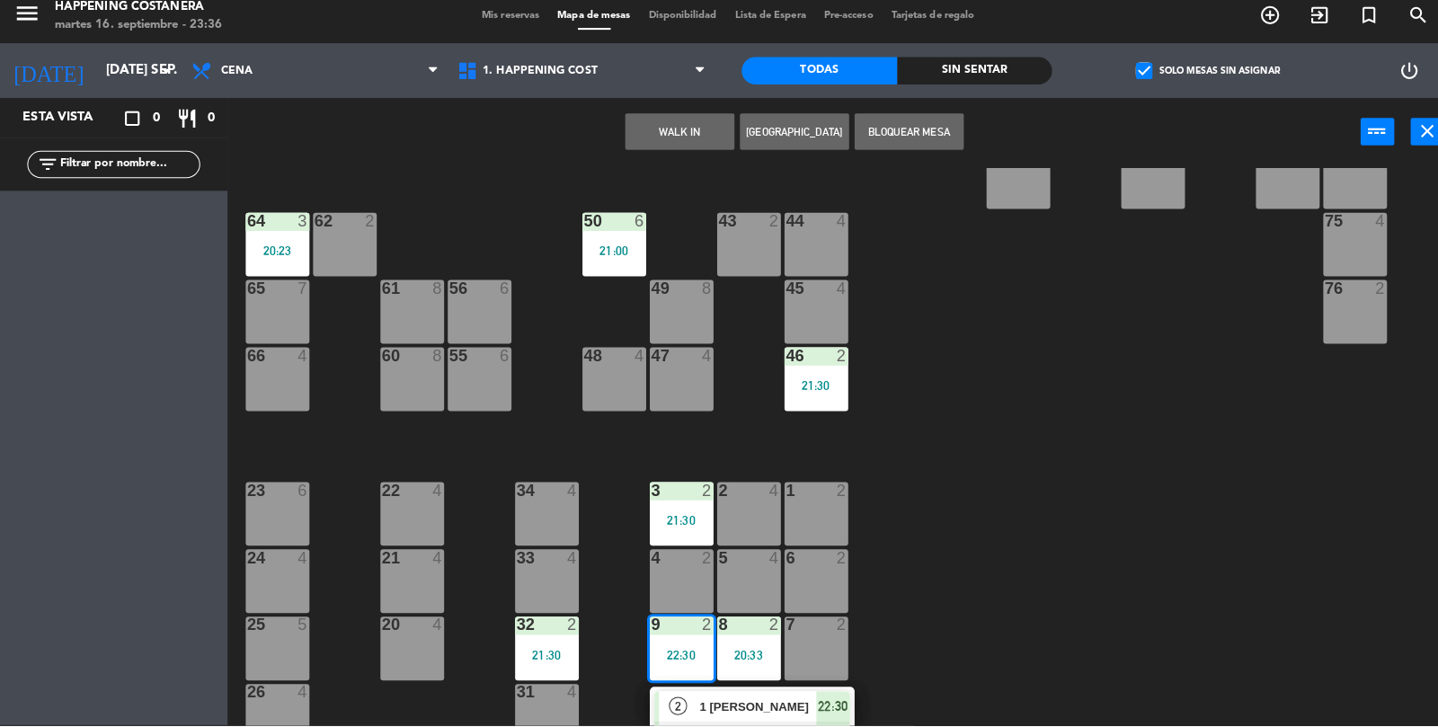
click at [919, 557] on div "69 2 122 6 121 6 120 6 14 4 CAVA 22 101 4 94 2 70 2 123 6 131 2 134 2 132 2 13 …" at bounding box center [838, 495] width 1199 height 638
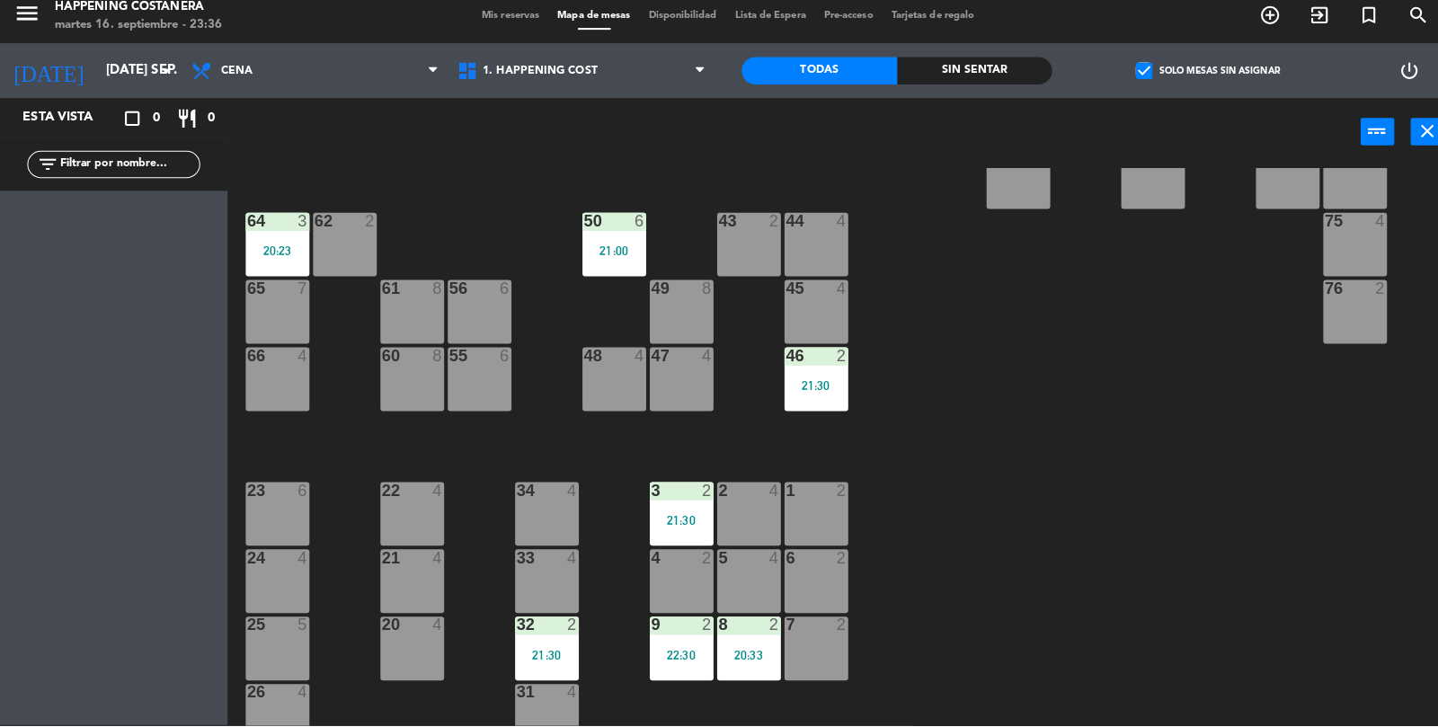
click at [674, 512] on div "3 2 21:30" at bounding box center [673, 517] width 63 height 63
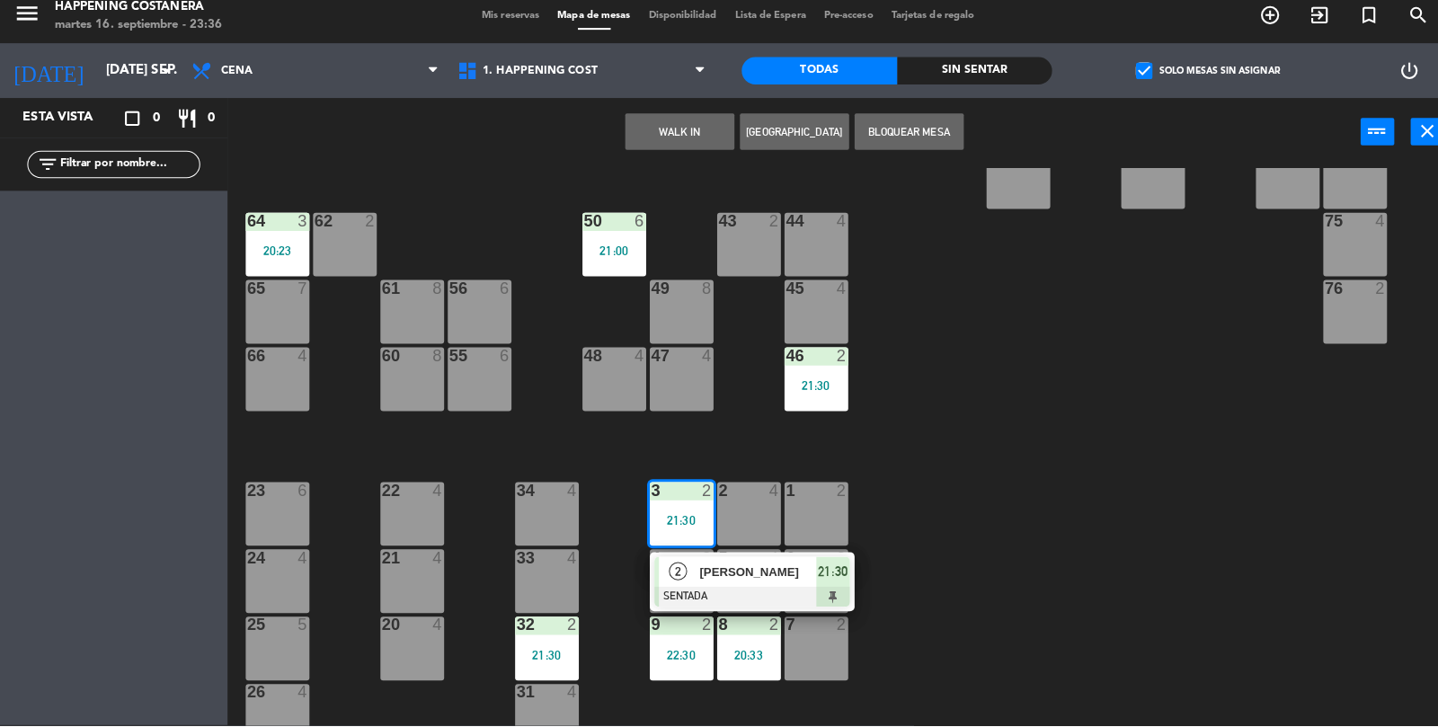
click at [741, 565] on span "[PERSON_NAME]" at bounding box center [748, 574] width 115 height 19
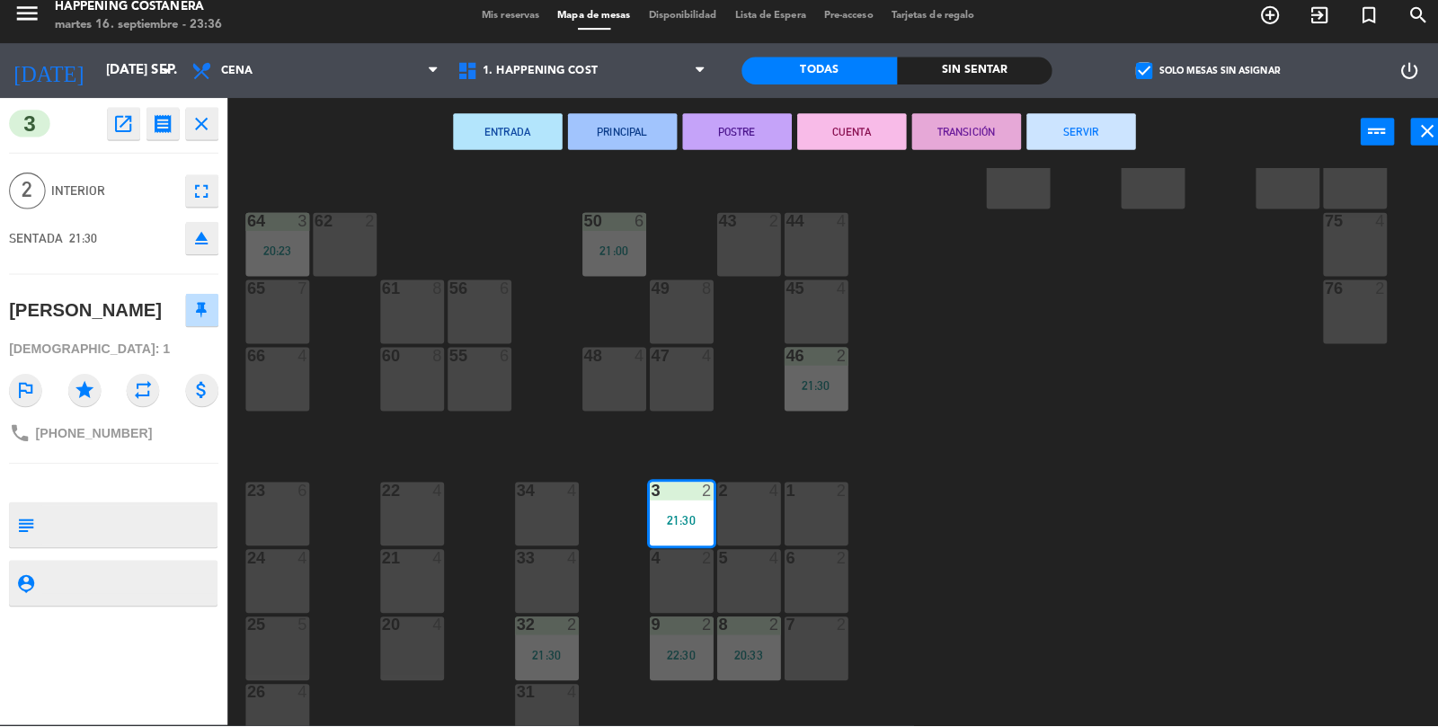
click at [1083, 137] on button "SERVIR" at bounding box center [1068, 140] width 108 height 36
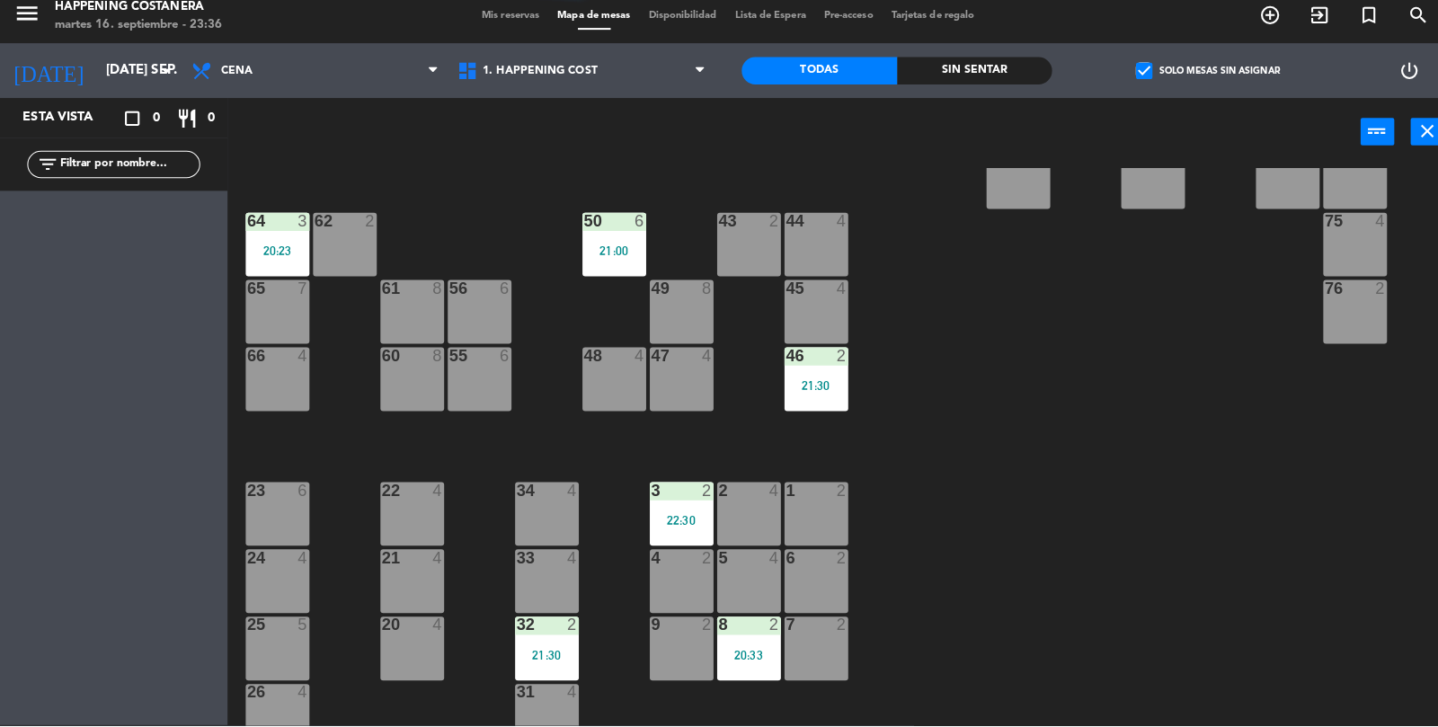
click at [1028, 467] on div "69 2 122 6 121 6 120 6 14 4 CAVA 22 101 4 94 2 70 2 123 6 131 2 134 2 132 2 13 …" at bounding box center [838, 495] width 1199 height 638
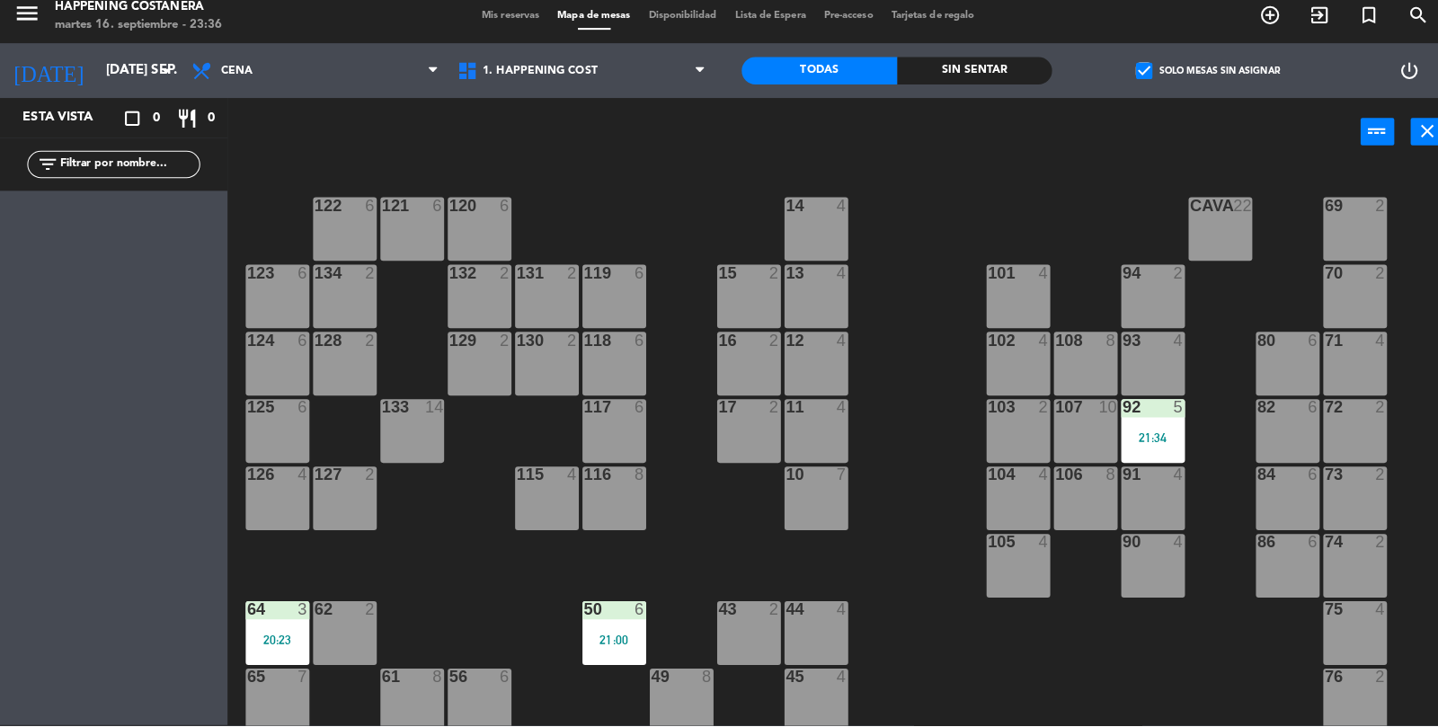
scroll to position [0, 0]
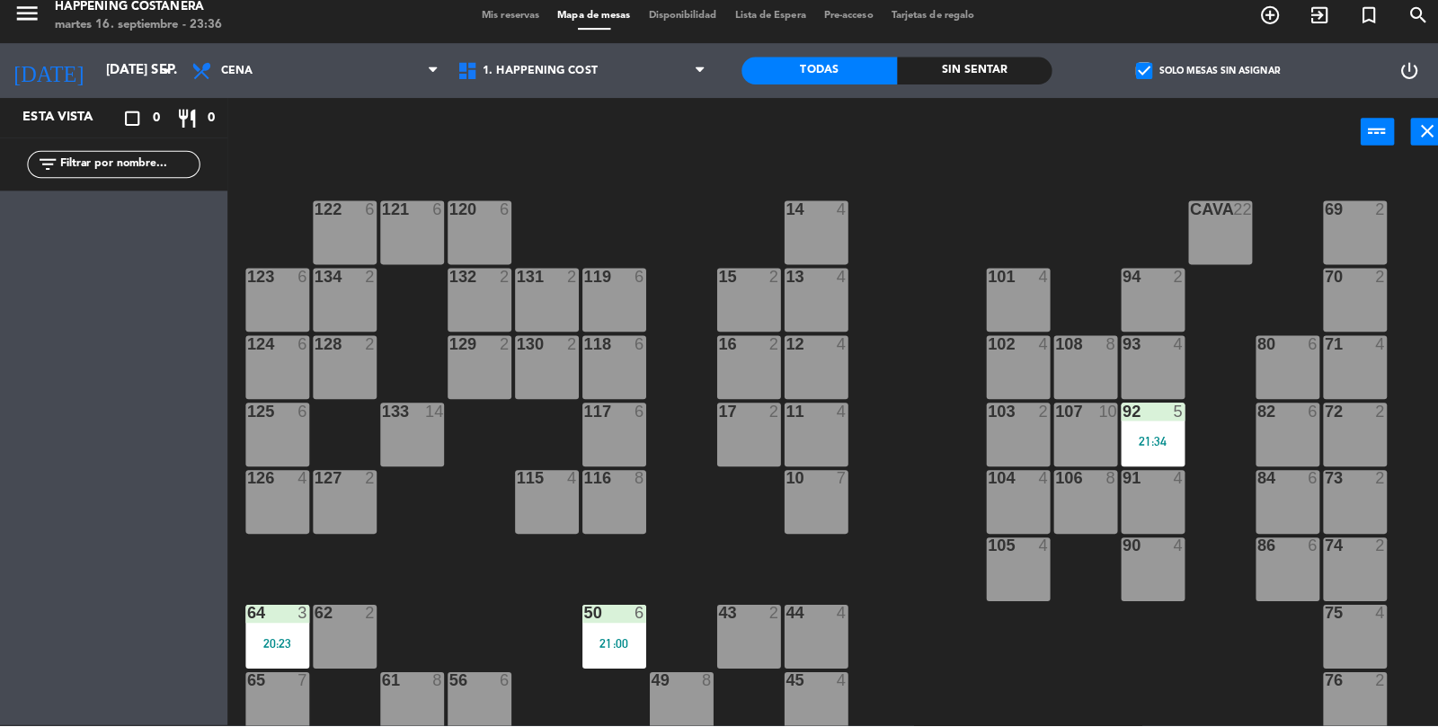
click at [1135, 441] on div "21:34" at bounding box center [1138, 445] width 63 height 13
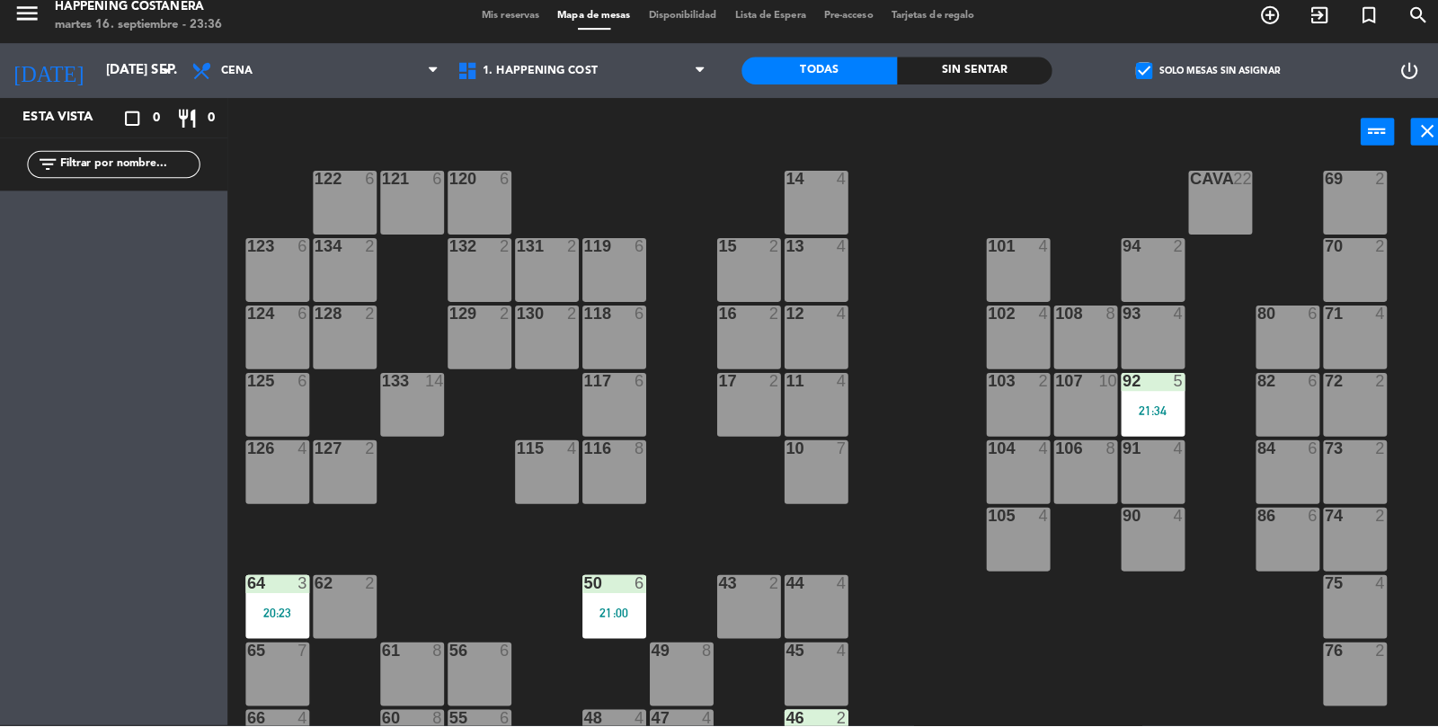
scroll to position [32, 0]
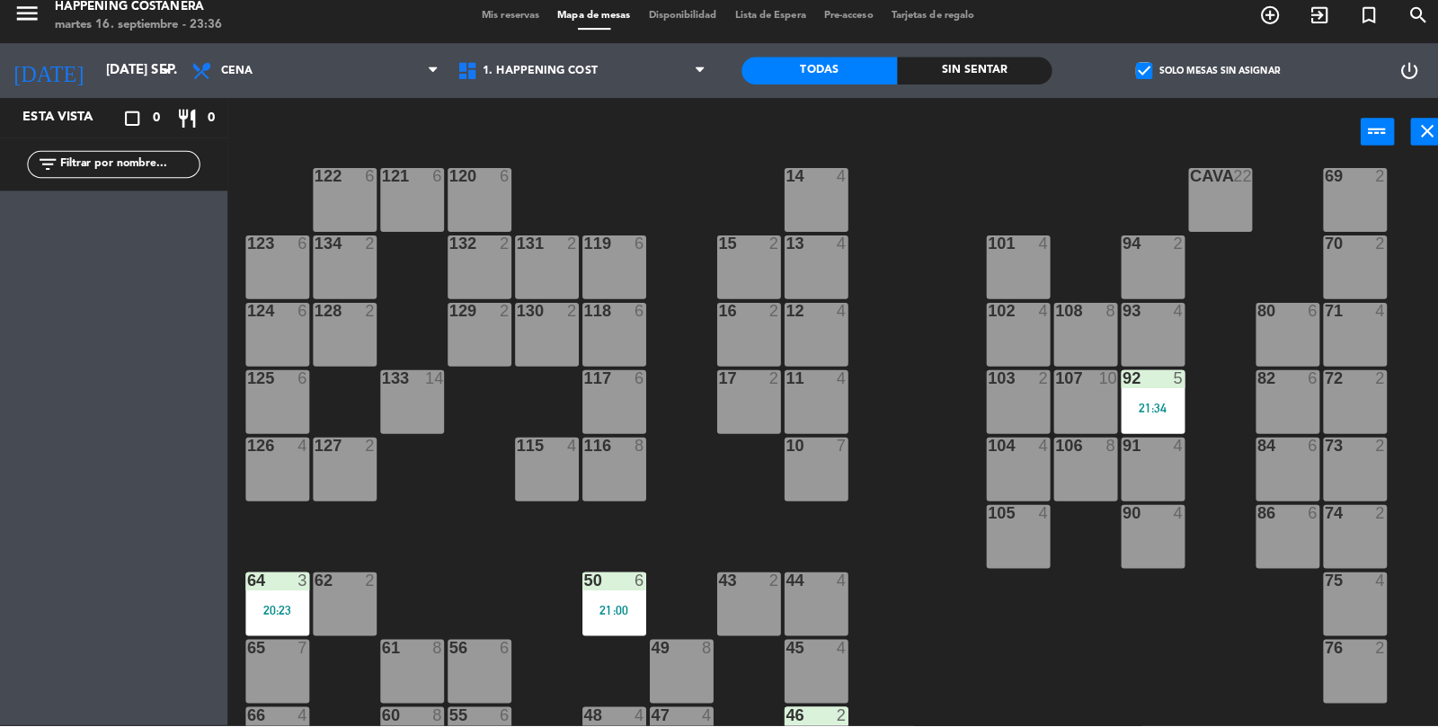
click at [1140, 392] on div "92 5" at bounding box center [1138, 385] width 63 height 18
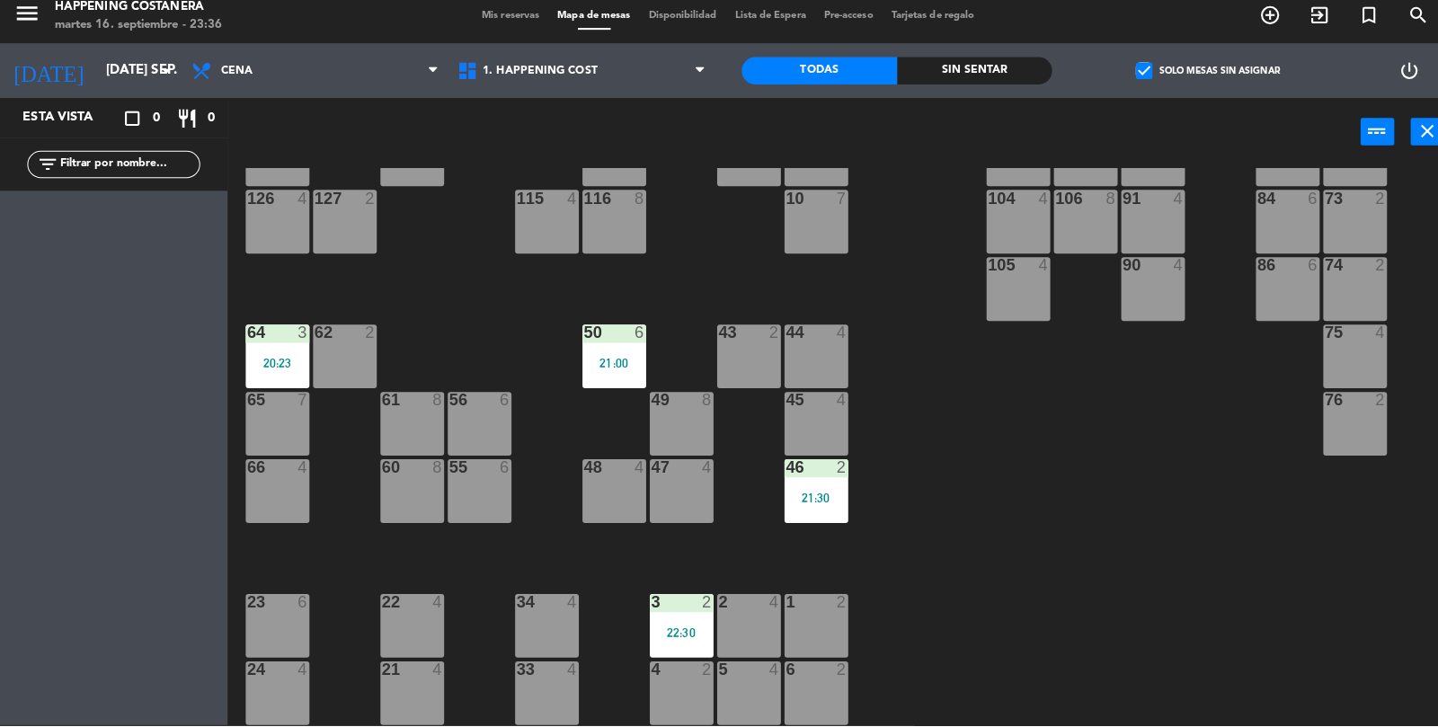
scroll to position [387, 0]
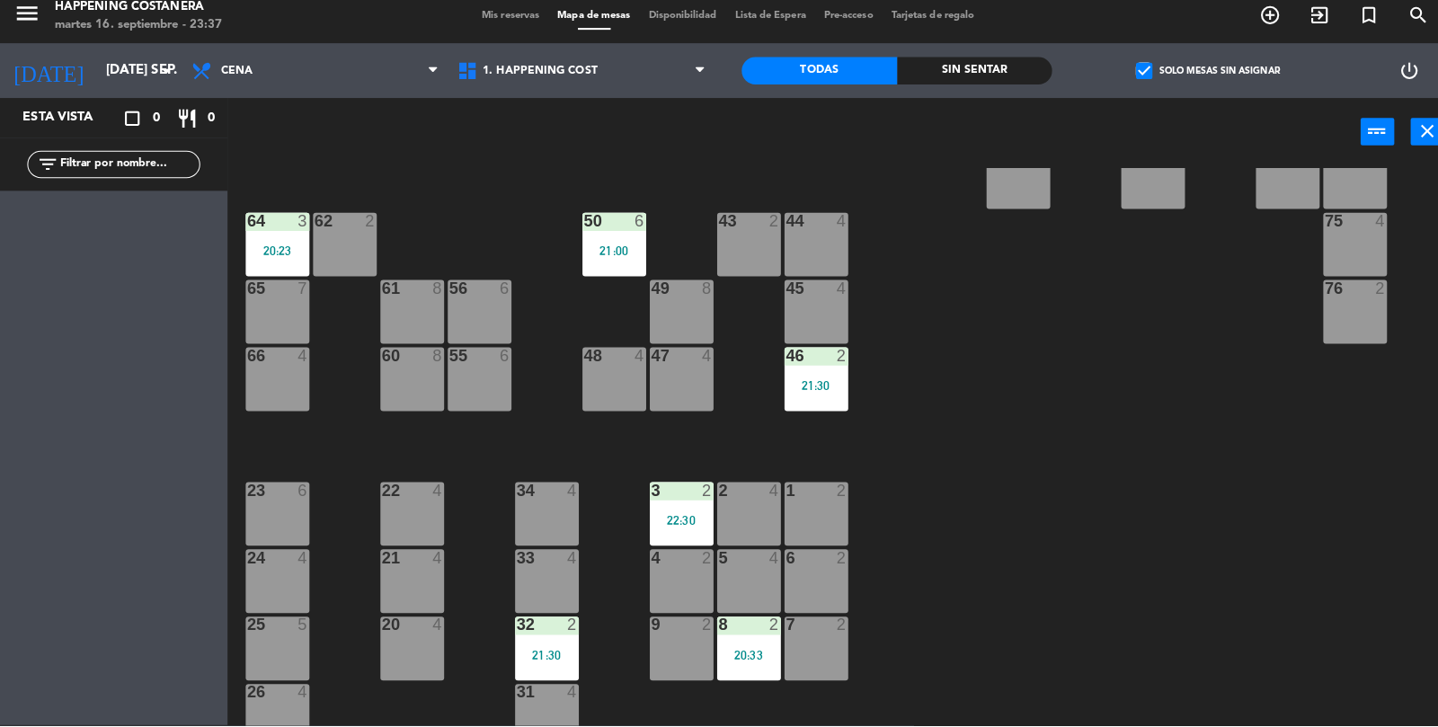
click at [1145, 79] on label "check_box Solo mesas sin asignar" at bounding box center [1193, 80] width 142 height 16
click at [1193, 80] on input "check_box Solo mesas sin asignar" at bounding box center [1193, 80] width 0 height 0
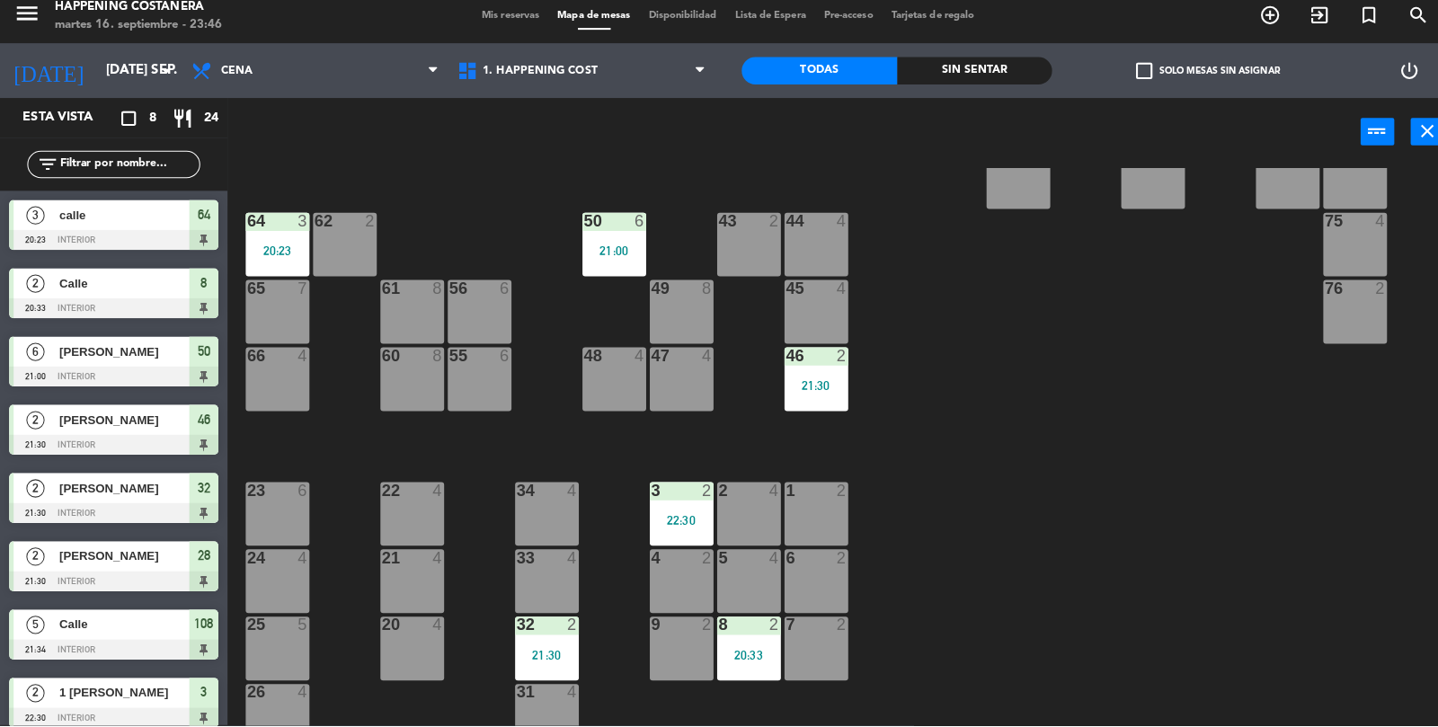
click at [527, 654] on div "21:30" at bounding box center [540, 657] width 63 height 13
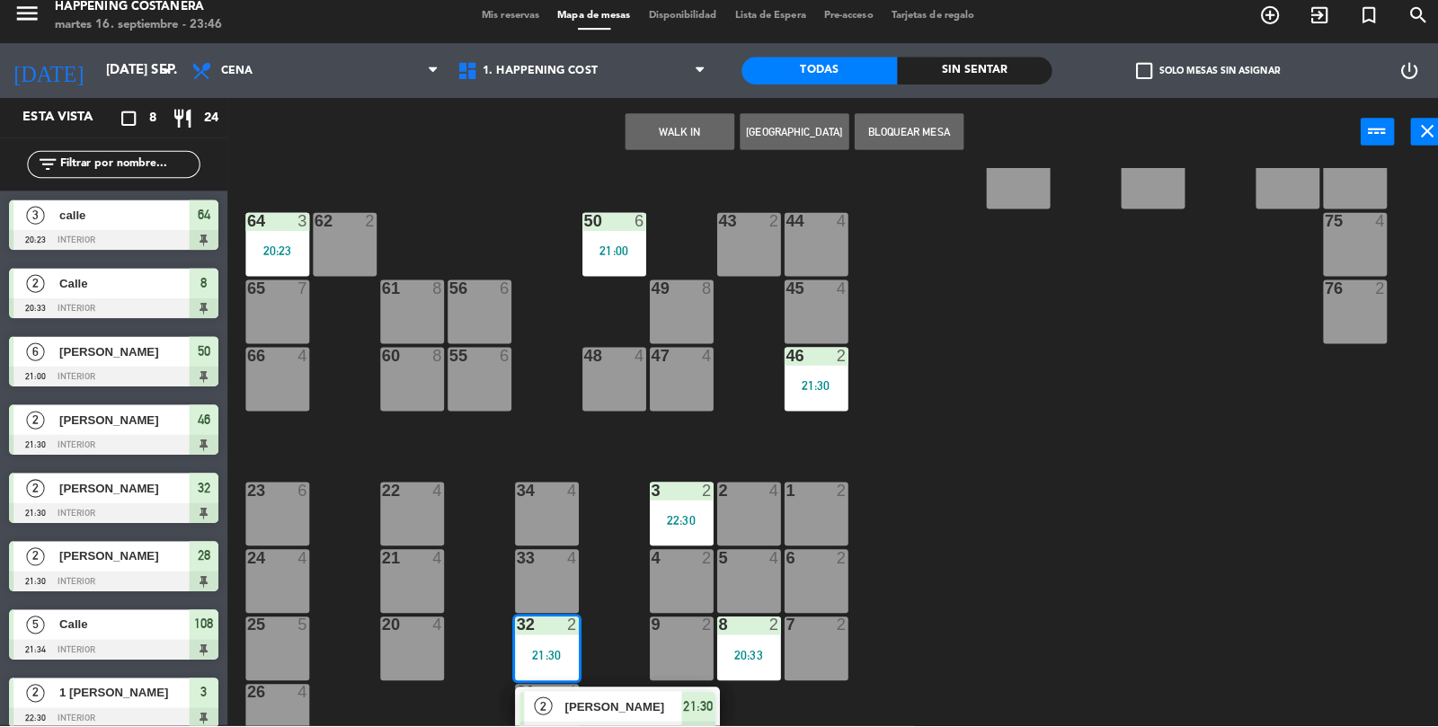
click at [678, 693] on div "21:30" at bounding box center [689, 708] width 33 height 30
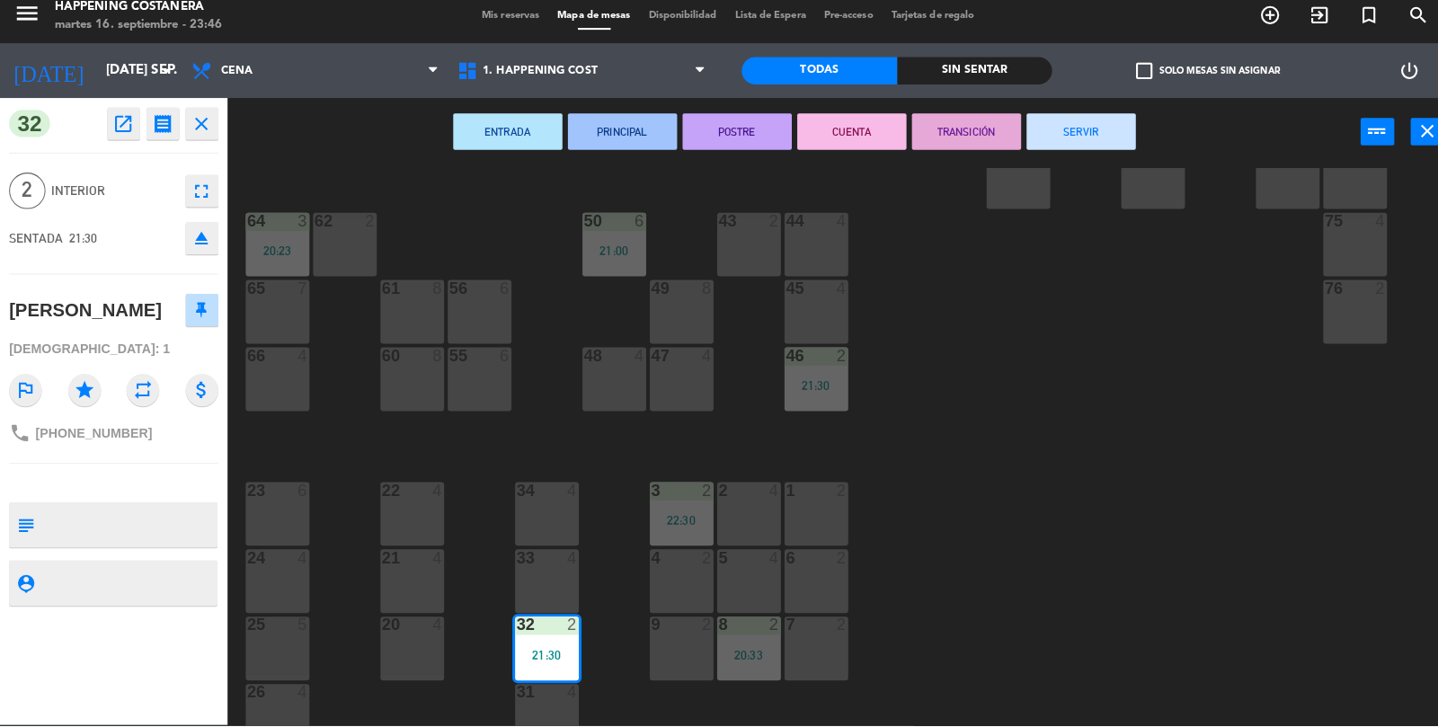
click at [1100, 141] on button "SERVIR" at bounding box center [1068, 140] width 108 height 36
